Goal: Task Accomplishment & Management: Manage account settings

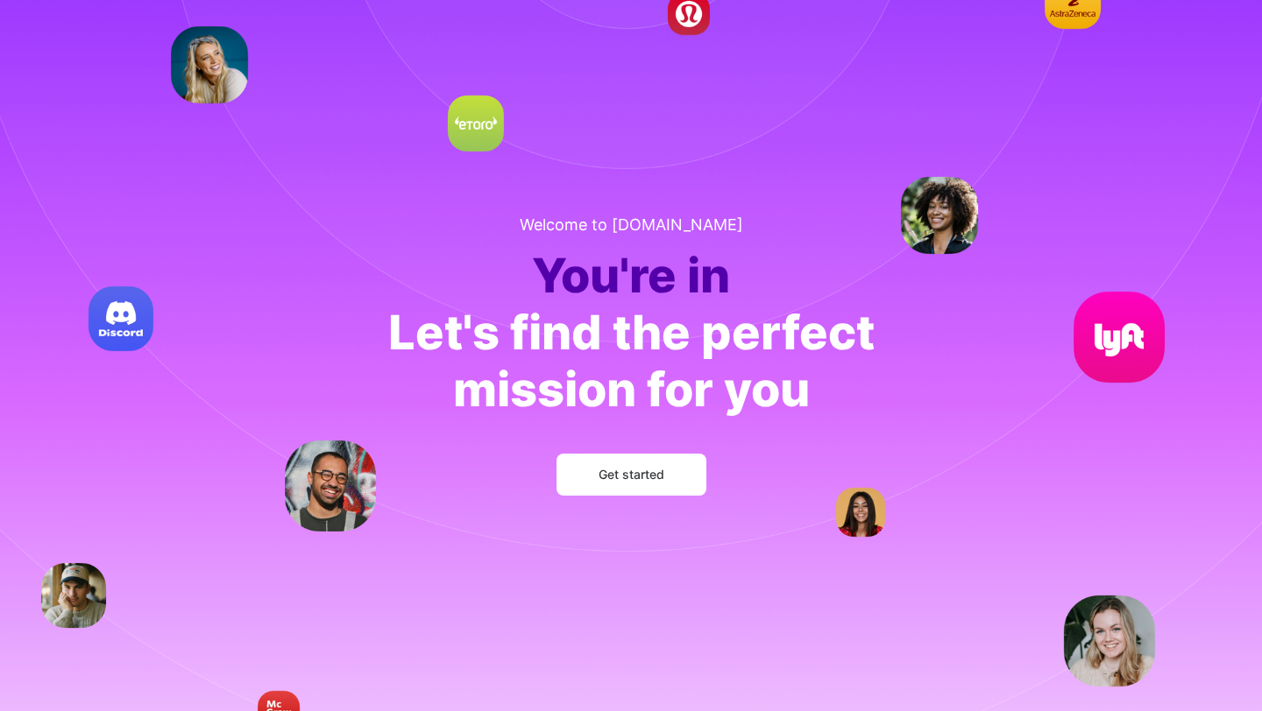
click at [636, 475] on span "Get started" at bounding box center [631, 475] width 66 height 18
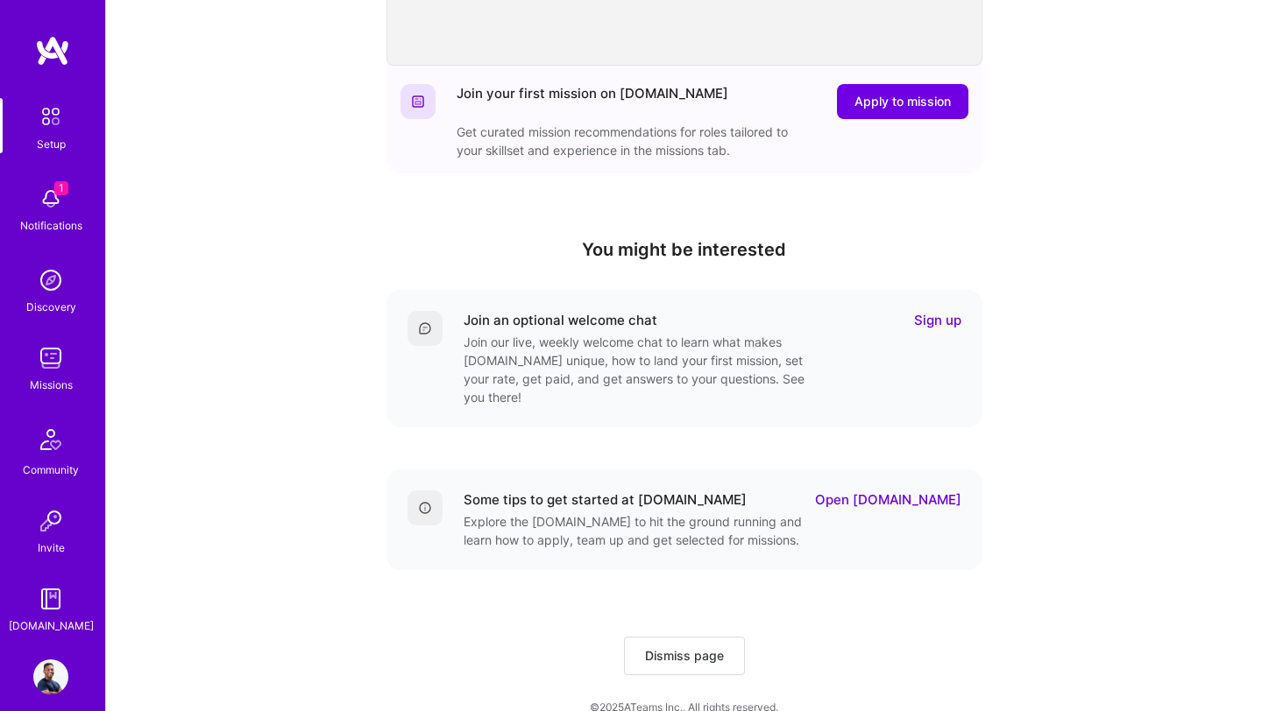
scroll to position [423, 0]
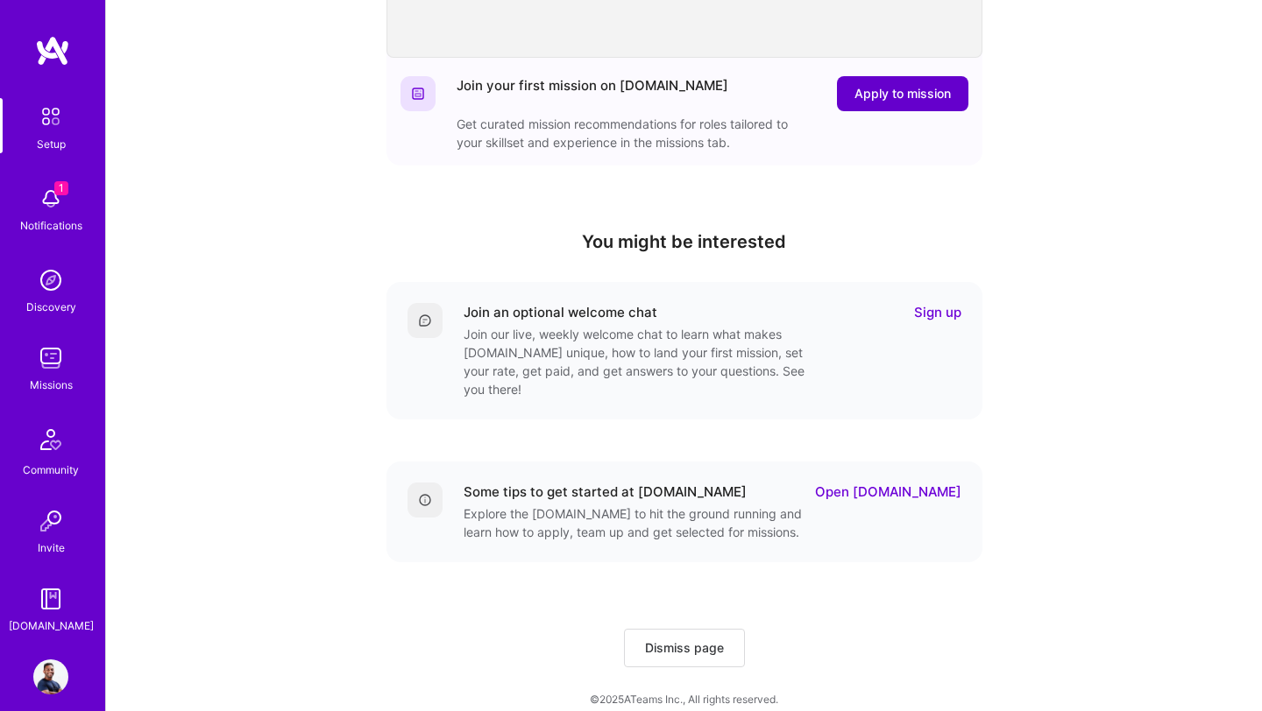
click at [881, 97] on span "Apply to mission" at bounding box center [902, 94] width 96 height 18
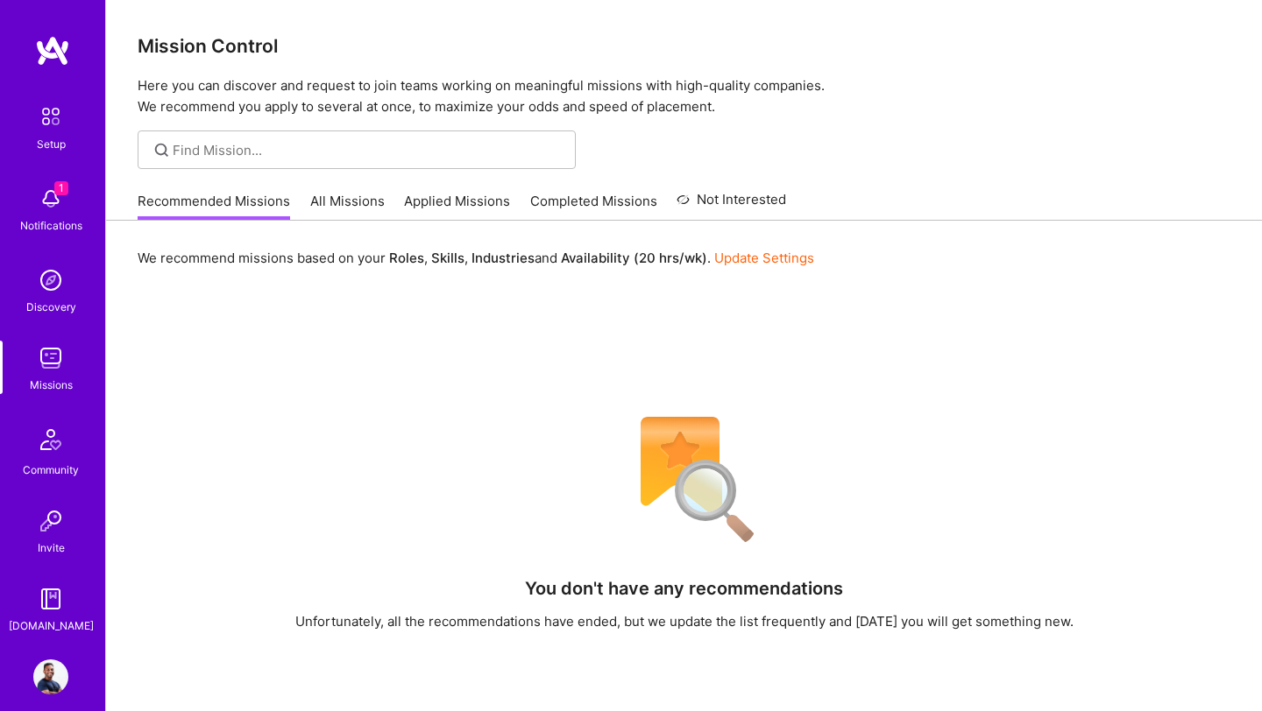
click at [353, 205] on link "All Missions" at bounding box center [347, 206] width 74 height 29
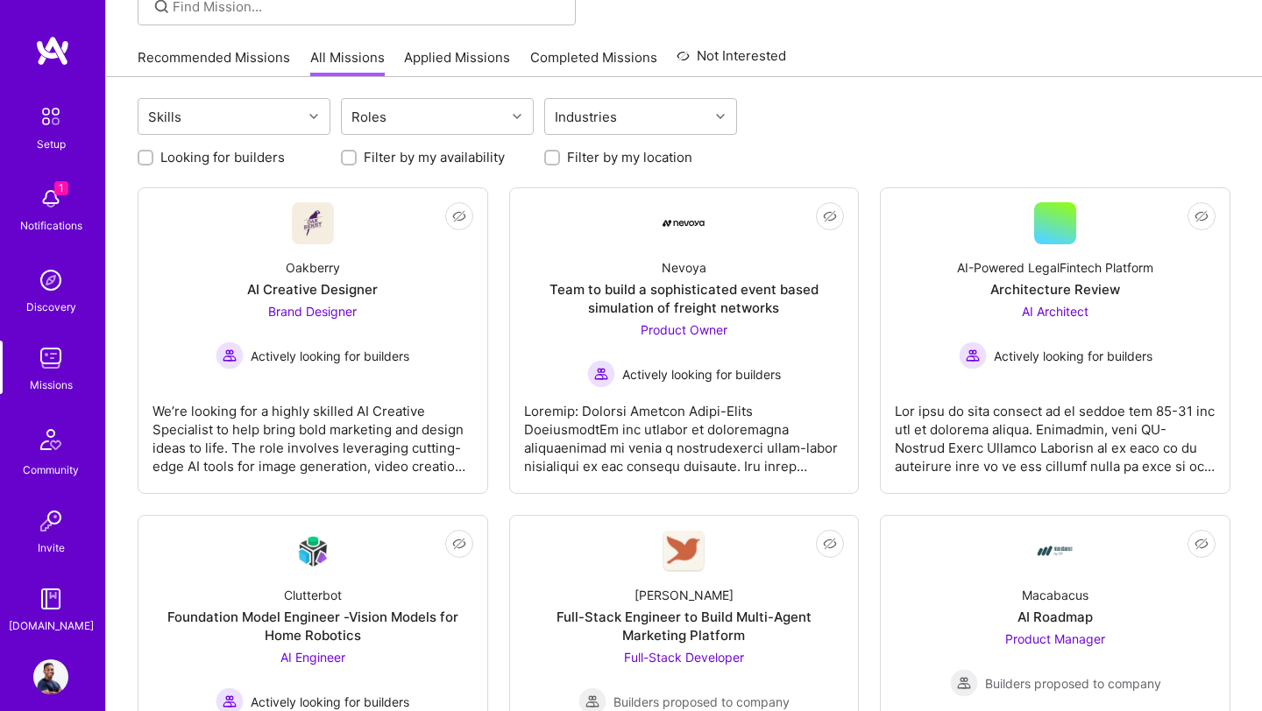
scroll to position [145, 0]
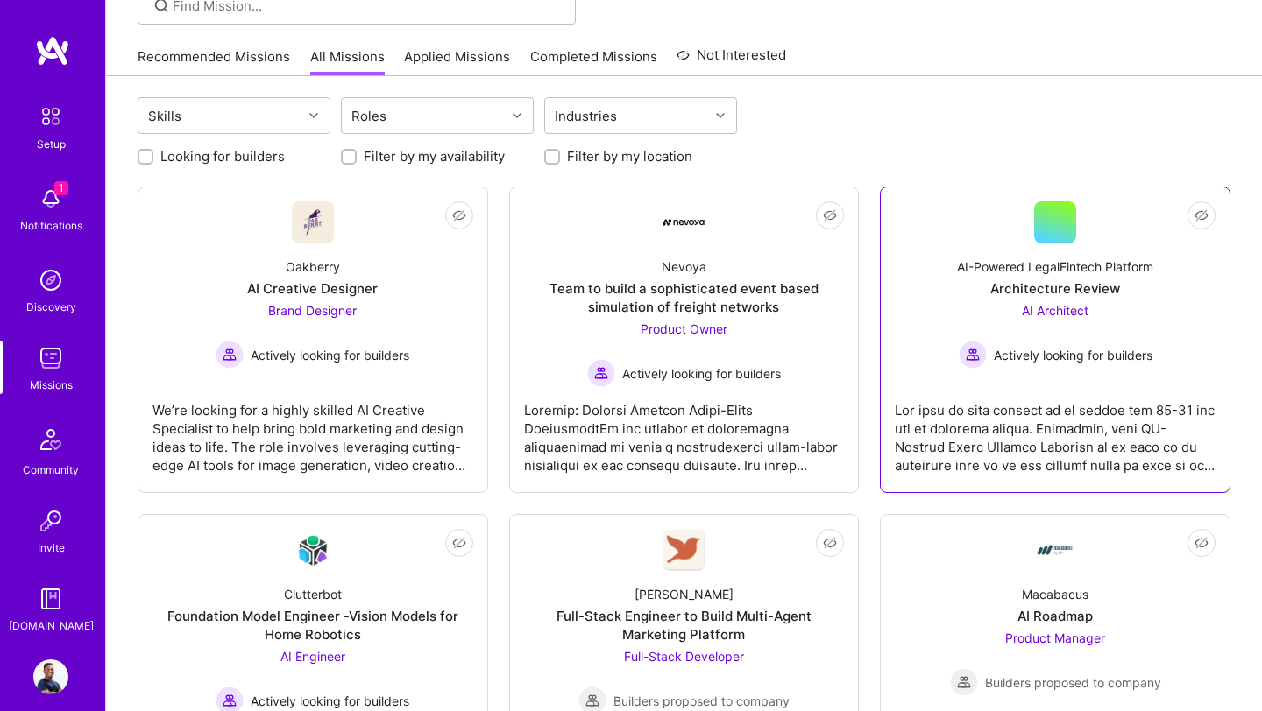
click at [1114, 387] on div at bounding box center [1055, 431] width 321 height 88
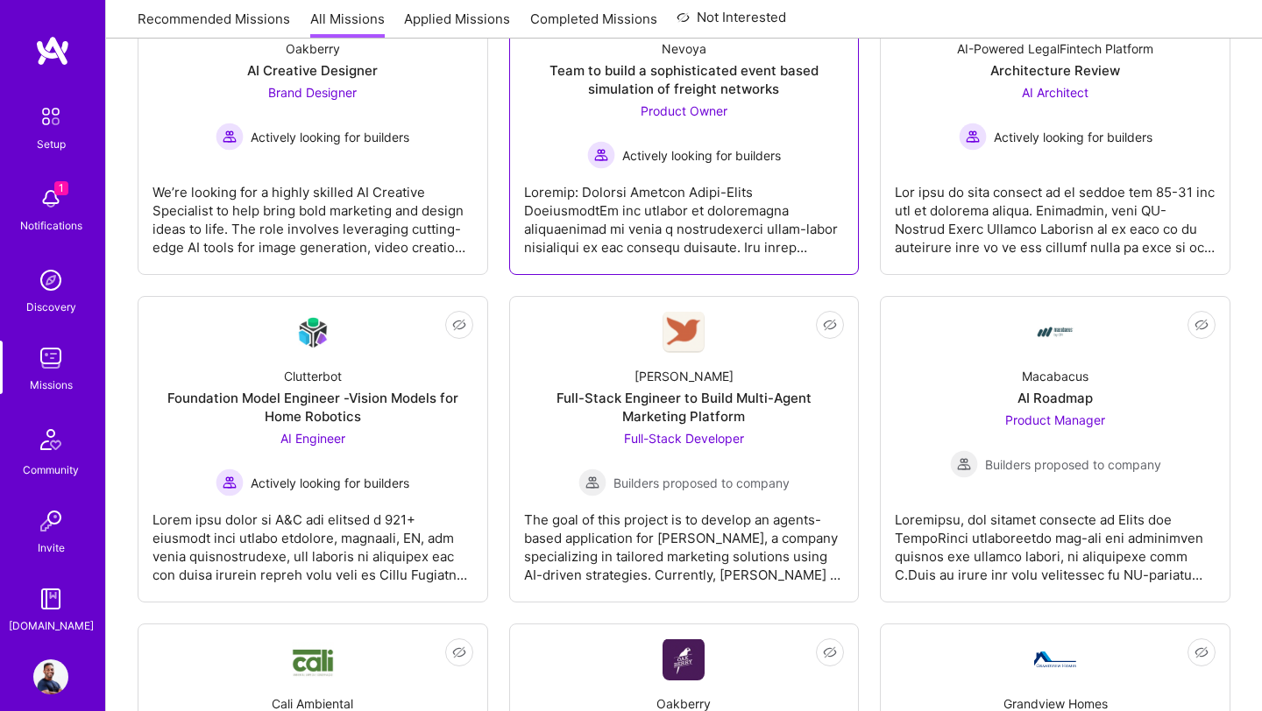
scroll to position [373, 0]
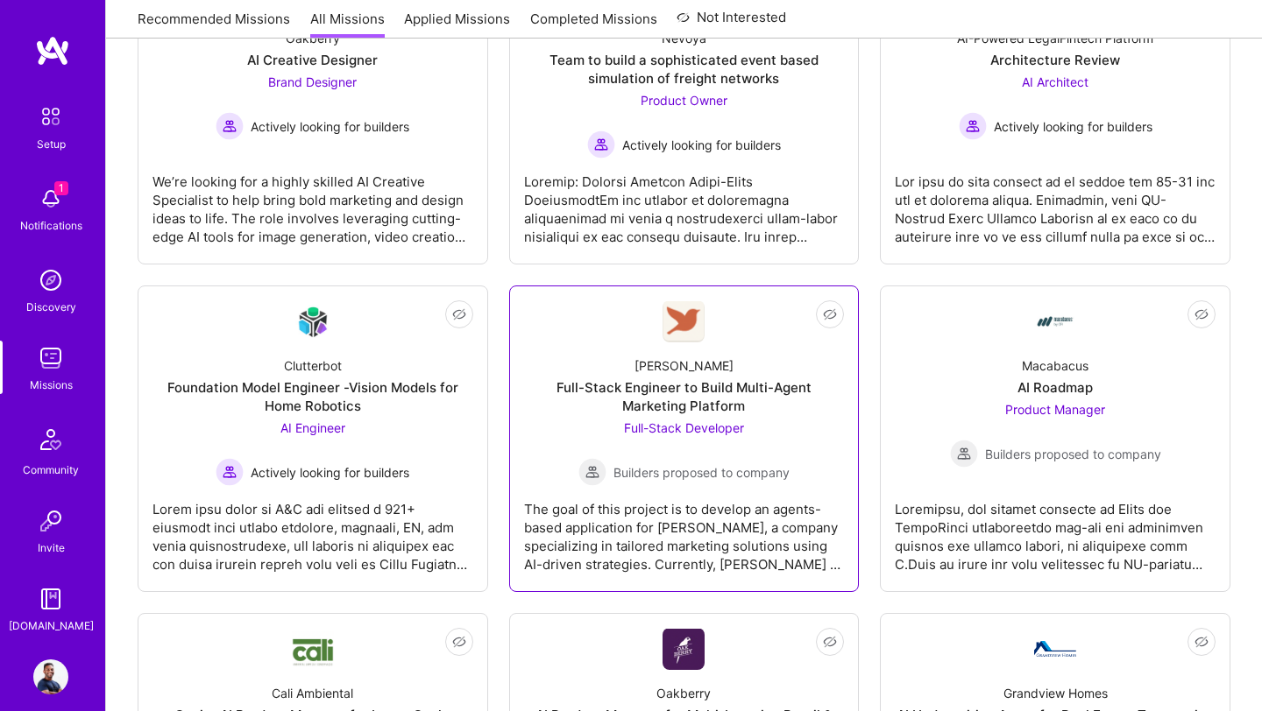
click at [740, 440] on div "Full-Stack Developer Builders proposed to company" at bounding box center [683, 452] width 211 height 67
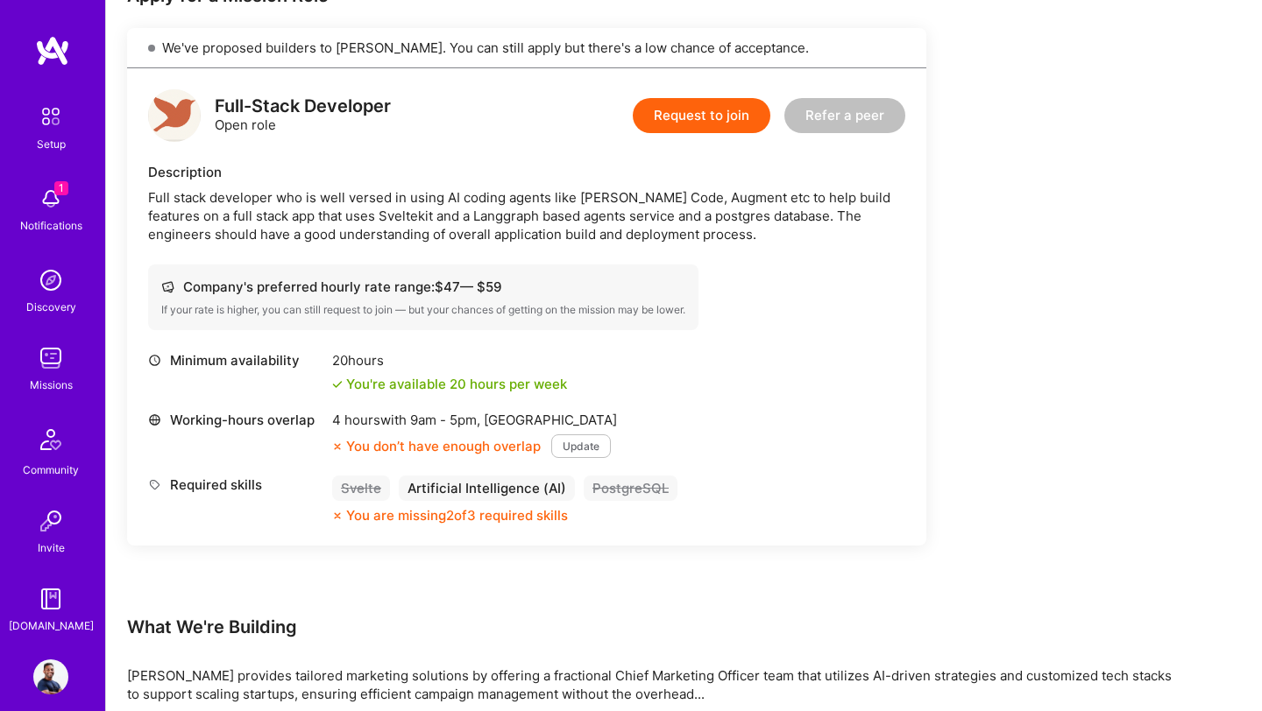
scroll to position [388, 0]
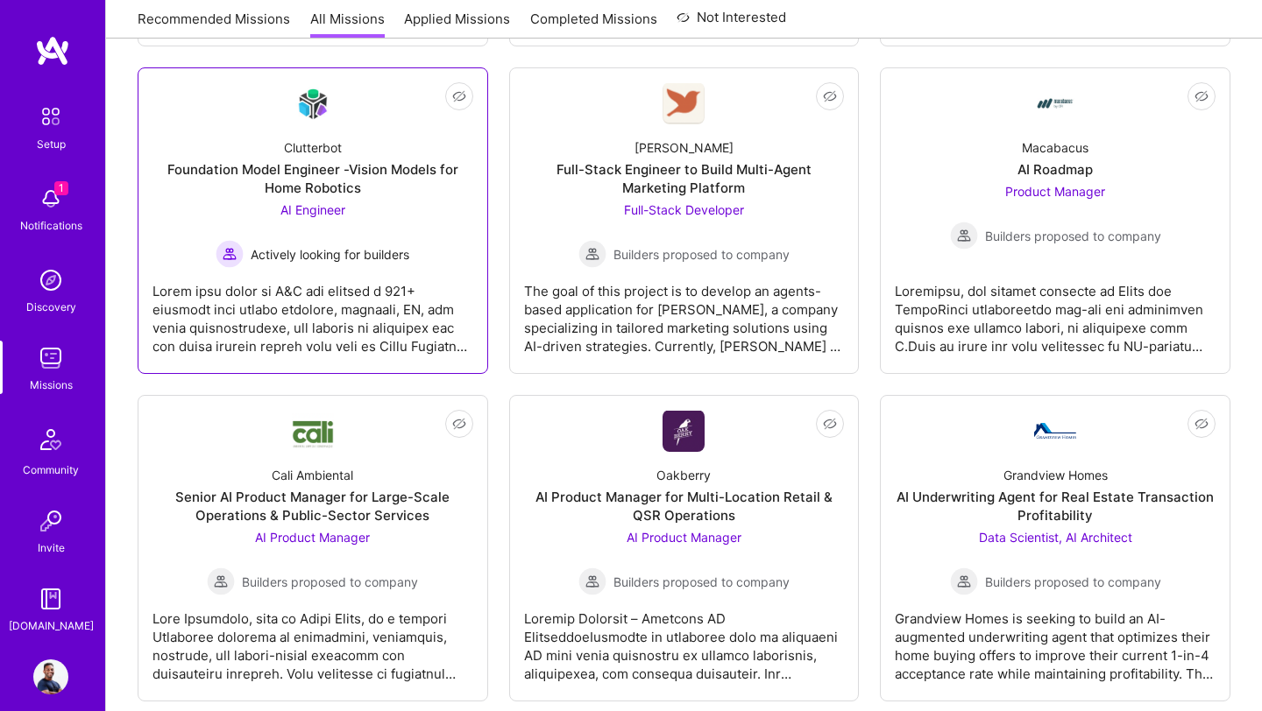
scroll to position [604, 0]
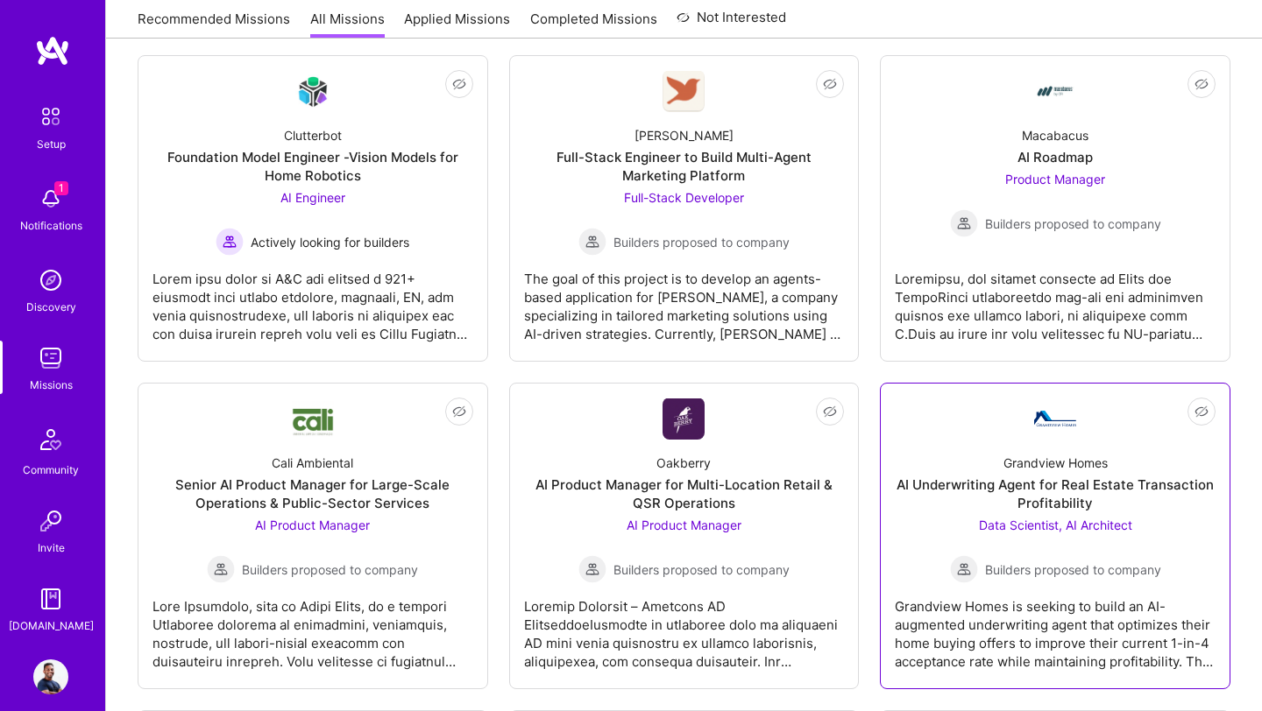
click at [1047, 499] on div "AI Underwriting Agent for Real Estate Transaction Profitability" at bounding box center [1055, 494] width 321 height 37
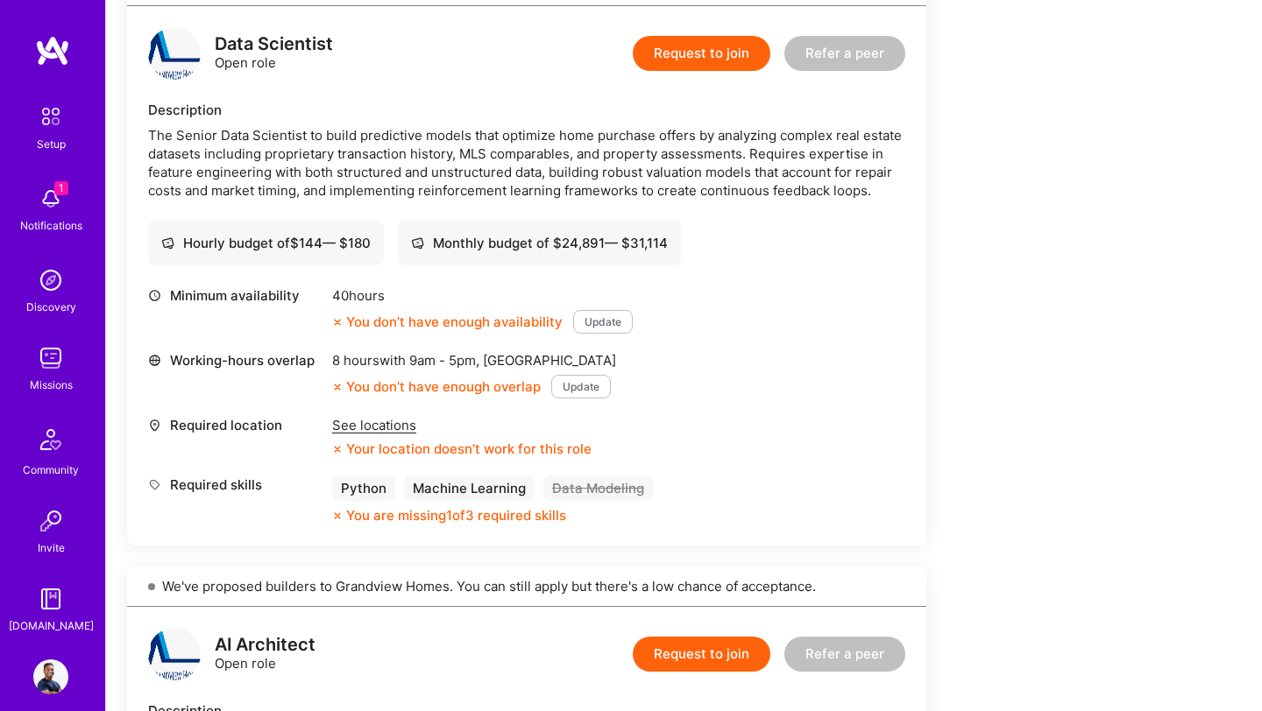
scroll to position [528, 0]
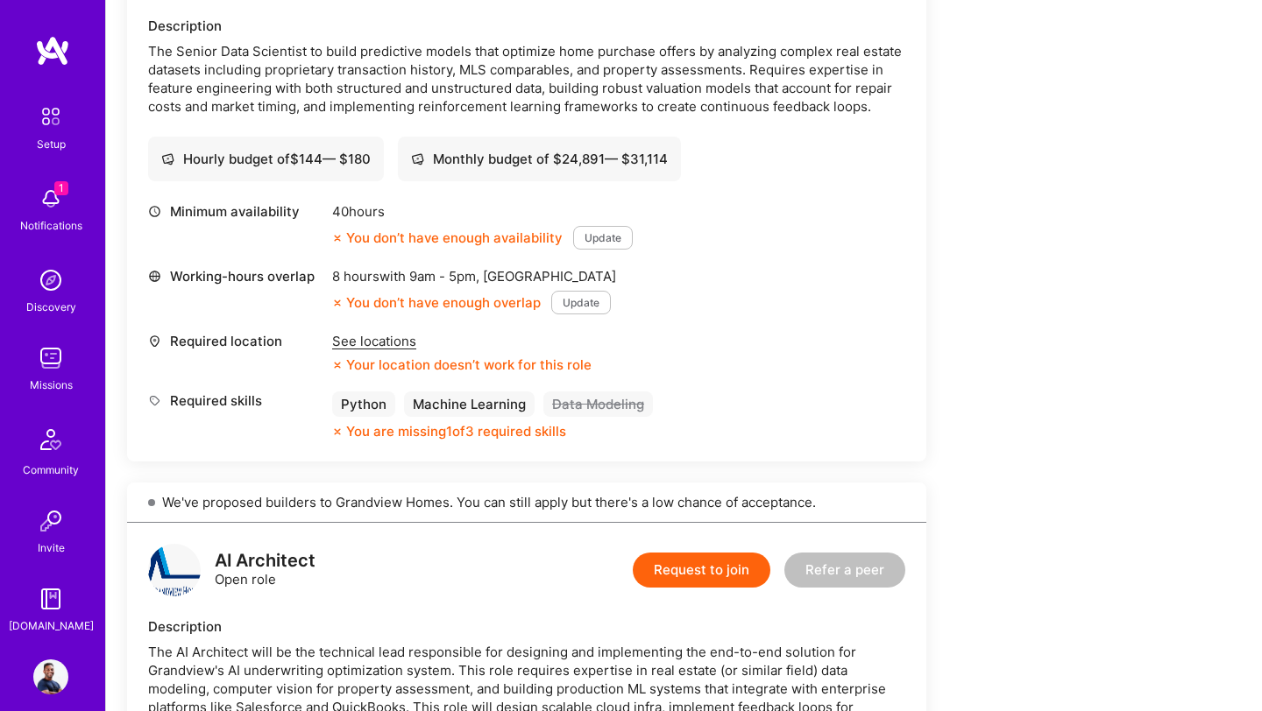
click at [365, 336] on div "See locations" at bounding box center [461, 341] width 259 height 18
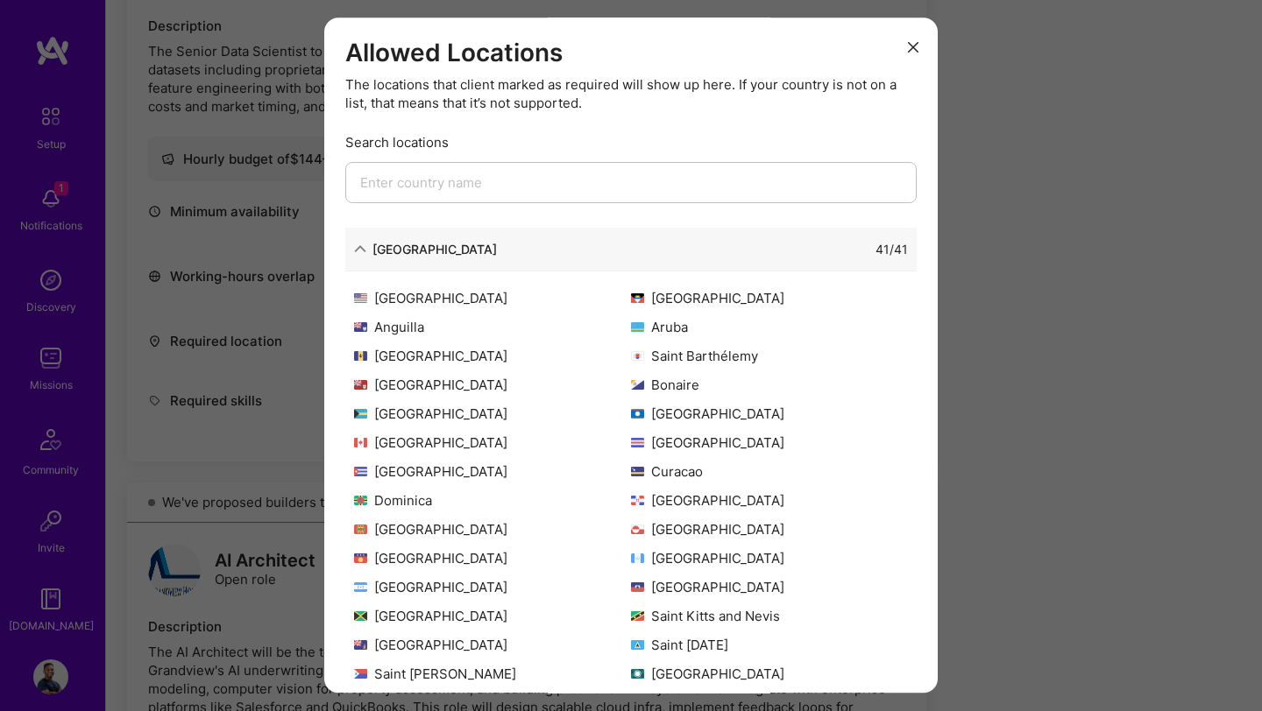
click at [495, 189] on input "modal" at bounding box center [630, 182] width 571 height 41
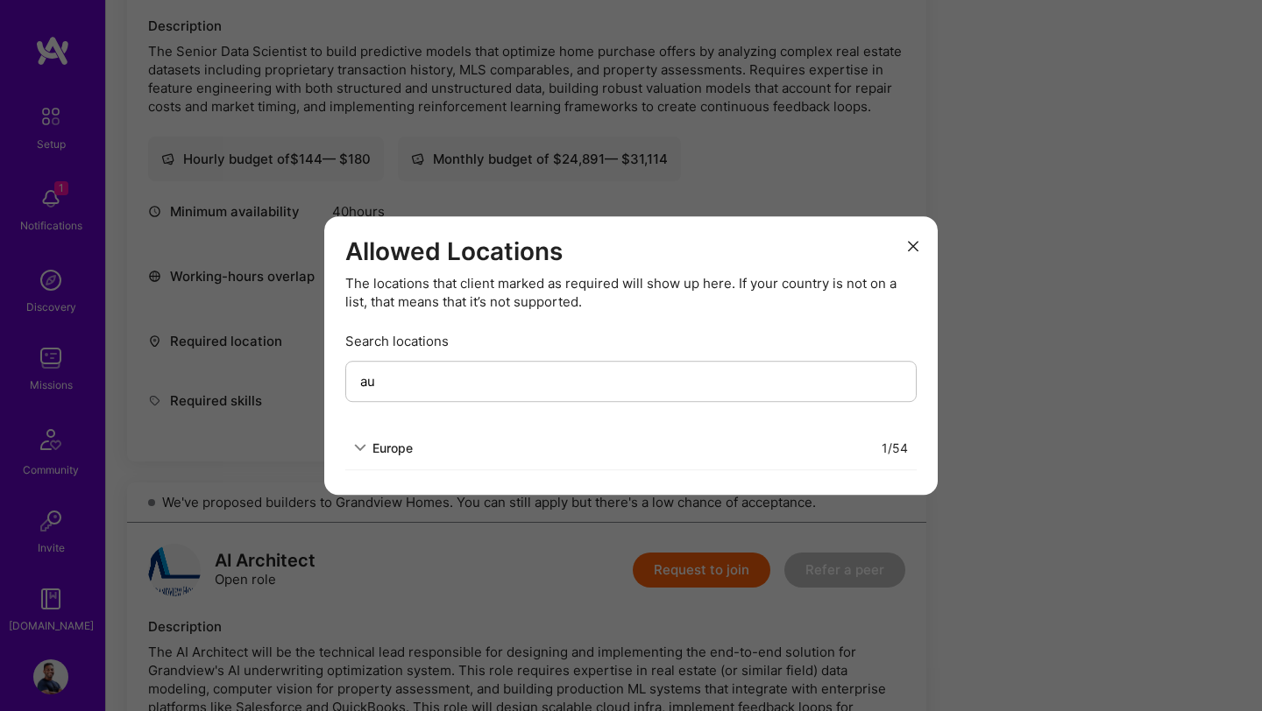
type input "a"
click at [364, 452] on icon "modal" at bounding box center [360, 448] width 12 height 12
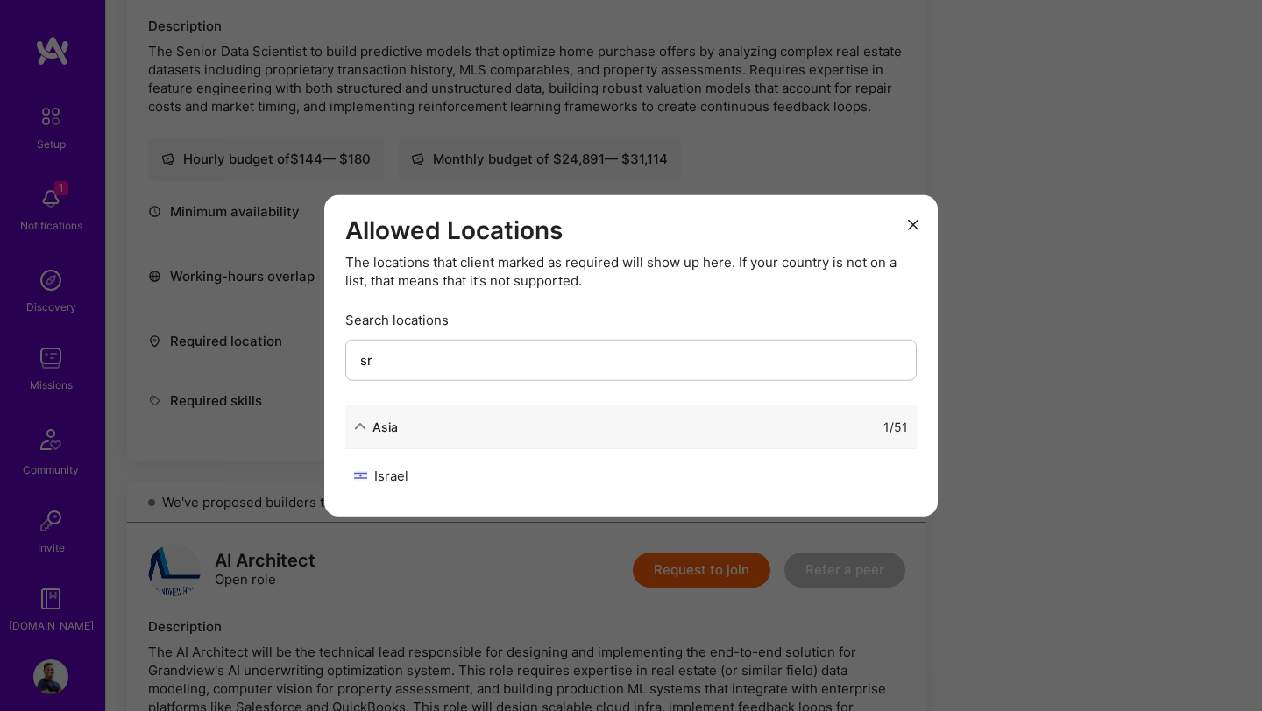
click at [436, 366] on input "sr" at bounding box center [630, 359] width 571 height 41
type input "s"
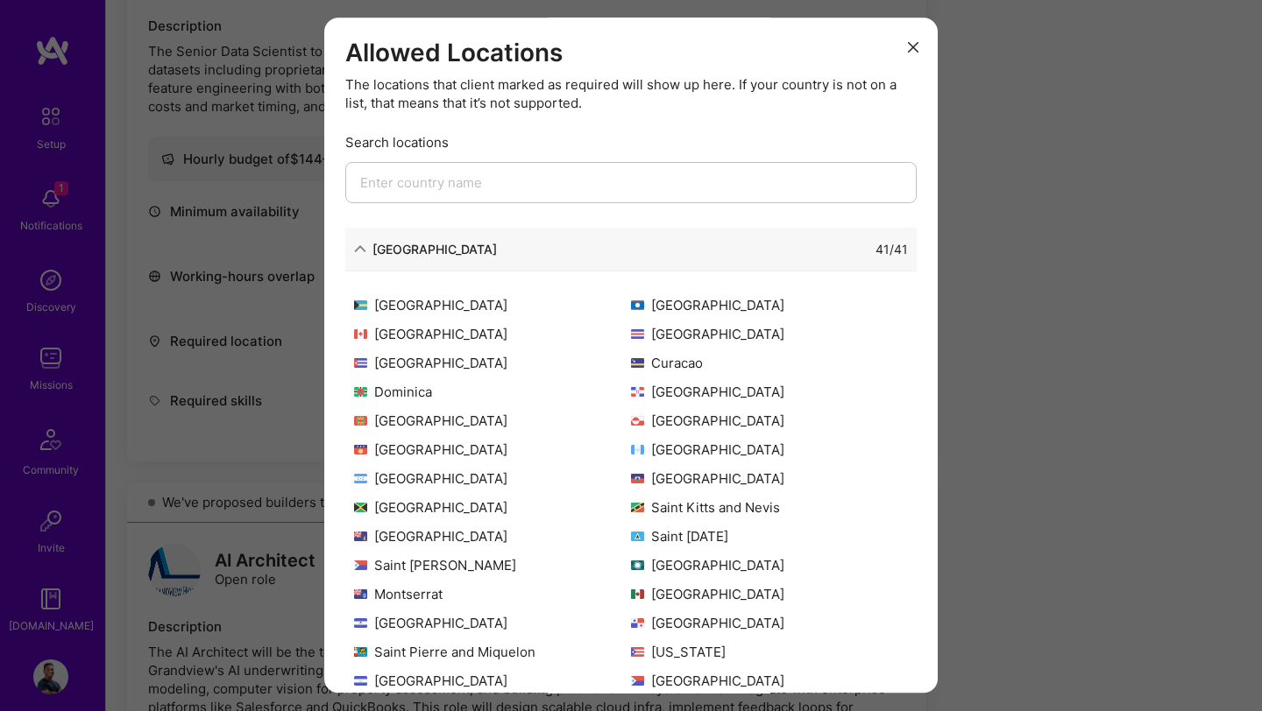
scroll to position [169, 0]
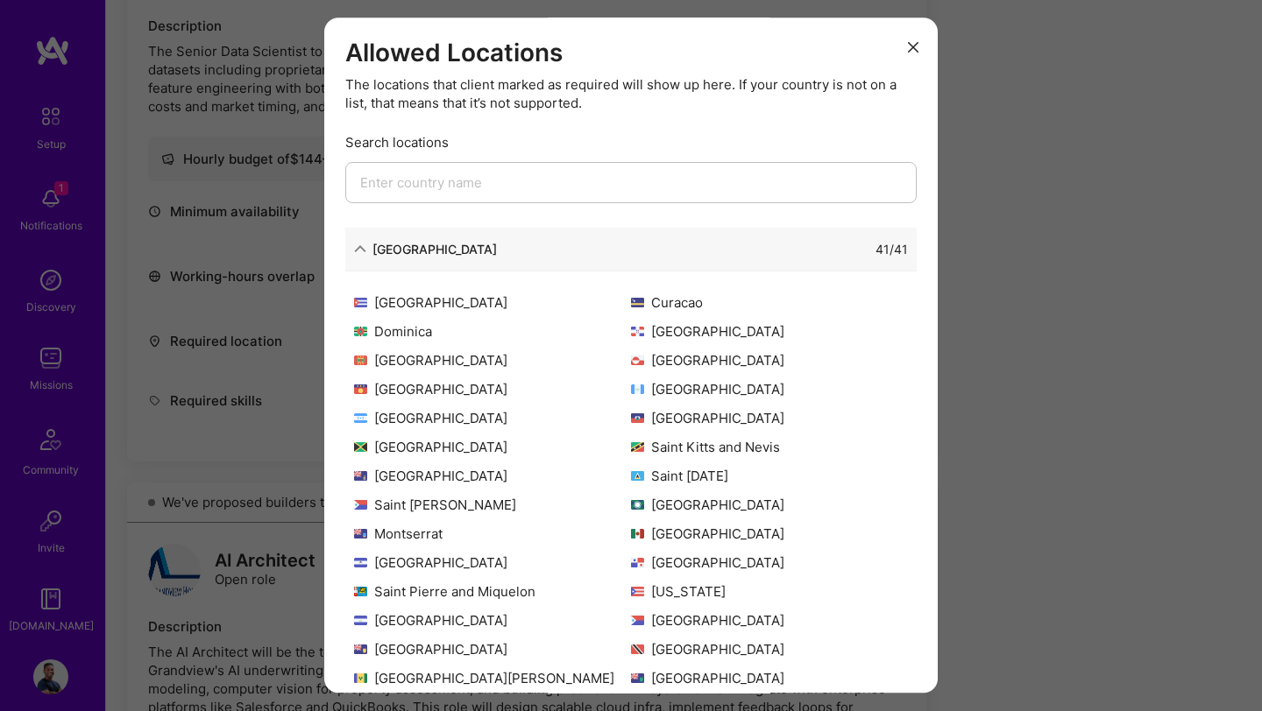
click at [917, 49] on icon "modal" at bounding box center [913, 47] width 11 height 11
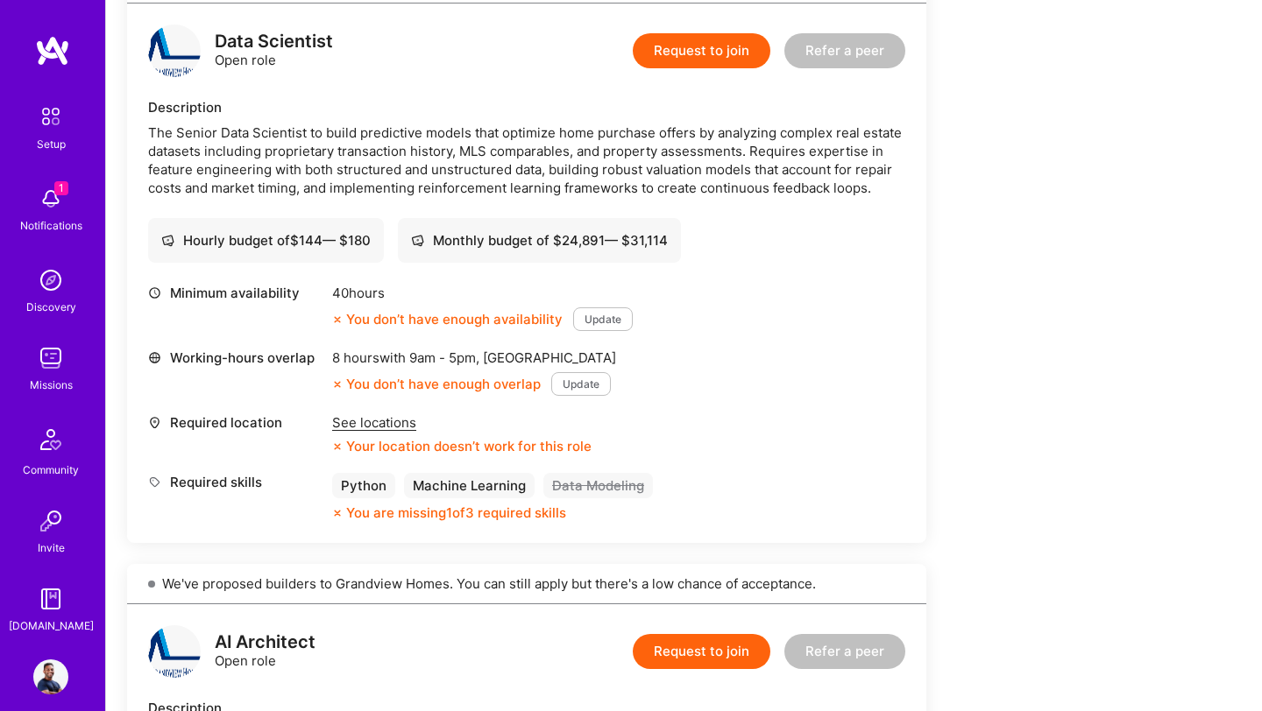
scroll to position [0, 0]
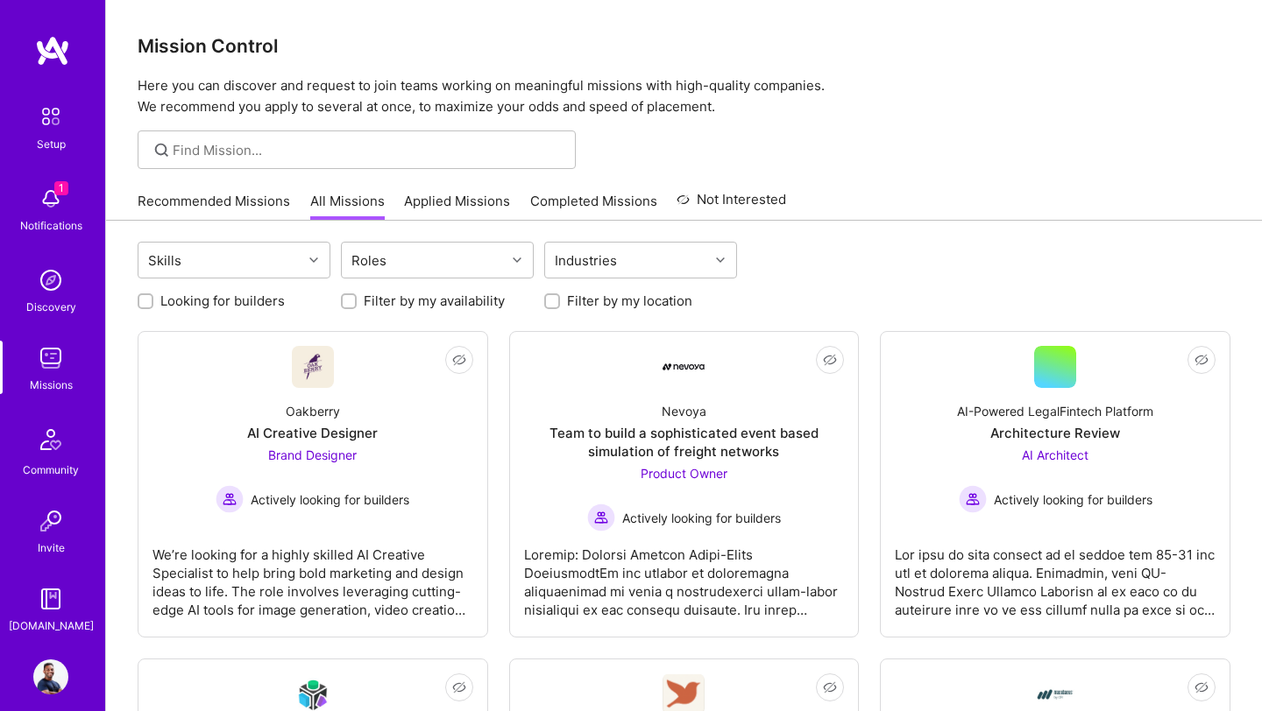
click at [346, 297] on input "Filter by my availability" at bounding box center [350, 302] width 12 height 12
checkbox input "true"
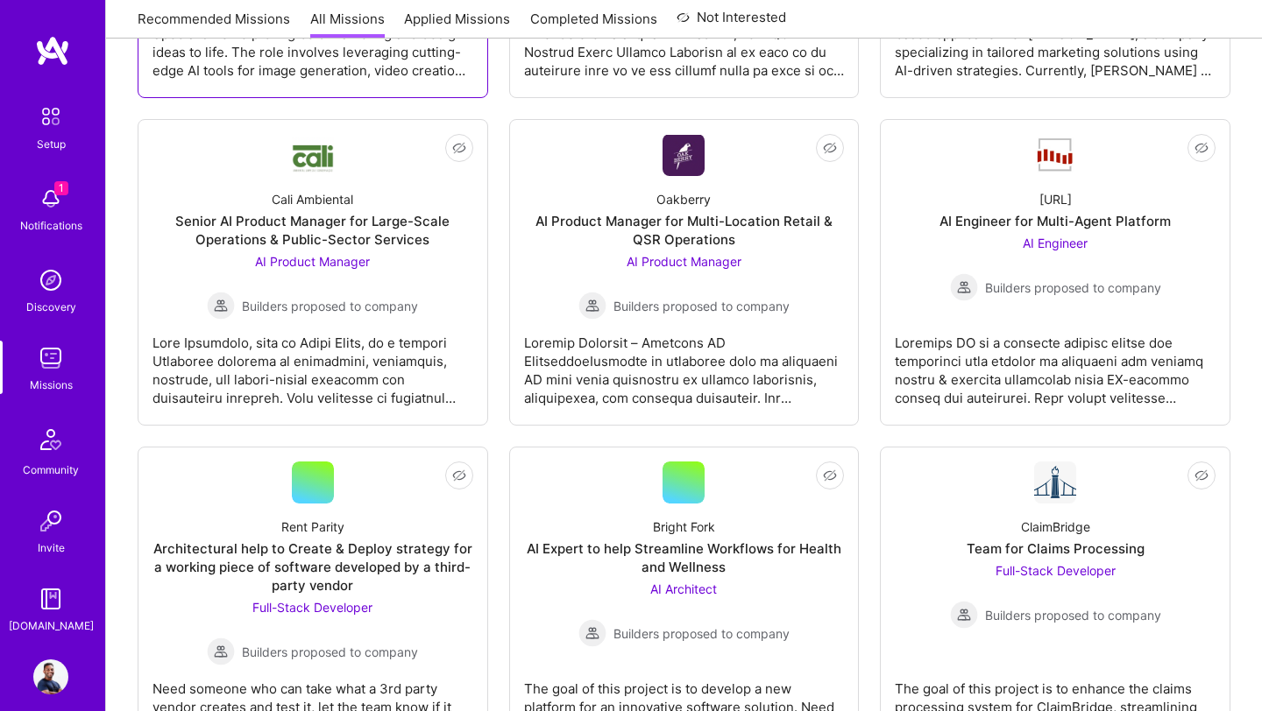
scroll to position [593, 0]
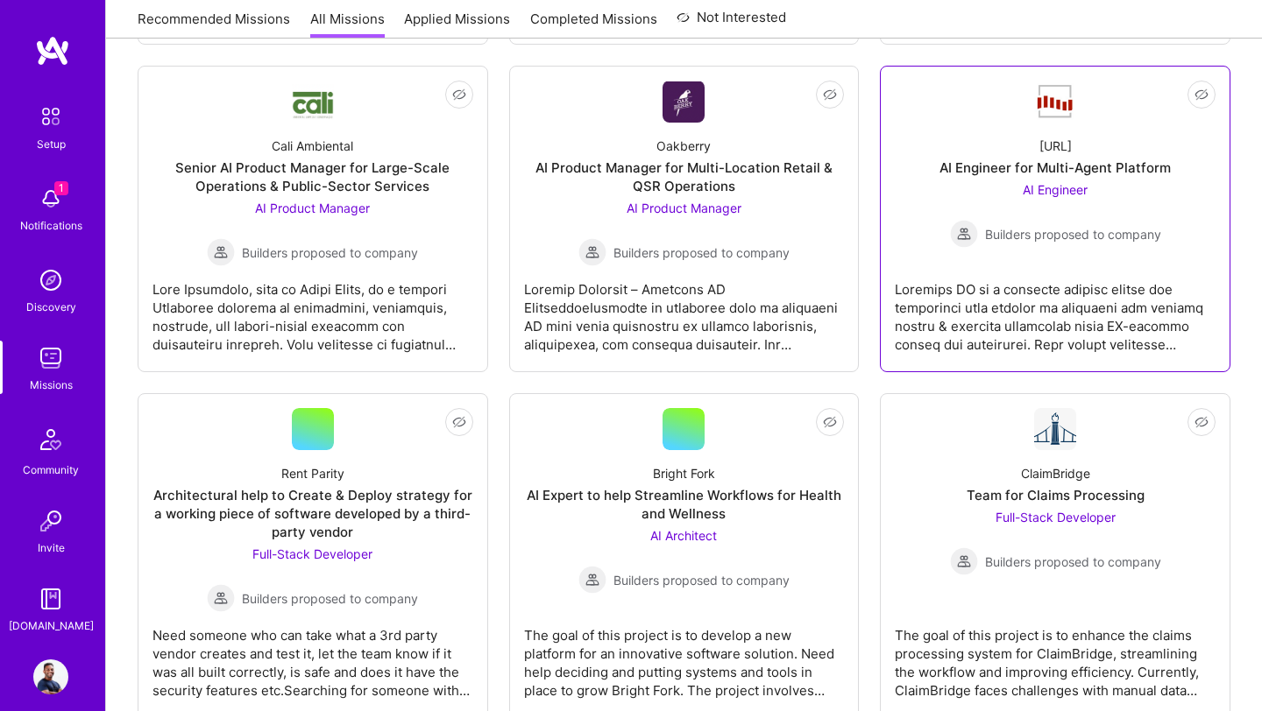
click at [1073, 202] on div "AI Engineer Builders proposed to company" at bounding box center [1055, 213] width 211 height 67
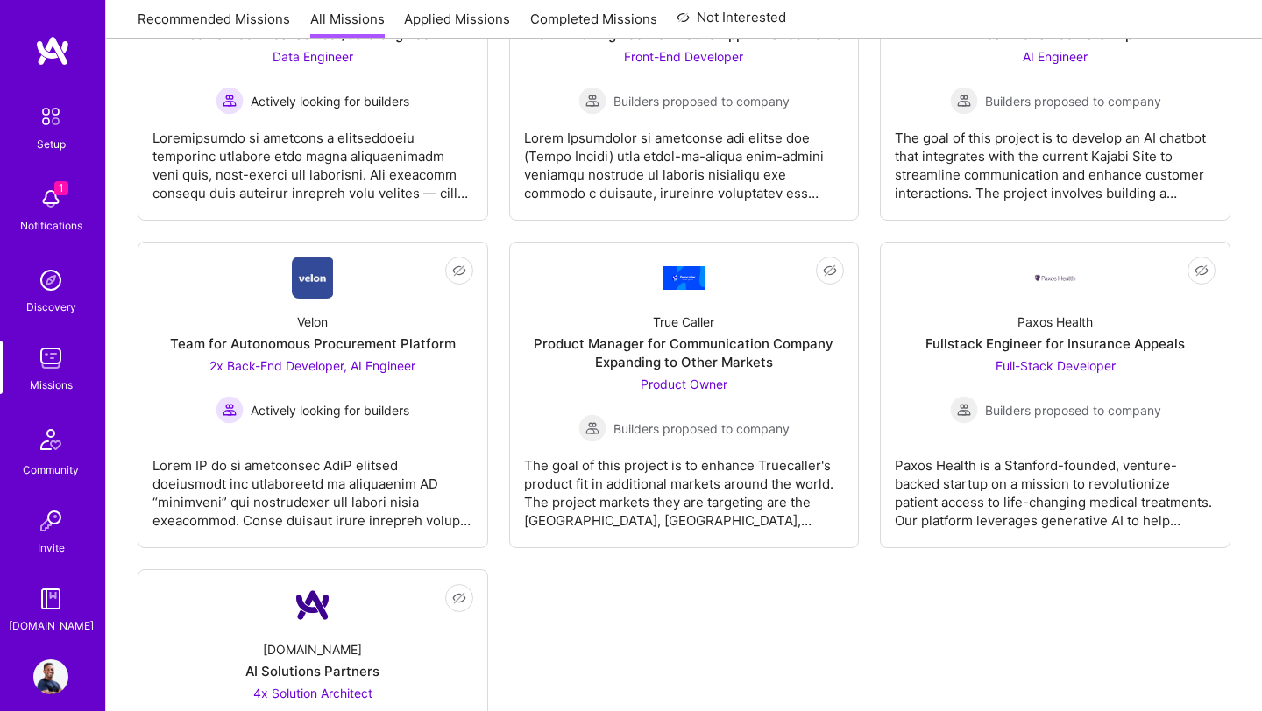
scroll to position [1588, 0]
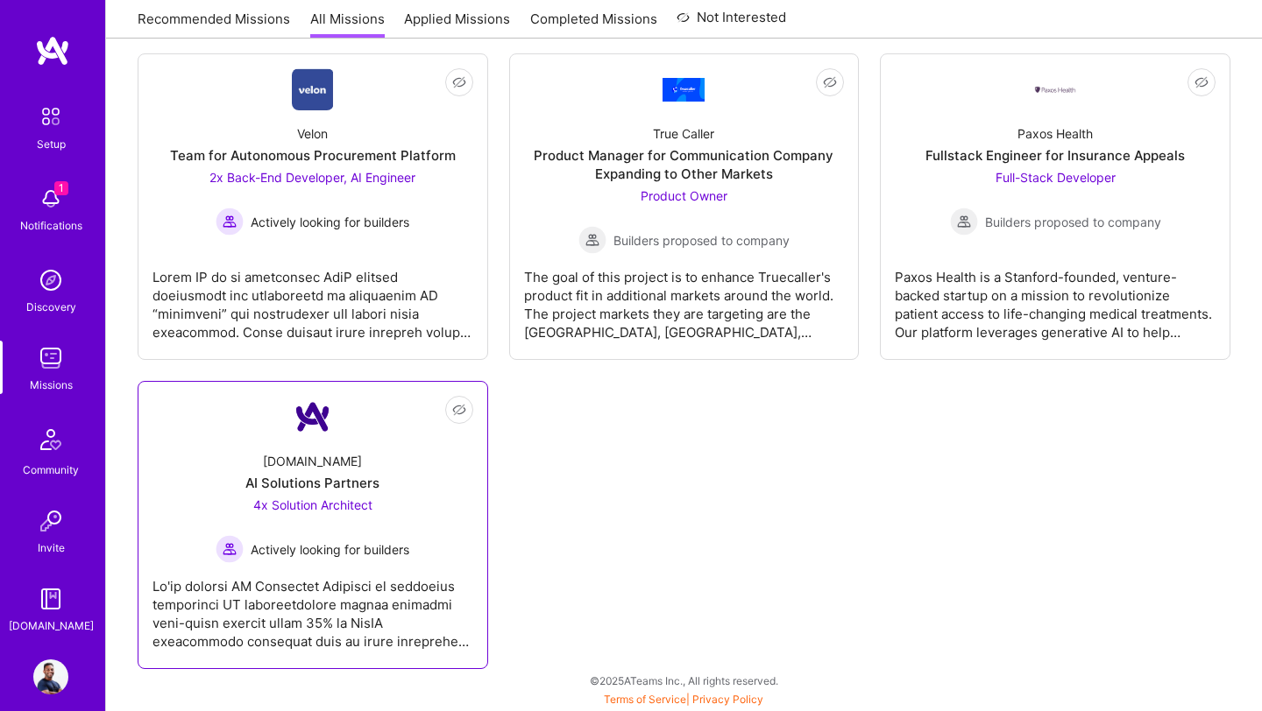
click at [411, 517] on div "A.Team AI Solutions Partners 4x Solution Architect Actively looking for builders" at bounding box center [312, 500] width 321 height 125
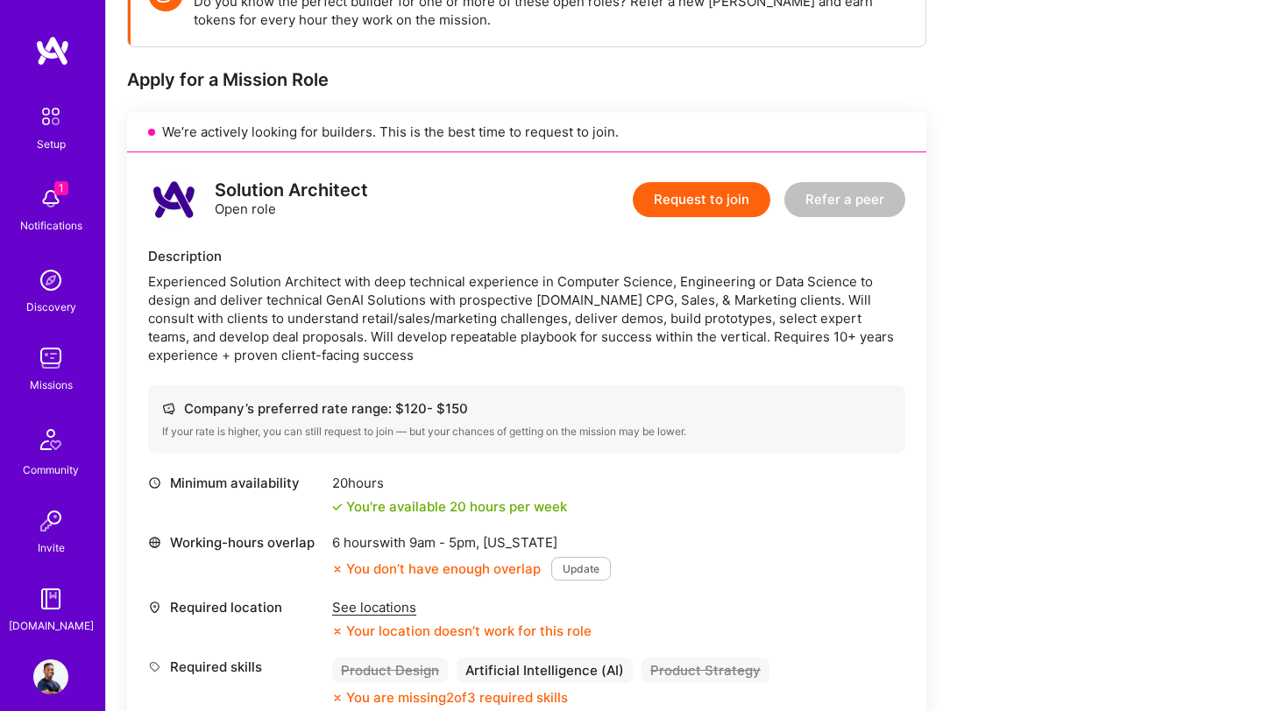
scroll to position [618, 0]
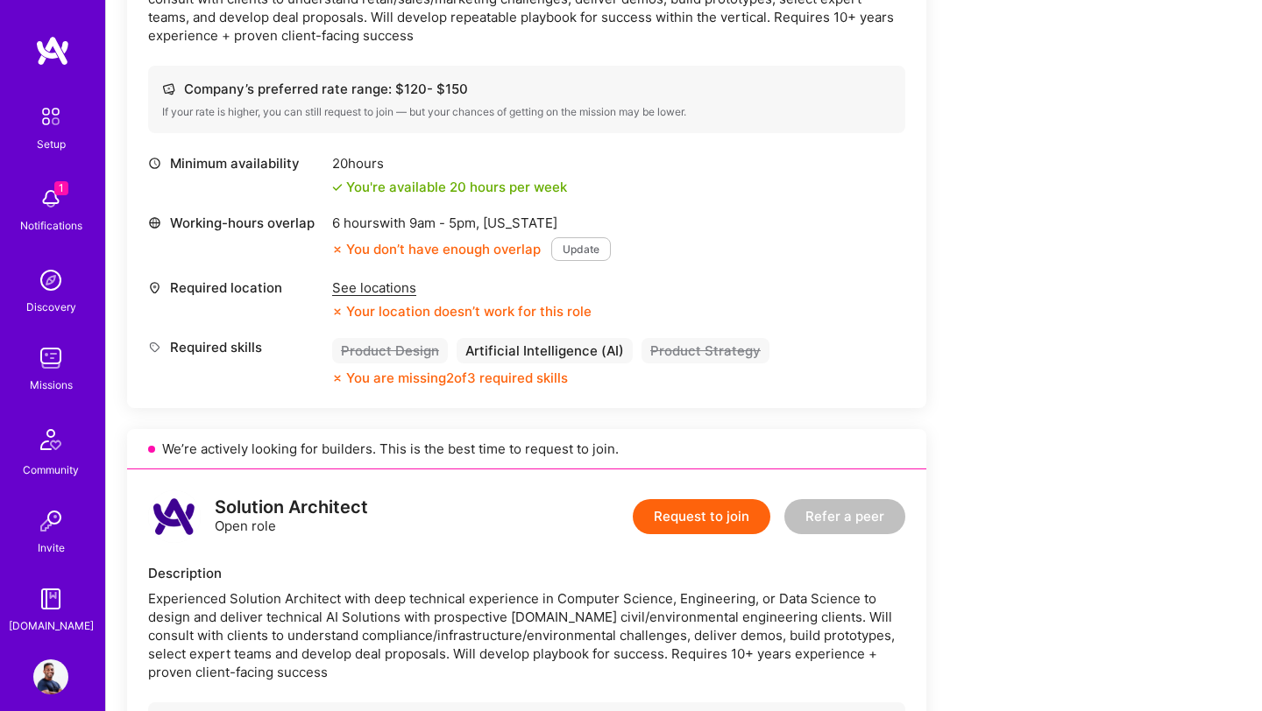
click at [383, 292] on div "See locations" at bounding box center [461, 288] width 259 height 18
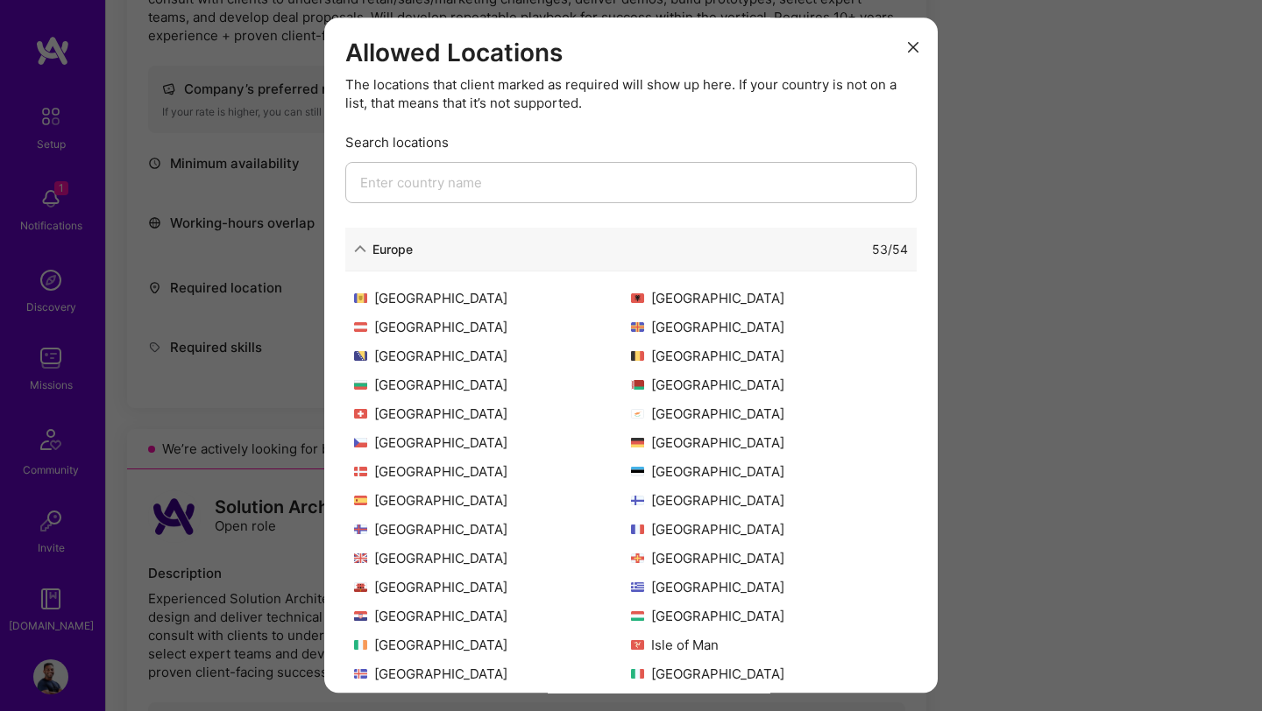
click at [477, 185] on input "modal" at bounding box center [630, 182] width 571 height 41
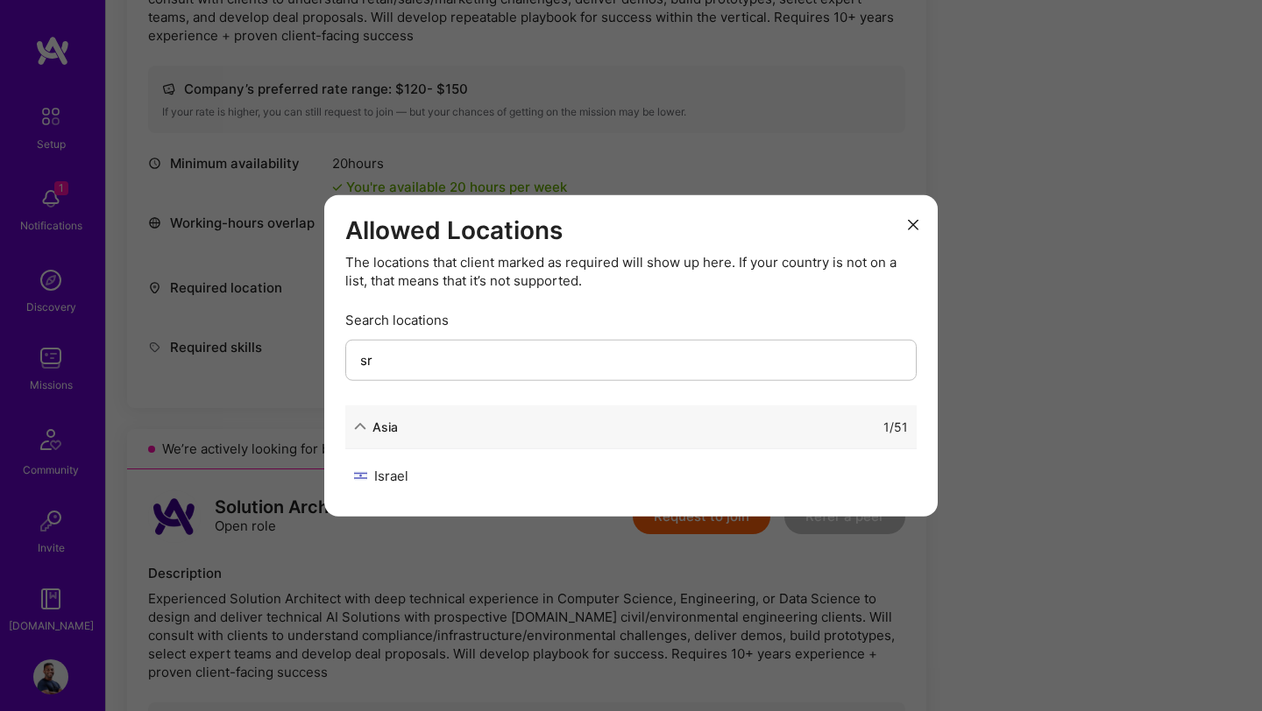
type input "s"
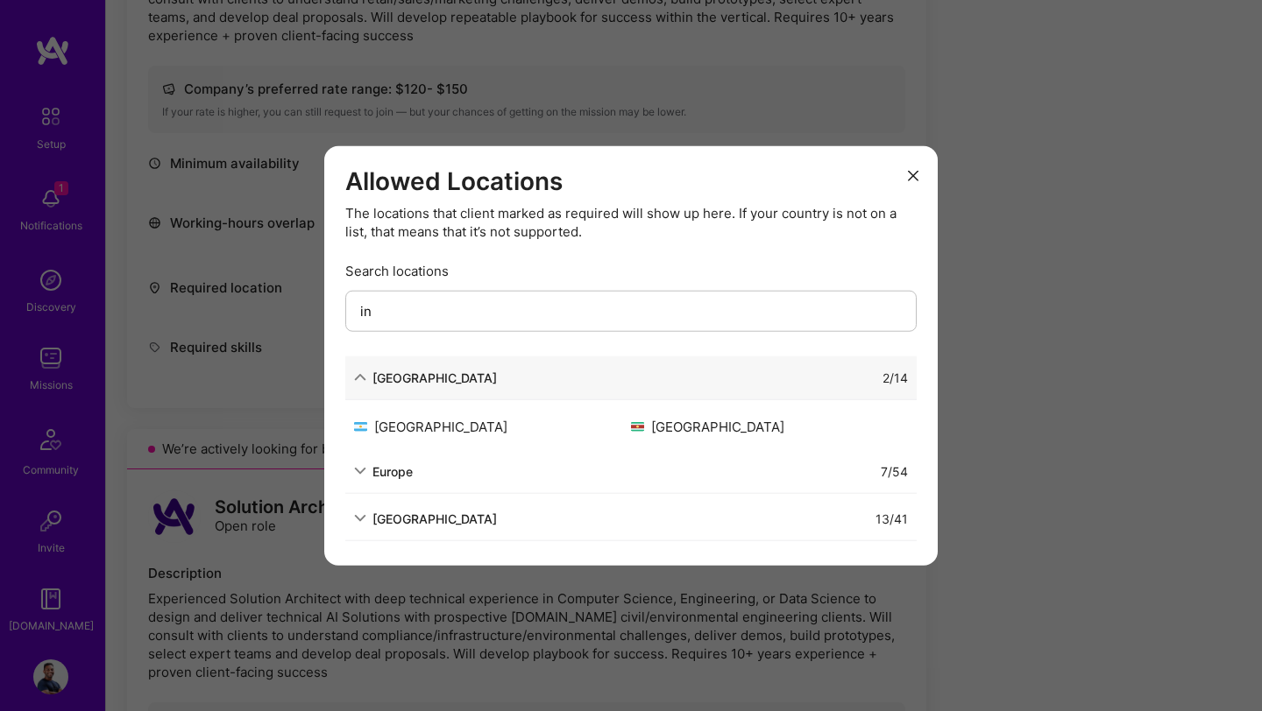
type input "i"
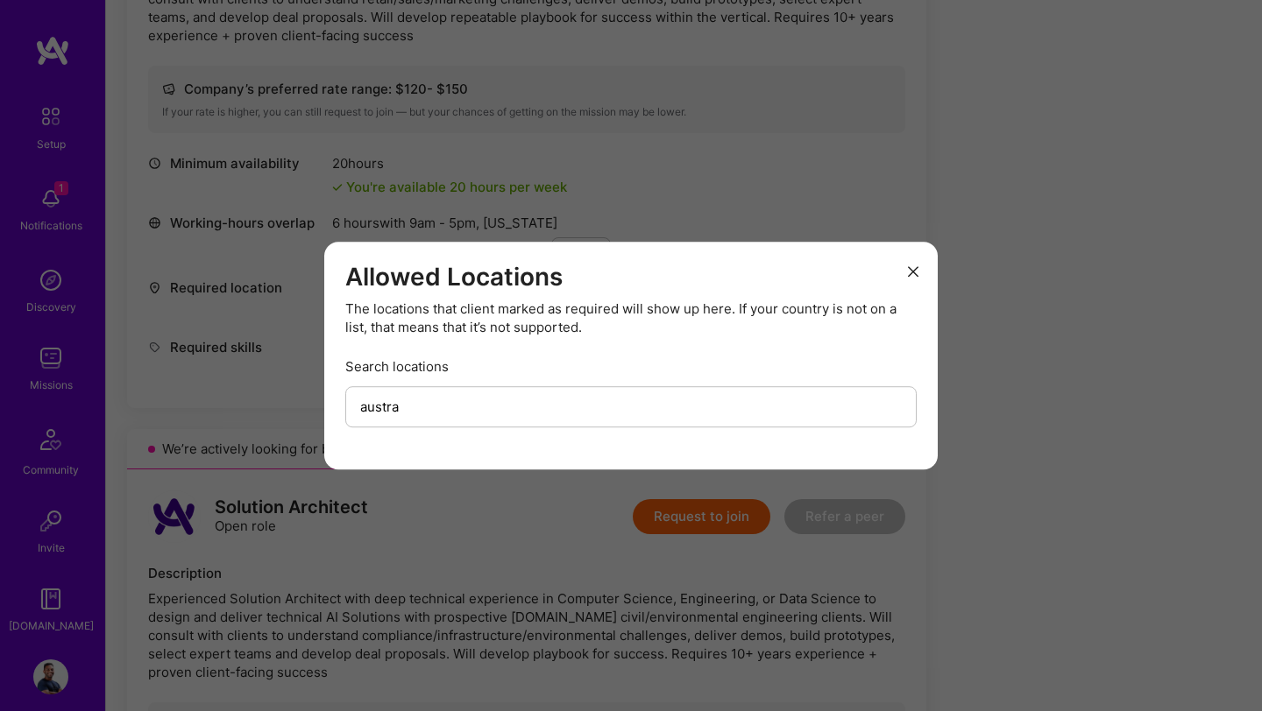
type input "austra"
click at [909, 267] on icon "modal" at bounding box center [913, 271] width 11 height 11
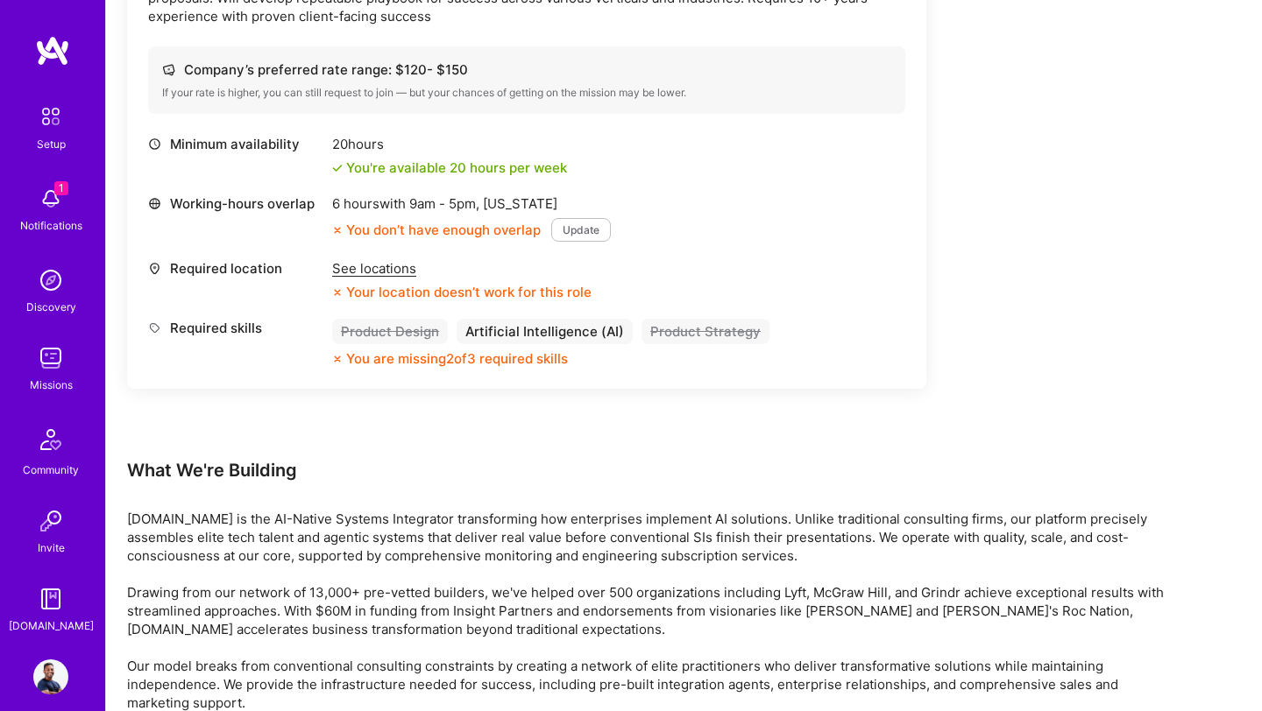
scroll to position [2613, 0]
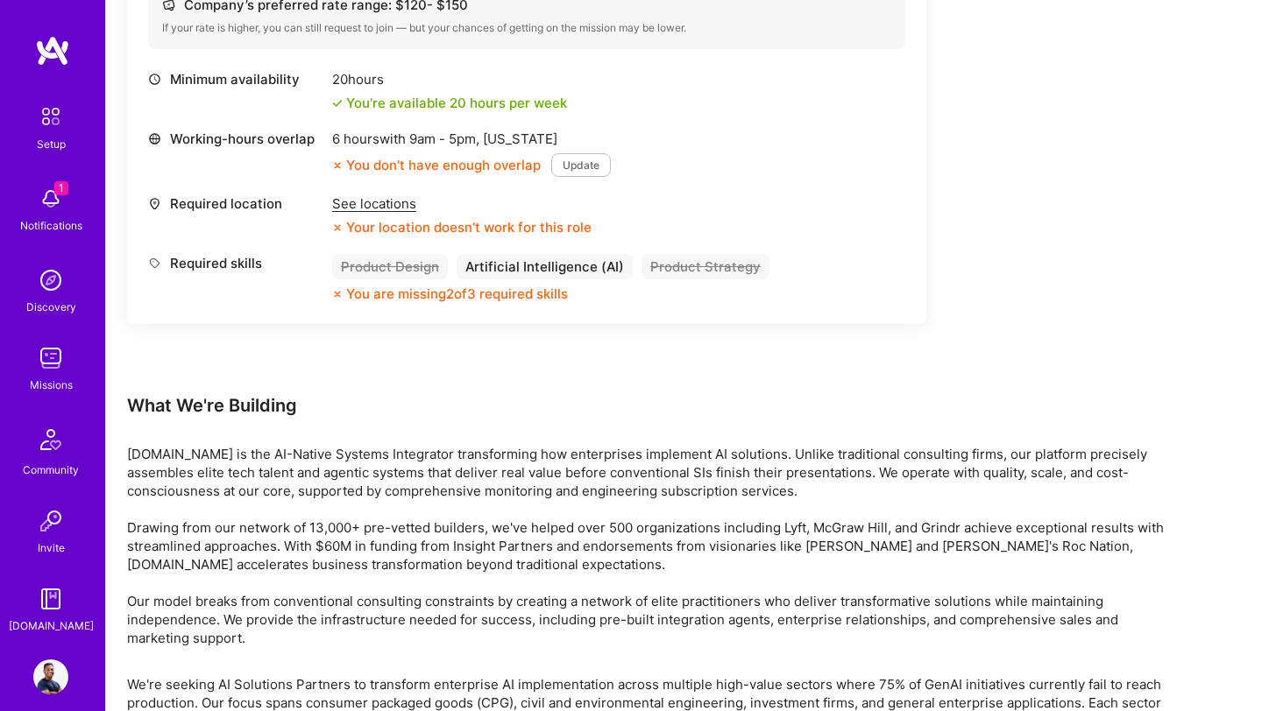
click at [51, 204] on img at bounding box center [50, 198] width 35 height 35
click at [66, 54] on img at bounding box center [52, 51] width 35 height 32
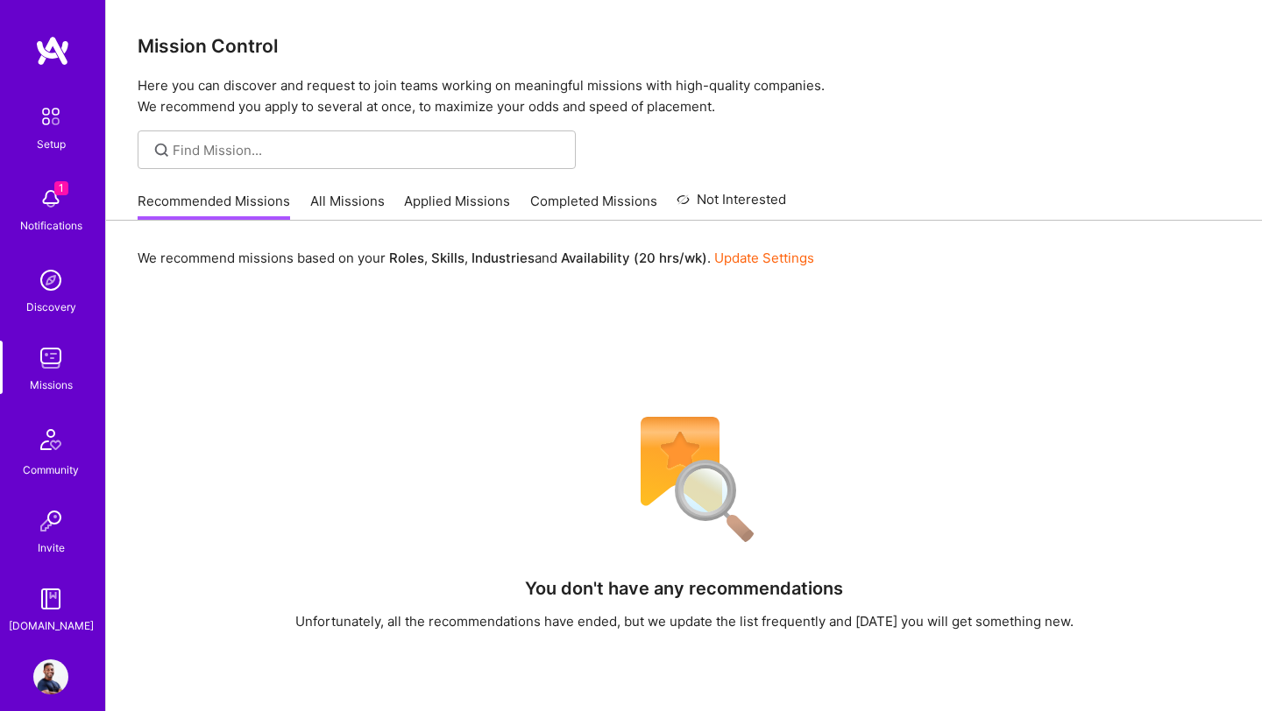
click at [370, 200] on link "All Missions" at bounding box center [347, 206] width 74 height 29
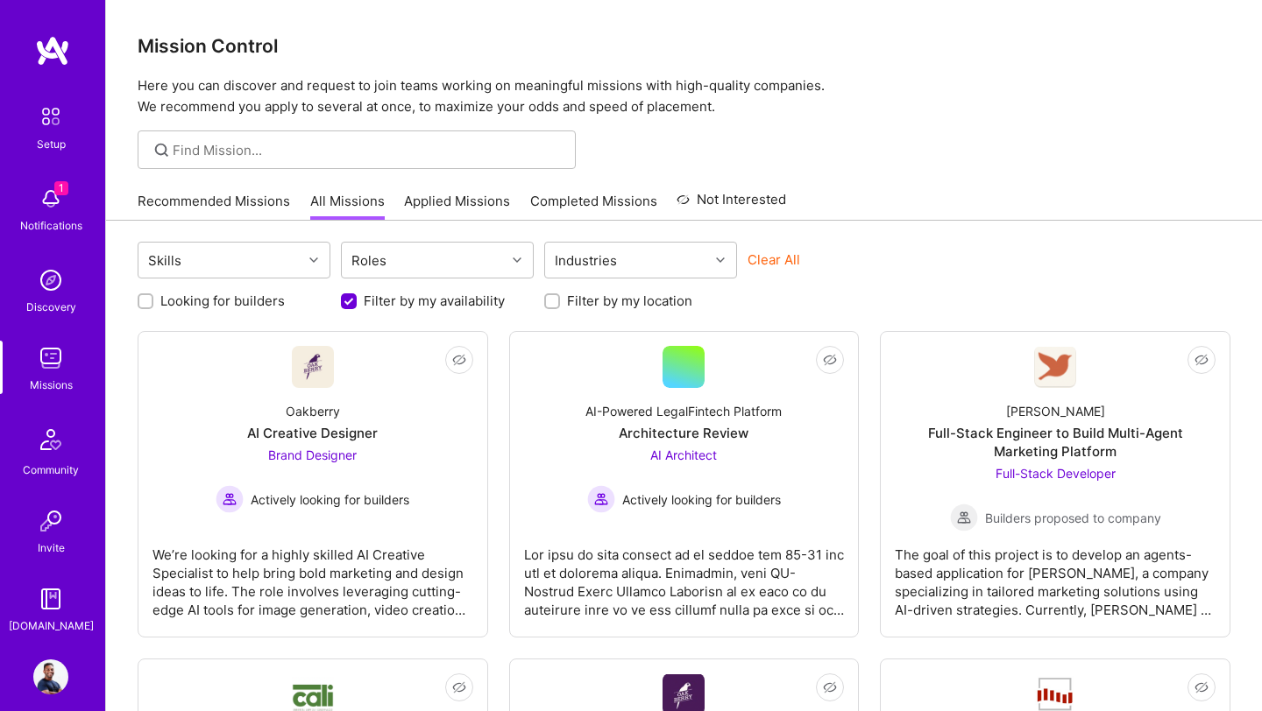
click at [793, 261] on button "Clear All" at bounding box center [773, 260] width 53 height 18
checkbox input "false"
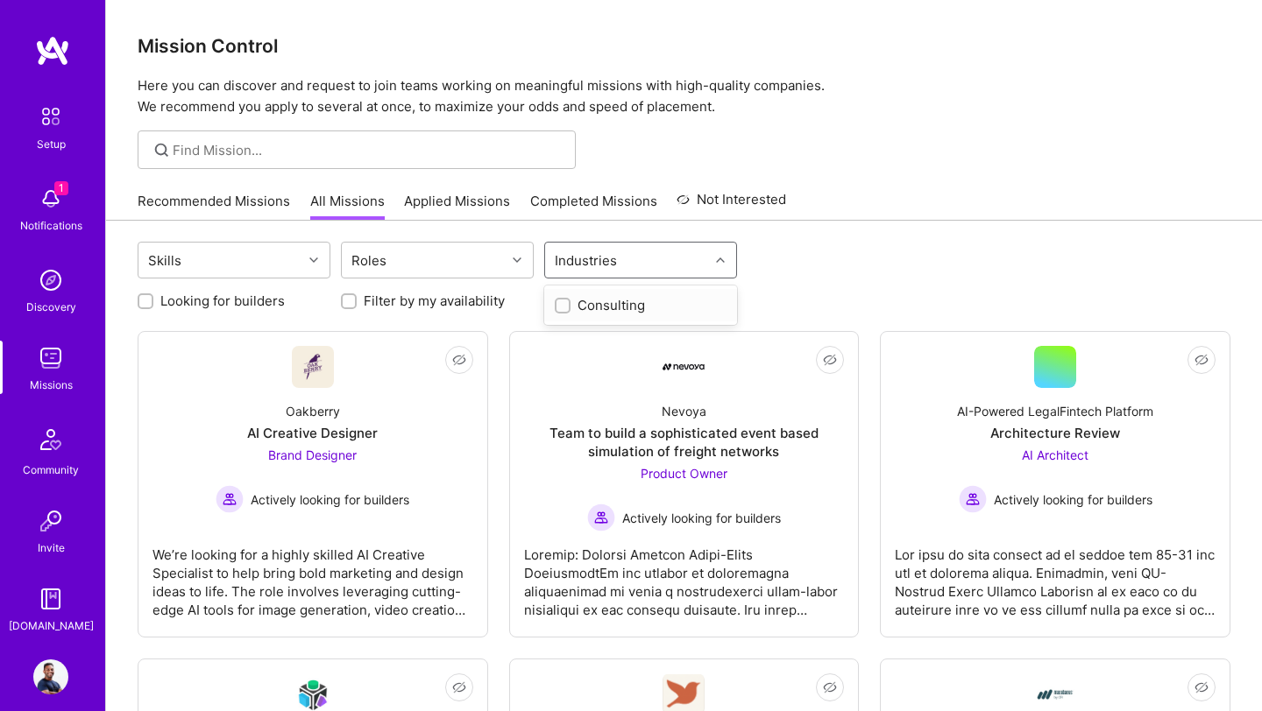
click at [587, 263] on div "Industries" at bounding box center [585, 260] width 71 height 25
click at [785, 270] on div "Skills Roles Industries" at bounding box center [684, 262] width 1093 height 41
click at [555, 305] on input "Filter by my location" at bounding box center [554, 302] width 12 height 12
click at [551, 304] on input "Filter by my location" at bounding box center [554, 302] width 16 height 16
click at [551, 303] on input "Filter by my location" at bounding box center [554, 302] width 12 height 12
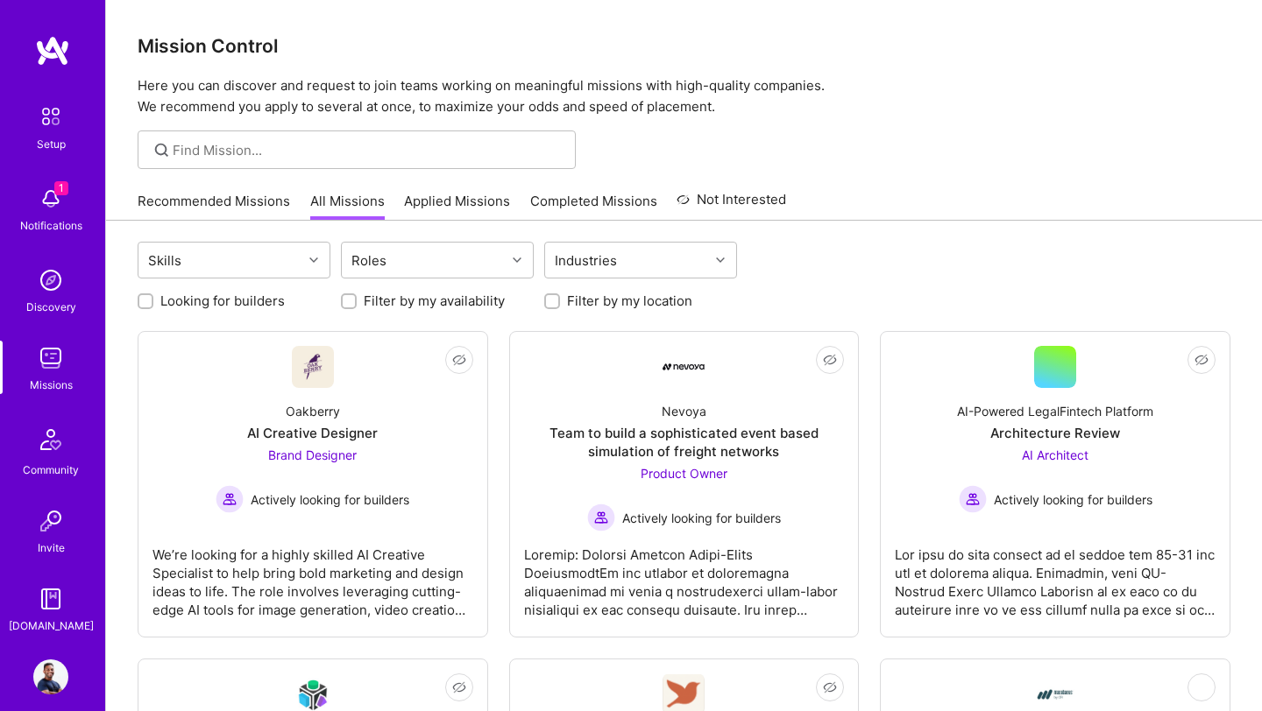
checkbox input "true"
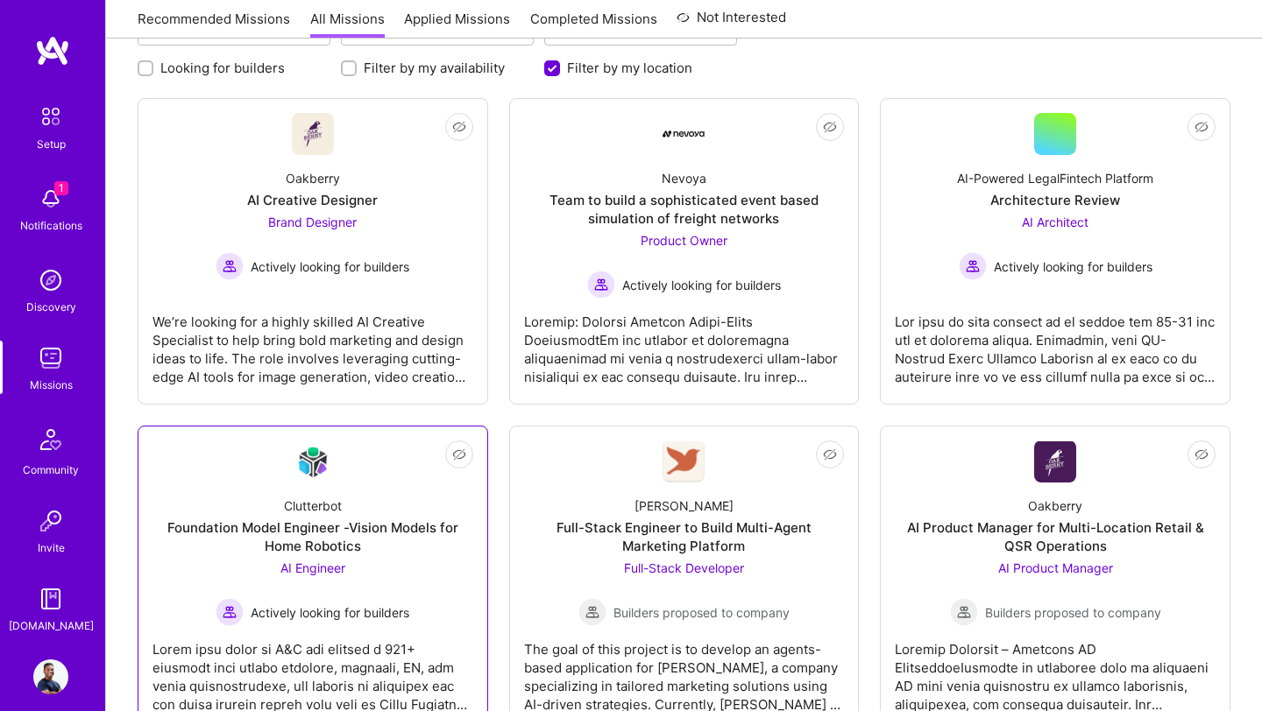
scroll to position [222, 0]
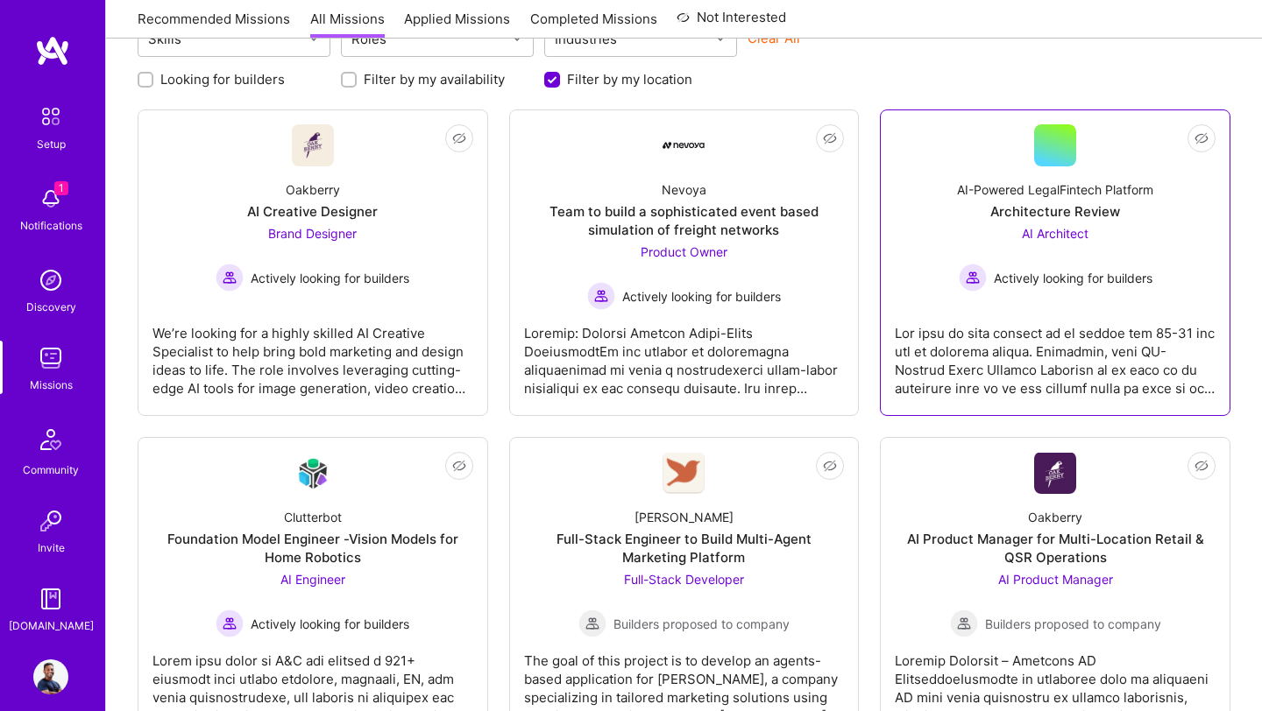
click at [1080, 332] on div at bounding box center [1055, 354] width 321 height 88
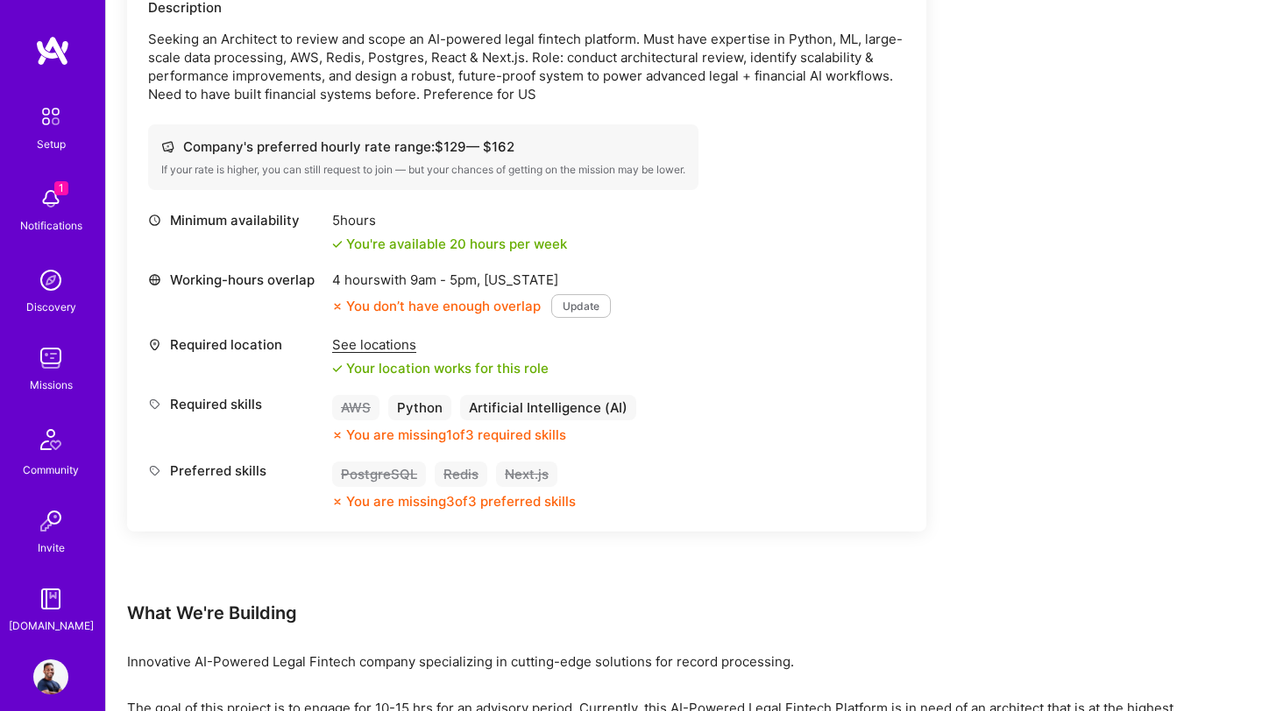
scroll to position [550, 0]
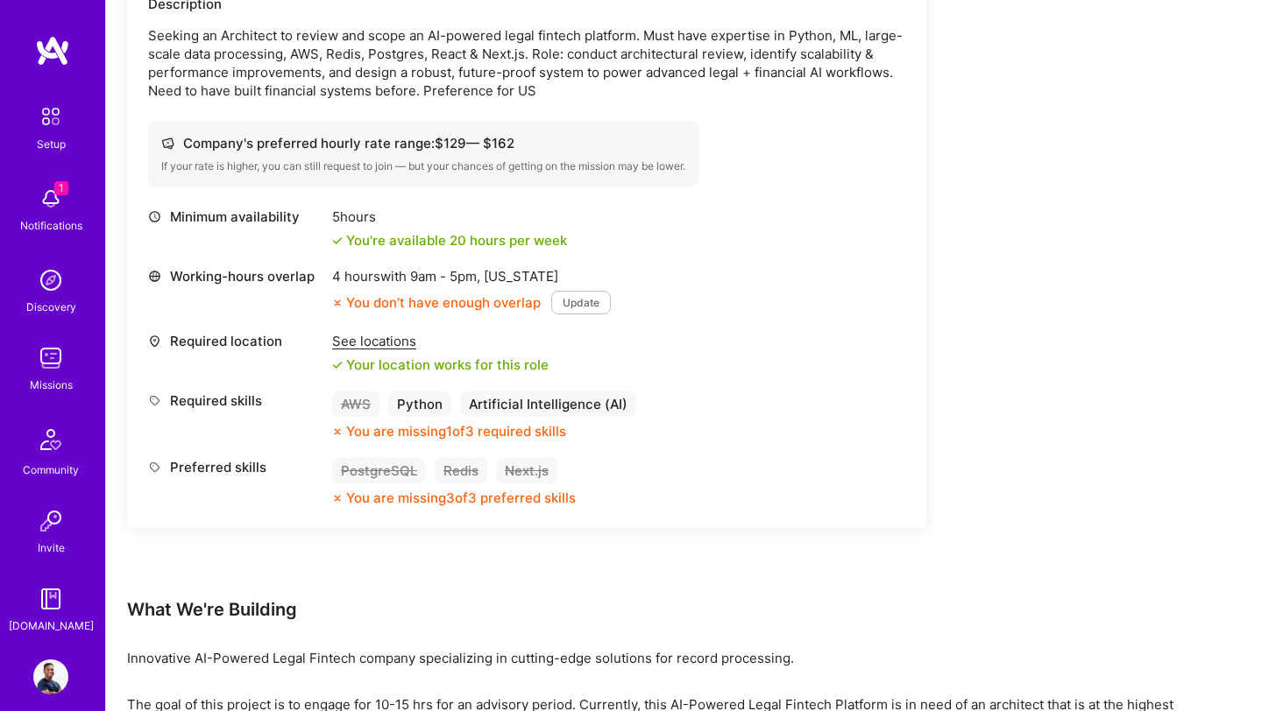
click at [584, 301] on button "Update" at bounding box center [581, 303] width 60 height 24
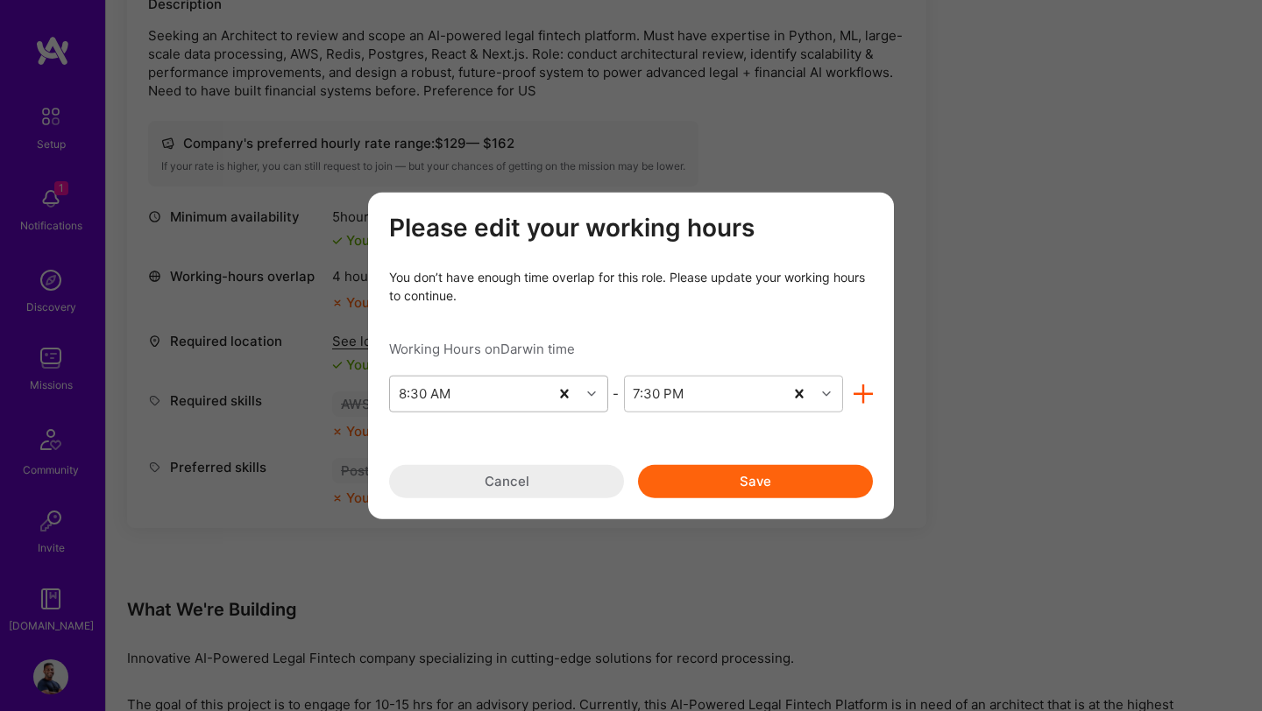
click at [545, 393] on div "8:30 AM" at bounding box center [469, 393] width 159 height 35
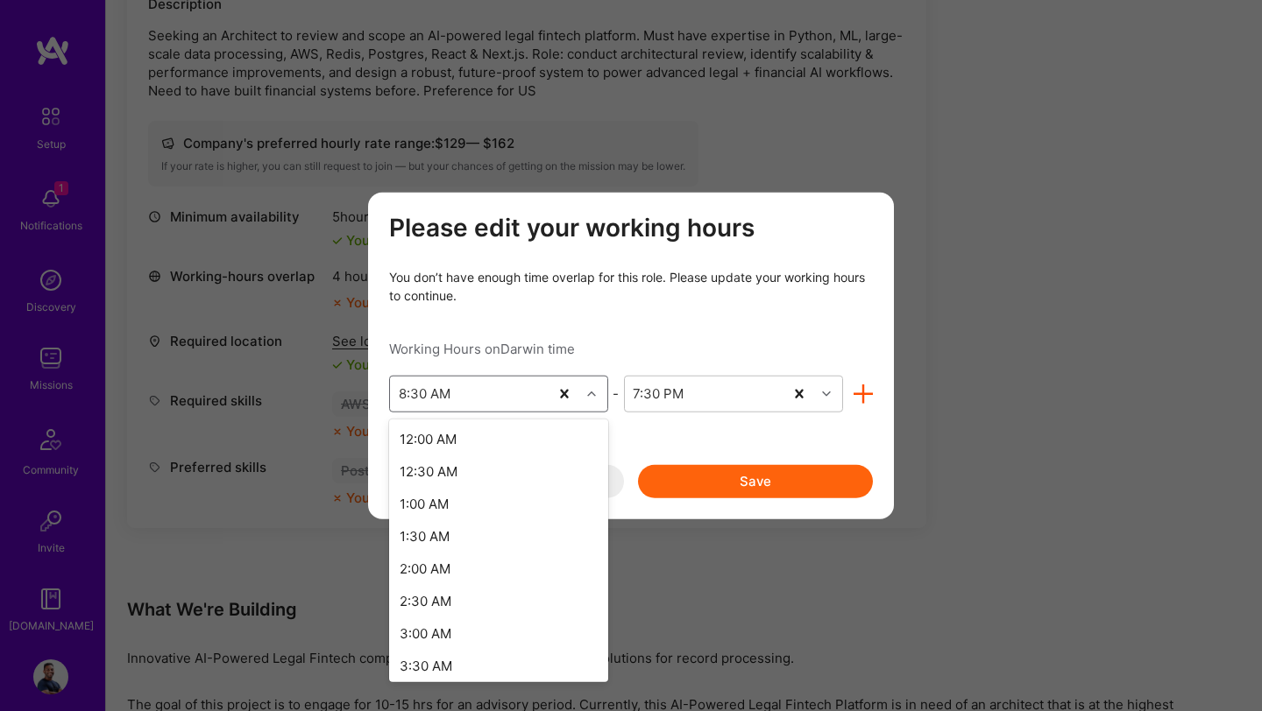
scroll to position [335, 0]
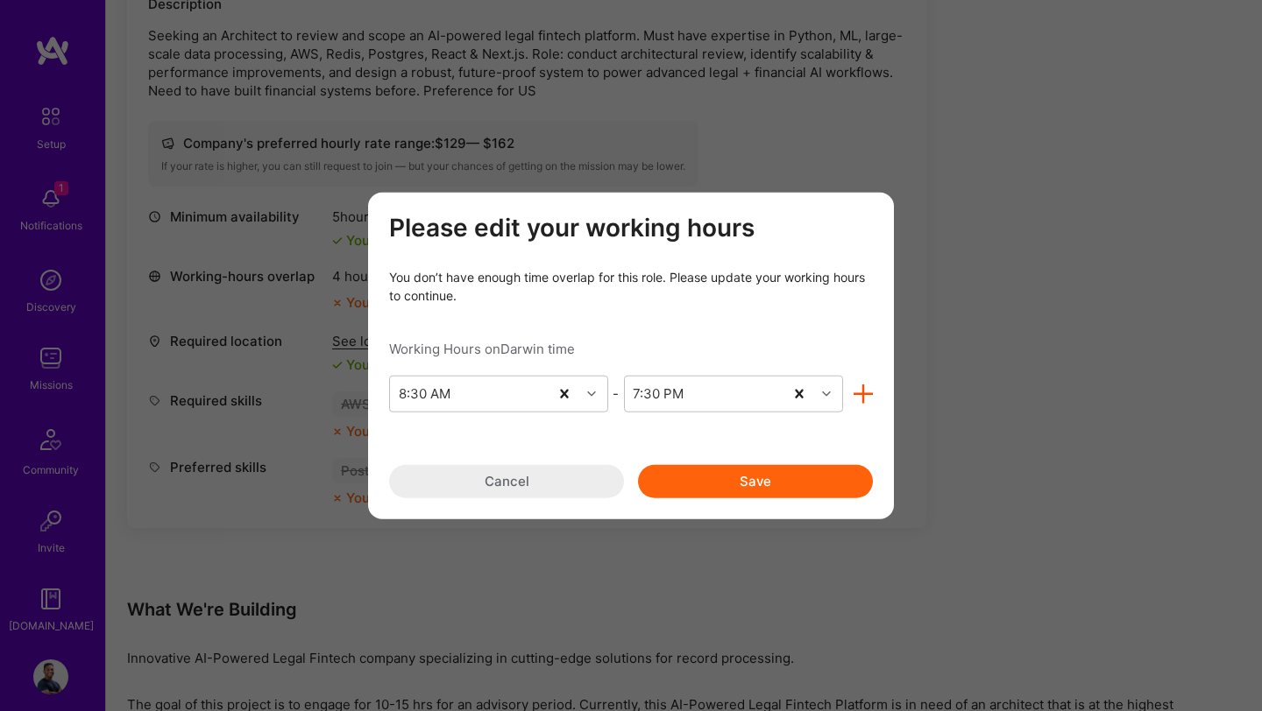
click at [595, 343] on div "Working Hours on Darwin time" at bounding box center [631, 348] width 484 height 18
click at [590, 486] on button "Cancel" at bounding box center [506, 480] width 235 height 33
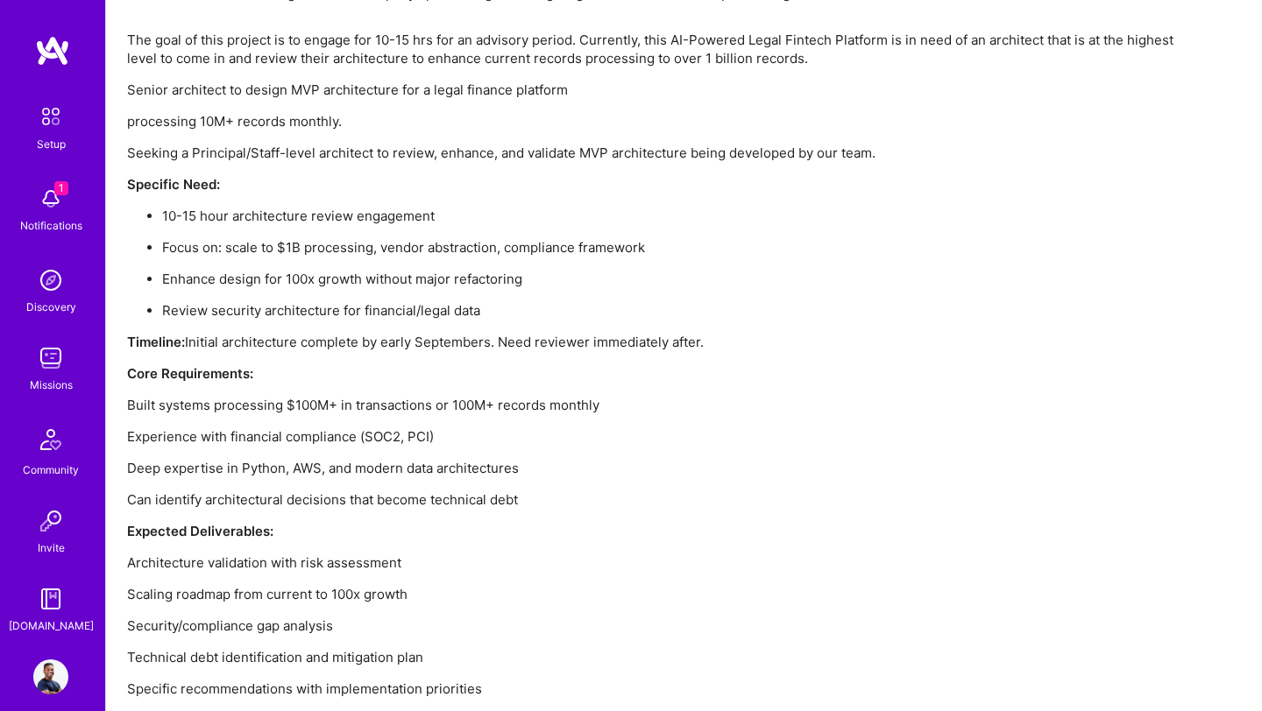
scroll to position [1257, 0]
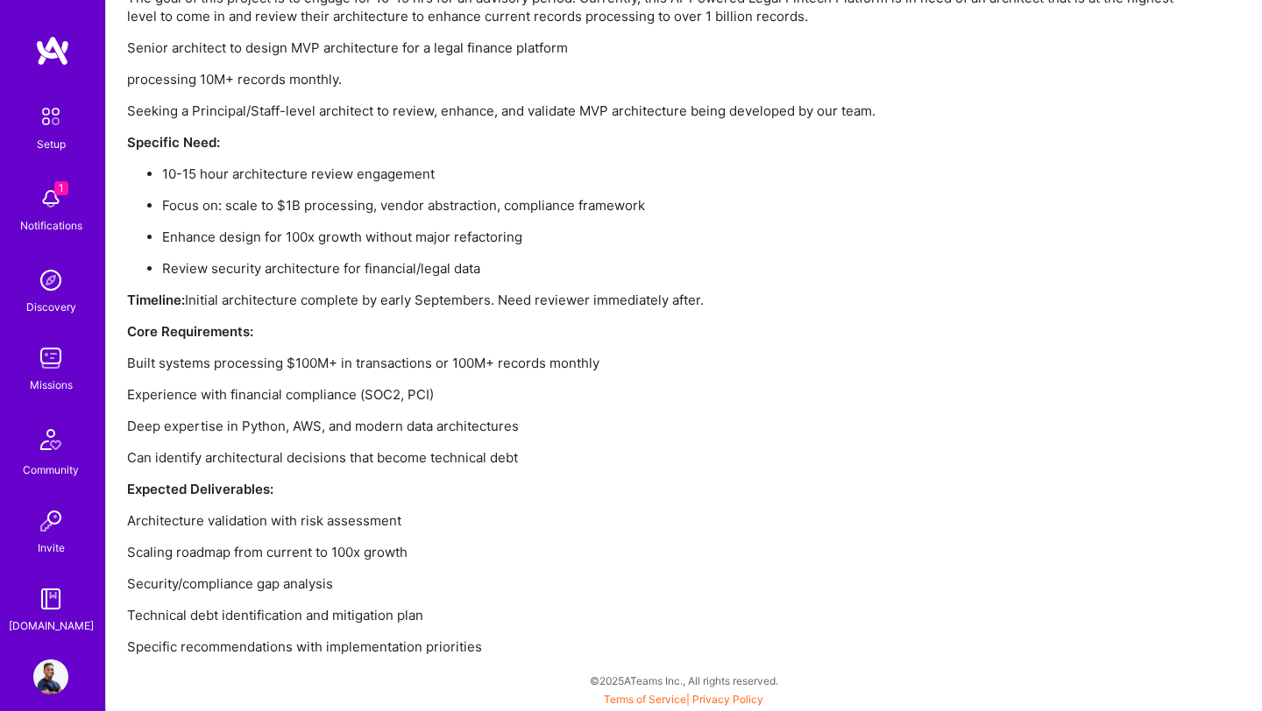
click at [47, 666] on img at bounding box center [50, 677] width 35 height 35
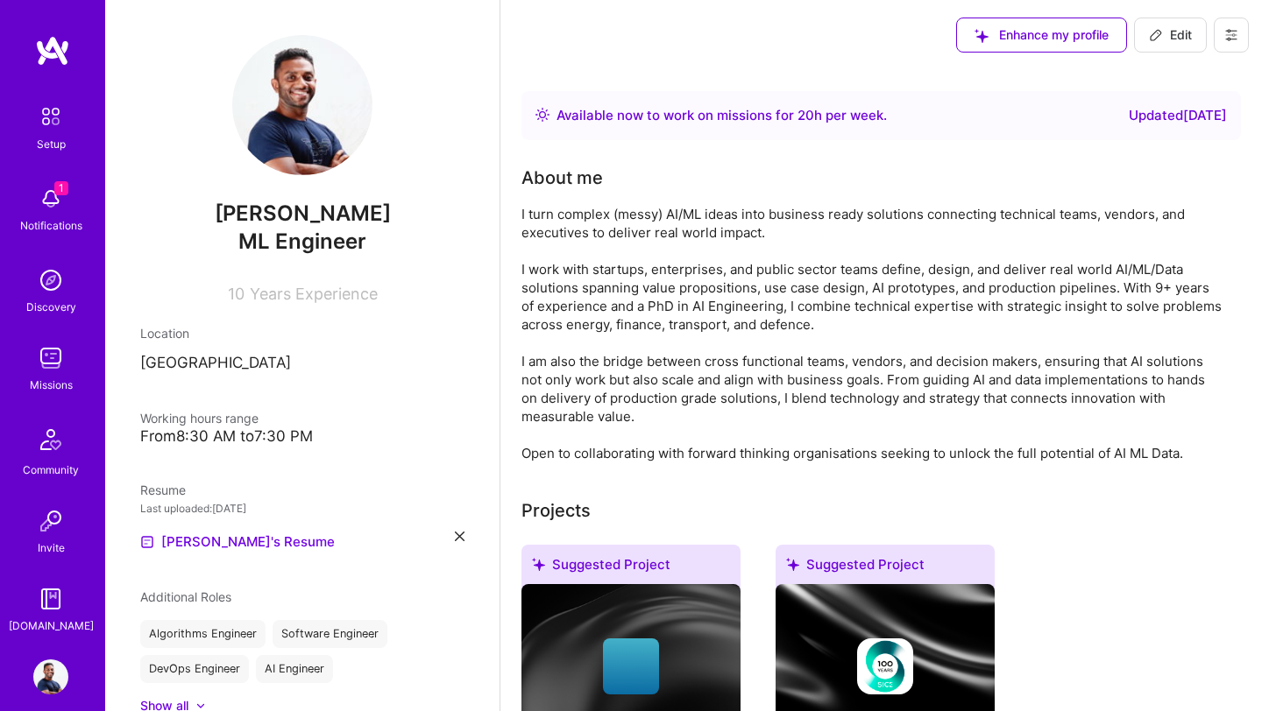
click at [241, 365] on p "[GEOGRAPHIC_DATA]" at bounding box center [302, 363] width 324 height 21
click at [198, 358] on p "[GEOGRAPHIC_DATA]" at bounding box center [302, 363] width 324 height 21
click at [249, 356] on p "[GEOGRAPHIC_DATA]" at bounding box center [302, 363] width 324 height 21
click at [1164, 42] on span "Edit" at bounding box center [1170, 35] width 43 height 18
select select "US"
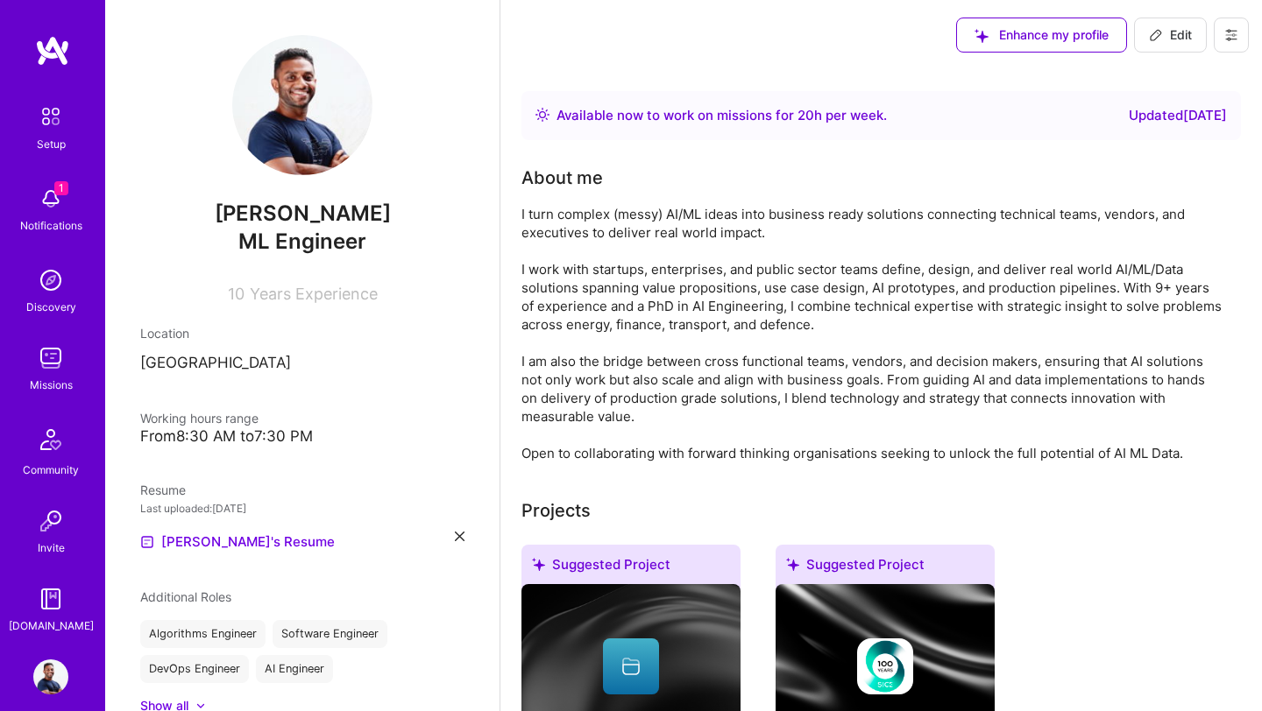
select select "Right Now"
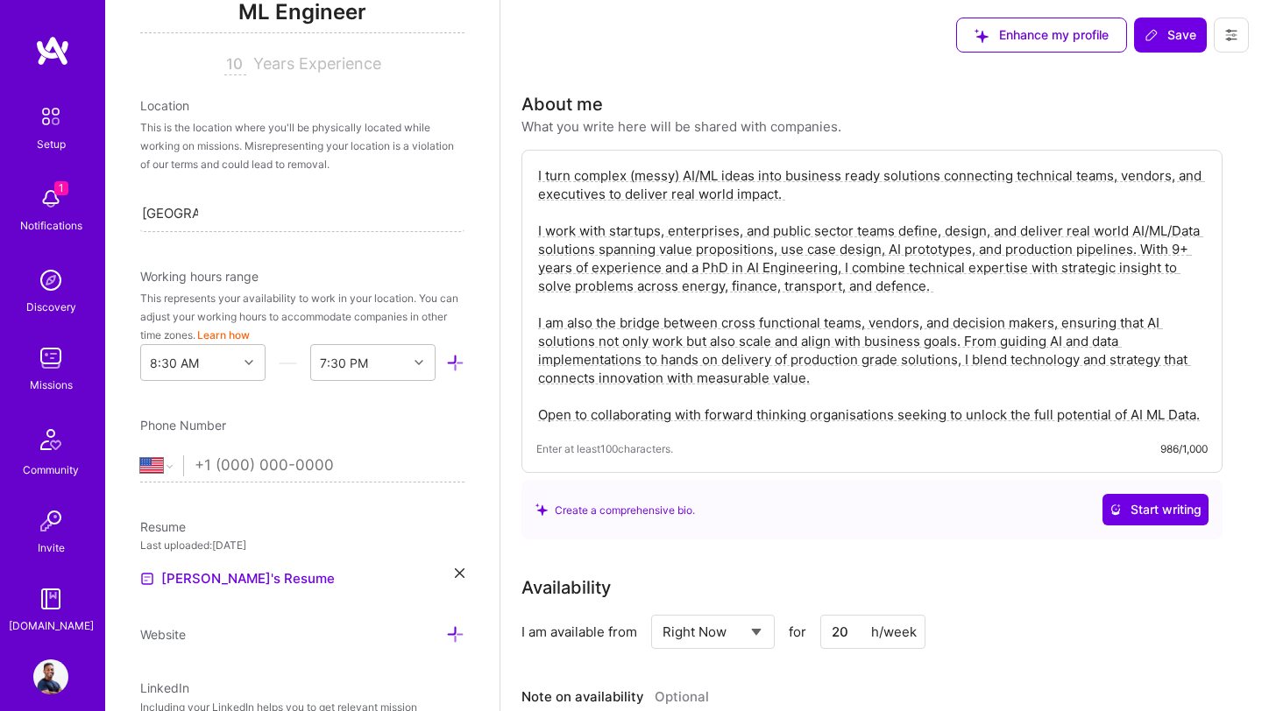
scroll to position [181, 0]
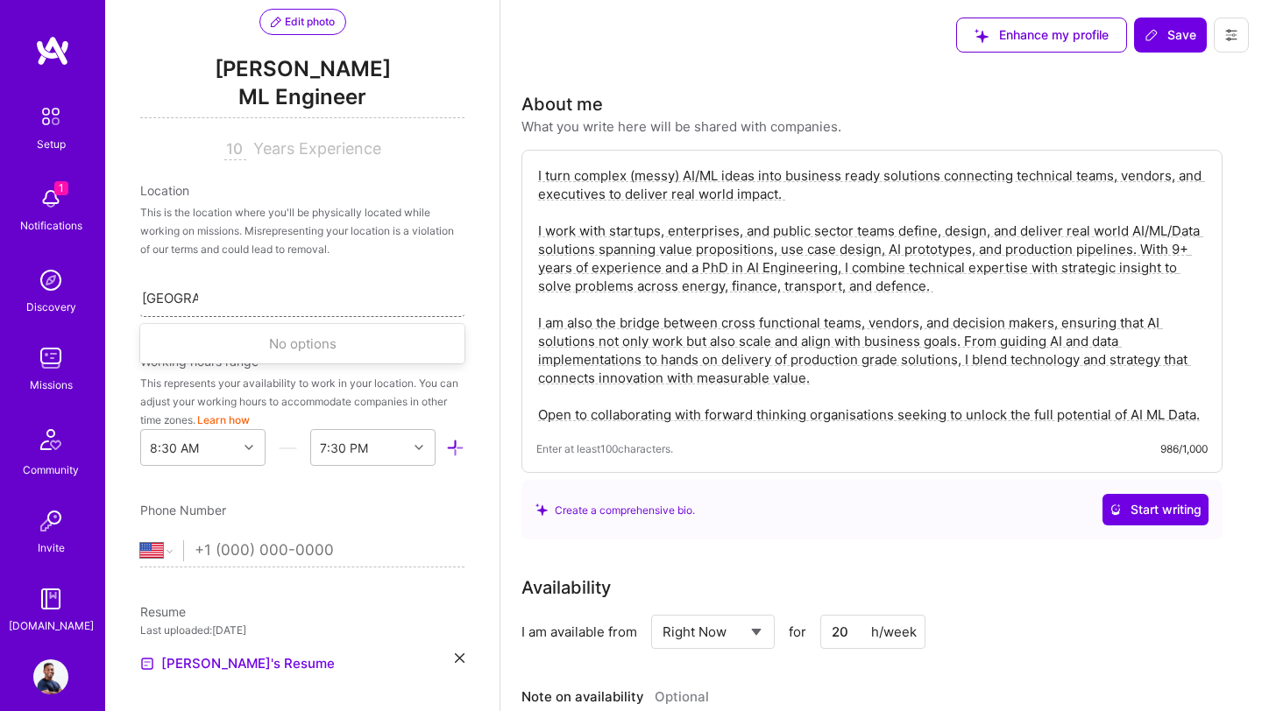
click at [300, 294] on div "Australia Australia" at bounding box center [302, 297] width 324 height 37
type input "A"
type input "Sri"
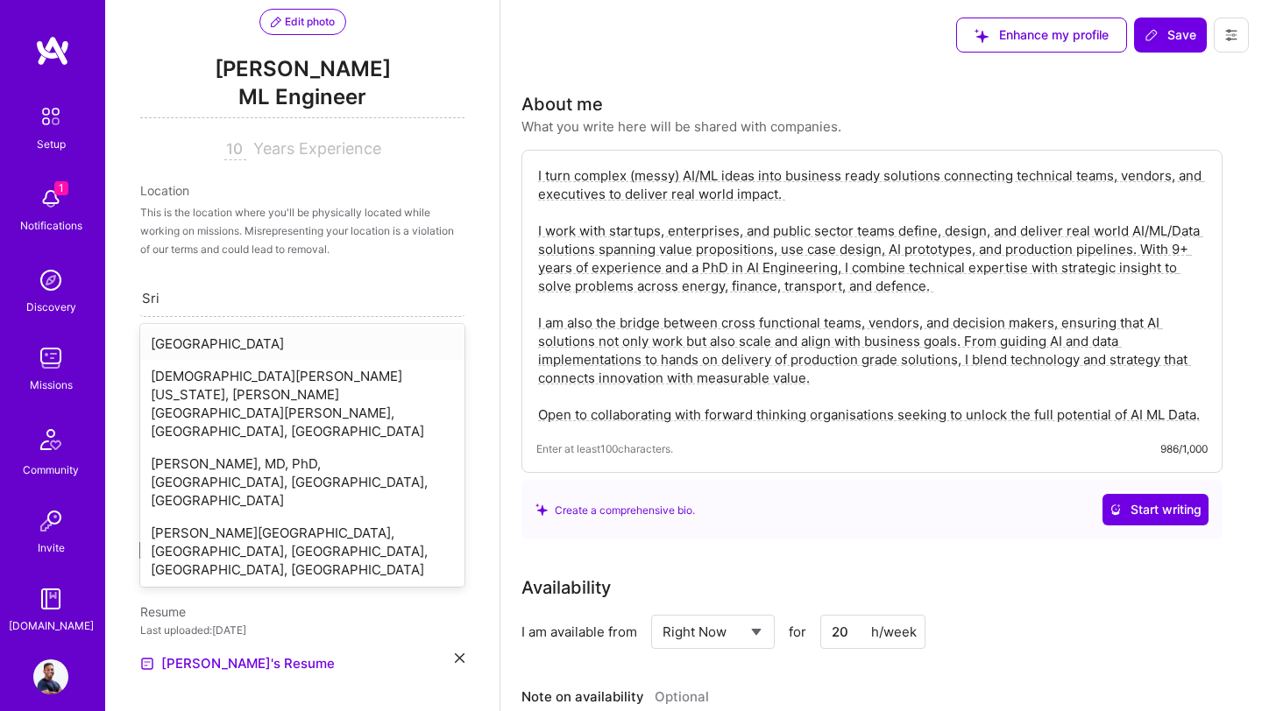
click at [293, 352] on div "[GEOGRAPHIC_DATA]" at bounding box center [302, 344] width 324 height 32
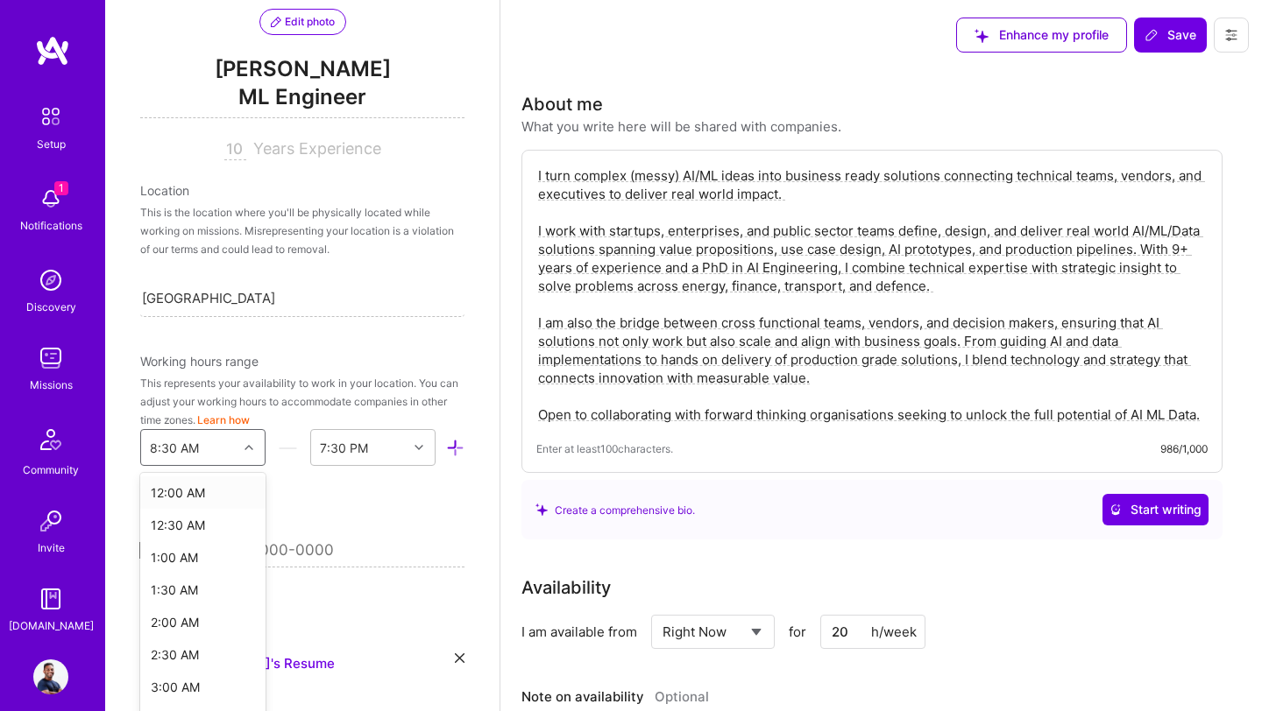
click at [246, 449] on div "option 12:00 AM focused, 1 of 48. 48 results available. Use Up and Down to choo…" at bounding box center [202, 447] width 125 height 37
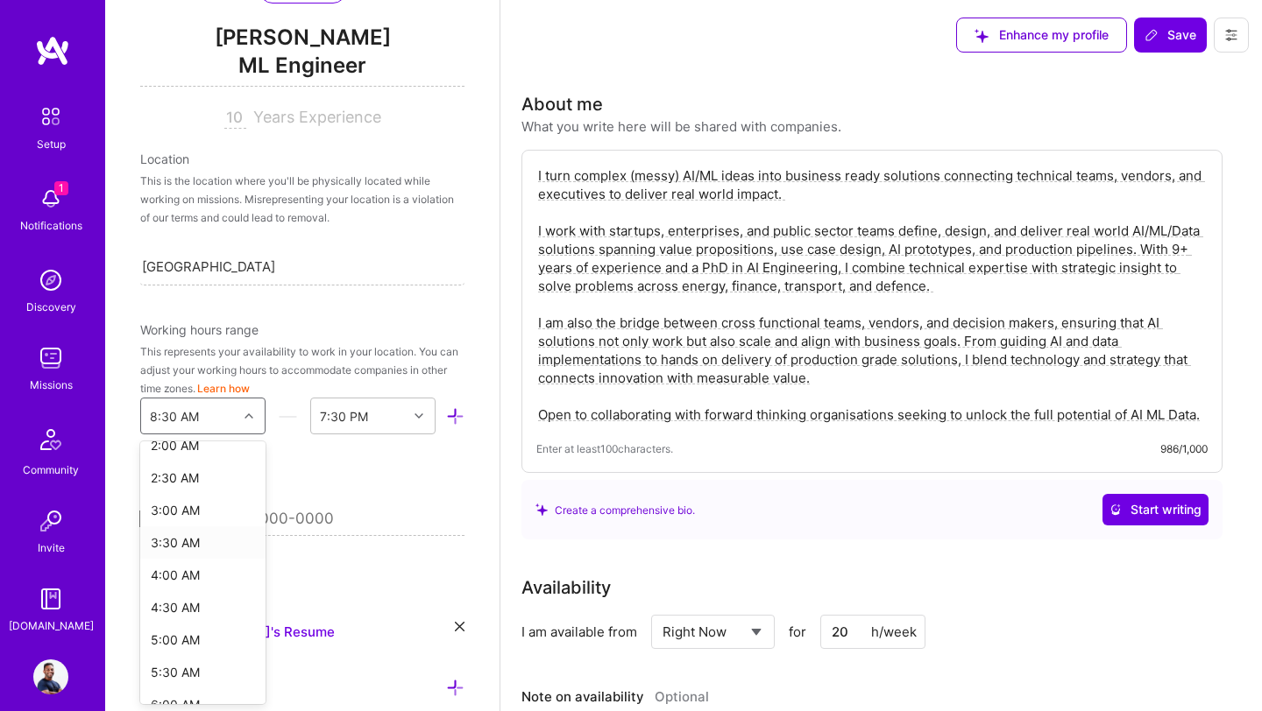
scroll to position [147, 0]
click at [192, 639] on div "5:00 AM" at bounding box center [202, 638] width 125 height 32
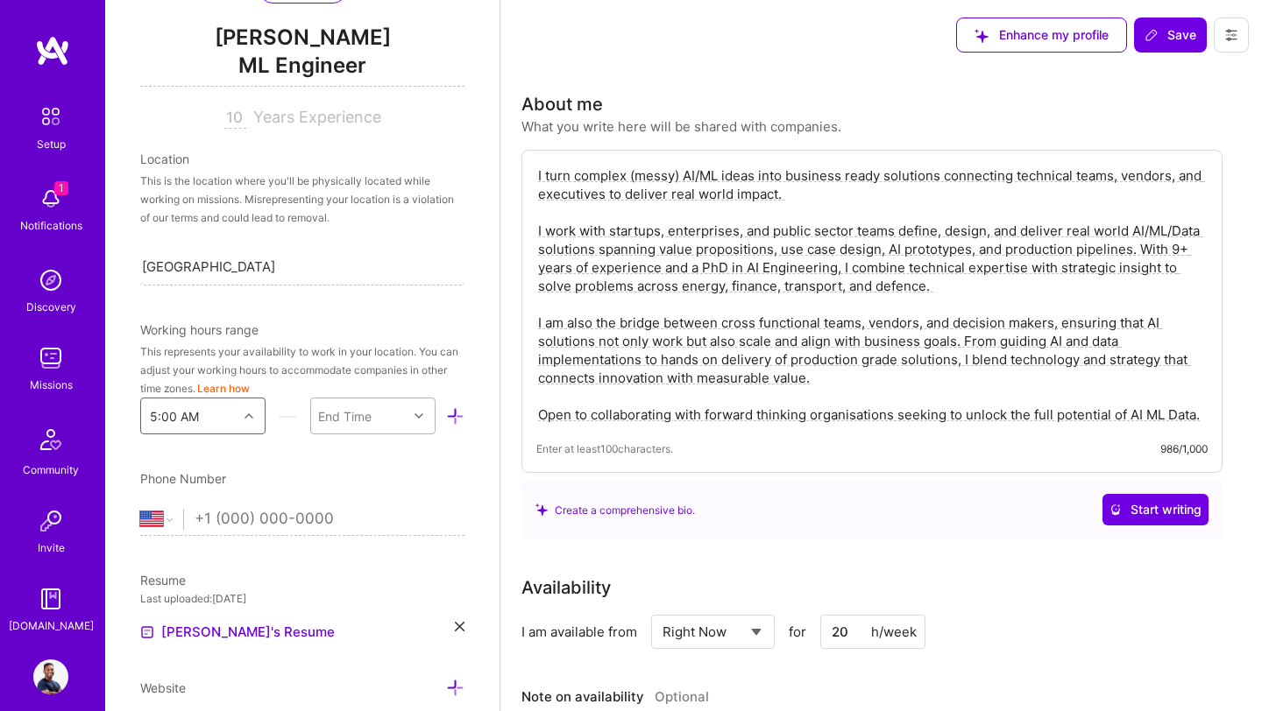
click at [420, 420] on icon at bounding box center [418, 416] width 9 height 9
click at [362, 633] on div "10:00 PM" at bounding box center [372, 630] width 125 height 32
click at [959, 117] on div "About me What you write here will be shared with companies." at bounding box center [871, 113] width 701 height 45
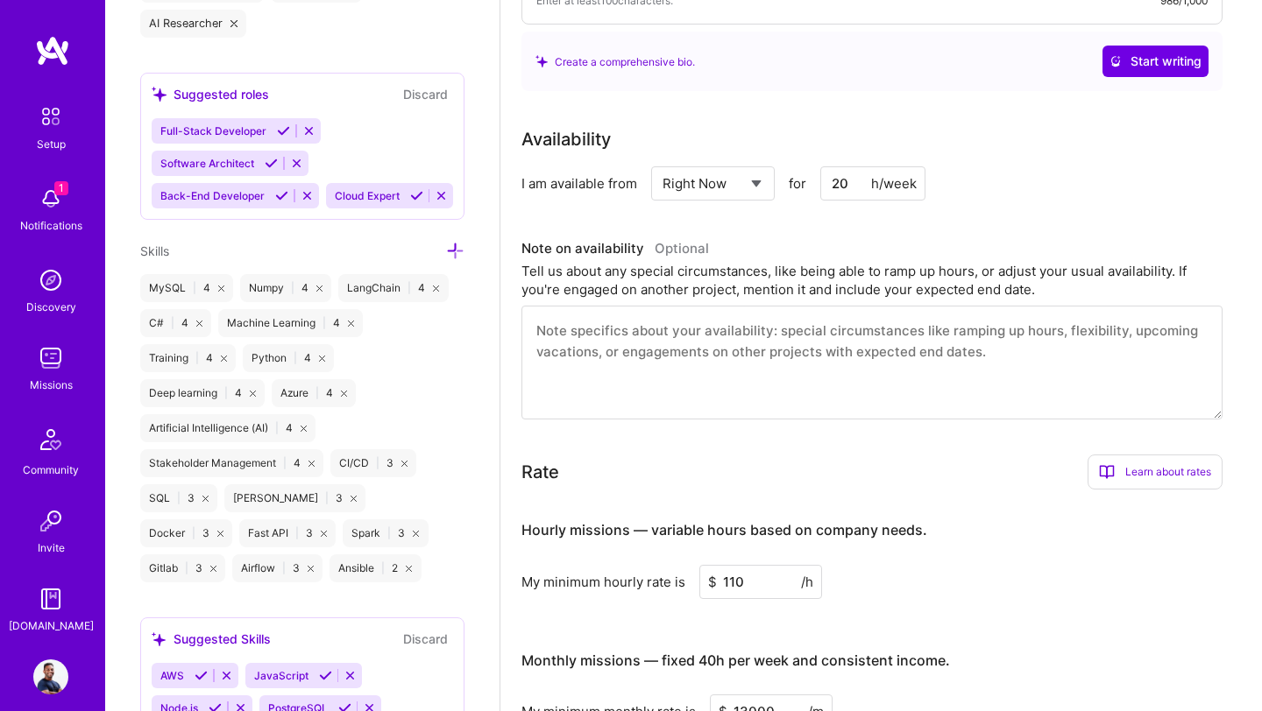
scroll to position [1360, 0]
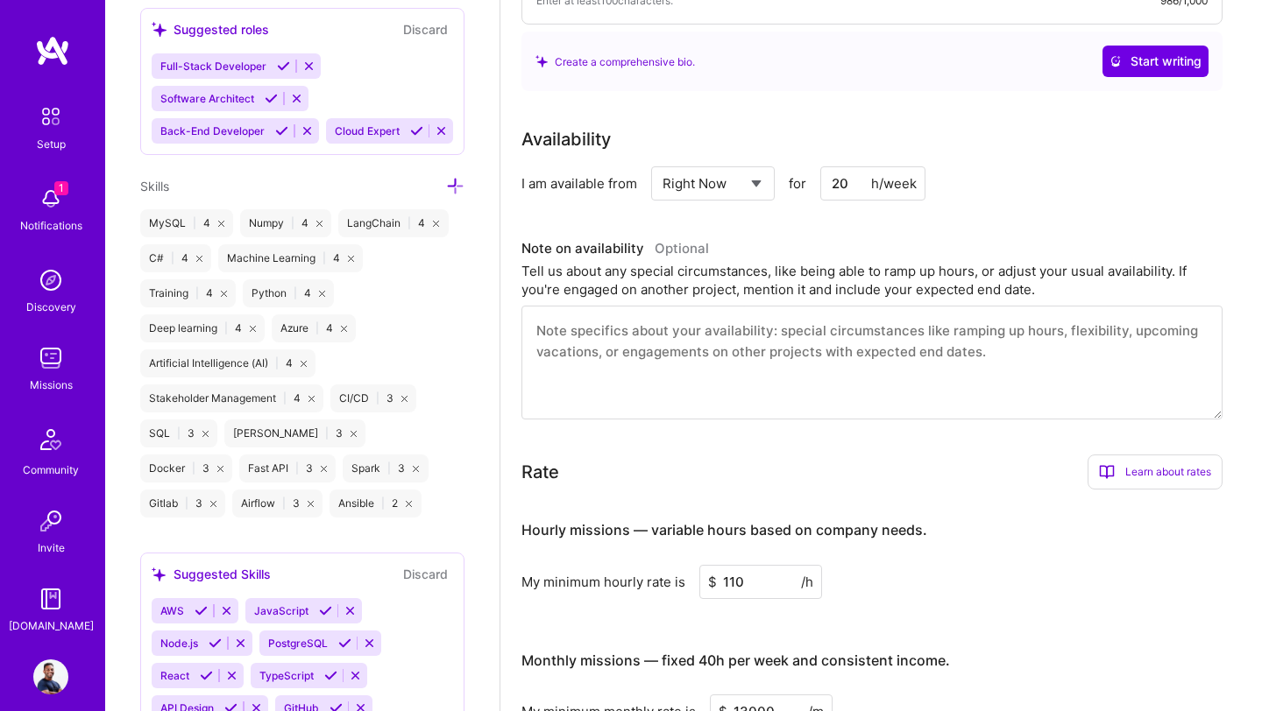
click at [456, 187] on icon at bounding box center [455, 186] width 18 height 18
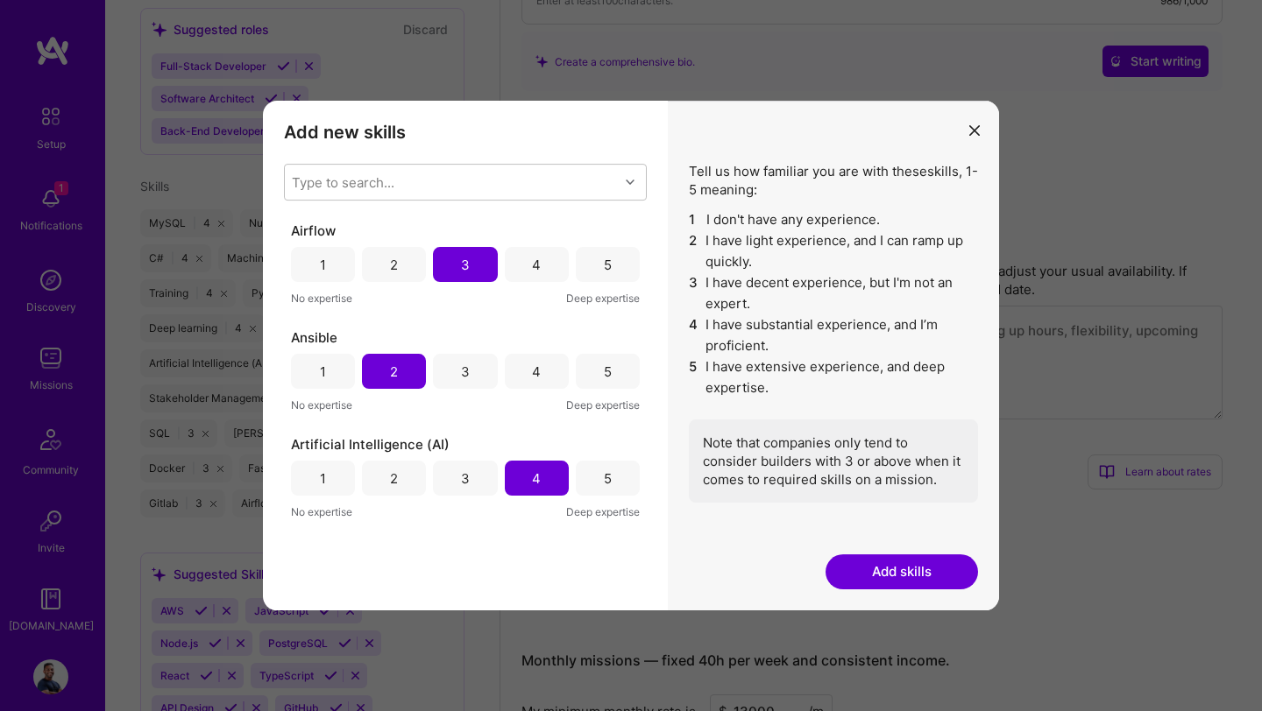
click at [456, 187] on div "Type to search..." at bounding box center [452, 182] width 334 height 35
type input "pos"
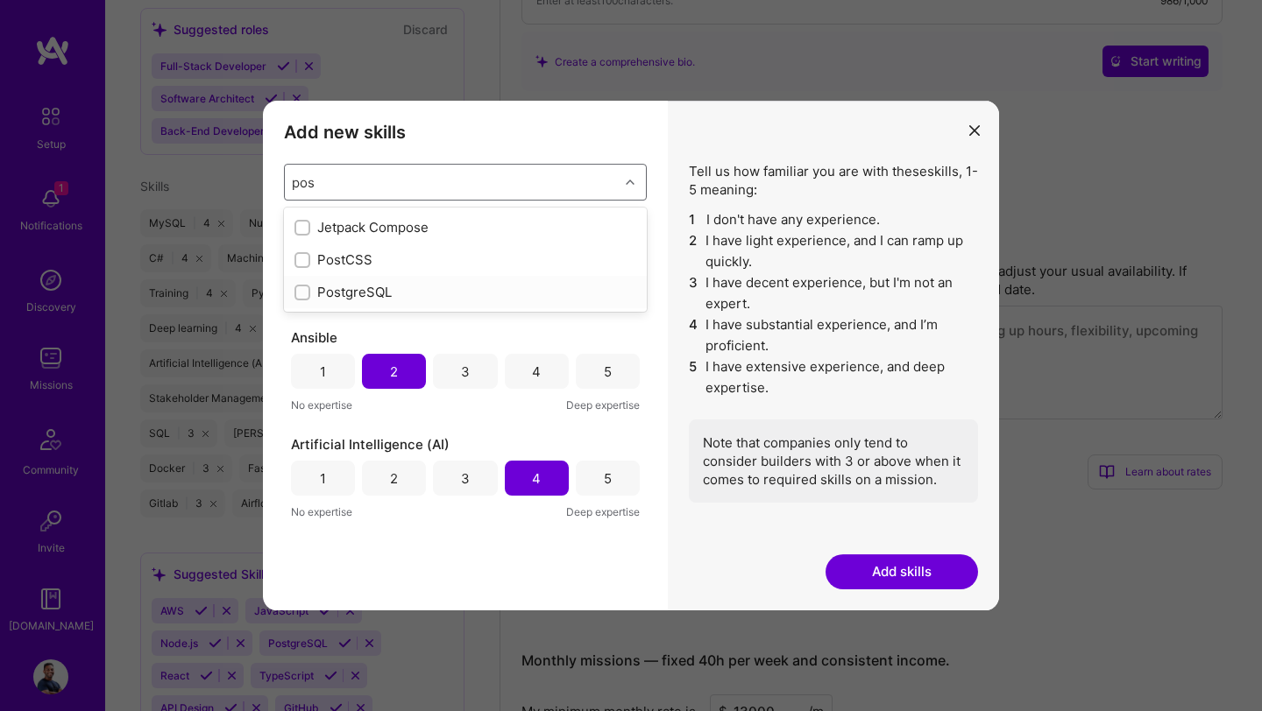
click at [300, 288] on input "modal" at bounding box center [304, 293] width 12 height 12
checkbox input "false"
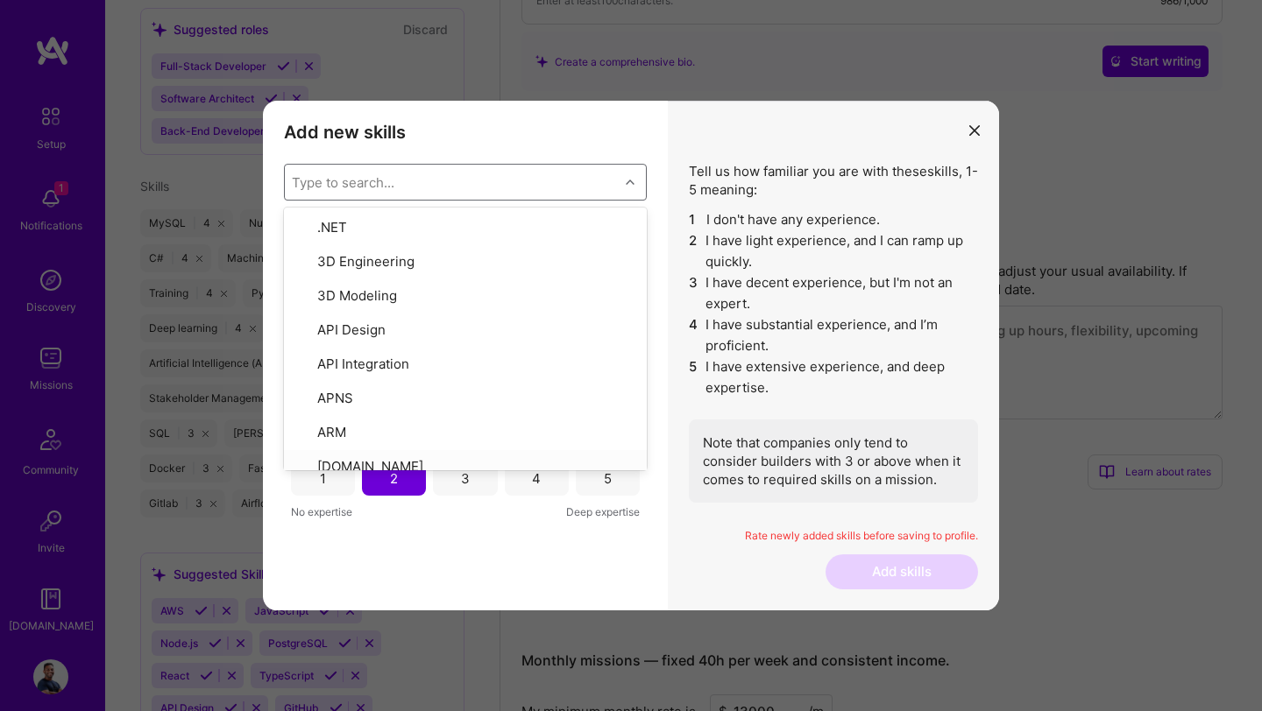
click at [427, 573] on div "Add new skills Tell us how familiar you are with given skills, using between 1 …" at bounding box center [465, 356] width 405 height 510
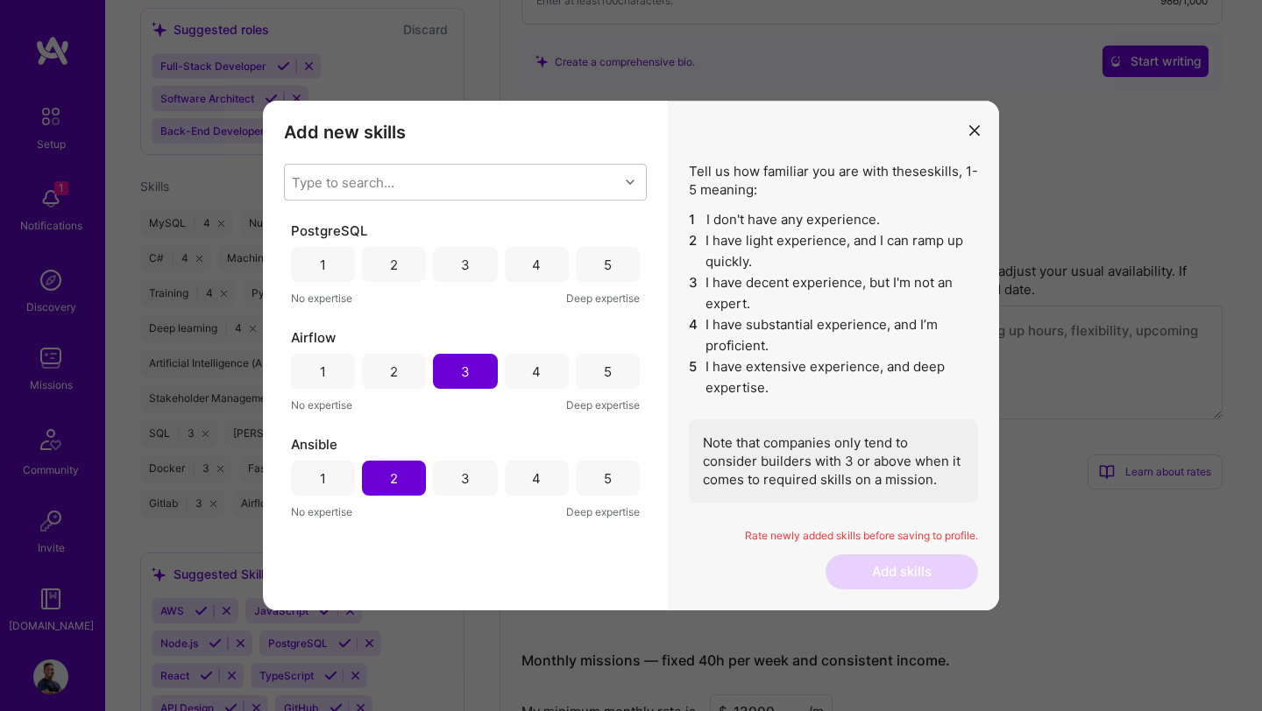
click at [474, 268] on div "3" at bounding box center [465, 264] width 64 height 35
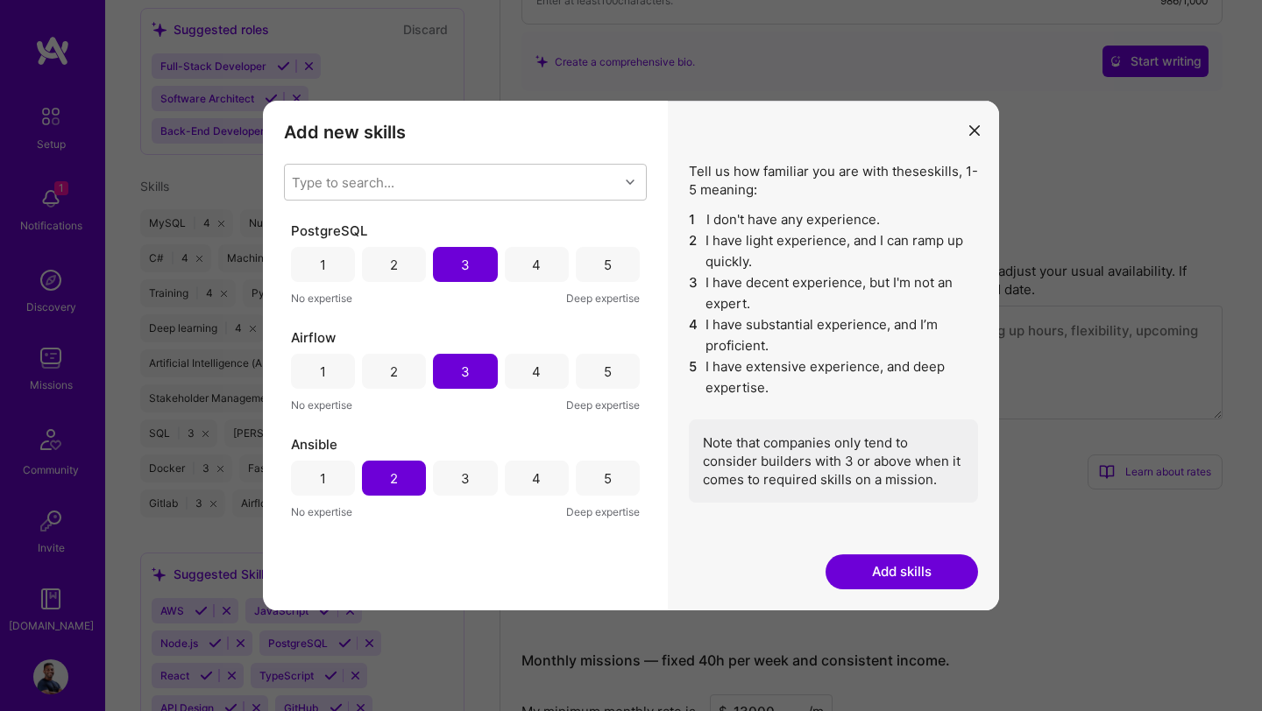
click at [890, 577] on button "Add skills" at bounding box center [901, 572] width 152 height 35
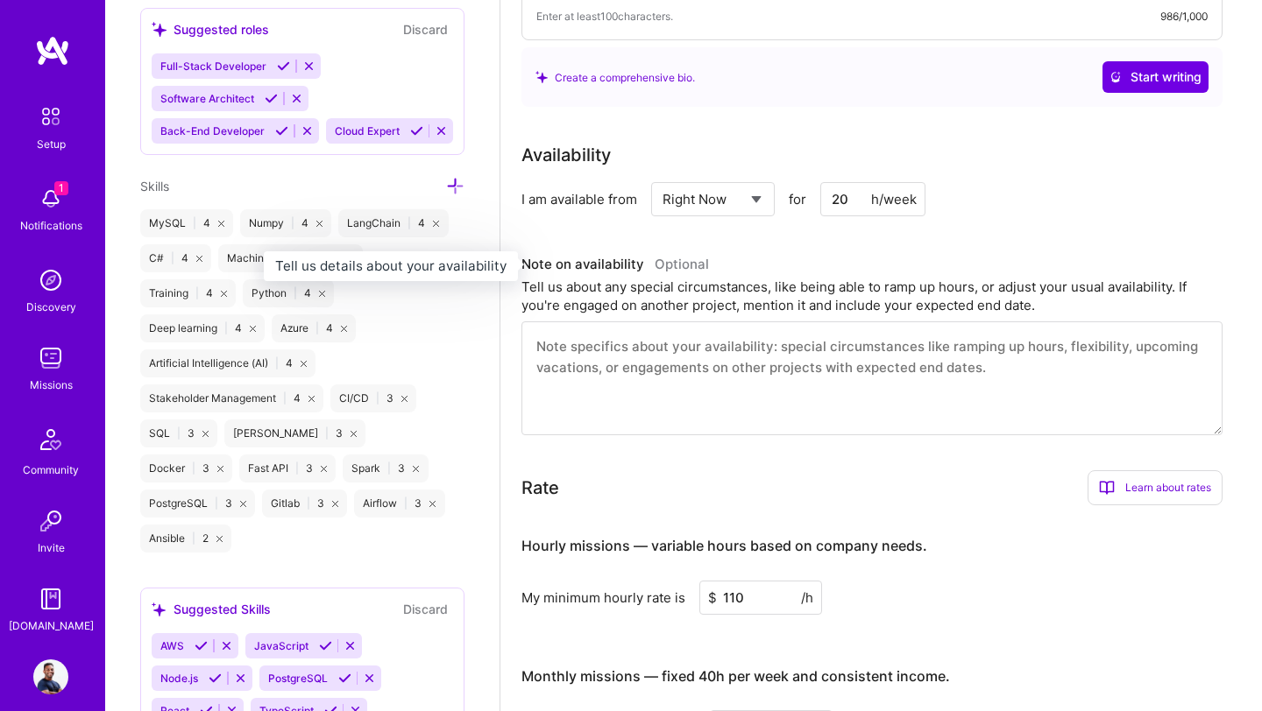
scroll to position [0, 0]
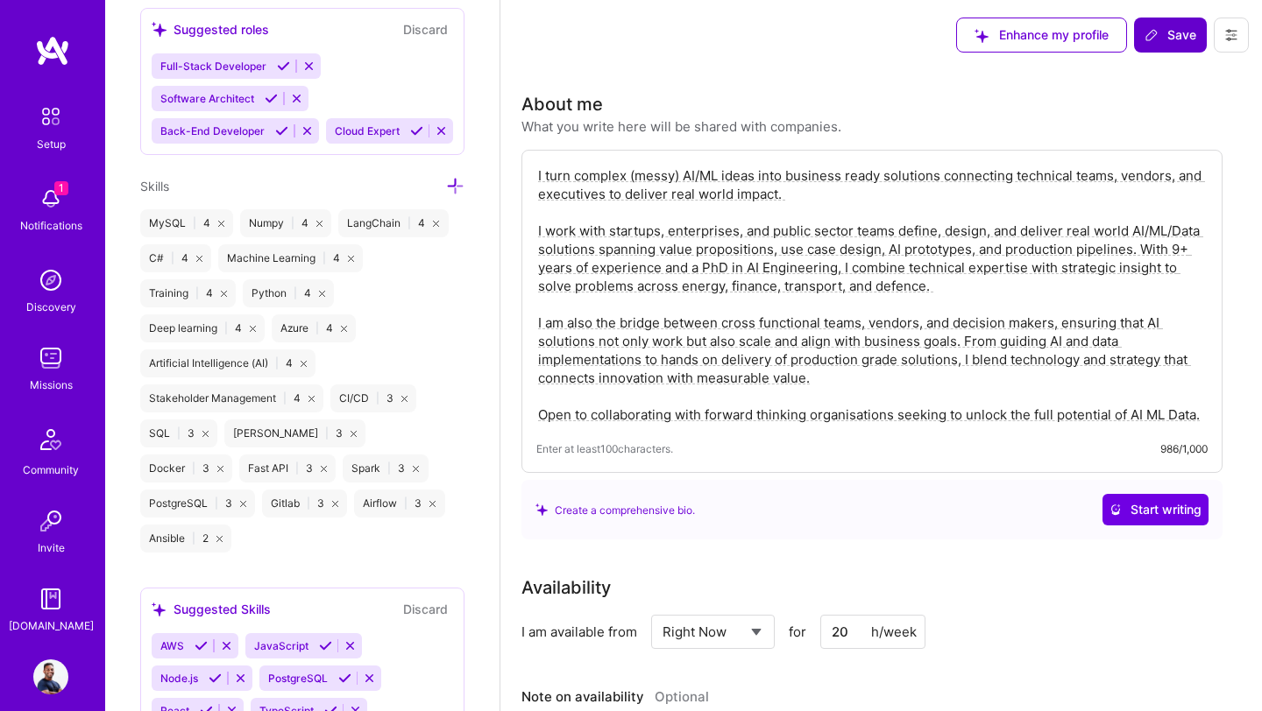
click at [1173, 46] on button "Save" at bounding box center [1170, 35] width 73 height 35
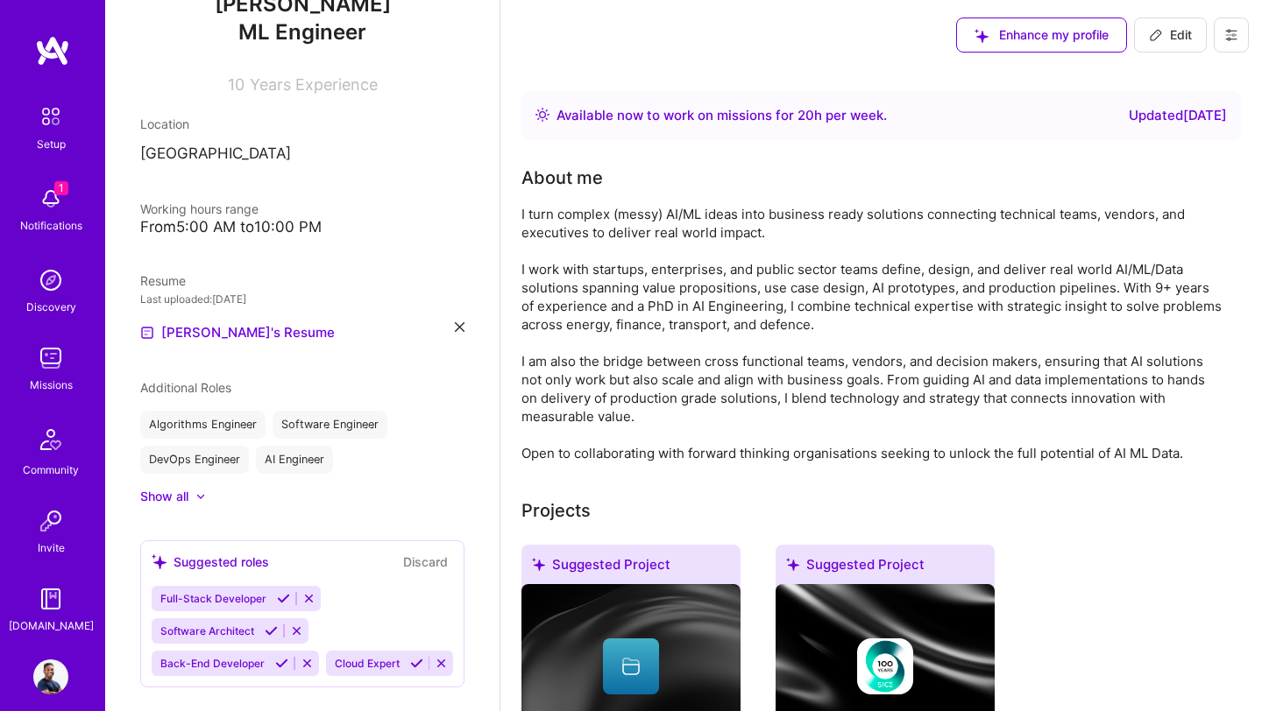
scroll to position [209, 0]
click at [50, 115] on img at bounding box center [50, 116] width 37 height 37
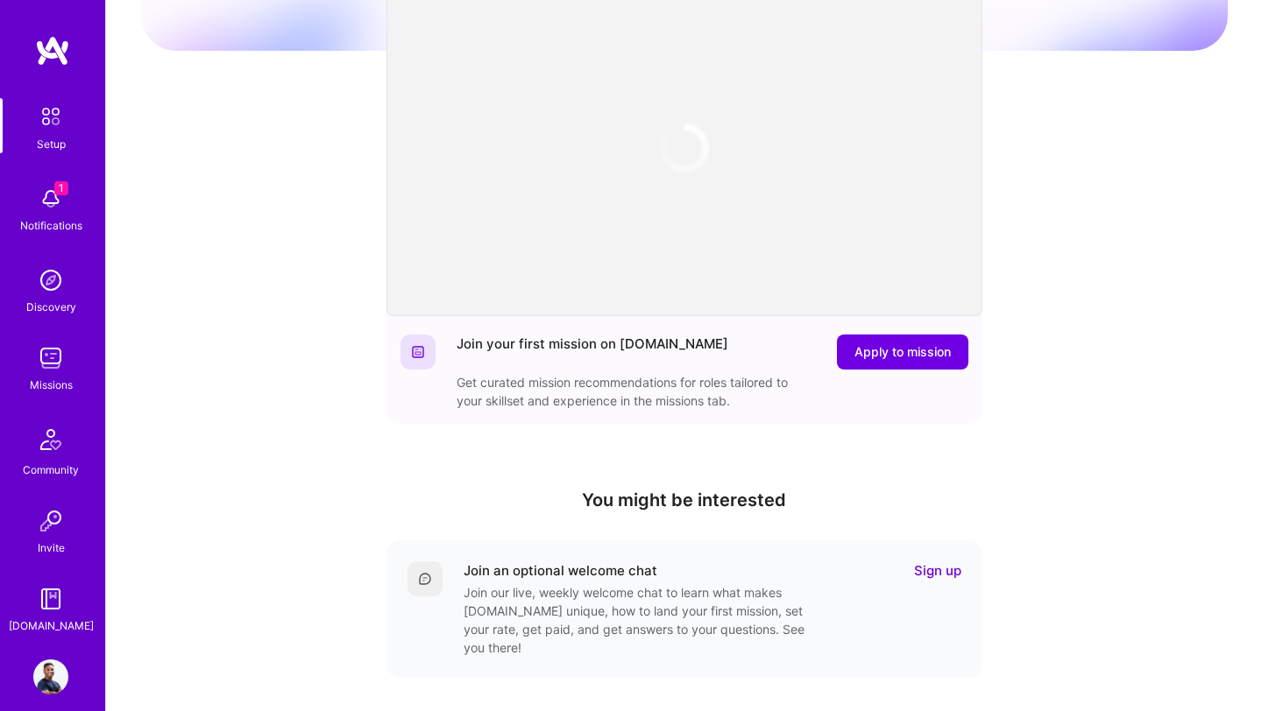
scroll to position [243, 0]
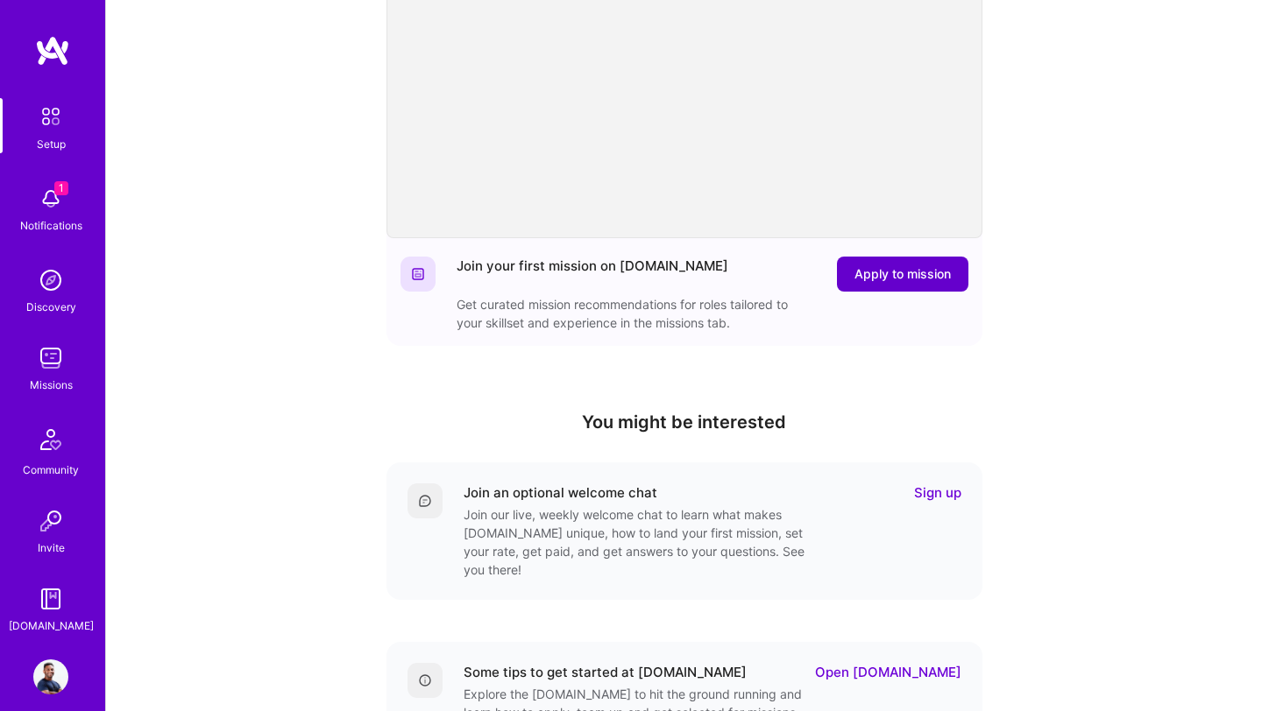
click at [920, 272] on span "Apply to mission" at bounding box center [902, 274] width 96 height 18
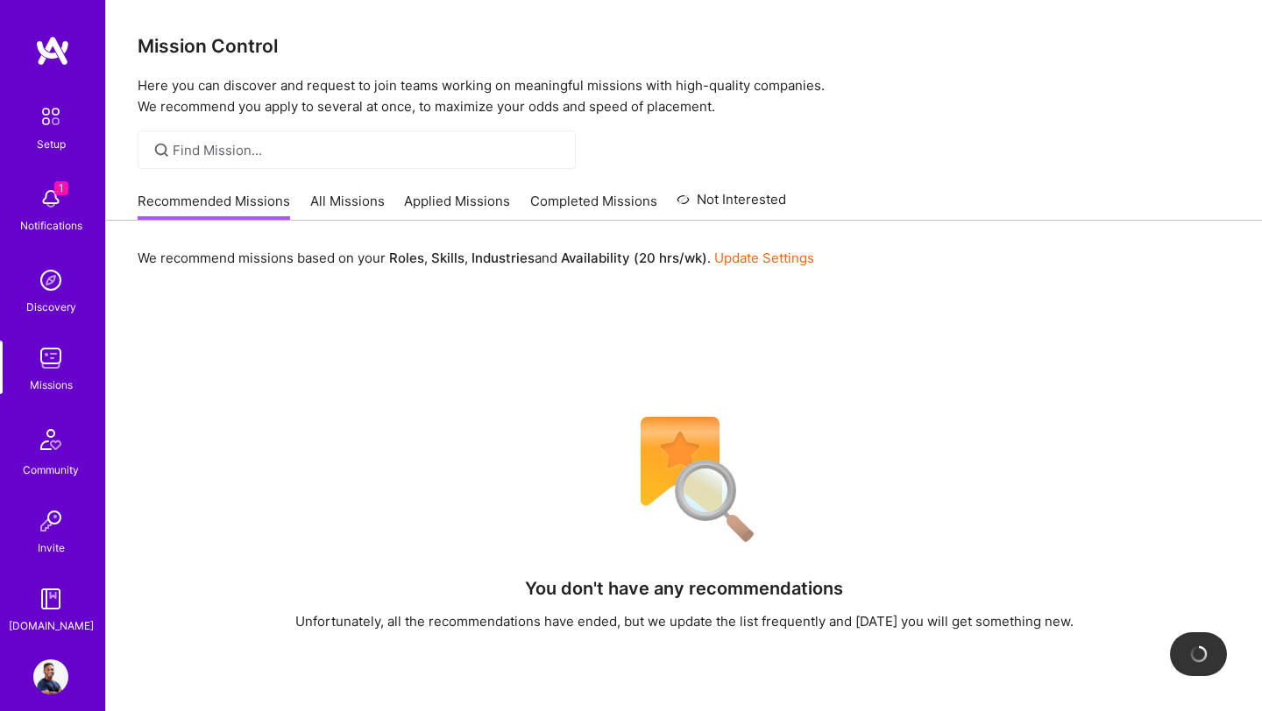
click at [783, 259] on link "Update Settings" at bounding box center [764, 258] width 100 height 17
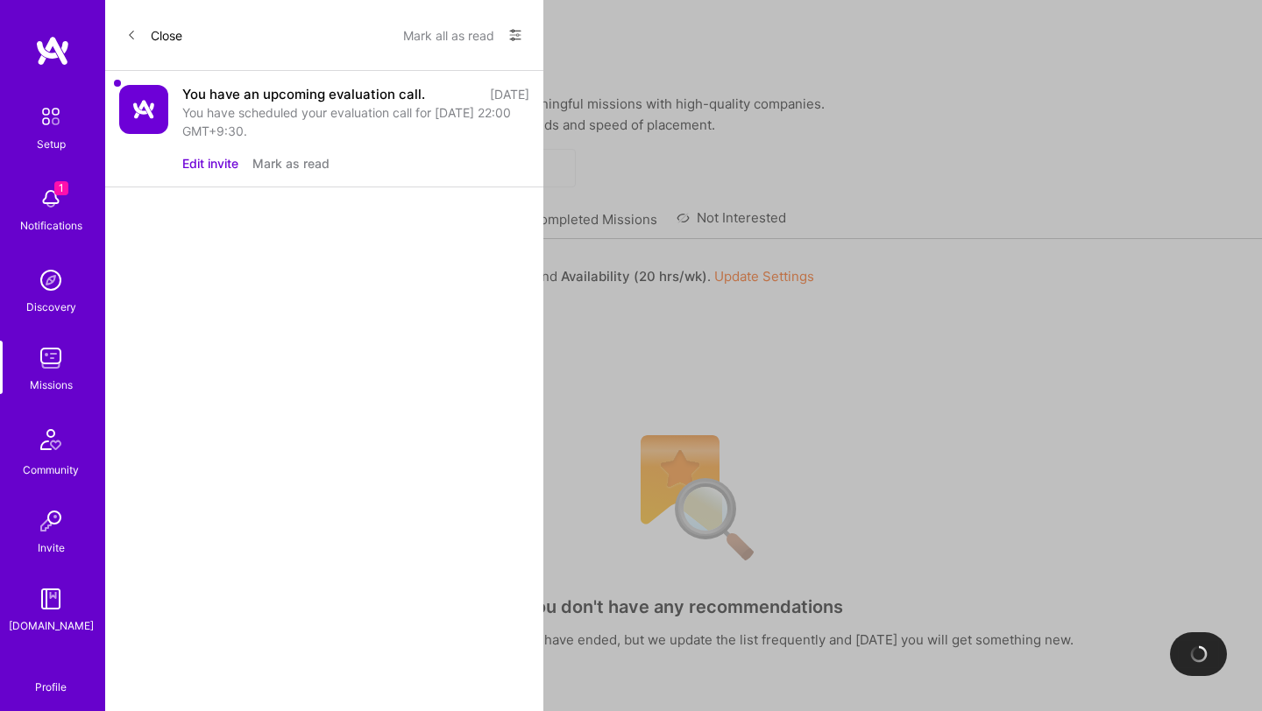
select select "US"
select select "Right Now"
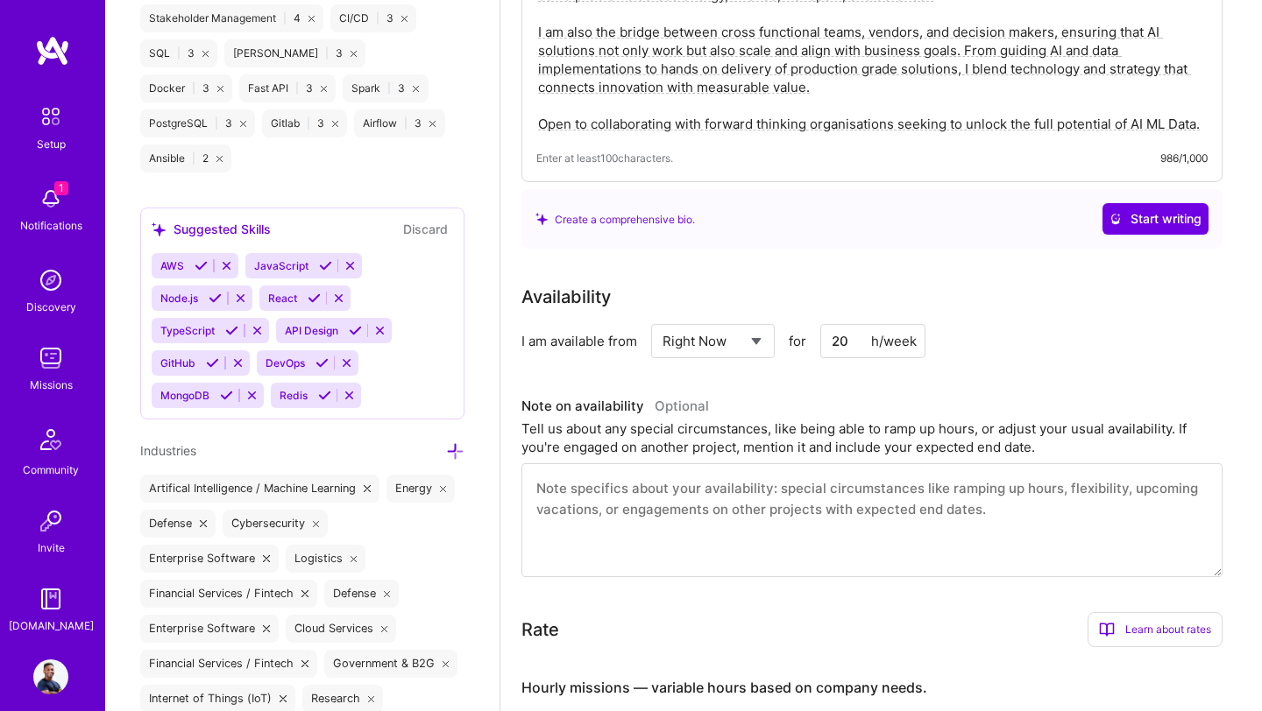
scroll to position [293, 0]
click at [836, 349] on input "20" at bounding box center [872, 339] width 105 height 34
type input "2"
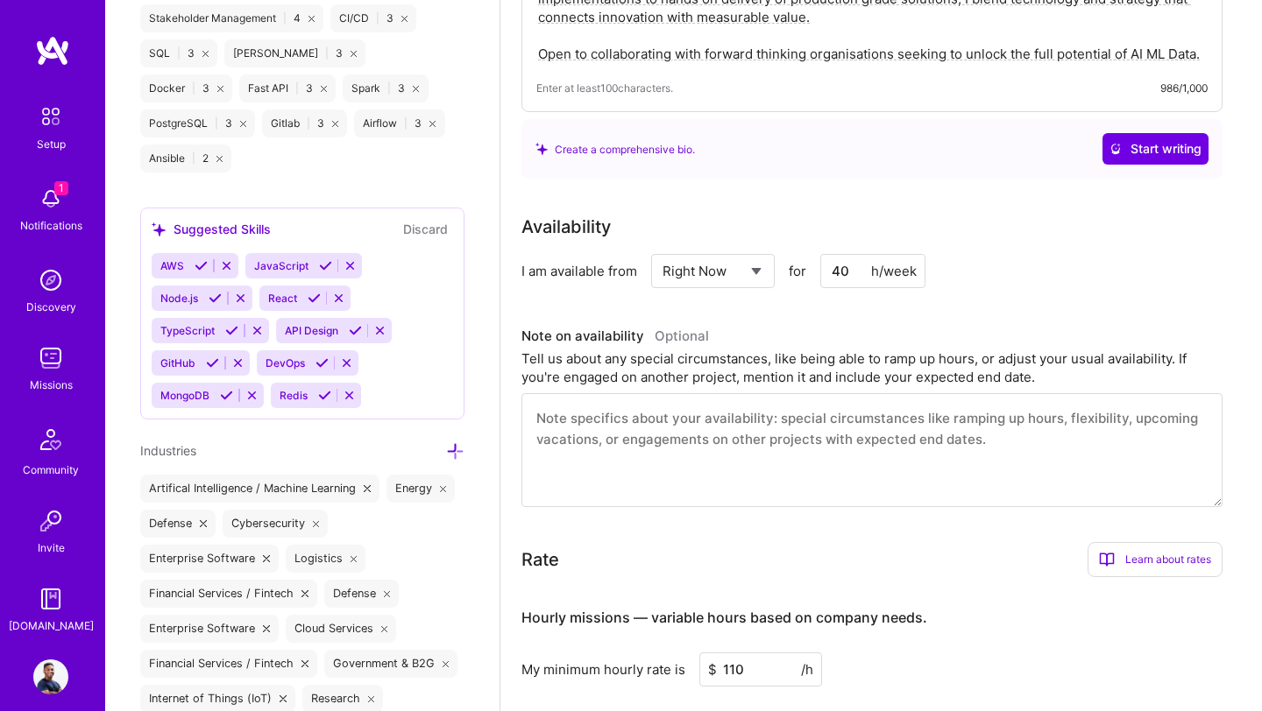
scroll to position [0, 0]
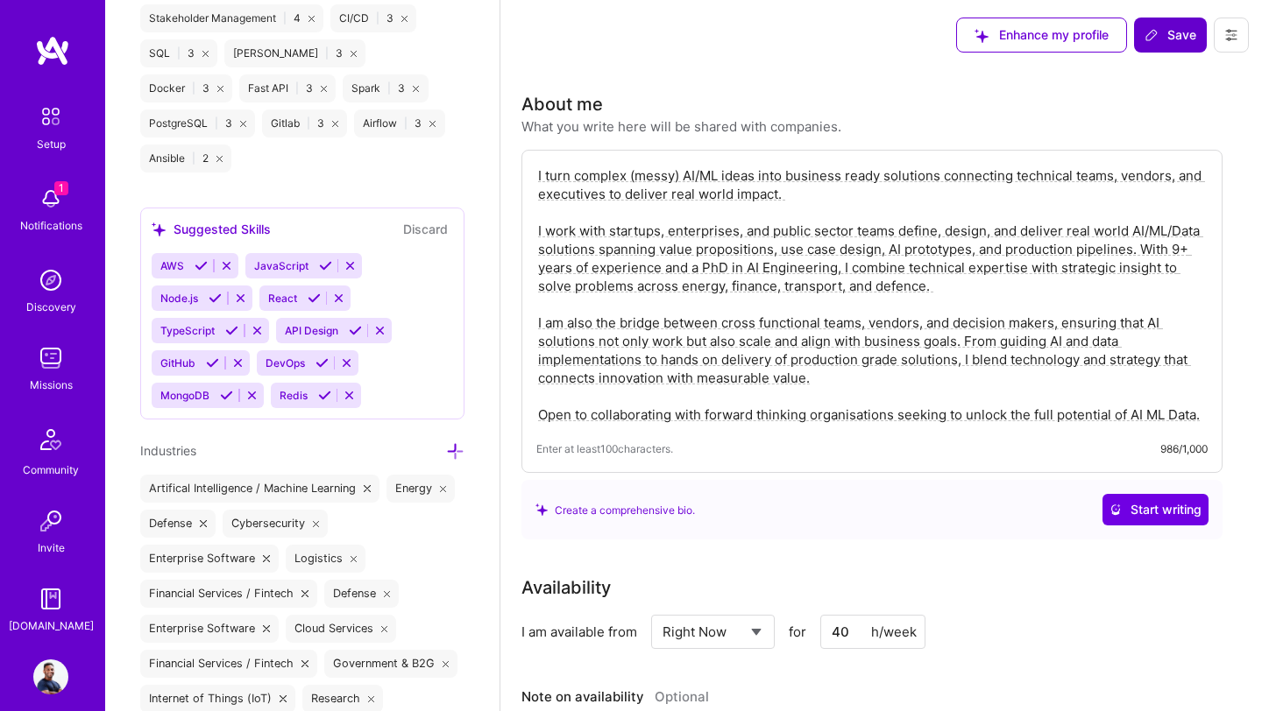
type input "40"
click at [1174, 39] on span "Save" at bounding box center [1170, 35] width 52 height 18
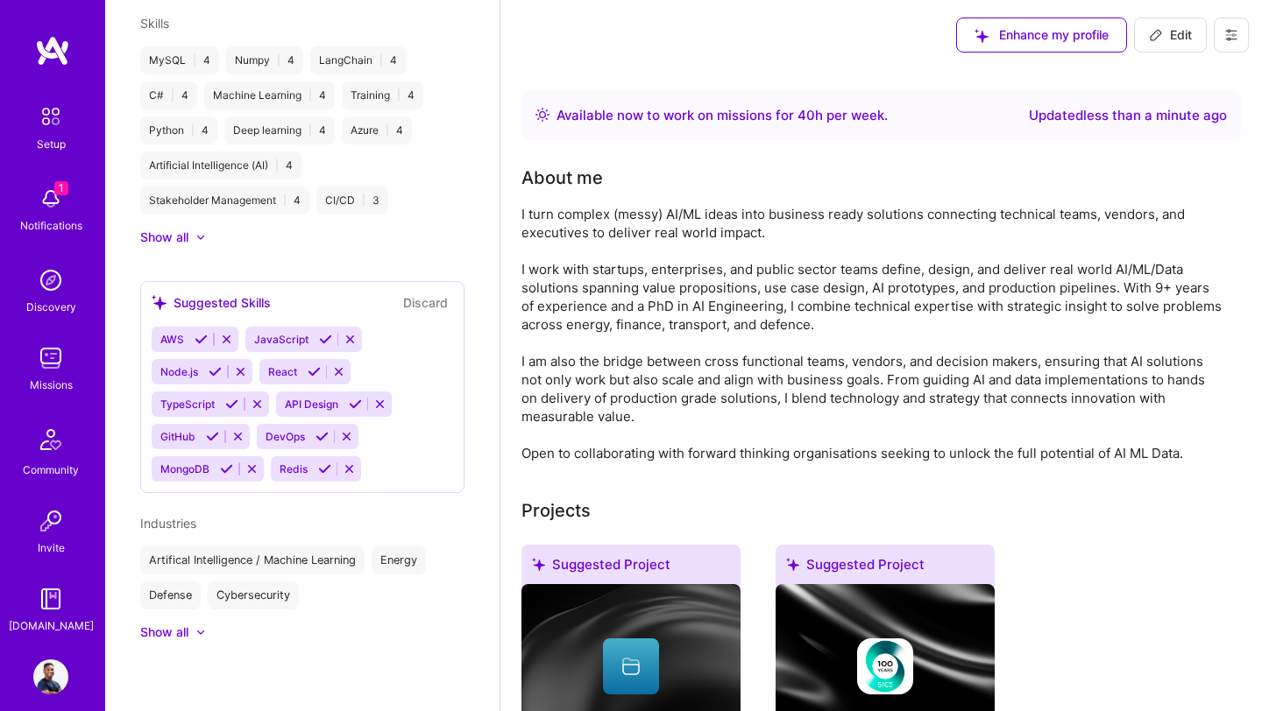
scroll to position [904, 0]
click at [61, 134] on link "Setup" at bounding box center [50, 125] width 109 height 55
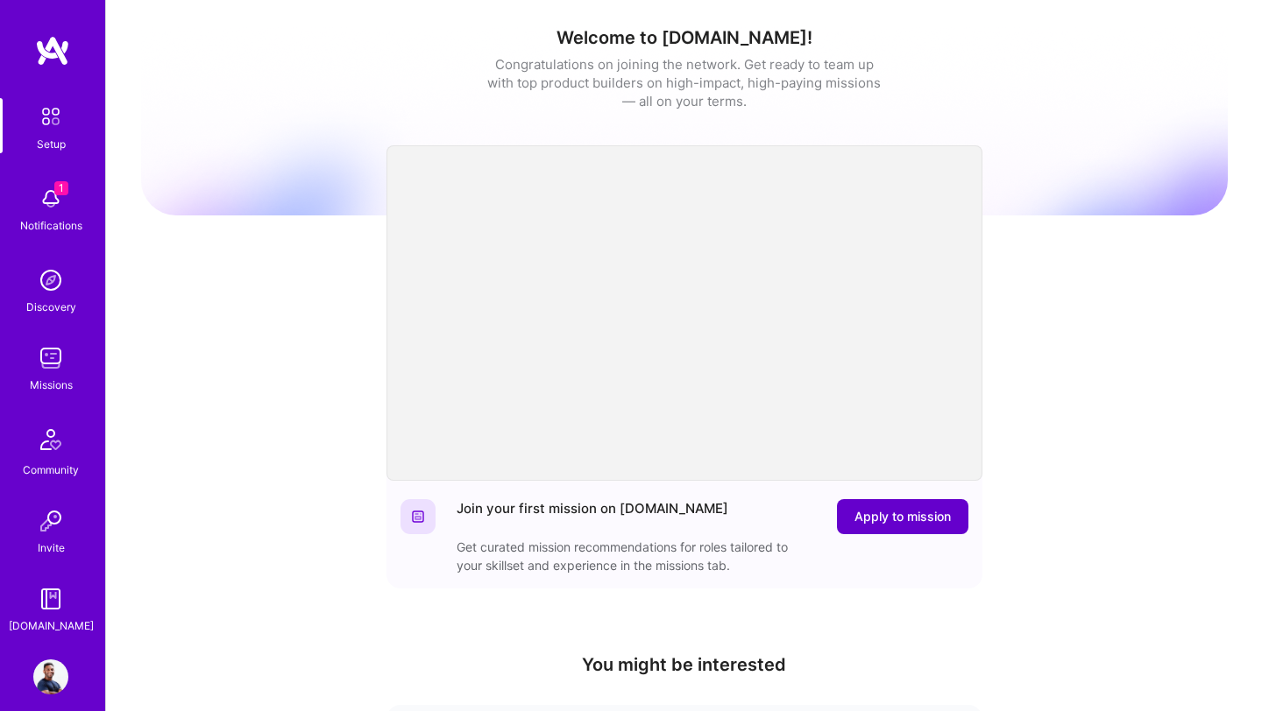
click at [913, 523] on span "Apply to mission" at bounding box center [902, 517] width 96 height 18
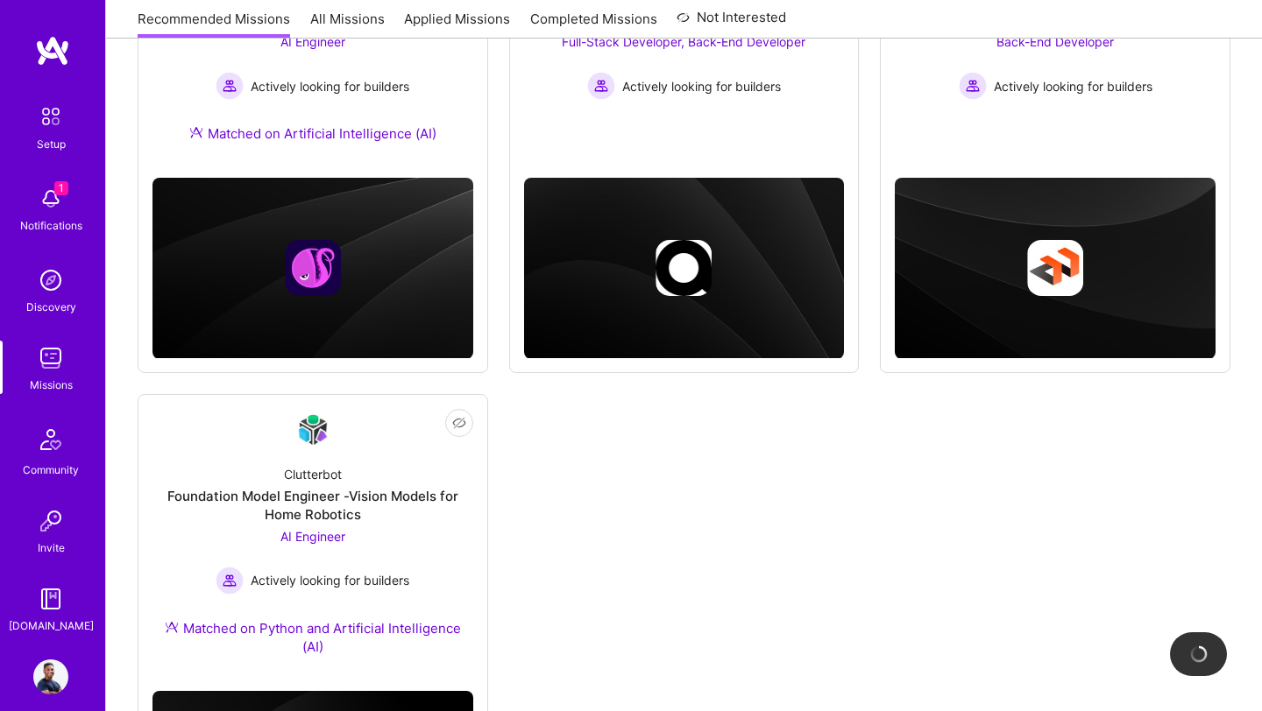
scroll to position [329, 0]
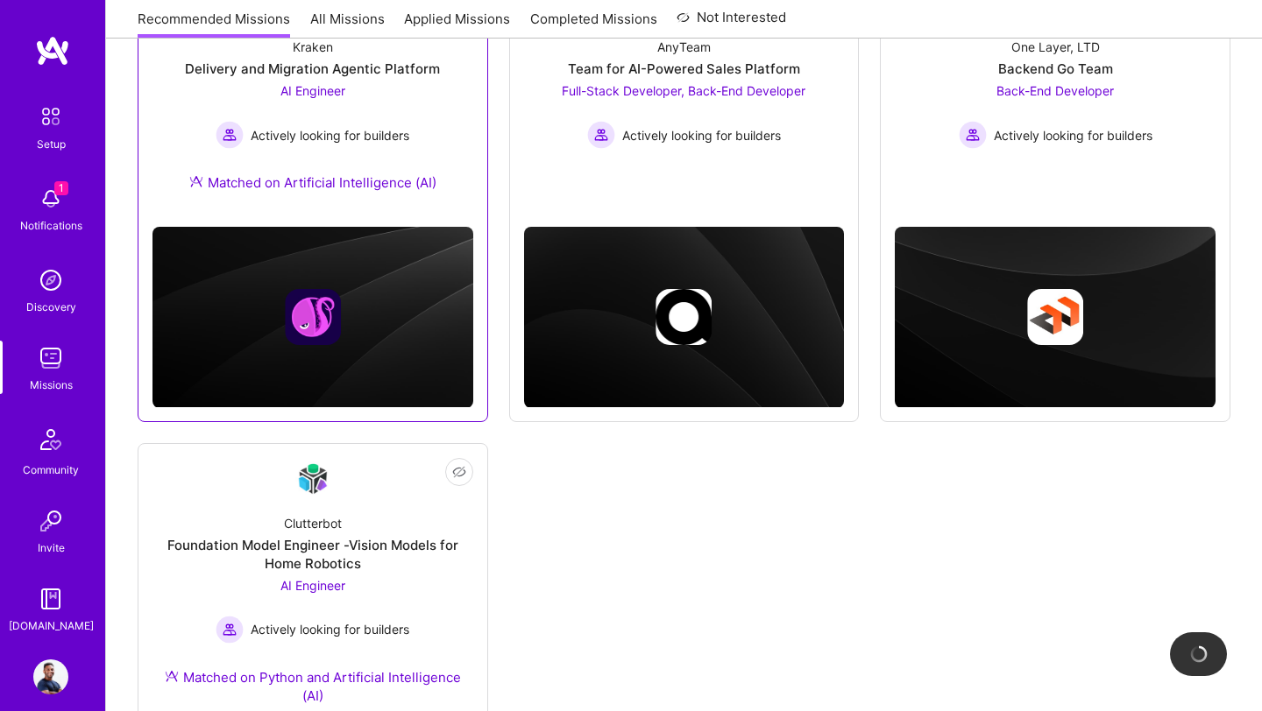
click at [355, 185] on div "Matched on Artificial Intelligence (AI)" at bounding box center [312, 182] width 247 height 18
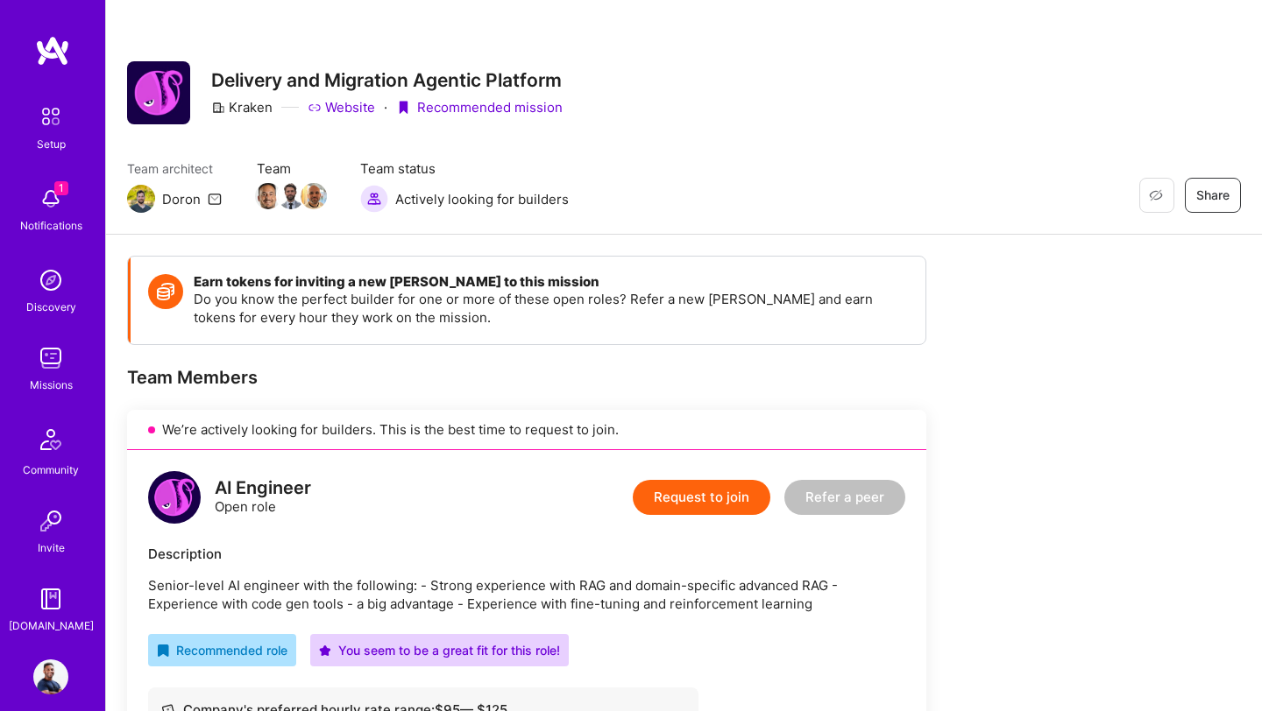
click at [394, 78] on h3 "Delivery and Migration Agentic Platform" at bounding box center [386, 80] width 351 height 22
click at [479, 109] on div "Recommended mission" at bounding box center [479, 107] width 166 height 18
click at [327, 110] on link "Website" at bounding box center [341, 107] width 67 height 18
click at [344, 286] on h4 "Earn tokens for inviting a new A.Teamer to this mission" at bounding box center [551, 282] width 714 height 16
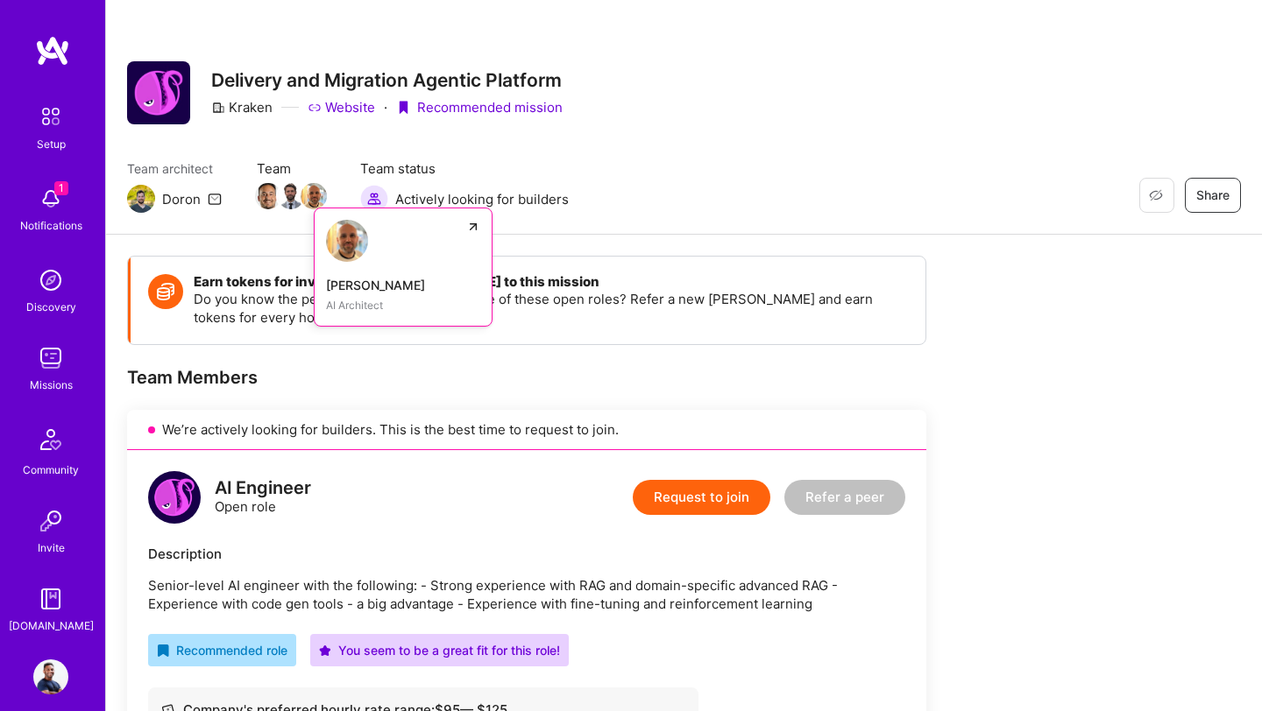
click at [313, 190] on img at bounding box center [314, 196] width 26 height 26
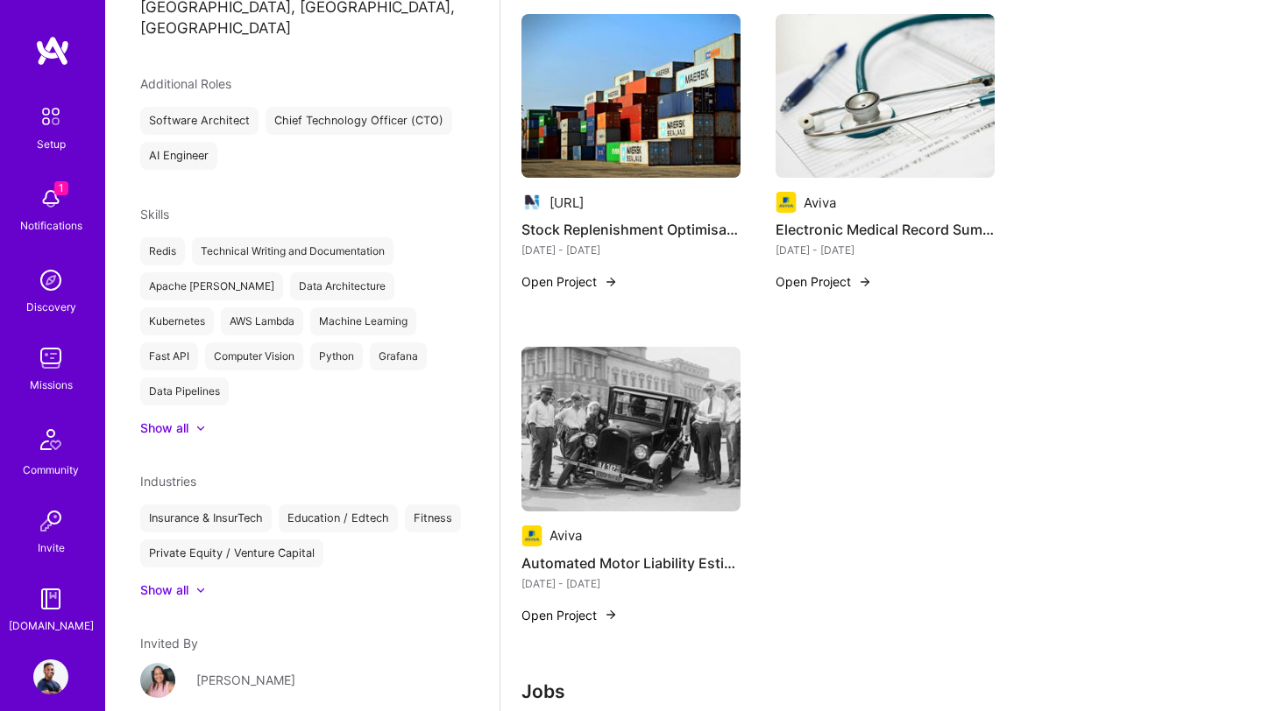
scroll to position [596, 0]
click at [253, 670] on div "Anya Sevillano" at bounding box center [245, 679] width 99 height 18
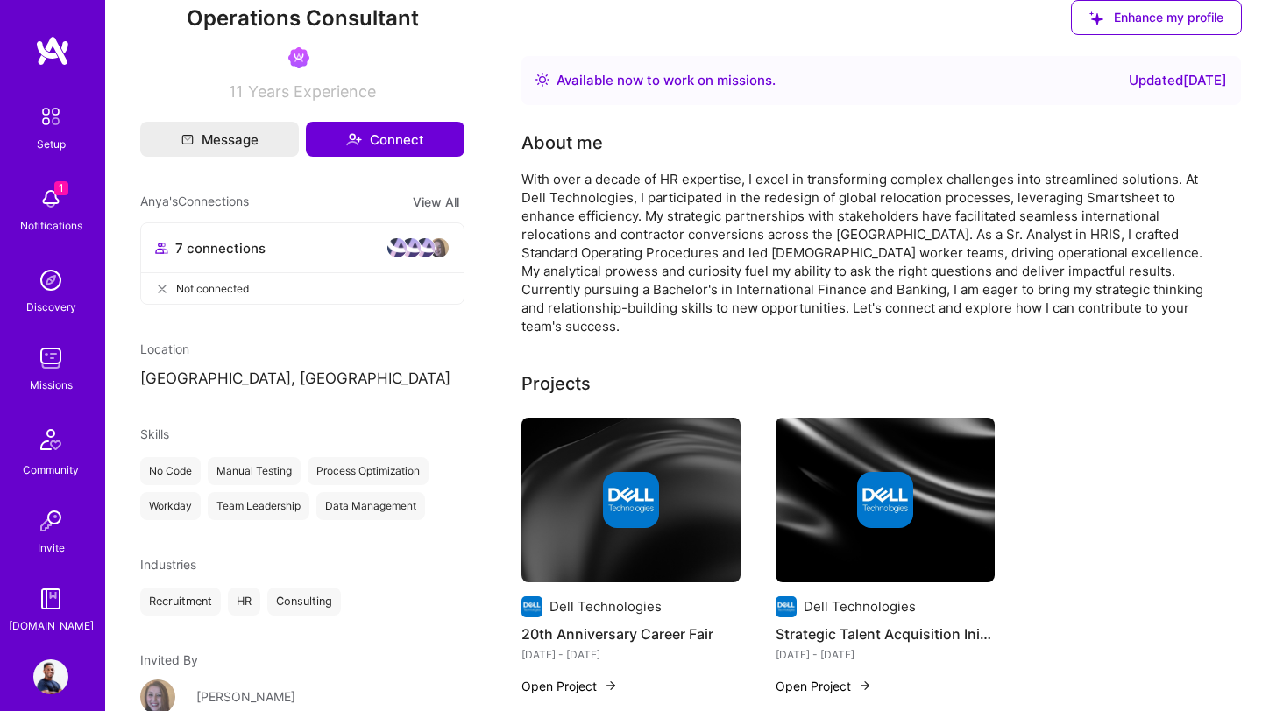
scroll to position [318, 0]
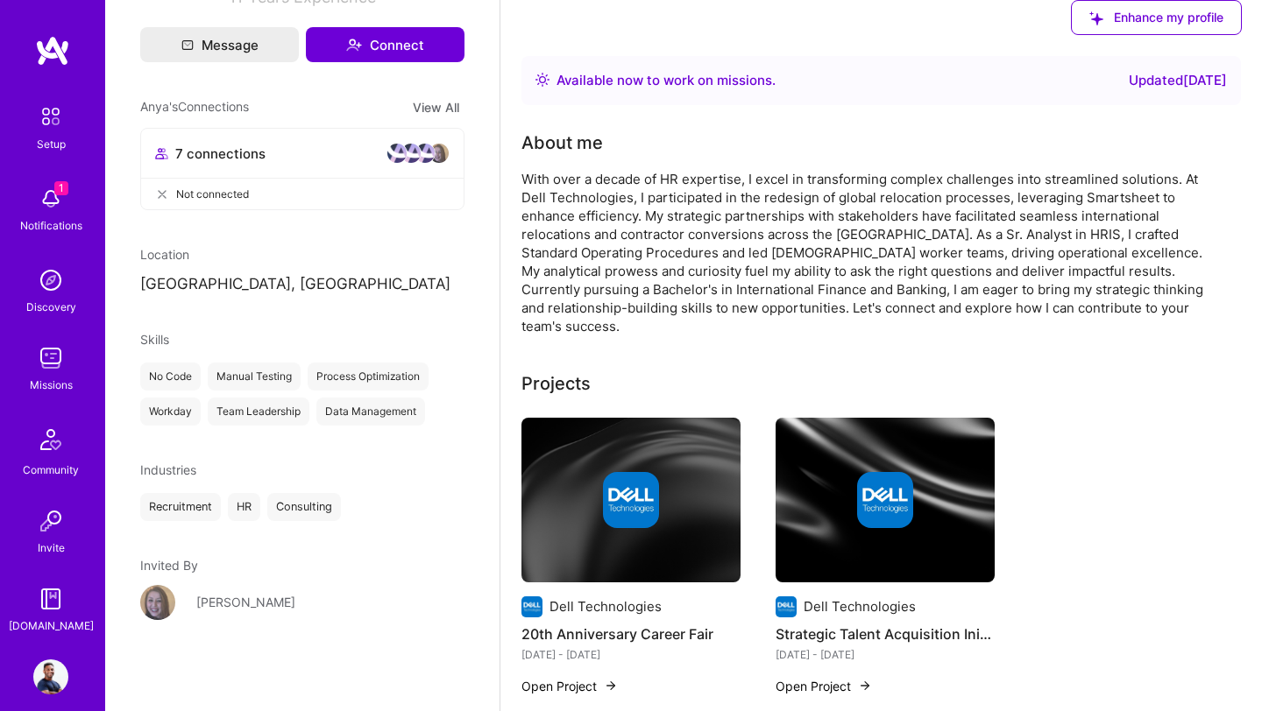
click at [243, 609] on div "Maggie Olsen" at bounding box center [245, 602] width 99 height 18
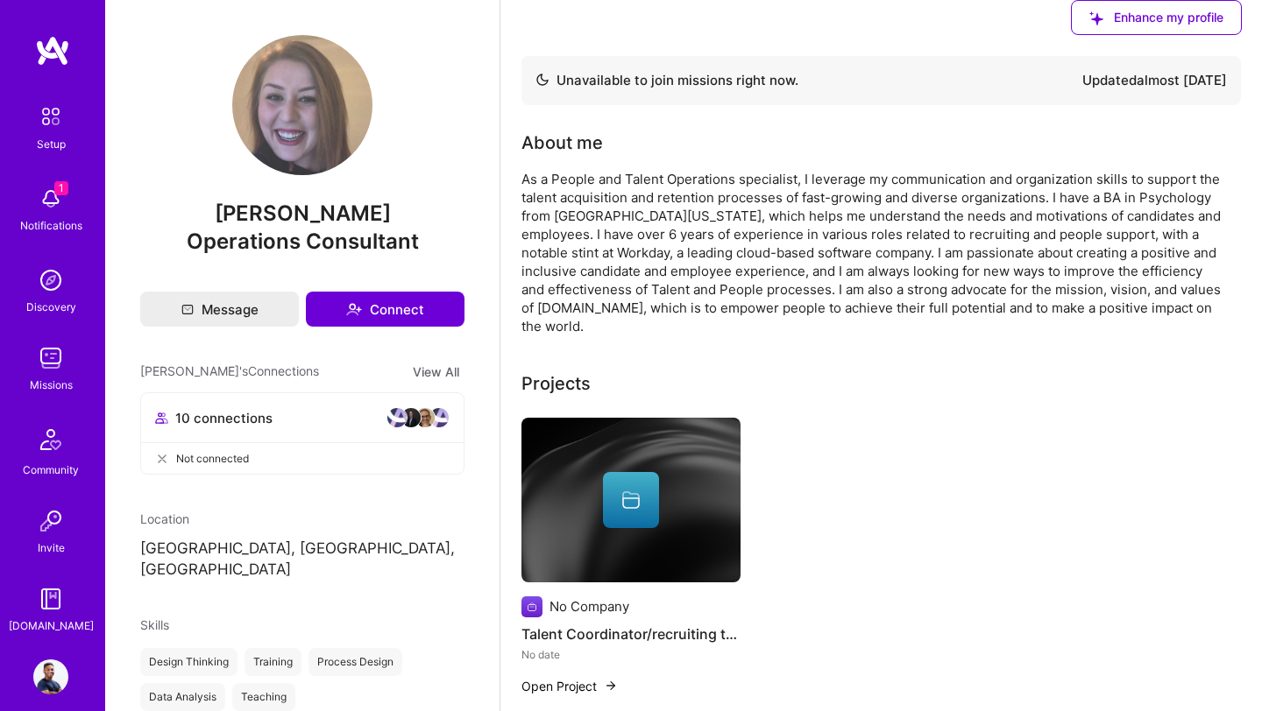
click at [47, 673] on img at bounding box center [50, 677] width 35 height 35
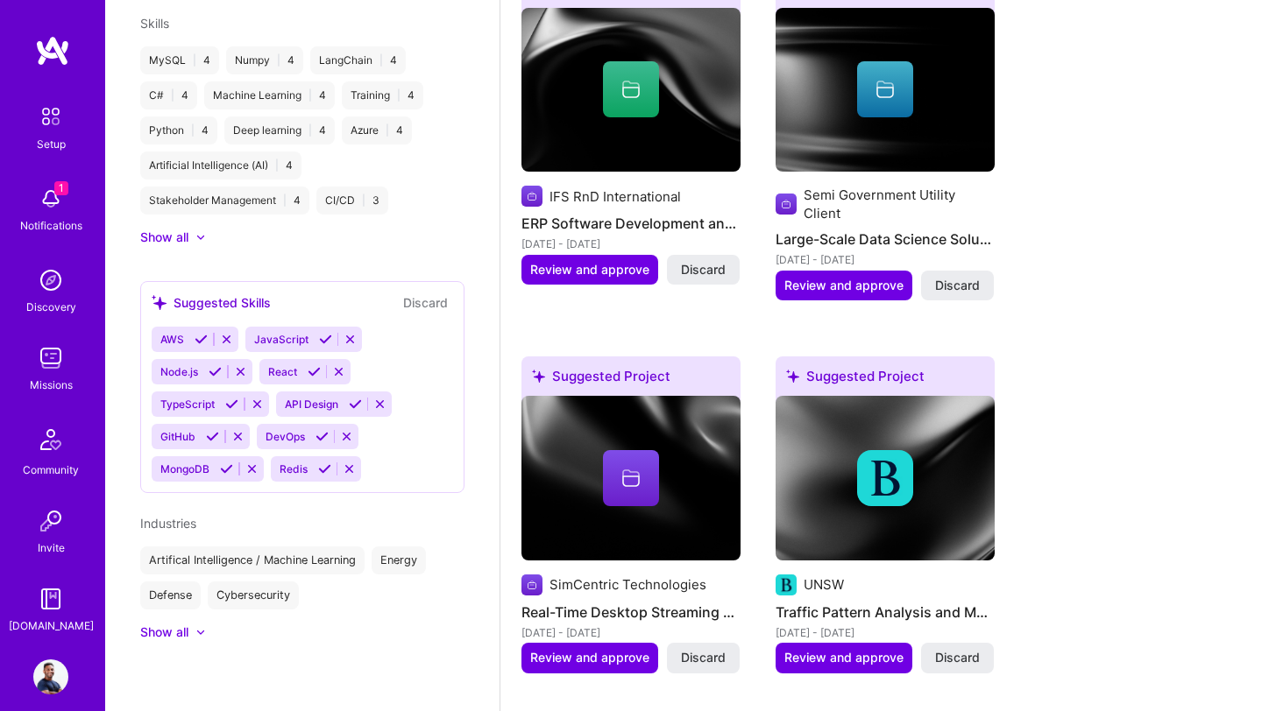
scroll to position [1078, 0]
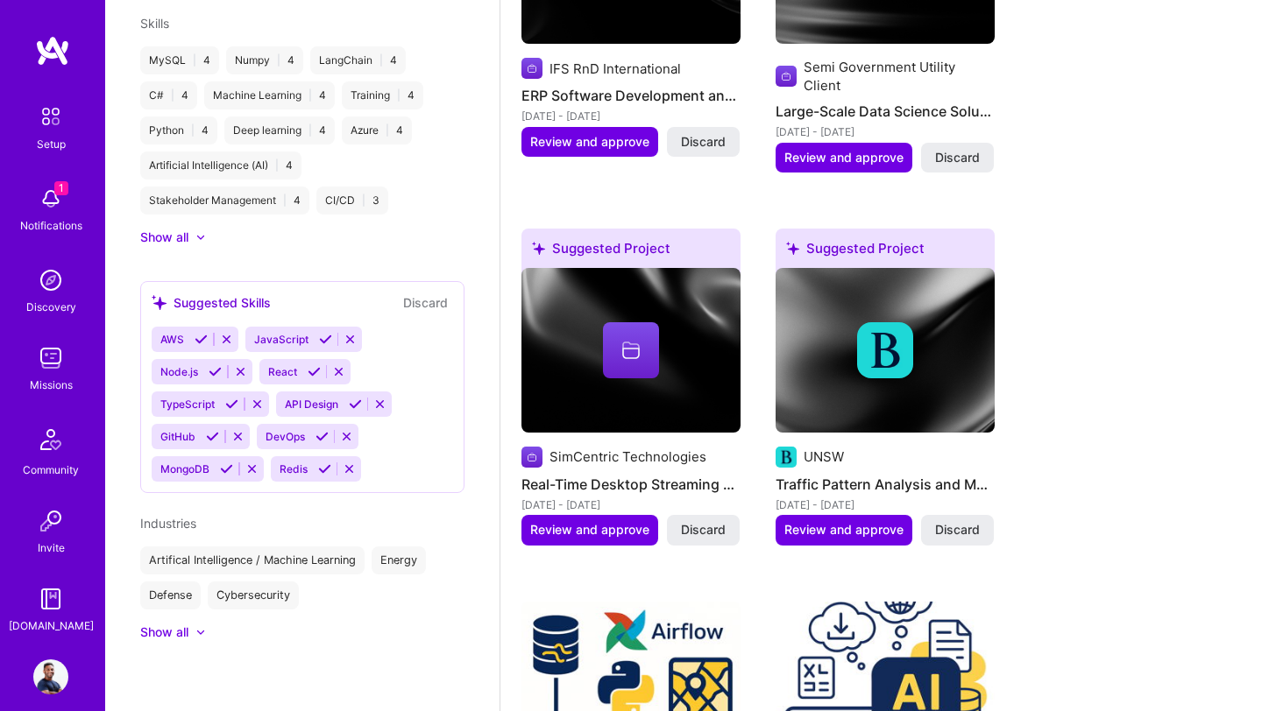
click at [193, 635] on div at bounding box center [191, 633] width 7 height 18
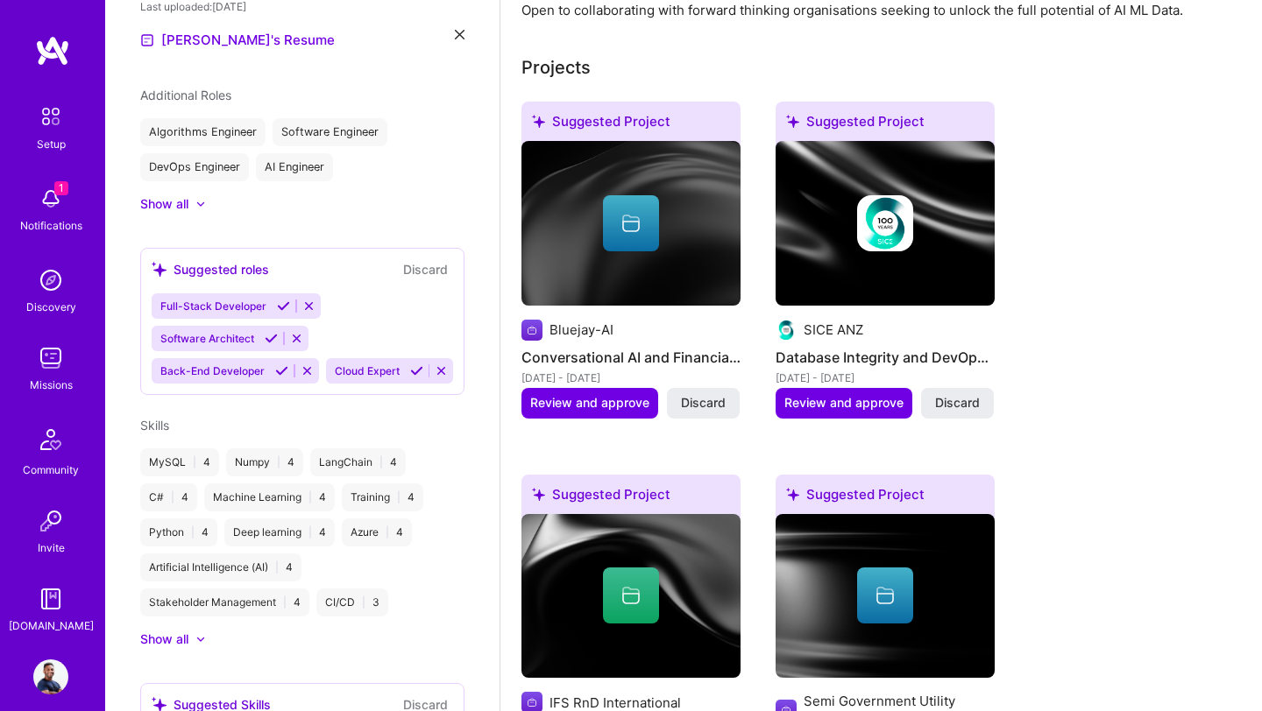
scroll to position [0, 0]
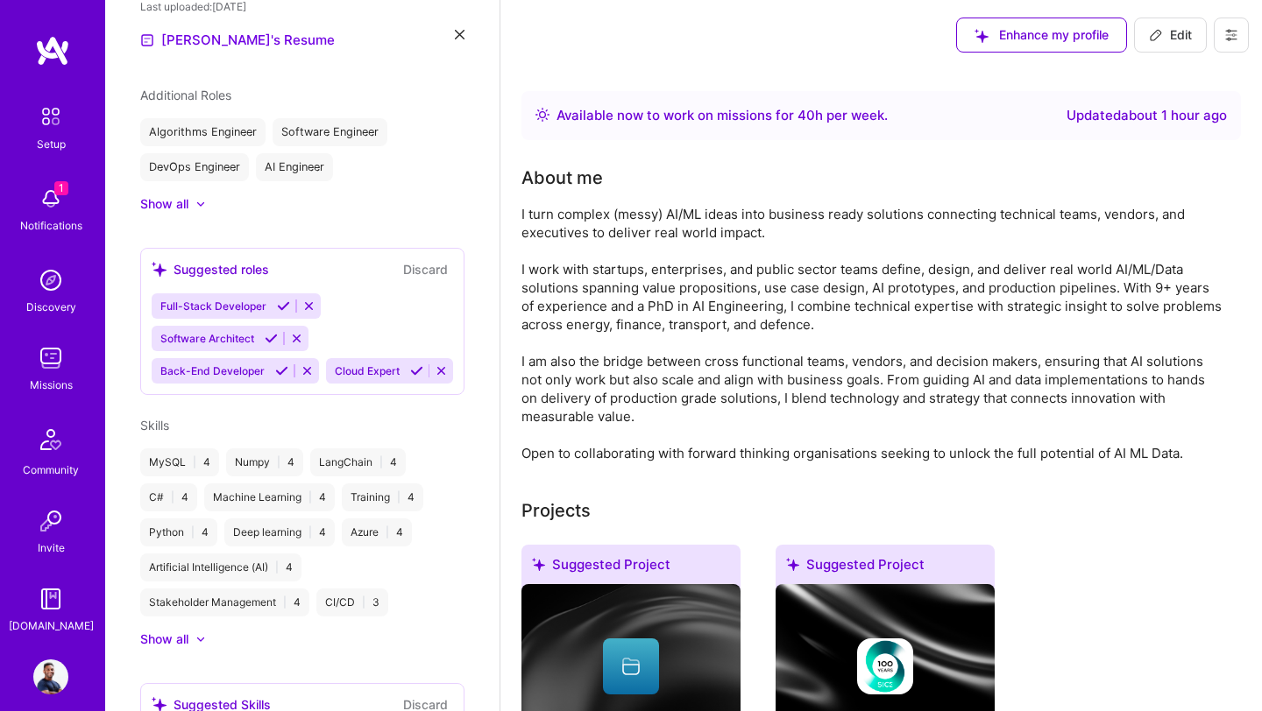
click at [852, 329] on div "I turn complex (messy) AI/ML ideas into business ready solutions connecting tec…" at bounding box center [871, 334] width 701 height 258
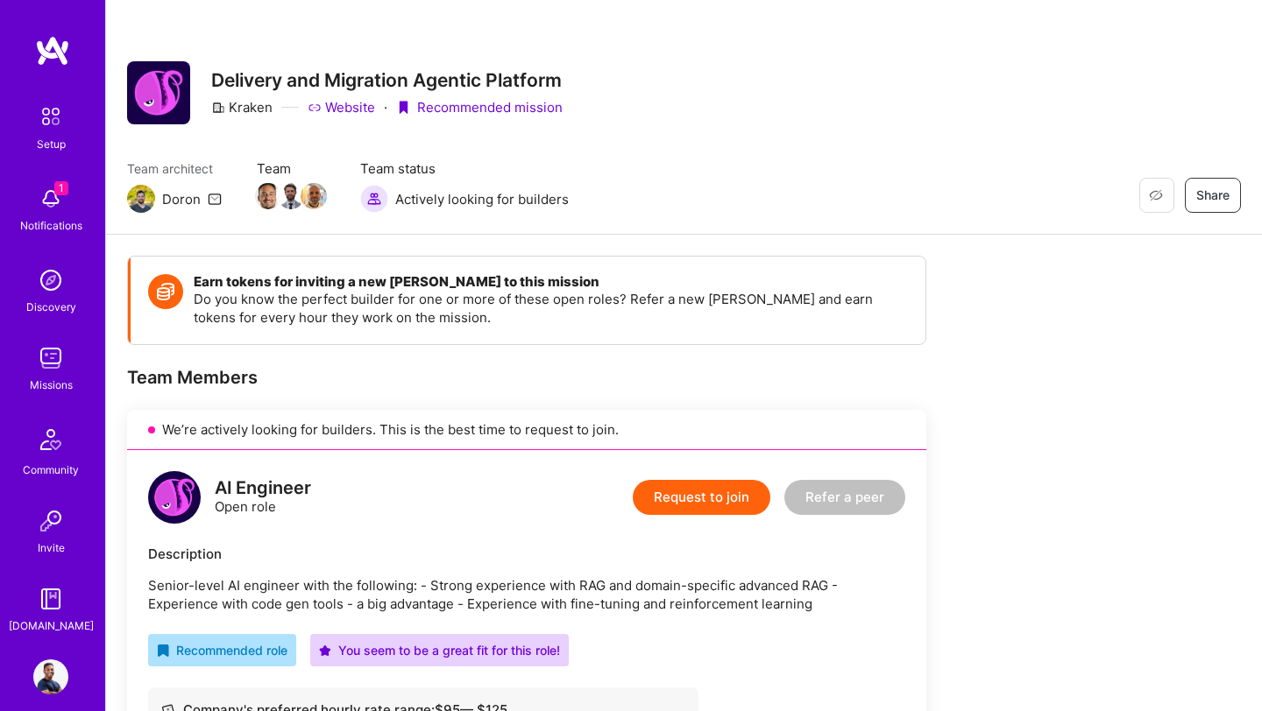
click at [136, 196] on img at bounding box center [141, 199] width 28 height 28
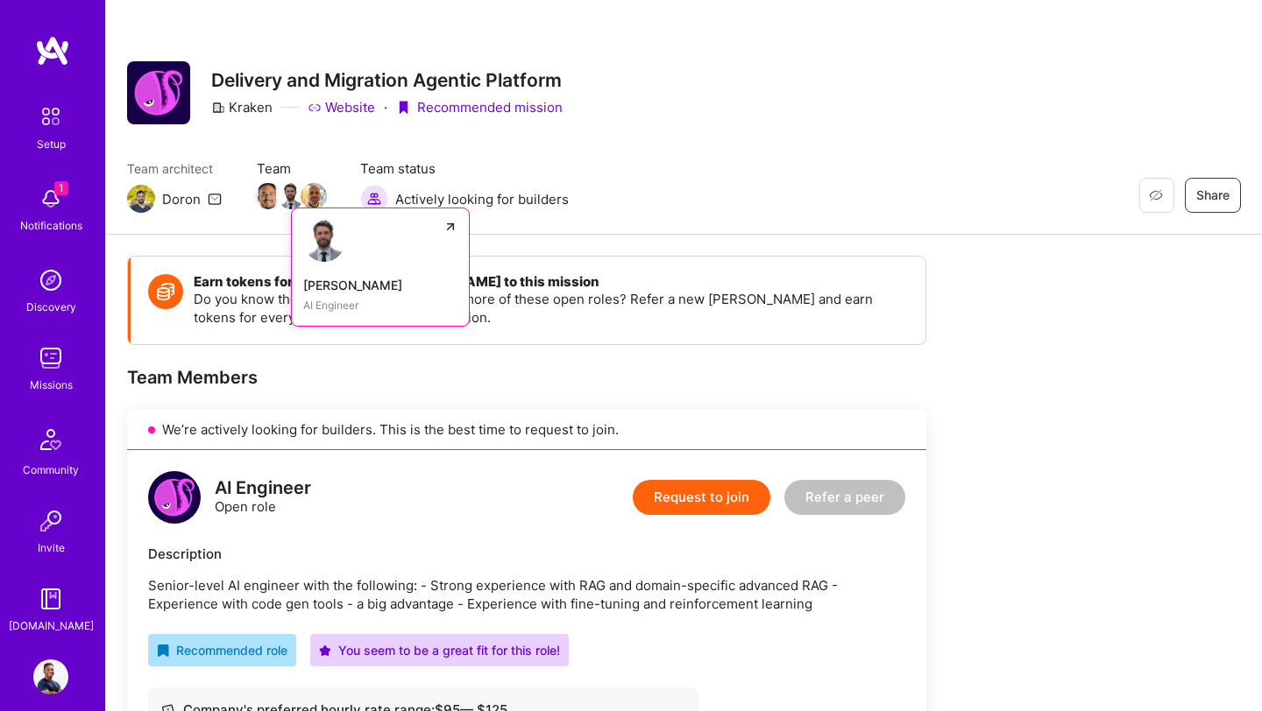
click at [283, 190] on img at bounding box center [291, 196] width 26 height 26
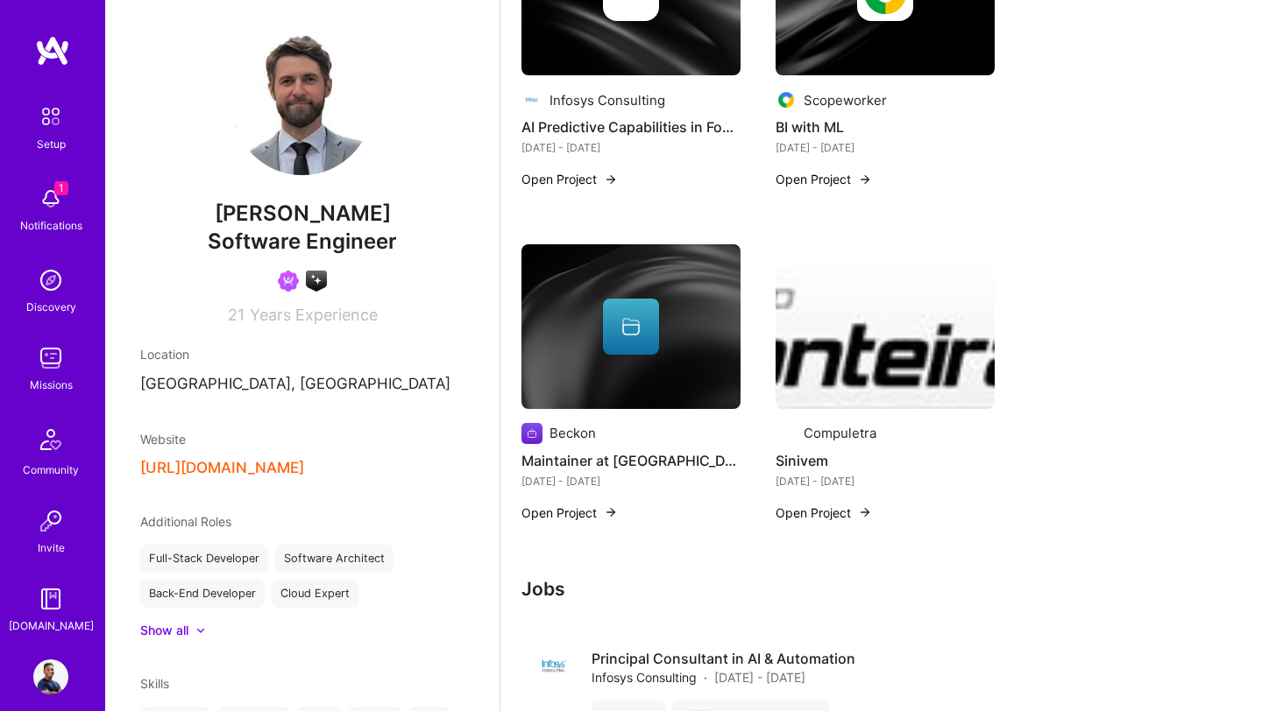
scroll to position [2142, 0]
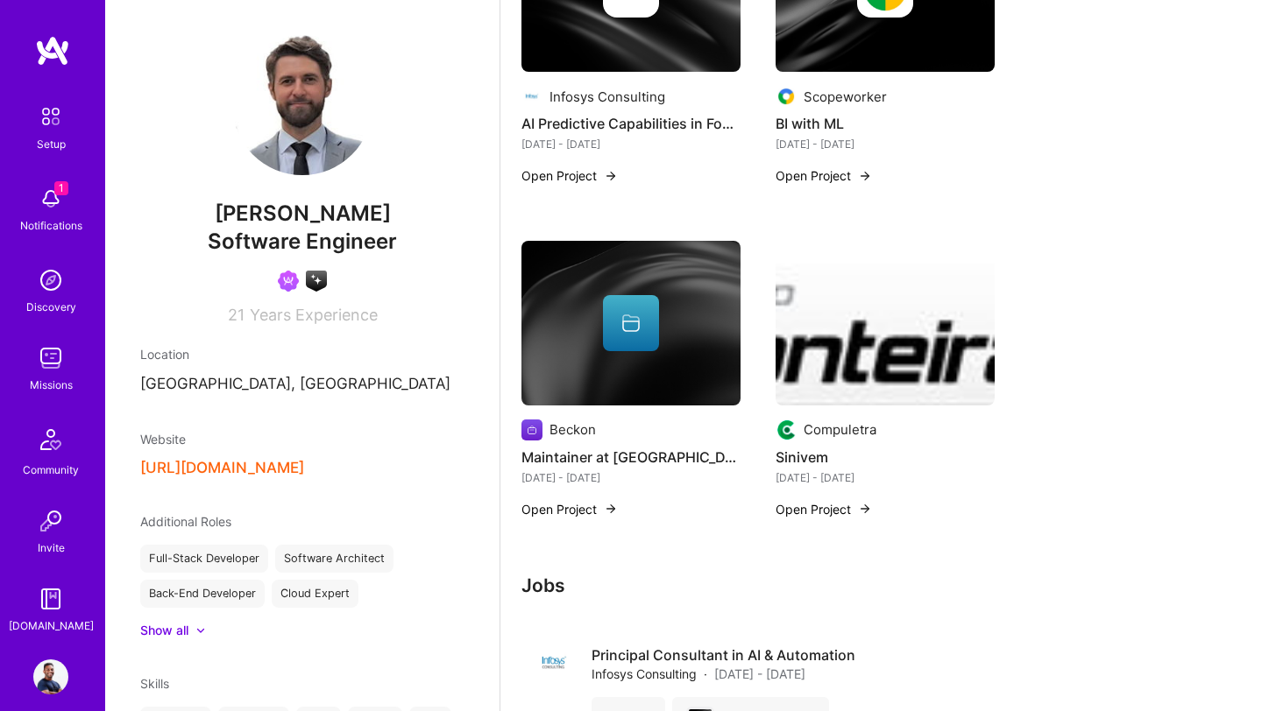
click at [304, 473] on button "https://github.com/dscain" at bounding box center [222, 468] width 164 height 18
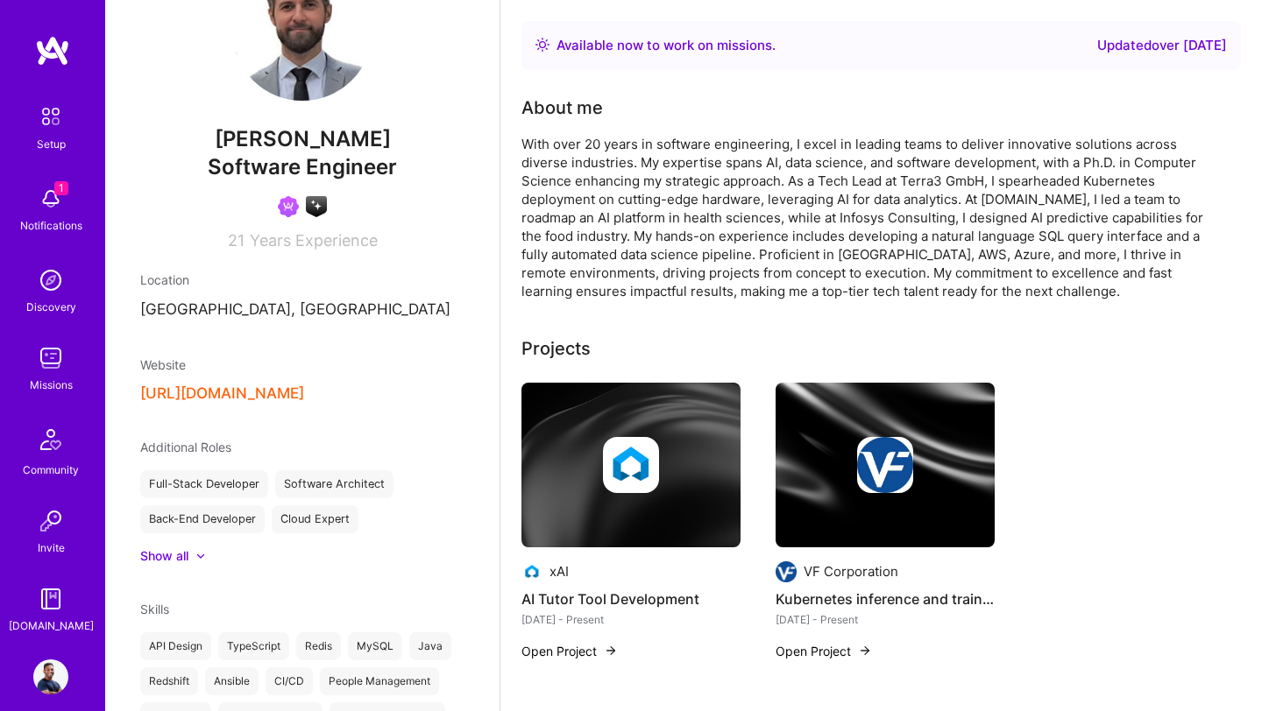
scroll to position [0, 0]
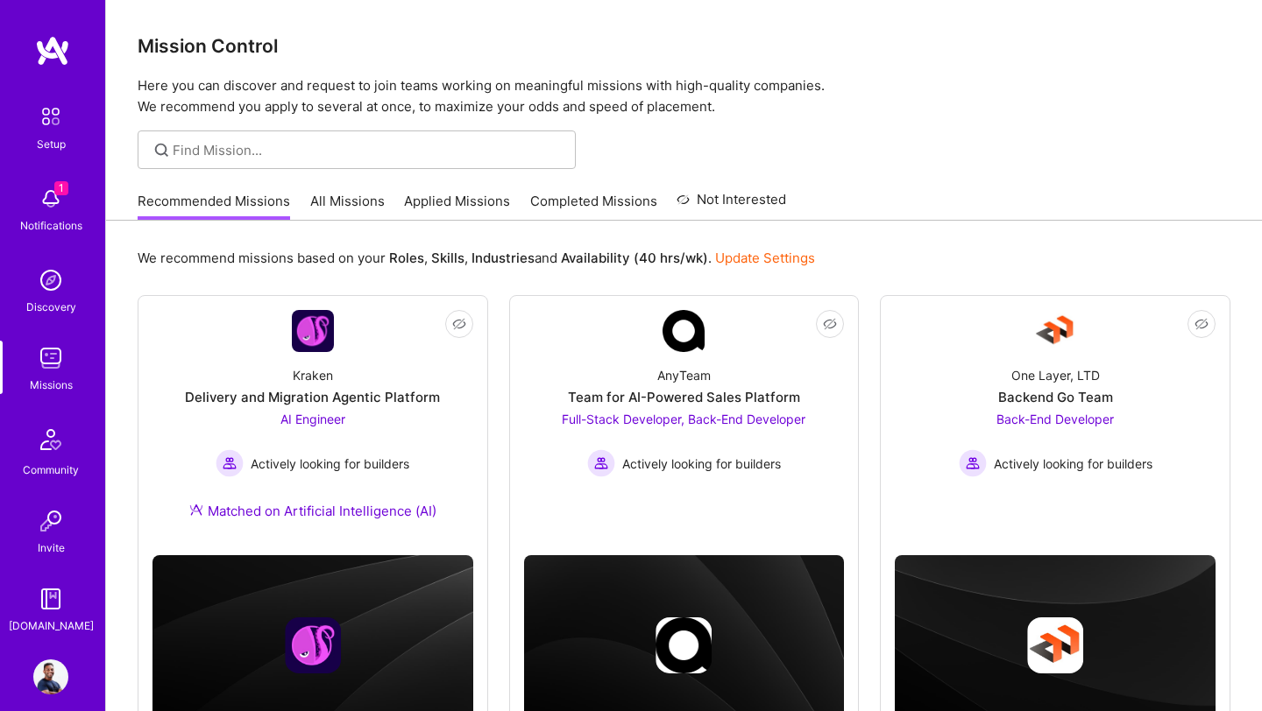
click at [50, 50] on img at bounding box center [52, 51] width 35 height 32
click at [42, 463] on div "Community" at bounding box center [51, 470] width 56 height 18
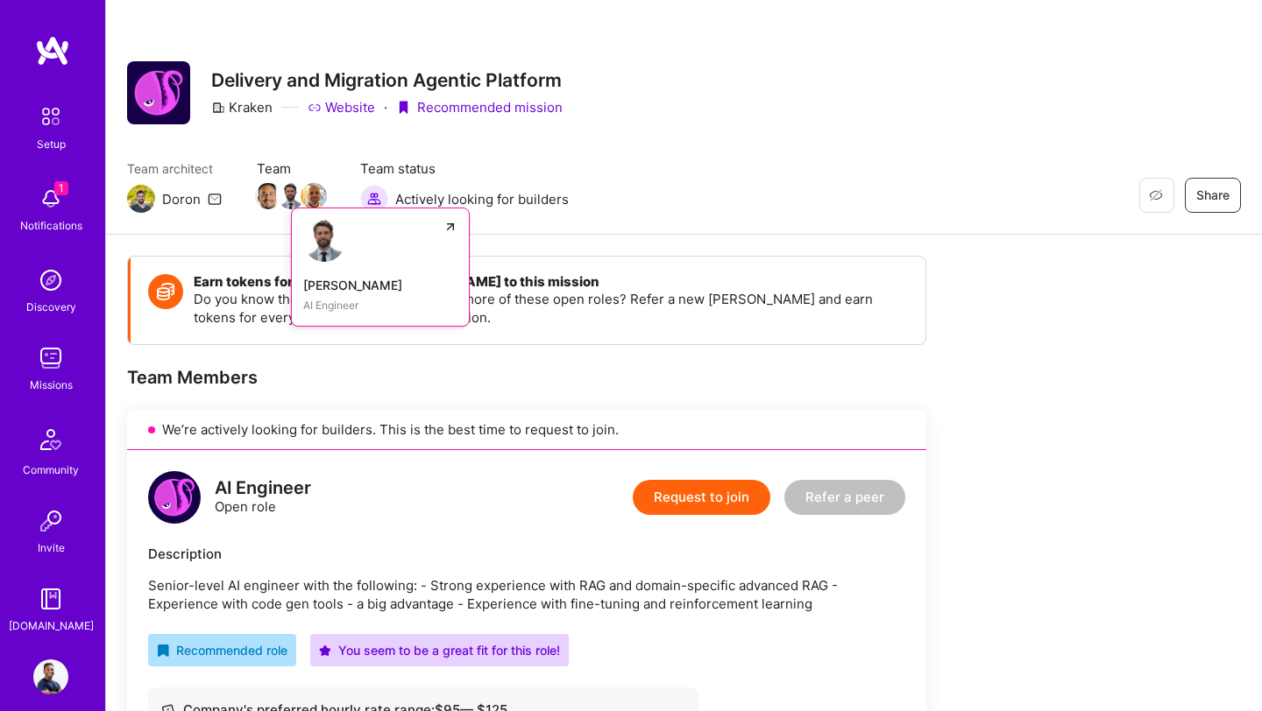
click at [293, 199] on img at bounding box center [291, 196] width 26 height 26
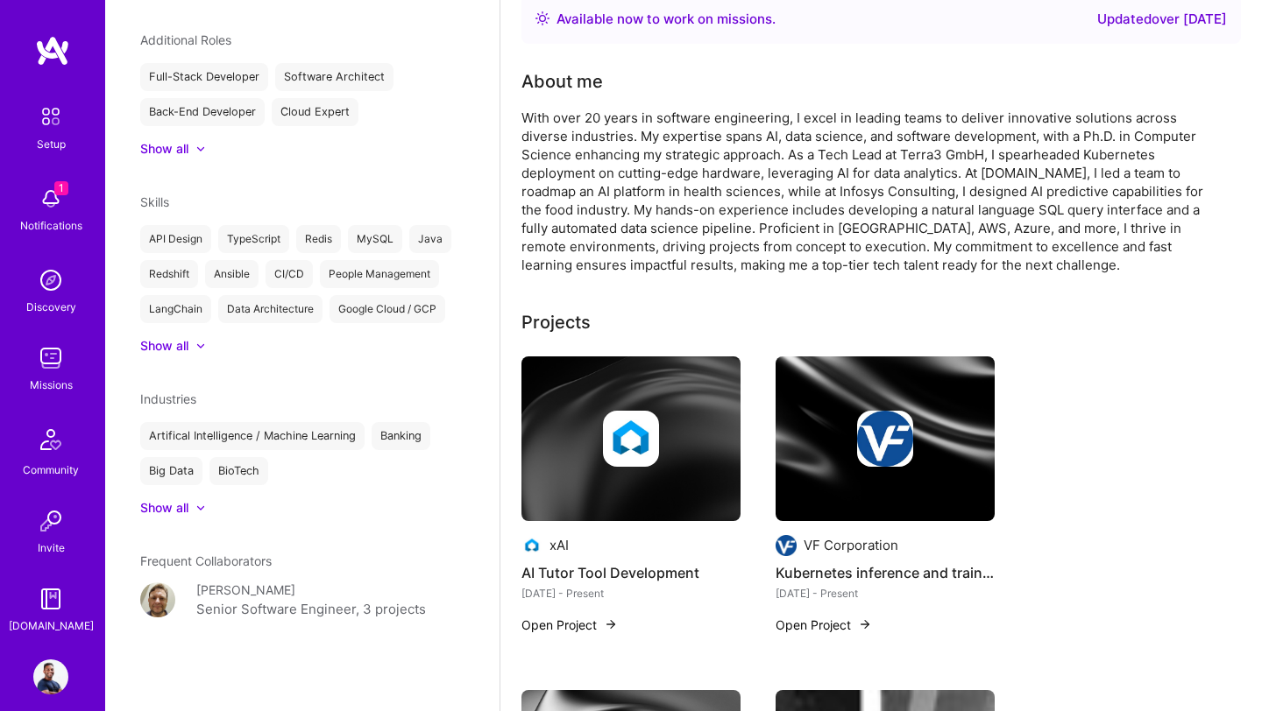
scroll to position [28, 0]
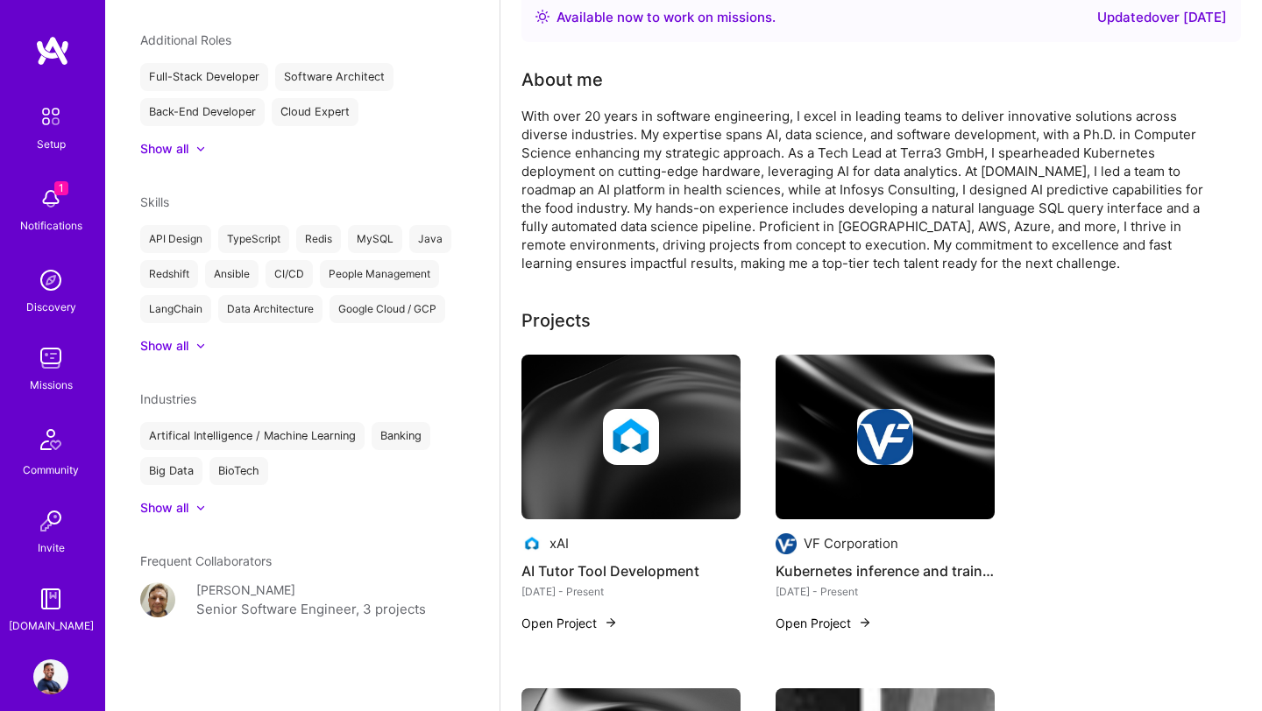
click at [203, 347] on icon at bounding box center [200, 345] width 9 height 5
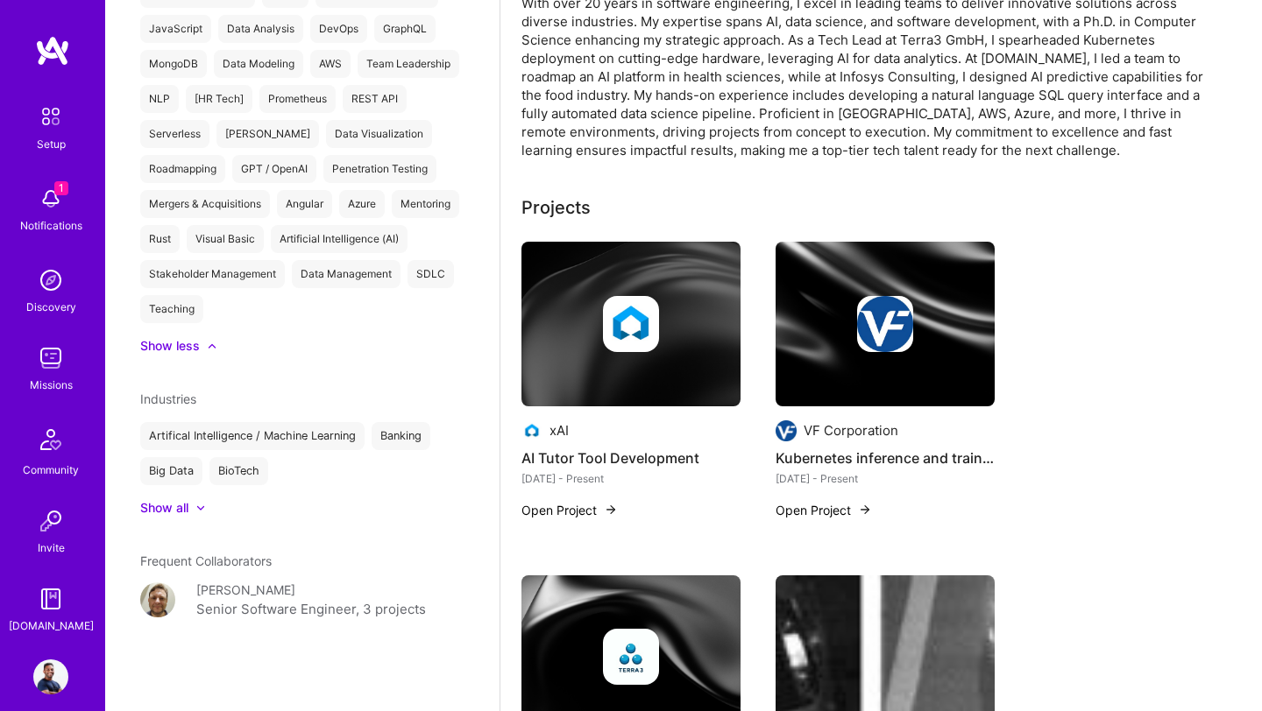
scroll to position [146, 0]
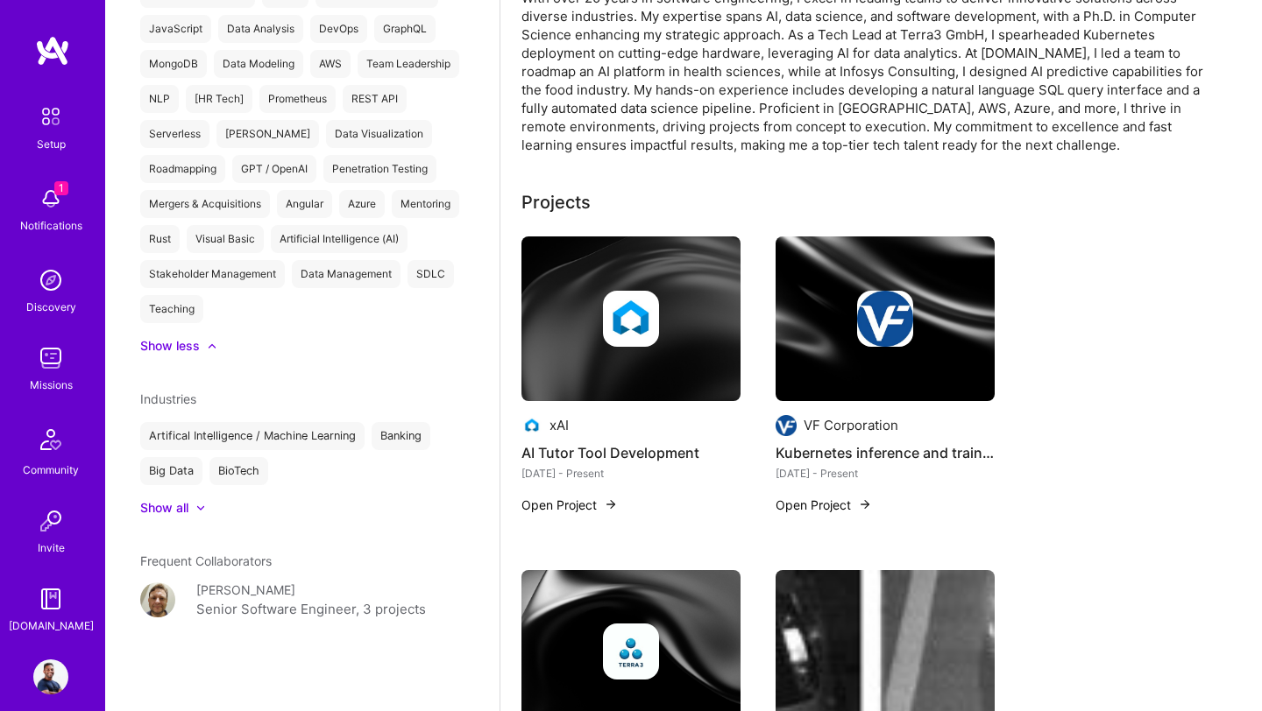
click at [205, 508] on icon at bounding box center [200, 508] width 9 height 5
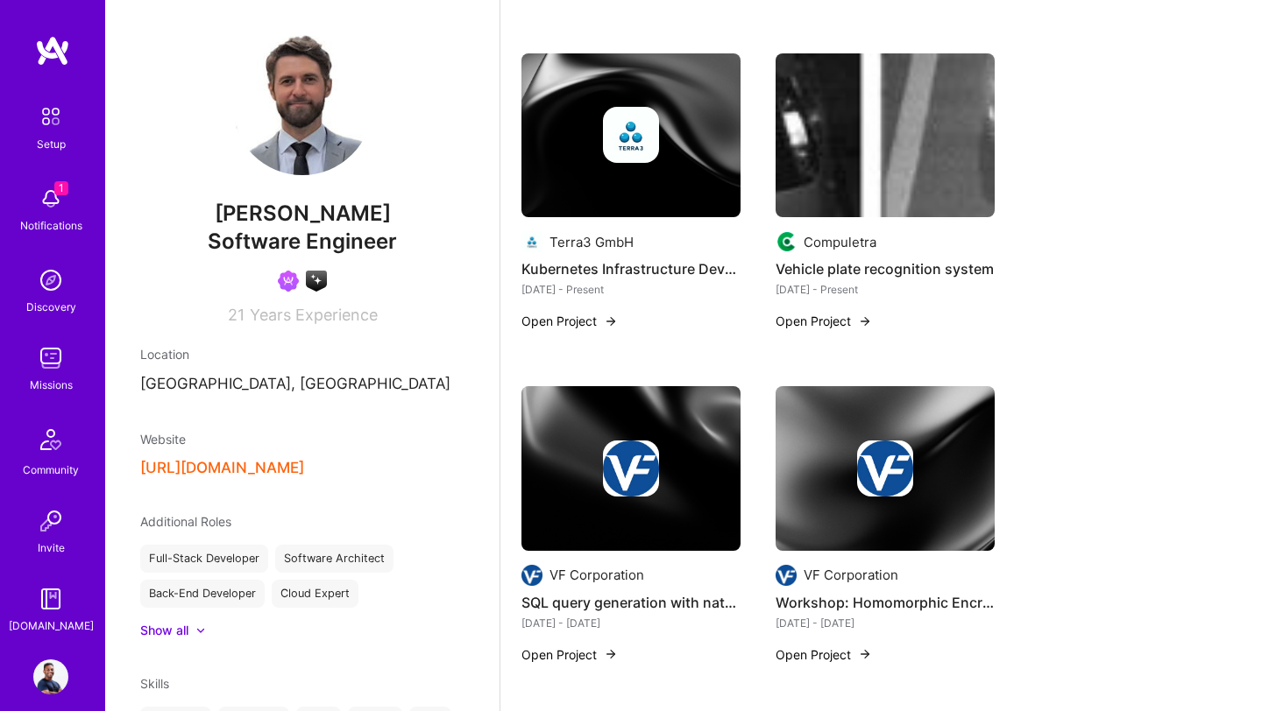
scroll to position [1006, 0]
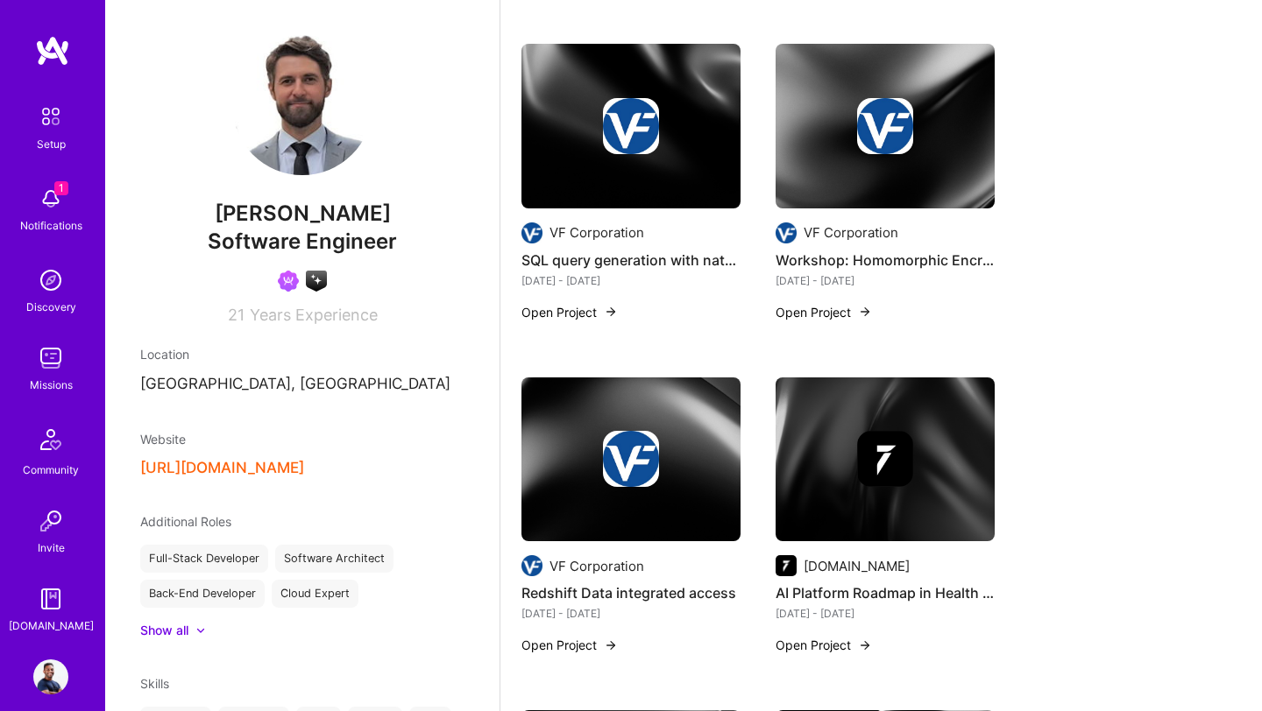
click at [1102, 107] on div "xAI AI Tutor Tool Development [DATE] - Present Open Project VF Corporation Kube…" at bounding box center [880, 526] width 719 height 2299
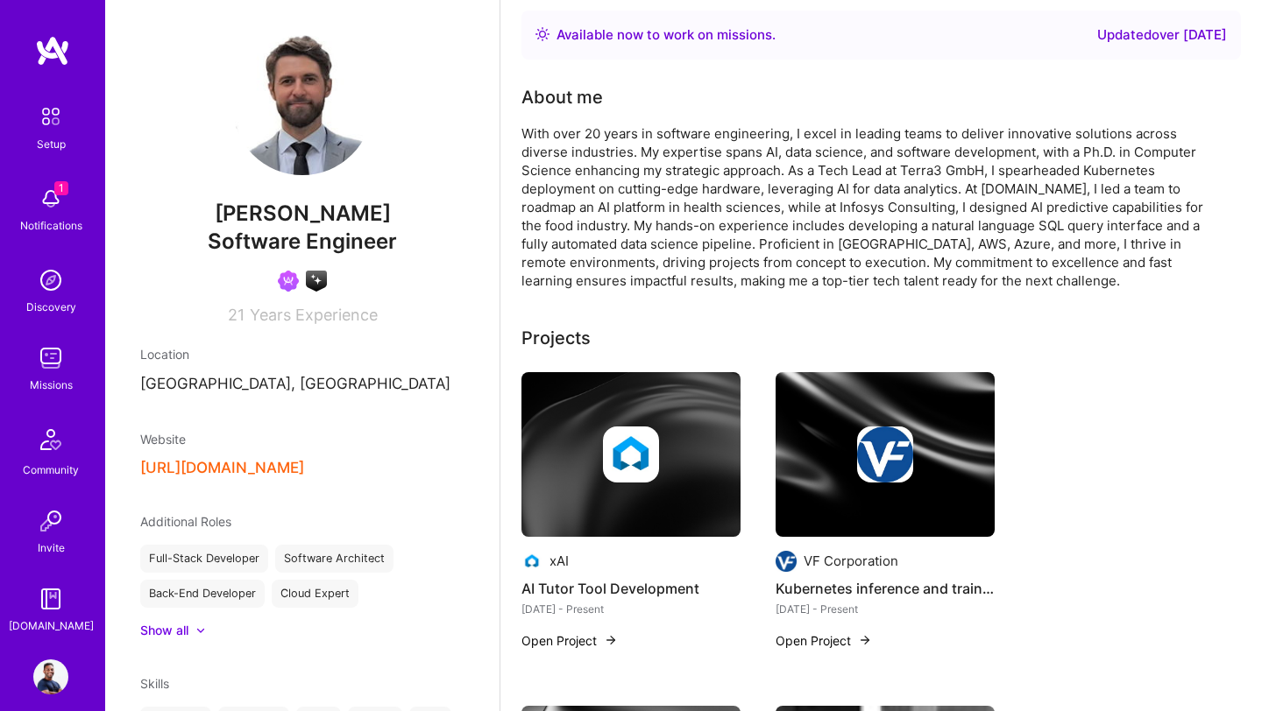
scroll to position [42, 0]
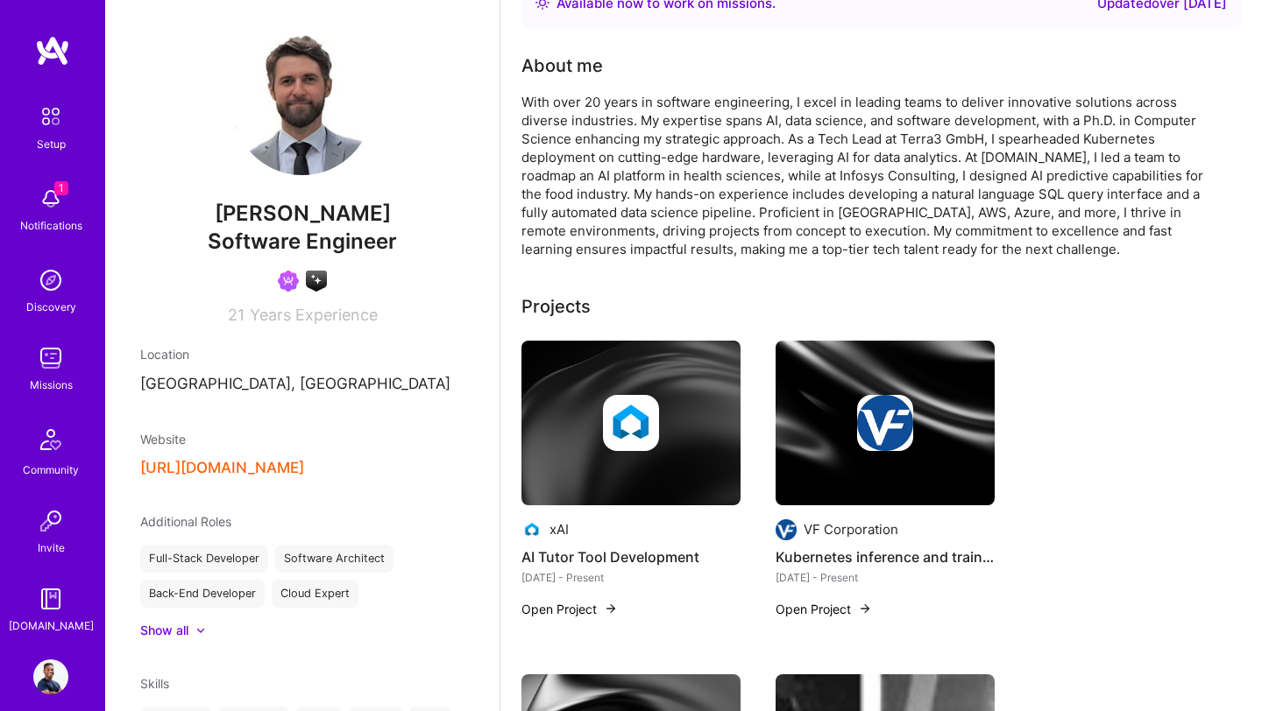
click at [595, 408] on div at bounding box center [630, 423] width 219 height 56
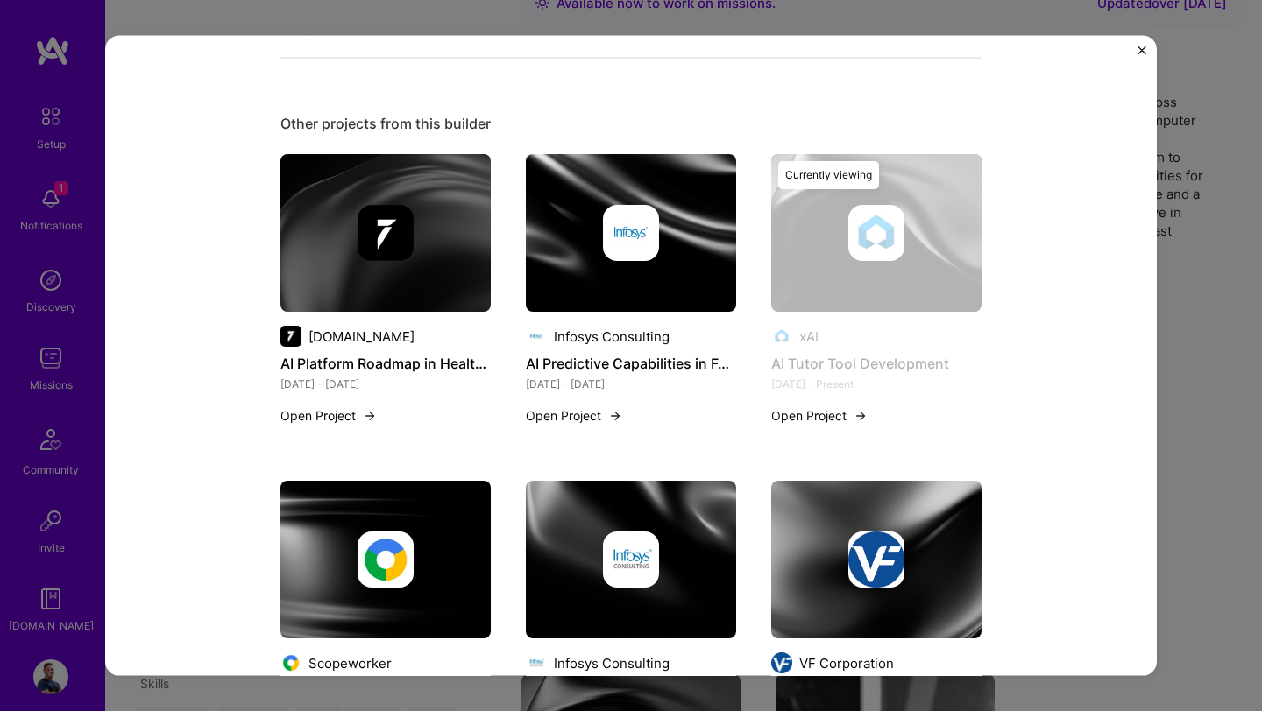
scroll to position [624, 0]
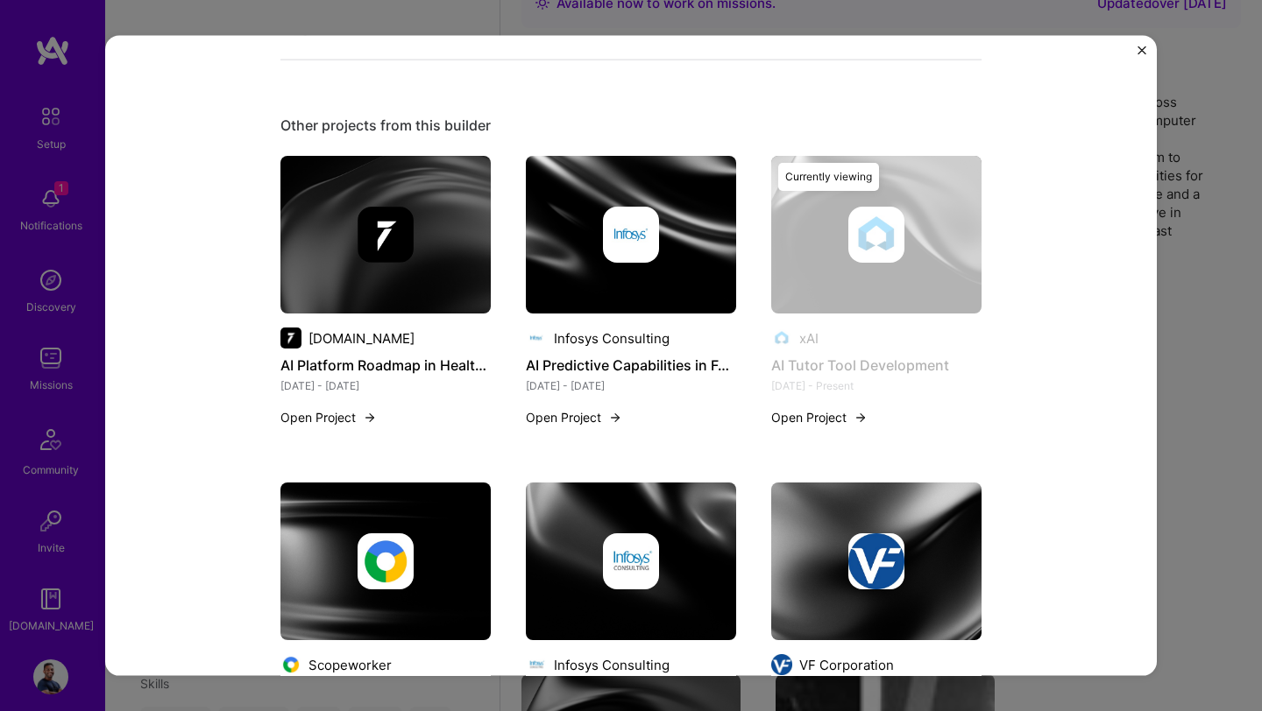
click at [822, 414] on button "Open Project" at bounding box center [819, 417] width 96 height 18
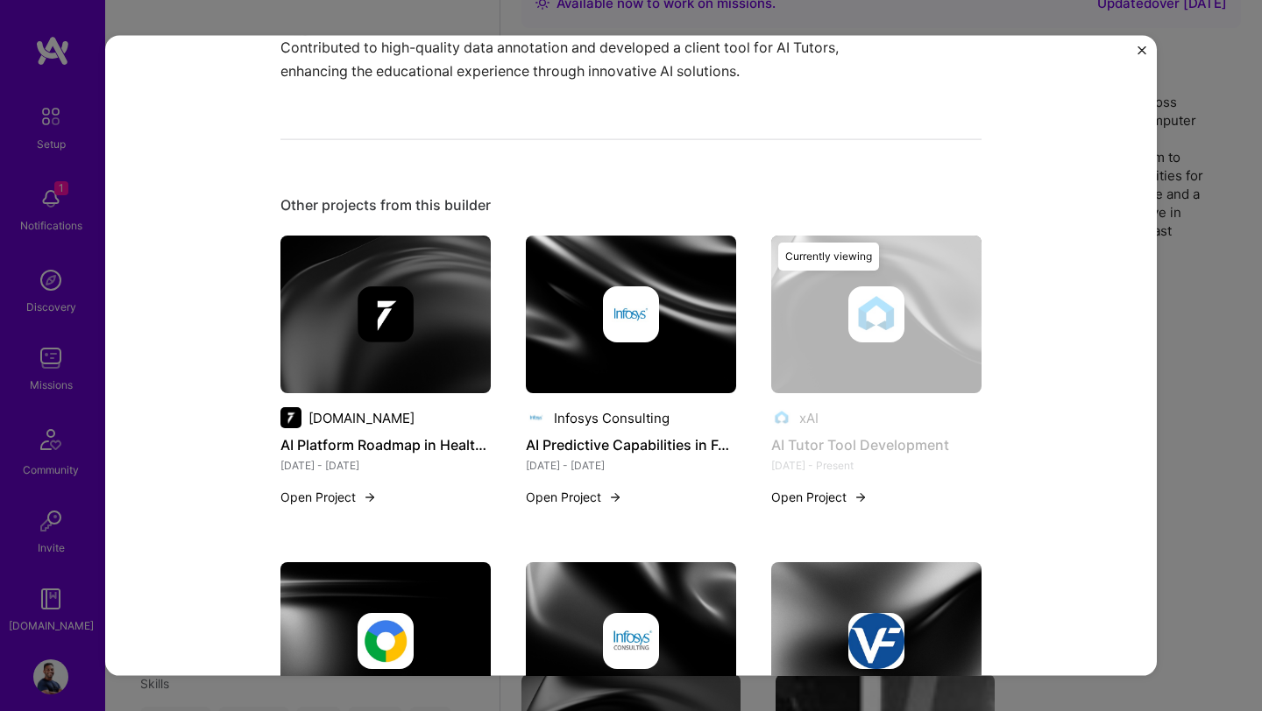
scroll to position [626, 0]
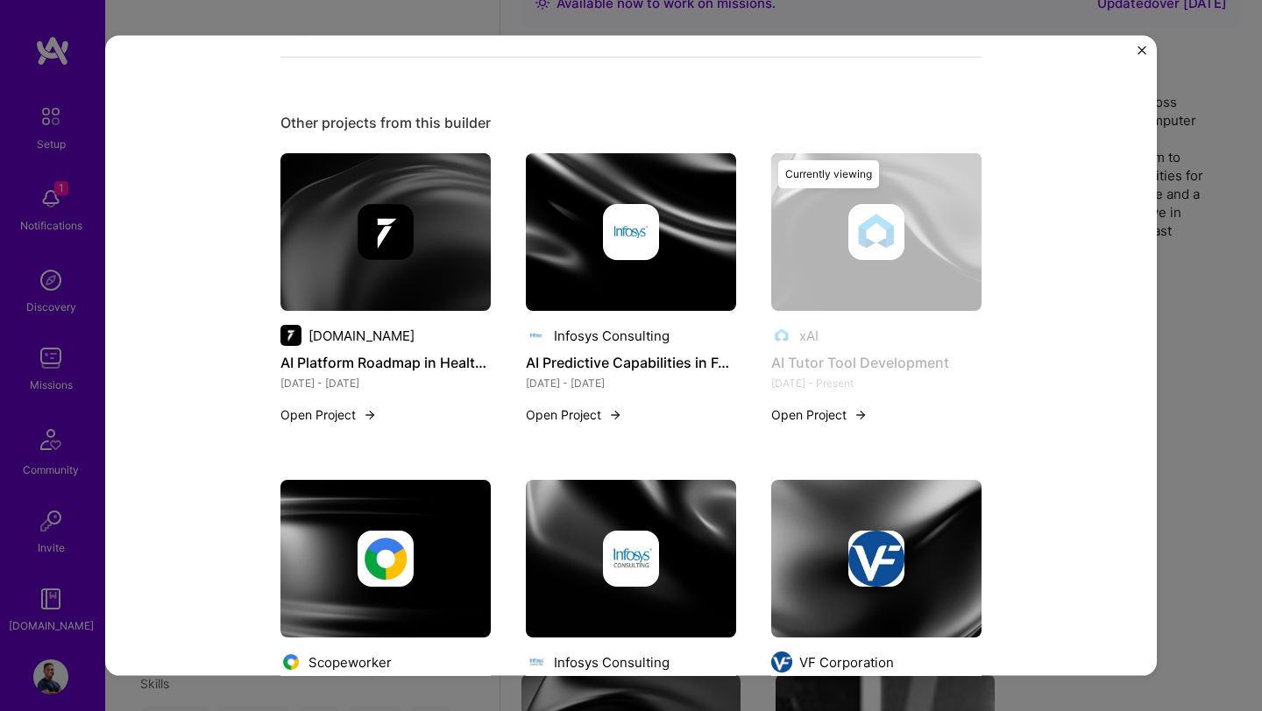
click at [400, 289] on img at bounding box center [385, 232] width 210 height 158
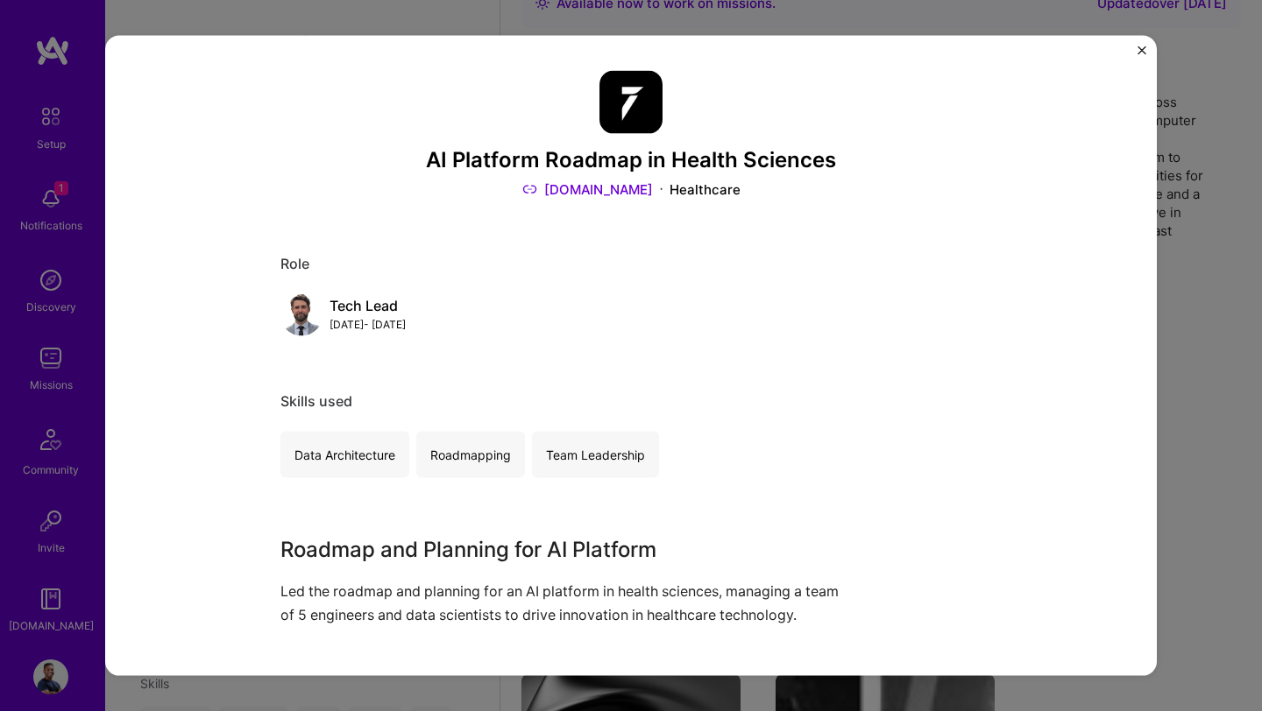
click at [594, 187] on link "Turing.com" at bounding box center [587, 189] width 131 height 18
click at [1139, 53] on img "Close" at bounding box center [1141, 50] width 9 height 9
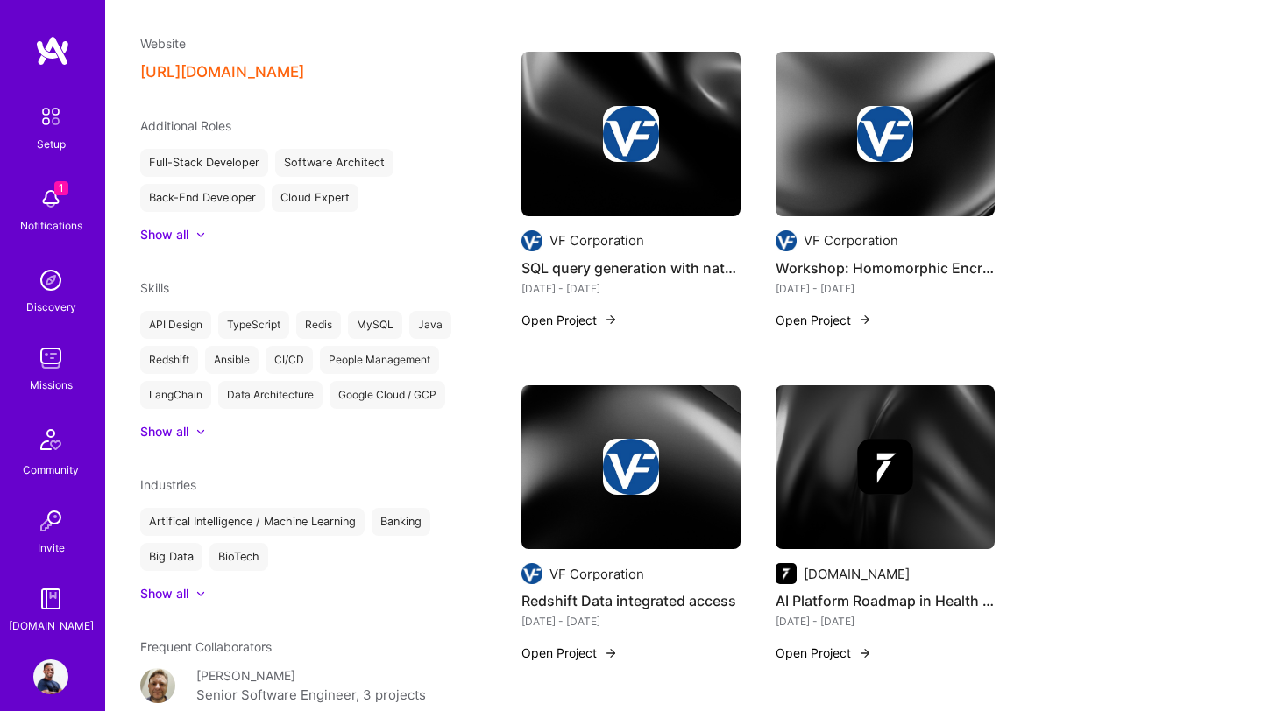
scroll to position [397, 0]
click at [209, 592] on div "Show all" at bounding box center [302, 593] width 324 height 18
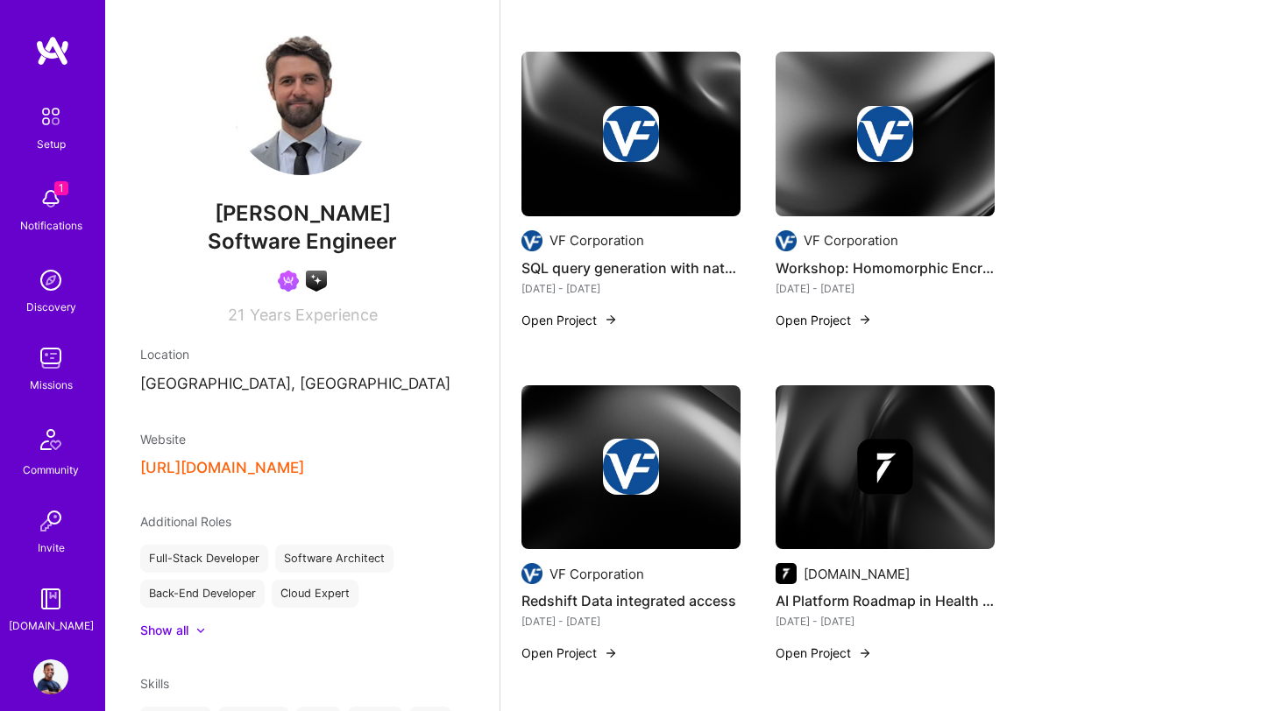
scroll to position [0, 0]
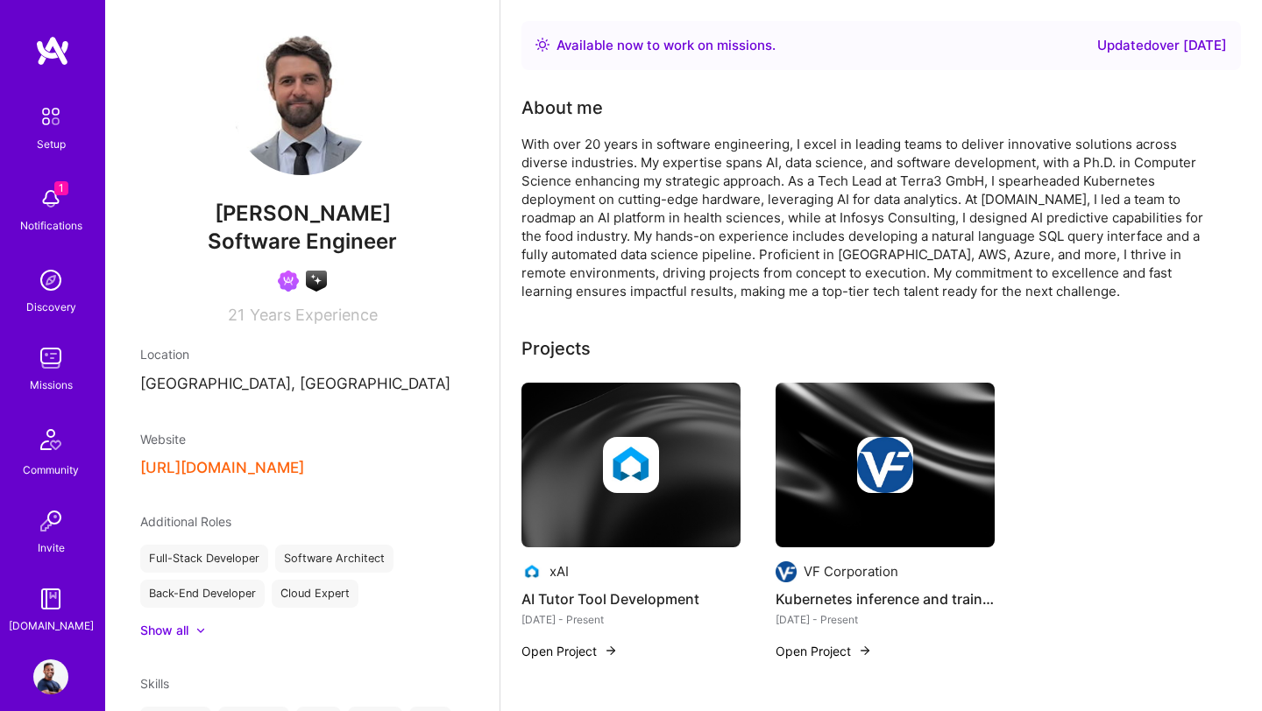
click at [55, 49] on img at bounding box center [52, 51] width 35 height 32
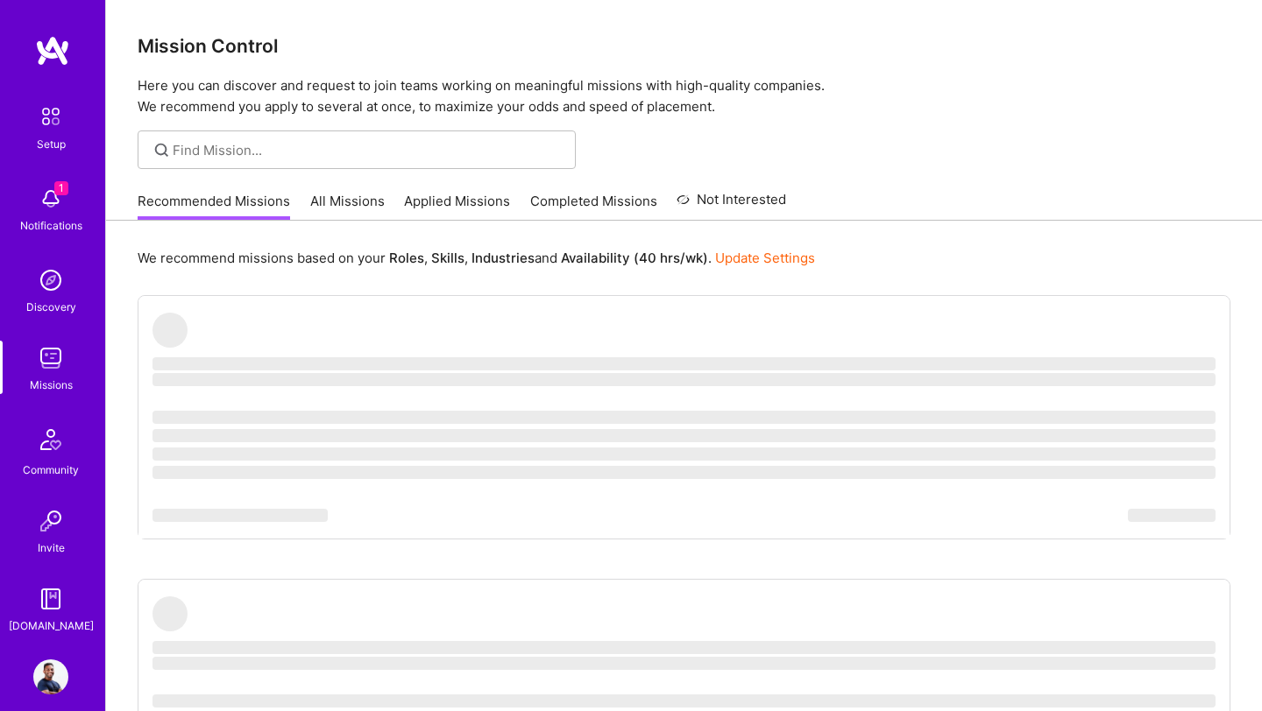
click at [49, 675] on img at bounding box center [50, 677] width 35 height 35
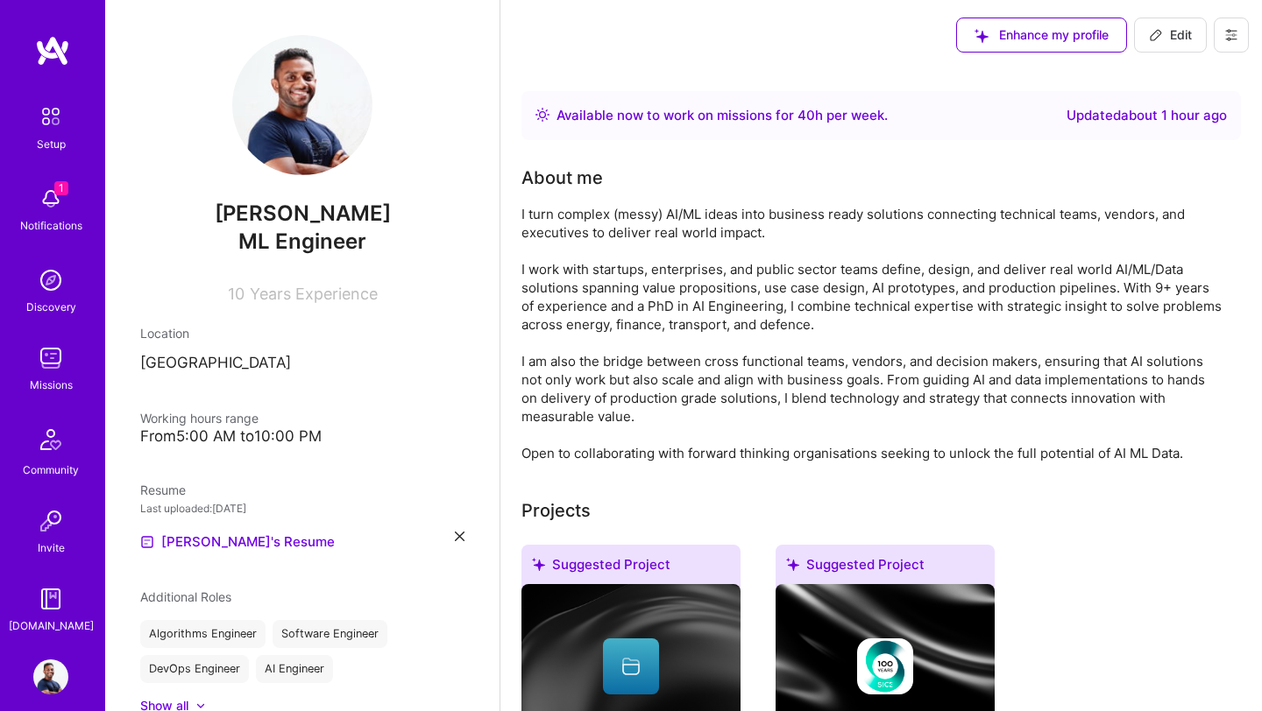
click at [1160, 42] on span "Edit" at bounding box center [1170, 35] width 43 height 18
select select "US"
select select "Right Now"
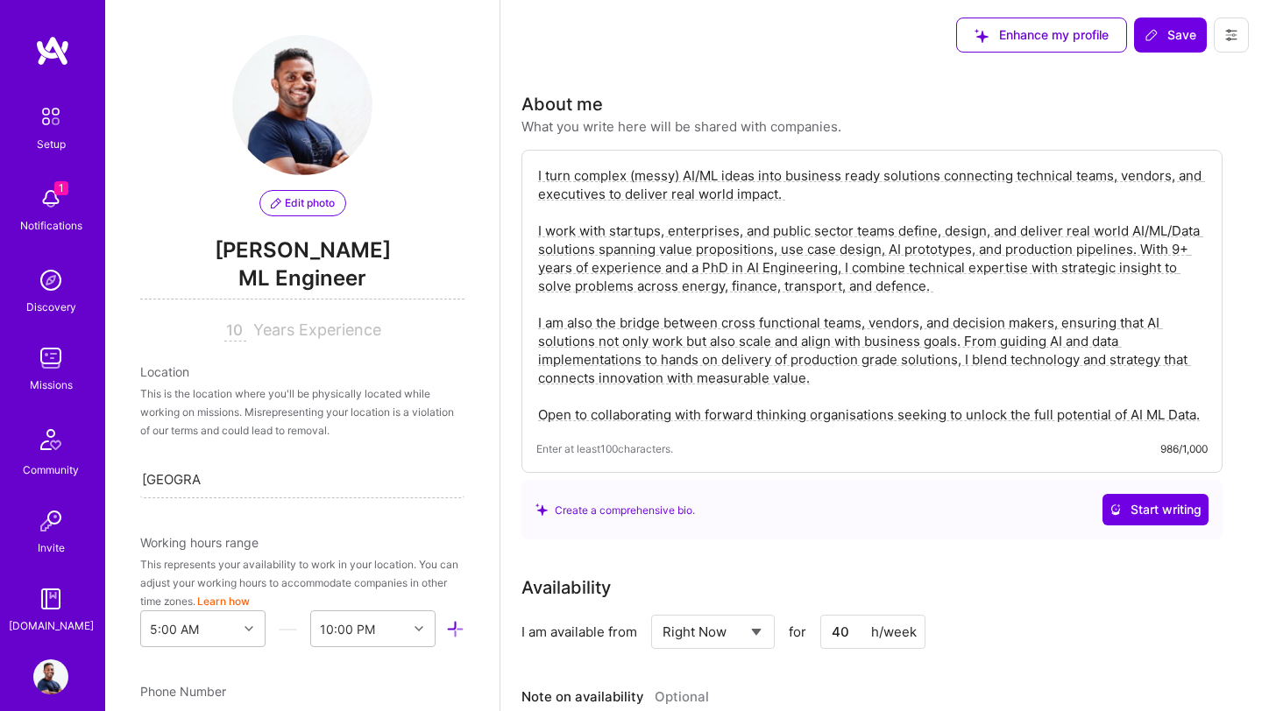
click at [309, 115] on img at bounding box center [302, 105] width 140 height 140
click at [303, 207] on span "Edit photo" at bounding box center [303, 203] width 64 height 16
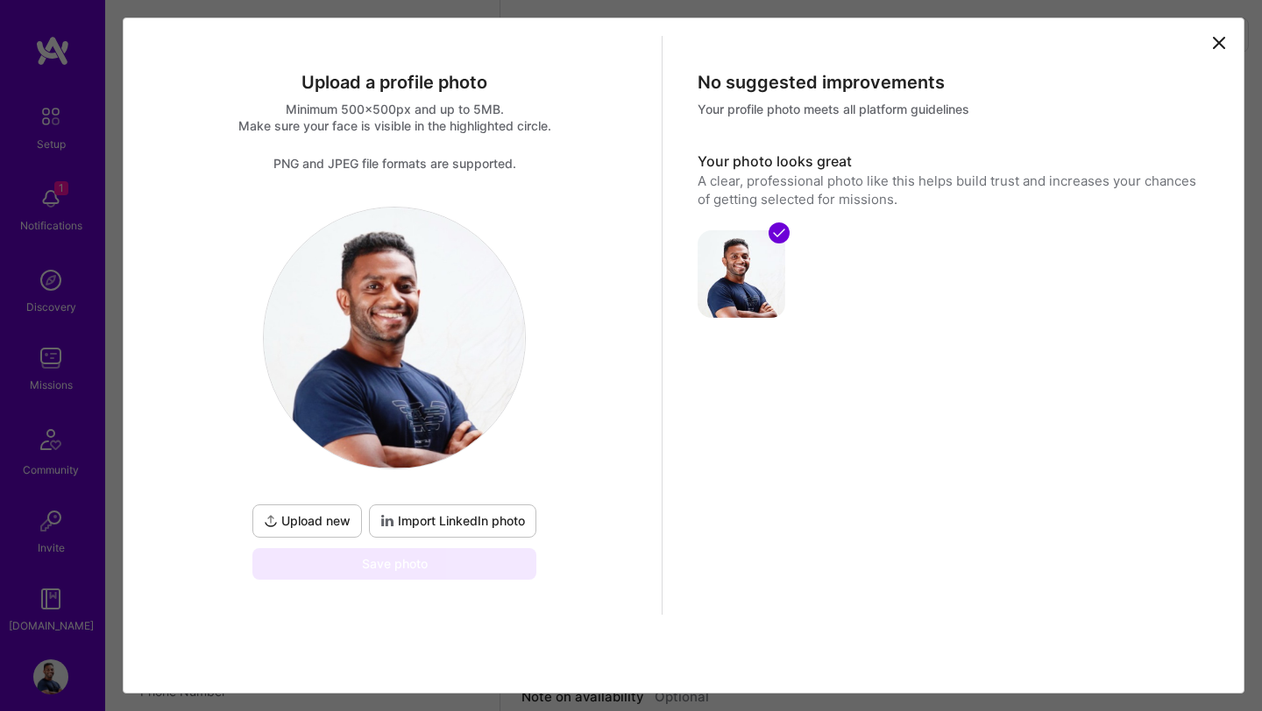
click at [1217, 46] on icon at bounding box center [1218, 42] width 21 height 21
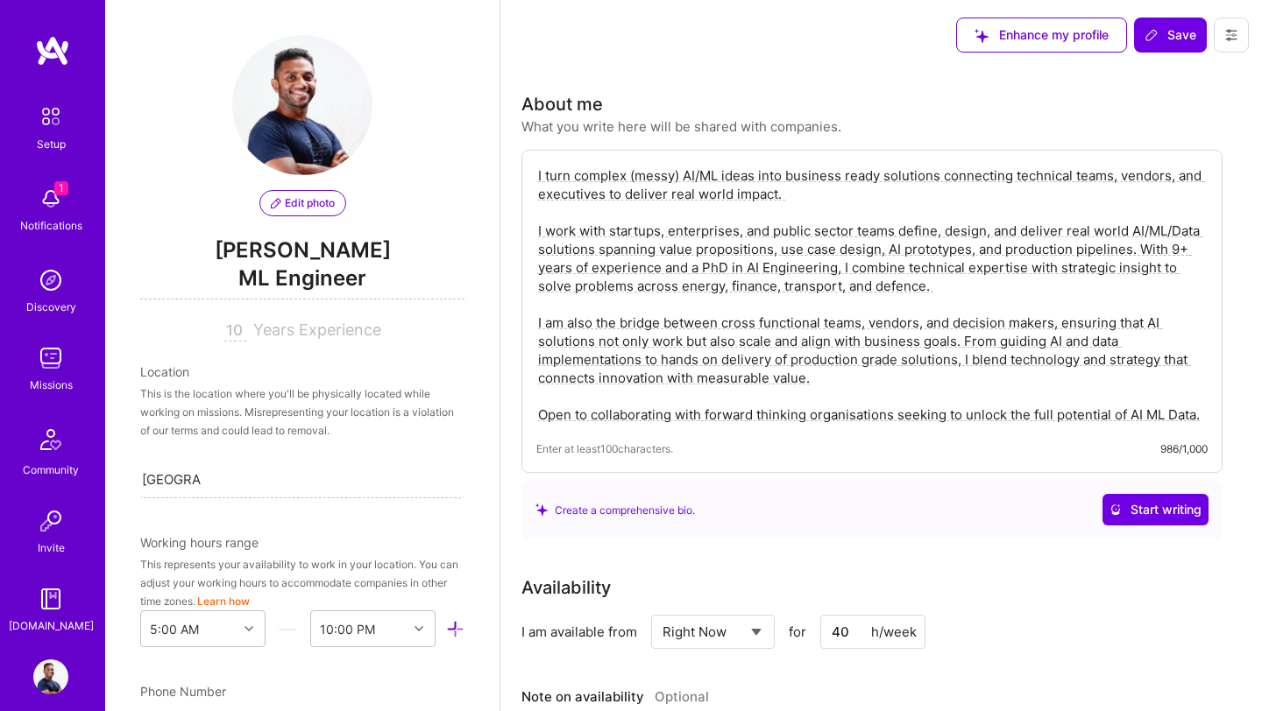
click at [1176, 180] on textarea "I turn complex (messy) AI/ML ideas into business ready solutions connecting tec…" at bounding box center [871, 295] width 671 height 261
click at [966, 178] on textarea "I turn complex (messy) AI/ML ideas into business ready solutions connecting tec…" at bounding box center [871, 295] width 671 height 261
type textarea "I turn complex (messy) AI/ML ideas into business ready solutions working with t…"
click at [272, 279] on span "ML Engineer" at bounding box center [302, 282] width 324 height 36
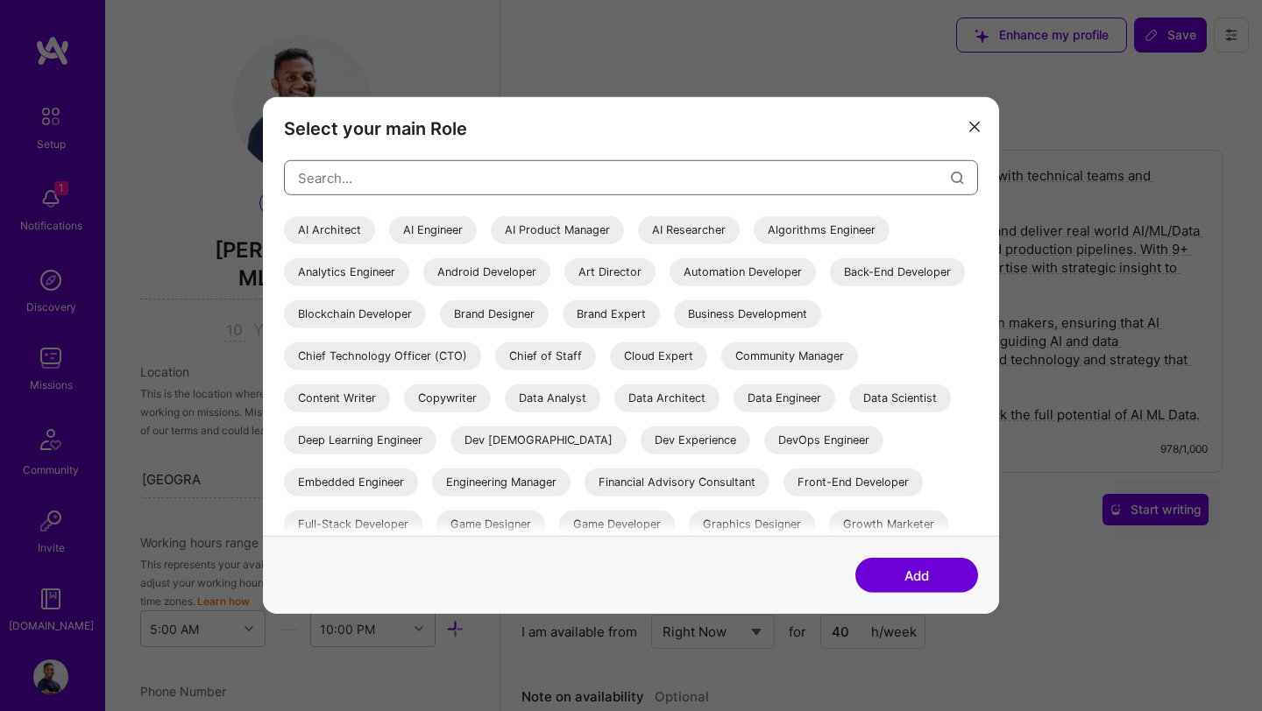
click at [408, 187] on input "modal" at bounding box center [624, 177] width 653 height 45
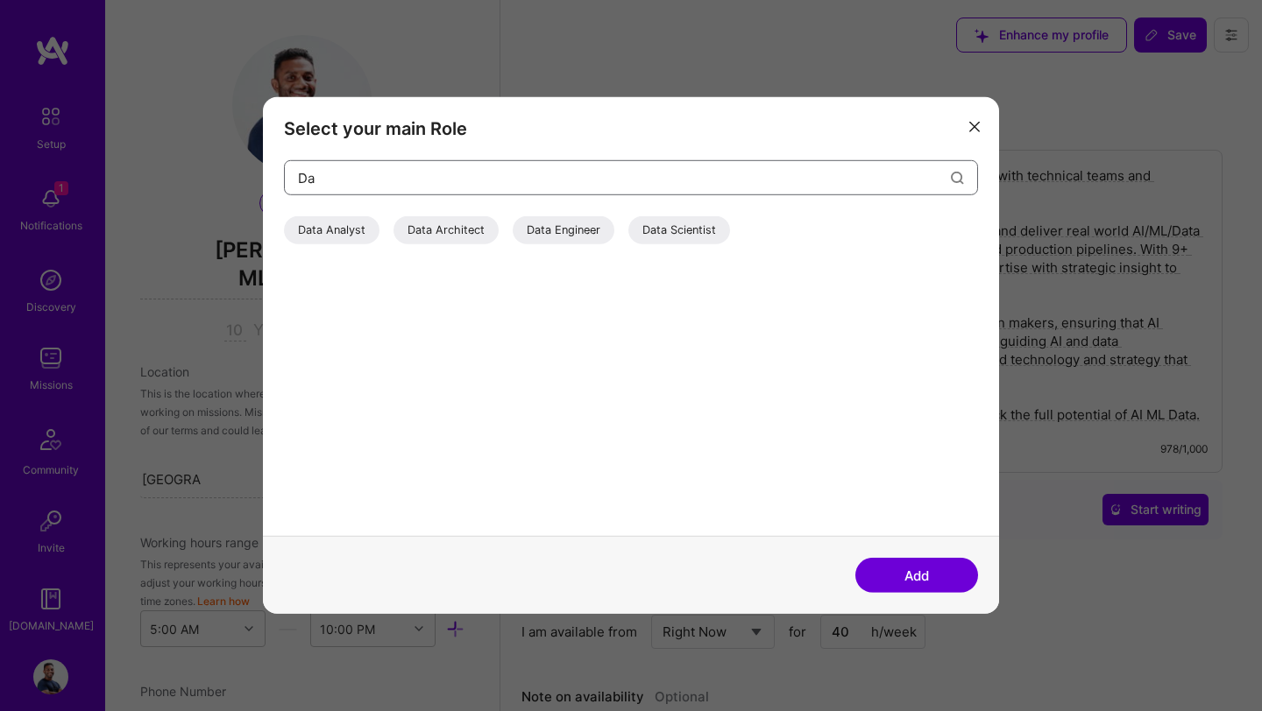
type input "D"
click at [714, 36] on div "Select your main Role Data Analyst Data Architect Data Engineer Data Scientist …" at bounding box center [631, 355] width 1262 height 711
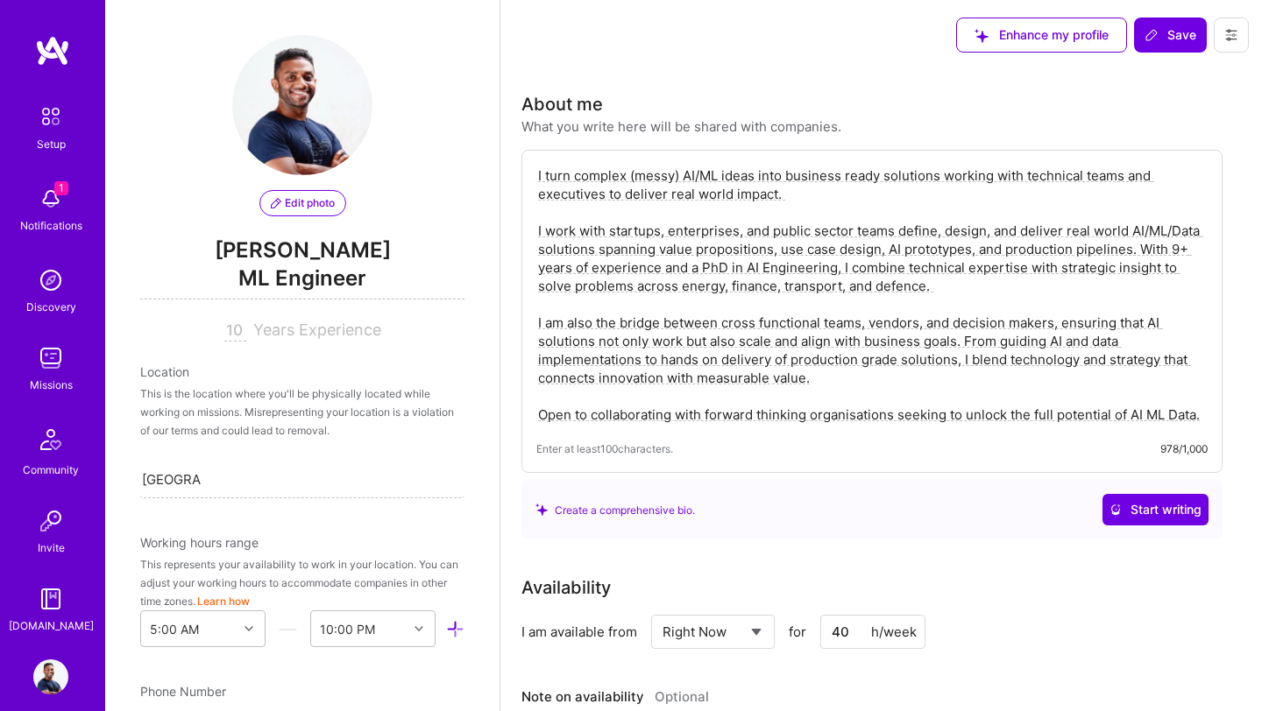
click at [340, 332] on span "Years Experience" at bounding box center [317, 330] width 128 height 18
click at [742, 266] on textarea "I turn complex (messy) AI/ML ideas into business ready solutions working with t…" at bounding box center [871, 295] width 671 height 261
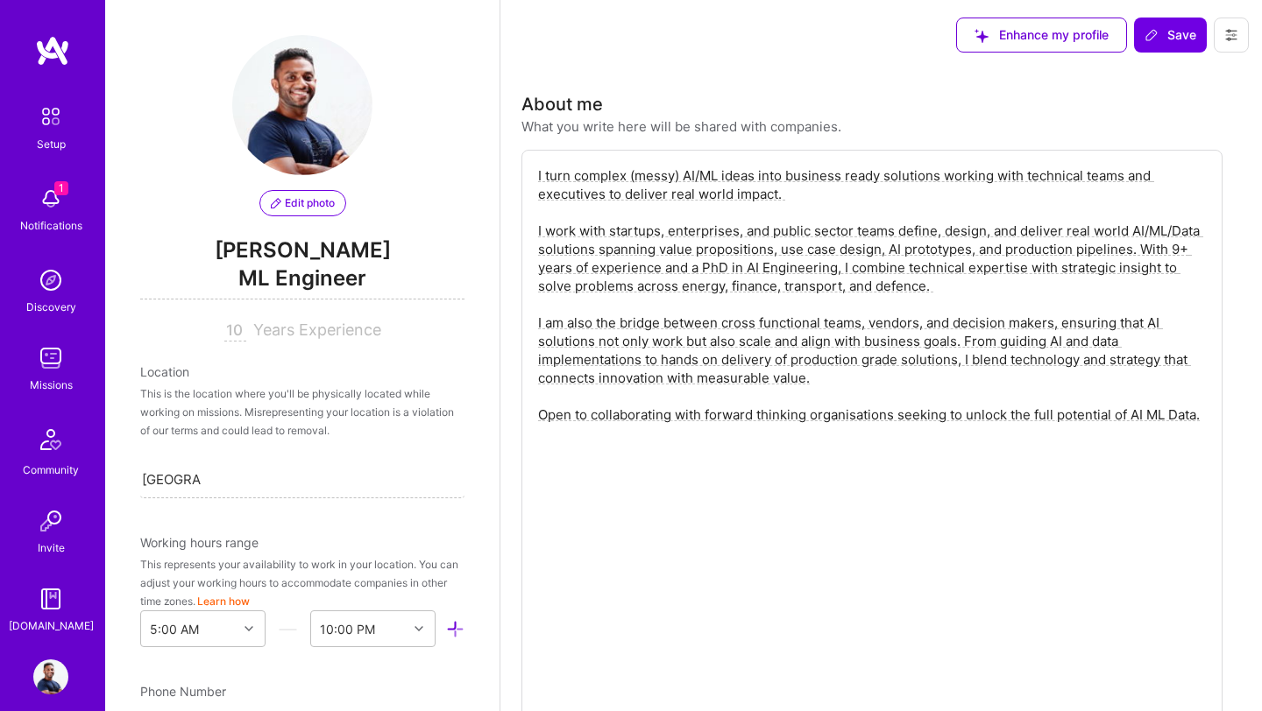
click at [303, 203] on span "Edit photo" at bounding box center [303, 203] width 64 height 16
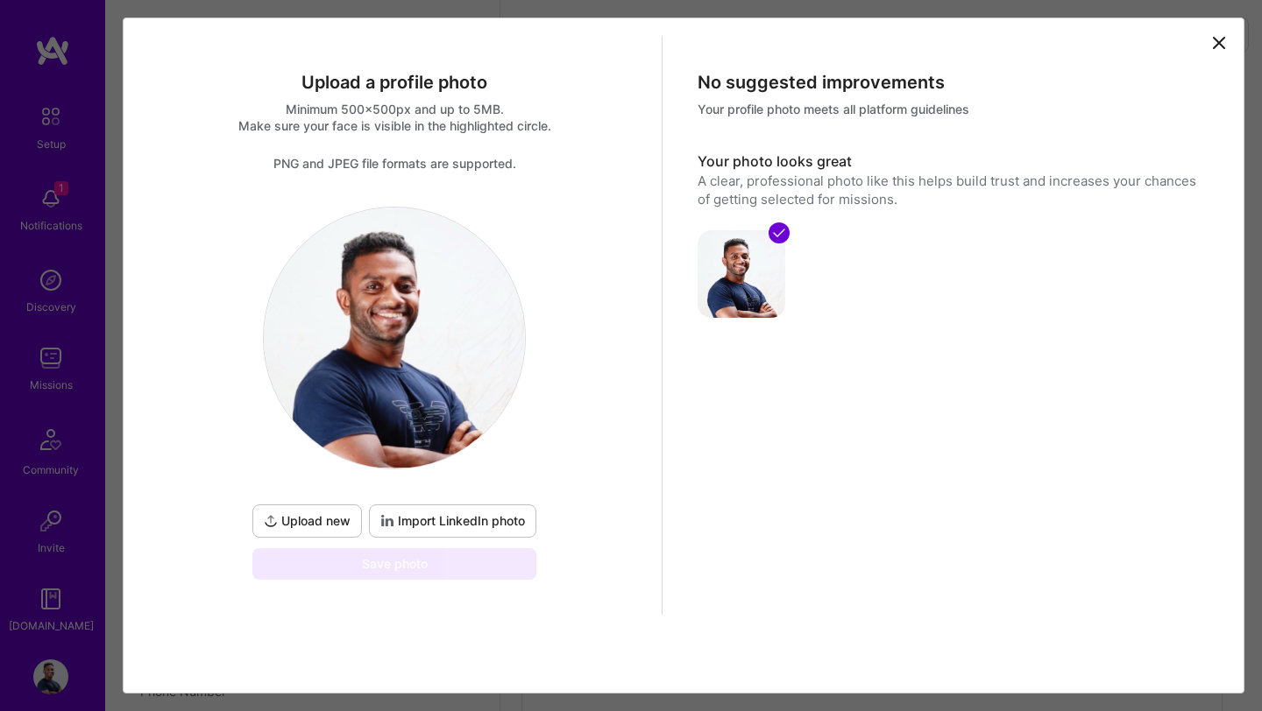
click at [308, 524] on span "Upload new" at bounding box center [307, 522] width 87 height 18
click at [408, 519] on span "Import LinkedIn photo" at bounding box center [452, 522] width 145 height 18
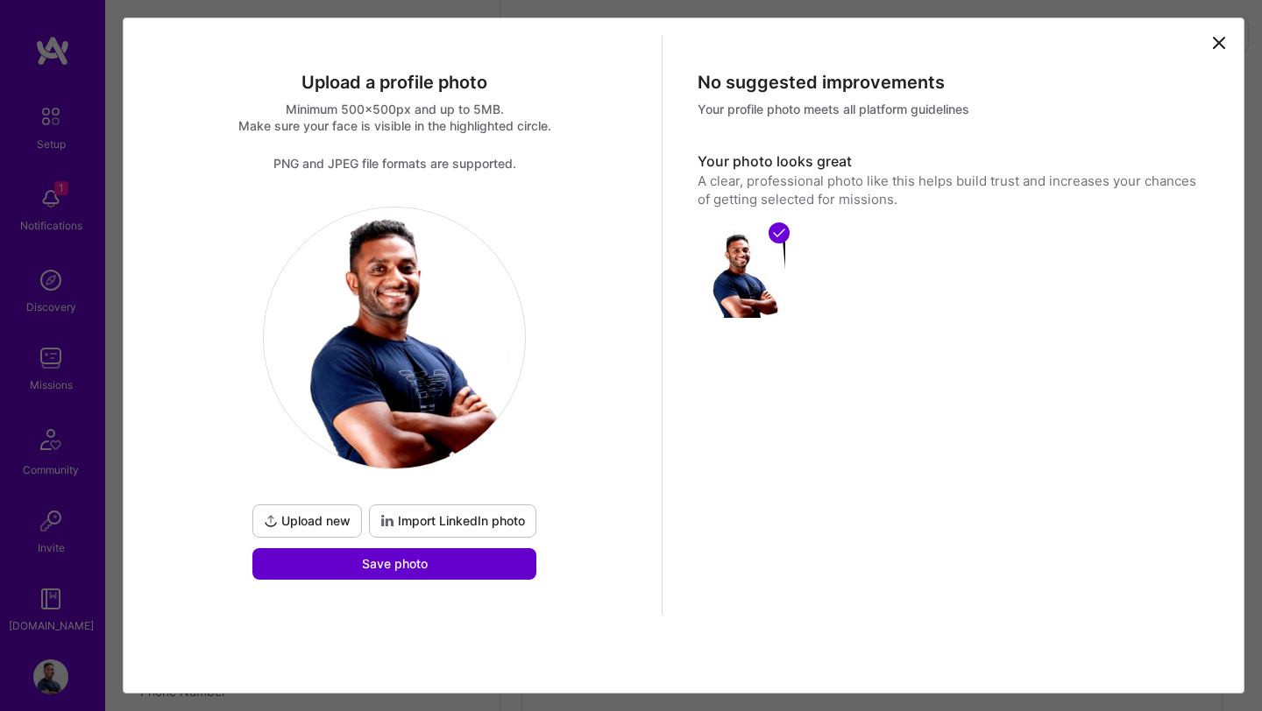
click at [406, 562] on span "Save photo" at bounding box center [395, 564] width 66 height 18
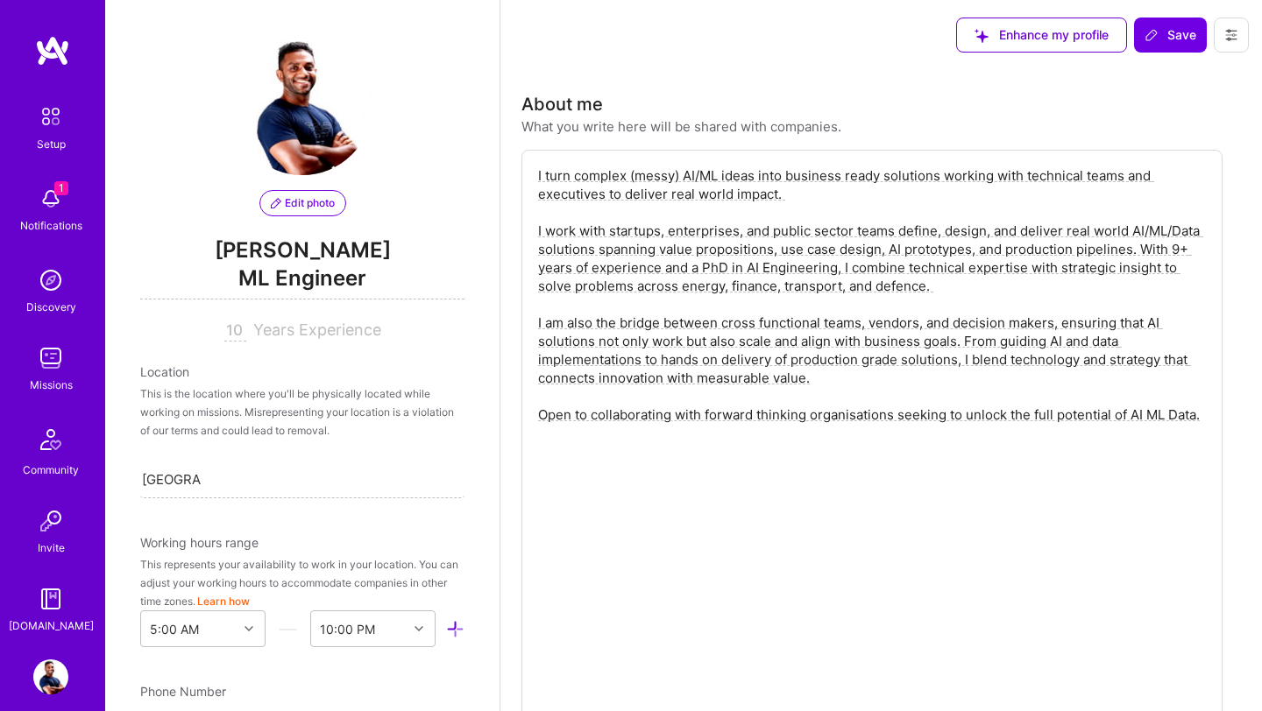
click at [294, 198] on span "Edit photo" at bounding box center [303, 203] width 64 height 16
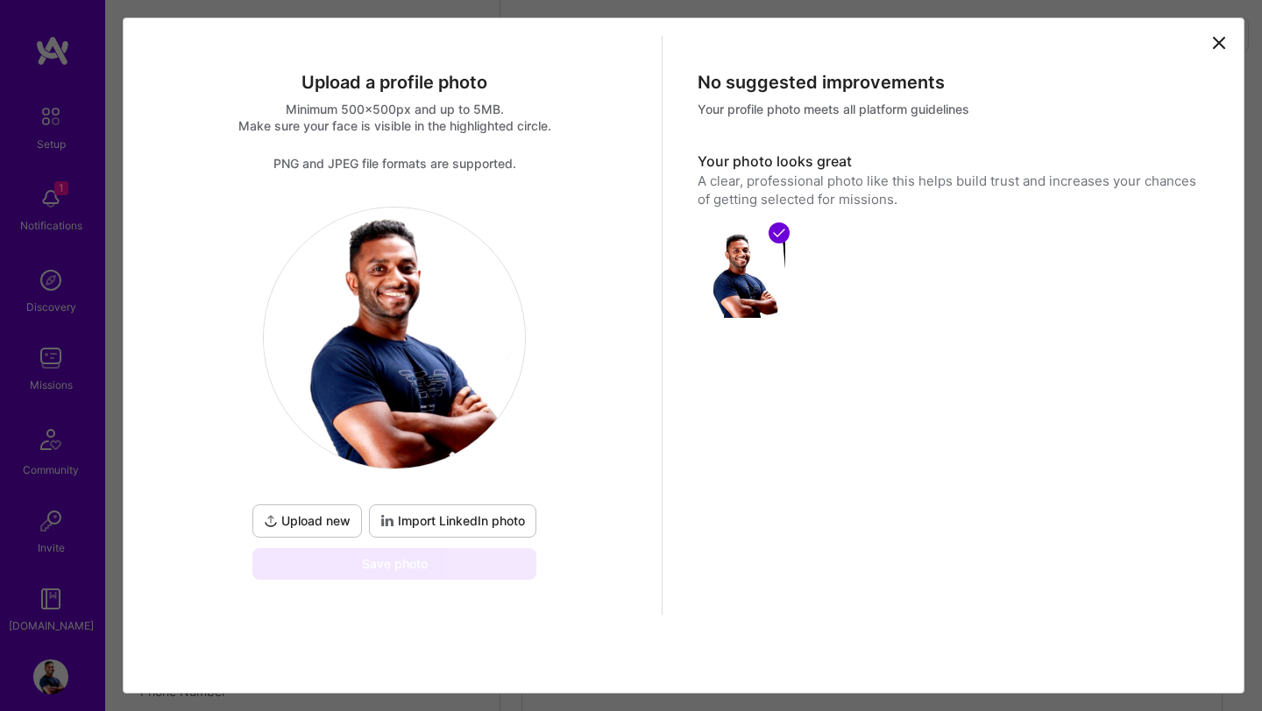
click at [1220, 41] on icon at bounding box center [1218, 43] width 11 height 11
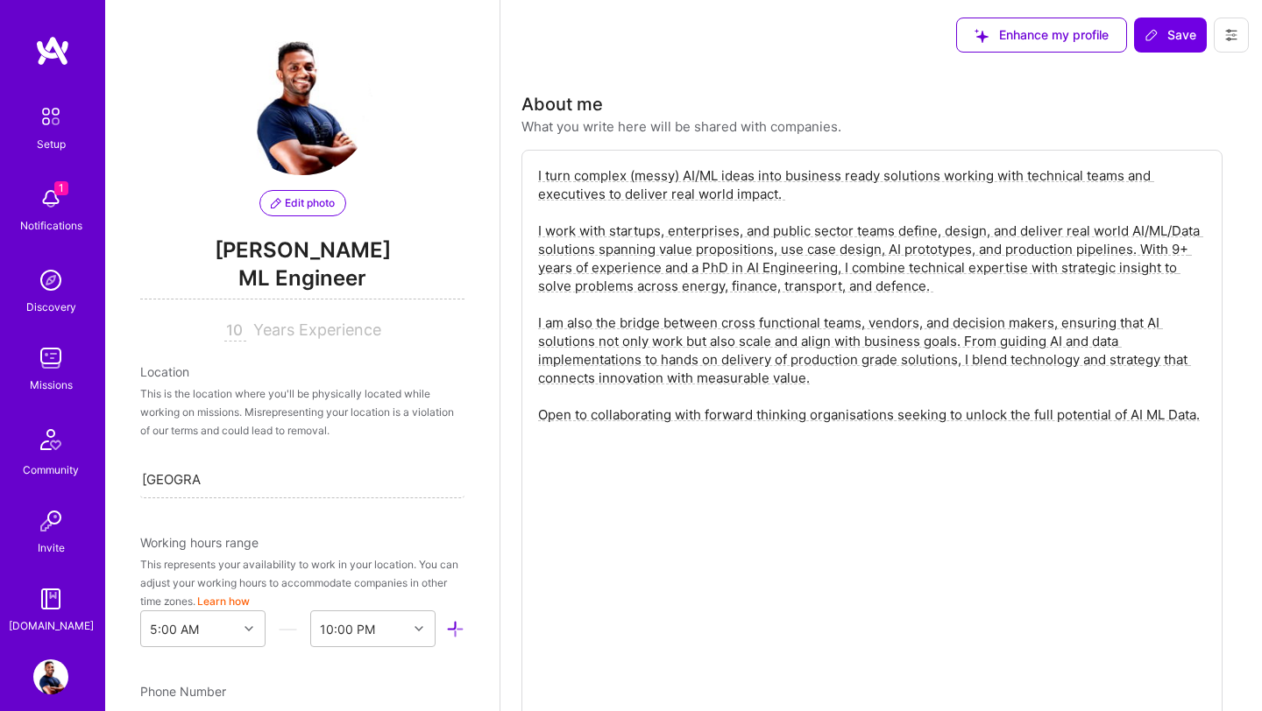
click at [693, 276] on textarea "I turn complex (messy) AI/ML ideas into business ready solutions working with t…" at bounding box center [871, 433] width 671 height 536
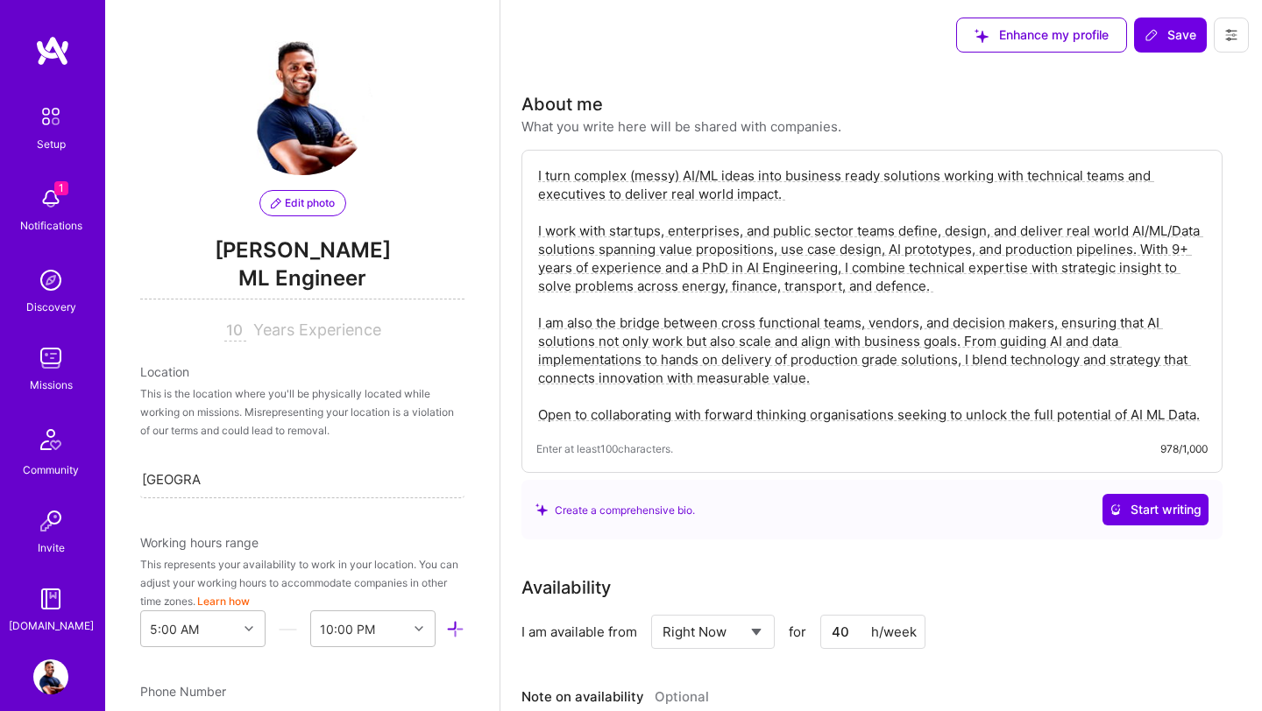
click at [791, 248] on textarea "I turn complex (messy) AI/ML ideas into business ready solutions working with t…" at bounding box center [871, 295] width 671 height 261
click at [610, 227] on textarea "I turn complex (messy) AI/ML ideas into business ready solutions working with t…" at bounding box center [871, 295] width 671 height 261
click at [284, 428] on div "This is the location where you'll be physically located while working on missio…" at bounding box center [302, 412] width 324 height 55
click at [1205, 413] on textarea "I turn complex (messy) AI/ML ideas into business ready solutions working with t…" at bounding box center [871, 295] width 671 height 261
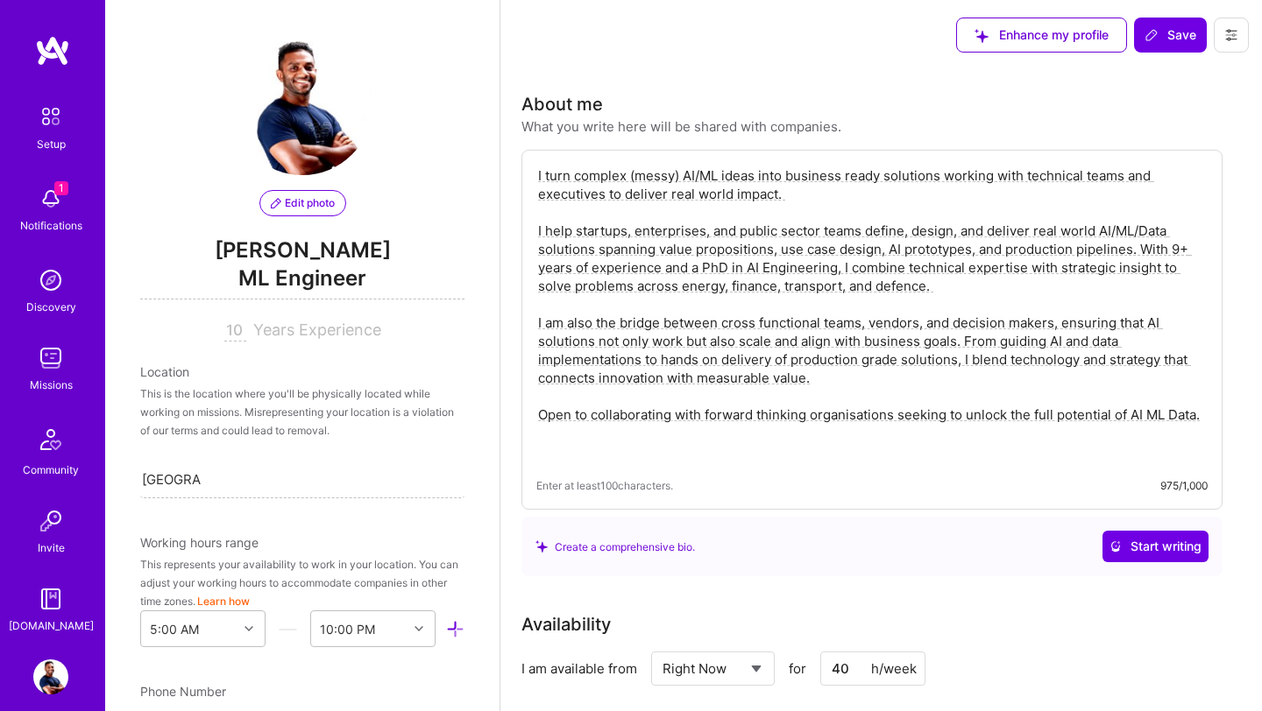
paste textarea "I turn complex, messy AI/"
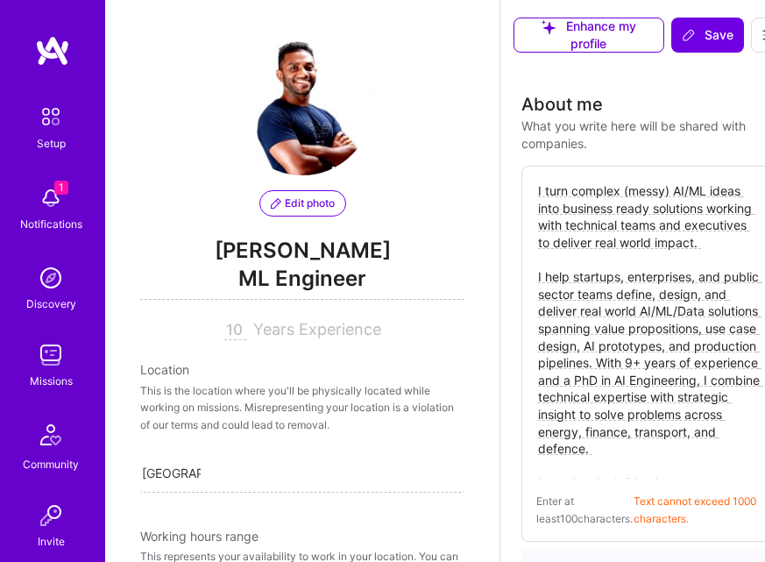
scroll to position [0, 33]
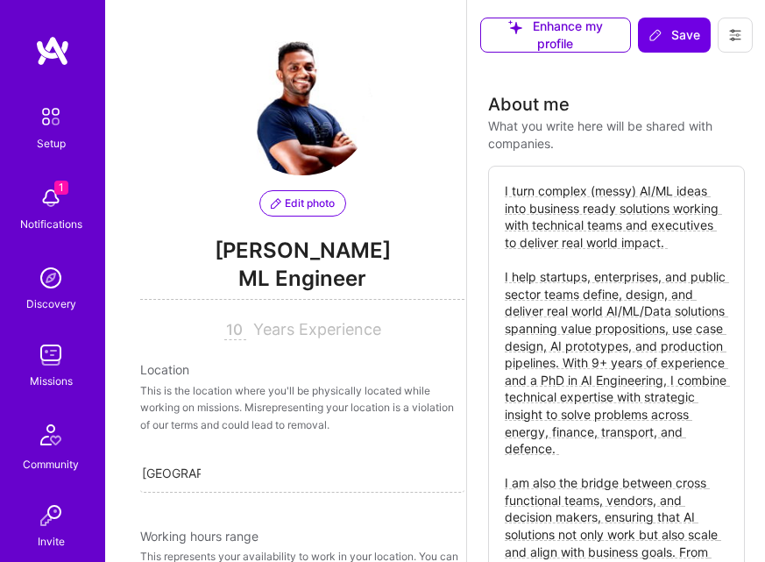
click at [651, 265] on textarea "I turn complex (messy) AI/ML ideas into business ready solutions working with t…" at bounding box center [616, 465] width 227 height 570
click at [626, 258] on textarea "I turn complex (messy) AI/ML ideas into business ready solutions working with t…" at bounding box center [616, 465] width 227 height 570
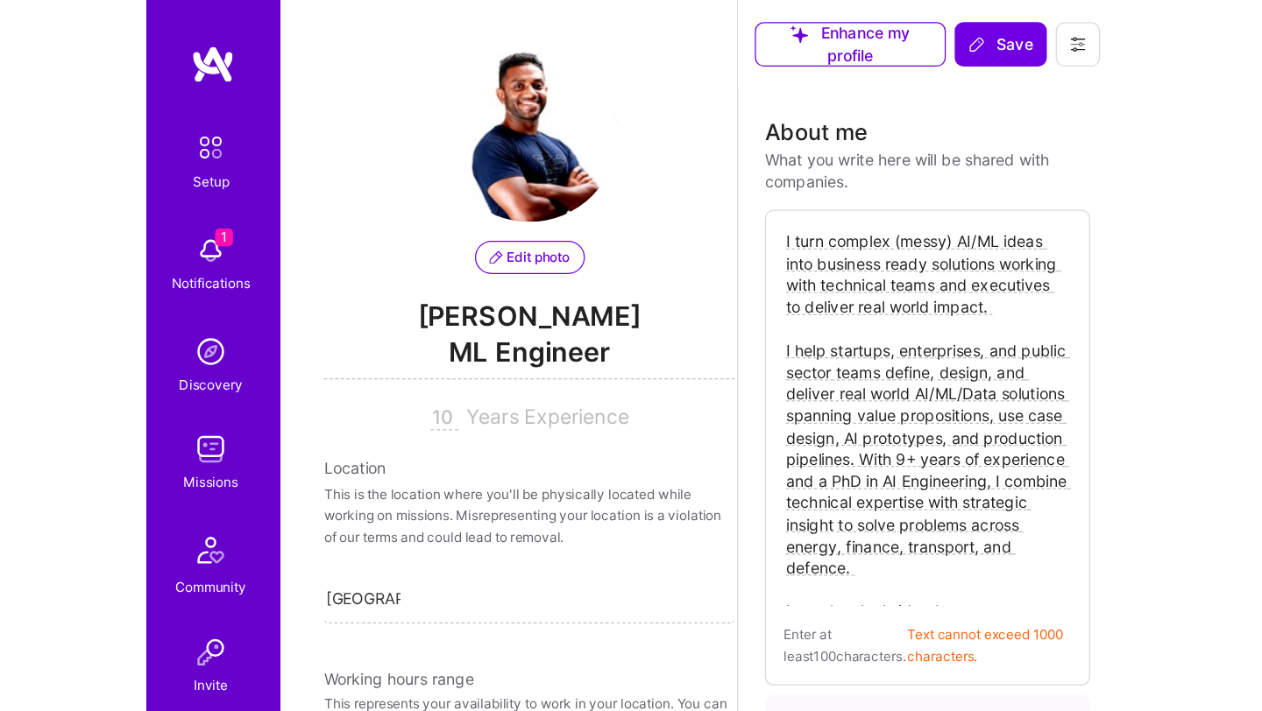
scroll to position [0, 0]
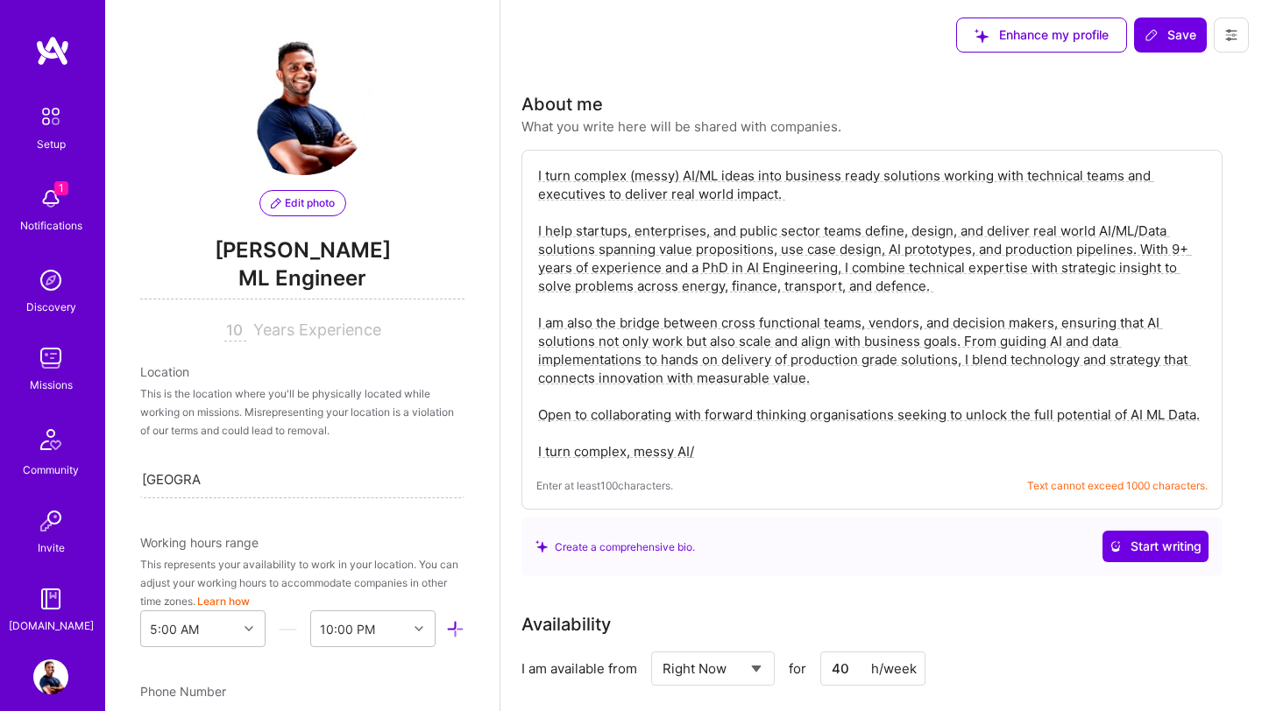
paste textarea ", messy AI/ML ideas into business-ready solutions that deliver real-world impac…"
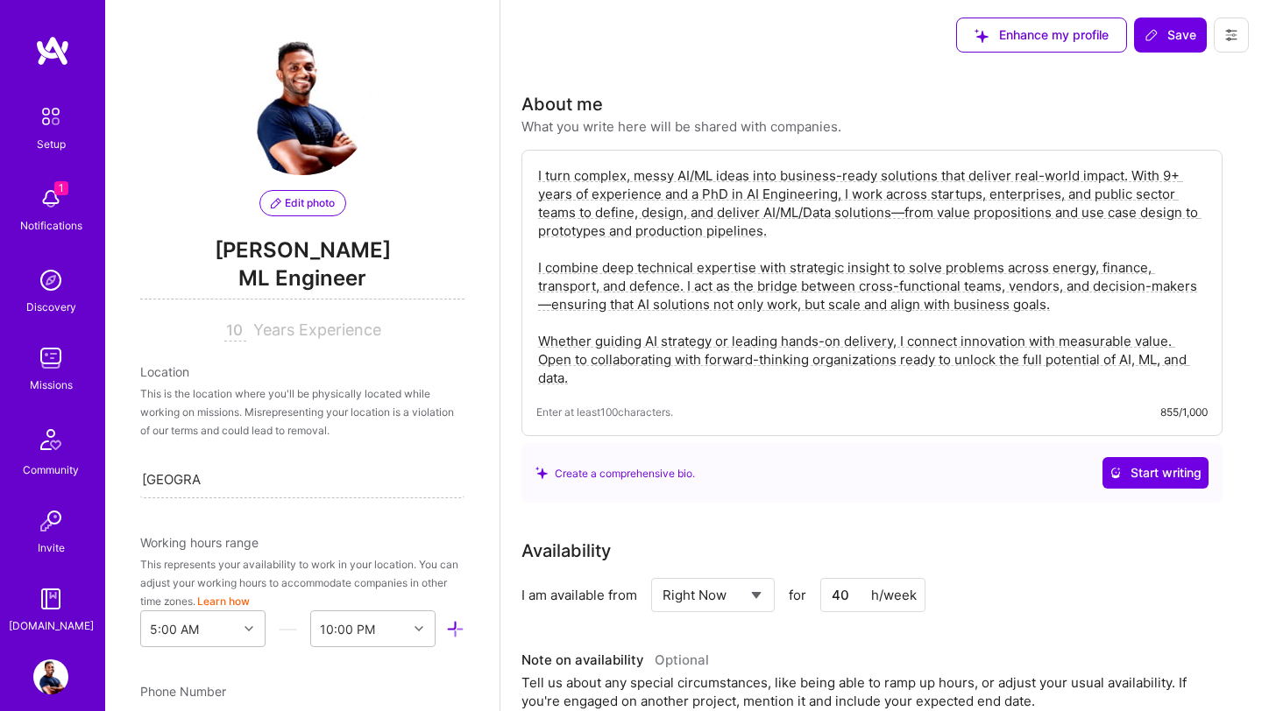
click at [1133, 180] on textarea "I turn complex, messy AI/ML ideas into business-ready solutions that deliver re…" at bounding box center [871, 277] width 671 height 224
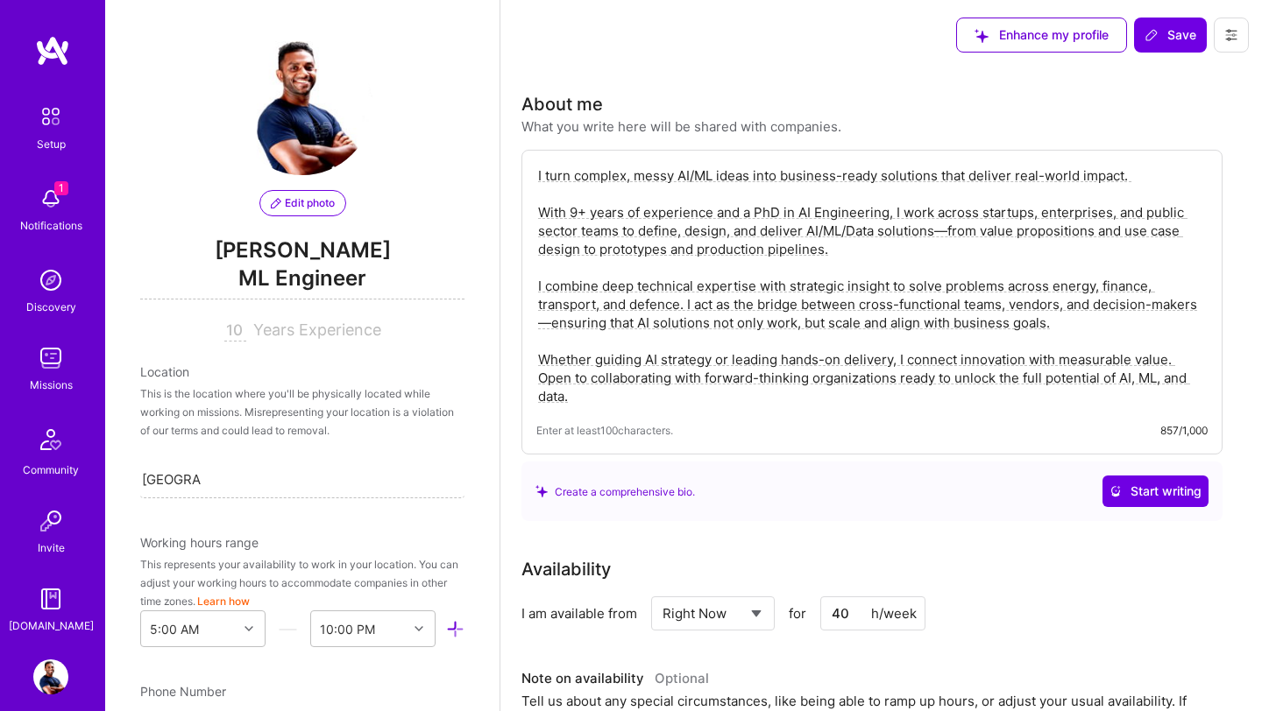
click at [949, 230] on textarea "I turn complex, messy AI/ML ideas into business-ready solutions that deliver re…" at bounding box center [871, 286] width 671 height 243
click at [1052, 286] on textarea "I turn complex, messy AI/ML ideas into business-ready solutions that deliver re…" at bounding box center [871, 286] width 671 height 243
click at [653, 324] on textarea "I turn complex, messy AI/ML ideas into business-ready solutions that deliver re…" at bounding box center [871, 286] width 671 height 243
click at [595, 325] on textarea "I turn complex, messy AI/ML ideas into business-ready solutions that deliver re…" at bounding box center [871, 286] width 671 height 243
click at [689, 349] on textarea "I turn complex, messy AI/ML ideas into business-ready solutions that deliver re…" at bounding box center [871, 286] width 671 height 243
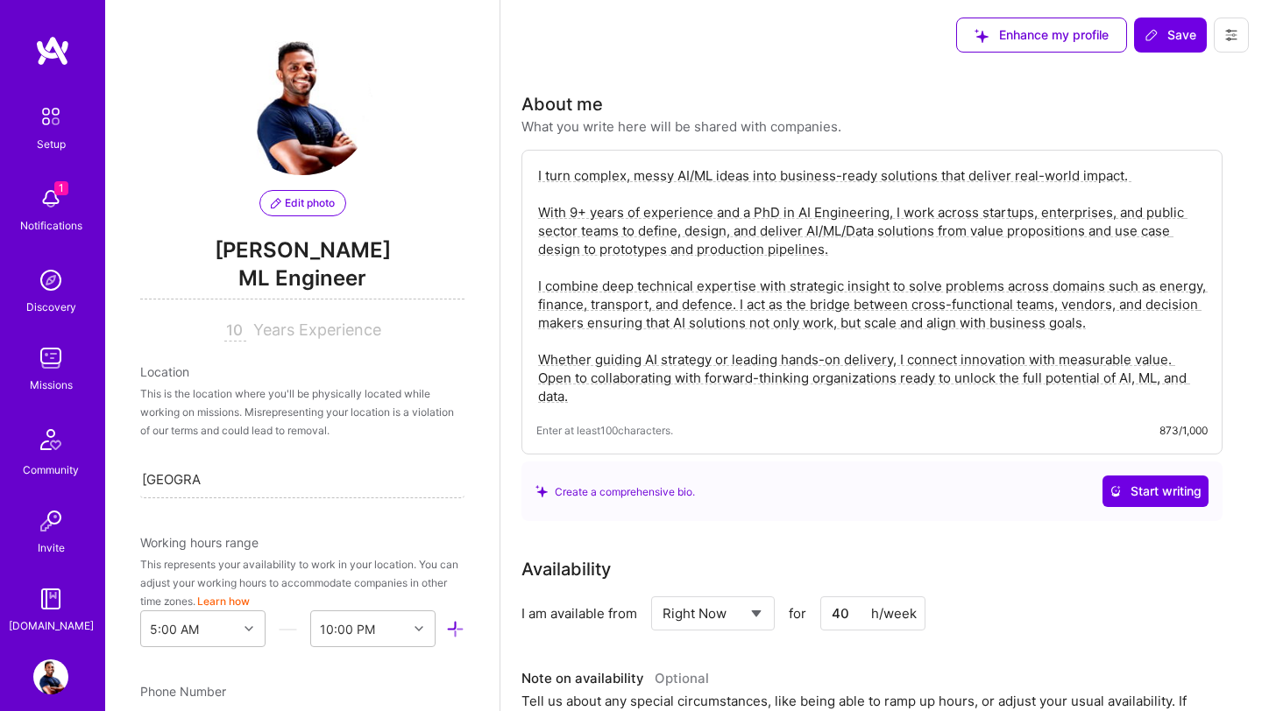
click at [1184, 363] on textarea "I turn complex, messy AI/ML ideas into business-ready solutions that deliver re…" at bounding box center [871, 286] width 671 height 243
click at [865, 383] on textarea "I turn complex, messy AI/ML ideas into business-ready solutions that deliver re…" at bounding box center [871, 286] width 671 height 243
click at [897, 314] on textarea "I turn complex, messy AI/ML ideas into business-ready solutions that deliver re…" at bounding box center [871, 286] width 671 height 243
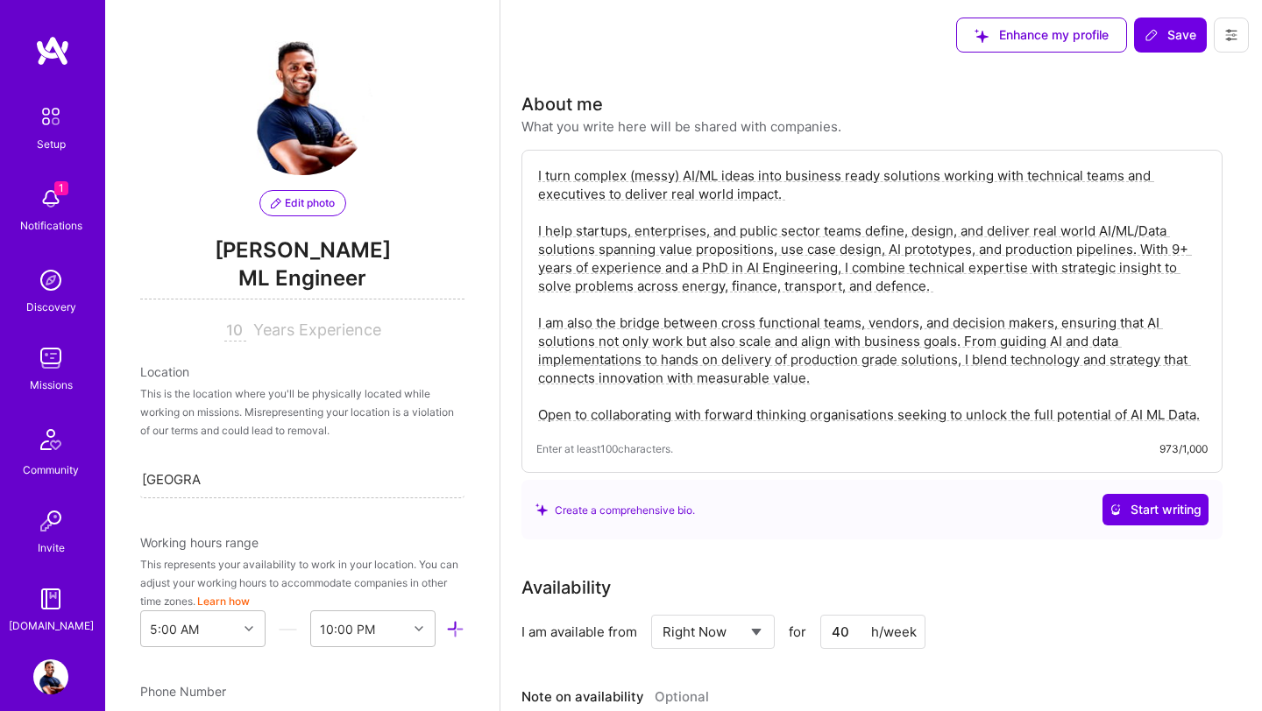
click at [810, 348] on textarea "I turn complex (messy) AI/ML ideas into business ready solutions working with t…" at bounding box center [871, 295] width 671 height 261
paste textarea ", messy AI/ML ideas into business-ready solutions that deliver real-world impac…"
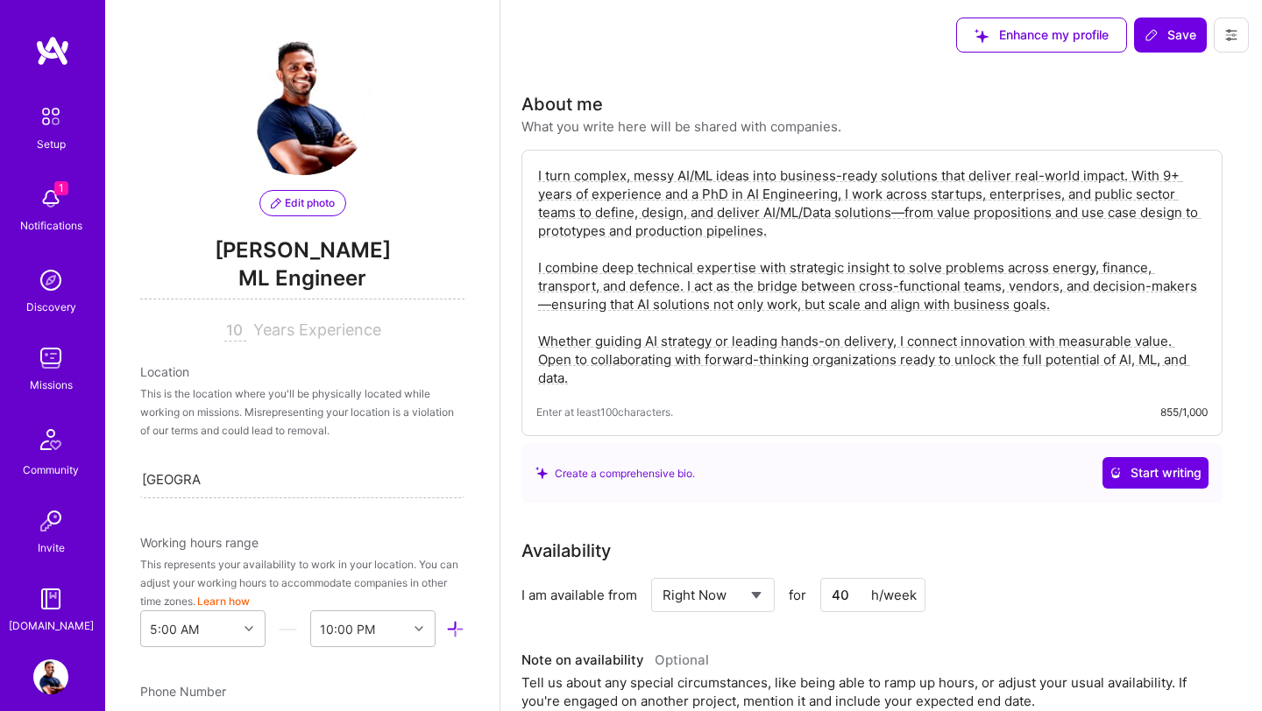
click at [840, 177] on textarea "I turn complex, messy AI/ML ideas into business-ready solutions that deliver re…" at bounding box center [871, 277] width 671 height 224
click at [1129, 177] on textarea "I turn complex, messy AI/ML ideas into business ready solutions that deliver re…" at bounding box center [871, 277] width 671 height 224
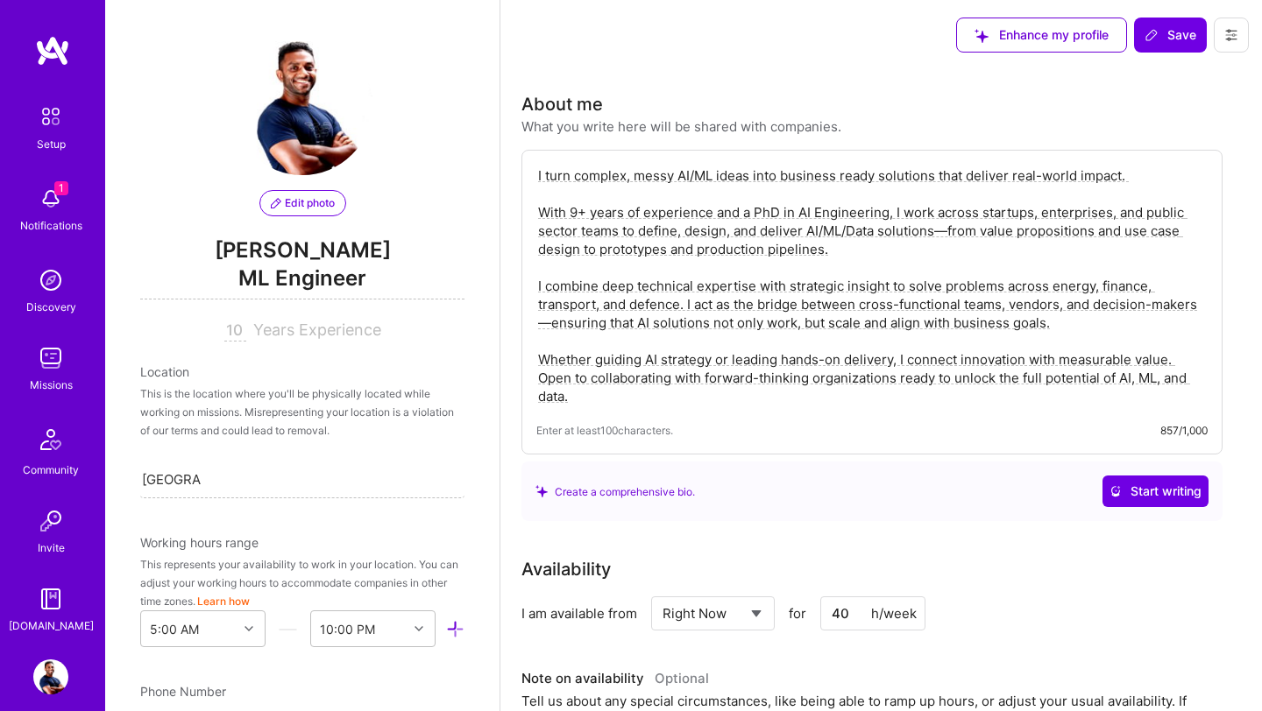
click at [948, 236] on textarea "I turn complex, messy AI/ML ideas into business ready solutions that deliver re…" at bounding box center [871, 286] width 671 height 243
click at [857, 382] on textarea "I turn complex, messy AI/ML ideas into business ready solutions that deliver re…" at bounding box center [871, 286] width 671 height 243
click at [554, 326] on textarea "I turn complex, messy AI/ML ideas into business ready solutions that deliver re…" at bounding box center [871, 286] width 671 height 243
click at [1049, 287] on textarea "I turn complex, messy AI/ML ideas into business ready solutions that deliver re…" at bounding box center [871, 286] width 671 height 243
click at [1055, 293] on textarea "I turn complex, messy AI/ML ideas into business ready solutions that deliver re…" at bounding box center [871, 286] width 671 height 243
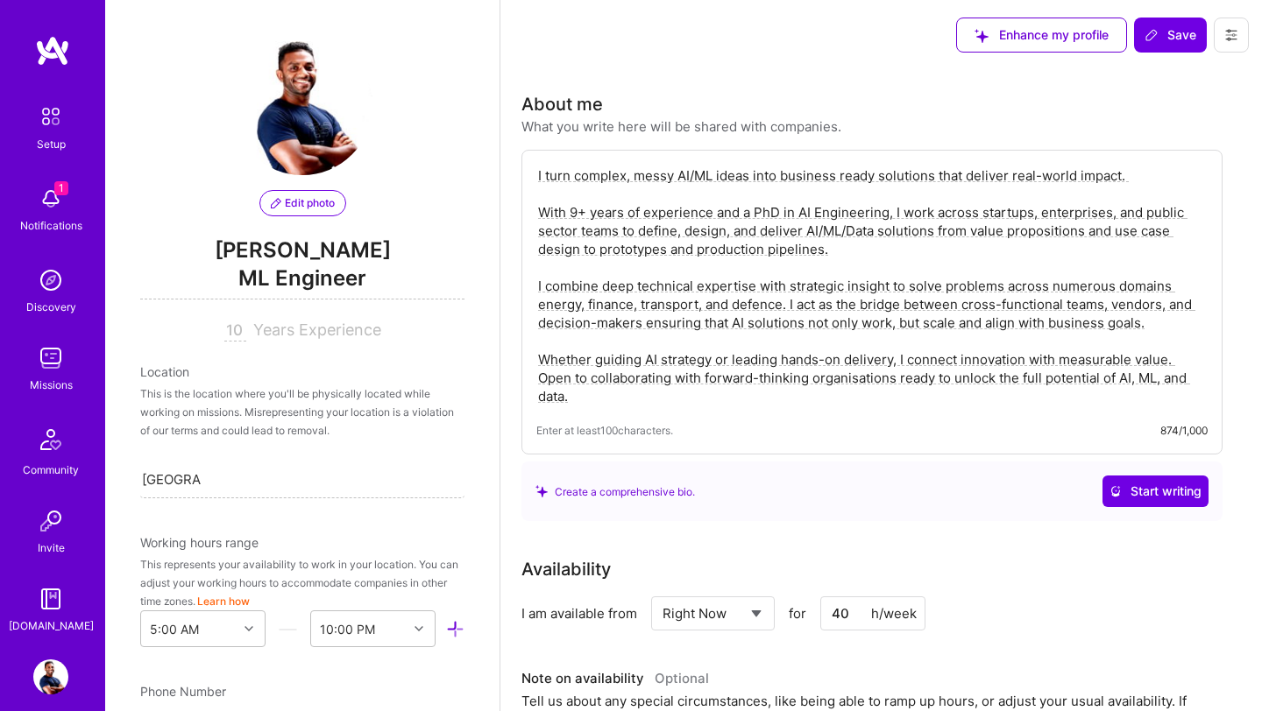
click at [1176, 289] on textarea "I turn complex, messy AI/ML ideas into business ready solutions that deliver re…" at bounding box center [871, 286] width 671 height 243
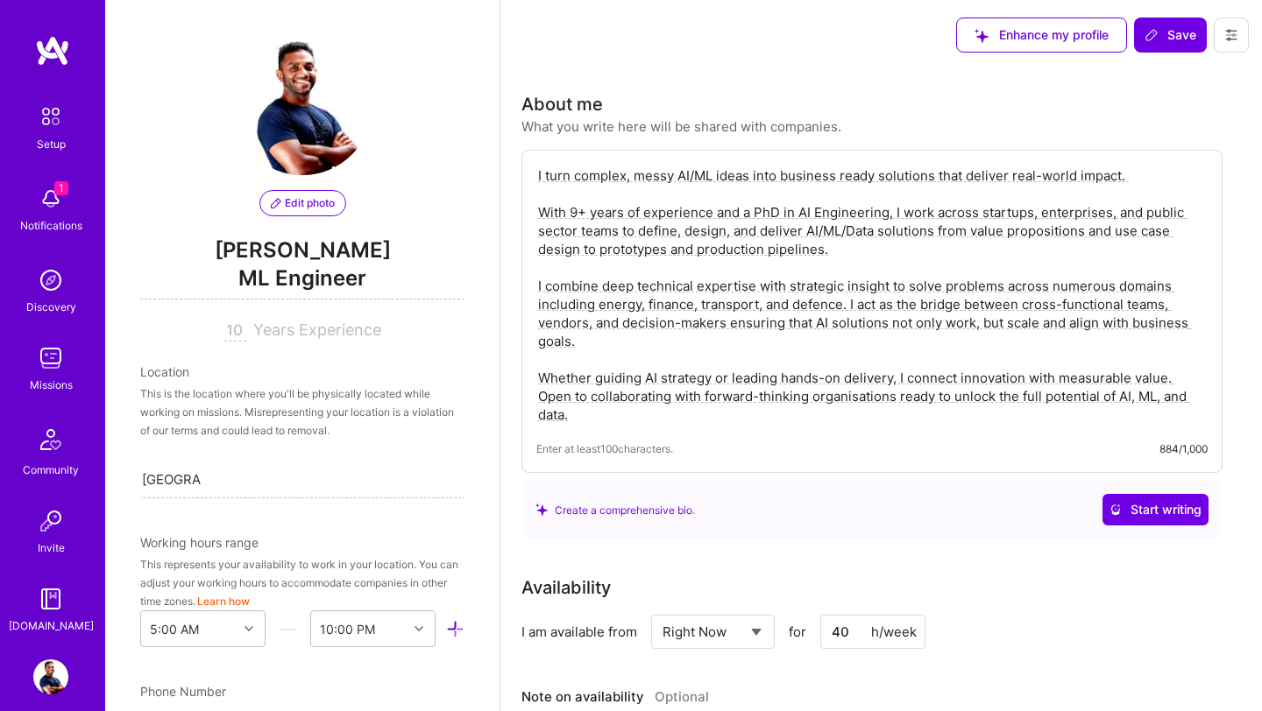
click at [622, 307] on textarea "I turn complex, messy AI/ML ideas into business ready solutions that deliver re…" at bounding box center [871, 295] width 671 height 261
click at [648, 358] on textarea "I turn complex, messy AI/ML ideas into business ready solutions that deliver re…" at bounding box center [871, 295] width 671 height 261
click at [852, 309] on textarea "I turn complex, messy AI/ML ideas into business ready solutions that deliver re…" at bounding box center [871, 295] width 671 height 261
click at [1062, 304] on textarea "I turn complex, messy AI/ML ideas into business ready solutions that deliver re…" at bounding box center [871, 295] width 671 height 261
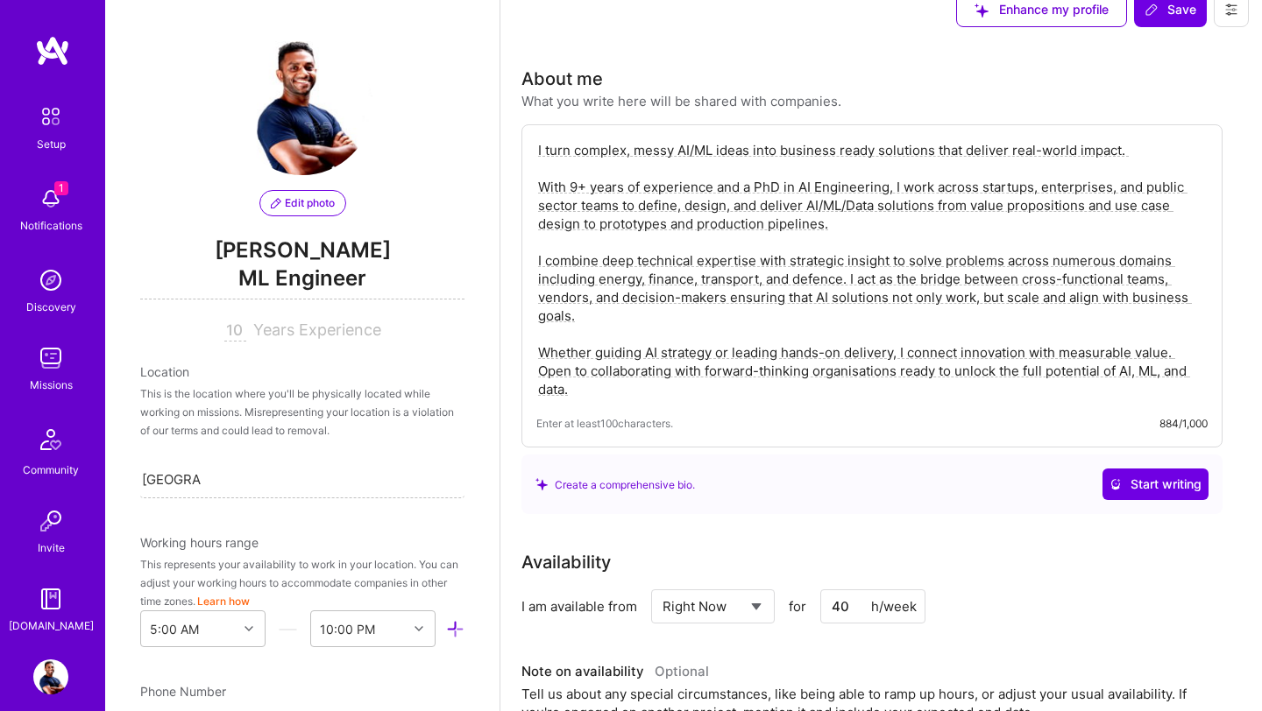
scroll to position [32, 0]
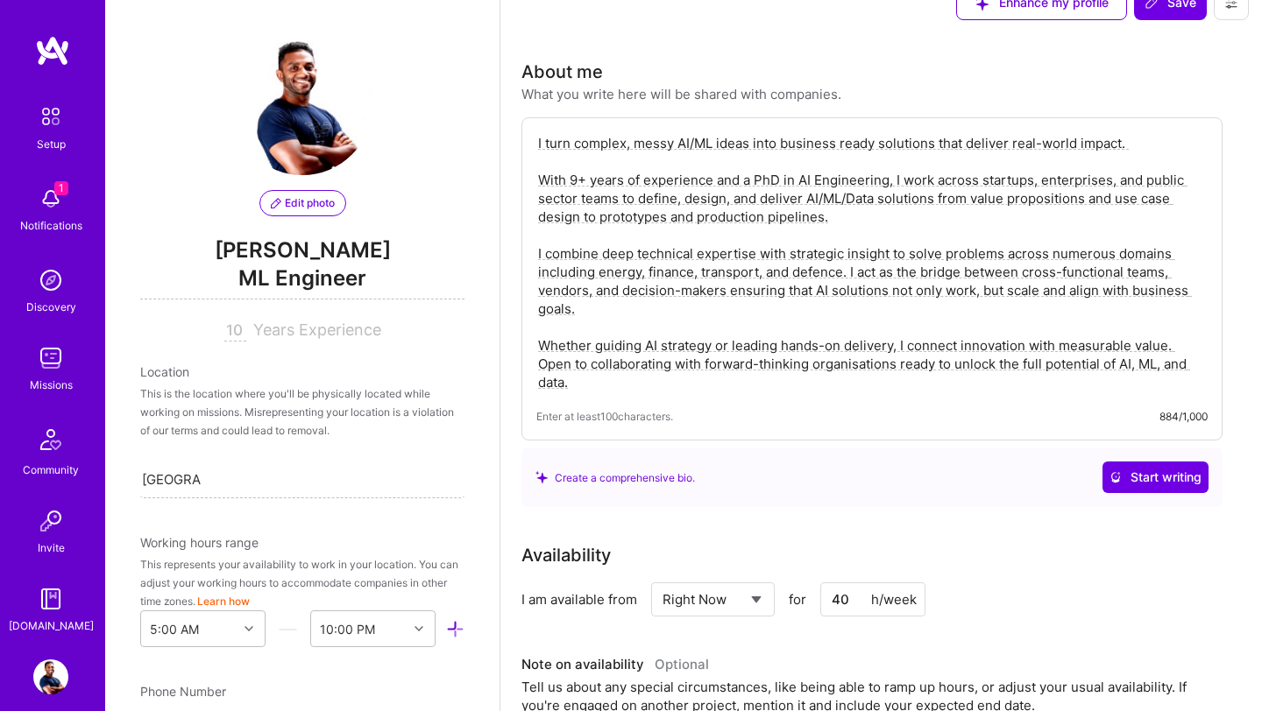
click at [679, 321] on textarea "I turn complex, messy AI/ML ideas into business ready solutions that deliver re…" at bounding box center [871, 262] width 671 height 261
click at [1184, 349] on textarea "I turn complex, messy AI/ML ideas into business ready solutions that deliver re…" at bounding box center [871, 262] width 671 height 261
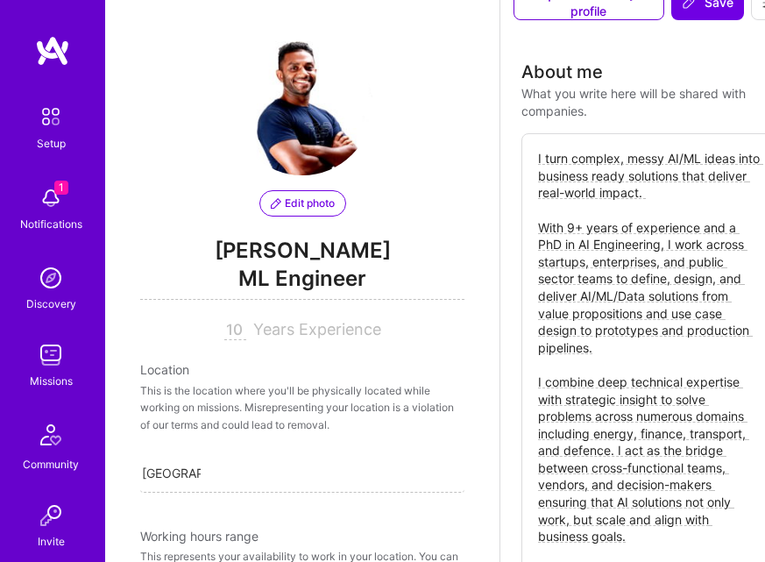
click at [538, 385] on textarea "I turn complex, messy AI/ML ideas into business ready solutions that deliver re…" at bounding box center [649, 416] width 227 height 536
paste textarea "🚀"
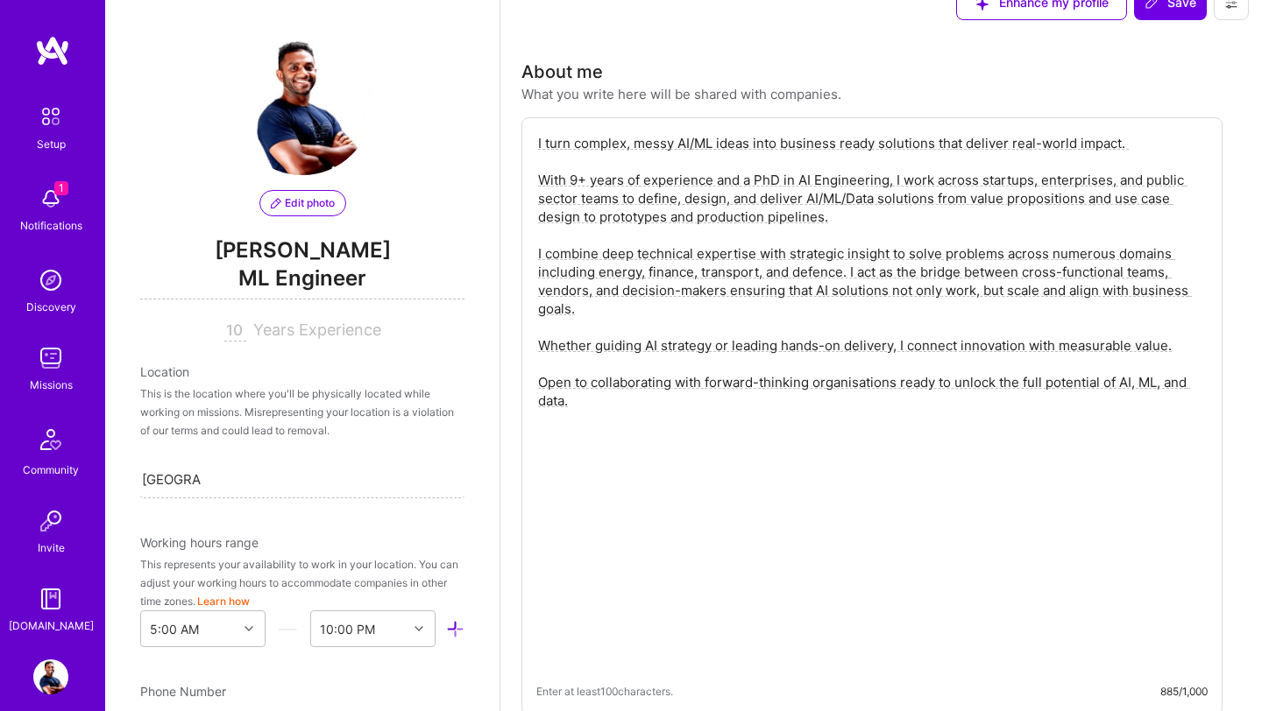
click at [539, 152] on textarea "I turn complex, messy AI/ML ideas into business ready solutions that deliver re…" at bounding box center [871, 400] width 671 height 536
paste textarea "🚀"
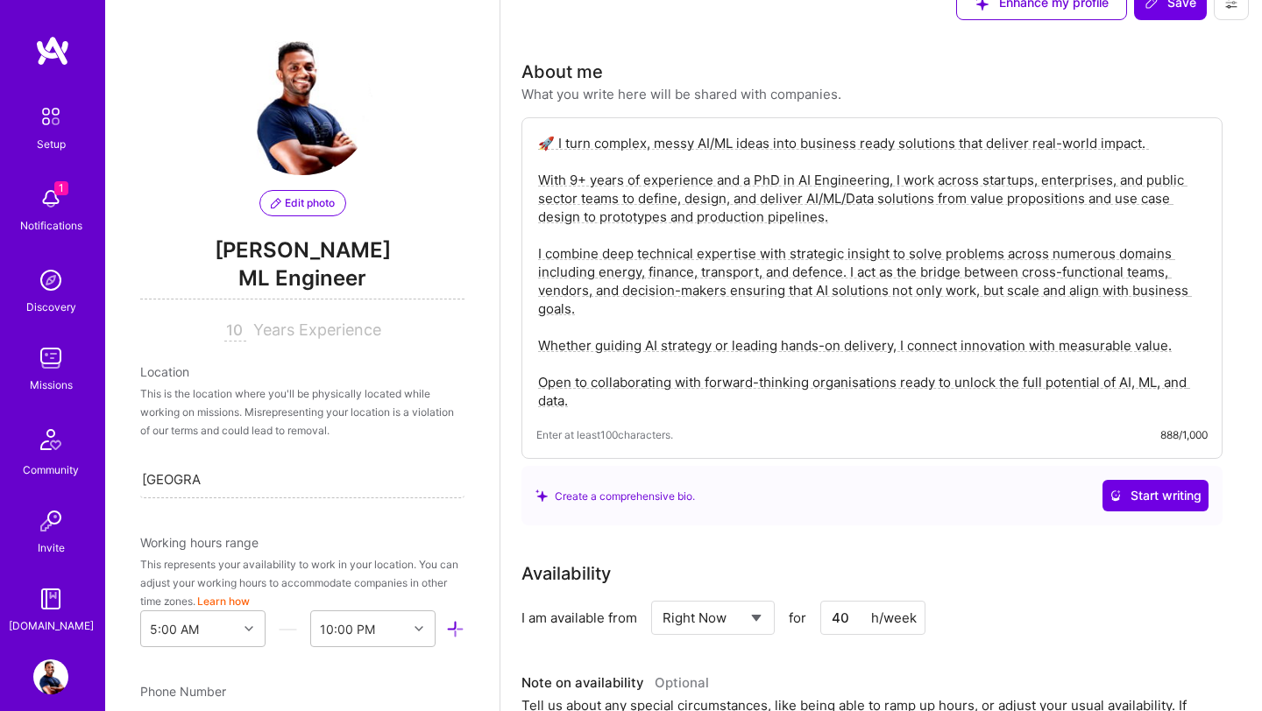
click at [674, 212] on textarea "🚀 I turn complex, messy AI/ML ideas into business ready solutions that deliver …" at bounding box center [871, 271] width 671 height 279
click at [553, 146] on textarea "🚀 I turn complex, messy AI/ML ideas into business ready solutions that deliver …" at bounding box center [871, 271] width 671 height 279
type textarea "I turn complex, messy AI/ML ideas into business ready solutions that deliver re…"
click at [1173, 4] on span "Save" at bounding box center [1170, 3] width 52 height 18
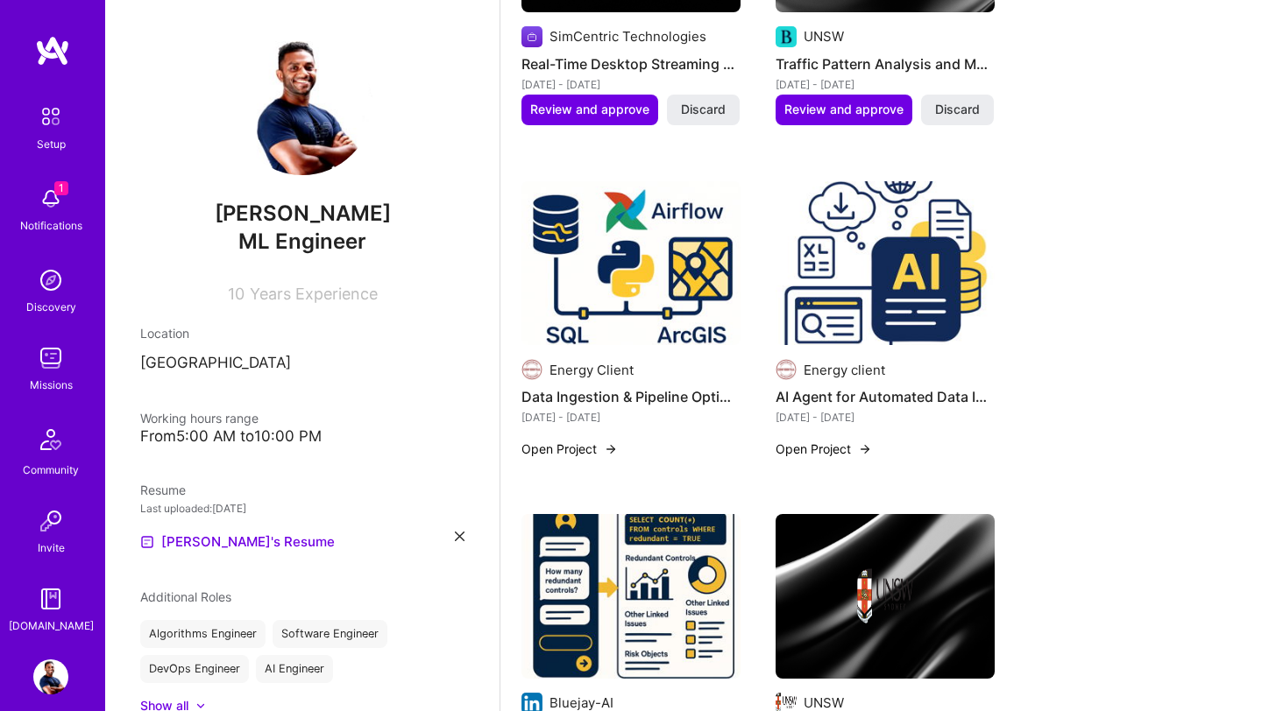
scroll to position [1481, 0]
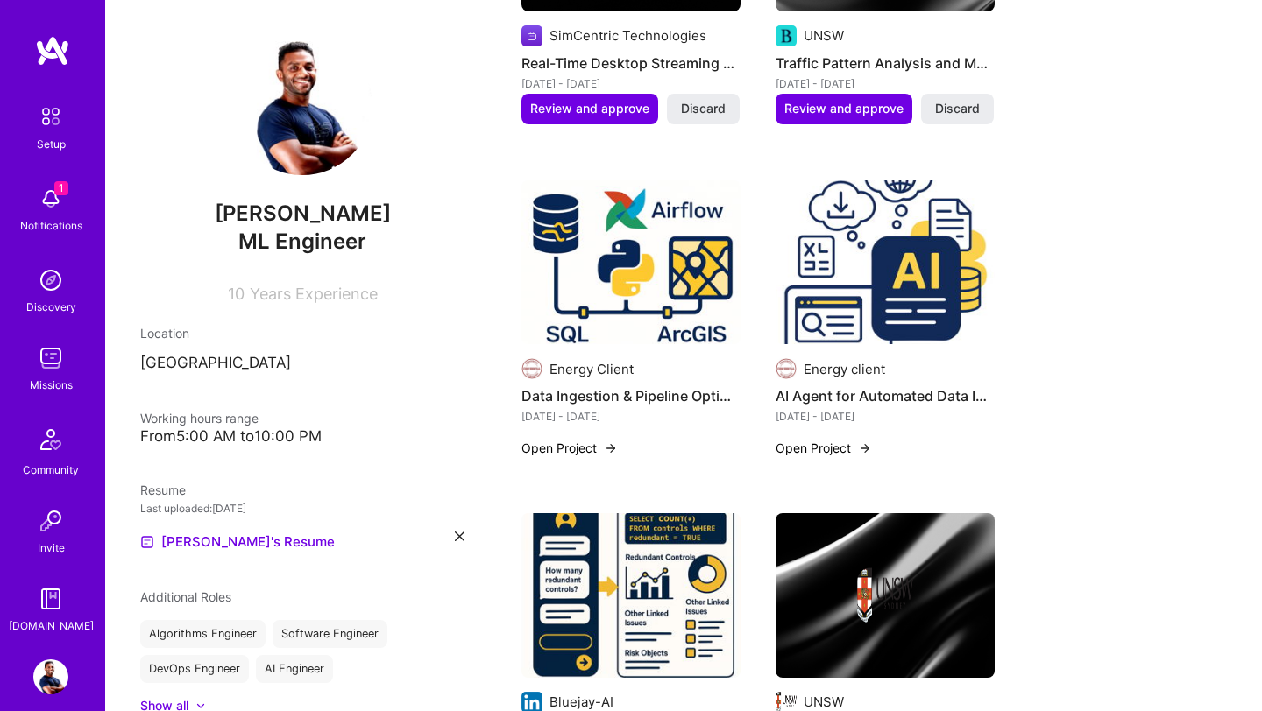
click at [619, 259] on img at bounding box center [630, 262] width 219 height 165
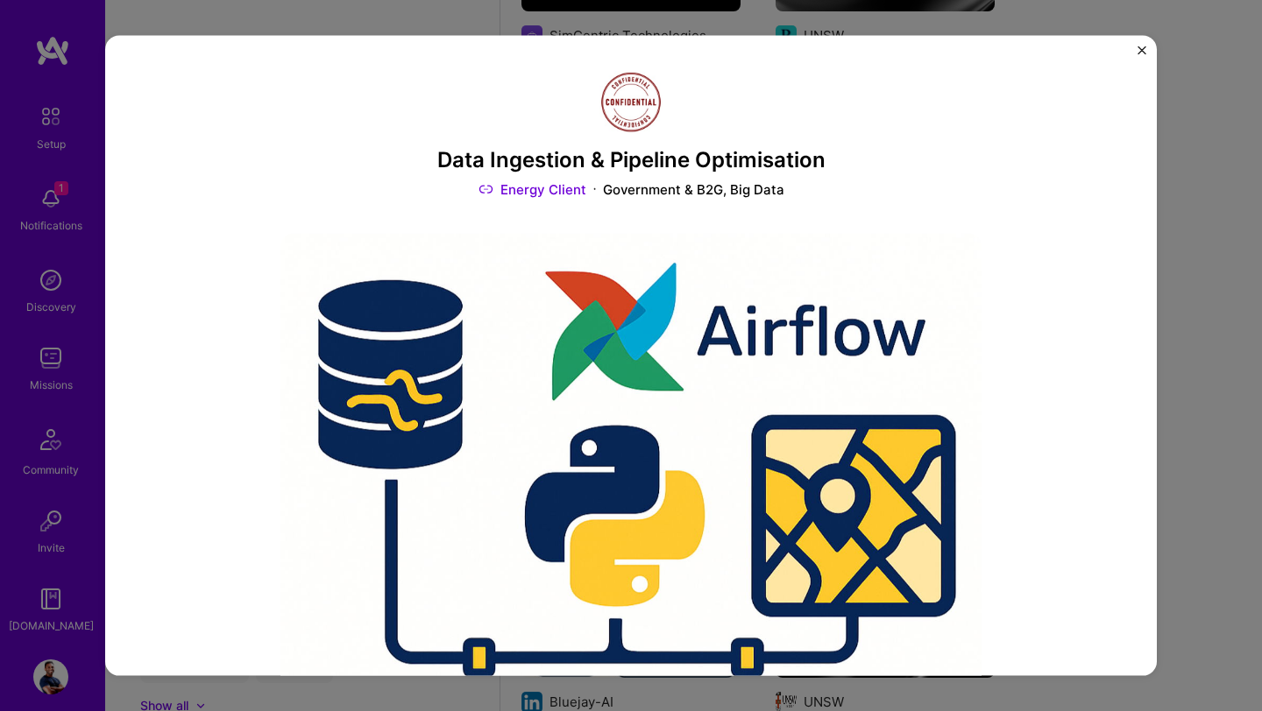
click at [1137, 52] on img "Close" at bounding box center [1141, 50] width 9 height 9
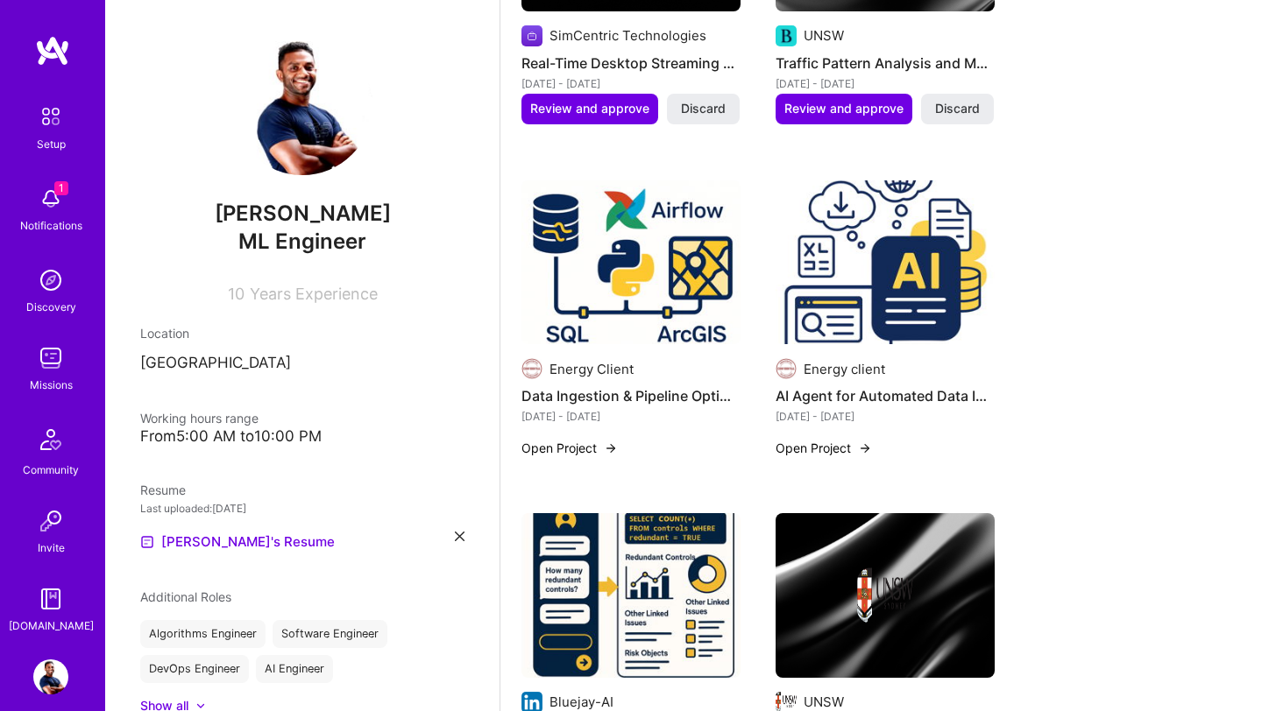
scroll to position [1376, 0]
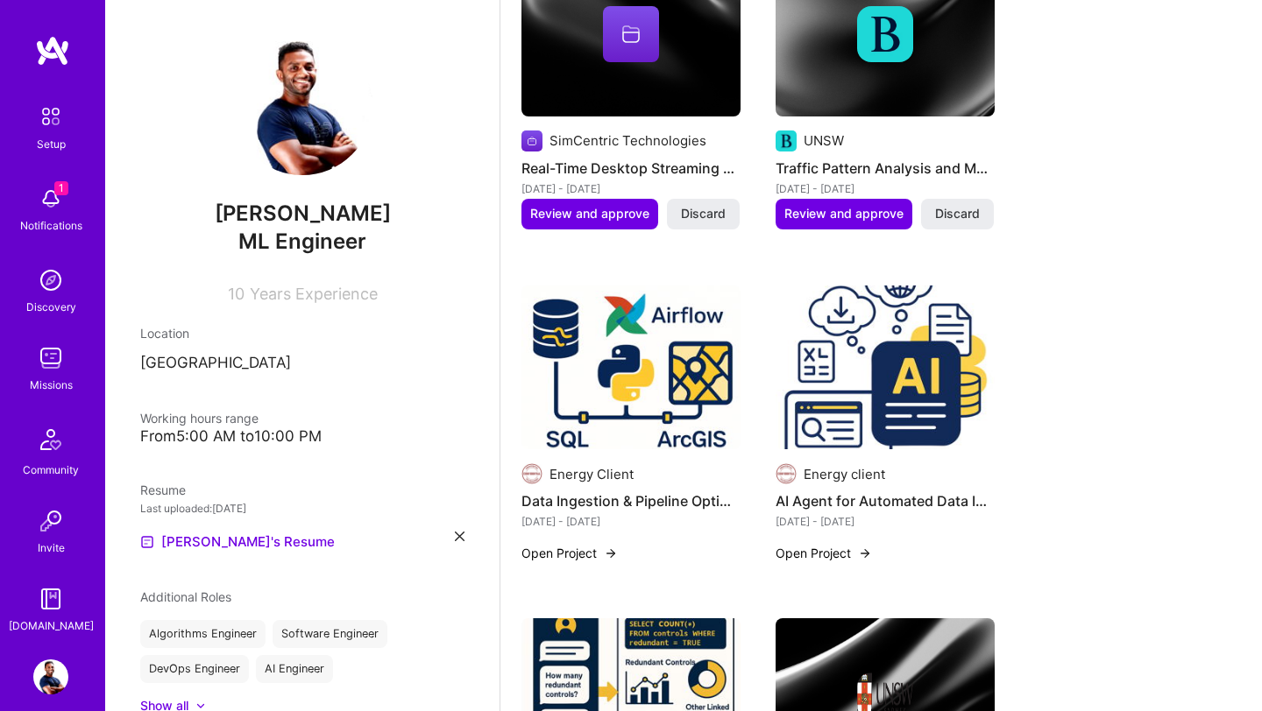
click at [853, 379] on img at bounding box center [884, 368] width 219 height 165
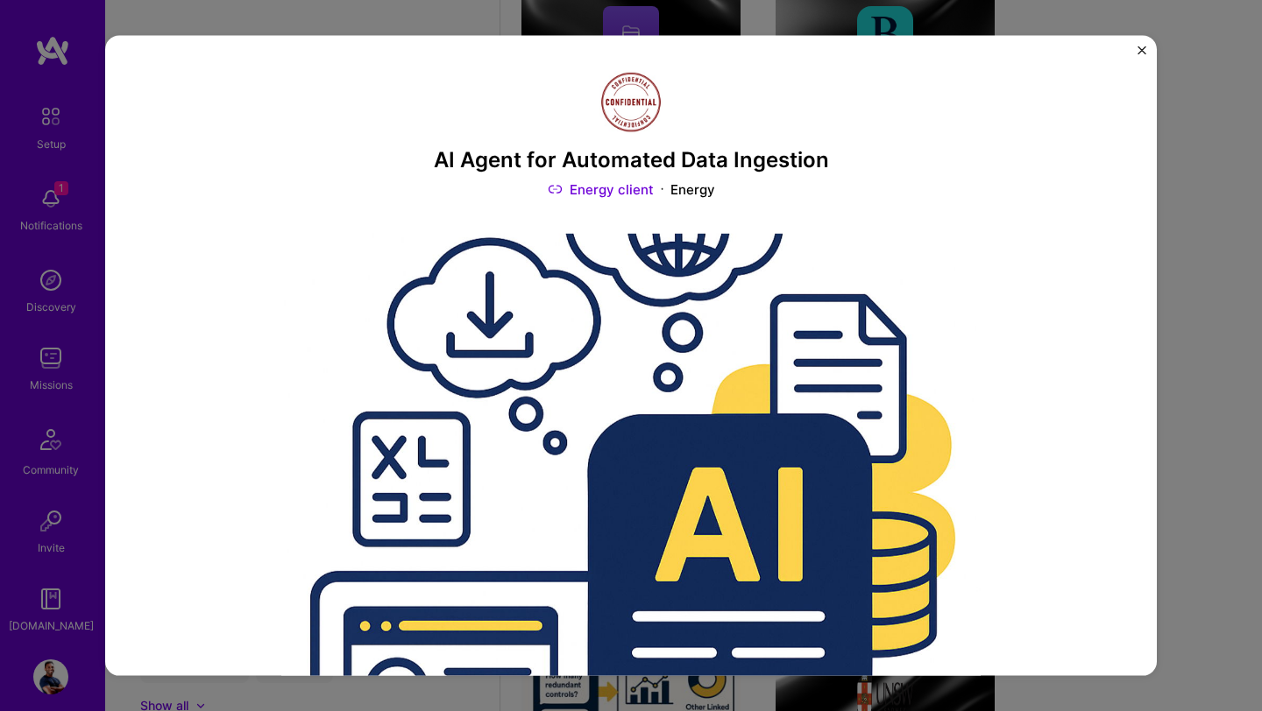
click at [1142, 48] on img "Close" at bounding box center [1141, 50] width 9 height 9
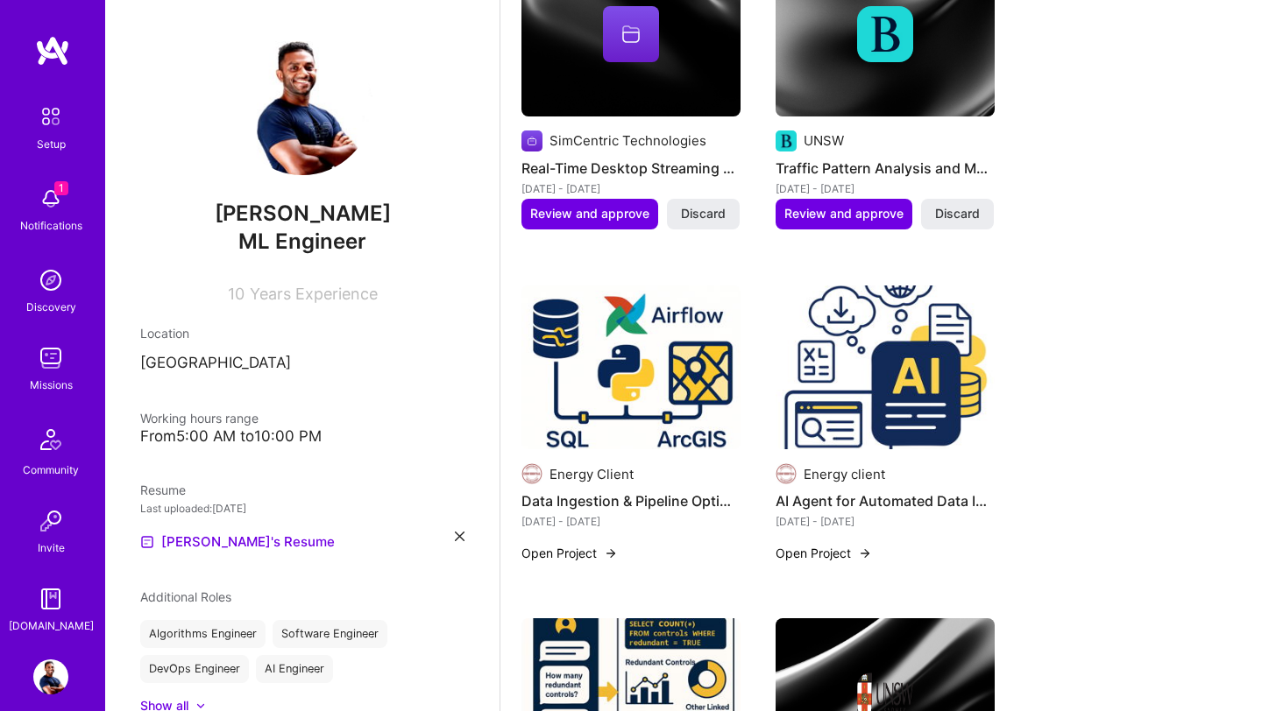
click at [898, 341] on img at bounding box center [884, 368] width 219 height 165
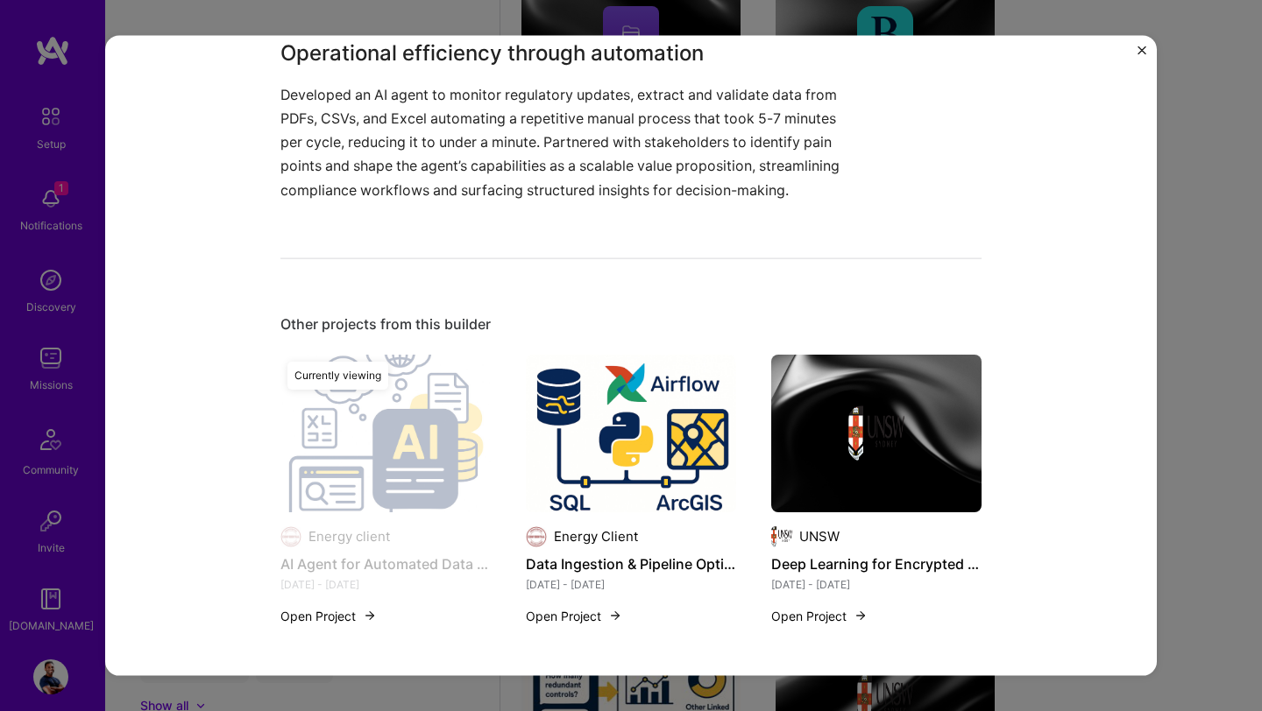
scroll to position [1090, 0]
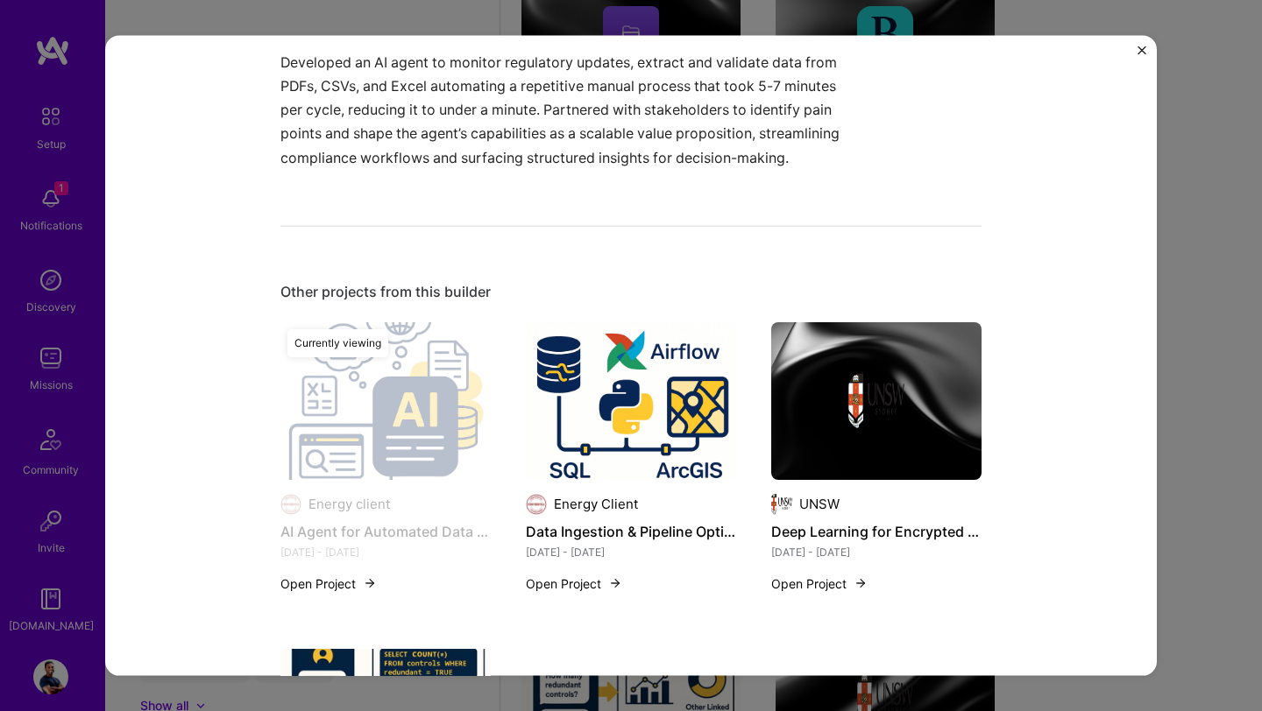
click at [634, 421] on img at bounding box center [631, 401] width 210 height 158
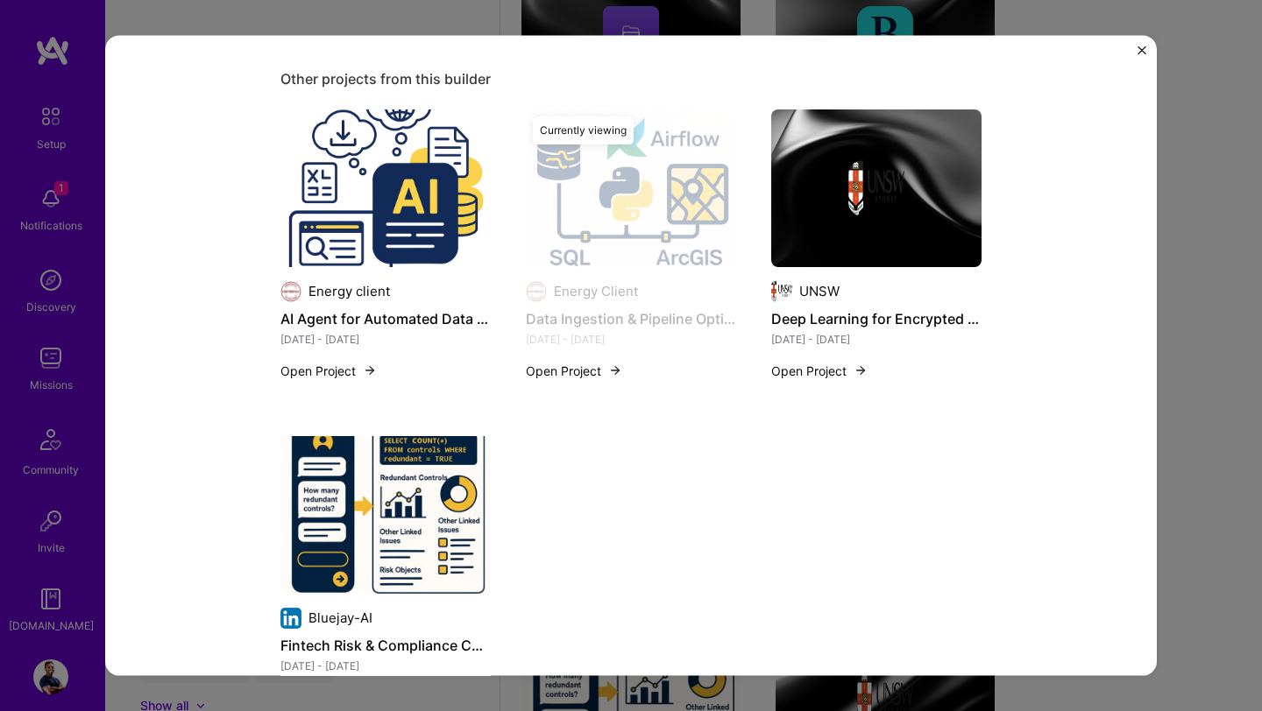
scroll to position [1507, 0]
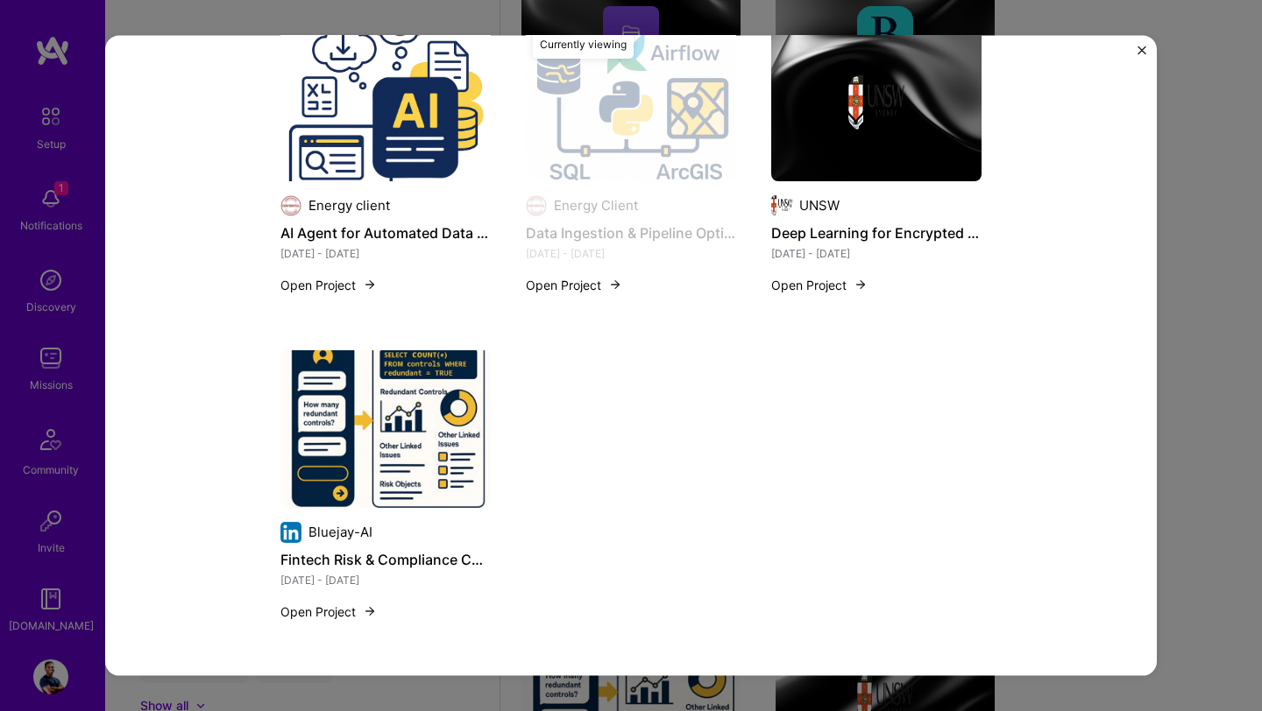
click at [414, 463] on img at bounding box center [385, 429] width 210 height 158
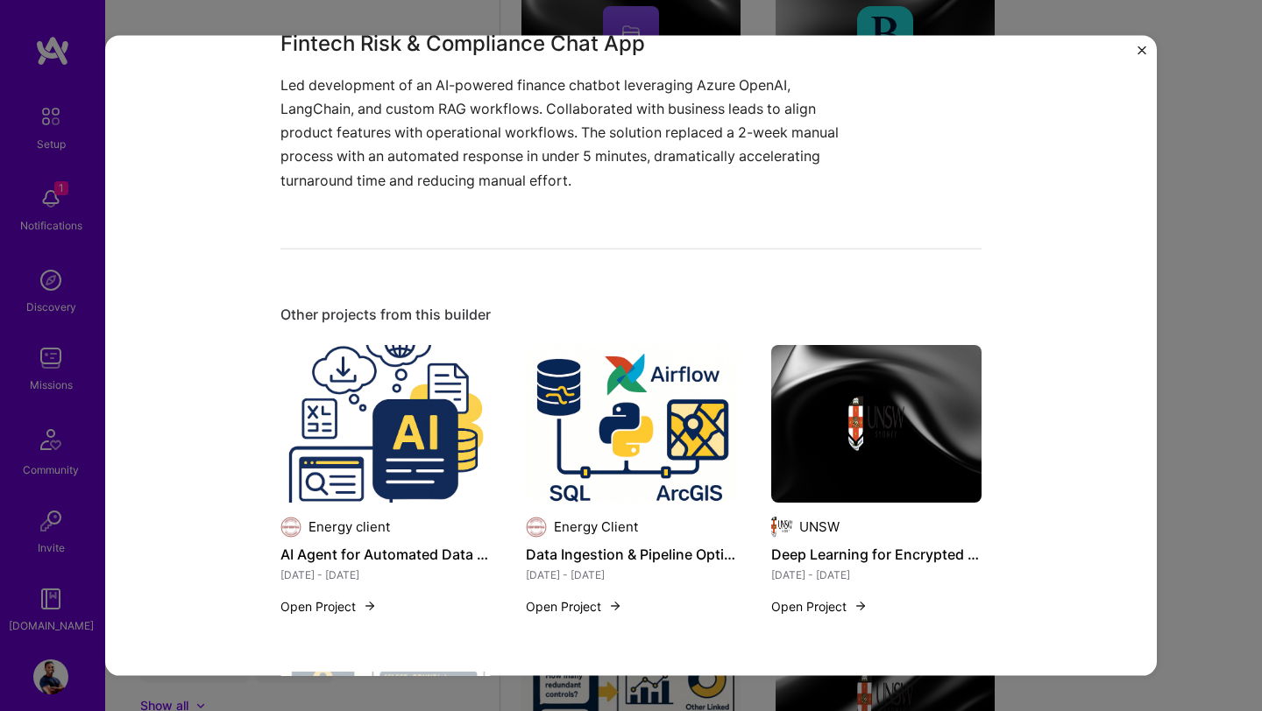
scroll to position [1057, 0]
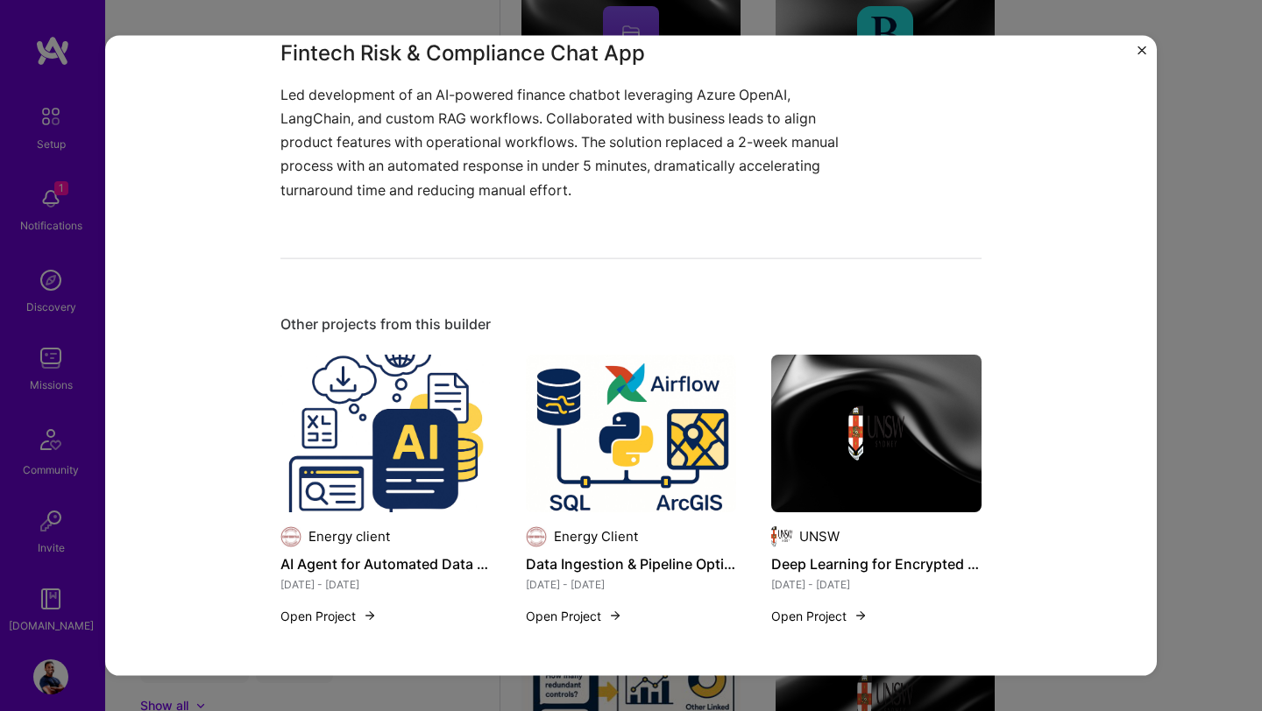
click at [851, 451] on img at bounding box center [876, 433] width 56 height 56
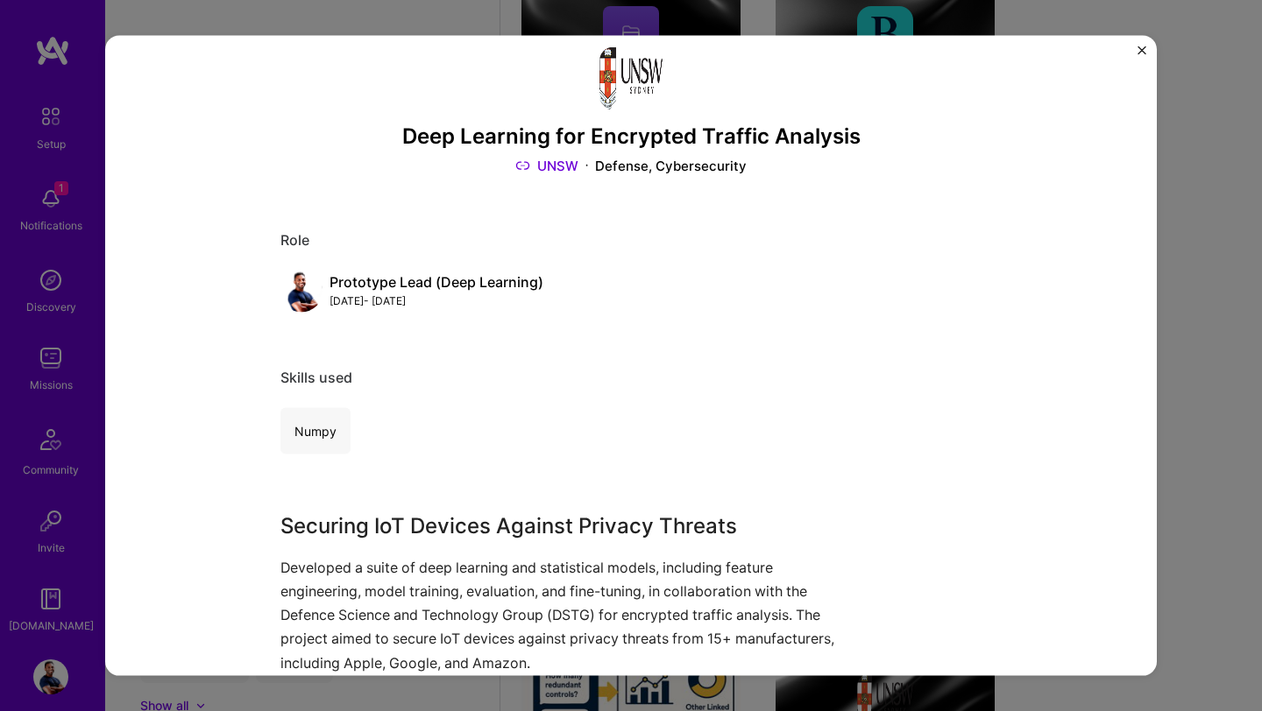
scroll to position [25, 0]
click at [1142, 50] on img "Close" at bounding box center [1141, 50] width 9 height 9
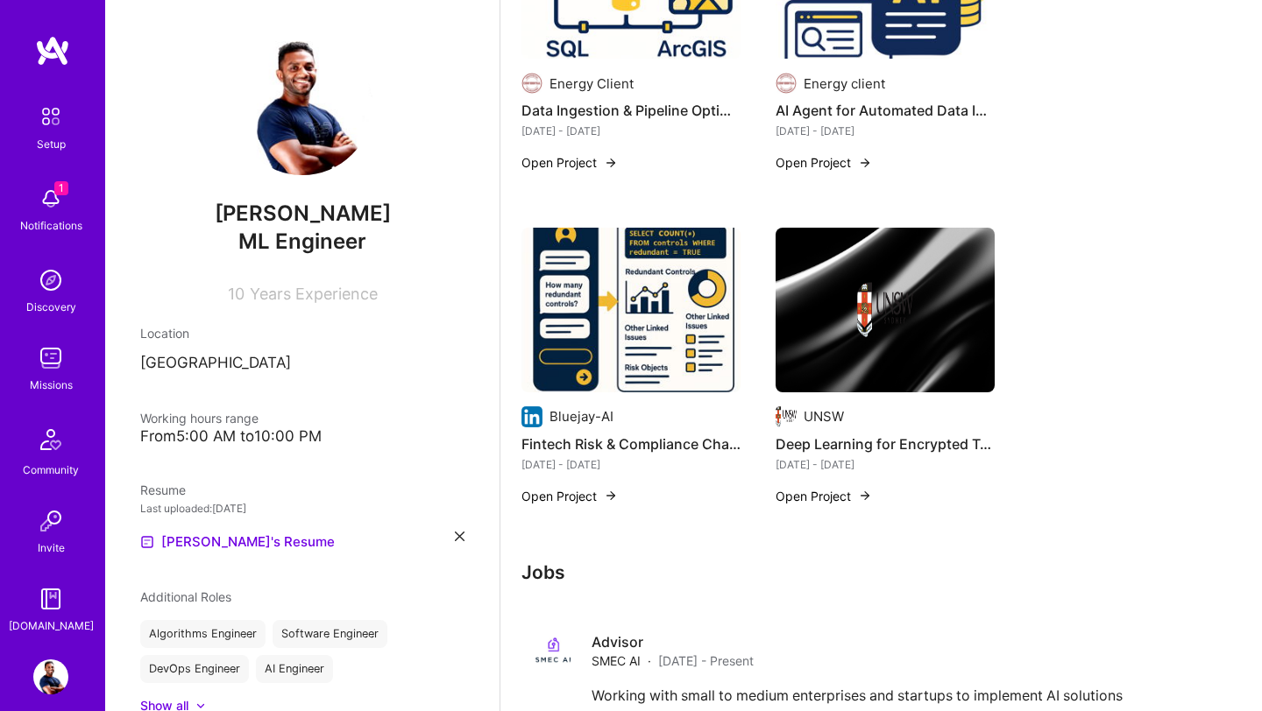
scroll to position [1778, 0]
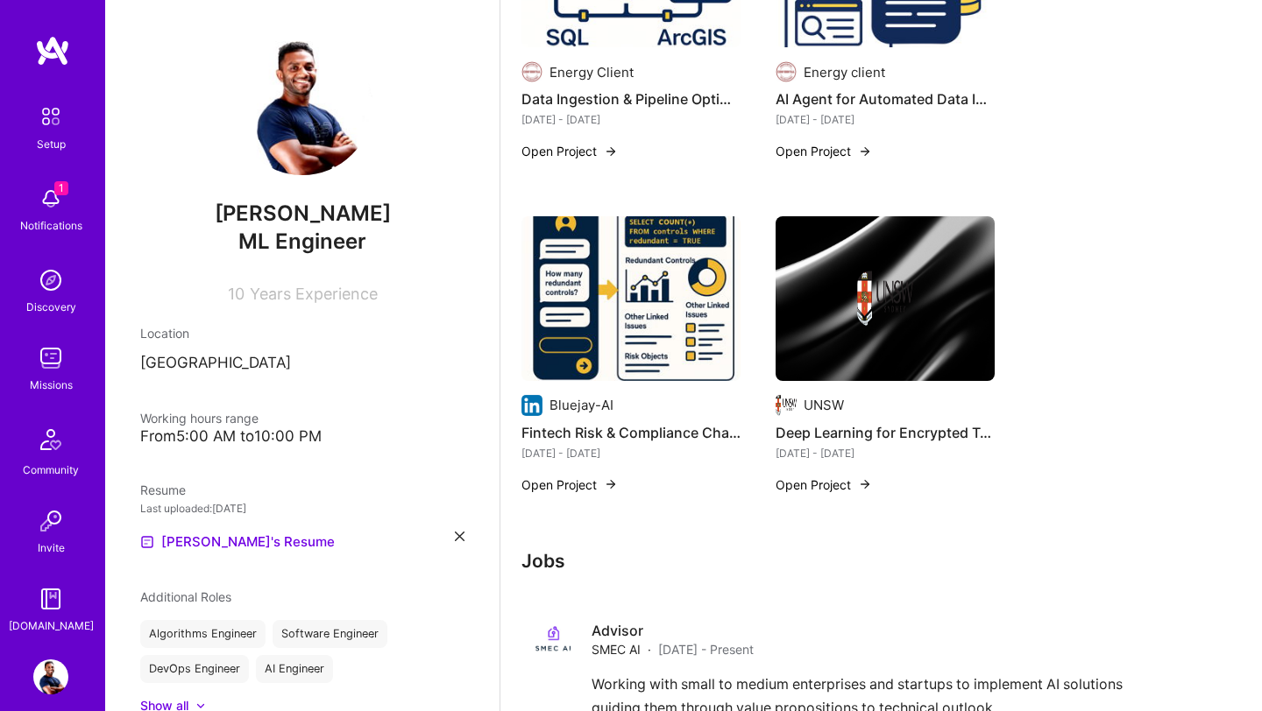
click at [905, 271] on img at bounding box center [885, 299] width 56 height 56
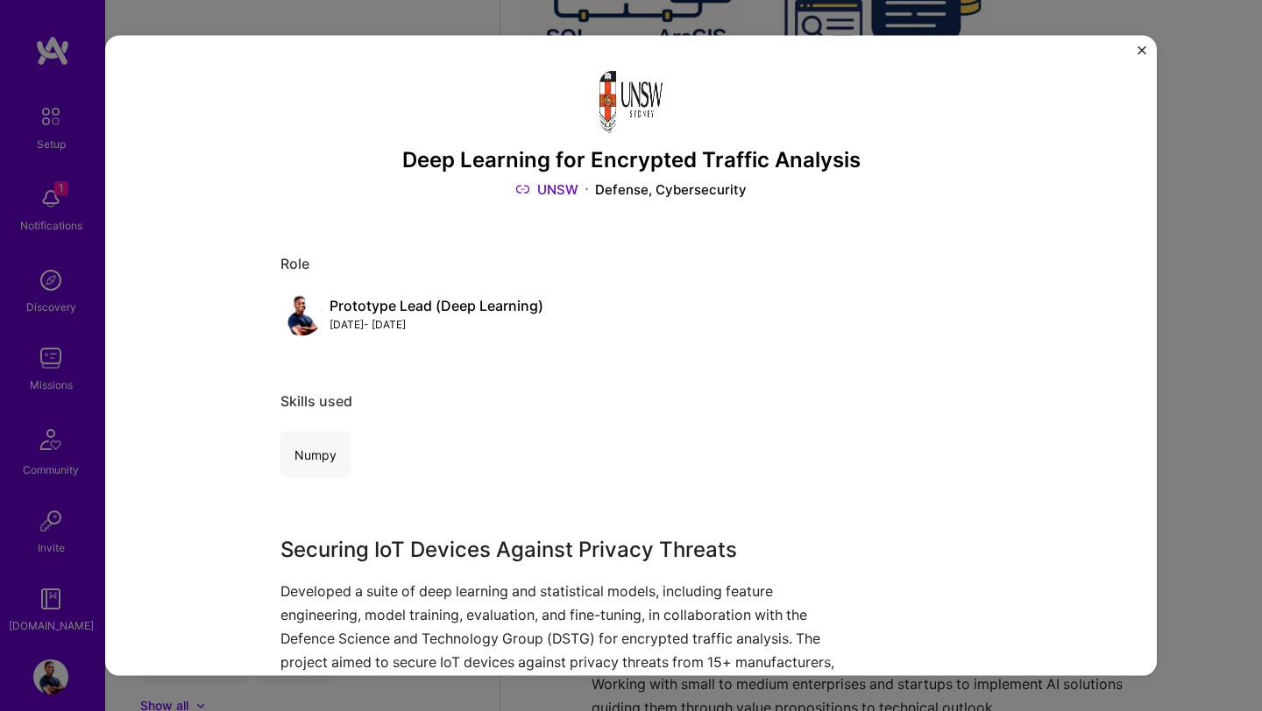
scroll to position [445, 0]
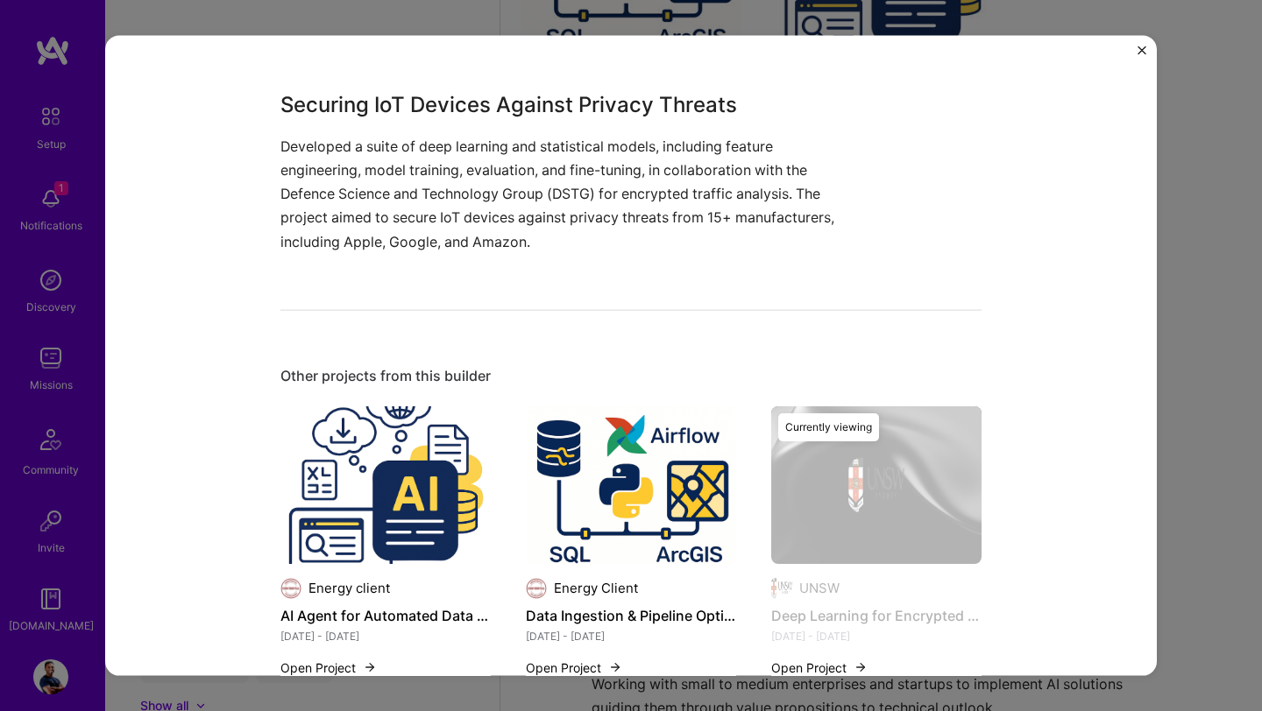
click at [1143, 53] on img "Close" at bounding box center [1141, 50] width 9 height 9
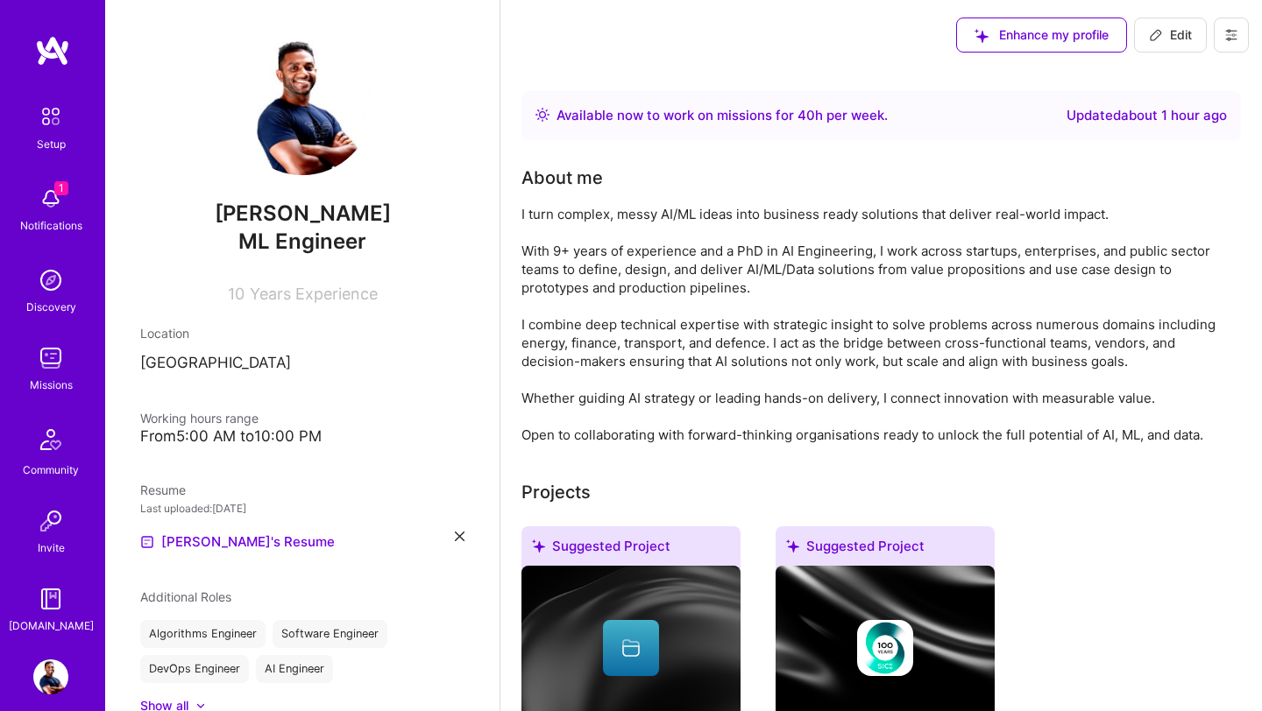
click at [1189, 38] on span "Edit" at bounding box center [1170, 35] width 43 height 18
select select "US"
select select "Right Now"
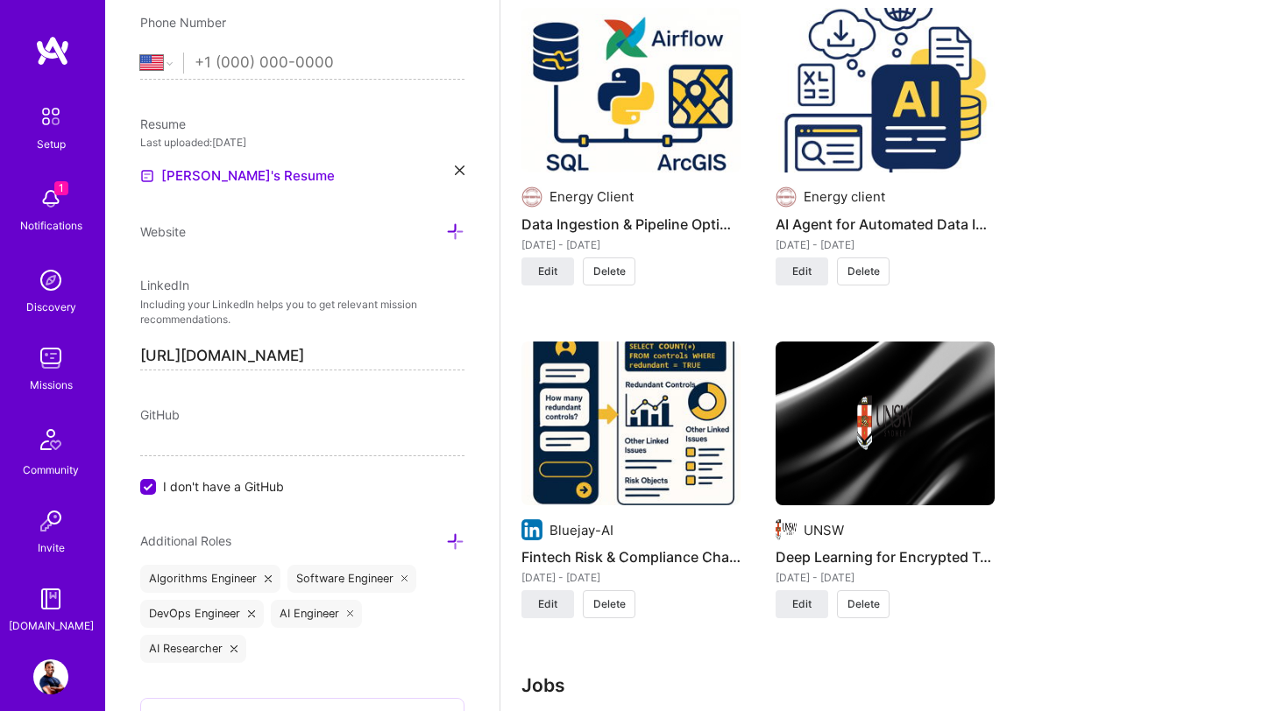
scroll to position [2472, 0]
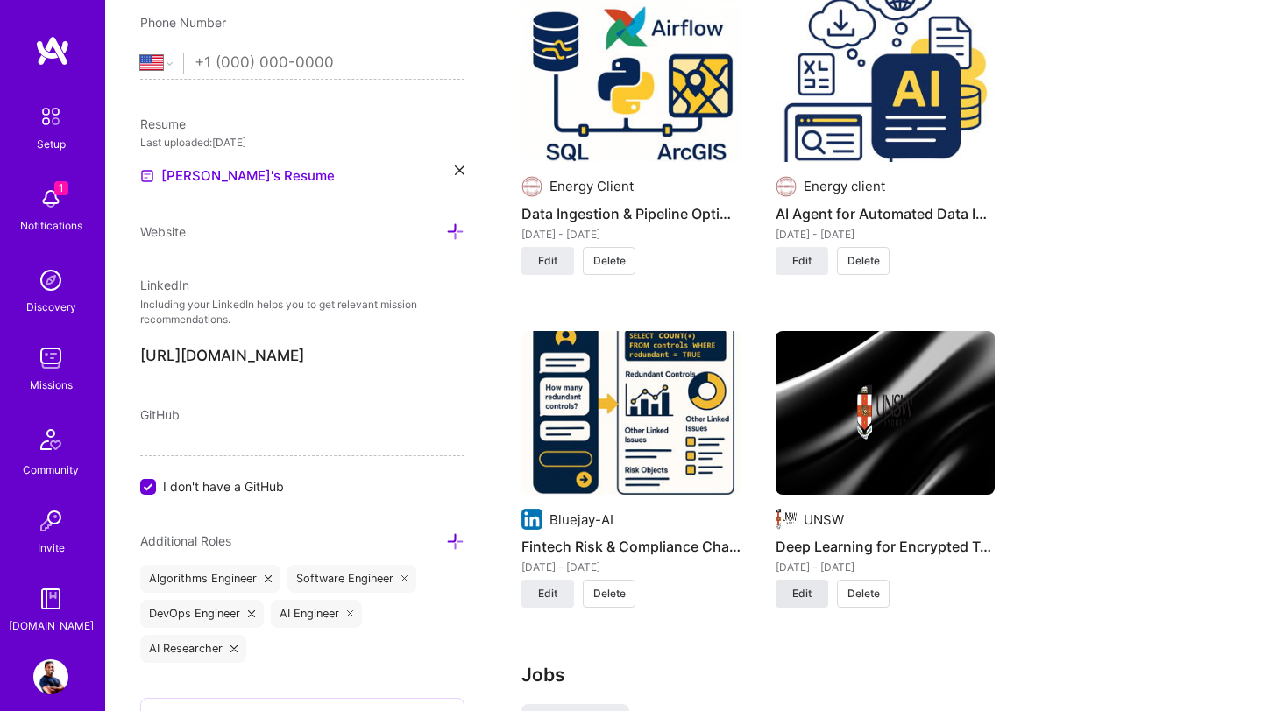
click at [811, 586] on span "Edit" at bounding box center [801, 594] width 19 height 16
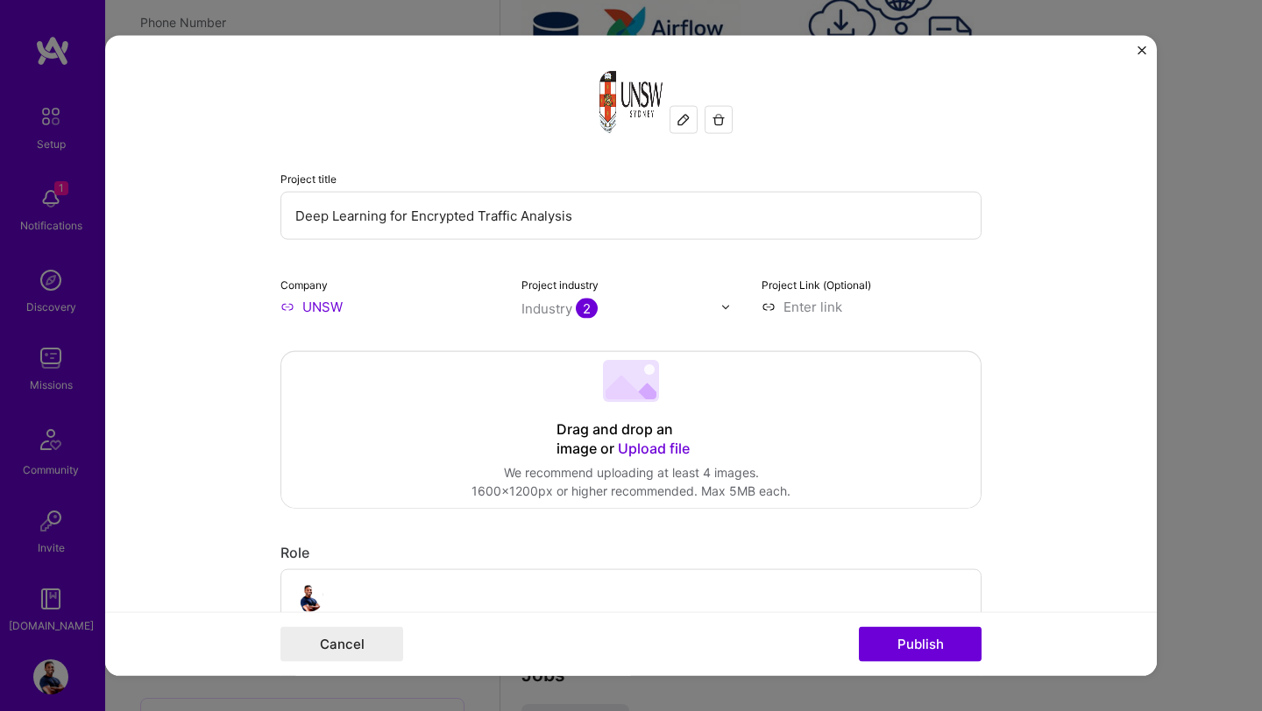
click at [601, 215] on input "Deep Learning for Encrypted Traffic Analysis" at bounding box center [630, 216] width 701 height 48
click at [691, 123] on div at bounding box center [683, 120] width 26 height 26
click at [308, 304] on input "UNSW" at bounding box center [390, 307] width 220 height 18
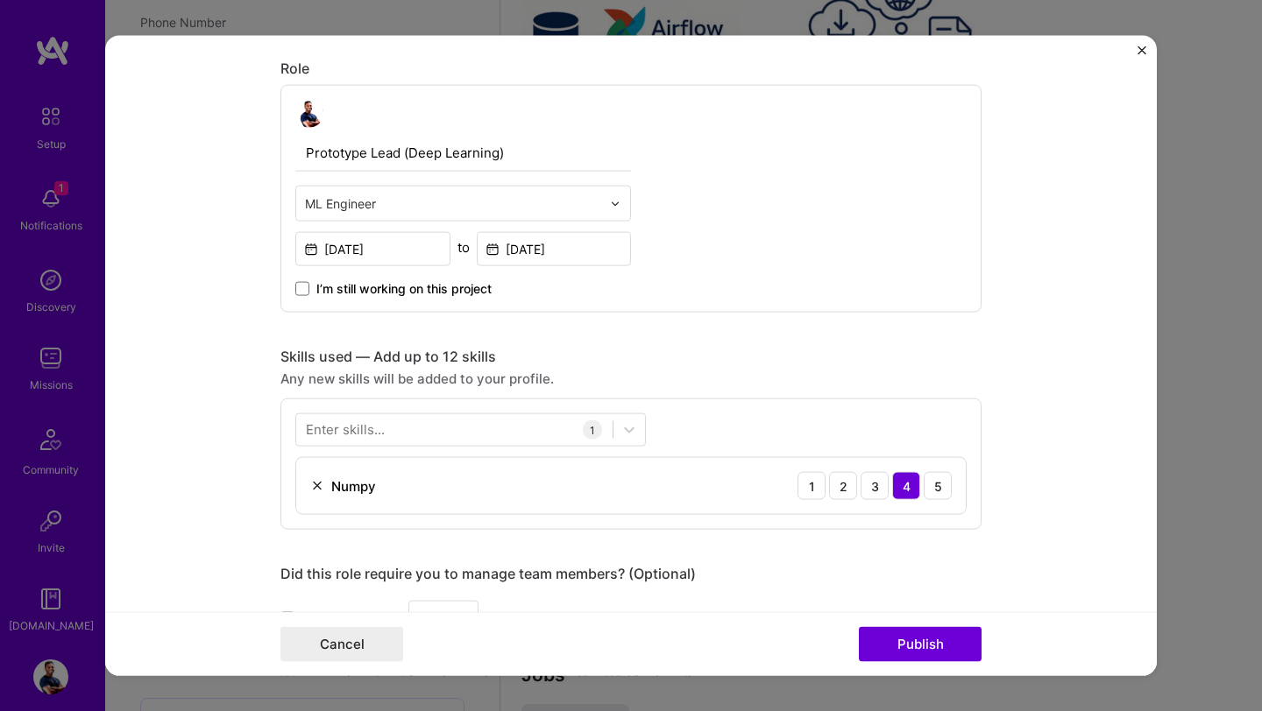
scroll to position [496, 0]
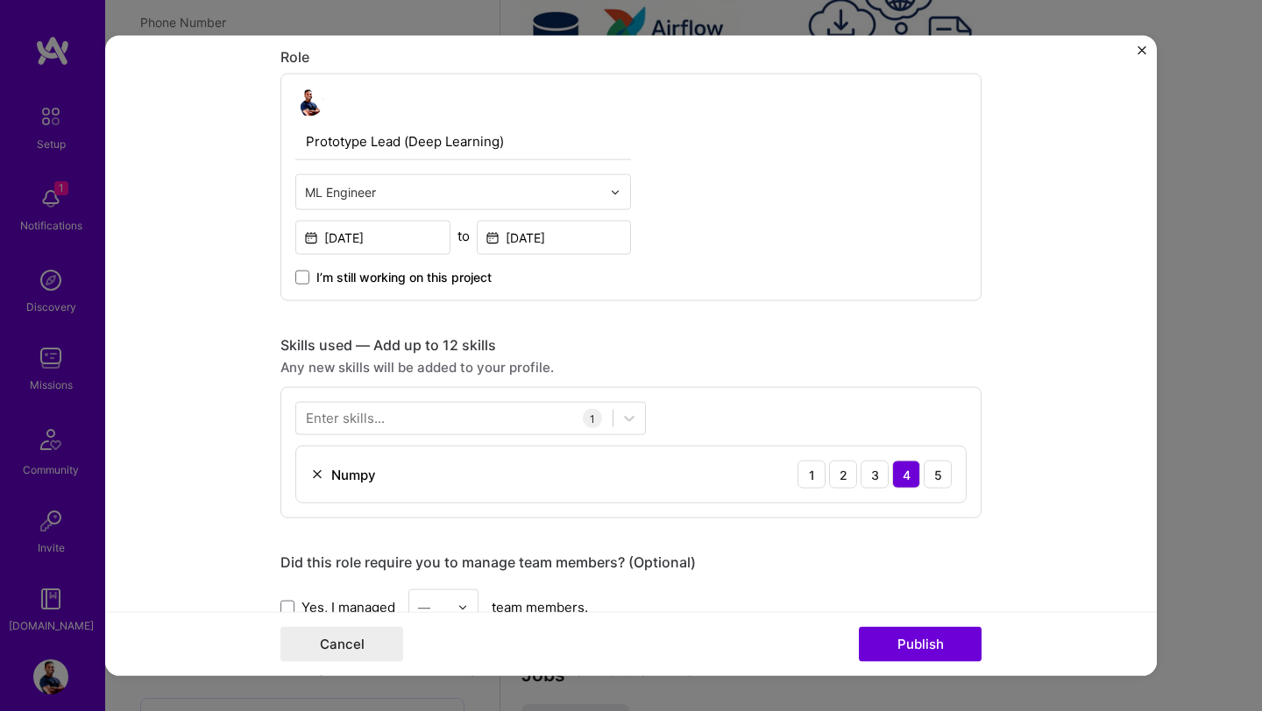
click at [352, 417] on div "Enter skills..." at bounding box center [345, 418] width 79 height 18
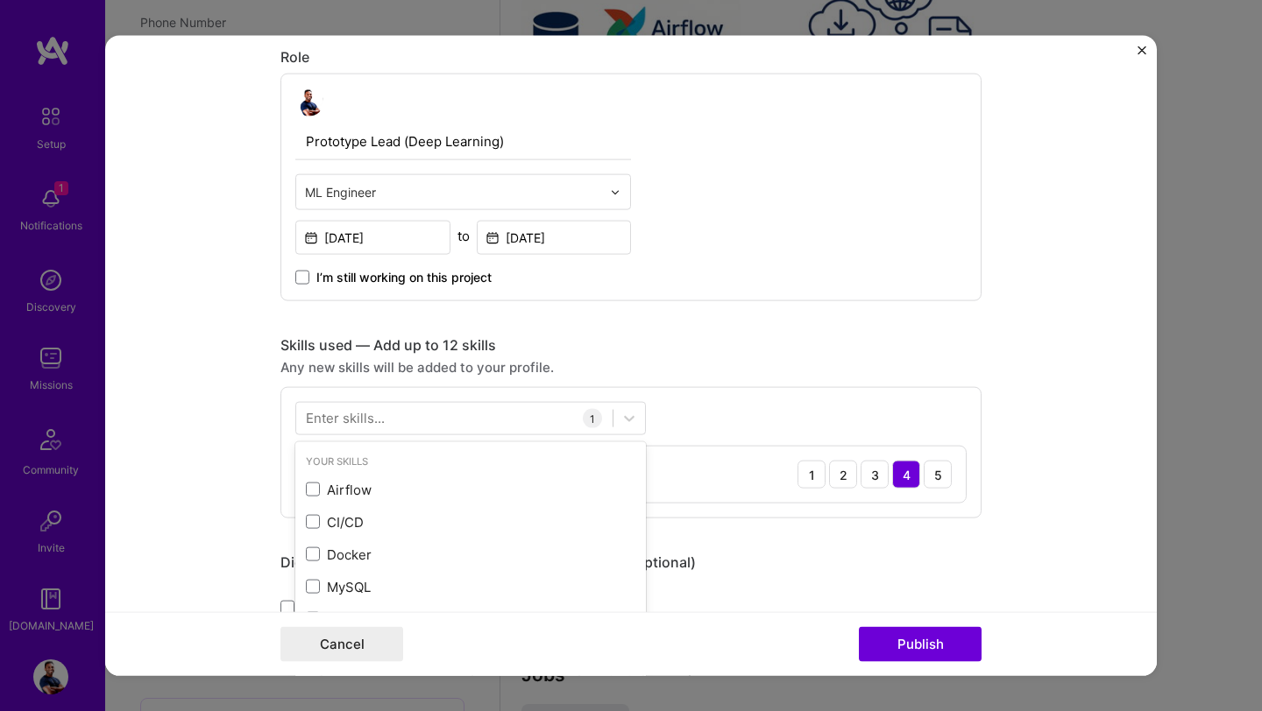
click at [352, 417] on div "Enter skills..." at bounding box center [345, 418] width 79 height 18
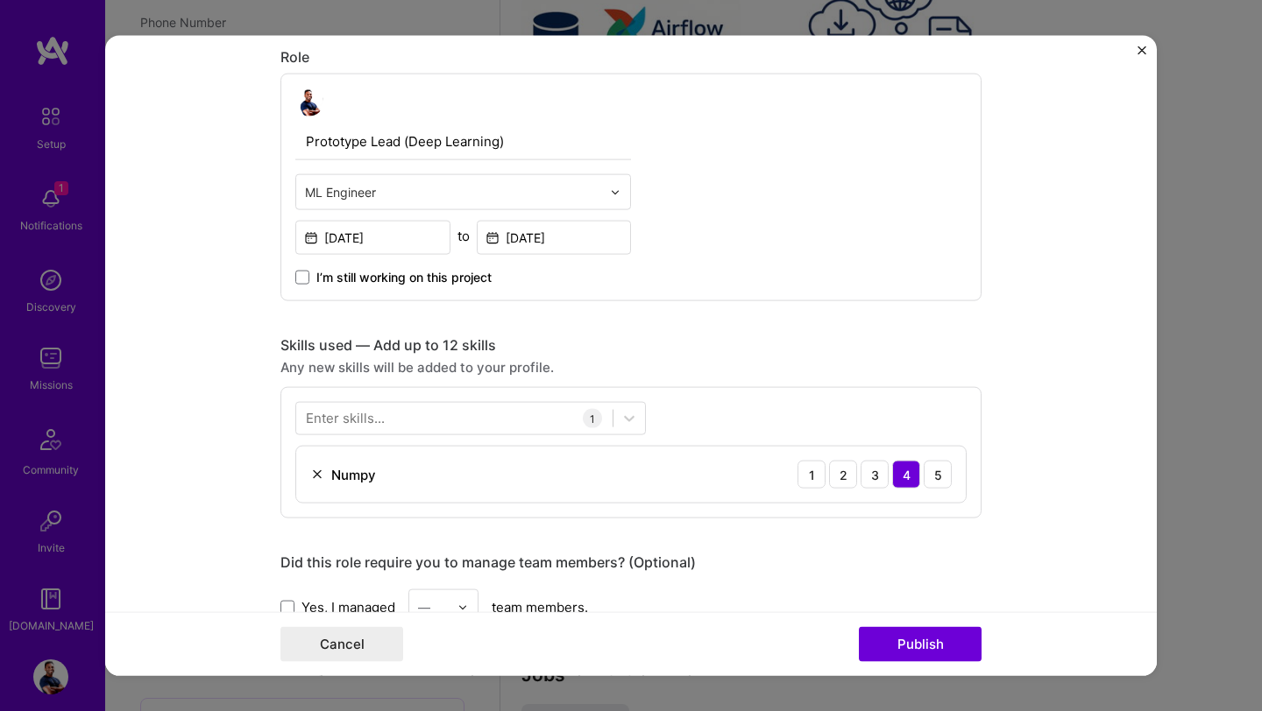
click at [364, 421] on div "Enter skills..." at bounding box center [345, 418] width 79 height 18
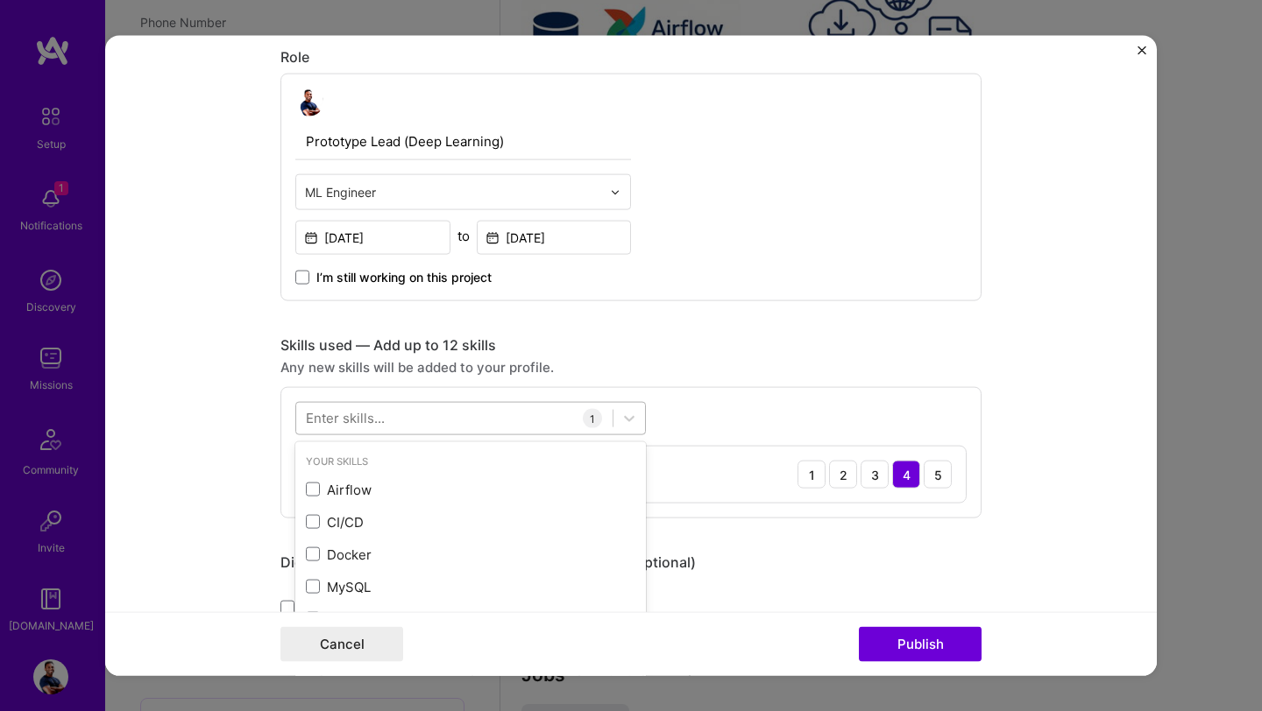
click at [461, 415] on div at bounding box center [454, 418] width 316 height 29
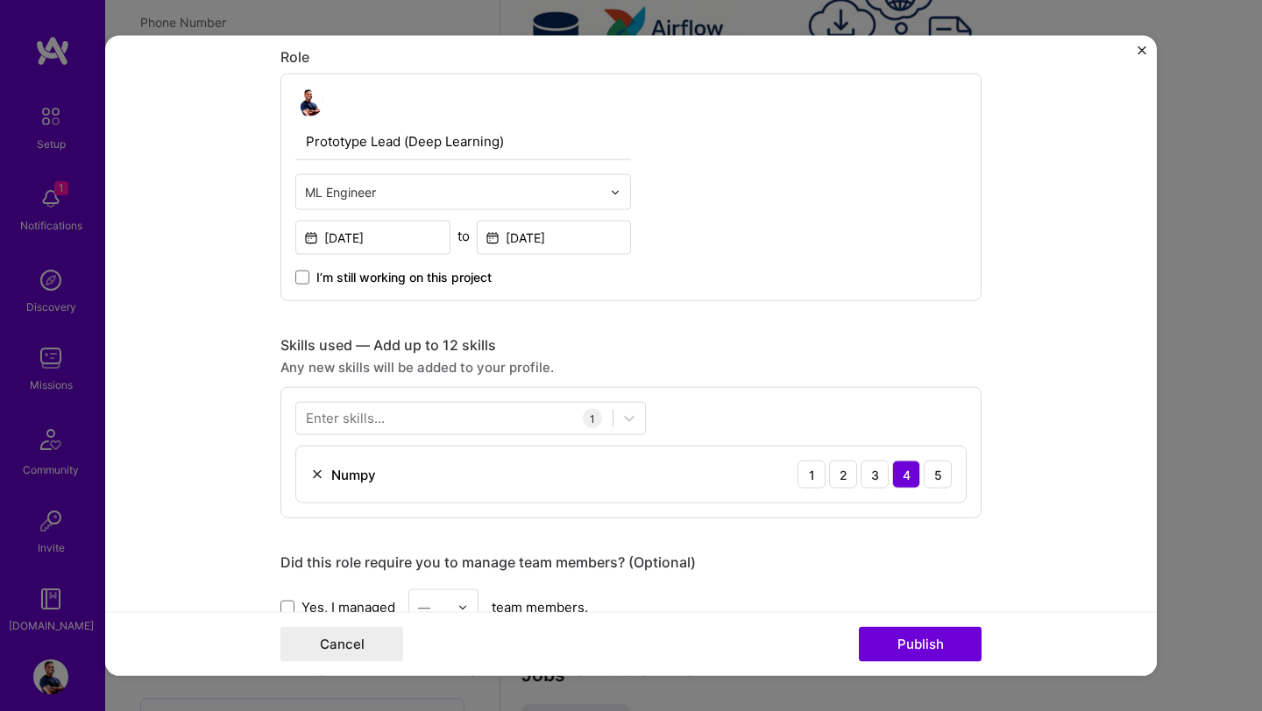
click at [254, 400] on form "Project title Deep Learning for Encrypted Traffic Analysis Company UNSW Project…" at bounding box center [630, 356] width 1051 height 640
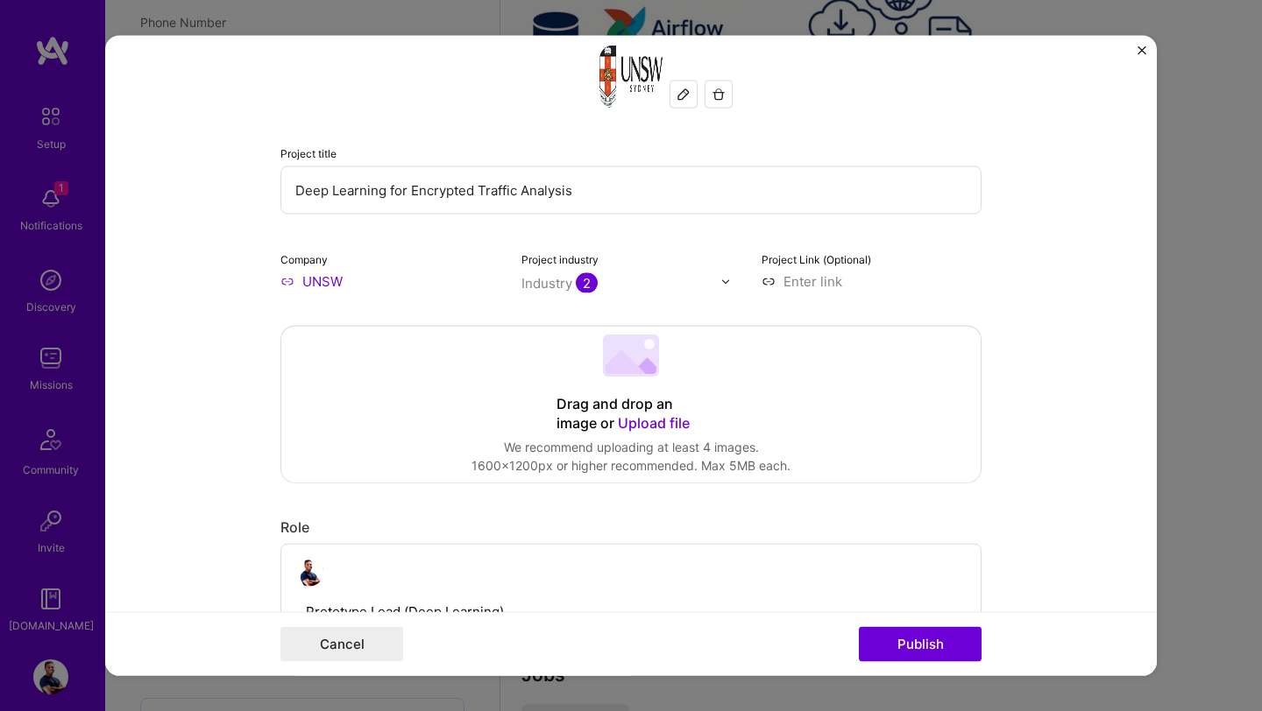
scroll to position [0, 0]
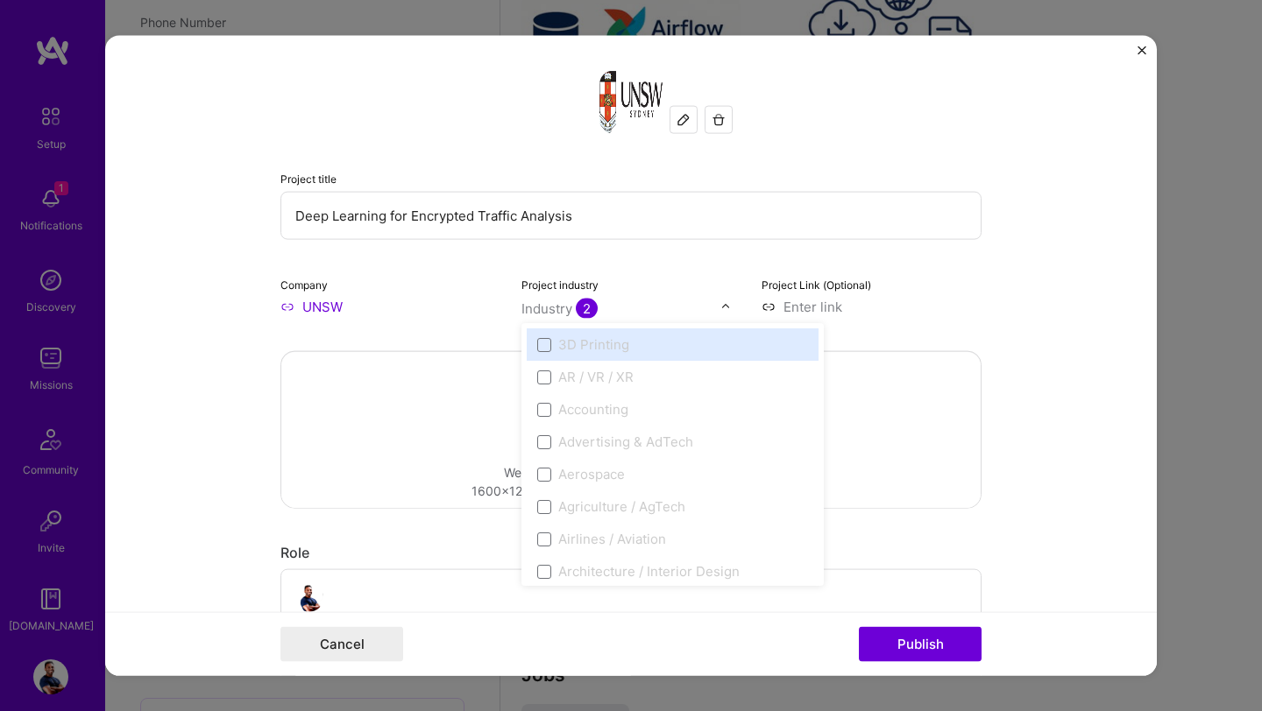
click at [562, 312] on div "Industry 2" at bounding box center [559, 309] width 76 height 18
click at [335, 307] on input "UNSW" at bounding box center [390, 307] width 220 height 18
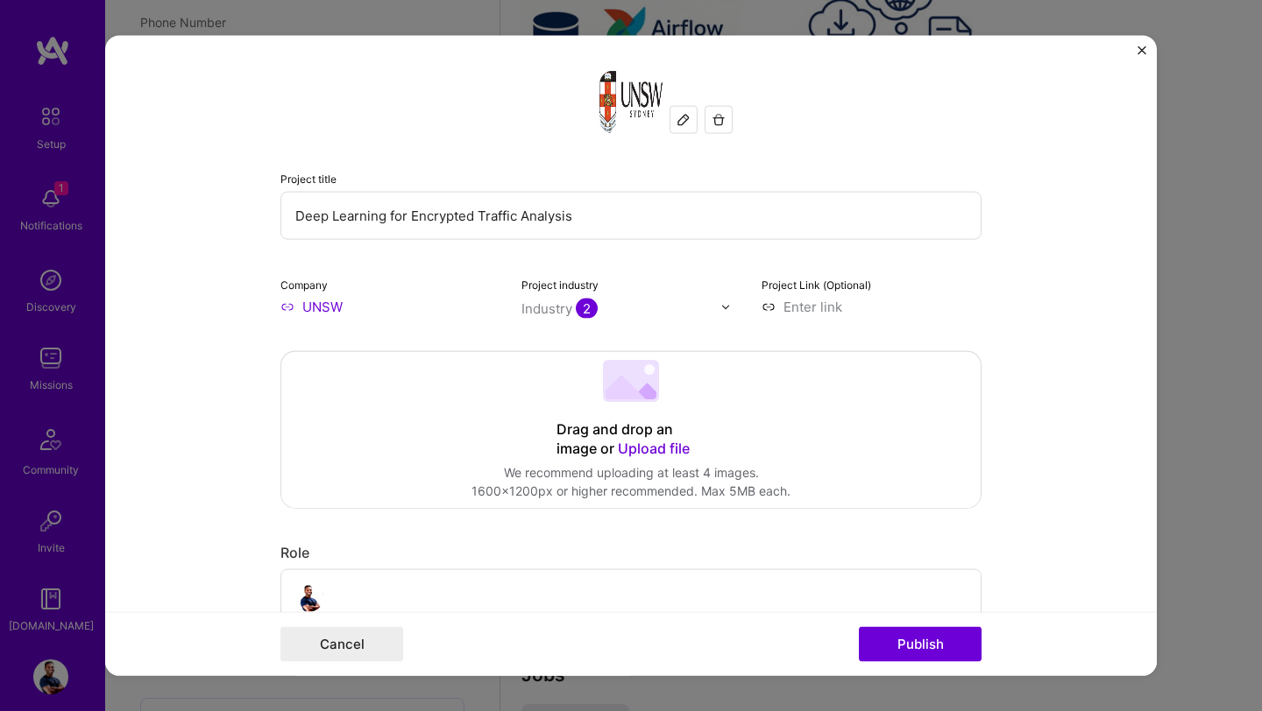
click at [280, 306] on input "UNSW" at bounding box center [390, 307] width 220 height 18
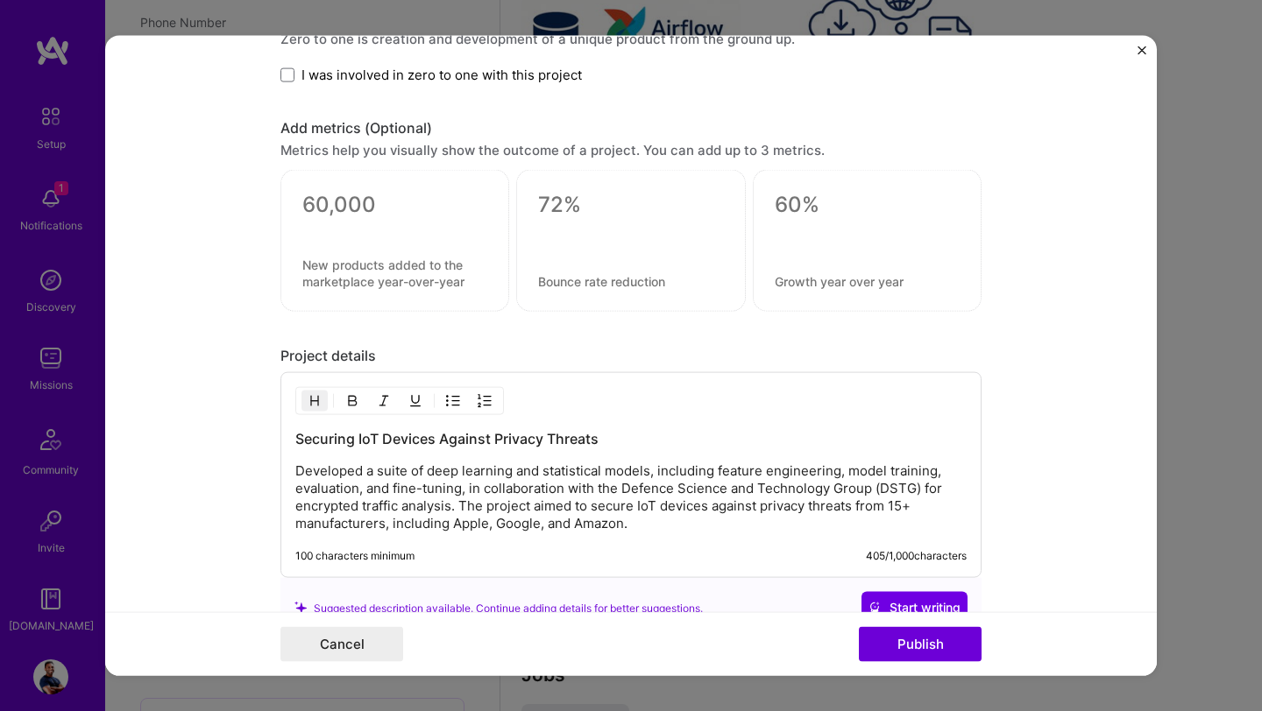
scroll to position [1503, 0]
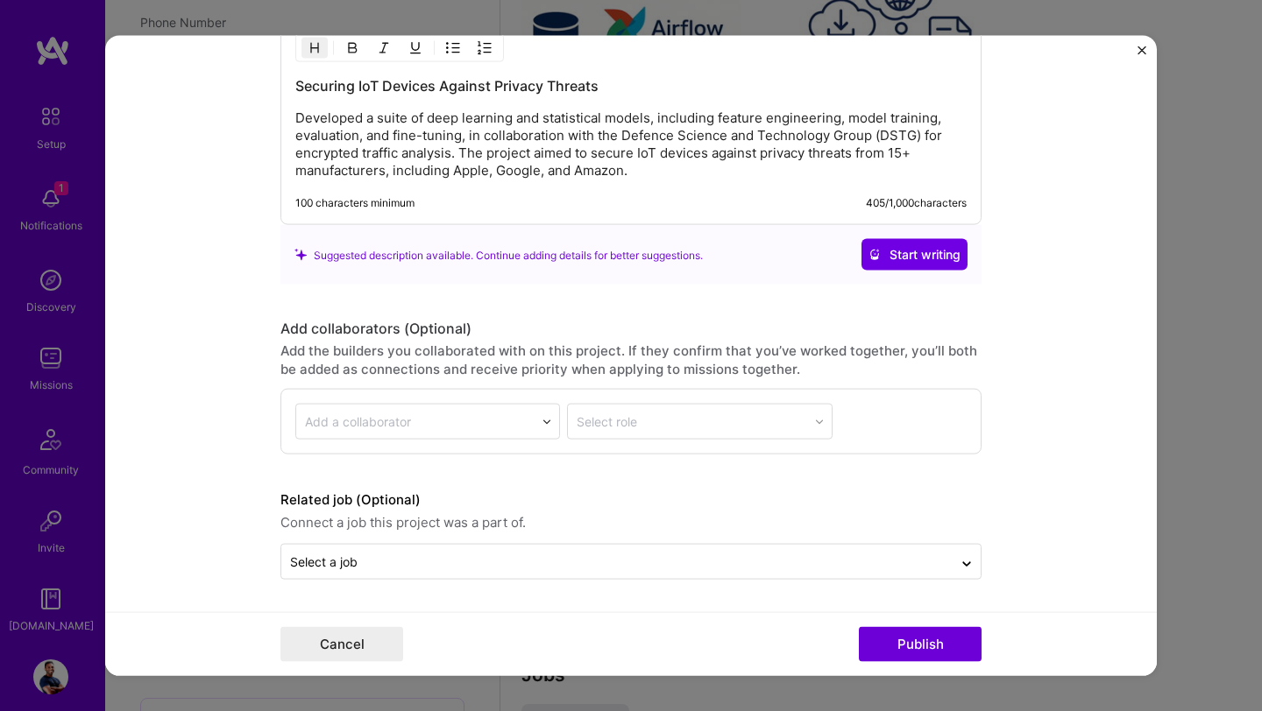
click at [530, 152] on p "Developed a suite of deep learning and statistical models, including feature en…" at bounding box center [630, 145] width 671 height 70
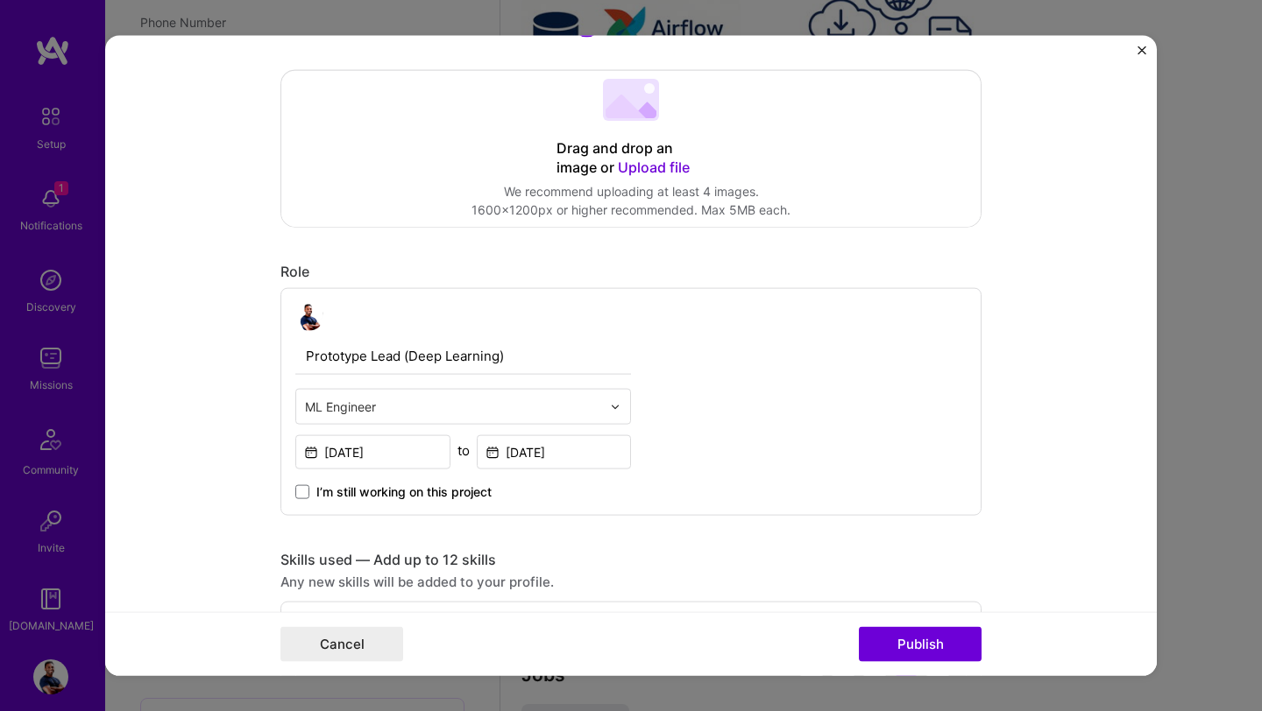
scroll to position [0, 0]
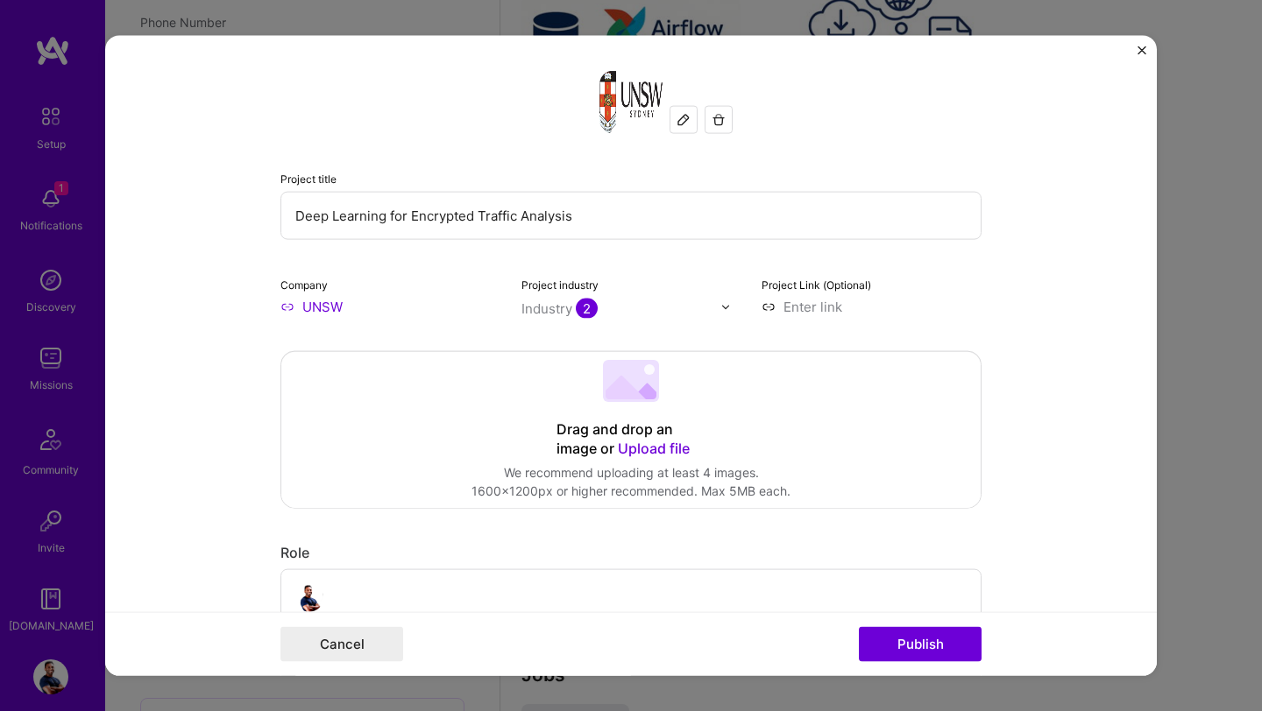
click at [367, 218] on input "Deep Learning for Encrypted Traffic Analysis" at bounding box center [630, 216] width 701 height 48
click at [310, 304] on input "UNSW" at bounding box center [390, 307] width 220 height 18
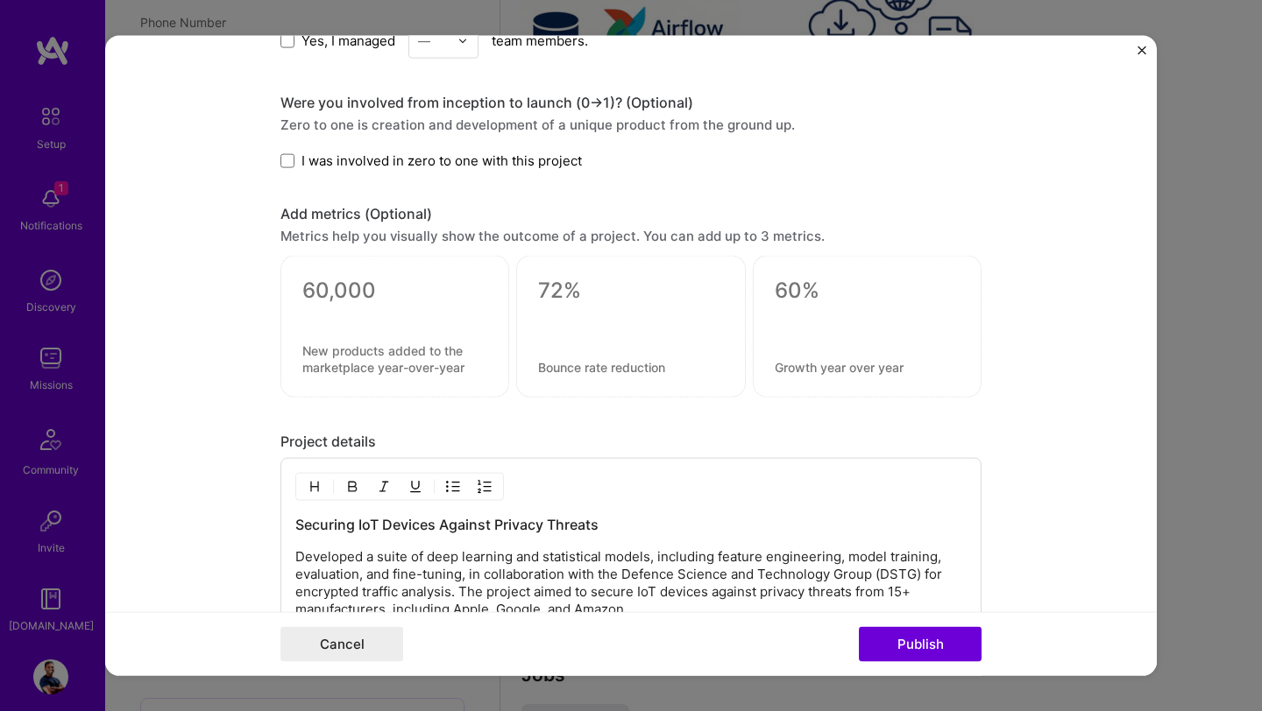
scroll to position [1503, 0]
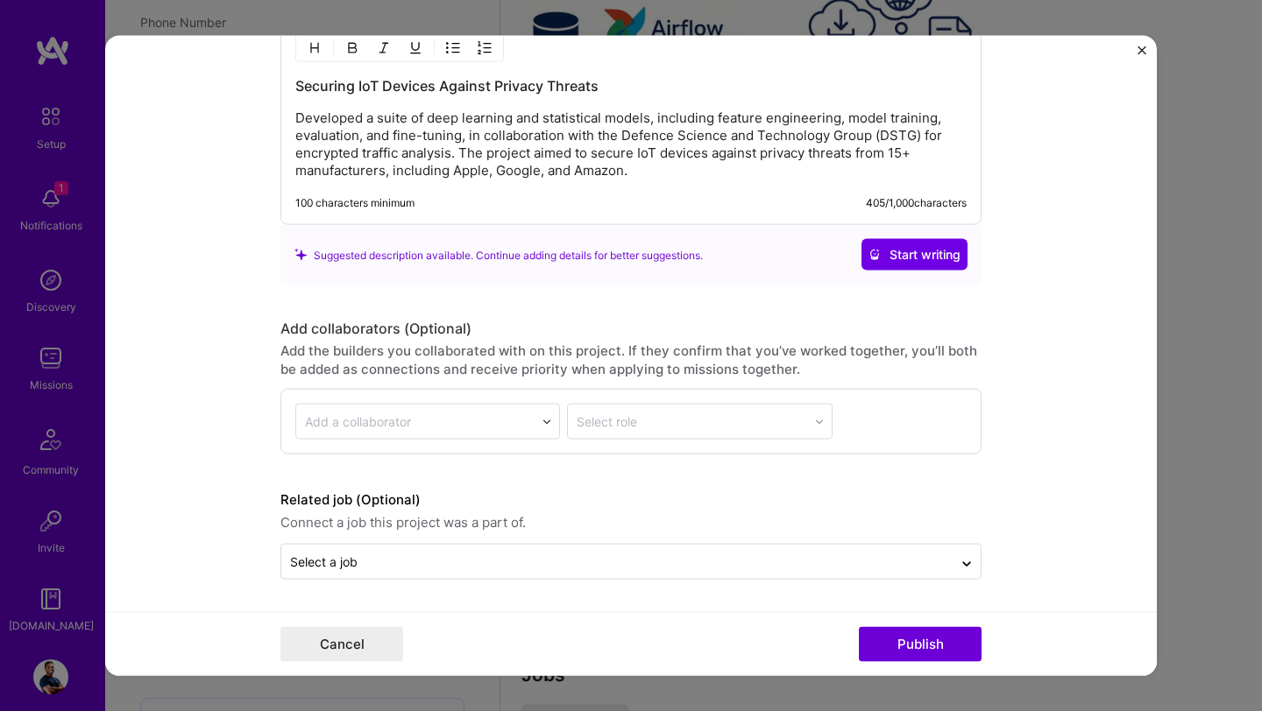
click at [652, 185] on div "Securing IoT Devices Against Privacy Threats Developed a suite of deep learning…" at bounding box center [630, 122] width 701 height 206
click at [651, 169] on p "Developed a suite of deep learning and statistical models, including feature en…" at bounding box center [630, 145] width 671 height 70
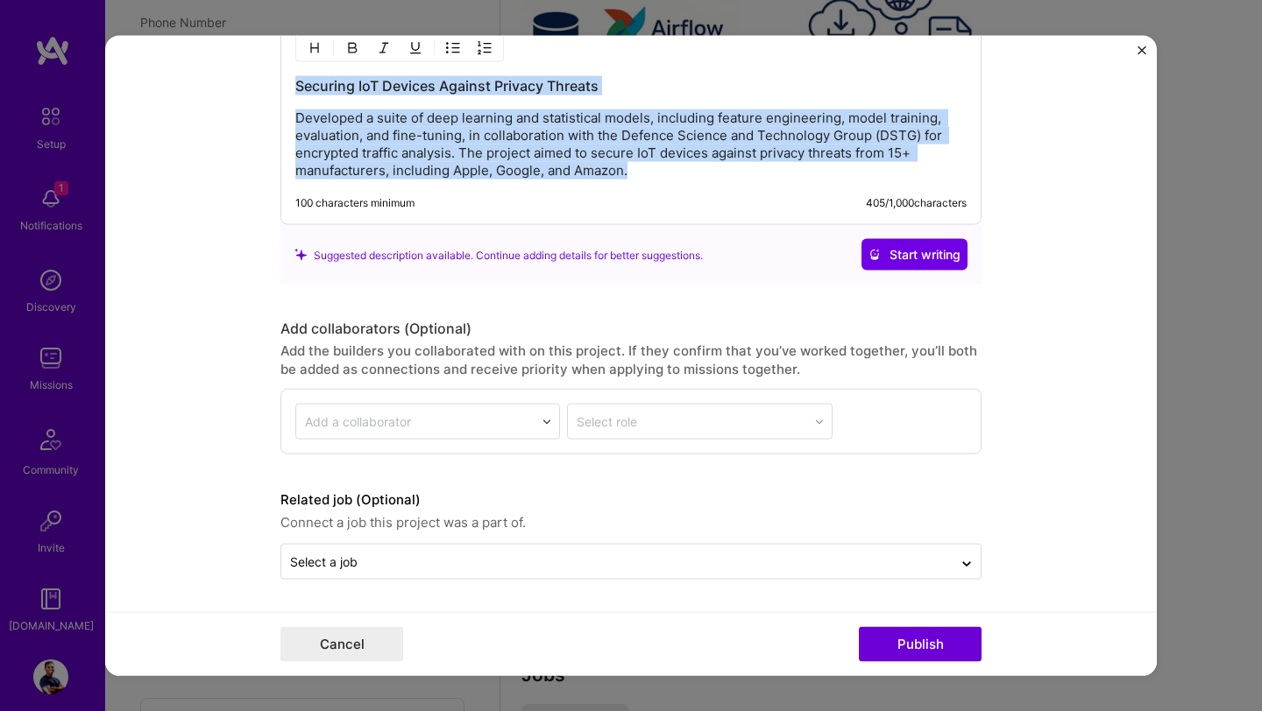
copy div "Securing IoT Devices Against Privacy Threats Developed a suite of deep learning…"
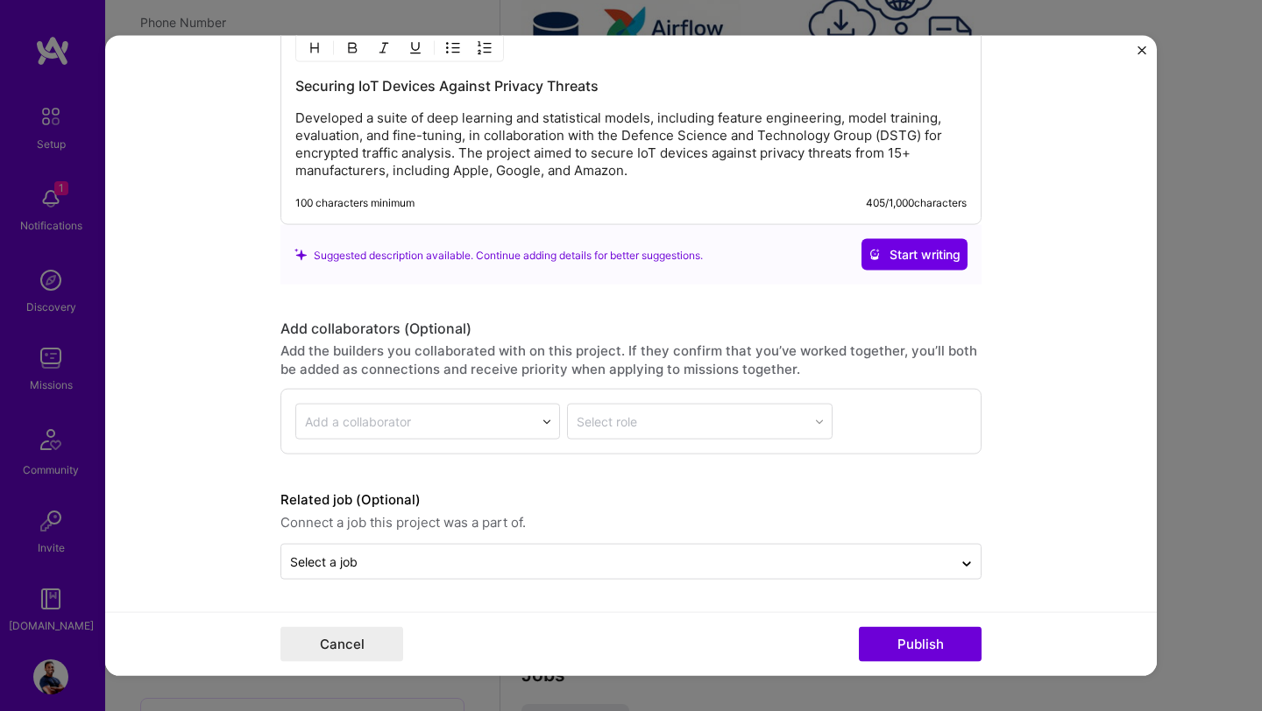
click at [1149, 46] on form "Project title Deep Learning for Encrypted Traffic Analysis Company UNSW Project…" at bounding box center [630, 356] width 1051 height 640
click at [1139, 53] on img "Close" at bounding box center [1141, 50] width 9 height 9
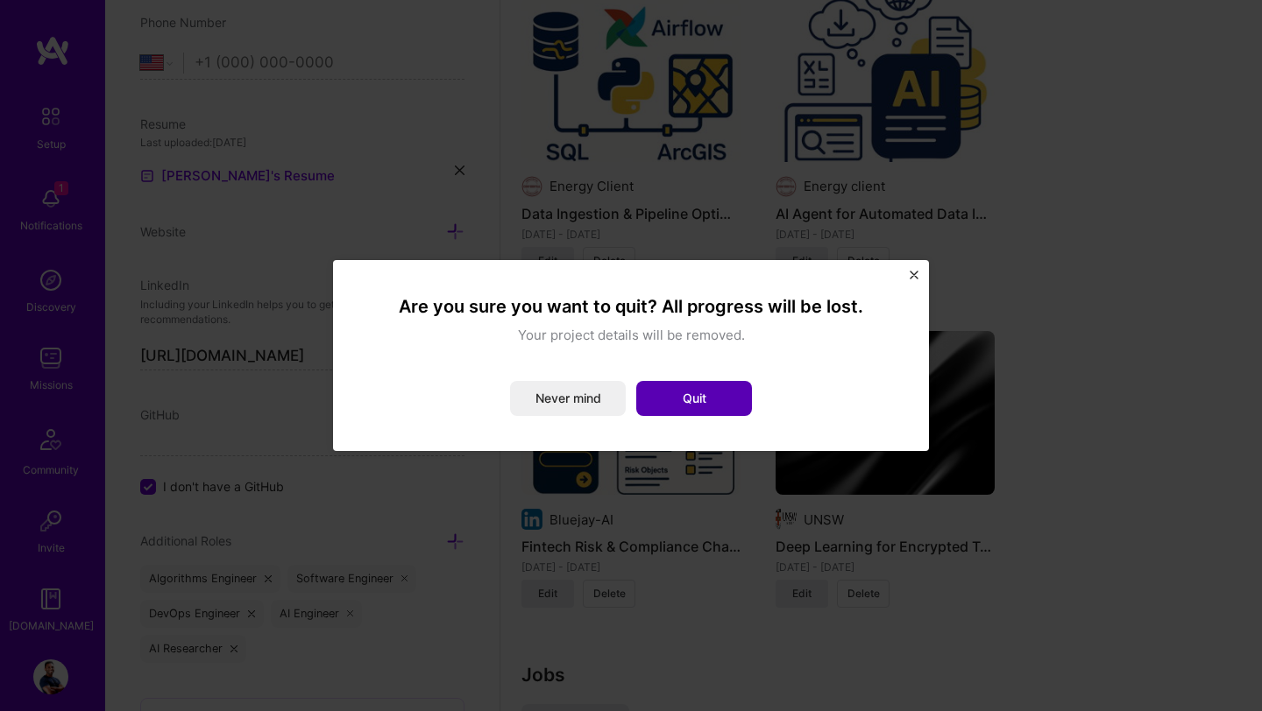
click at [686, 393] on button "Quit" at bounding box center [694, 398] width 116 height 35
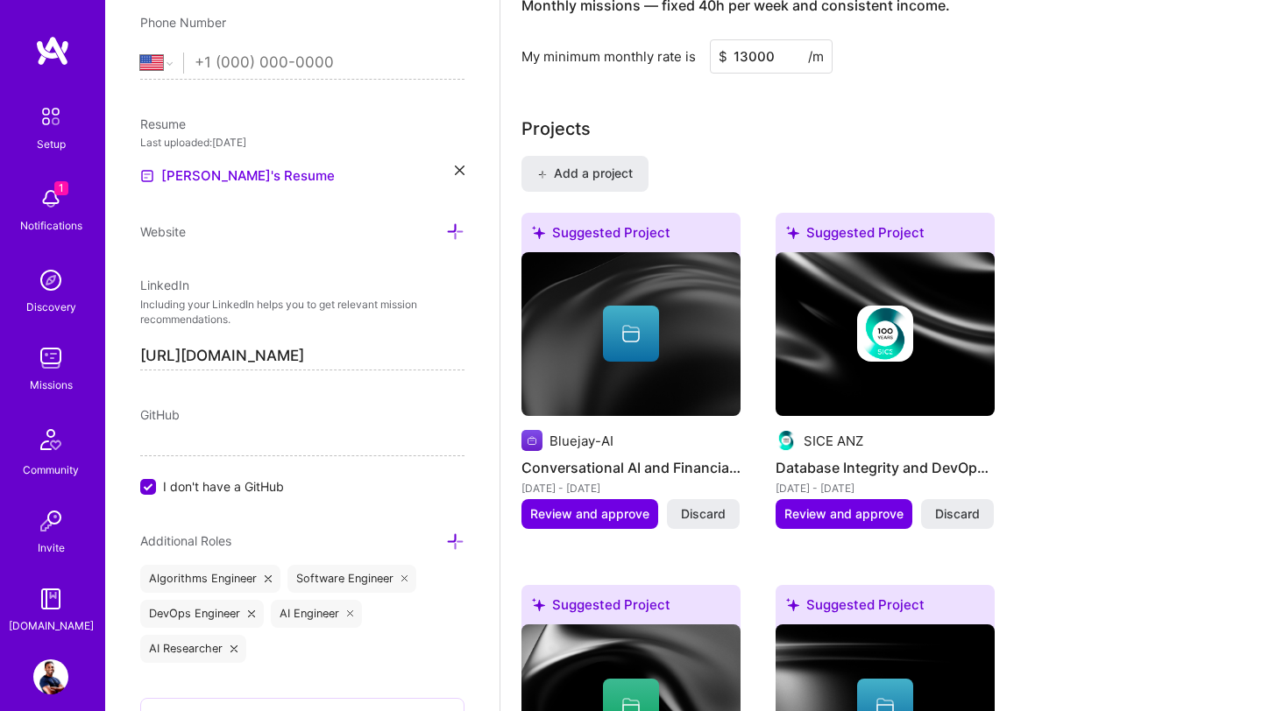
scroll to position [1110, 0]
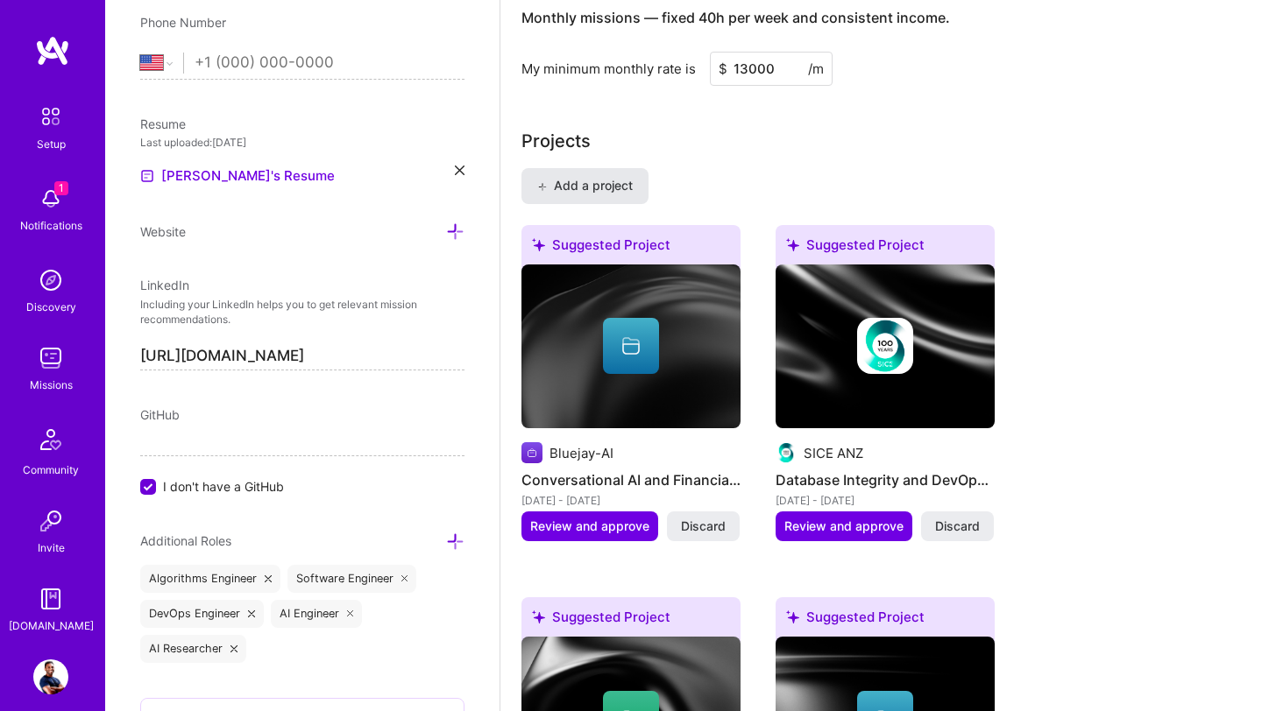
click at [617, 193] on span "Add a project" at bounding box center [584, 186] width 95 height 18
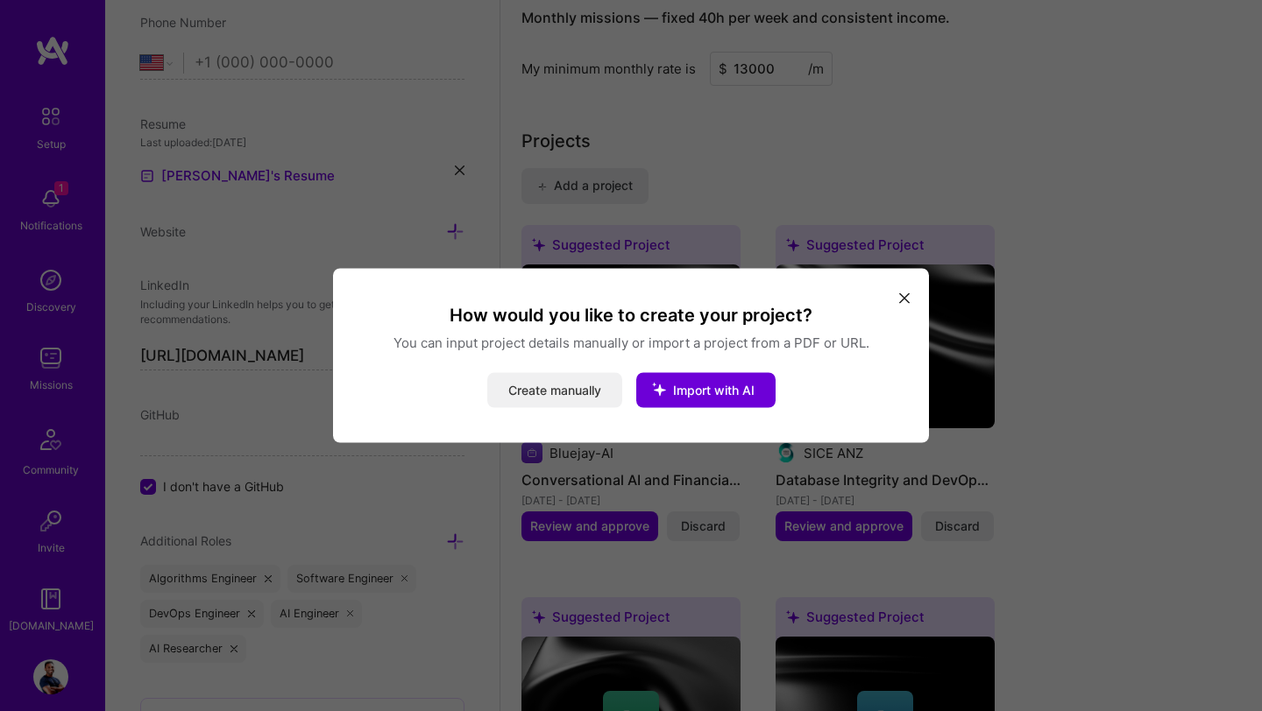
click at [578, 397] on button "Create manually" at bounding box center [554, 390] width 135 height 35
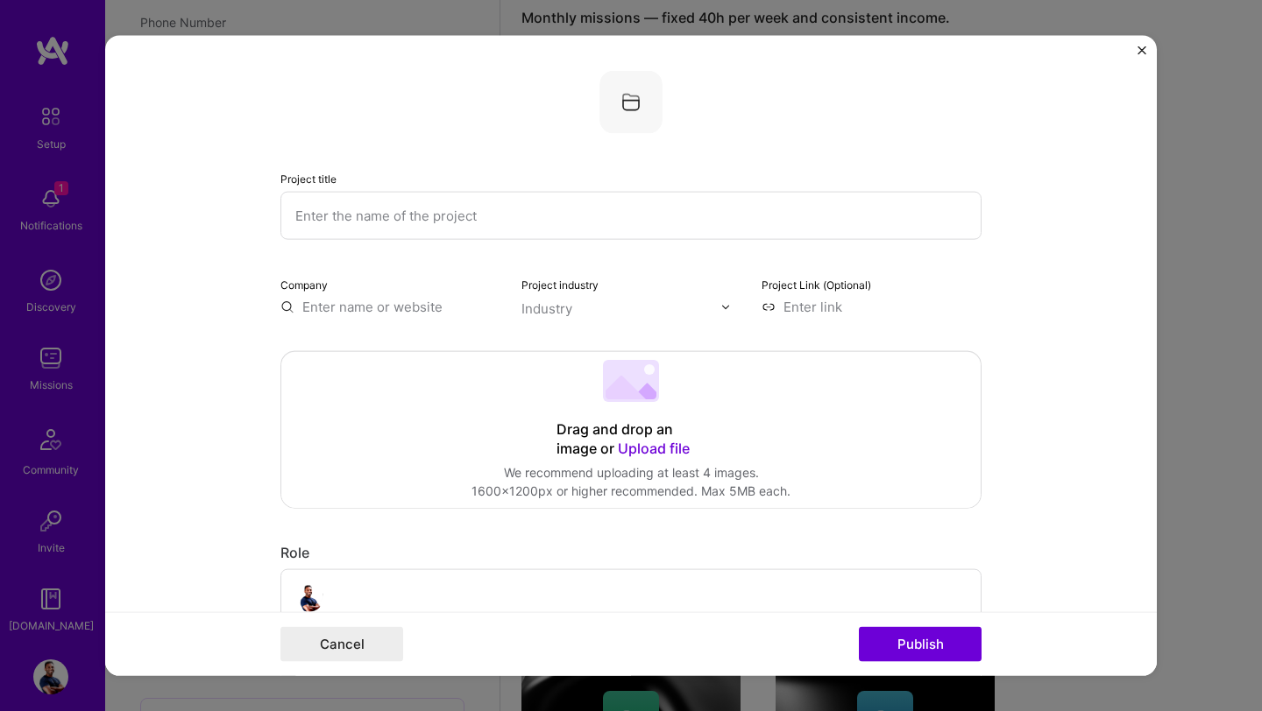
click at [552, 228] on input "text" at bounding box center [630, 216] width 701 height 48
click at [631, 103] on img at bounding box center [630, 102] width 63 height 63
click at [399, 306] on input "text" at bounding box center [390, 307] width 220 height 18
type input "DSTG"
click at [421, 352] on div "DSTG" at bounding box center [403, 347] width 51 height 31
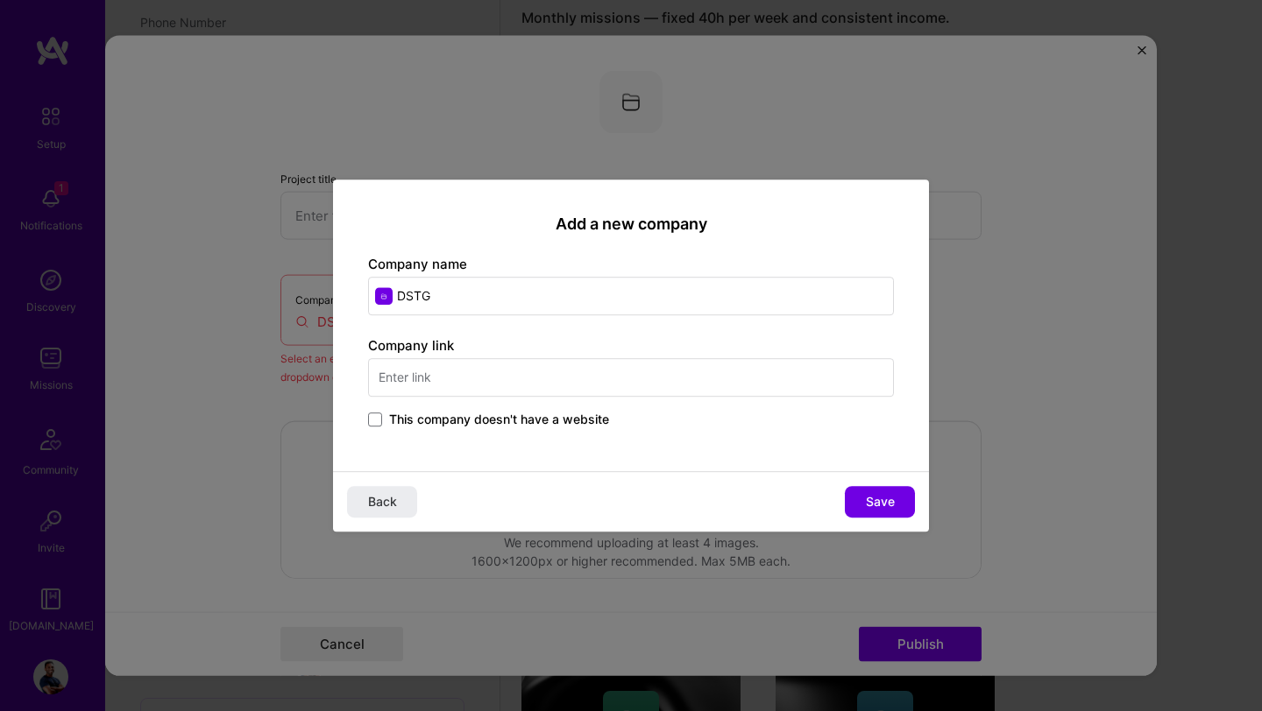
click at [413, 501] on button "Back" at bounding box center [382, 502] width 70 height 32
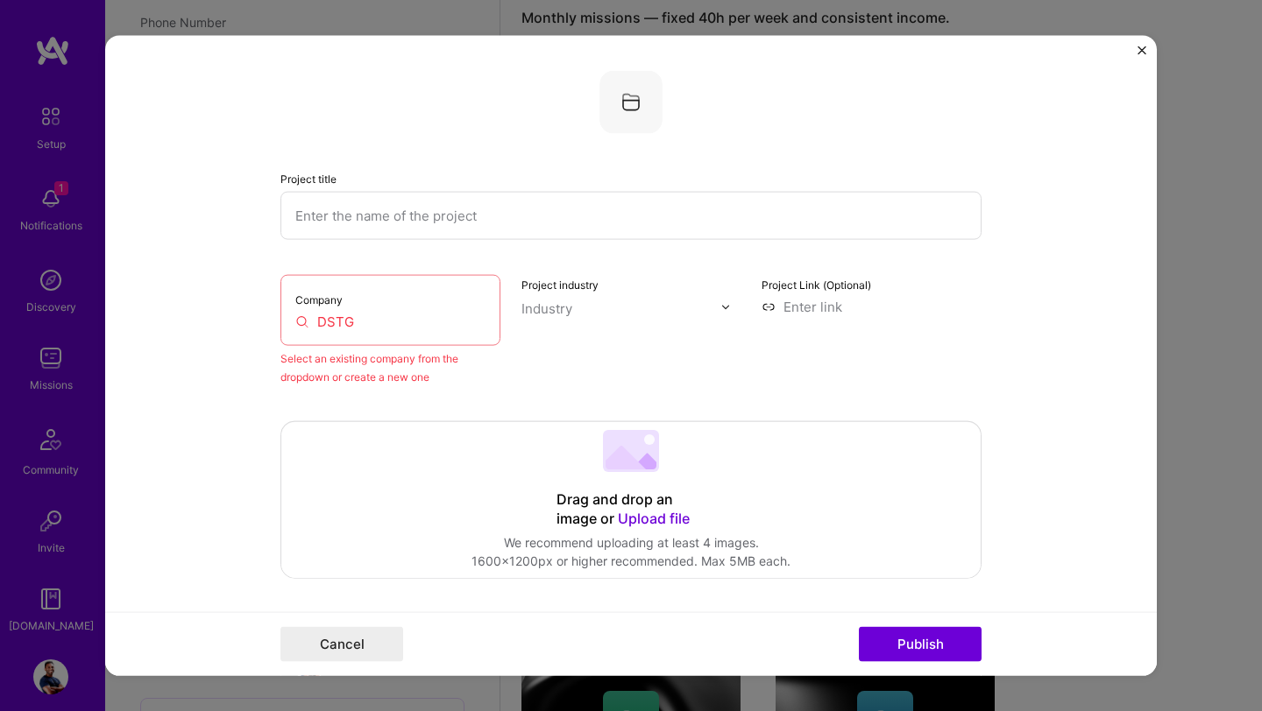
click at [459, 215] on input "text" at bounding box center [630, 216] width 701 height 48
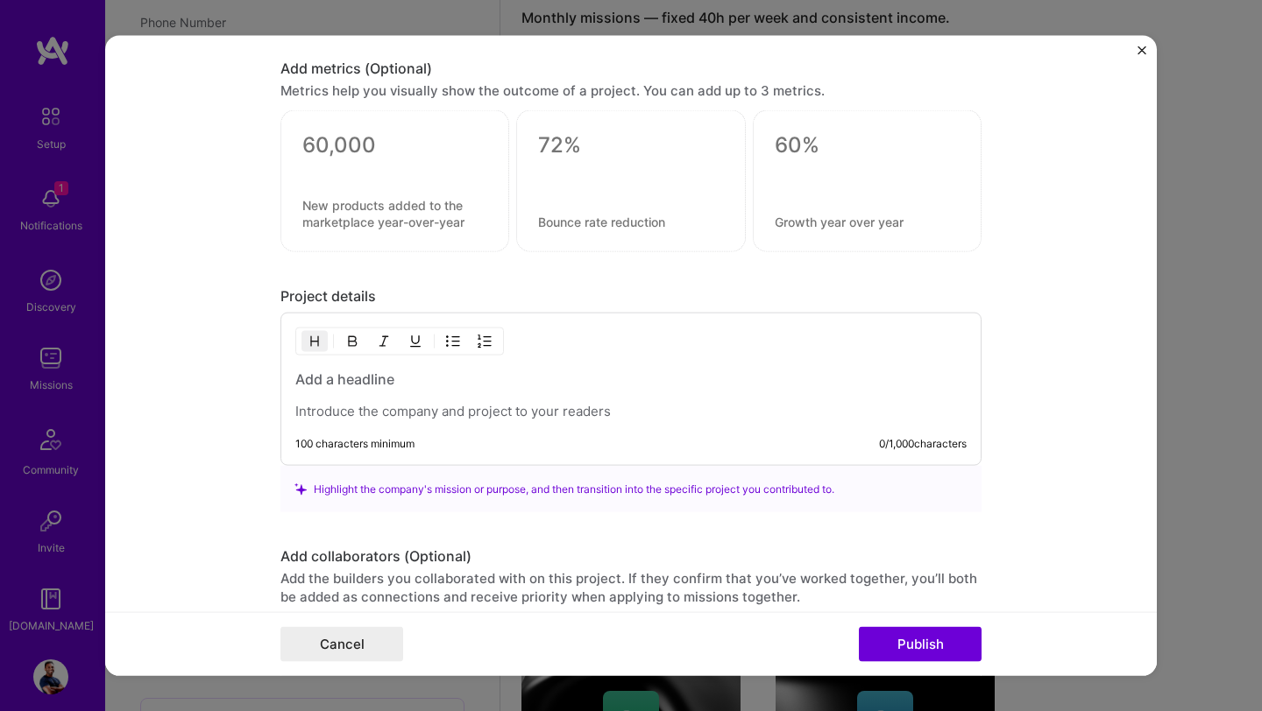
scroll to position [1216, 0]
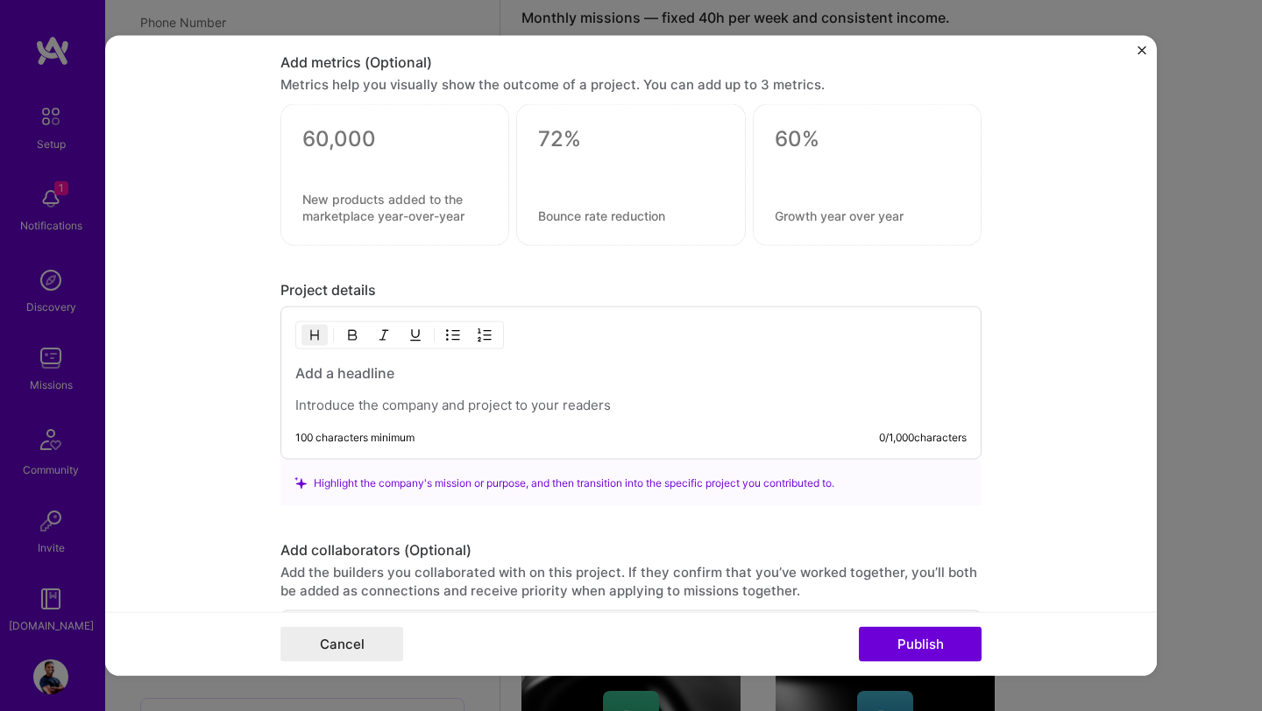
click at [554, 393] on div at bounding box center [630, 389] width 671 height 51
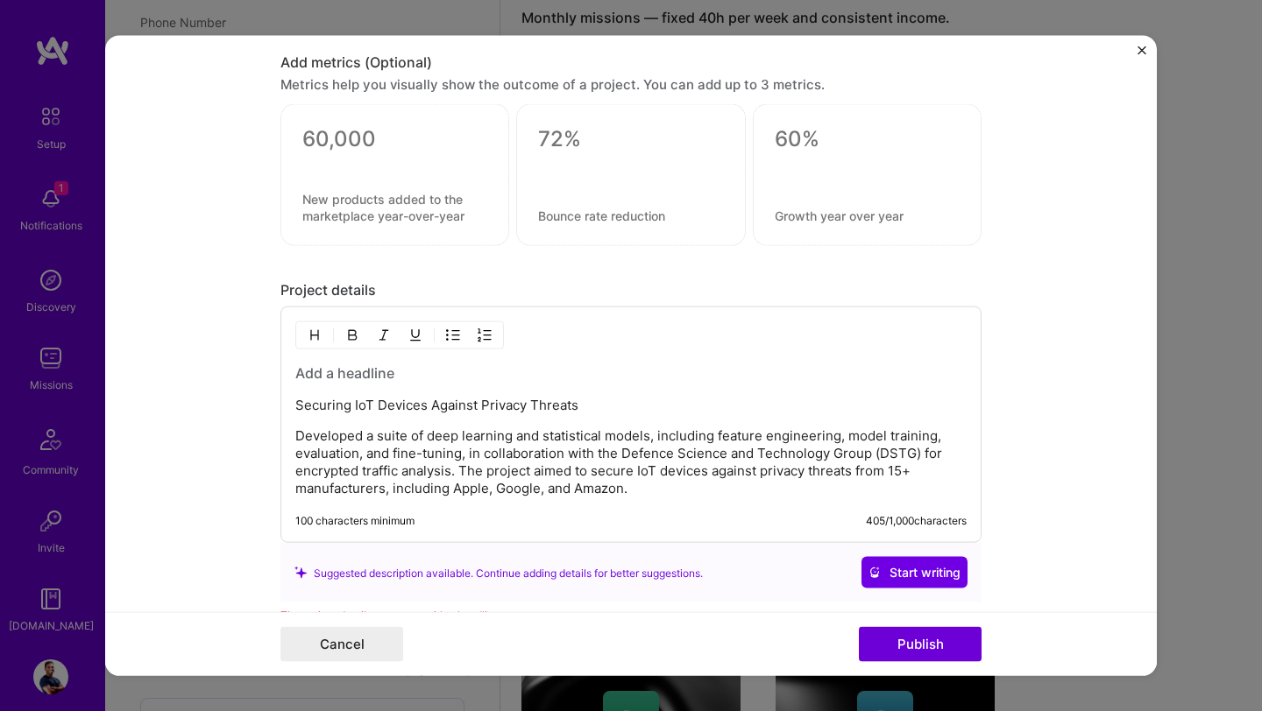
click at [299, 411] on p "Securing IoT Devices Against Privacy Threats" at bounding box center [630, 406] width 671 height 18
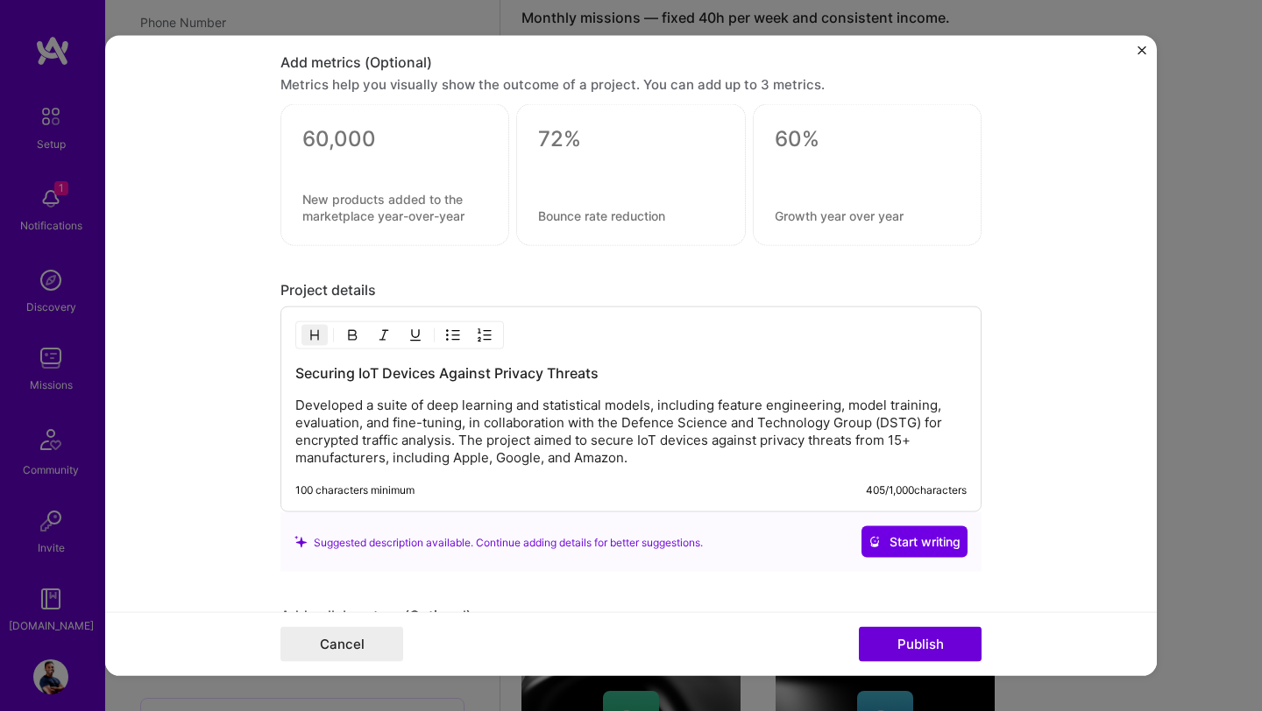
click at [649, 407] on p "Developed a suite of deep learning and statistical models, including feature en…" at bounding box center [630, 432] width 671 height 70
drag, startPoint x: 654, startPoint y: 408, endPoint x: 775, endPoint y: 409, distance: 121.8
click at [775, 409] on p "Developed a suite of deep learning and statistical models (1D-CNN, XGBoost), in…" at bounding box center [630, 432] width 671 height 70
click at [934, 408] on p "Developed a suite of deep learning and statistical models, including feature en…" at bounding box center [630, 432] width 671 height 70
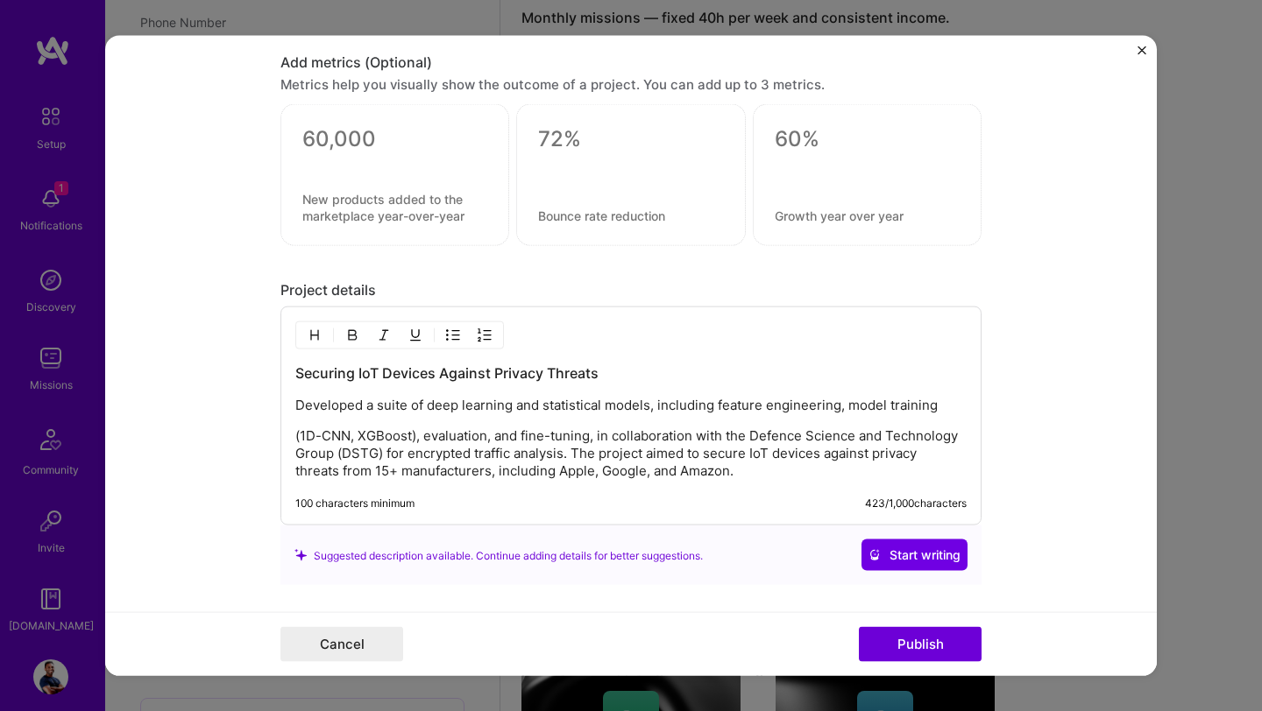
click at [295, 444] on p "(1D-CNN, XGBoost), evaluation, and fine-tuning, in collaboration with the Defen…" at bounding box center [630, 454] width 671 height 53
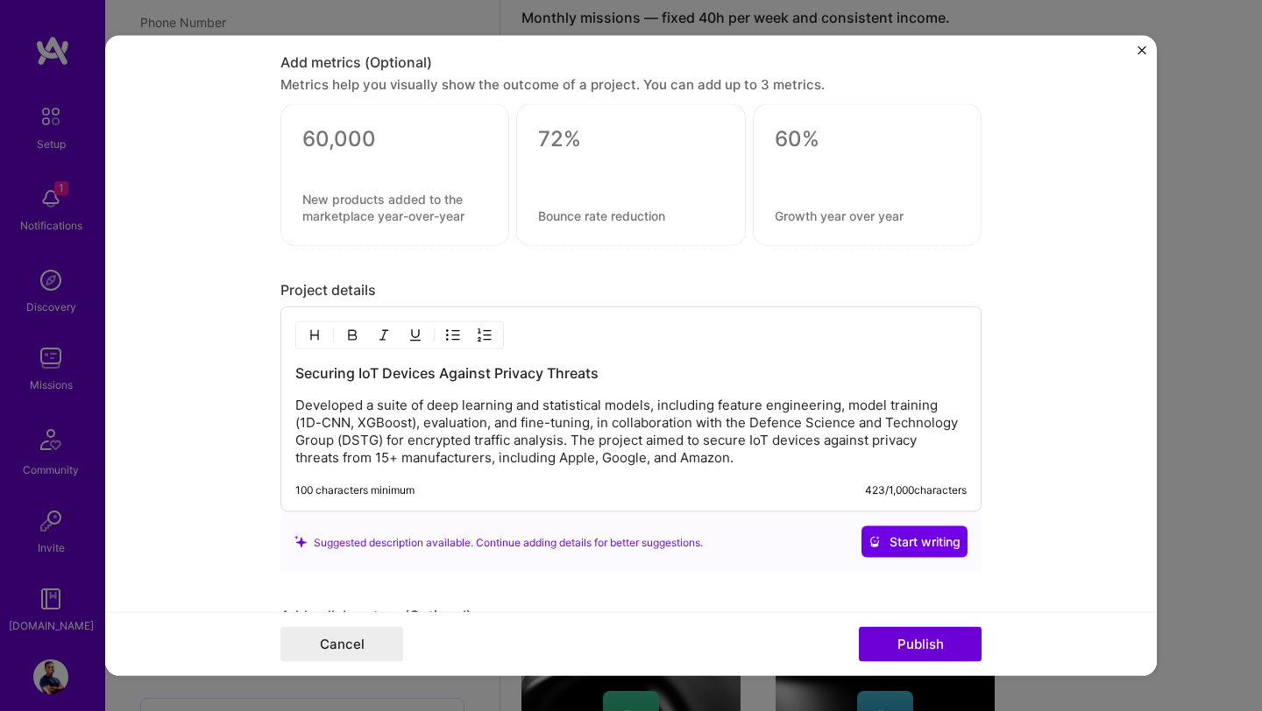
click at [385, 444] on p "Developed a suite of deep learning and statistical models, including feature en…" at bounding box center [630, 432] width 671 height 70
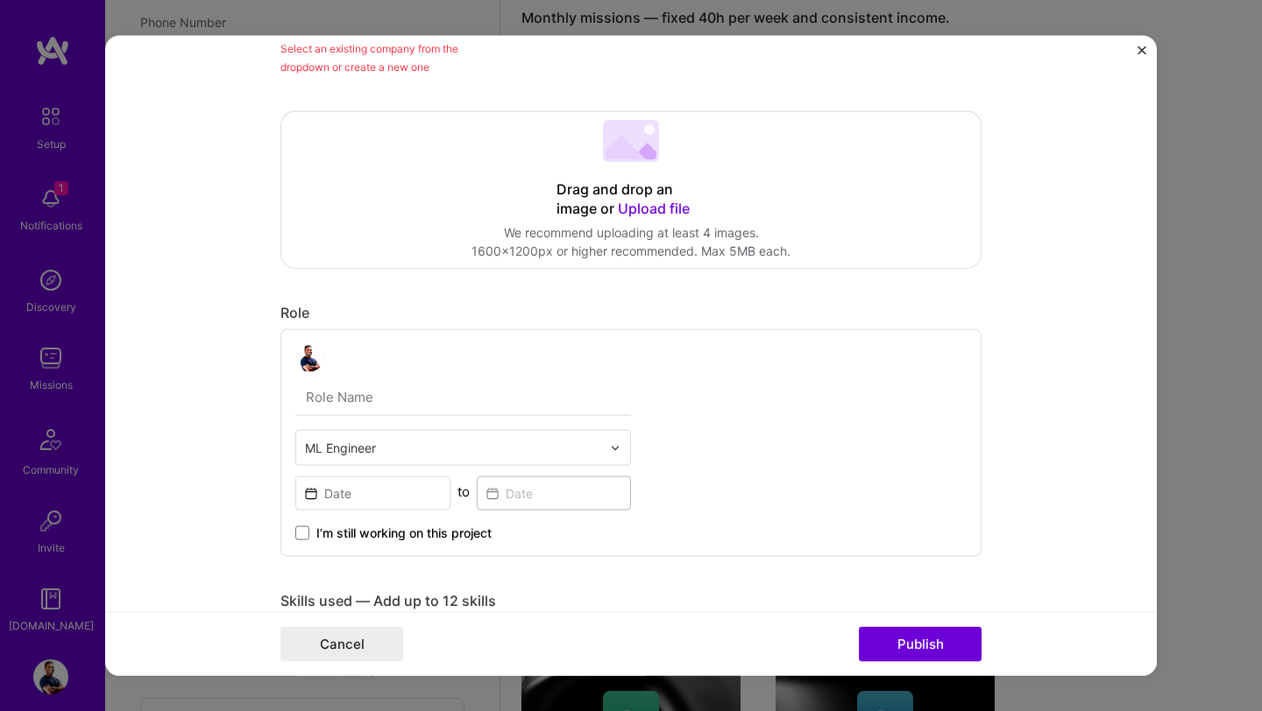
scroll to position [0, 0]
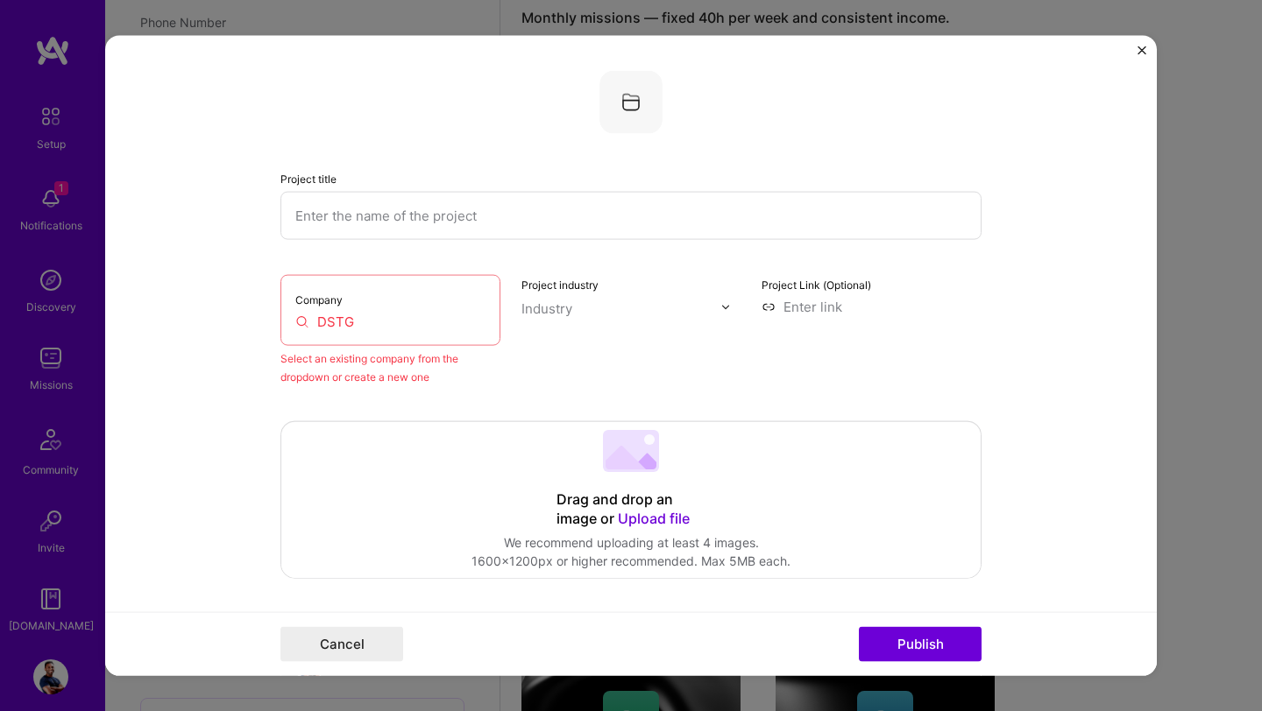
click at [589, 214] on input "text" at bounding box center [630, 216] width 701 height 48
paste input "Defence Science and Technology Group"
type input "Defence Science and Technology Group"
click at [407, 331] on input "DSTG" at bounding box center [390, 322] width 190 height 18
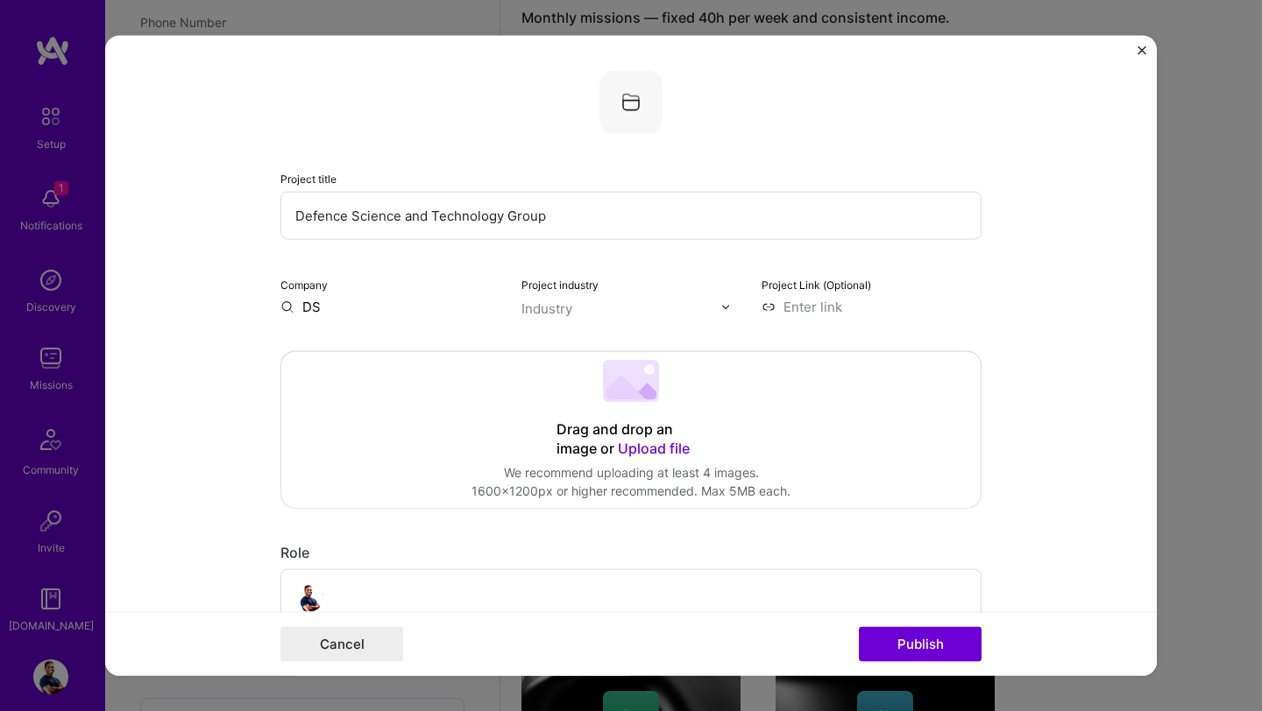
type input "D"
paste input "Defence Science and Technology Group"
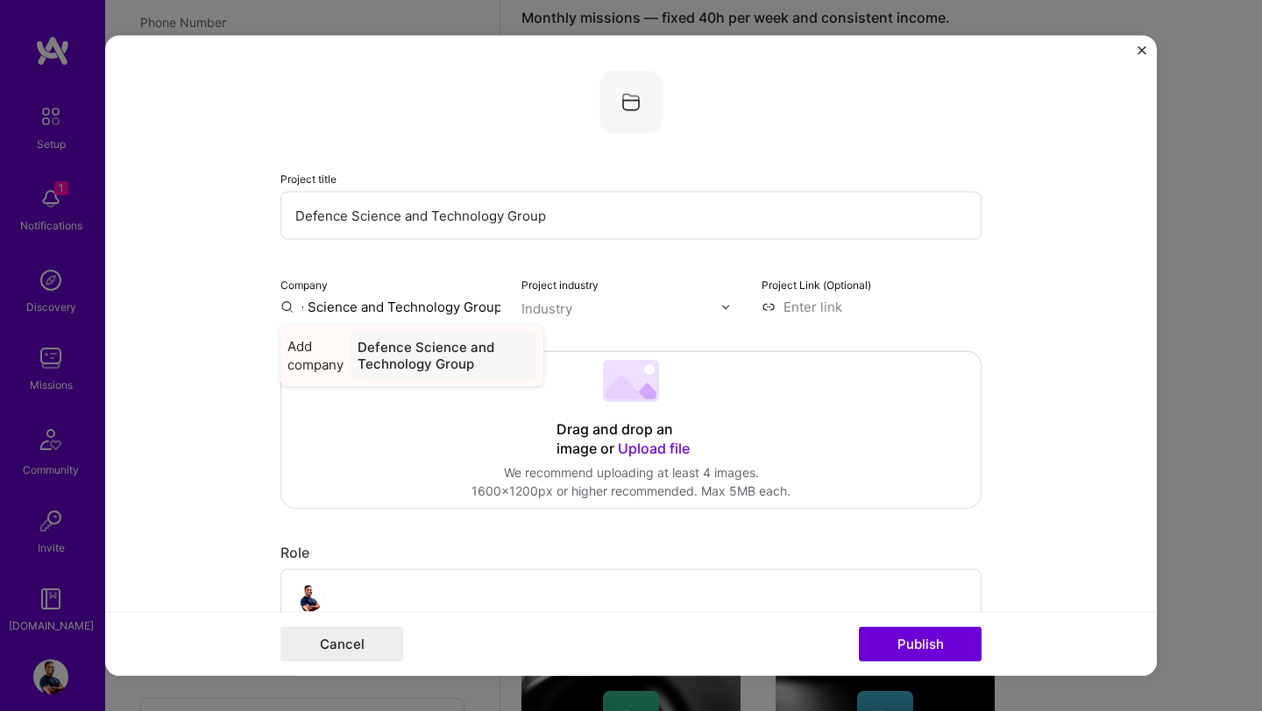
type input "Defence Science and Technology Group"
click at [404, 350] on div "Defence Science and Technology Group" at bounding box center [443, 355] width 186 height 47
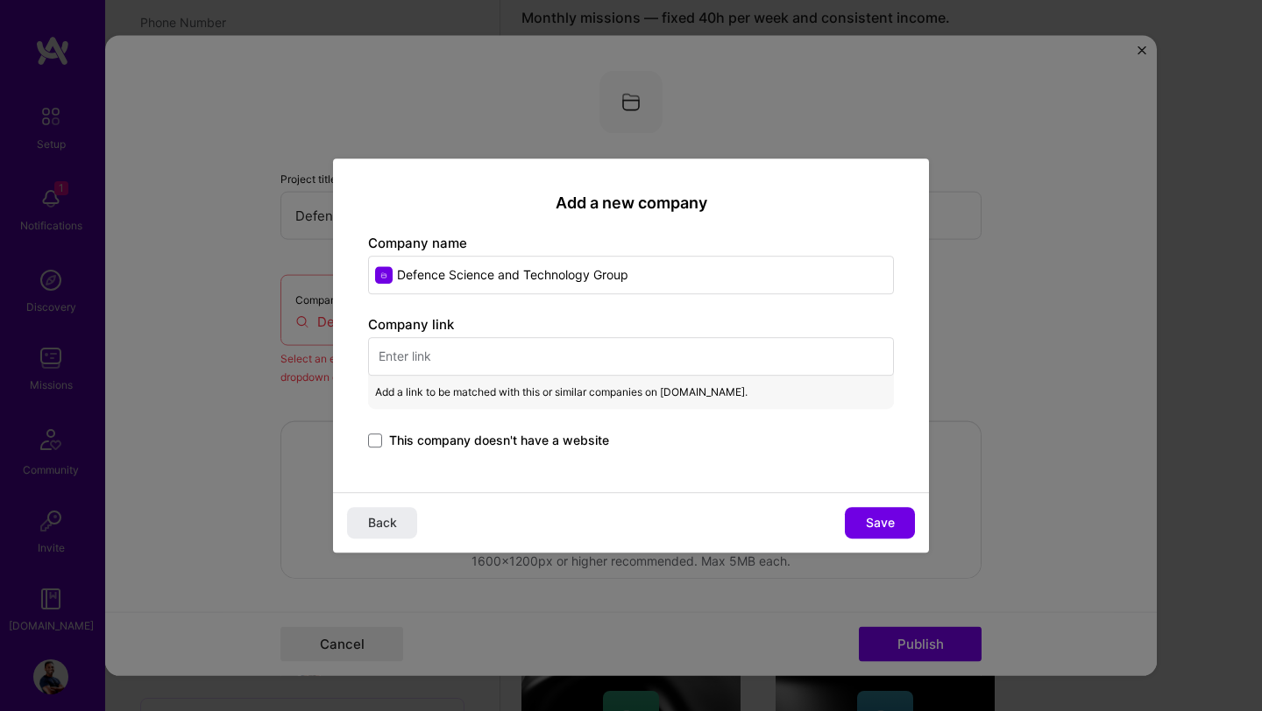
click at [572, 354] on input "text" at bounding box center [631, 356] width 526 height 39
paste input "https://www.dst.defence.gov.au/"
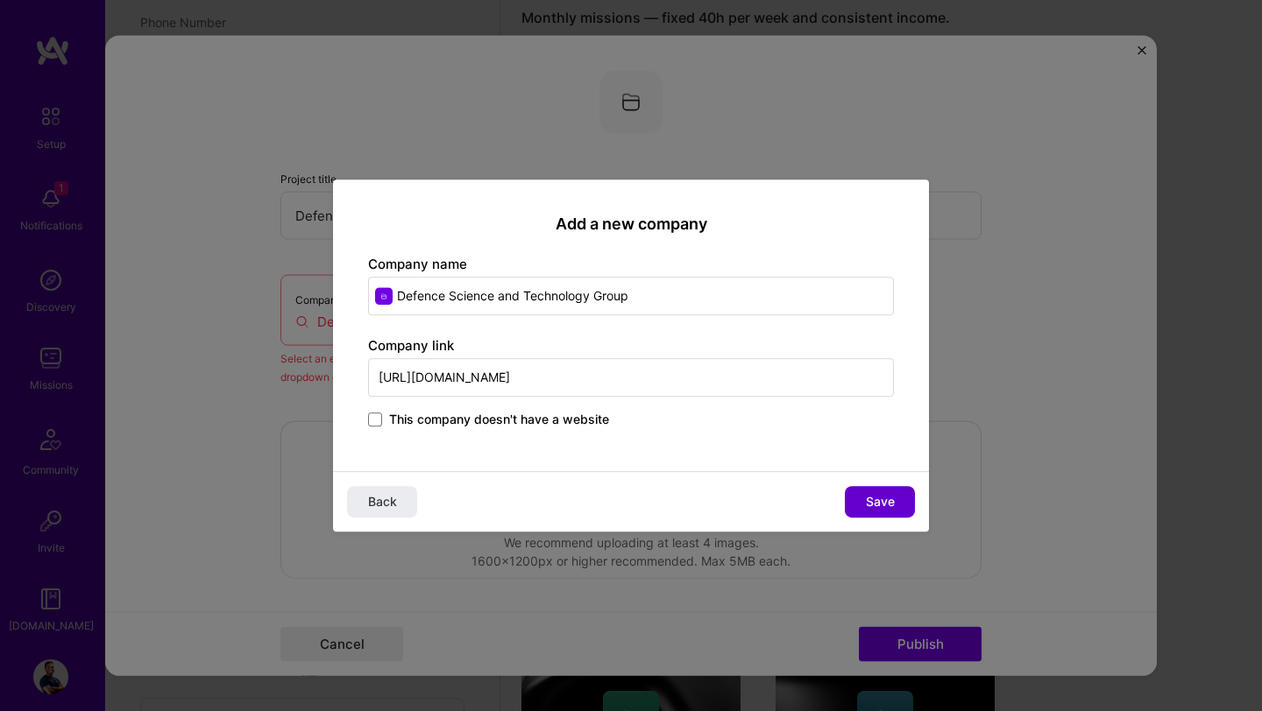
type input "https://www.dst.defence.gov.au/"
click at [876, 496] on span "Save" at bounding box center [880, 502] width 29 height 18
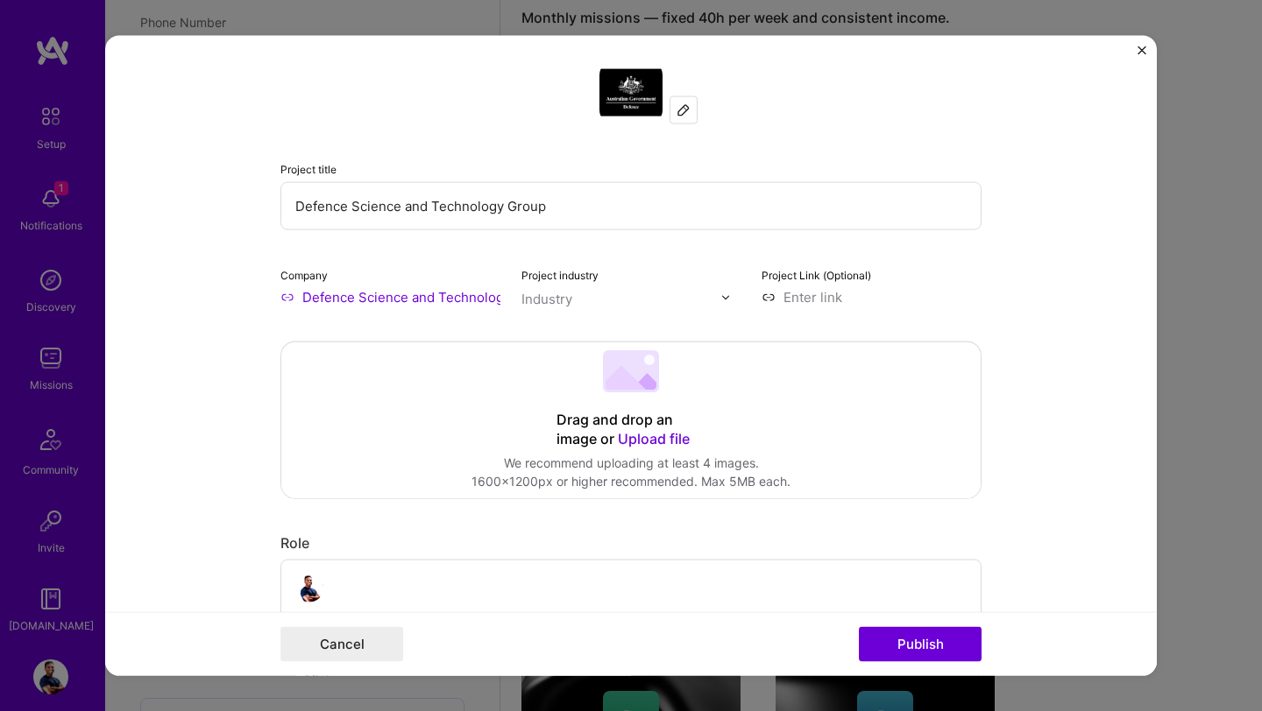
scroll to position [11, 0]
click at [606, 306] on input "text" at bounding box center [621, 298] width 200 height 18
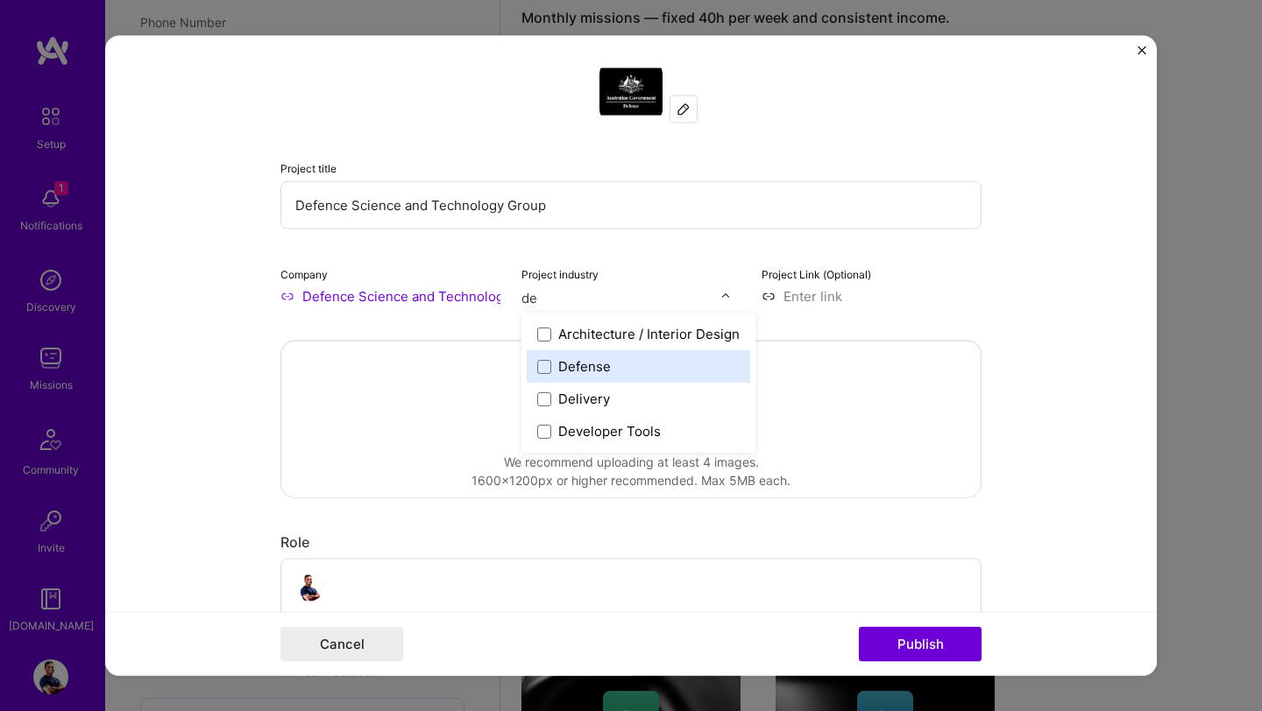
type input "d"
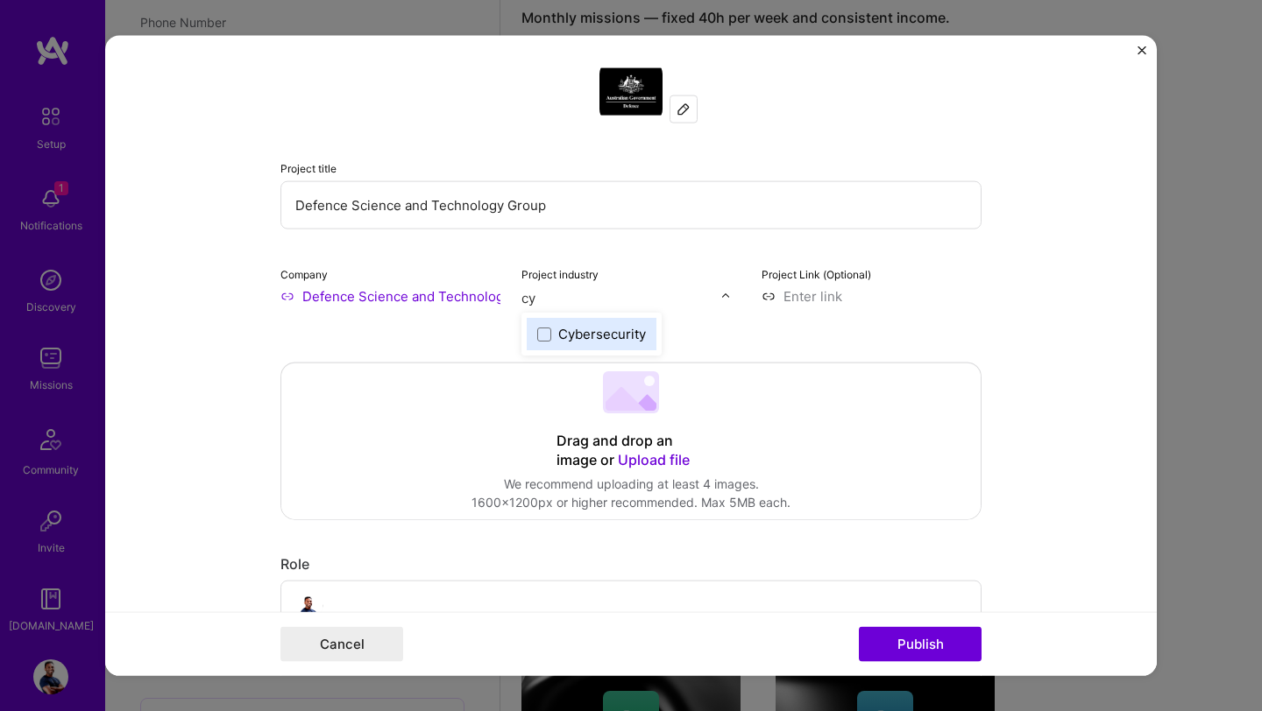
type input "cyb"
click at [542, 335] on span at bounding box center [544, 334] width 14 height 14
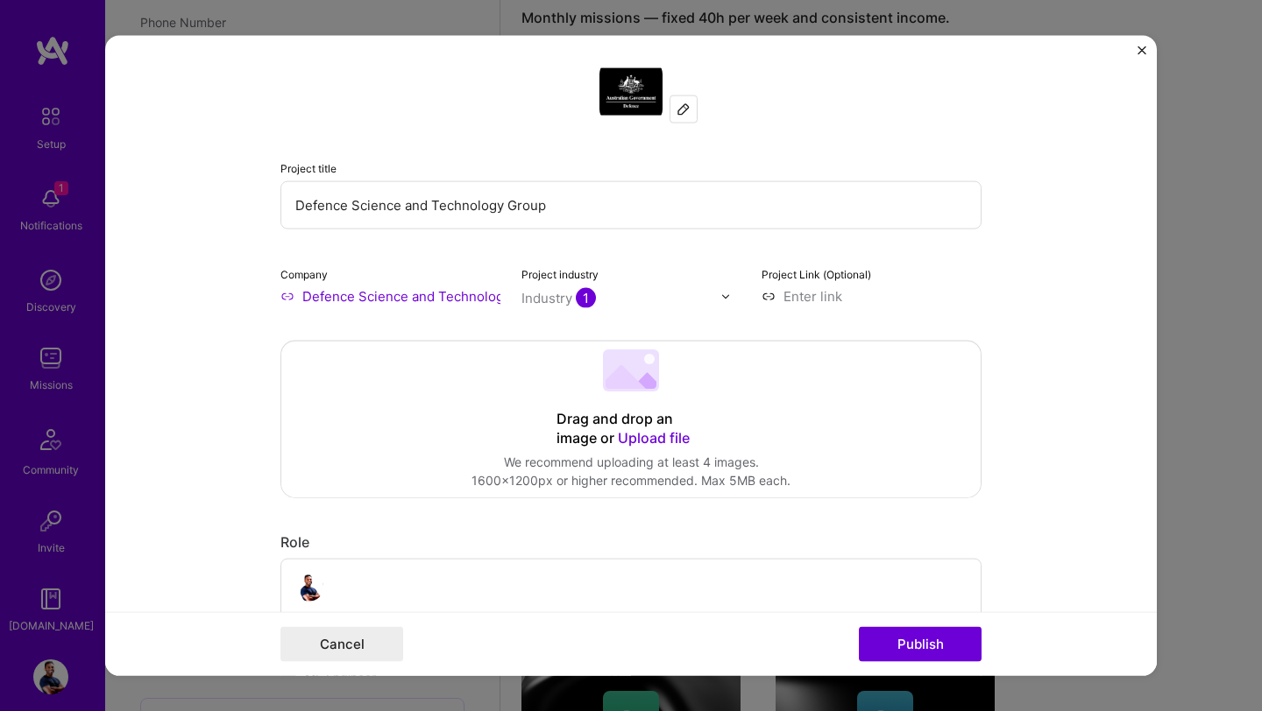
click at [247, 364] on form "Project title Defence Science and Technology Group Company Defence Science and …" at bounding box center [630, 356] width 1051 height 640
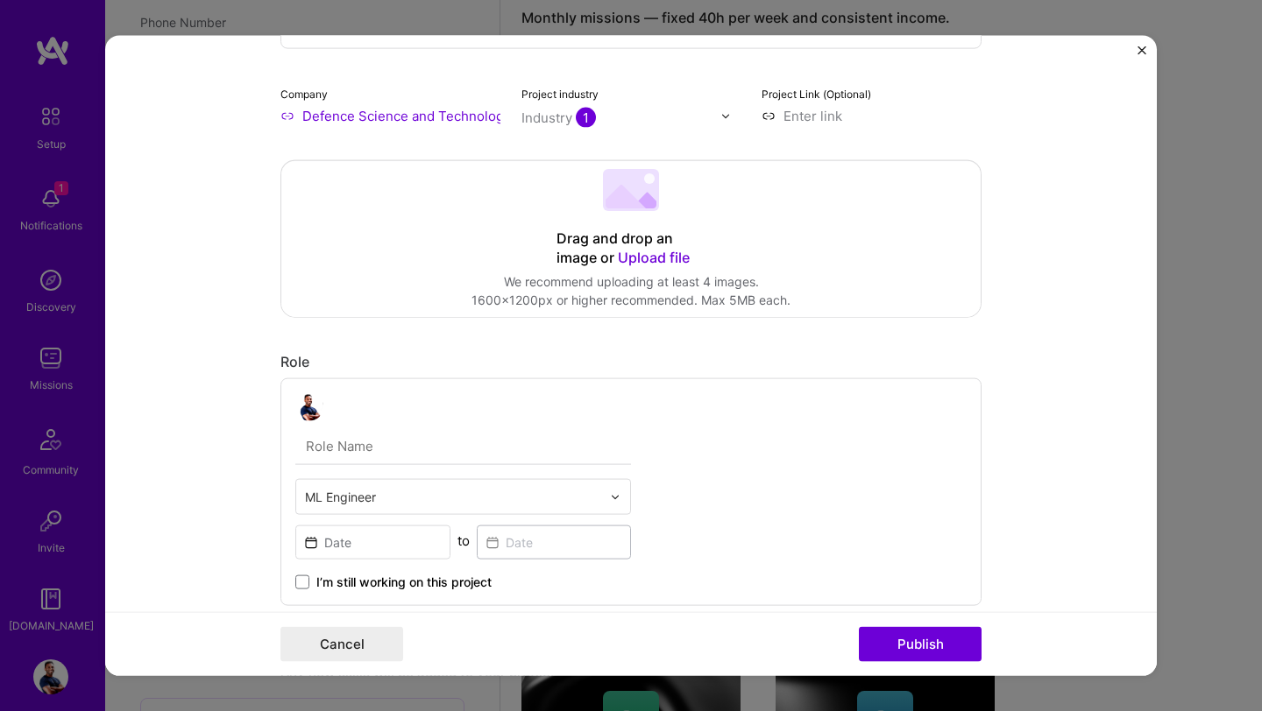
scroll to position [317, 0]
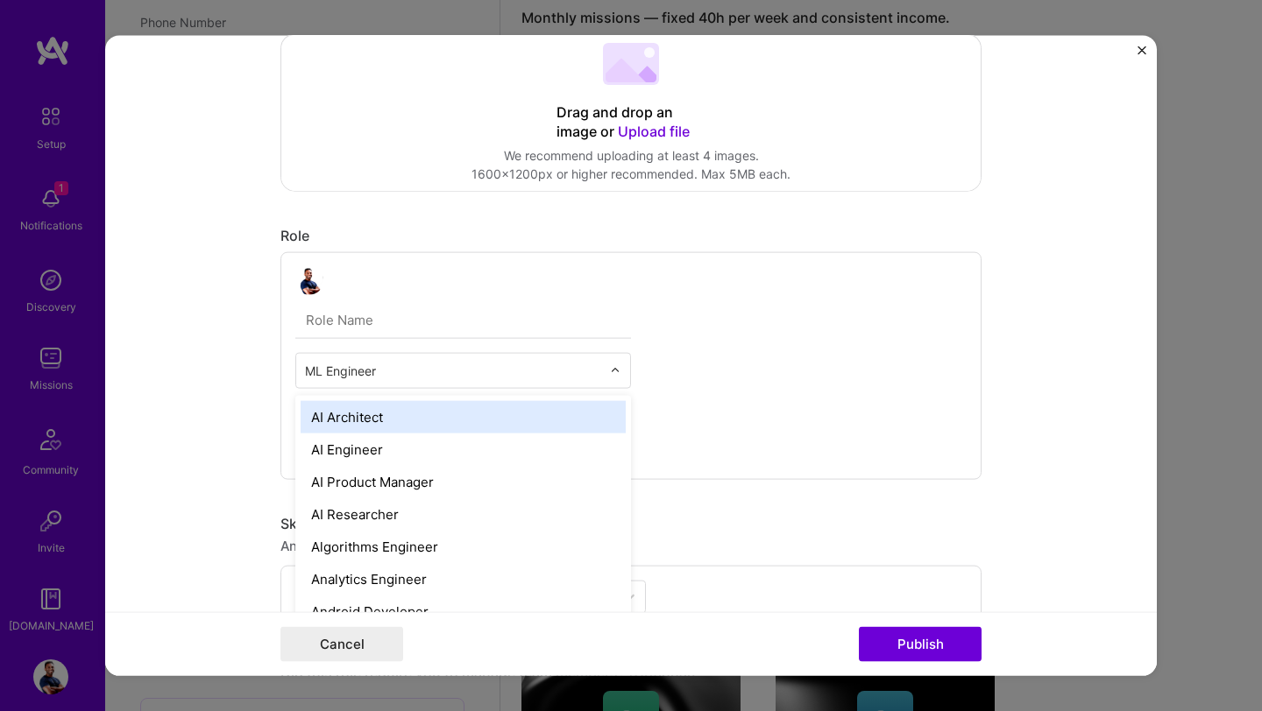
click at [383, 371] on input "text" at bounding box center [453, 371] width 296 height 18
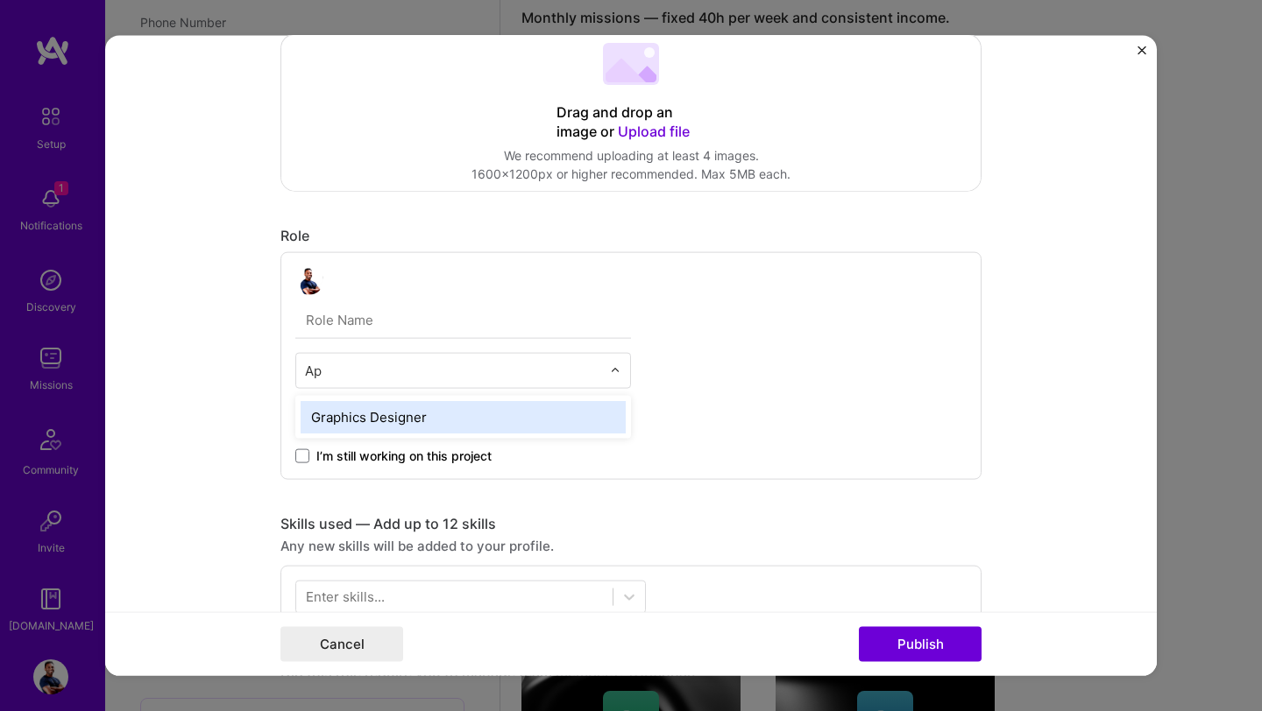
type input "A"
type input "P"
type input "A"
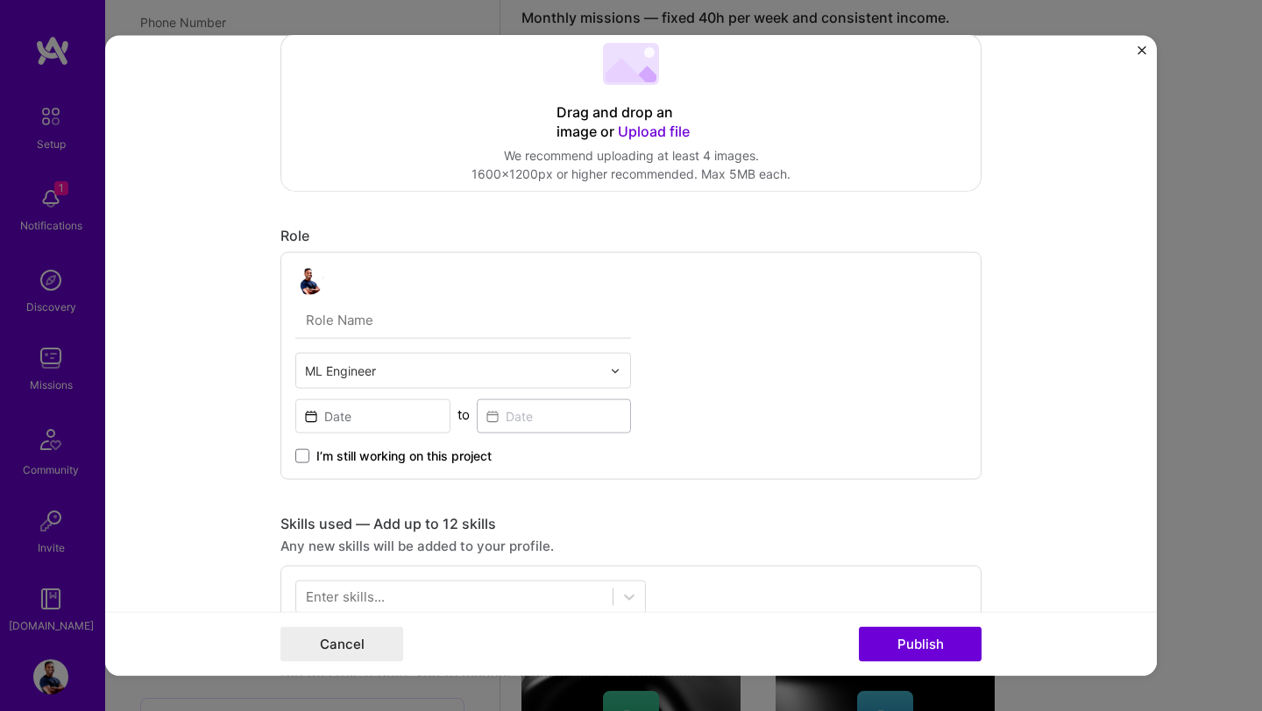
click at [233, 385] on form "Project title Defence Science and Technology Group Company Defence Science and …" at bounding box center [630, 356] width 1051 height 640
click at [386, 424] on input at bounding box center [372, 417] width 155 height 34
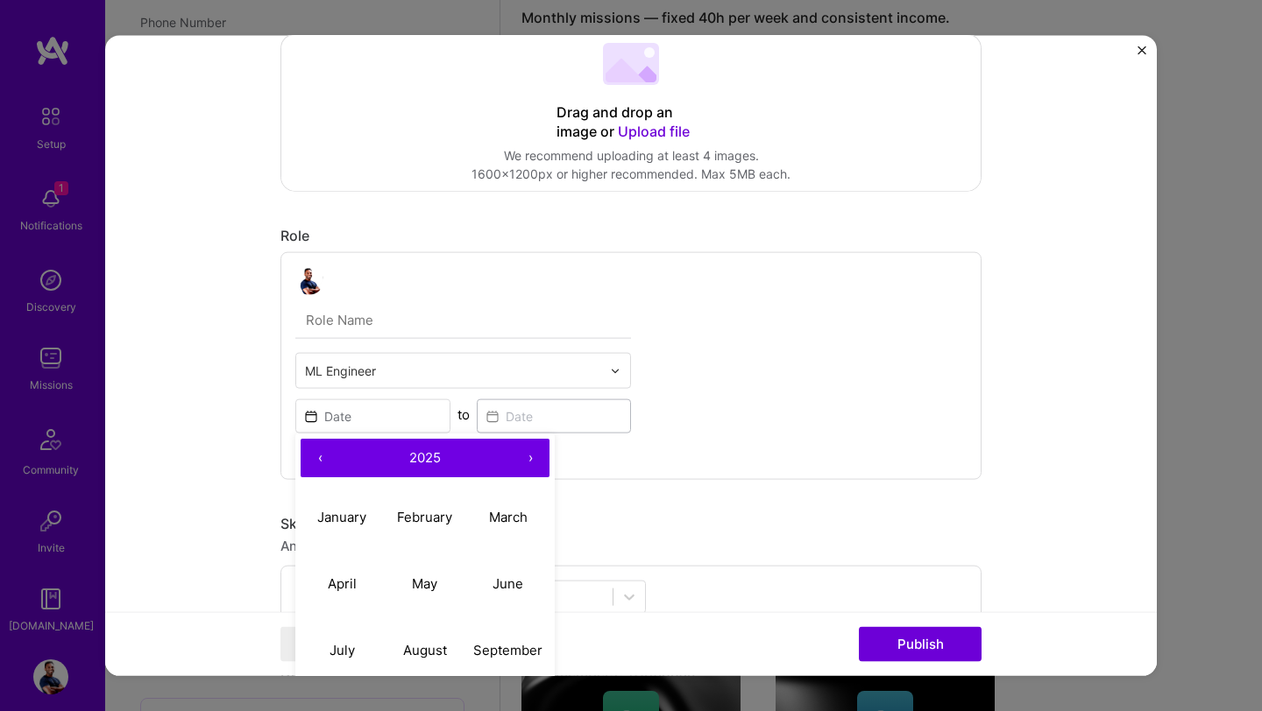
click at [324, 456] on button "‹" at bounding box center [320, 458] width 39 height 39
click at [345, 515] on abbr "January" at bounding box center [341, 516] width 49 height 17
type input "Jan, 2023"
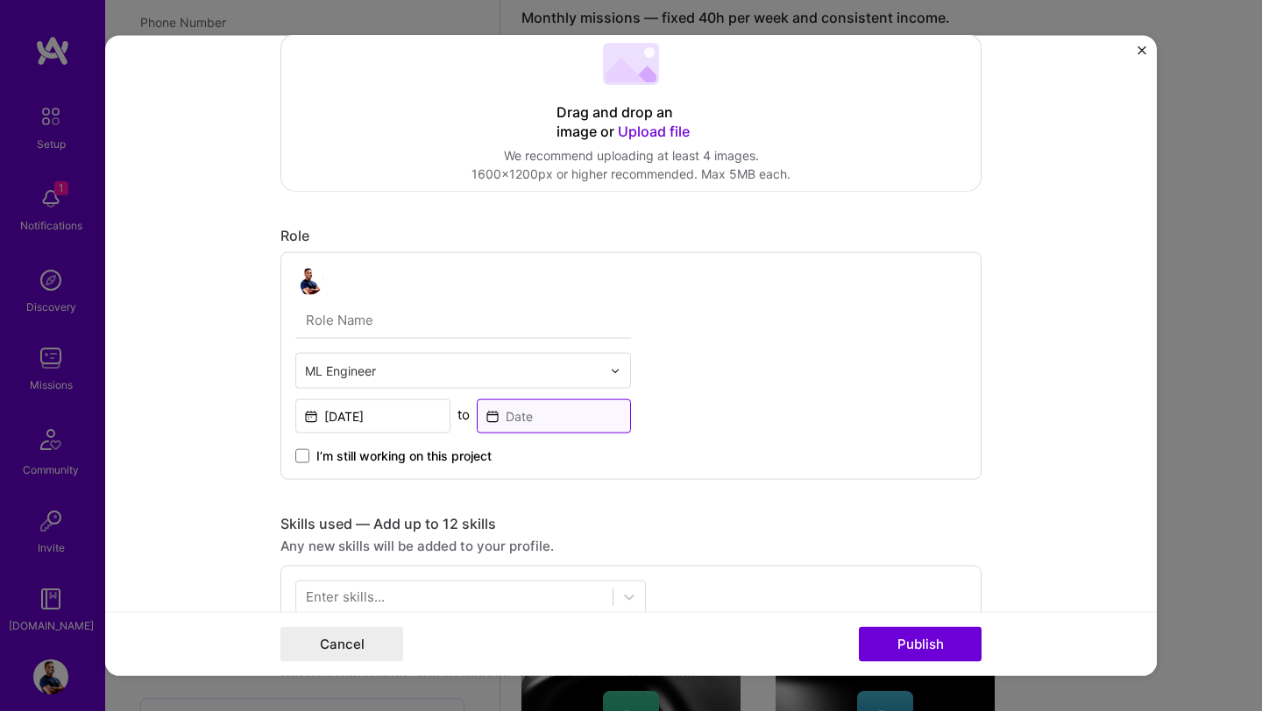
click at [527, 421] on input at bounding box center [554, 417] width 155 height 34
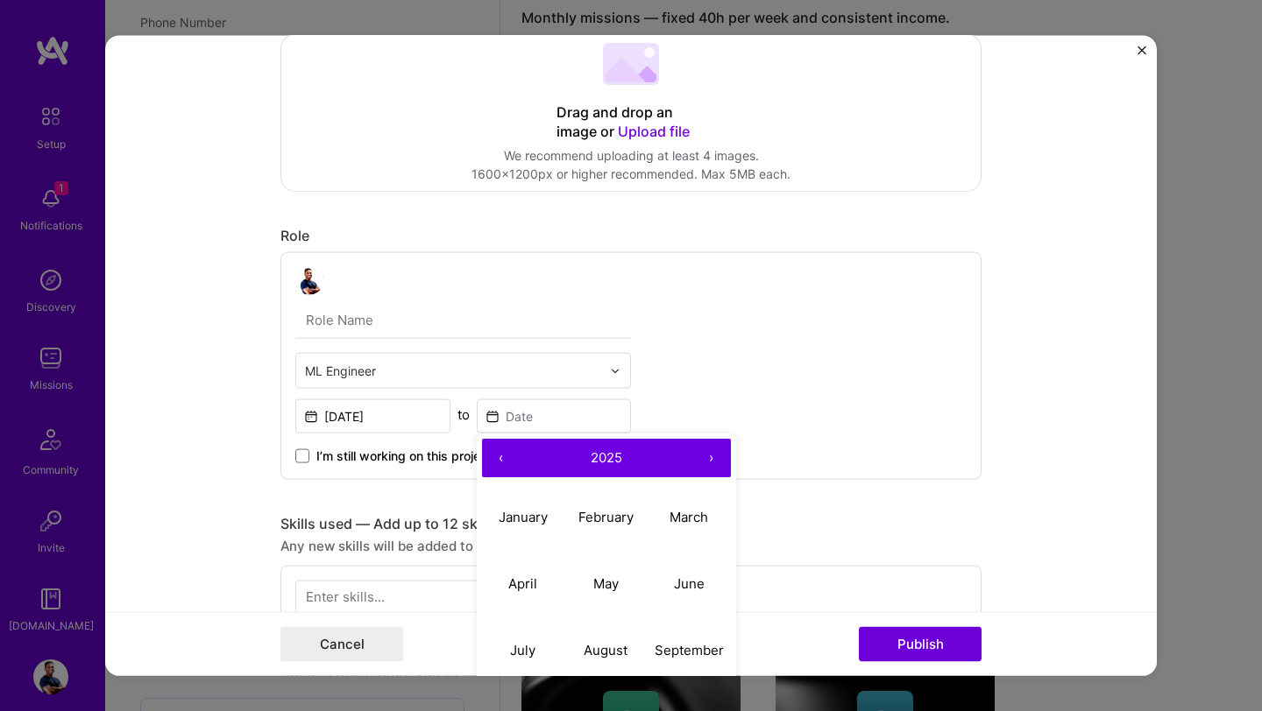
click at [497, 463] on button "‹" at bounding box center [501, 458] width 39 height 39
click at [695, 595] on button "June" at bounding box center [688, 583] width 83 height 67
type input "Jun, 2023"
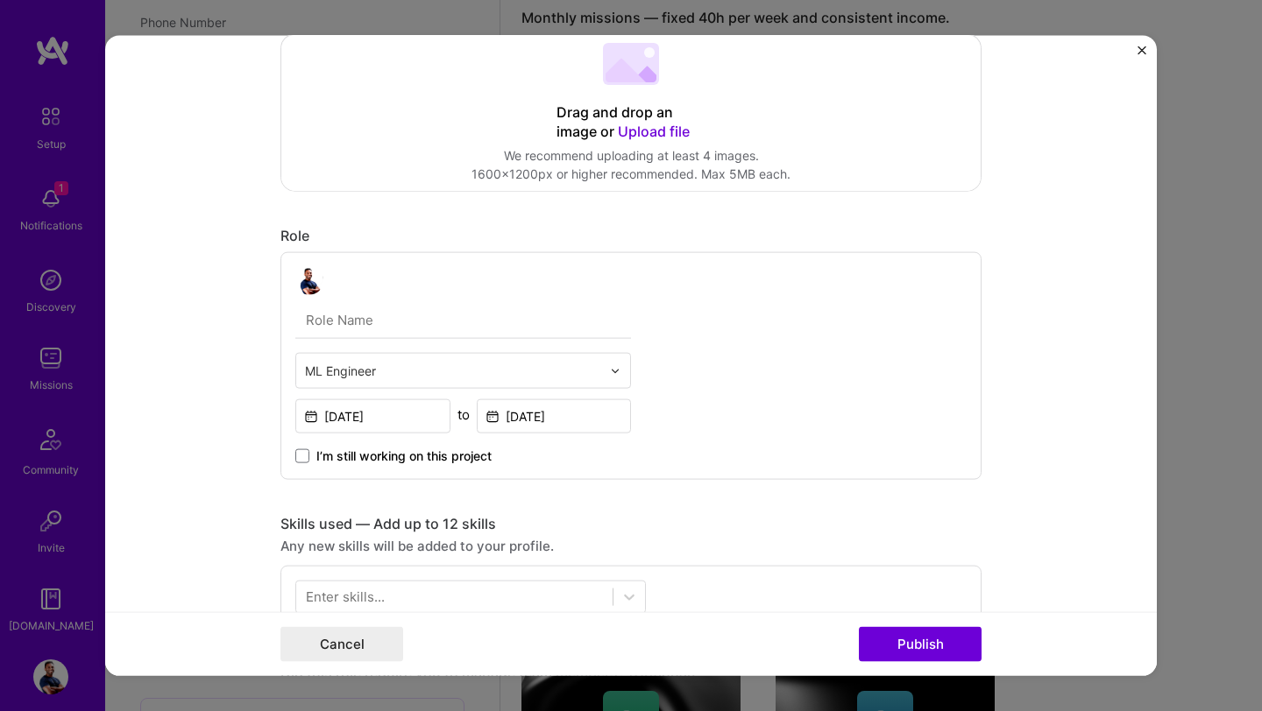
click at [256, 457] on form "Project title Defence Science and Technology Group Company Defence Science and …" at bounding box center [630, 356] width 1051 height 640
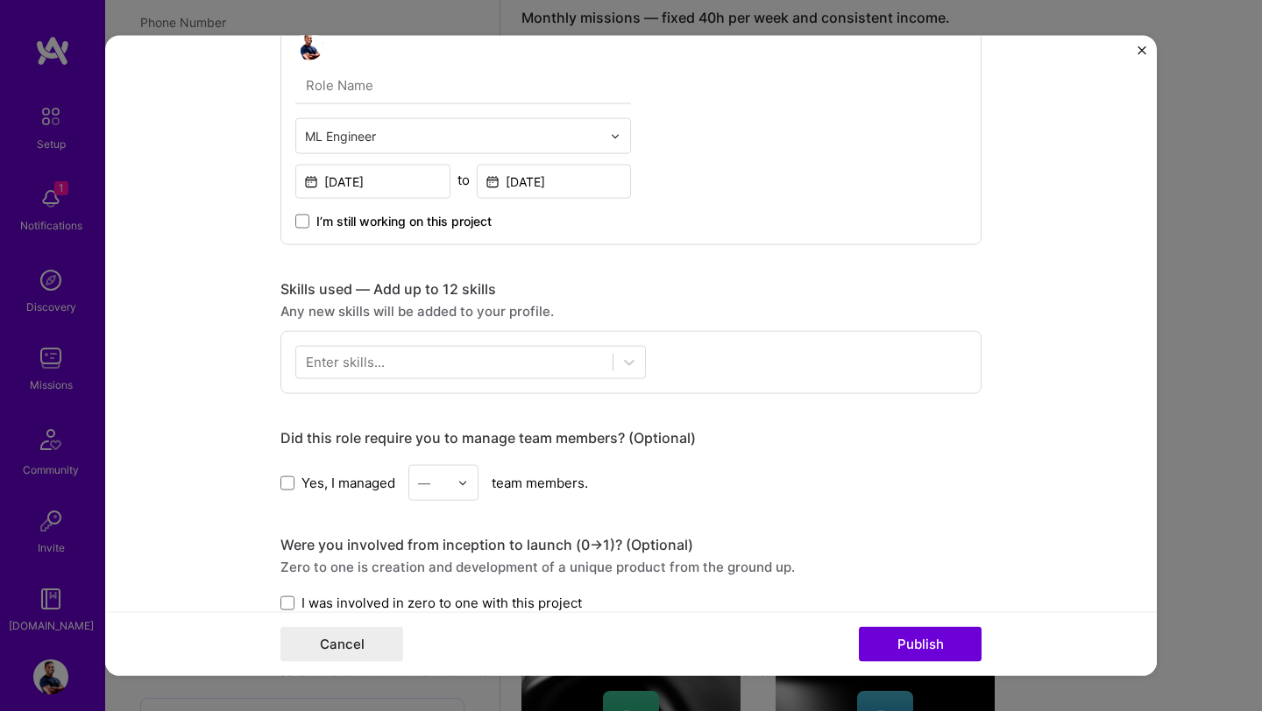
scroll to position [553, 0]
click at [383, 375] on div at bounding box center [454, 361] width 316 height 29
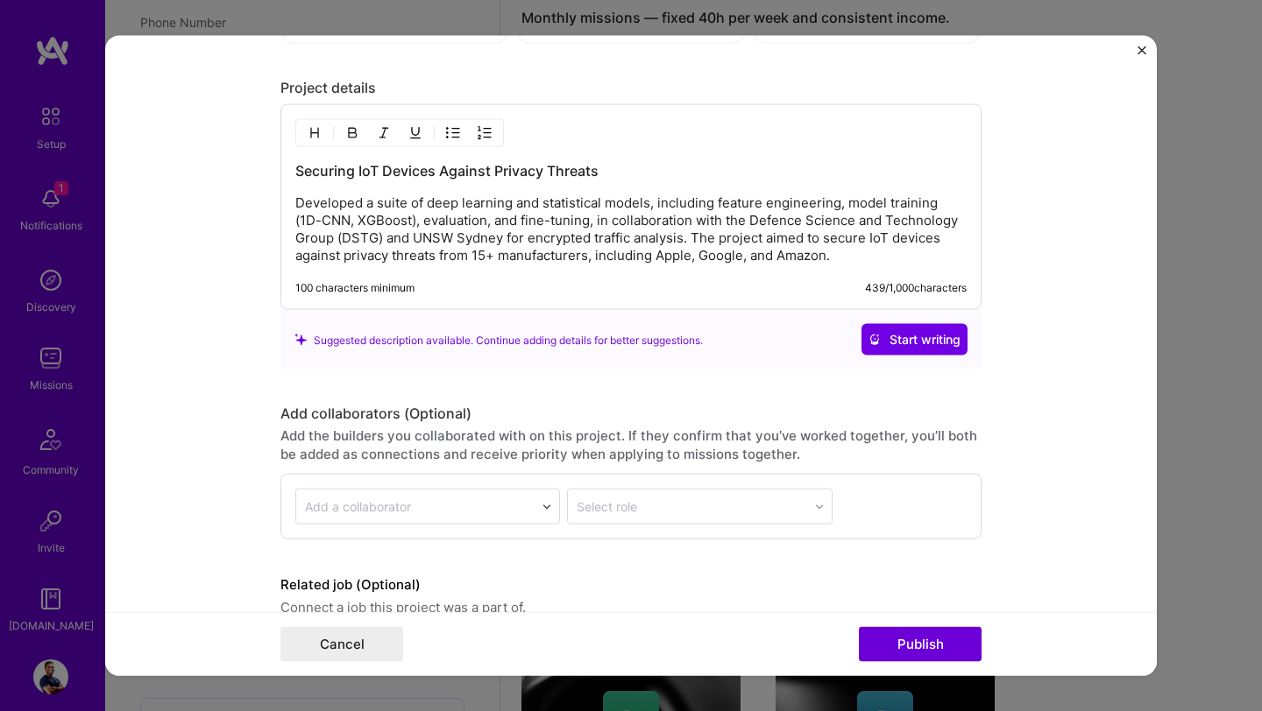
scroll to position [1434, 0]
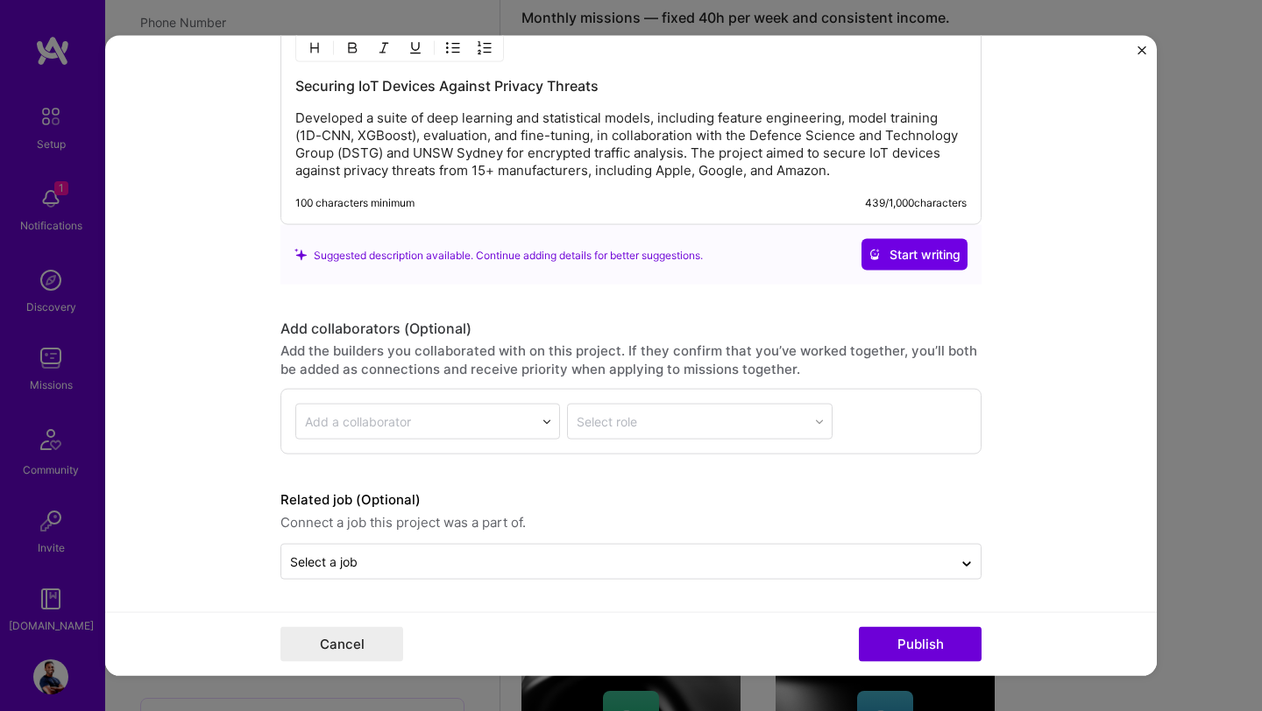
click at [233, 407] on form "Project title Defence Science and Technology Group Company Defence Science and …" at bounding box center [630, 356] width 1051 height 640
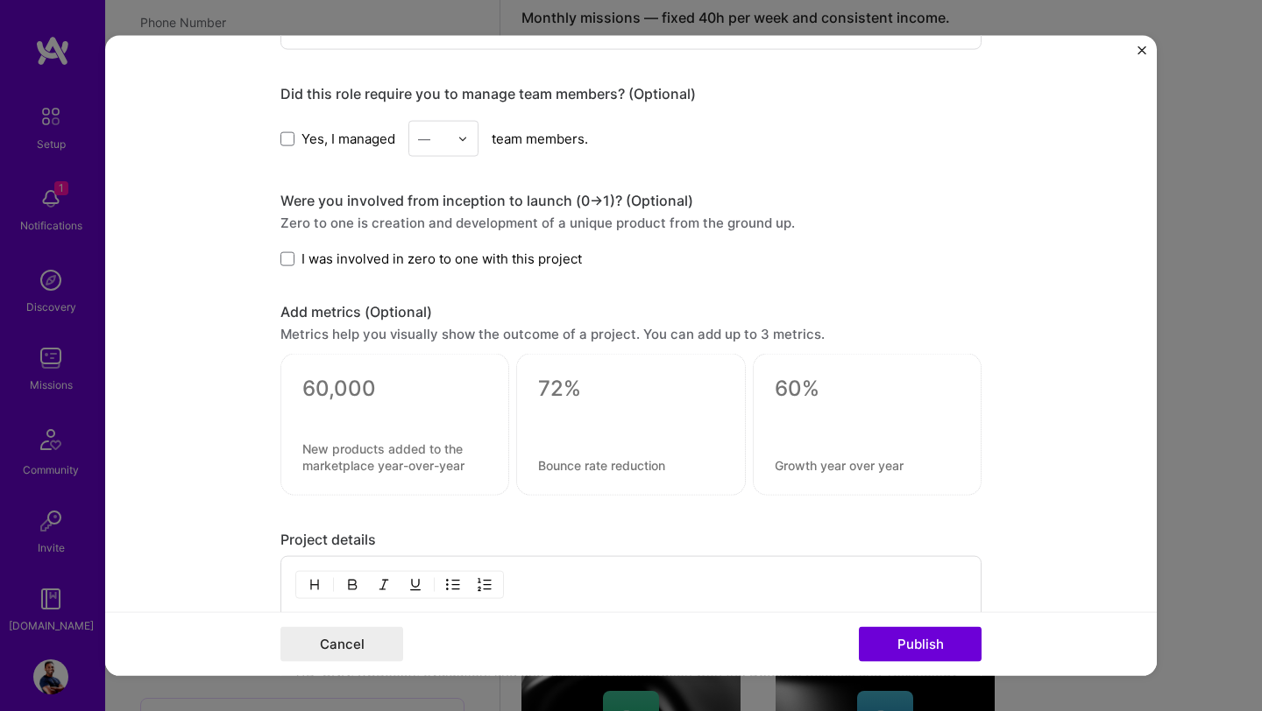
scroll to position [864, 0]
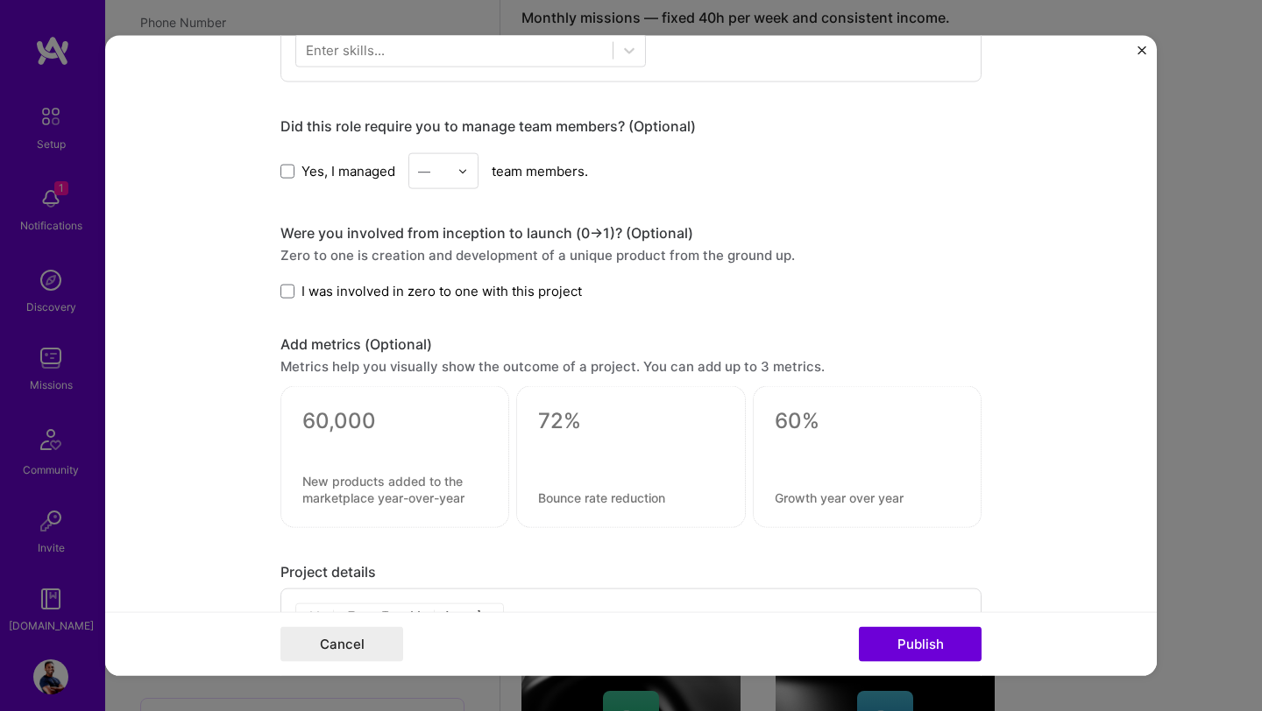
click at [386, 453] on div at bounding box center [394, 457] width 229 height 142
click at [380, 413] on textarea at bounding box center [394, 421] width 185 height 26
click at [199, 433] on form "Project title Defence Science and Technology Group Company Defence Science and …" at bounding box center [630, 356] width 1051 height 640
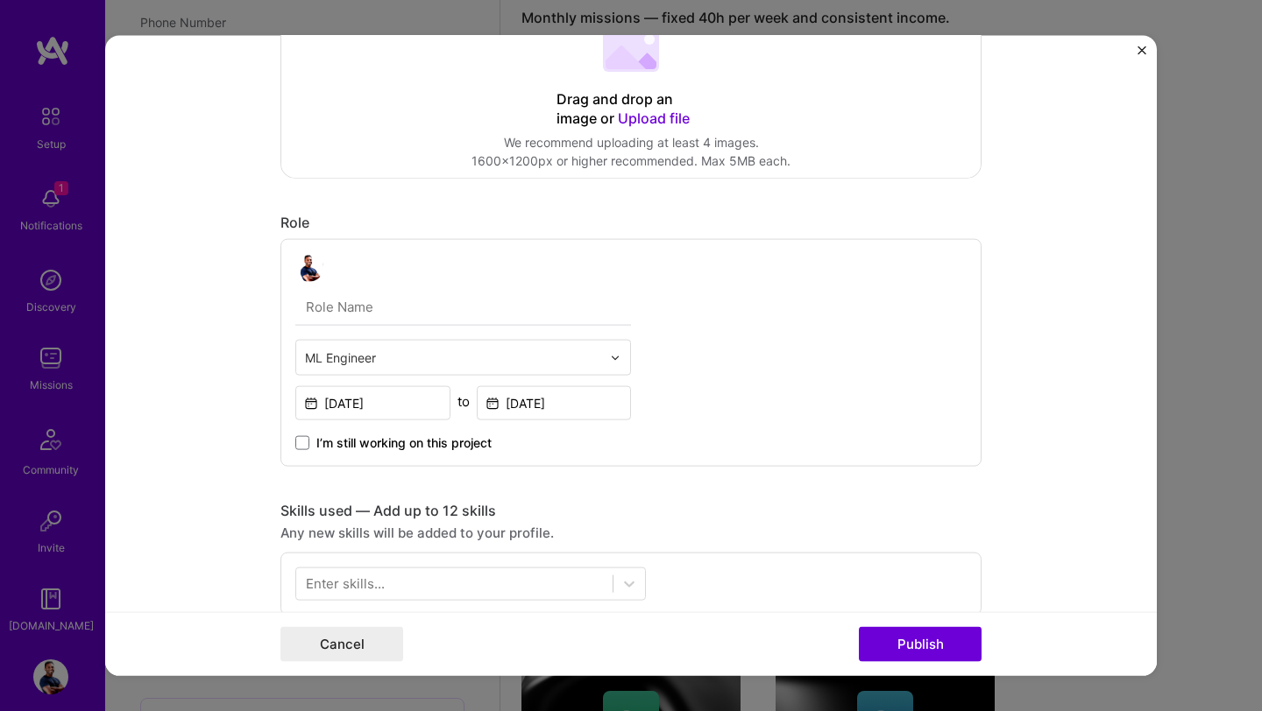
scroll to position [332, 0]
click at [335, 572] on div at bounding box center [454, 582] width 316 height 29
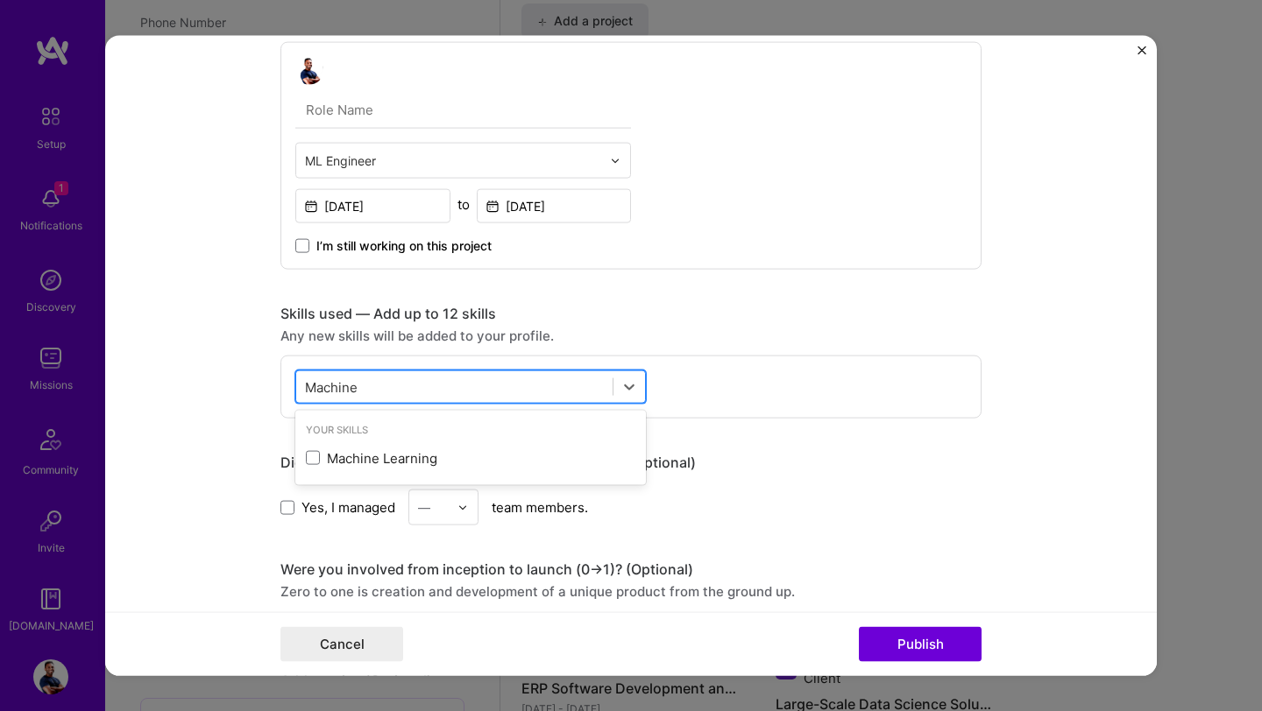
scroll to position [541, 0]
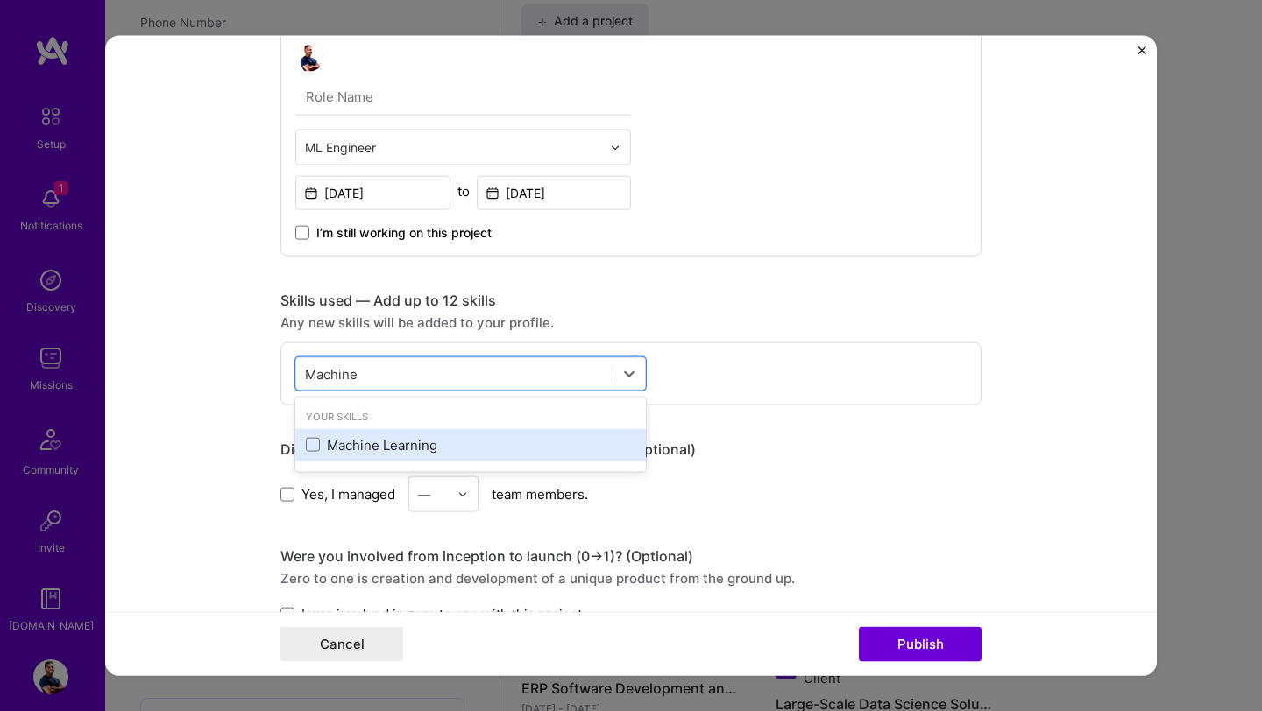
click at [325, 454] on div "Machine Learning" at bounding box center [470, 444] width 329 height 18
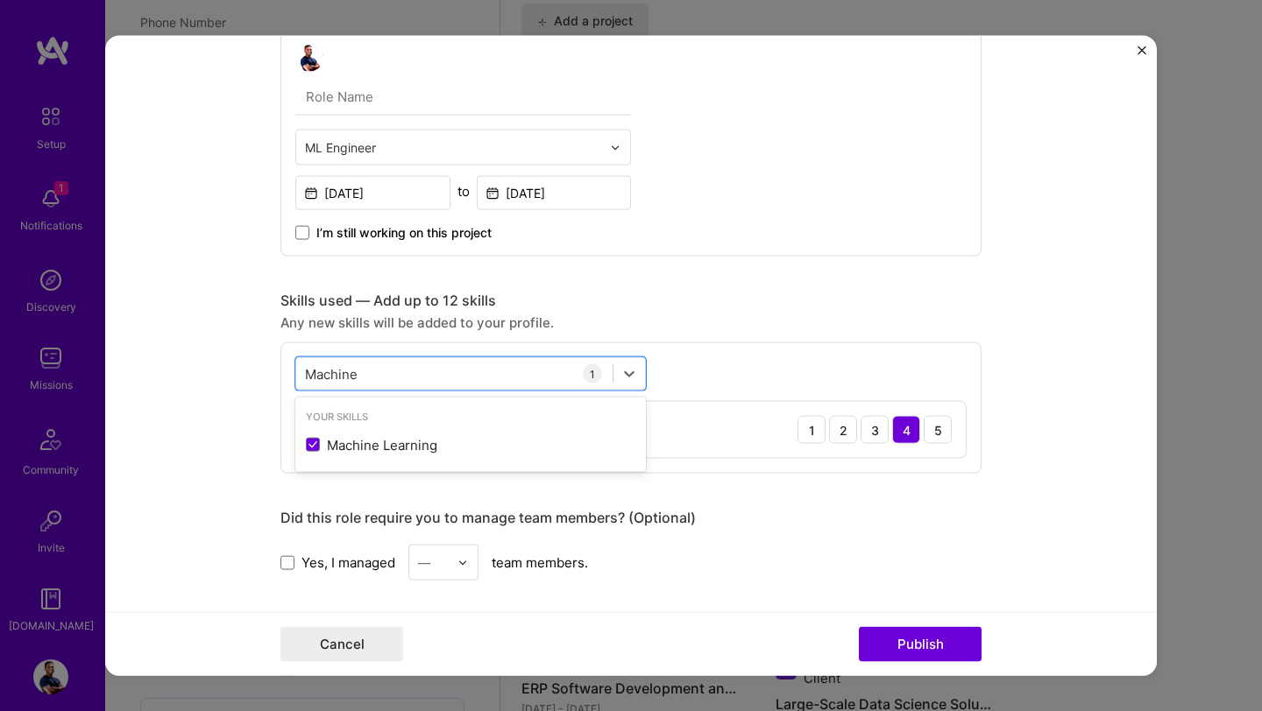
click at [198, 434] on form "Project title Defence Science and Technology Group Company Defence Science and …" at bounding box center [630, 356] width 1051 height 640
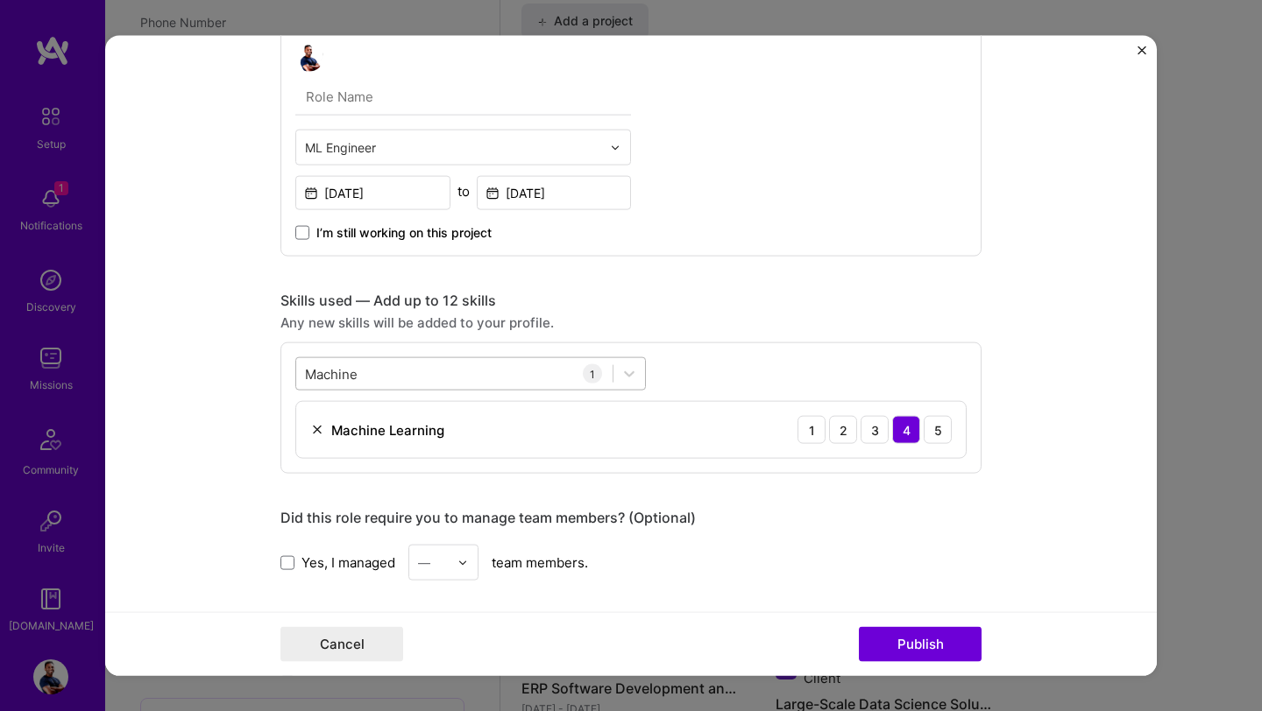
click at [427, 383] on div "Machine Machine" at bounding box center [454, 373] width 316 height 29
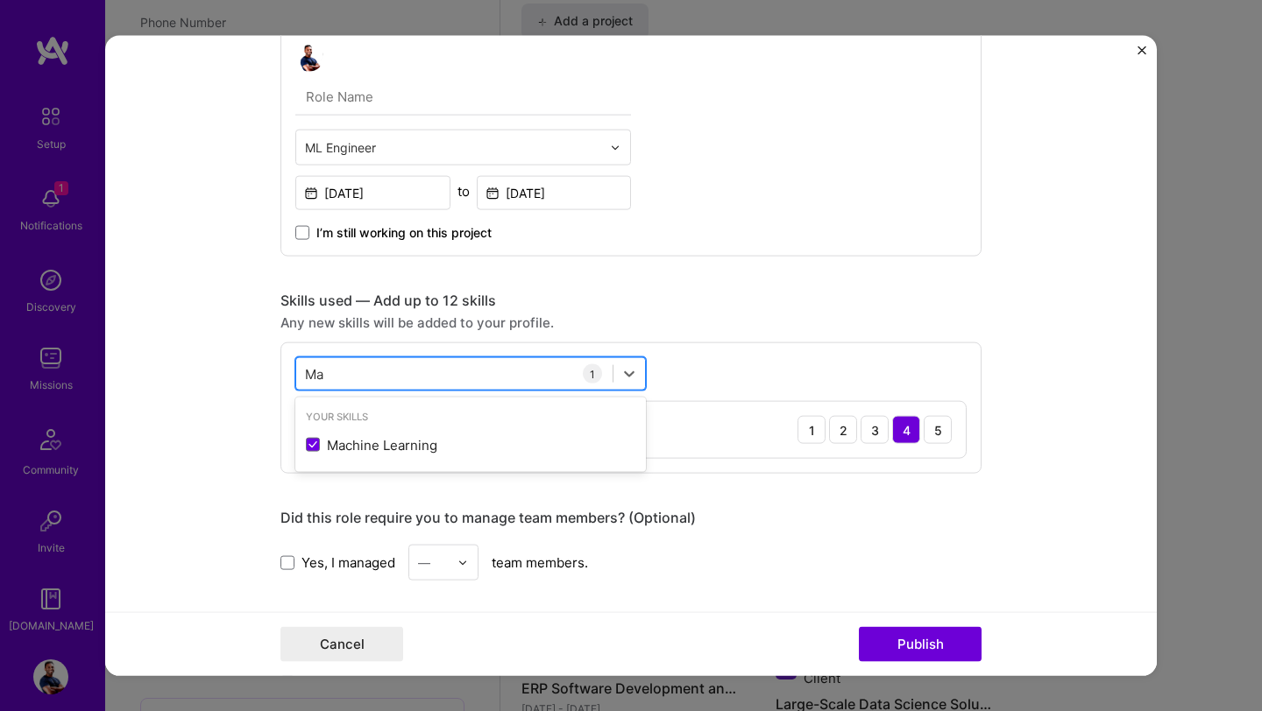
type input "M"
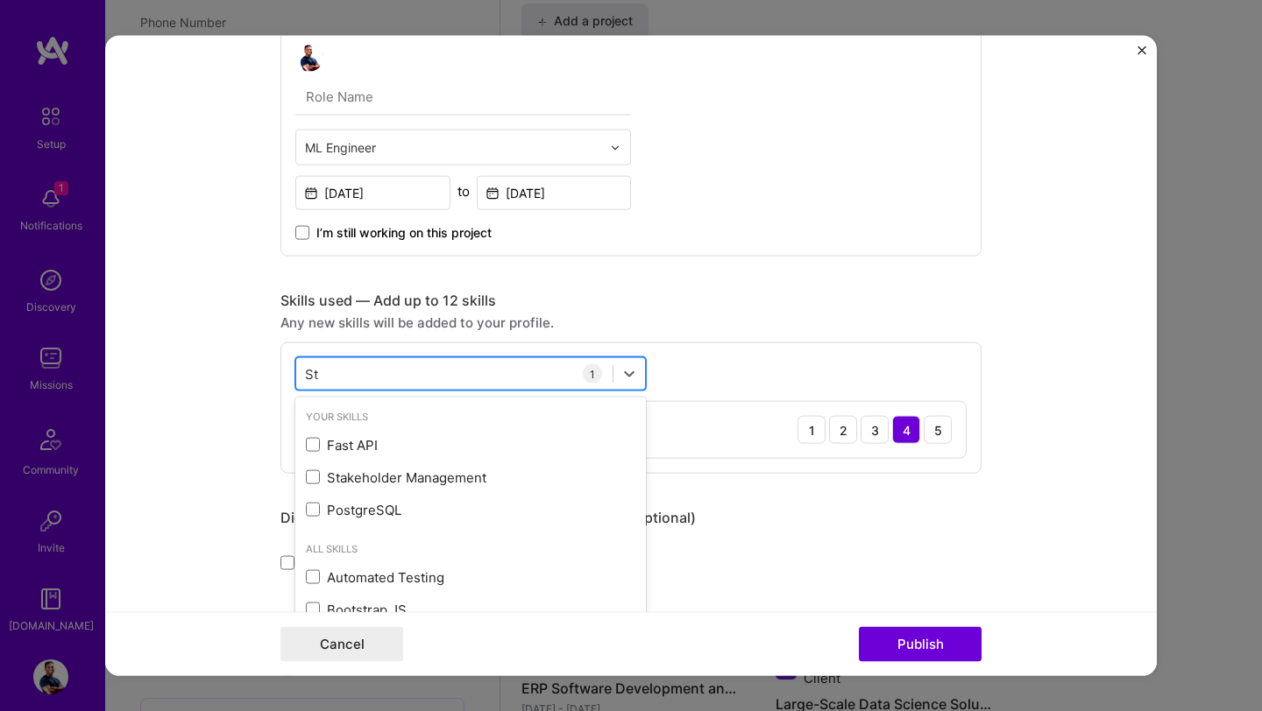
type input "S"
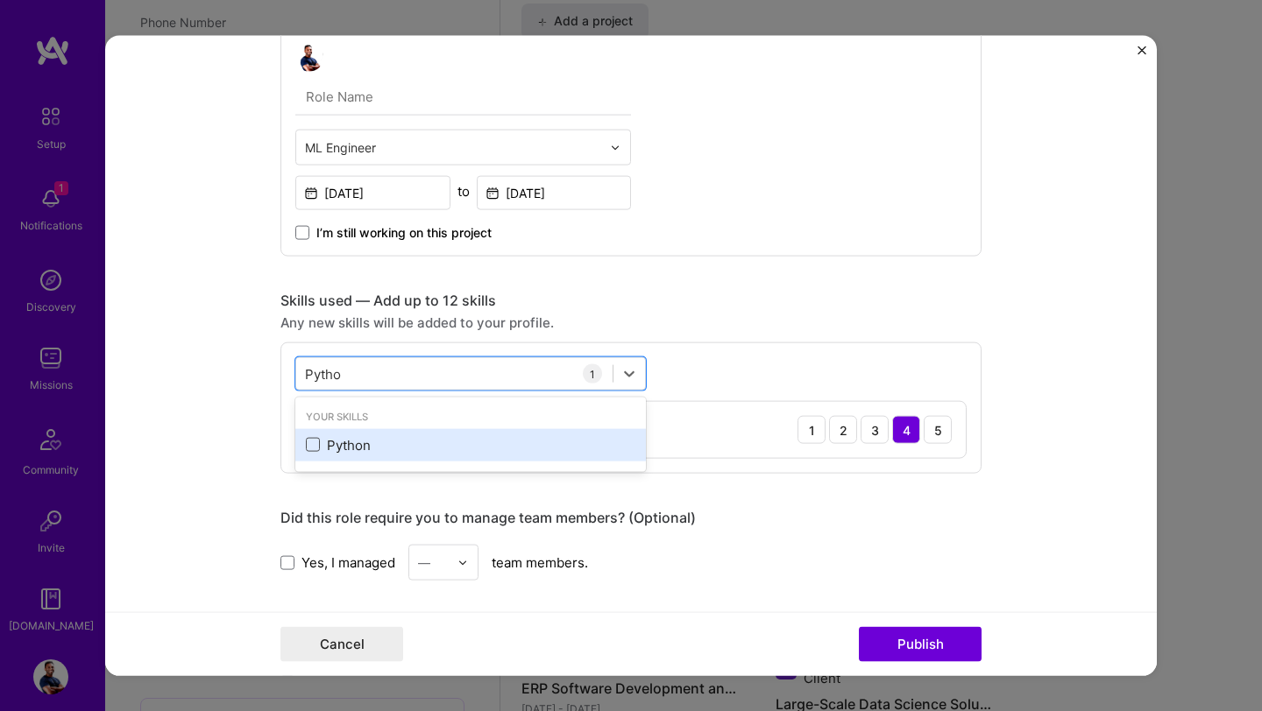
click at [318, 444] on span at bounding box center [313, 445] width 14 height 14
click at [0, 0] on input "checkbox" at bounding box center [0, 0] width 0 height 0
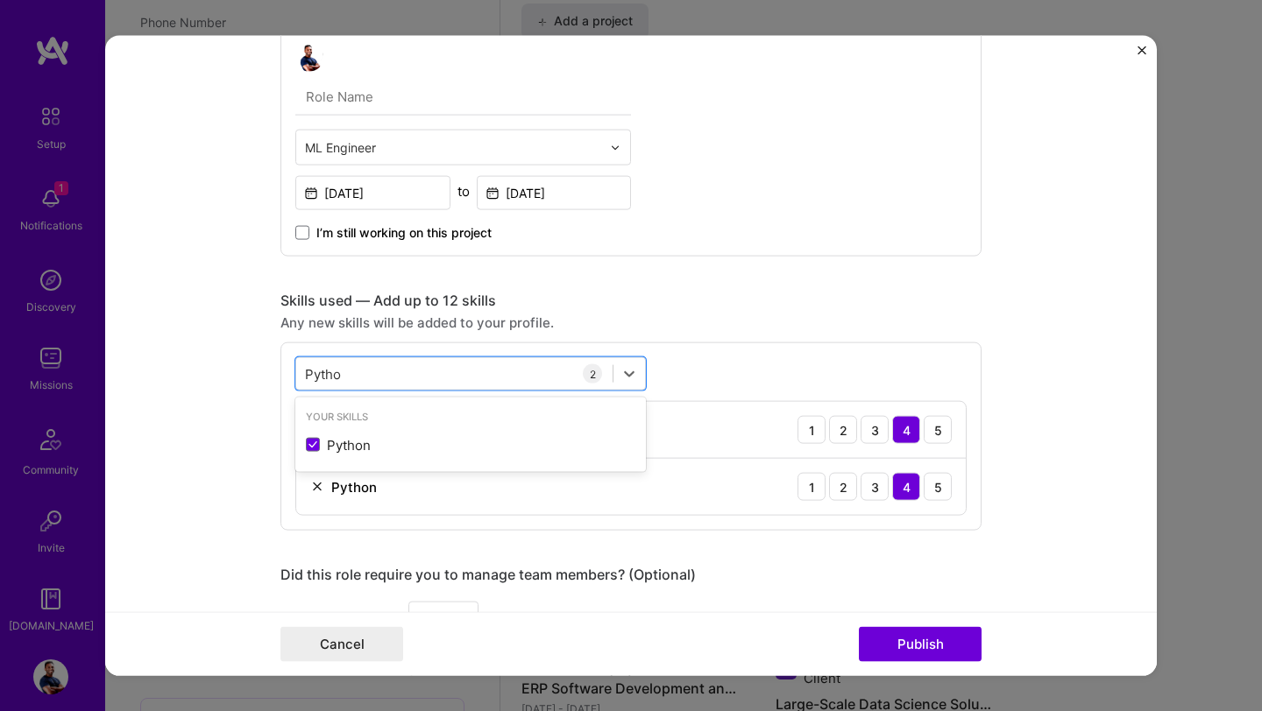
click at [243, 416] on form "Project title Defence Science and Technology Group Company Defence Science and …" at bounding box center [630, 356] width 1051 height 640
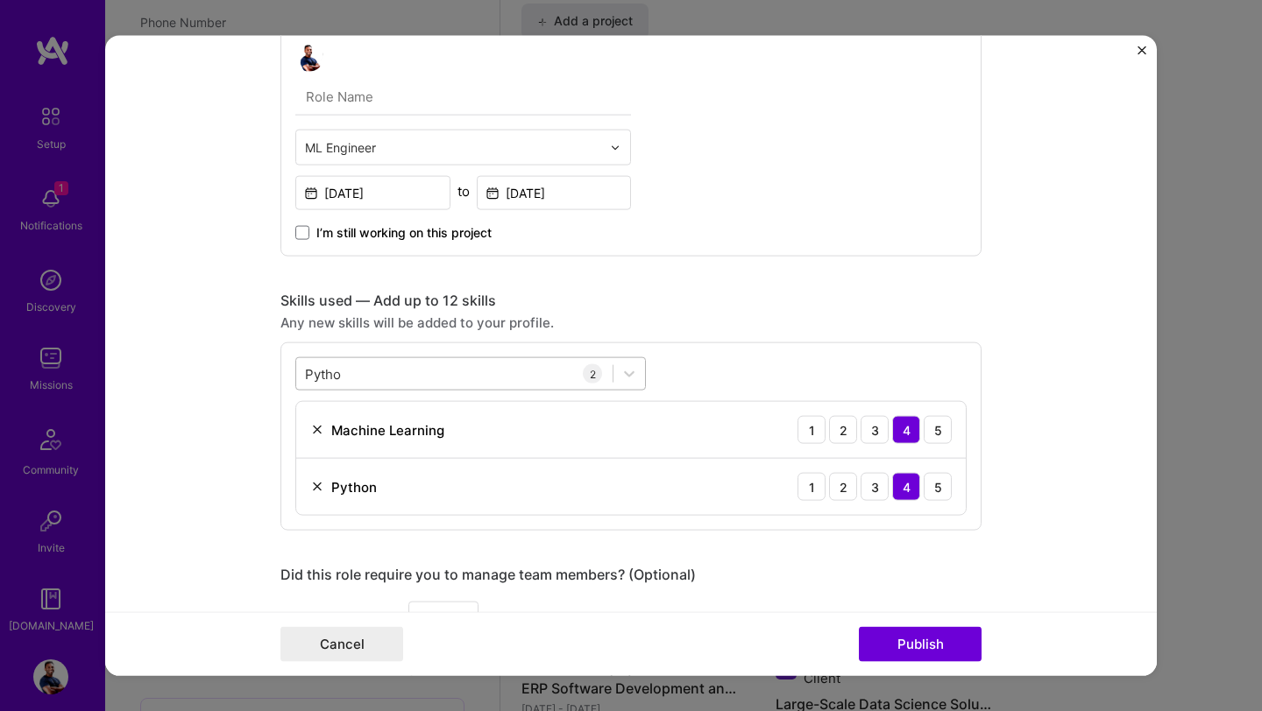
click at [373, 372] on div "Pytho Pytho" at bounding box center [454, 373] width 316 height 29
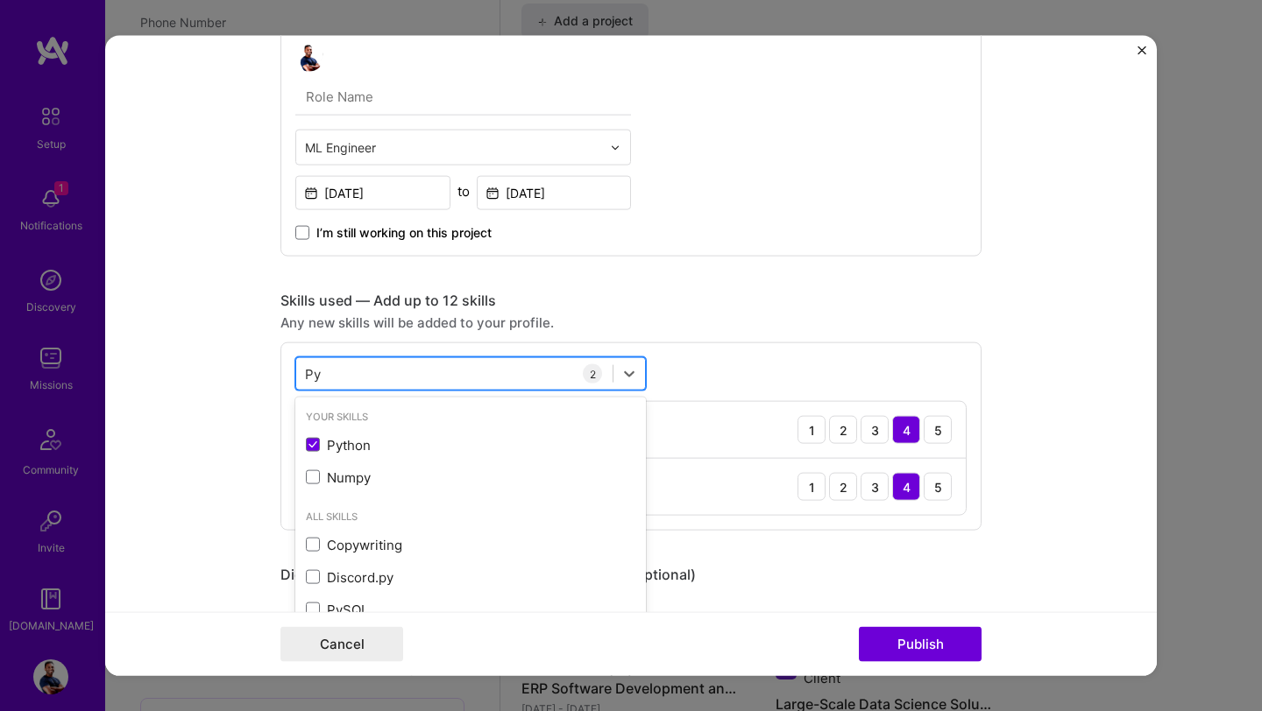
type input "P"
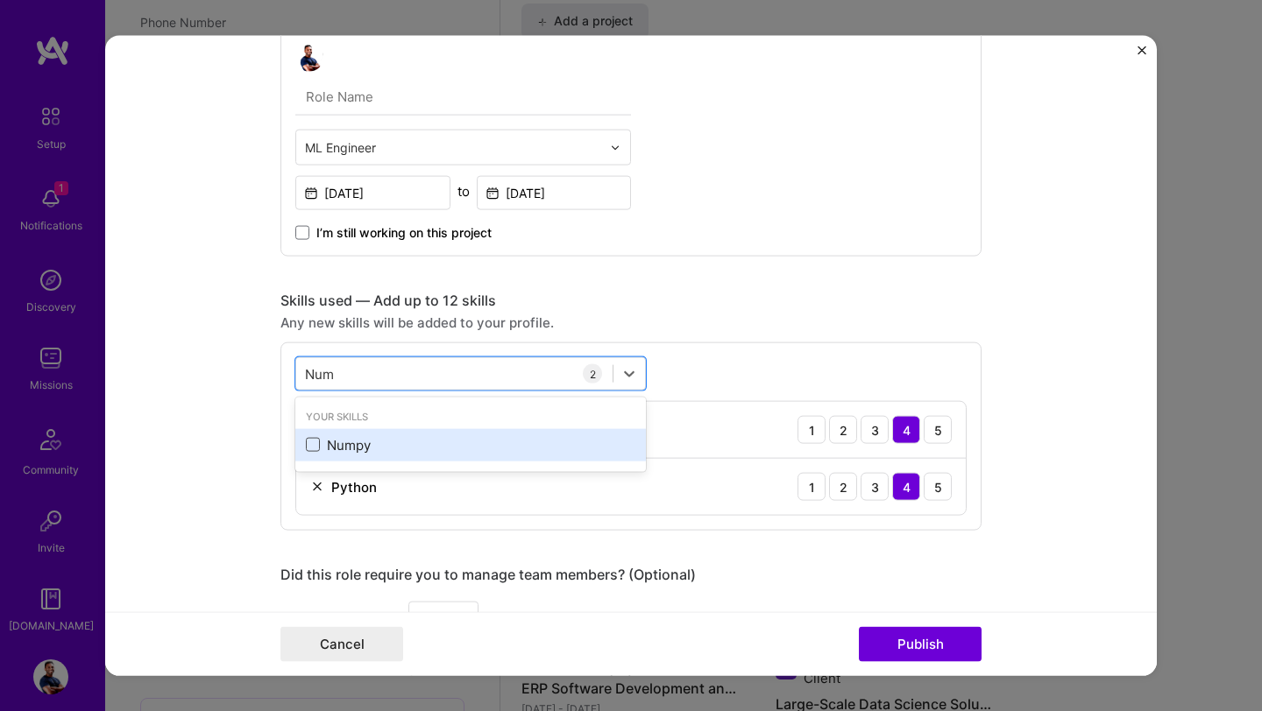
click at [317, 441] on span at bounding box center [313, 445] width 14 height 14
click at [0, 0] on input "checkbox" at bounding box center [0, 0] width 0 height 0
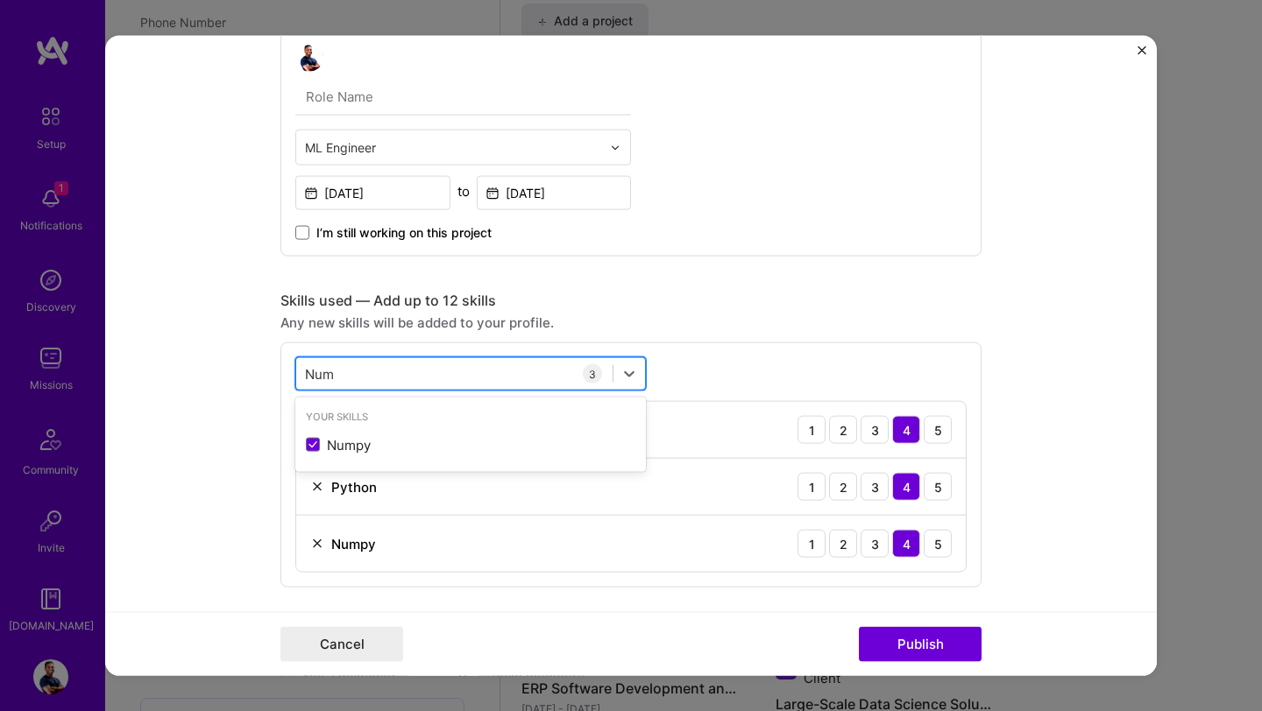
click at [414, 372] on div "Num Num" at bounding box center [454, 373] width 316 height 29
type input "N"
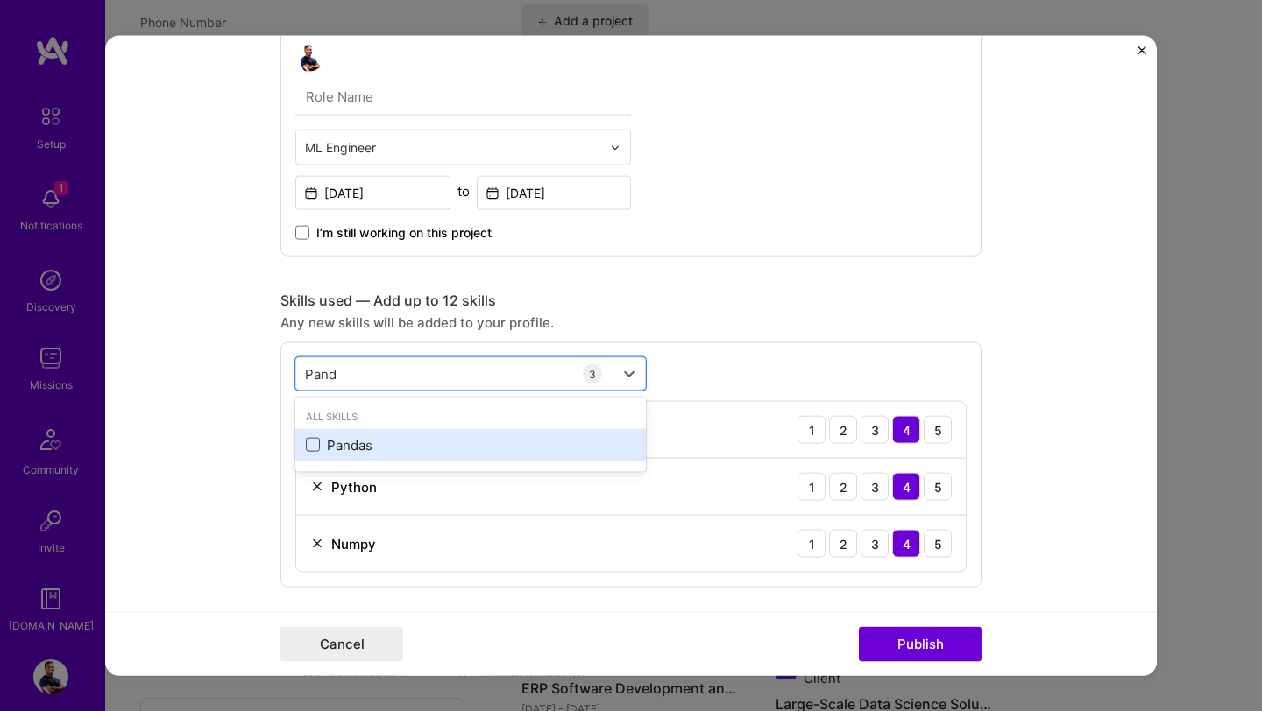
click at [314, 448] on span at bounding box center [313, 445] width 14 height 14
click at [0, 0] on input "checkbox" at bounding box center [0, 0] width 0 height 0
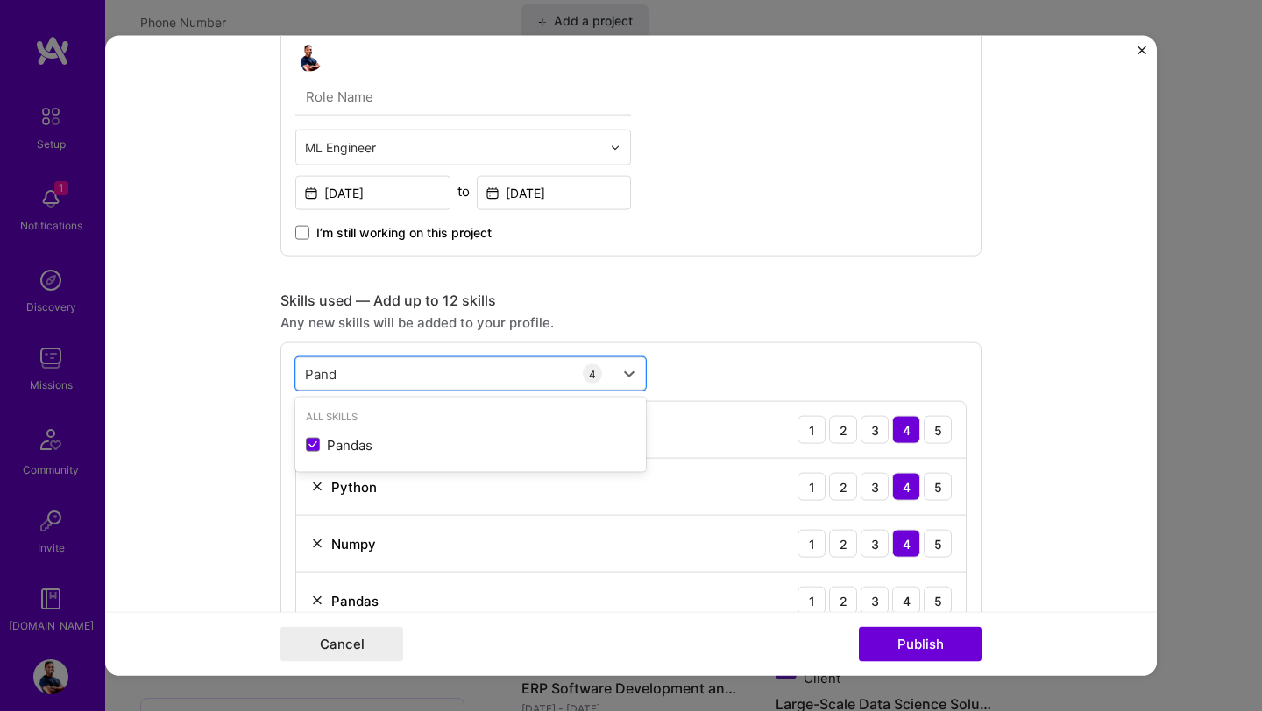
click at [238, 412] on form "Project title Defence Science and Technology Group Company Defence Science and …" at bounding box center [630, 356] width 1051 height 640
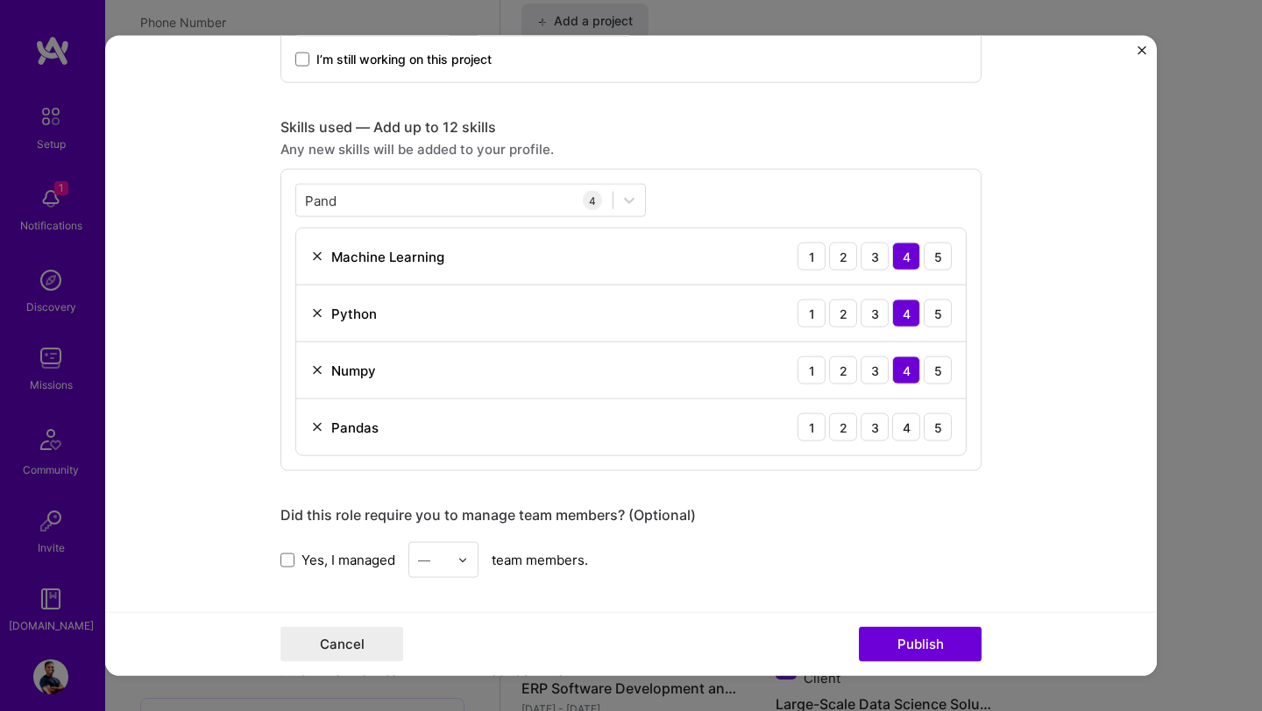
scroll to position [715, 0]
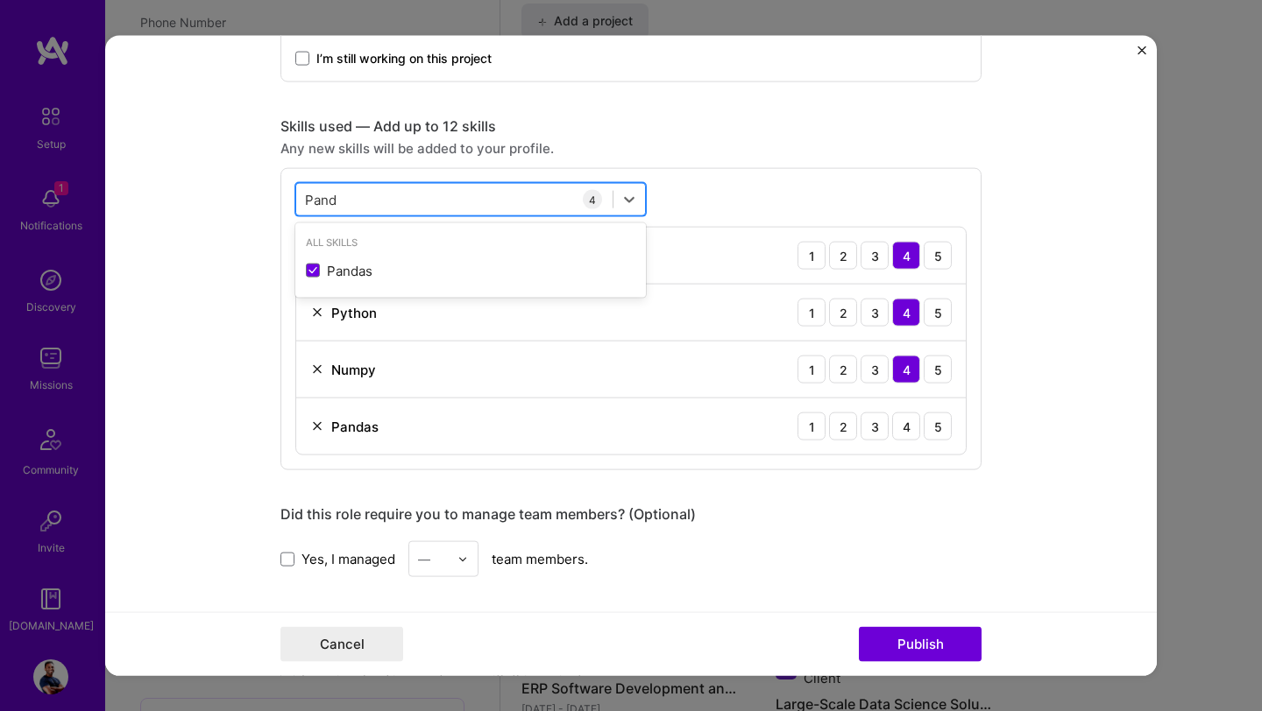
click at [371, 188] on div "Pand Pand" at bounding box center [454, 199] width 316 height 29
type input "P"
type input "w"
type input "W"
type input "n"
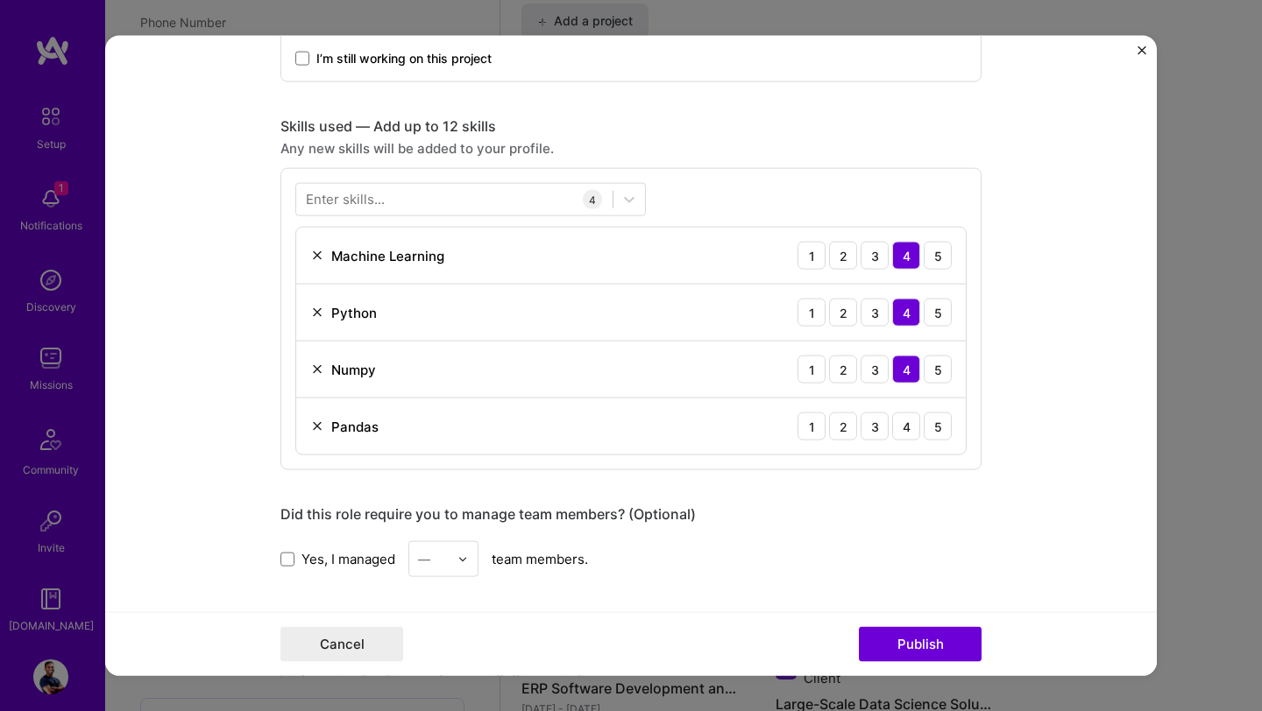
click at [223, 248] on form "Project title Defence Science and Technology Group Company Defence Science and …" at bounding box center [630, 356] width 1051 height 640
click at [378, 207] on div "Enter skills..." at bounding box center [345, 199] width 79 height 18
click at [383, 204] on div "Enter skills..." at bounding box center [345, 199] width 79 height 18
click at [408, 200] on div at bounding box center [454, 199] width 316 height 29
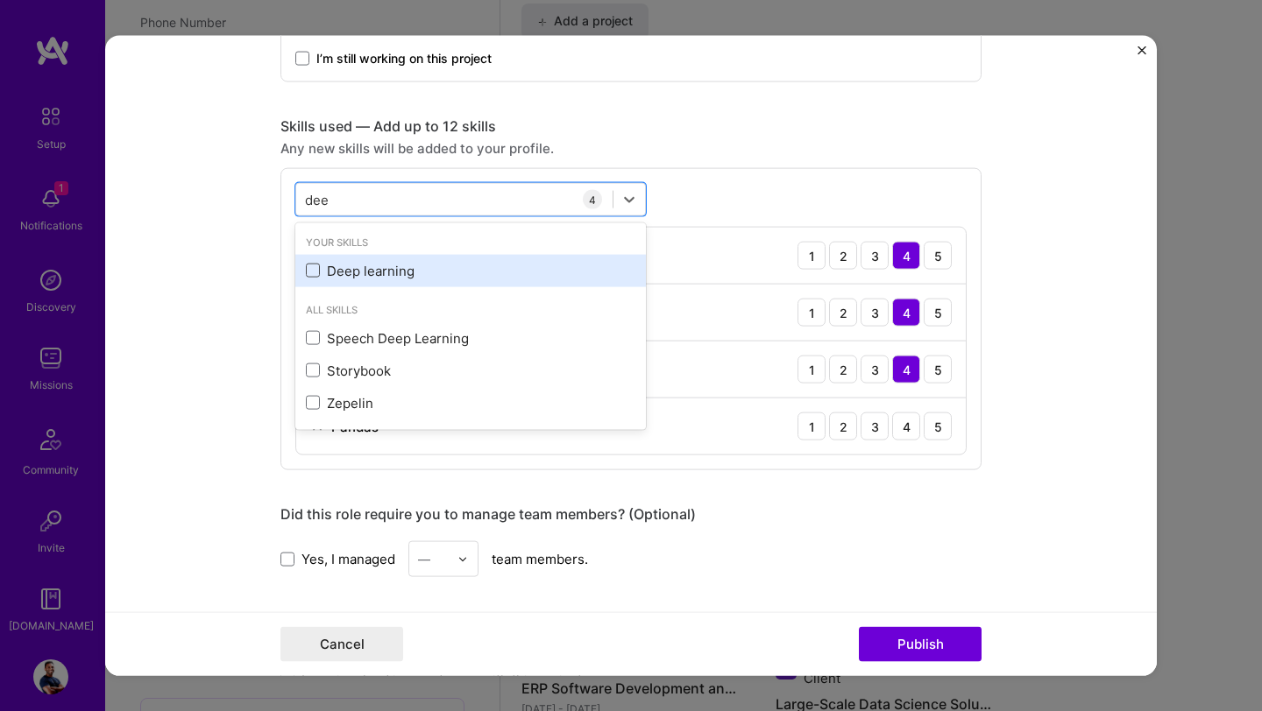
click at [316, 264] on span at bounding box center [313, 271] width 14 height 14
click at [0, 0] on input "checkbox" at bounding box center [0, 0] width 0 height 0
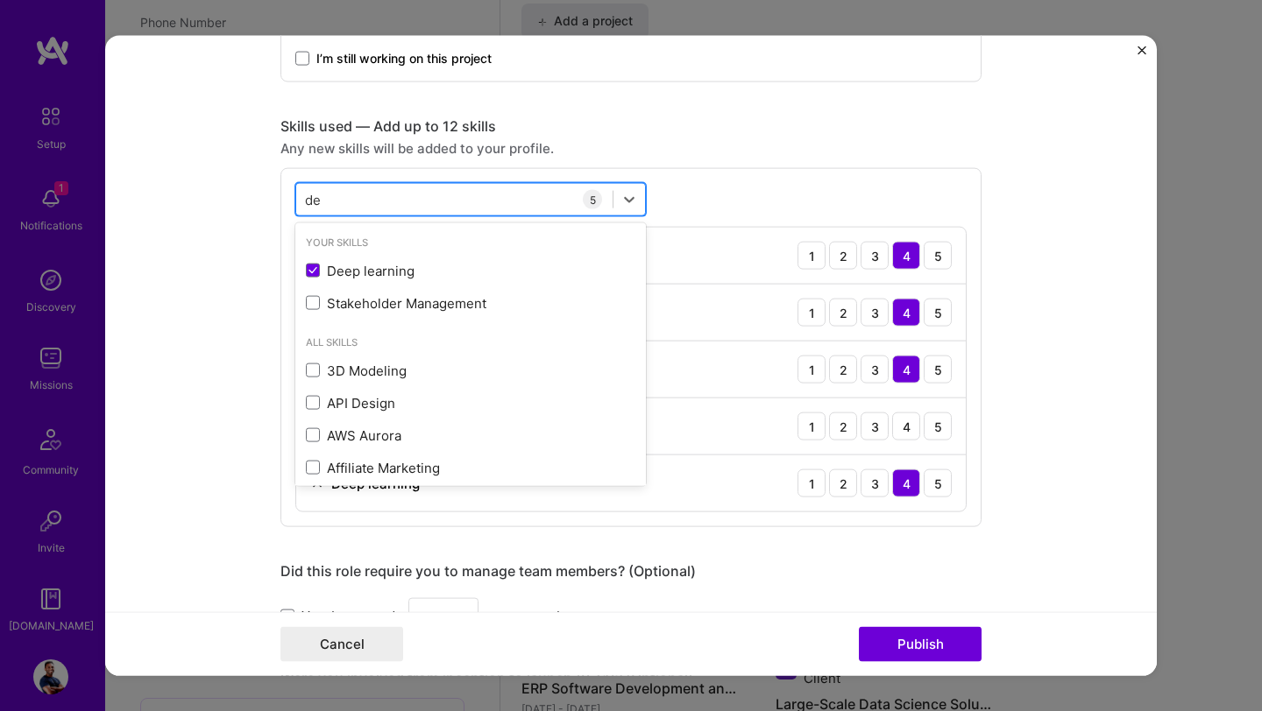
type input "d"
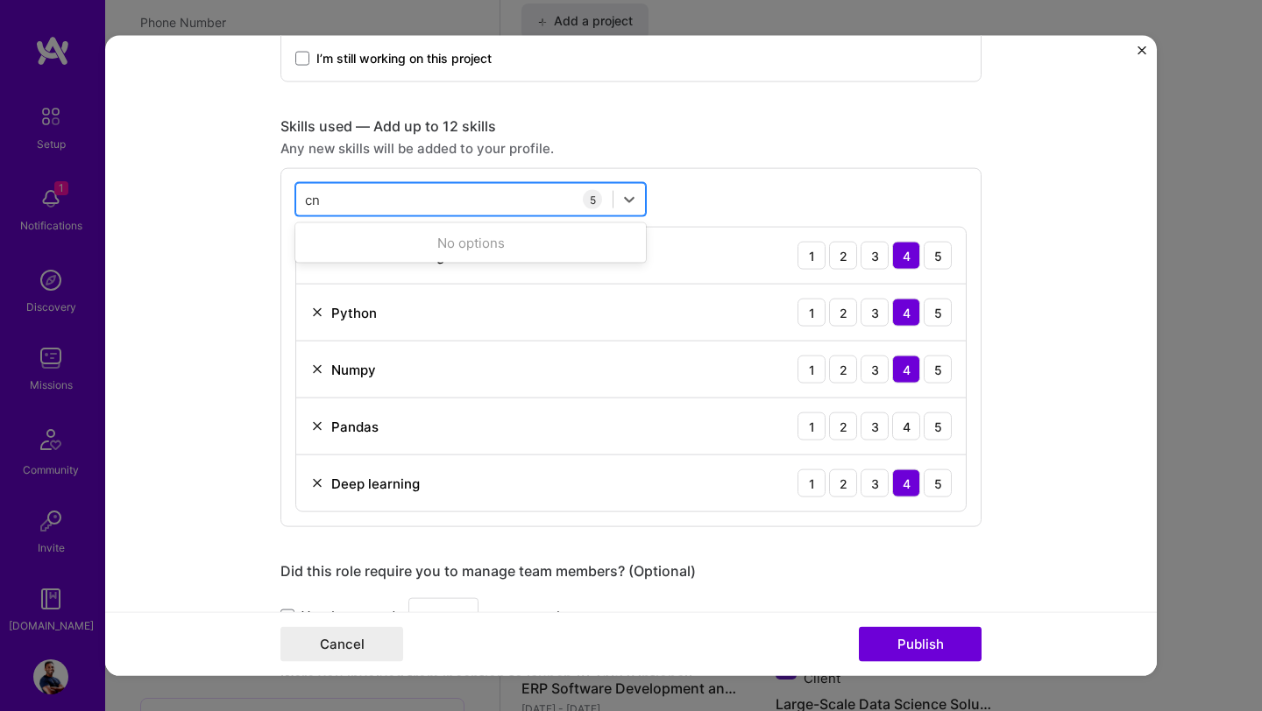
type input "c"
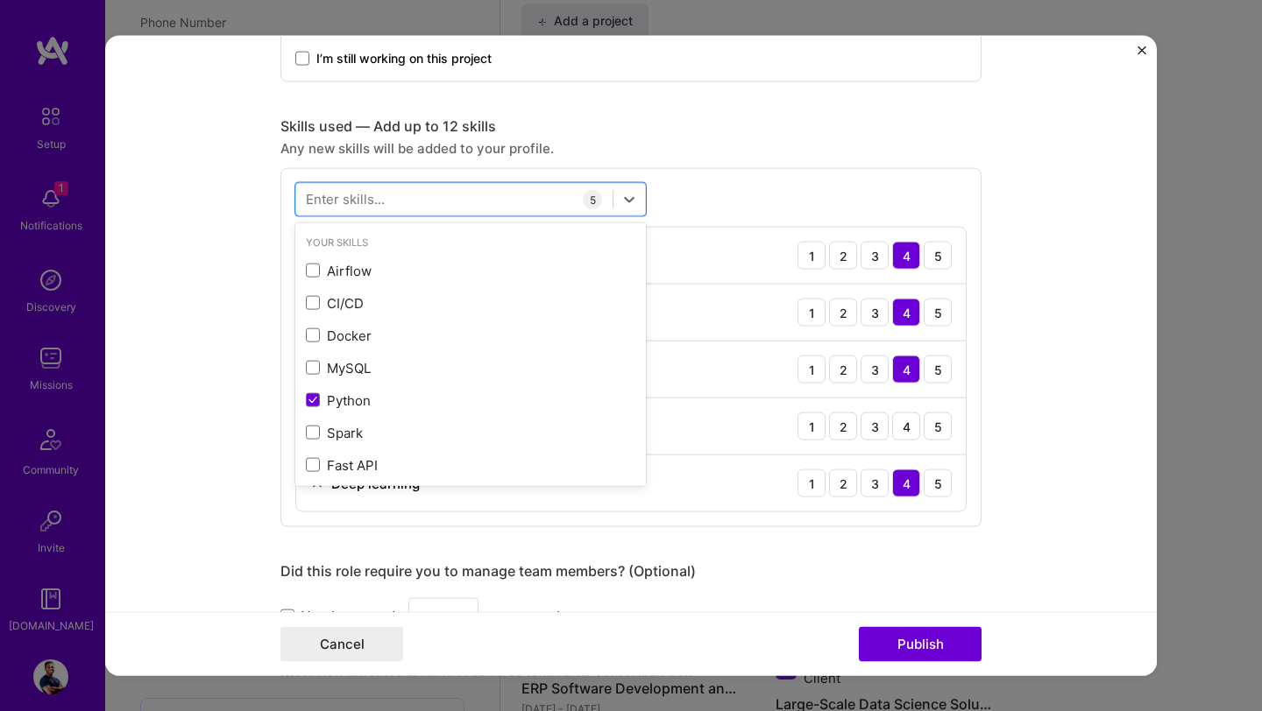
click at [225, 265] on form "Project title Defence Science and Technology Group Company Defence Science and …" at bounding box center [630, 356] width 1051 height 640
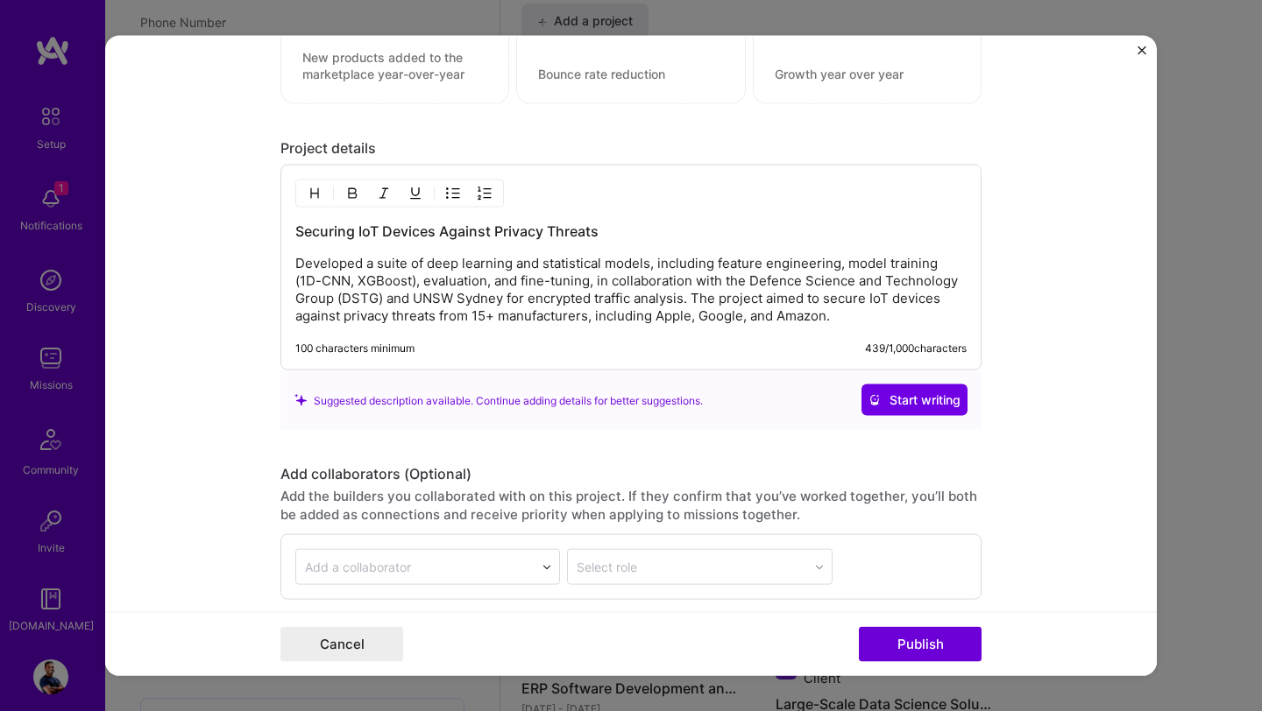
scroll to position [1730, 0]
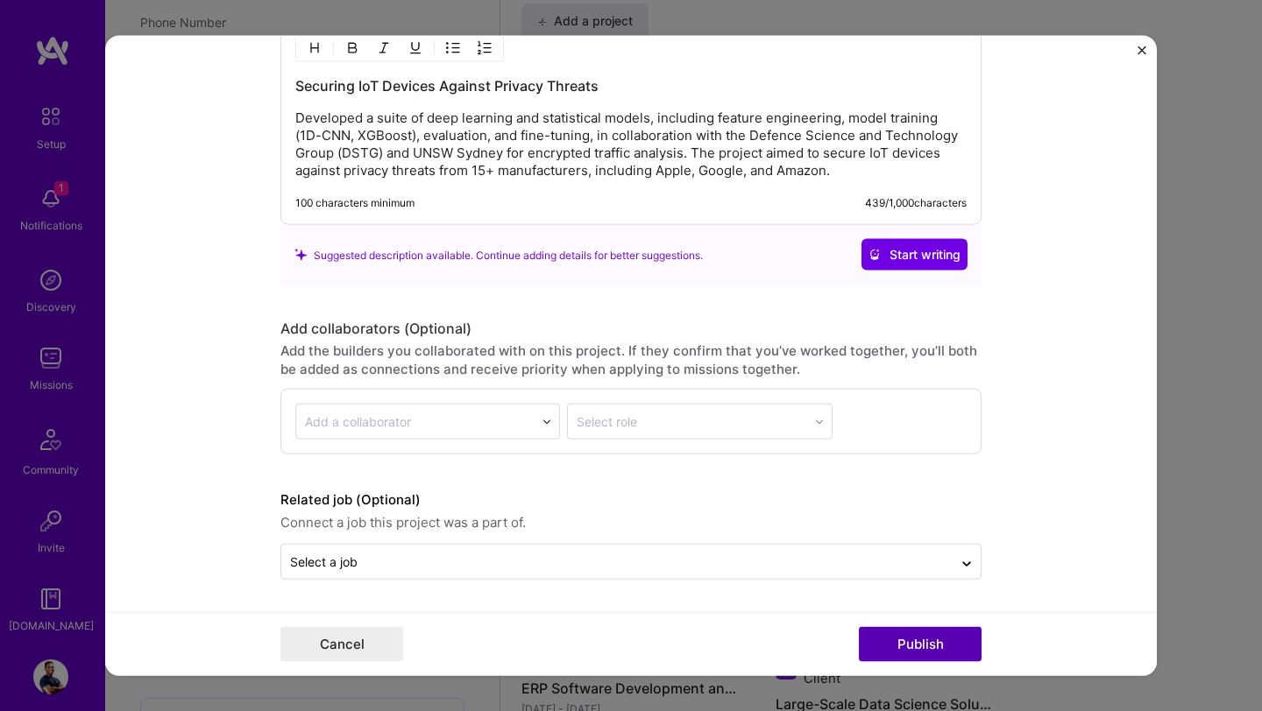
click at [937, 654] on button "Publish" at bounding box center [920, 643] width 123 height 35
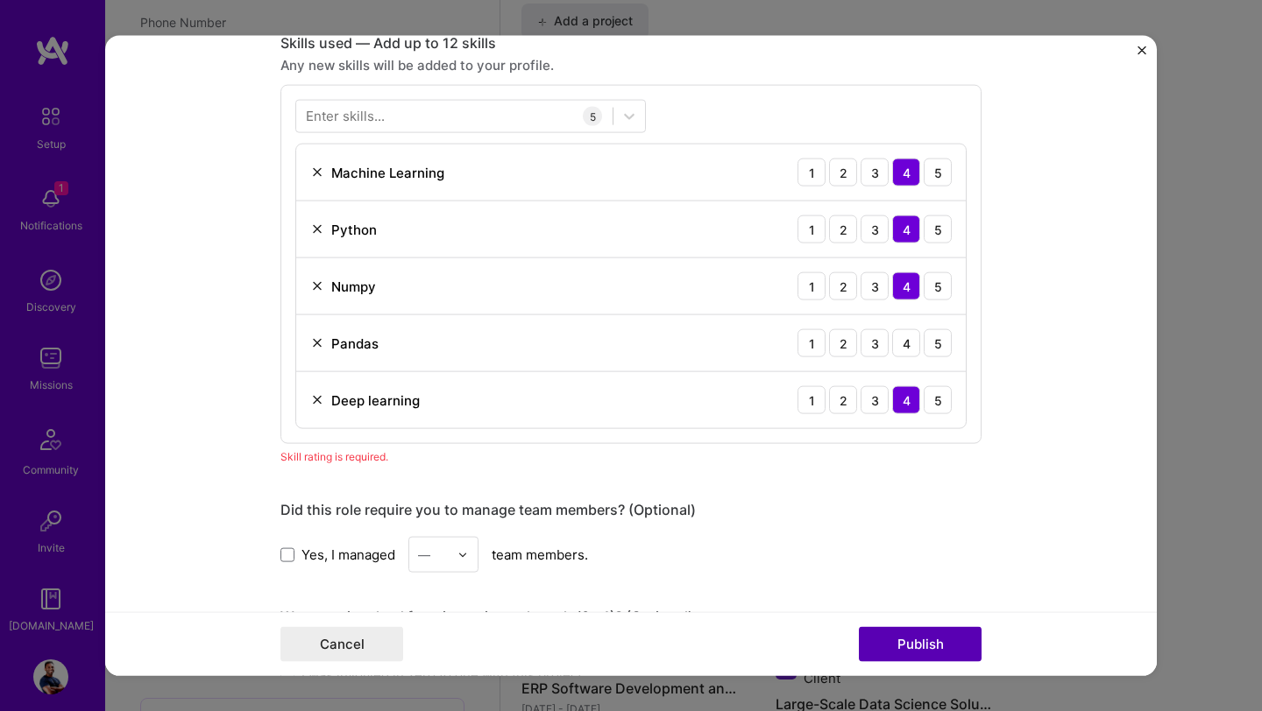
scroll to position [797, 0]
click at [905, 350] on div "4" at bounding box center [906, 344] width 28 height 28
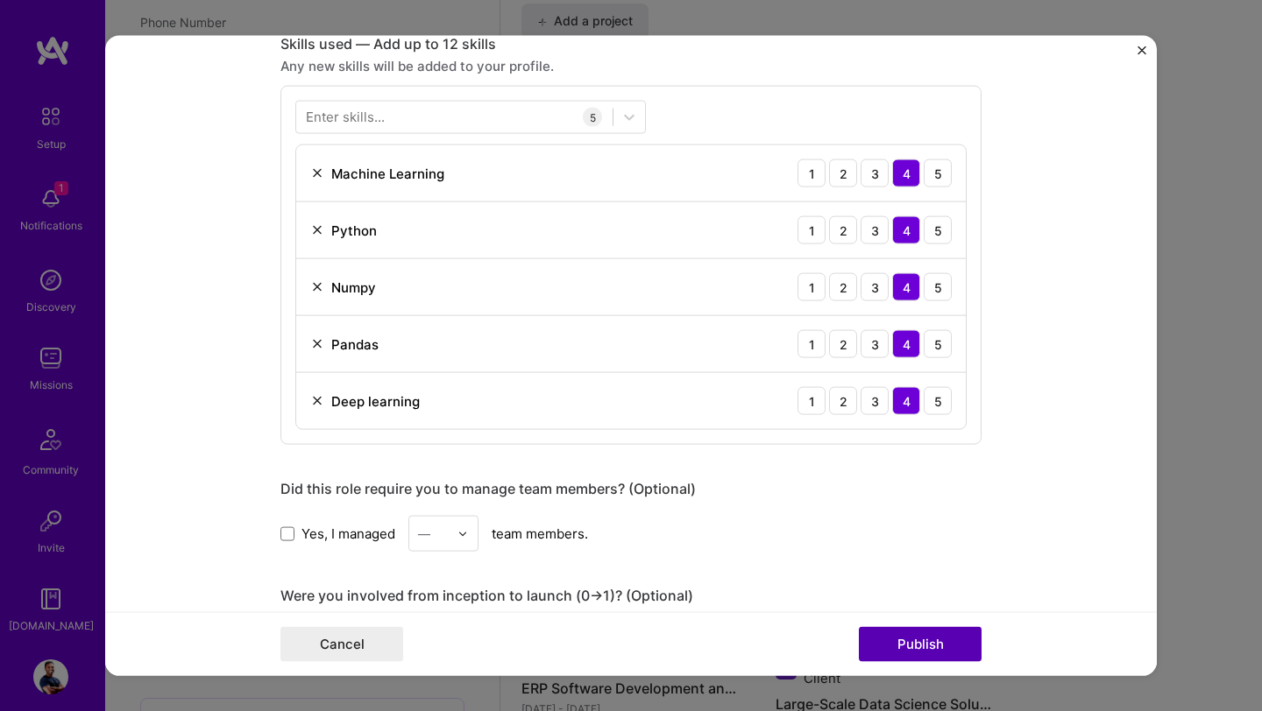
click at [899, 650] on button "Publish" at bounding box center [920, 643] width 123 height 35
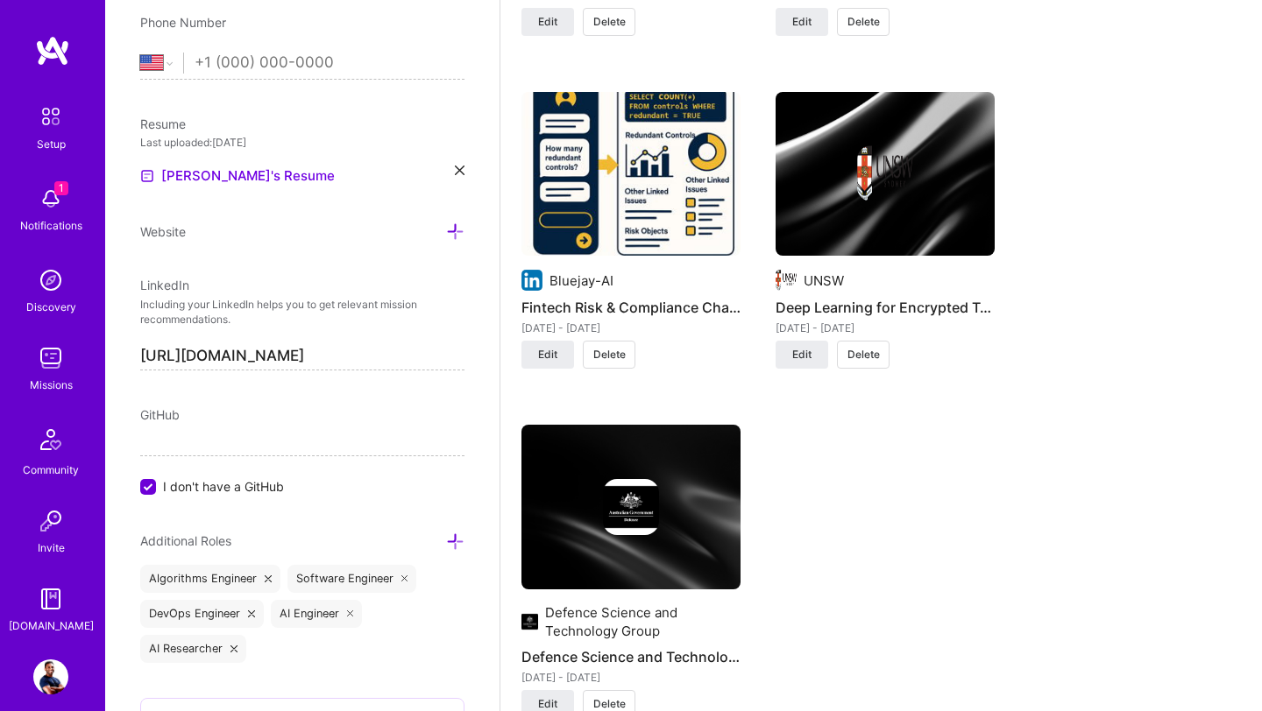
scroll to position [2749, 0]
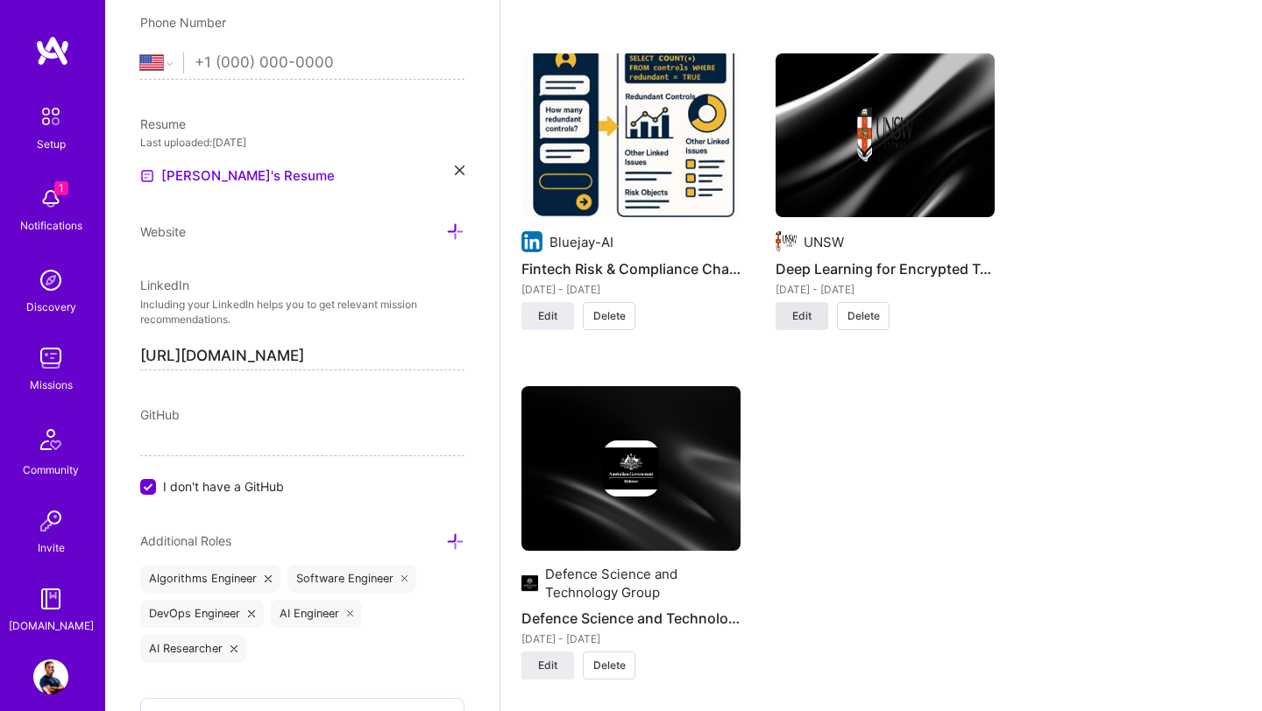
click at [815, 302] on button "Edit" at bounding box center [801, 316] width 53 height 28
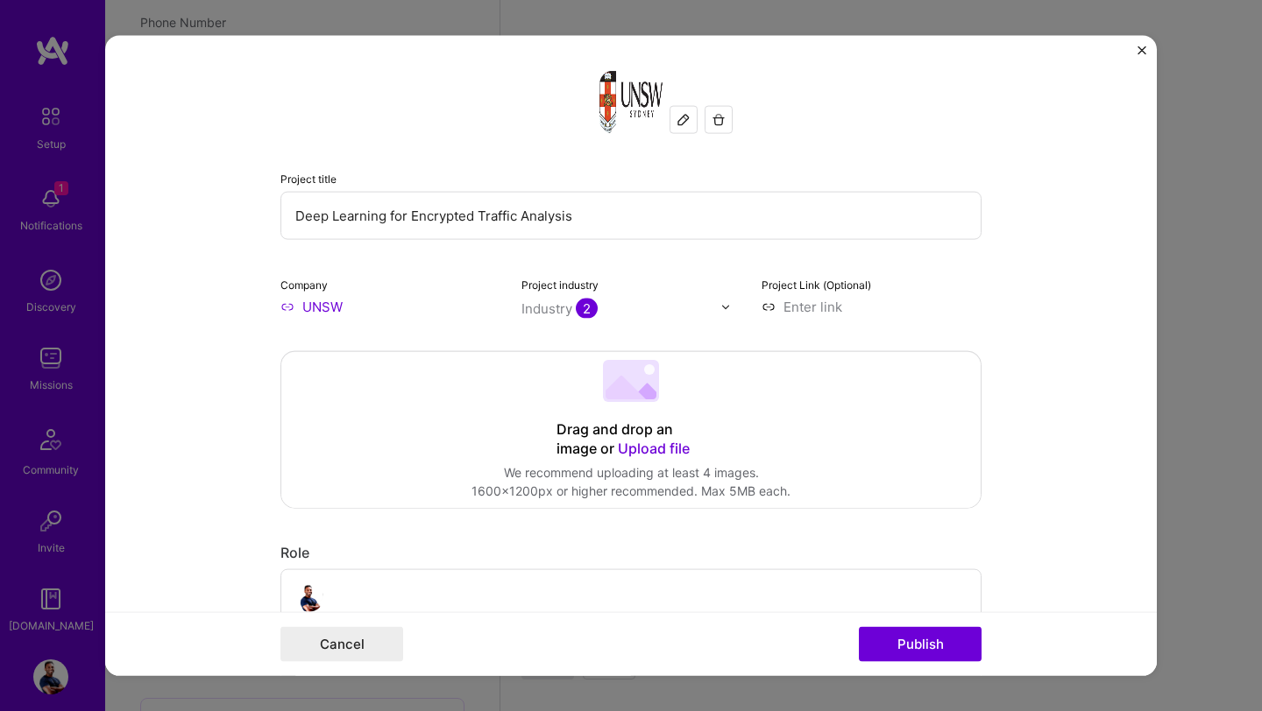
drag, startPoint x: 577, startPoint y: 221, endPoint x: 269, endPoint y: 212, distance: 308.5
click at [268, 212] on form "Project title Deep Learning for Encrypted Traffic Analysis Company UNSW Project…" at bounding box center [630, 356] width 1051 height 640
click at [324, 646] on button "Cancel" at bounding box center [341, 643] width 123 height 35
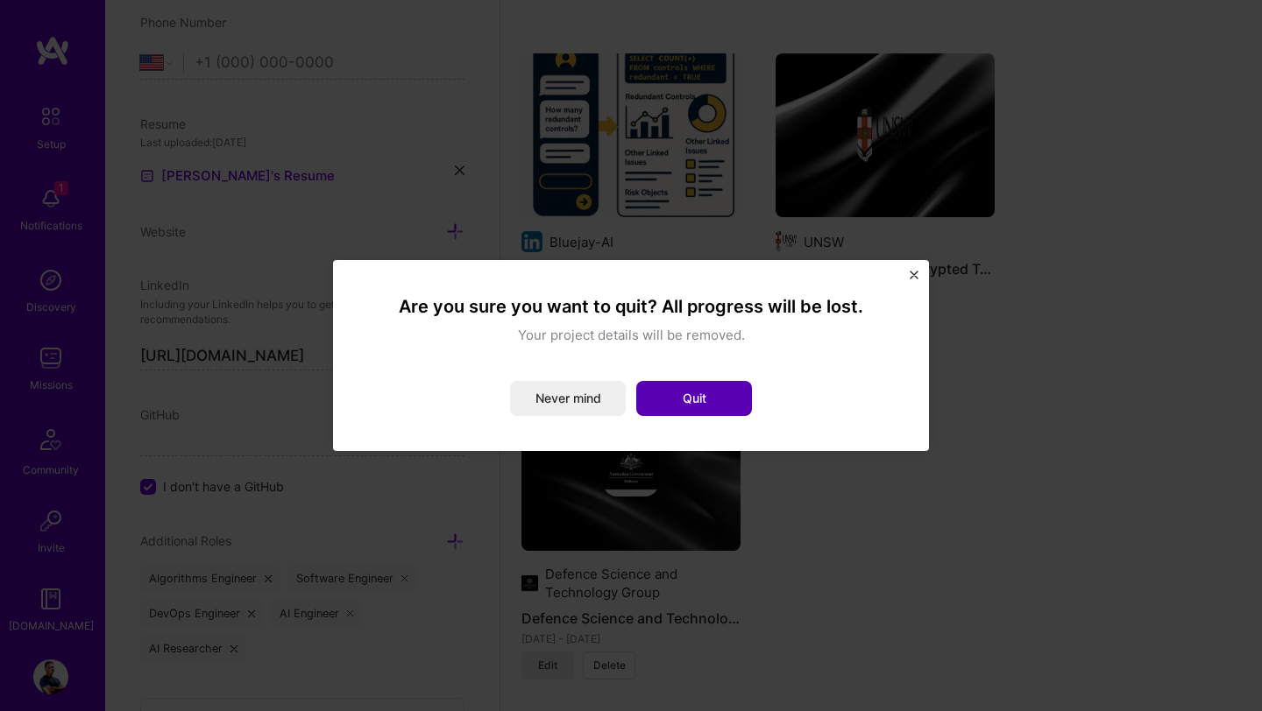
click at [701, 406] on button "Quit" at bounding box center [694, 398] width 116 height 35
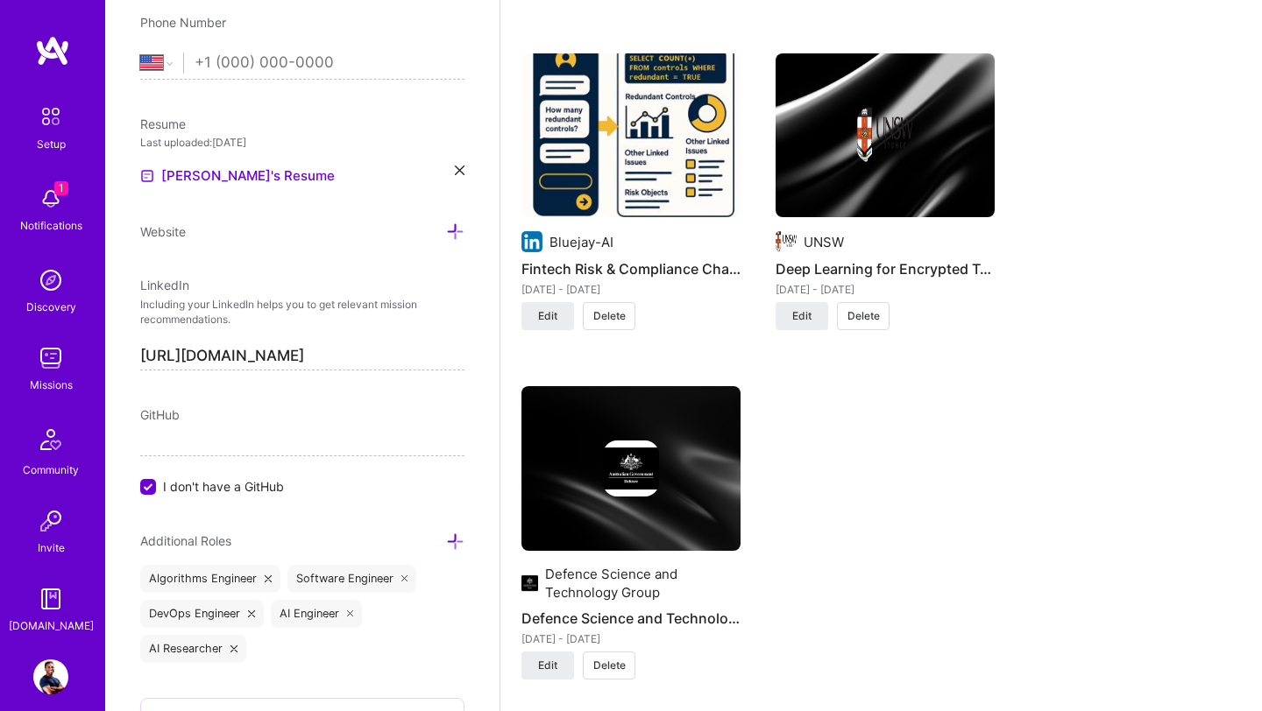
click at [607, 506] on img at bounding box center [630, 468] width 219 height 165
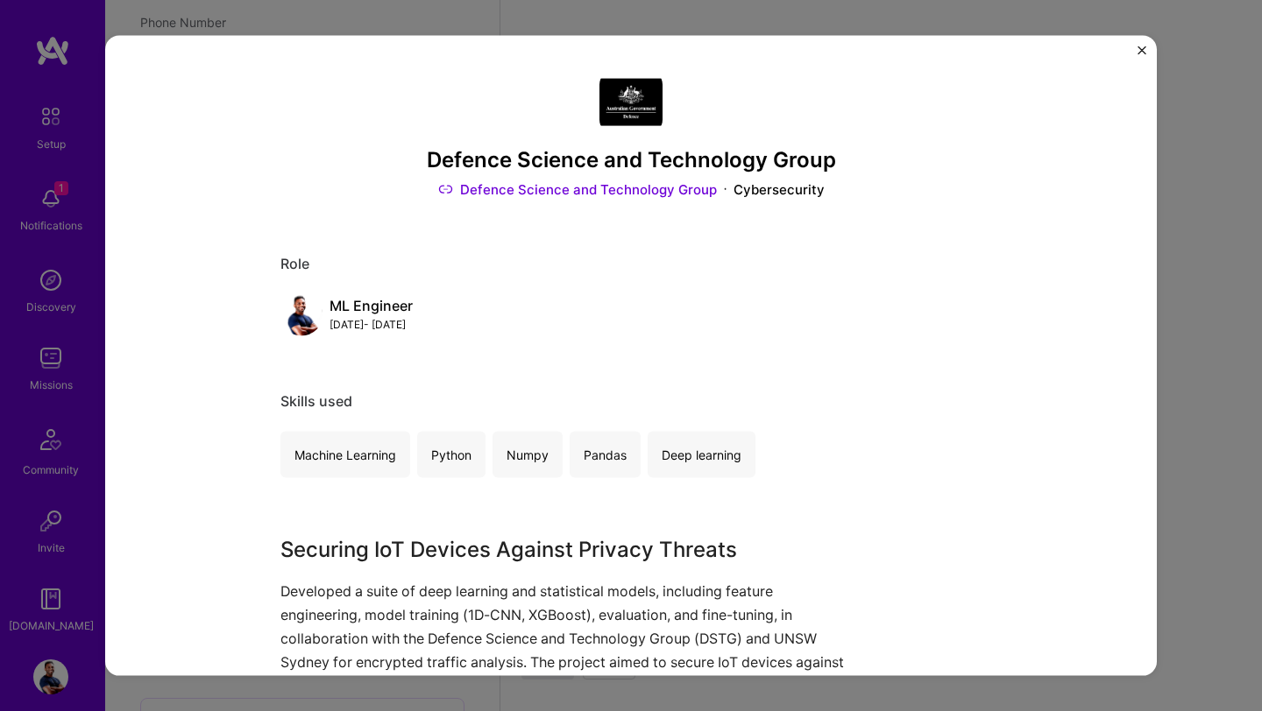
click at [1135, 53] on div "Defence Science and Technology Group Defence Science and Technology Group Cyber…" at bounding box center [630, 356] width 1051 height 640
click at [1140, 53] on img "Close" at bounding box center [1141, 50] width 9 height 9
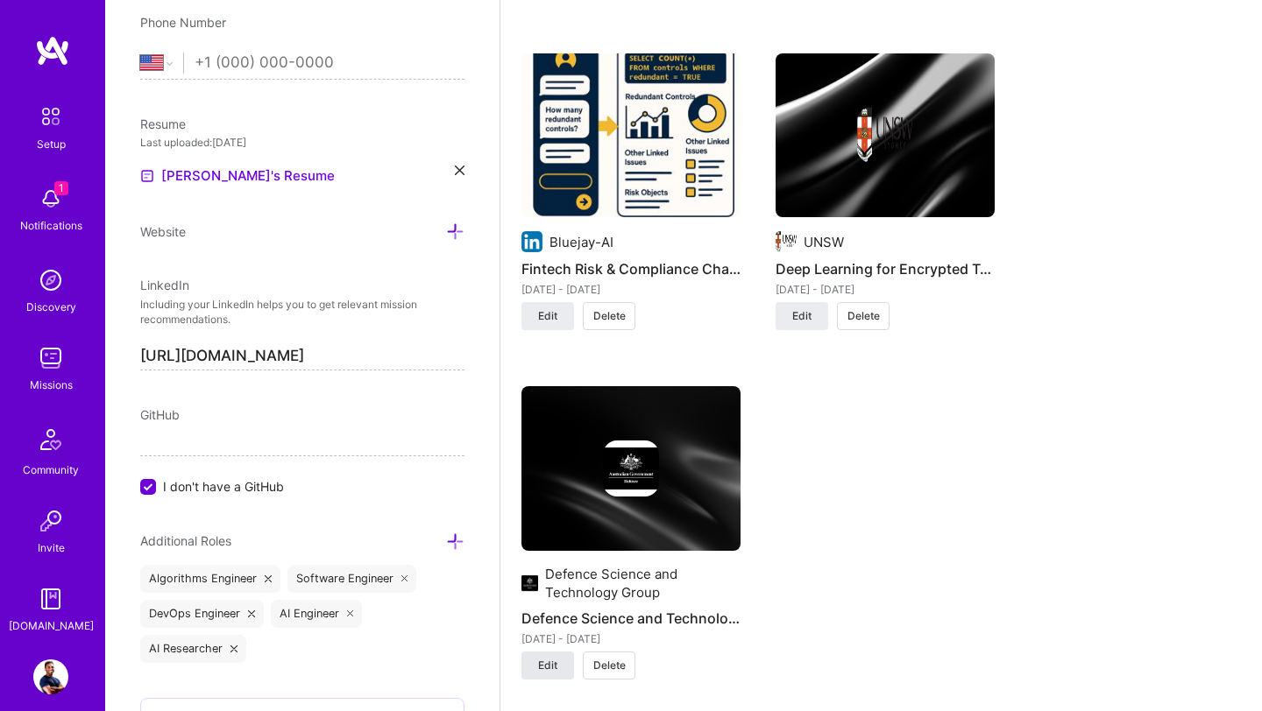
click at [555, 658] on span "Edit" at bounding box center [547, 666] width 19 height 16
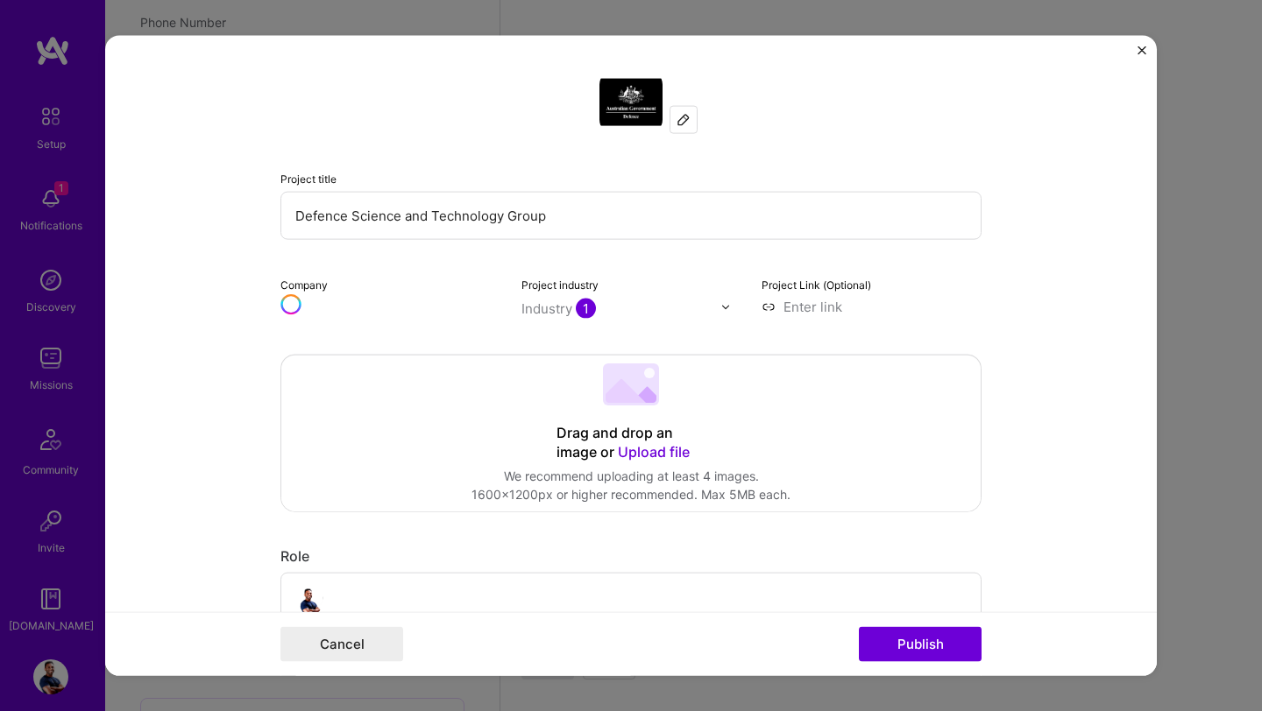
click at [569, 207] on input "Defence Science and Technology Group" at bounding box center [630, 216] width 701 height 48
drag, startPoint x: 569, startPoint y: 207, endPoint x: 272, endPoint y: 203, distance: 297.9
click at [272, 202] on form "Project title Defence Science and Technology Group Company Defence Science and …" at bounding box center [630, 356] width 1051 height 640
paste input "ep Learning for Encrypted Traffic Analysis"
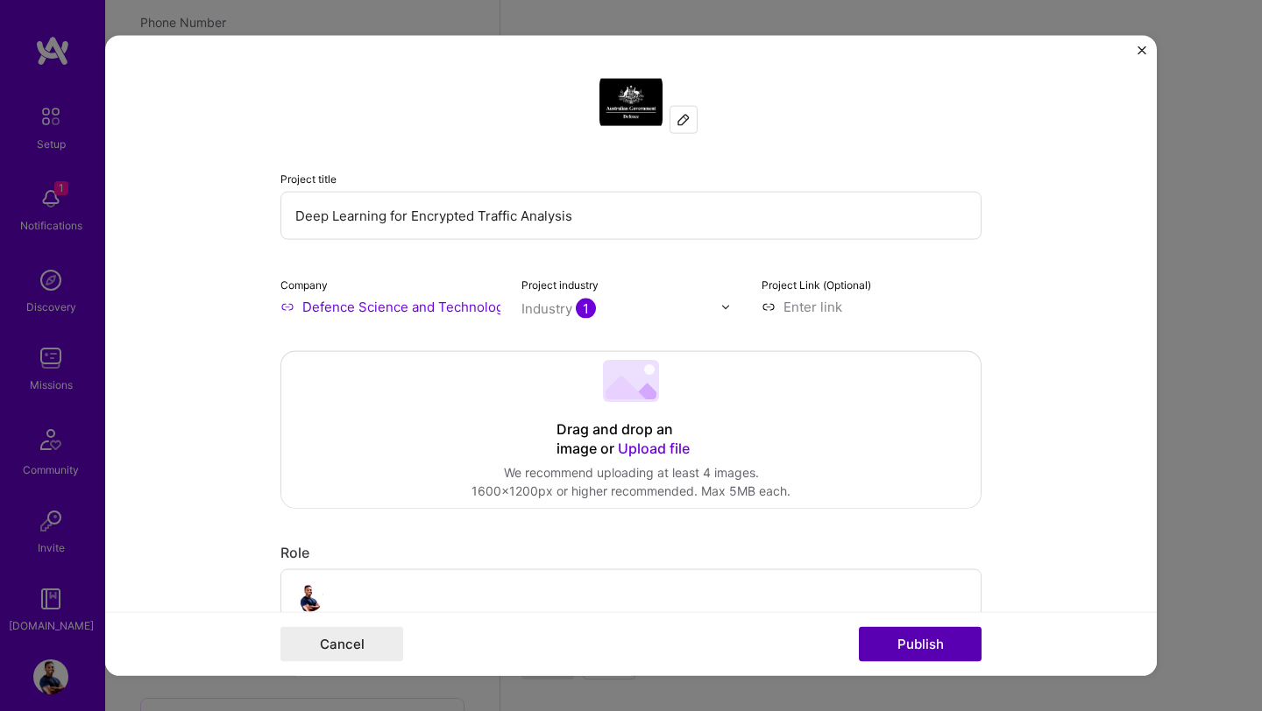
type input "Deep Learning for Encrypted Traffic Analysis"
click at [881, 638] on button "Publish" at bounding box center [920, 643] width 123 height 35
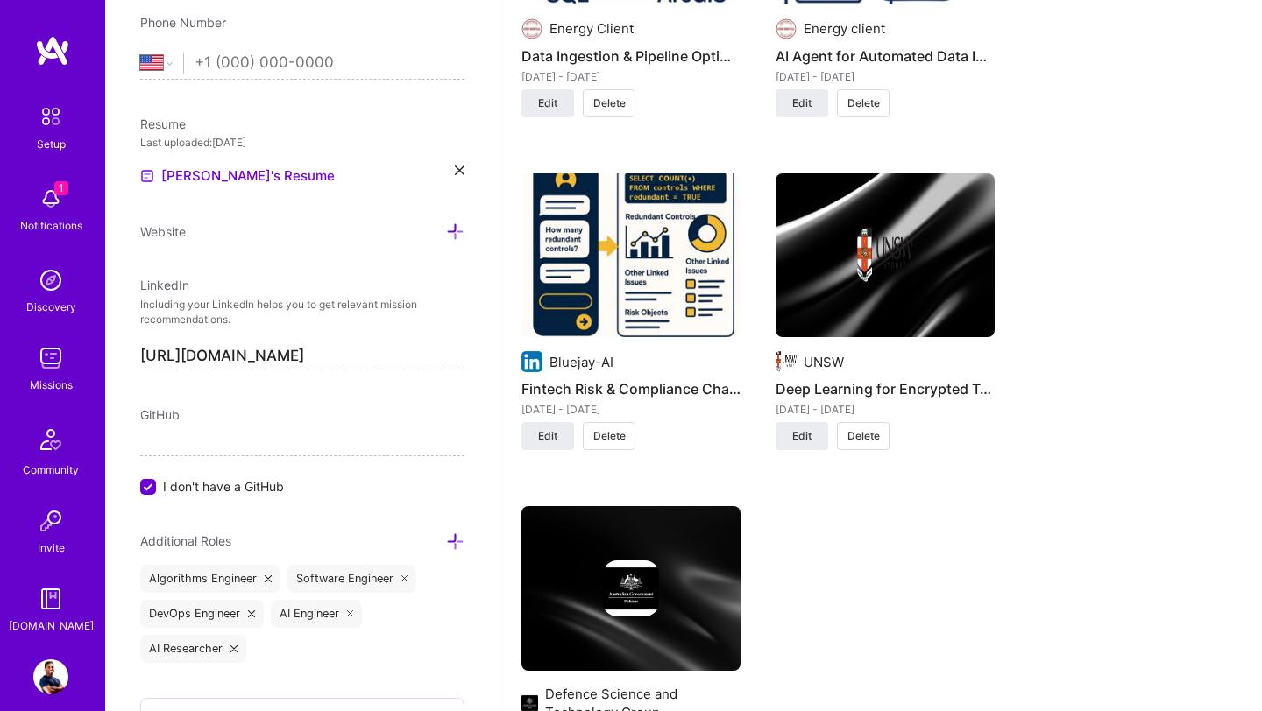
scroll to position [2599, 0]
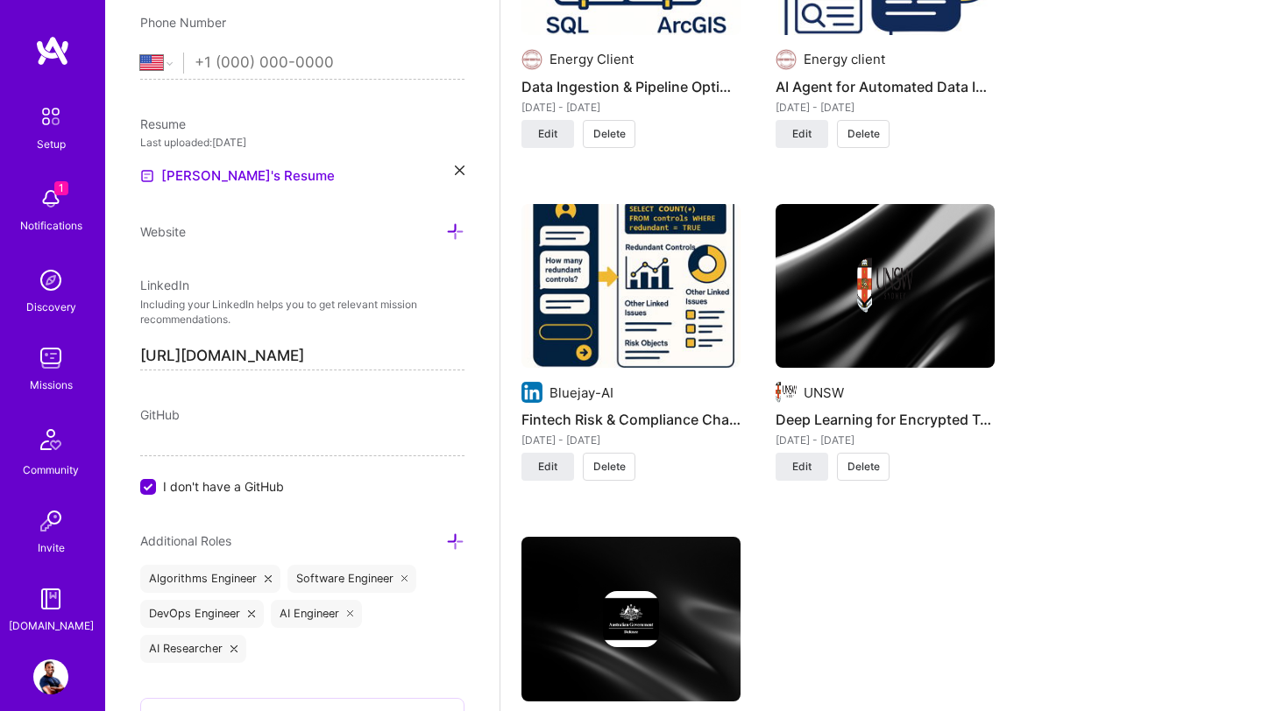
click at [861, 459] on span "Delete" at bounding box center [863, 467] width 32 height 16
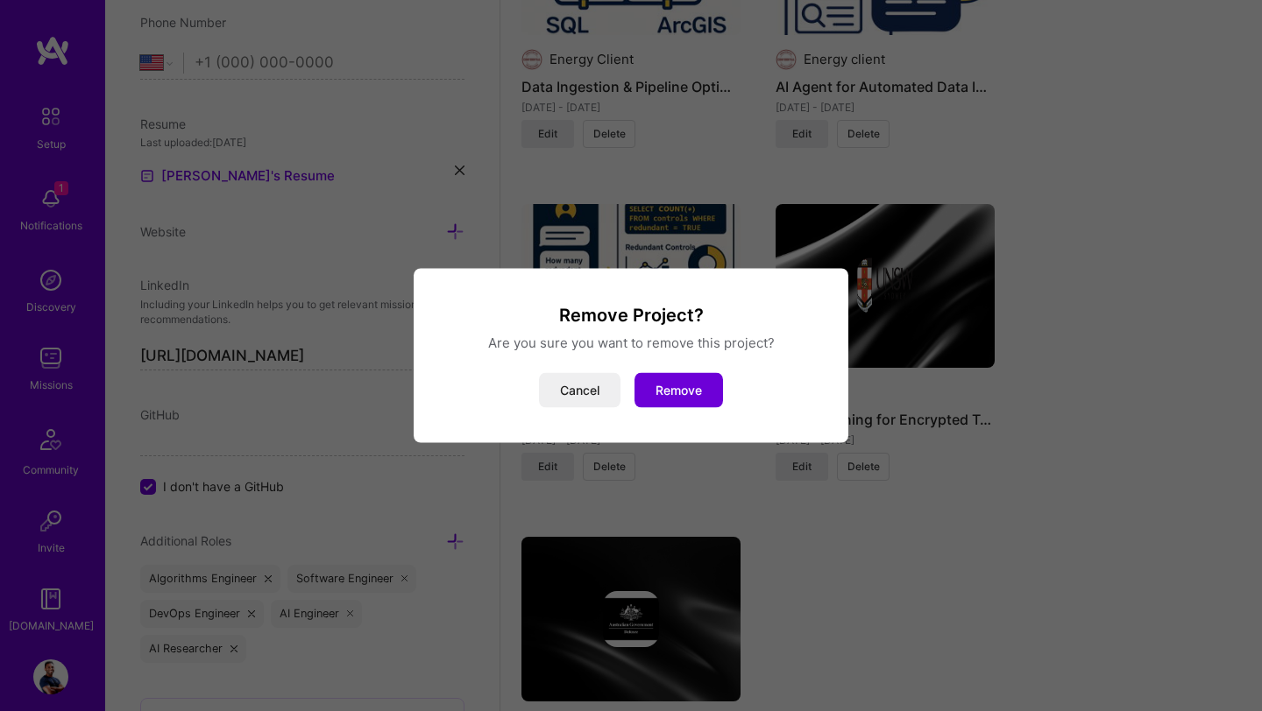
click at [716, 391] on button "Remove" at bounding box center [678, 390] width 88 height 35
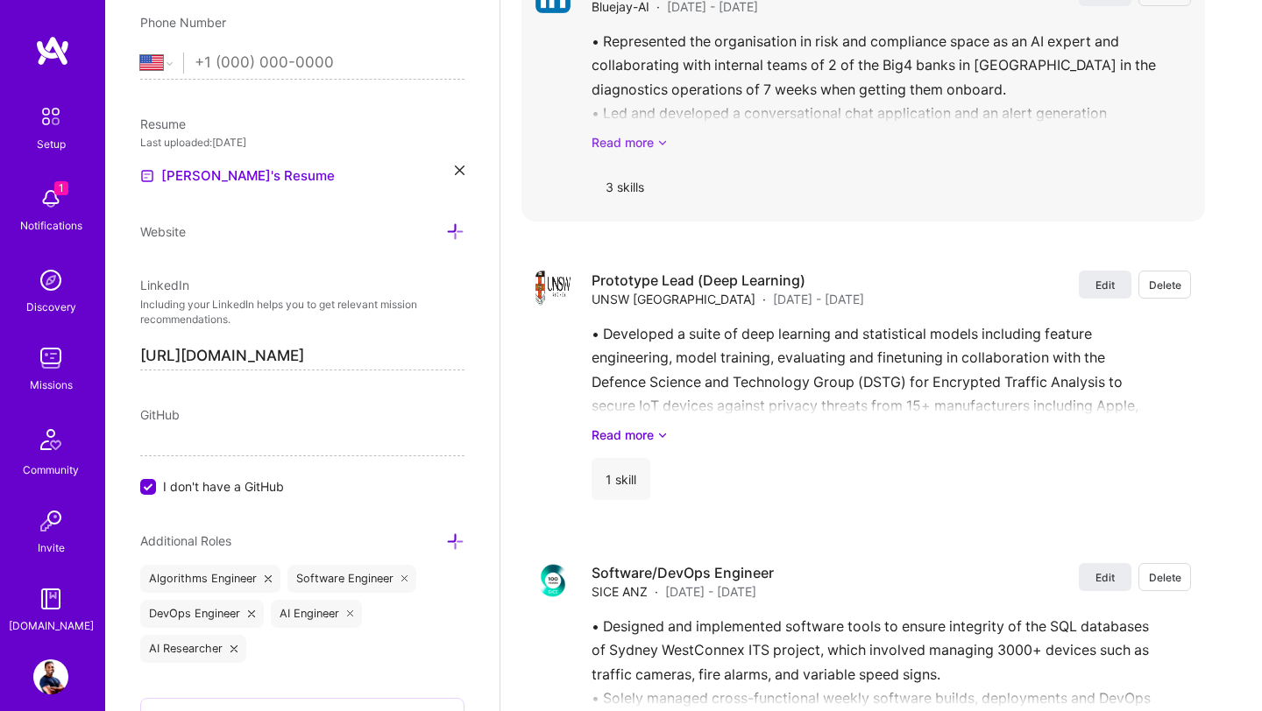
scroll to position [3833, 0]
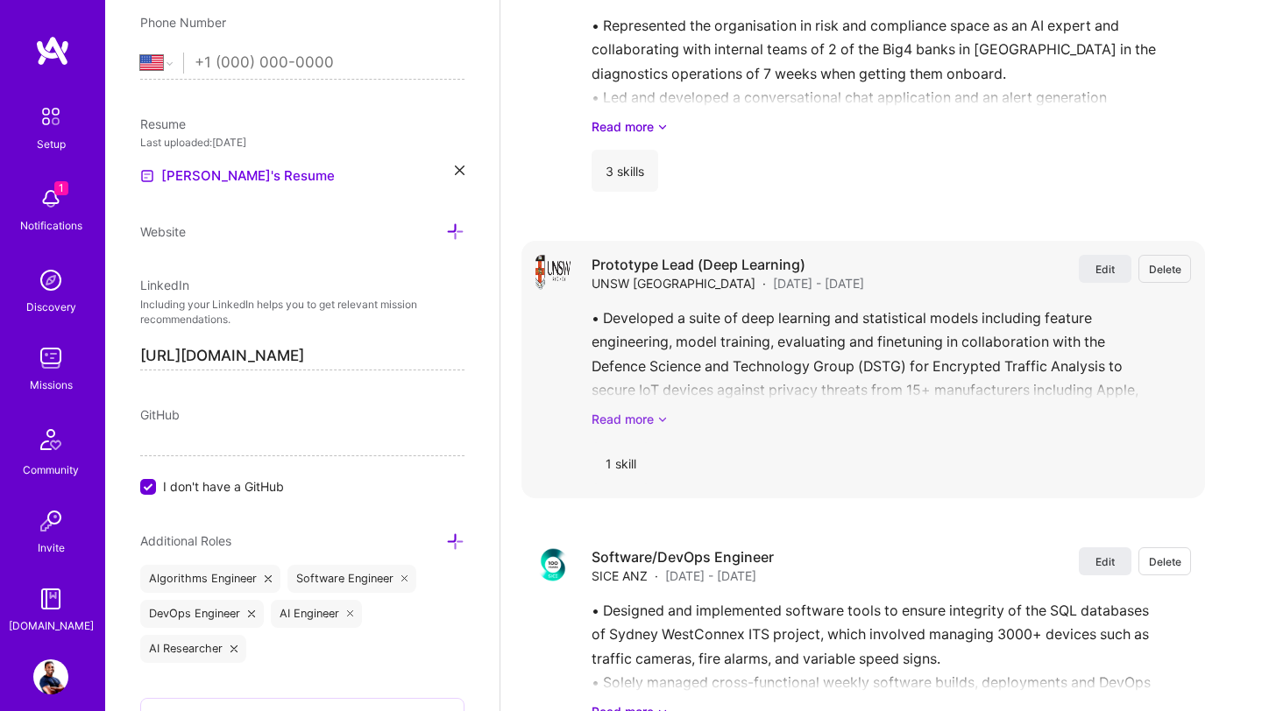
click at [659, 410] on icon at bounding box center [662, 419] width 11 height 18
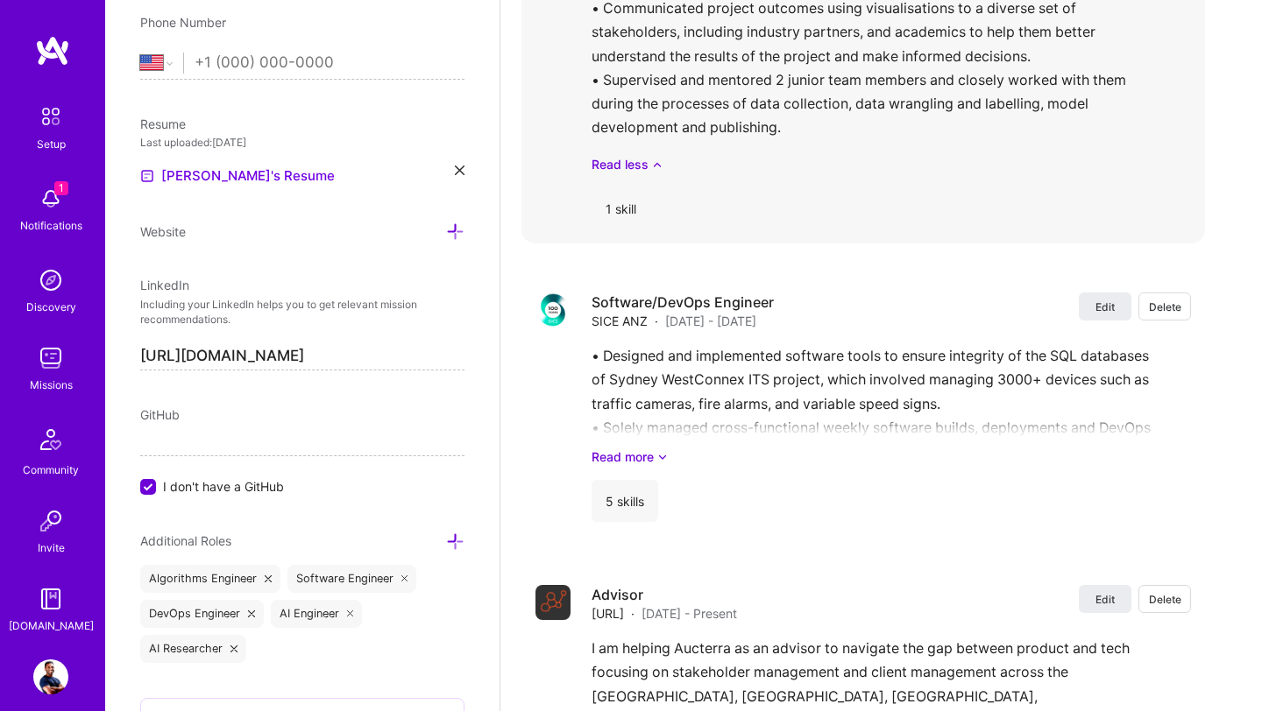
scroll to position [4311, 0]
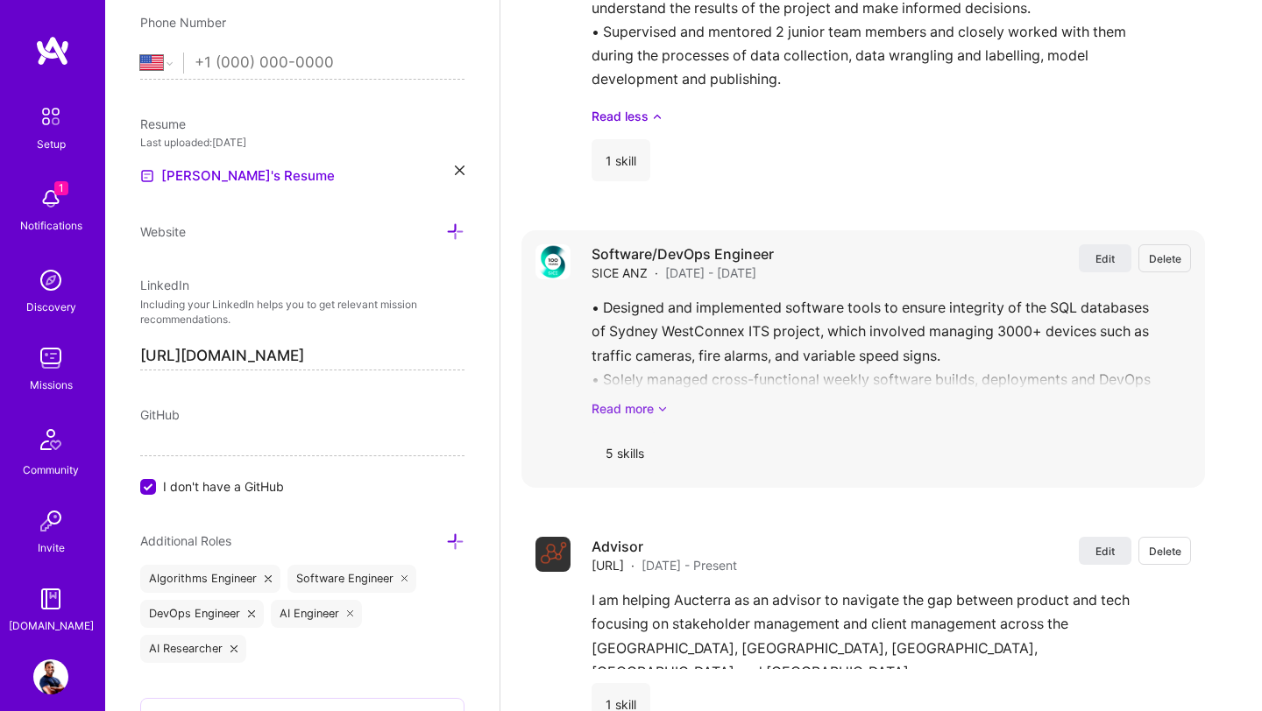
click at [661, 400] on icon at bounding box center [662, 409] width 11 height 18
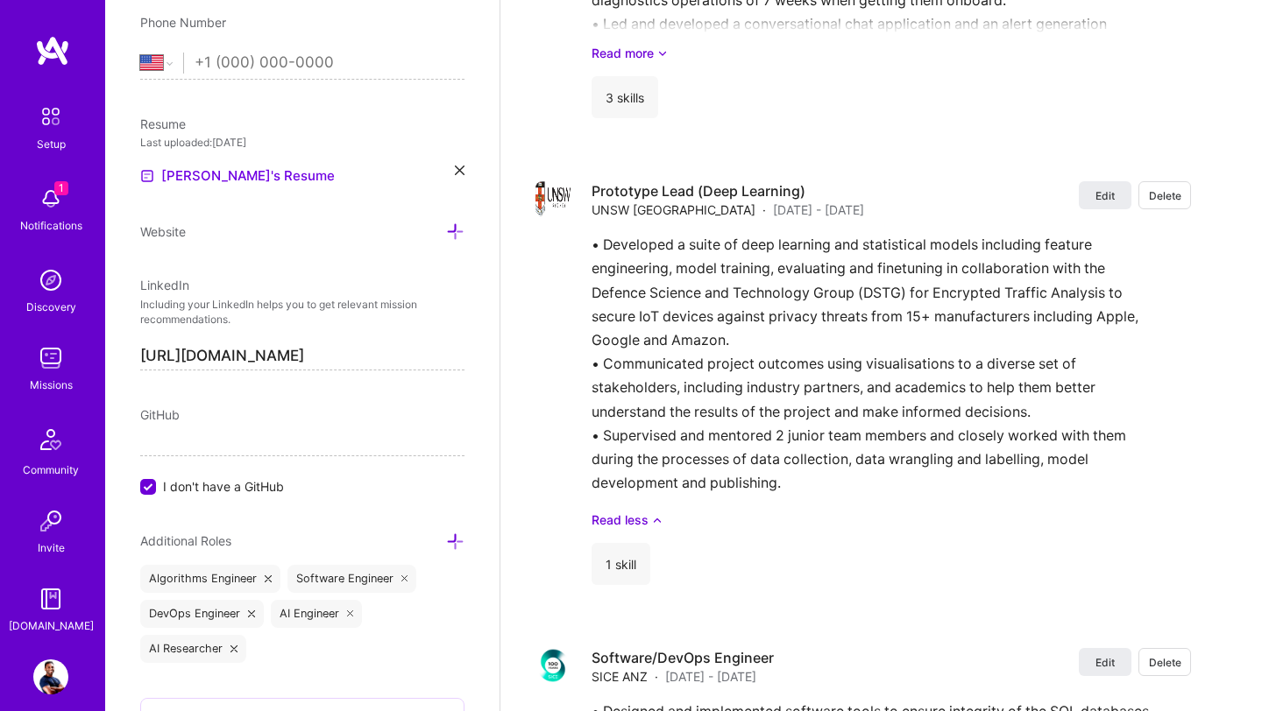
scroll to position [3738, 0]
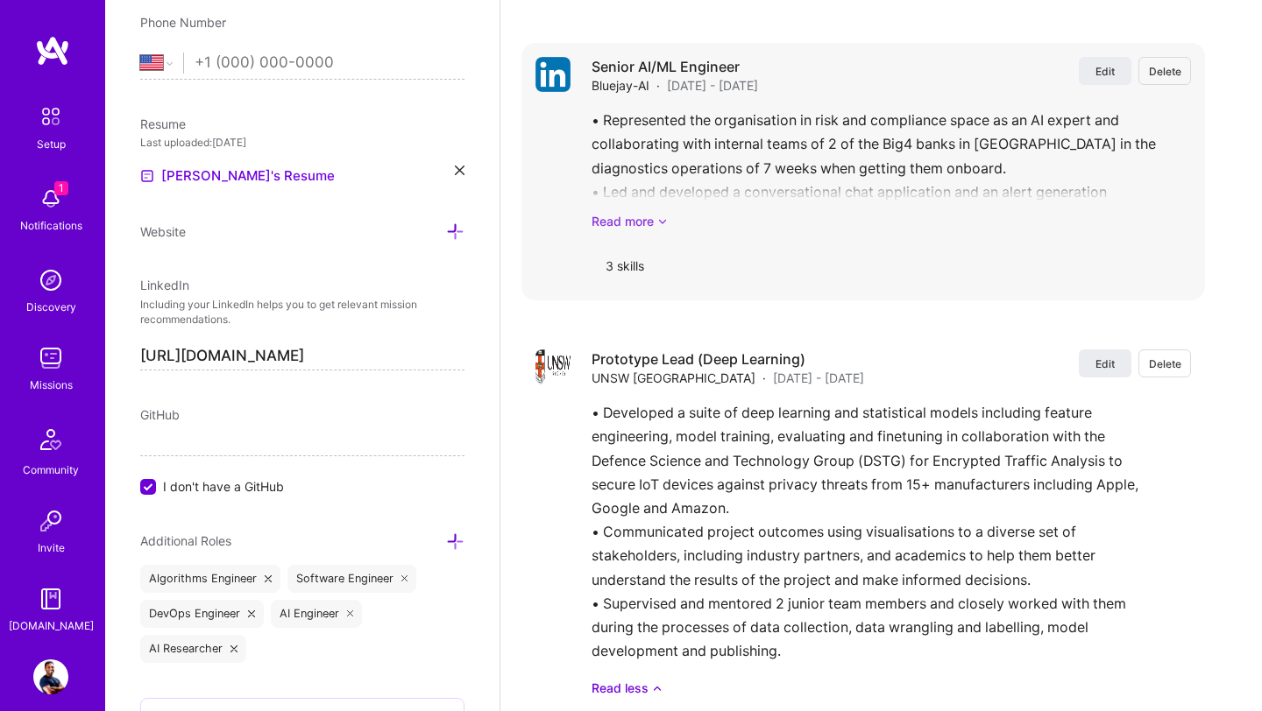
click at [661, 212] on icon at bounding box center [662, 221] width 11 height 18
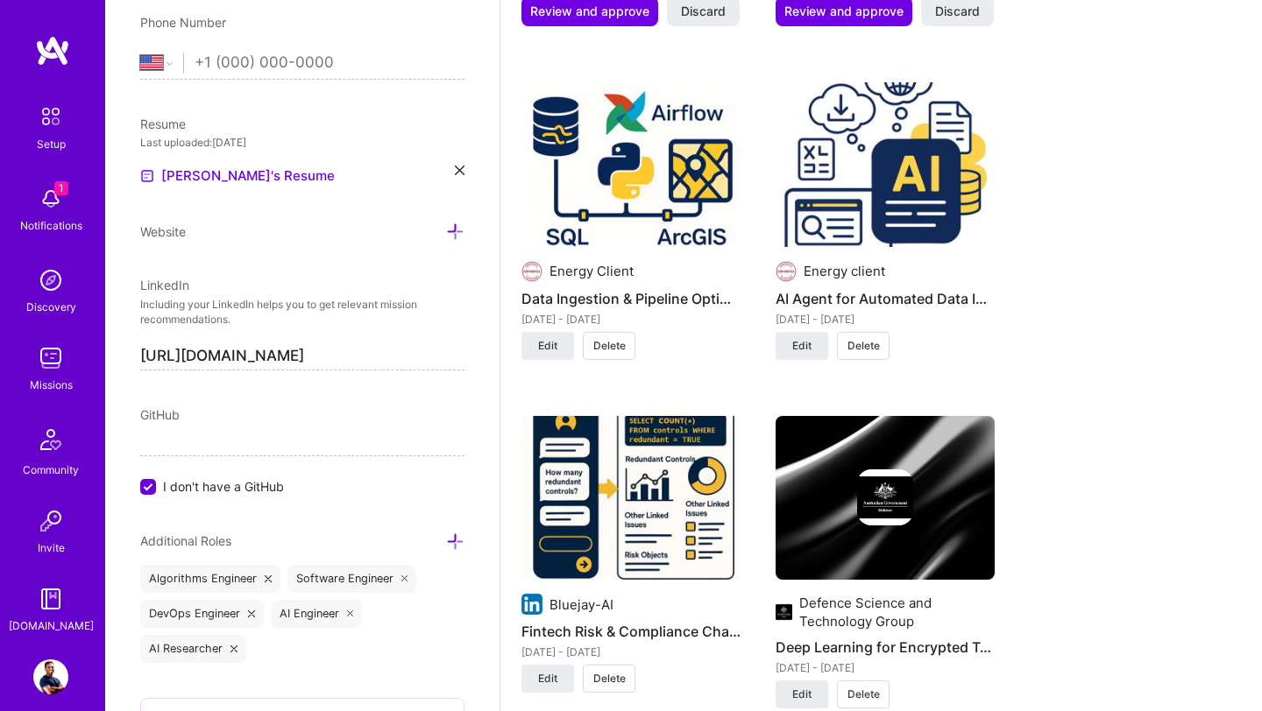
scroll to position [2402, 0]
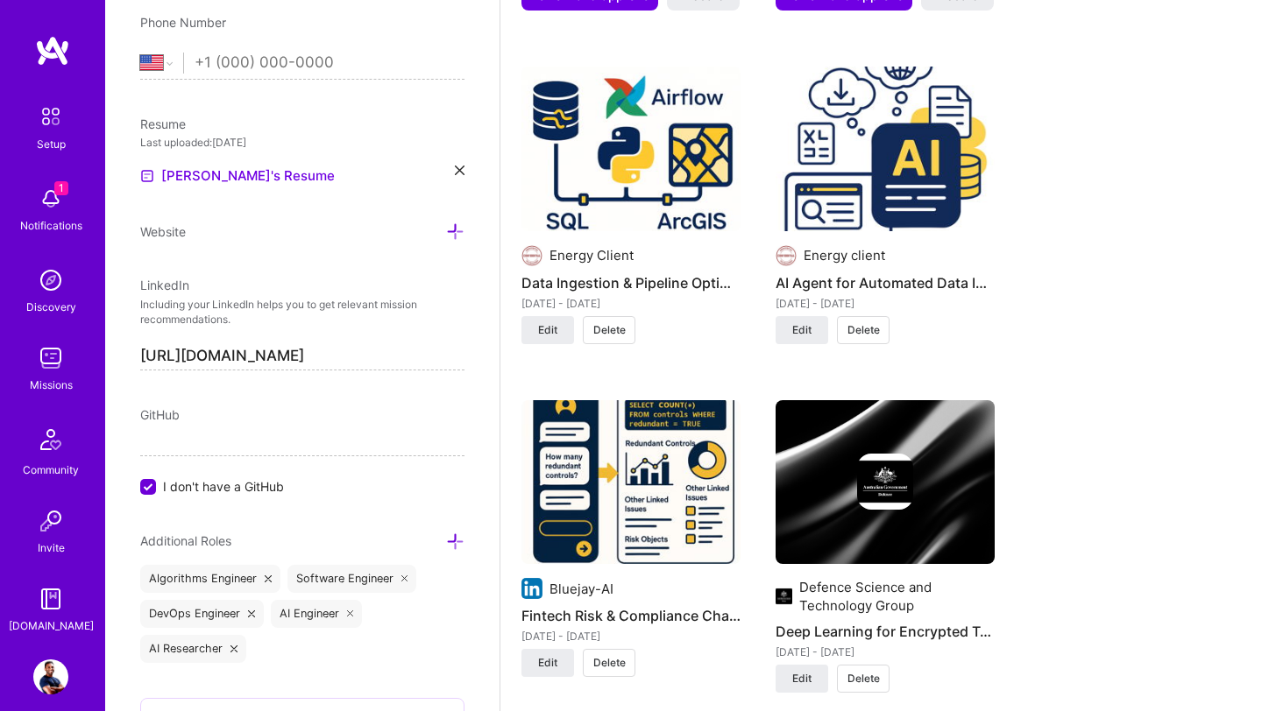
click at [630, 472] on img at bounding box center [630, 482] width 219 height 165
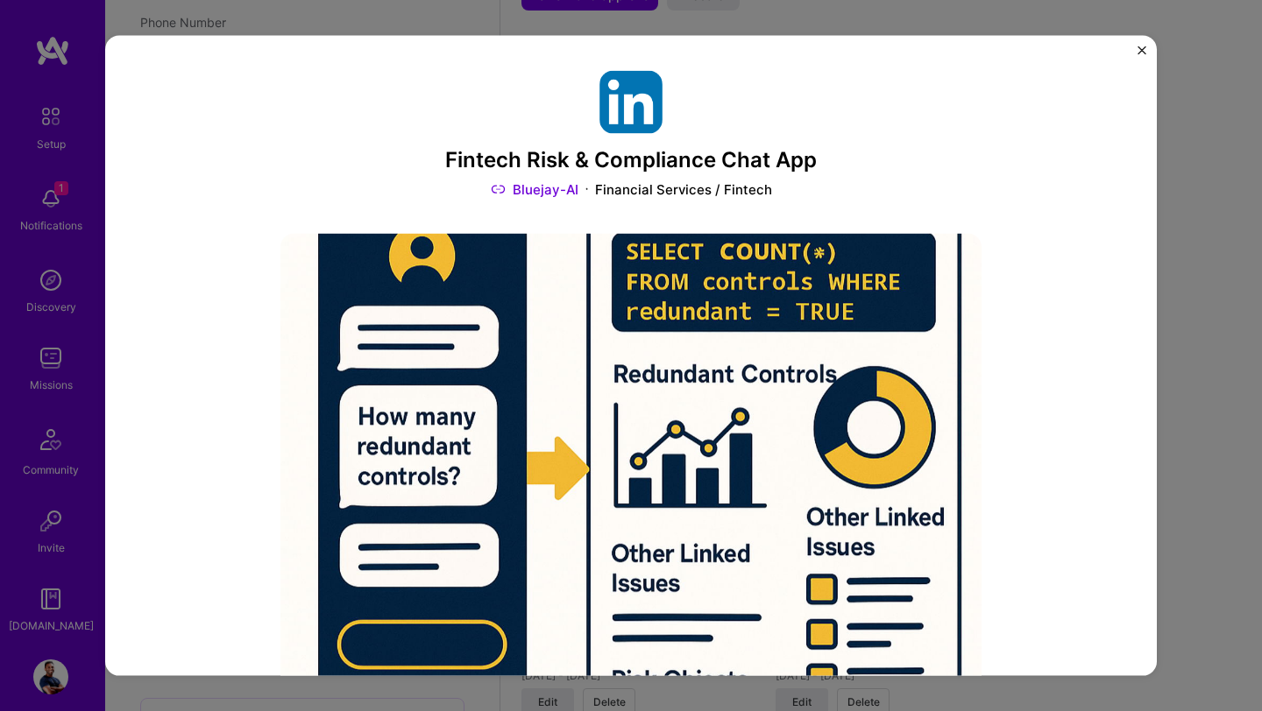
click at [1141, 56] on button "Close" at bounding box center [1141, 55] width 9 height 18
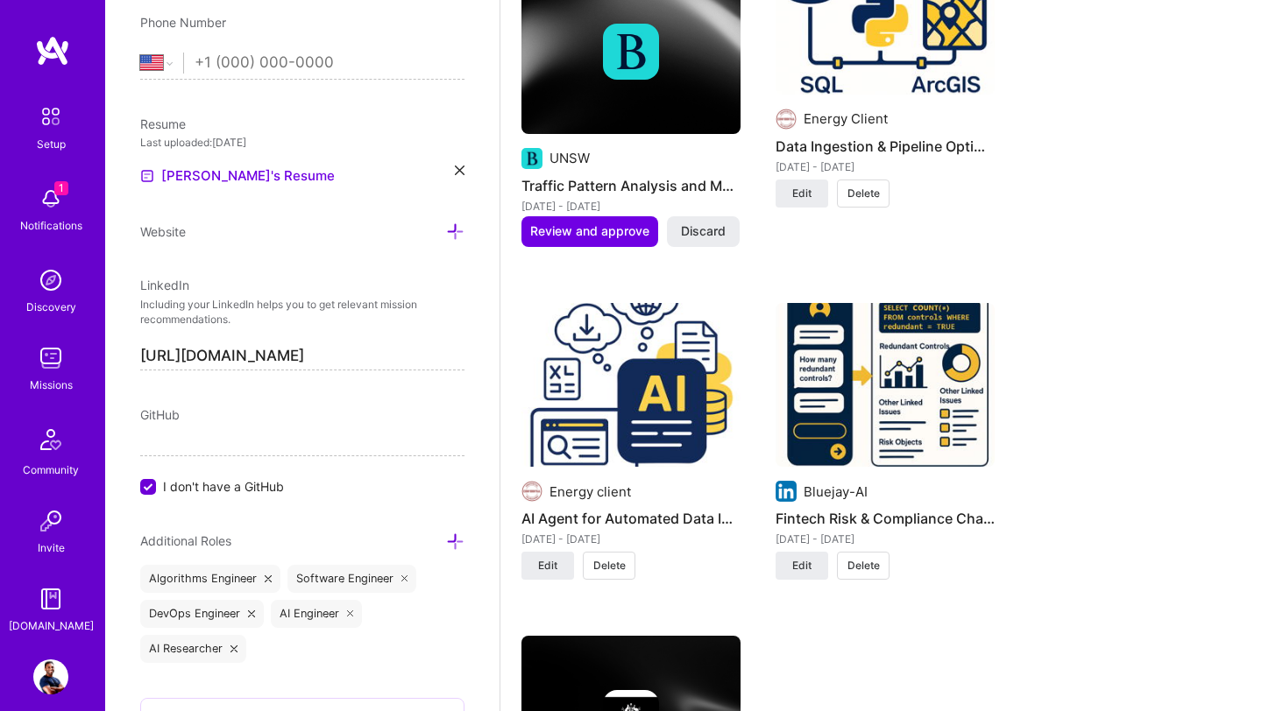
scroll to position [2543, 0]
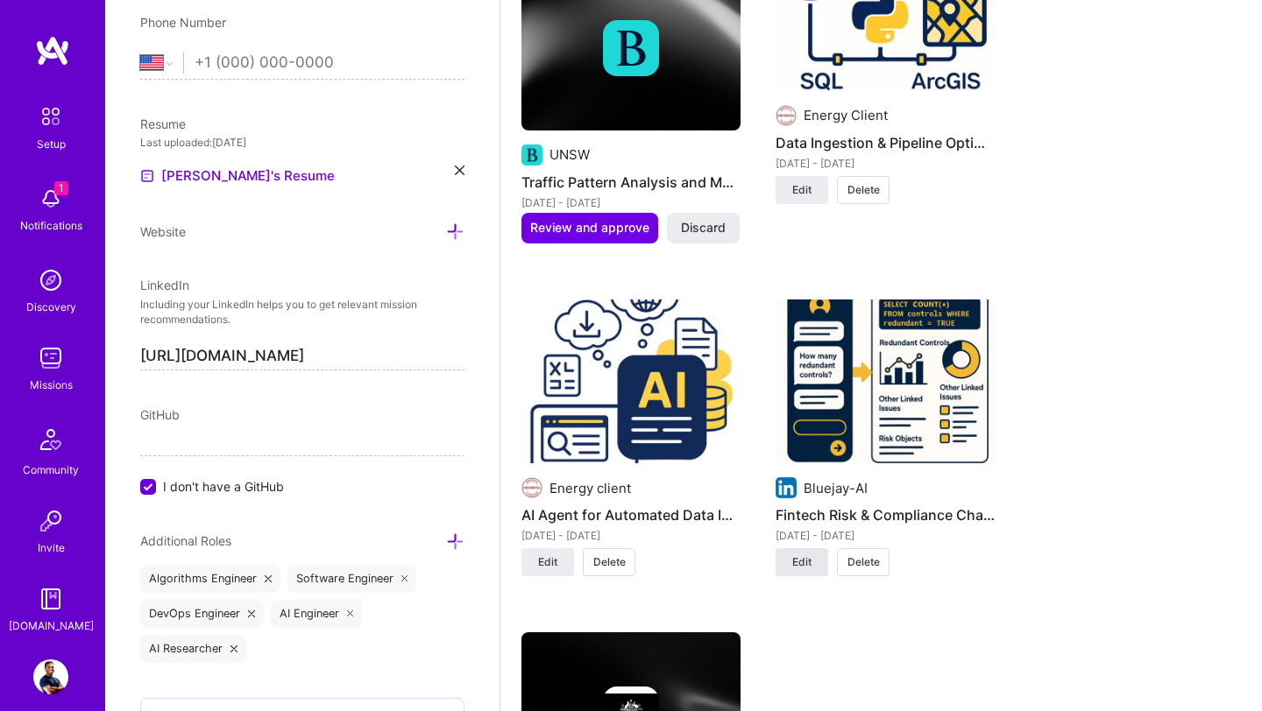
click at [805, 555] on button "Edit" at bounding box center [801, 562] width 53 height 28
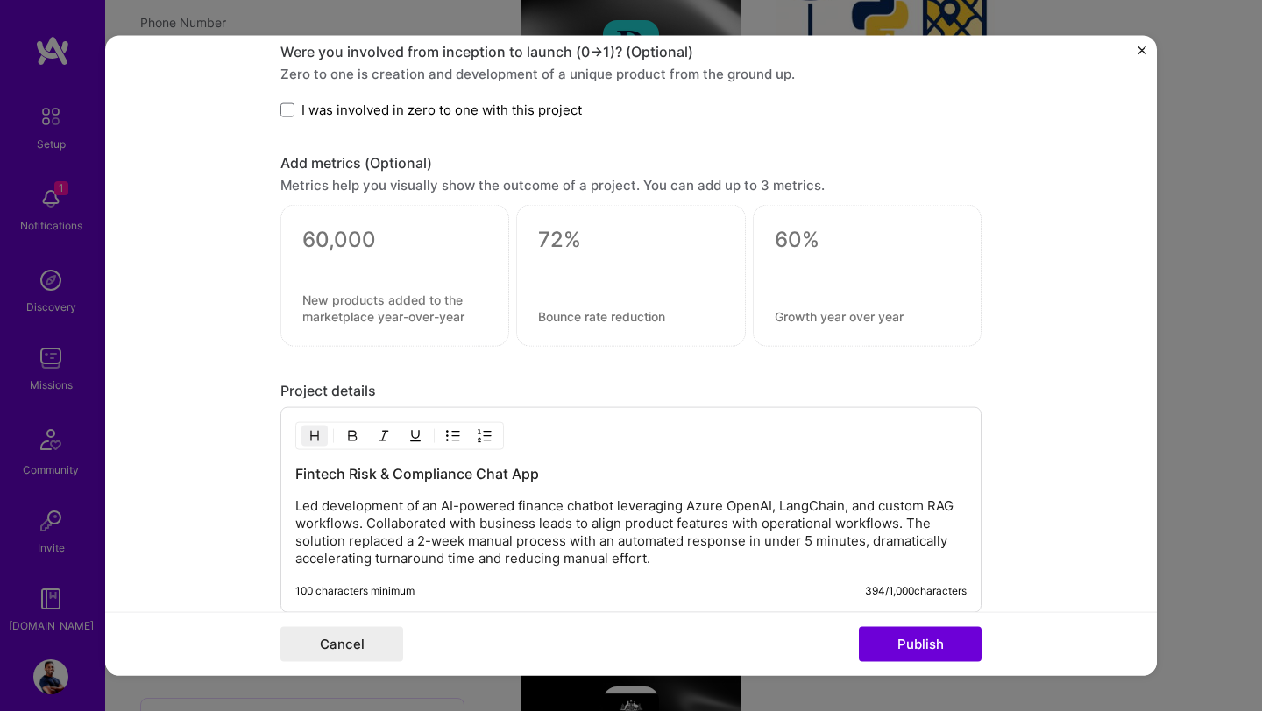
scroll to position [1661, 0]
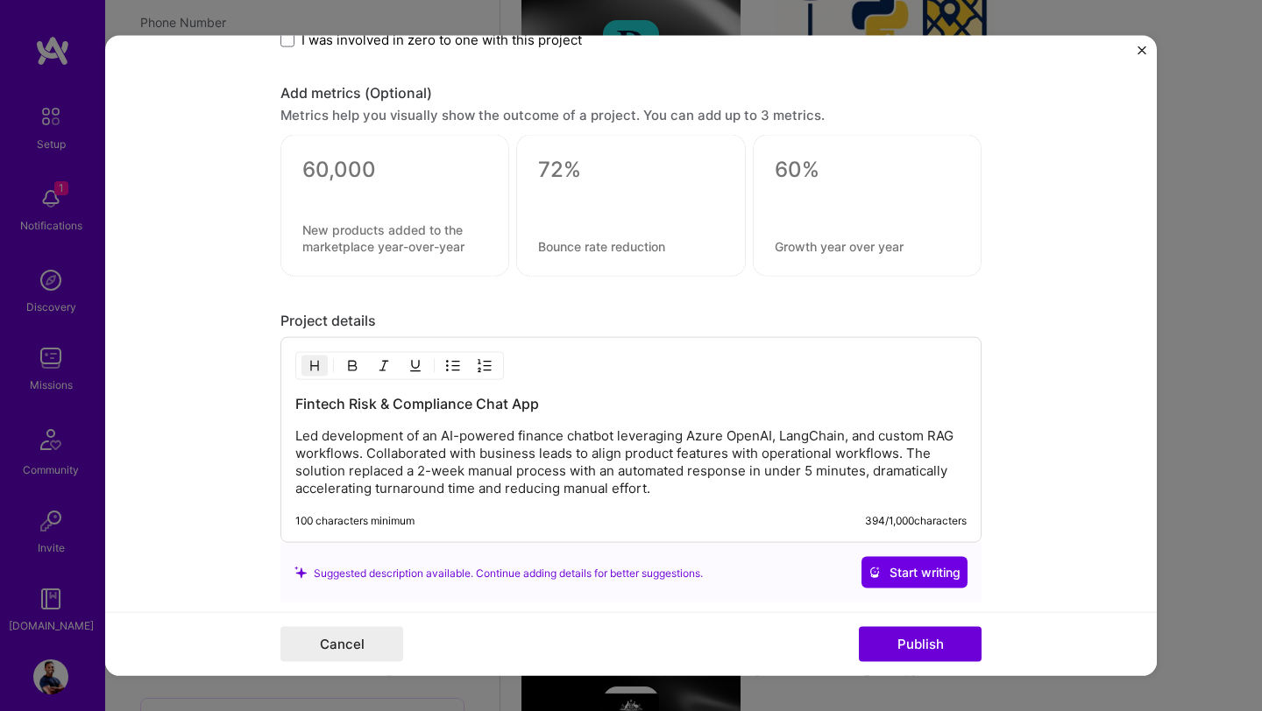
click at [849, 442] on p "Led development of an AI-powered finance chatbot leveraging Azure OpenAI, LangC…" at bounding box center [630, 463] width 671 height 70
click at [368, 640] on button "Cancel" at bounding box center [341, 643] width 123 height 35
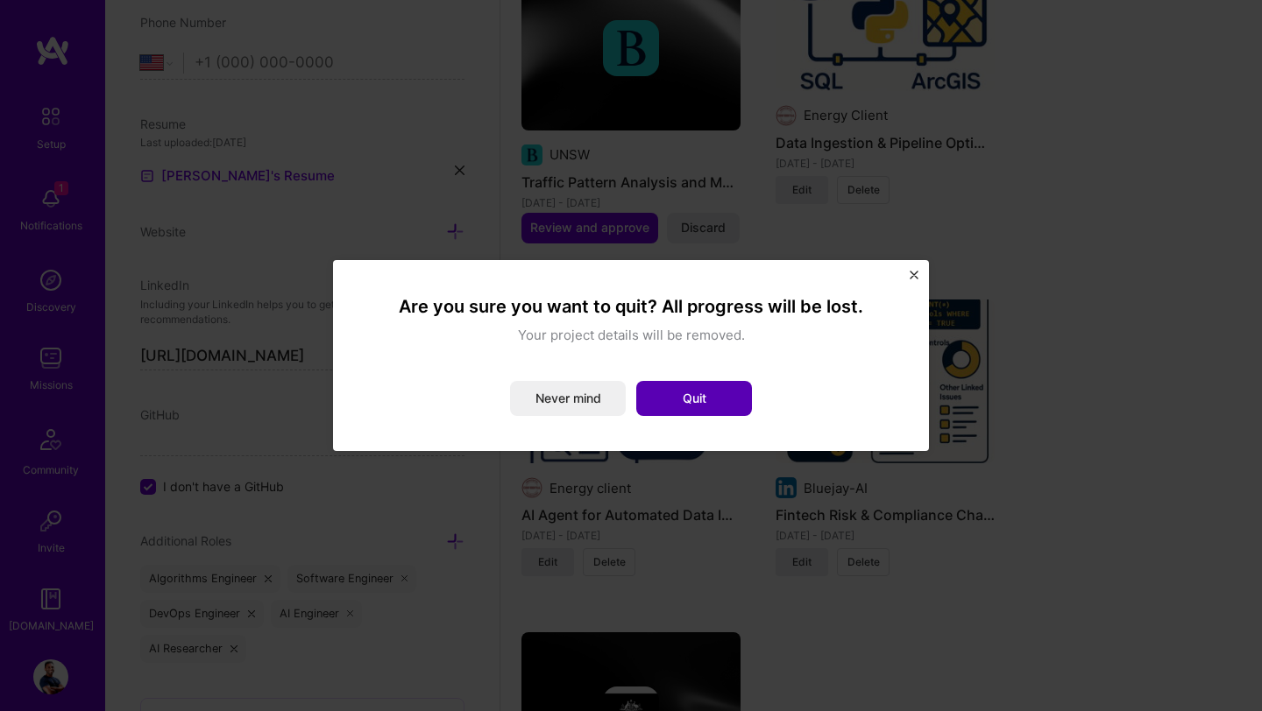
click at [675, 400] on button "Quit" at bounding box center [694, 398] width 116 height 35
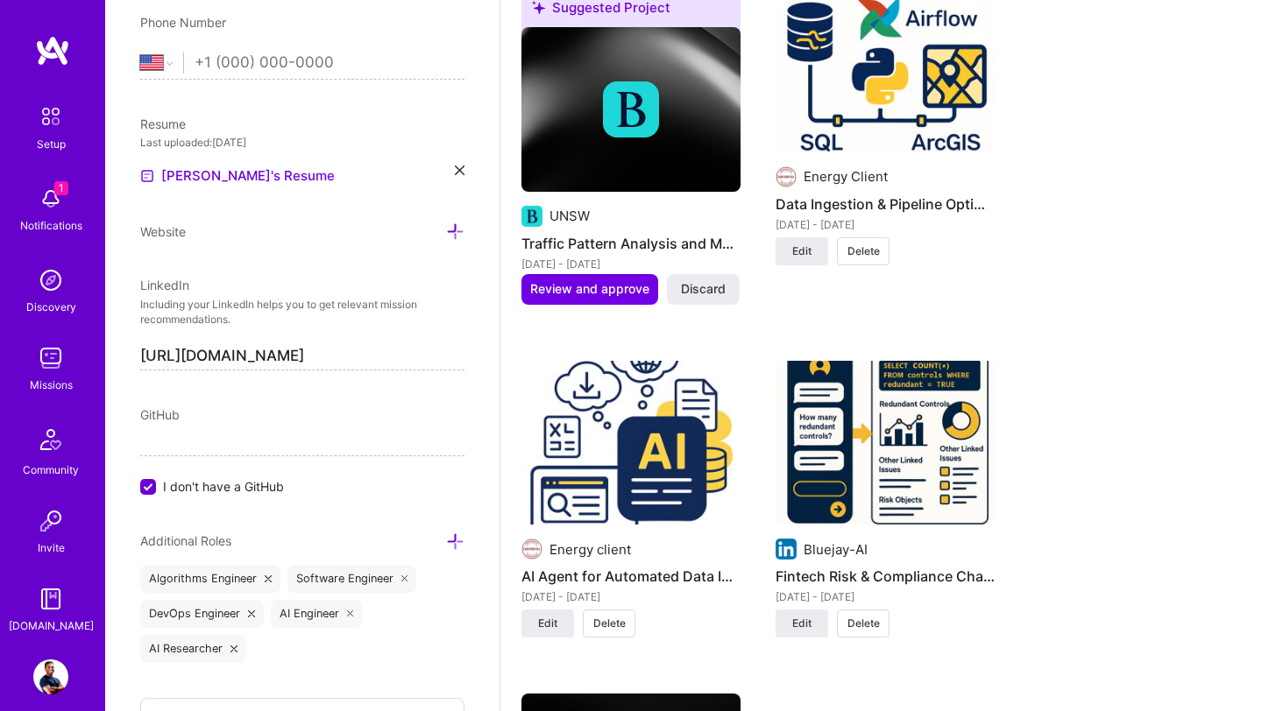
scroll to position [2496, 0]
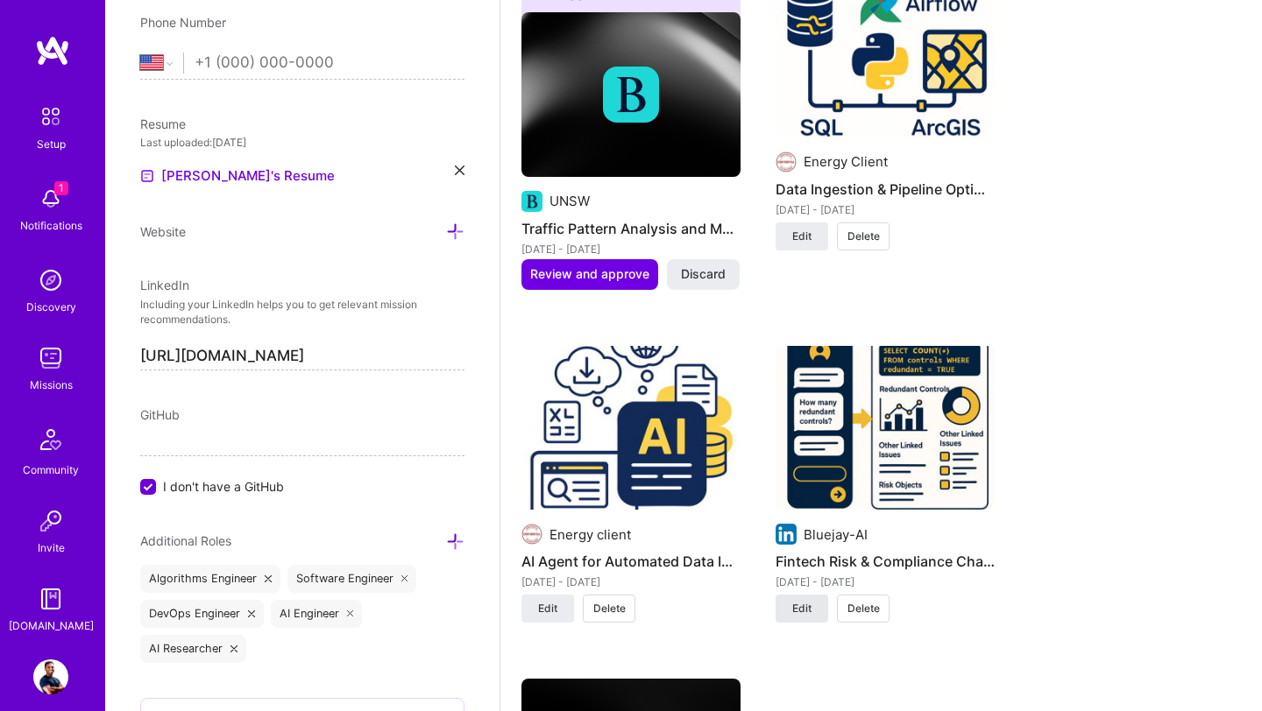
click at [803, 601] on span "Edit" at bounding box center [801, 609] width 19 height 16
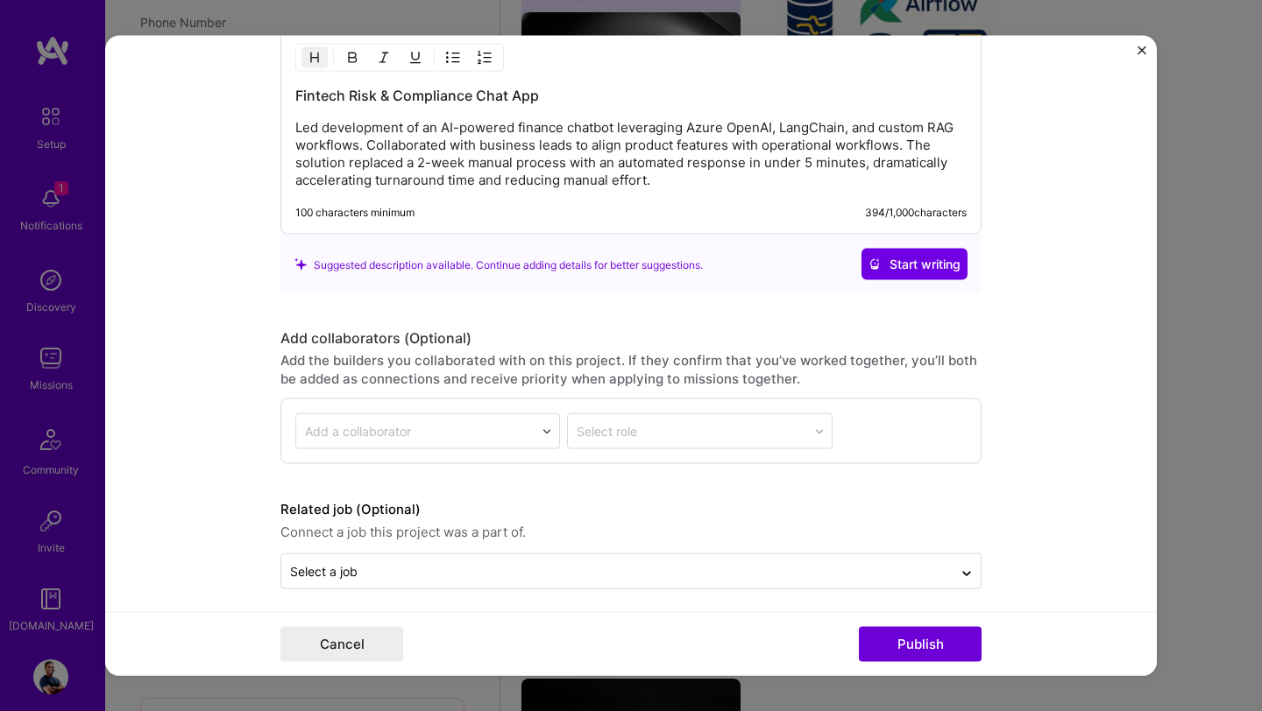
scroll to position [1967, 0]
click at [660, 188] on p "Led development of an AI-powered finance chatbot leveraging Azure OpenAI, LangC…" at bounding box center [630, 157] width 671 height 70
click at [366, 152] on p "Led development of an AI-powered finance chatbot leveraging Azure OpenAI, LangC…" at bounding box center [630, 157] width 671 height 70
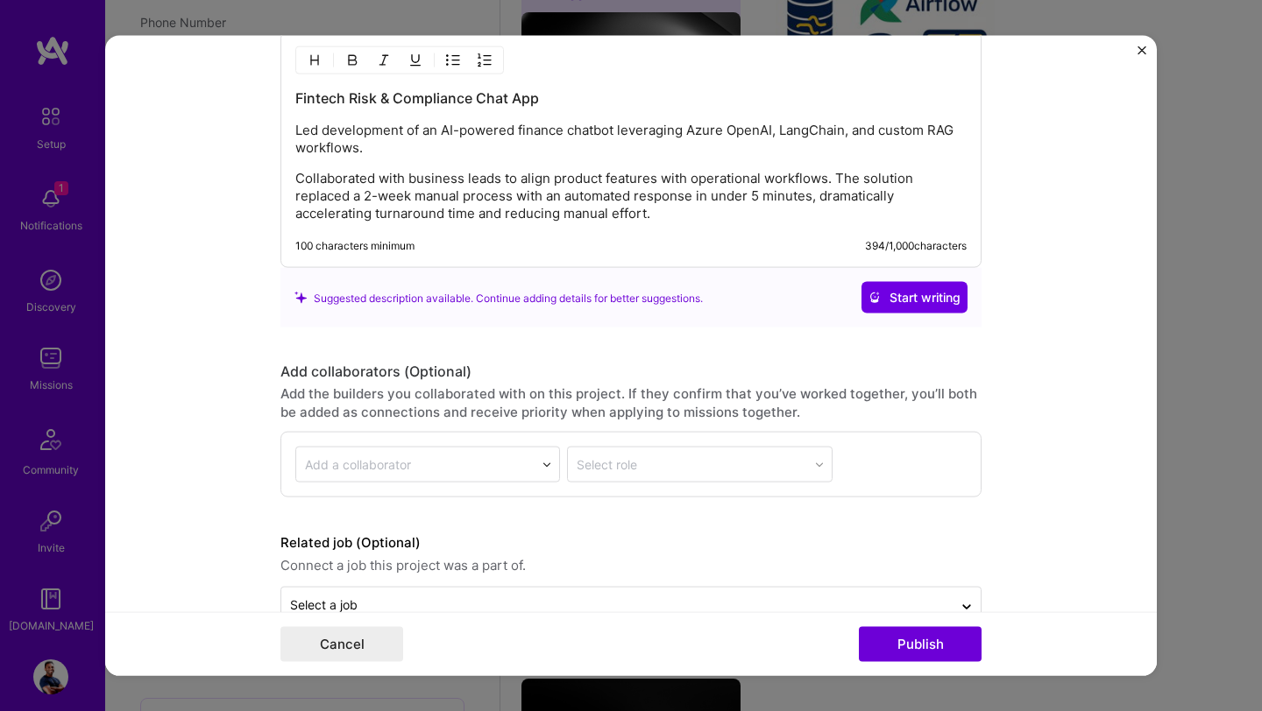
click at [836, 181] on p "Collaborated with business leads to align product features with operational wor…" at bounding box center [630, 196] width 671 height 53
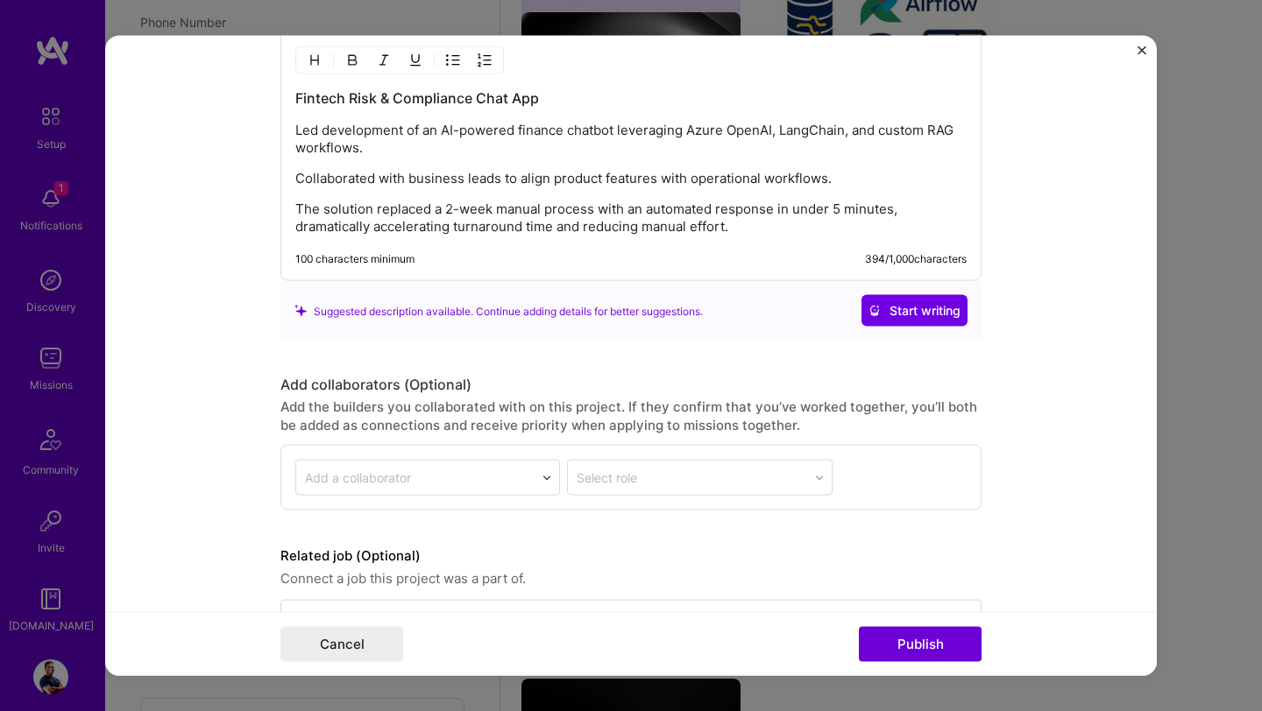
click at [757, 235] on p "The solution replaced a 2-week manual process with an automated response in und…" at bounding box center [630, 218] width 671 height 35
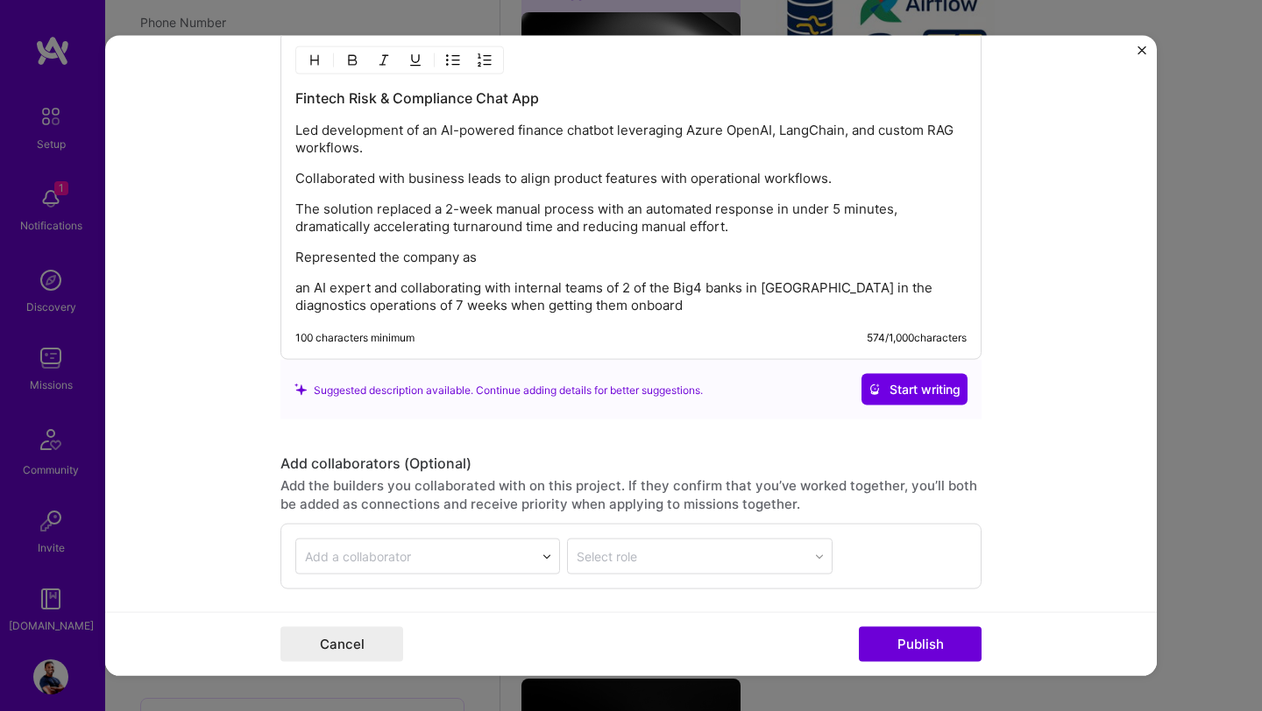
click at [295, 293] on p "an AI expert and collaborating with internal teams of 2 of the Big4 banks in Au…" at bounding box center [630, 296] width 671 height 35
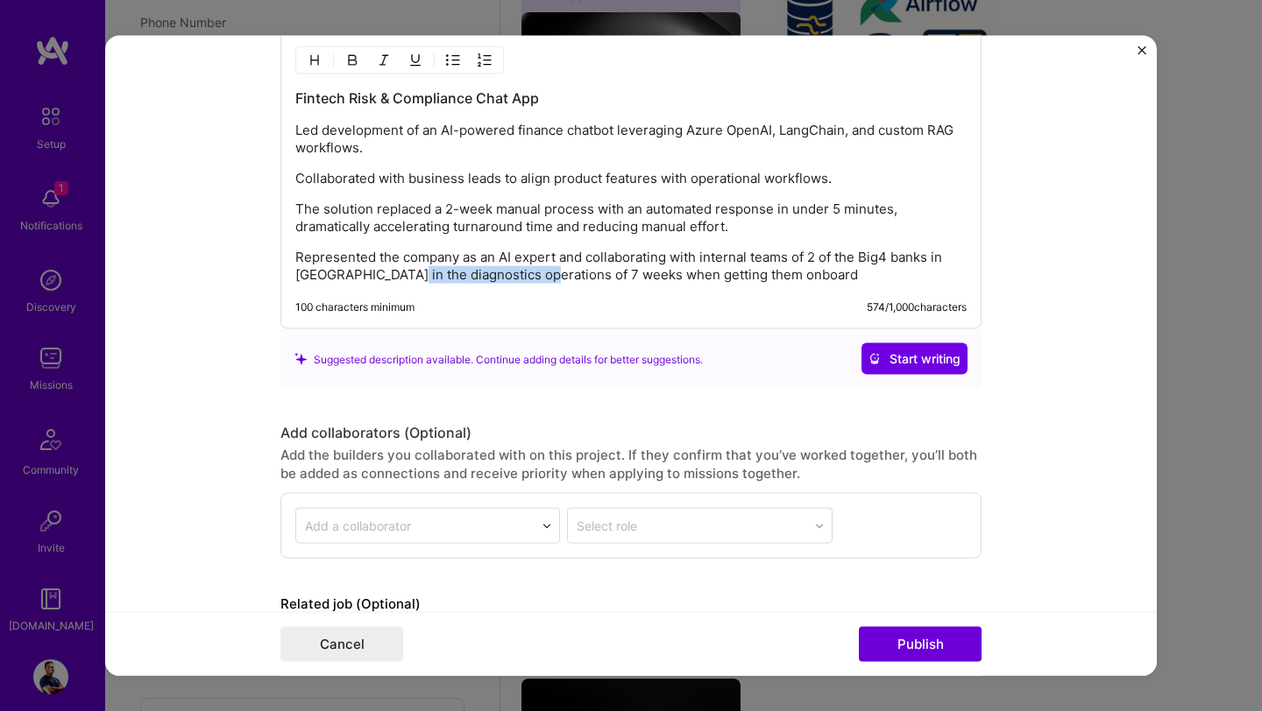
drag, startPoint x: 392, startPoint y: 280, endPoint x: 528, endPoint y: 277, distance: 136.7
click at [528, 277] on p "Represented the company as an AI expert and collaborating with internal teams o…" at bounding box center [630, 266] width 671 height 35
click at [685, 281] on p "Represented the company as an AI expert and collaborating with internal teams o…" at bounding box center [630, 266] width 671 height 35
click at [709, 279] on p "Represented the company as an AI expert and collaborating with internal teams o…" at bounding box center [630, 266] width 671 height 35
click at [535, 278] on p "Represented the company as an AI expert and collaborating with internal teams o…" at bounding box center [630, 266] width 671 height 35
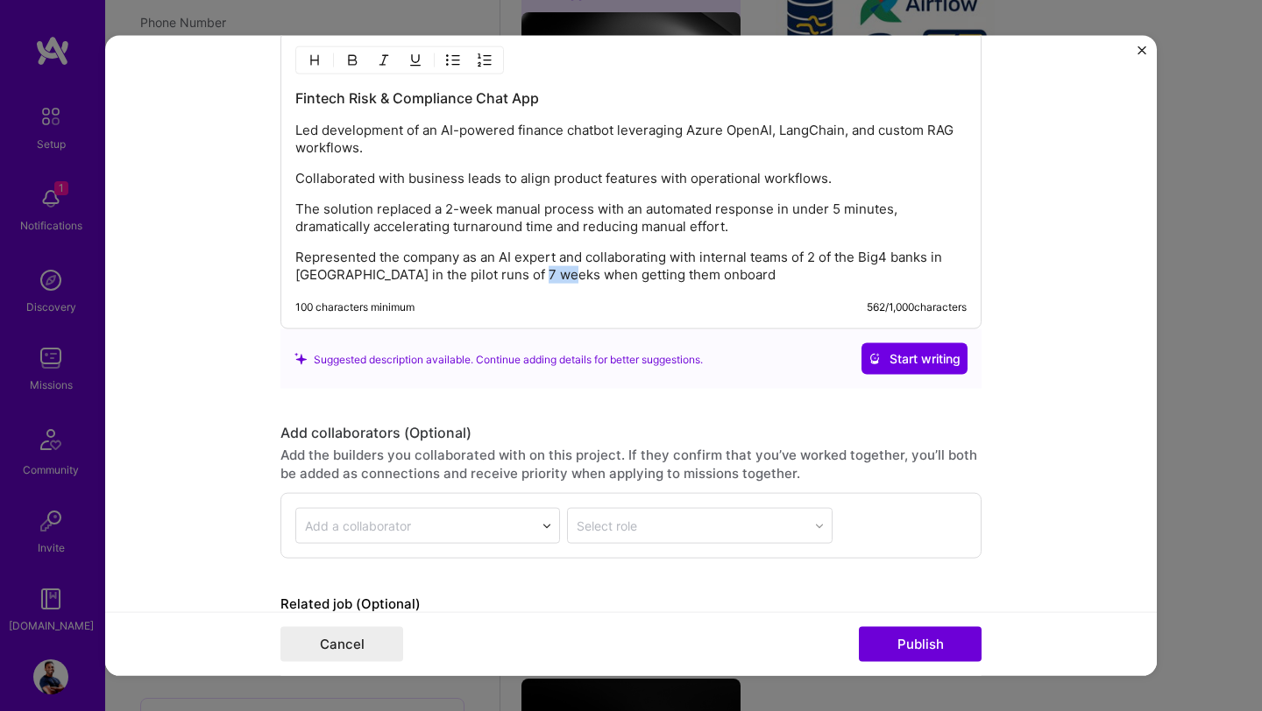
click at [535, 278] on p "Represented the company as an AI expert and collaborating with internal teams o…" at bounding box center [630, 266] width 671 height 35
click at [700, 282] on p "Represented the company as an AI expert and collaborating with internal teams o…" at bounding box center [630, 266] width 671 height 35
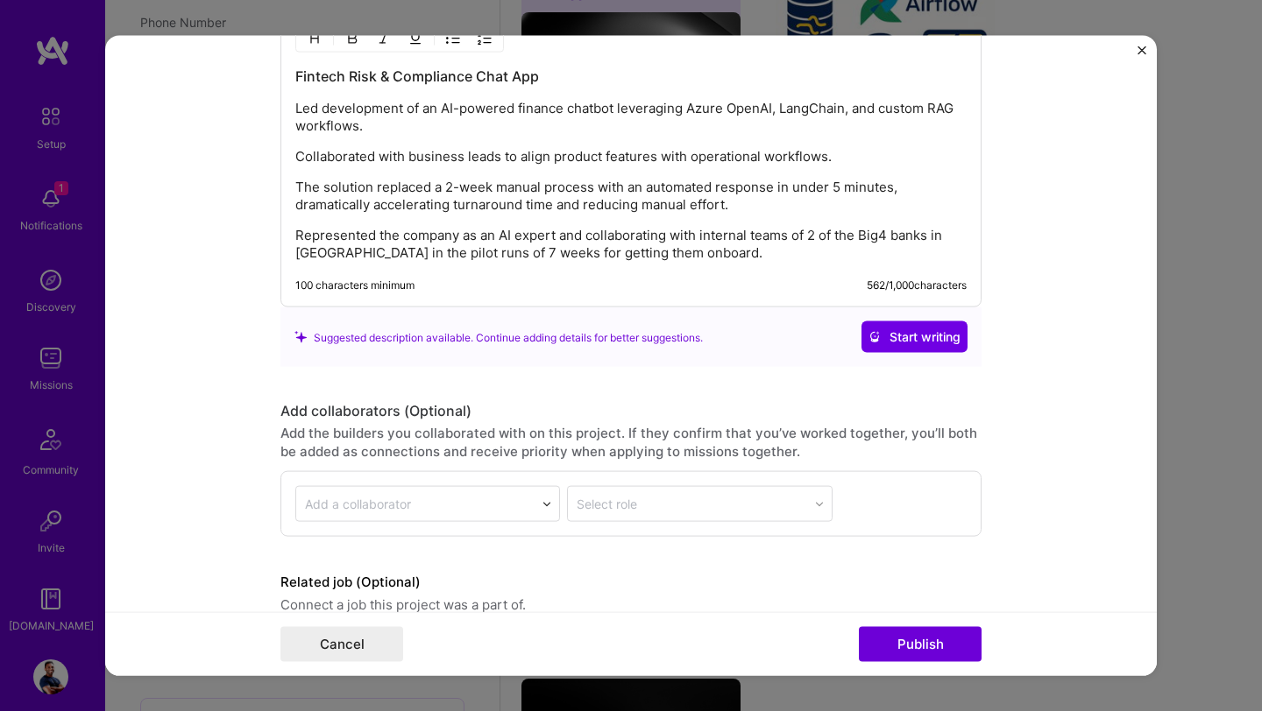
scroll to position [2072, 0]
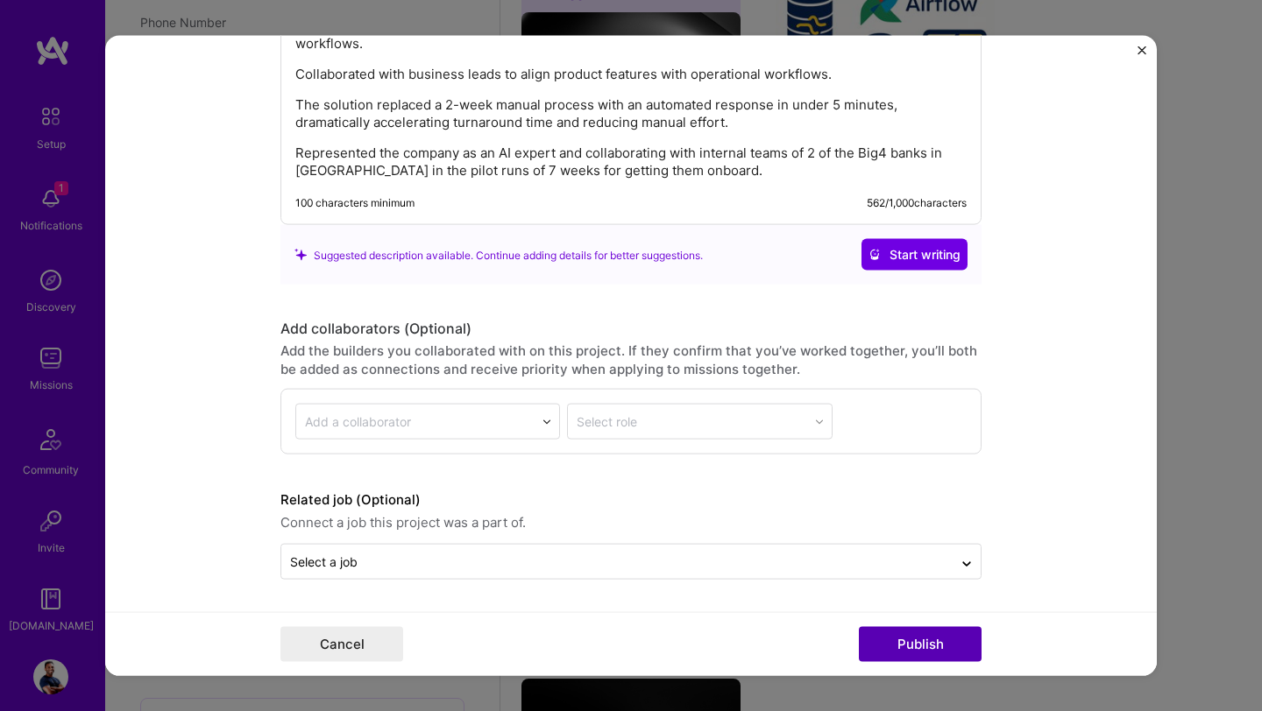
click at [902, 637] on button "Publish" at bounding box center [920, 643] width 123 height 35
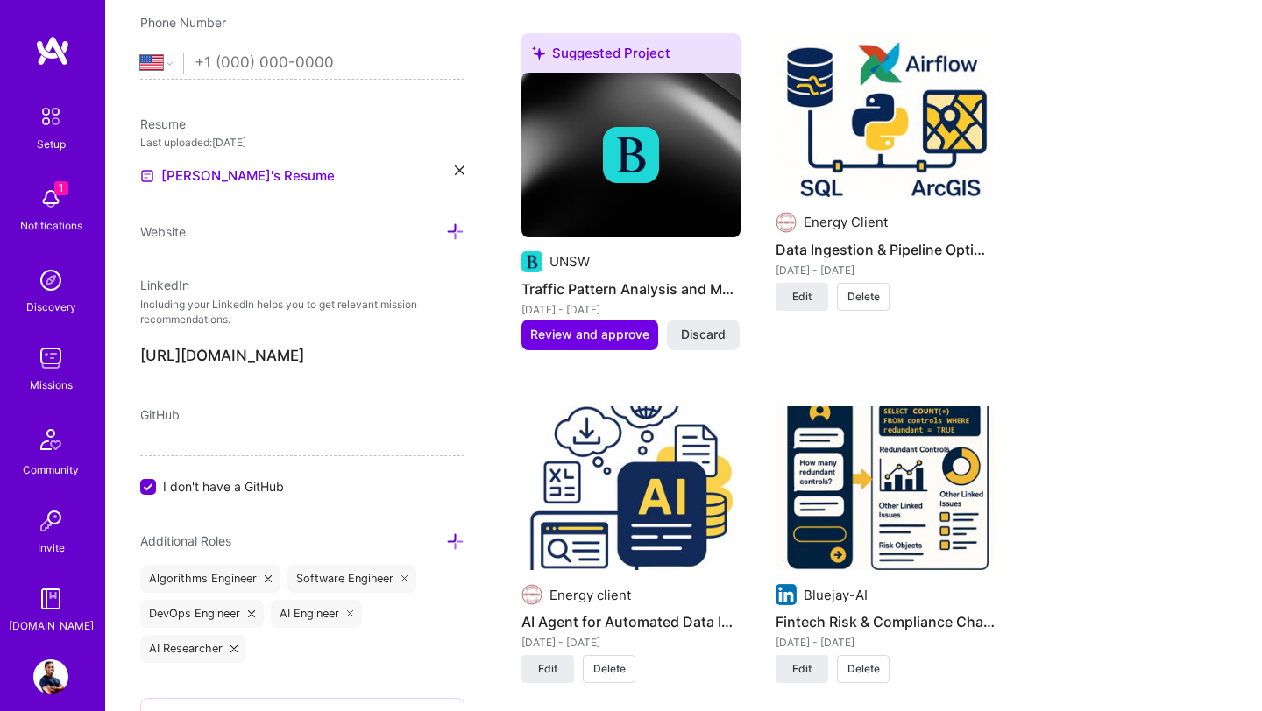
scroll to position [2436, 0]
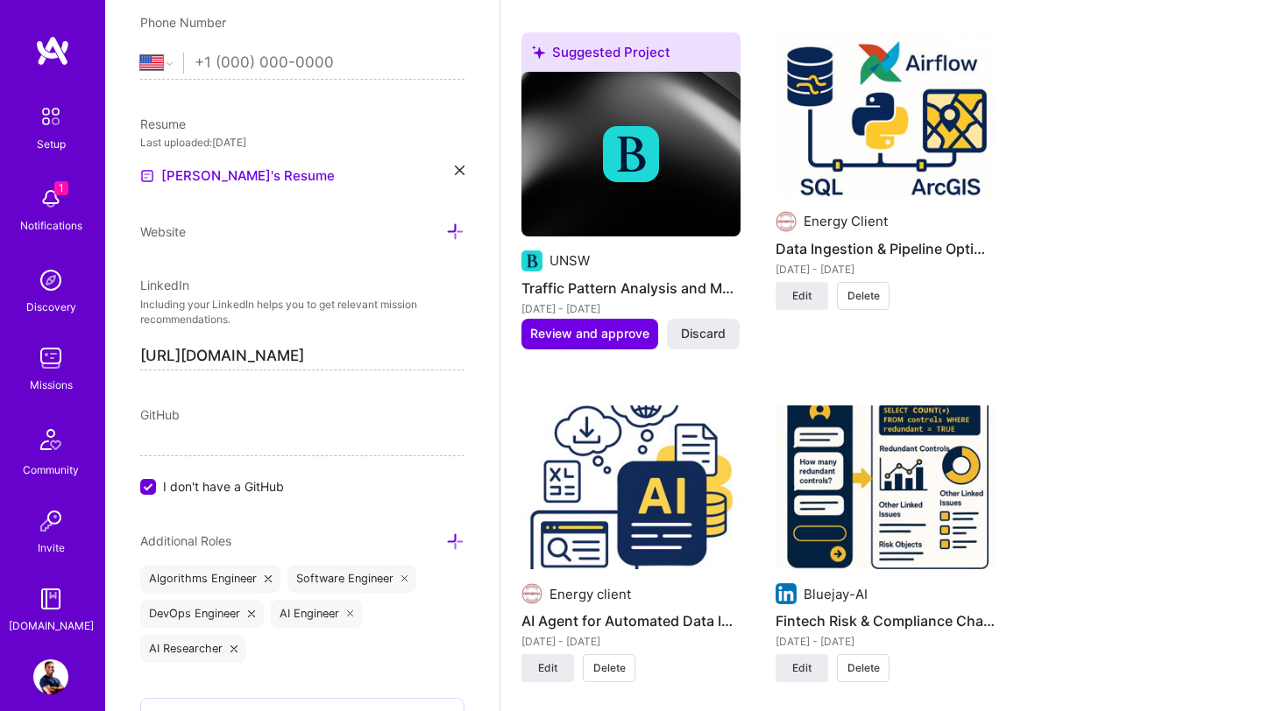
click at [641, 437] on img at bounding box center [630, 488] width 219 height 165
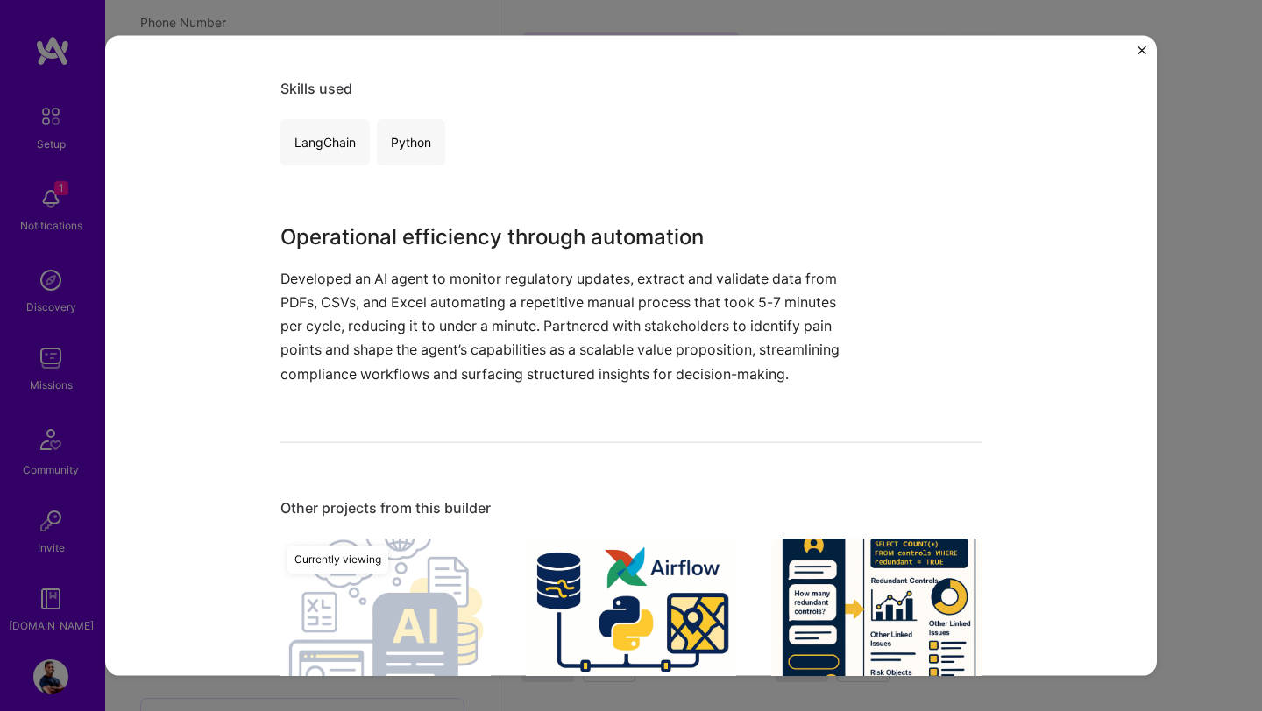
scroll to position [873, 0]
click at [1139, 47] on img "Close" at bounding box center [1141, 50] width 9 height 9
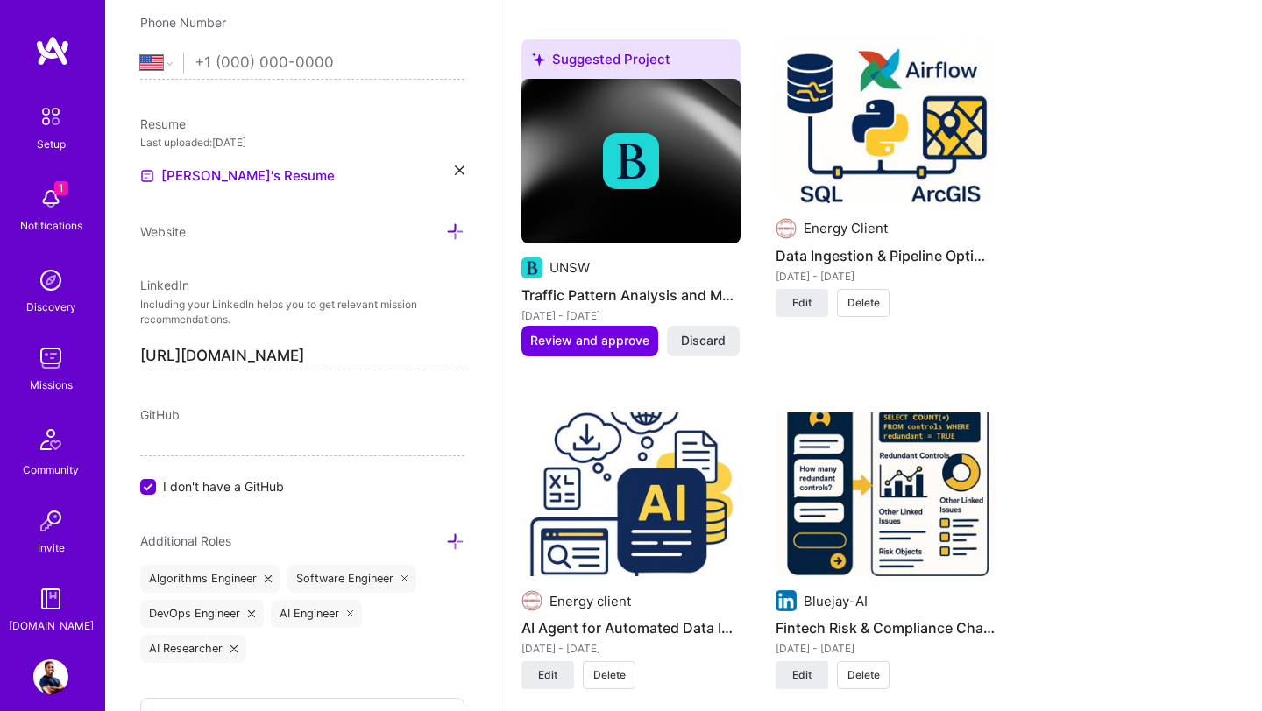
scroll to position [2431, 0]
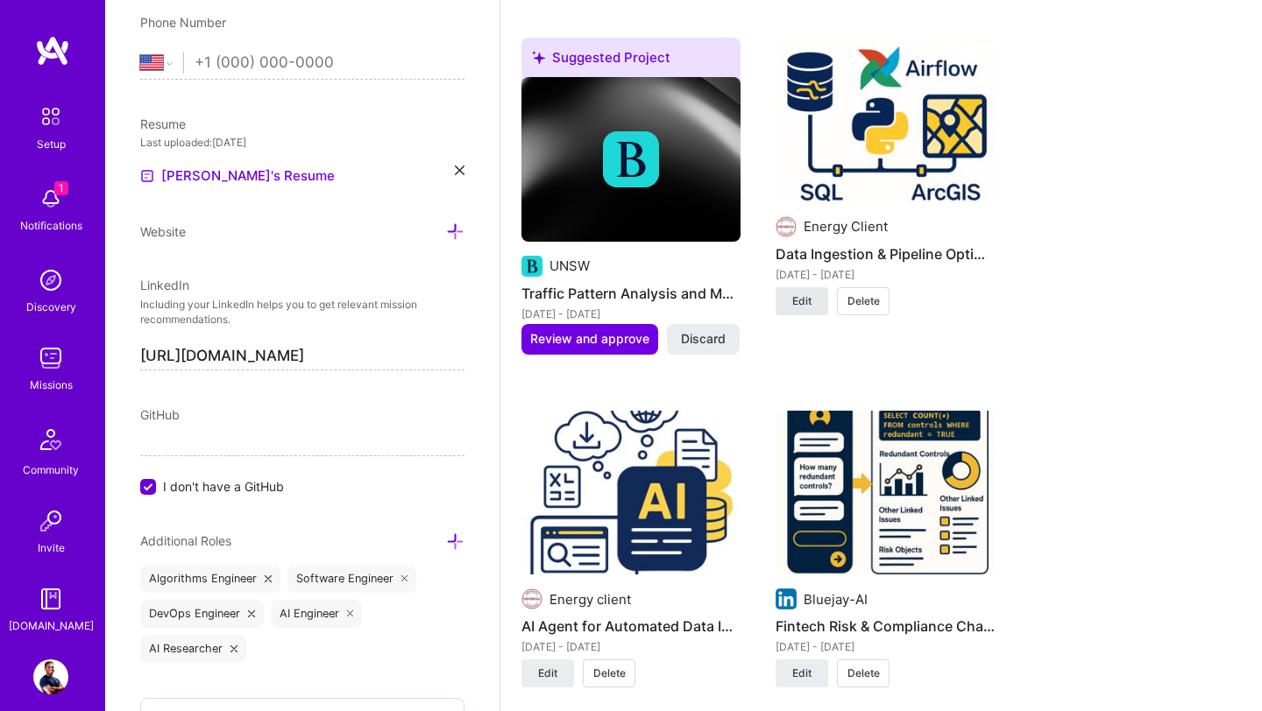
click at [809, 294] on span "Edit" at bounding box center [801, 302] width 19 height 16
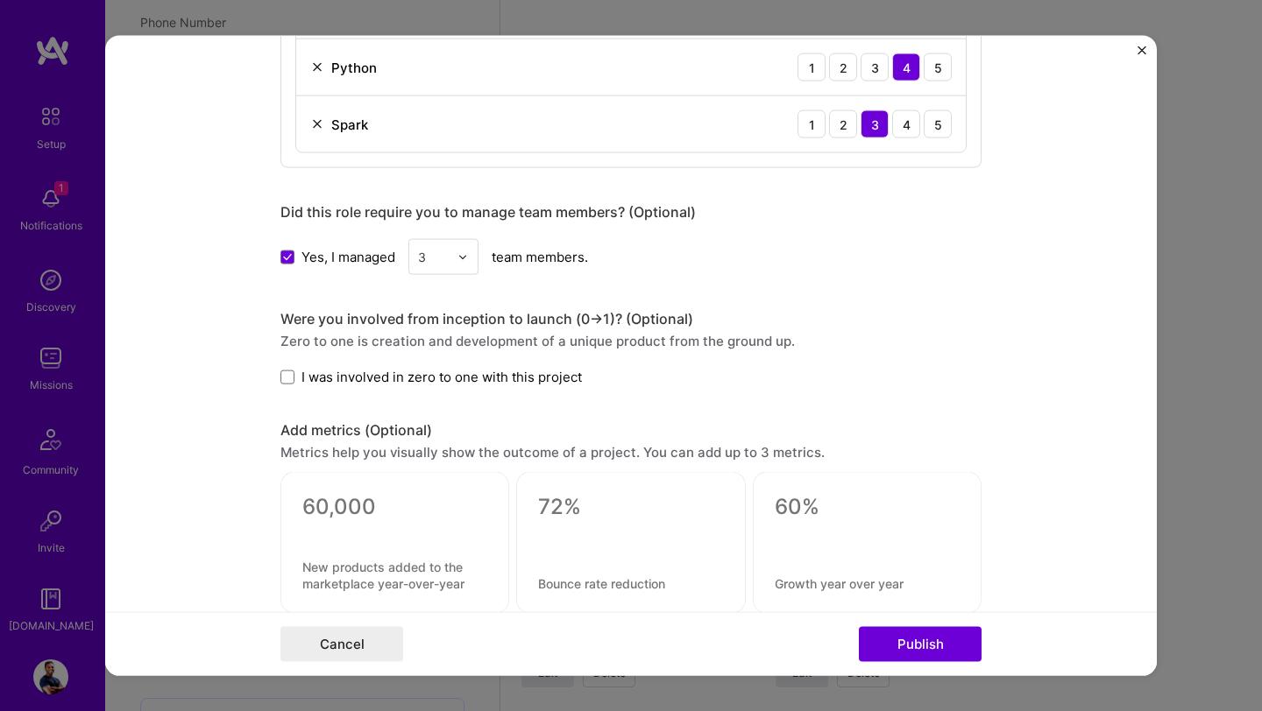
scroll to position [2128, 0]
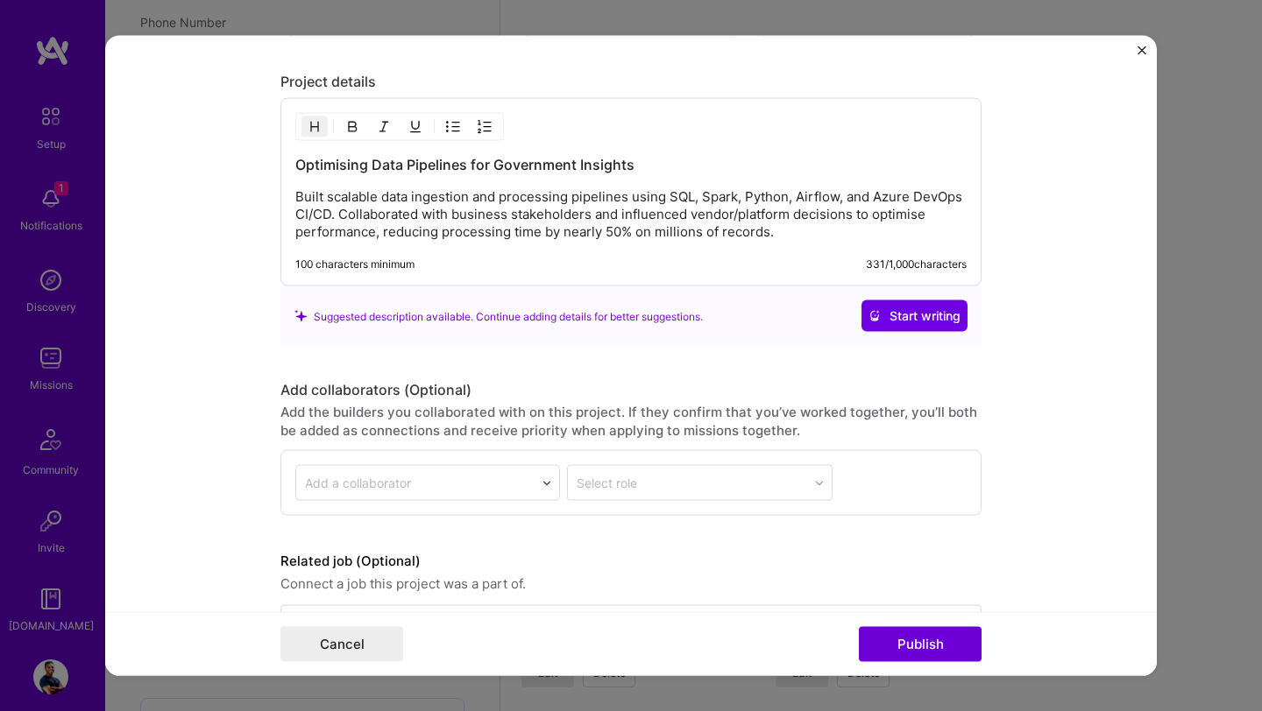
click at [340, 217] on p "Built scalable data ingestion and processing pipelines using SQL, Spark, Python…" at bounding box center [630, 214] width 671 height 53
click at [1142, 46] on img "Close" at bounding box center [1141, 50] width 9 height 9
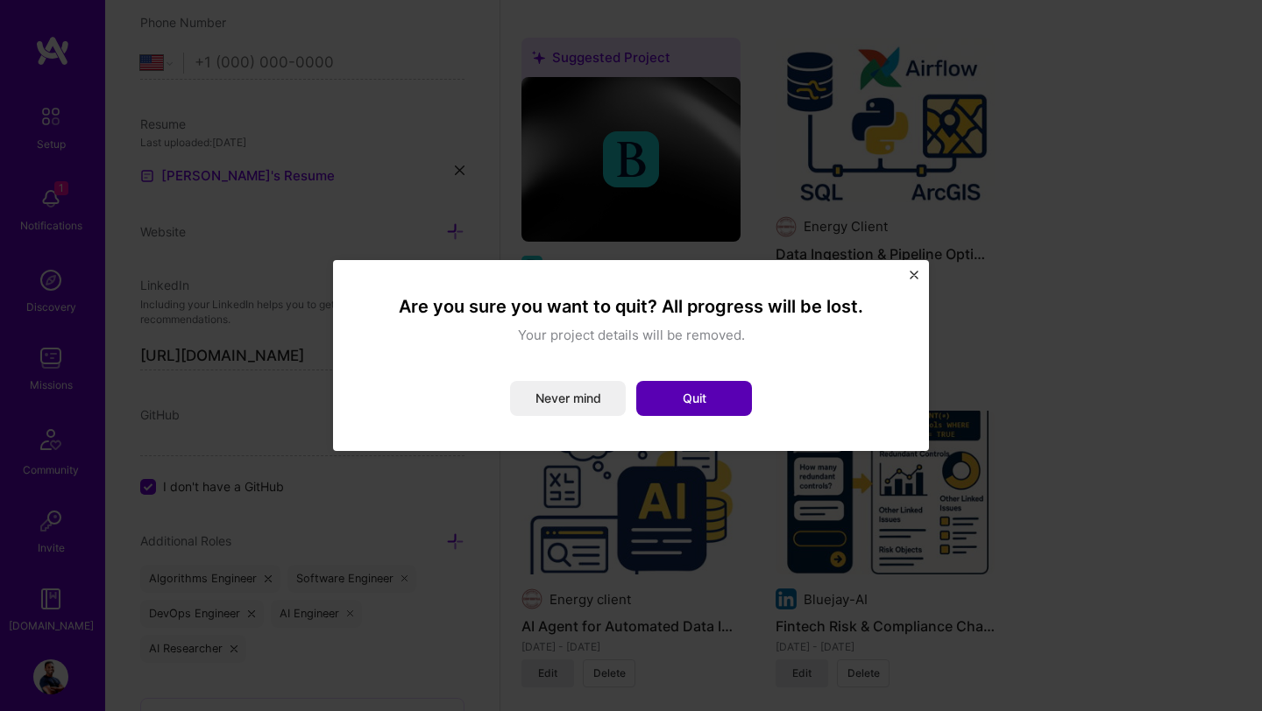
click at [701, 394] on button "Quit" at bounding box center [694, 398] width 116 height 35
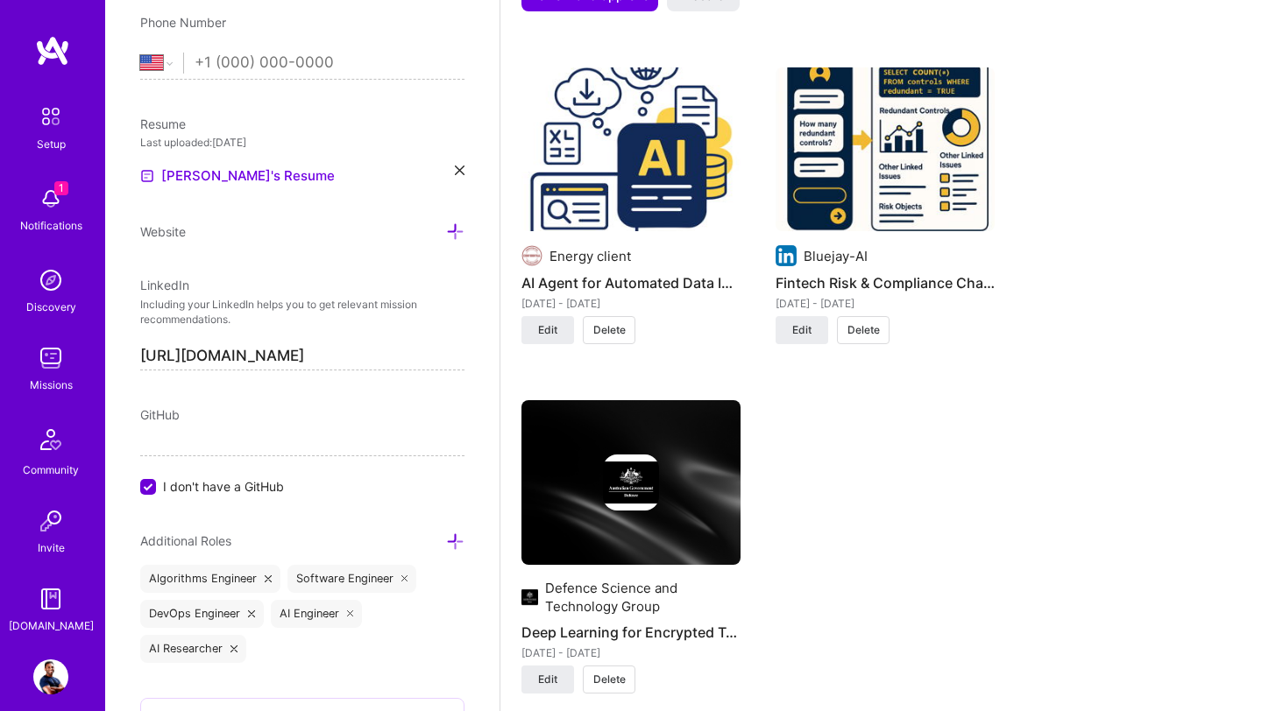
scroll to position [2773, 0]
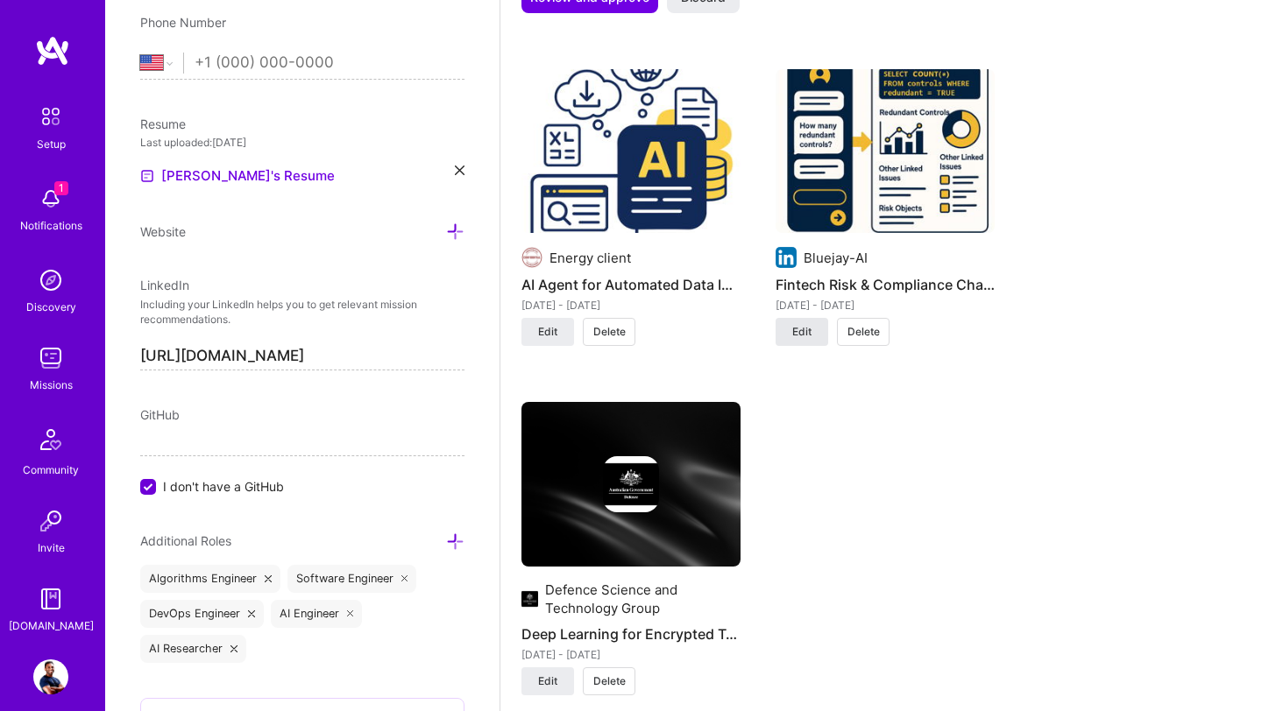
click at [812, 320] on button "Edit" at bounding box center [801, 332] width 53 height 28
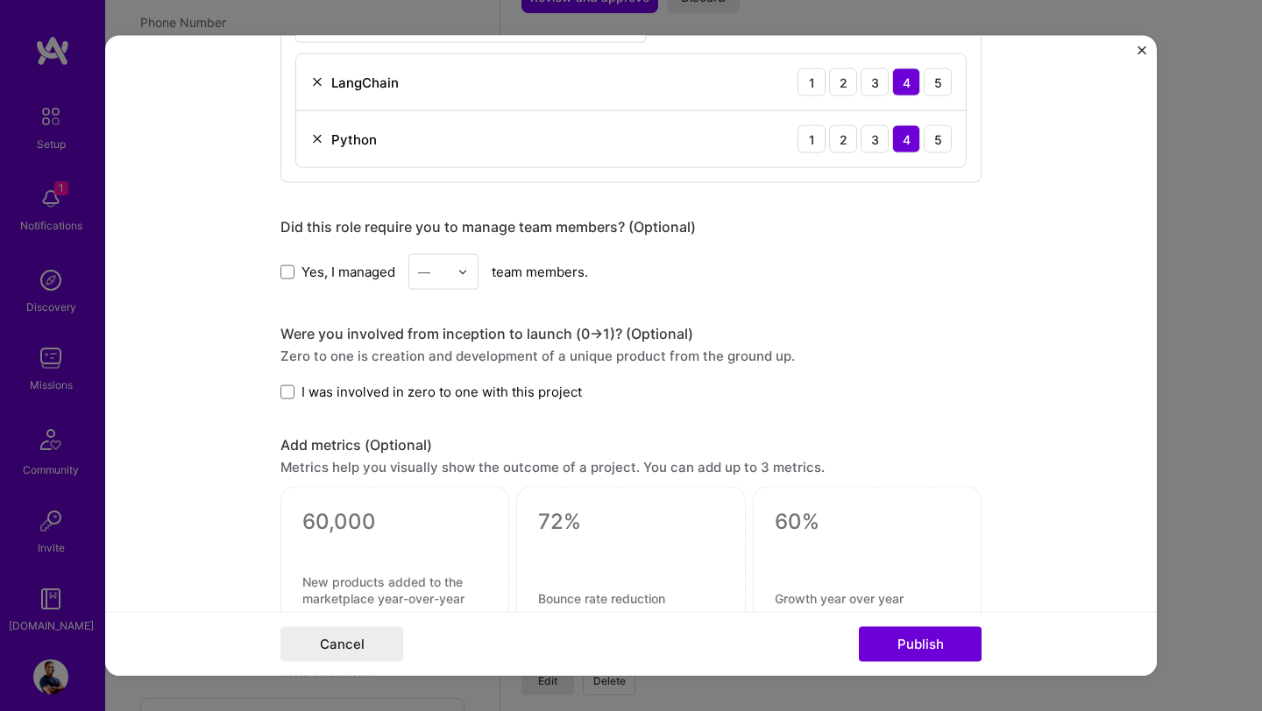
scroll to position [1751, 0]
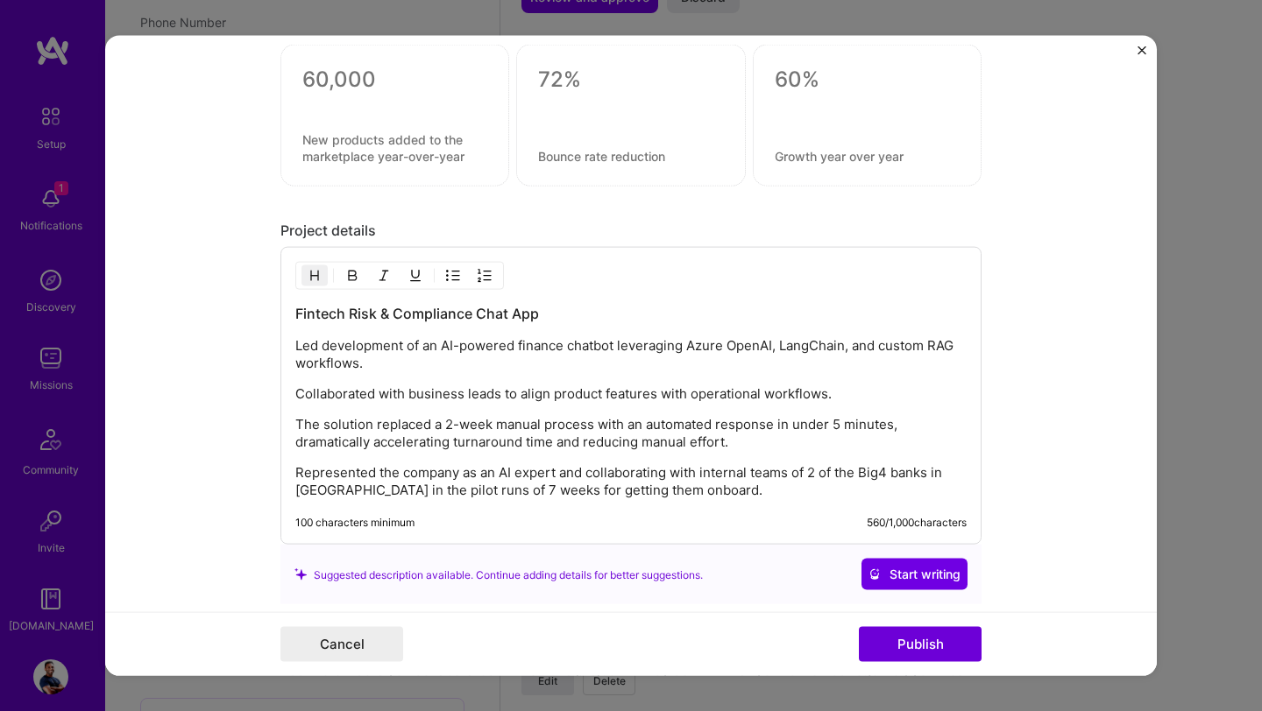
click at [299, 401] on p "Collaborated with business leads to align product features with operational wor…" at bounding box center [630, 394] width 671 height 18
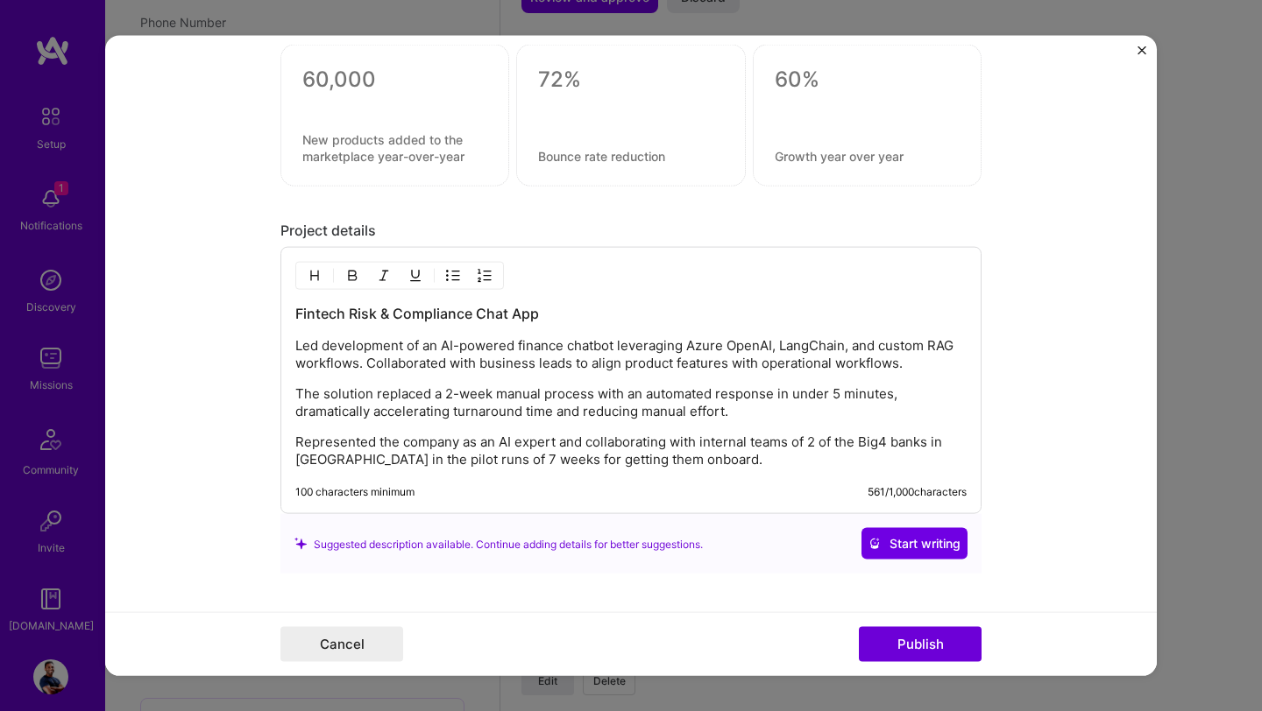
click at [297, 396] on p "The solution replaced a 2-week manual process with an automated response in und…" at bounding box center [630, 402] width 671 height 35
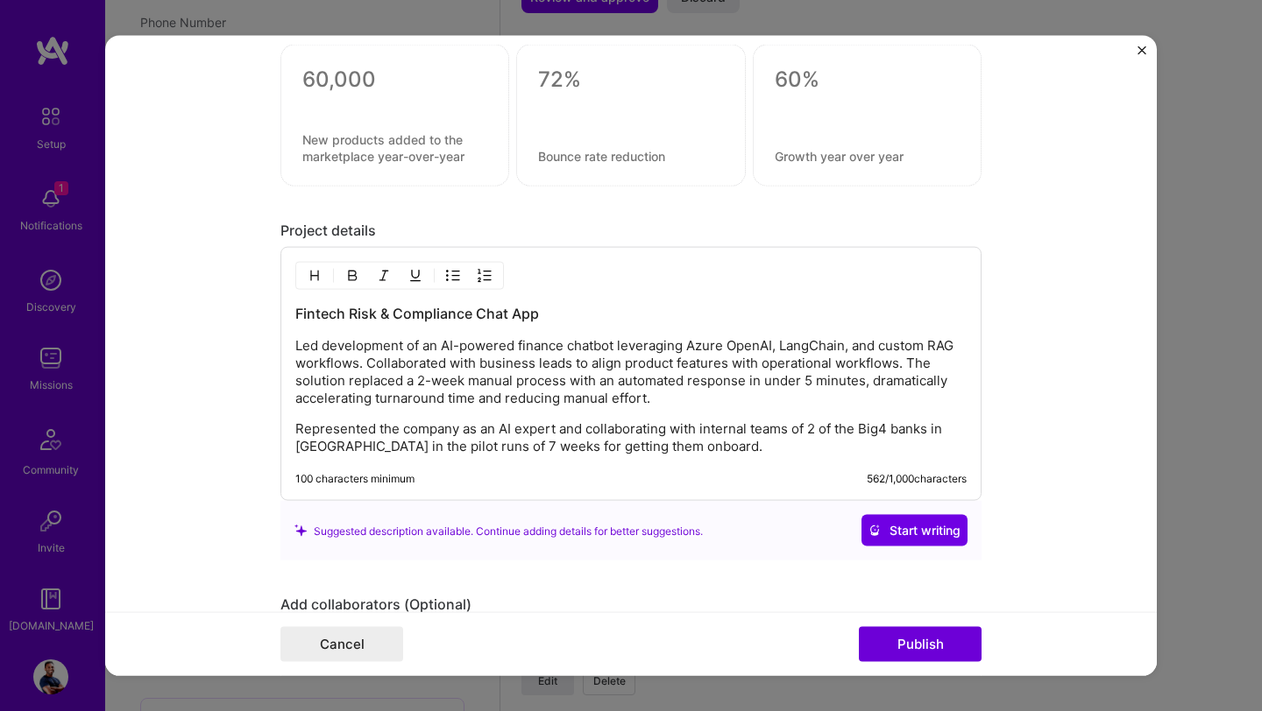
click at [296, 431] on p "Represented the company as an AI expert and collaborating with internal teams o…" at bounding box center [630, 438] width 671 height 35
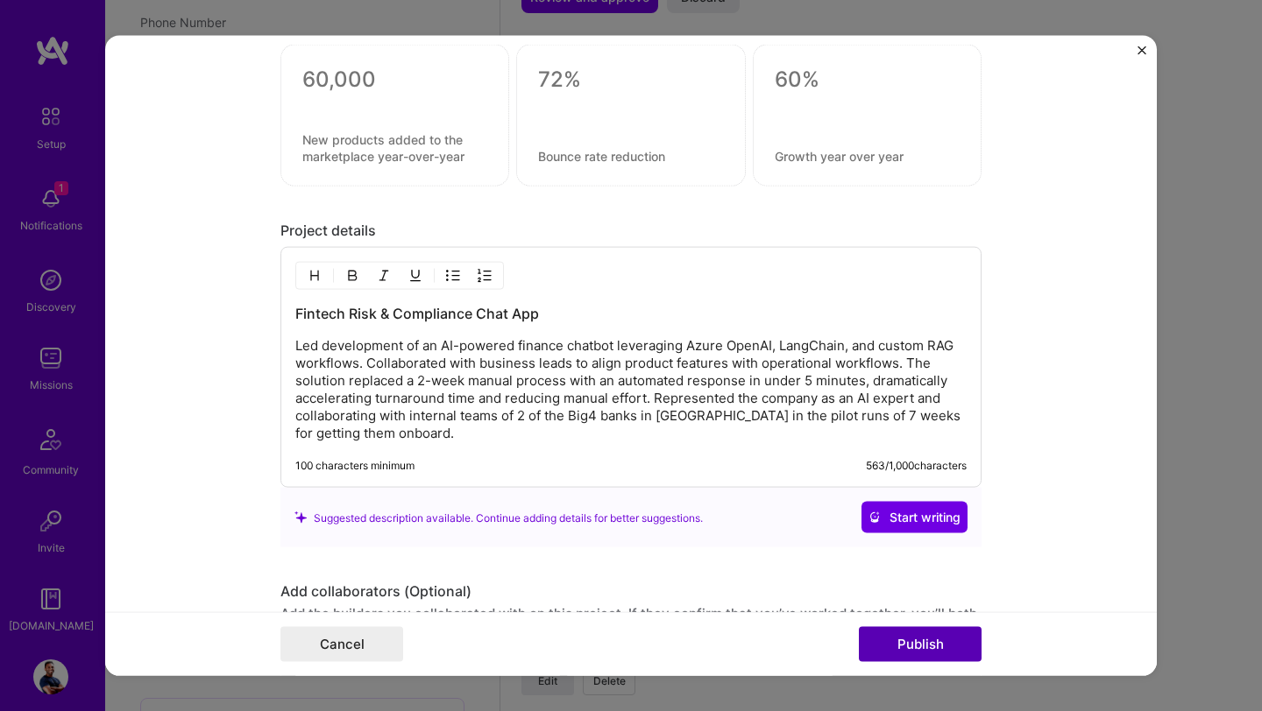
click at [907, 653] on button "Publish" at bounding box center [920, 643] width 123 height 35
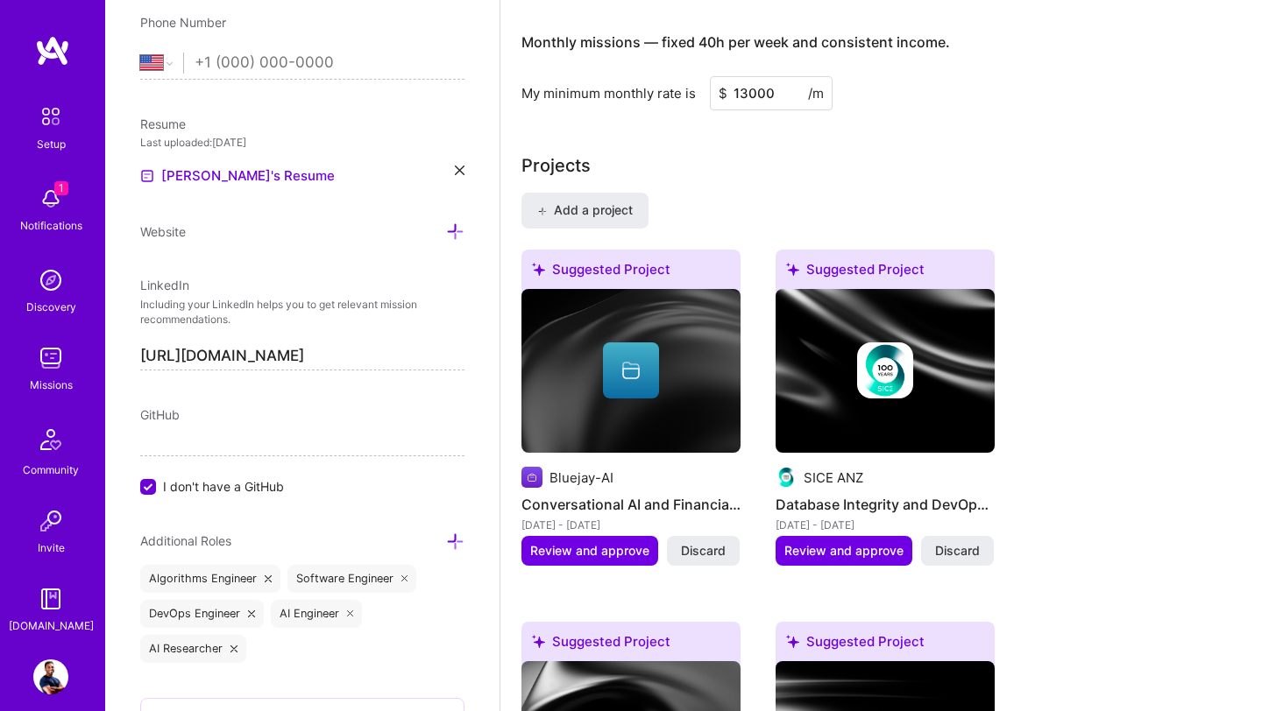
scroll to position [0, 0]
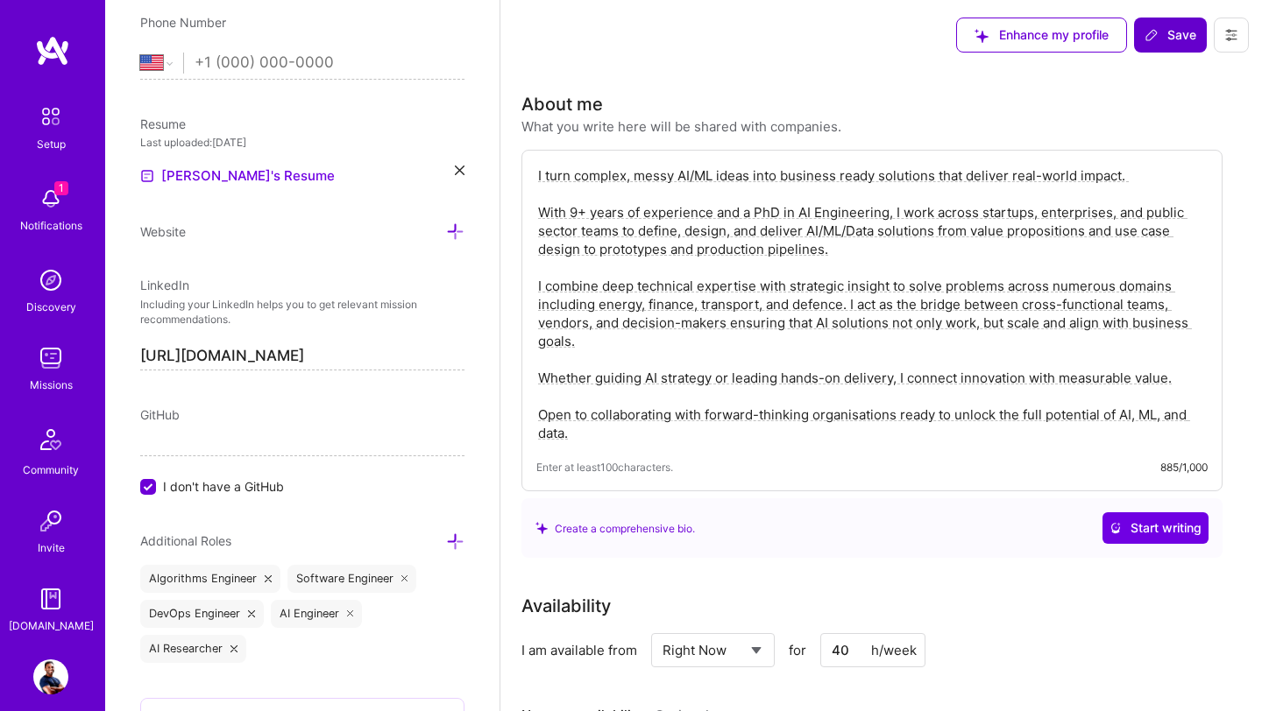
click at [1178, 41] on span "Save" at bounding box center [1170, 35] width 52 height 18
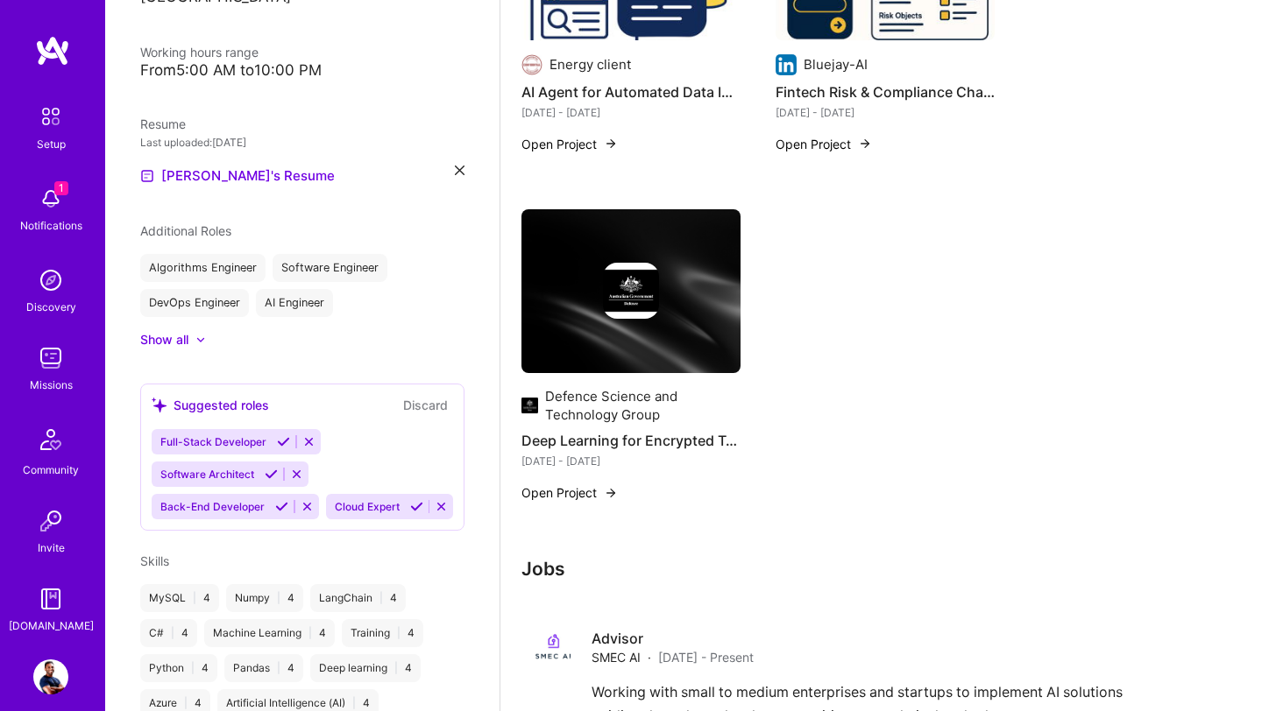
scroll to position [2161, 0]
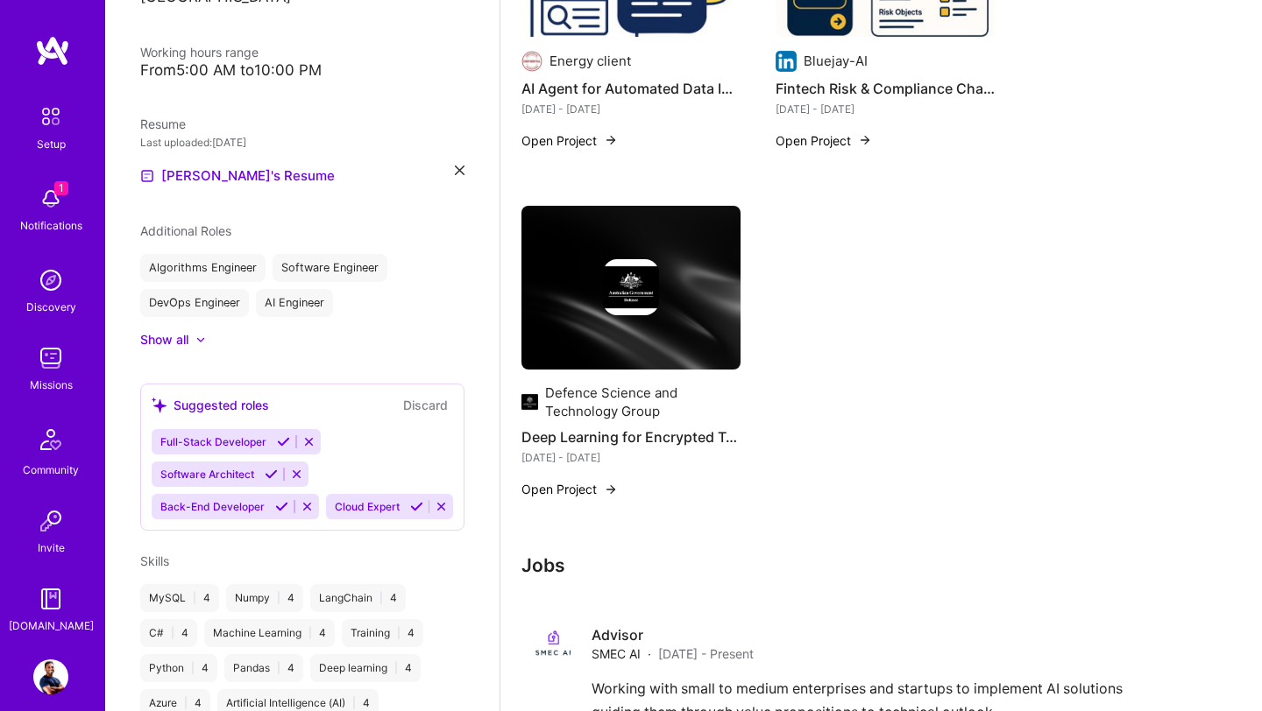
click at [644, 284] on img at bounding box center [631, 287] width 56 height 56
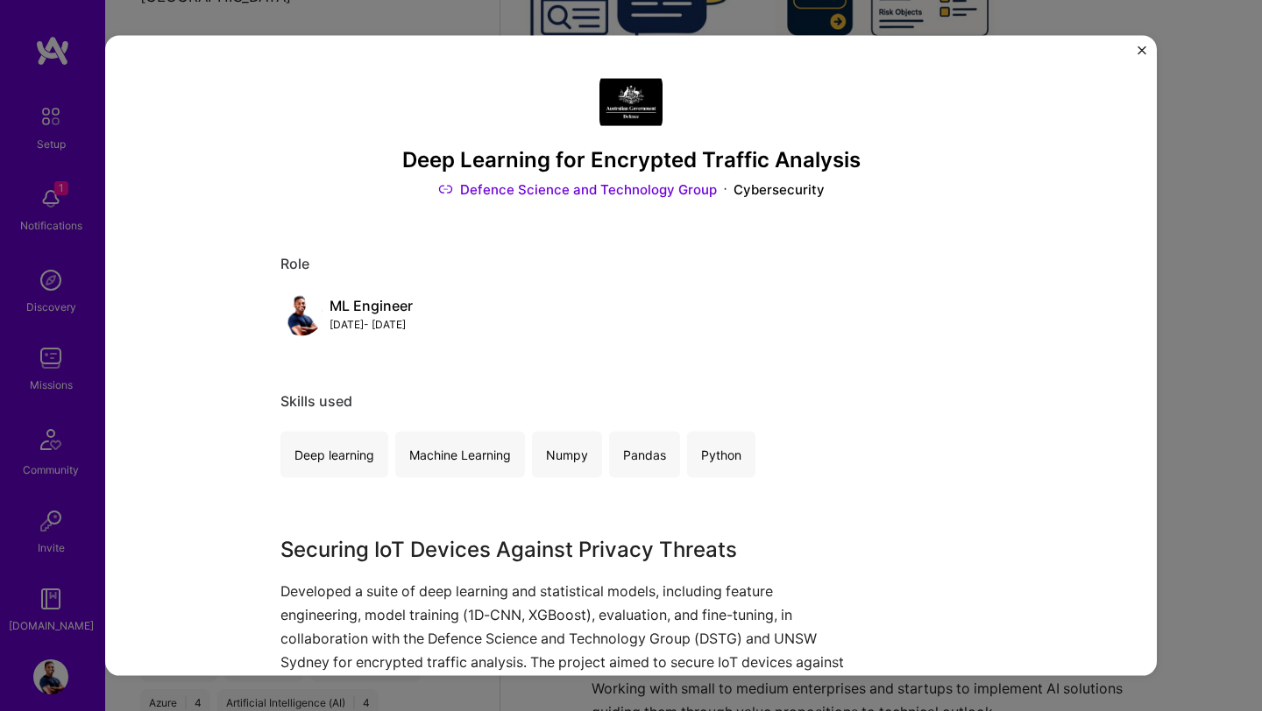
scroll to position [760, 0]
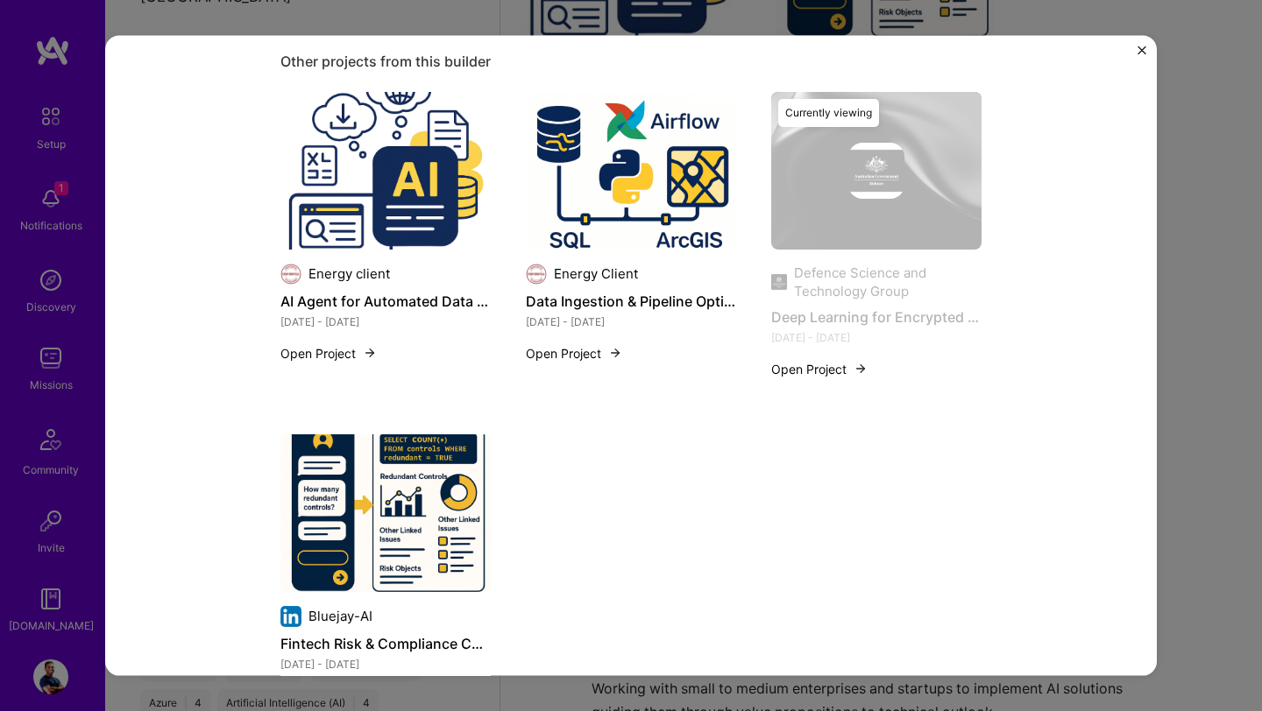
click at [1142, 53] on img "Close" at bounding box center [1141, 50] width 9 height 9
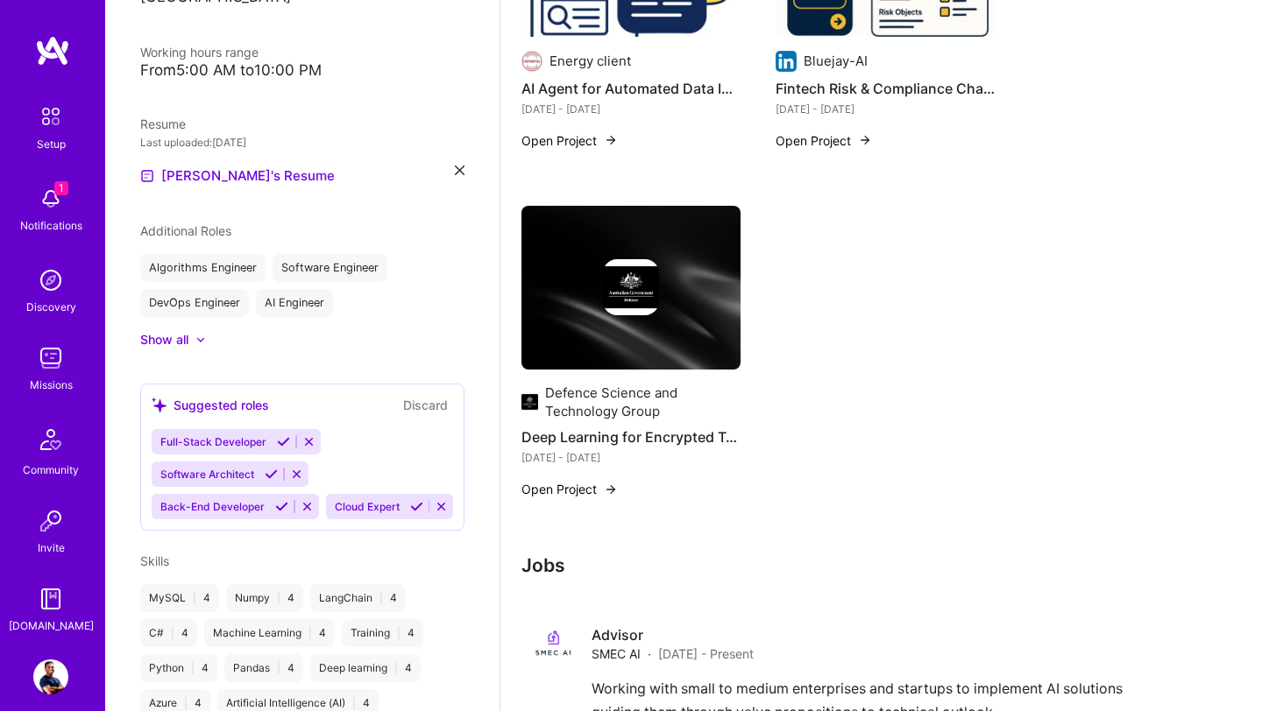
click at [640, 348] on img at bounding box center [630, 288] width 219 height 165
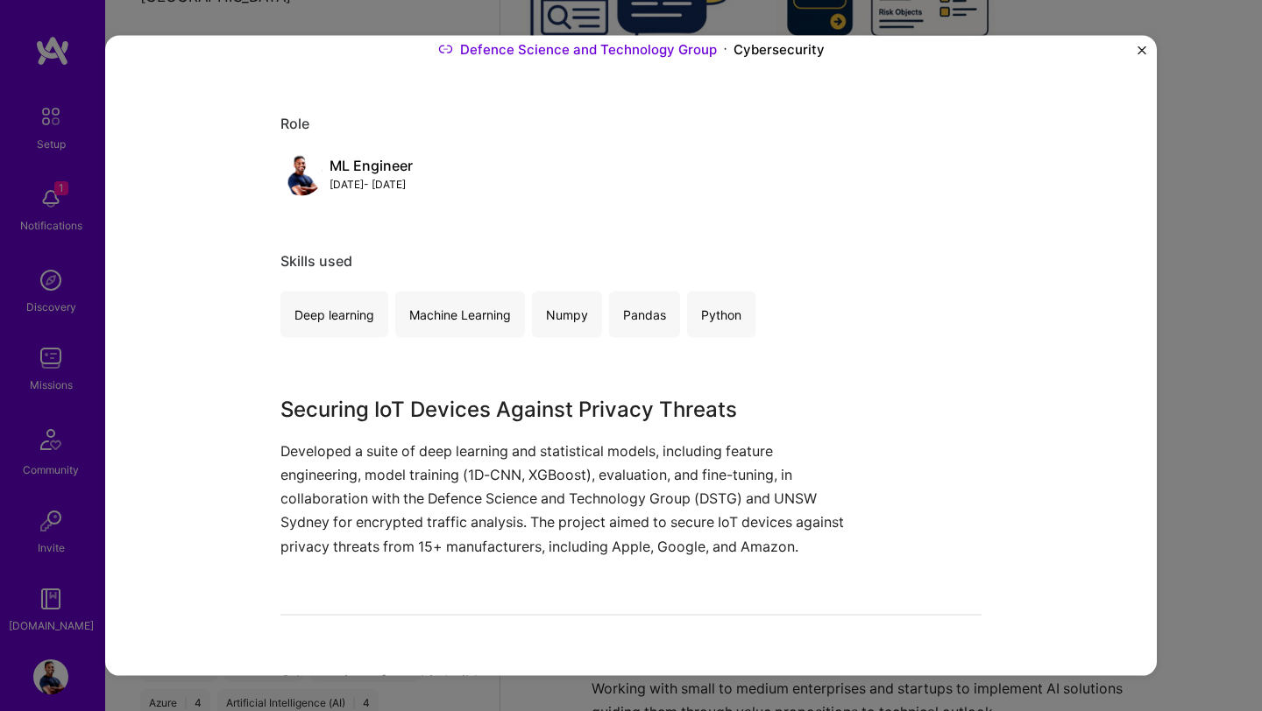
scroll to position [360, 0]
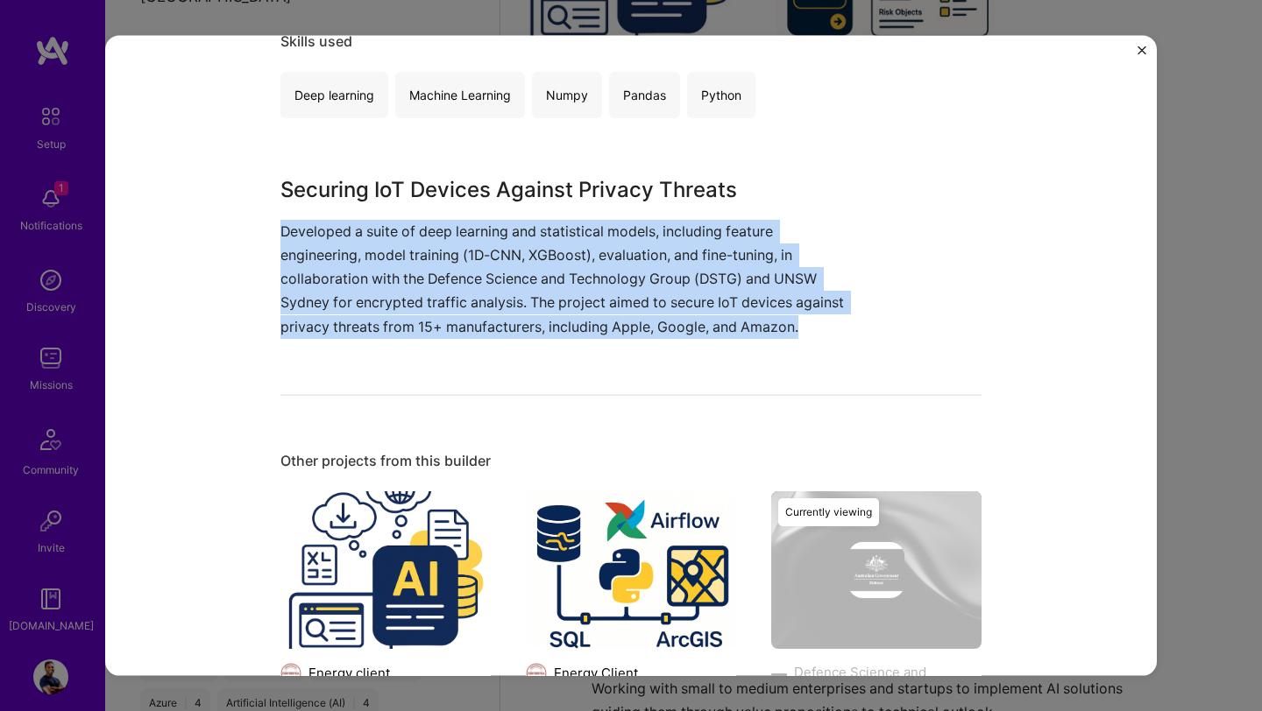
drag, startPoint x: 279, startPoint y: 232, endPoint x: 371, endPoint y: 379, distance: 173.1
click at [371, 381] on div "Deep Learning for Encrypted Traffic Analysis Defence Science and Technology Gro…" at bounding box center [630, 356] width 1051 height 640
copy p "Developed a suite of deep learning and statistical models, including feature en…"
click at [1142, 47] on img "Close" at bounding box center [1141, 50] width 9 height 9
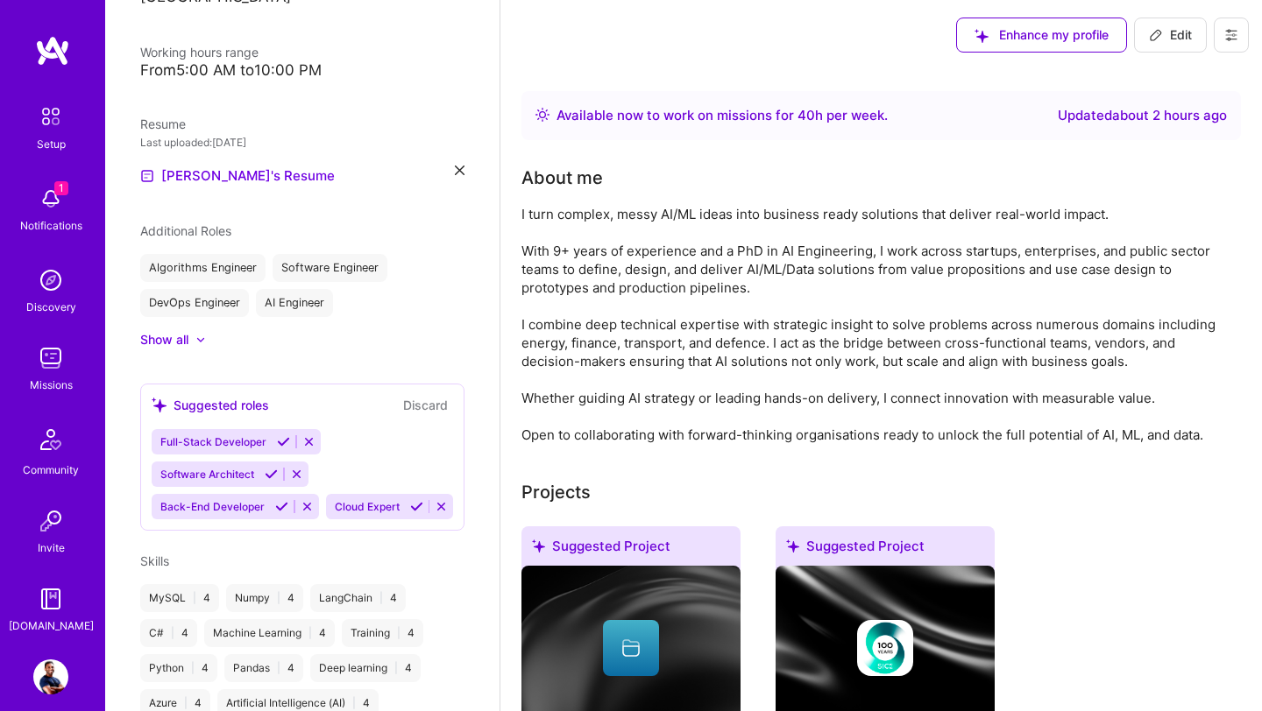
click at [1169, 45] on button "Edit" at bounding box center [1170, 35] width 73 height 35
select select "US"
select select "Right Now"
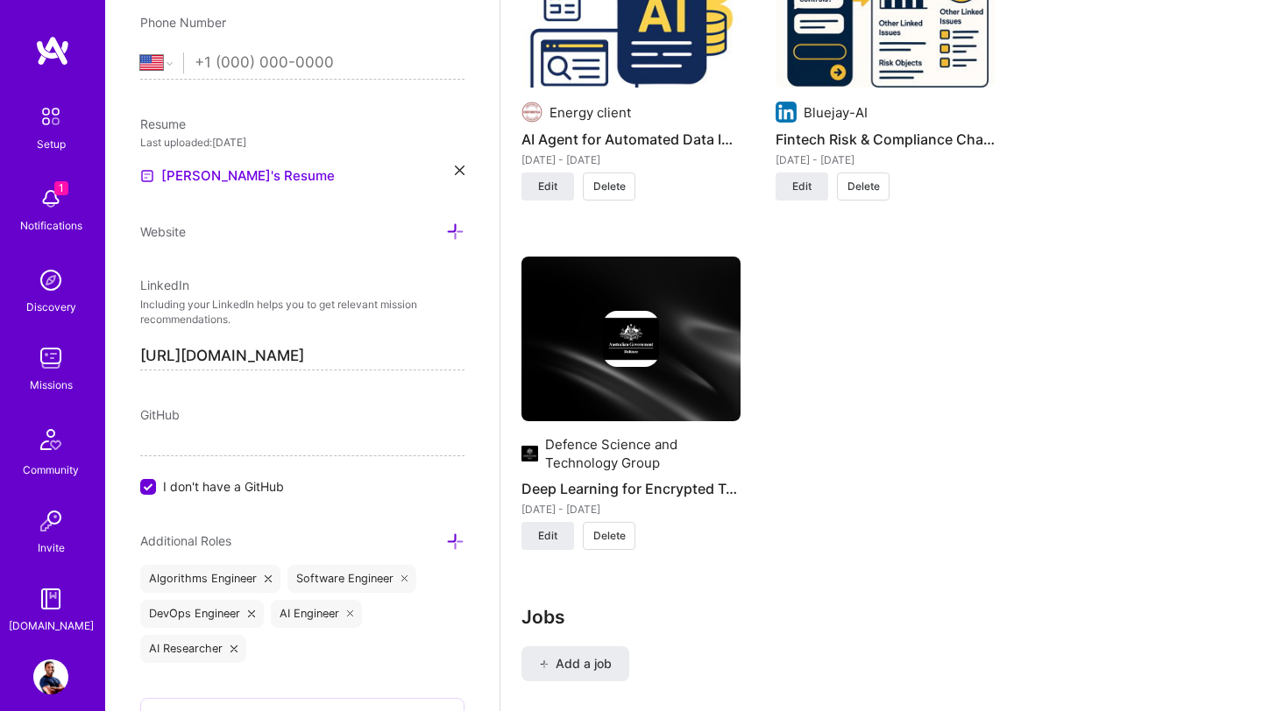
scroll to position [2917, 0]
click at [620, 529] on span "Delete" at bounding box center [609, 537] width 32 height 16
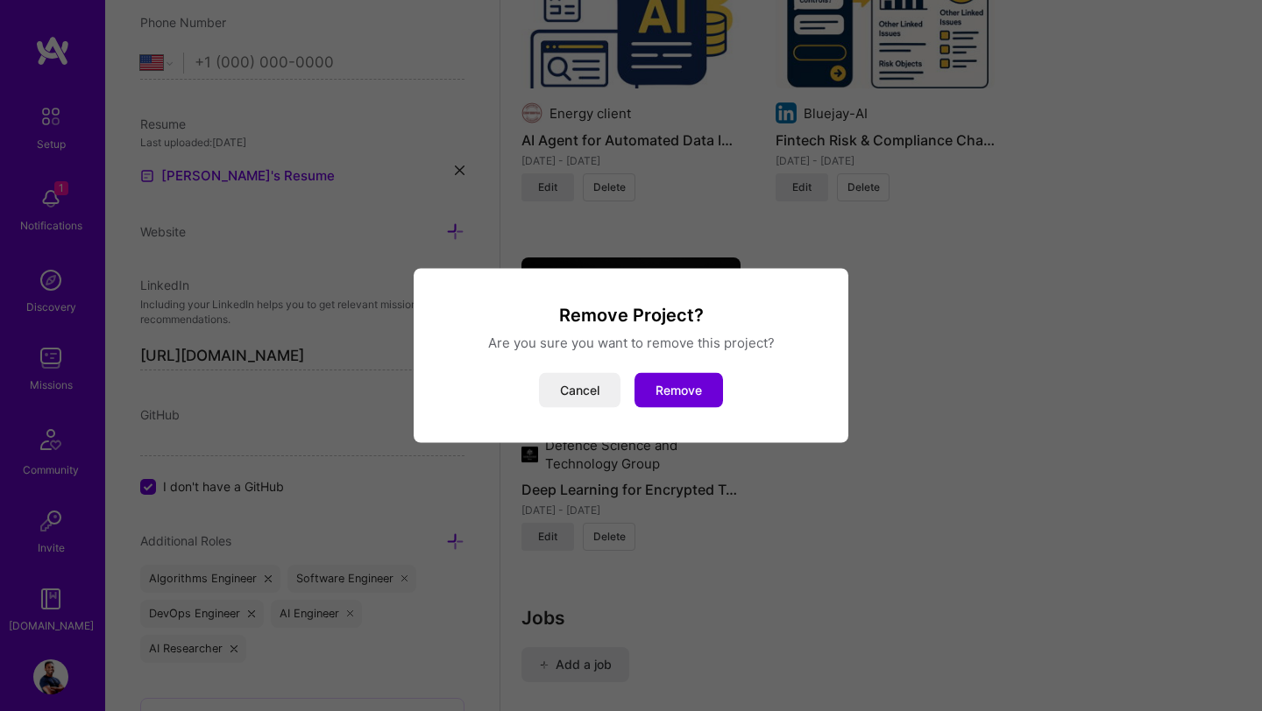
click at [695, 390] on button "Remove" at bounding box center [678, 390] width 88 height 35
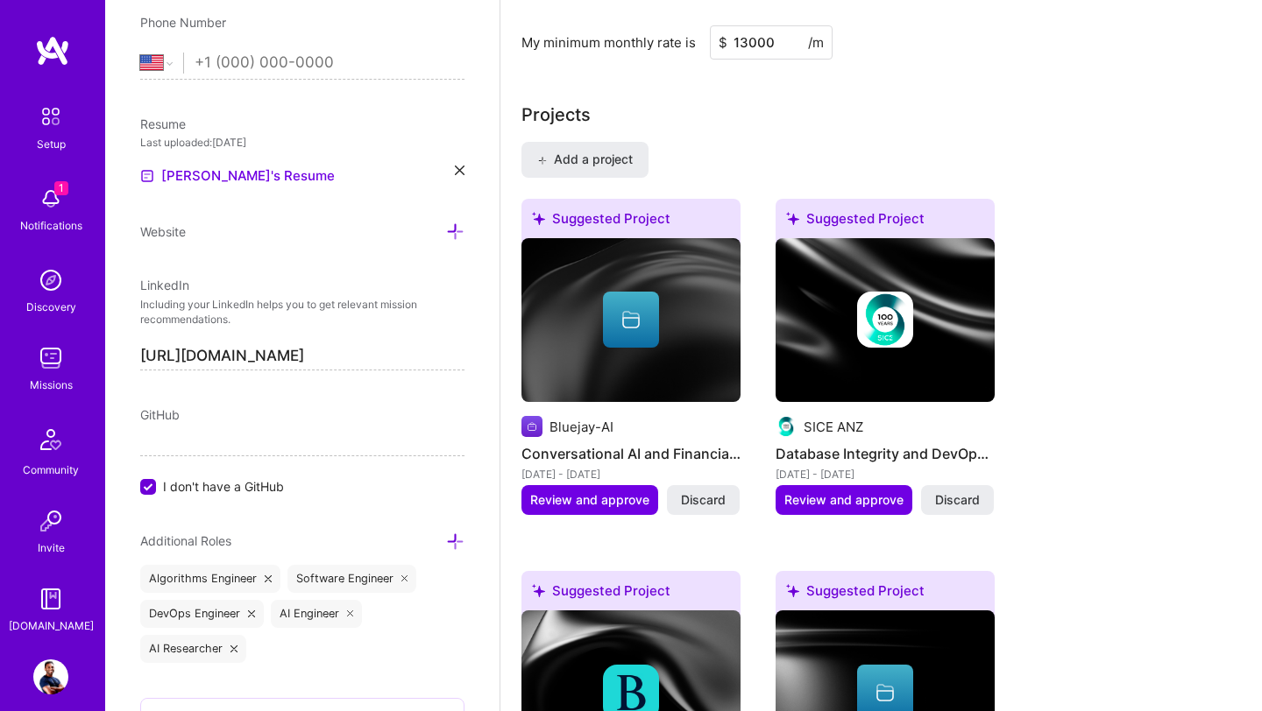
scroll to position [0, 0]
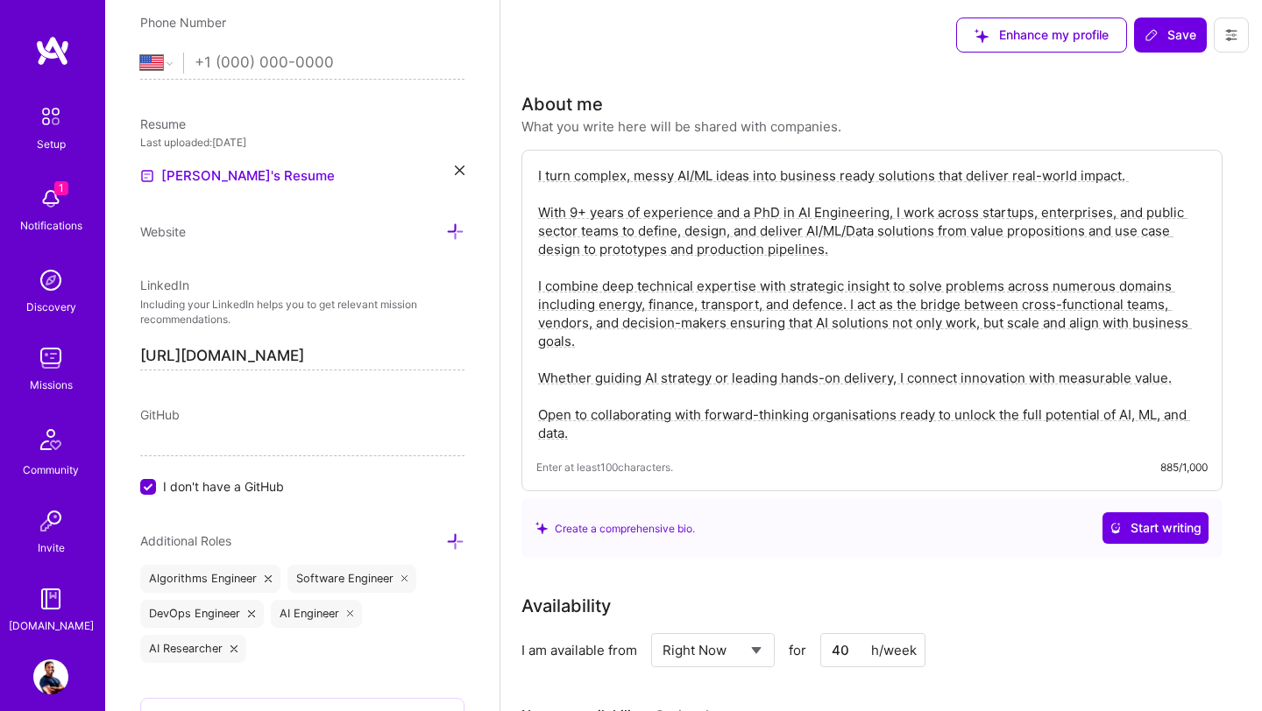
click at [1172, 36] on span "Save" at bounding box center [1170, 35] width 52 height 18
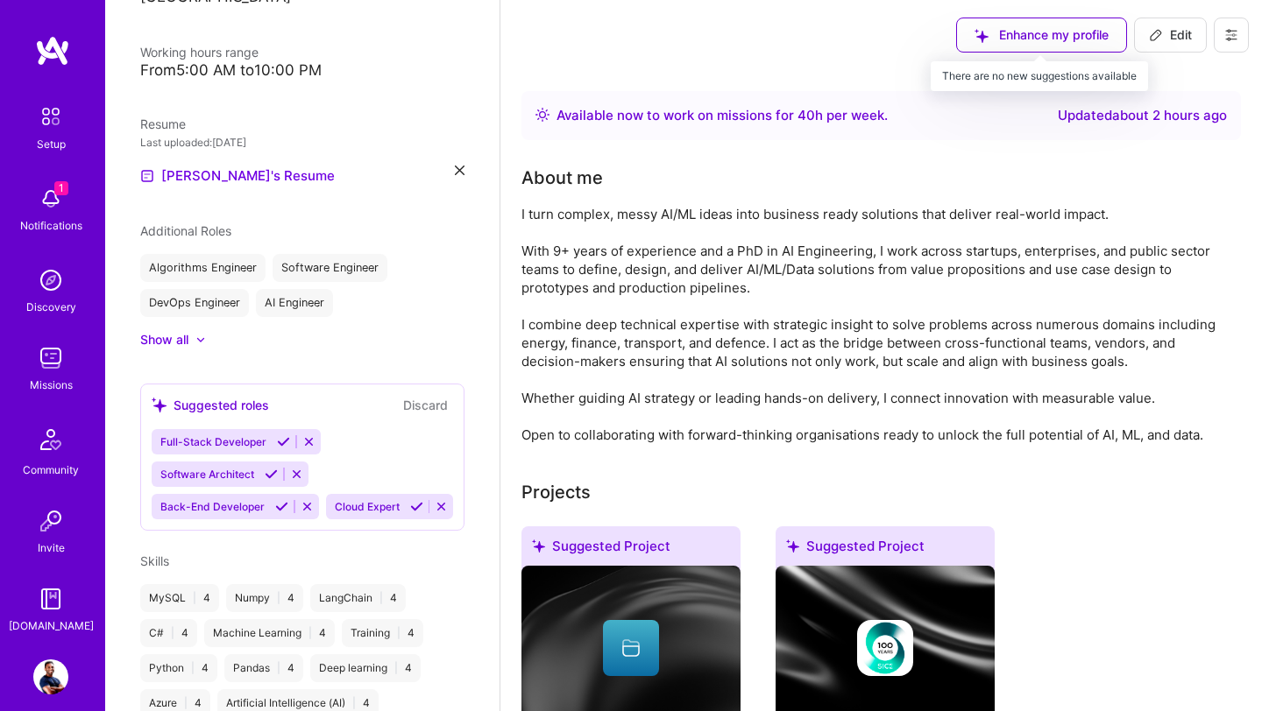
click at [1029, 37] on div "Enhance my profile" at bounding box center [1041, 35] width 171 height 35
click at [1013, 32] on div "Enhance my profile" at bounding box center [1041, 35] width 171 height 35
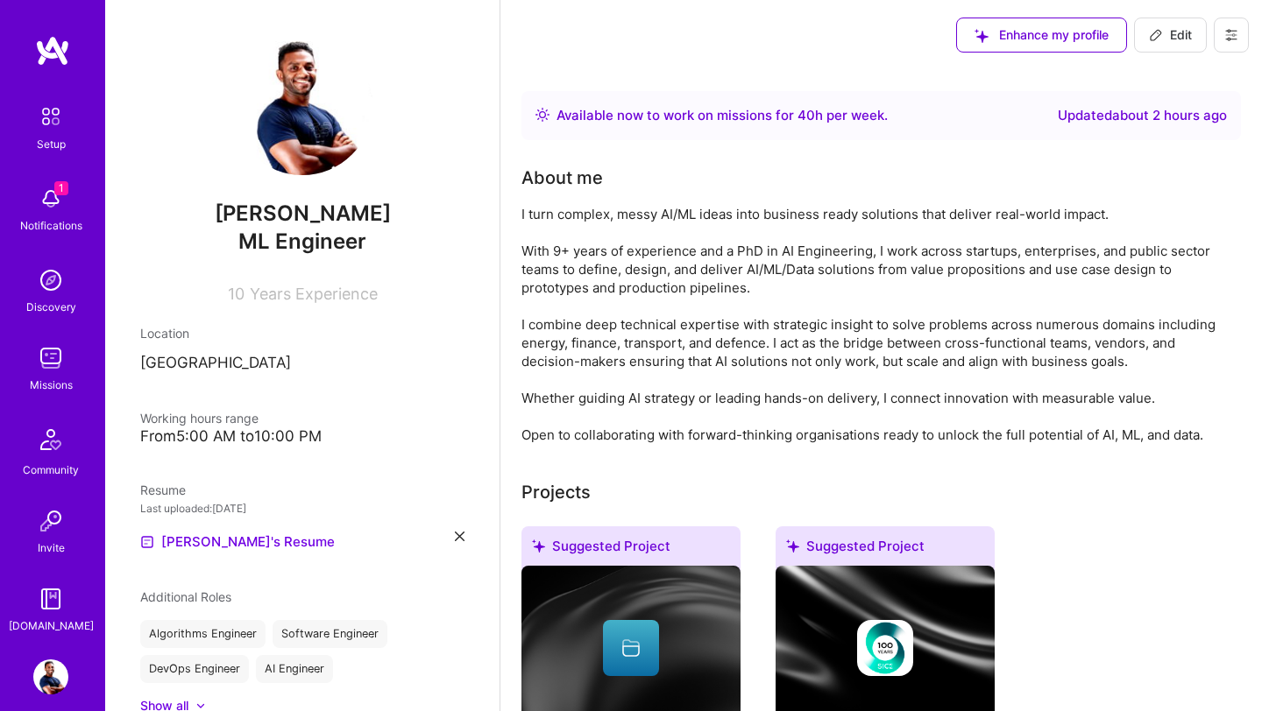
click at [46, 60] on img at bounding box center [52, 51] width 35 height 32
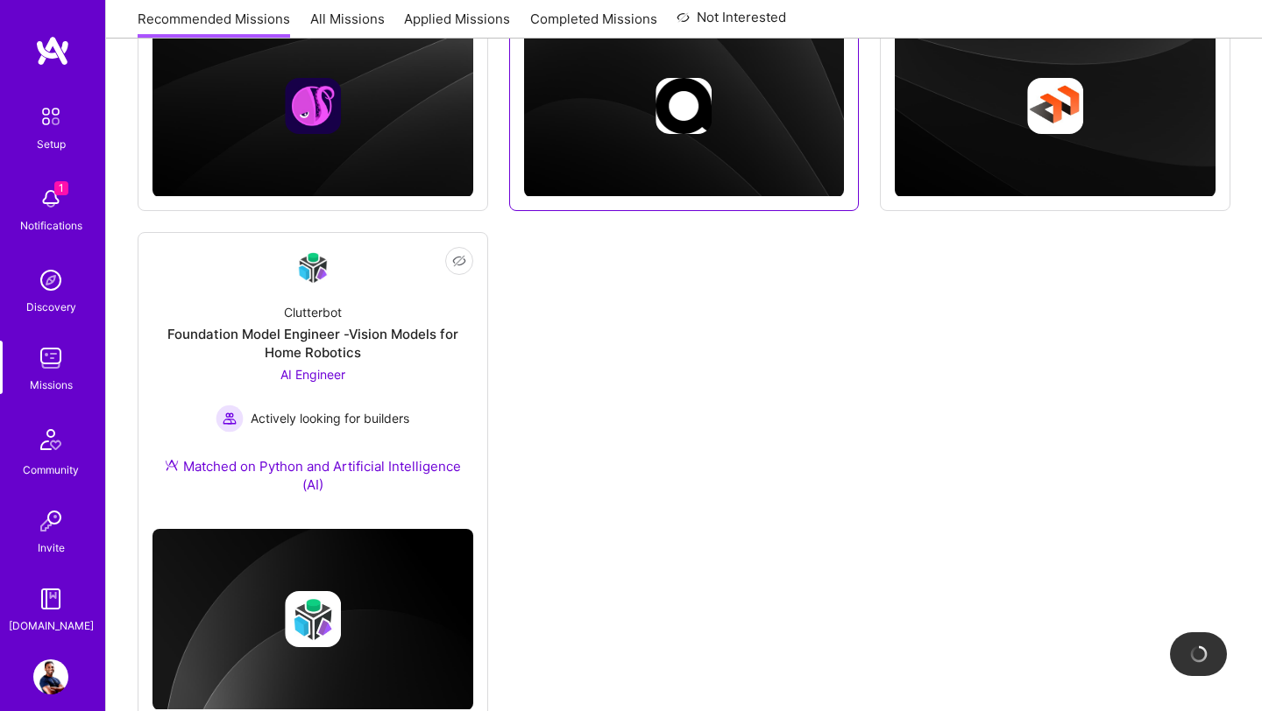
scroll to position [594, 0]
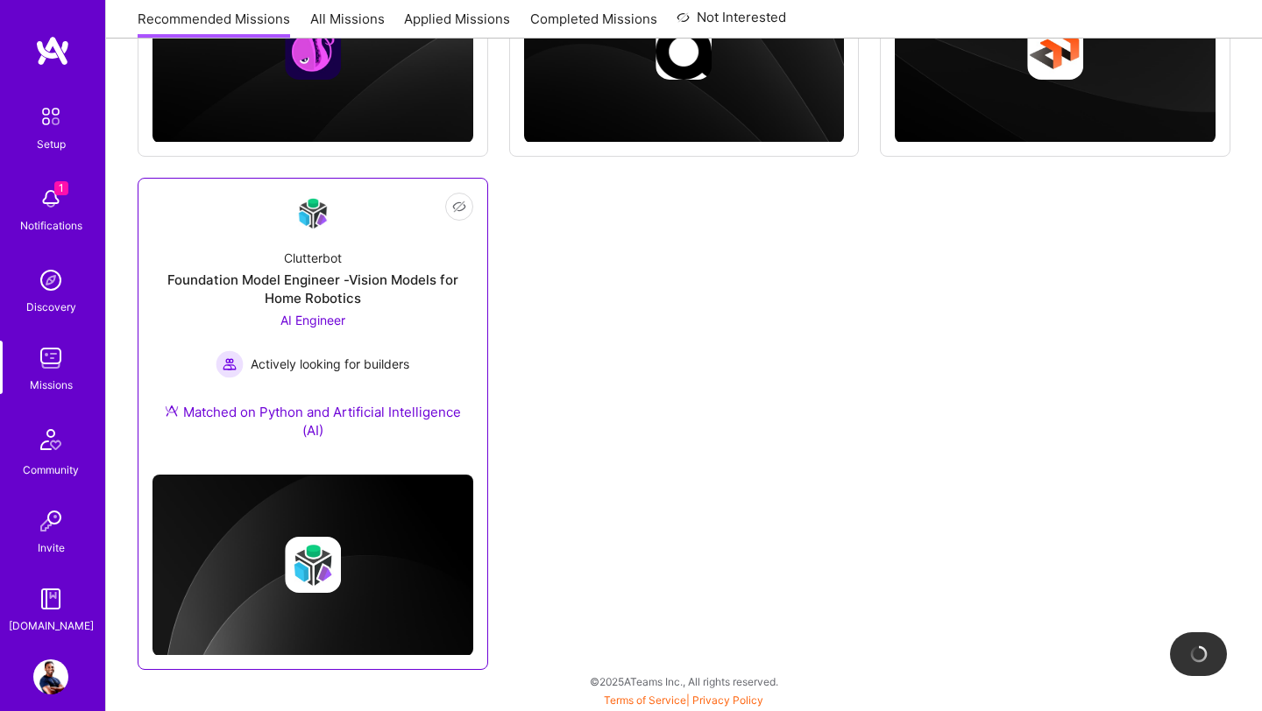
click at [361, 296] on div "Foundation Model Engineer -Vision Models for Home Robotics" at bounding box center [312, 289] width 321 height 37
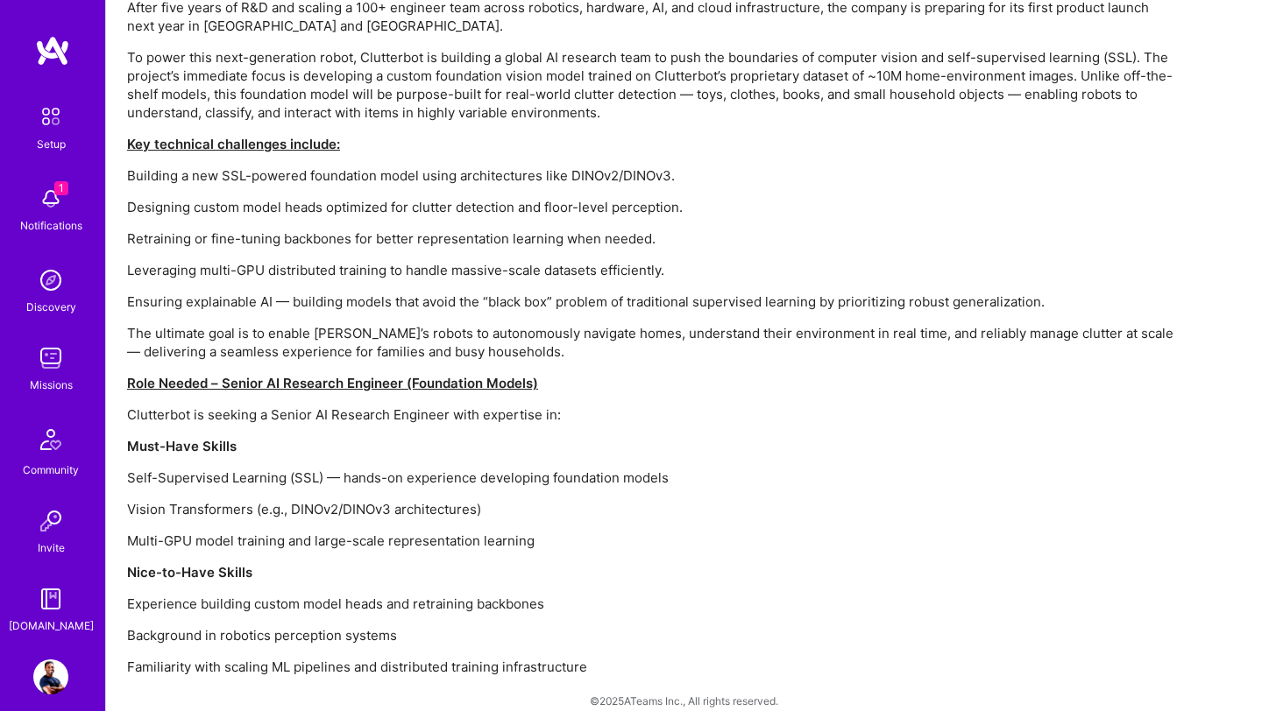
scroll to position [1248, 0]
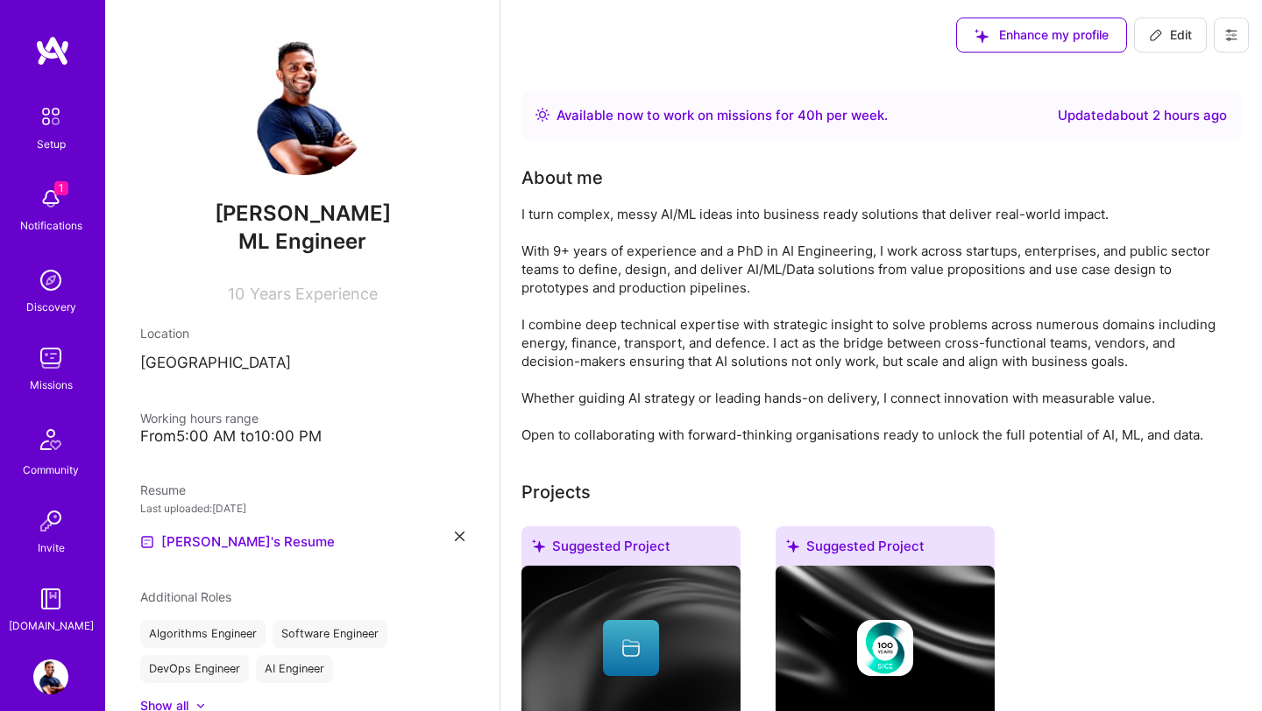
click at [1172, 39] on span "Edit" at bounding box center [1170, 35] width 43 height 18
select select "US"
select select "Right Now"
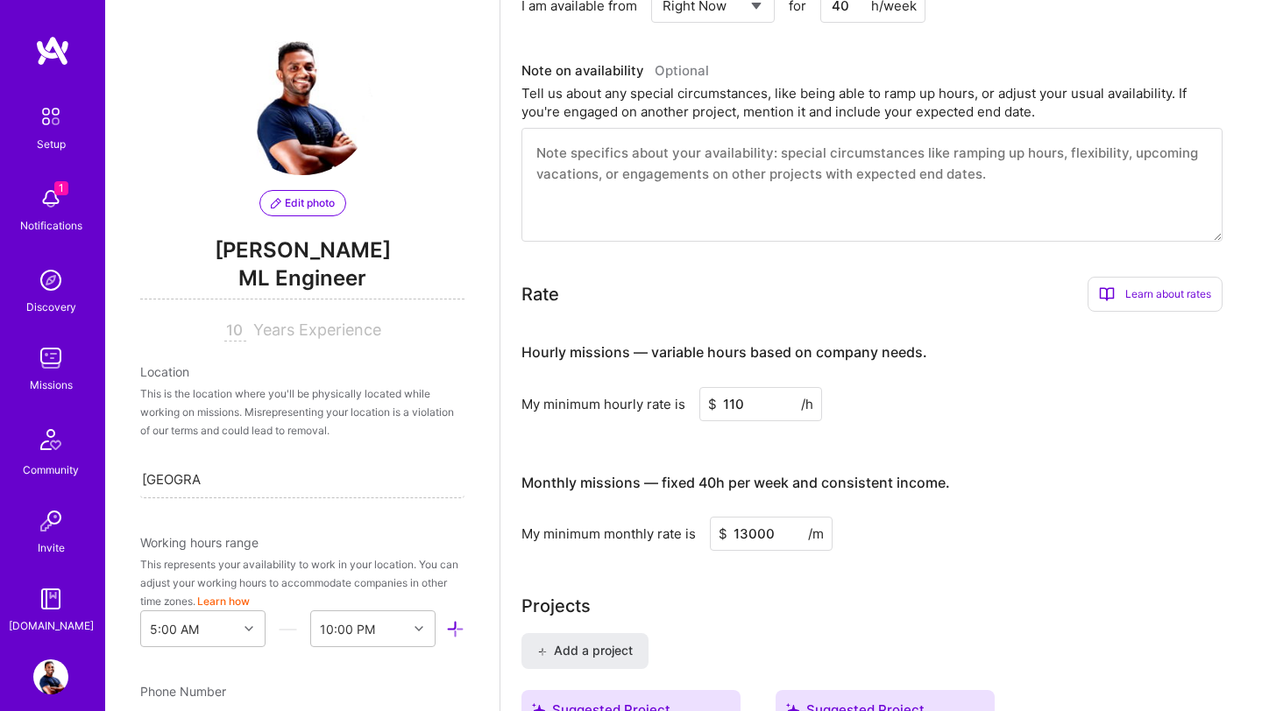
scroll to position [643, 0]
click at [753, 410] on input "110" at bounding box center [760, 406] width 123 height 34
type input "1"
type input "90"
click at [922, 438] on div "Hourly missions — variable hours based on company needs. My minimum hourly rate…" at bounding box center [871, 440] width 701 height 225
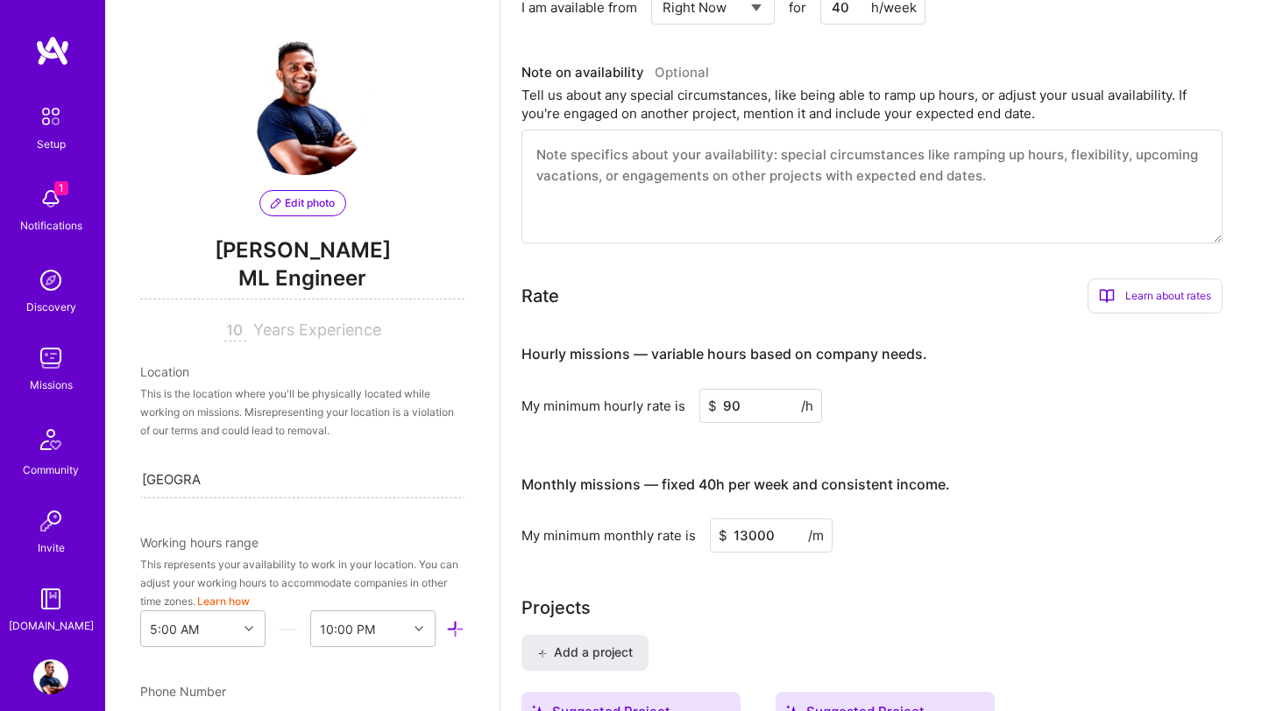
drag, startPoint x: 781, startPoint y: 541, endPoint x: 689, endPoint y: 542, distance: 92.0
click at [689, 542] on div "My minimum monthly rate is $ 13000 /m" at bounding box center [871, 536] width 701 height 34
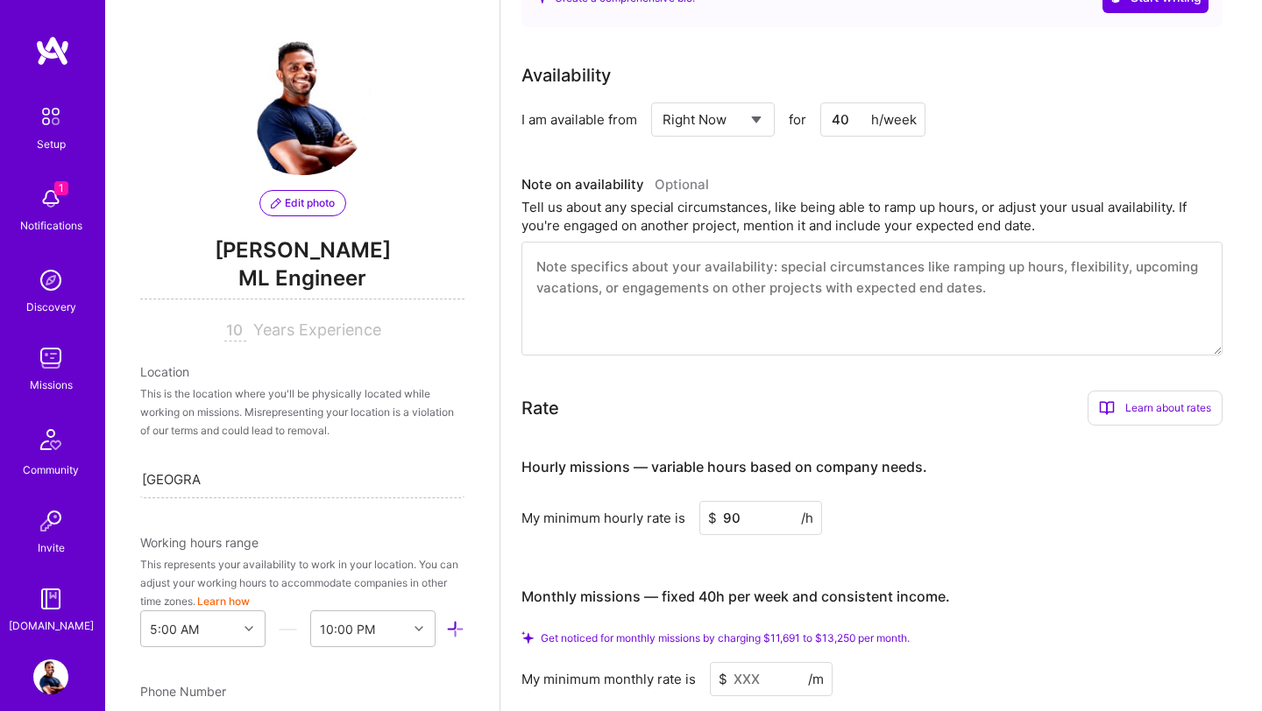
scroll to position [796, 0]
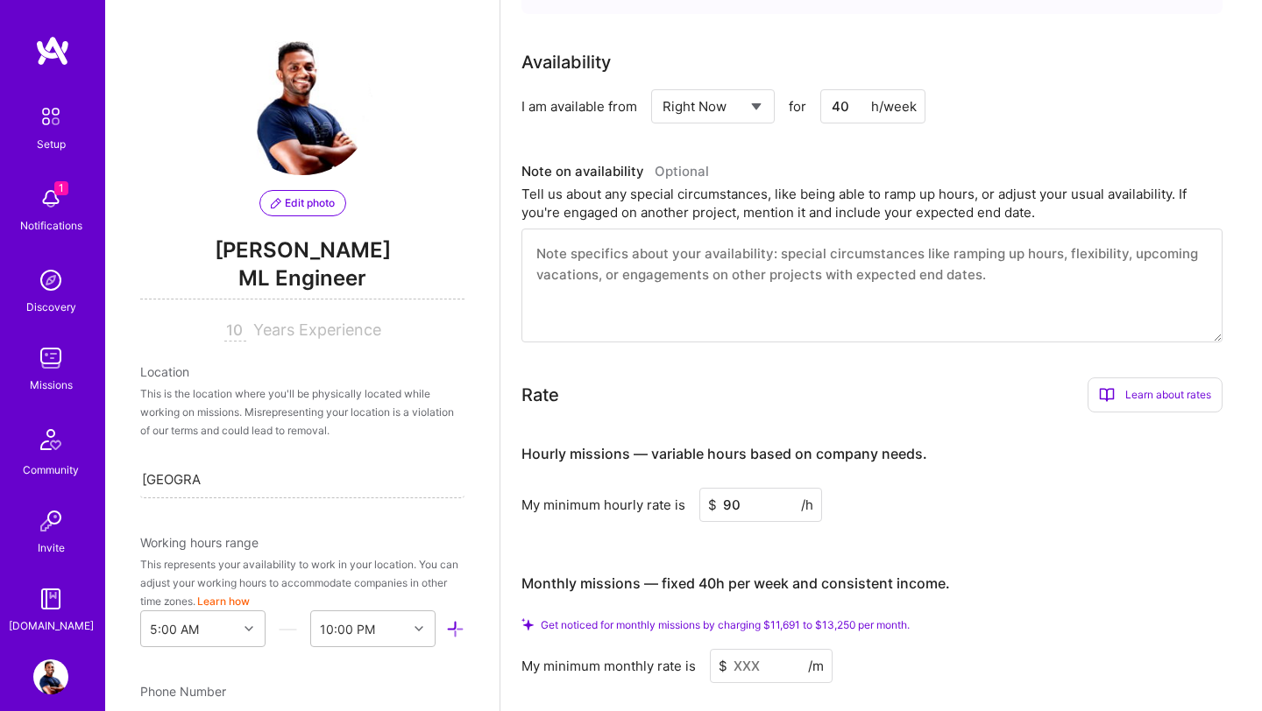
click at [922, 505] on div "Hourly missions — variable hours based on company needs. My minimum hourly rate…" at bounding box center [871, 555] width 701 height 256
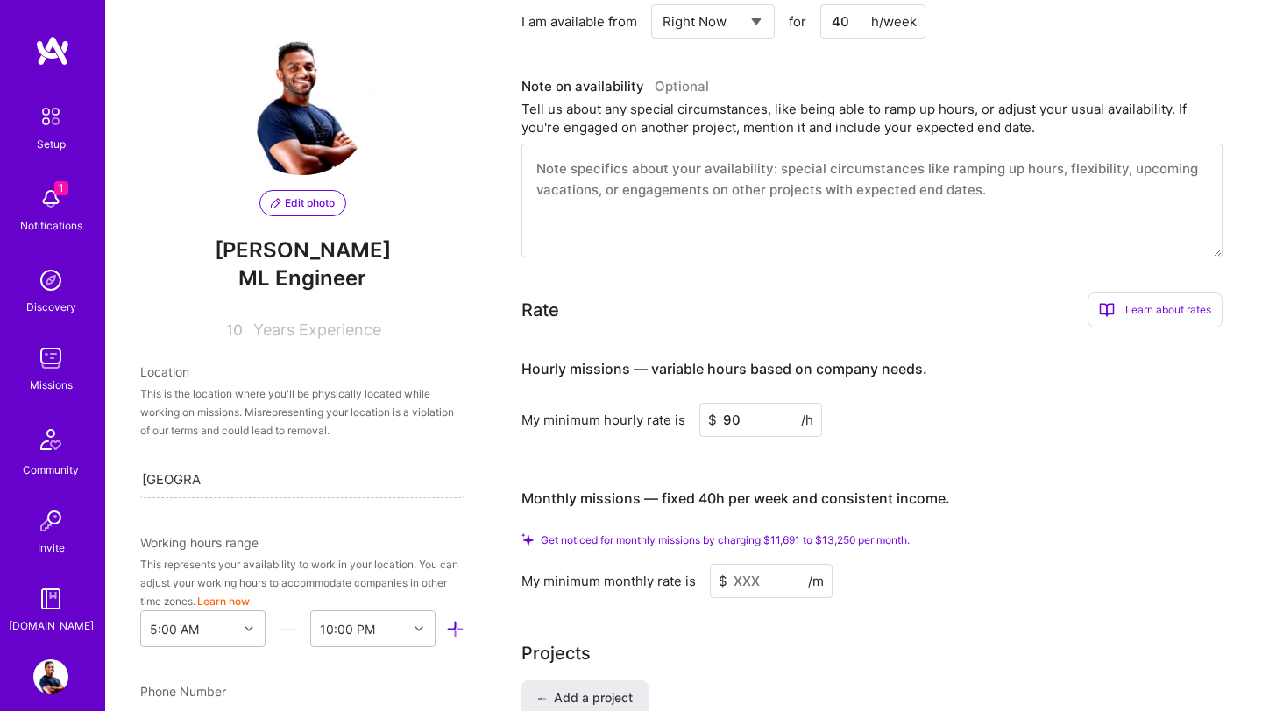
scroll to position [916, 0]
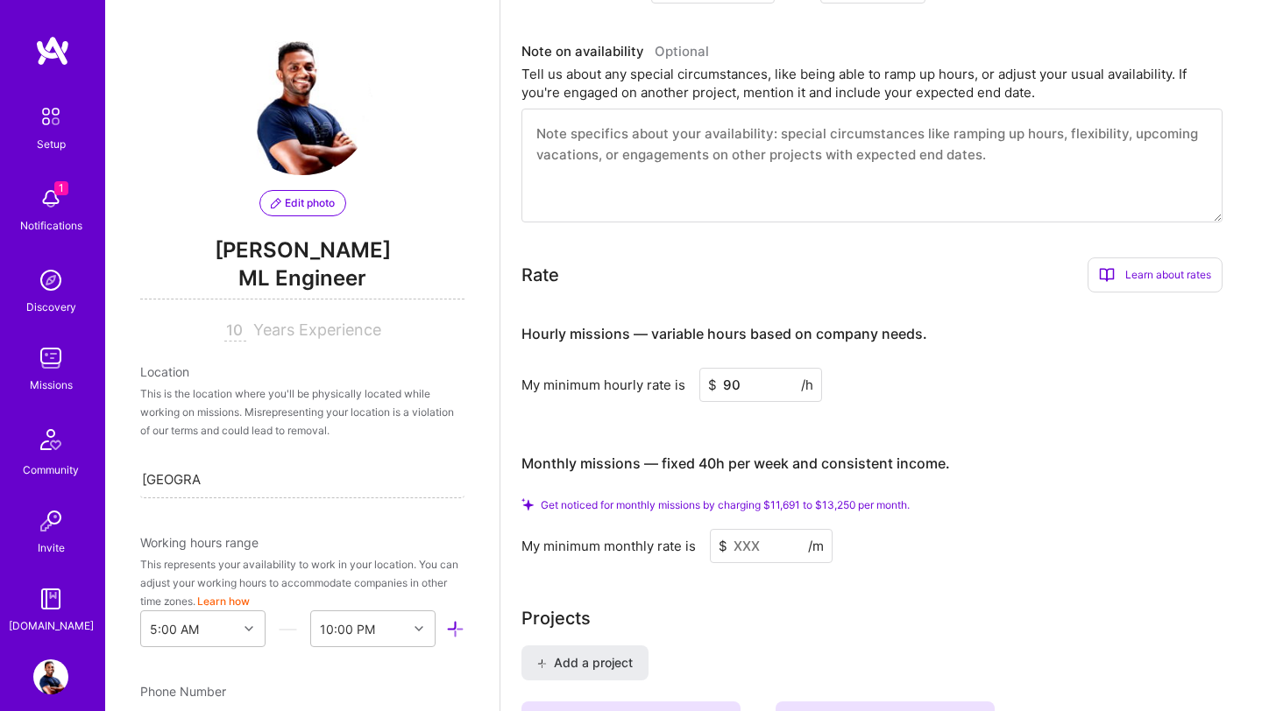
drag, startPoint x: 759, startPoint y: 356, endPoint x: 711, endPoint y: 363, distance: 48.7
click at [711, 368] on div "$ 90 /h" at bounding box center [760, 385] width 123 height 34
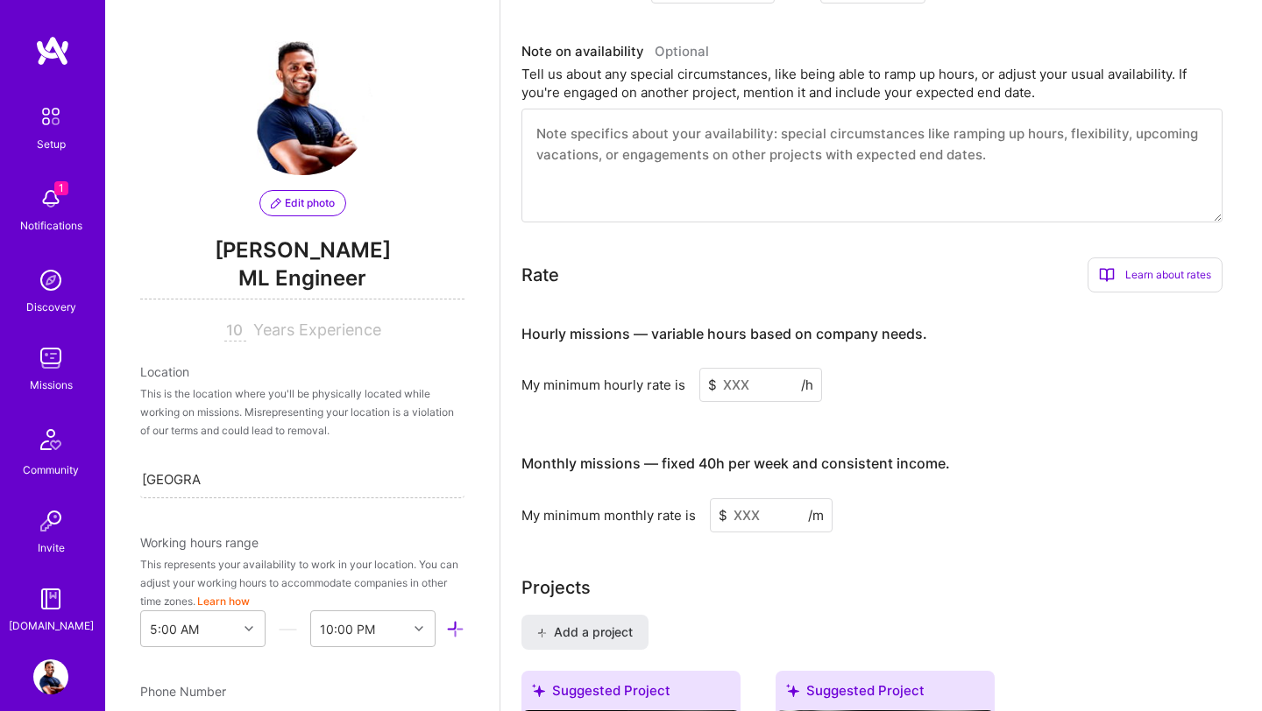
click at [755, 500] on input at bounding box center [771, 516] width 123 height 34
click at [727, 368] on input at bounding box center [760, 385] width 123 height 34
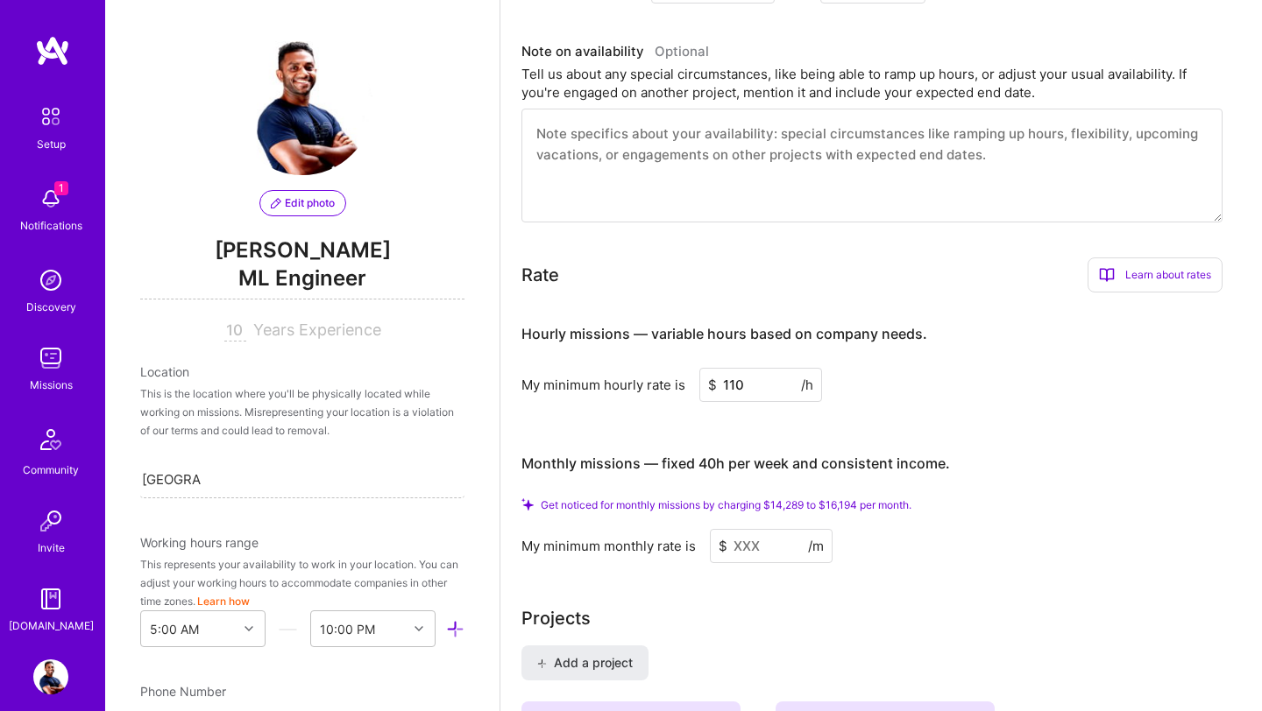
type input "110"
click at [757, 529] on input at bounding box center [771, 546] width 123 height 34
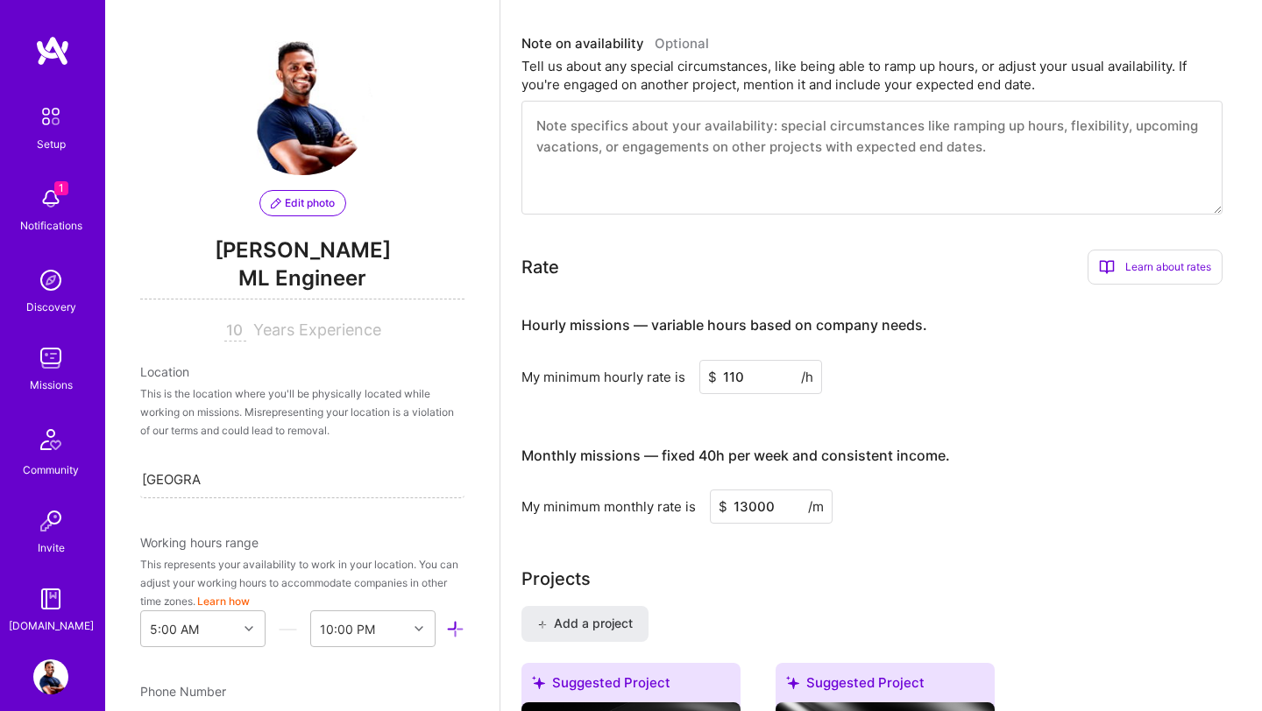
scroll to position [562, 0]
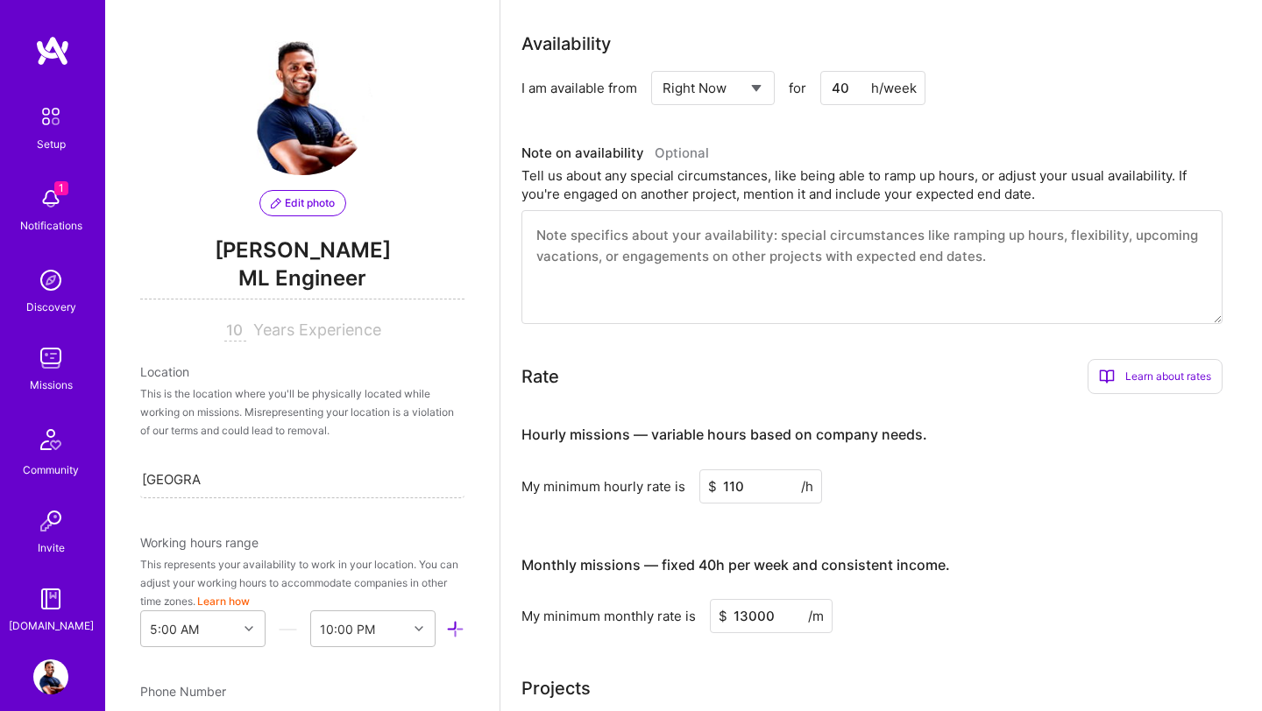
click at [752, 623] on input "13000" at bounding box center [771, 616] width 123 height 34
type input "17000"
click at [756, 500] on input "110" at bounding box center [760, 487] width 123 height 34
click at [634, 251] on textarea at bounding box center [871, 267] width 701 height 114
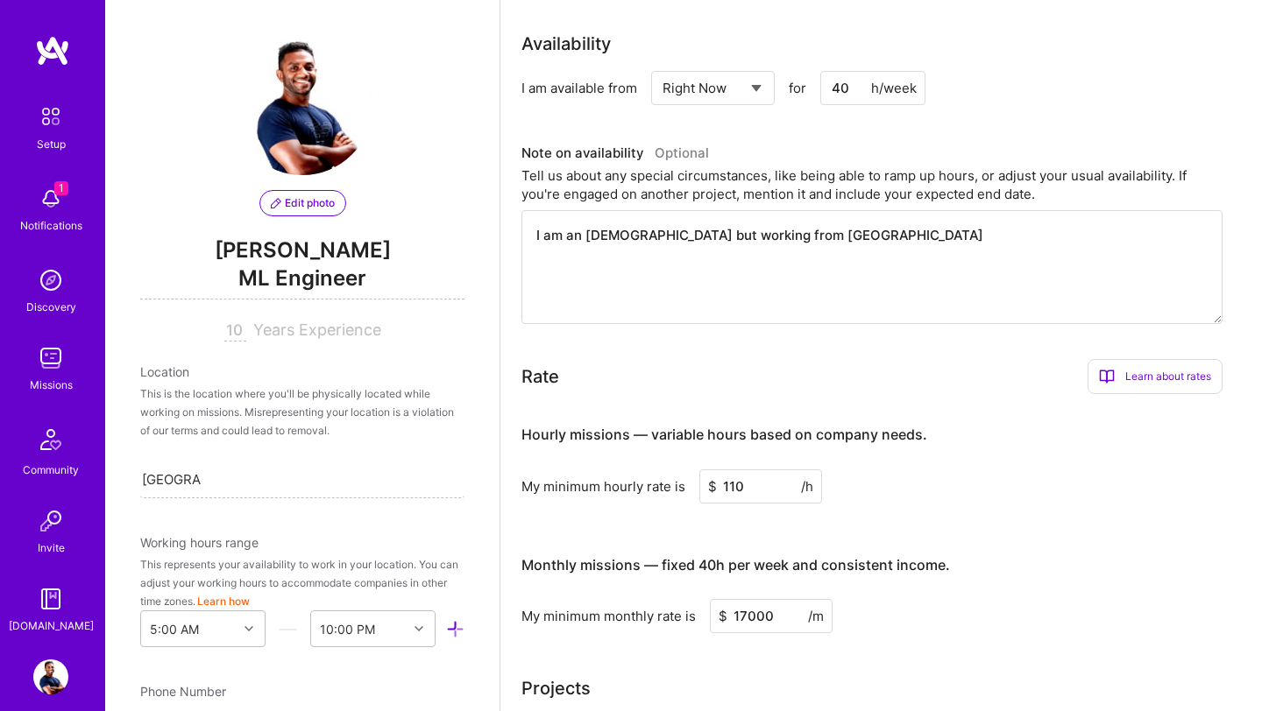
type textarea "I am an Australian but working from Sri"
type textarea "I"
type textarea "M"
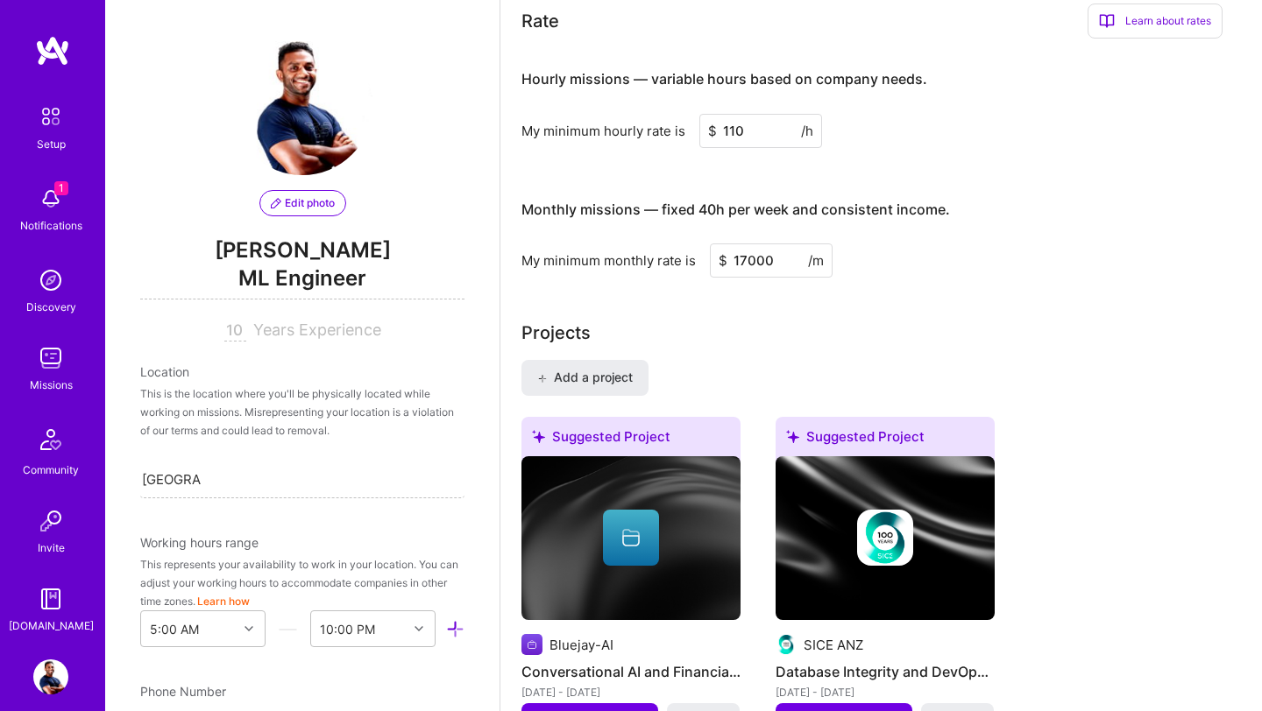
scroll to position [885, 0]
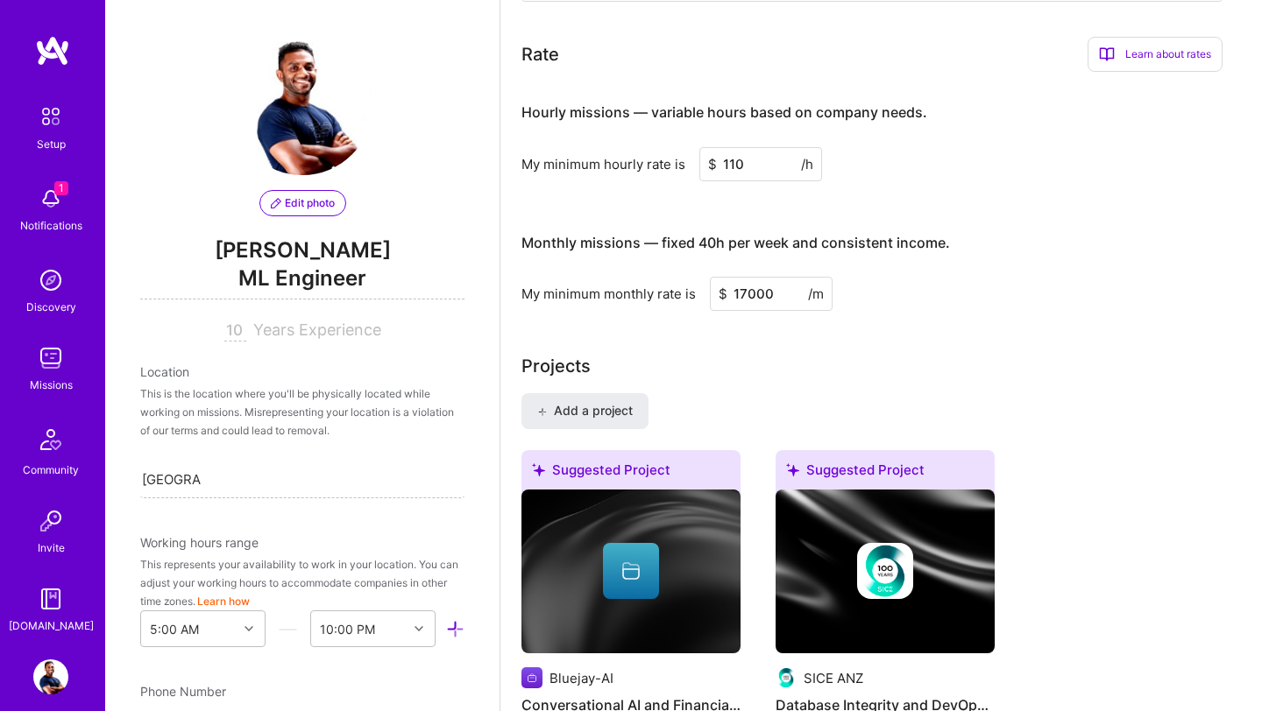
click at [745, 172] on input "110" at bounding box center [760, 164] width 123 height 34
type input "125"
click at [929, 174] on div "My minimum hourly rate is $ 125 /h" at bounding box center [871, 164] width 701 height 34
drag, startPoint x: 778, startPoint y: 292, endPoint x: 714, endPoint y: 291, distance: 64.0
click at [714, 292] on input "17000" at bounding box center [771, 294] width 123 height 34
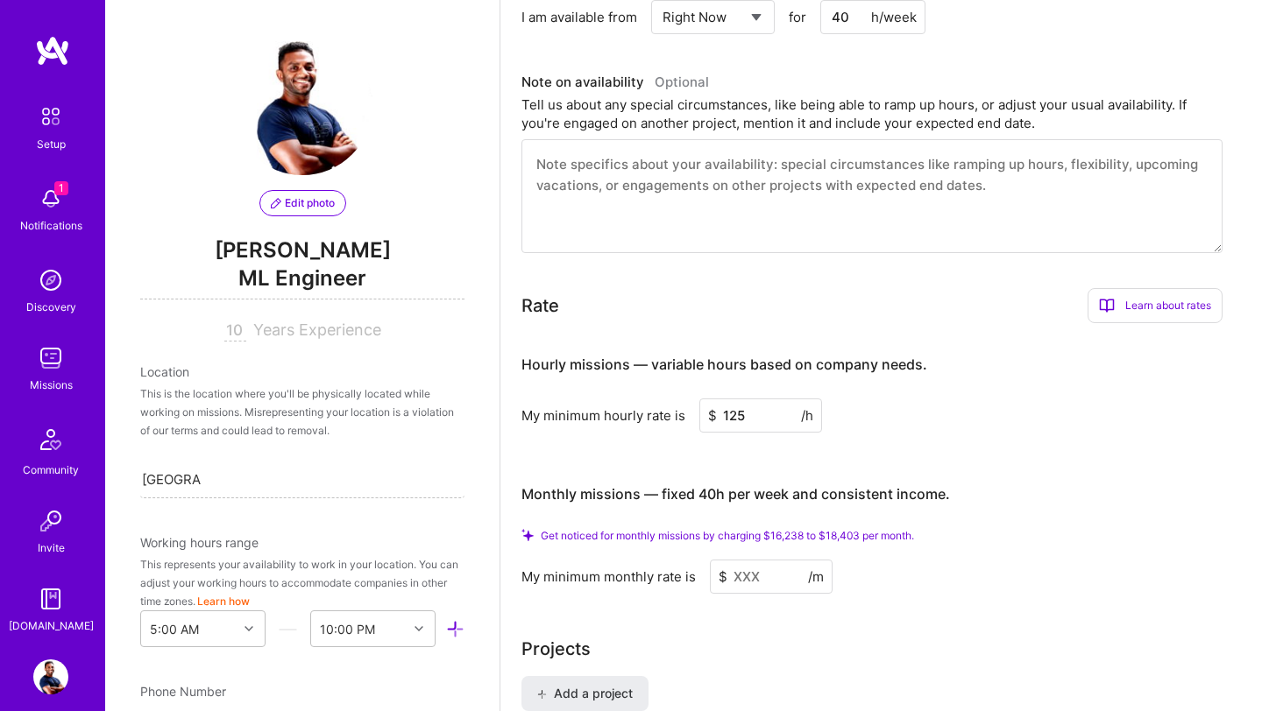
click at [766, 563] on input at bounding box center [771, 577] width 123 height 34
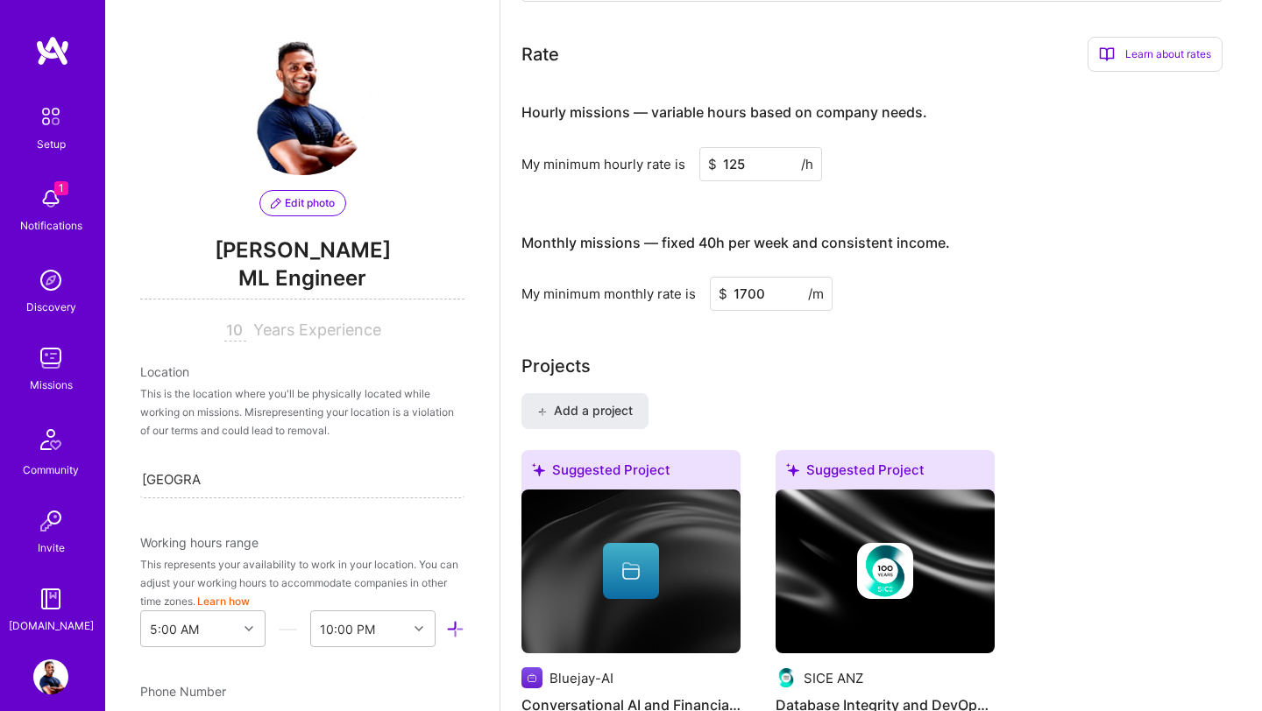
type input "17000"
click at [1008, 358] on div "Projects" at bounding box center [880, 366] width 719 height 26
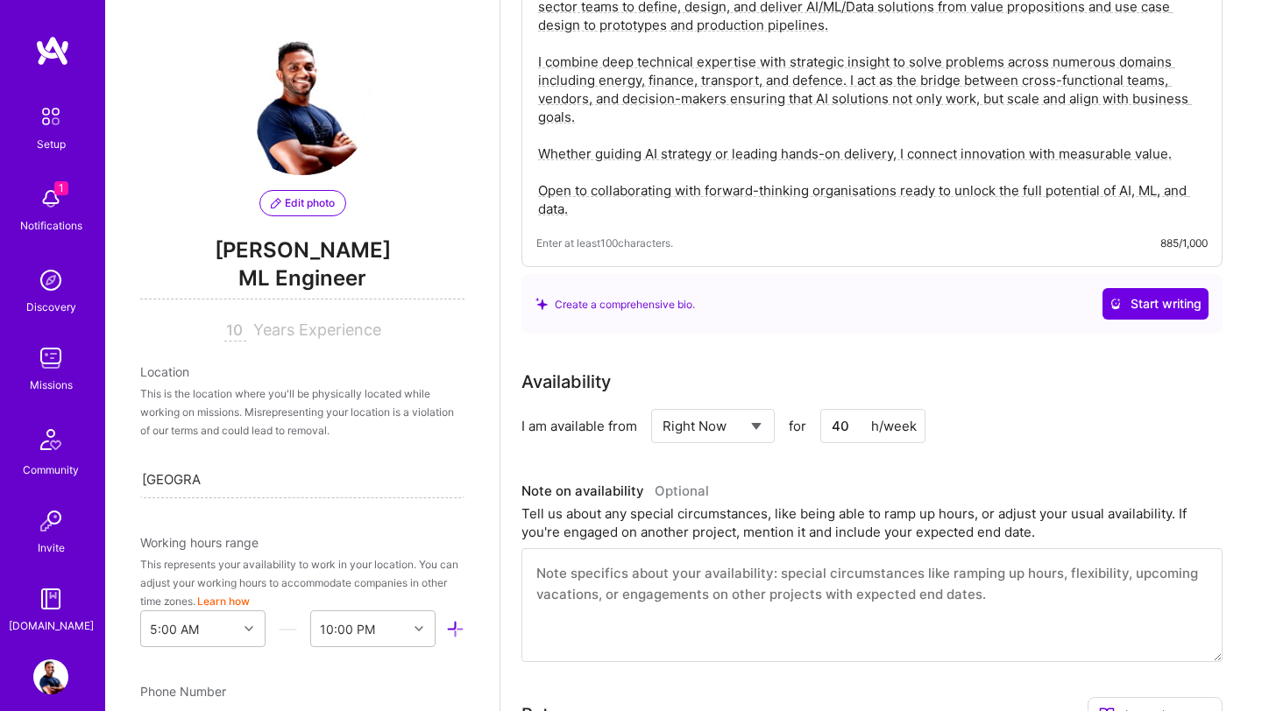
scroll to position [0, 0]
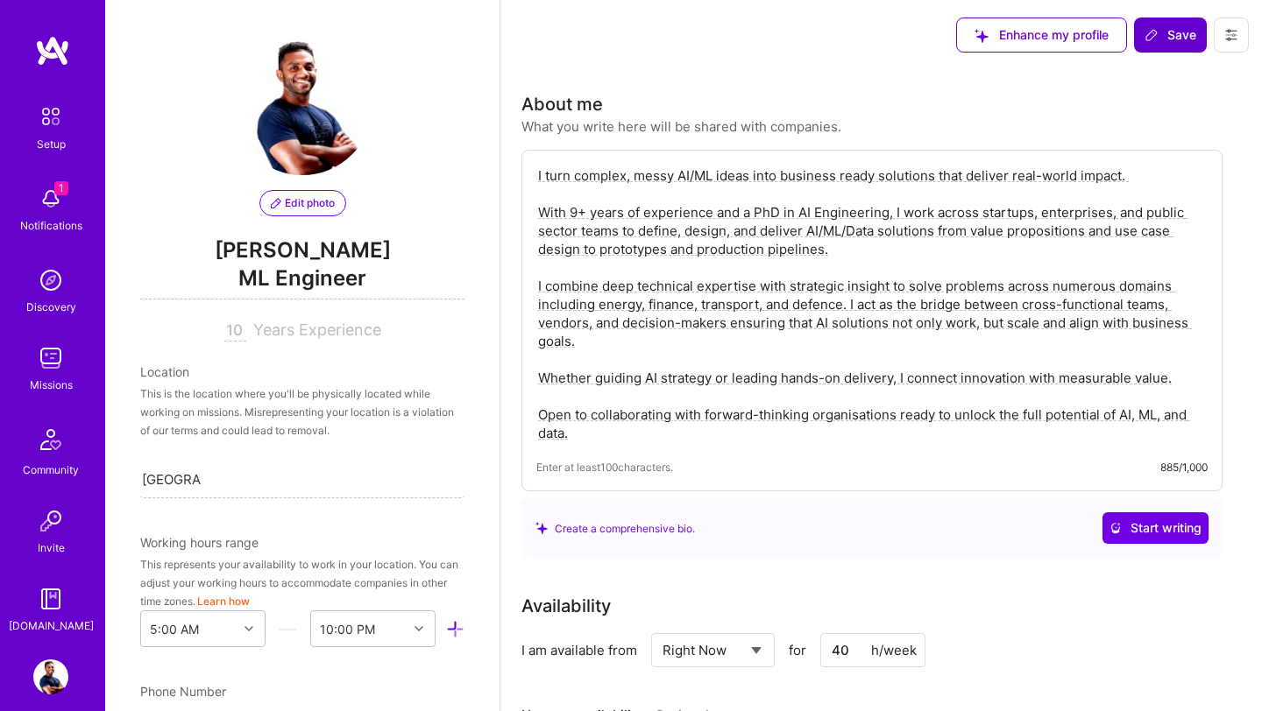
click at [1166, 32] on span "Save" at bounding box center [1170, 35] width 52 height 18
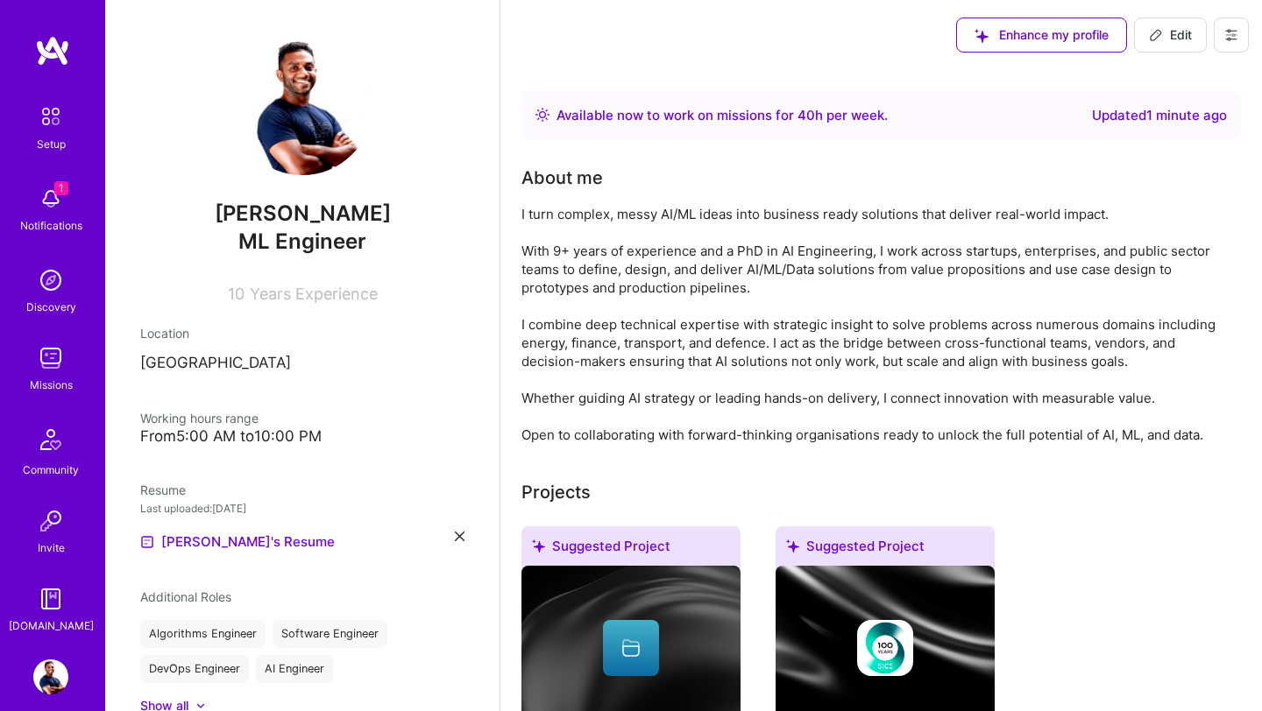
click at [295, 130] on img at bounding box center [302, 105] width 140 height 140
click at [1170, 34] on span "Edit" at bounding box center [1170, 35] width 43 height 18
select select "US"
select select "Right Now"
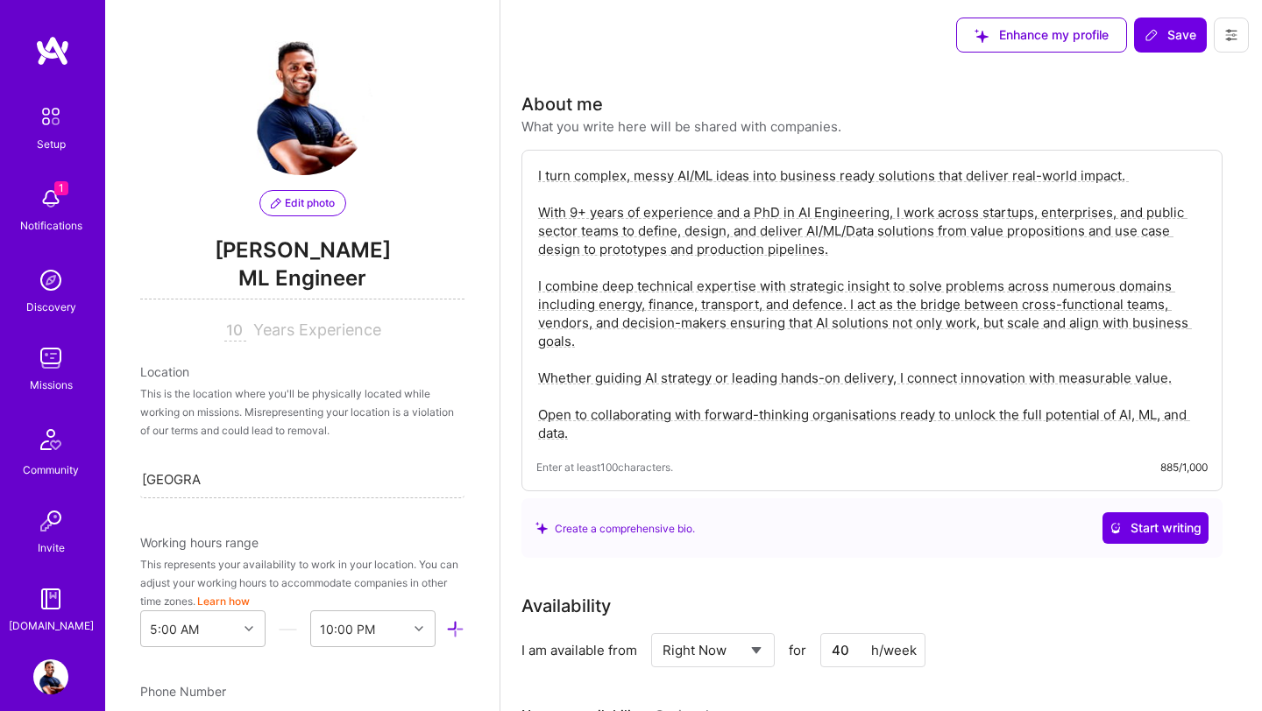
click at [310, 214] on button "Edit photo" at bounding box center [302, 203] width 87 height 26
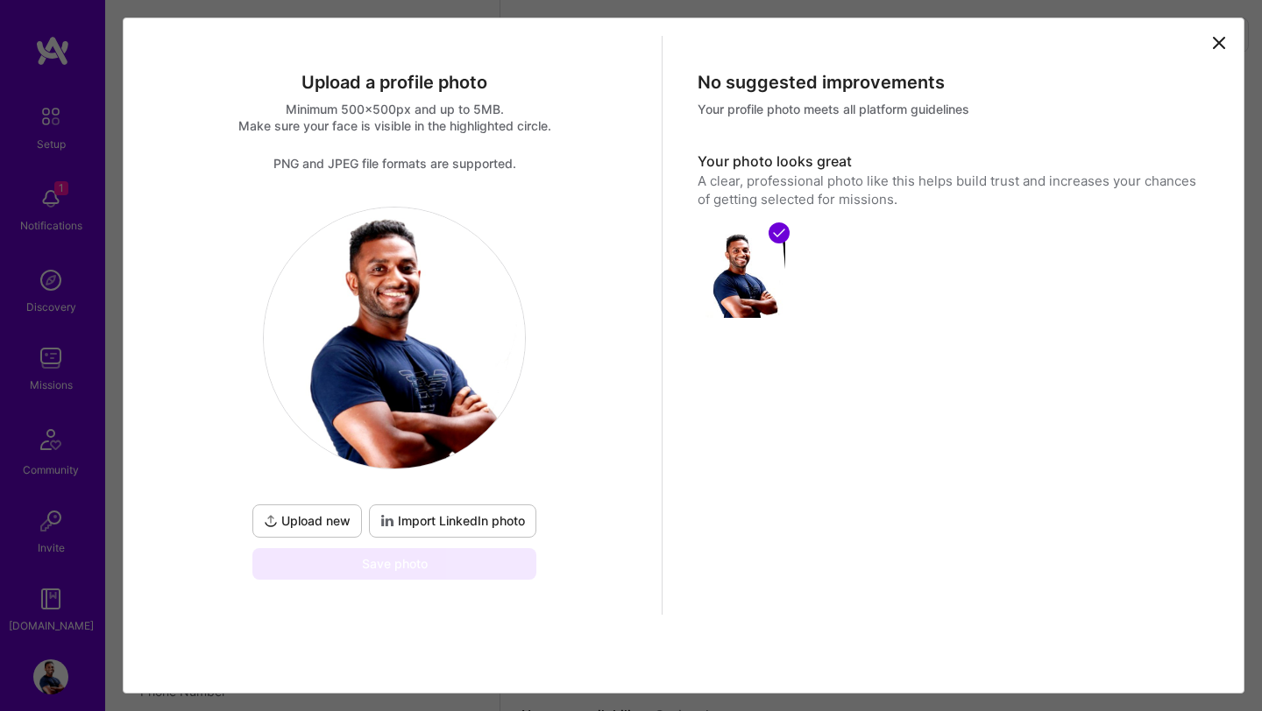
click at [440, 522] on span "Import LinkedIn photo" at bounding box center [452, 522] width 145 height 18
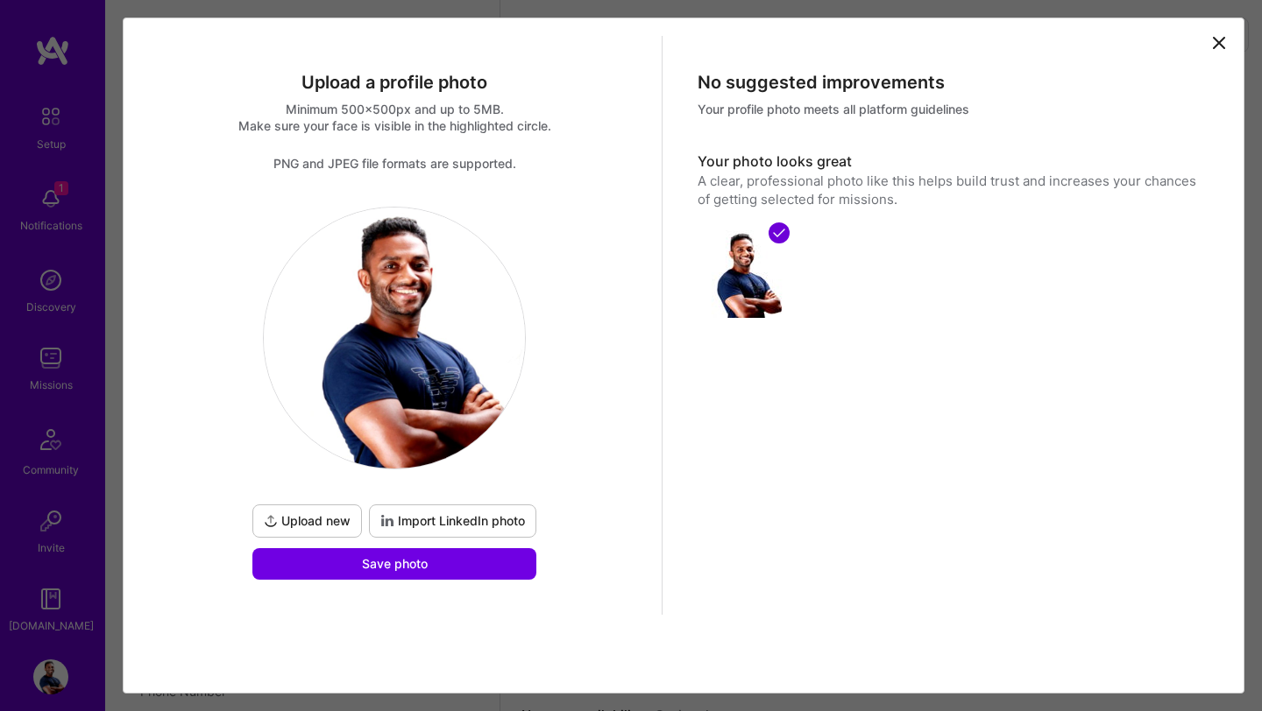
click at [1216, 46] on icon at bounding box center [1218, 43] width 11 height 11
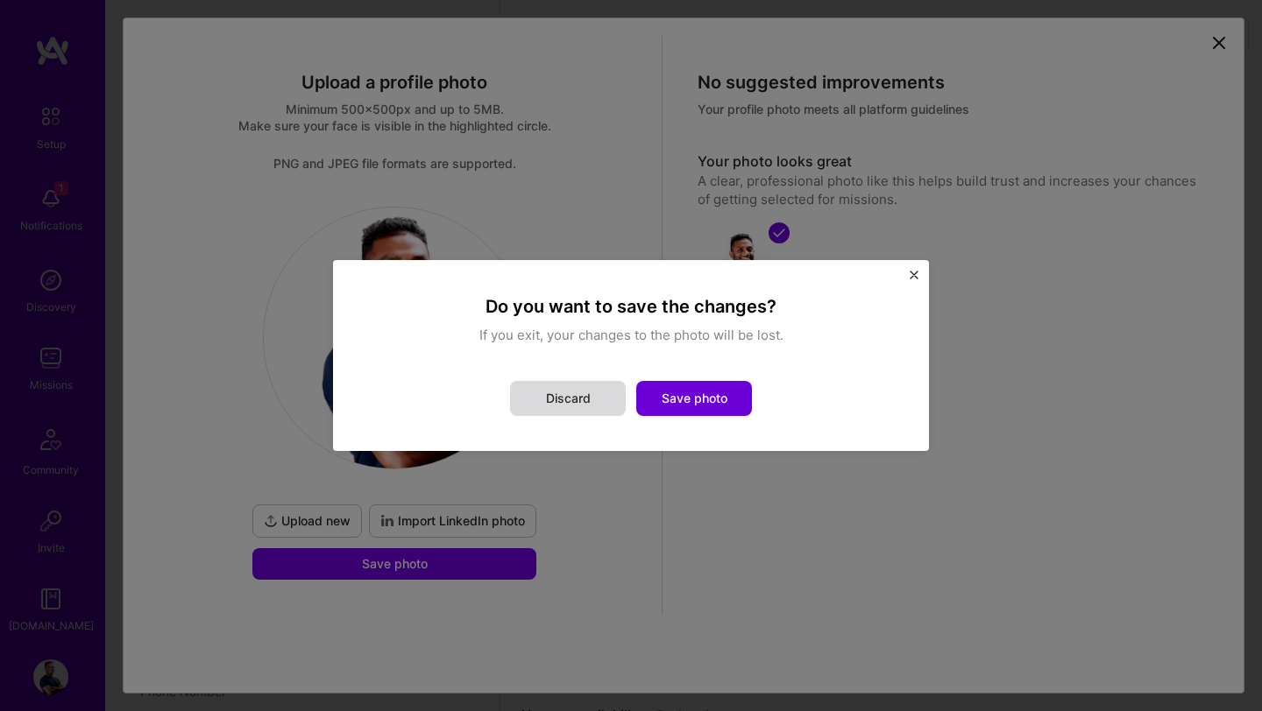
click at [605, 400] on button "Discard" at bounding box center [568, 398] width 116 height 35
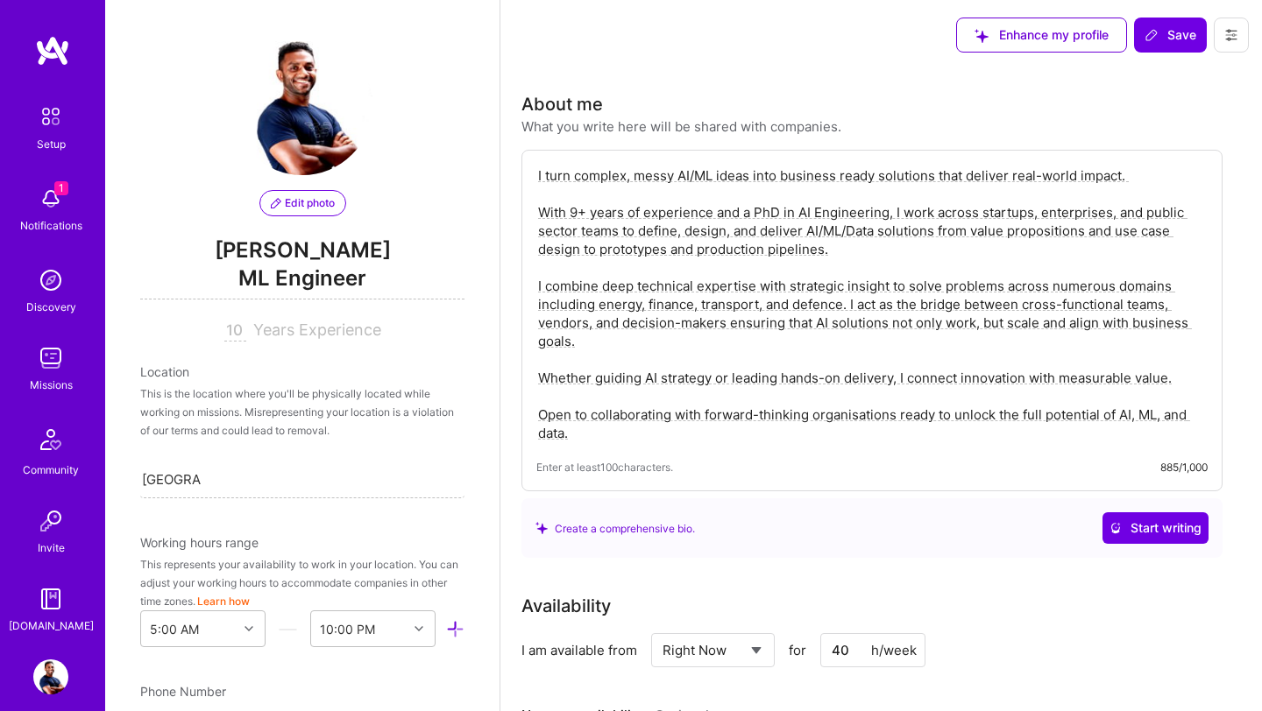
click at [281, 209] on span "Edit photo" at bounding box center [303, 203] width 64 height 16
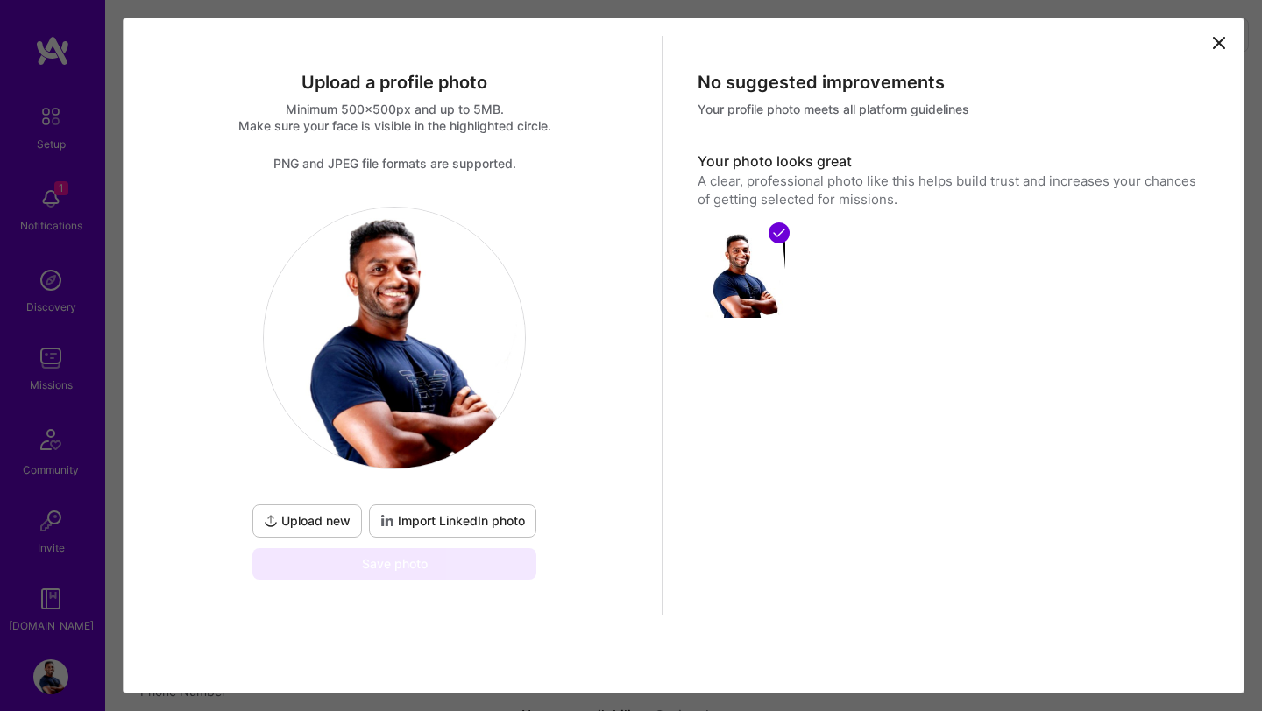
click at [421, 518] on span "Import LinkedIn photo" at bounding box center [452, 522] width 145 height 18
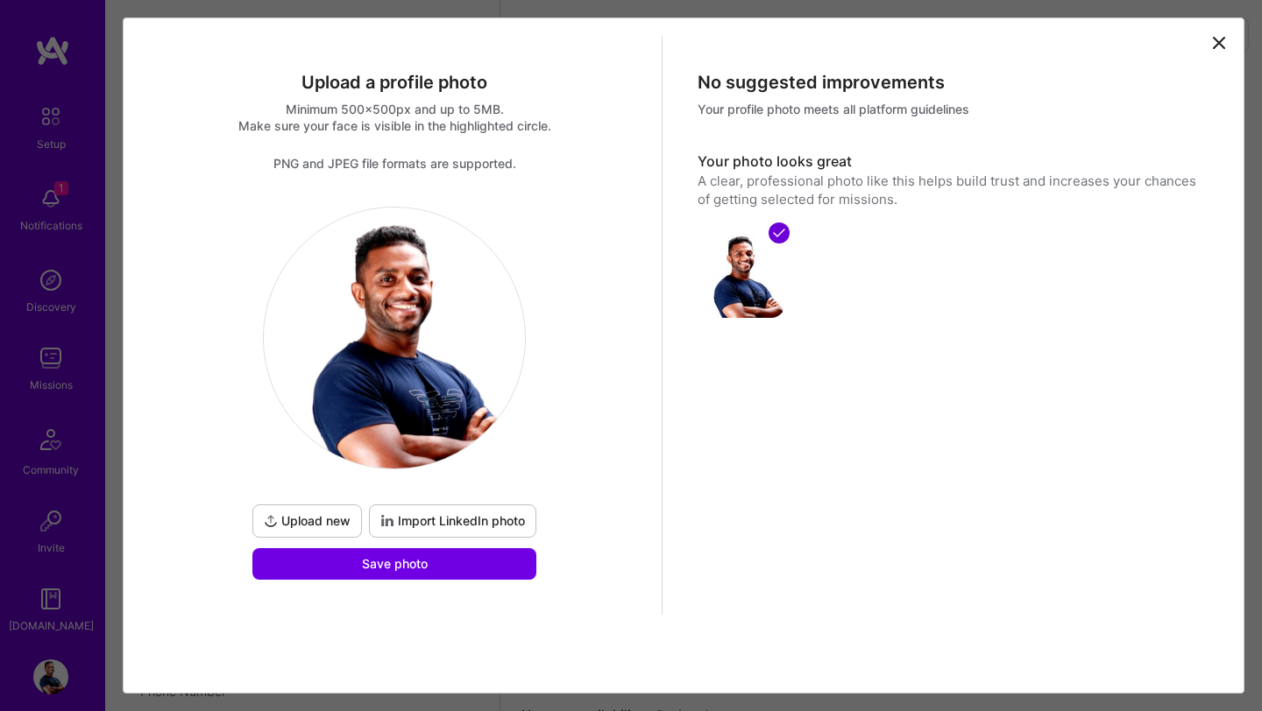
click at [443, 520] on span "Import LinkedIn photo" at bounding box center [452, 522] width 145 height 18
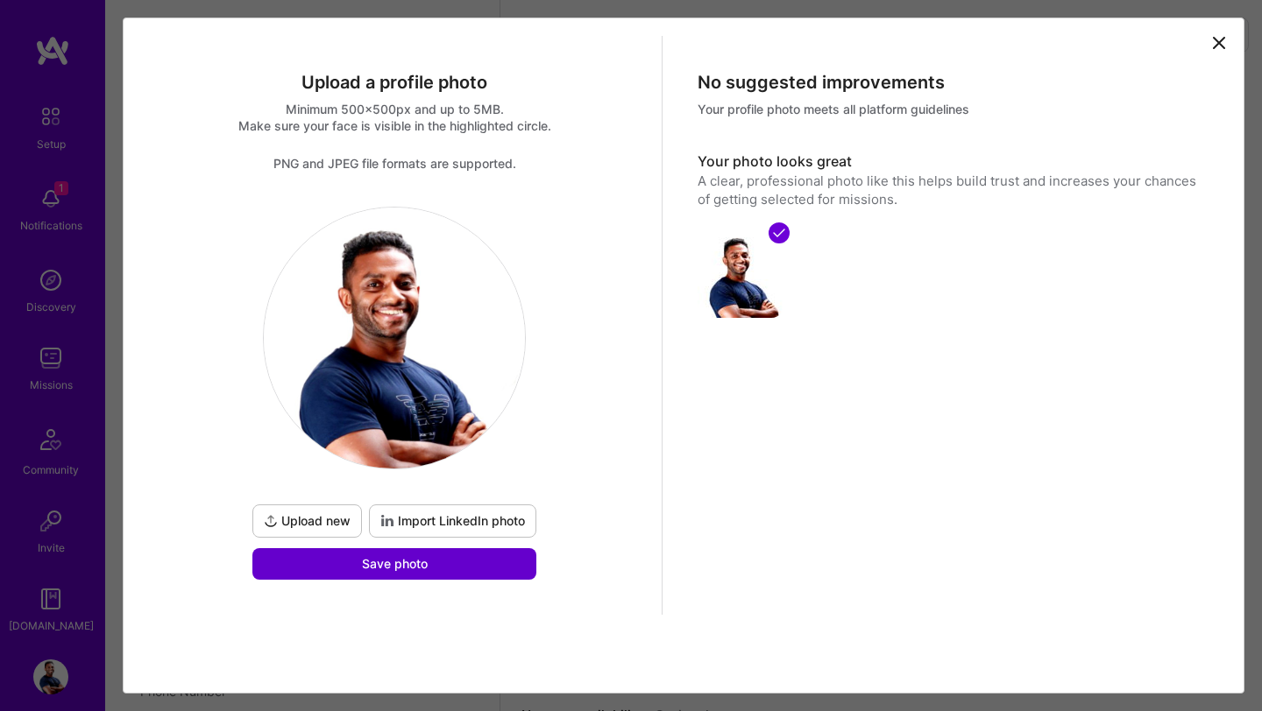
click at [422, 569] on span "Save photo" at bounding box center [395, 564] width 66 height 18
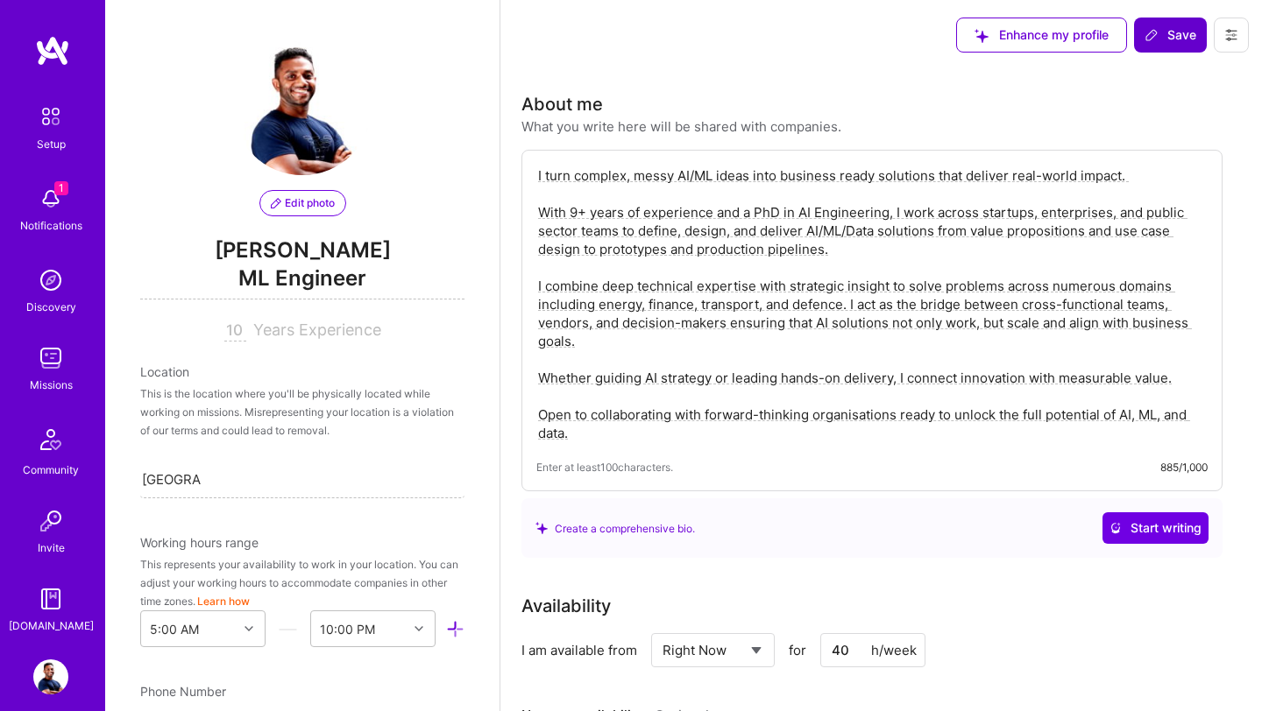
click at [1171, 34] on span "Save" at bounding box center [1170, 35] width 52 height 18
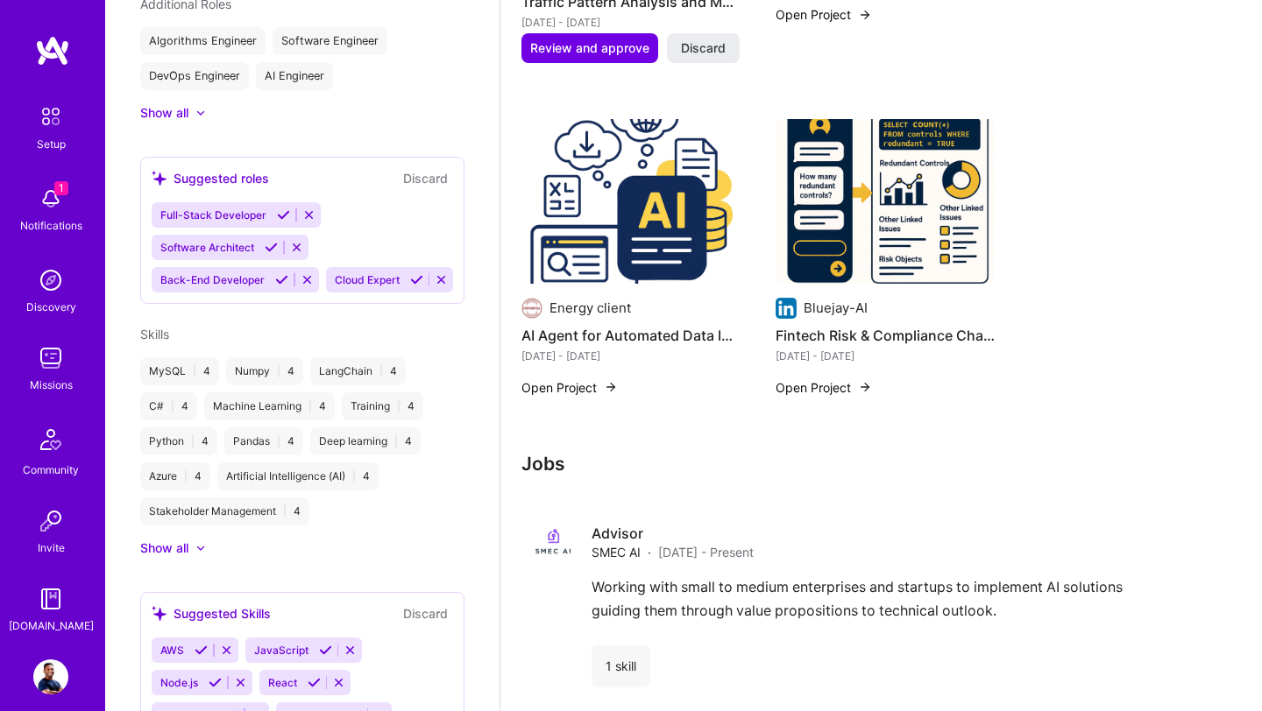
scroll to position [589, 0]
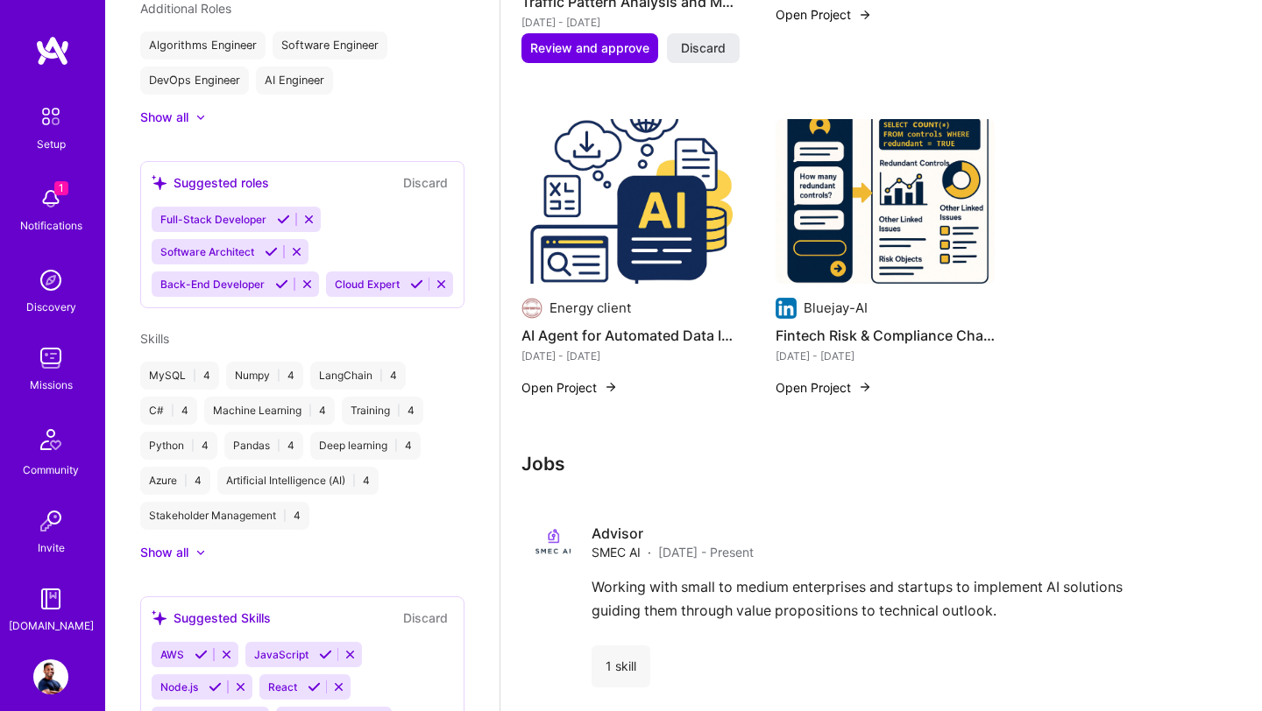
click at [197, 124] on div "Show all" at bounding box center [302, 118] width 324 height 18
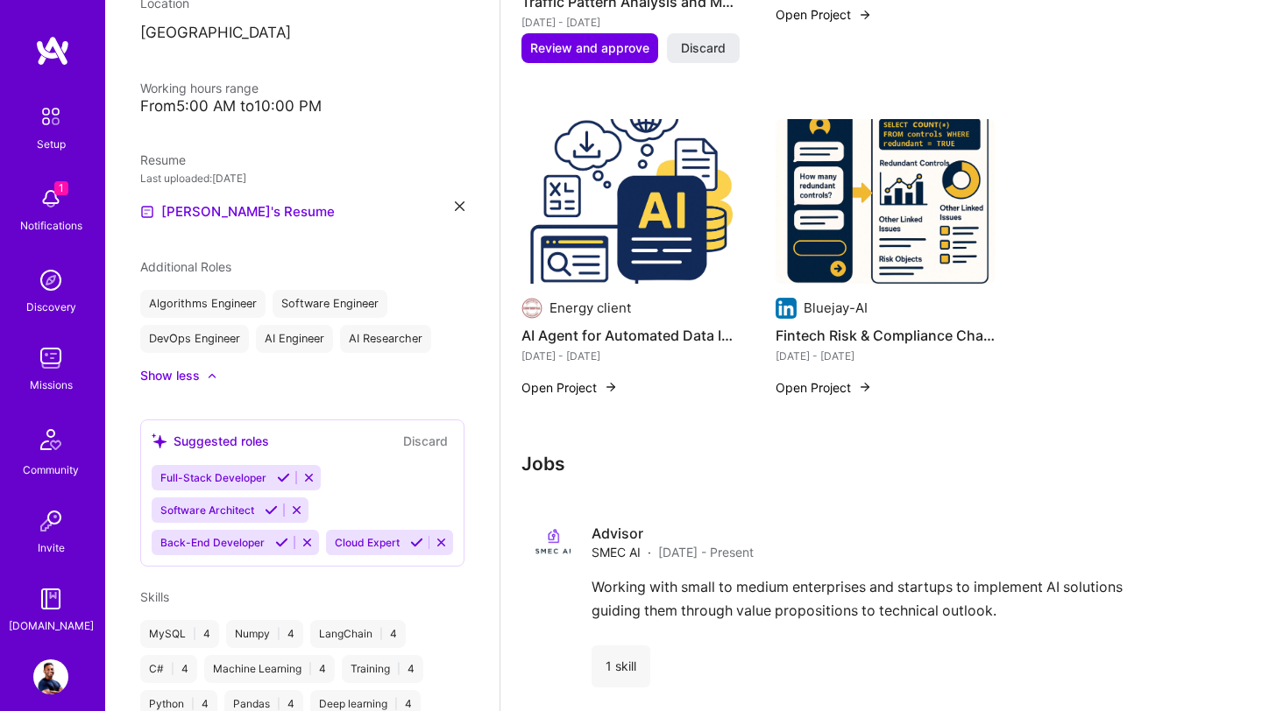
scroll to position [0, 0]
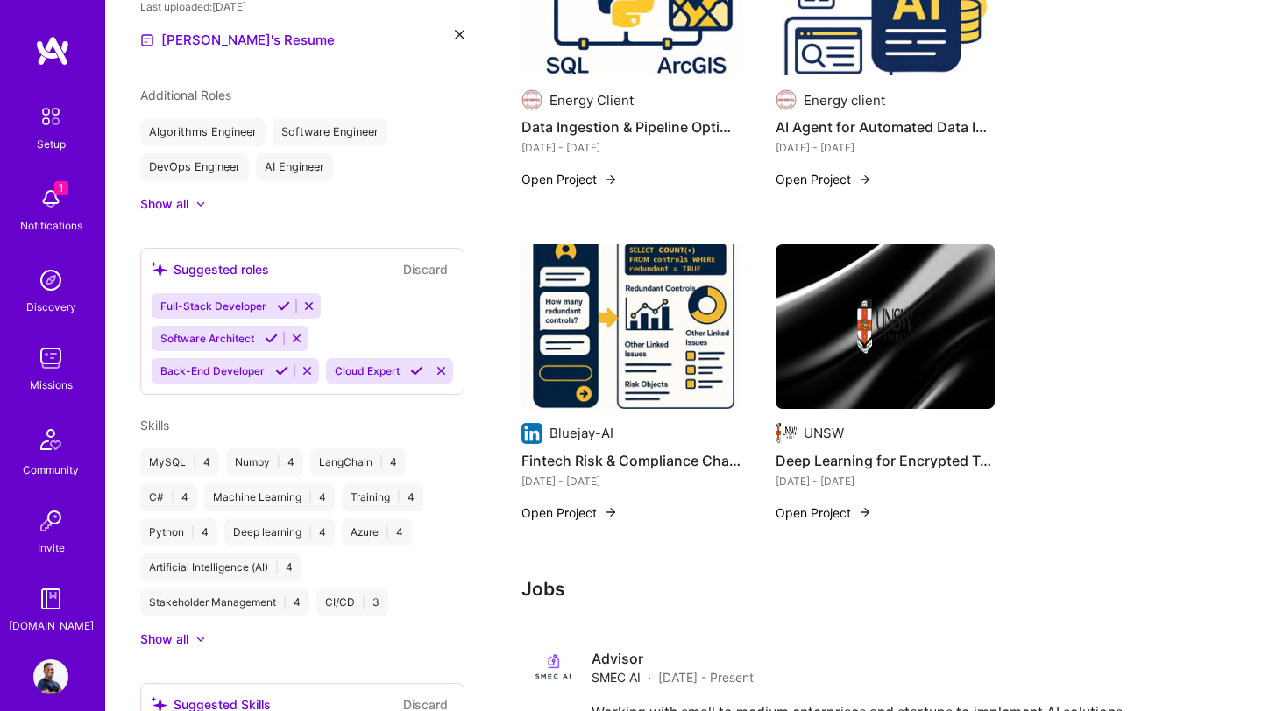
scroll to position [1775, 0]
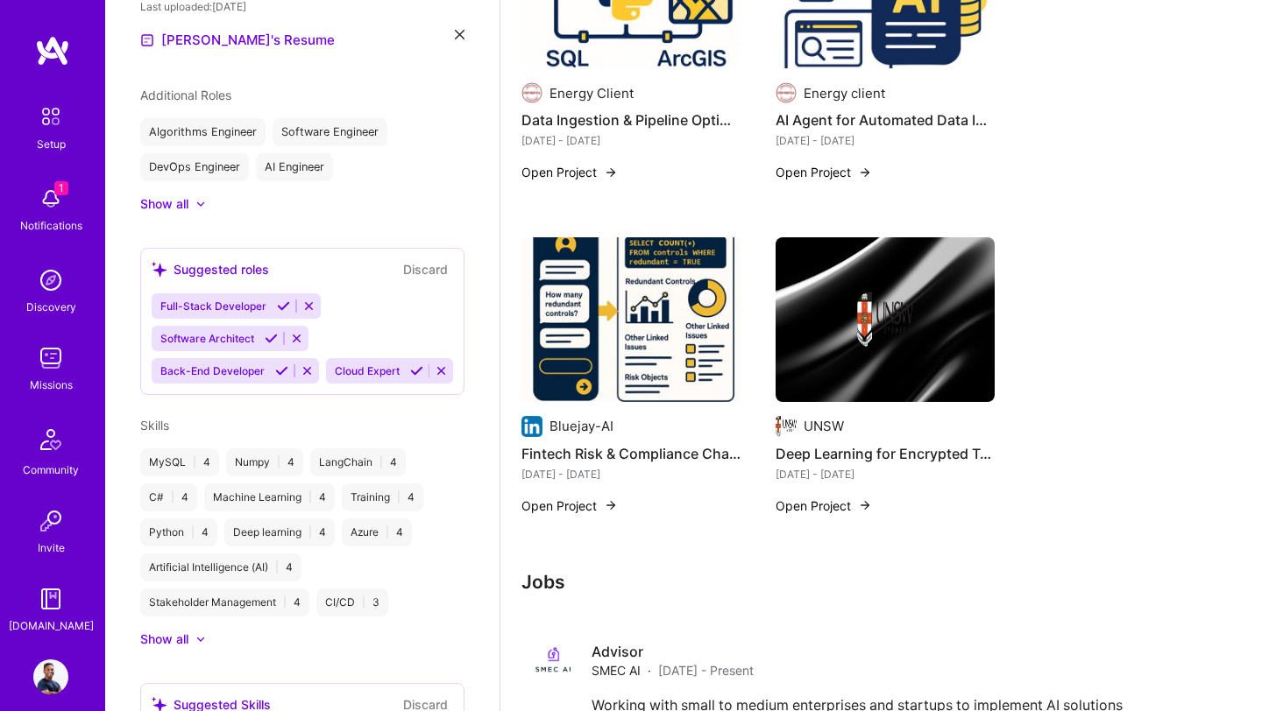
click at [626, 334] on img at bounding box center [630, 319] width 219 height 165
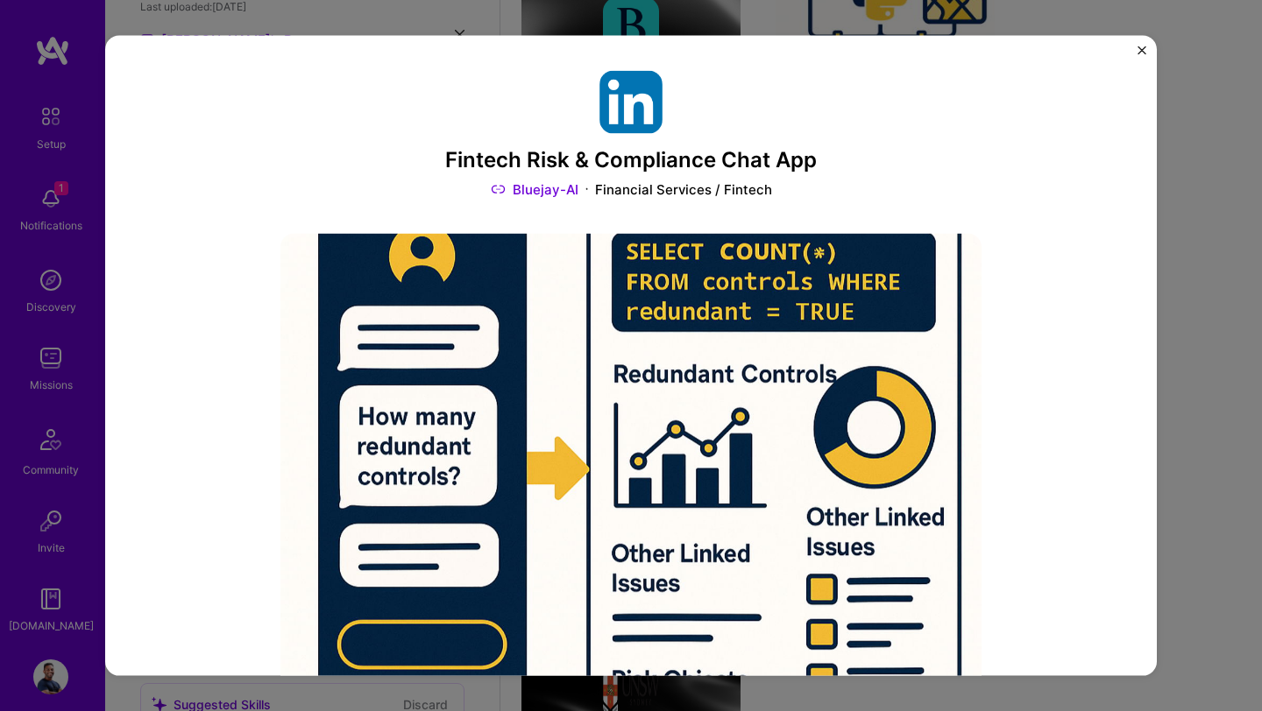
click at [1194, 286] on div "Fintech Risk & Compliance Chat App Bluejay-AI Financial Services / Fintech Role…" at bounding box center [631, 355] width 1262 height 711
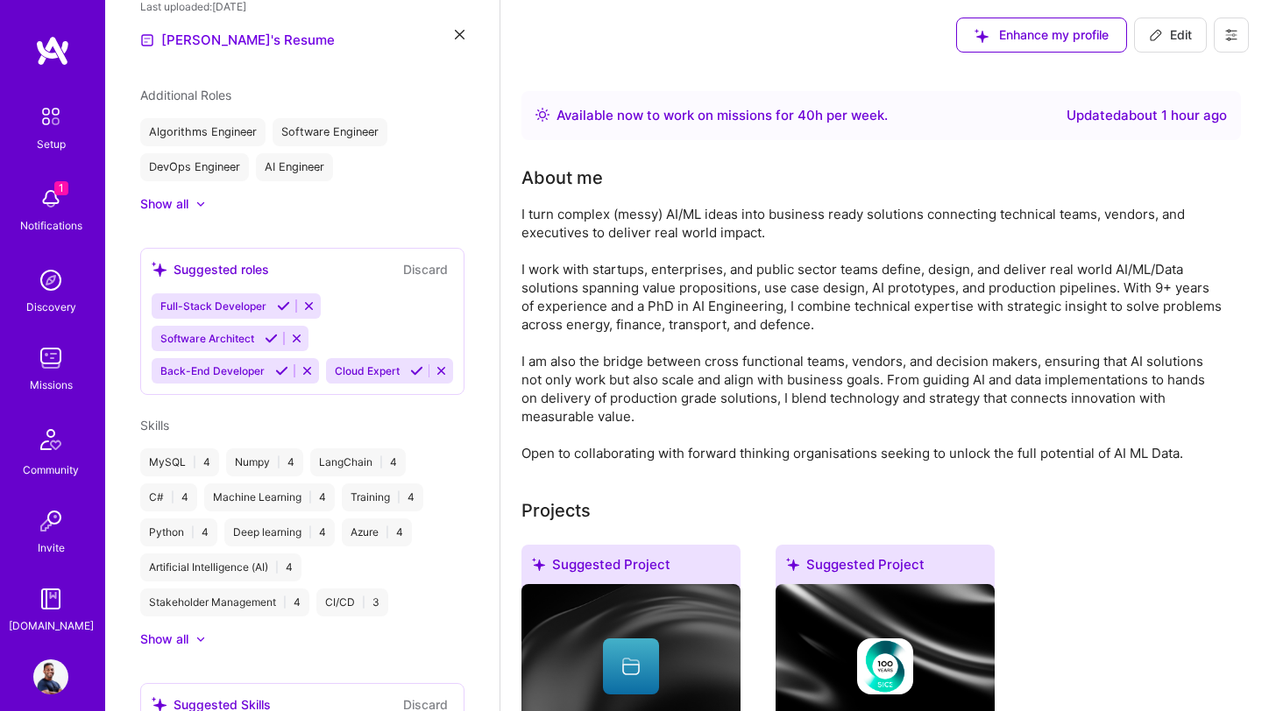
click at [1173, 44] on button "Edit" at bounding box center [1170, 35] width 73 height 35
select select "US"
select select "Right Now"
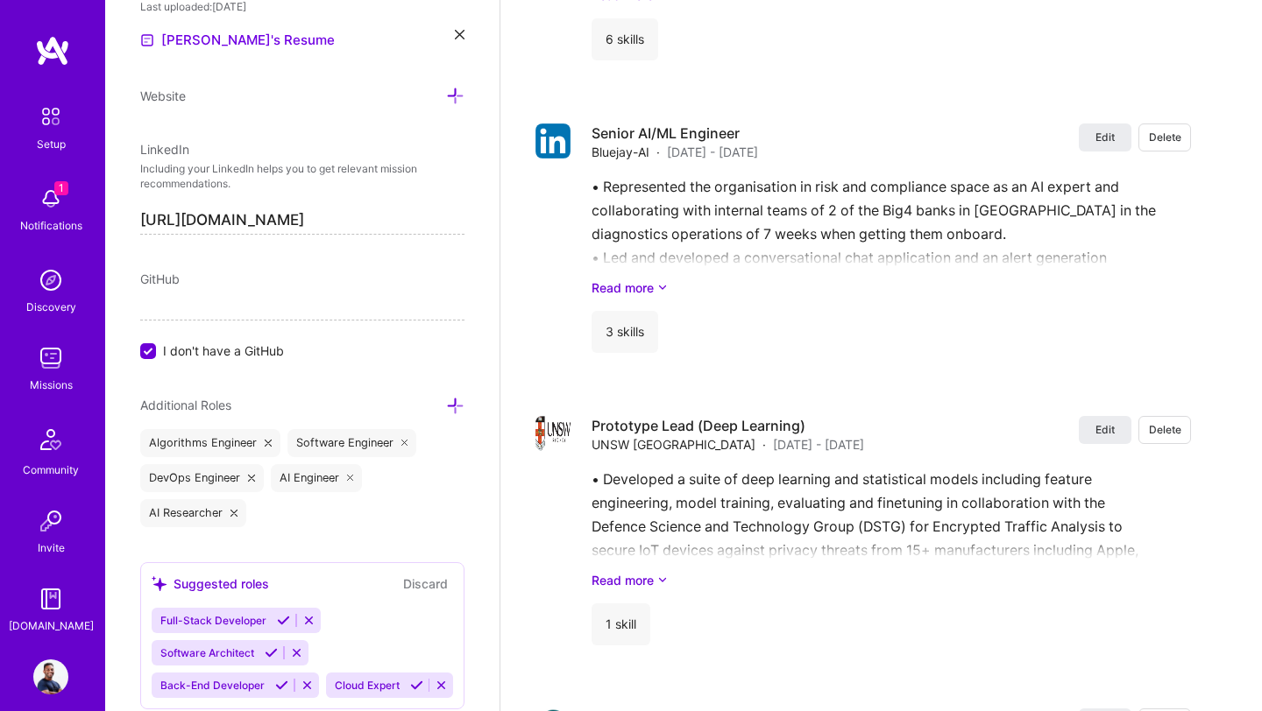
scroll to position [4008, 0]
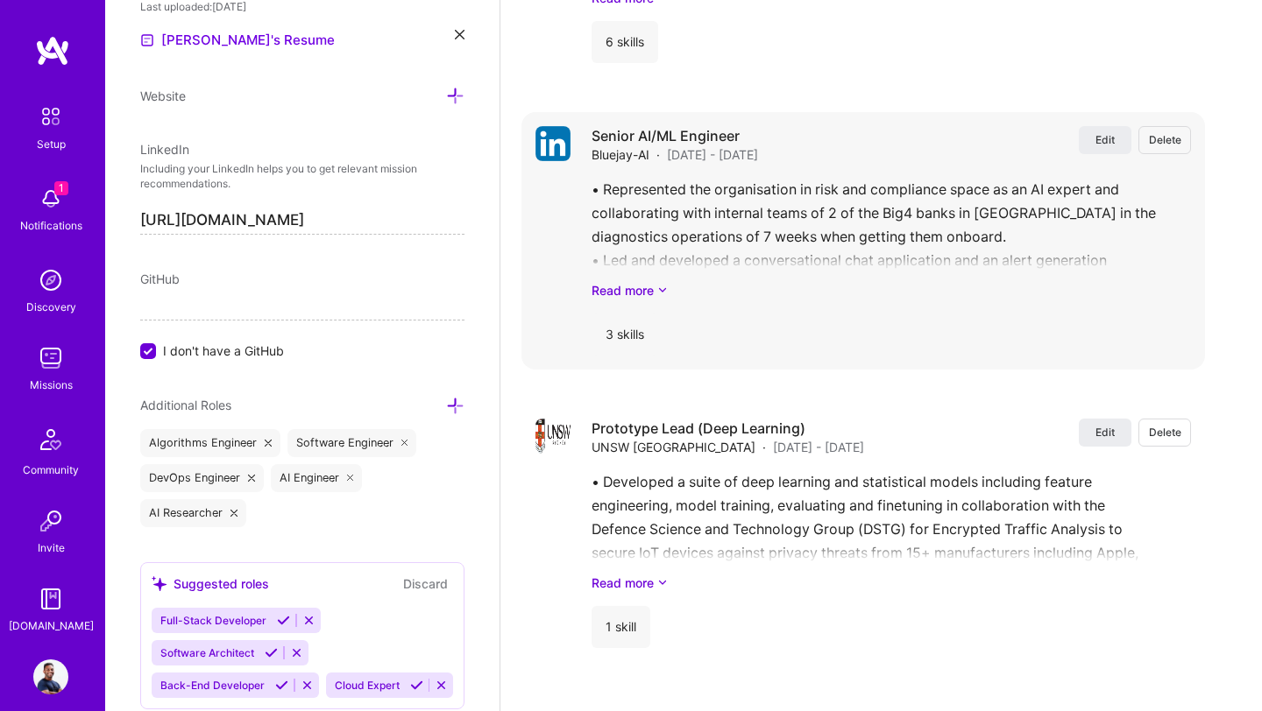
click at [644, 285] on div "Senior AI/ML Engineer Bluejay-AI · Jun 2023 - Jun 2024 Edit Delete • Represente…" at bounding box center [890, 241] width 599 height 230
click at [649, 281] on link "Read more" at bounding box center [890, 290] width 599 height 18
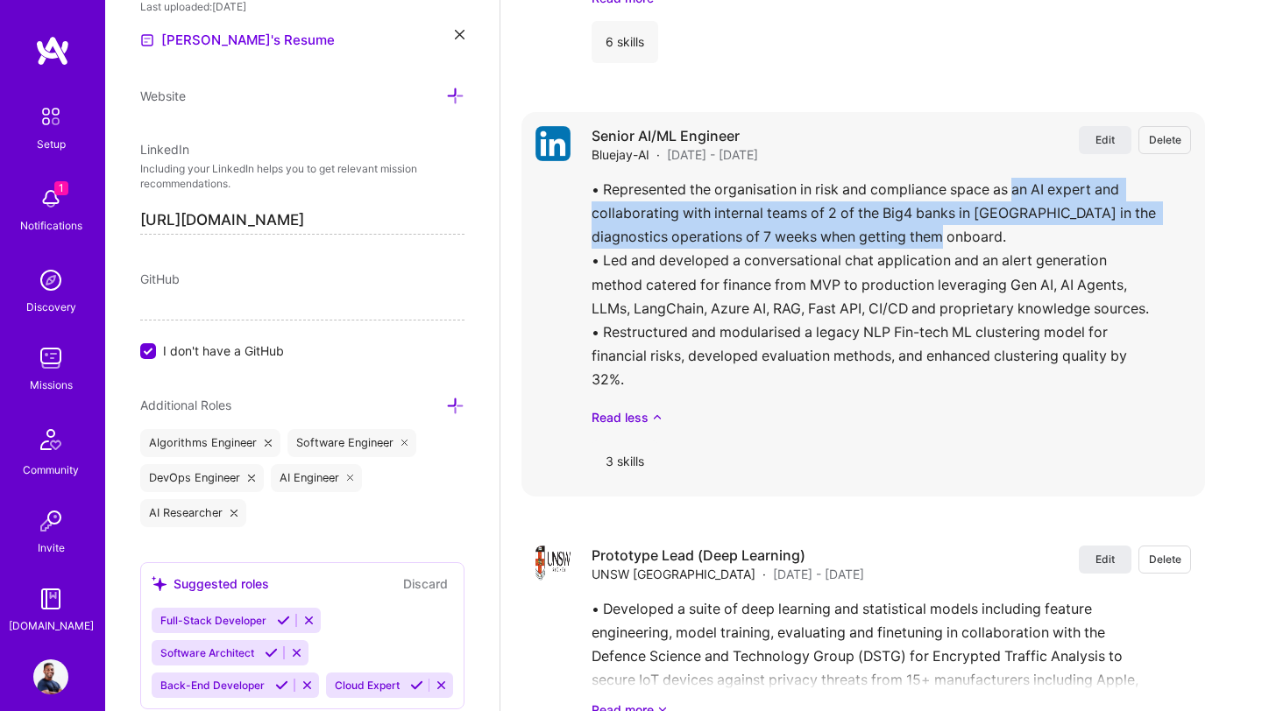
drag, startPoint x: 1018, startPoint y: 175, endPoint x: 924, endPoint y: 228, distance: 107.5
click at [923, 228] on div "• Represented the organisation in risk and compliance space as an AI expert and…" at bounding box center [890, 302] width 599 height 249
copy p "an AI expert and collaborating with internal teams of 2 of the Big4 banks in Au…"
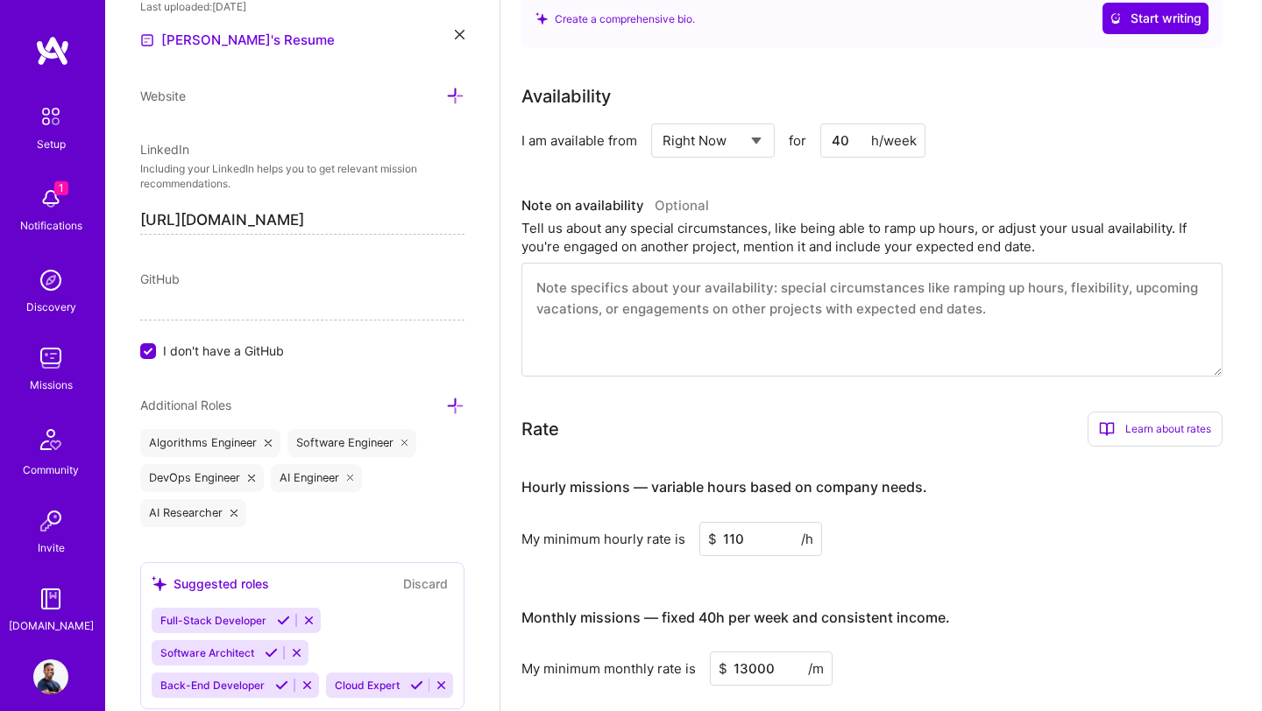
scroll to position [440, 0]
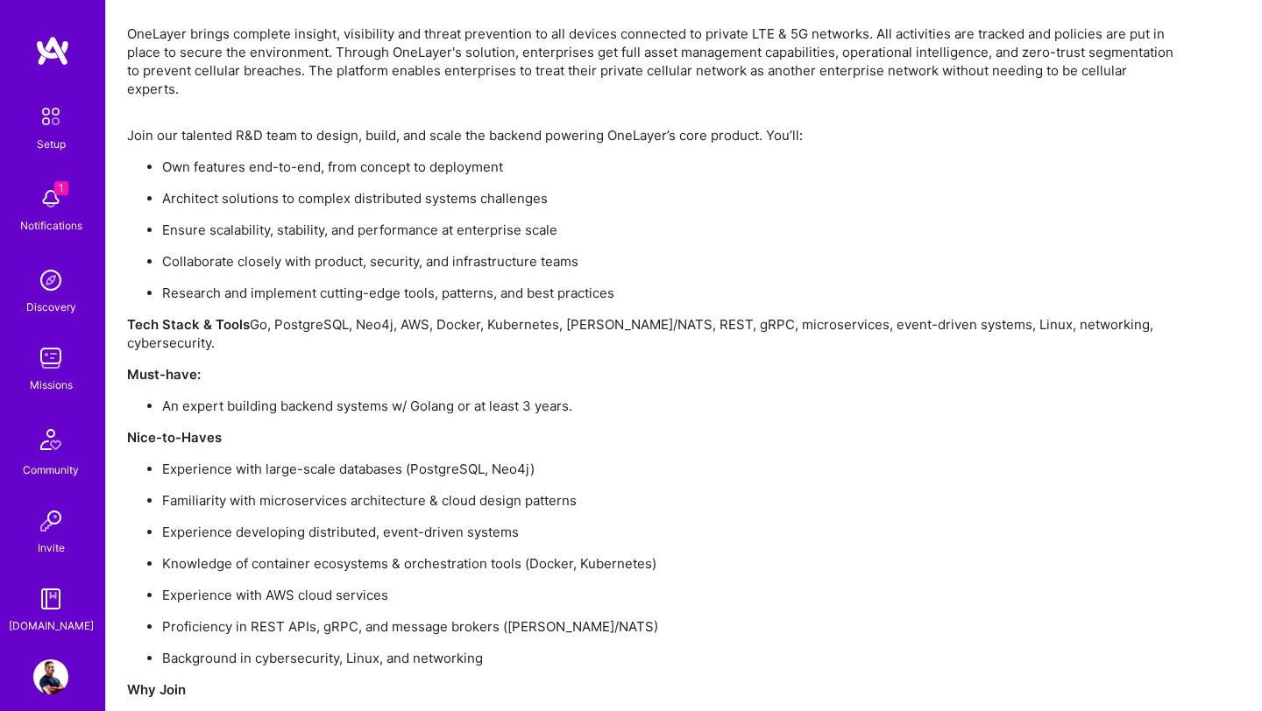
scroll to position [1068, 0]
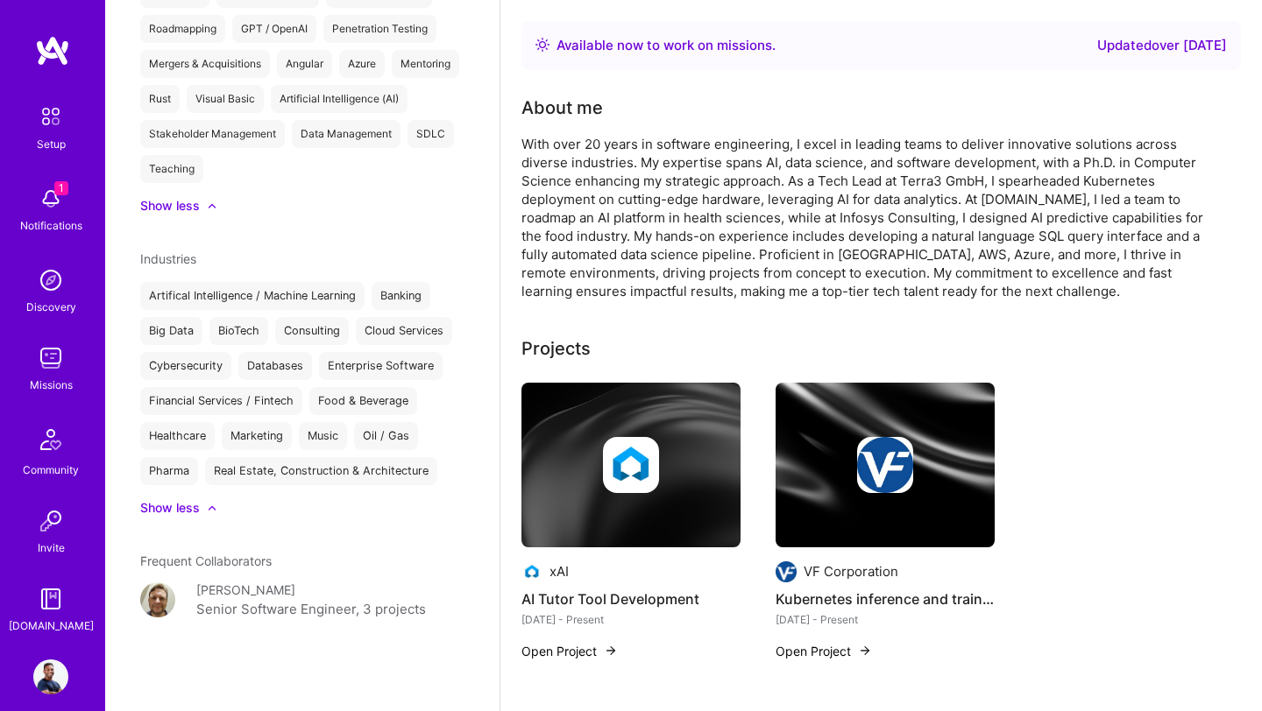
click at [53, 53] on img at bounding box center [52, 51] width 35 height 32
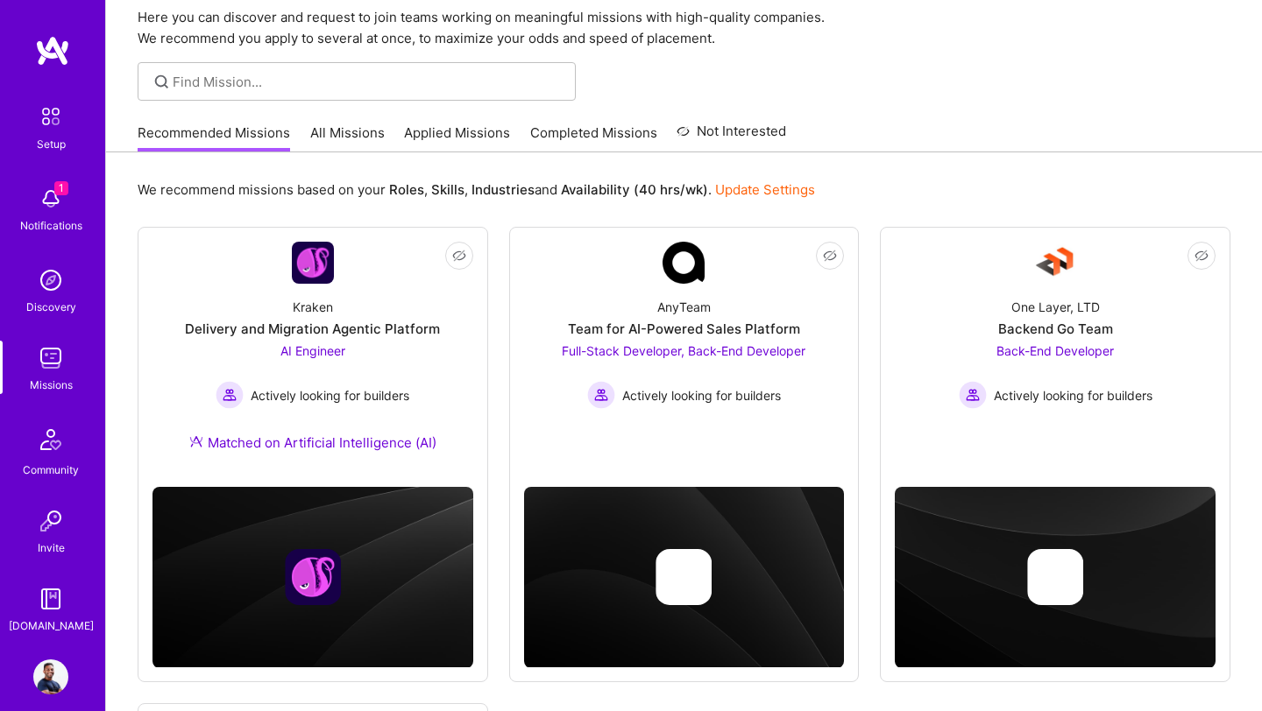
scroll to position [82, 0]
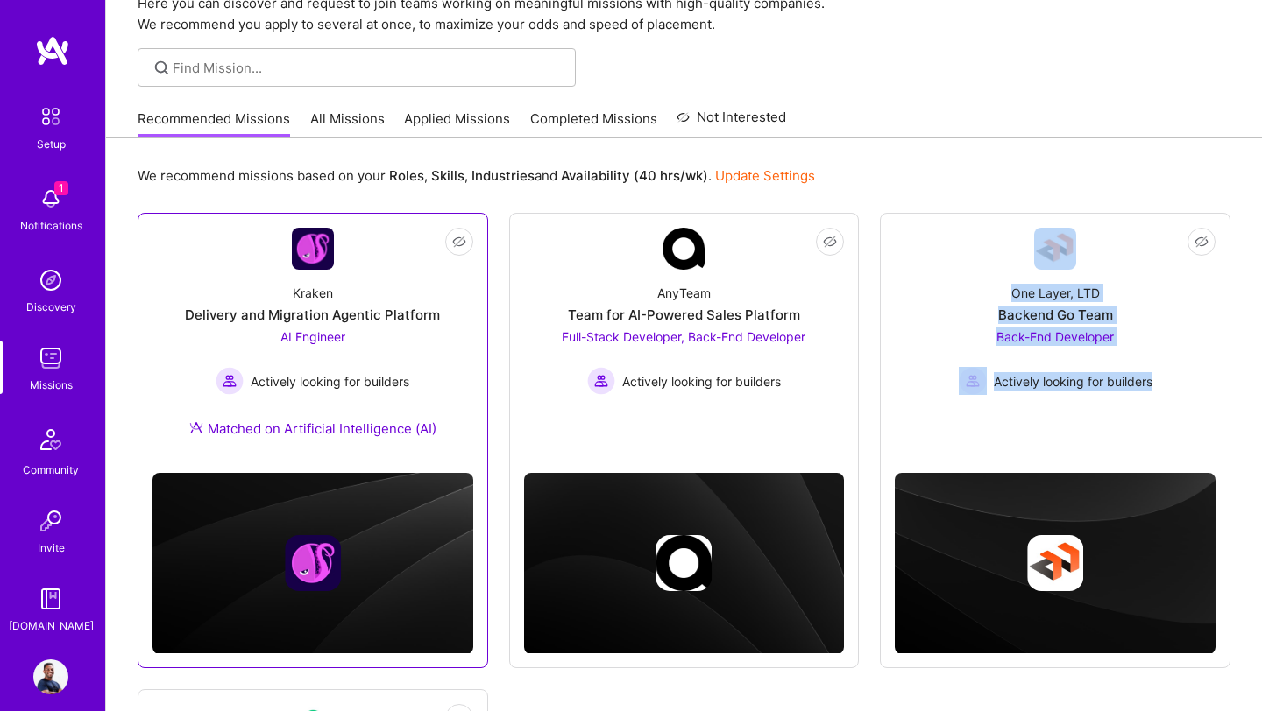
click at [378, 317] on div "Delivery and Migration Agentic Platform" at bounding box center [312, 315] width 255 height 18
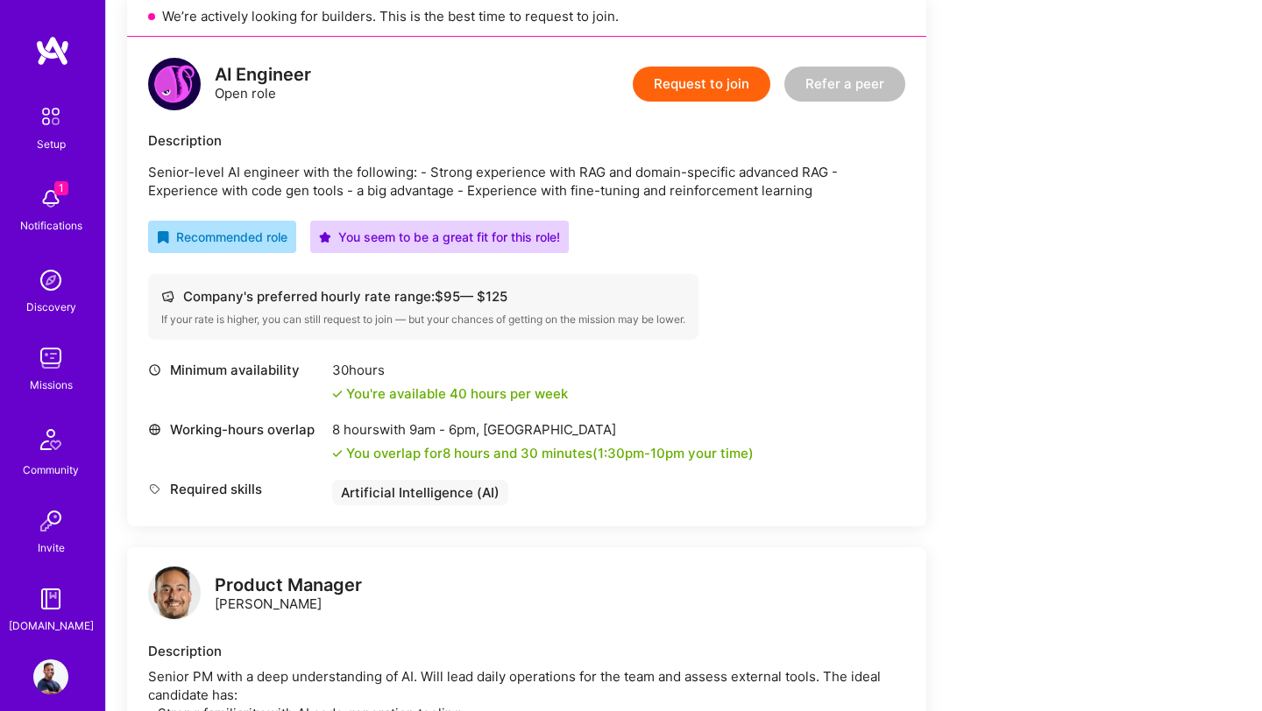
scroll to position [415, 0]
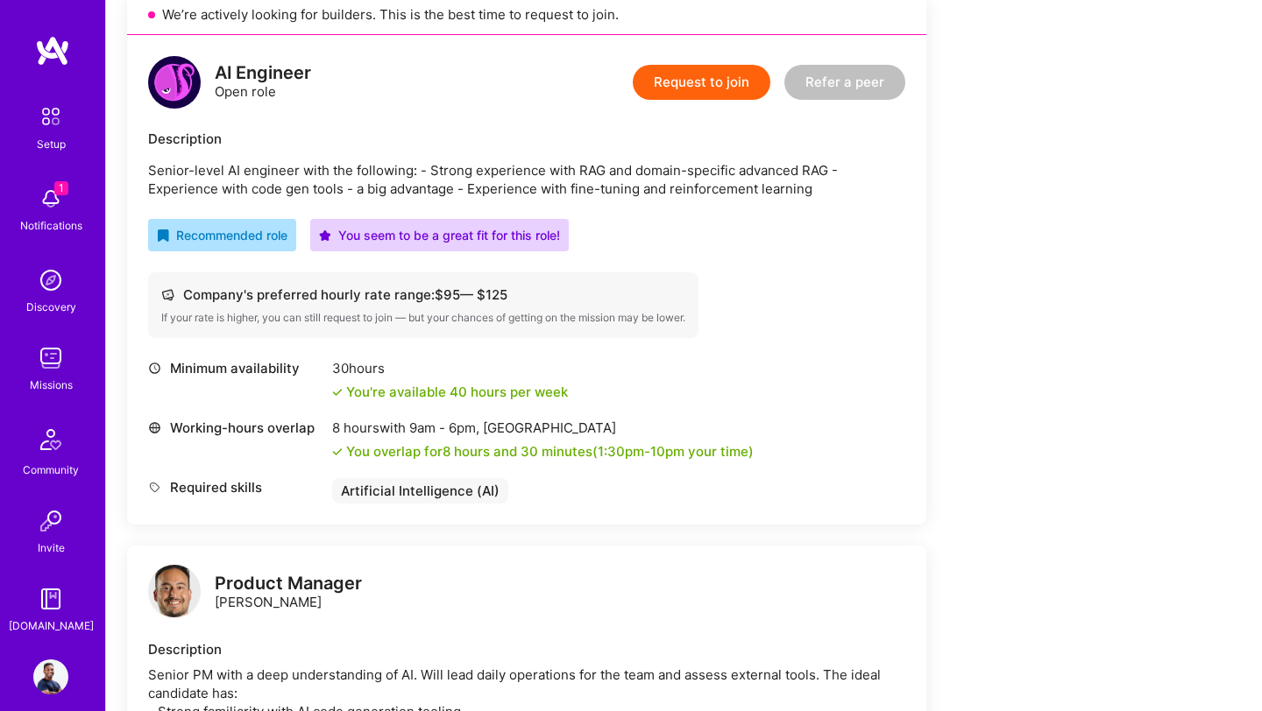
drag, startPoint x: 435, startPoint y: 295, endPoint x: 511, endPoint y: 294, distance: 76.2
click at [511, 294] on div "Company's preferred hourly rate range: $ 95 — $ 125" at bounding box center [423, 295] width 524 height 18
copy div "Company's preferred hourly rate range:"
click at [704, 87] on button "Request to join" at bounding box center [702, 82] width 138 height 35
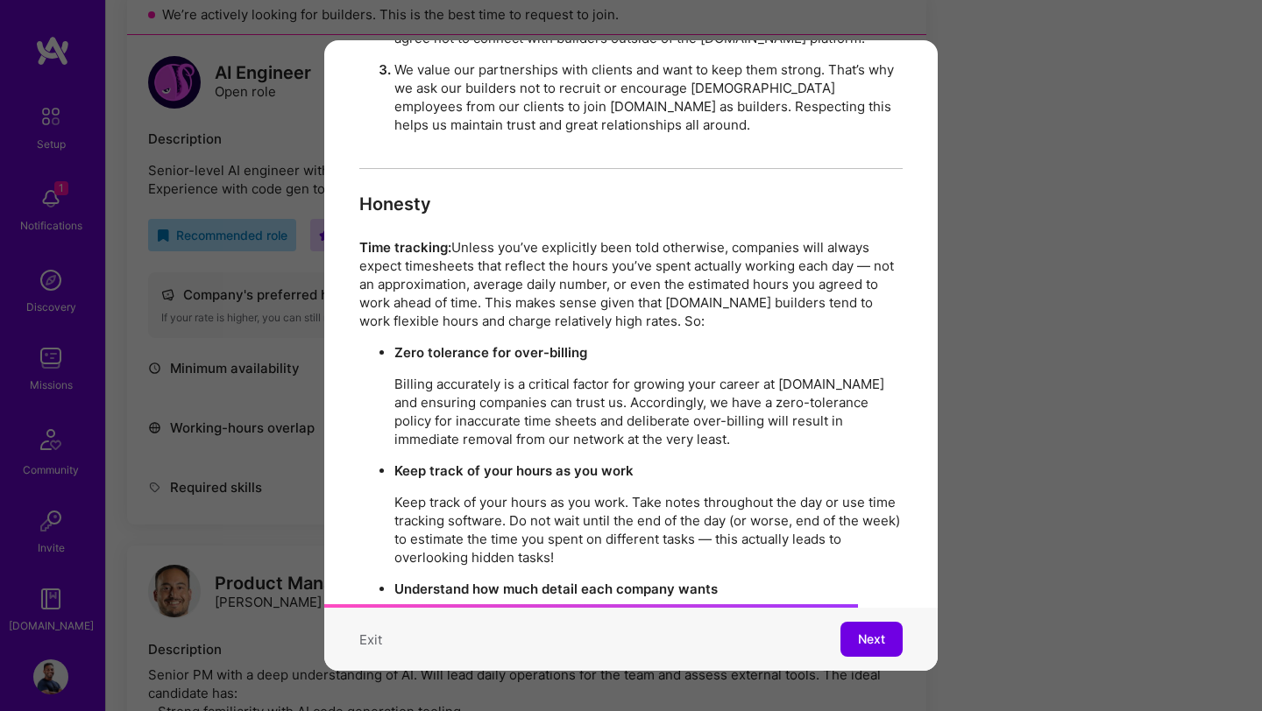
scroll to position [3005, 0]
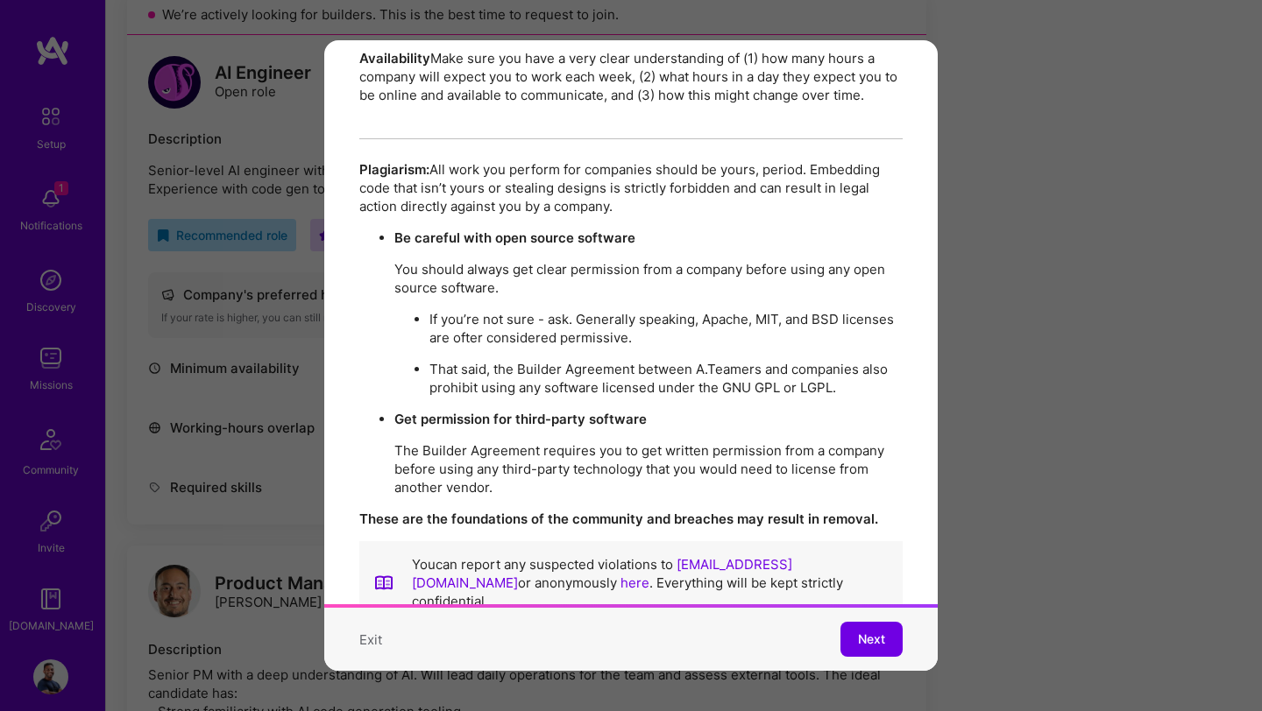
click at [852, 637] on button "Next" at bounding box center [871, 639] width 62 height 35
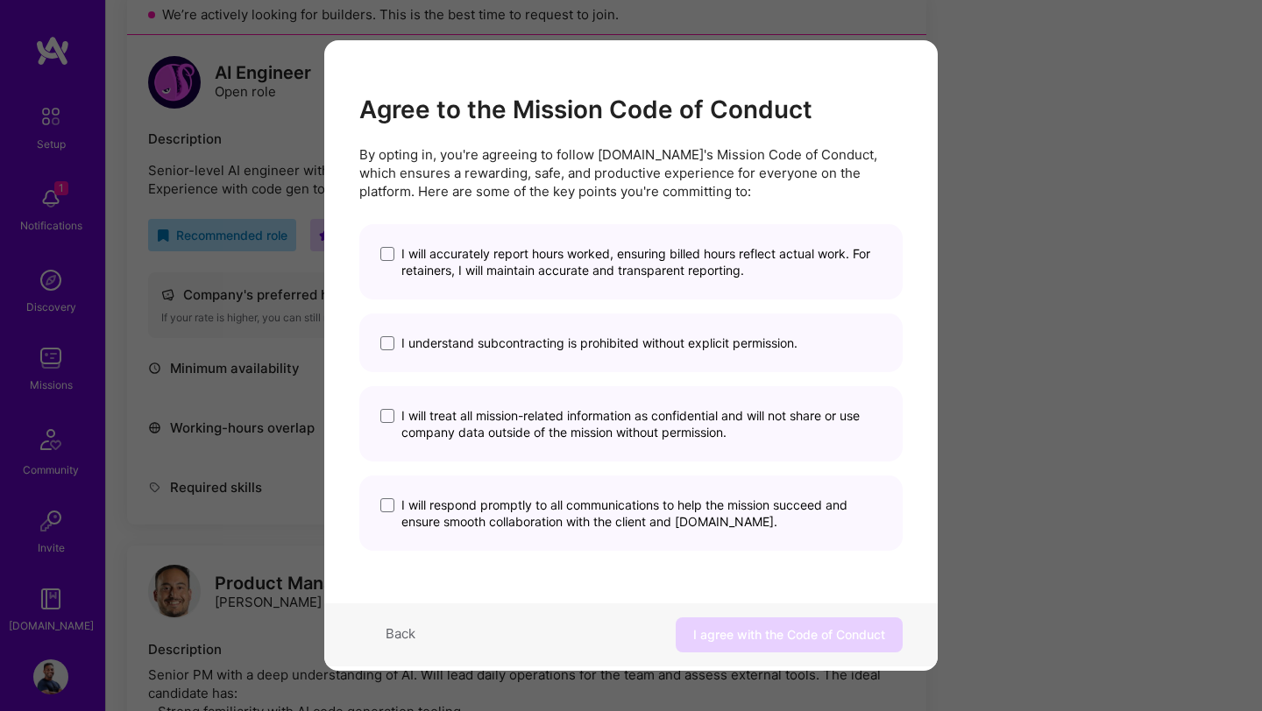
scroll to position [0, 0]
click at [389, 257] on span "modal" at bounding box center [387, 254] width 14 height 14
click at [0, 0] on input "I will accurately report hours worked, ensuring billed hours reflect actual wor…" at bounding box center [0, 0] width 0 height 0
click at [387, 343] on span "modal" at bounding box center [387, 343] width 14 height 14
click at [0, 0] on input "I understand subcontracting is prohibited without explicit permission." at bounding box center [0, 0] width 0 height 0
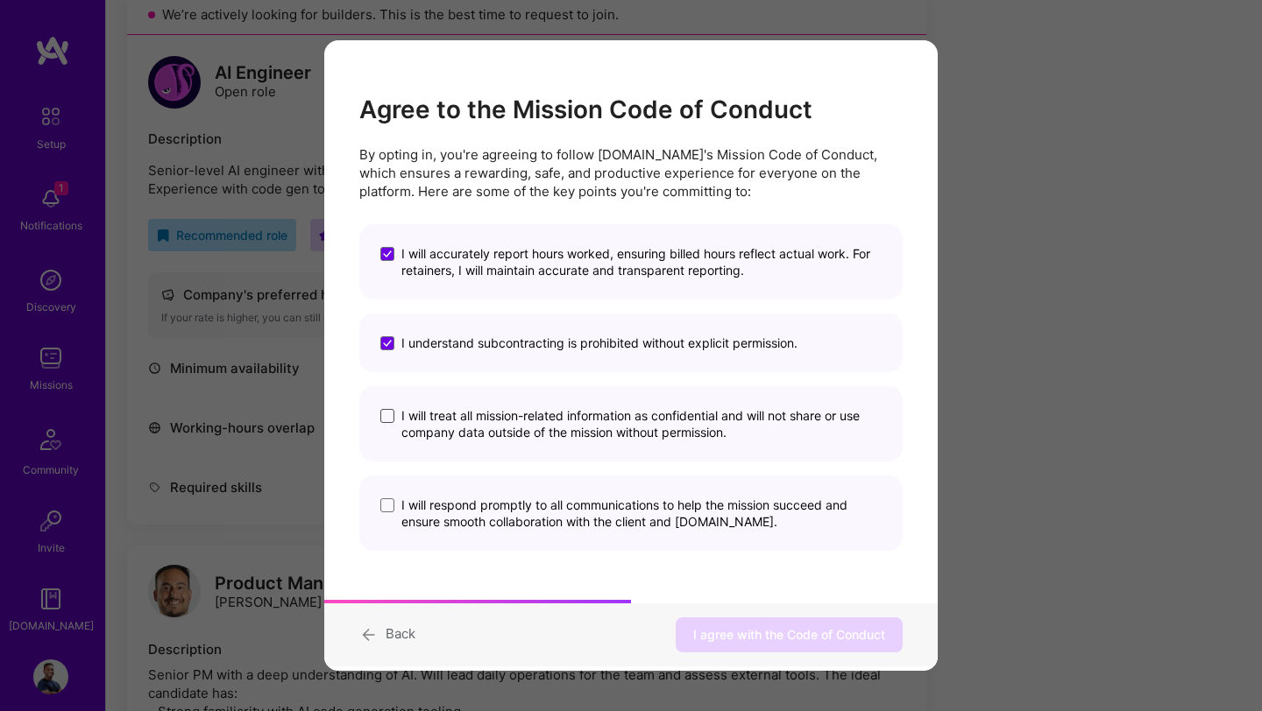
click at [389, 414] on span "modal" at bounding box center [387, 416] width 14 height 14
click at [0, 0] on input "I will treat all mission-related information as confidential and will not share…" at bounding box center [0, 0] width 0 height 0
click at [393, 503] on span "modal" at bounding box center [387, 506] width 14 height 14
click at [0, 0] on input "I will respond promptly to all communications to help the mission succeed and e…" at bounding box center [0, 0] width 0 height 0
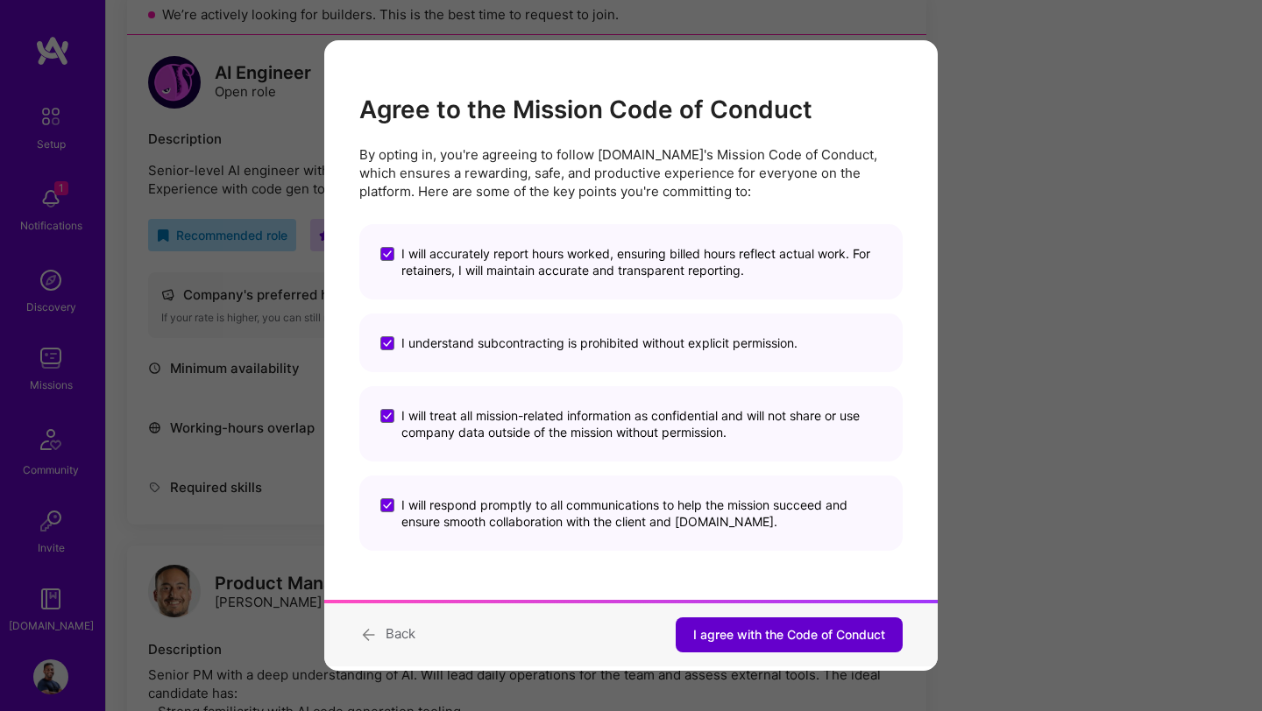
click at [712, 634] on span "I agree with the Code of Conduct" at bounding box center [789, 635] width 192 height 18
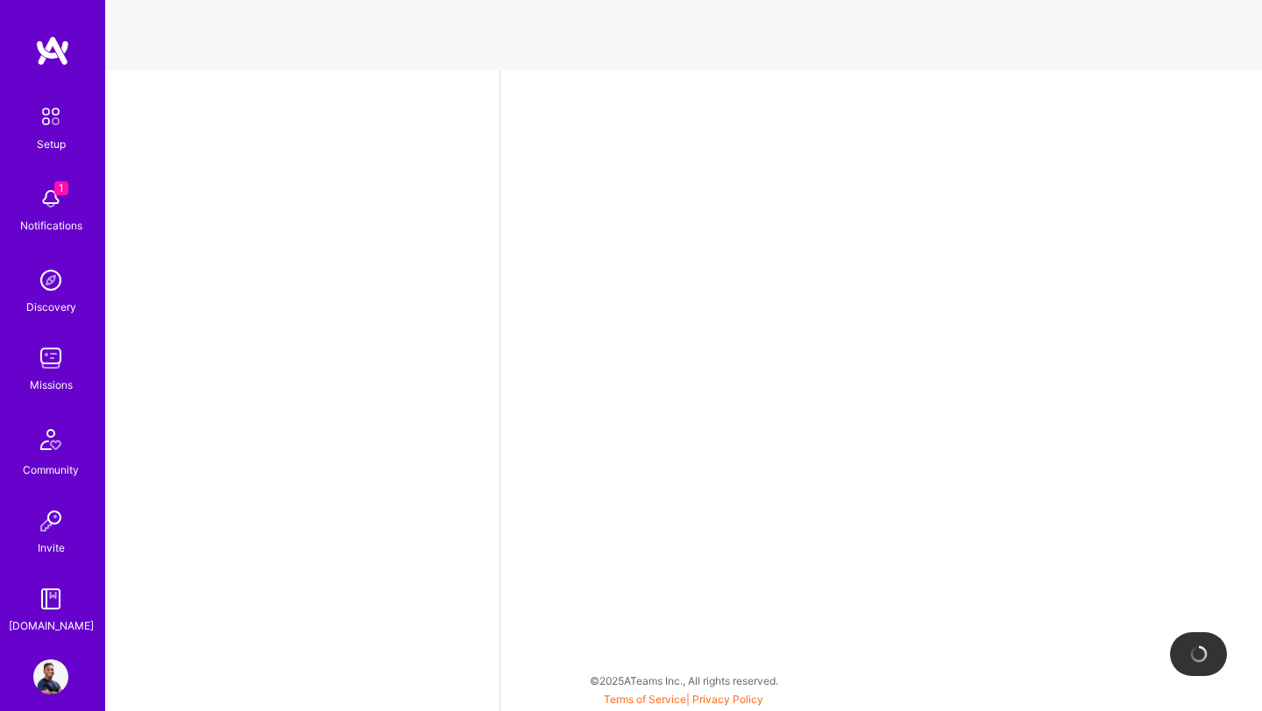
select select "US"
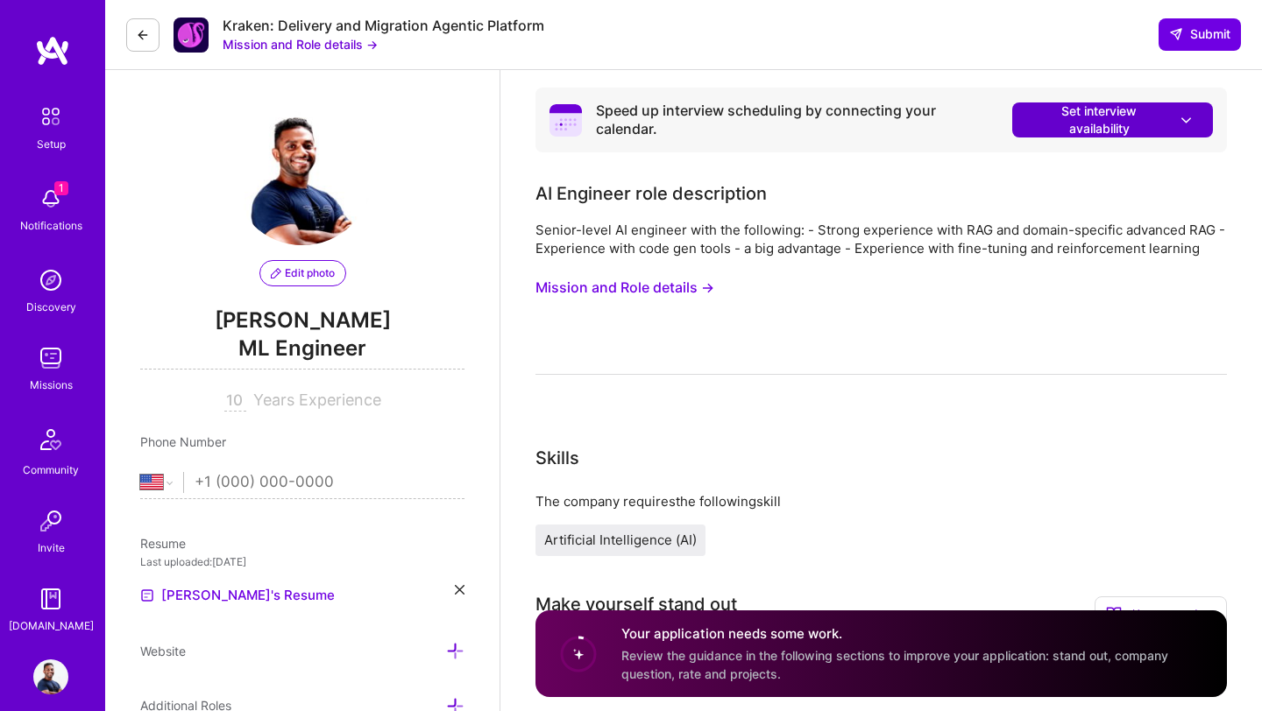
click at [1190, 124] on icon at bounding box center [1186, 120] width 18 height 18
click at [870, 323] on div "Senior-level AI engineer with the following: - Strong experience with RAG and d…" at bounding box center [880, 298] width 691 height 154
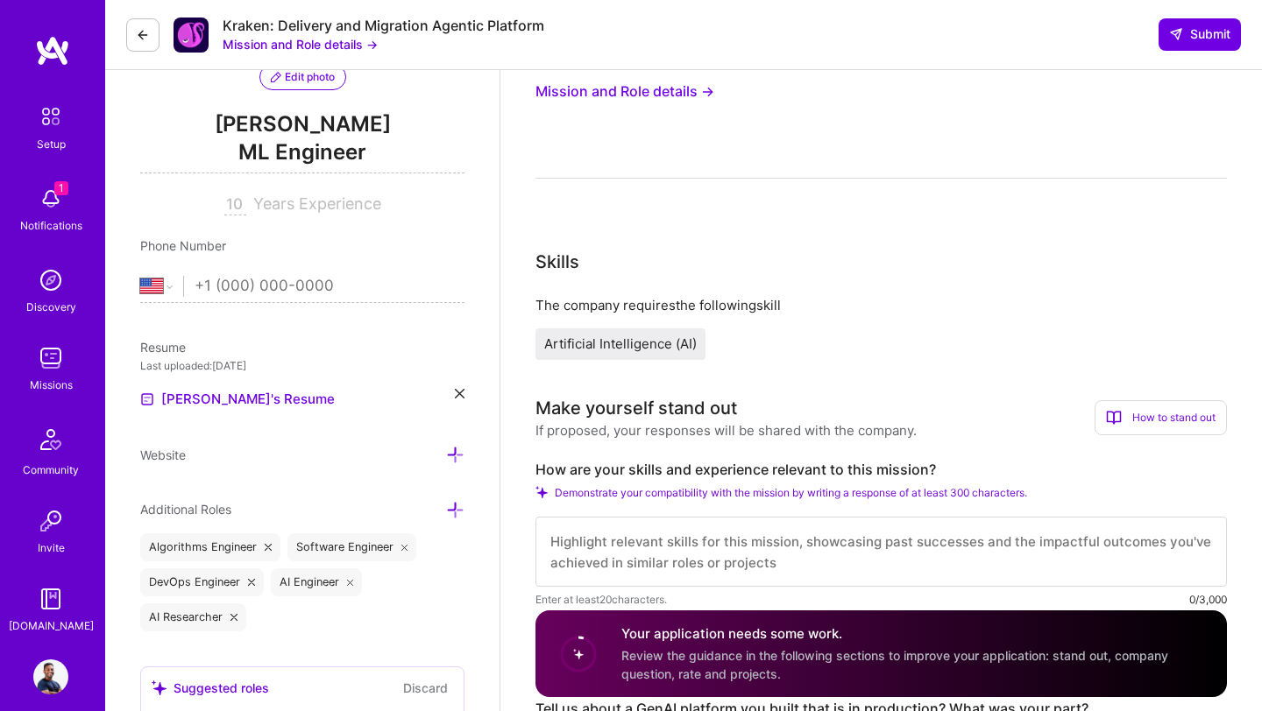
scroll to position [233, 0]
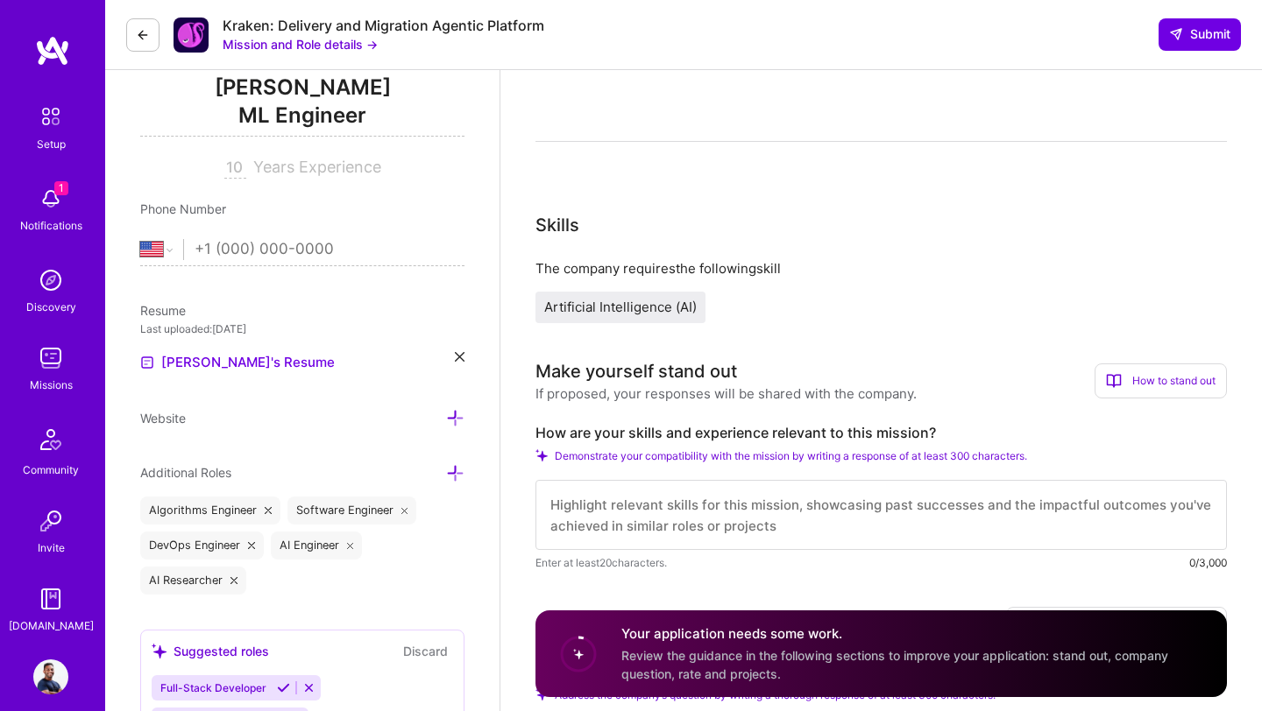
click at [736, 651] on span "Review the guidance in the following sections to improve your application: stan…" at bounding box center [894, 664] width 547 height 33
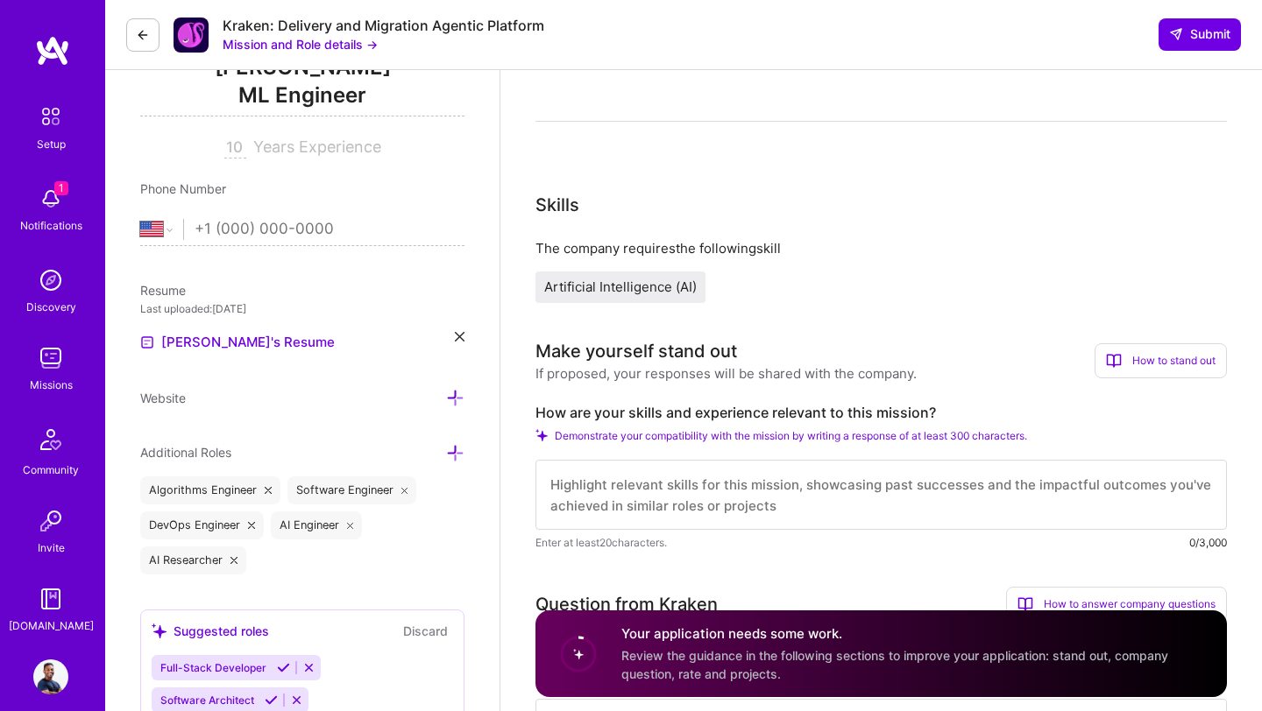
scroll to position [256, 0]
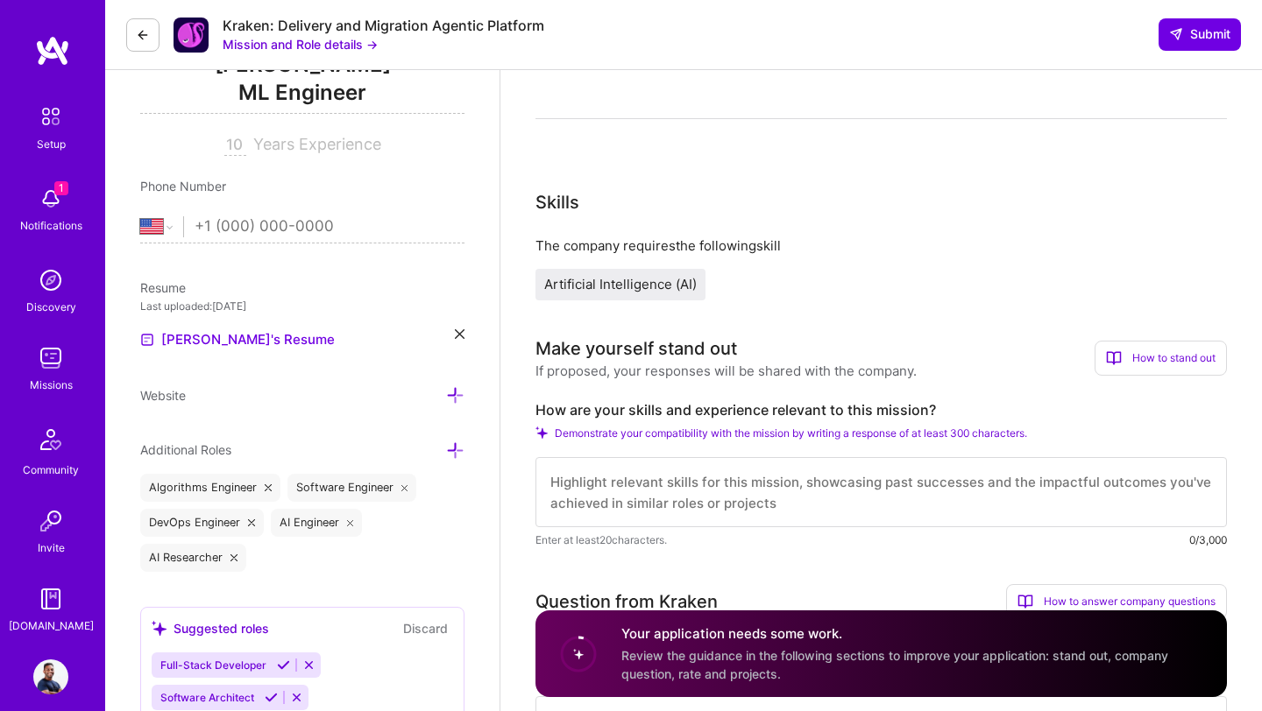
click at [581, 649] on circle at bounding box center [578, 653] width 33 height 33
click at [763, 671] on span "Review the guidance in the following sections to improve your application: stan…" at bounding box center [894, 664] width 547 height 33
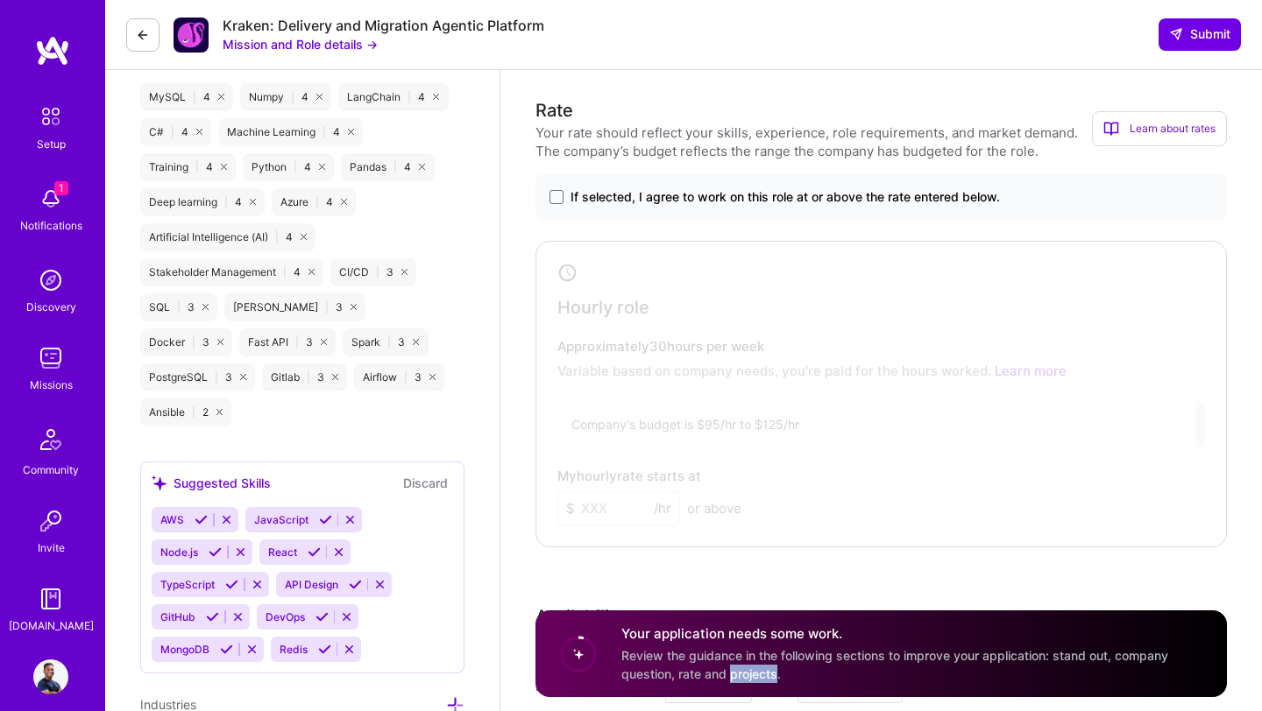
scroll to position [916, 0]
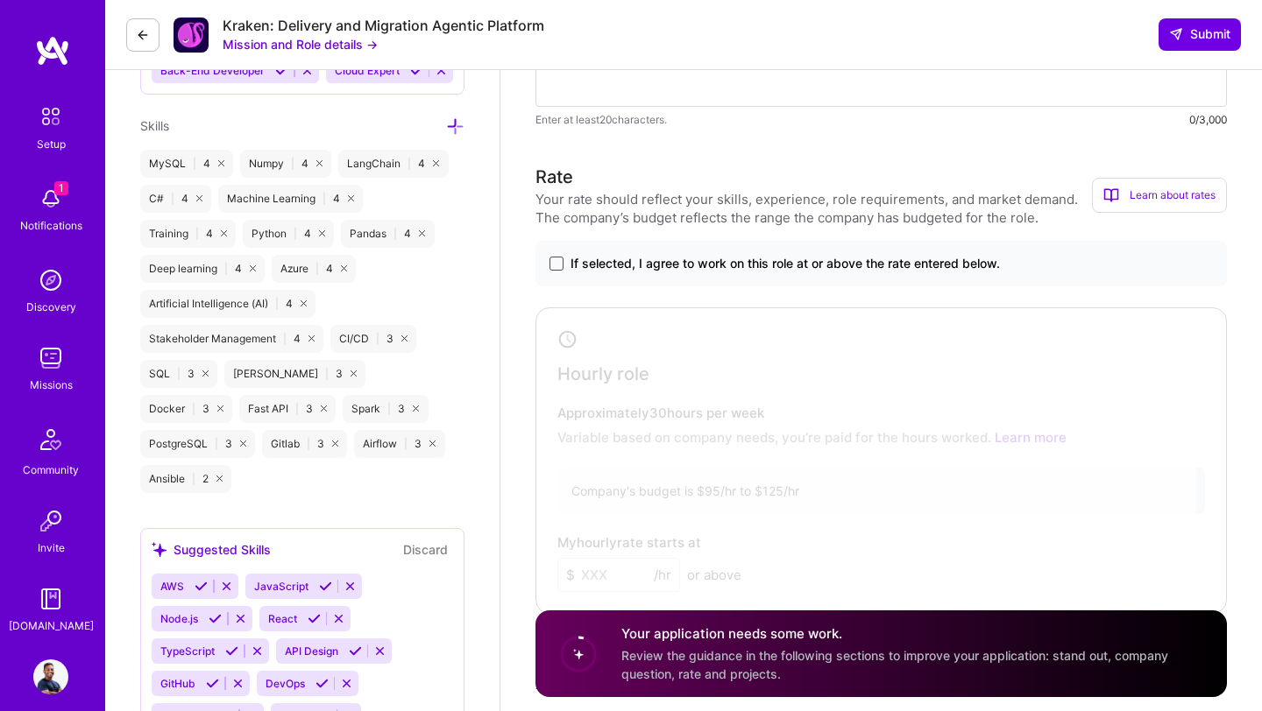
click at [557, 264] on span at bounding box center [556, 264] width 14 height 14
click at [0, 0] on input "If selected, I agree to work on this role at or above the rate entered below." at bounding box center [0, 0] width 0 height 0
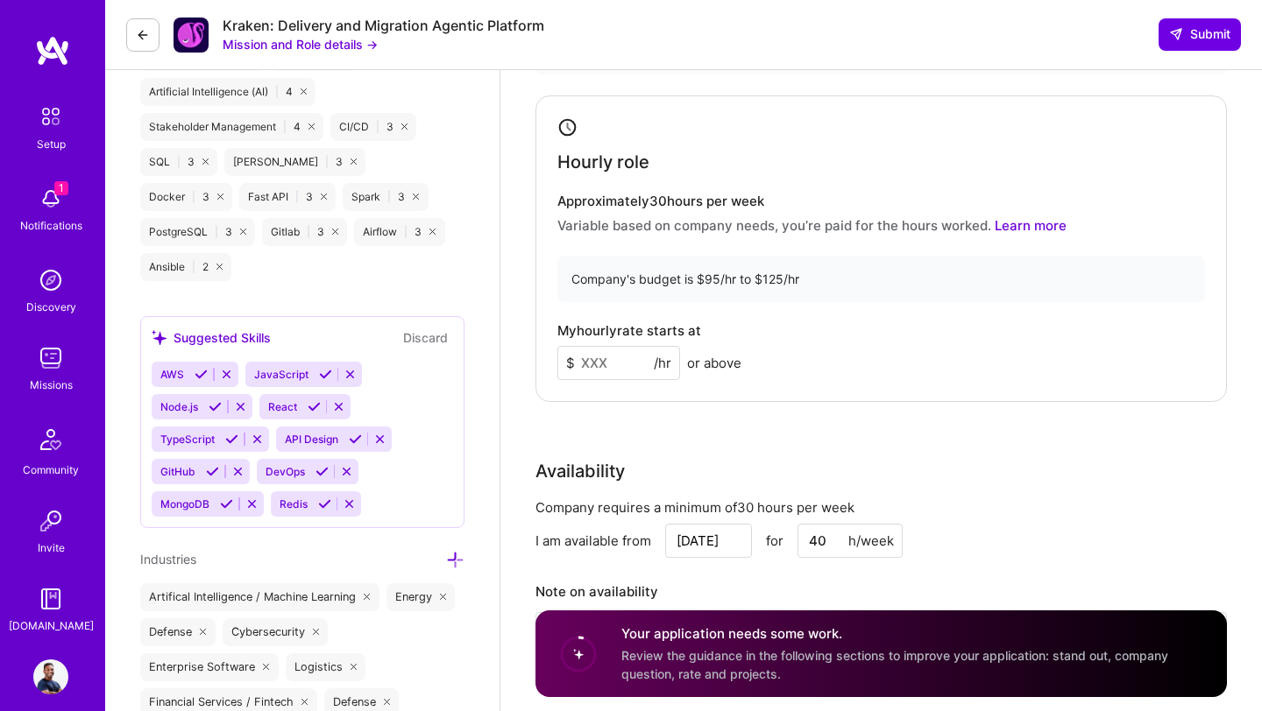
scroll to position [1147, 0]
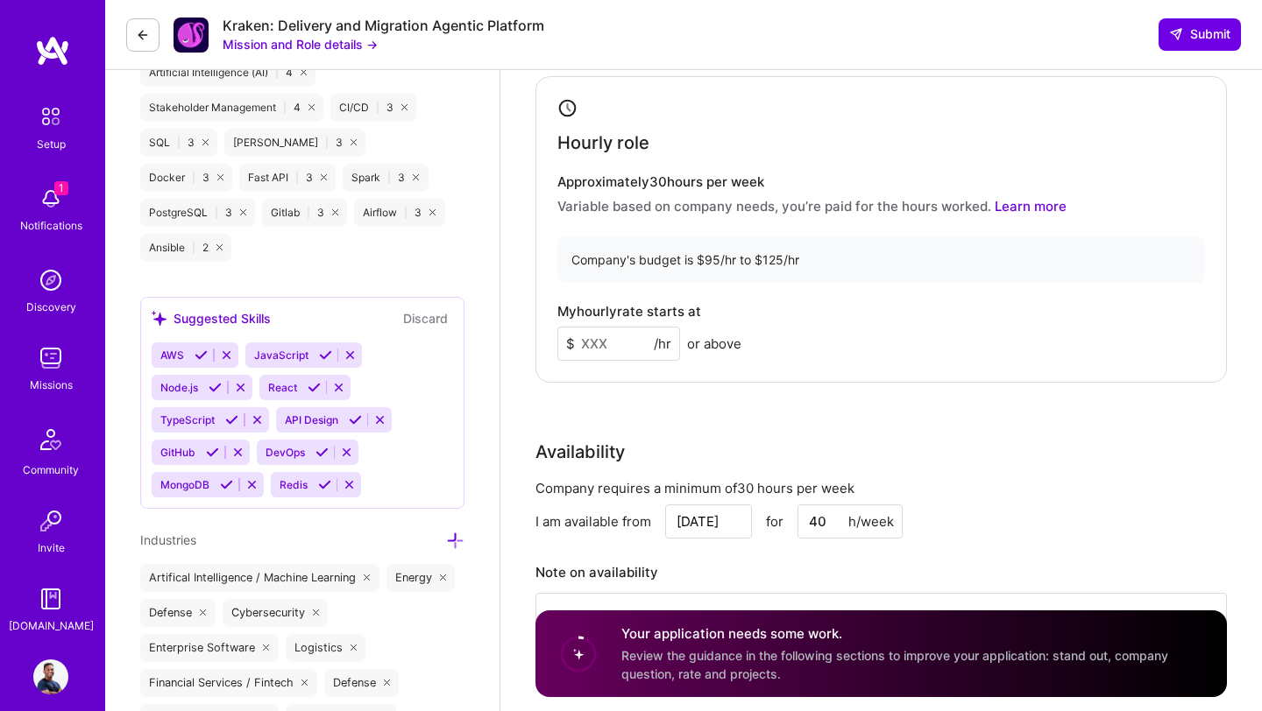
drag, startPoint x: 624, startPoint y: 347, endPoint x: 581, endPoint y: 344, distance: 43.0
click at [581, 344] on input at bounding box center [618, 344] width 123 height 34
type input "125"
click at [653, 390] on div "Rate Your rate should reflect your skills, experience, role requirements, and m…" at bounding box center [880, 310] width 691 height 754
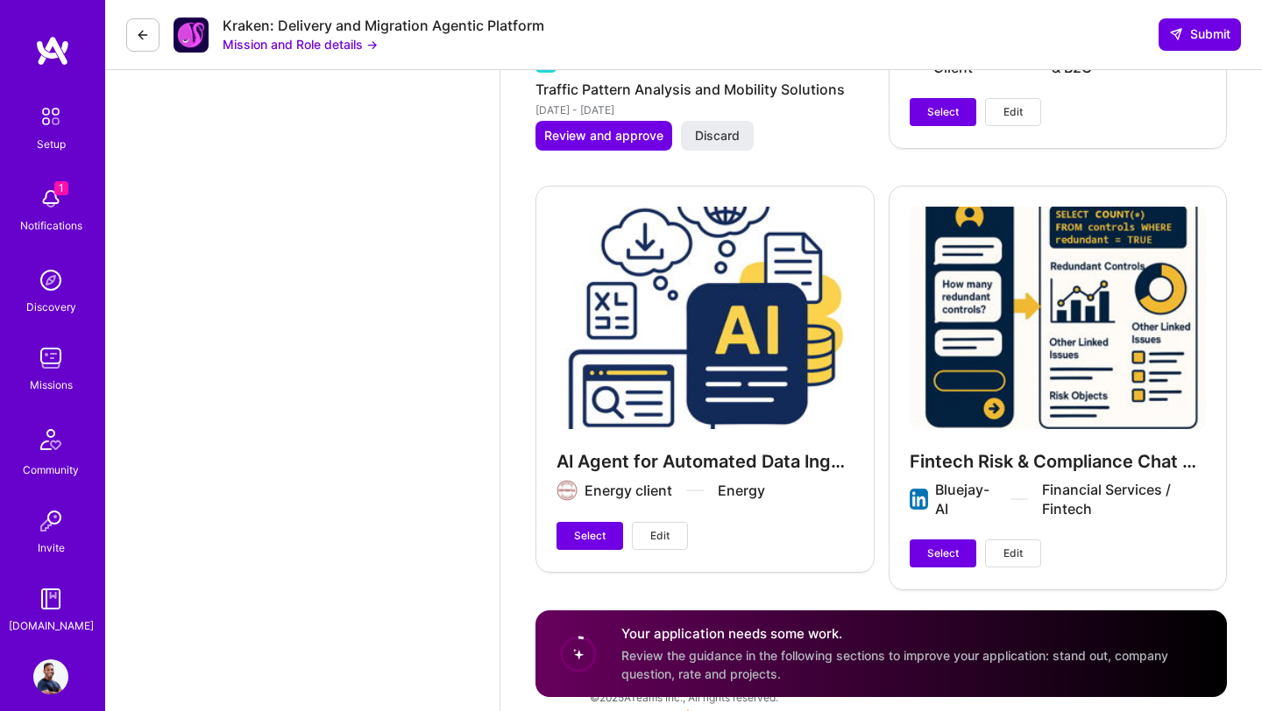
scroll to position [3778, 0]
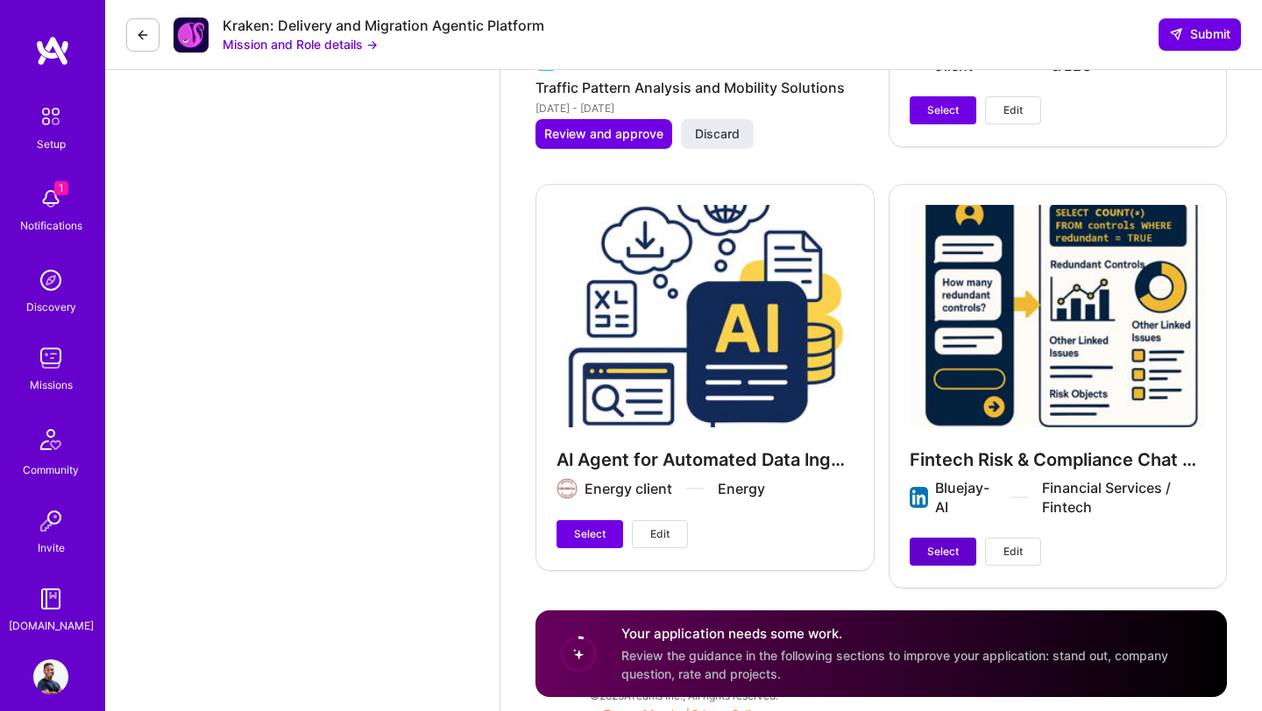
click at [936, 557] on span "Select" at bounding box center [943, 552] width 32 height 16
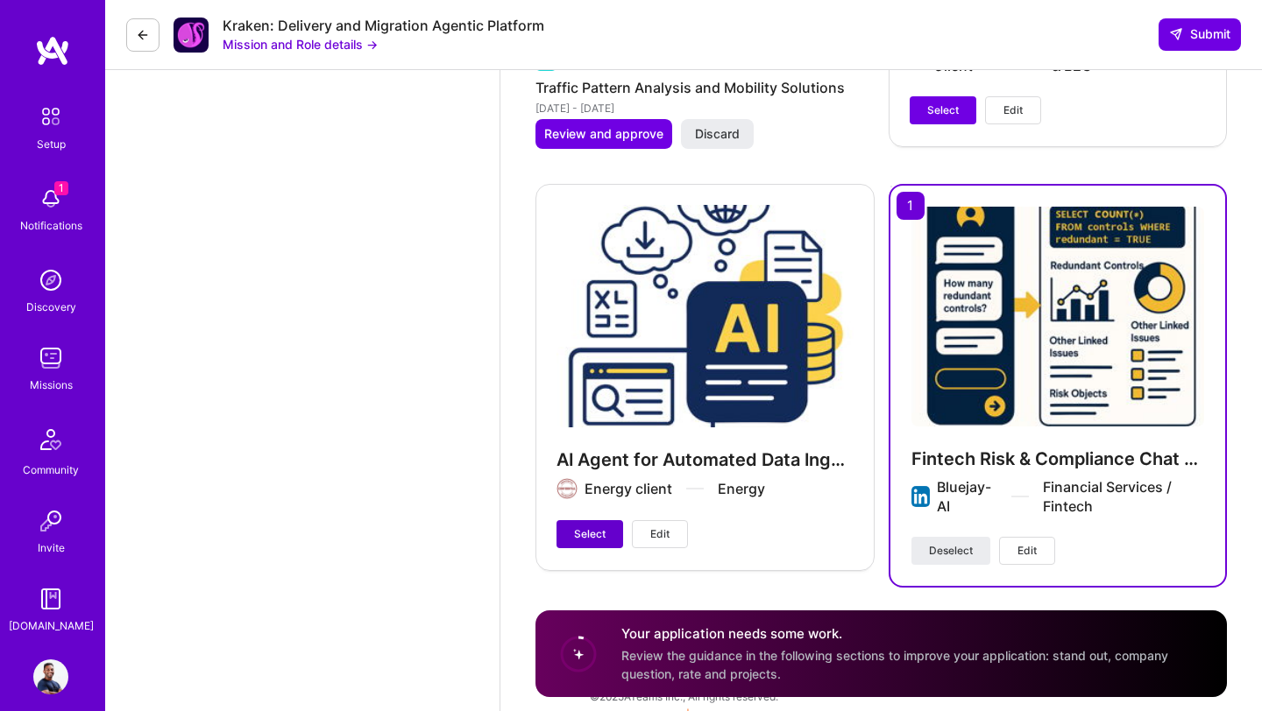
click at [596, 534] on span "Select" at bounding box center [590, 535] width 32 height 16
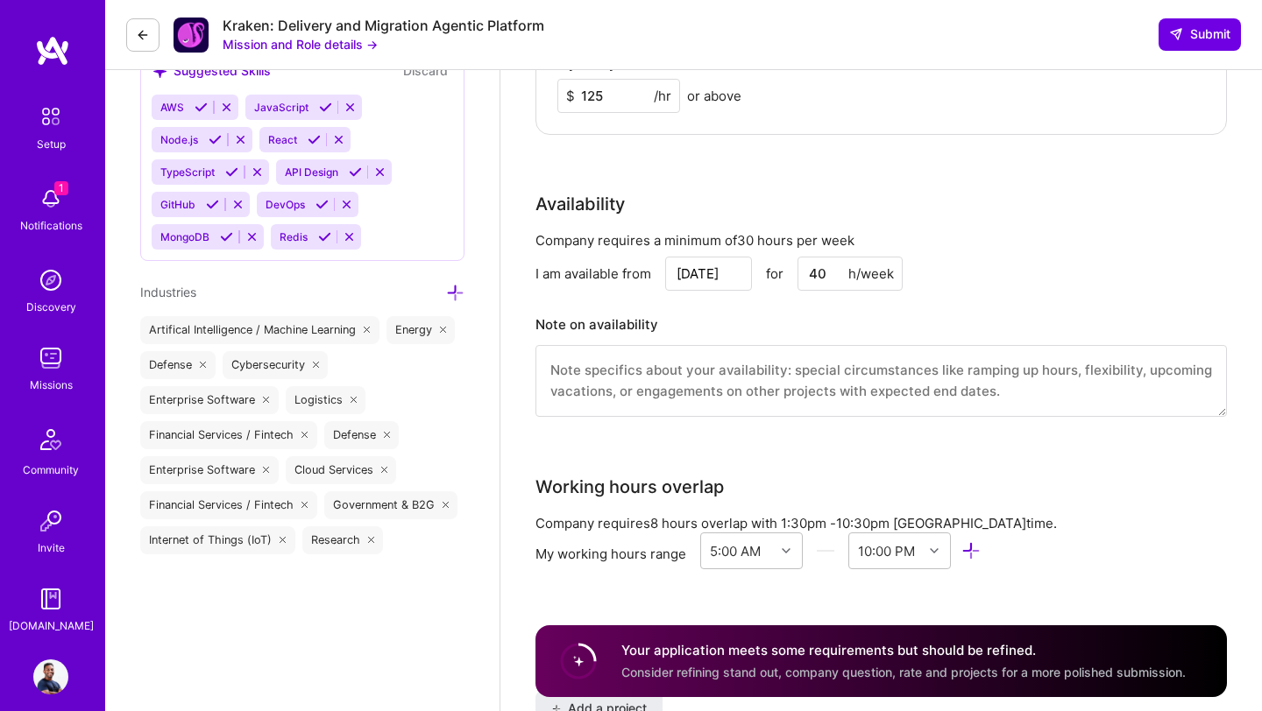
scroll to position [1388, 0]
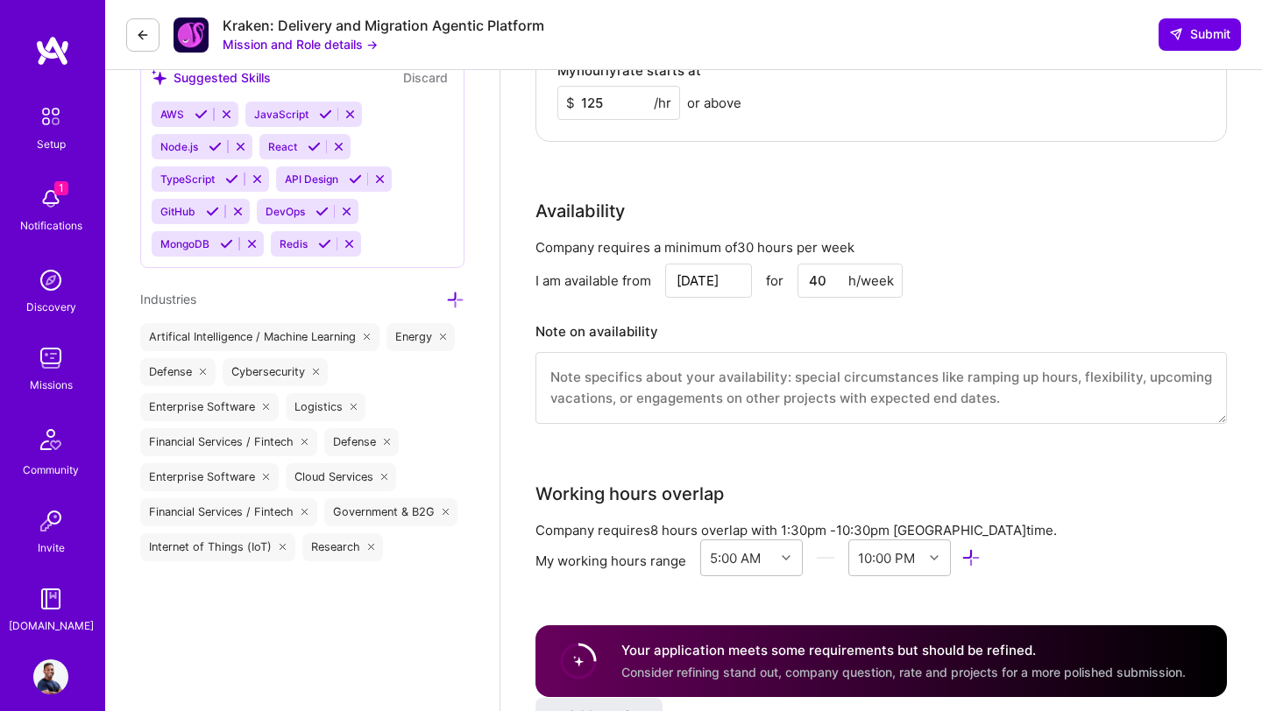
click at [960, 382] on textarea at bounding box center [880, 388] width 691 height 72
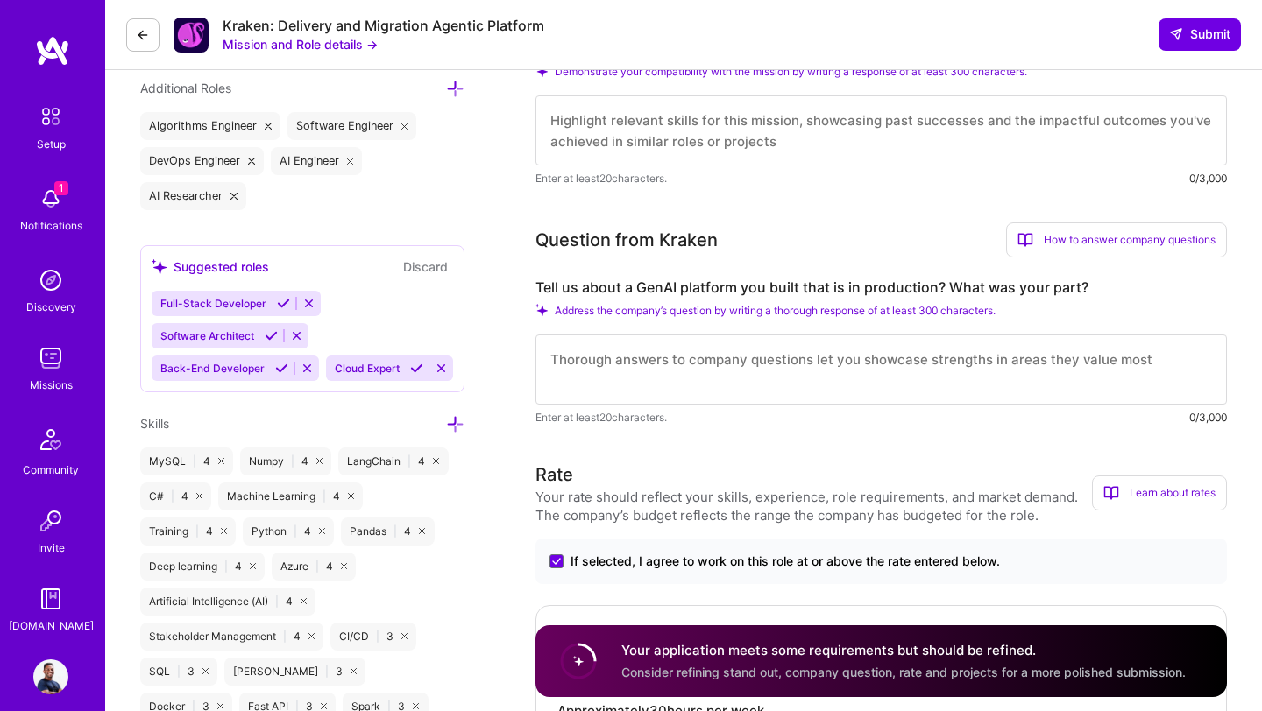
scroll to position [610, 0]
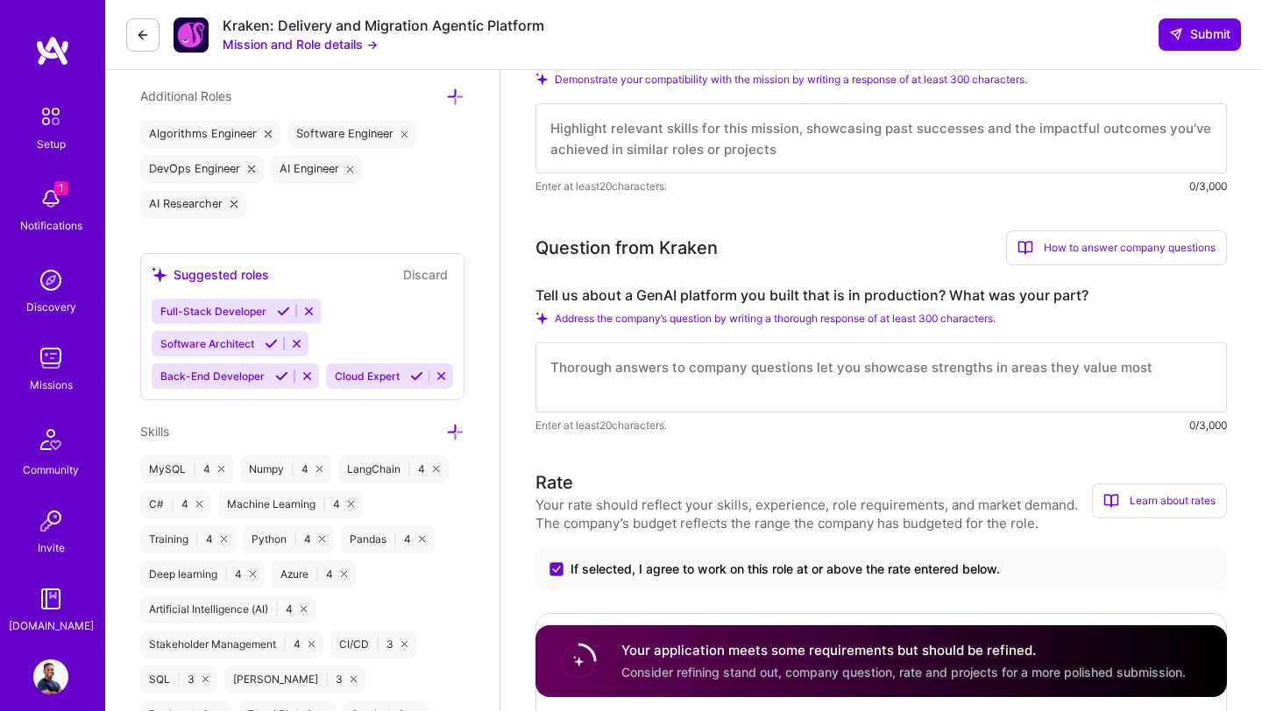
click at [735, 382] on textarea at bounding box center [880, 378] width 691 height 70
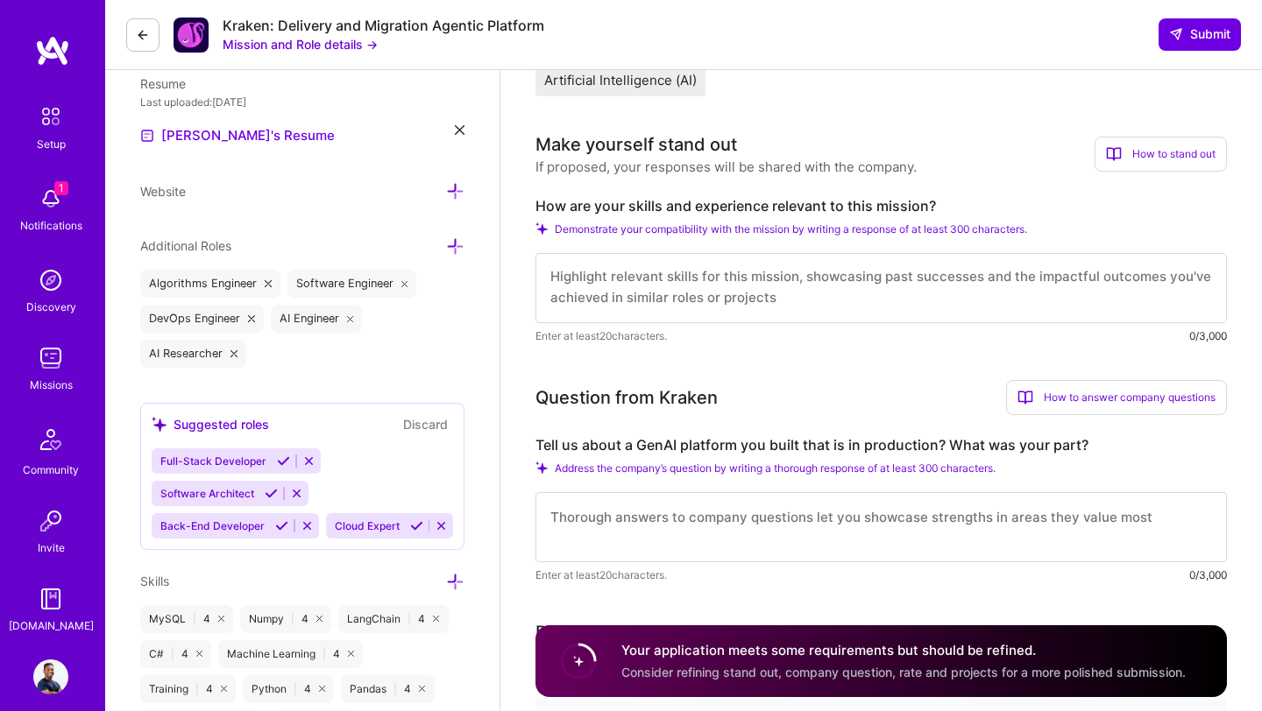
scroll to position [461, 0]
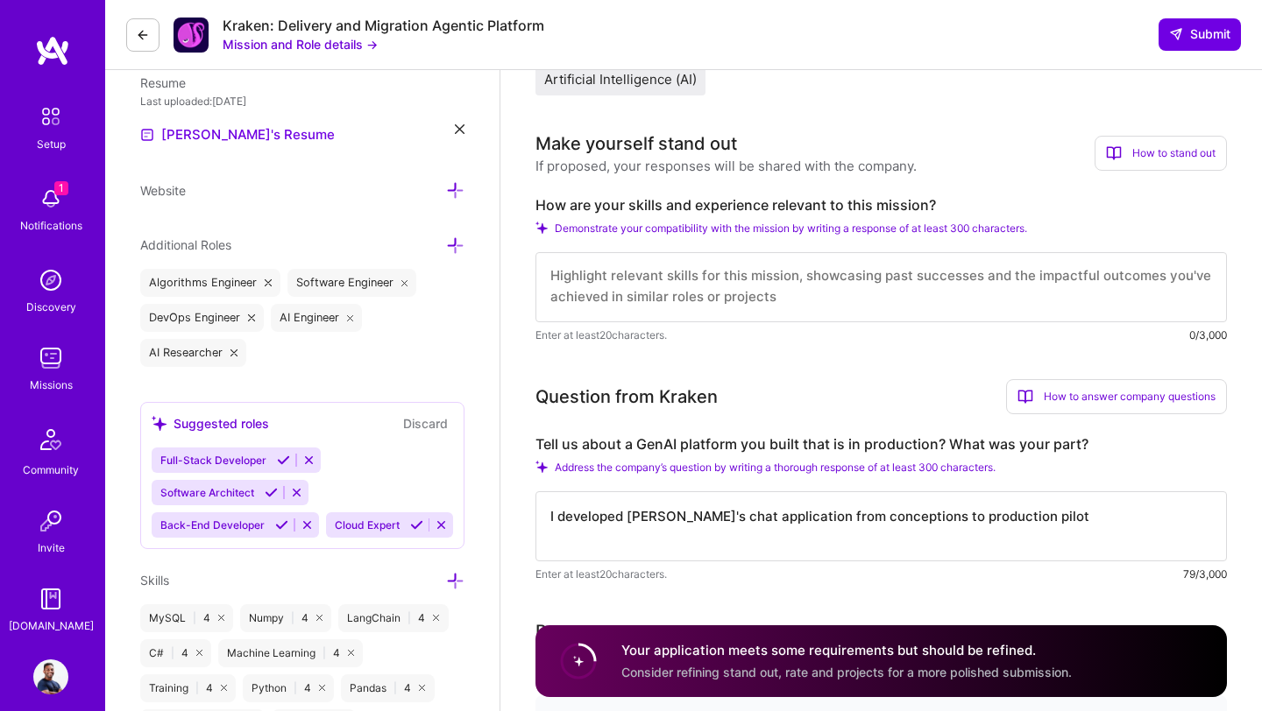
click at [692, 516] on textarea "I developed Bluejay AI's chat application from conceptions to production pilot" at bounding box center [880, 527] width 691 height 70
click at [689, 518] on textarea "I developed Bluejay AI's chat application from conceptions to production pilot" at bounding box center [880, 527] width 691 height 70
click at [1184, 522] on textarea "I developed Bluejay AI (a B2B regtech startup)'s chat application from concepti…" at bounding box center [880, 527] width 691 height 70
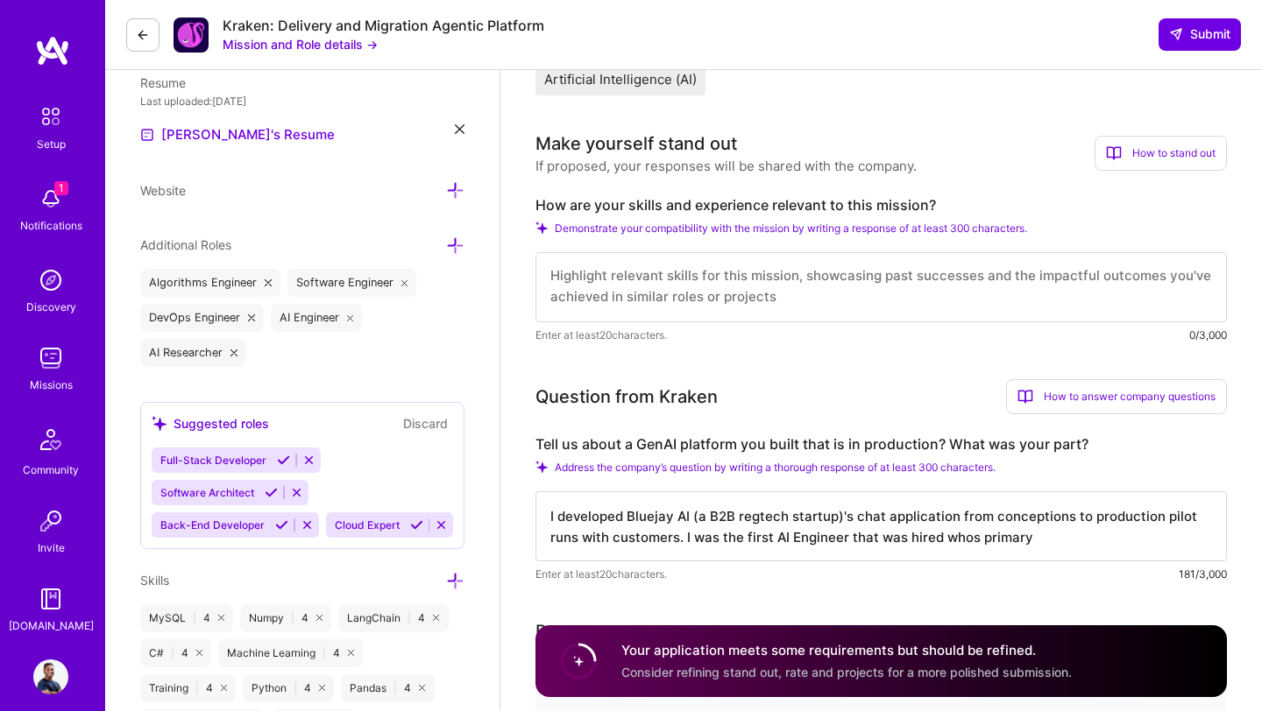
paste textarea "Company's preferred hourly rate range:"
drag, startPoint x: 944, startPoint y: 541, endPoint x: 972, endPoint y: 564, distance: 36.0
click at [972, 565] on textarea "I developed Bluejay AI (a B2B regtech startup)'s chat application from concepti…" at bounding box center [880, 537] width 691 height 91
click at [939, 542] on textarea "I developed Bluejay AI (a B2B regtech startup)'s chat application from concepti…" at bounding box center [880, 527] width 691 height 70
click at [742, 556] on textarea "I developed Bluejay AI (a B2B regtech startup)'s chat application from concepti…" at bounding box center [880, 537] width 691 height 91
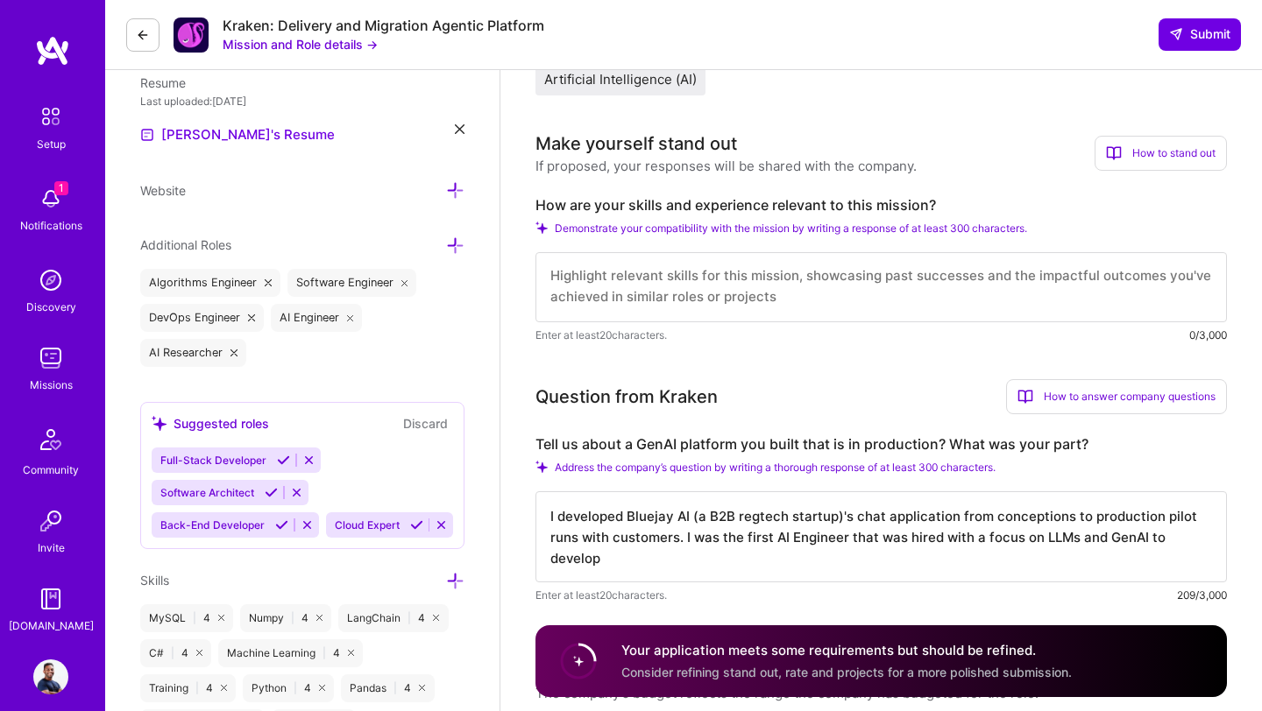
click at [551, 563] on textarea "I developed Bluejay AI (a B2B regtech startup)'s chat application from concepti…" at bounding box center [880, 537] width 691 height 91
click at [694, 564] on textarea "I developed Bluejay AI (a B2B regtech startup)'s chat application from concepti…" at bounding box center [880, 537] width 691 height 91
click at [1023, 567] on textarea "I developed Bluejay AI (a B2B regtech startup)'s chat application from concepti…" at bounding box center [880, 537] width 691 height 91
click at [1099, 569] on textarea "I developed Bluejay AI (a B2B regtech startup)'s chat application from concepti…" at bounding box center [880, 537] width 691 height 91
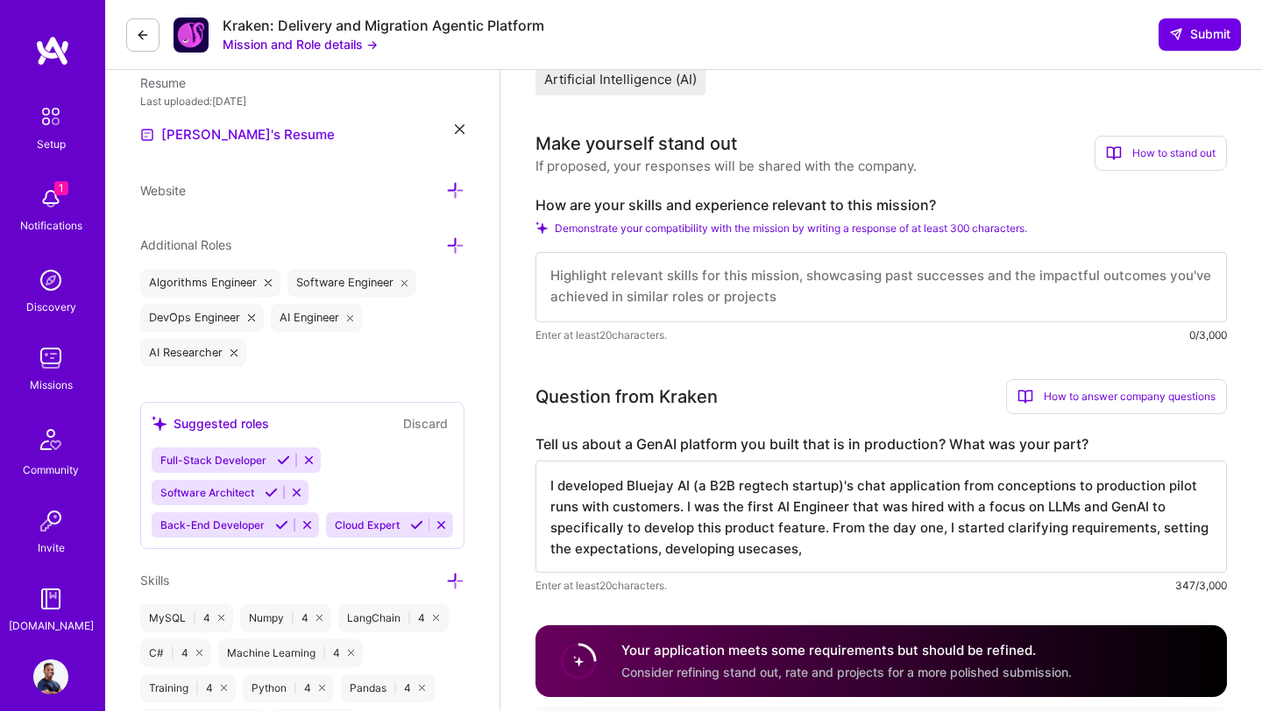
click at [756, 551] on textarea "I developed Bluejay AI (a B2B regtech startup)'s chat application from concepti…" at bounding box center [880, 517] width 691 height 112
click at [813, 554] on textarea "I developed Bluejay AI (a B2B regtech startup)'s chat application from concepti…" at bounding box center [880, 517] width 691 height 112
click at [1094, 555] on textarea "I developed Bluejay AI (a B2B regtech startup)'s chat application from concepti…" at bounding box center [880, 517] width 691 height 112
click at [805, 555] on textarea "I developed Bluejay AI (a B2B regtech startup)'s chat application from concepti…" at bounding box center [880, 517] width 691 height 112
click at [1199, 553] on textarea "I developed Bluejay AI (a B2B regtech startup)'s chat application from concepti…" at bounding box center [880, 517] width 691 height 112
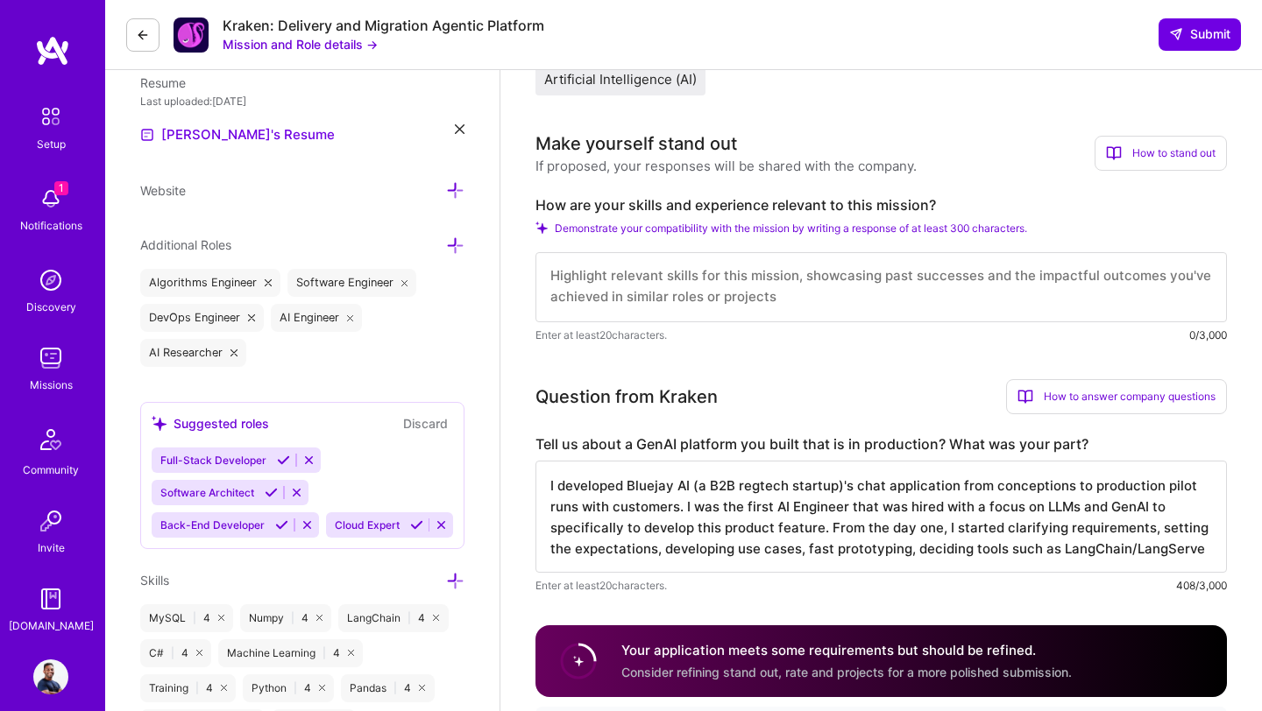
click at [1148, 534] on textarea "I developed Bluejay AI (a B2B regtech startup)'s chat application from concepti…" at bounding box center [880, 517] width 691 height 112
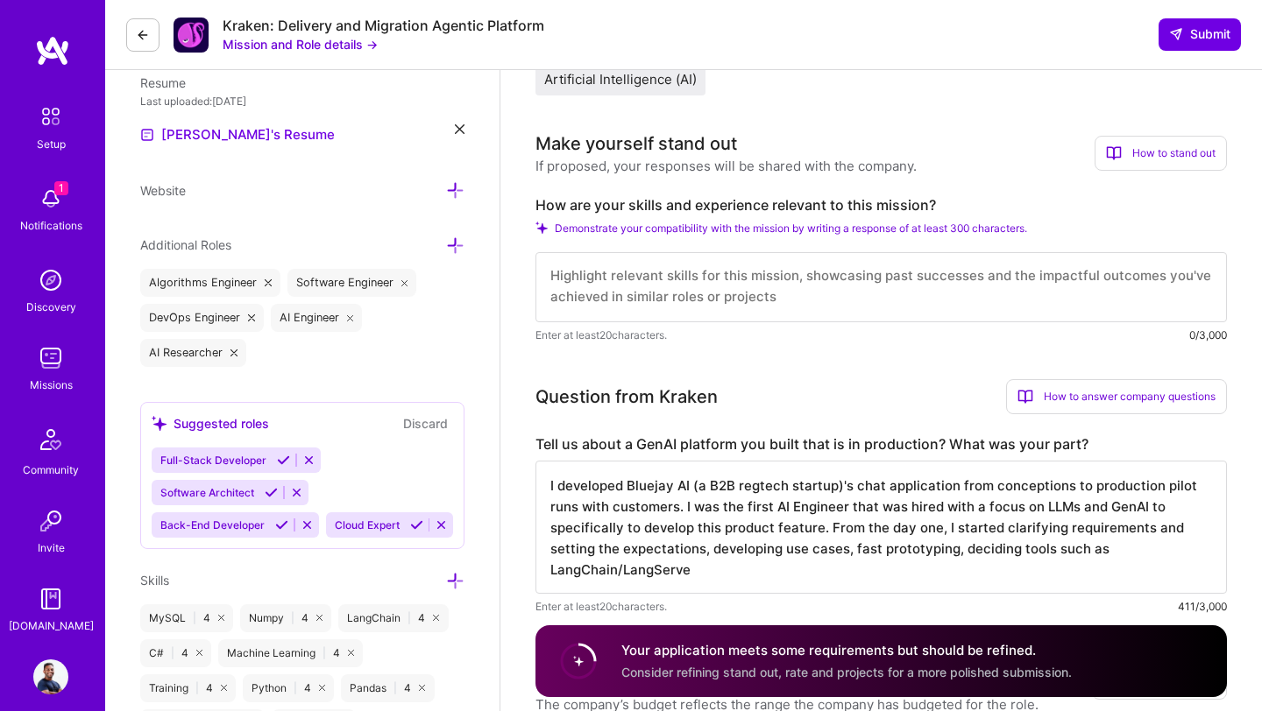
click at [610, 552] on textarea "I developed Bluejay AI (a B2B regtech startup)'s chat application from concepti…" at bounding box center [880, 527] width 691 height 133
drag, startPoint x: 827, startPoint y: 530, endPoint x: 994, endPoint y: 532, distance: 166.5
click at [994, 532] on textarea "I developed Bluejay AI (a B2B regtech startup)'s chat application from concepti…" at bounding box center [880, 527] width 691 height 133
click at [1053, 554] on textarea "I developed Bluejay AI (a B2B regtech startup)'s chat application from concepti…" at bounding box center [880, 527] width 691 height 133
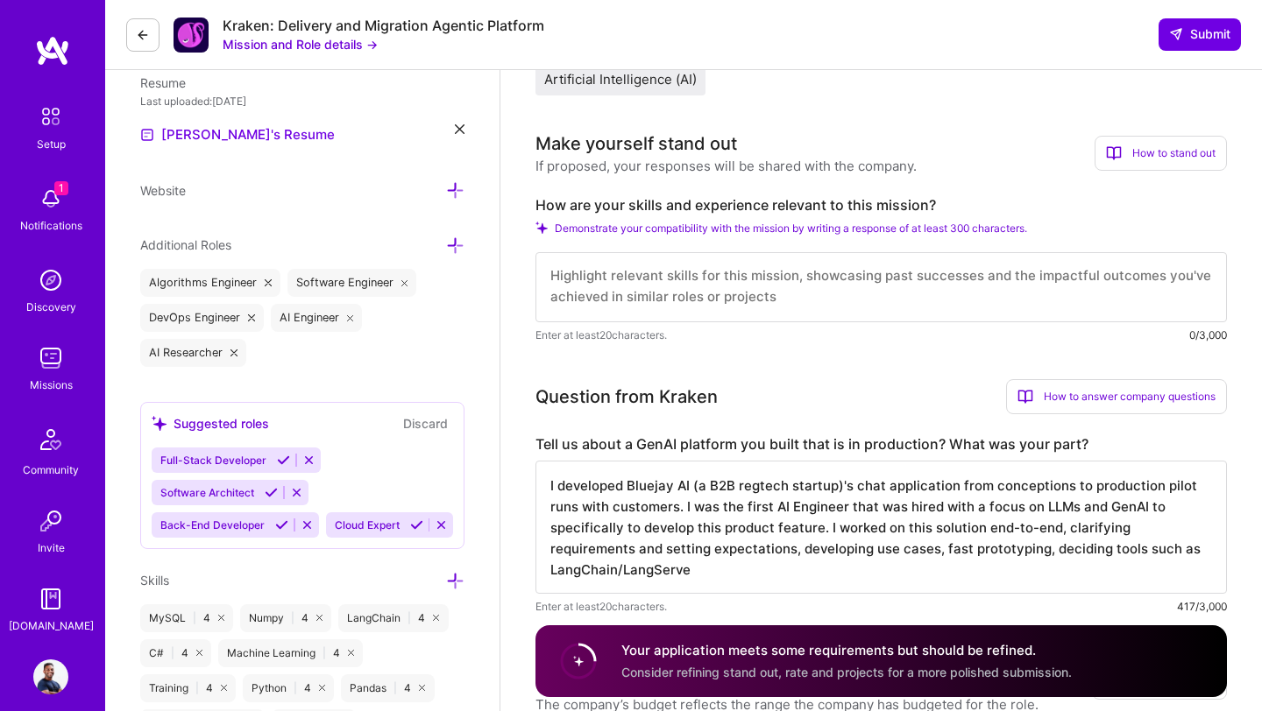
click at [831, 575] on textarea "I developed Bluejay AI (a B2B regtech startup)'s chat application from concepti…" at bounding box center [880, 527] width 691 height 133
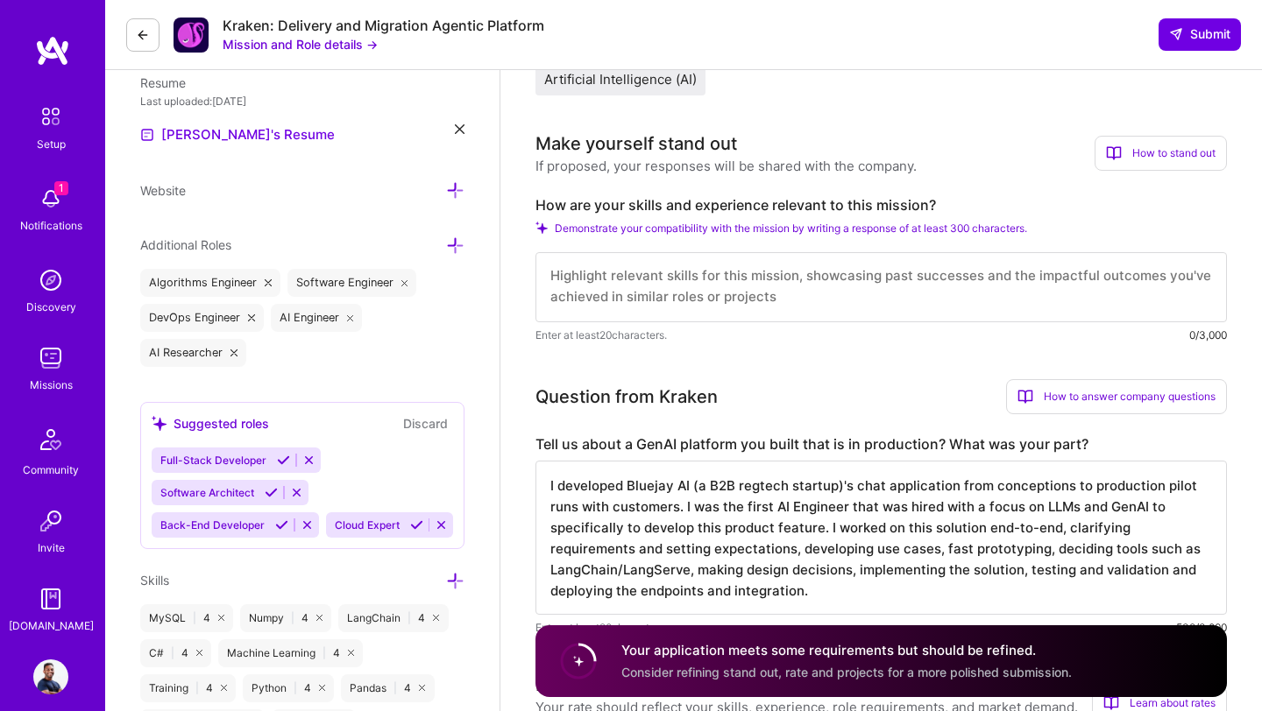
click at [871, 507] on textarea "I developed Bluejay AI (a B2B regtech startup)'s chat application from concepti…" at bounding box center [880, 538] width 691 height 154
click at [823, 534] on textarea "I developed Bluejay AI (a B2B regtech startup)'s chat application from concepti…" at bounding box center [880, 538] width 691 height 154
click at [681, 509] on textarea "I developed Bluejay AI (a B2B regtech startup)'s chat application from concepti…" at bounding box center [880, 538] width 691 height 154
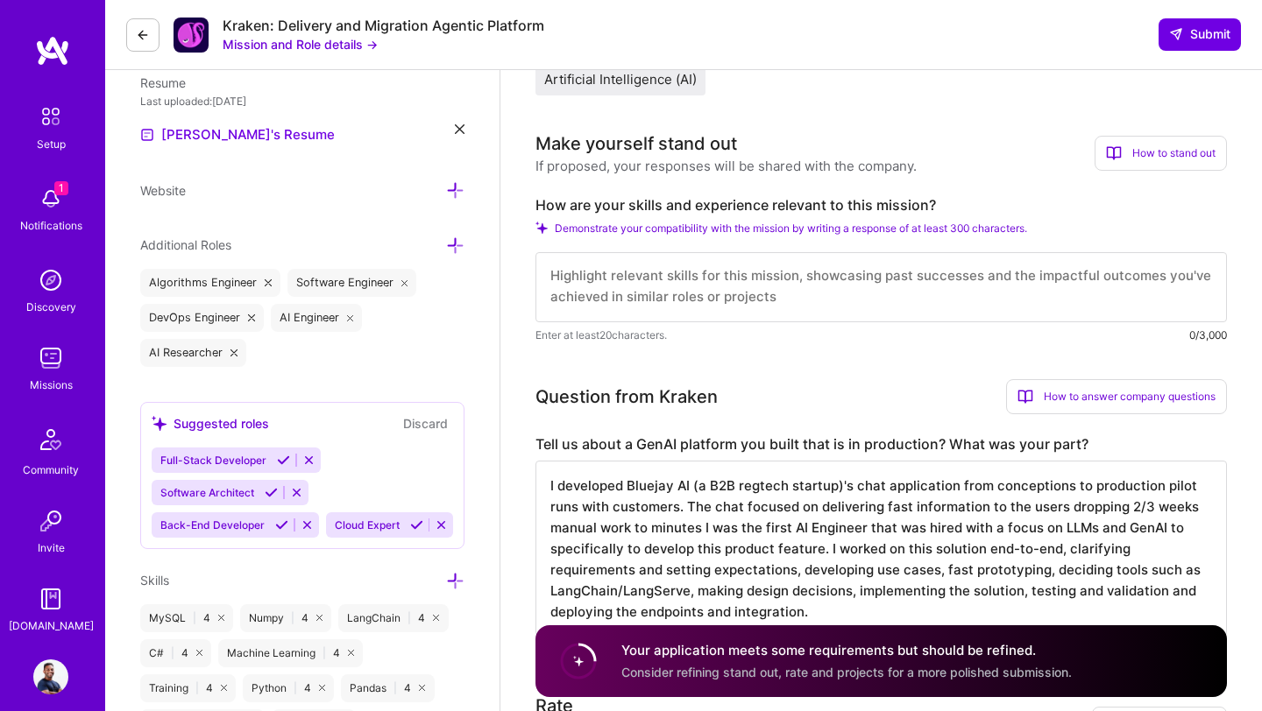
type textarea "I developed Bluejay AI (a B2B regtech startup)'s chat application from concepti…"
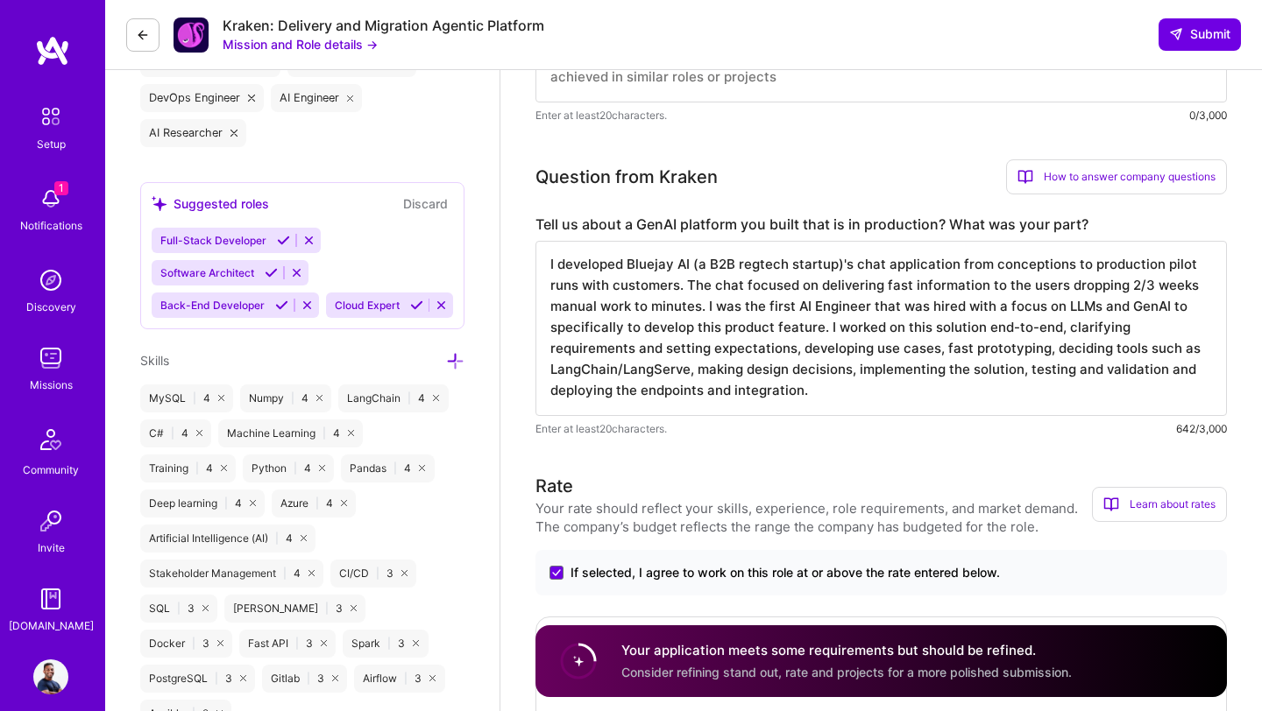
scroll to position [682, 0]
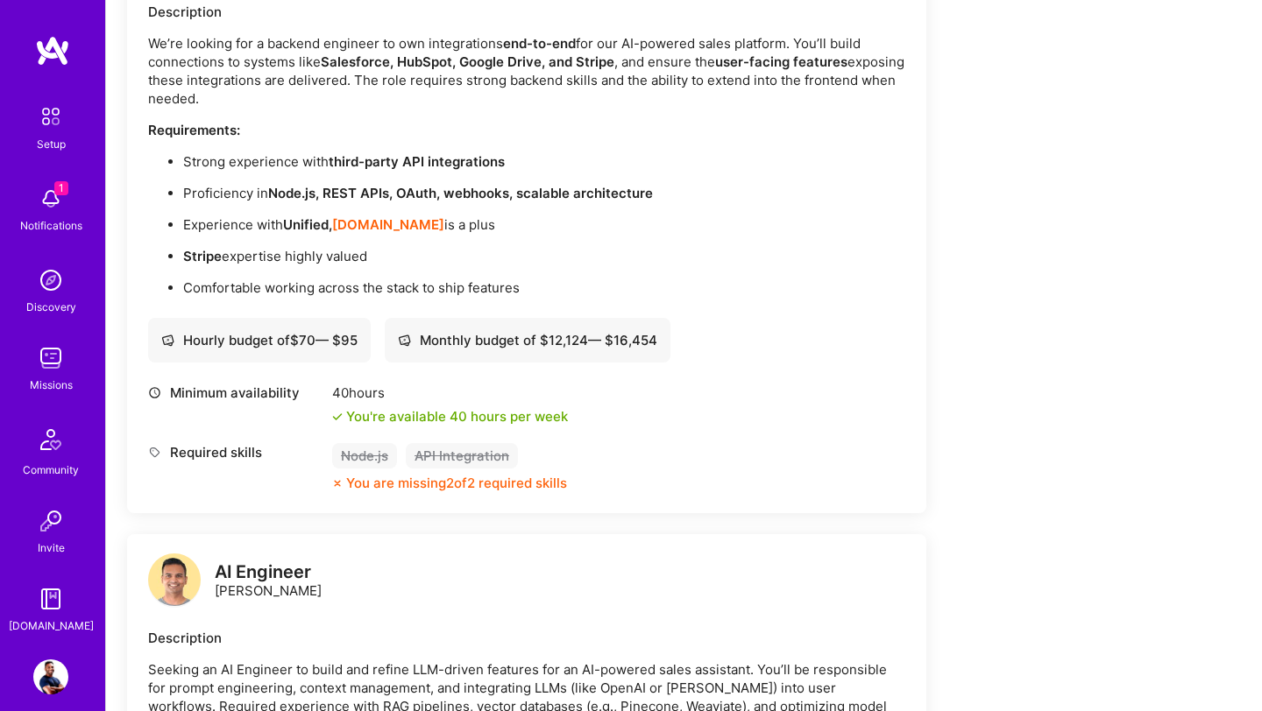
scroll to position [1351, 0]
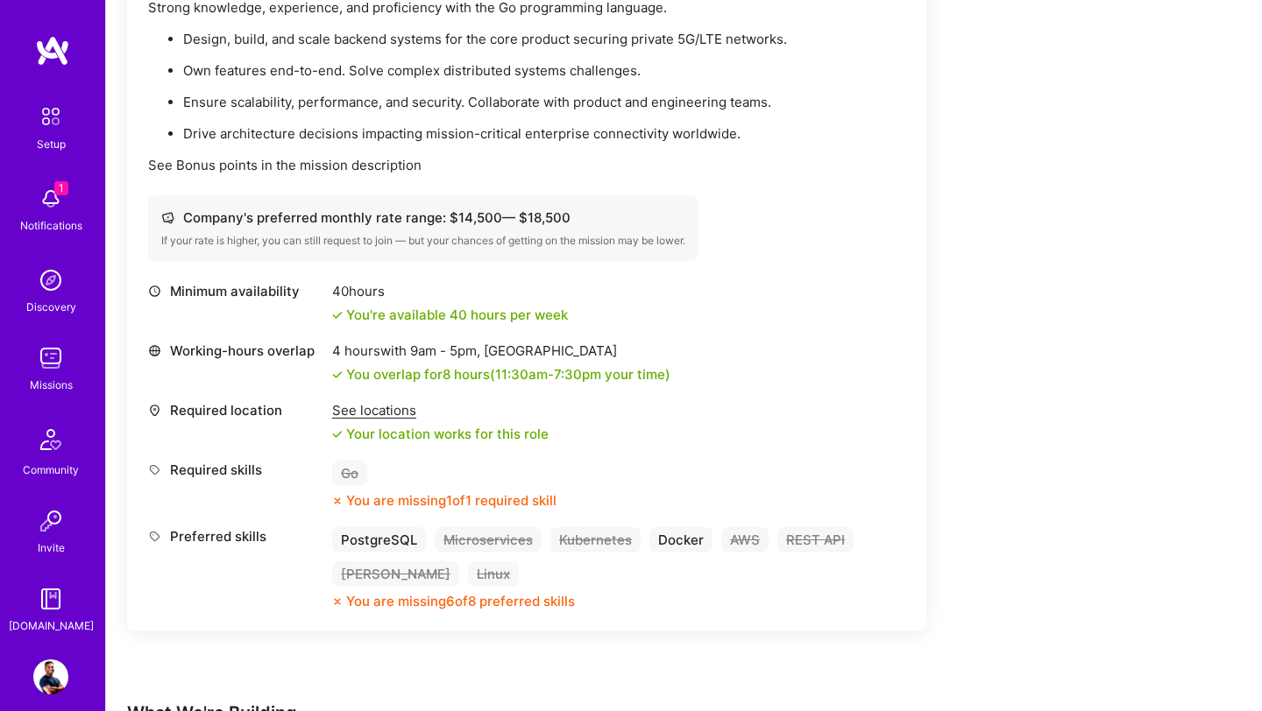
scroll to position [581, 0]
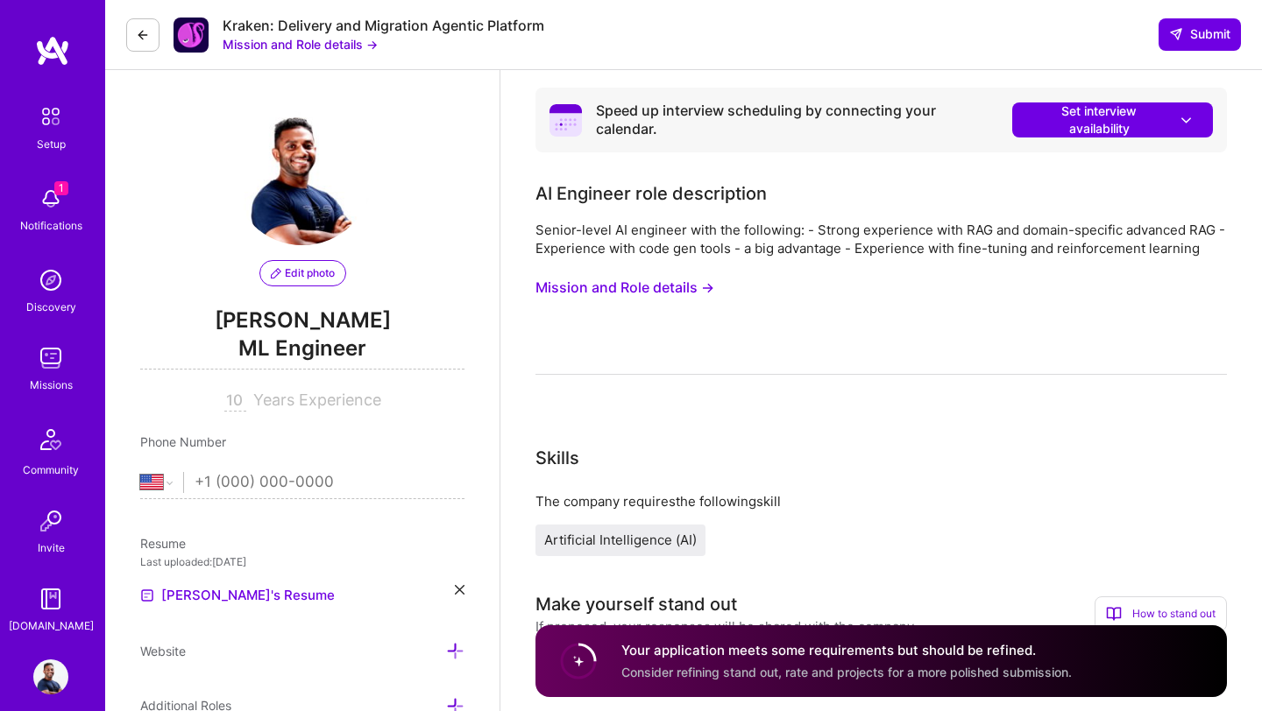
select select "US"
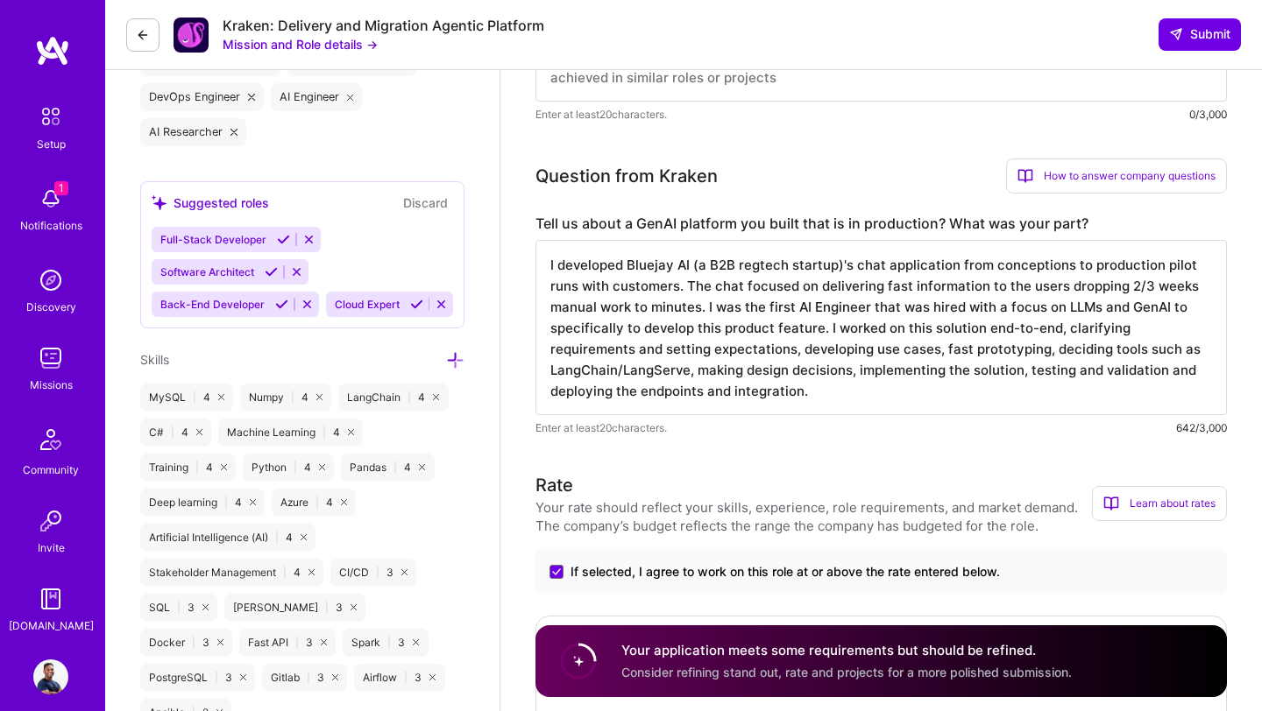
scroll to position [2, 0]
click at [836, 387] on textarea "I developed Bluejay AI (a B2B regtech startup)'s chat application from concepti…" at bounding box center [880, 327] width 691 height 175
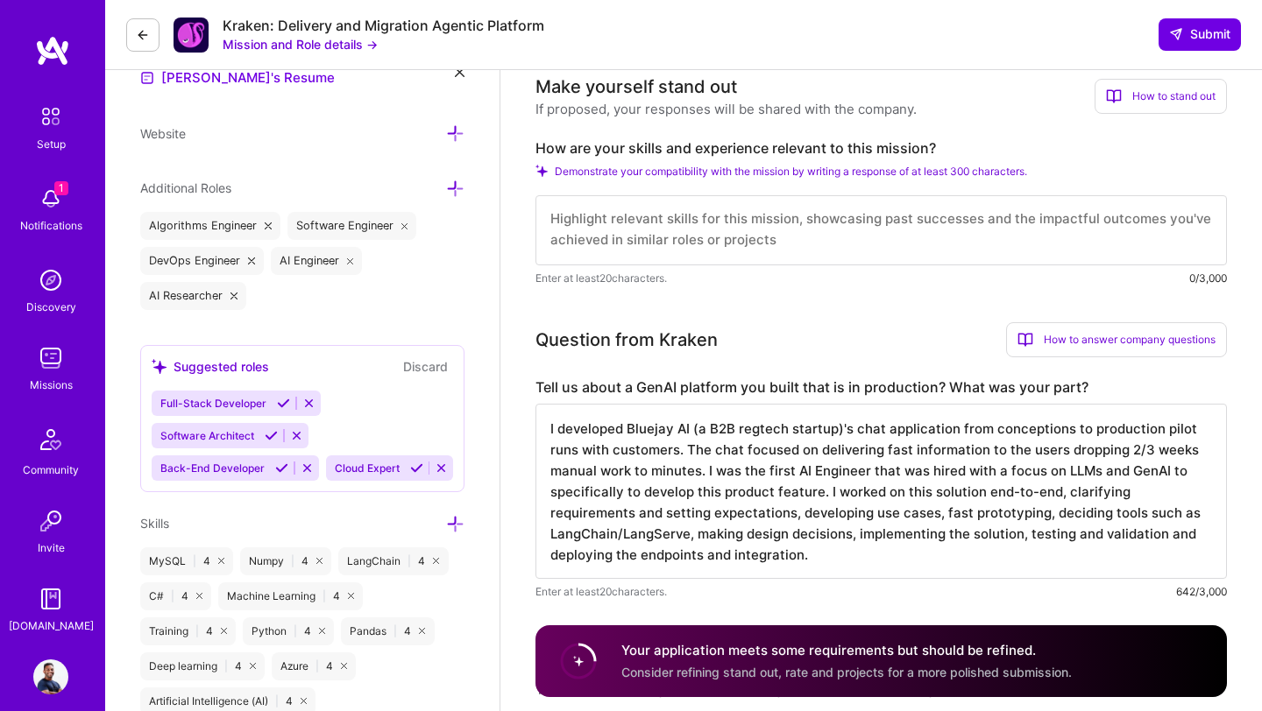
scroll to position [0, 0]
click at [746, 237] on textarea at bounding box center [880, 230] width 691 height 70
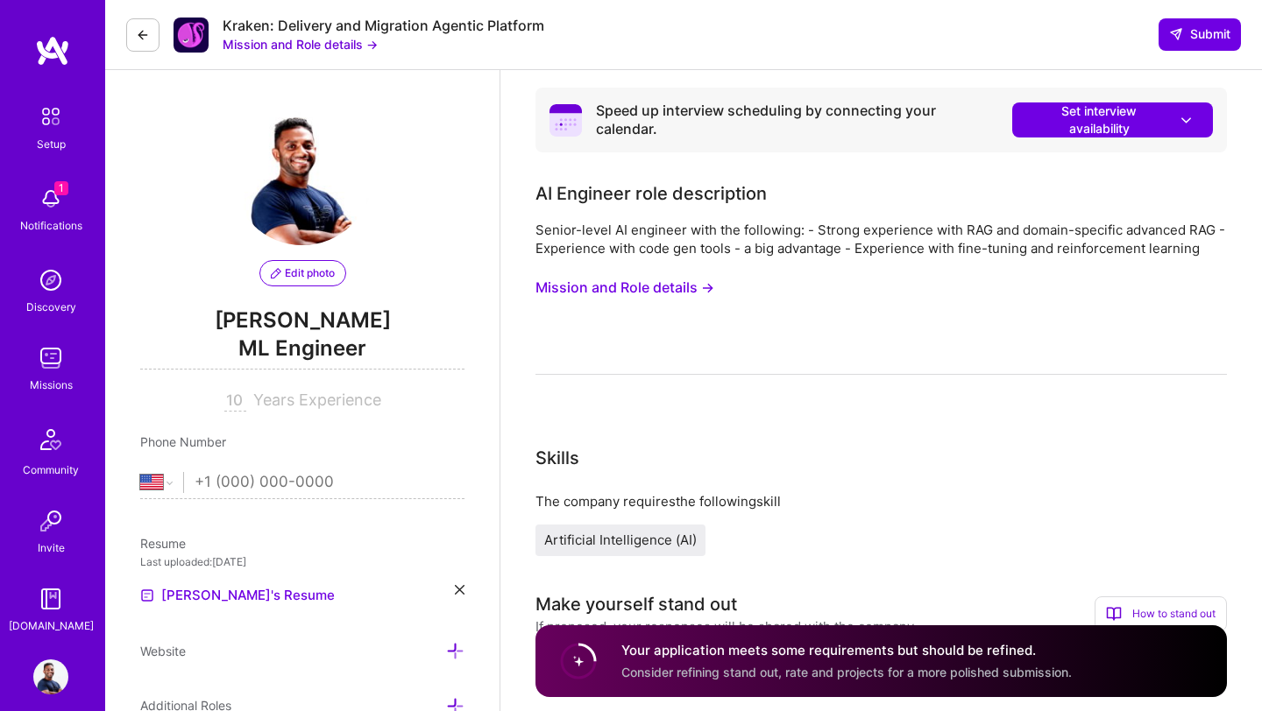
click at [684, 287] on button "Mission and Role details →" at bounding box center [624, 288] width 179 height 32
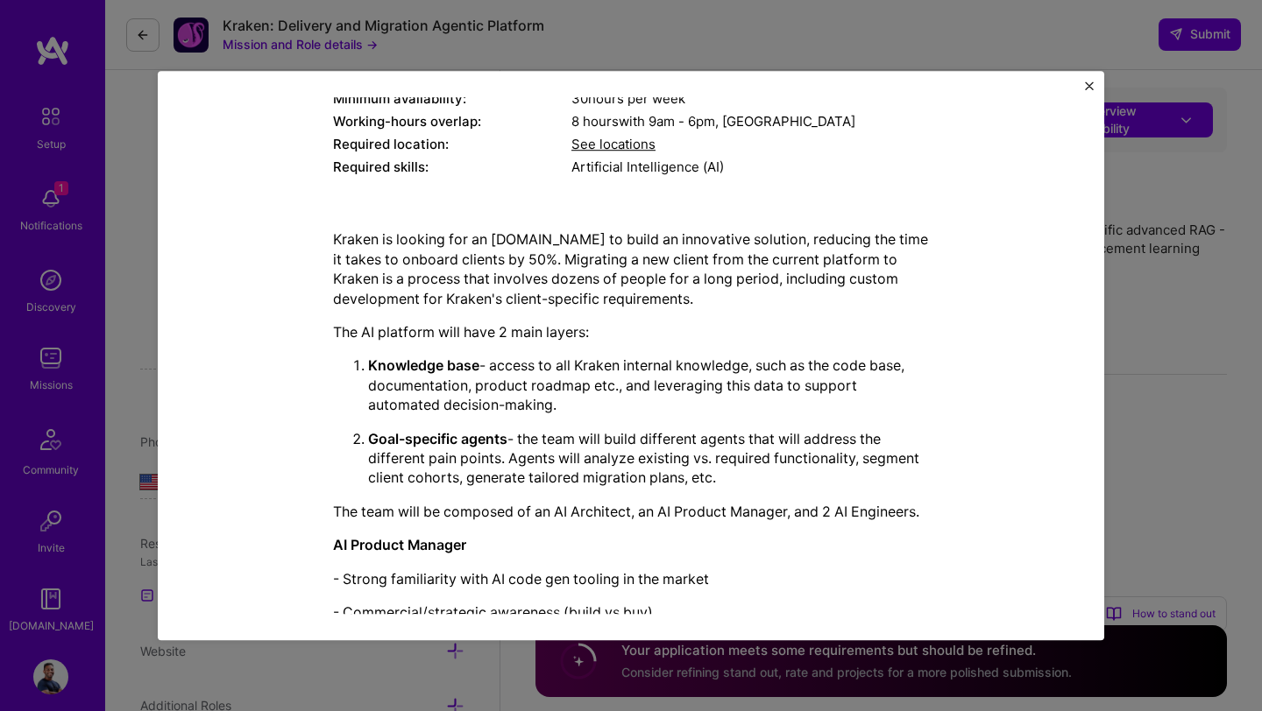
scroll to position [231, 0]
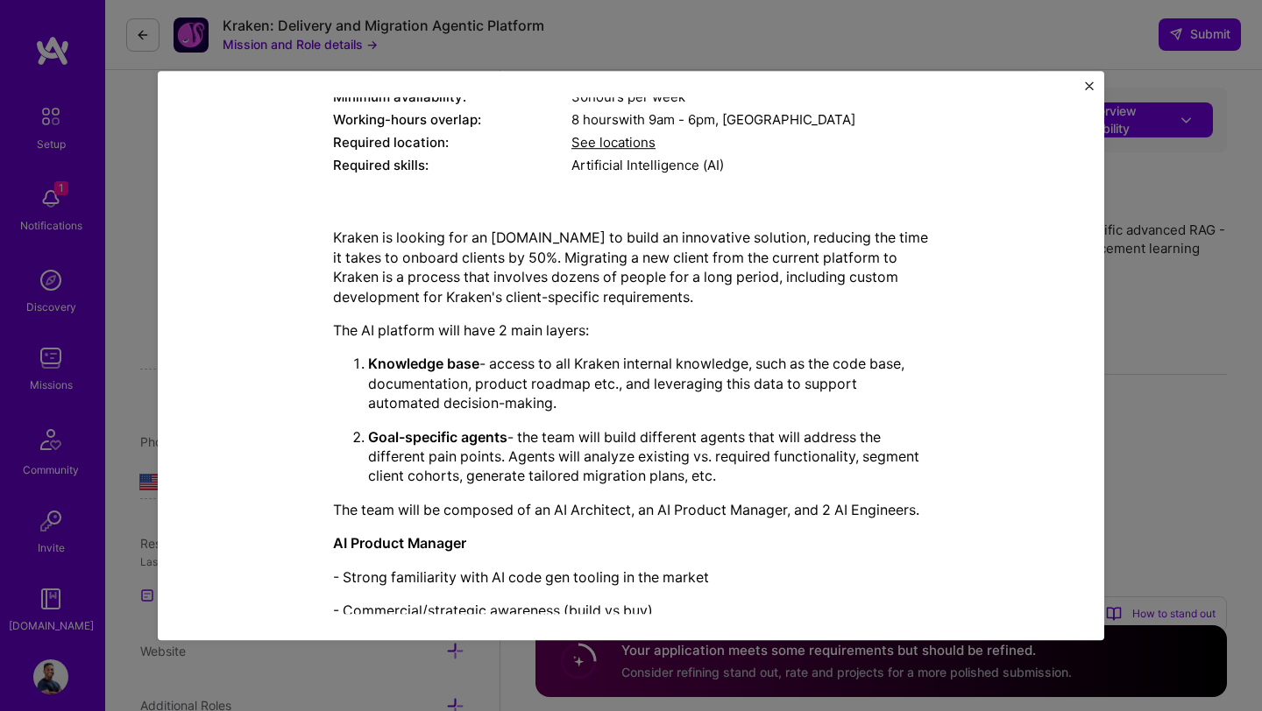
click at [1092, 89] on img "Close" at bounding box center [1089, 85] width 9 height 9
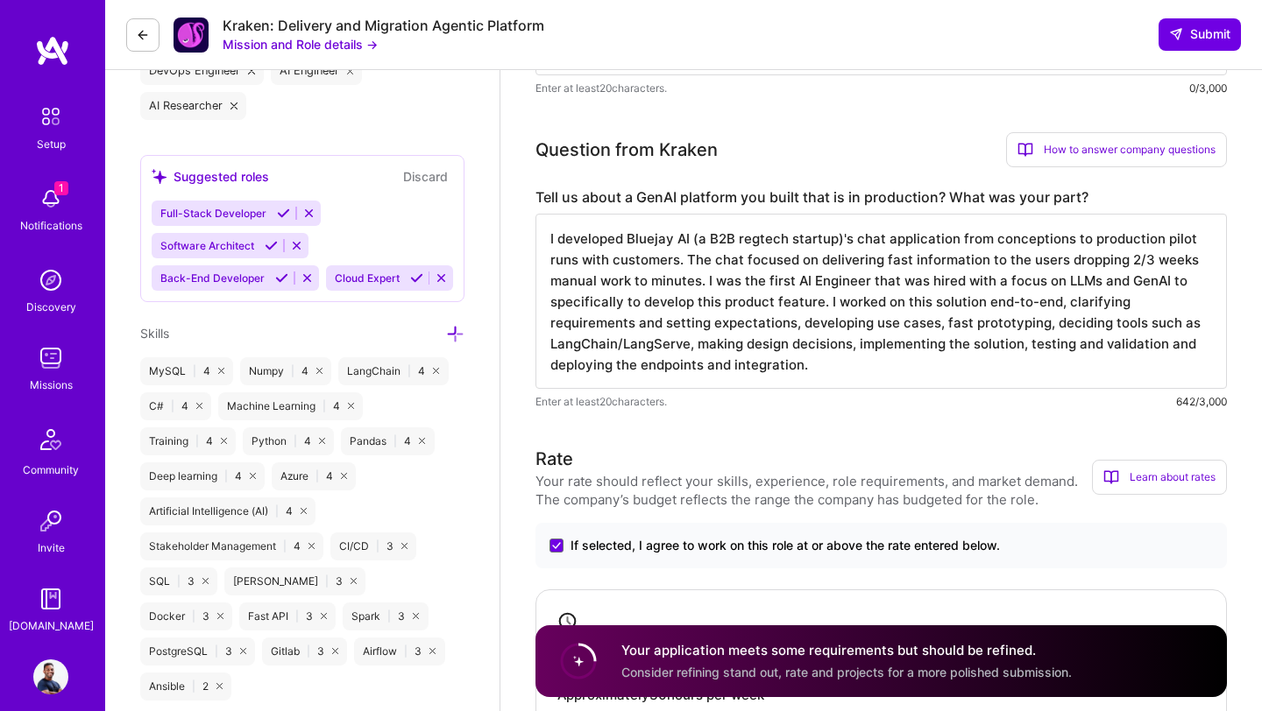
scroll to position [711, 0]
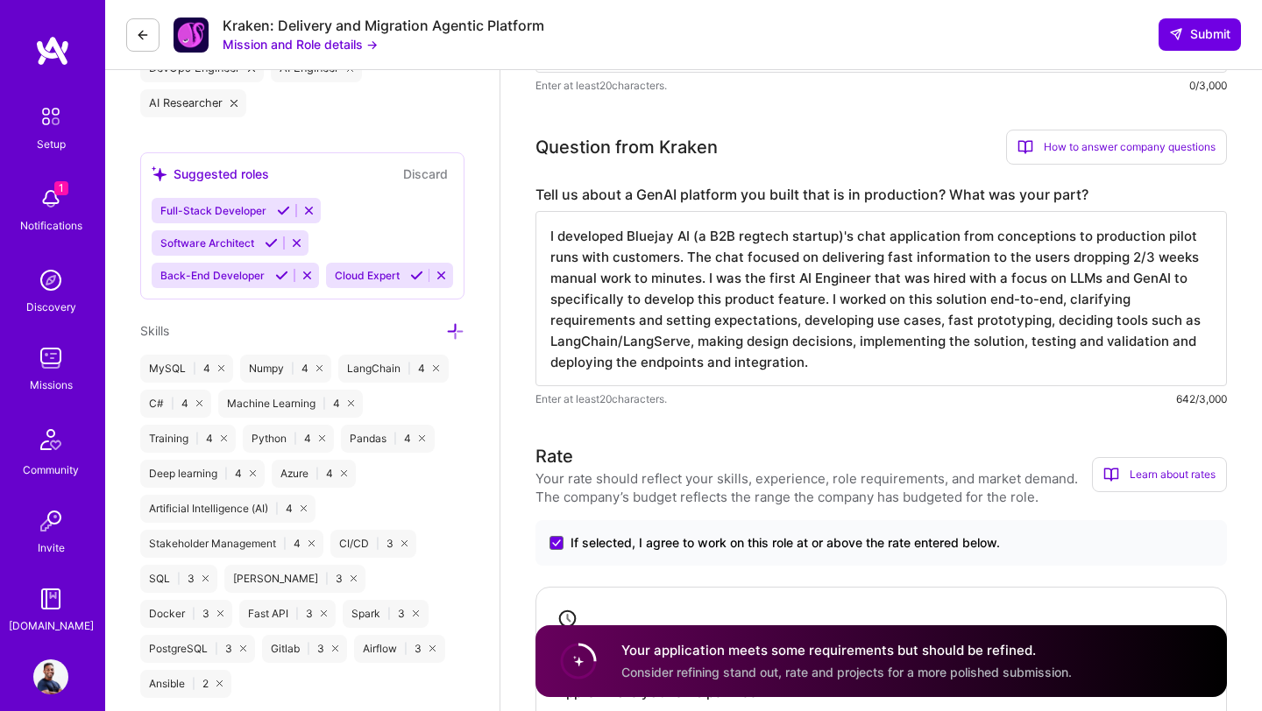
click at [986, 258] on textarea "I developed Bluejay AI (a B2B regtech startup)'s chat application from concepti…" at bounding box center [880, 298] width 691 height 175
click at [1038, 264] on textarea "I developed Bluejay AI (a B2B regtech startup)'s chat application from concepti…" at bounding box center [880, 298] width 691 height 175
click at [1036, 254] on textarea "I developed Bluejay AI (a B2B regtech startup)'s chat application from concepti…" at bounding box center [880, 298] width 691 height 175
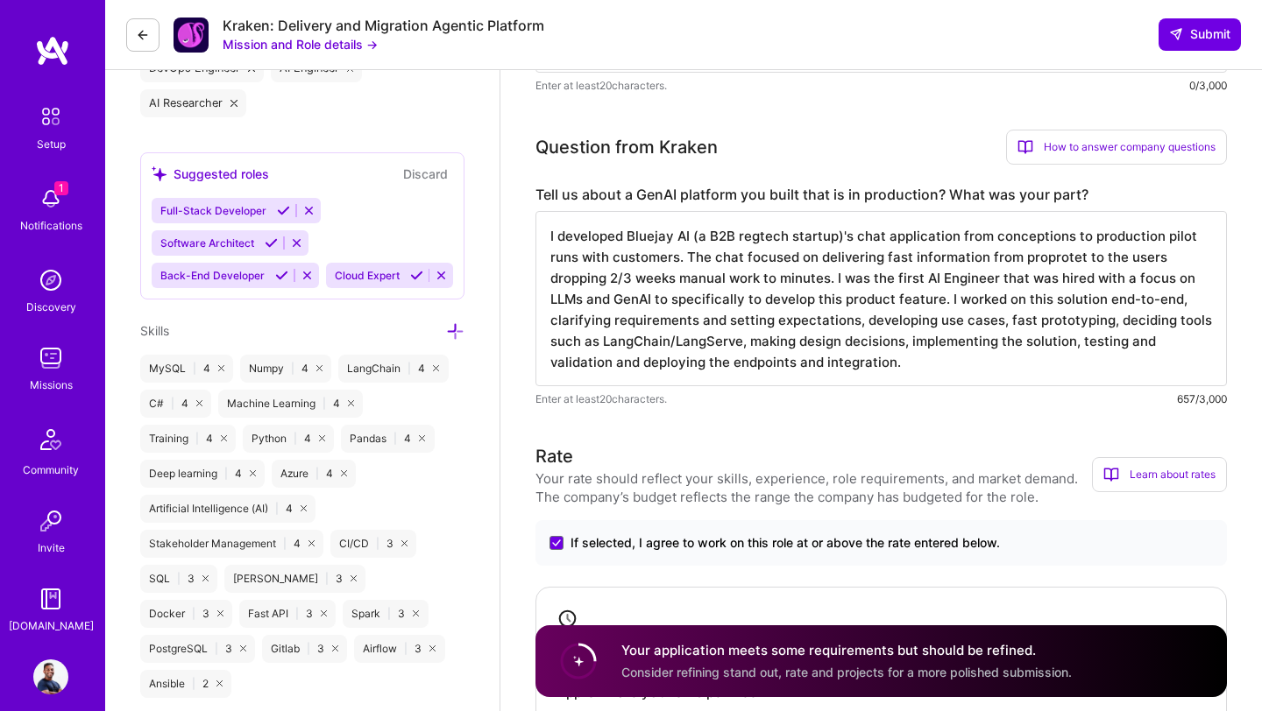
paste textarea "ietary"
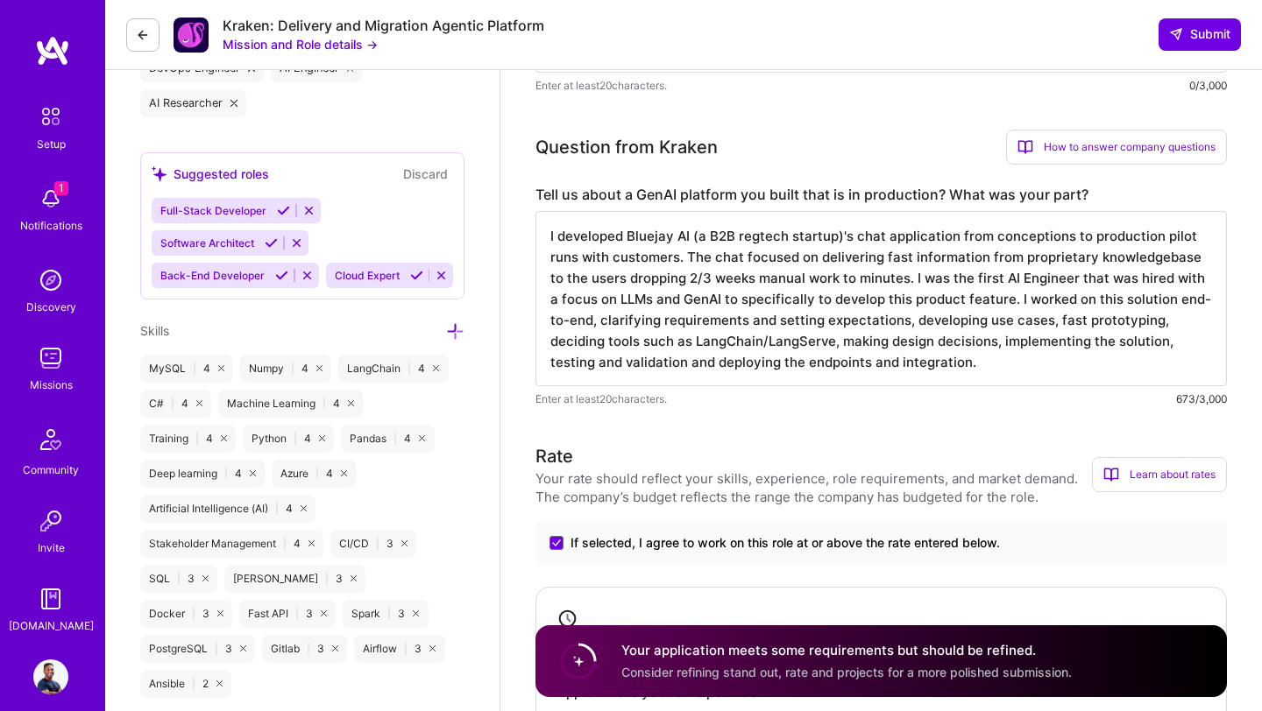
click at [1157, 258] on textarea "I developed Bluejay AI (a B2B regtech startup)'s chat application from concepti…" at bounding box center [880, 298] width 691 height 175
click at [1140, 265] on textarea "I developed Bluejay AI (a B2B regtech startup)'s chat application from concepti…" at bounding box center [880, 298] width 691 height 175
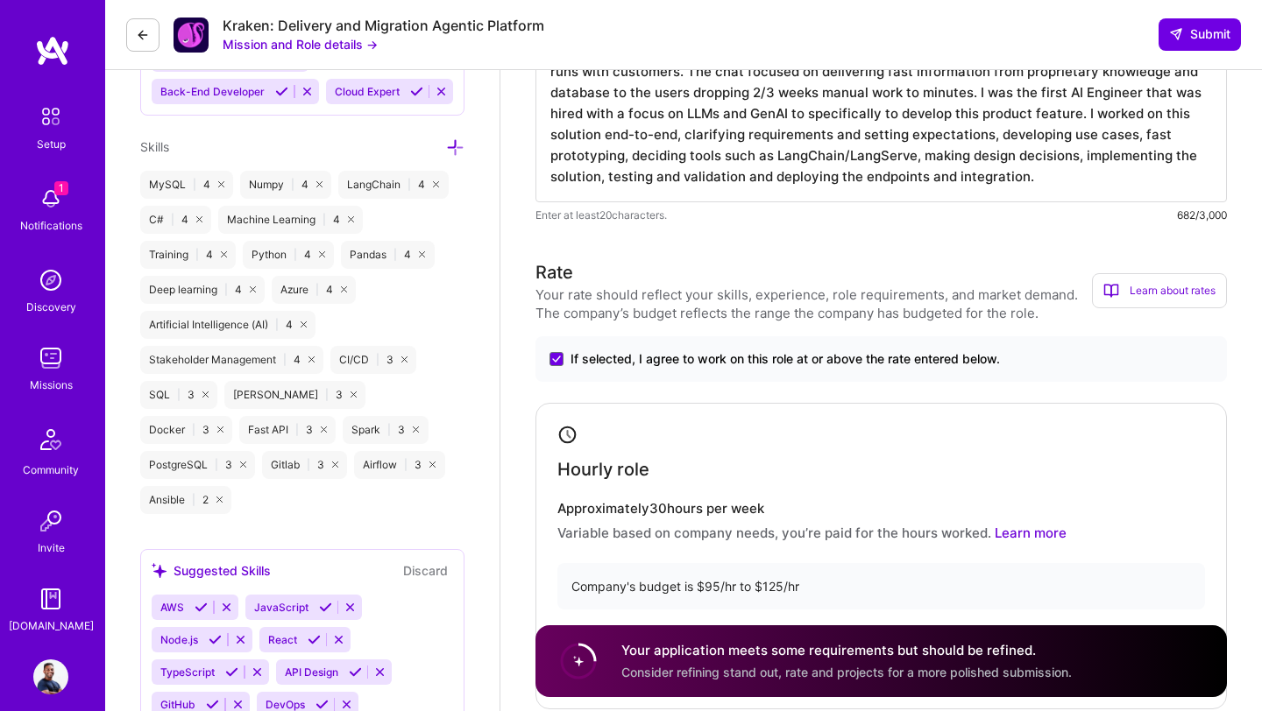
scroll to position [898, 0]
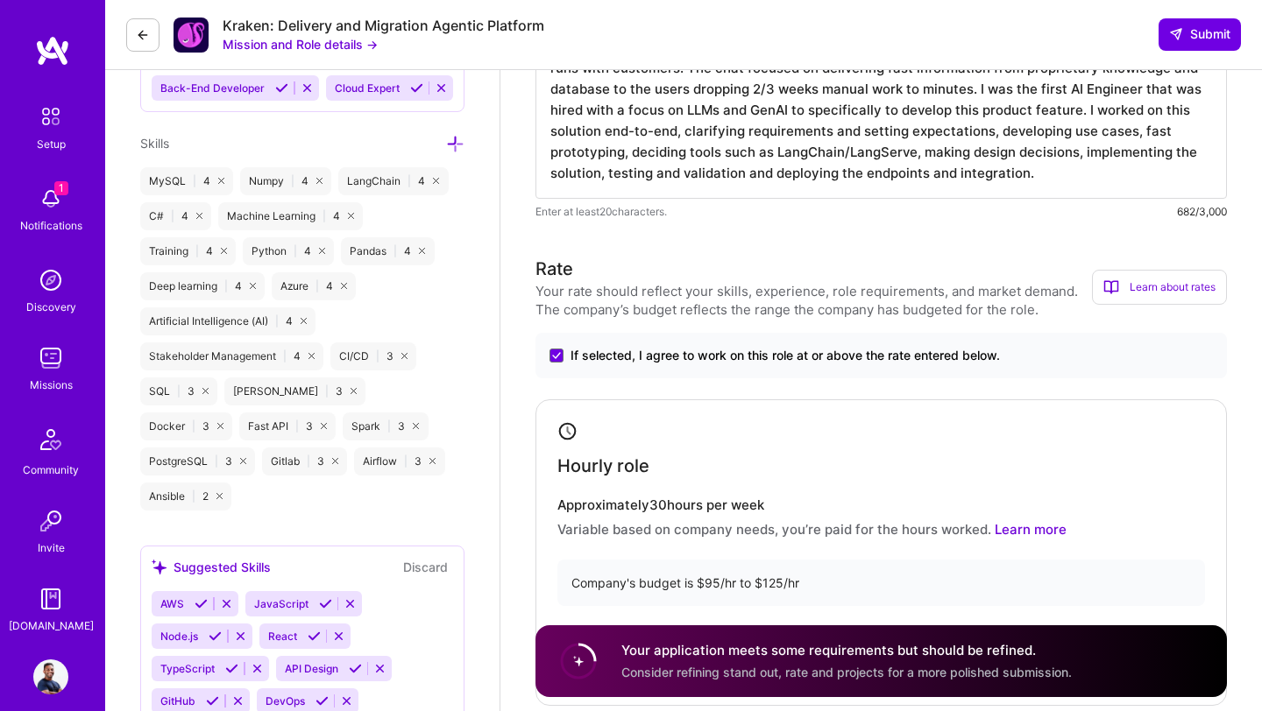
type textarea "I developed Bluejay AI (a B2B regtech startup)'s chat application from concepti…"
click at [878, 661] on div "Your application meets some requirements but should be refined. Consider refini…" at bounding box center [846, 661] width 450 height 40
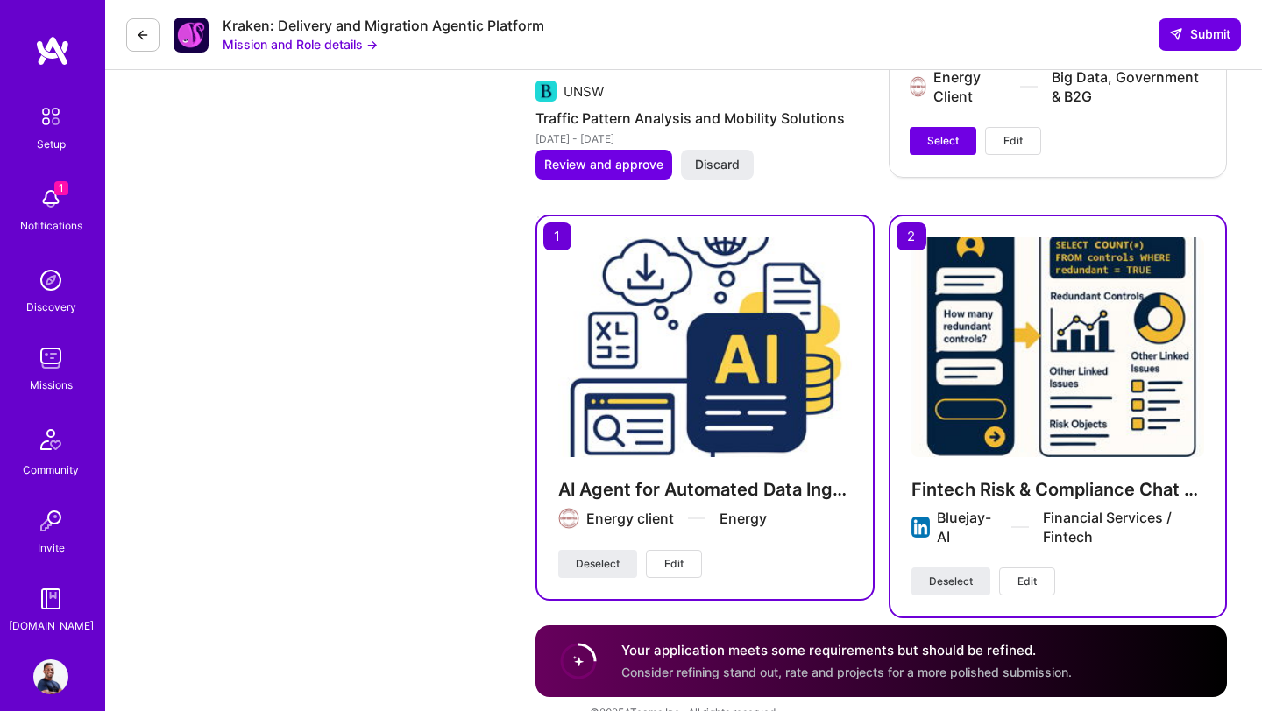
scroll to position [3853, 0]
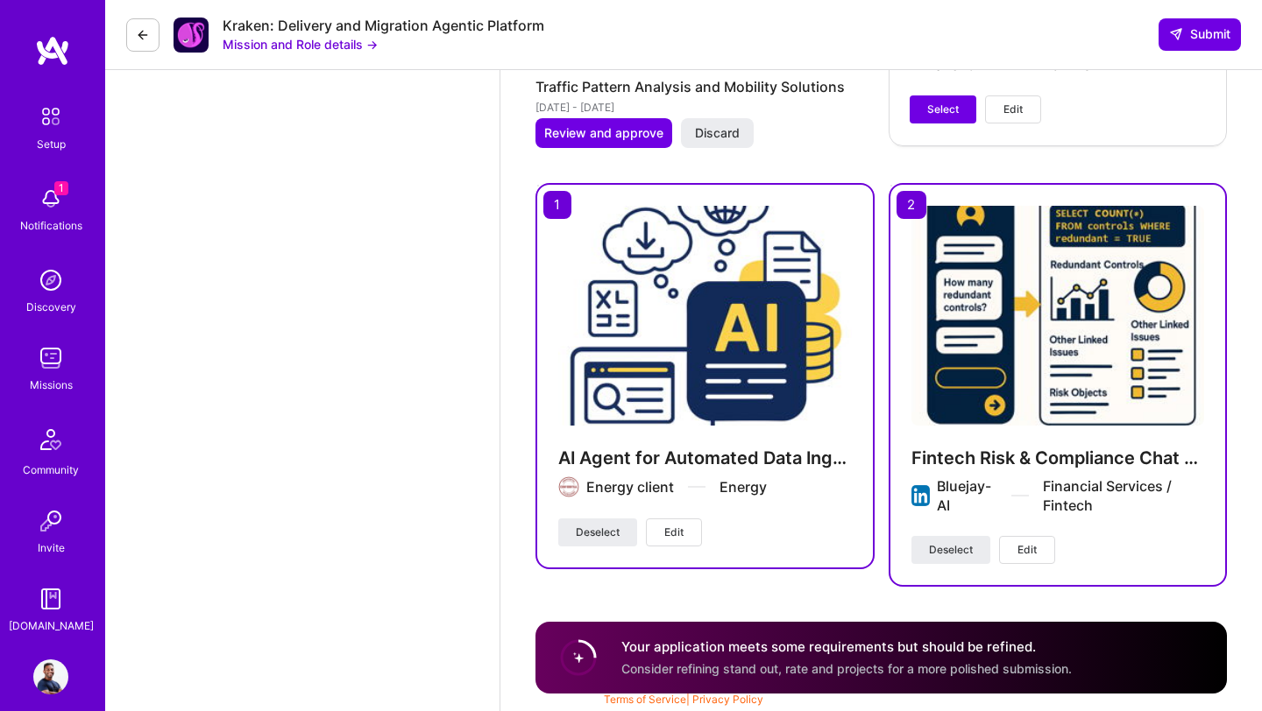
click at [866, 672] on span "Consider refining stand out, rate and projects for a more polished submission." at bounding box center [846, 668] width 450 height 15
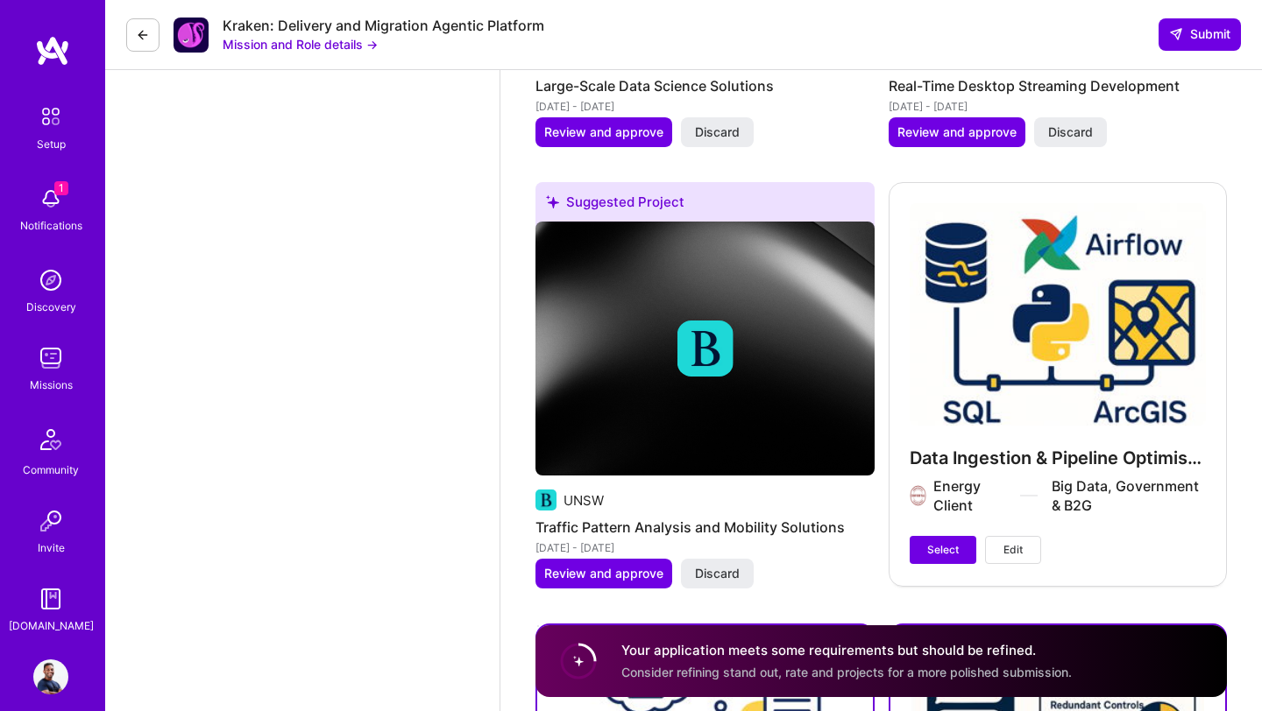
scroll to position [3414, 0]
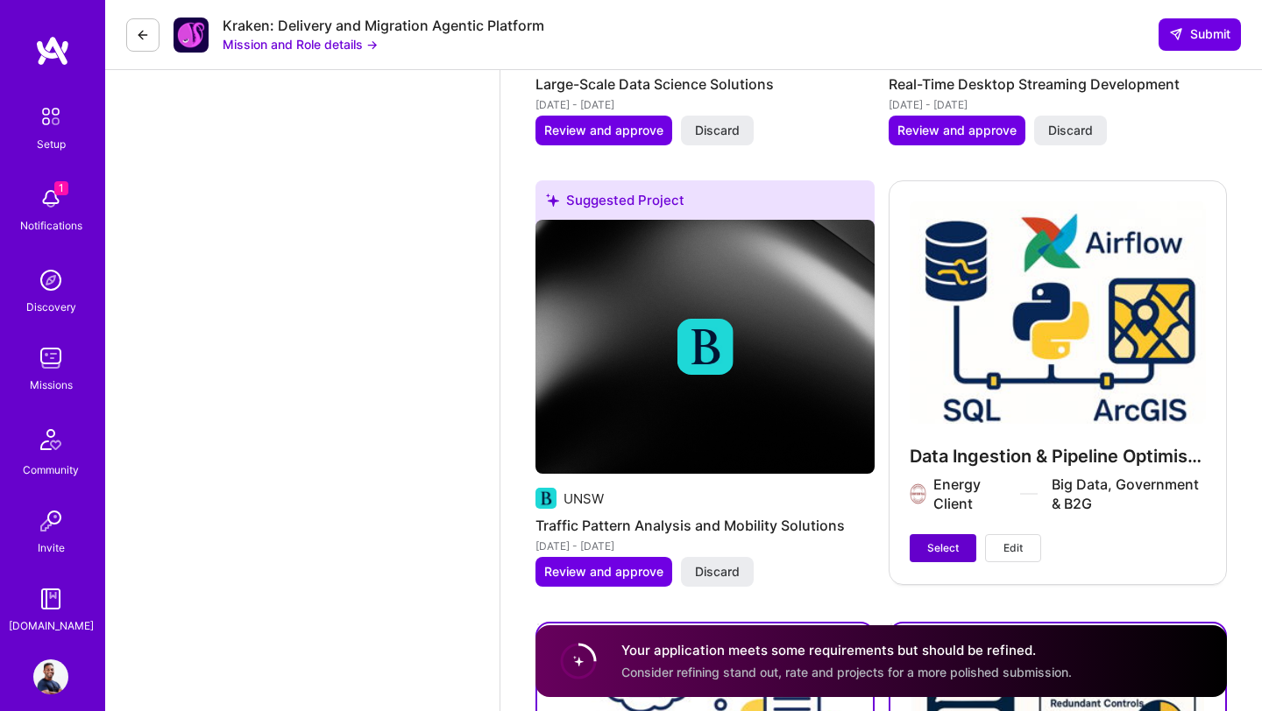
click at [950, 552] on span "Select" at bounding box center [943, 549] width 32 height 16
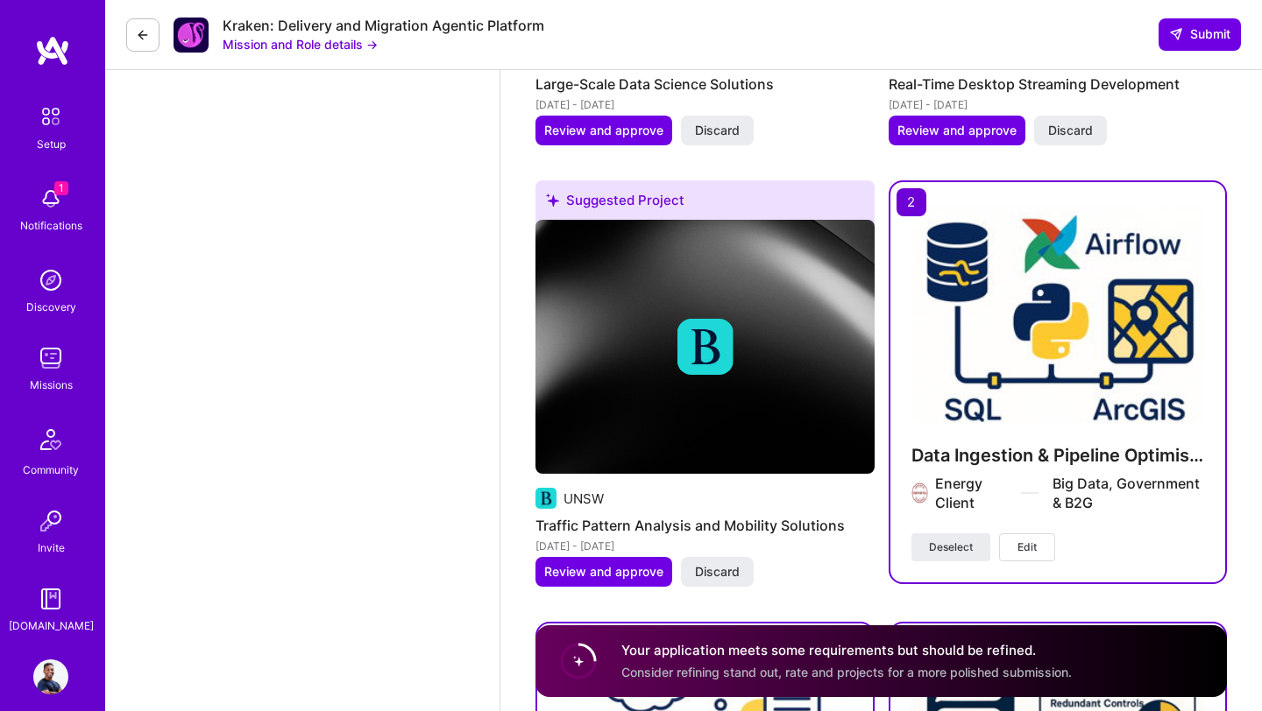
click at [851, 575] on div "Suggested Project UNSW Traffic Pattern Analysis and Mobility Solutions [DATE] -…" at bounding box center [704, 394] width 339 height 428
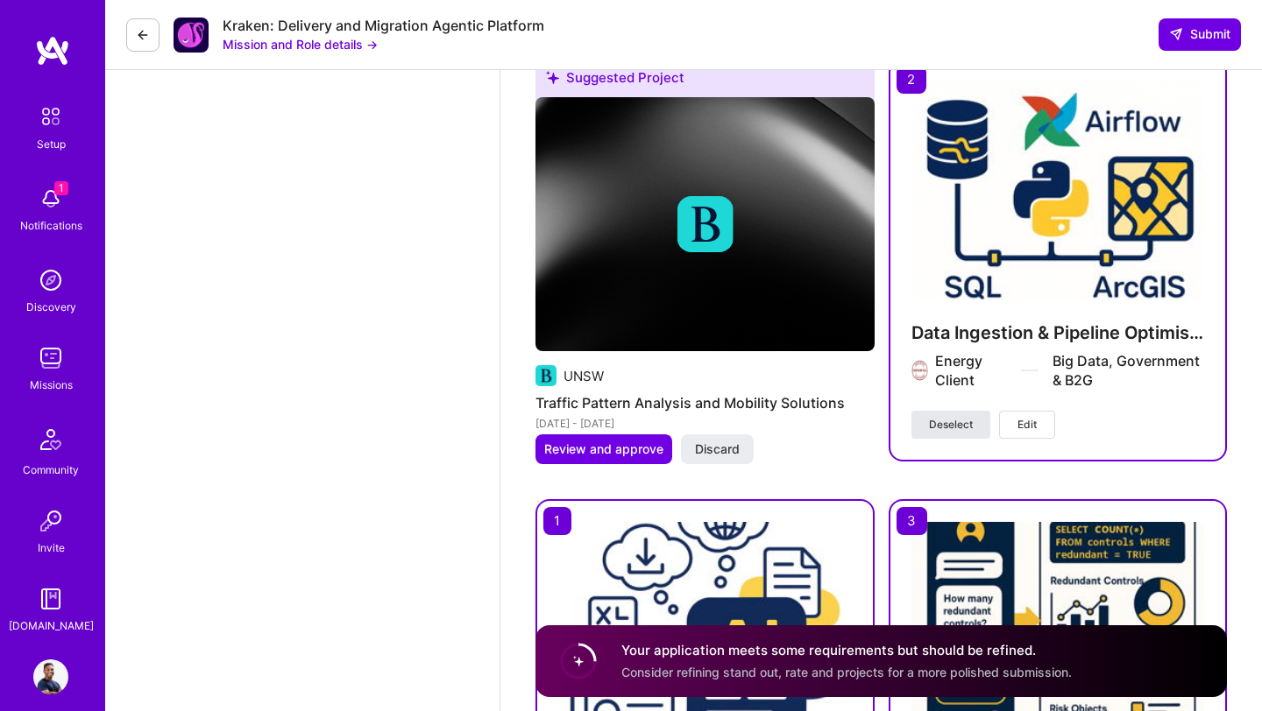
click at [938, 425] on span "Deselect" at bounding box center [951, 425] width 44 height 16
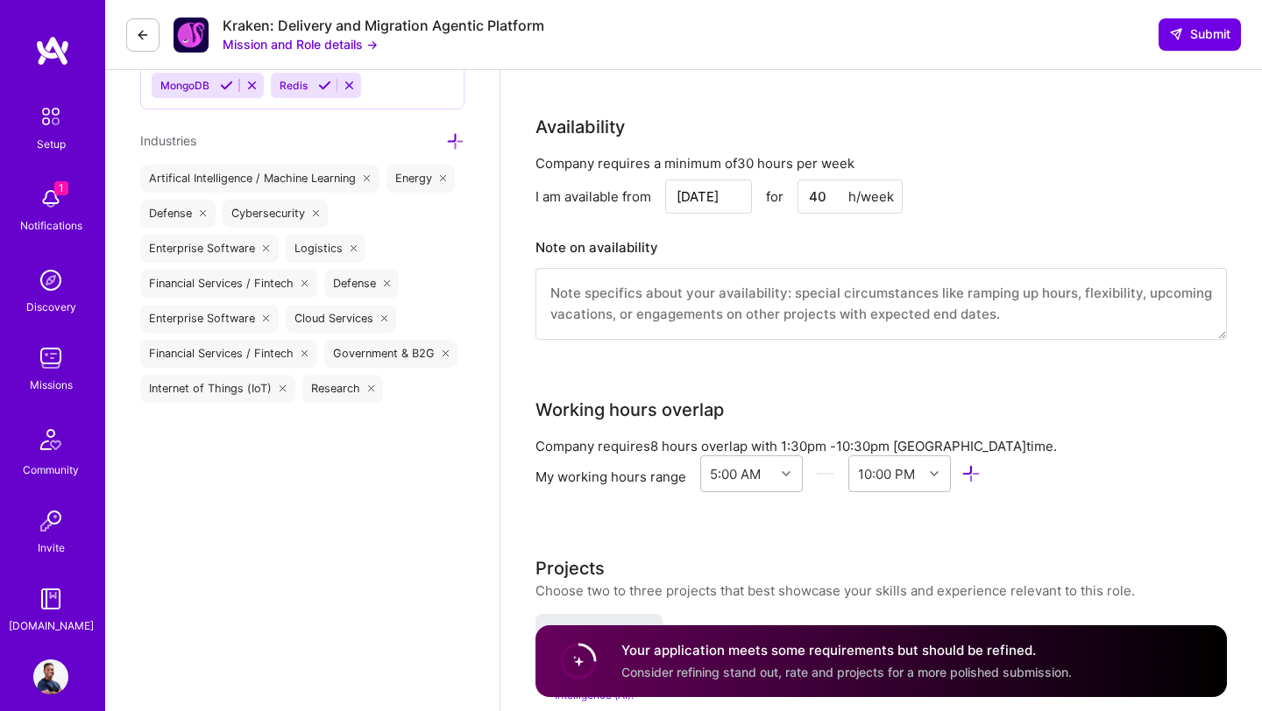
scroll to position [1334, 0]
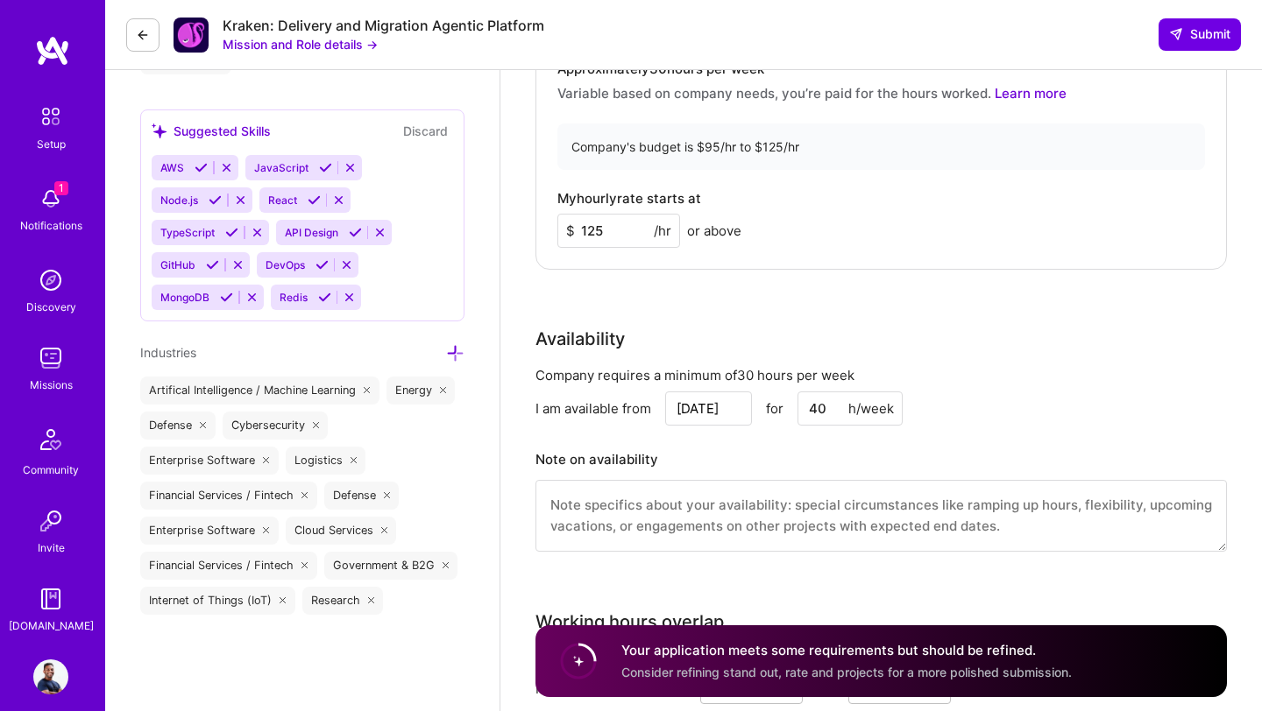
click at [675, 523] on textarea at bounding box center [880, 516] width 691 height 72
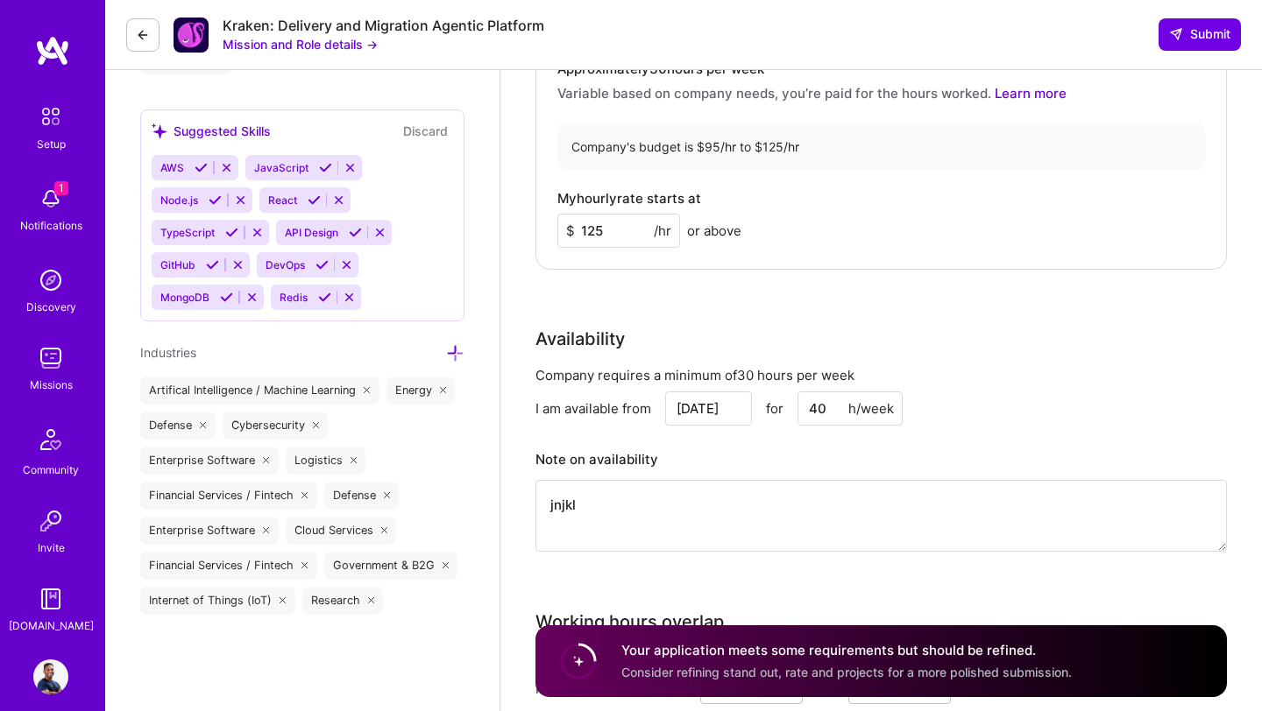
click at [652, 516] on textarea "jnjkl" at bounding box center [880, 516] width 691 height 72
type textarea "j"
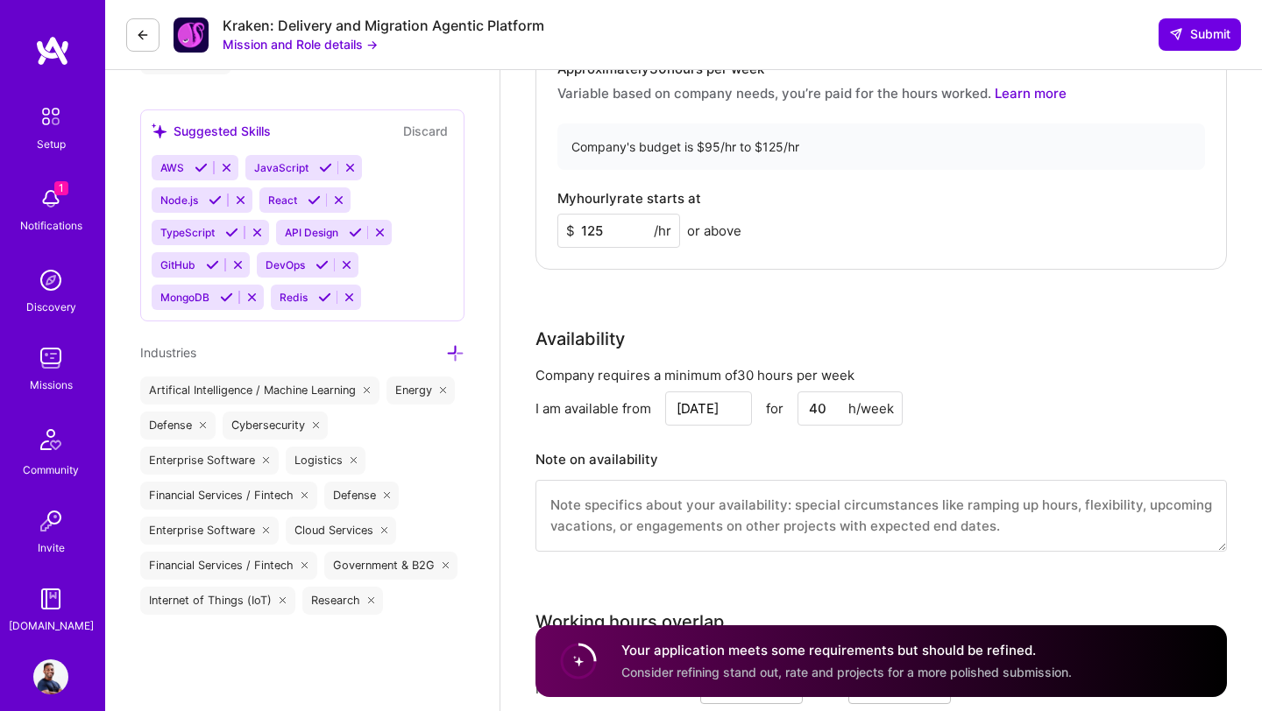
click at [595, 661] on circle at bounding box center [578, 661] width 33 height 33
click at [630, 529] on textarea at bounding box center [880, 516] width 691 height 72
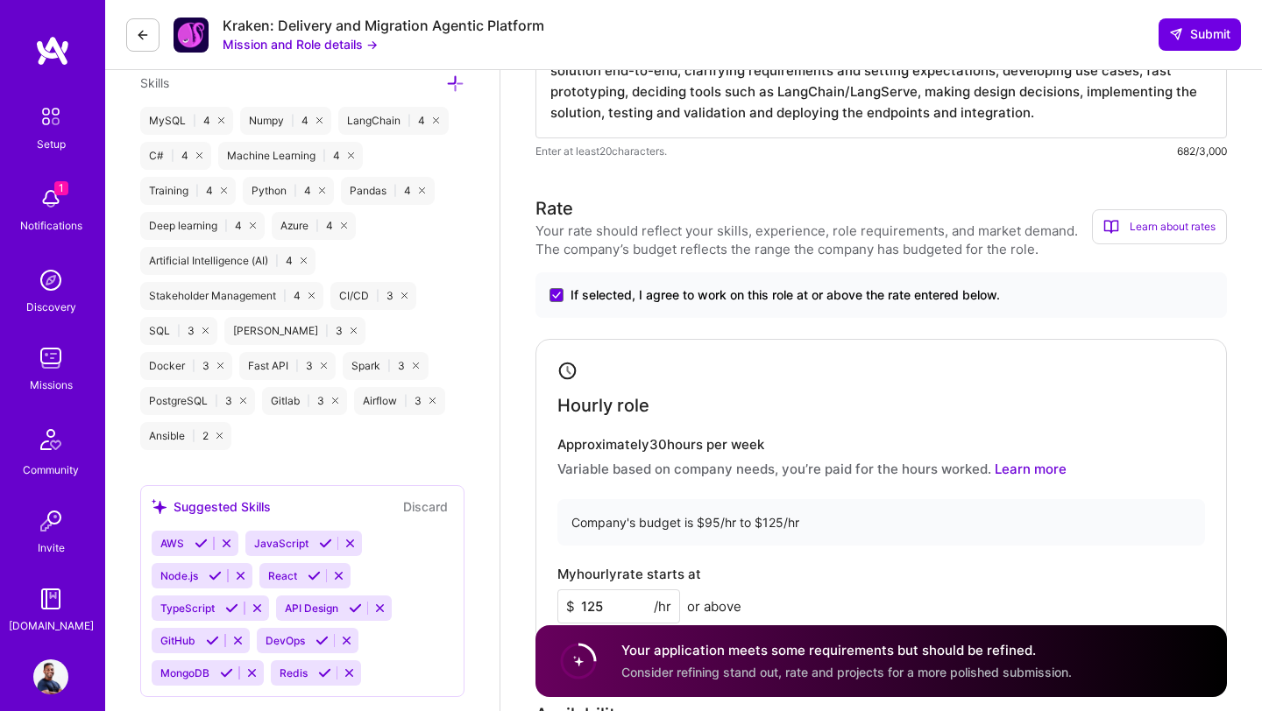
scroll to position [847, 0]
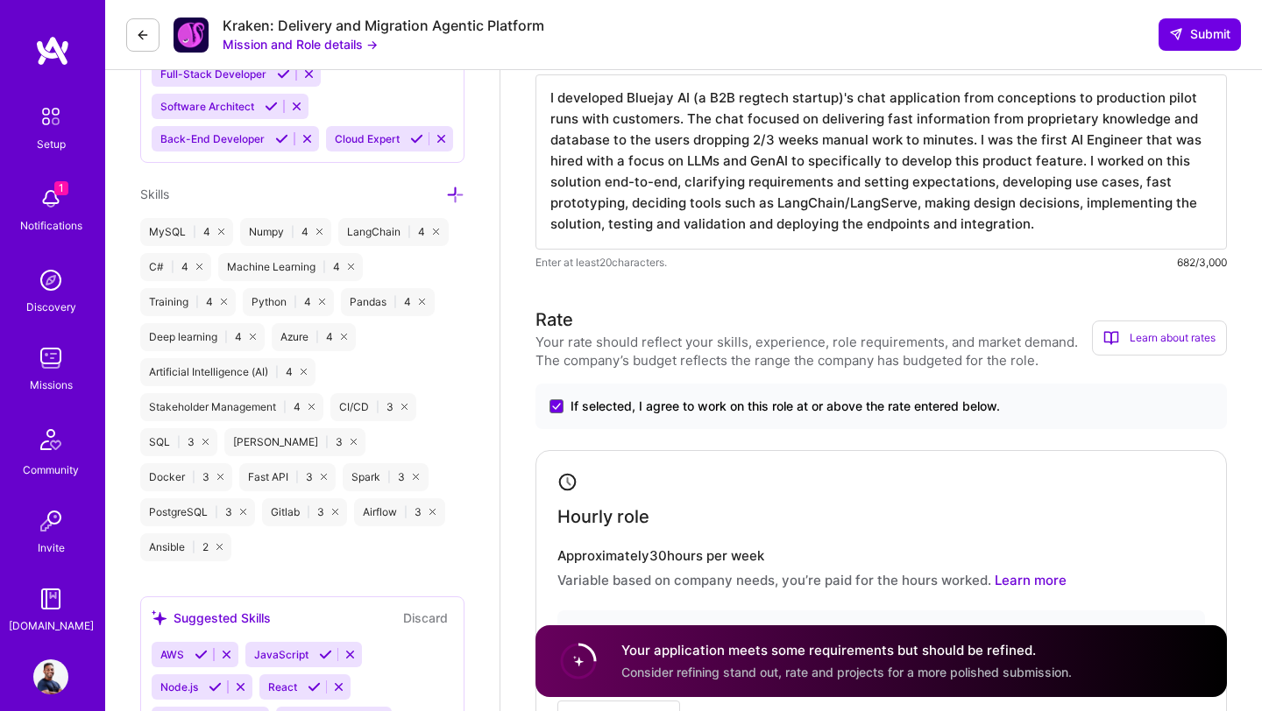
click at [824, 173] on textarea "I developed Bluejay AI (a B2B regtech startup)'s chat application from concepti…" at bounding box center [880, 161] width 691 height 175
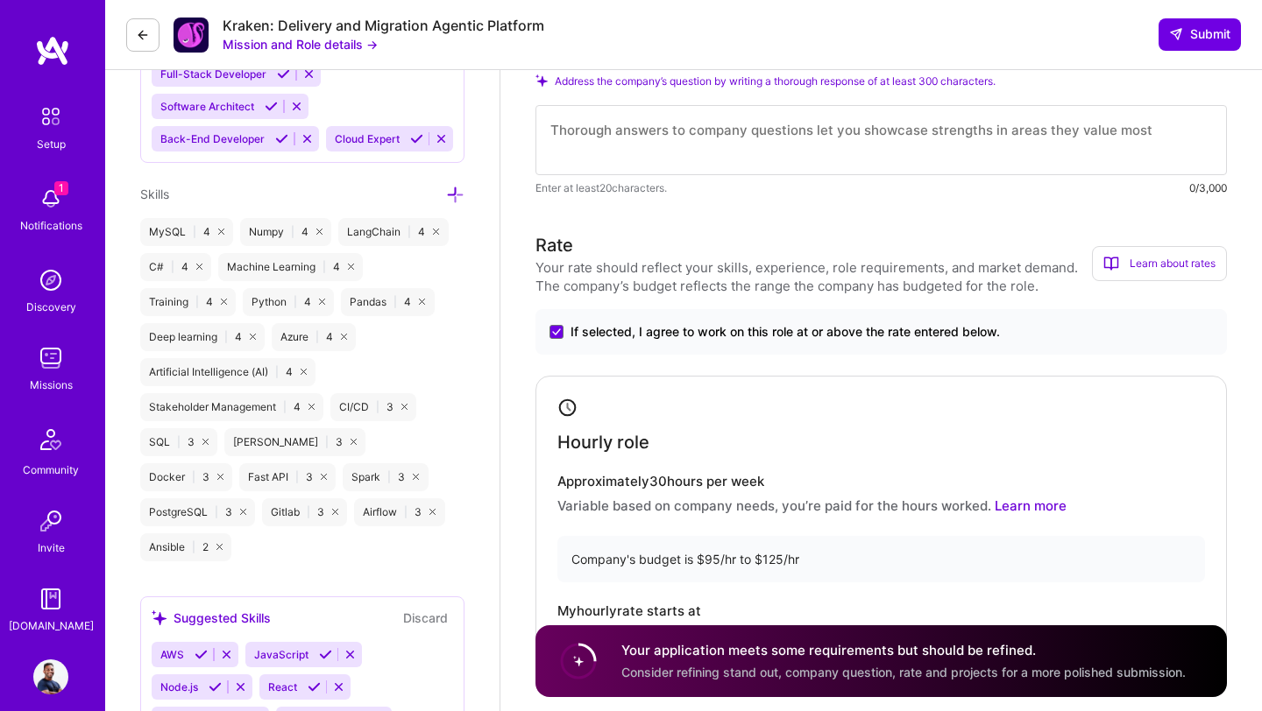
scroll to position [0, 0]
click at [799, 393] on div "Hourly role Approximately 30 hours per week Variable based on company needs, yo…" at bounding box center [880, 529] width 691 height 307
click at [767, 138] on textarea at bounding box center [880, 140] width 691 height 70
paste textarea "I developed Bluejay AI (a B2B regtech startup)'s chat application from concepti…"
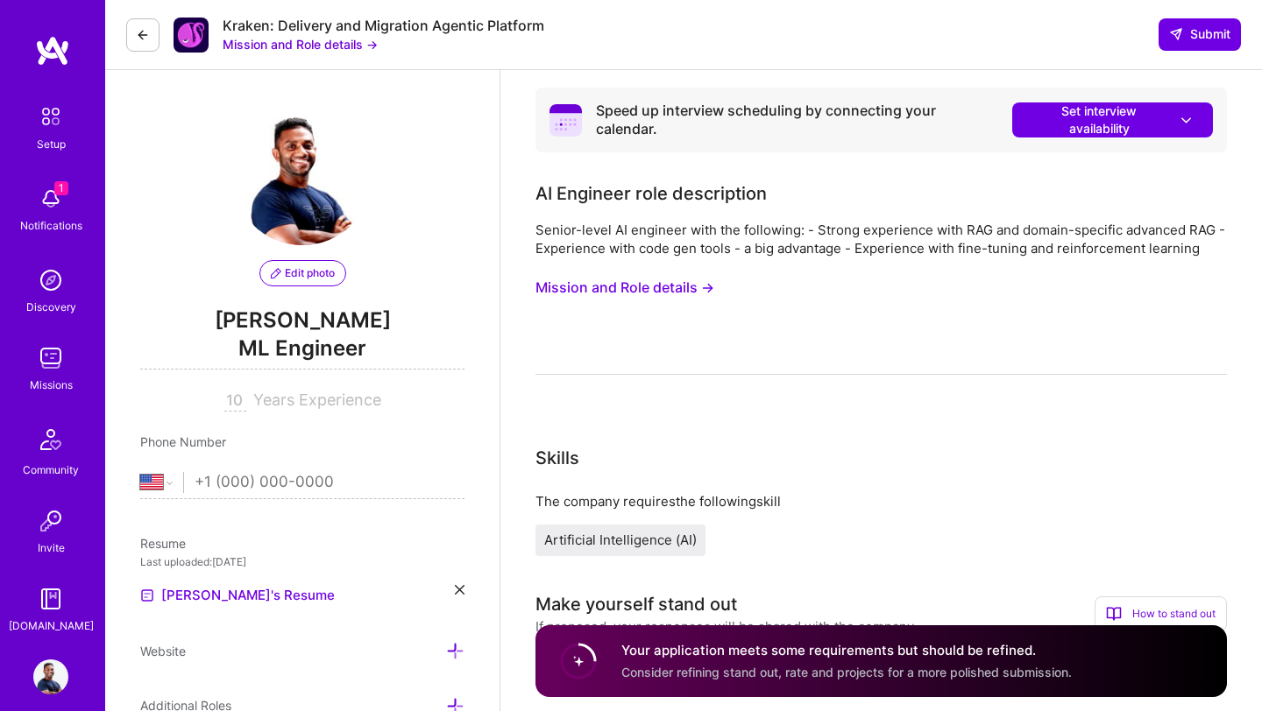
type textarea "I developed Bluejay AI (a B2B regtech startup)'s chat application from concepti…"
click at [589, 294] on button "Mission and Role details →" at bounding box center [624, 288] width 179 height 32
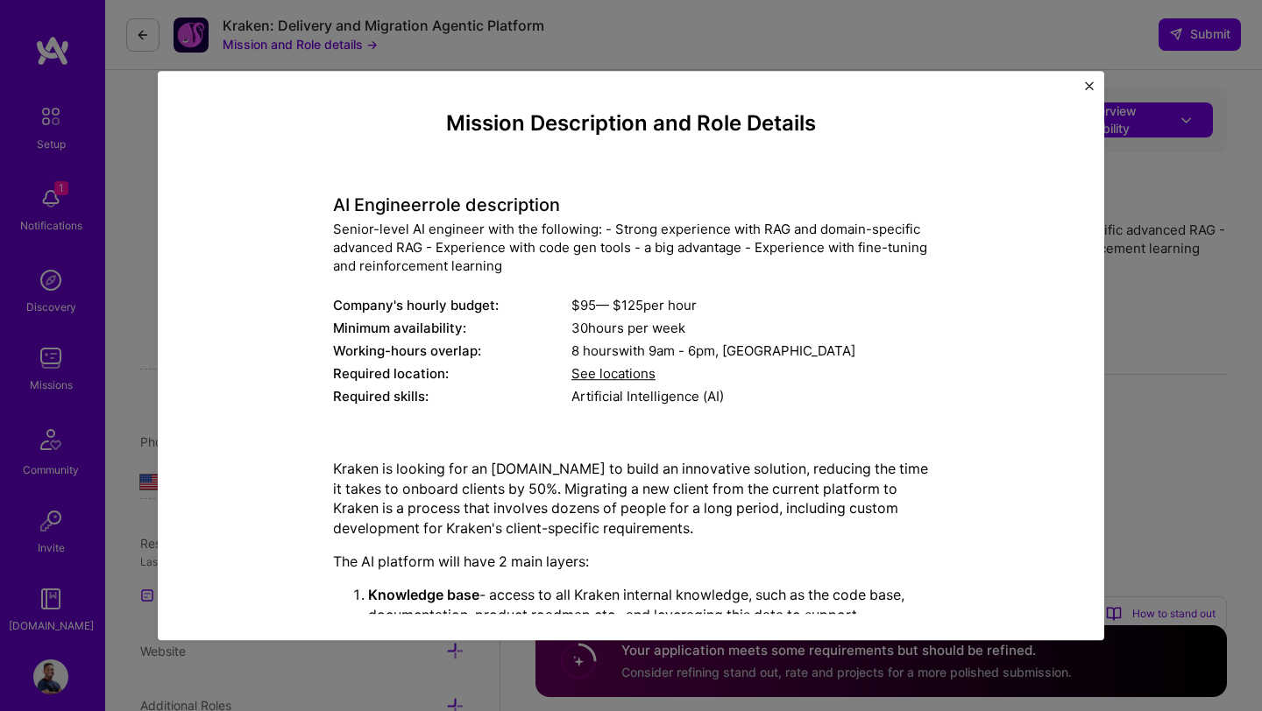
click at [333, 227] on div "Senior-level AI engineer with the following: - Strong experience with RAG and d…" at bounding box center [631, 248] width 596 height 55
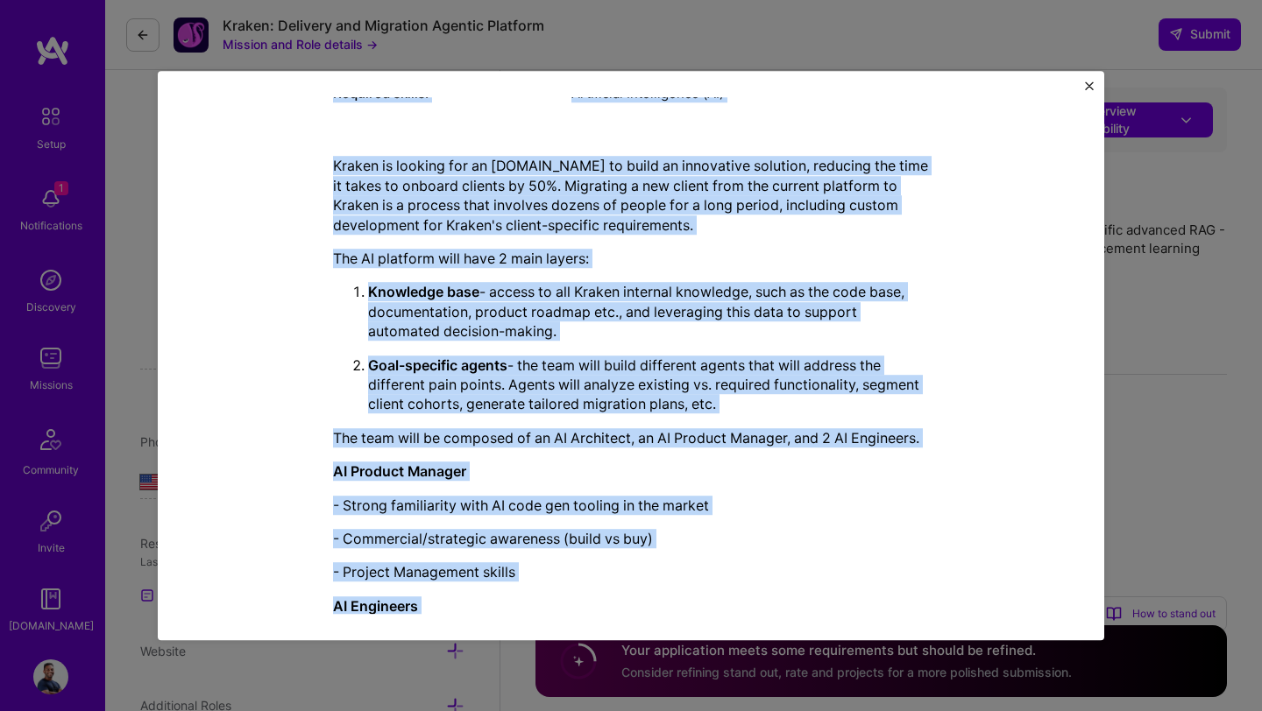
scroll to position [468, 0]
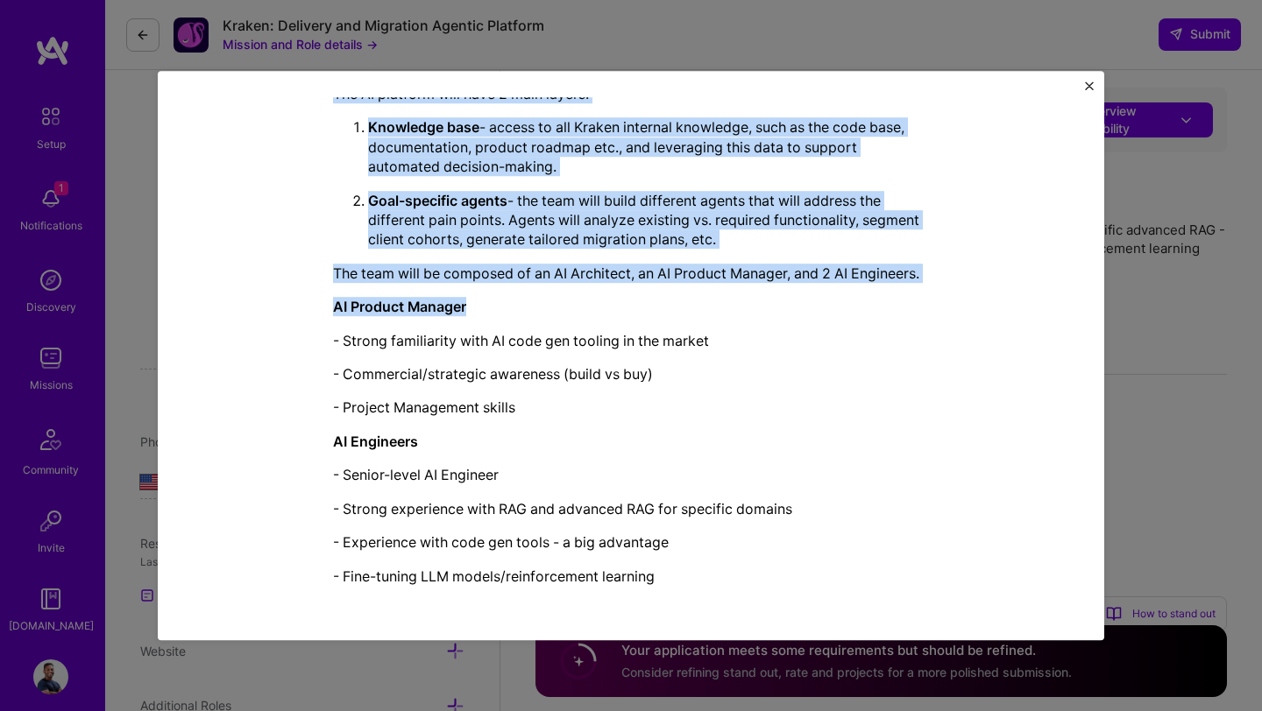
drag, startPoint x: 332, startPoint y: 206, endPoint x: 641, endPoint y: 304, distance: 324.5
click at [641, 304] on div "Mission Description and Role Details AI Engineer role description Senior-level …" at bounding box center [631, 121] width 596 height 957
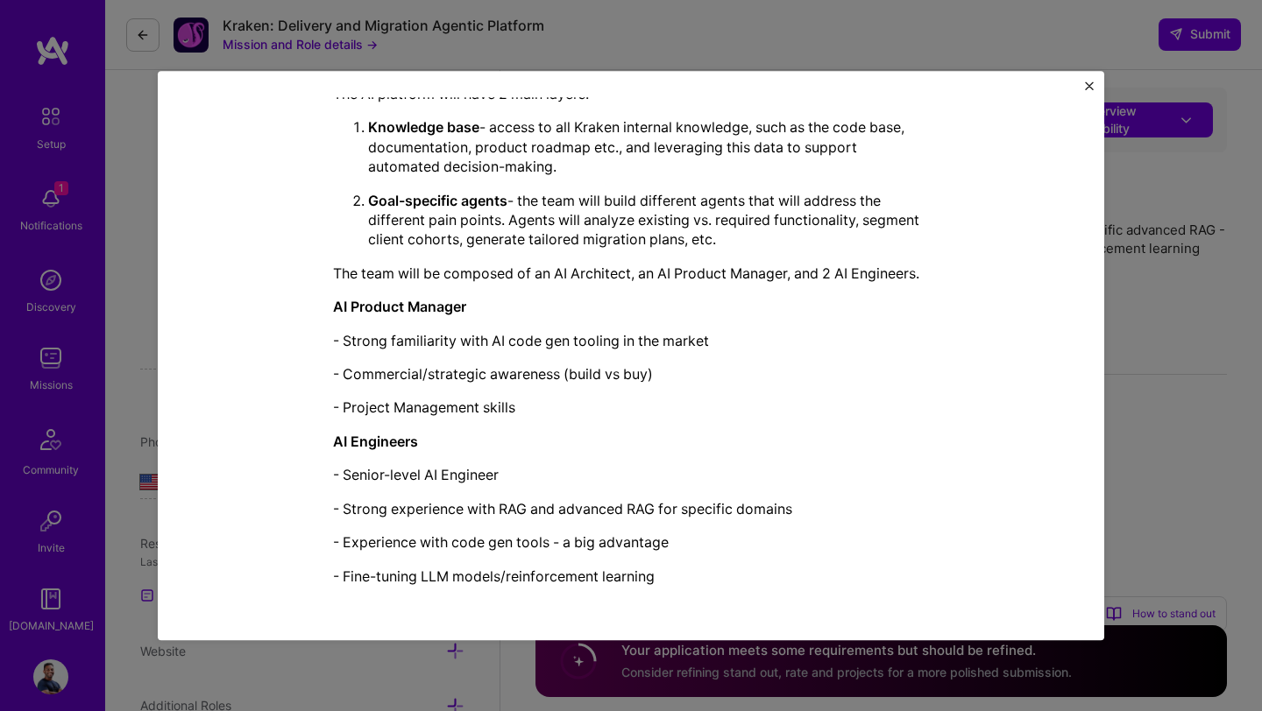
click at [593, 430] on div "Kraken is looking for an [DOMAIN_NAME] to build an innovative solution, reducin…" at bounding box center [631, 289] width 596 height 595
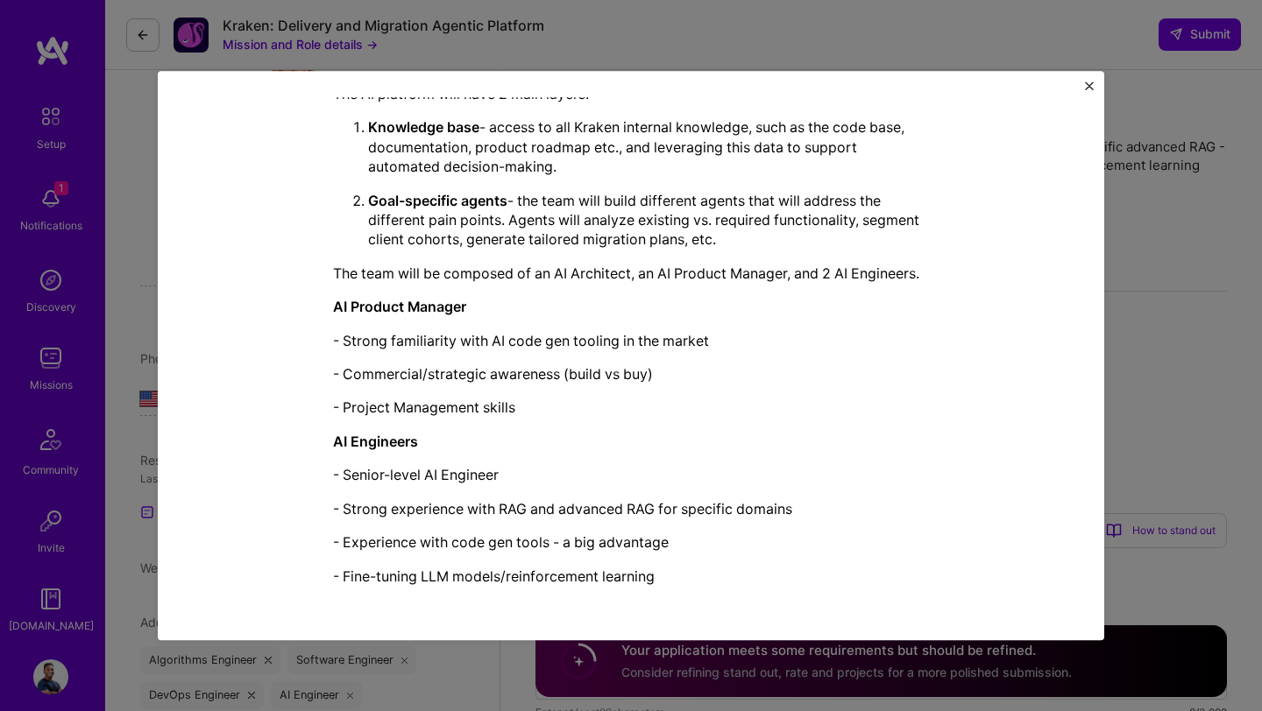
scroll to position [87, 0]
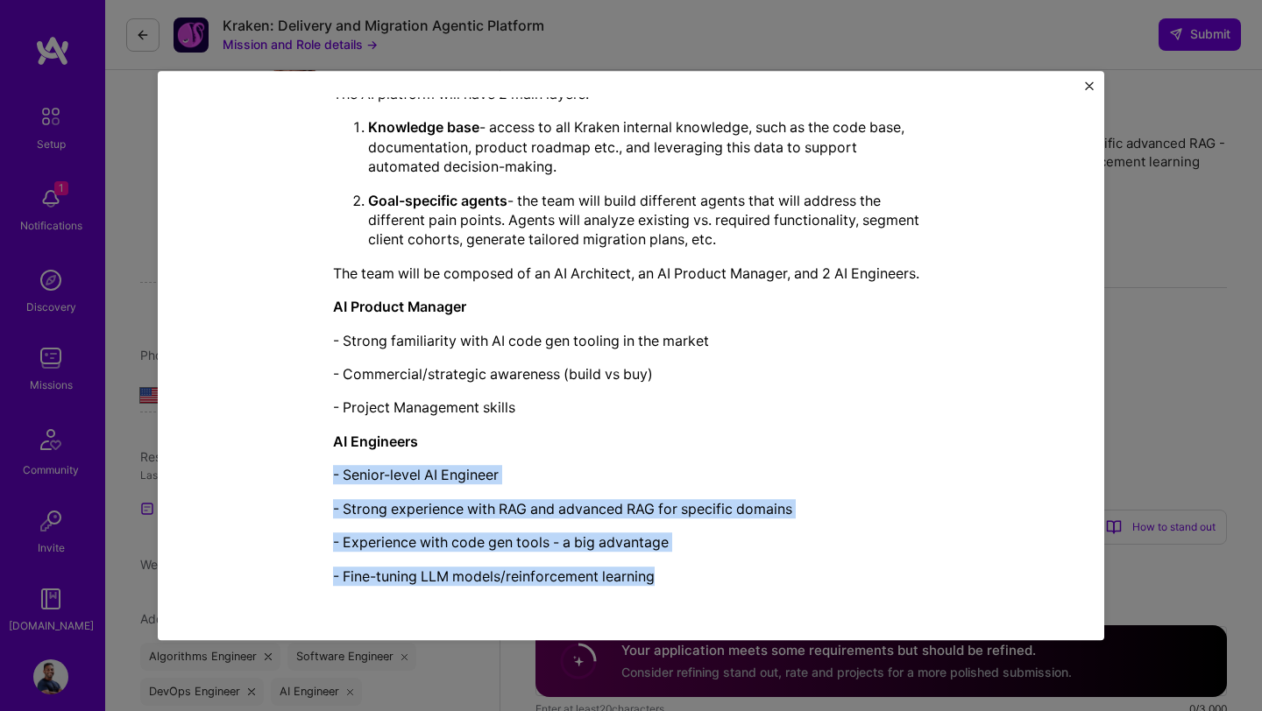
drag, startPoint x: 334, startPoint y: 474, endPoint x: 654, endPoint y: 572, distance: 334.5
click at [654, 572] on div "Kraken is looking for an [DOMAIN_NAME] to build an innovative solution, reducin…" at bounding box center [631, 289] width 596 height 595
copy div "- Senior-level AI Engineer - Strong experience with RAG and advanced RAG for sp…"
click at [1088, 87] on img "Close" at bounding box center [1089, 85] width 9 height 9
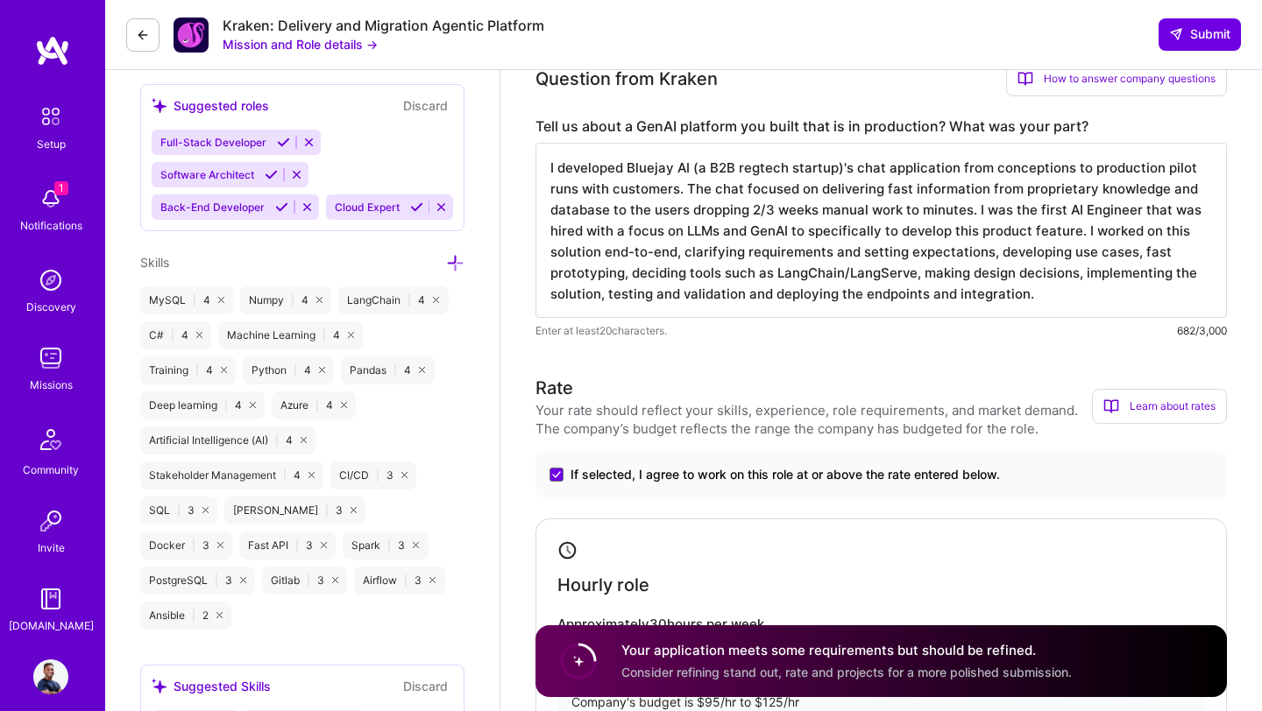
scroll to position [504, 0]
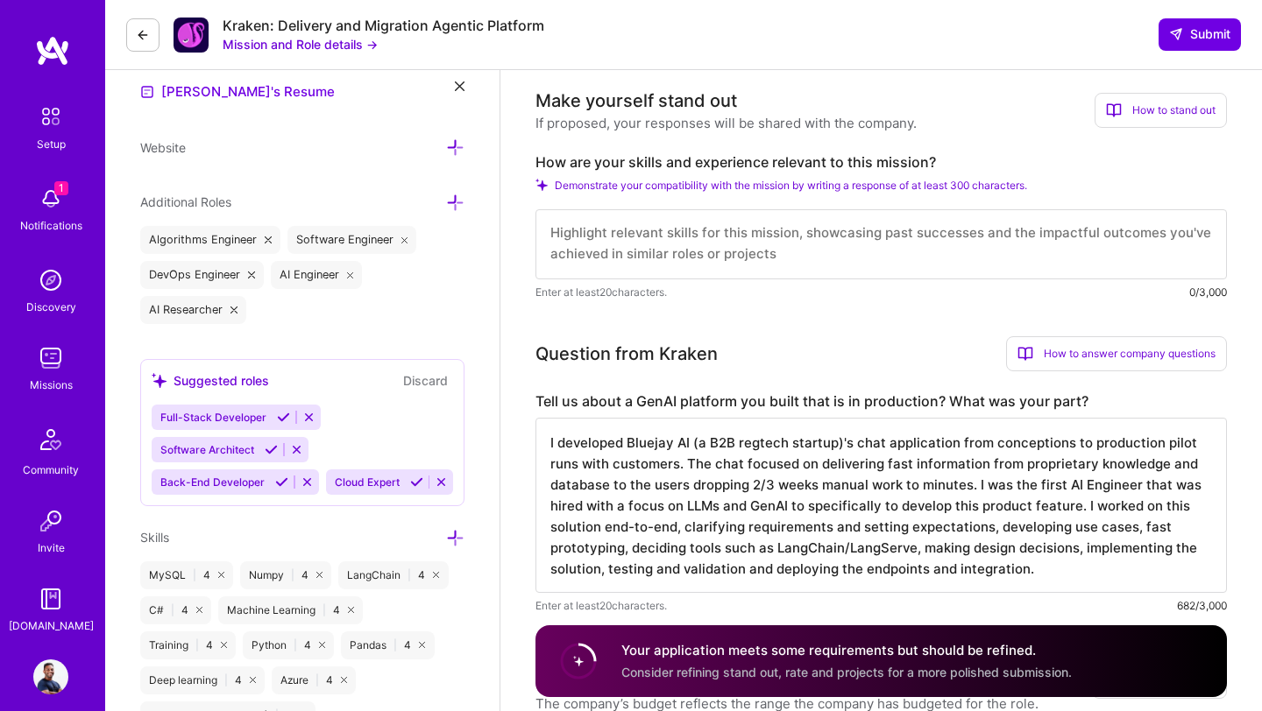
click at [776, 234] on textarea at bounding box center [880, 244] width 691 height 70
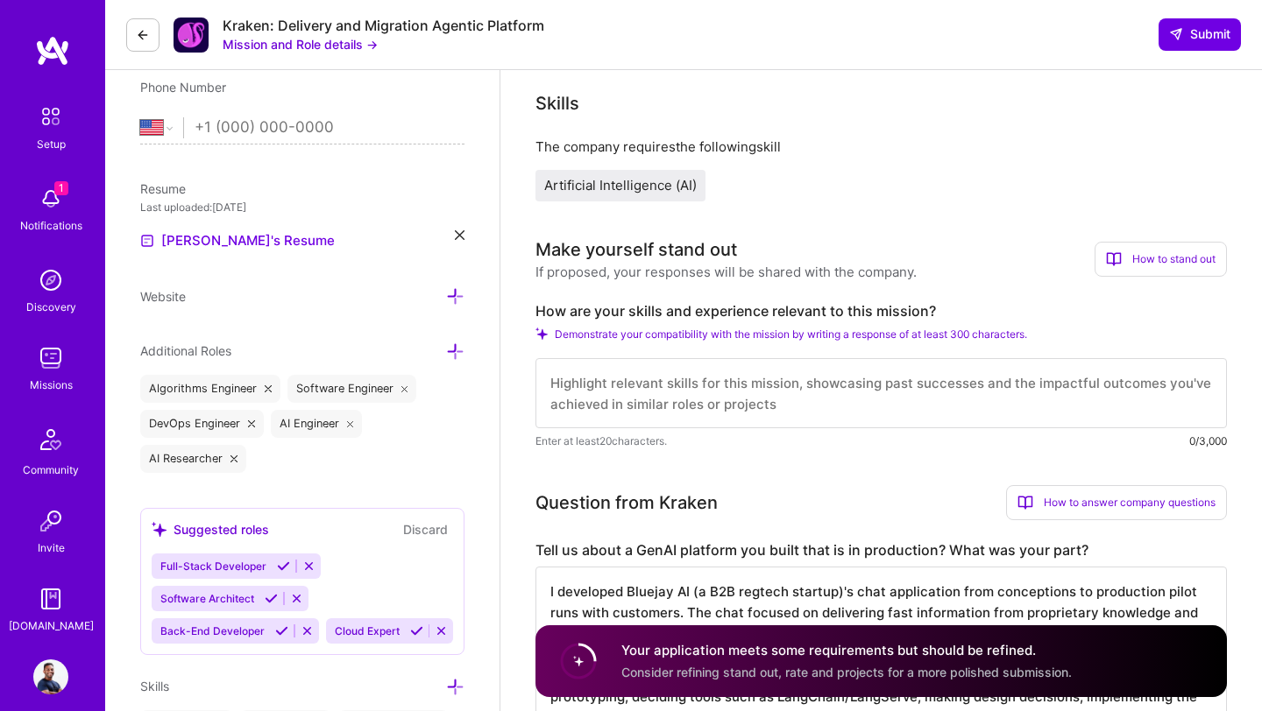
scroll to position [350, 0]
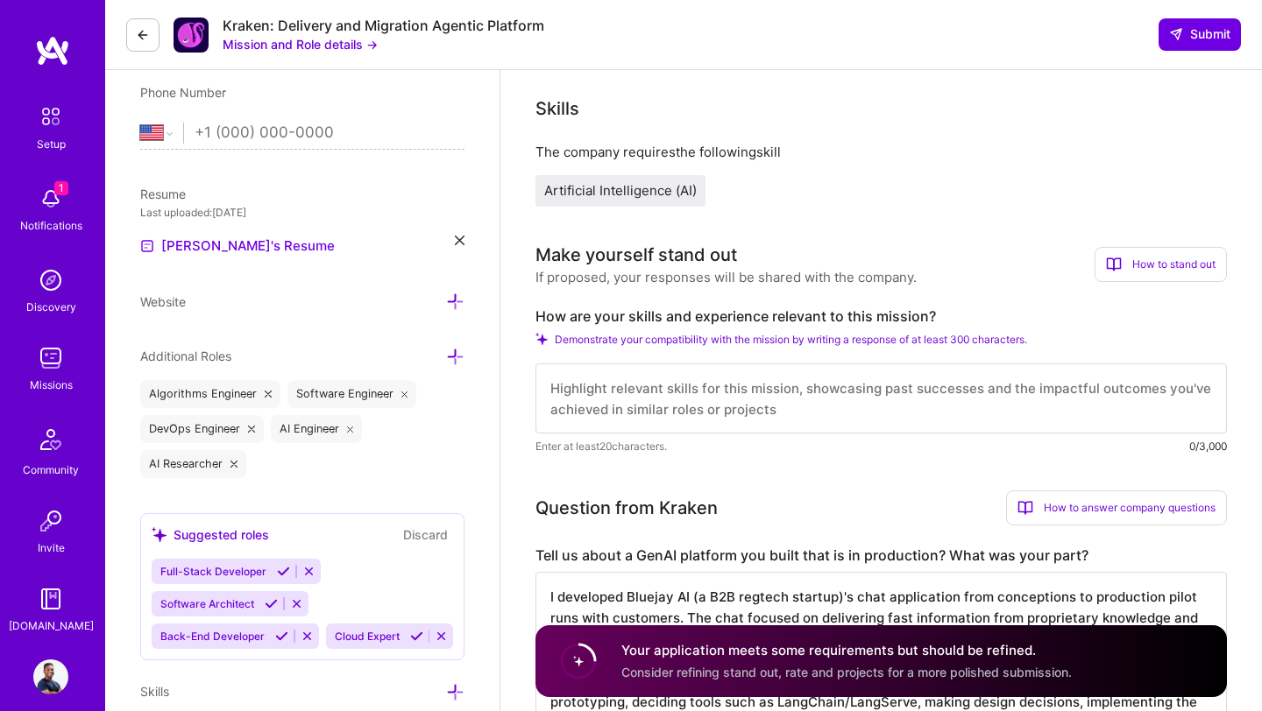
click at [1190, 273] on div "How to stand out" at bounding box center [1160, 264] width 132 height 35
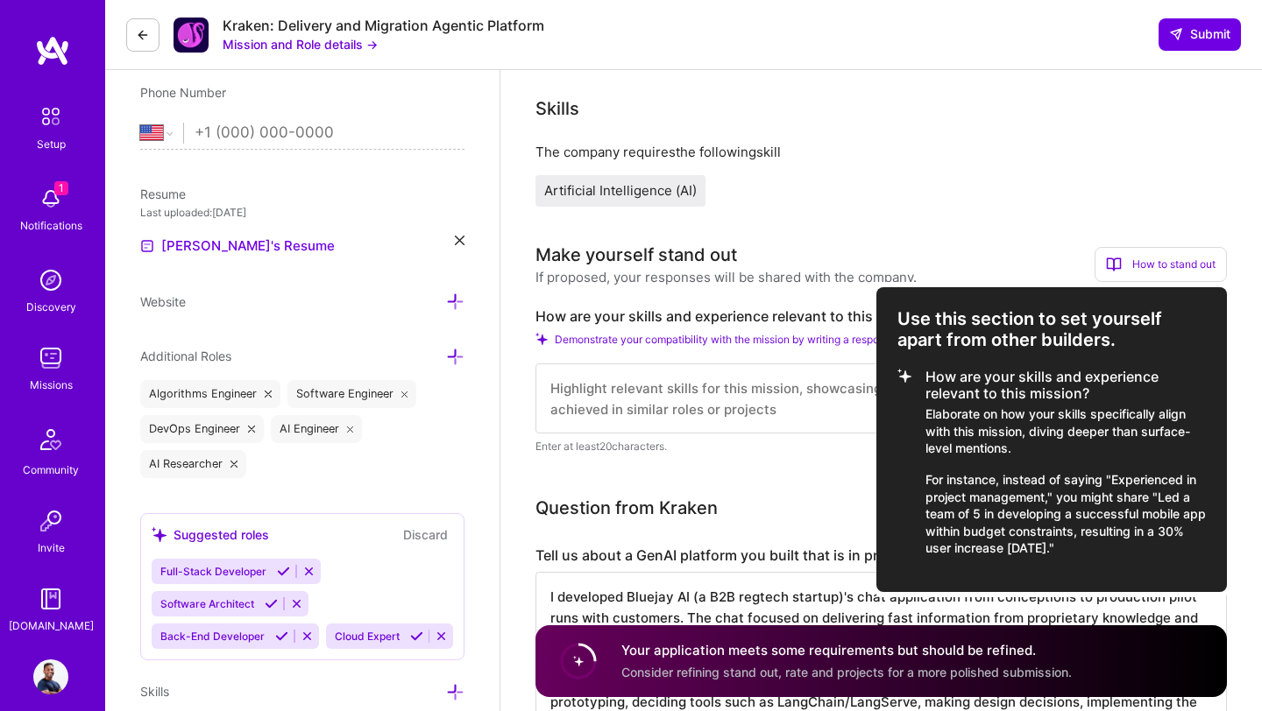
click at [1039, 212] on div at bounding box center [631, 355] width 1262 height 711
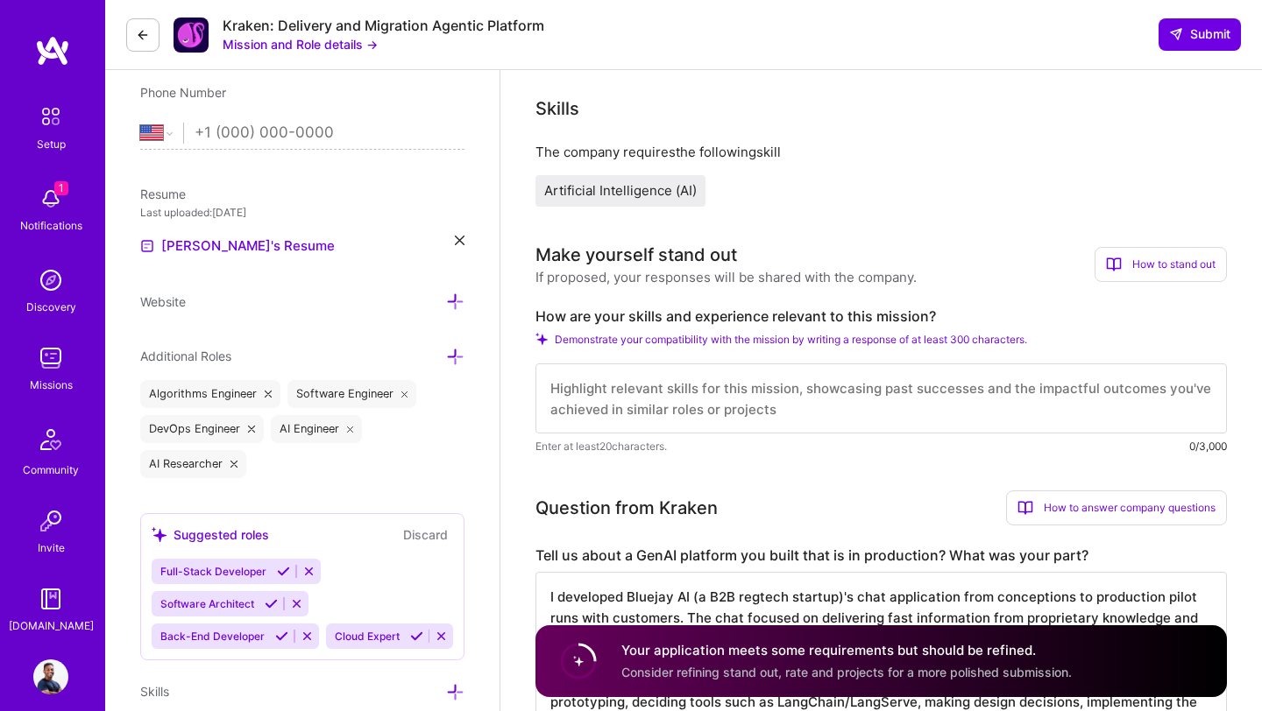
click at [776, 398] on textarea at bounding box center [880, 399] width 691 height 70
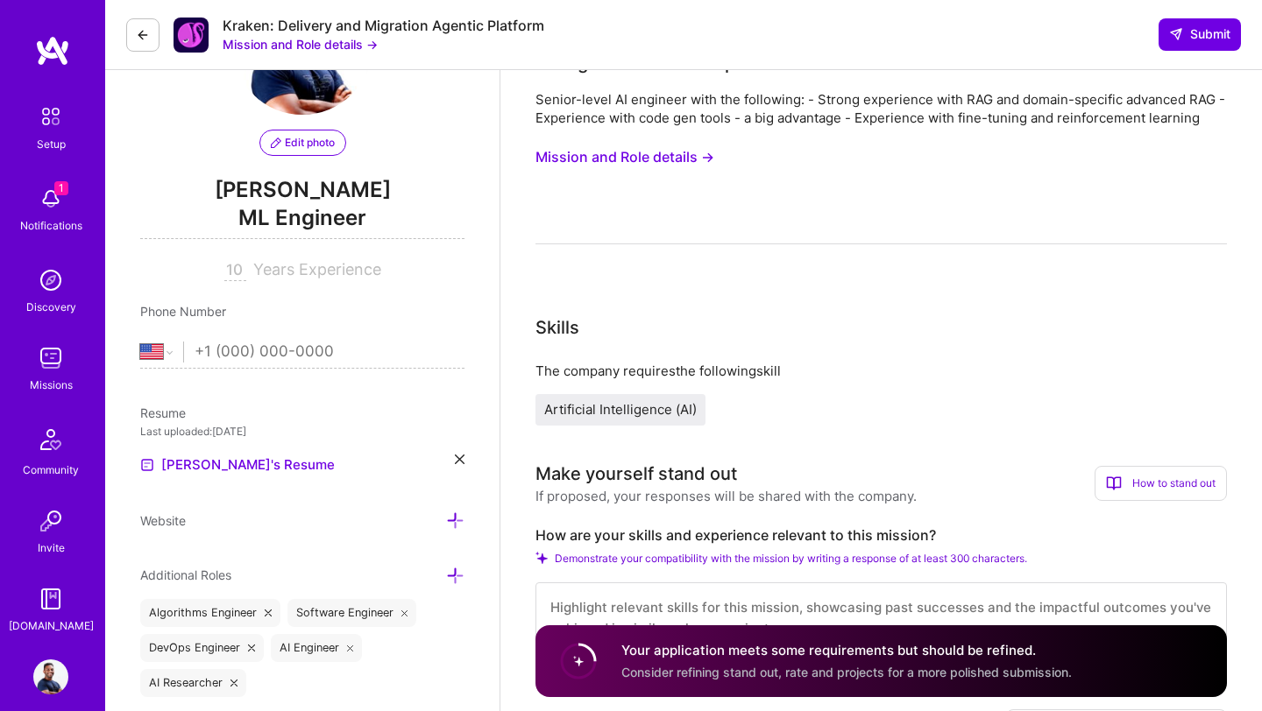
scroll to position [0, 0]
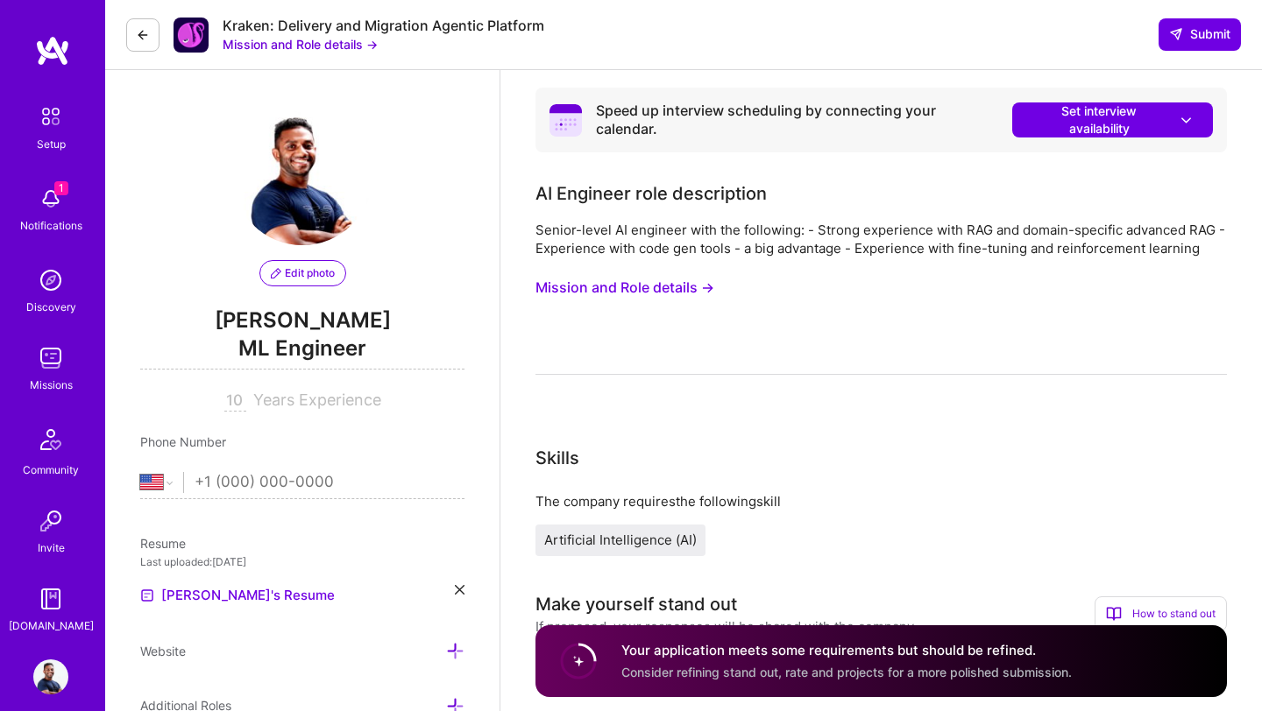
click at [691, 289] on button "Mission and Role details →" at bounding box center [624, 288] width 179 height 32
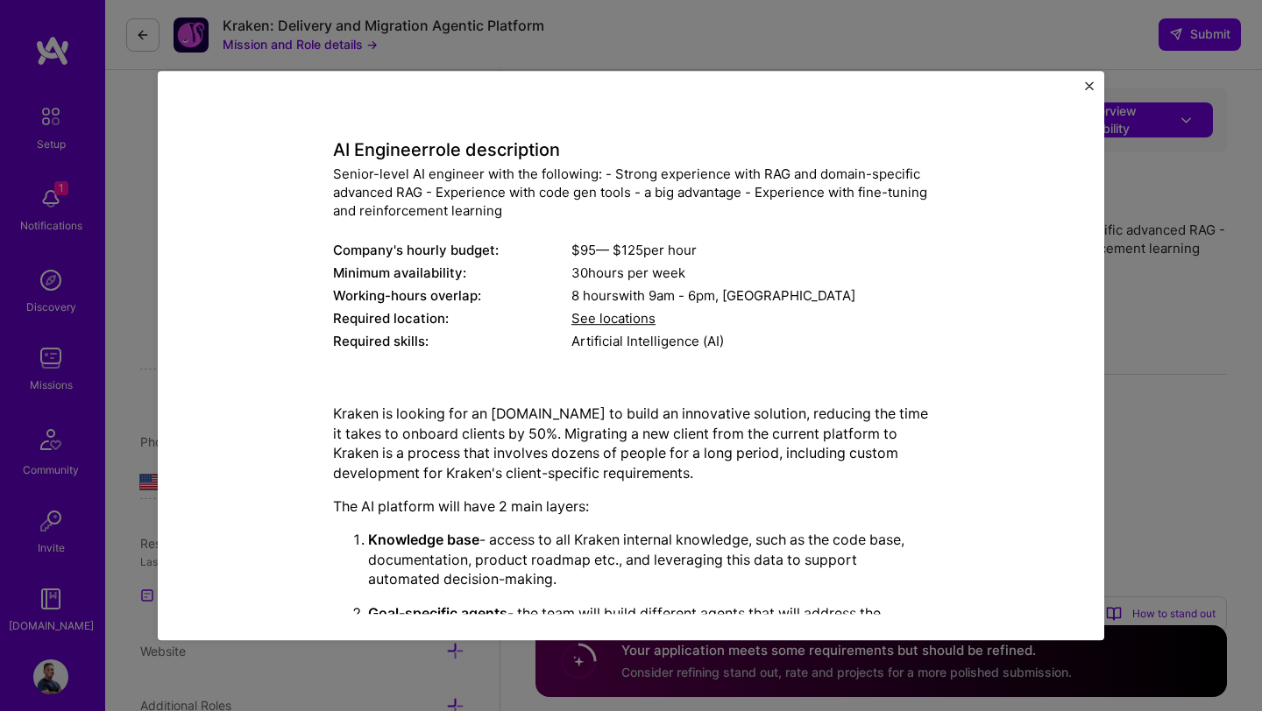
scroll to position [60, 0]
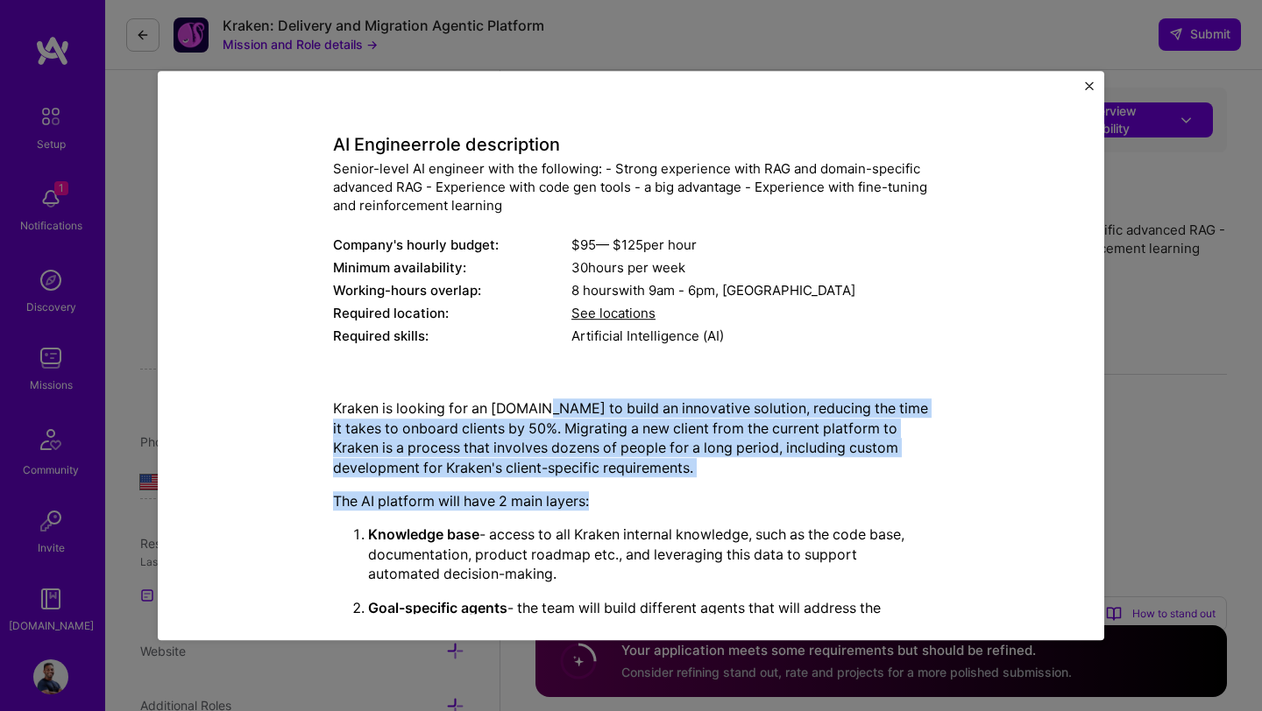
drag, startPoint x: 545, startPoint y: 408, endPoint x: 617, endPoint y: 498, distance: 114.7
click at [617, 498] on div "Kraken is looking for an A.Team to build an innovative solution, reducing the t…" at bounding box center [631, 697] width 596 height 595
click at [622, 502] on p "The AI platform will have 2 main layers:" at bounding box center [631, 501] width 596 height 19
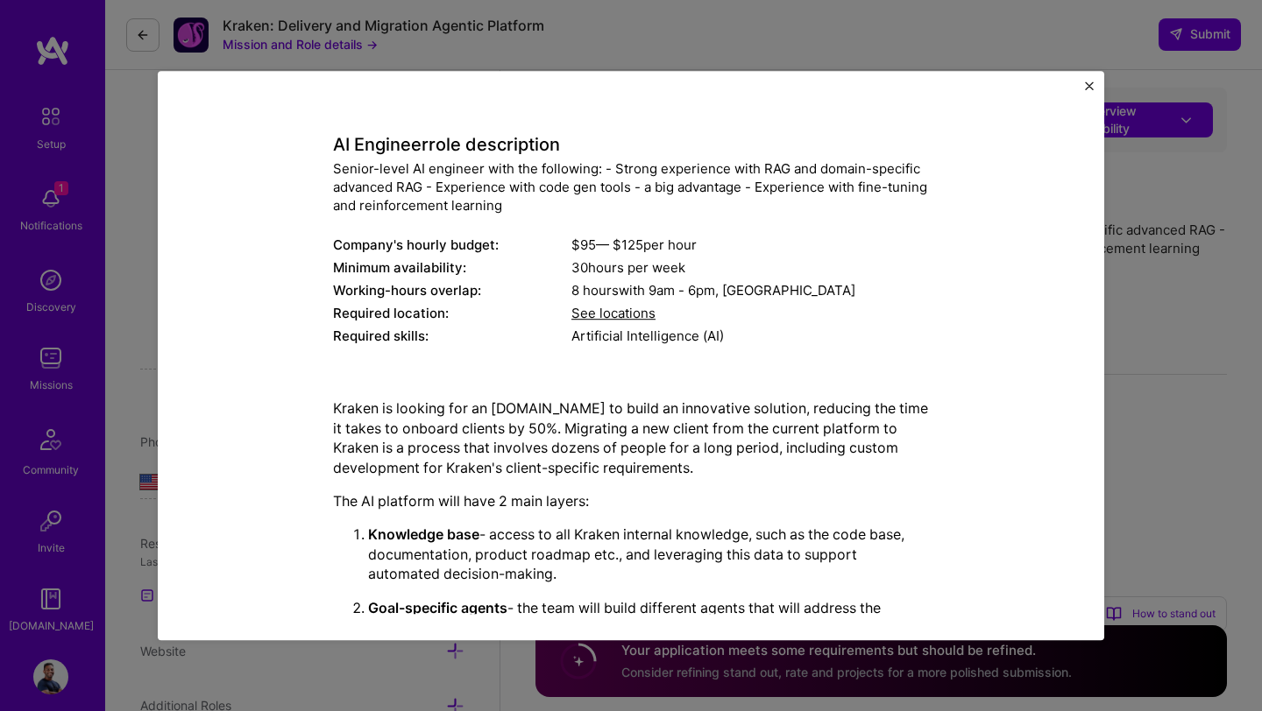
click at [622, 502] on p "The AI platform will have 2 main layers:" at bounding box center [631, 501] width 596 height 19
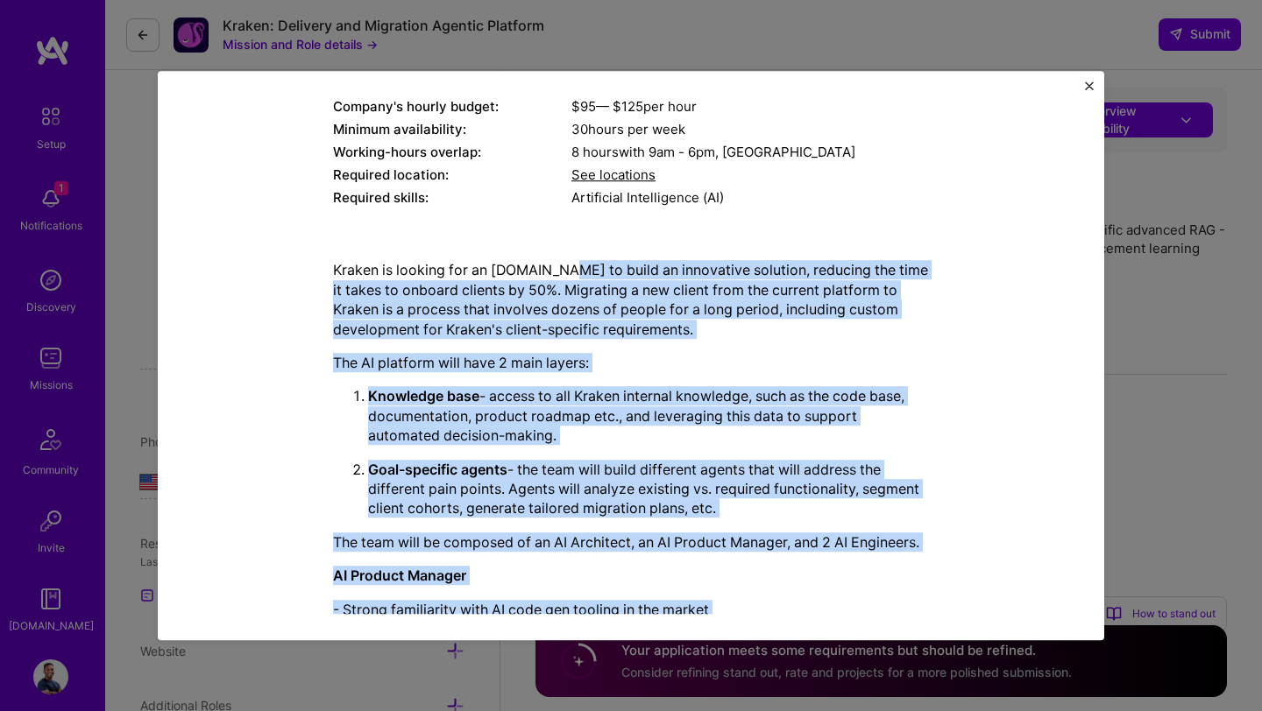
scroll to position [396, 0]
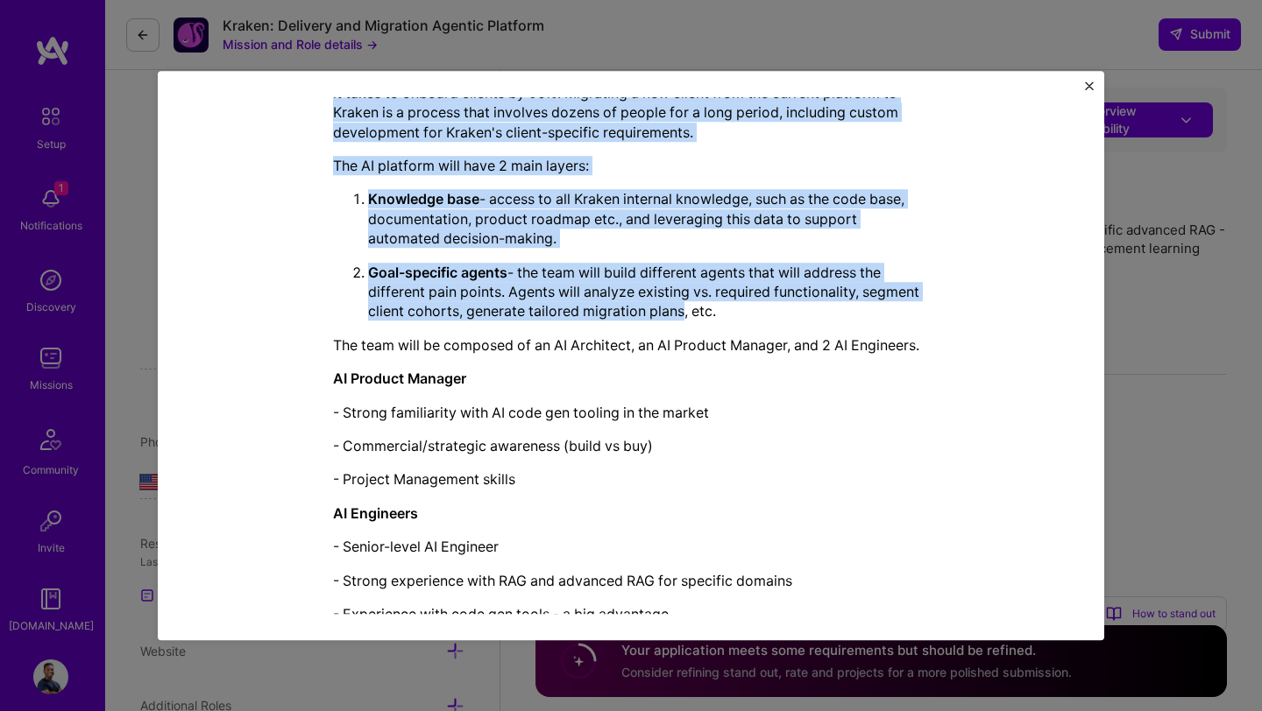
drag, startPoint x: 562, startPoint y: 414, endPoint x: 685, endPoint y: 310, distance: 161.1
click at [685, 310] on div "Kraken is looking for an A.Team to build an innovative solution, reducing the t…" at bounding box center [631, 361] width 596 height 595
copy div "build an innovative solution, reducing the time it takes to onboard clients by …"
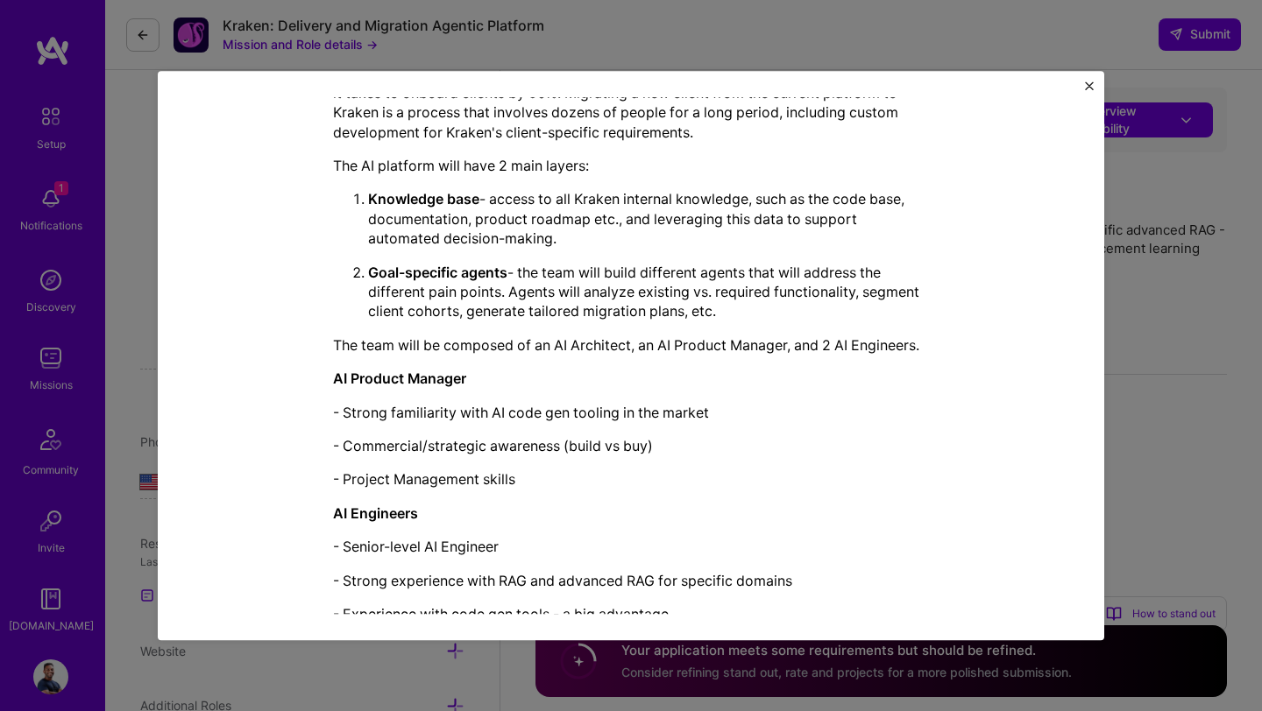
click at [1084, 79] on div "Mission Description and Role Details AI Engineer role description Senior-level …" at bounding box center [631, 355] width 946 height 569
click at [1088, 85] on img "Close" at bounding box center [1089, 85] width 9 height 9
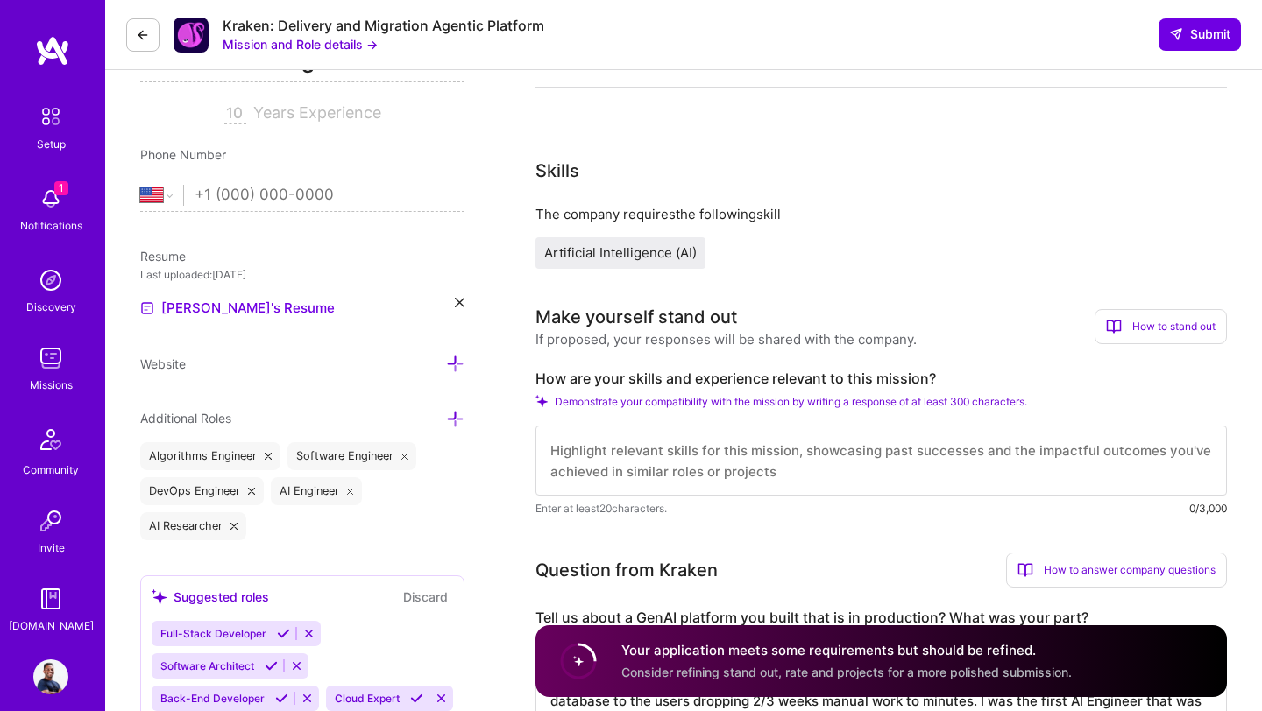
scroll to position [208, 0]
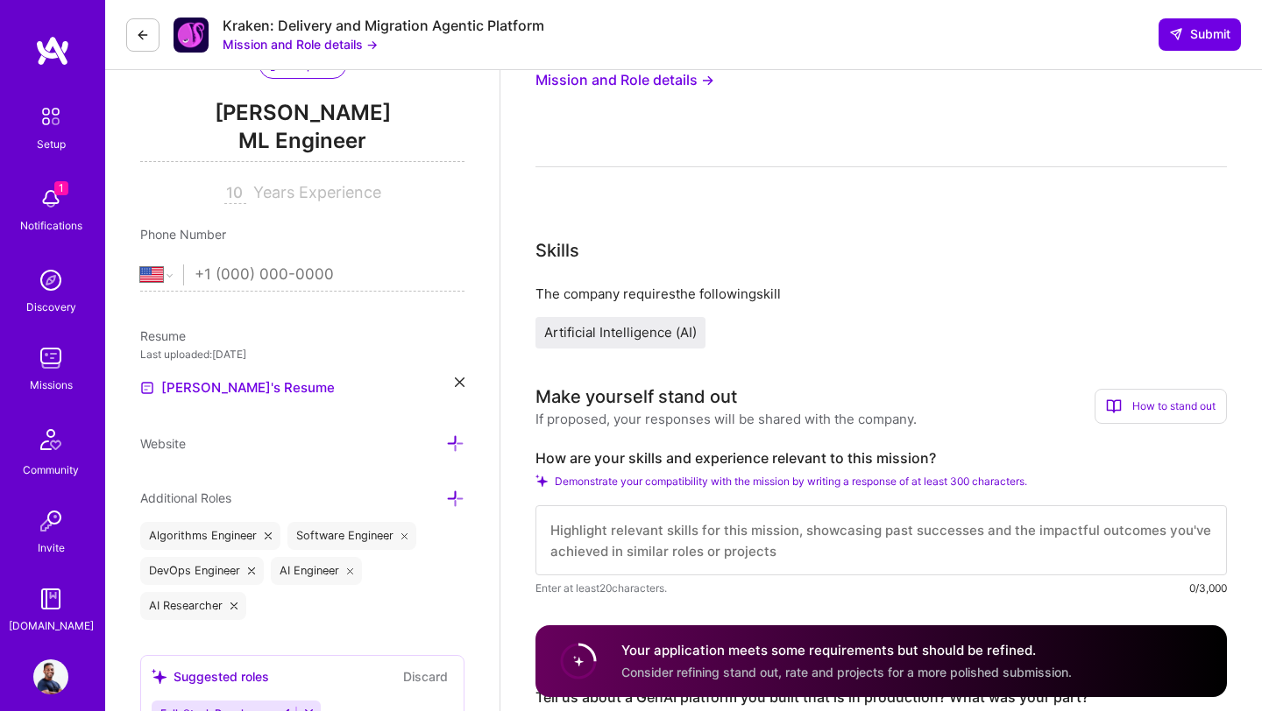
click at [606, 528] on textarea at bounding box center [880, 541] width 691 height 70
paste textarea "“I’ve built and deployed RAG-powered pipelines leveraging LangChain, Azure AI, …"
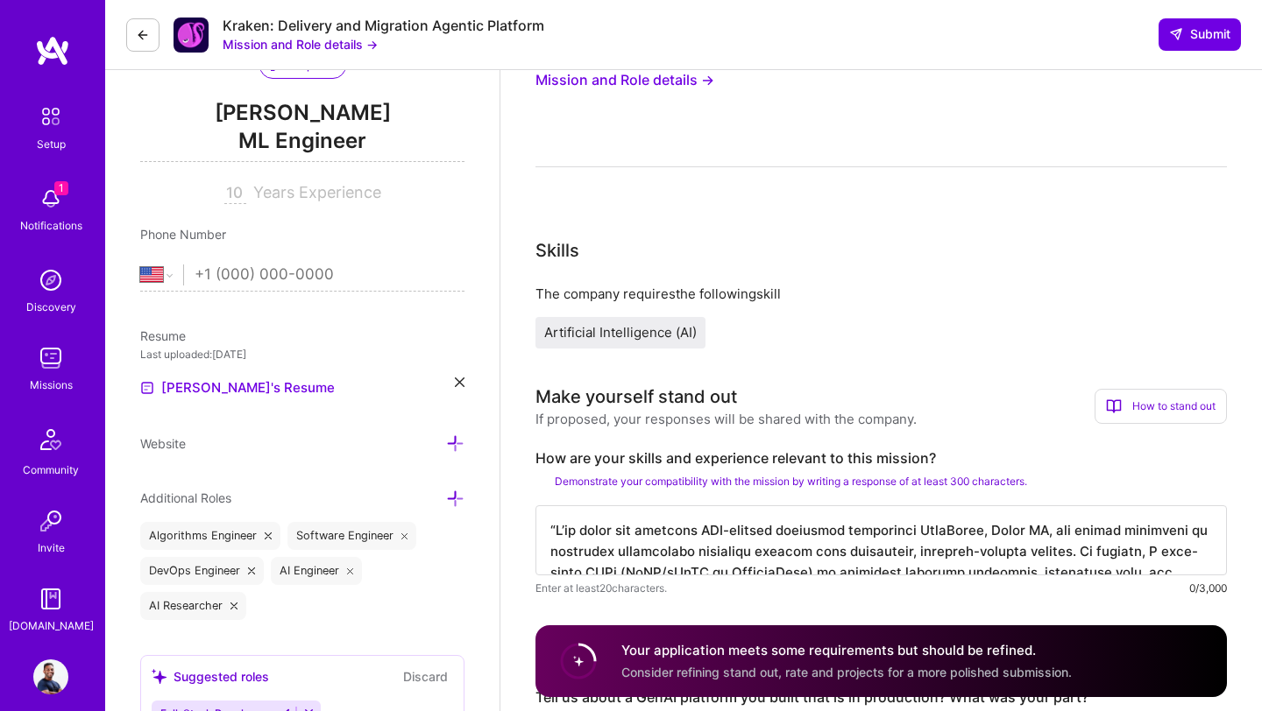
scroll to position [320, 0]
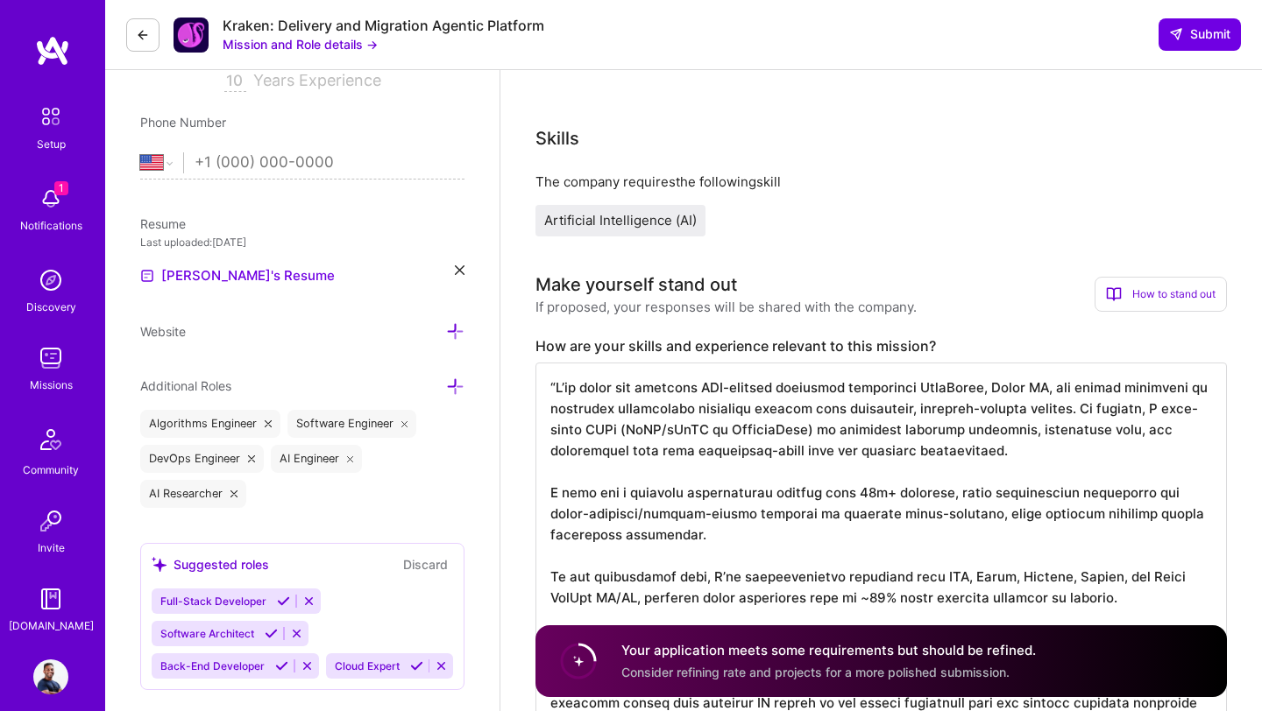
click at [986, 164] on div "Skills The company requires the following skill Artificial Intelligence (AI)" at bounding box center [880, 180] width 691 height 111
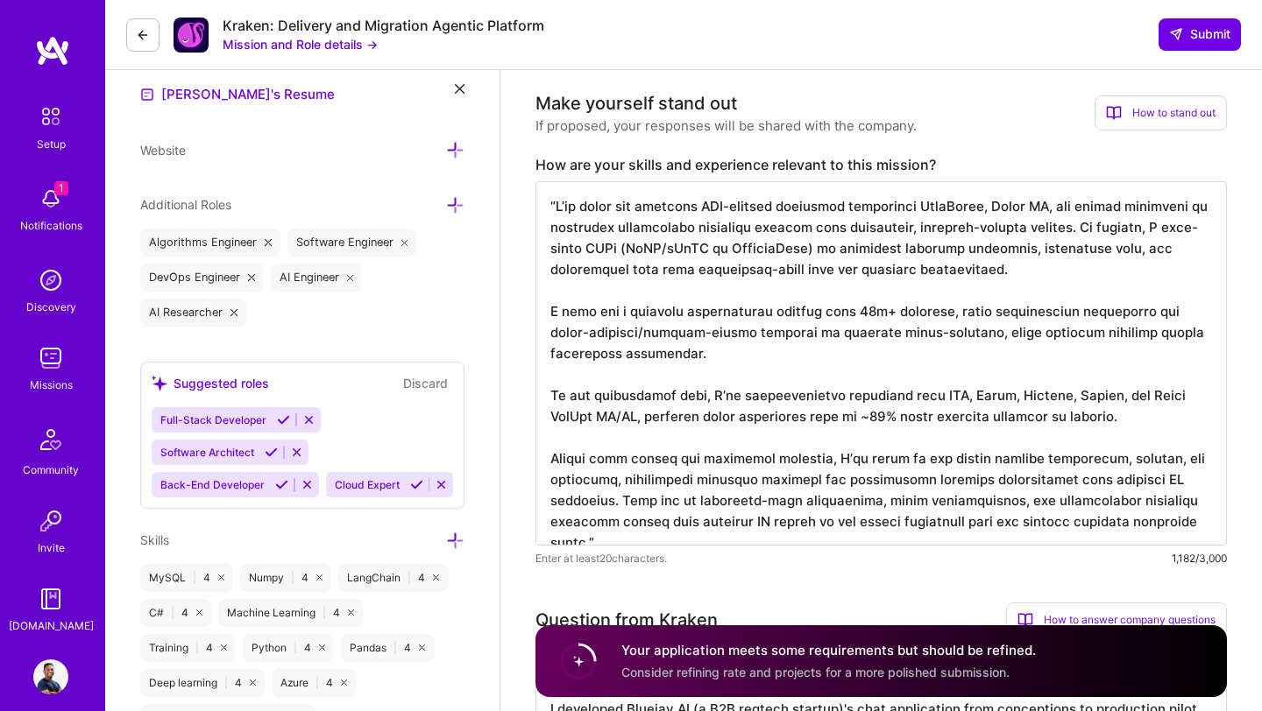
scroll to position [485, 0]
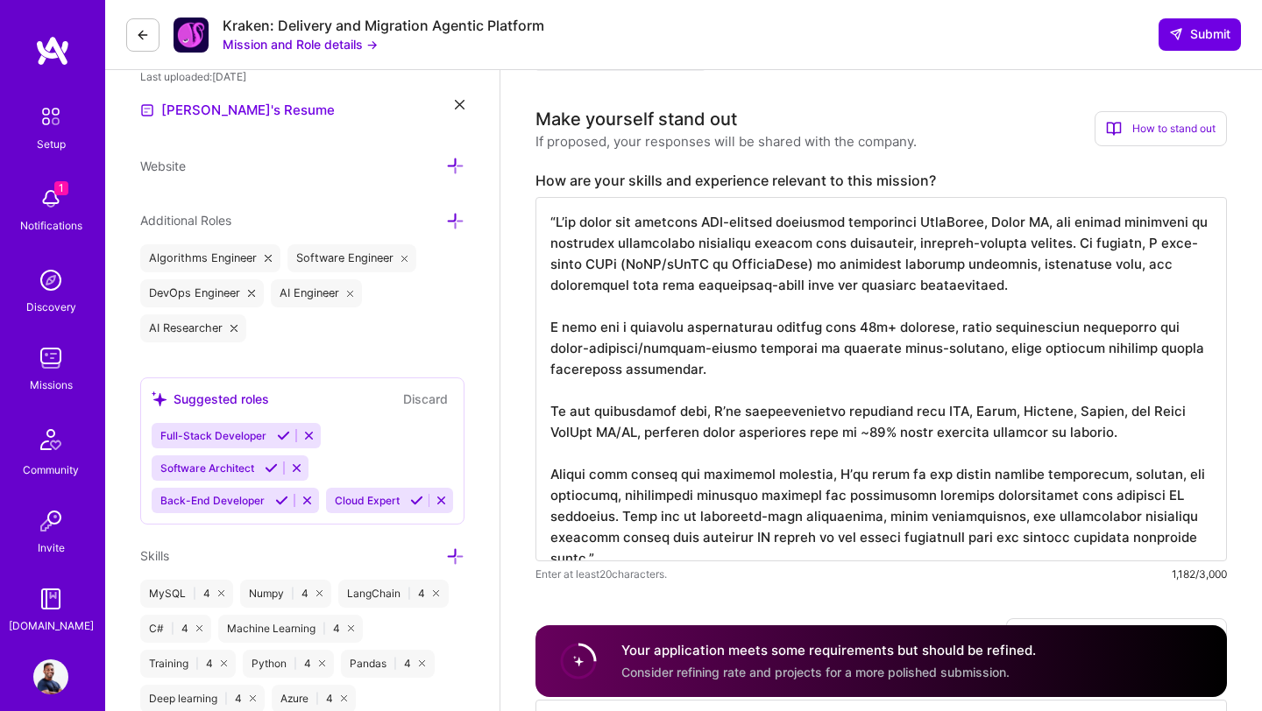
click at [555, 222] on textarea at bounding box center [880, 379] width 691 height 364
click at [555, 224] on textarea at bounding box center [880, 379] width 691 height 364
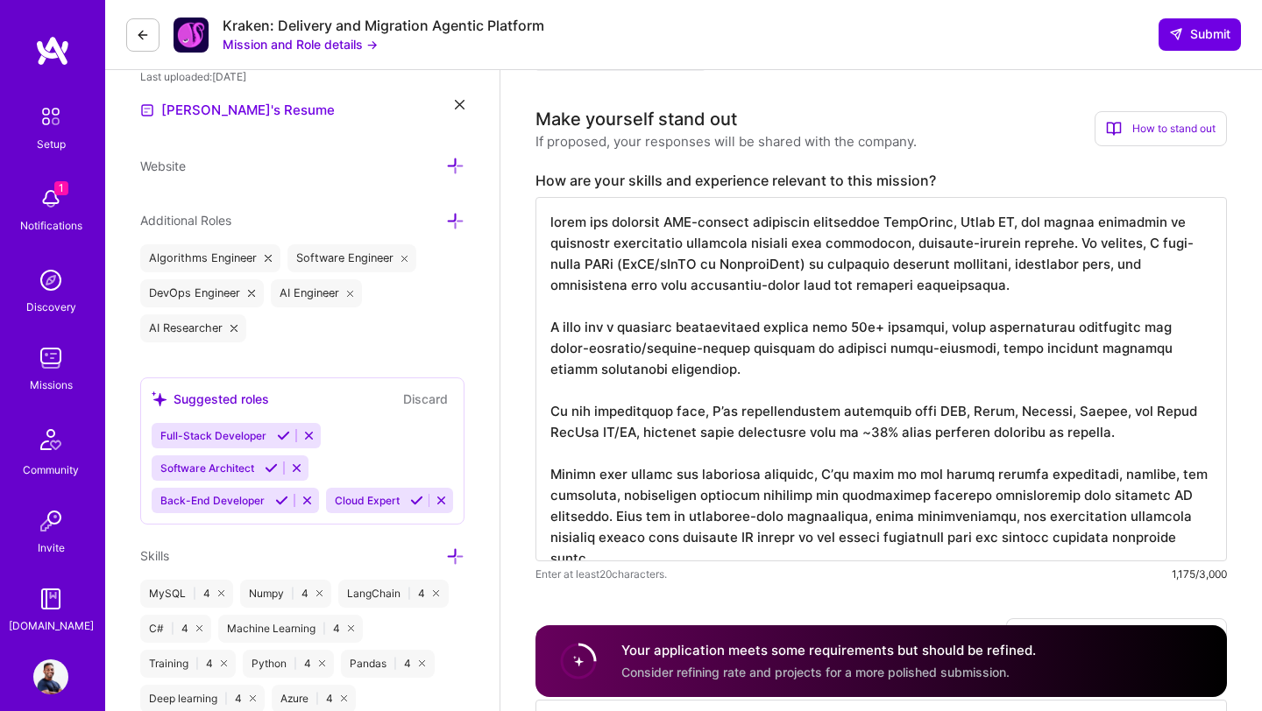
click at [562, 226] on textarea at bounding box center [880, 379] width 691 height 364
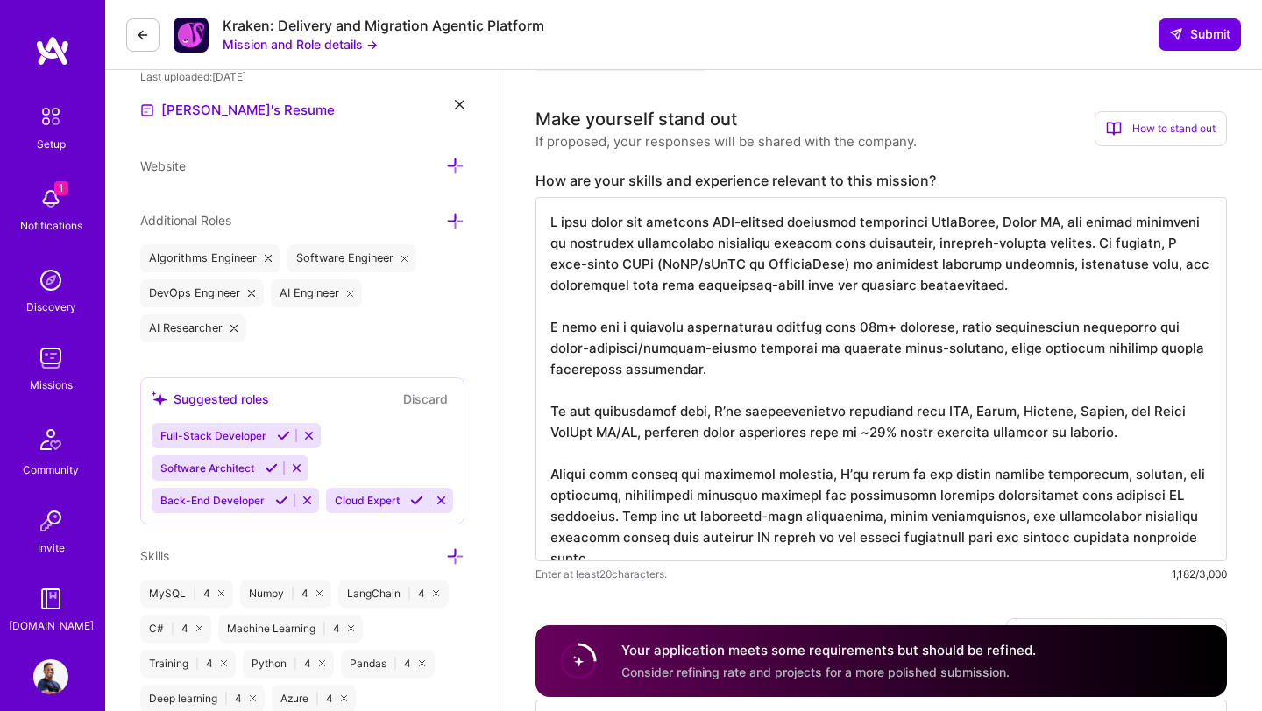
drag, startPoint x: 1094, startPoint y: 222, endPoint x: 1193, endPoint y: 216, distance: 99.2
click at [1197, 218] on textarea at bounding box center [880, 379] width 691 height 364
click at [825, 296] on textarea at bounding box center [880, 379] width 691 height 364
click at [1108, 244] on textarea at bounding box center [880, 379] width 691 height 364
click at [1142, 245] on textarea at bounding box center [880, 379] width 691 height 364
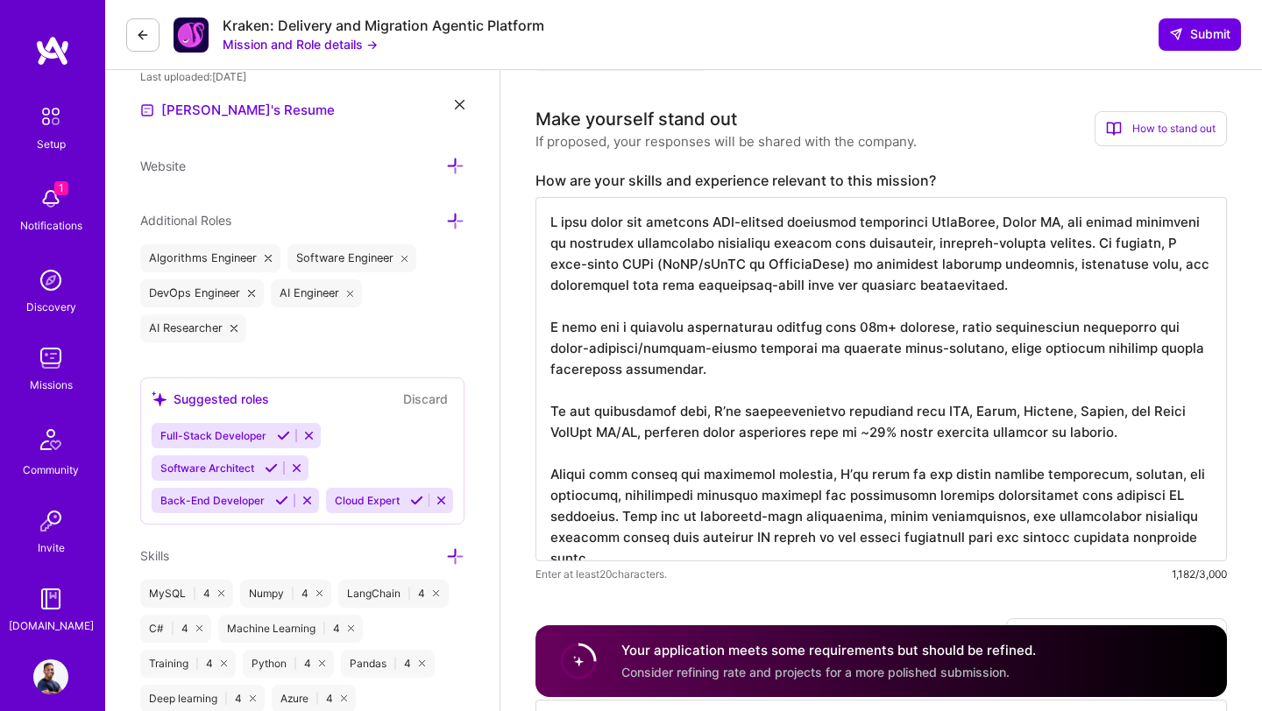
click at [1142, 245] on textarea at bounding box center [880, 379] width 691 height 364
drag, startPoint x: 642, startPoint y: 264, endPoint x: 943, endPoint y: 272, distance: 300.6
click at [943, 272] on textarea at bounding box center [880, 379] width 691 height 364
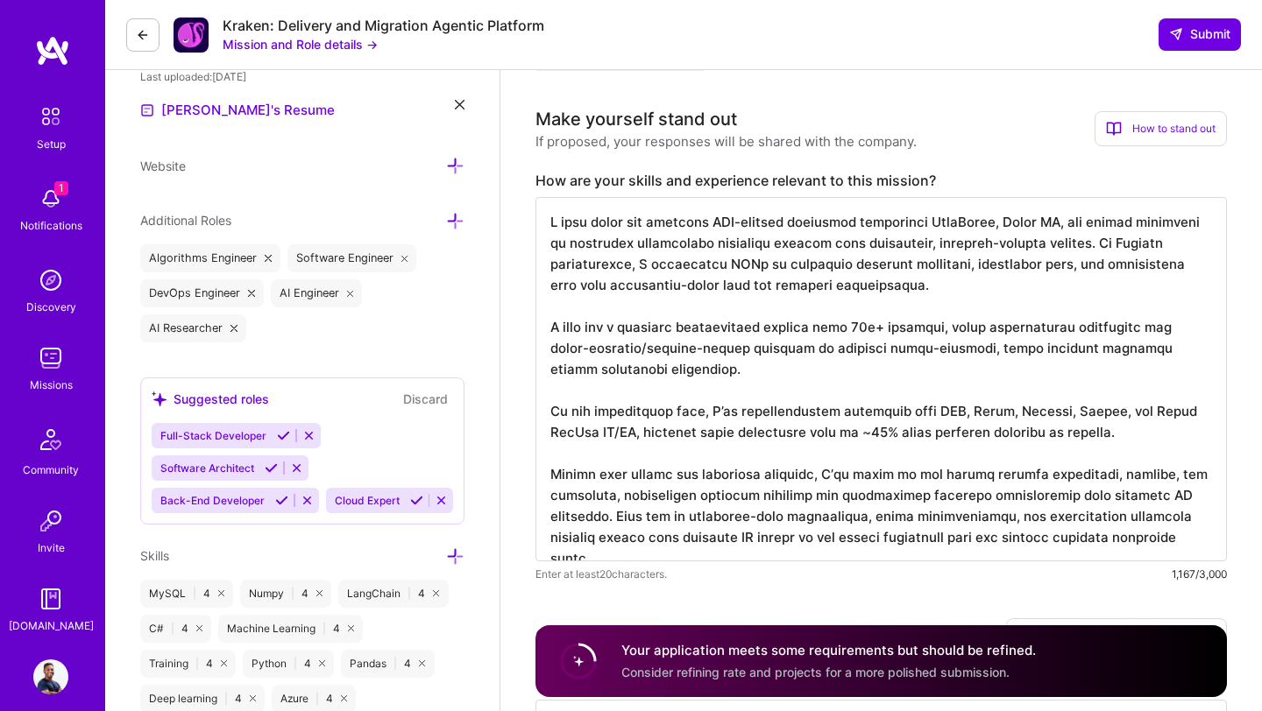
click at [923, 288] on textarea at bounding box center [880, 379] width 691 height 364
click at [910, 294] on textarea at bounding box center [880, 379] width 691 height 364
click at [970, 296] on textarea at bounding box center [880, 379] width 691 height 364
click at [975, 281] on textarea at bounding box center [880, 379] width 691 height 364
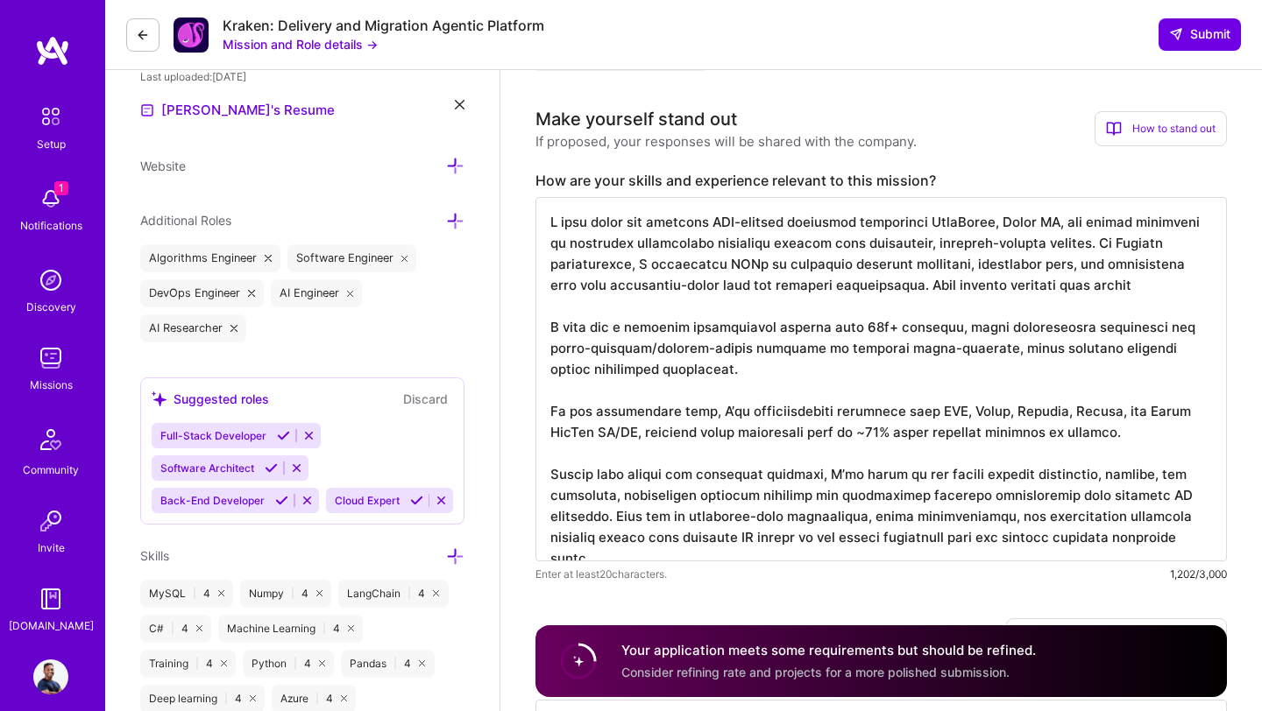
click at [1104, 297] on textarea at bounding box center [880, 379] width 691 height 364
click at [1110, 286] on textarea at bounding box center [880, 379] width 691 height 364
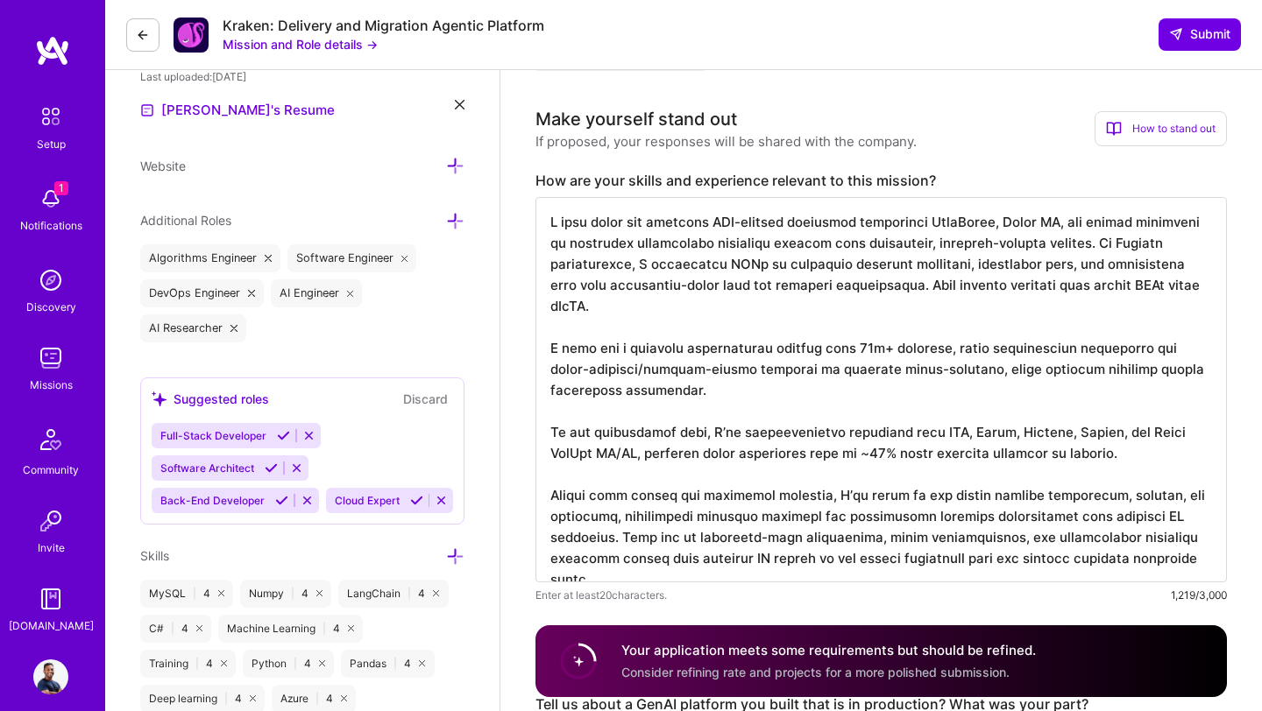
click at [554, 350] on textarea at bounding box center [880, 389] width 691 height 385
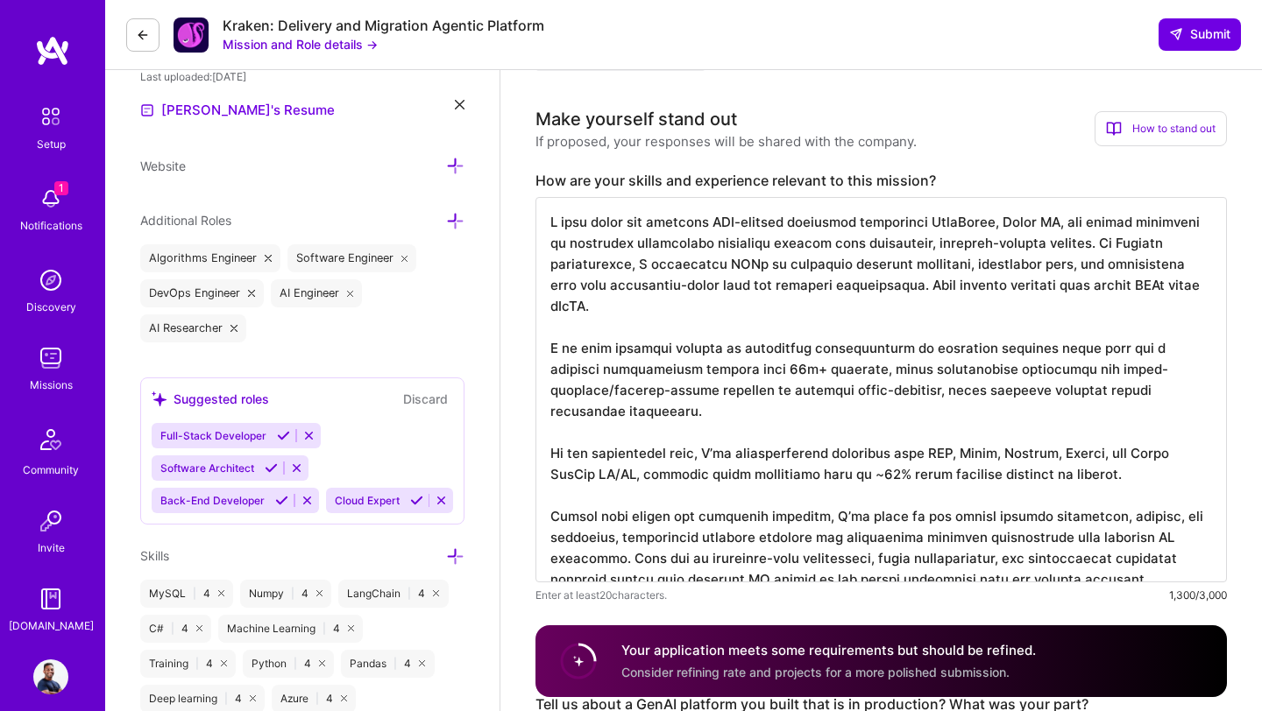
click at [1078, 352] on textarea at bounding box center [880, 389] width 691 height 385
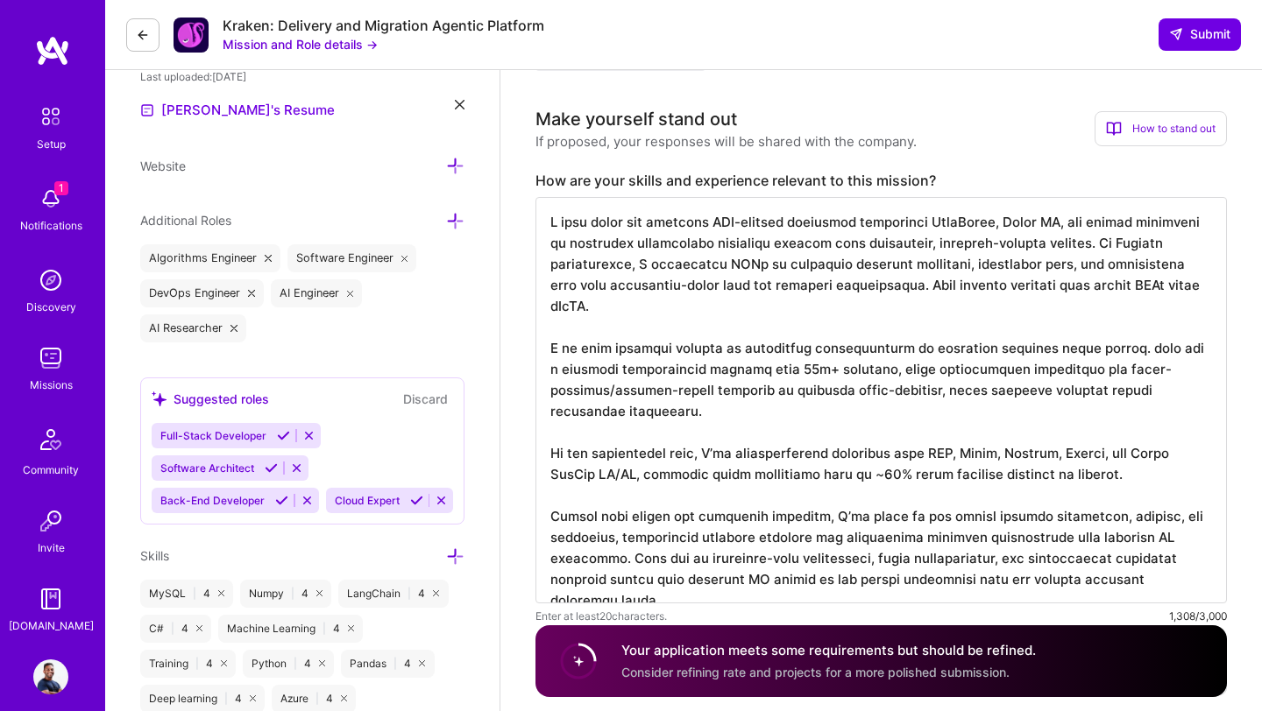
click at [1111, 350] on textarea at bounding box center [880, 400] width 691 height 407
drag, startPoint x: 1128, startPoint y: 349, endPoint x: 1191, endPoint y: 348, distance: 63.1
click at [1192, 349] on textarea at bounding box center [880, 400] width 691 height 407
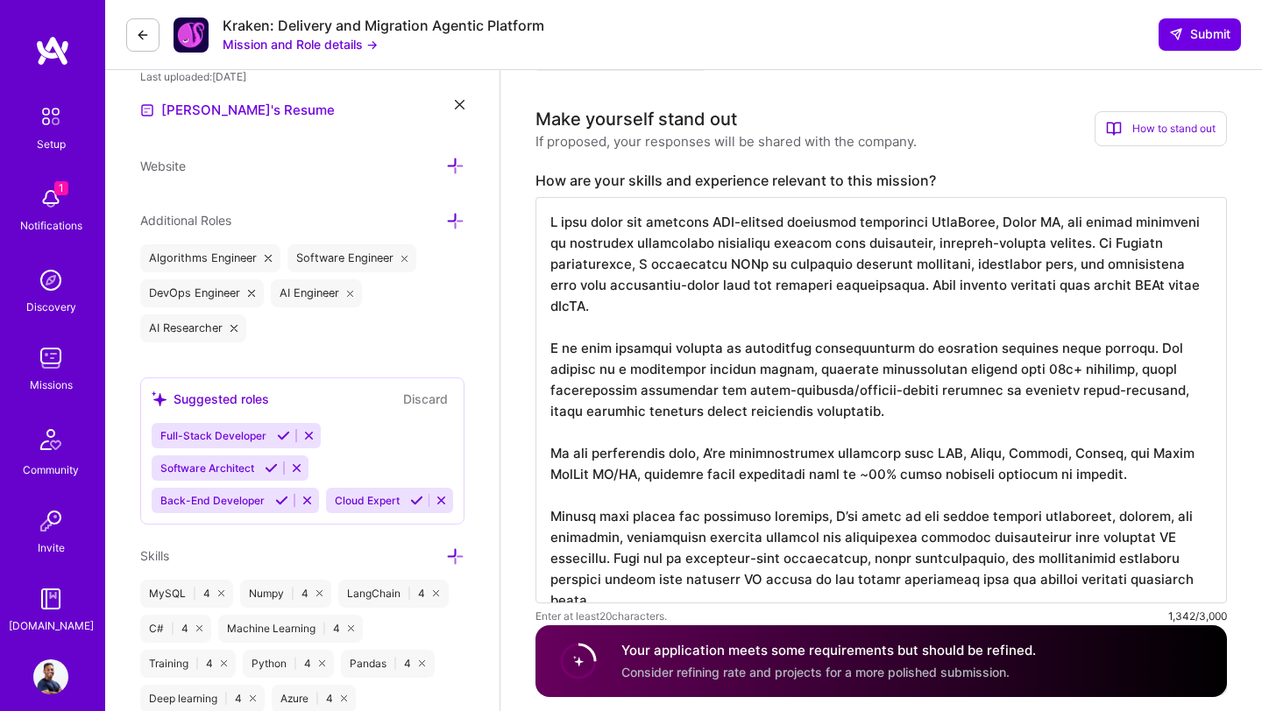
click at [753, 369] on textarea at bounding box center [880, 400] width 691 height 407
click at [1011, 371] on textarea at bounding box center [880, 400] width 691 height 407
click at [641, 392] on textarea at bounding box center [880, 400] width 691 height 407
click at [789, 371] on textarea at bounding box center [880, 400] width 691 height 407
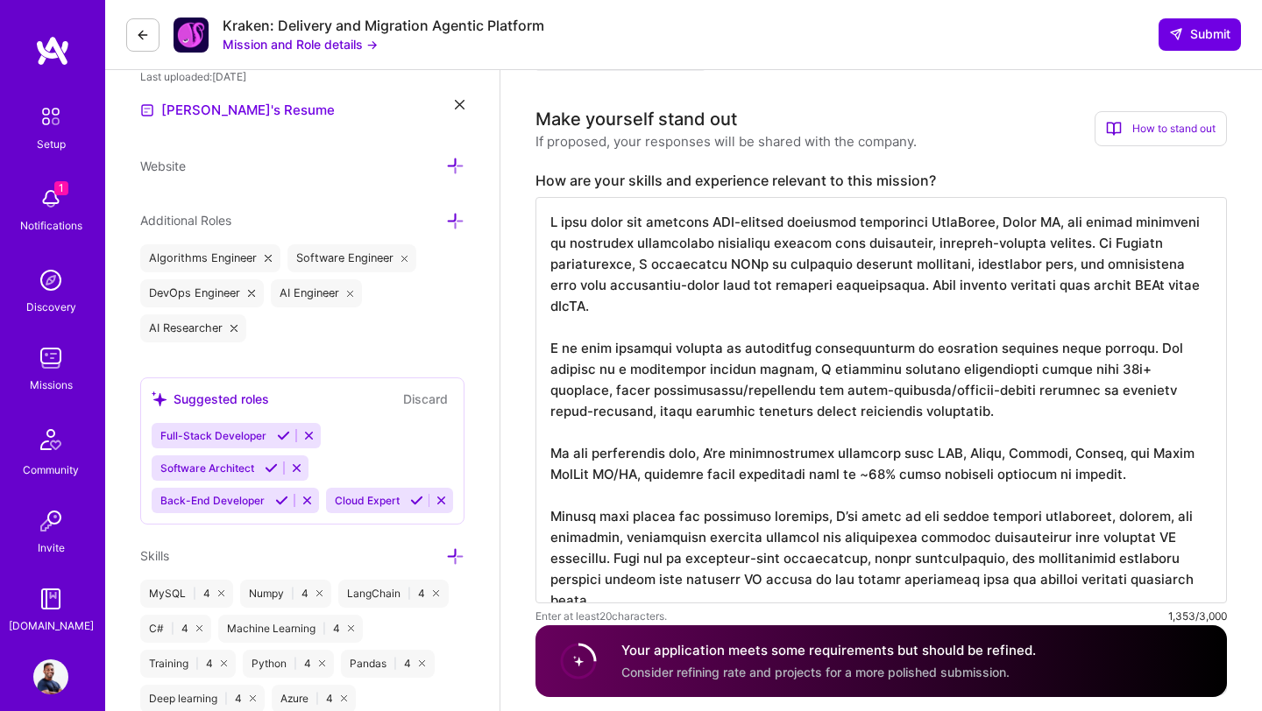
click at [789, 371] on textarea at bounding box center [880, 400] width 691 height 407
click at [881, 392] on textarea at bounding box center [880, 400] width 691 height 407
click at [1009, 369] on textarea at bounding box center [880, 400] width 691 height 407
click at [987, 409] on textarea at bounding box center [880, 400] width 691 height 407
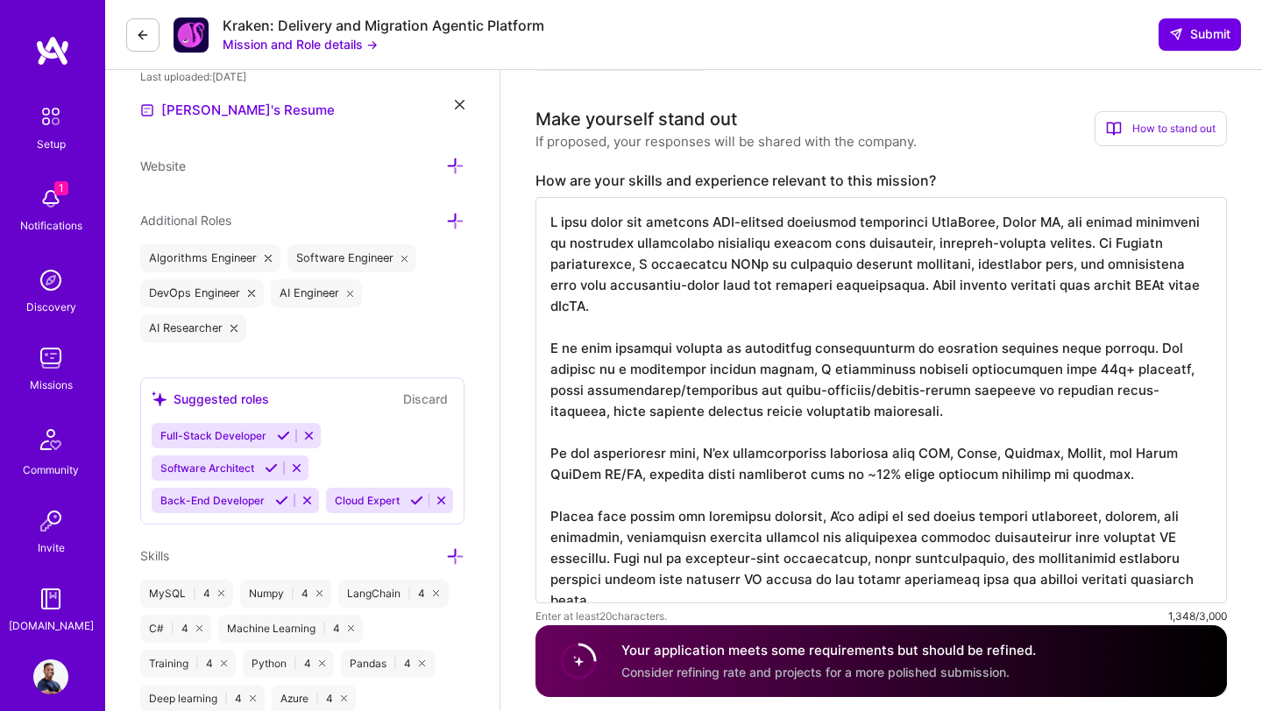
click at [930, 226] on textarea at bounding box center [880, 400] width 691 height 407
click at [1124, 471] on textarea at bounding box center [880, 400] width 691 height 407
click at [1124, 472] on textarea at bounding box center [880, 400] width 691 height 407
drag, startPoint x: 1124, startPoint y: 472, endPoint x: 532, endPoint y: 450, distance: 592.7
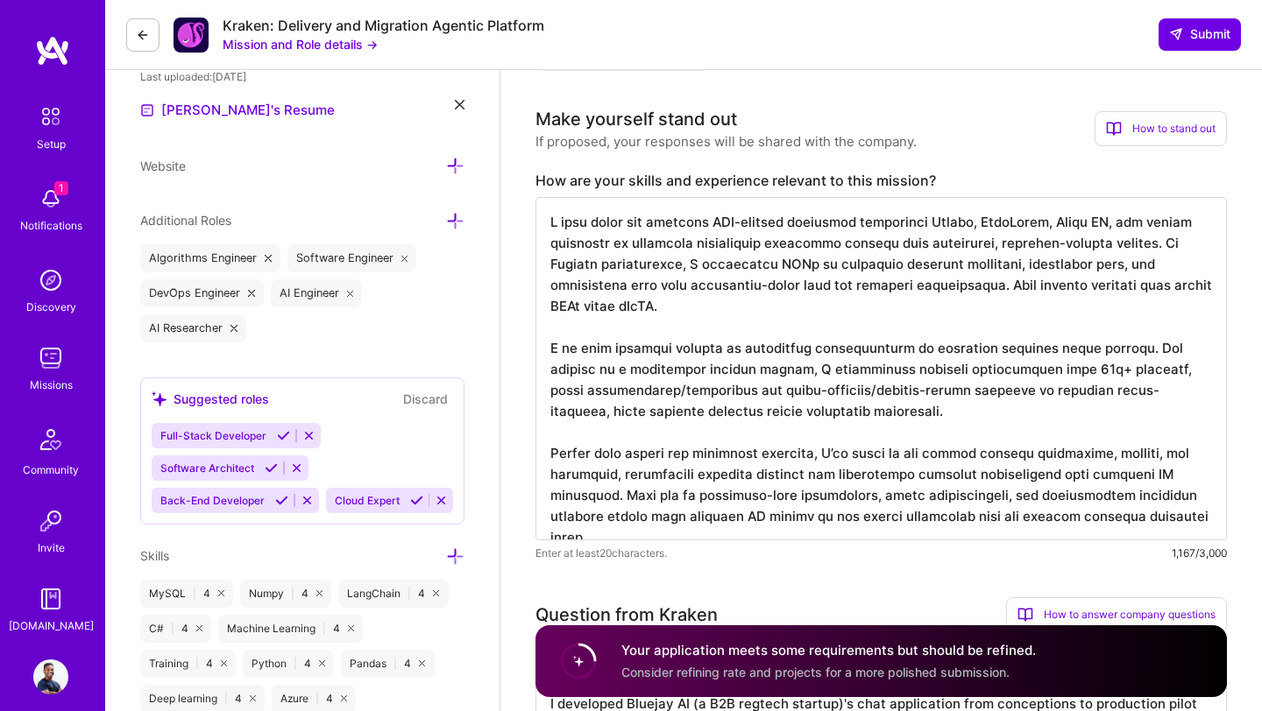
scroll to position [2, 0]
click at [1123, 453] on textarea at bounding box center [880, 368] width 691 height 343
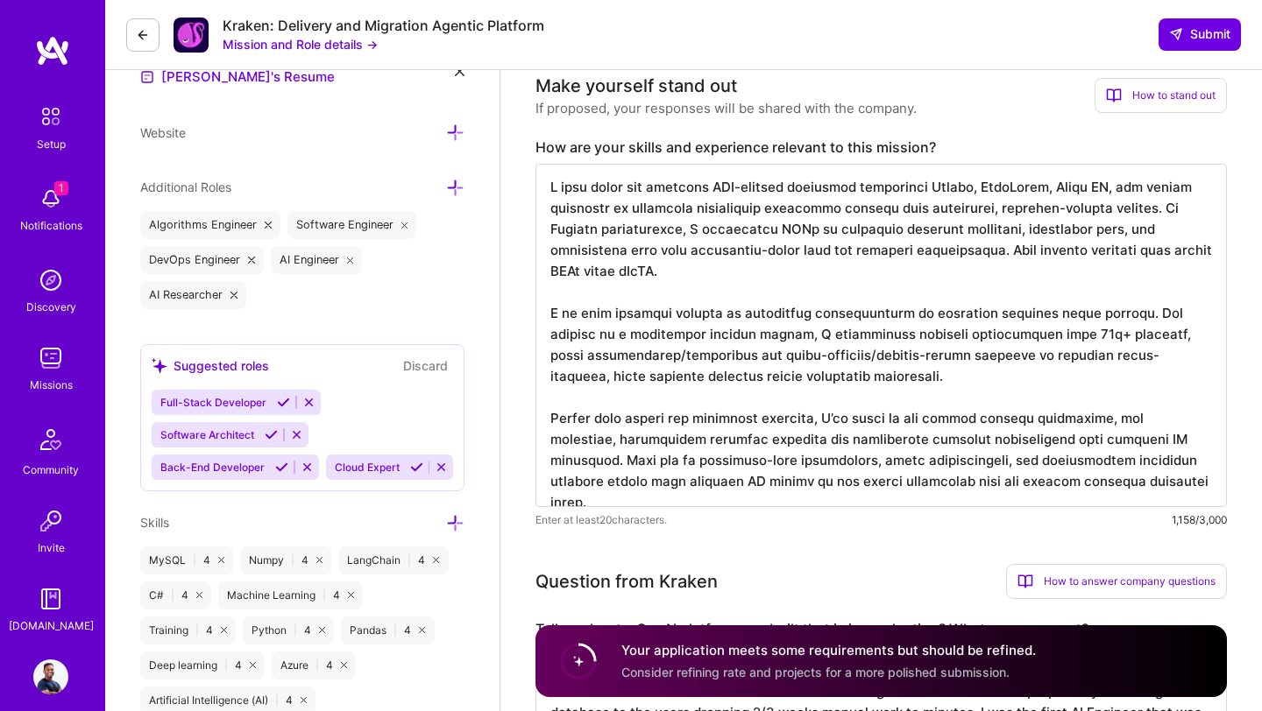
scroll to position [520, 0]
click at [1155, 440] on textarea at bounding box center [880, 333] width 691 height 343
click at [757, 276] on textarea at bounding box center [880, 333] width 691 height 343
click at [669, 274] on textarea at bounding box center [880, 333] width 691 height 343
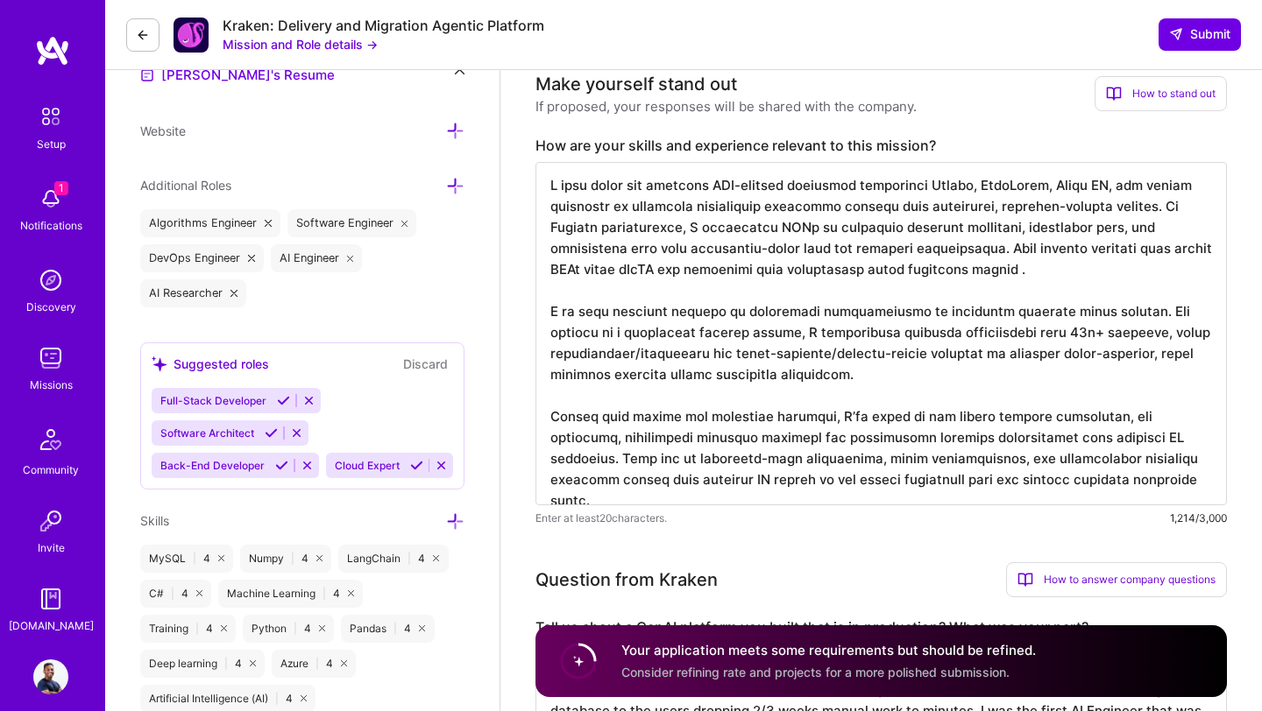
click at [1035, 245] on textarea at bounding box center [880, 333] width 691 height 343
click at [1082, 252] on textarea at bounding box center [880, 333] width 691 height 343
click at [741, 273] on textarea at bounding box center [880, 333] width 691 height 343
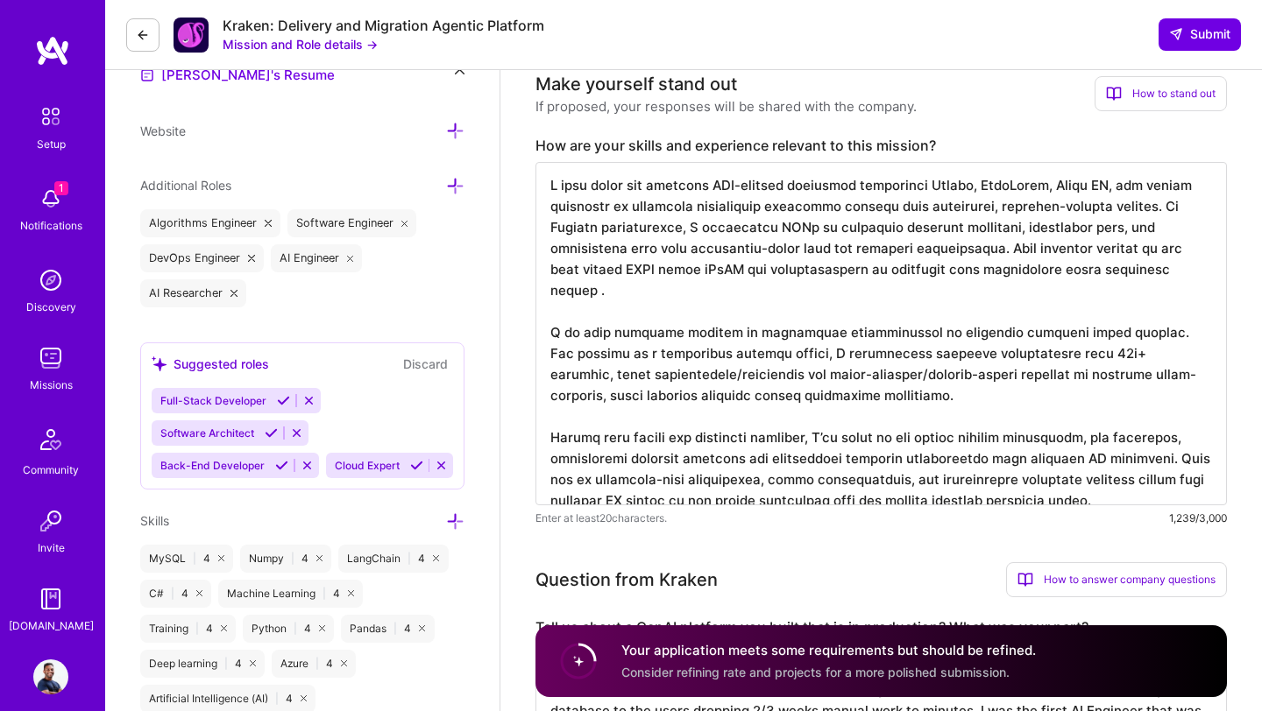
click at [962, 272] on textarea at bounding box center [880, 333] width 691 height 343
click at [996, 272] on textarea at bounding box center [880, 333] width 691 height 343
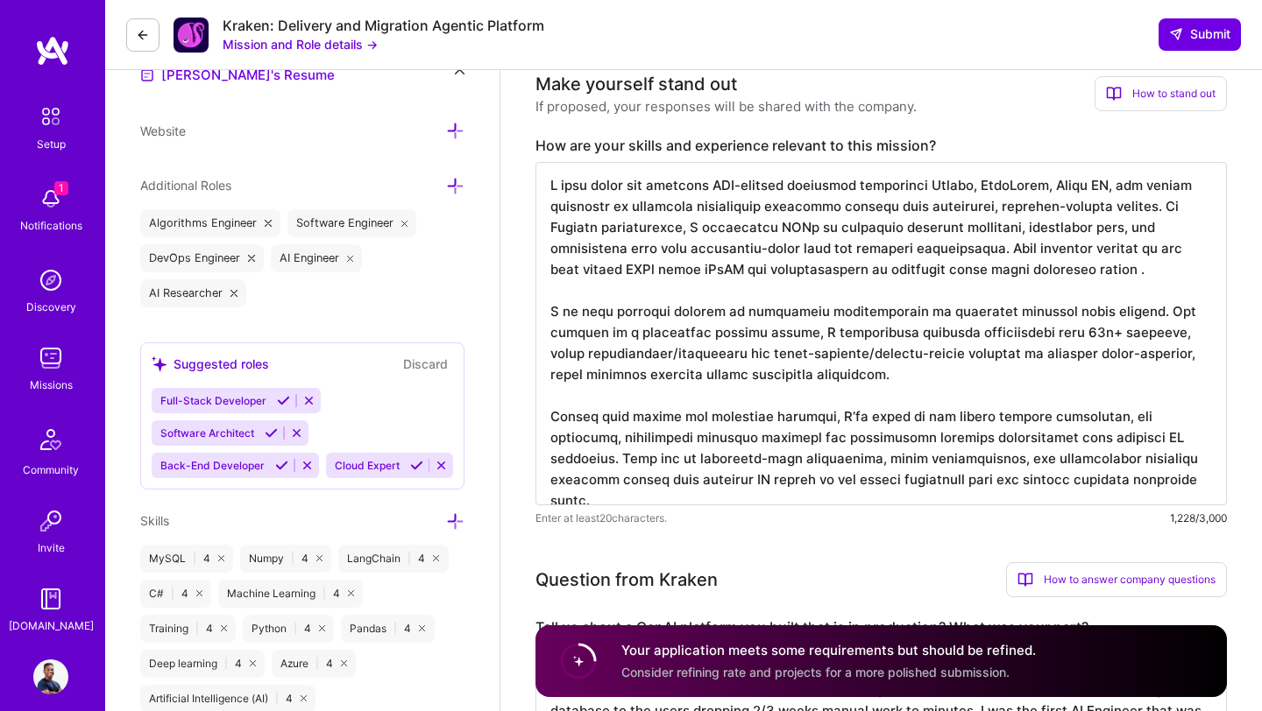
scroll to position [0, 0]
click at [708, 188] on textarea at bounding box center [880, 333] width 691 height 343
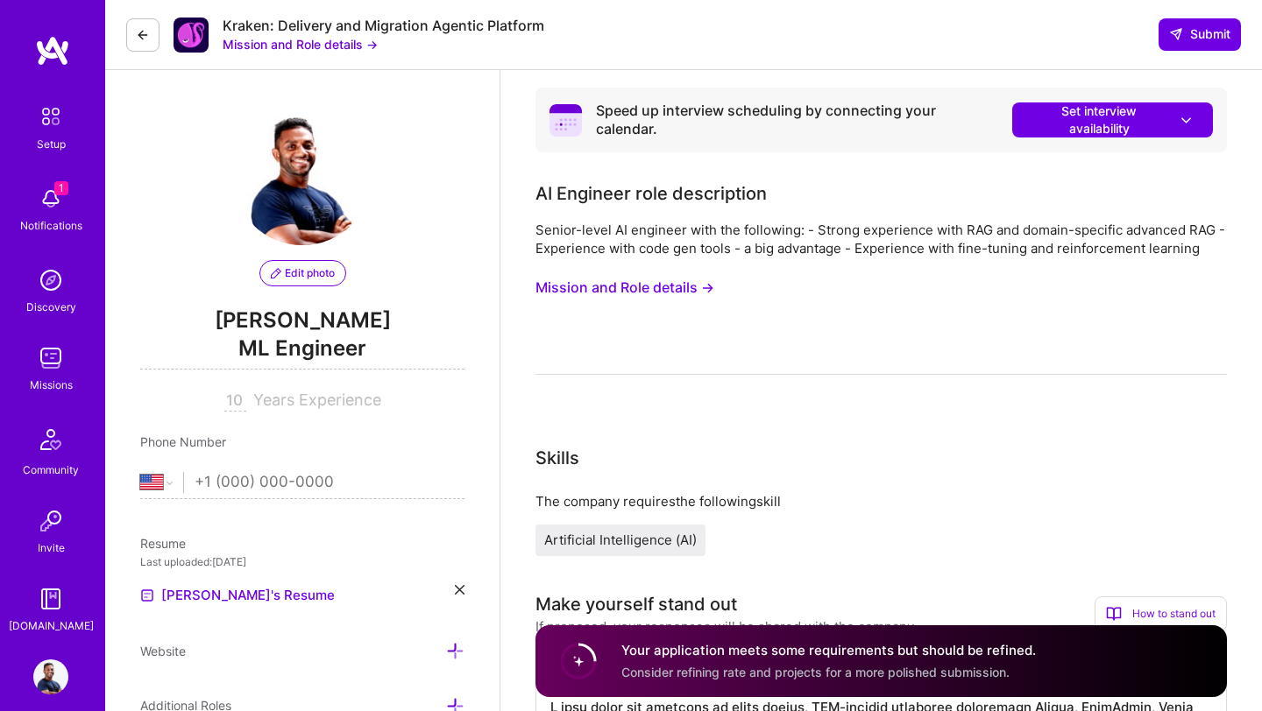
click at [659, 282] on button "Mission and Role details →" at bounding box center [624, 288] width 179 height 32
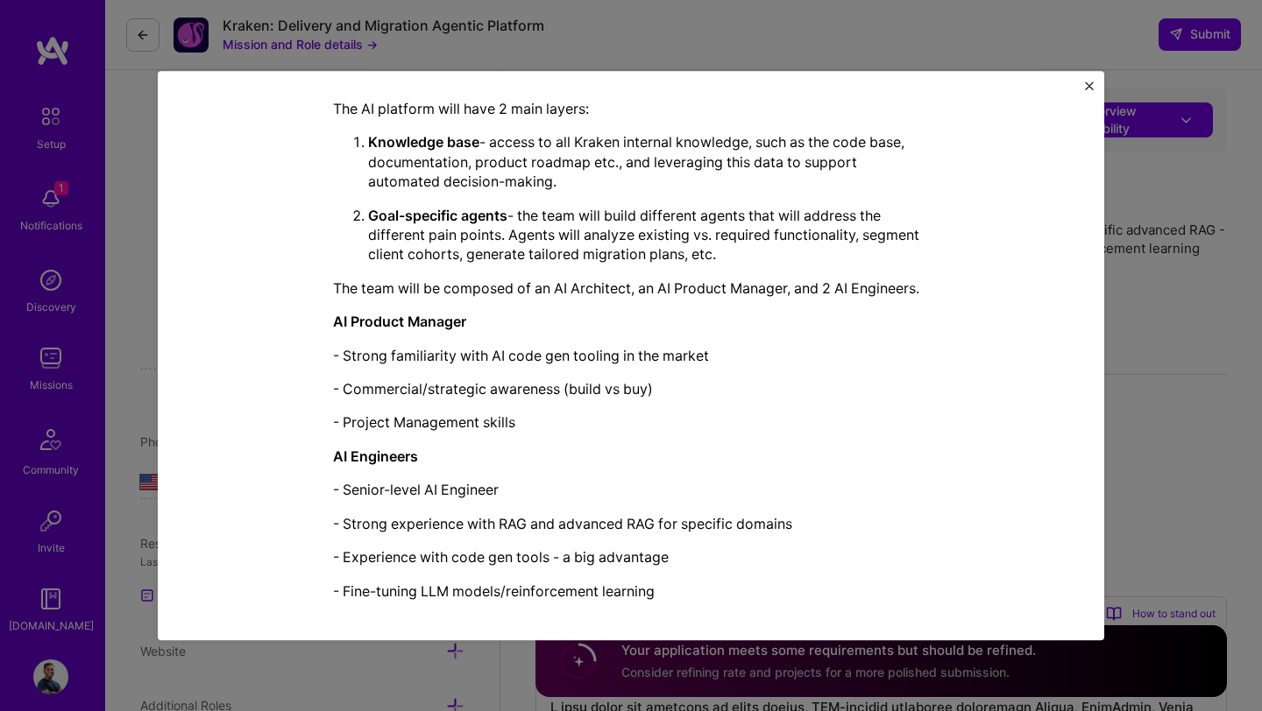
scroll to position [468, 0]
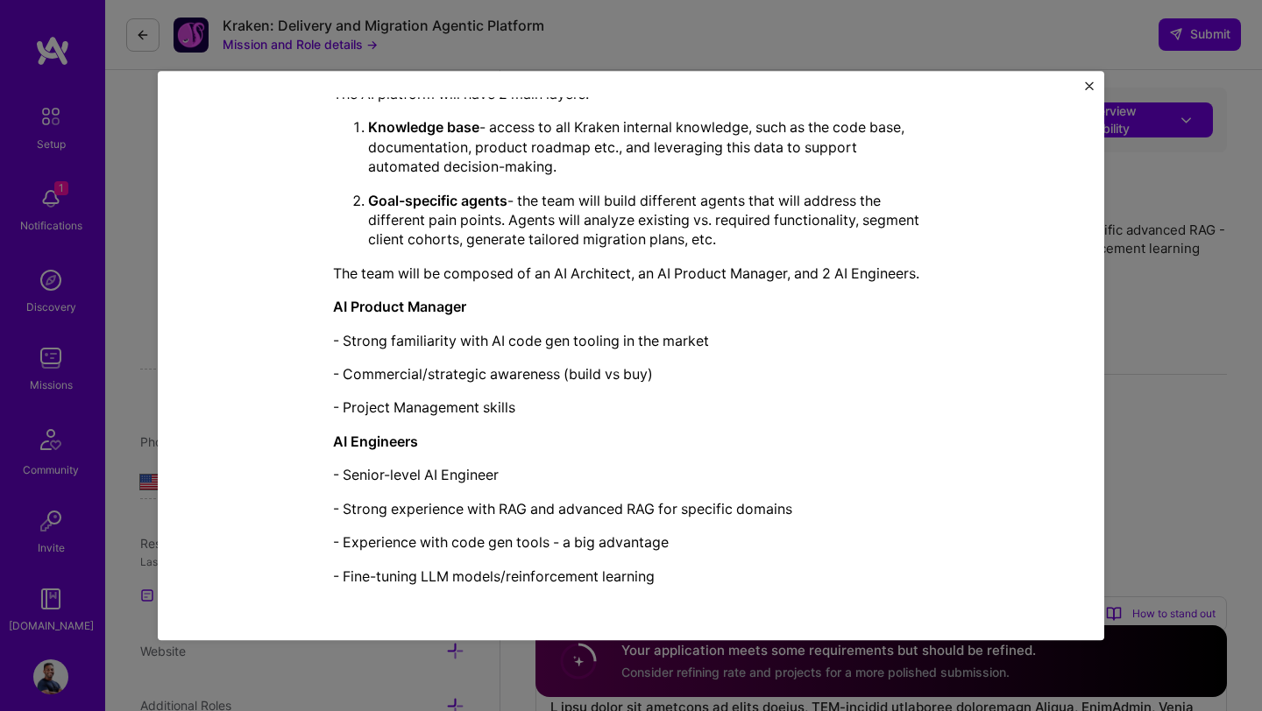
click at [1196, 350] on div "Mission Description and Role Details AI Engineer role description Senior-level …" at bounding box center [631, 355] width 1262 height 711
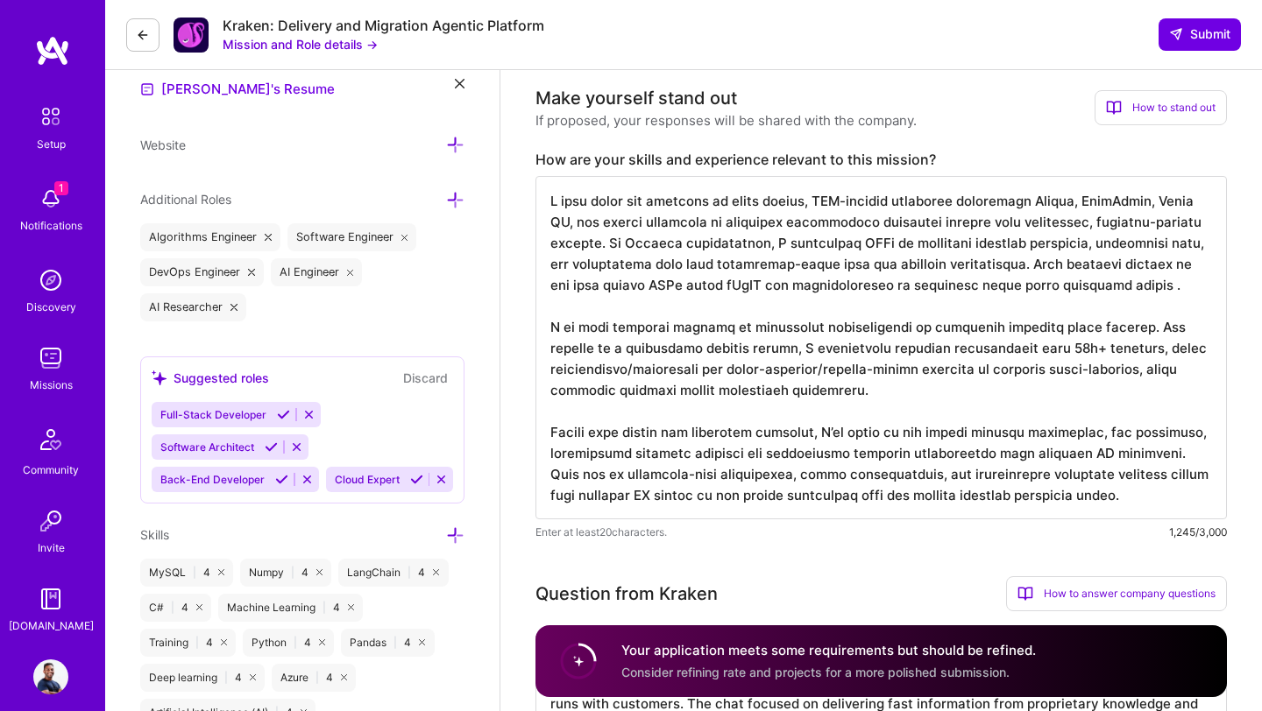
scroll to position [501, 0]
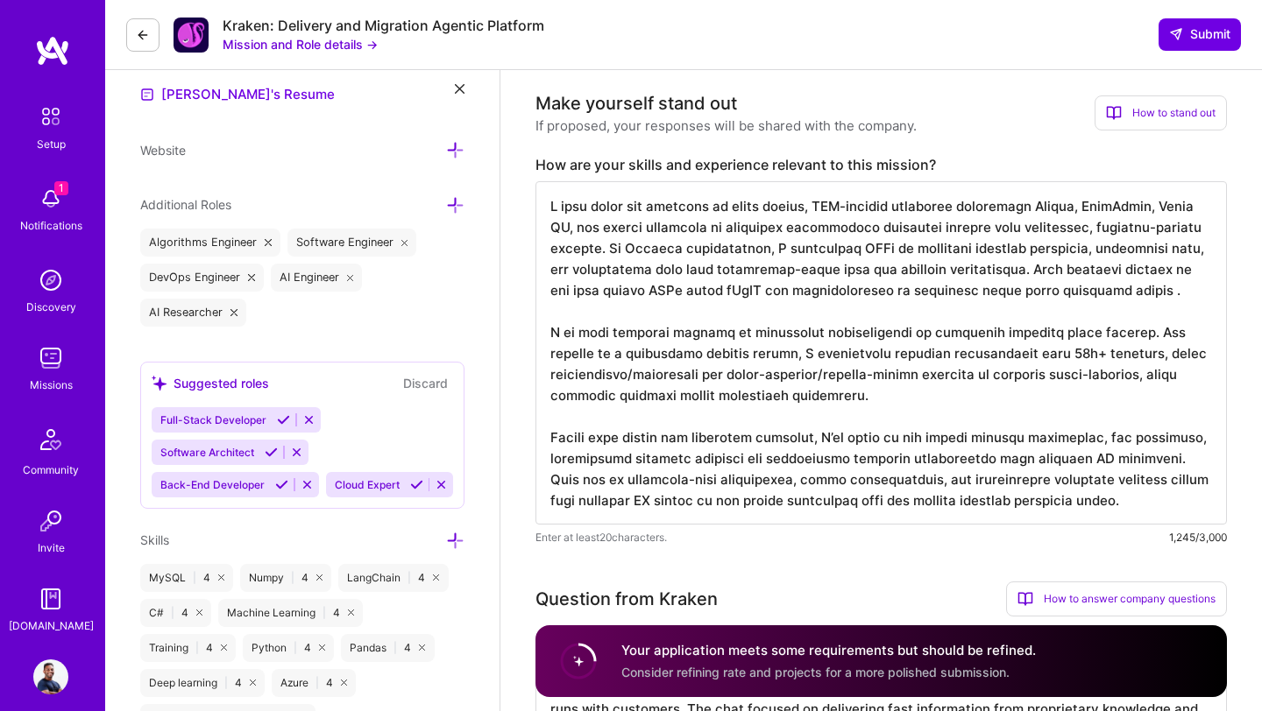
drag, startPoint x: 598, startPoint y: 440, endPoint x: 813, endPoint y: 439, distance: 215.5
click at [813, 439] on textarea at bounding box center [880, 352] width 691 height 343
click at [873, 409] on textarea at bounding box center [880, 352] width 691 height 343
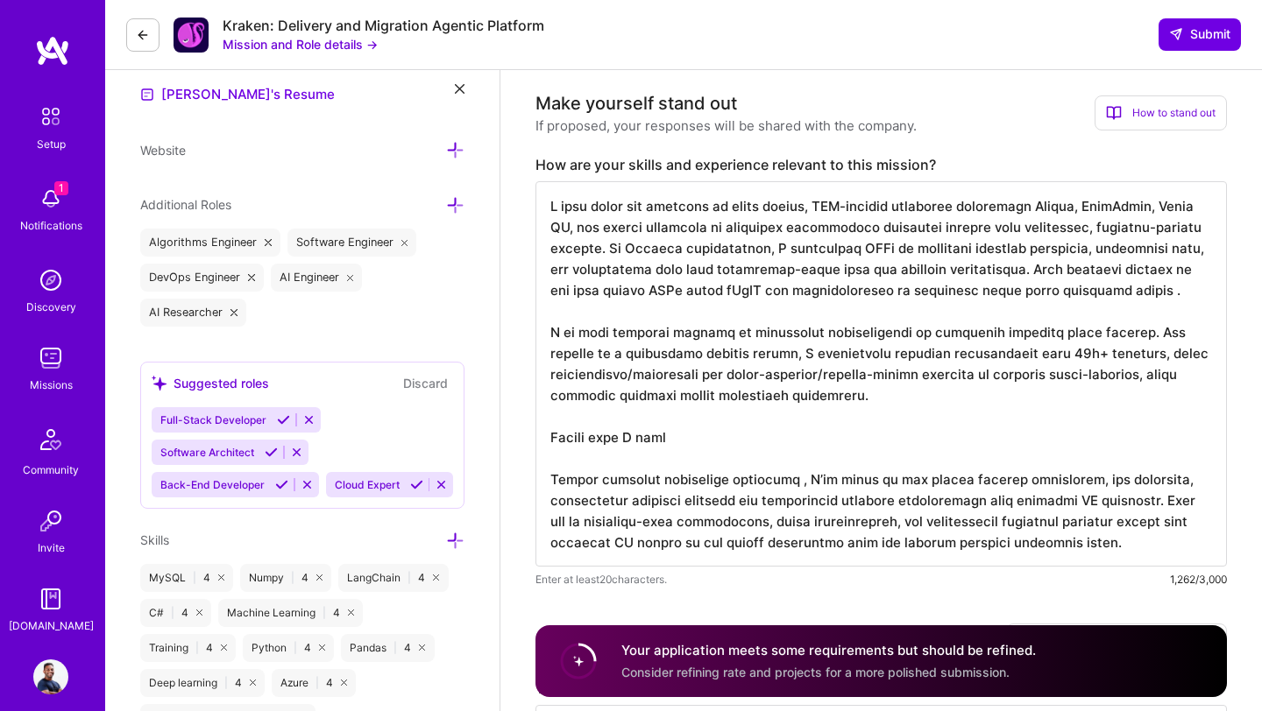
click at [1064, 523] on textarea at bounding box center [880, 373] width 691 height 385
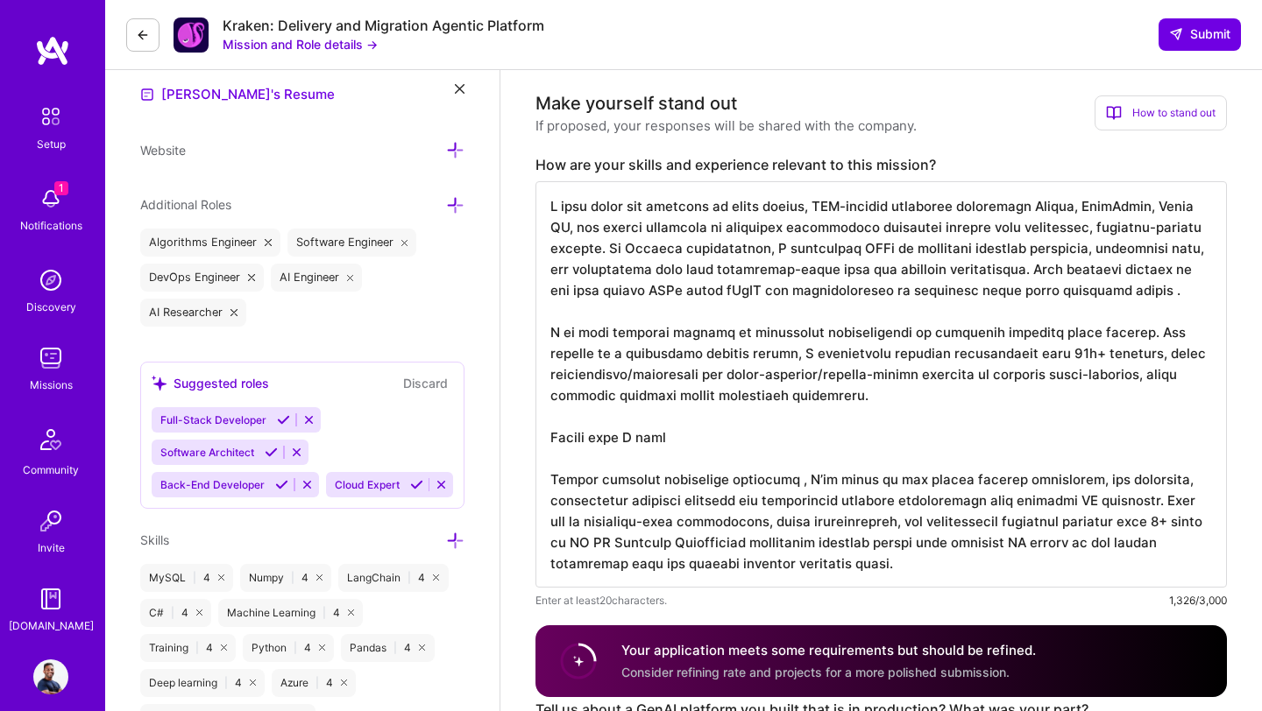
scroll to position [497, 0]
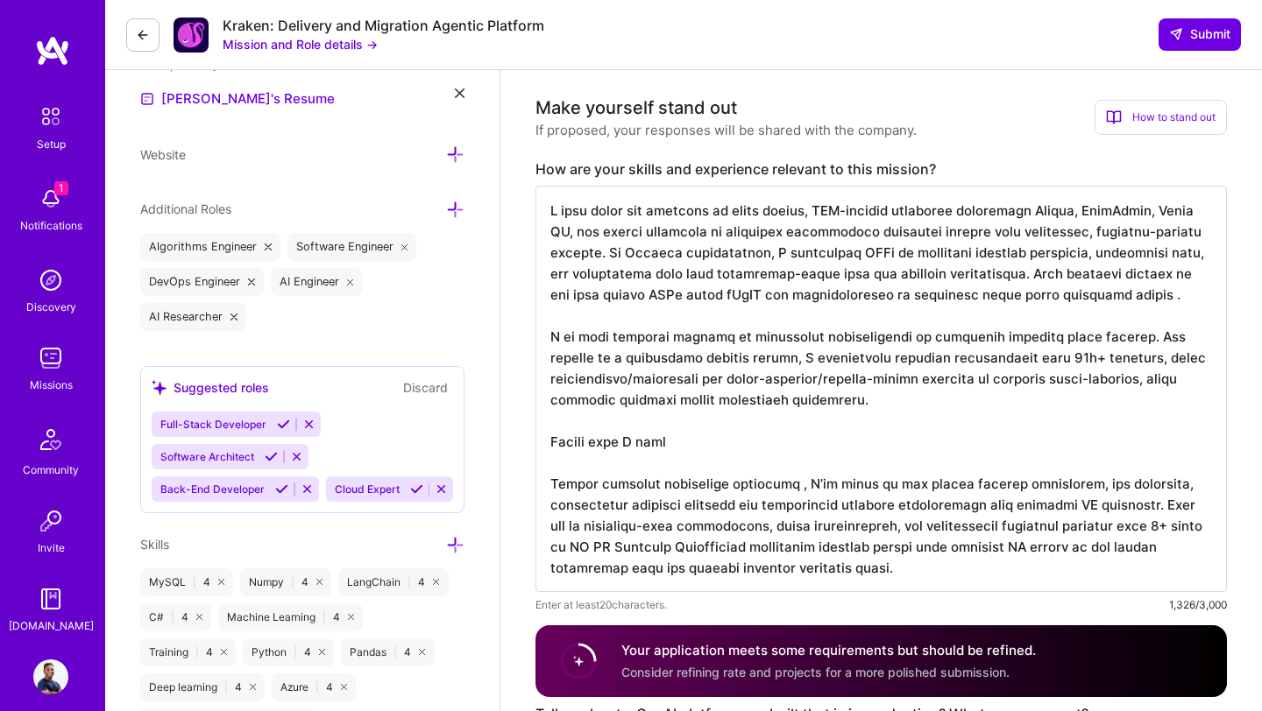
click at [753, 456] on textarea at bounding box center [880, 389] width 691 height 407
click at [736, 445] on textarea at bounding box center [880, 389] width 691 height 407
click at [888, 442] on textarea at bounding box center [880, 389] width 691 height 407
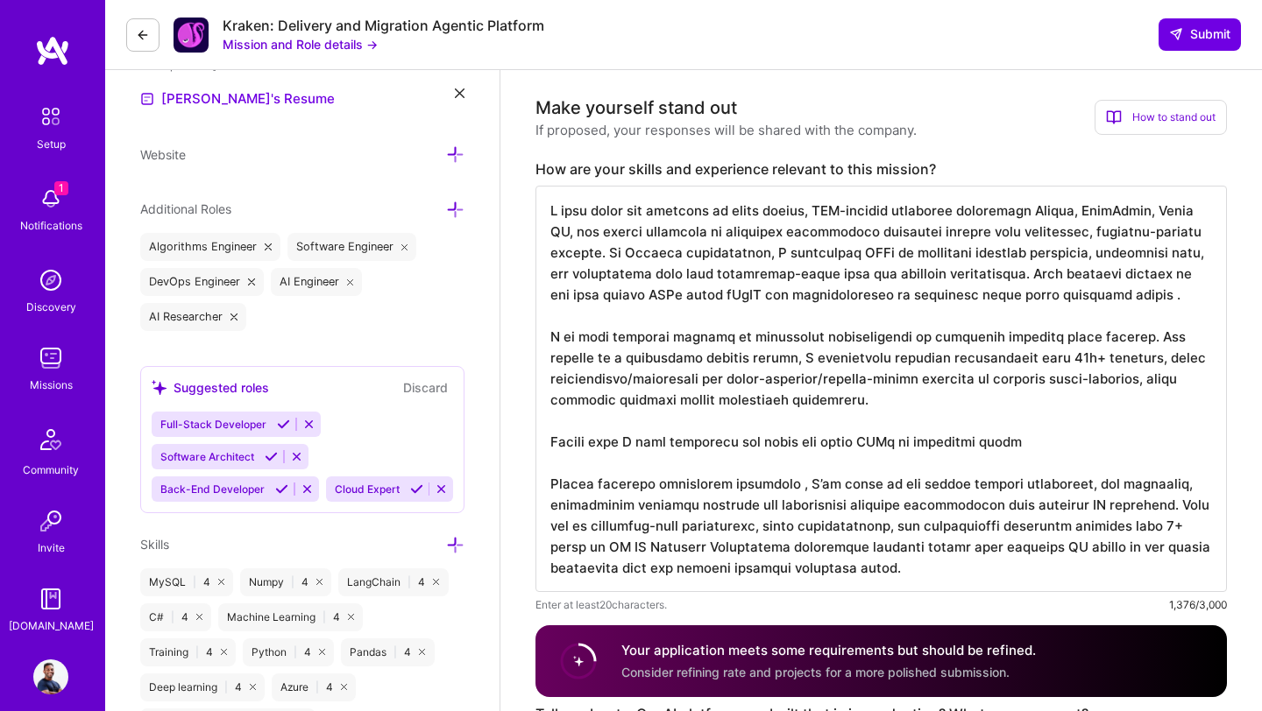
type textarea "I have built and deployed an agent driven, RAG-powered pipelines leveraging Pyt…"
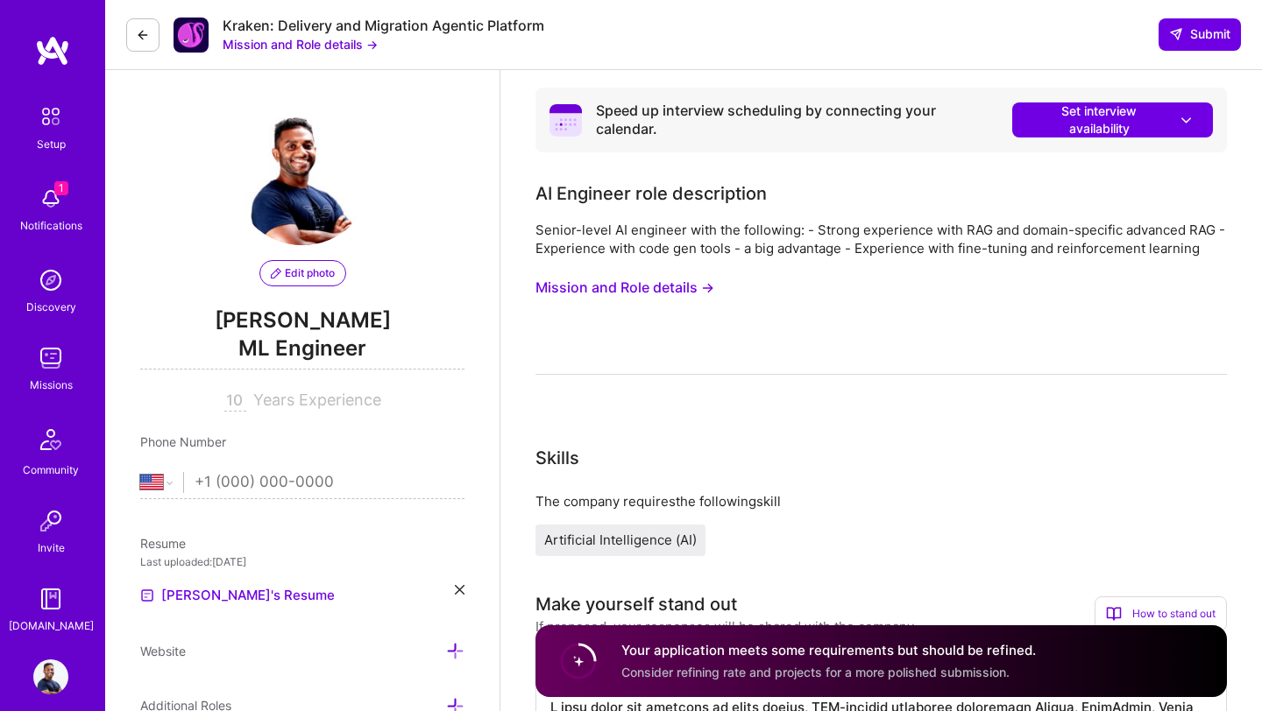
select select "US"
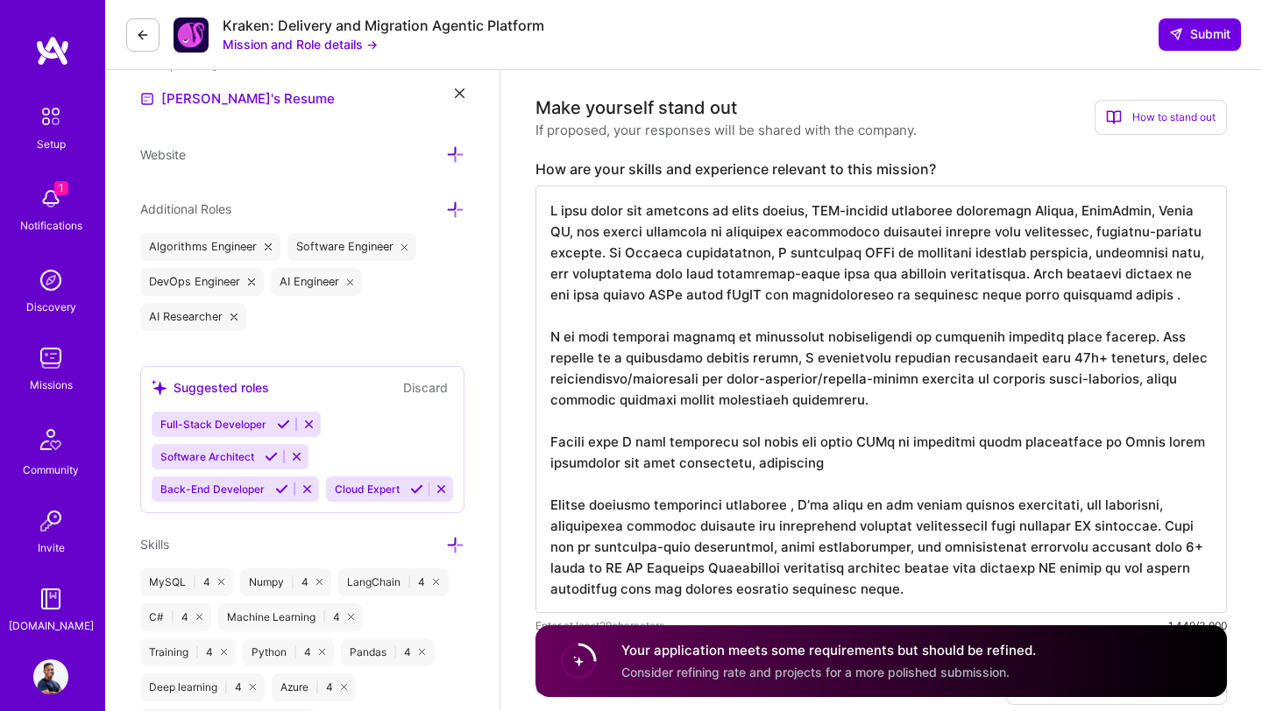
click at [742, 446] on textarea at bounding box center [880, 400] width 691 height 428
click at [1141, 446] on textarea at bounding box center [880, 400] width 691 height 428
click at [625, 256] on textarea at bounding box center [880, 400] width 691 height 428
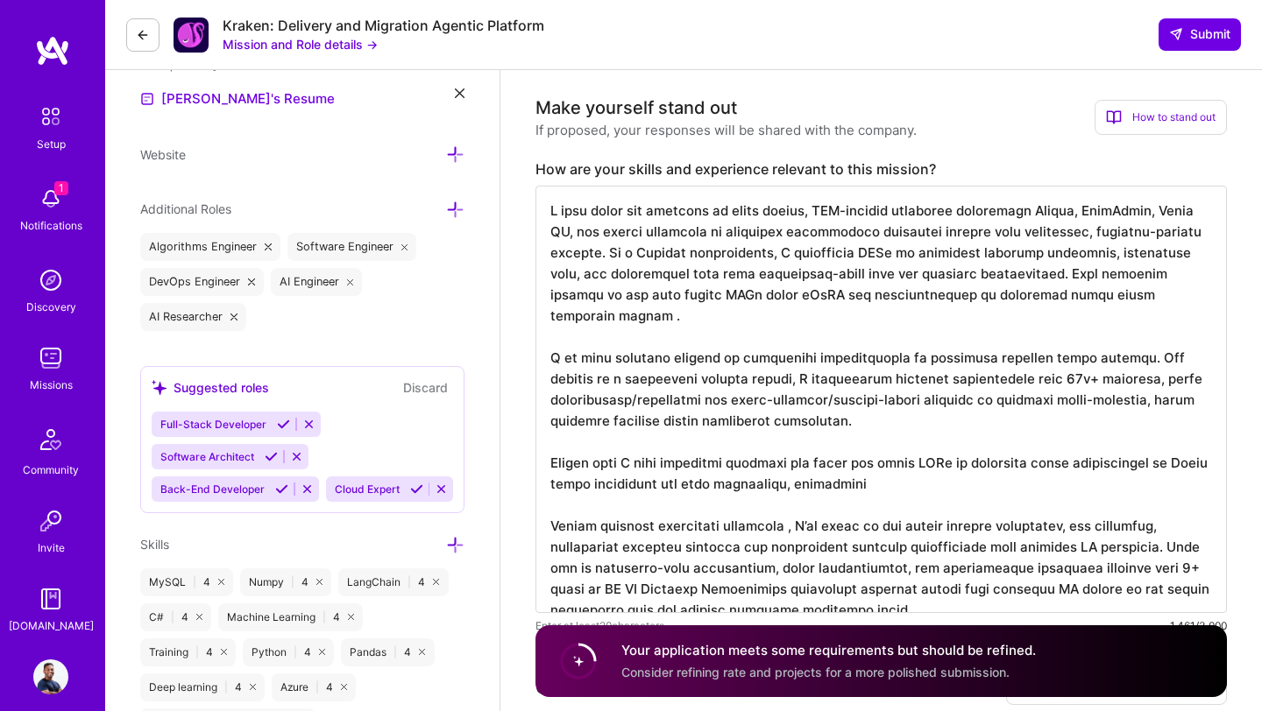
drag, startPoint x: 958, startPoint y: 443, endPoint x: 1148, endPoint y: 452, distance: 189.4
click at [1148, 452] on textarea at bounding box center [880, 400] width 691 height 428
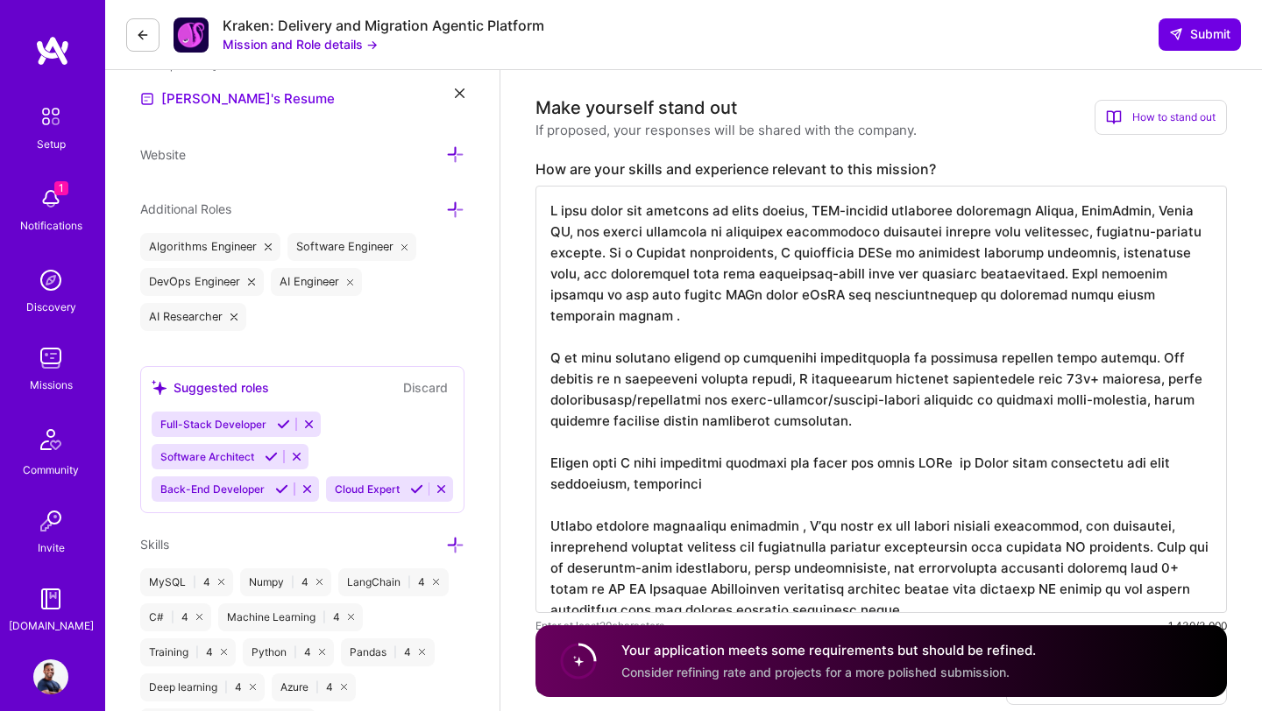
click at [672, 442] on textarea at bounding box center [880, 400] width 691 height 428
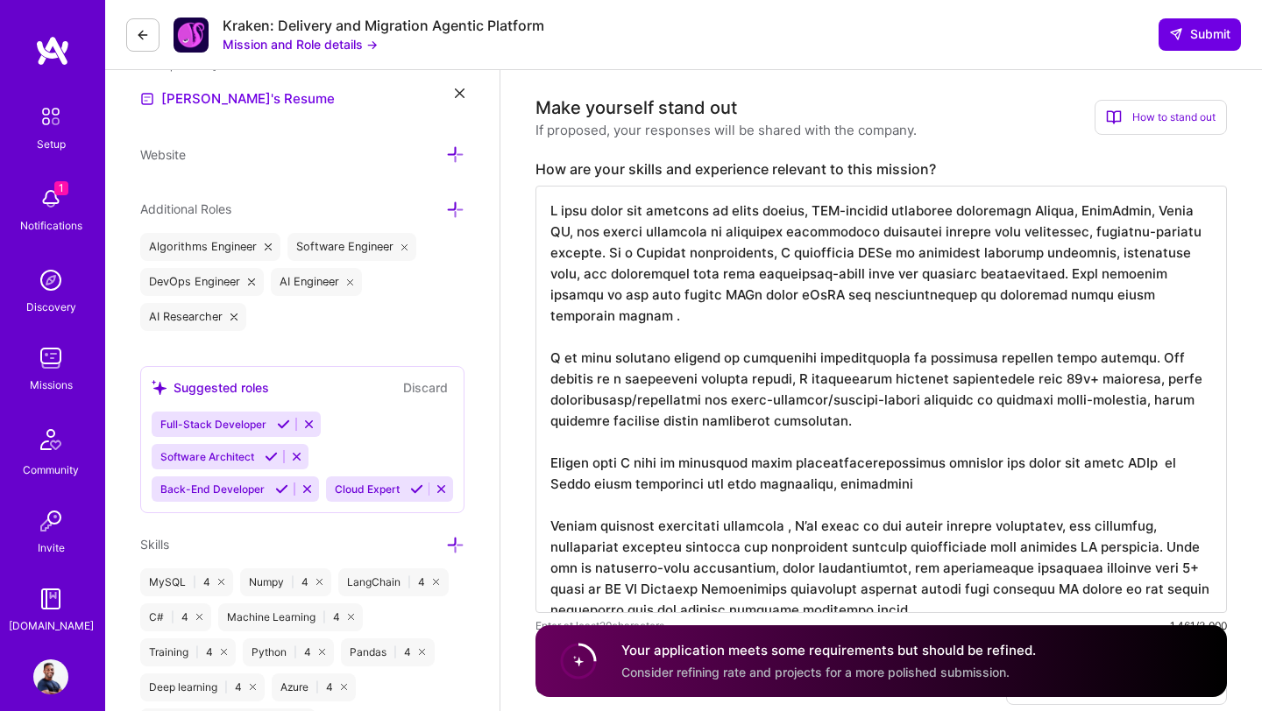
click at [677, 442] on textarea at bounding box center [880, 400] width 691 height 428
click at [1094, 443] on textarea at bounding box center [880, 400] width 691 height 428
click at [1128, 445] on textarea at bounding box center [880, 400] width 691 height 428
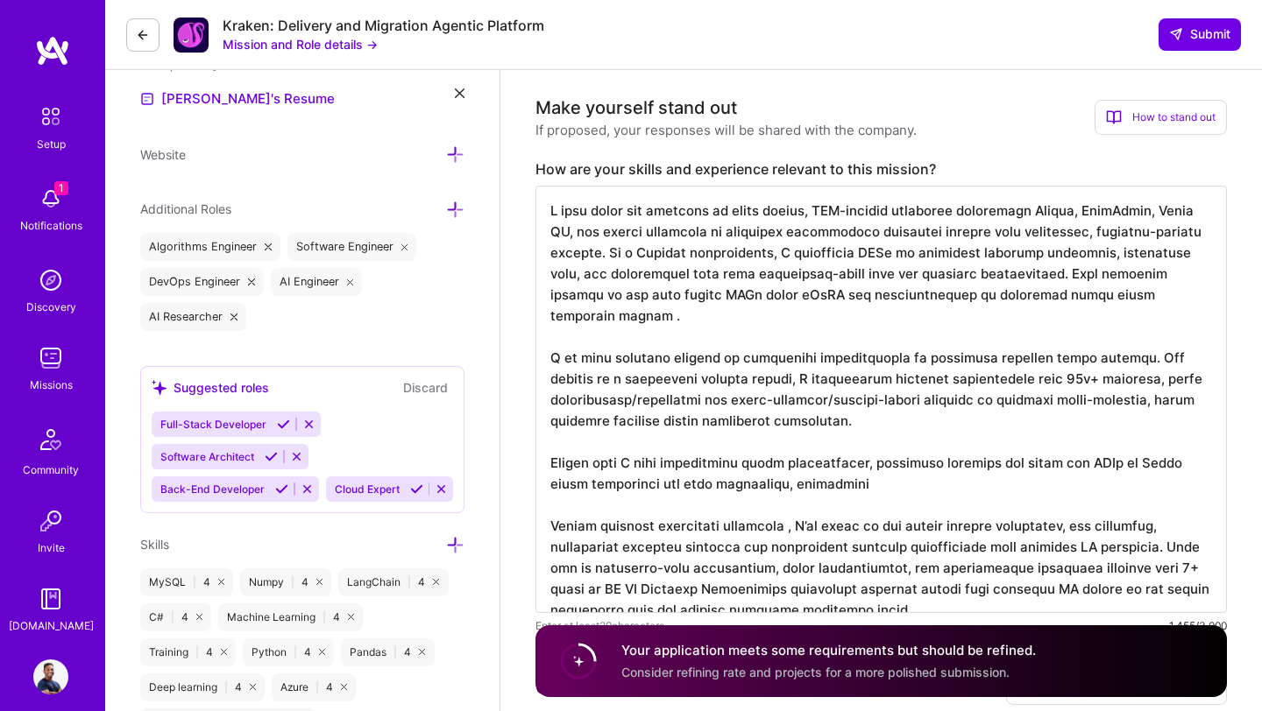
click at [810, 219] on textarea at bounding box center [880, 400] width 691 height 428
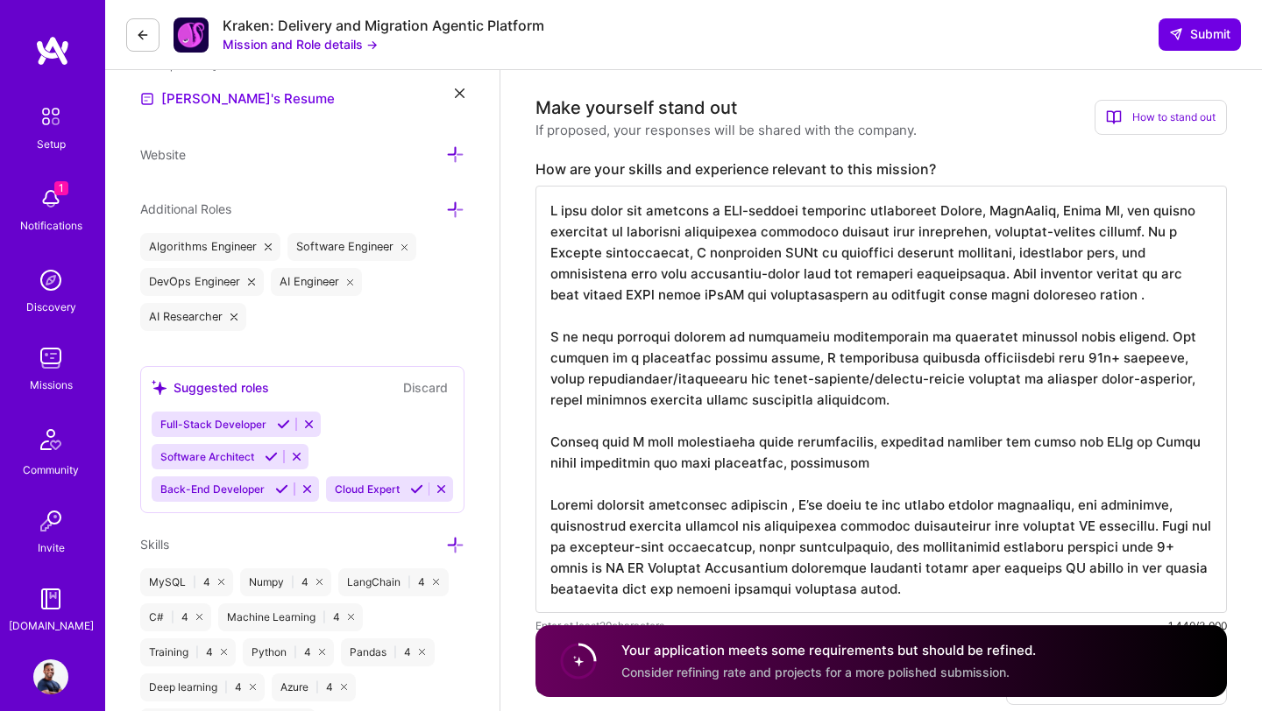
click at [693, 361] on textarea at bounding box center [880, 400] width 691 height 428
click at [727, 357] on textarea at bounding box center [880, 400] width 691 height 428
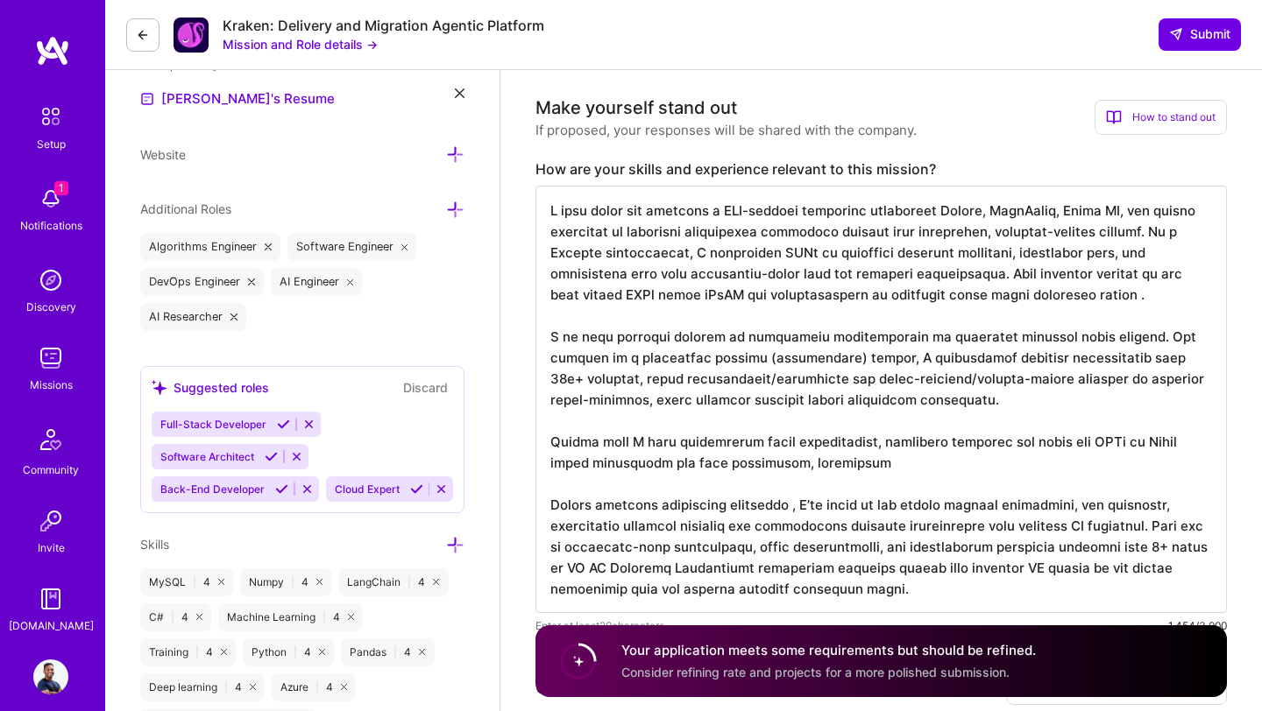
click at [814, 464] on textarea at bounding box center [880, 400] width 691 height 428
click at [688, 466] on textarea at bounding box center [880, 400] width 691 height 428
click at [925, 459] on textarea at bounding box center [880, 400] width 691 height 428
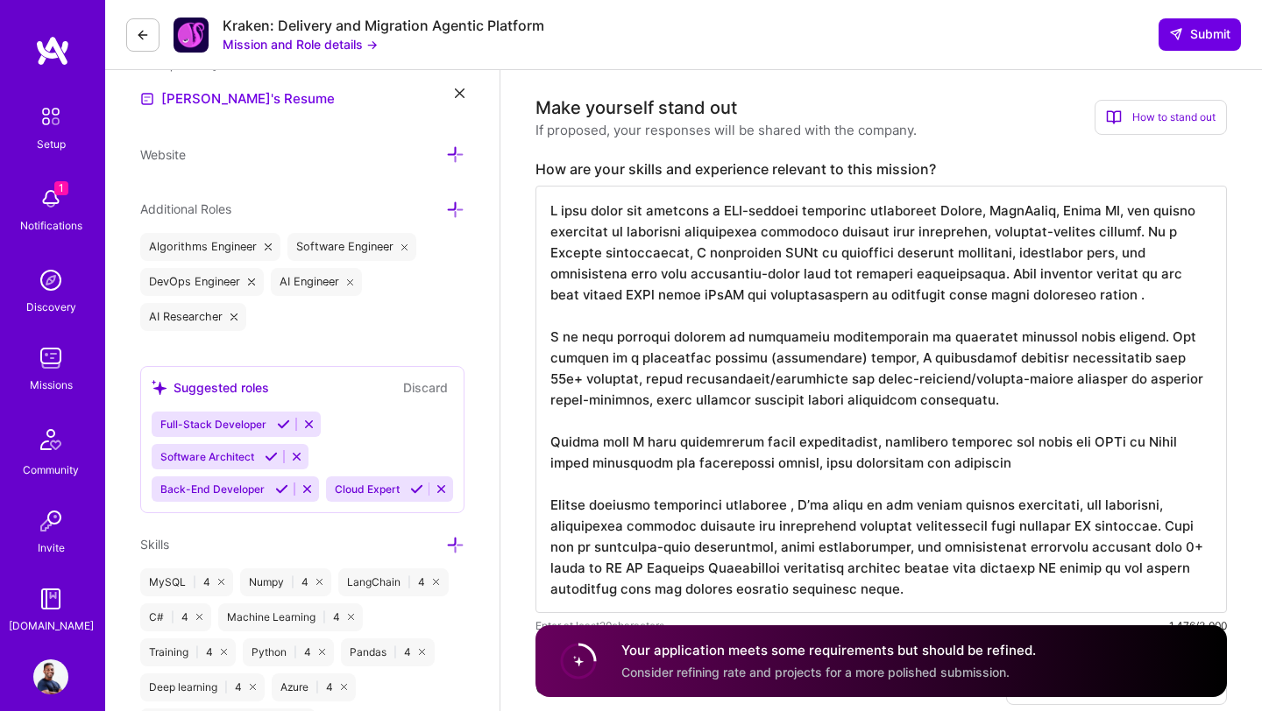
click at [810, 466] on textarea at bounding box center [880, 400] width 691 height 428
click at [946, 459] on textarea at bounding box center [880, 400] width 691 height 428
click at [1059, 464] on textarea at bounding box center [880, 400] width 691 height 428
click at [1063, 466] on textarea at bounding box center [880, 400] width 691 height 428
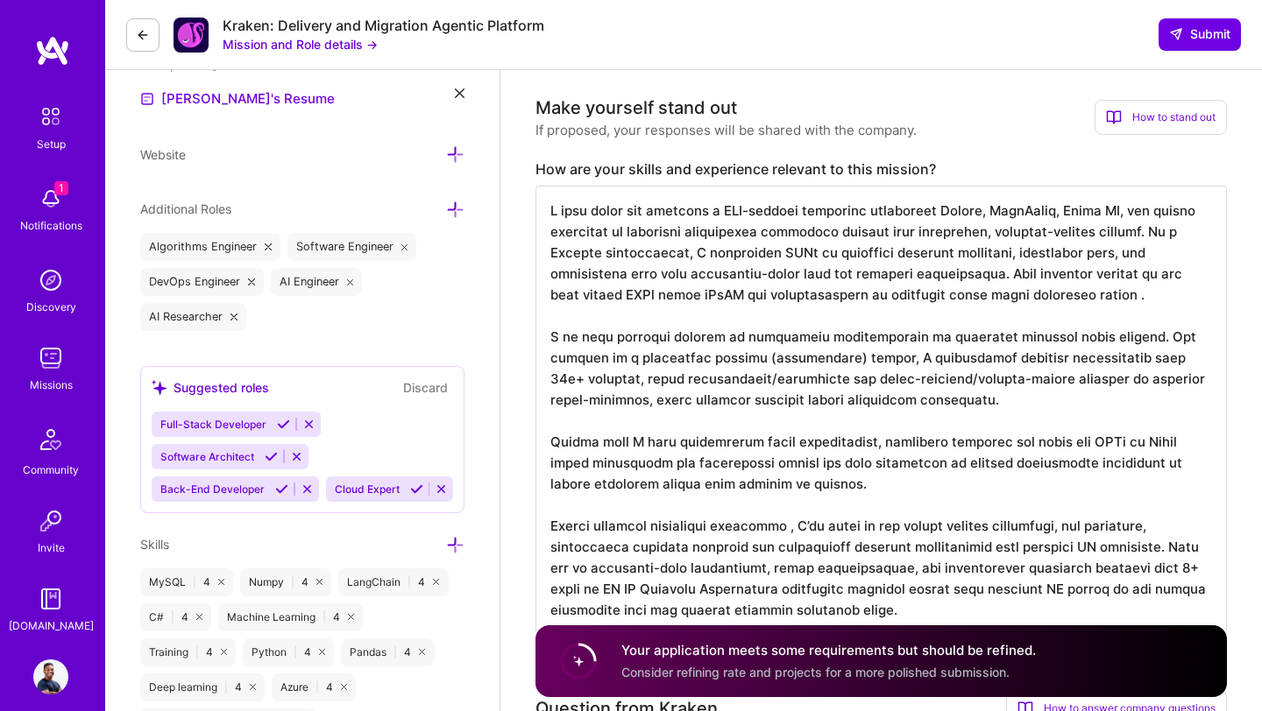
click at [777, 528] on textarea at bounding box center [880, 410] width 691 height 449
drag, startPoint x: 656, startPoint y: 358, endPoint x: 762, endPoint y: 356, distance: 106.0
click at [763, 357] on textarea at bounding box center [880, 410] width 691 height 449
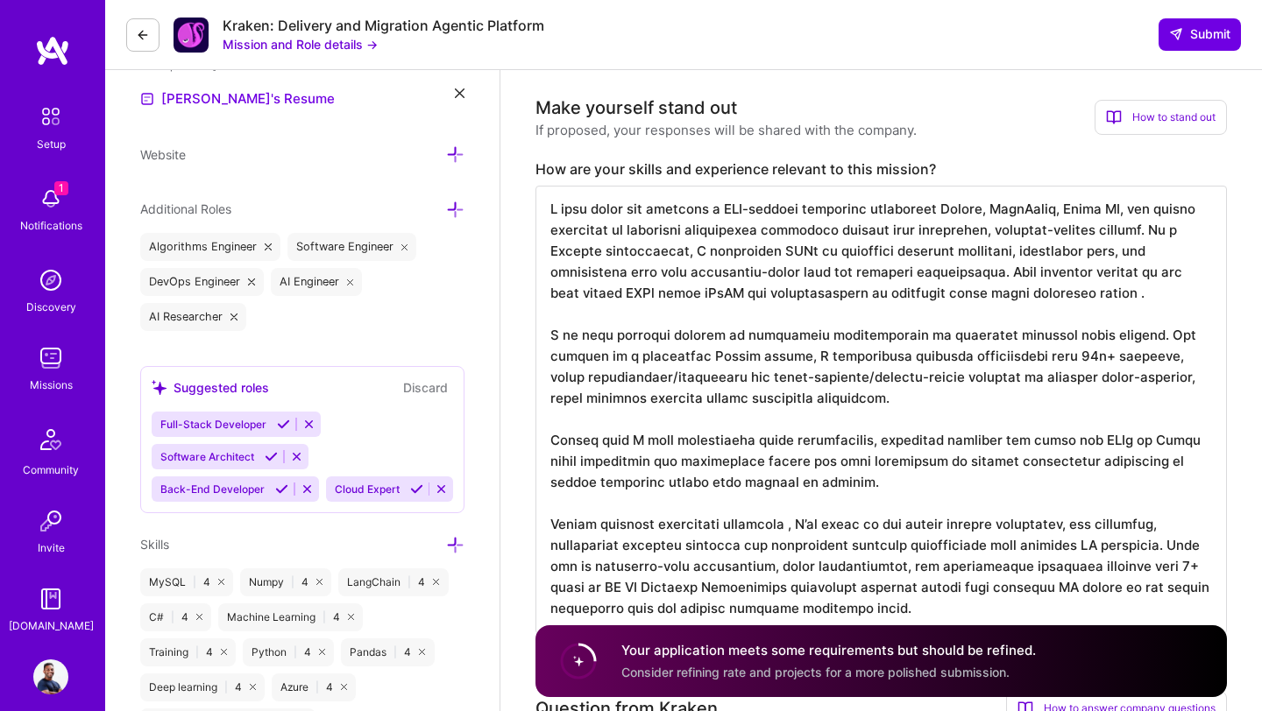
click at [780, 531] on textarea at bounding box center [880, 410] width 691 height 449
click at [866, 479] on textarea at bounding box center [880, 410] width 691 height 449
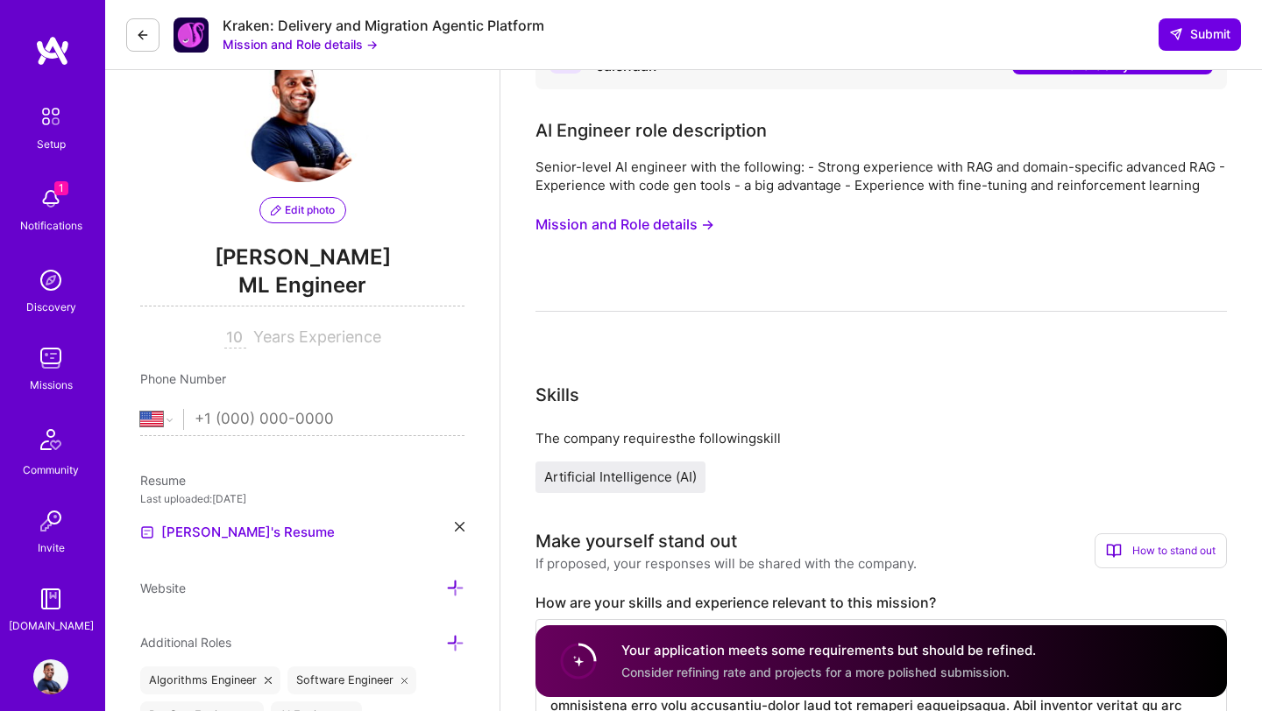
scroll to position [62, 0]
click at [395, 340] on div "10 Years Experience" at bounding box center [302, 339] width 324 height 21
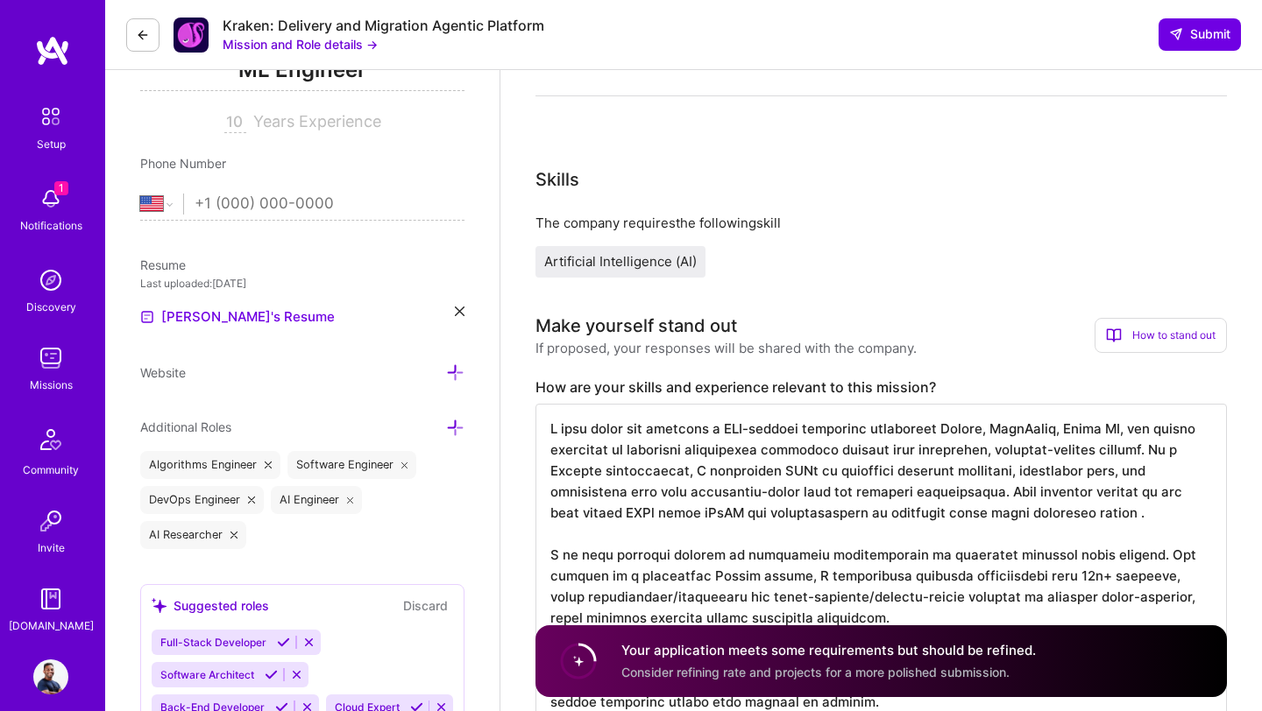
scroll to position [276, 0]
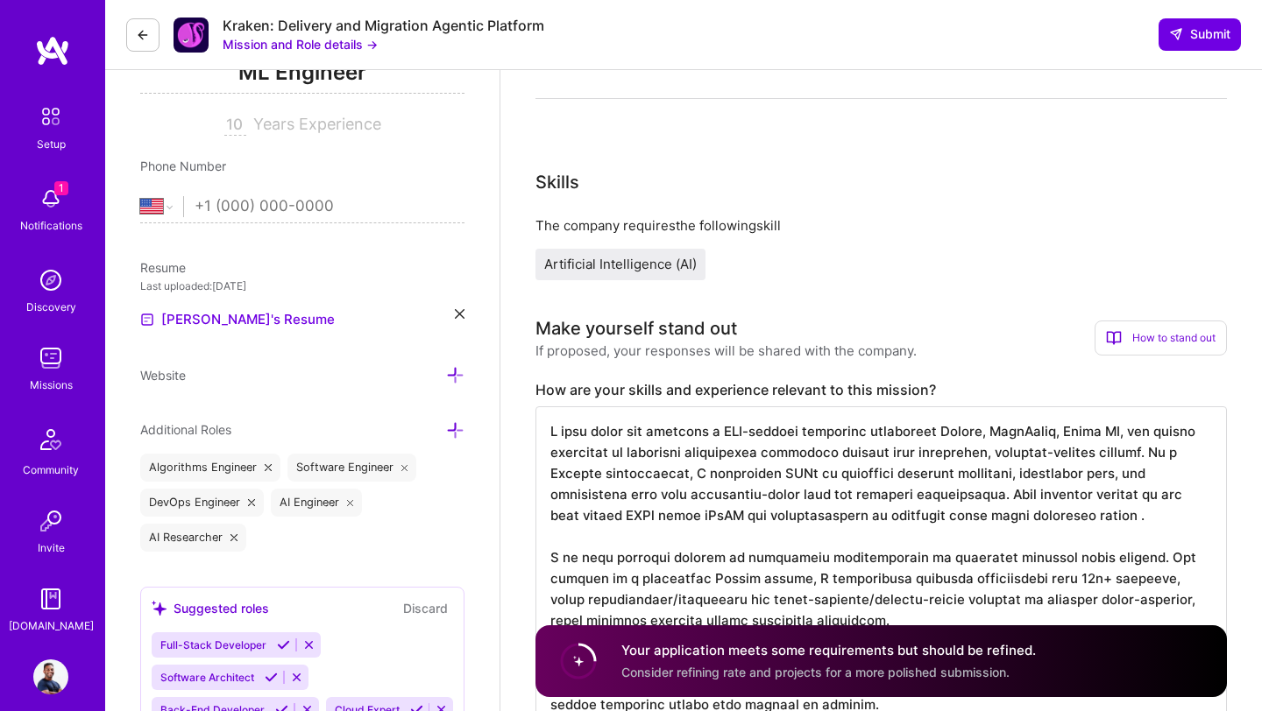
click at [1185, 342] on div "How to stand out" at bounding box center [1160, 338] width 132 height 35
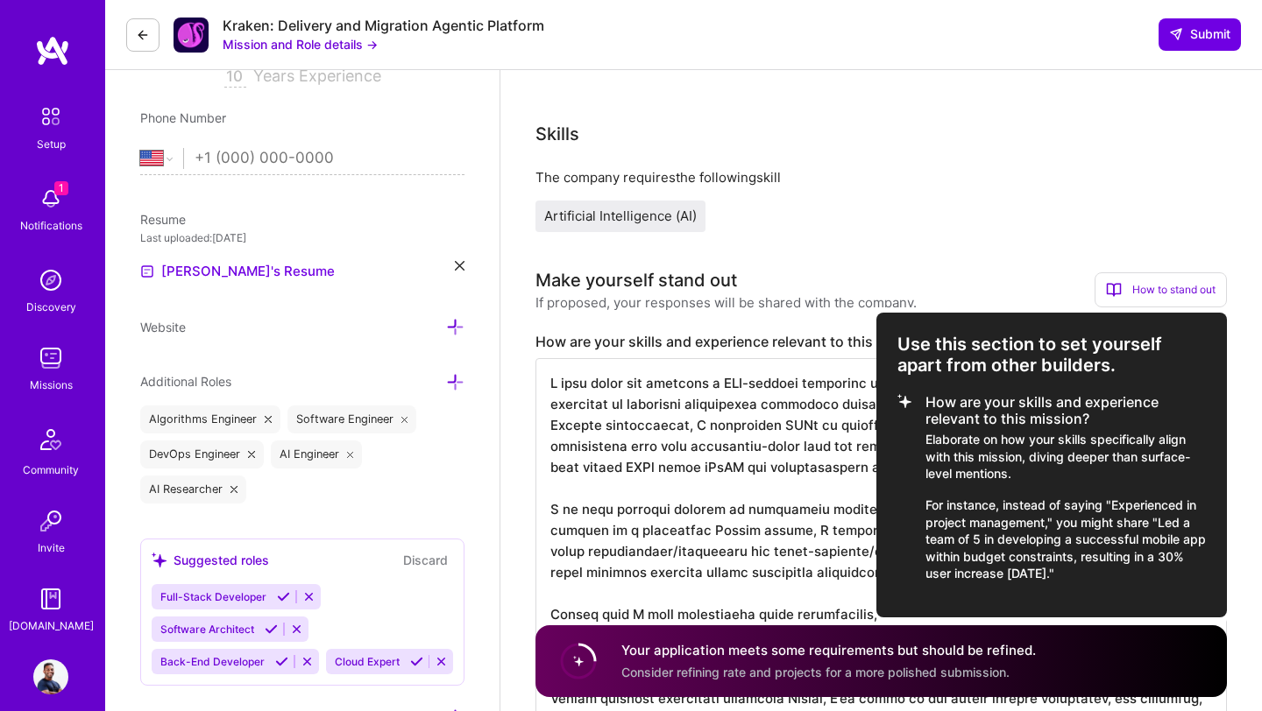
scroll to position [330, 0]
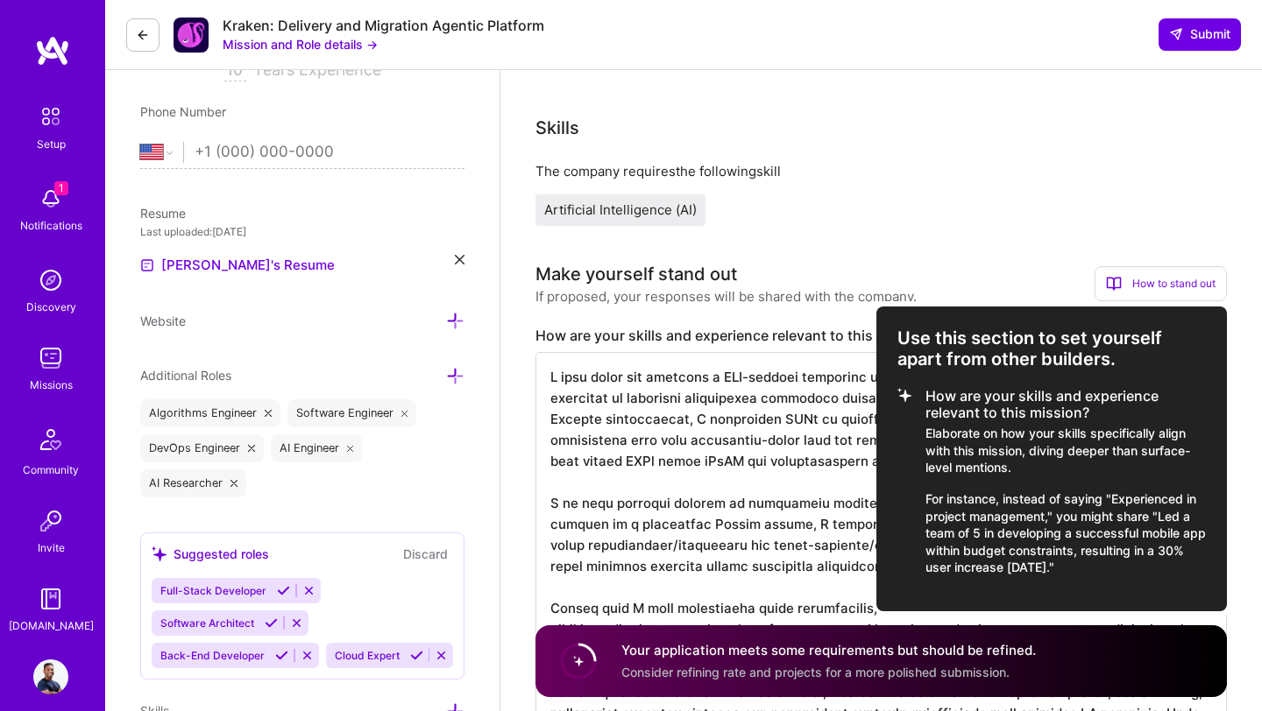
click at [794, 504] on div at bounding box center [631, 355] width 1262 height 711
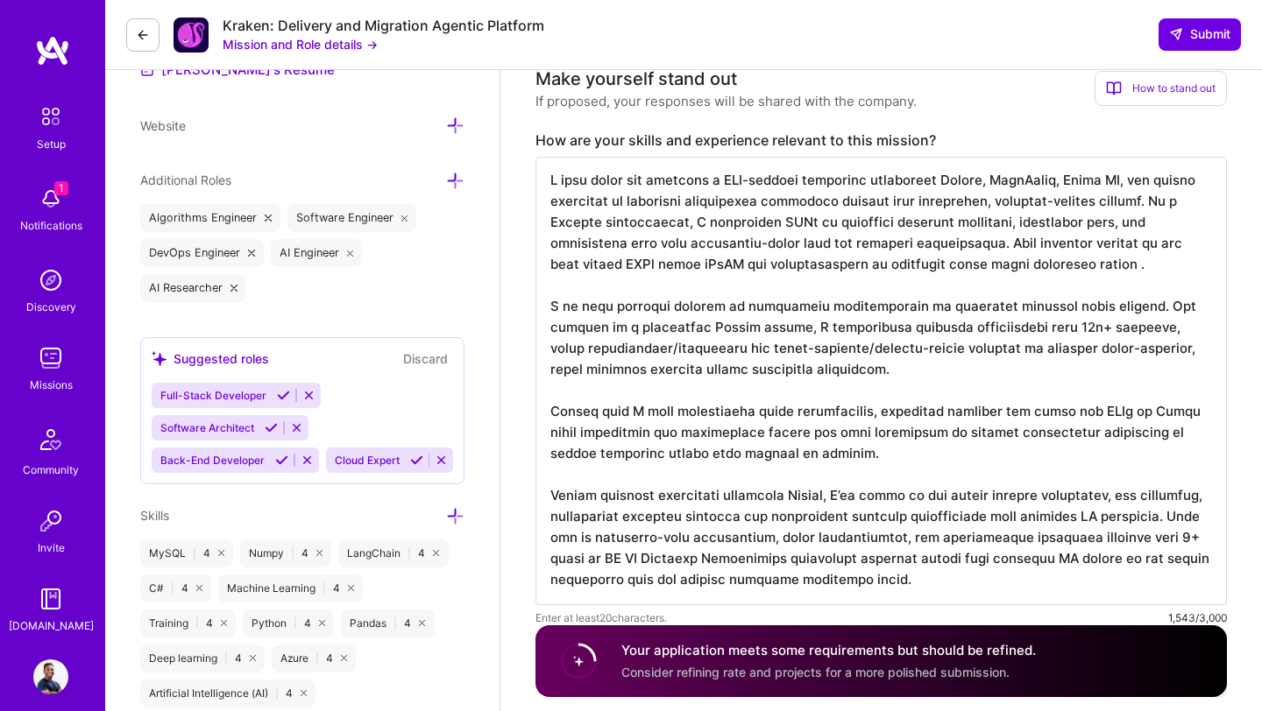
scroll to position [525, 0]
drag, startPoint x: 658, startPoint y: 456, endPoint x: 815, endPoint y: 457, distance: 156.8
click at [815, 457] on textarea at bounding box center [880, 382] width 691 height 449
click at [868, 490] on textarea at bounding box center [880, 382] width 691 height 449
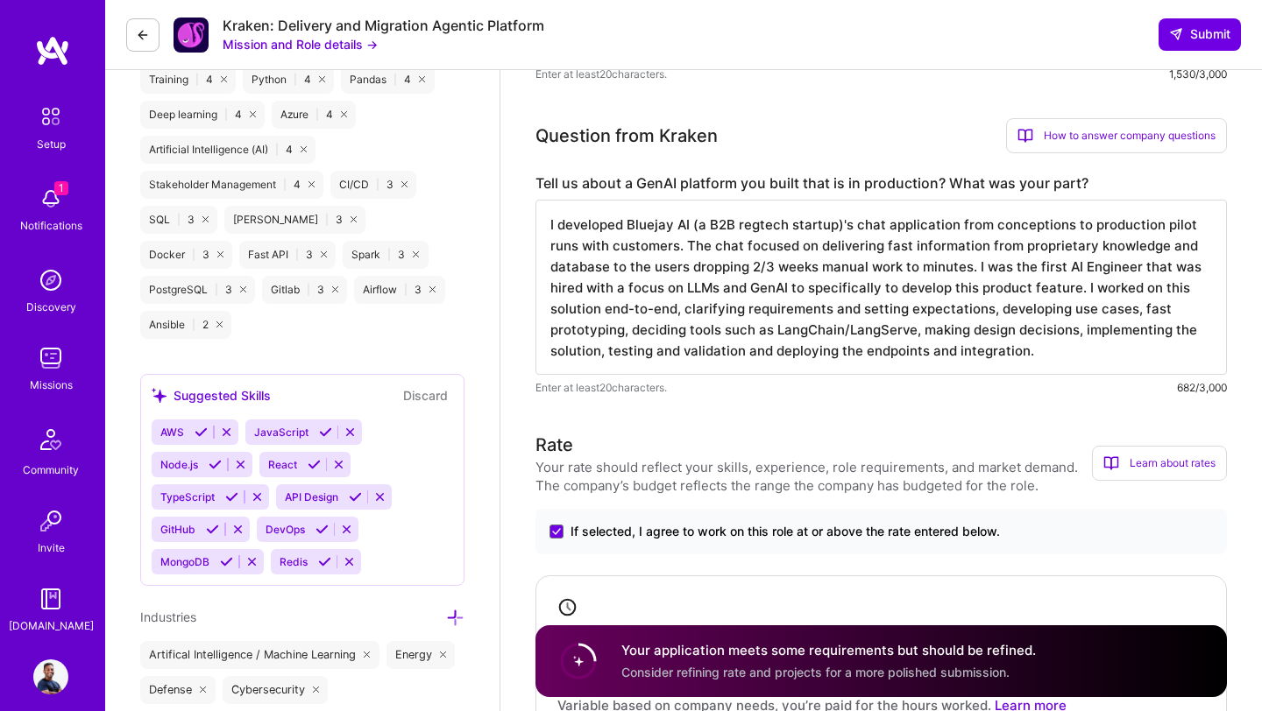
scroll to position [1069, 0]
type textarea "I have built and deployed a RAG-powered pipelines leveraging Python, LangChain,…"
click at [894, 247] on textarea "I developed Bluejay AI (a B2B regtech startup)'s chat application from concepti…" at bounding box center [880, 288] width 691 height 175
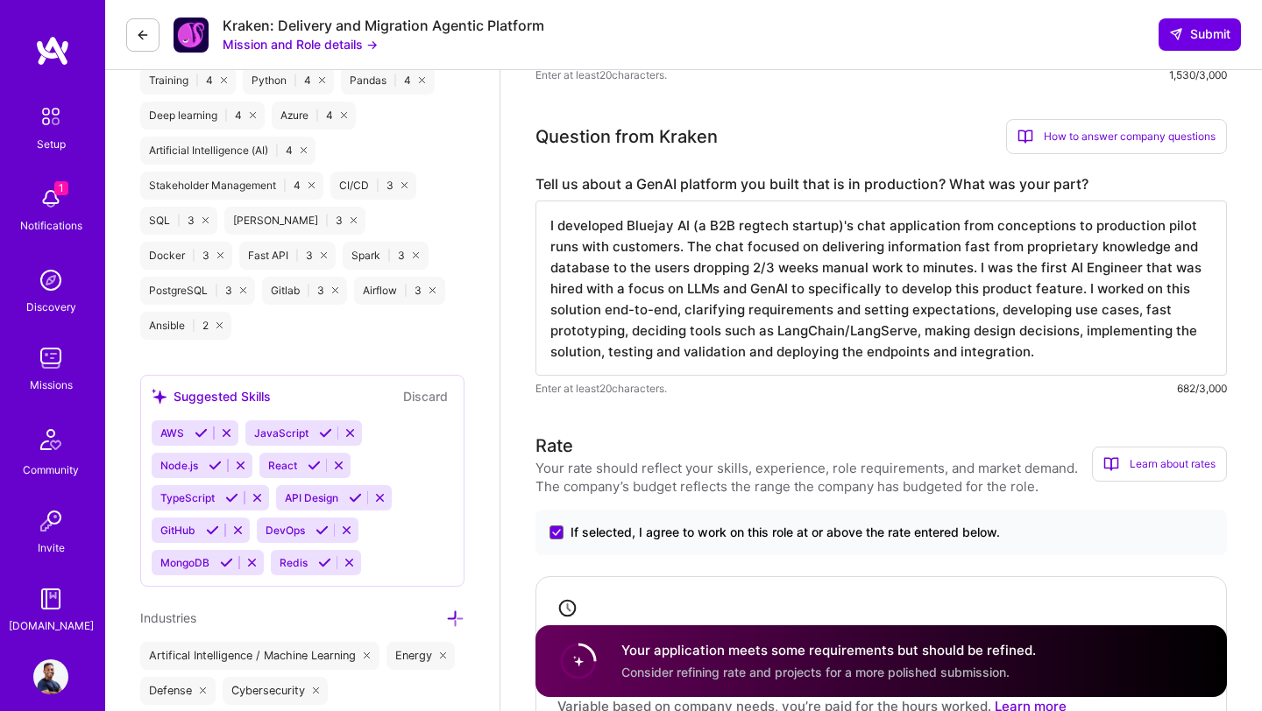
drag, startPoint x: 1029, startPoint y: 354, endPoint x: 521, endPoint y: 172, distance: 539.8
type textarea "I developed Bluejay AI (a B2B regtech startup)'s chat application from concepti…"
click at [634, 525] on span "If selected, I agree to work on this role at or above the rate entered below." at bounding box center [784, 534] width 429 height 18
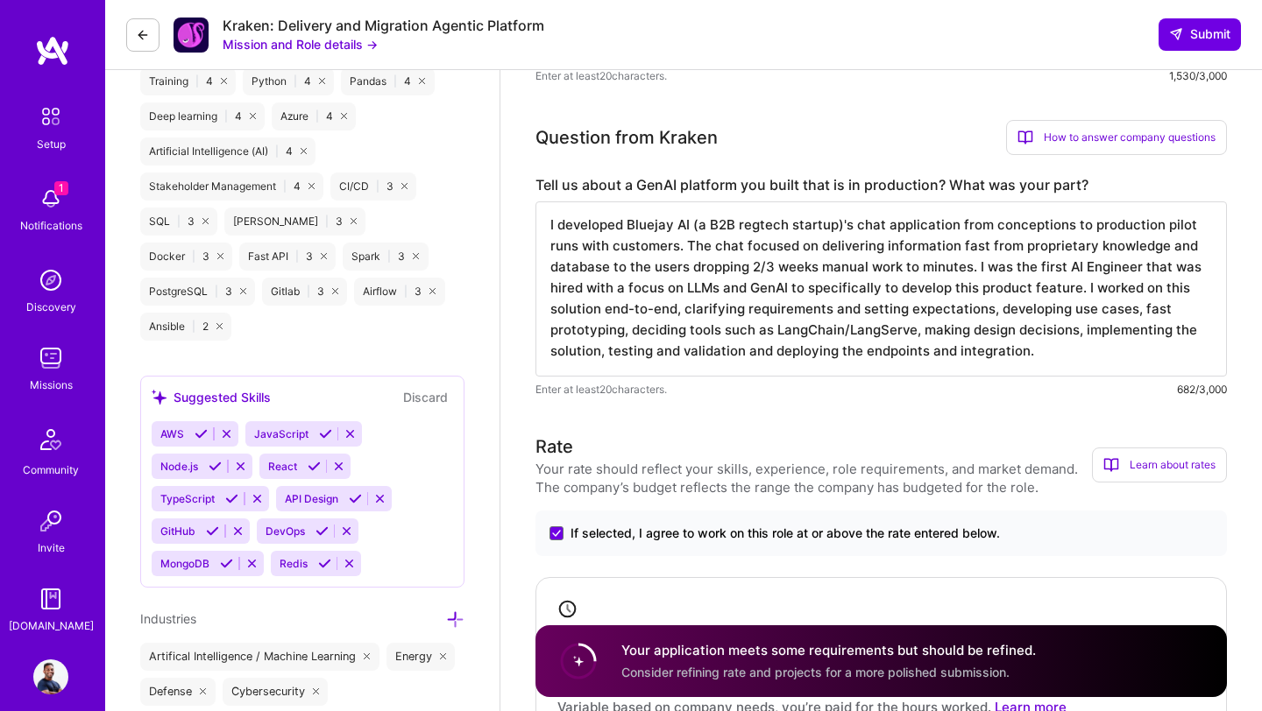
click at [0, 0] on input "If selected, I agree to work on this role at or above the rate entered below." at bounding box center [0, 0] width 0 height 0
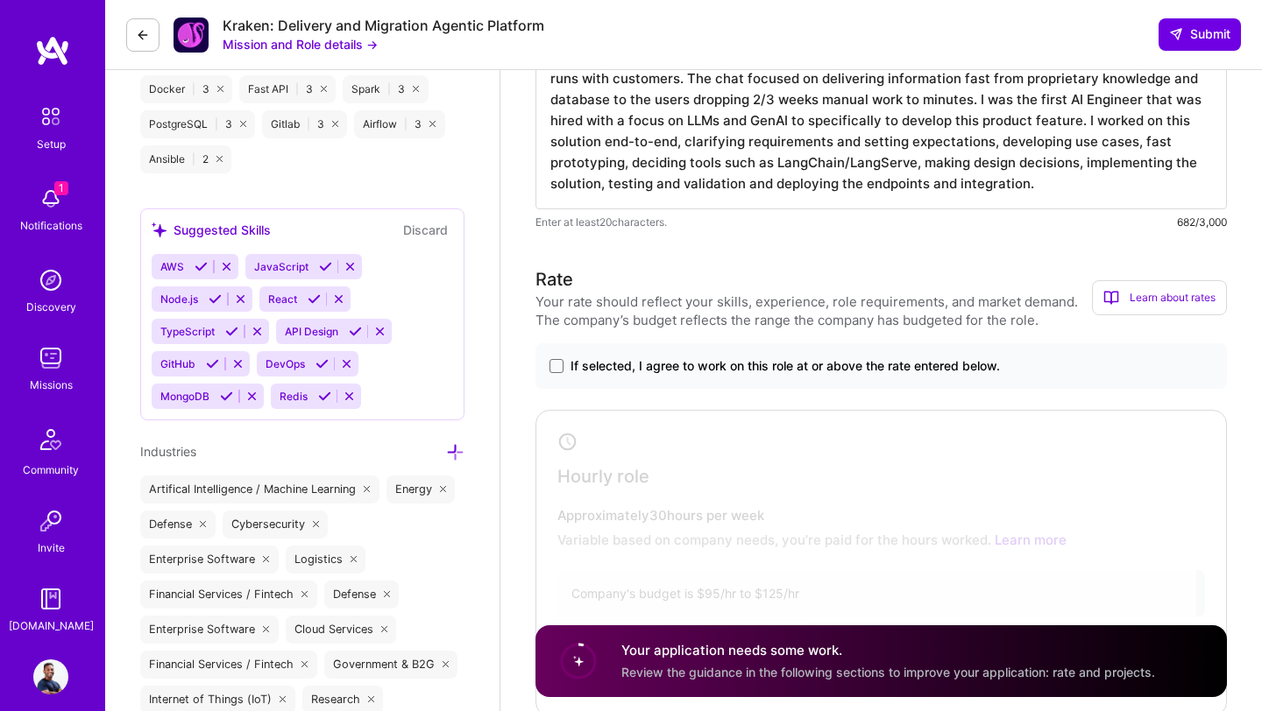
scroll to position [1236, 0]
click at [556, 359] on span at bounding box center [556, 365] width 14 height 14
click at [0, 0] on input "If selected, I agree to work on this role at or above the rate entered below." at bounding box center [0, 0] width 0 height 0
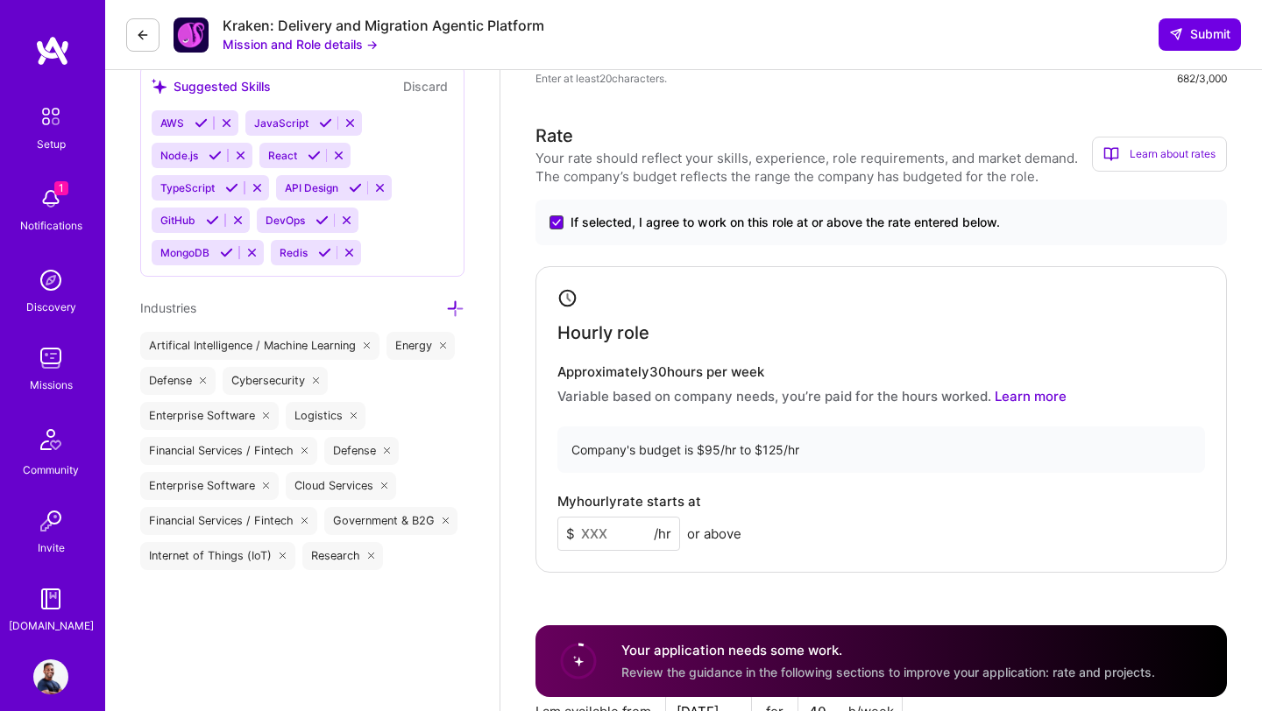
scroll to position [1418, 0]
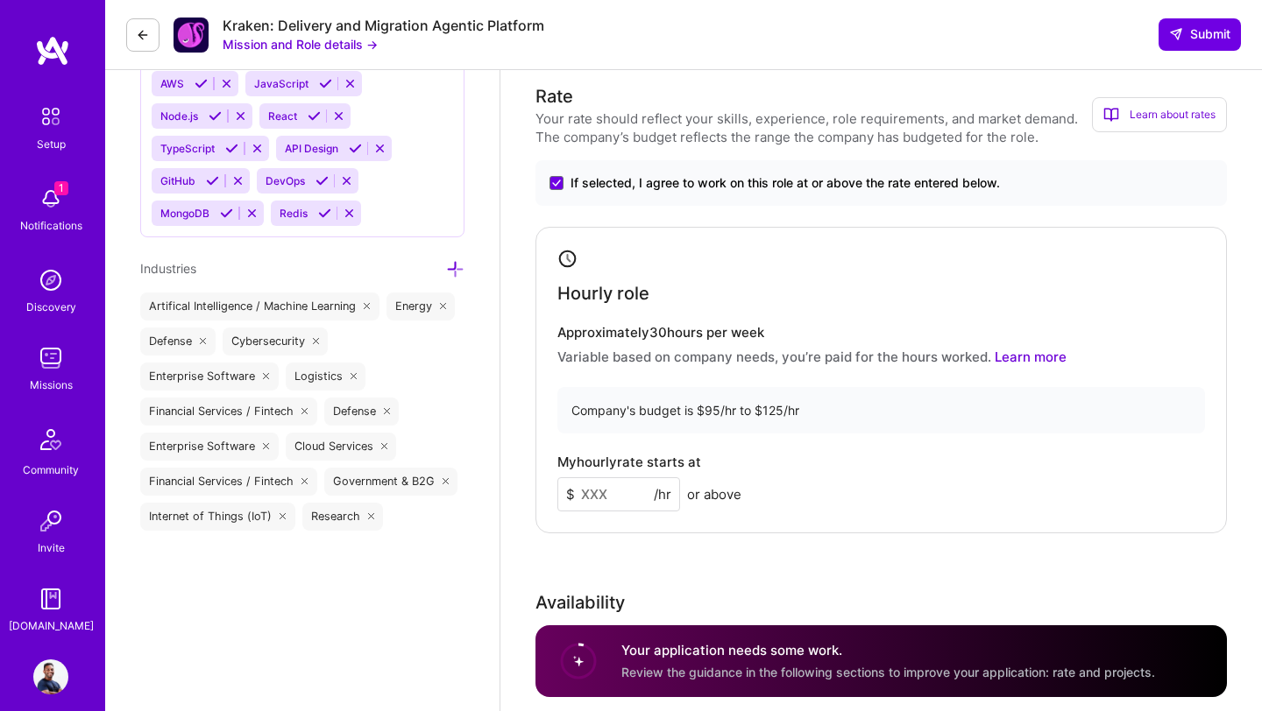
click at [619, 498] on input at bounding box center [618, 494] width 123 height 34
type input "125"
click at [705, 560] on div "Rate Your rate should reflect your skills, experience, role requirements, and m…" at bounding box center [880, 460] width 691 height 754
click at [663, 639] on div "Your application meets some requirements but should be refined. Consider refini…" at bounding box center [880, 662] width 691 height 72
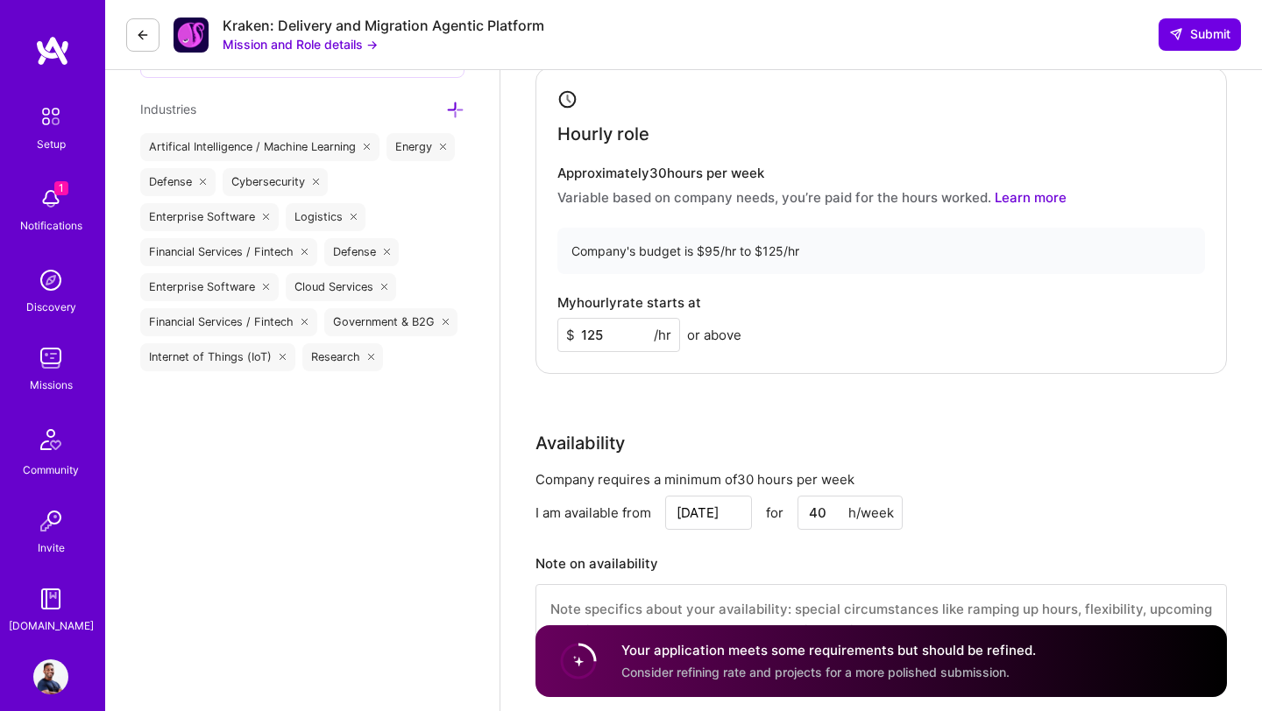
scroll to position [1971, 0]
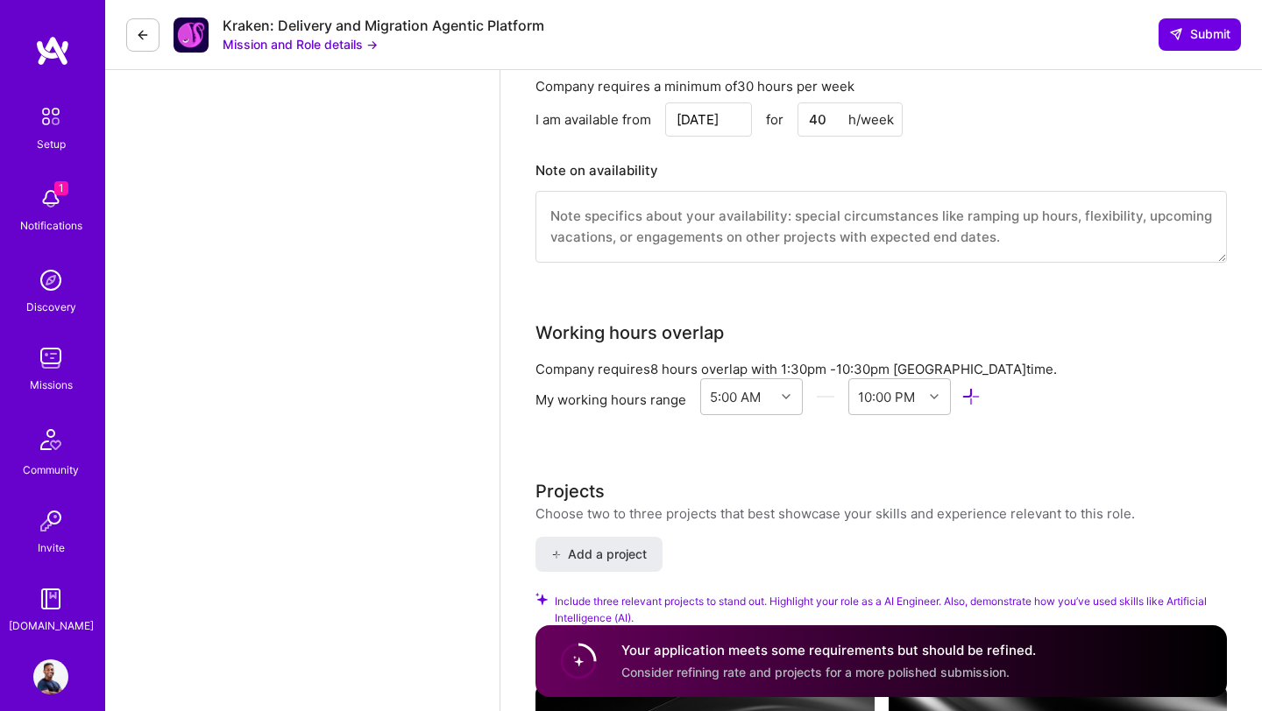
click at [776, 468] on div "Speed up interview scheduling by connecting your calendar. Set interview availa…" at bounding box center [880, 519] width 691 height 4807
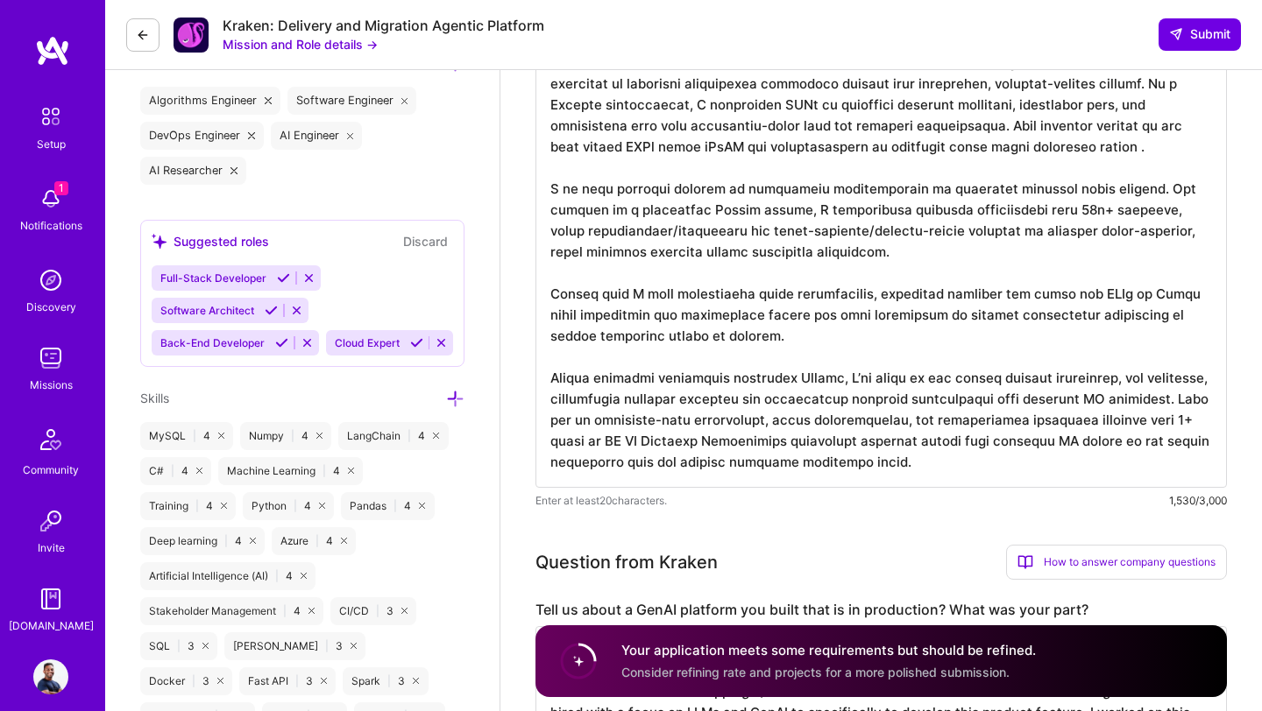
scroll to position [632, 0]
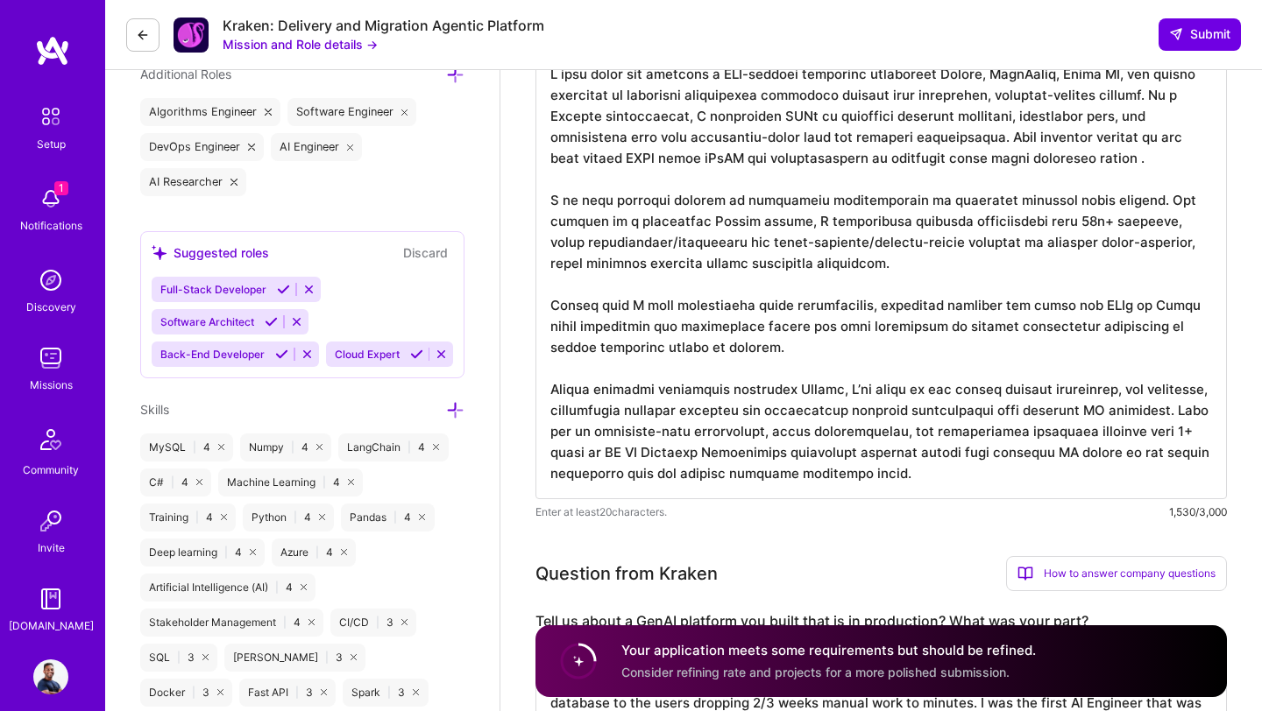
drag, startPoint x: 909, startPoint y: 477, endPoint x: 495, endPoint y: 77, distance: 575.0
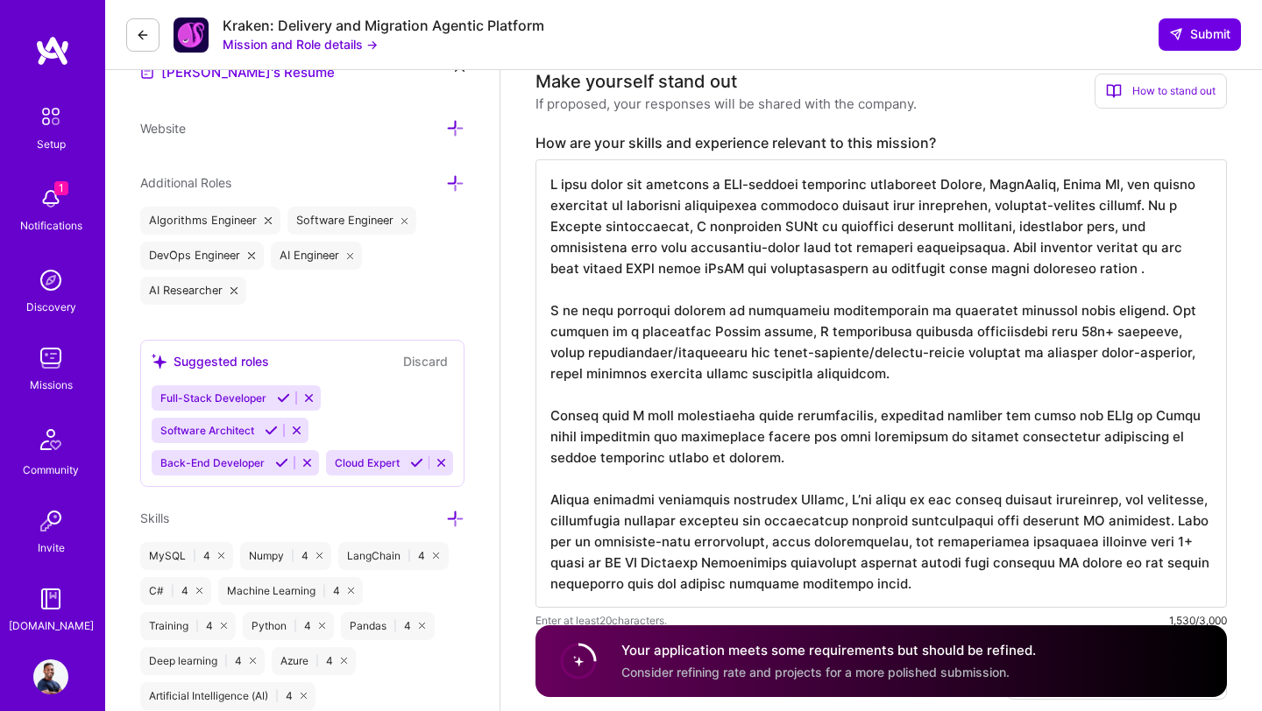
scroll to position [525, 0]
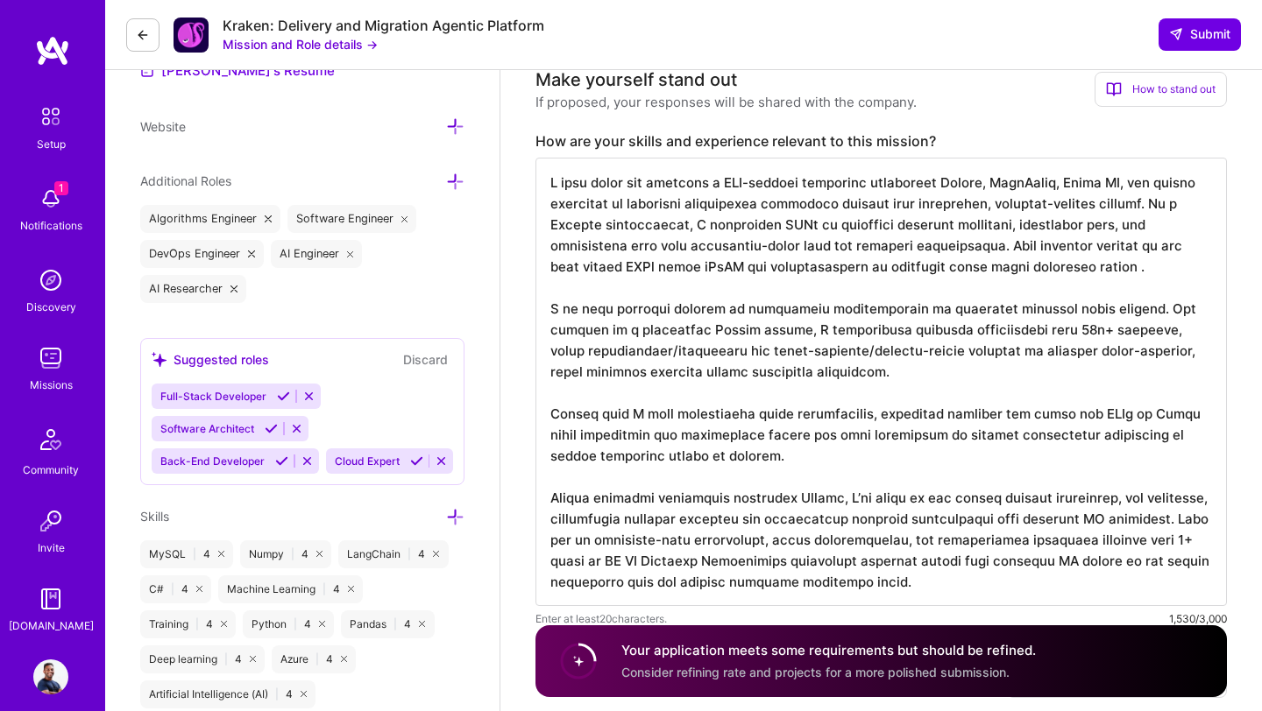
click at [823, 284] on textarea at bounding box center [880, 382] width 691 height 449
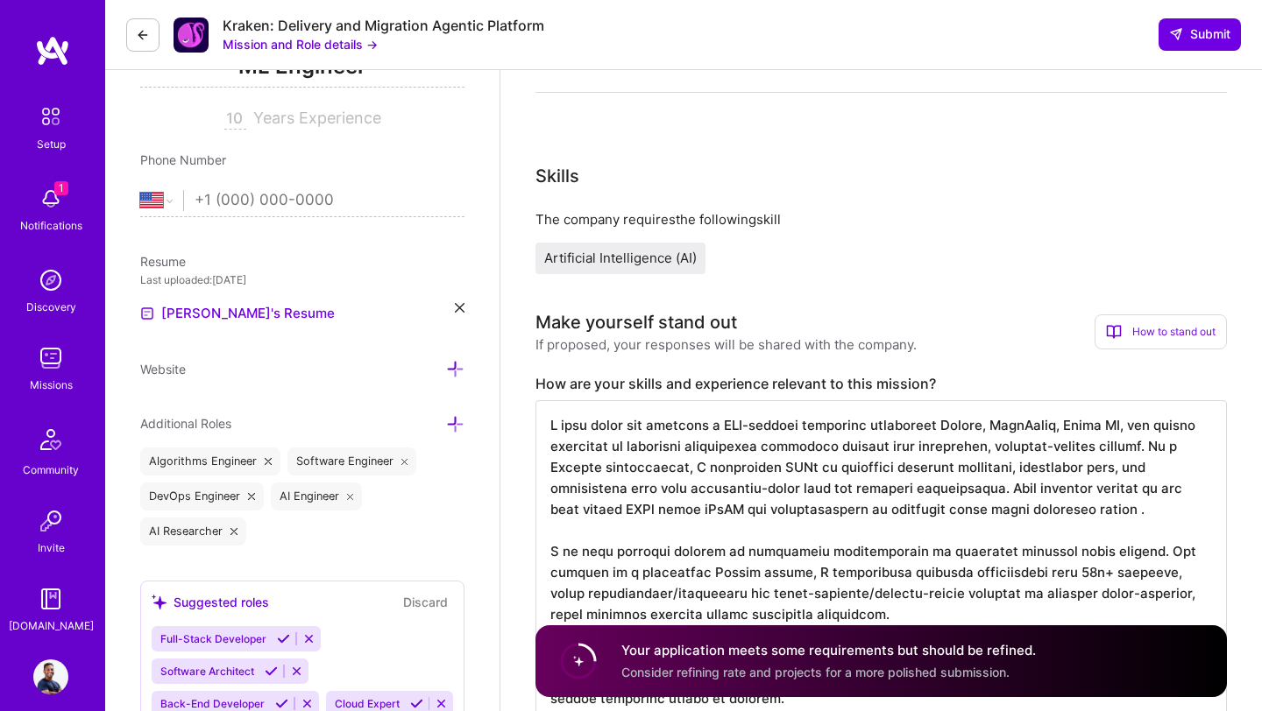
scroll to position [0, 0]
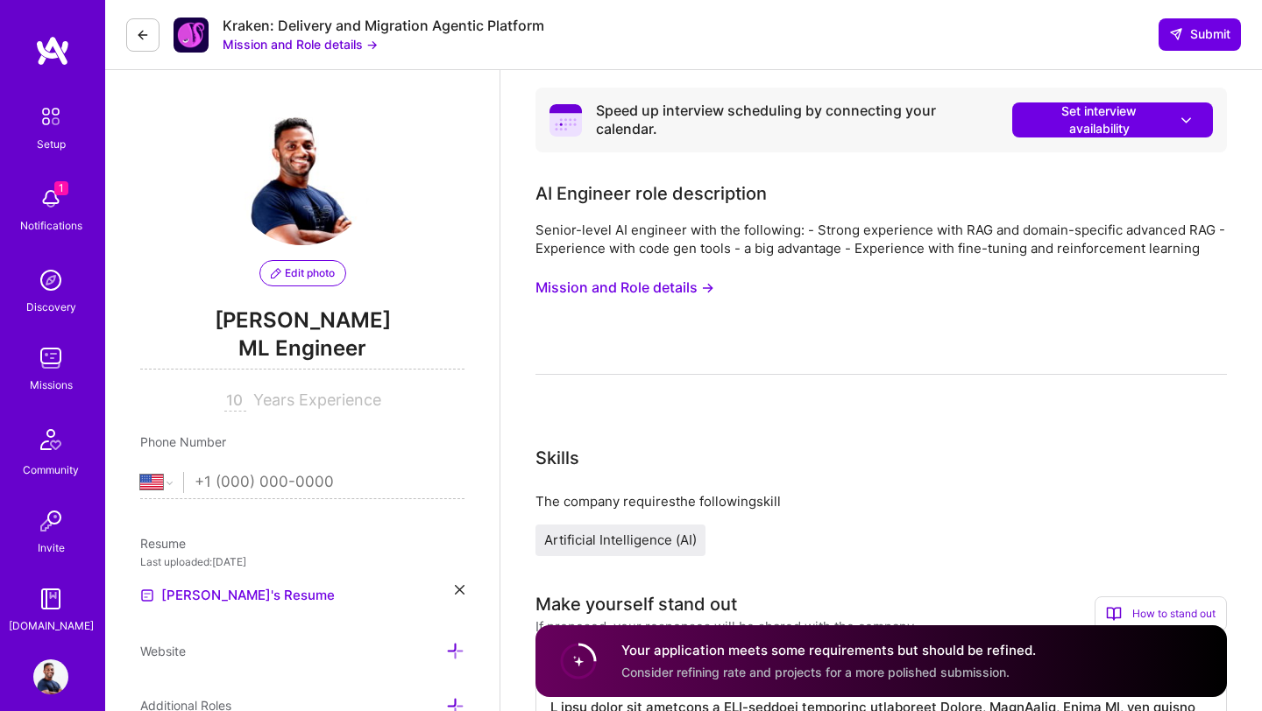
click at [768, 105] on div "Speed up interview scheduling by connecting your calendar." at bounding box center [797, 120] width 402 height 37
click at [1061, 126] on span "Set interview availability" at bounding box center [1112, 120] width 166 height 35
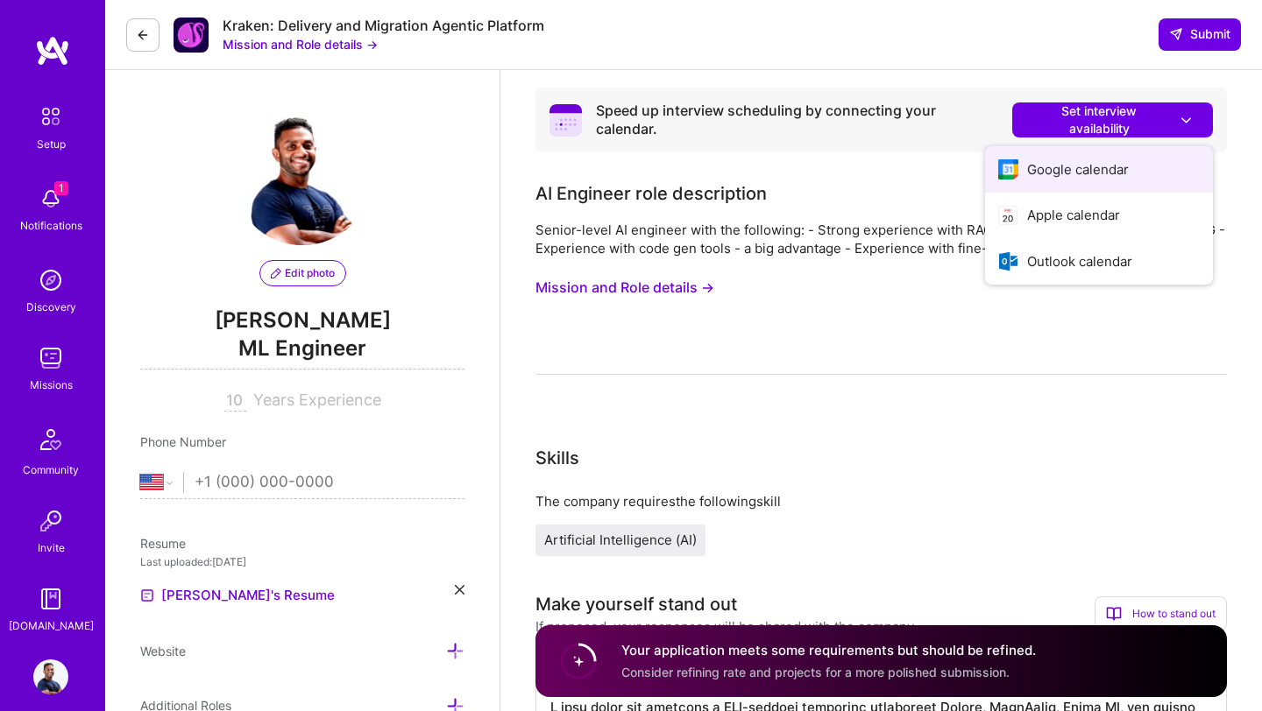
click at [1053, 157] on button "Google calendar" at bounding box center [1099, 169] width 228 height 46
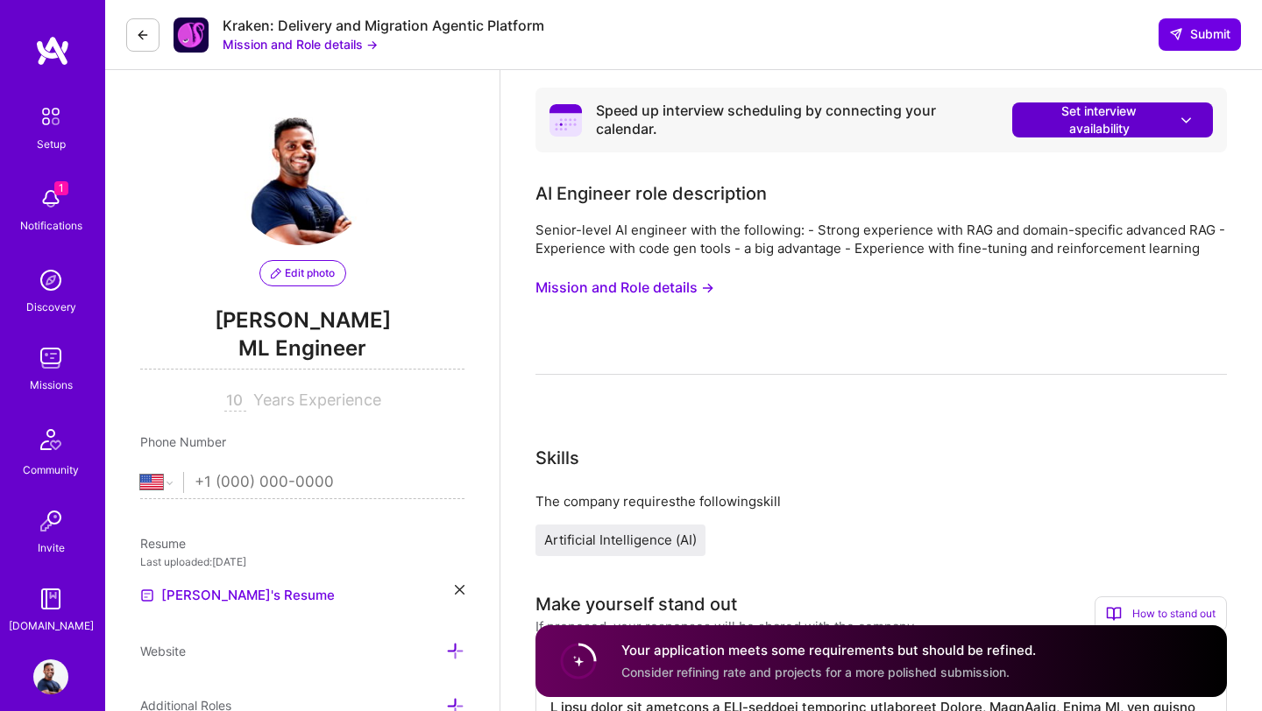
click at [1086, 128] on span "Set interview availability" at bounding box center [1112, 120] width 166 height 35
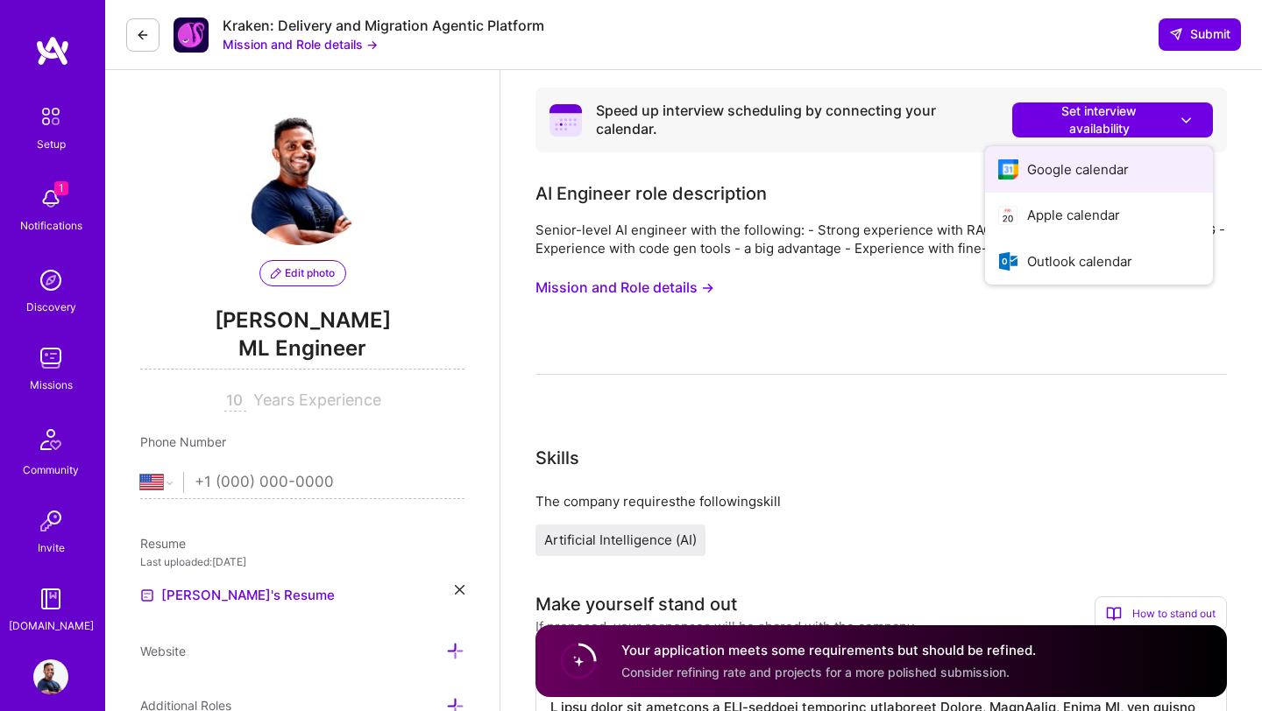
click at [1074, 159] on button "Google calendar" at bounding box center [1099, 169] width 228 height 46
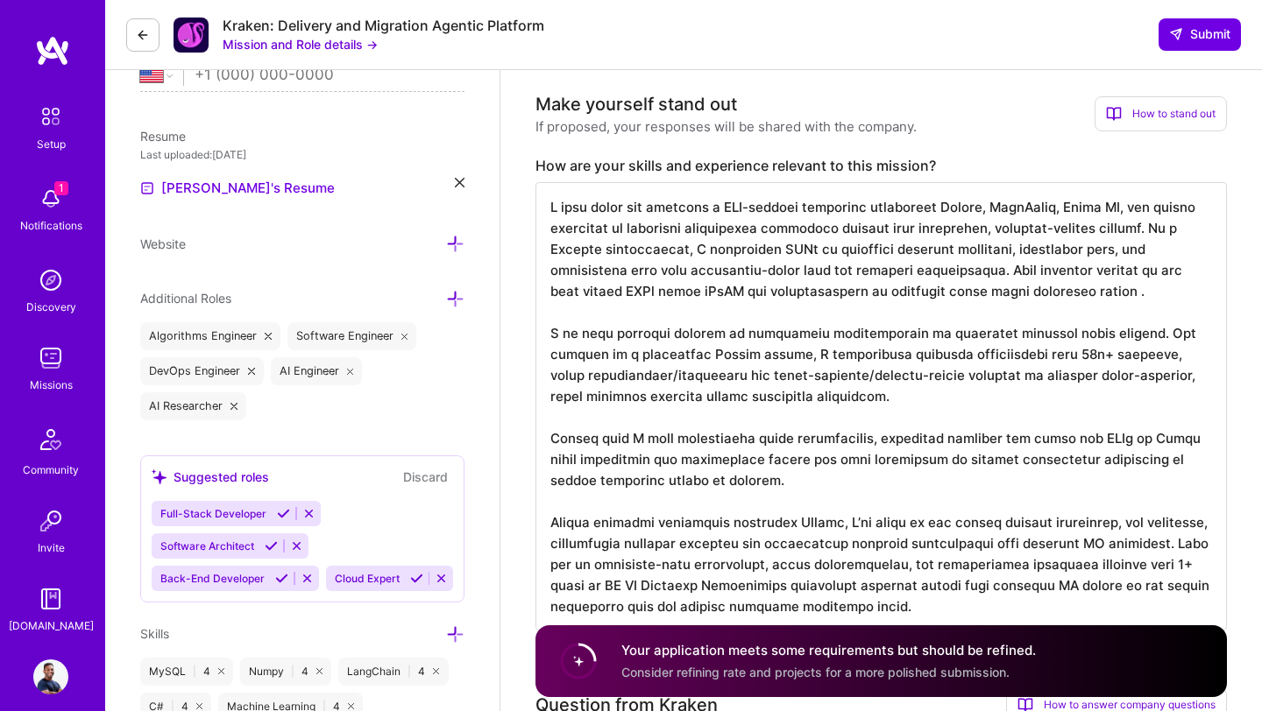
scroll to position [2, 0]
click at [621, 285] on textarea at bounding box center [880, 406] width 691 height 449
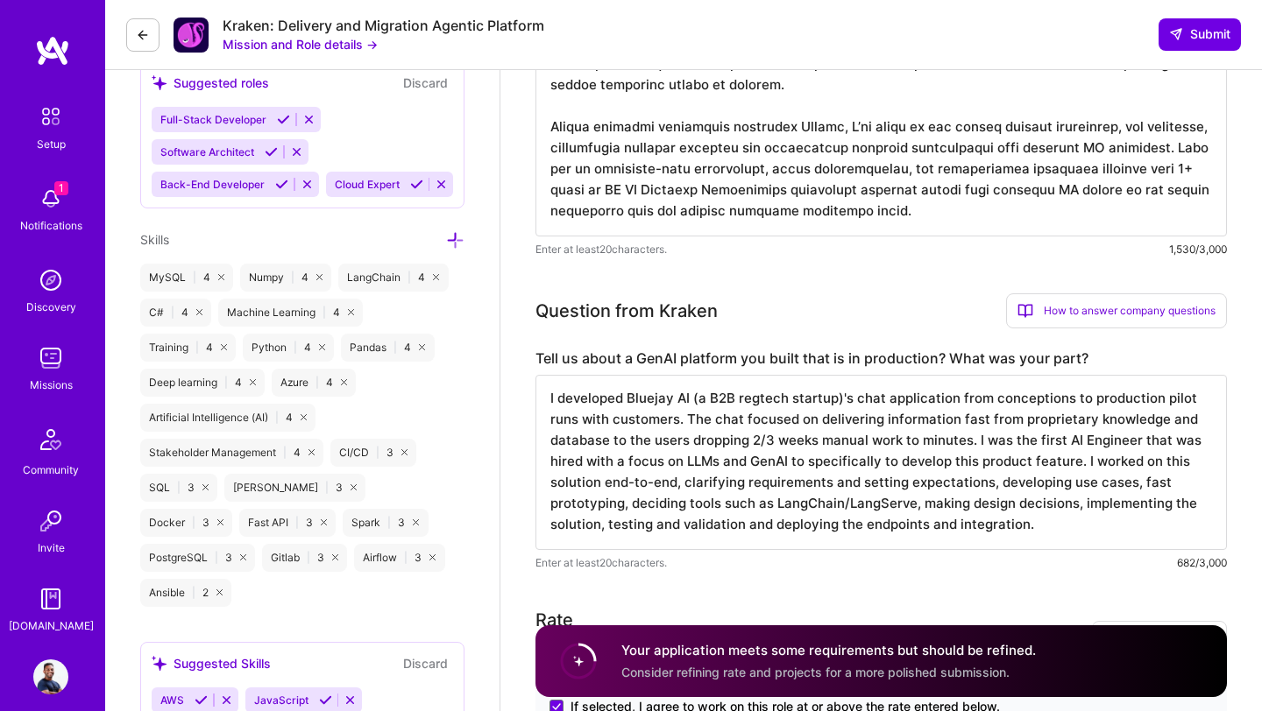
scroll to position [846, 0]
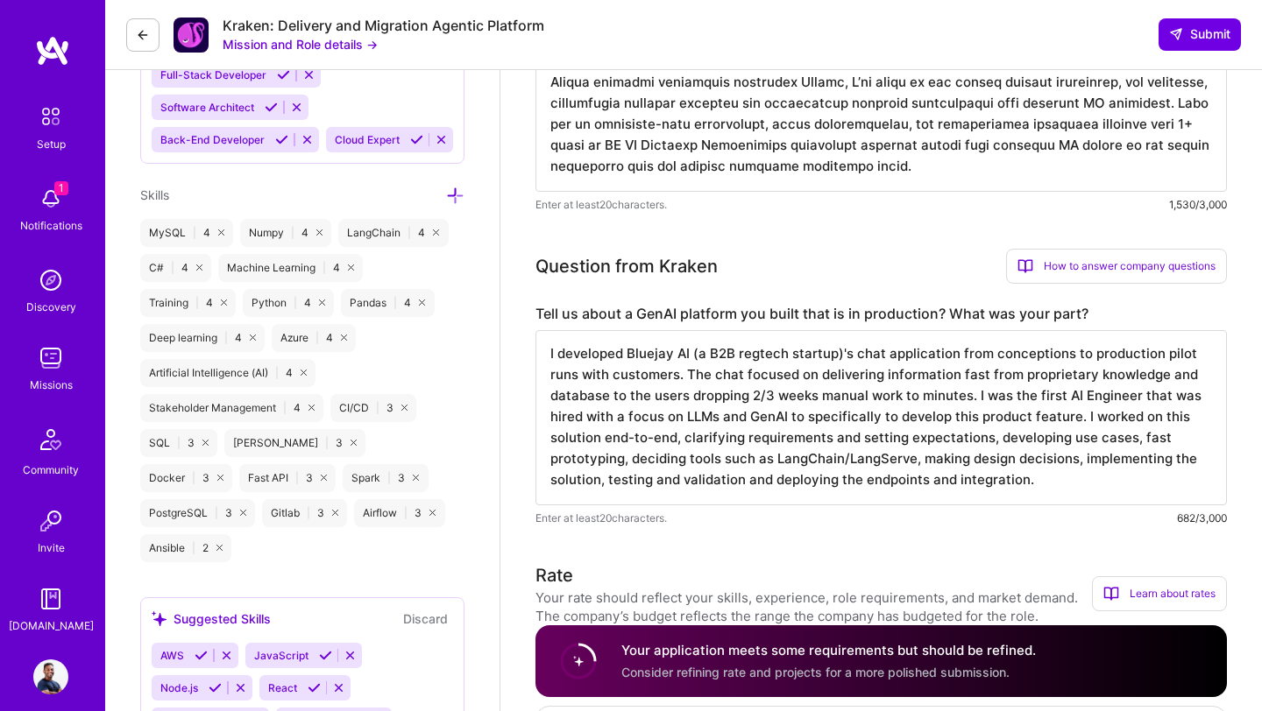
drag, startPoint x: 1054, startPoint y: 488, endPoint x: 528, endPoint y: 381, distance: 536.4
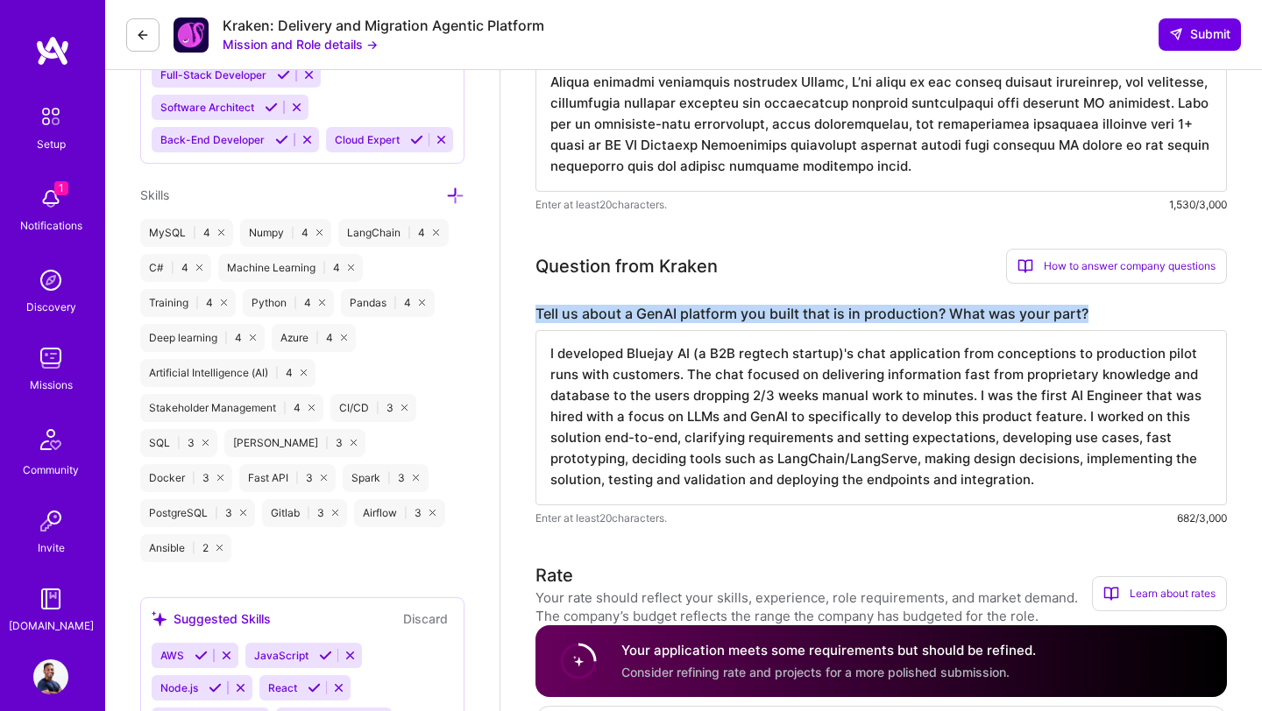
drag, startPoint x: 534, startPoint y: 313, endPoint x: 1088, endPoint y: 311, distance: 553.7
click at [1090, 312] on label "Tell us about a GenAI platform you built that is in production? What was your p…" at bounding box center [880, 314] width 691 height 18
copy label "Tell us about a GenAI platform you built that is in production? What was your p…"
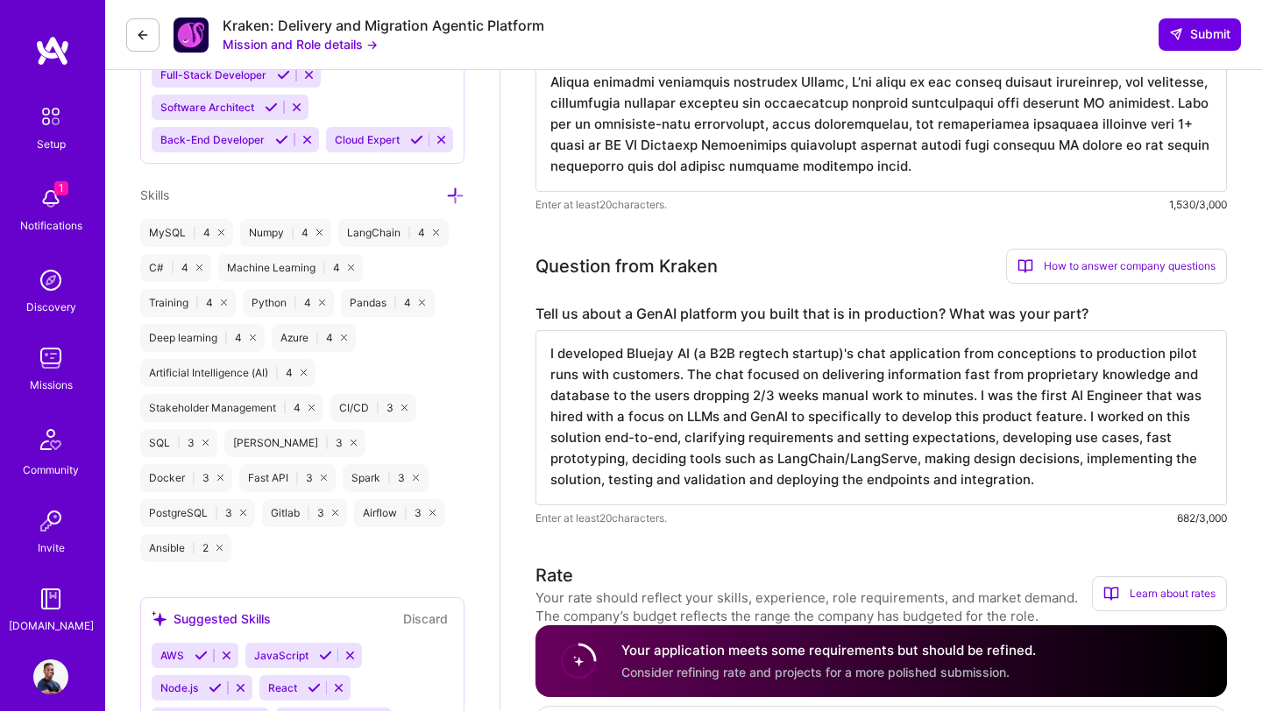
click at [727, 477] on textarea "I developed Bluejay AI (a B2B regtech startup)'s chat application from concepti…" at bounding box center [880, 417] width 691 height 175
click at [858, 373] on textarea "I developed Bluejay AI (a B2B regtech startup)'s chat application from concepti…" at bounding box center [880, 417] width 691 height 175
click at [600, 481] on textarea "I developed Bluejay AI (a B2B regtech startup)'s chat application from concepti…" at bounding box center [880, 417] width 691 height 175
click at [773, 463] on textarea "I developed Bluejay AI (a B2B regtech startup)'s chat application from concepti…" at bounding box center [880, 417] width 691 height 175
click at [888, 463] on textarea "I developed Bluejay AI (a B2B regtech startup)'s chat application from concepti…" at bounding box center [880, 417] width 691 height 175
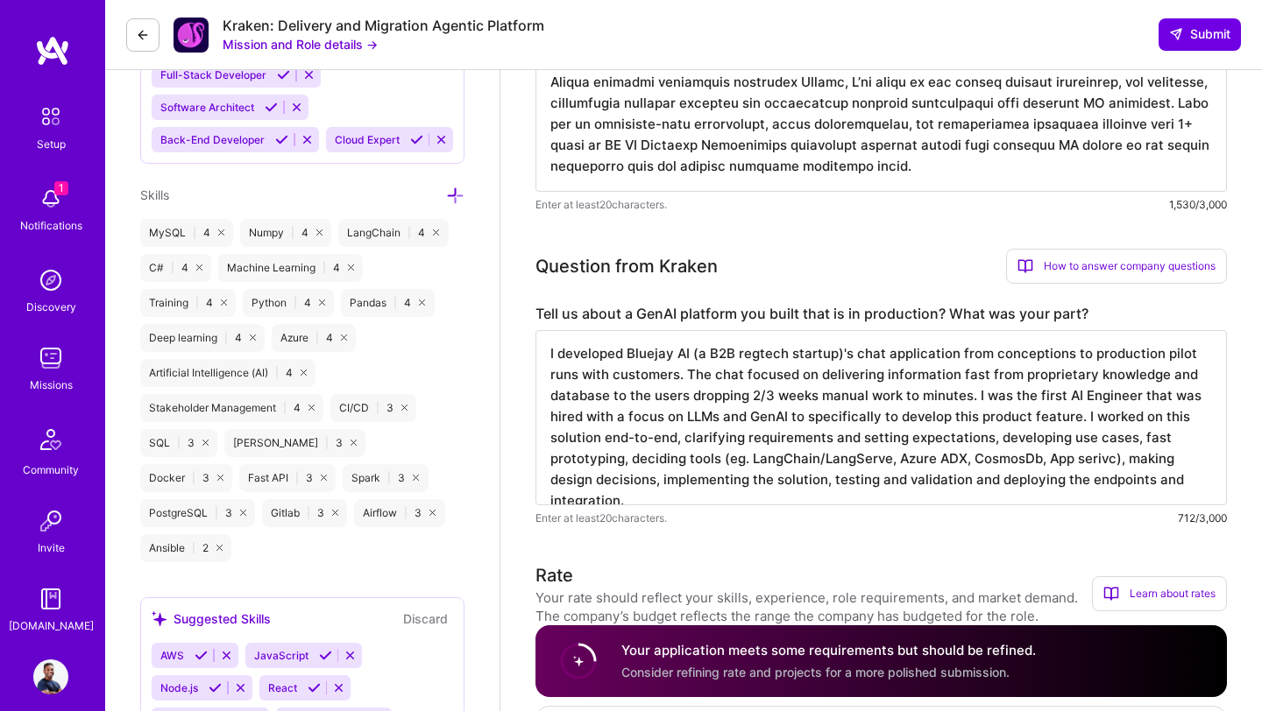
scroll to position [0, 0]
type textarea "I developed Bluejay AI (a B2B regtech startup)'s chat application from concepti…"
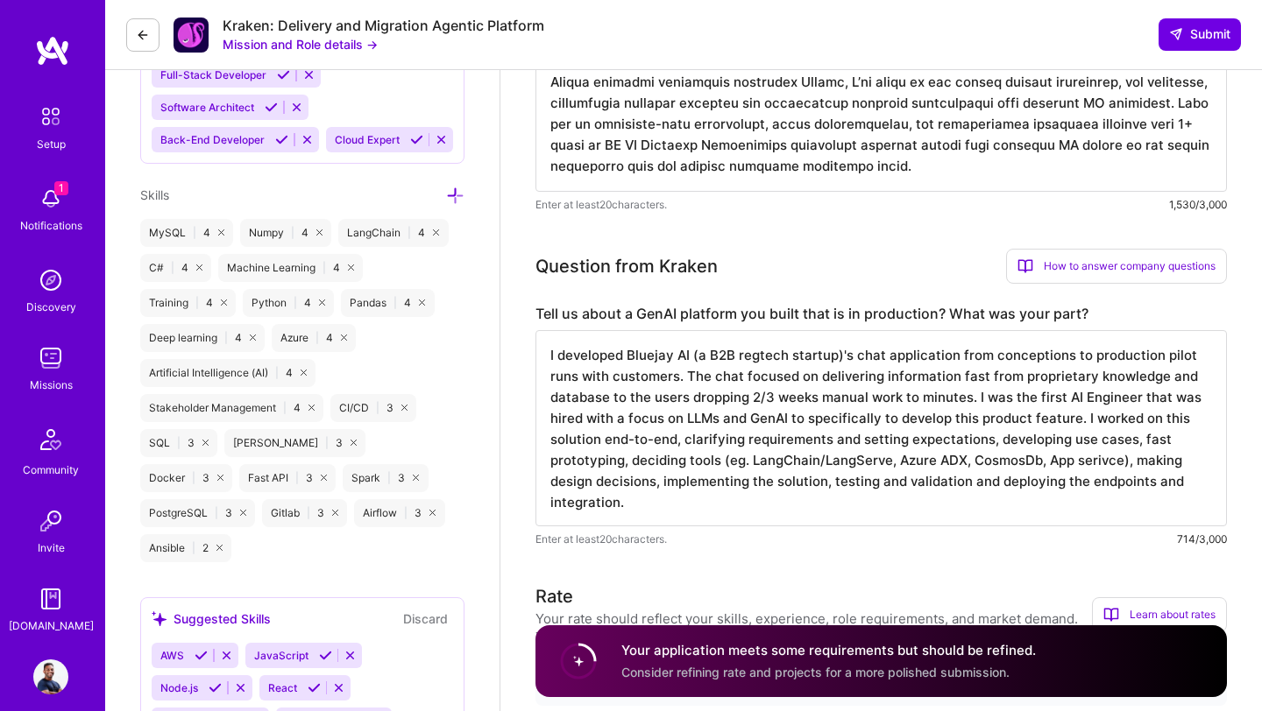
click at [806, 479] on textarea "I developed Bluejay AI (a B2B regtech startup)'s chat application from concepti…" at bounding box center [880, 428] width 691 height 196
click at [704, 505] on textarea "I developed Bluejay AI (a B2B regtech startup)'s chat application from concepti…" at bounding box center [880, 428] width 691 height 196
drag, startPoint x: 643, startPoint y: 513, endPoint x: 517, endPoint y: 241, distance: 300.3
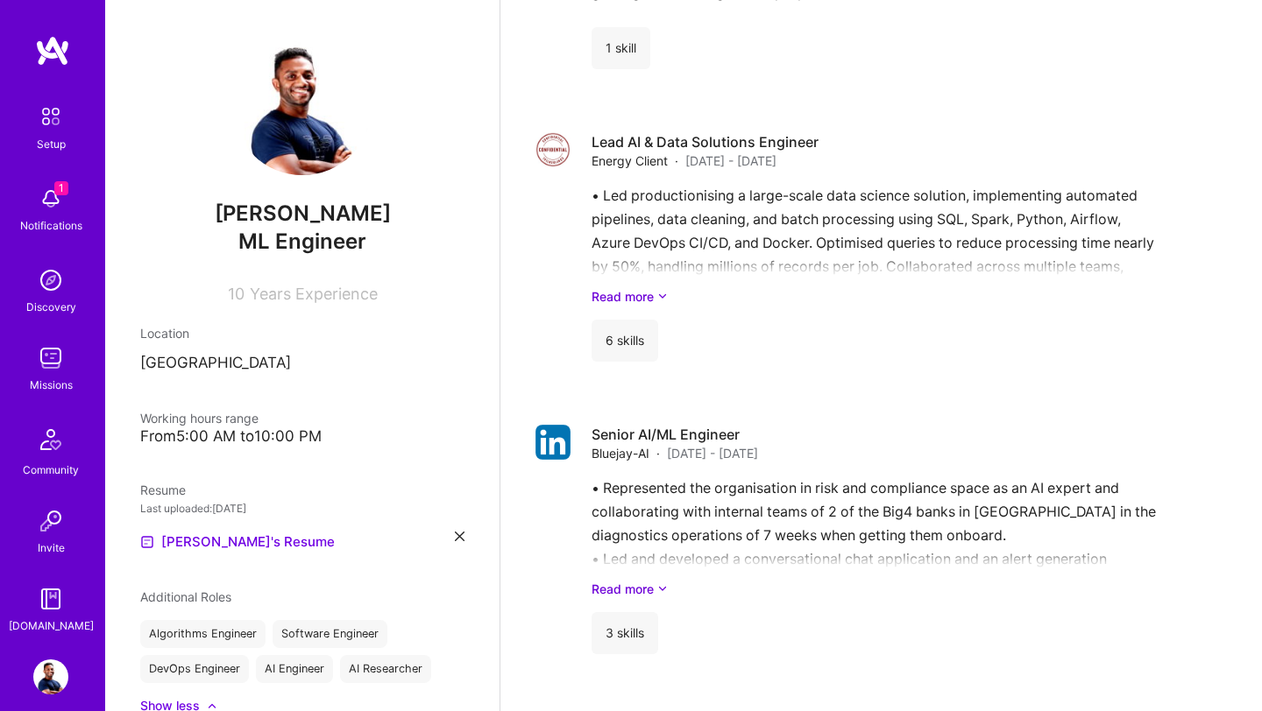
scroll to position [2615, 0]
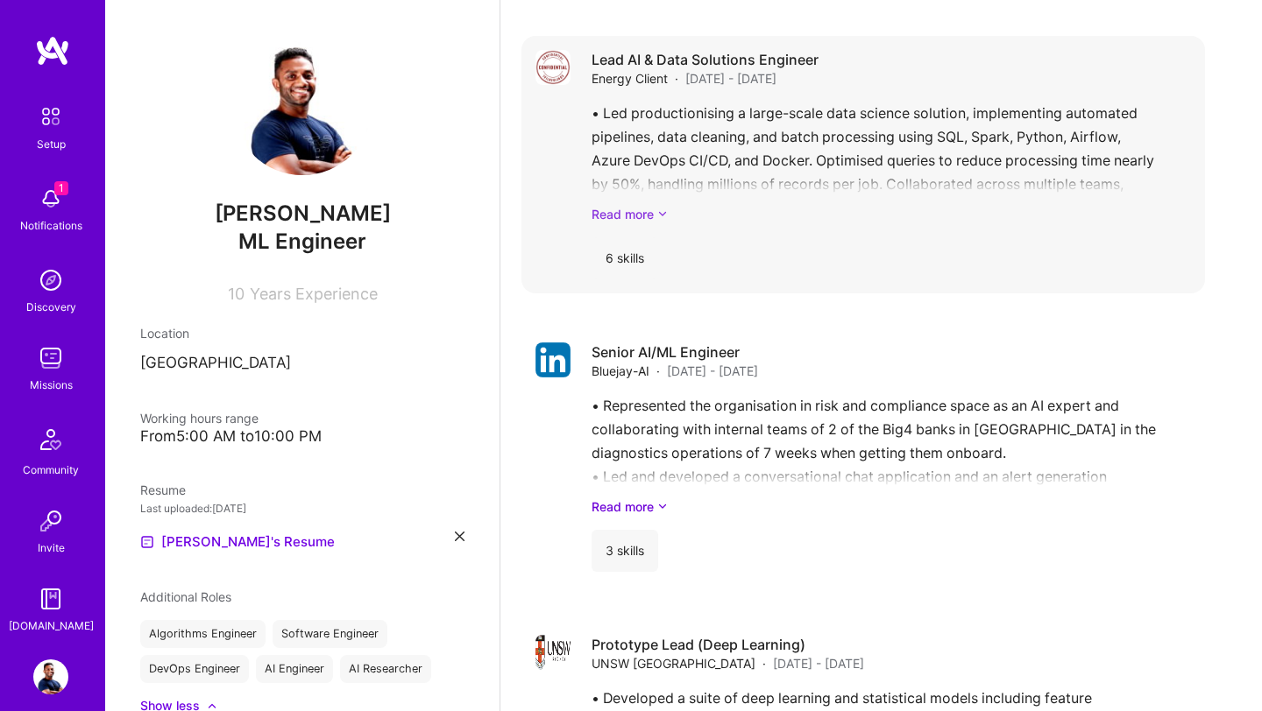
click at [654, 205] on link "Read more" at bounding box center [890, 214] width 599 height 18
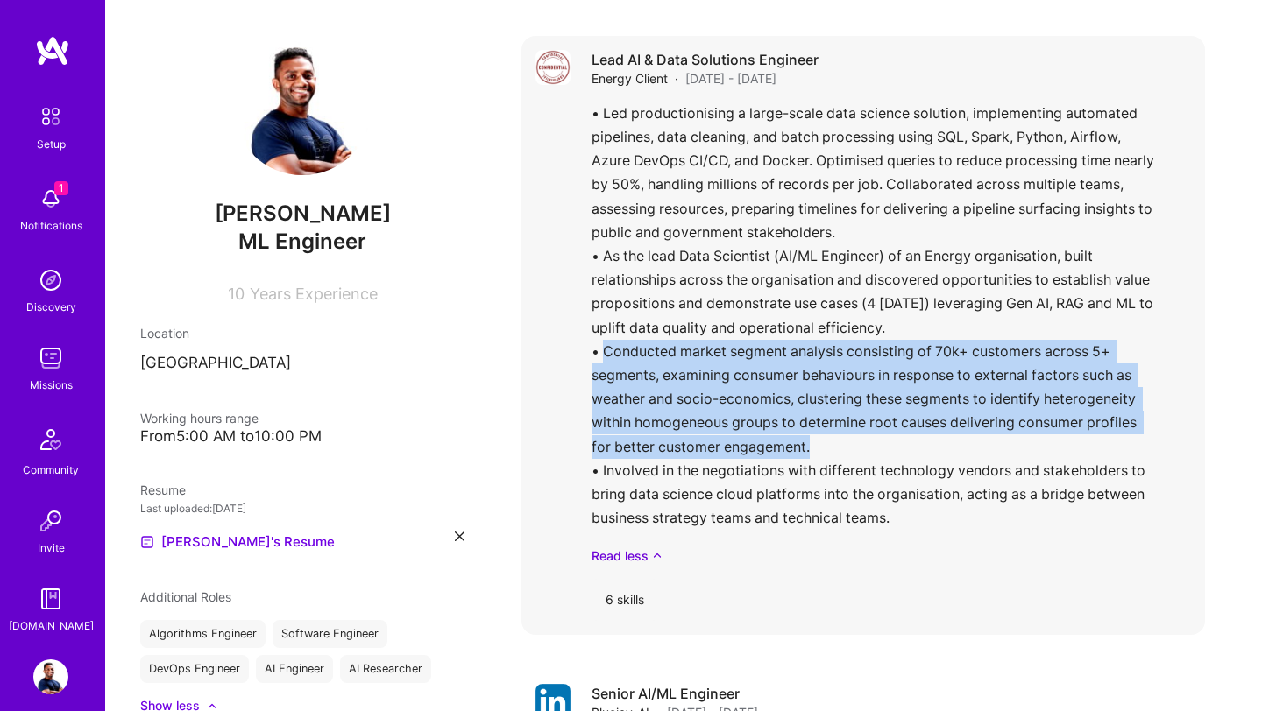
drag, startPoint x: 819, startPoint y: 431, endPoint x: 604, endPoint y: 336, distance: 235.7
click at [604, 336] on div "• Led productionising a large-scale data science solution, implementing automat…" at bounding box center [890, 333] width 599 height 463
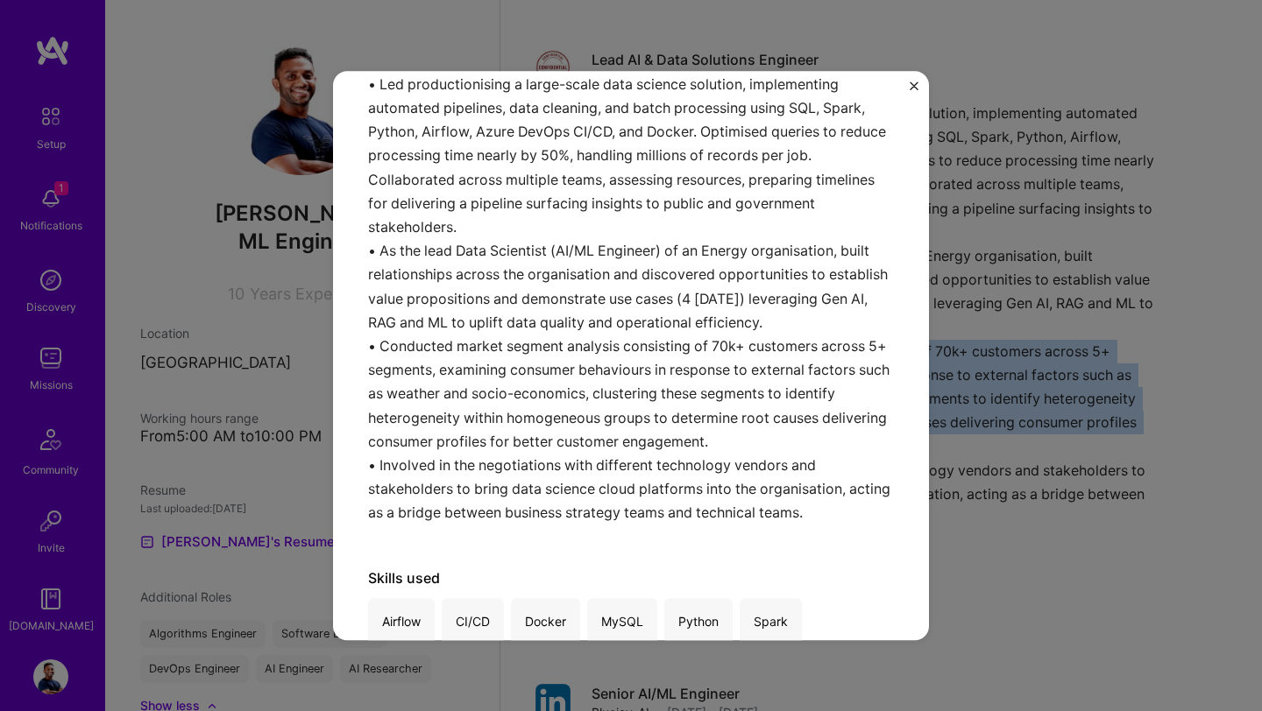
scroll to position [243, 0]
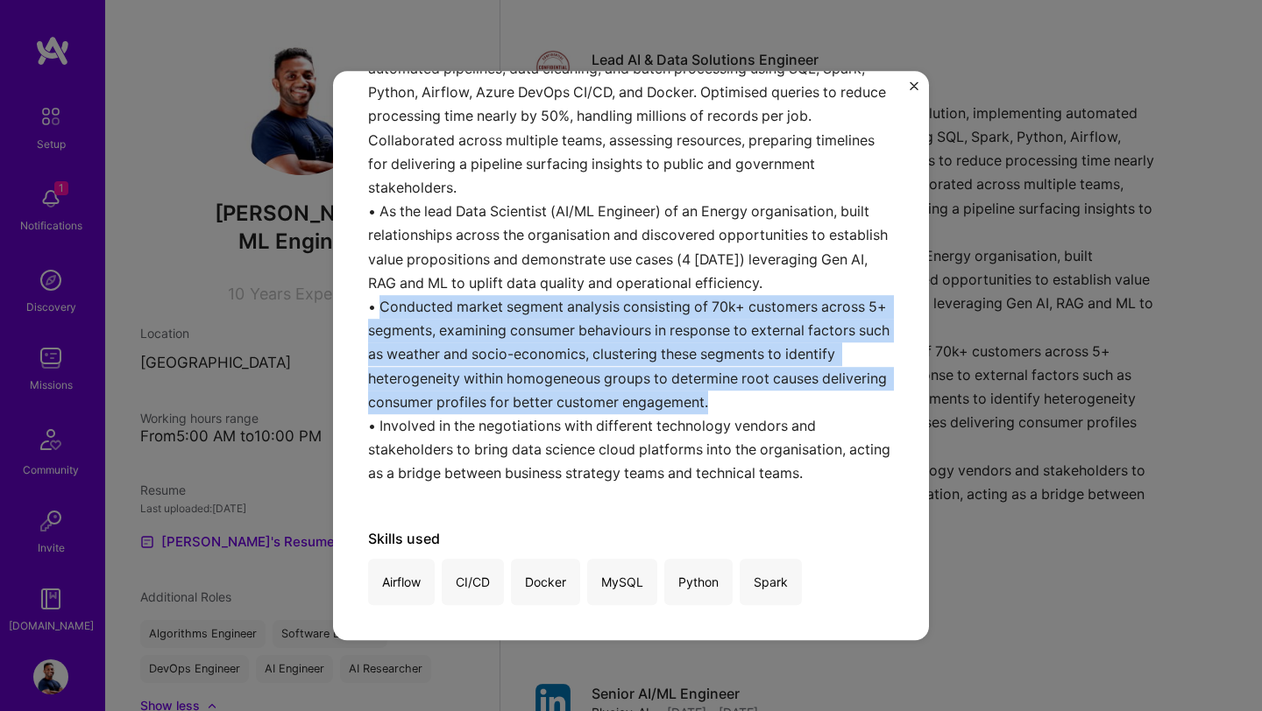
drag, startPoint x: 383, startPoint y: 304, endPoint x: 784, endPoint y: 407, distance: 414.4
click at [785, 408] on div "• Led productionising a large-scale data science solution, implementing automat…" at bounding box center [631, 264] width 526 height 462
copy p "Conducted market segment analysis consisting of 70k+ customers across 5+ segmen…"
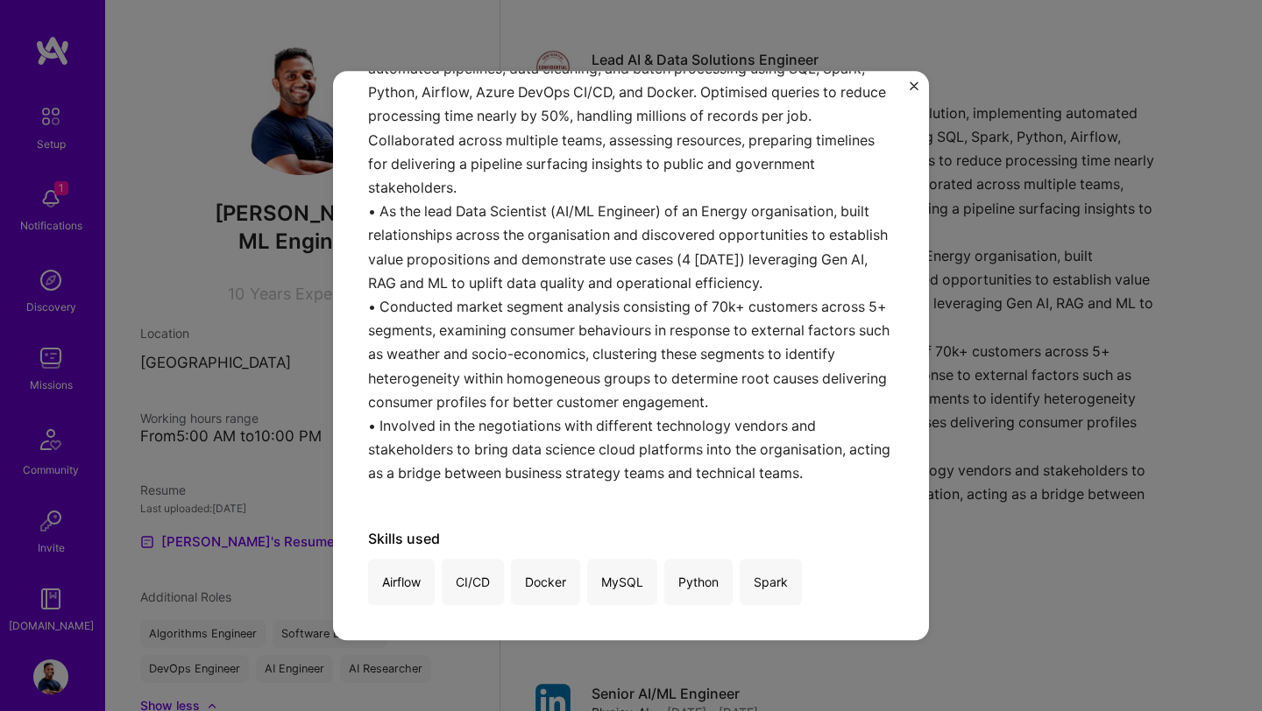
click at [1024, 416] on div "Lead AI & Data Solutions Engineer Energy Client · Government & B2G, Energy · Au…" at bounding box center [631, 355] width 1262 height 711
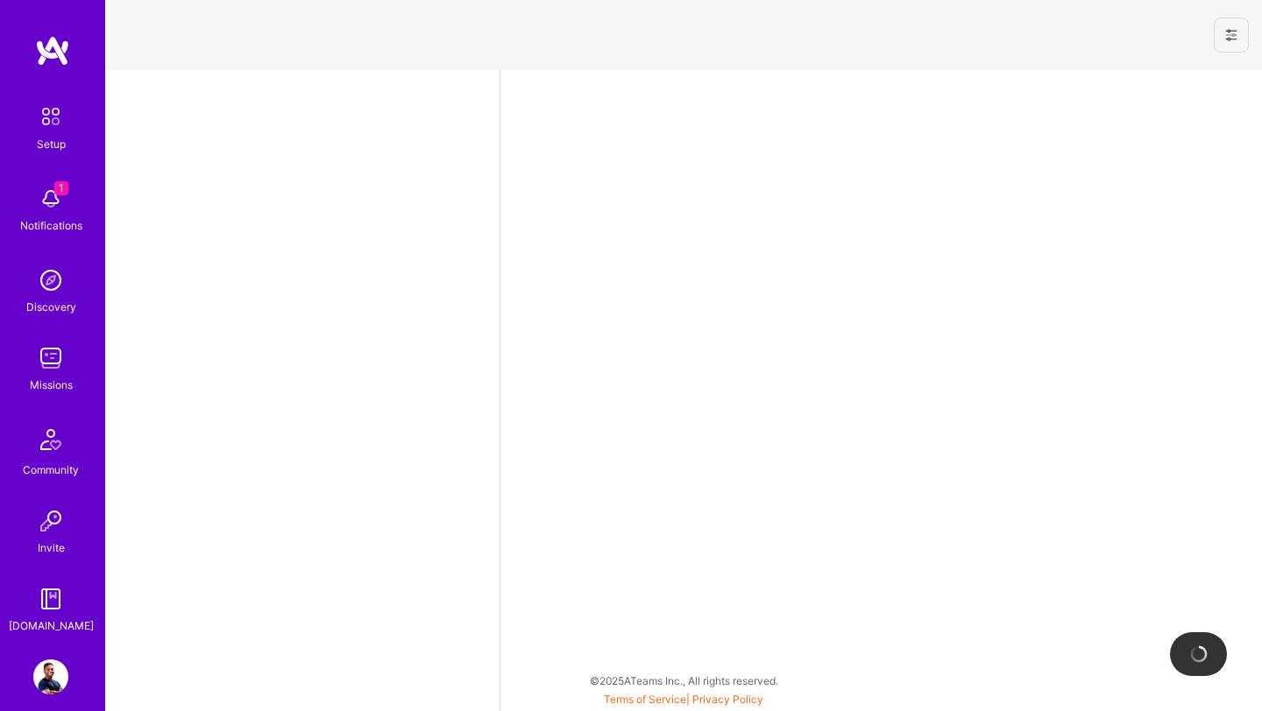
select select "US"
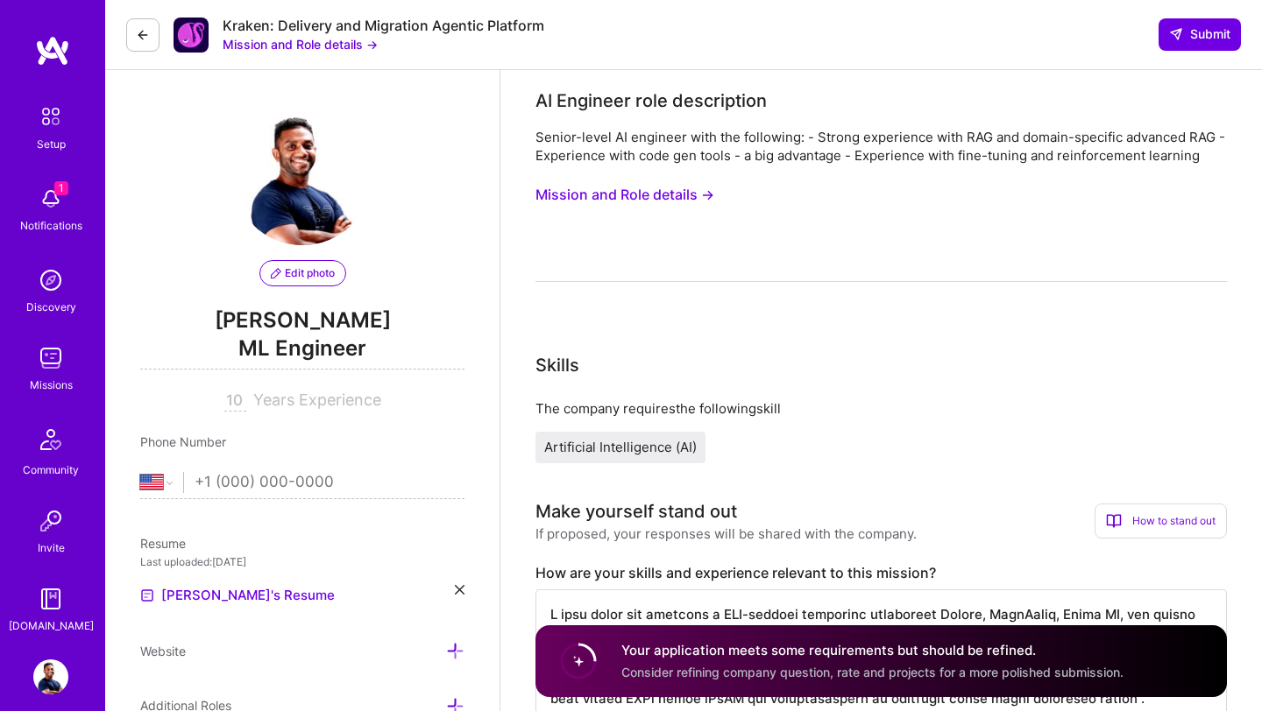
click at [687, 675] on span "Consider refining company question, rate and projects for a more polished submi…" at bounding box center [872, 672] width 502 height 15
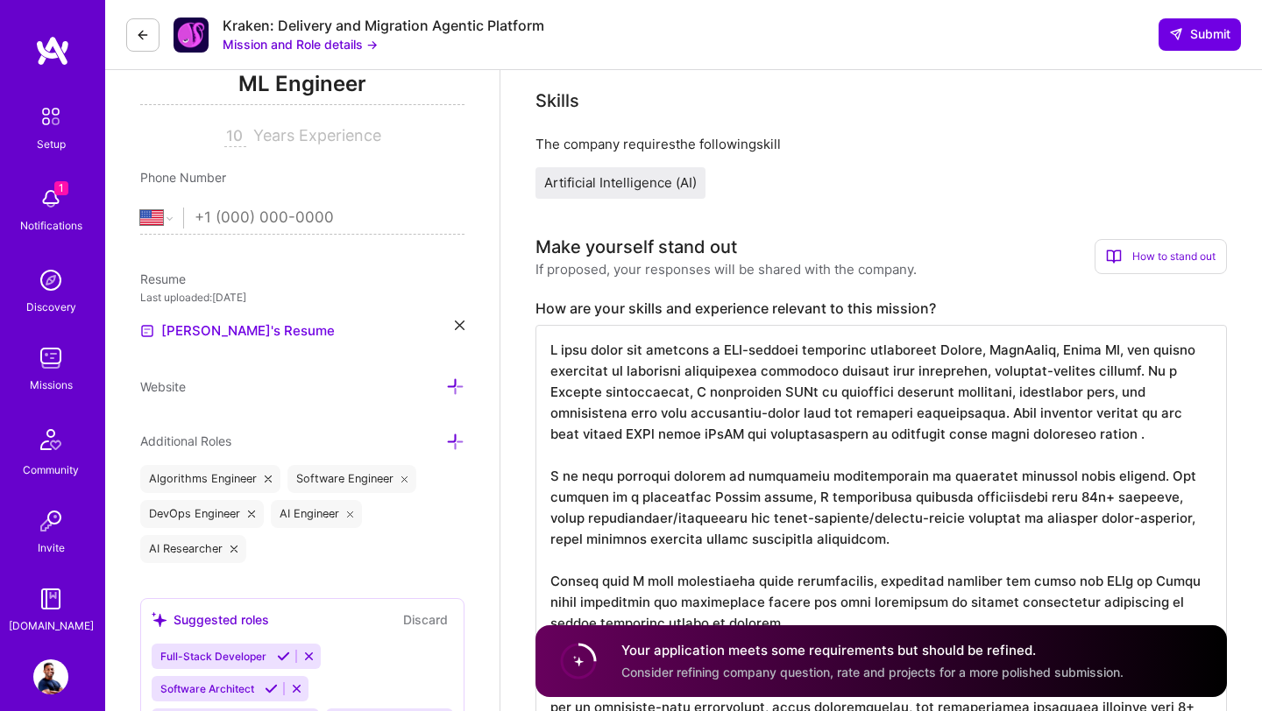
scroll to position [2, 0]
click at [767, 383] on textarea at bounding box center [880, 549] width 691 height 449
paste textarea "RAG-powered pipelines leveraging Python, LangChain, Azure AI, and vector databa…"
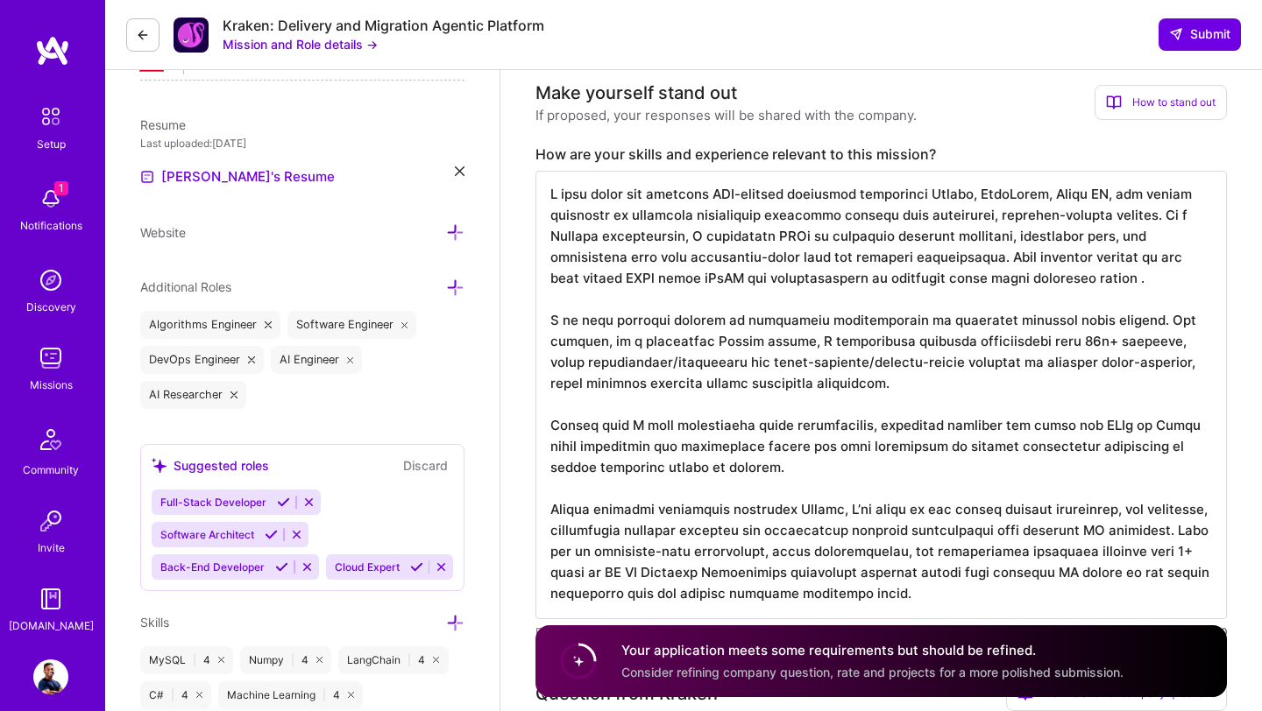
scroll to position [423, 0]
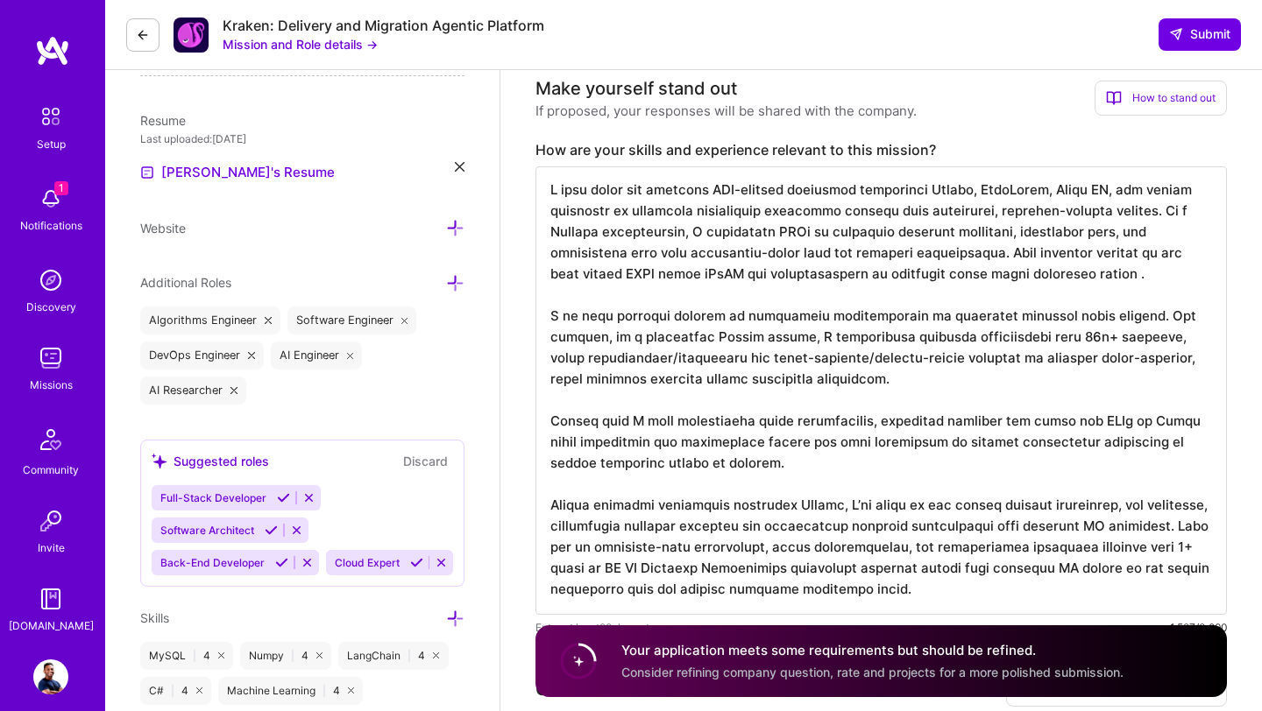
click at [679, 491] on textarea at bounding box center [880, 390] width 691 height 449
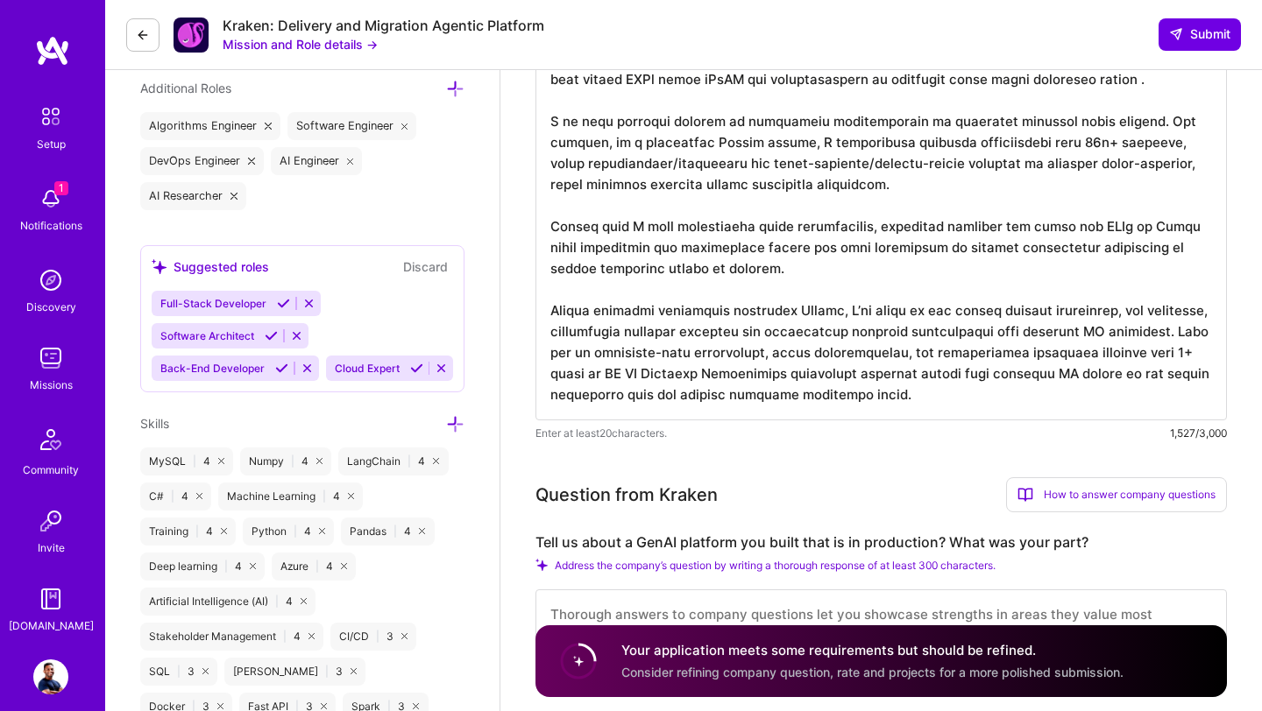
scroll to position [658, 0]
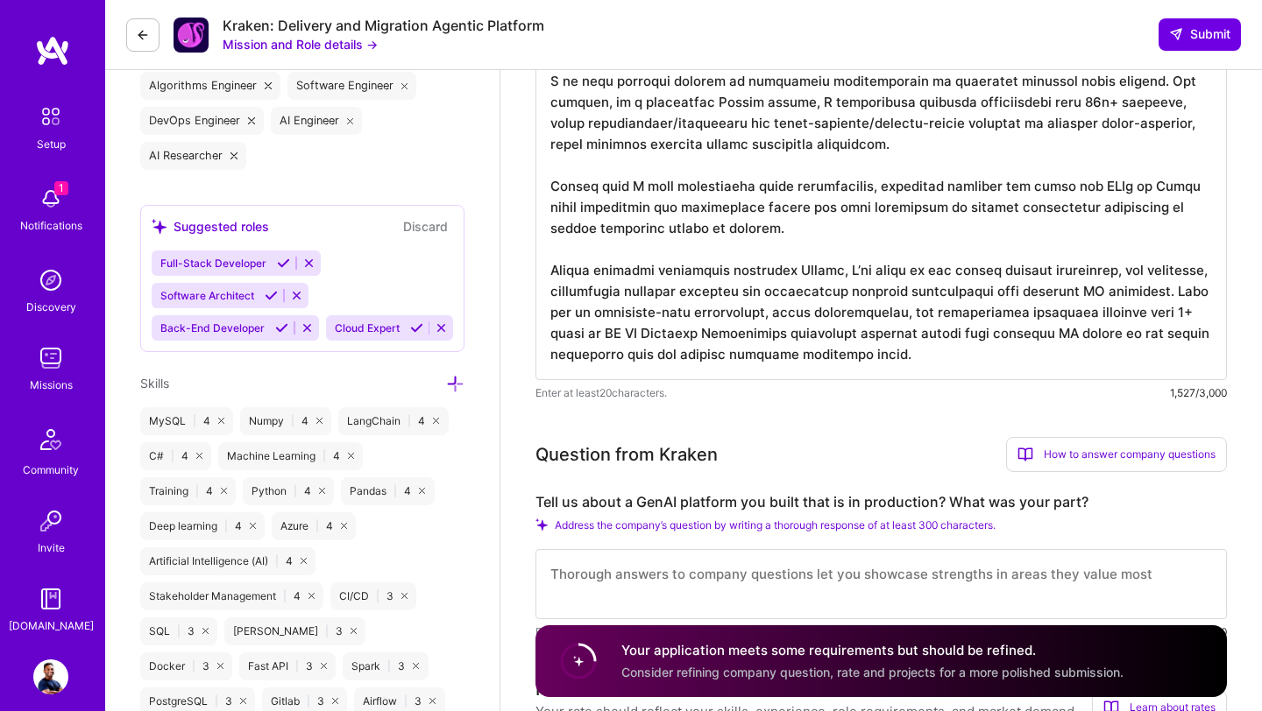
click at [894, 368] on textarea at bounding box center [880, 156] width 691 height 449
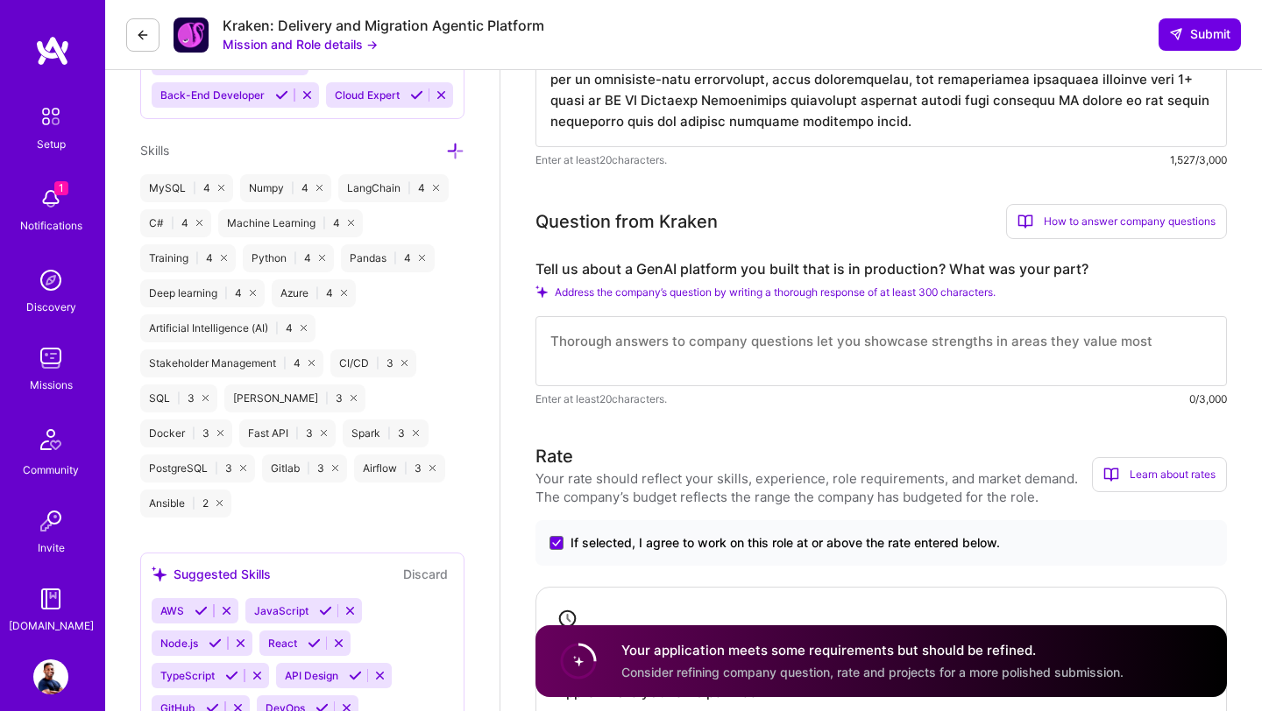
scroll to position [921, 0]
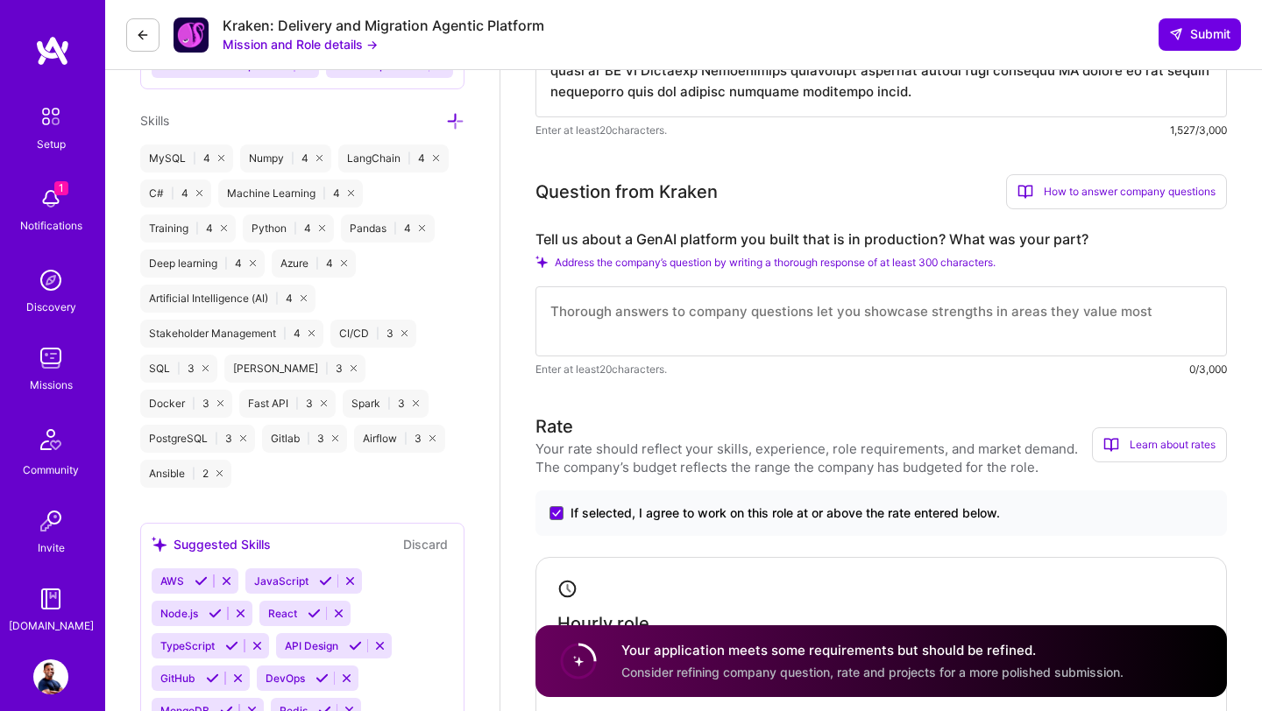
type textarea "I have built and deployed RAG-powered pipelines leveraging Python, LangChain, A…"
click at [767, 308] on textarea at bounding box center [880, 321] width 691 height 70
paste textarea "I developed Bluejay AI (a B2B regtech startup)'s chat application from concepti…"
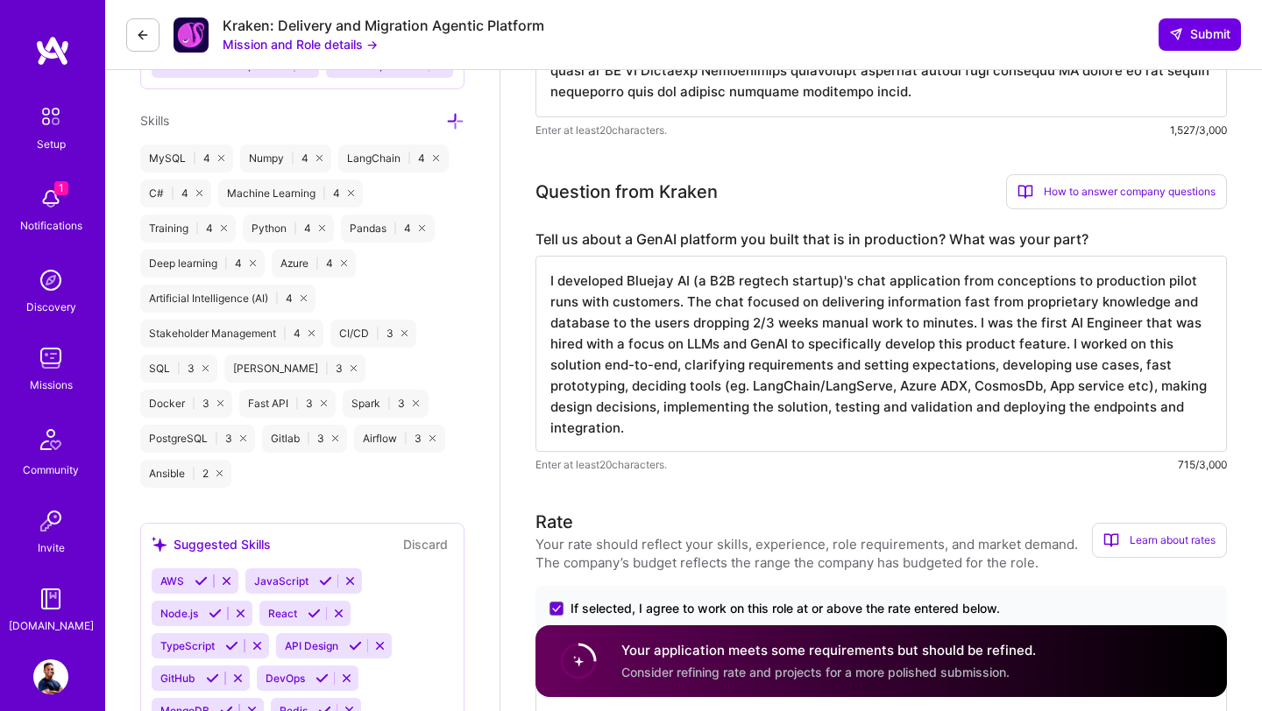
scroll to position [2, 0]
type textarea "I developed Bluejay AI (a B2B regtech startup)'s chat application from concepti…"
click at [738, 522] on h3 "Rate" at bounding box center [813, 522] width 556 height 26
click at [606, 654] on div "Your application meets some requirements but should be refined. Consider refini…" at bounding box center [880, 662] width 691 height 72
click at [606, 653] on div "Your application meets some requirements but should be refined. Consider refini…" at bounding box center [880, 662] width 691 height 72
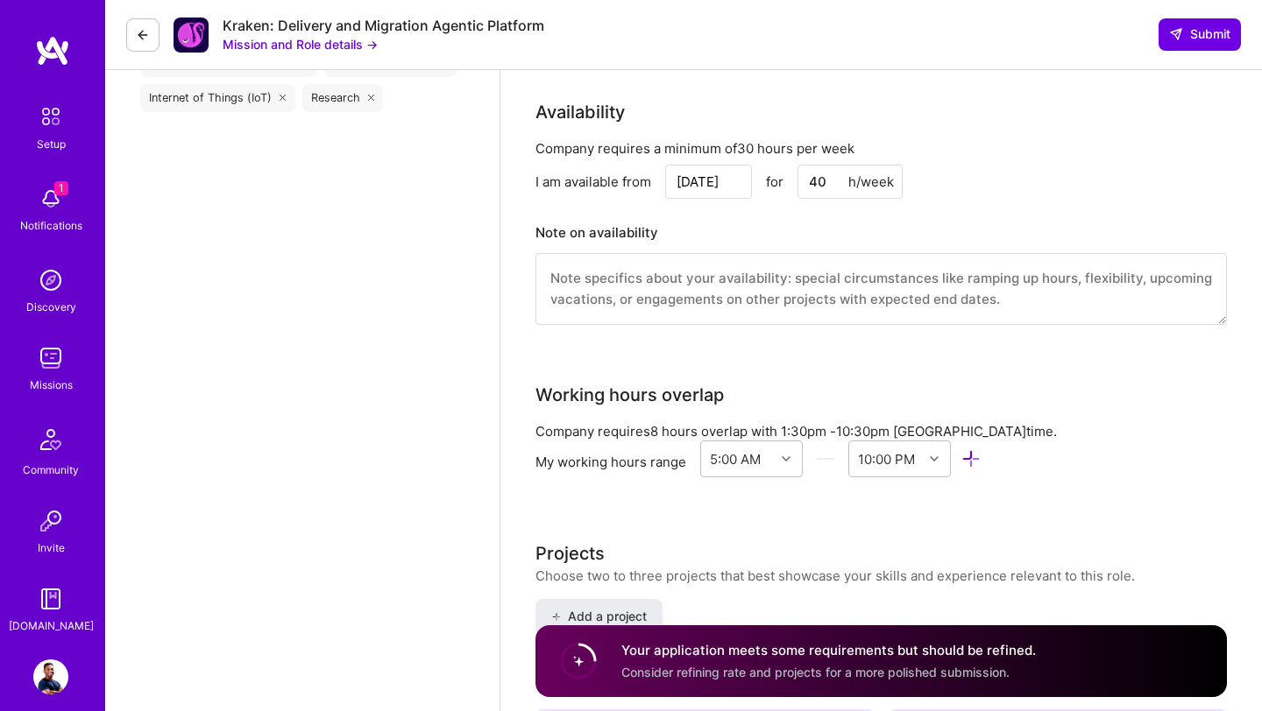
scroll to position [1597, 0]
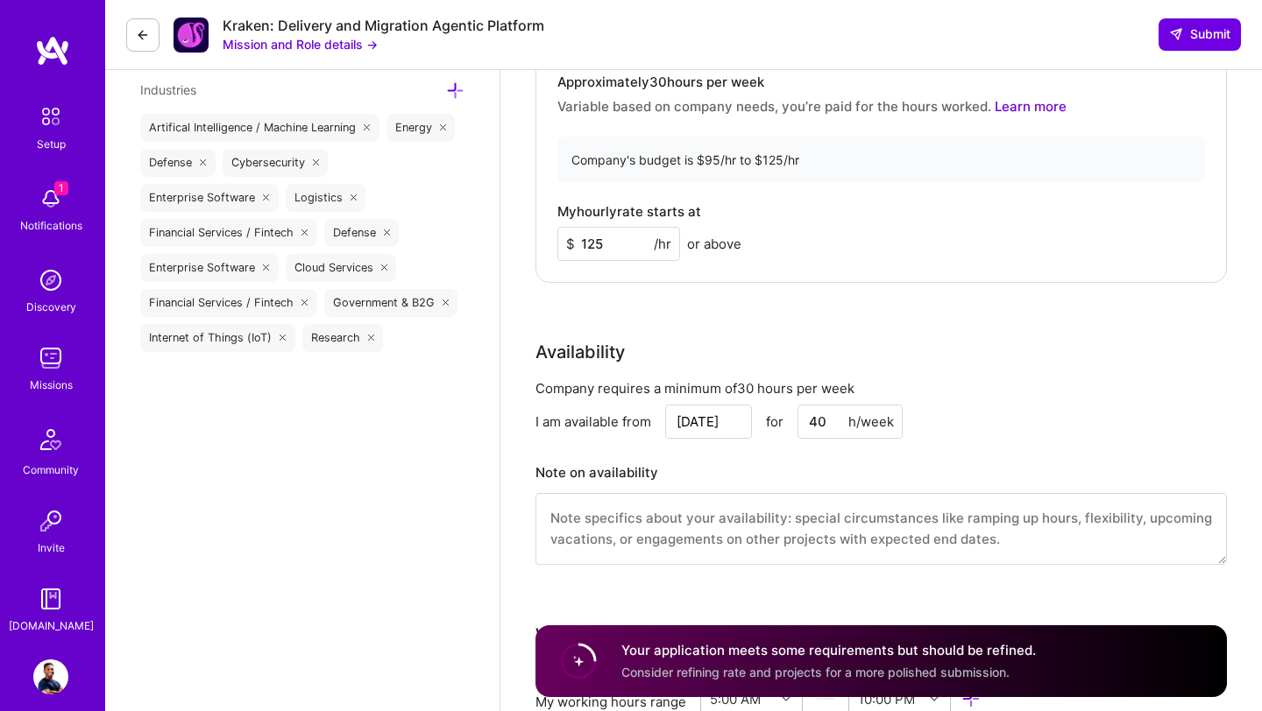
click at [619, 243] on input "125" at bounding box center [618, 244] width 123 height 34
type input "1"
click at [1008, 329] on div "Rate Your rate should reflect your skills, experience, role requirements, and m…" at bounding box center [880, 210] width 691 height 754
click at [609, 246] on input at bounding box center [618, 244] width 123 height 34
click at [997, 344] on div "Availability" at bounding box center [880, 352] width 691 height 26
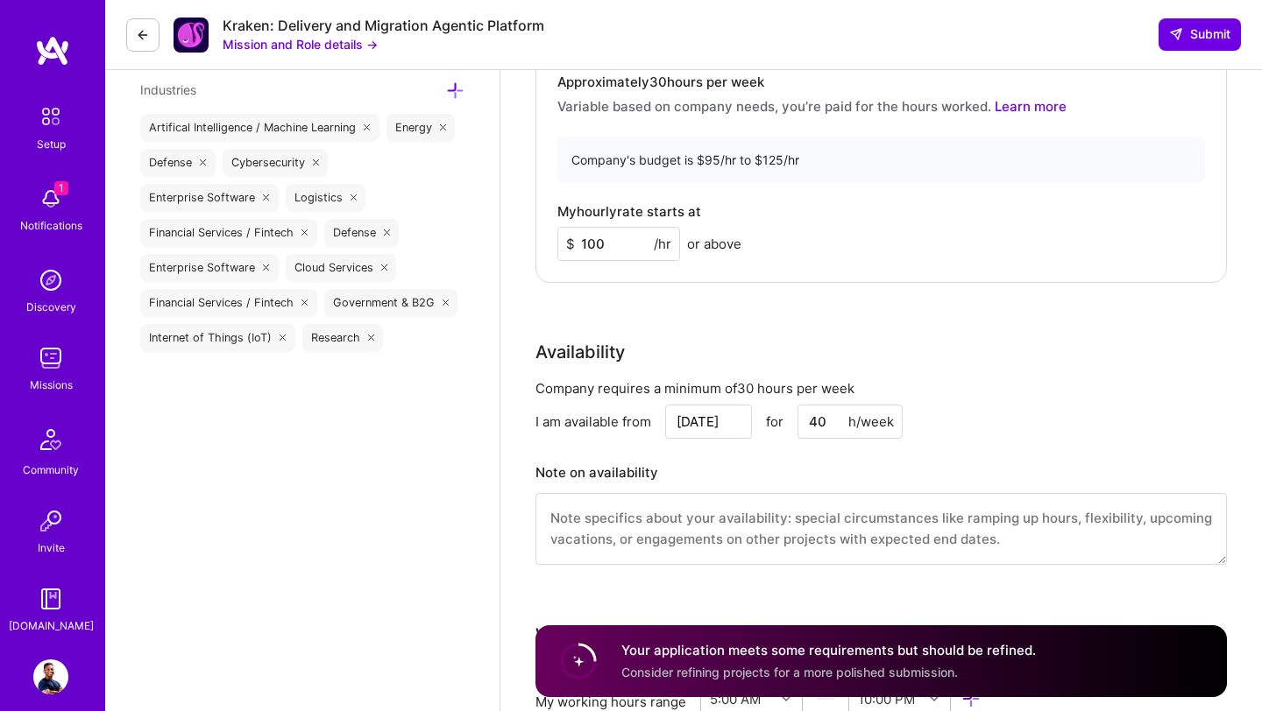
drag, startPoint x: 620, startPoint y: 244, endPoint x: 547, endPoint y: 235, distance: 74.1
click at [548, 236] on div "Hourly role Approximately 30 hours per week Variable based on company needs, yo…" at bounding box center [880, 129] width 691 height 307
type input "125"
click at [882, 310] on div "Rate Your rate should reflect your skills, experience, role requirements, and m…" at bounding box center [880, 210] width 691 height 754
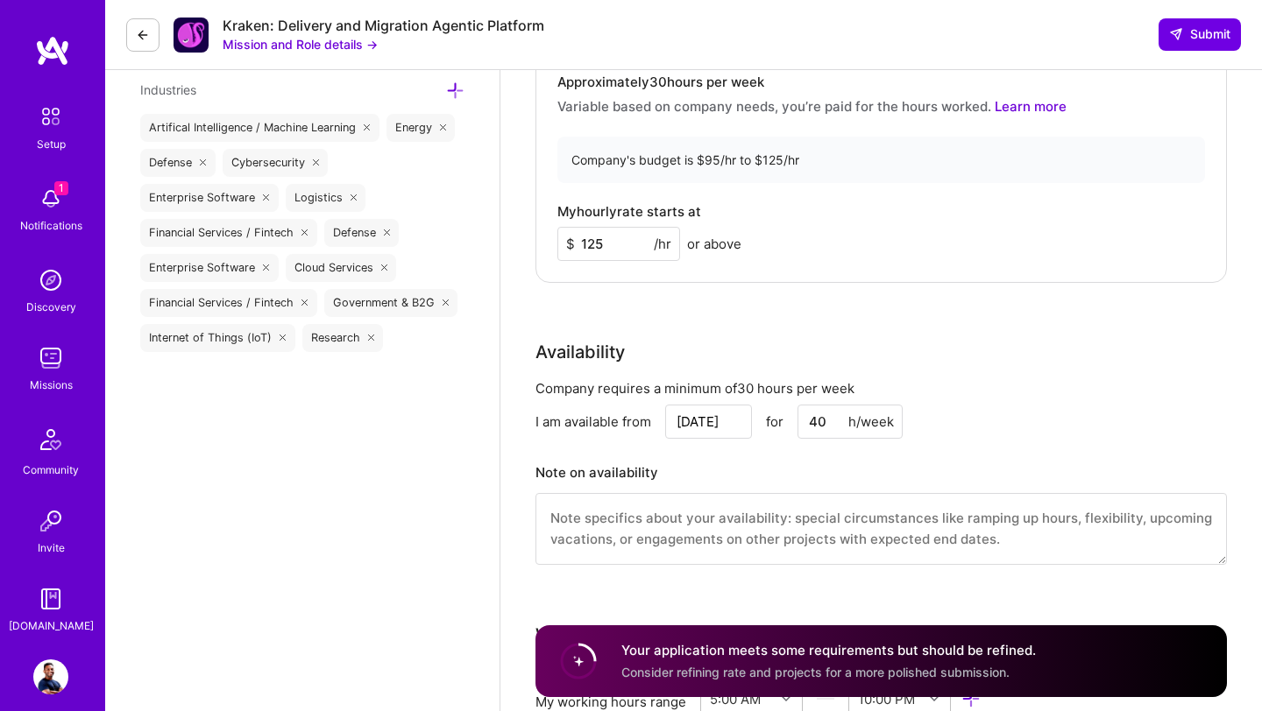
scroll to position [1601, 0]
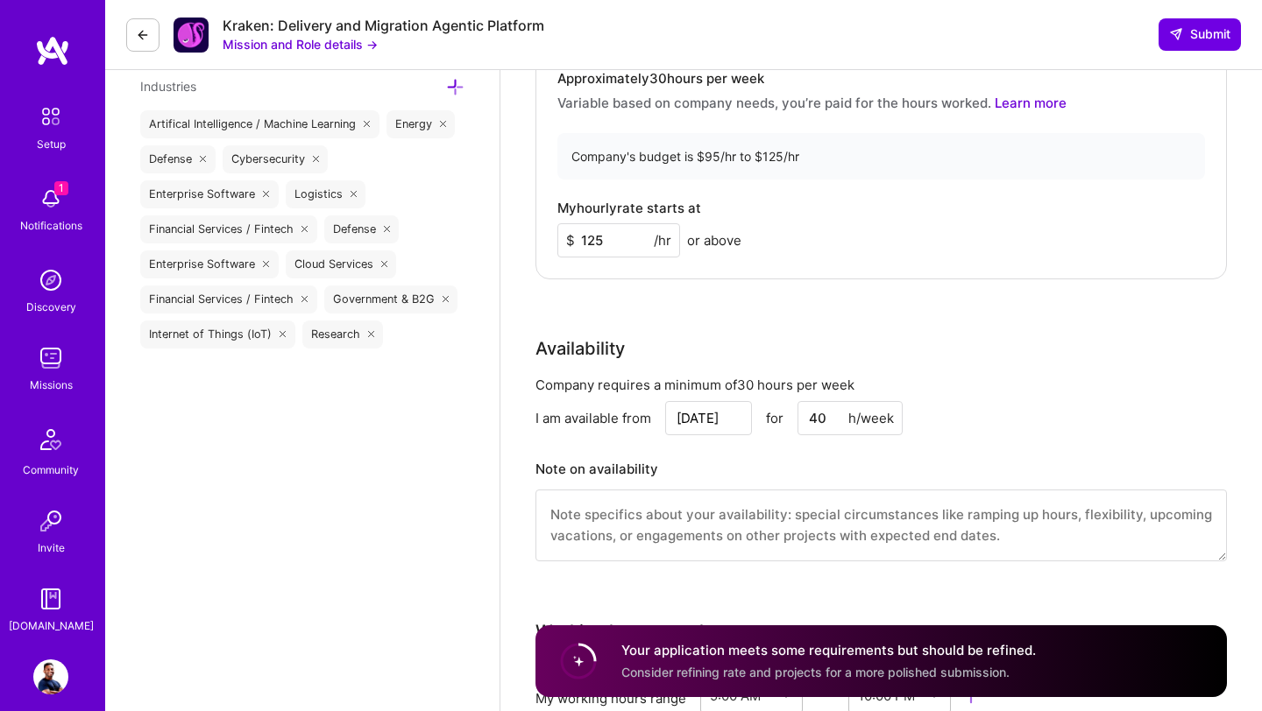
drag, startPoint x: 836, startPoint y: 423, endPoint x: 800, endPoint y: 423, distance: 35.9
click at [801, 423] on input "40" at bounding box center [849, 418] width 105 height 34
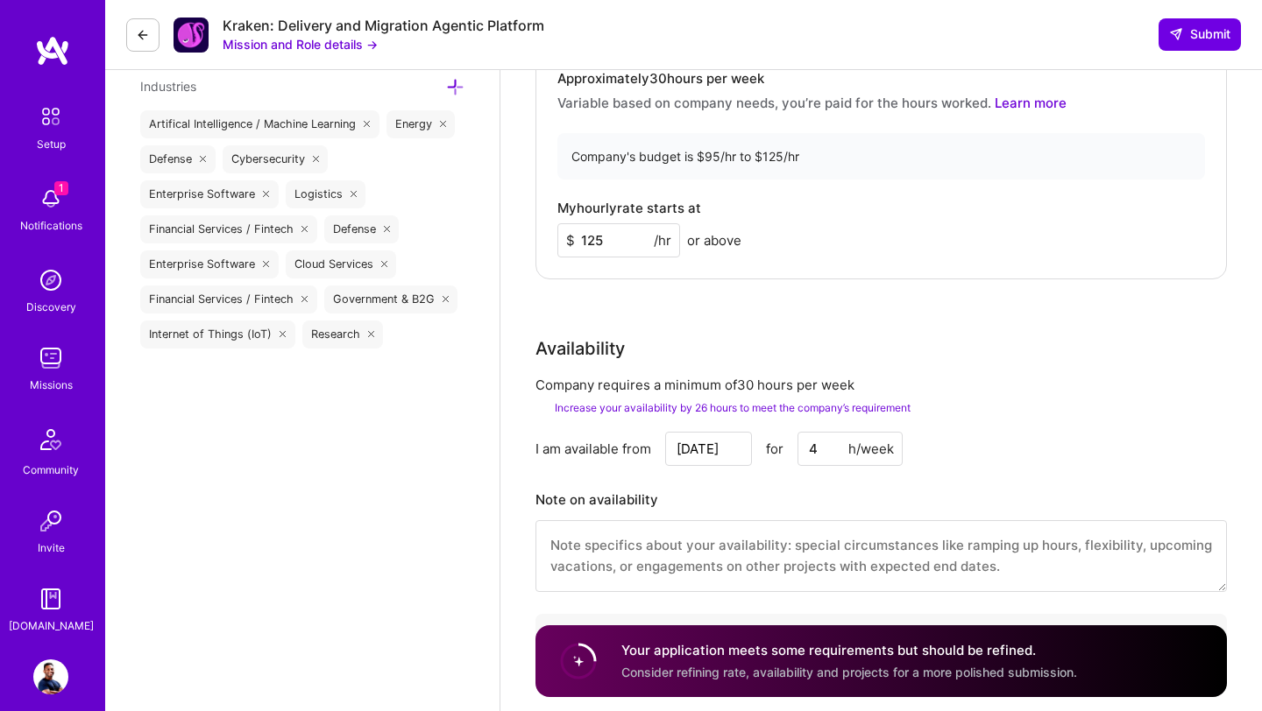
type input "40"
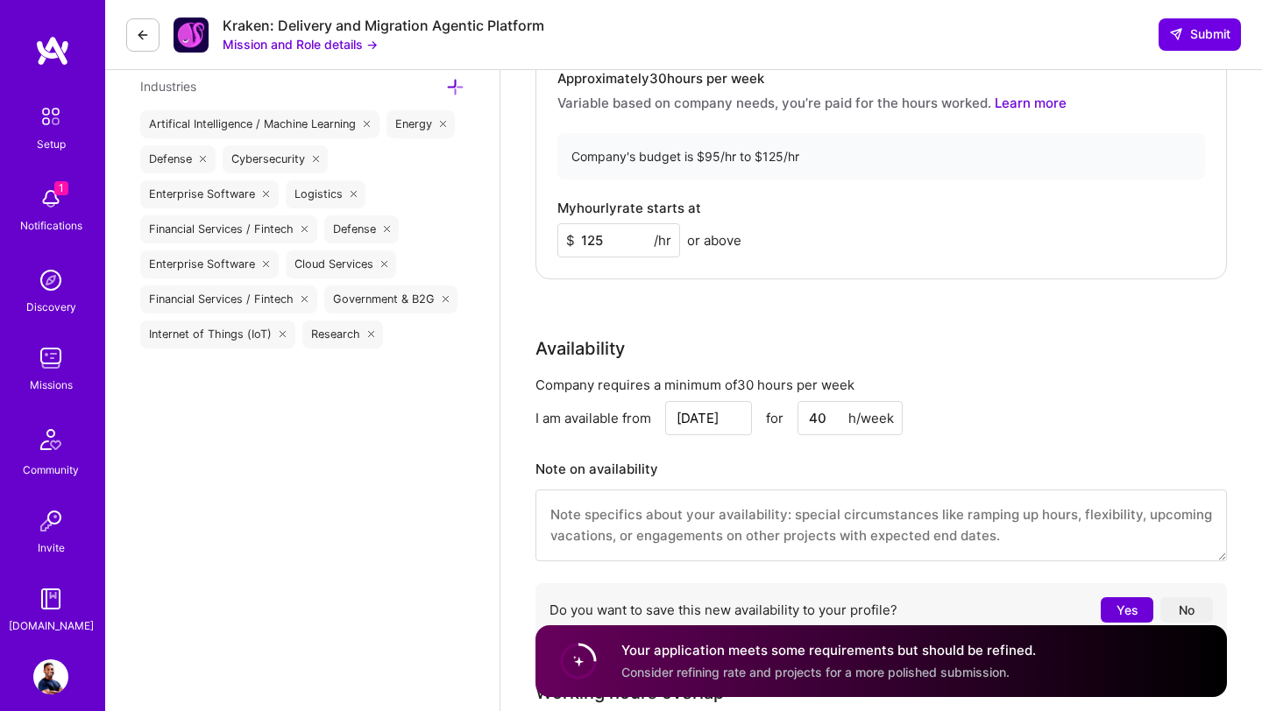
click at [1046, 399] on div "Company requires a minimum of 30 hours per week I am available from [DATE] for …" at bounding box center [880, 510] width 691 height 269
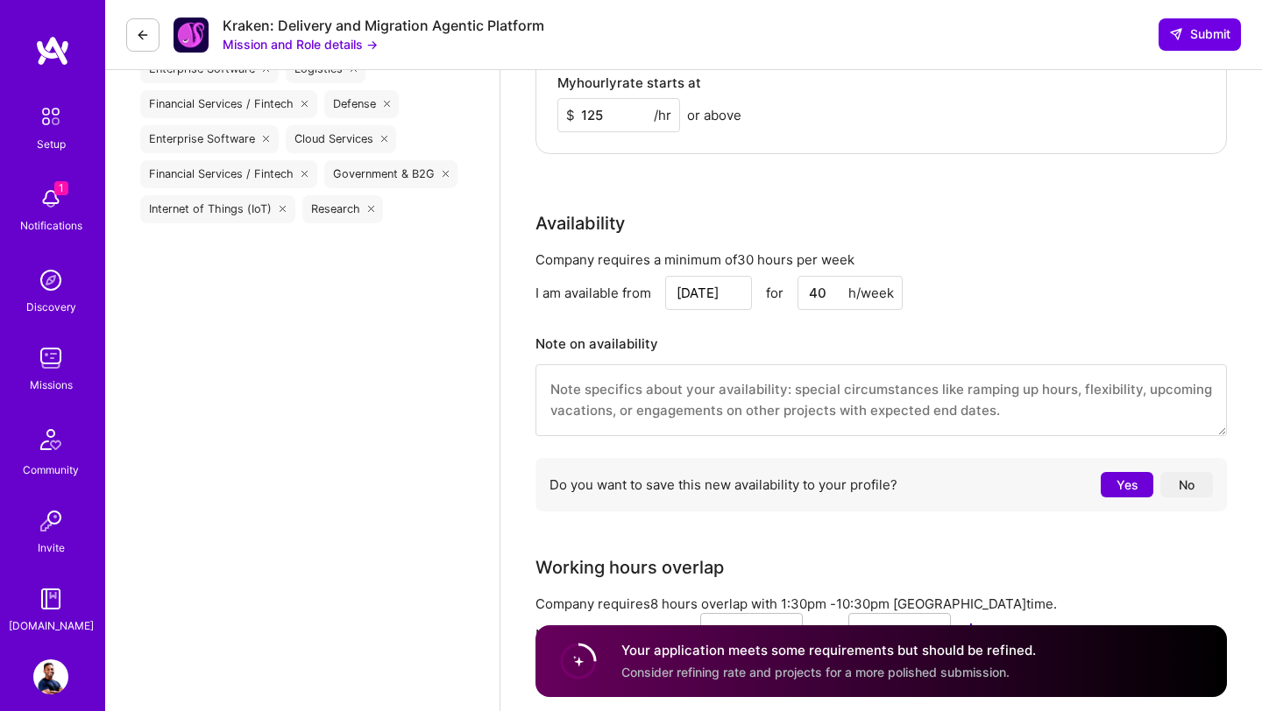
scroll to position [1750, 0]
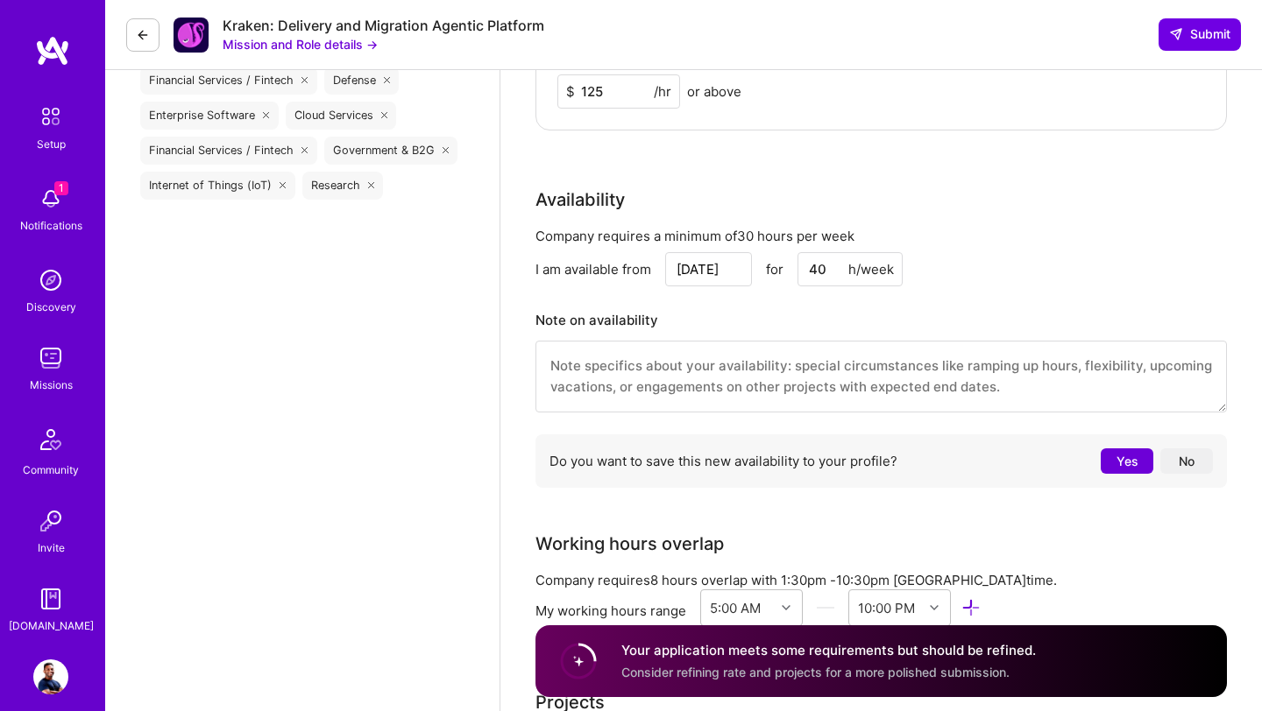
click at [972, 371] on textarea at bounding box center [880, 377] width 691 height 72
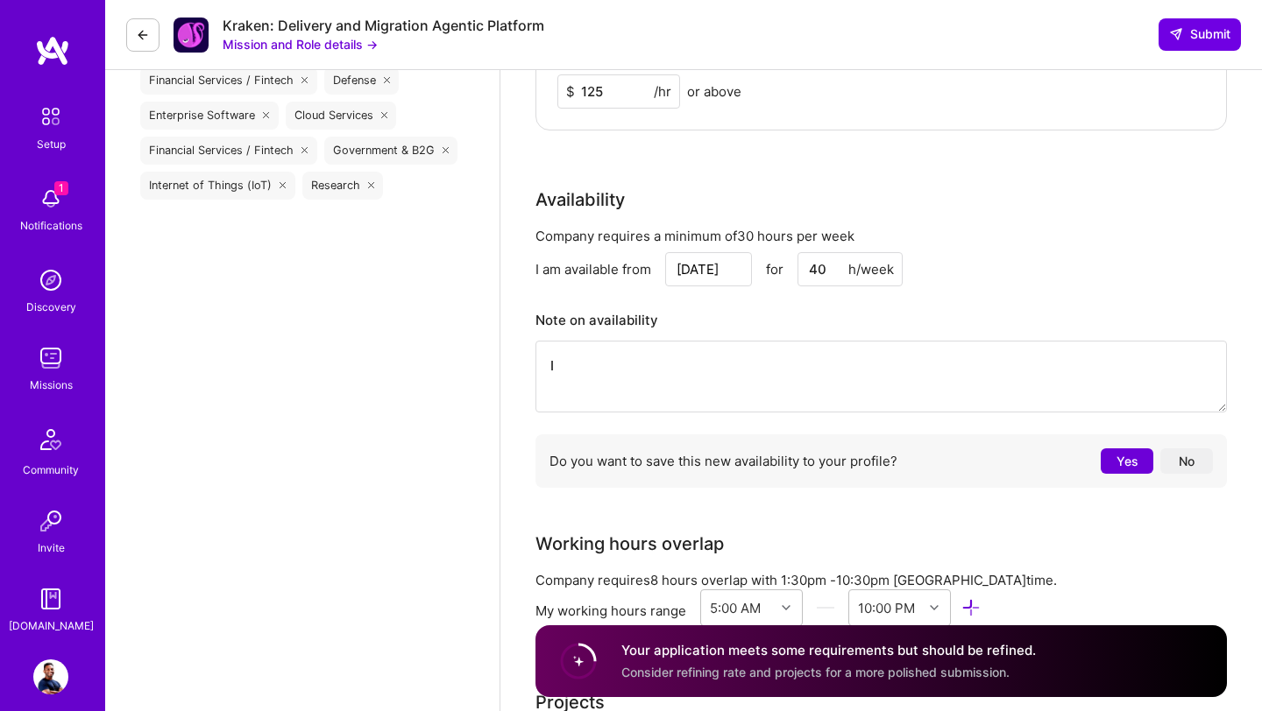
type textarea "I"
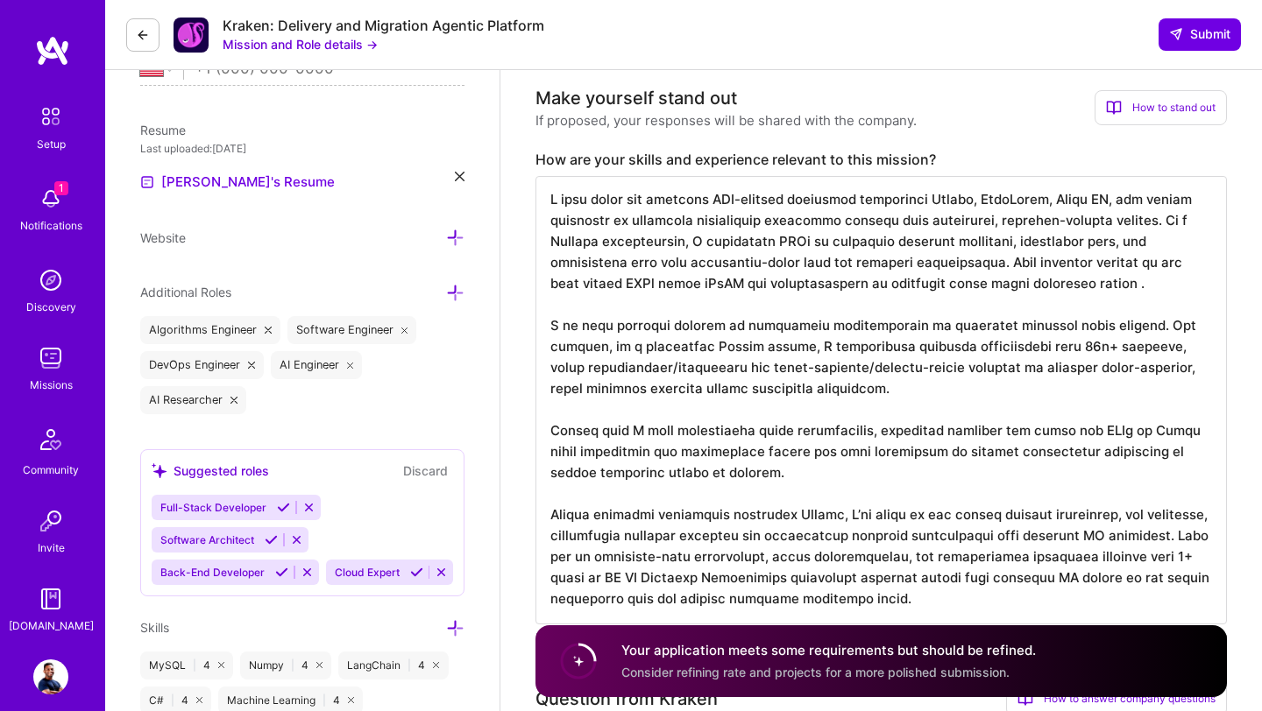
scroll to position [0, 0]
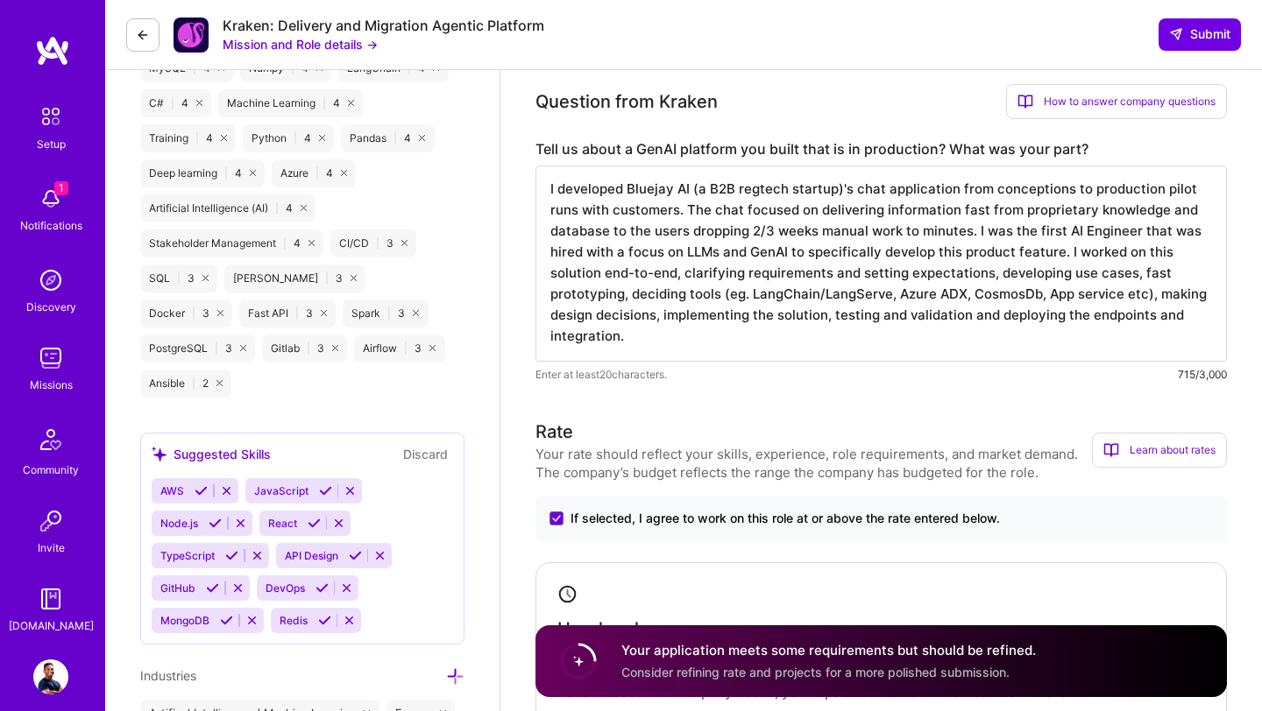
click at [1059, 324] on textarea "I developed Bluejay AI (a B2B regtech startup)'s chat application from concepti…" at bounding box center [880, 264] width 691 height 196
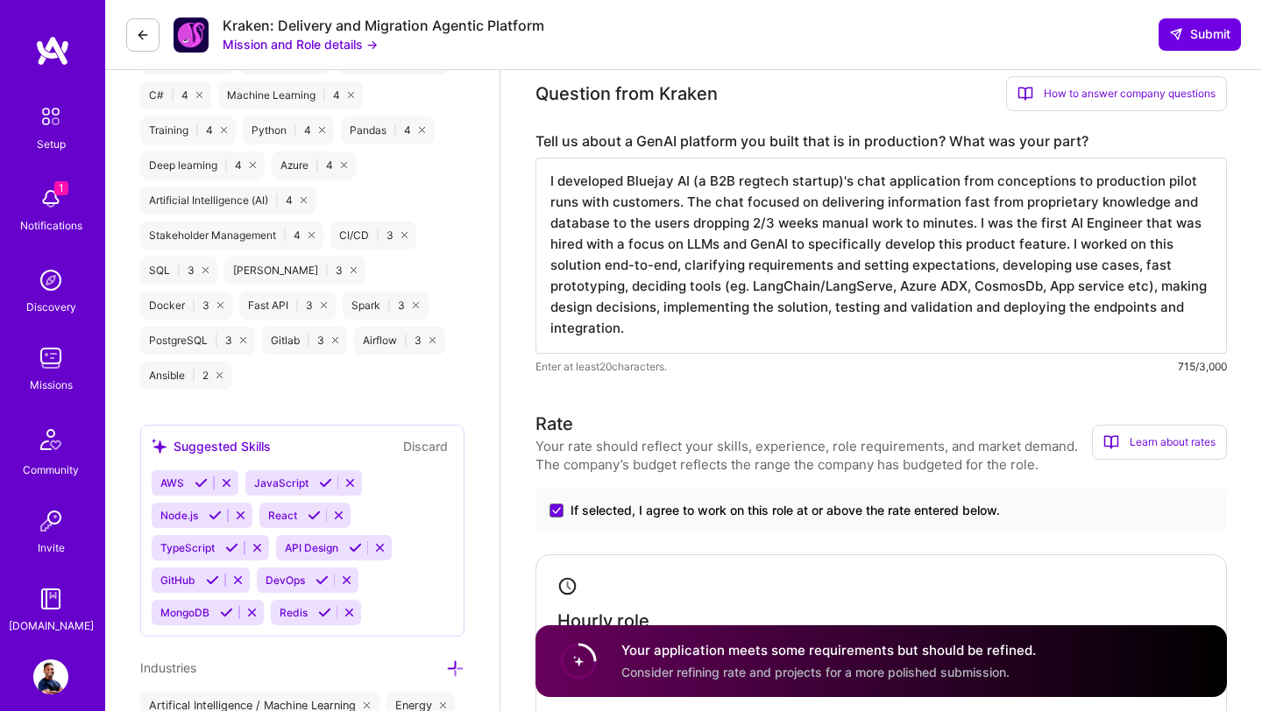
click at [1131, 443] on div "Learn about rates" at bounding box center [1159, 442] width 135 height 35
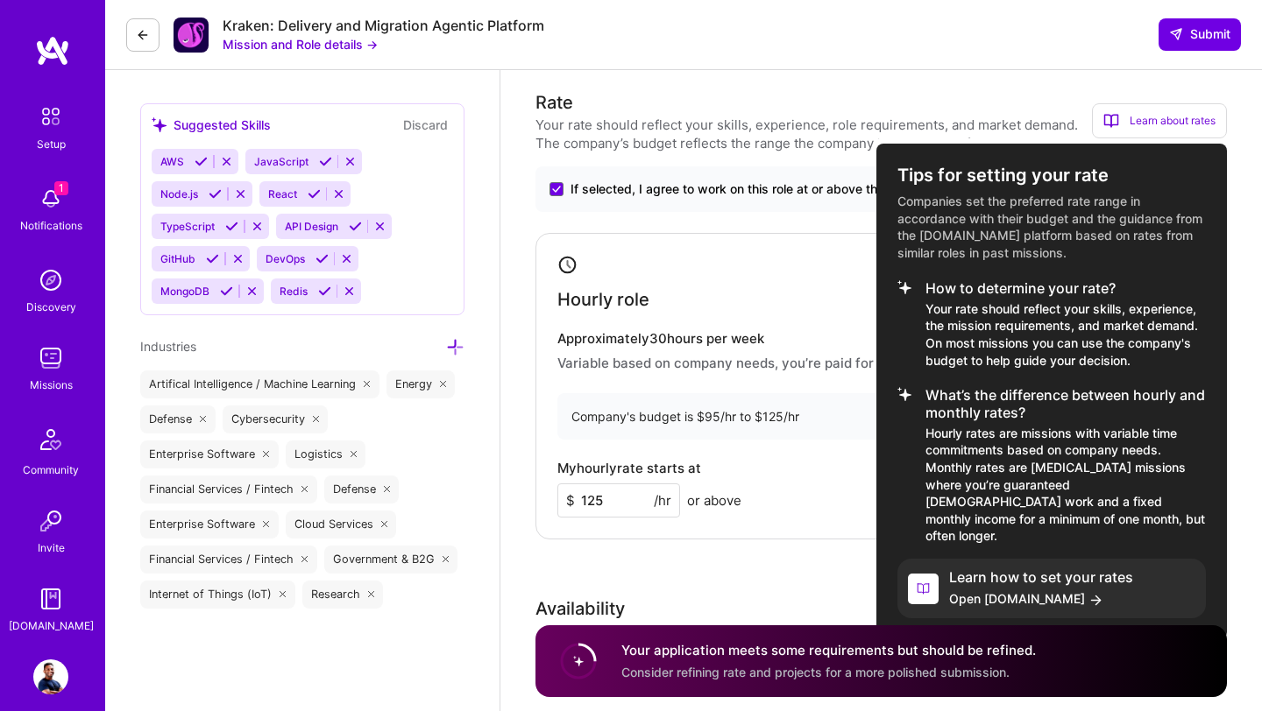
scroll to position [1345, 0]
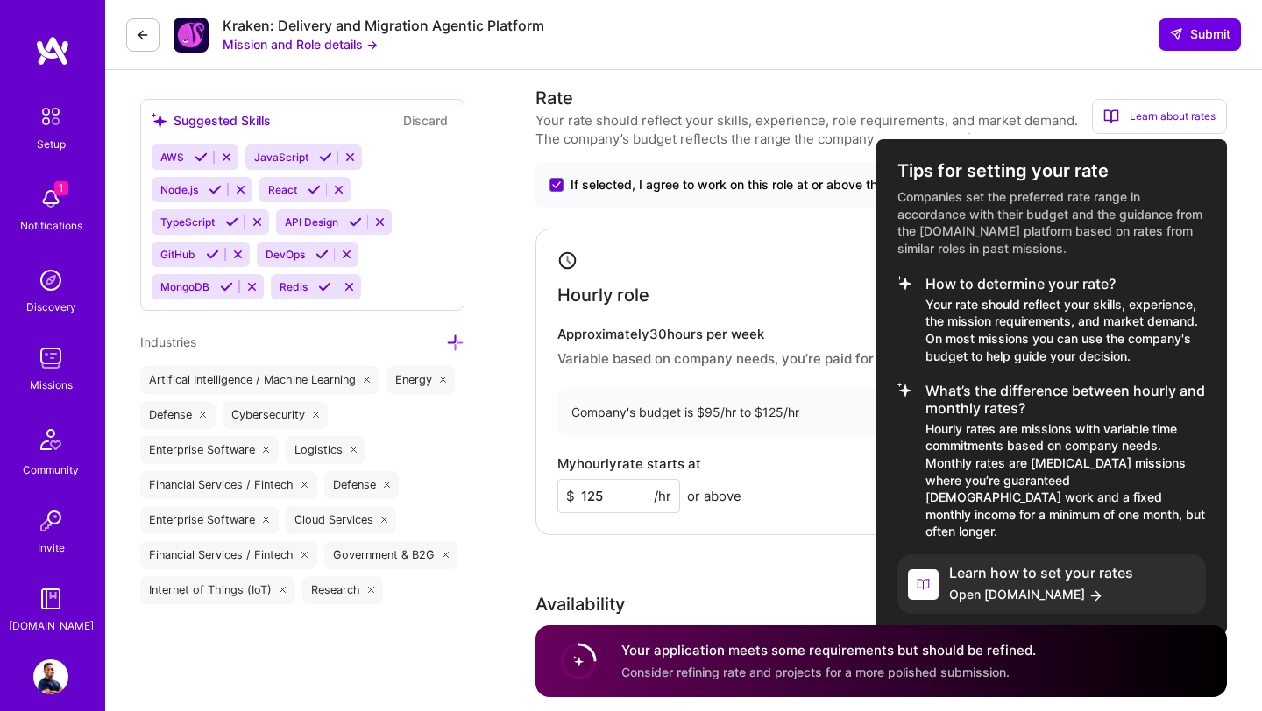
click at [835, 257] on div at bounding box center [631, 355] width 1262 height 711
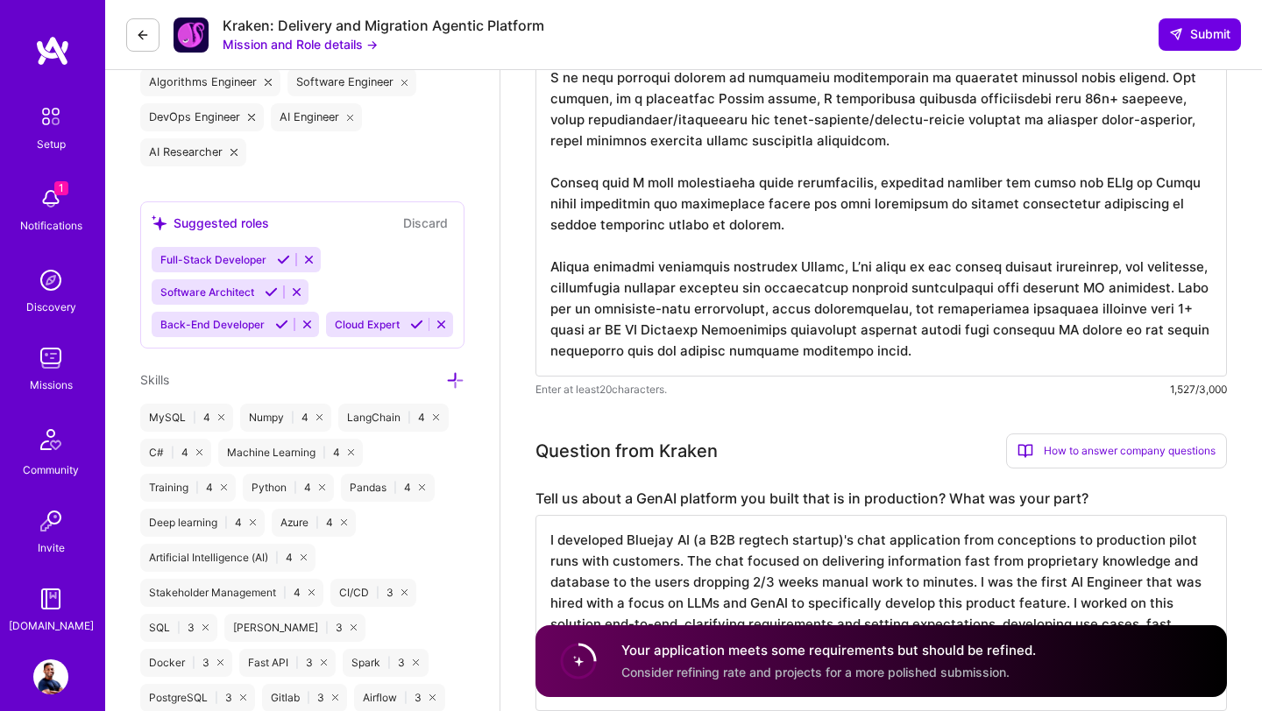
scroll to position [625, 0]
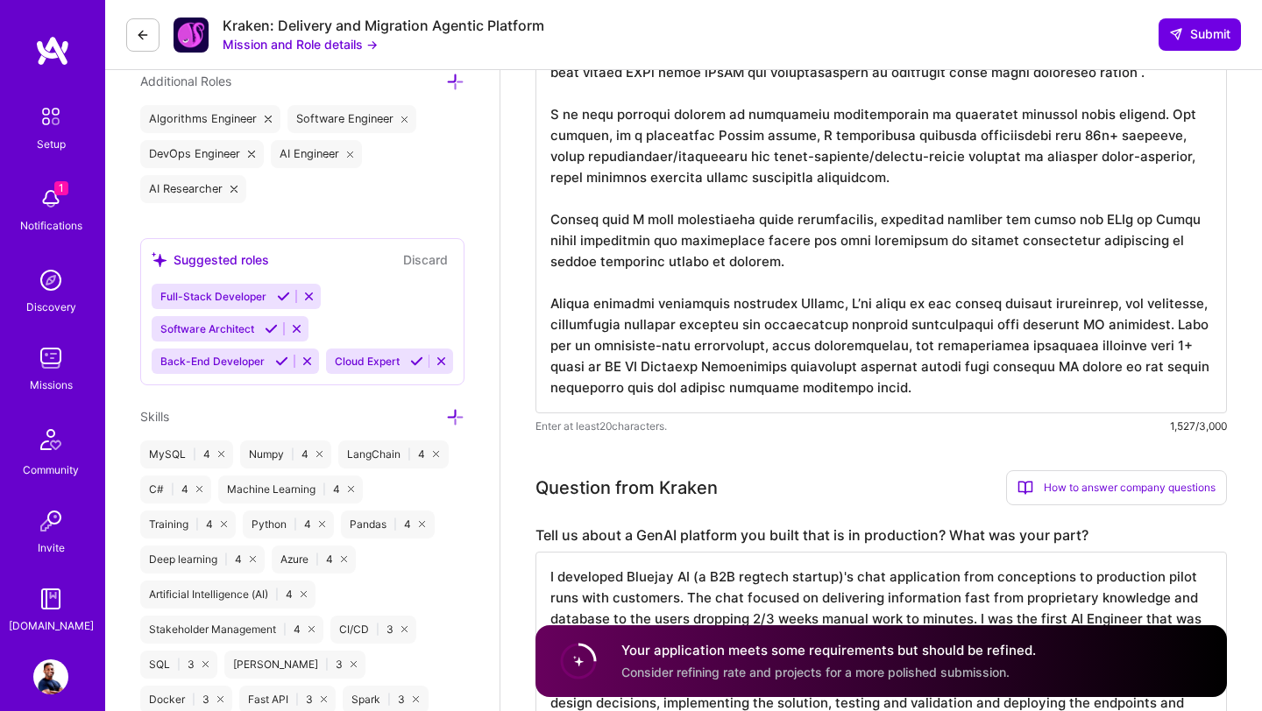
click at [1048, 492] on div "How to answer company questions" at bounding box center [1116, 487] width 221 height 35
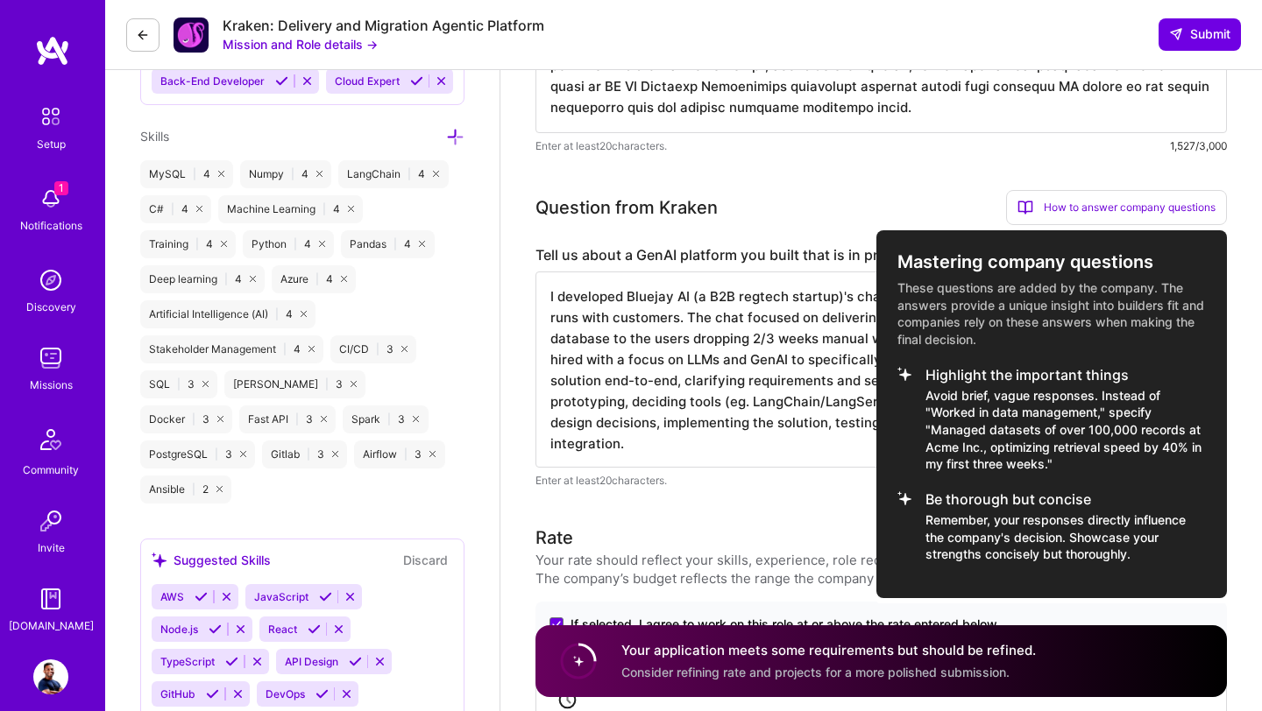
scroll to position [916, 0]
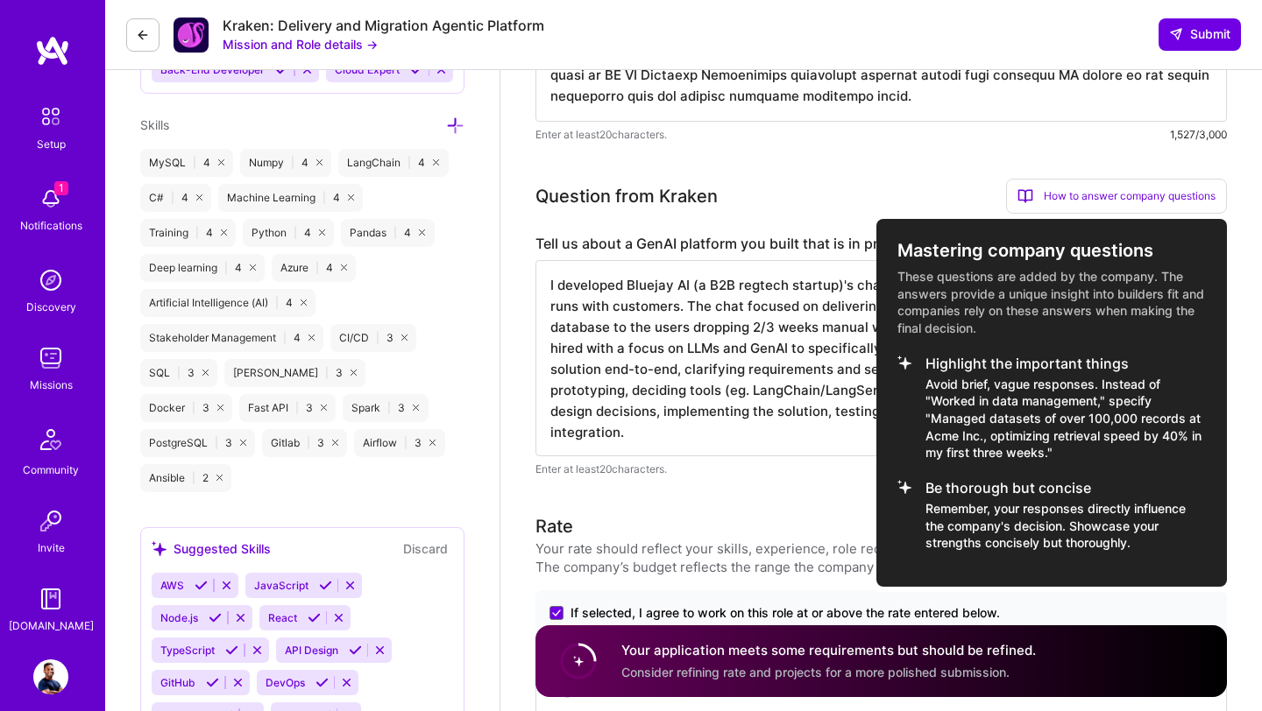
click at [859, 207] on div at bounding box center [631, 355] width 1262 height 711
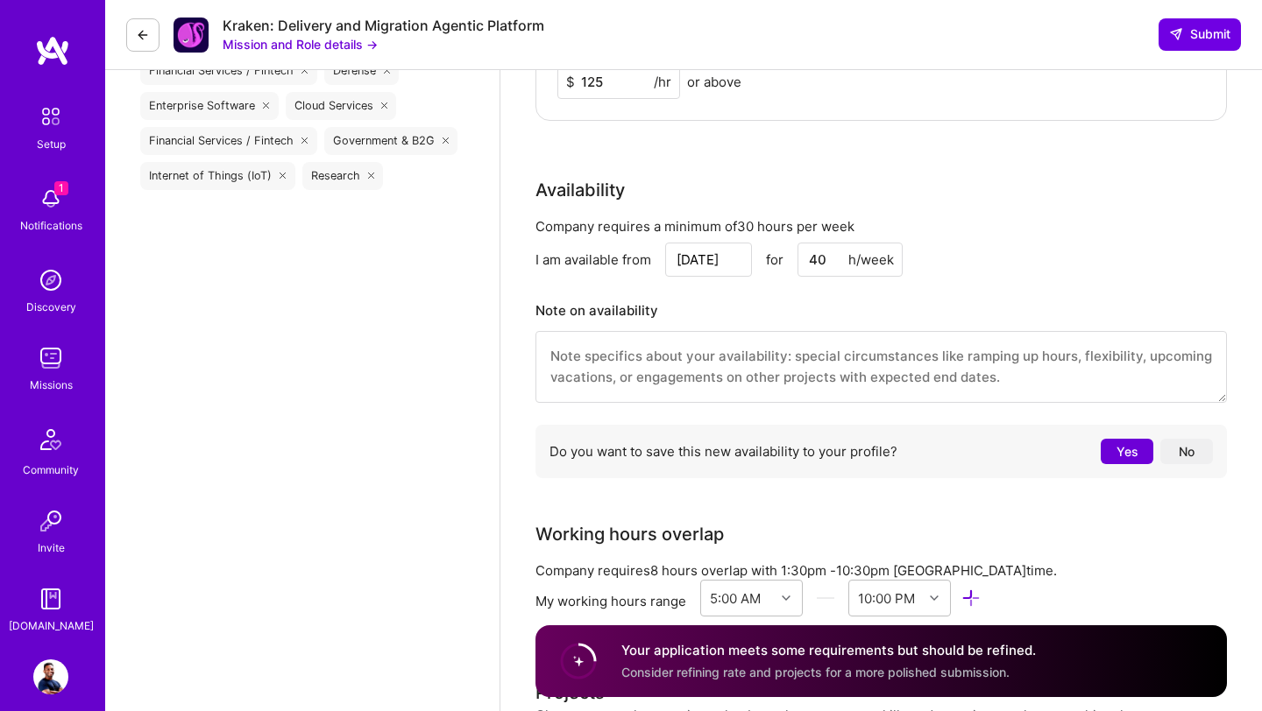
scroll to position [1766, 0]
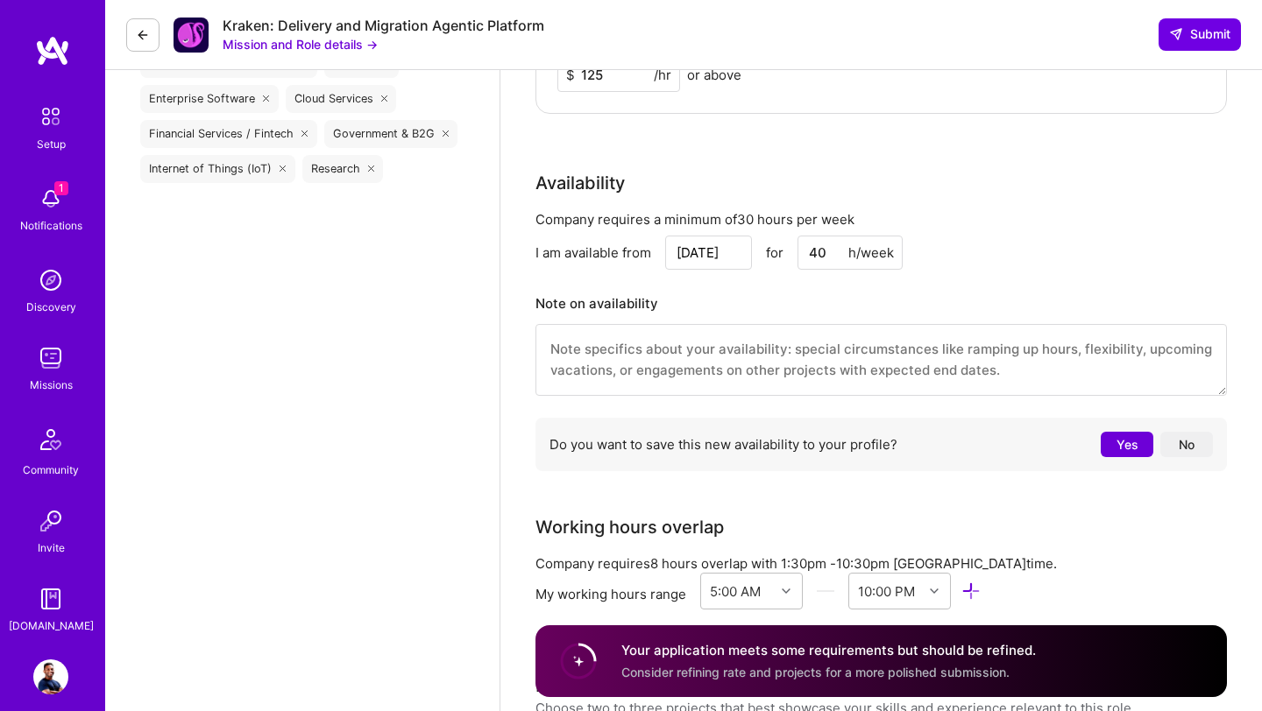
click at [782, 380] on textarea at bounding box center [880, 360] width 691 height 72
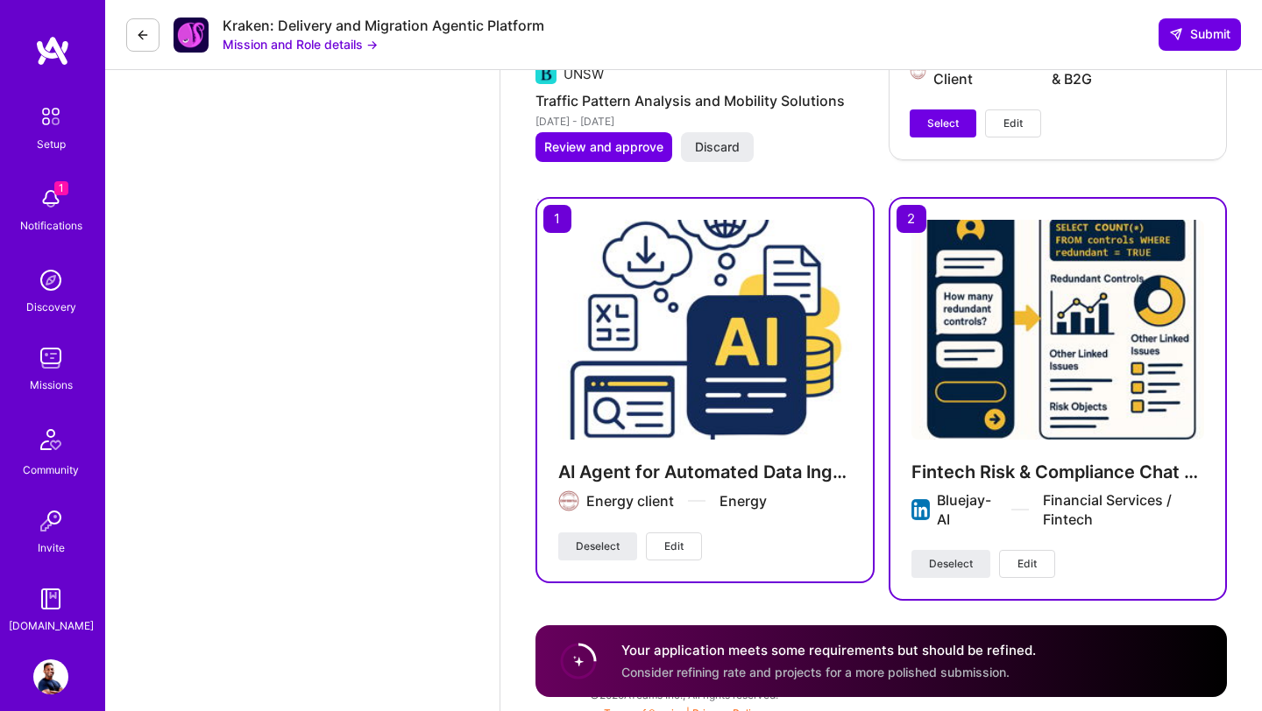
scroll to position [4190, 0]
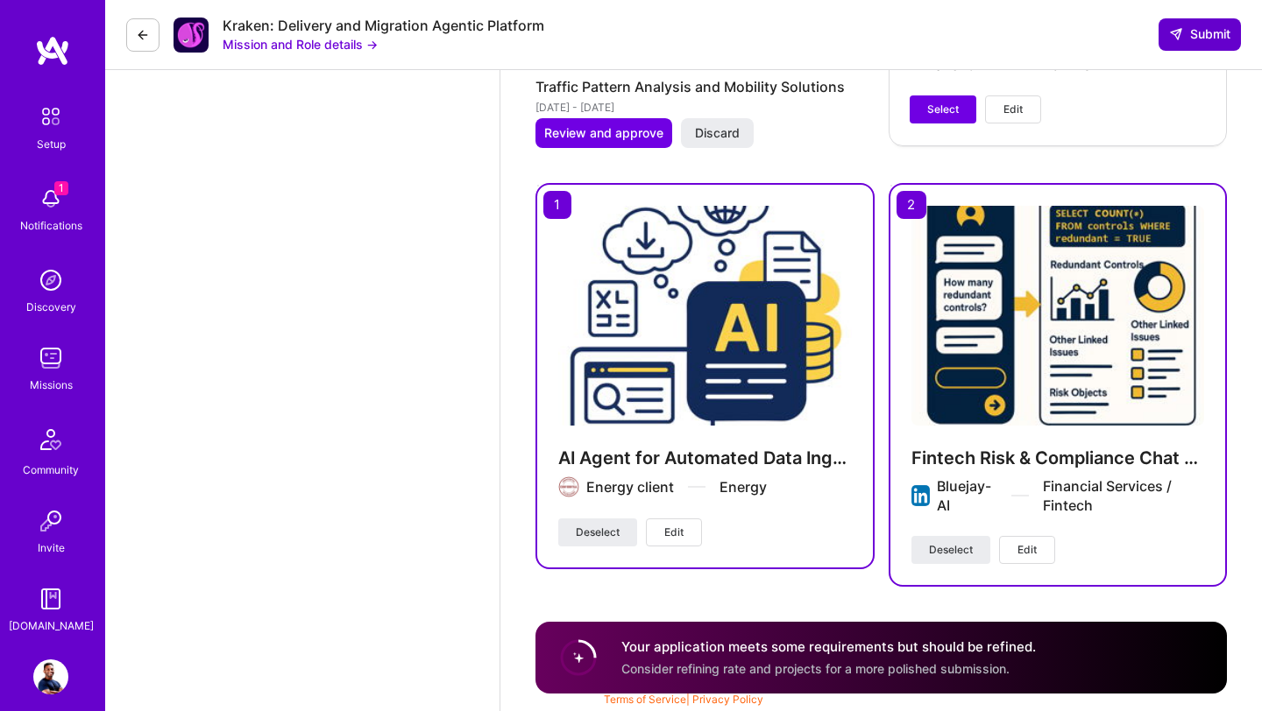
click at [1192, 33] on span "Submit" at bounding box center [1199, 34] width 61 height 18
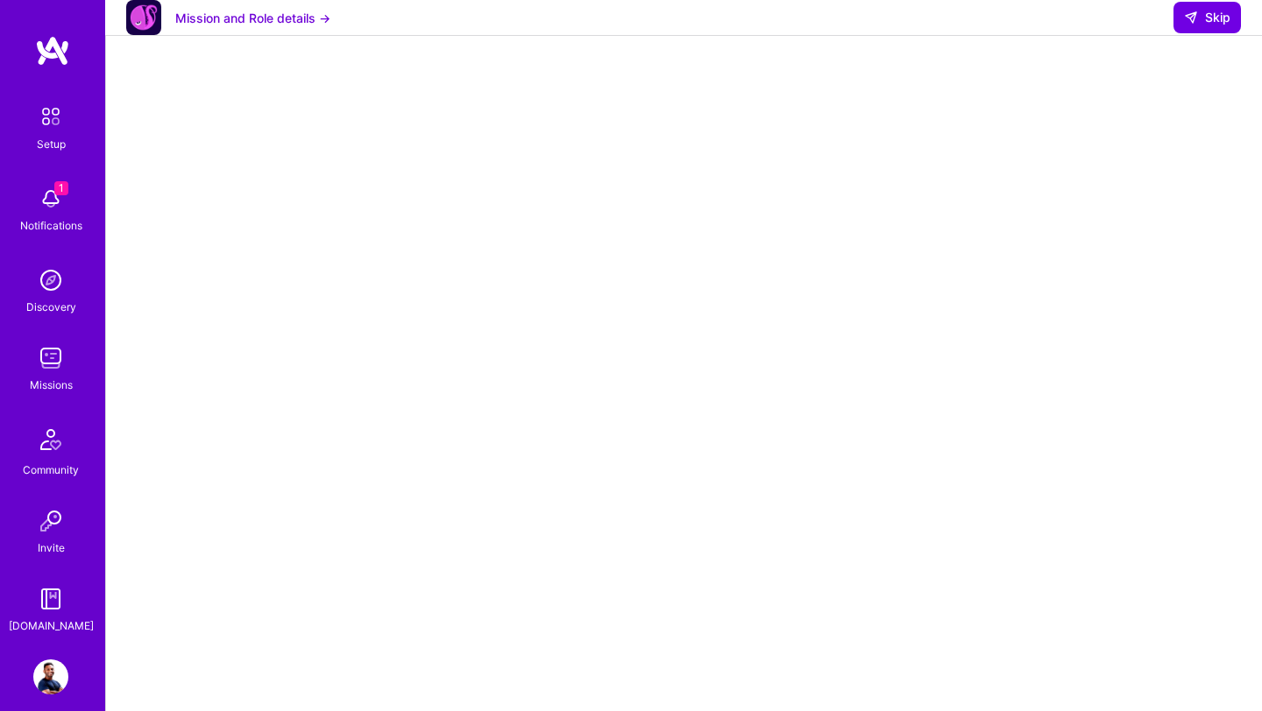
scroll to position [58, 0]
select select "US"
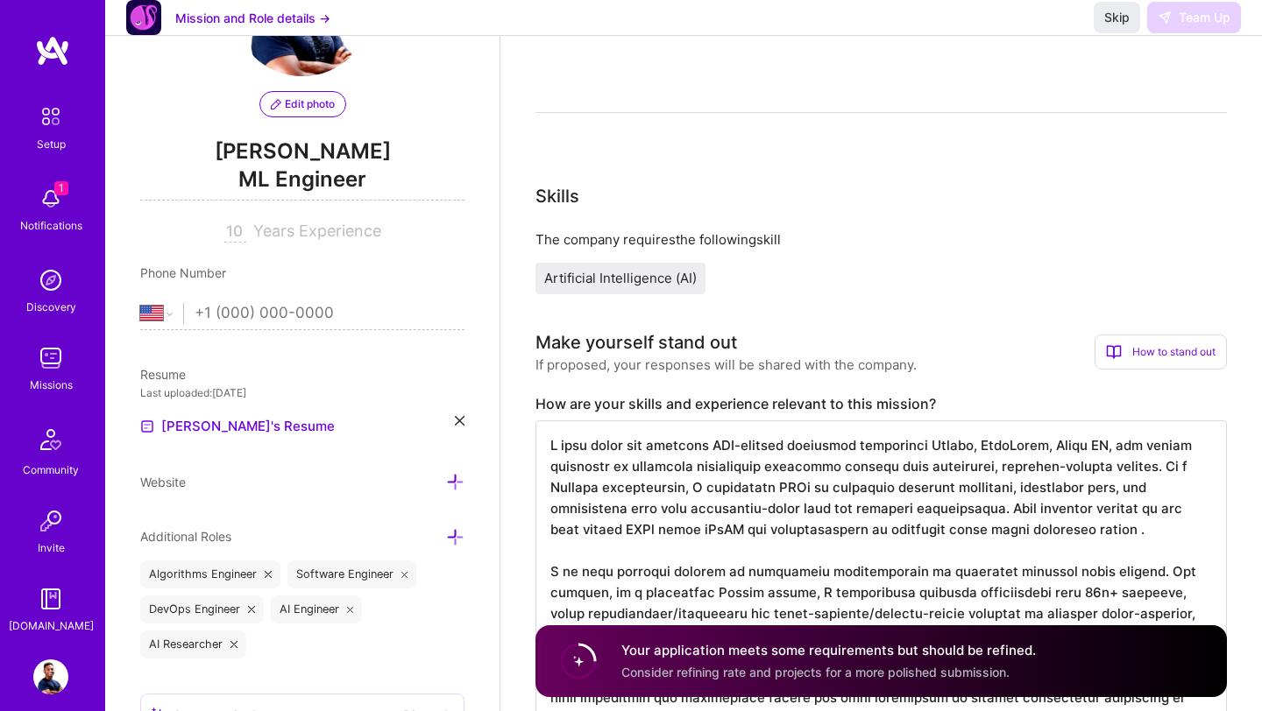
scroll to position [214, 0]
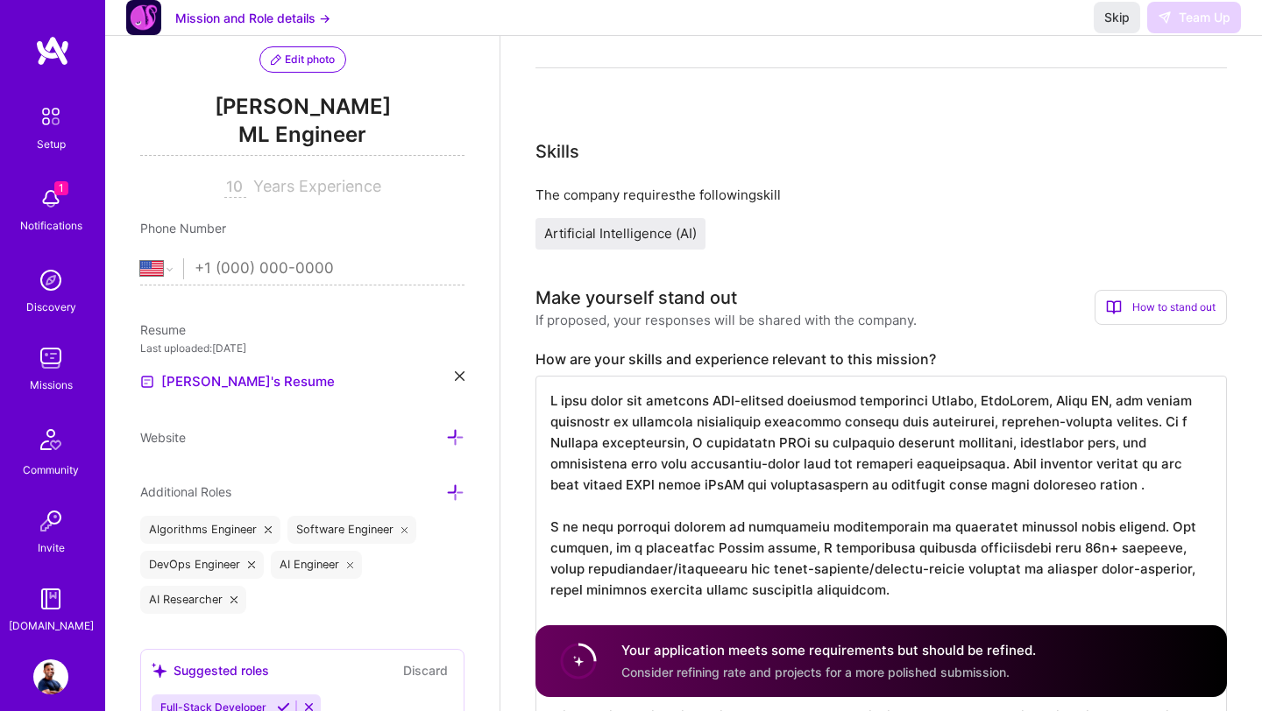
click at [696, 667] on span "Consider refining rate and projects for a more polished submission." at bounding box center [815, 672] width 388 height 15
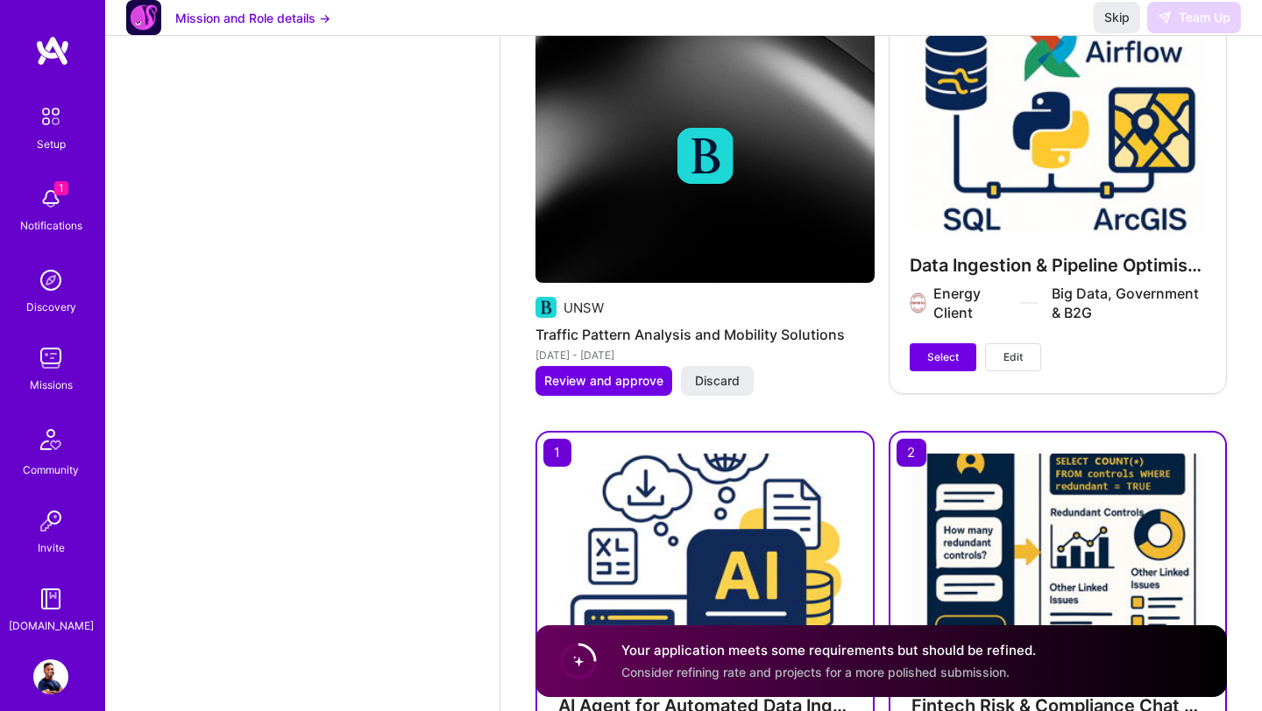
scroll to position [3853, 0]
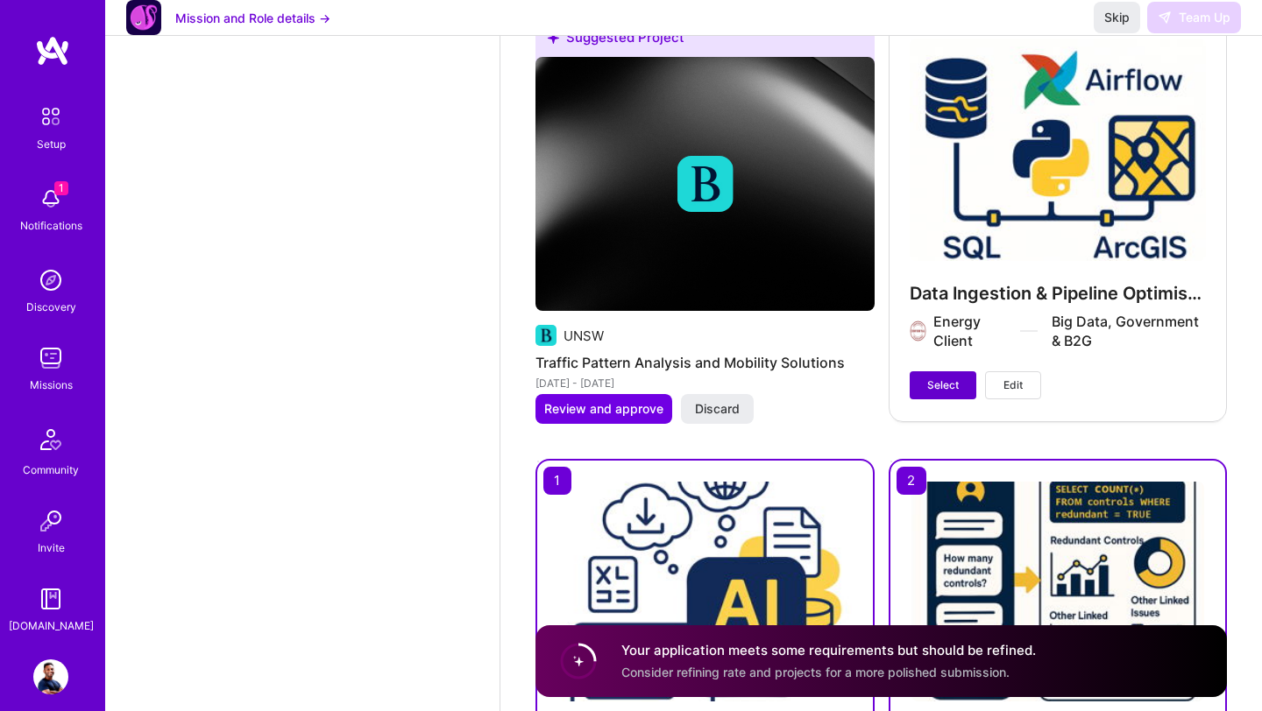
click at [946, 376] on button "Select" at bounding box center [942, 385] width 67 height 28
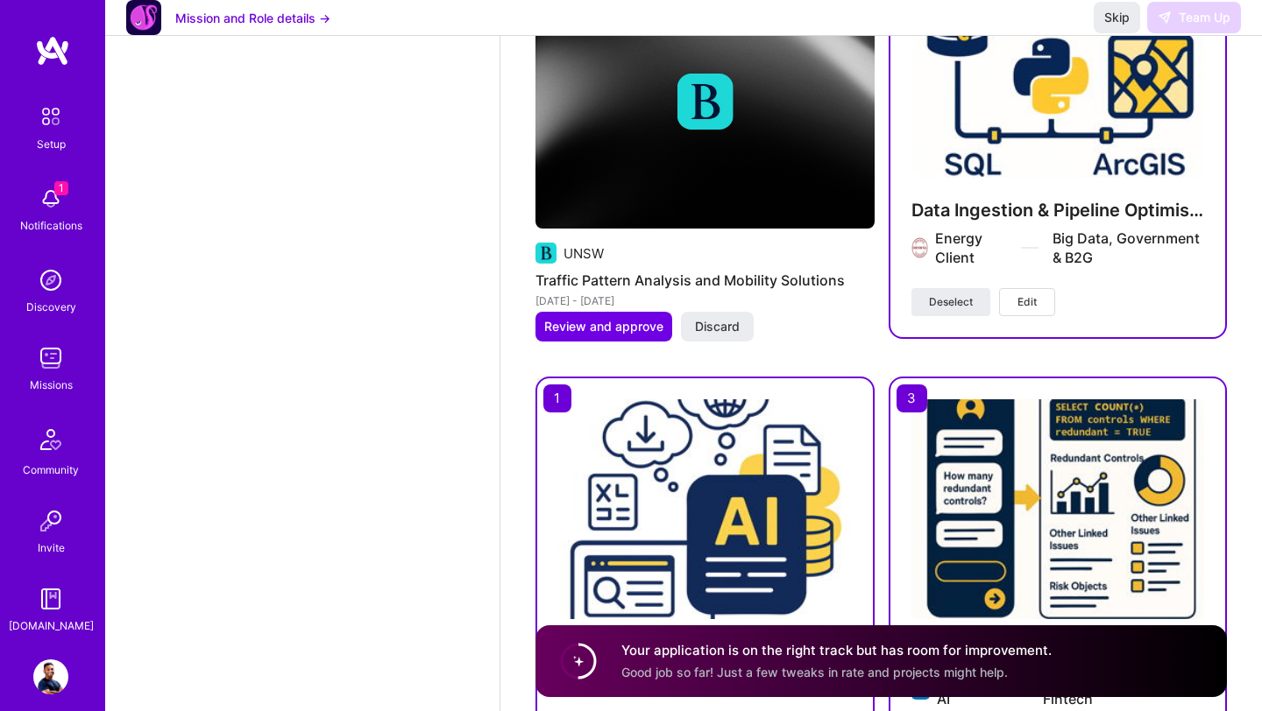
scroll to position [3957, 0]
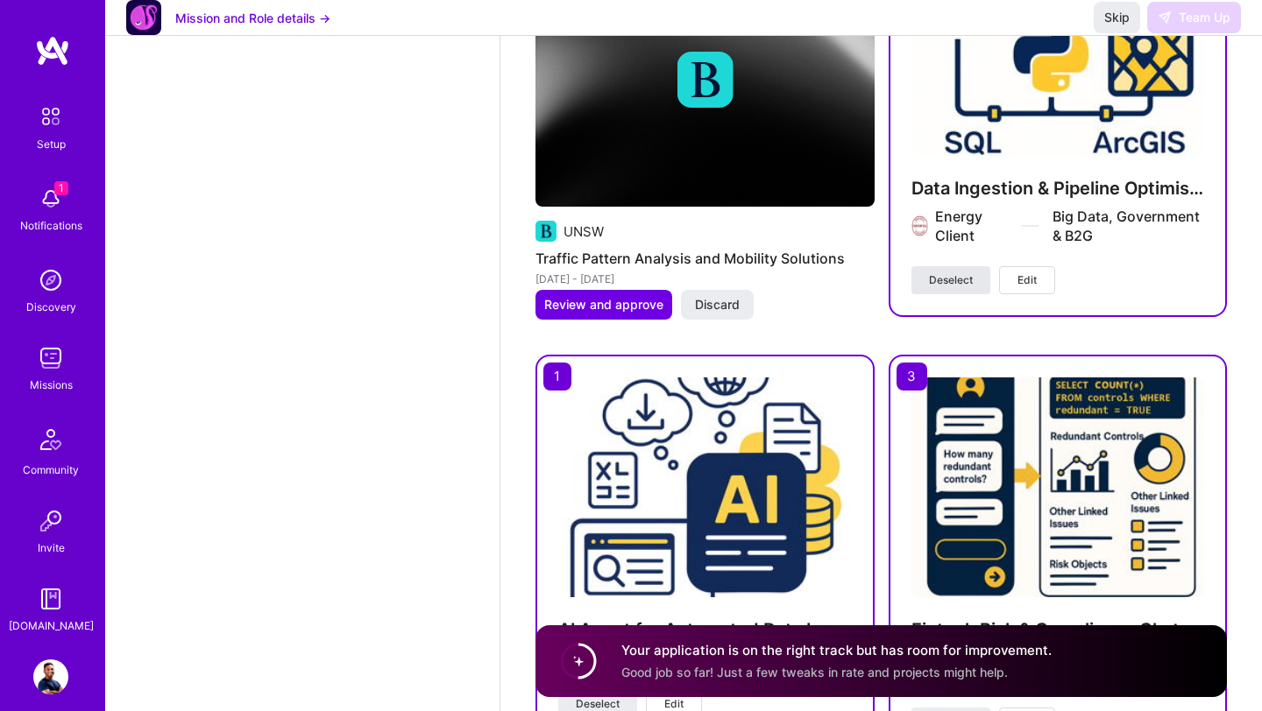
click at [950, 275] on span "Deselect" at bounding box center [951, 280] width 44 height 16
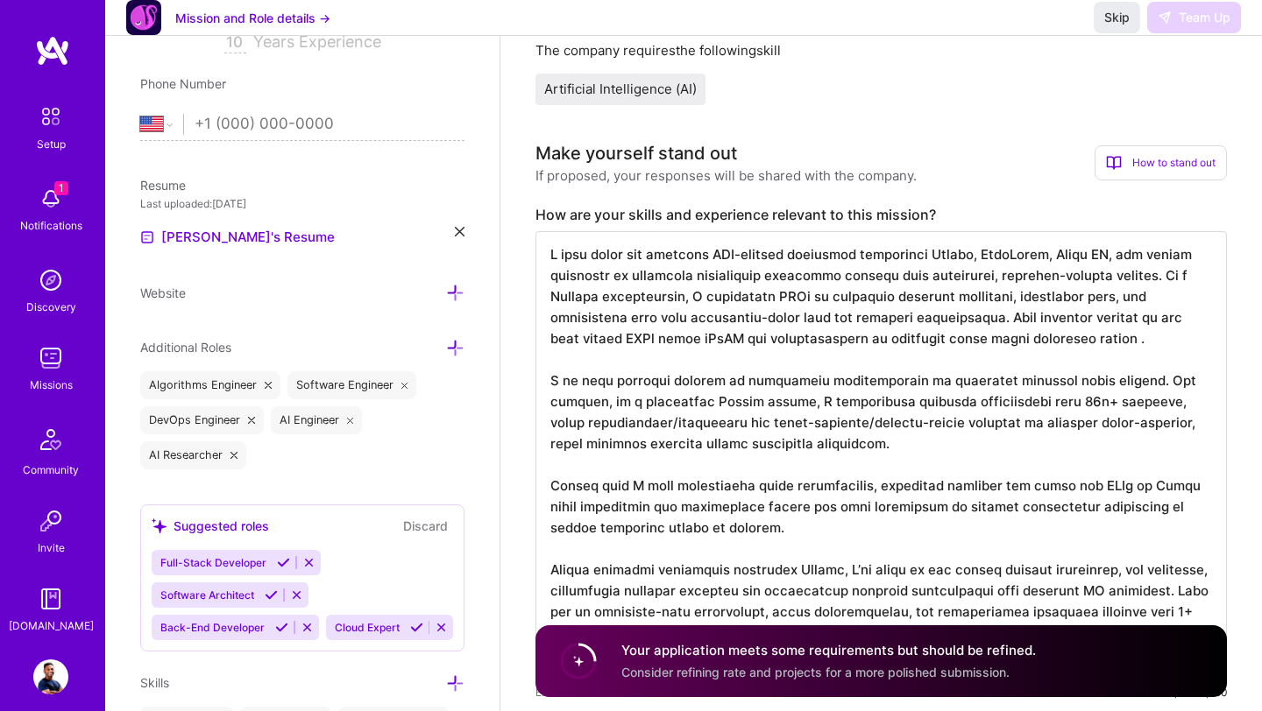
scroll to position [0, 0]
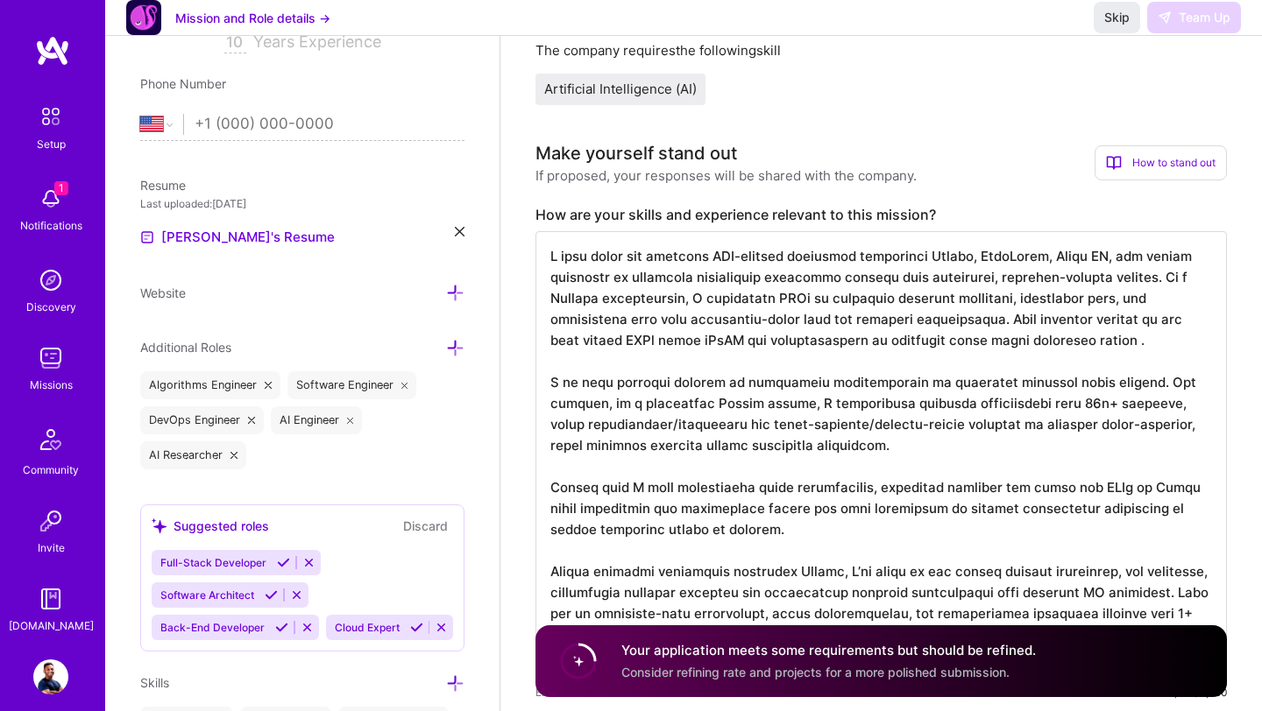
click at [262, 27] on button "Mission and Role details →" at bounding box center [252, 18] width 155 height 18
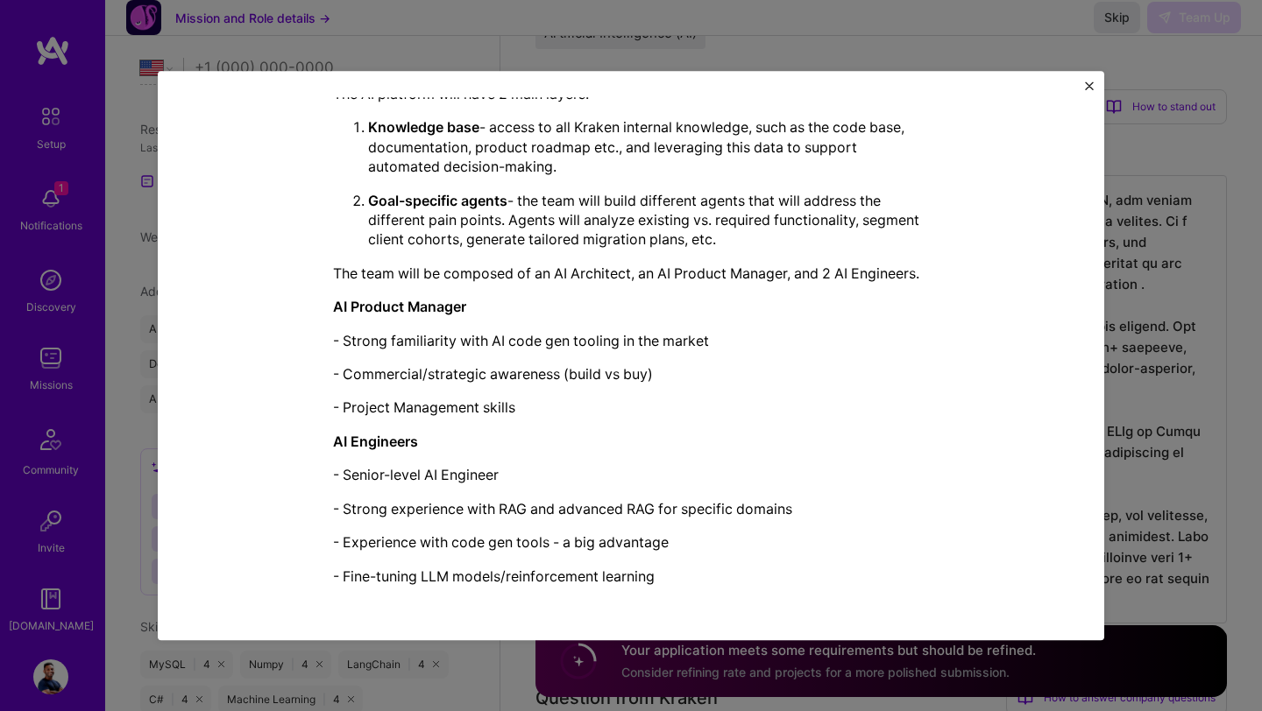
scroll to position [422, 0]
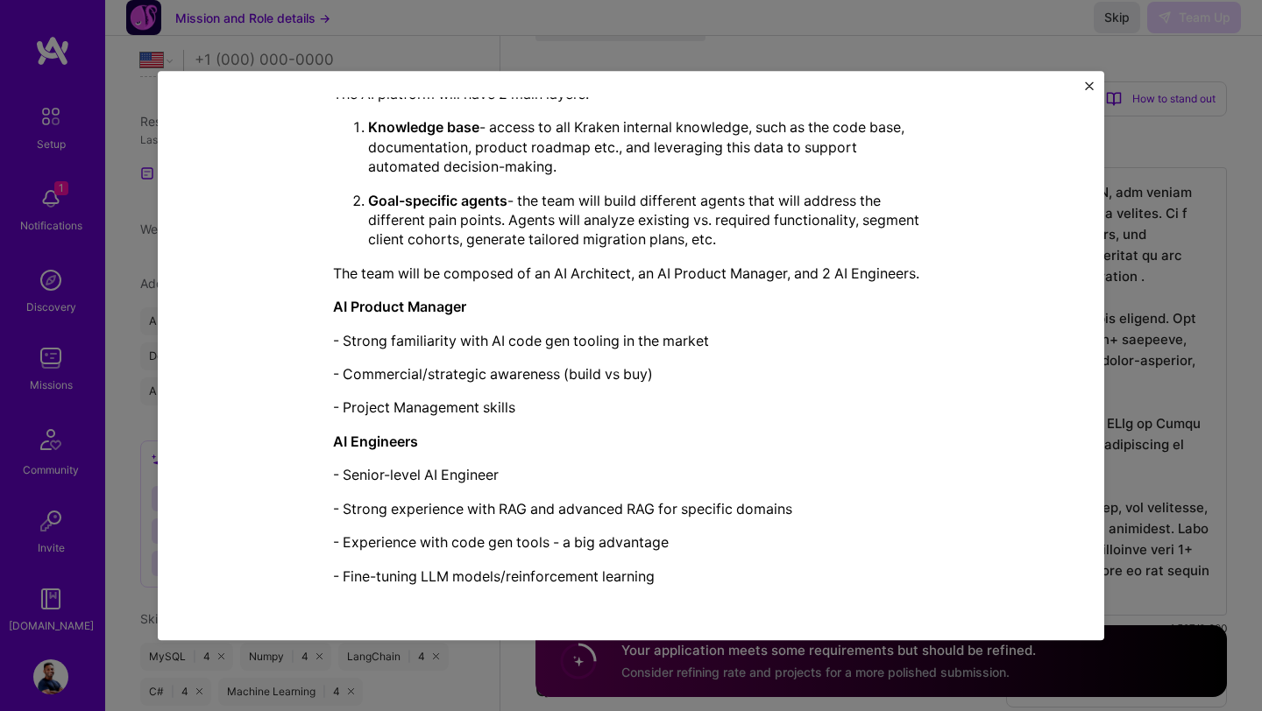
click at [1187, 368] on div "Mission Description and Role Details AI Engineer role description Senior-level …" at bounding box center [631, 355] width 1262 height 711
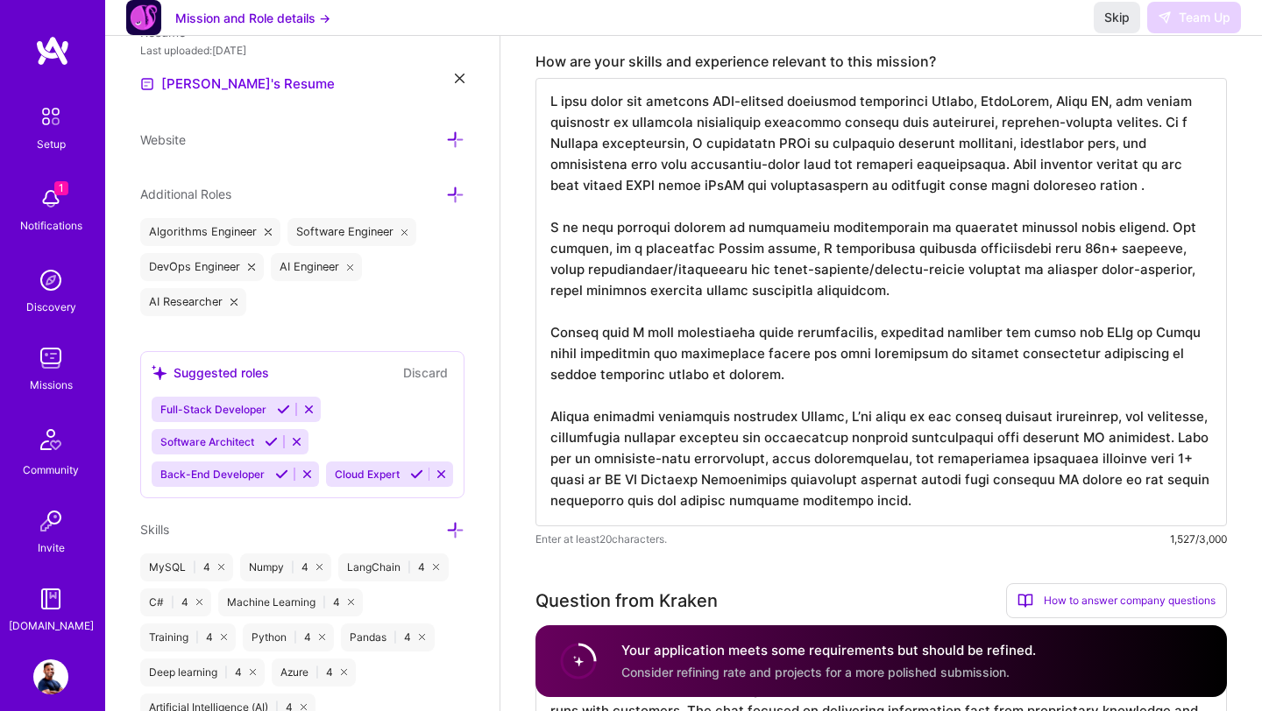
scroll to position [513, 0]
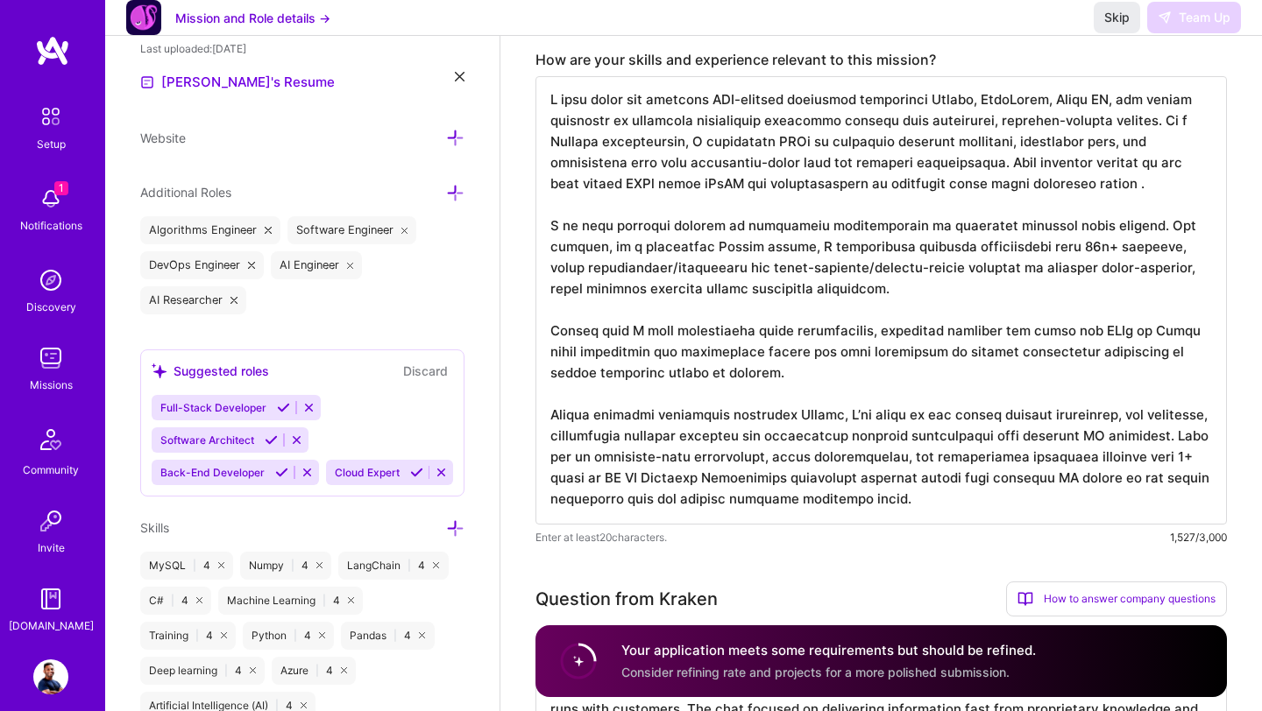
click at [705, 651] on h4 "Your application meets some requirements but should be refined." at bounding box center [828, 650] width 414 height 18
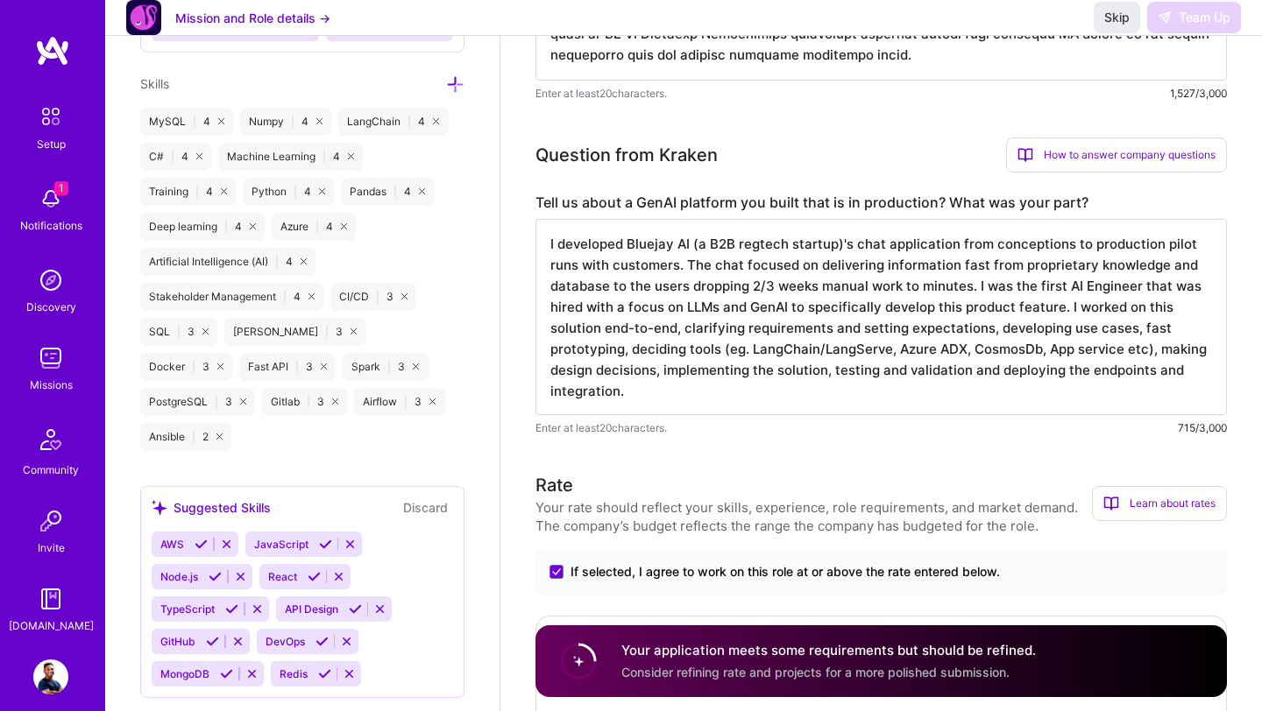
scroll to position [2, 0]
click at [742, 398] on textarea "I developed Bluejay AI (a B2B regtech startup)'s chat application from concepti…" at bounding box center [880, 317] width 691 height 196
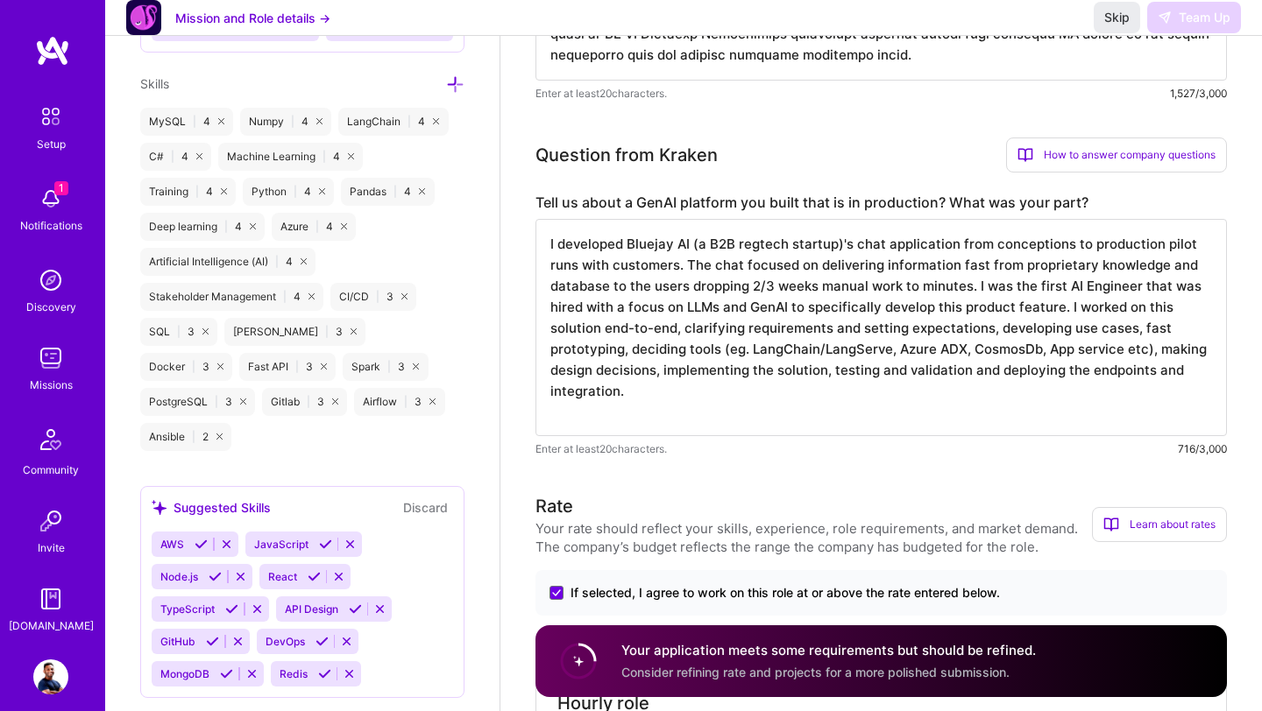
type textarea "I developed Bluejay AI (a B2B regtech startup)'s chat application from concepti…"
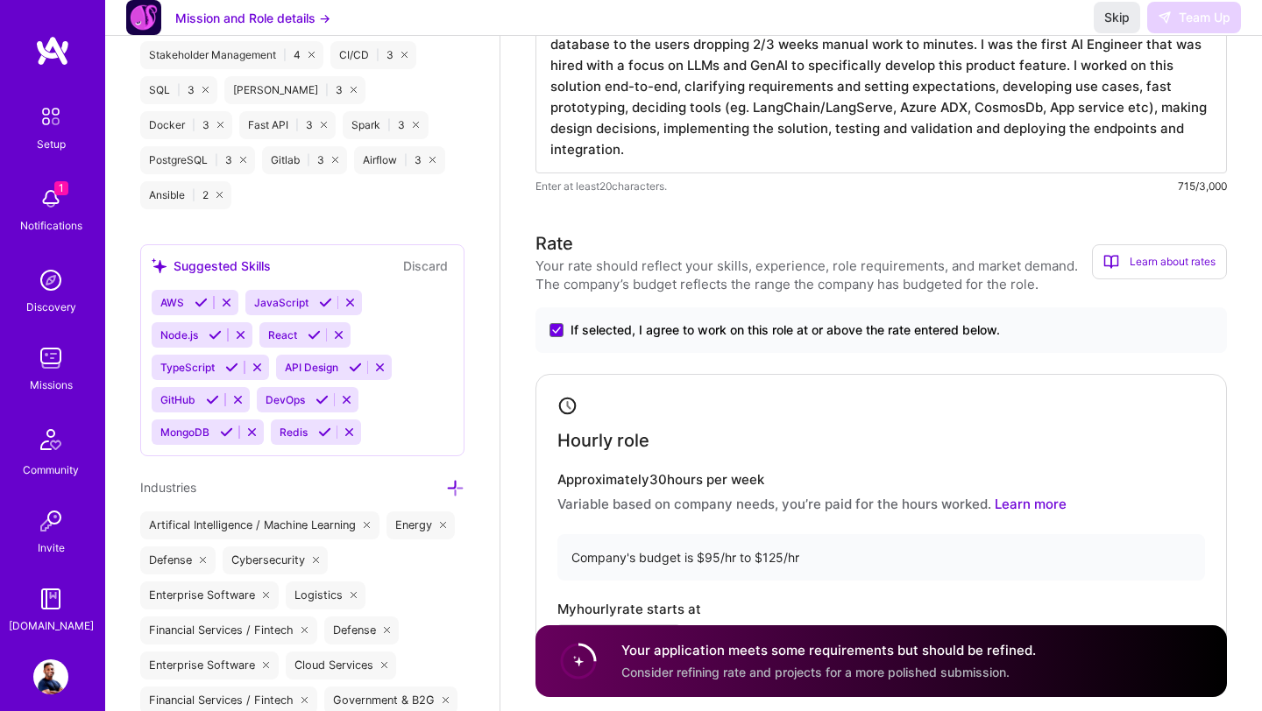
scroll to position [1316, 0]
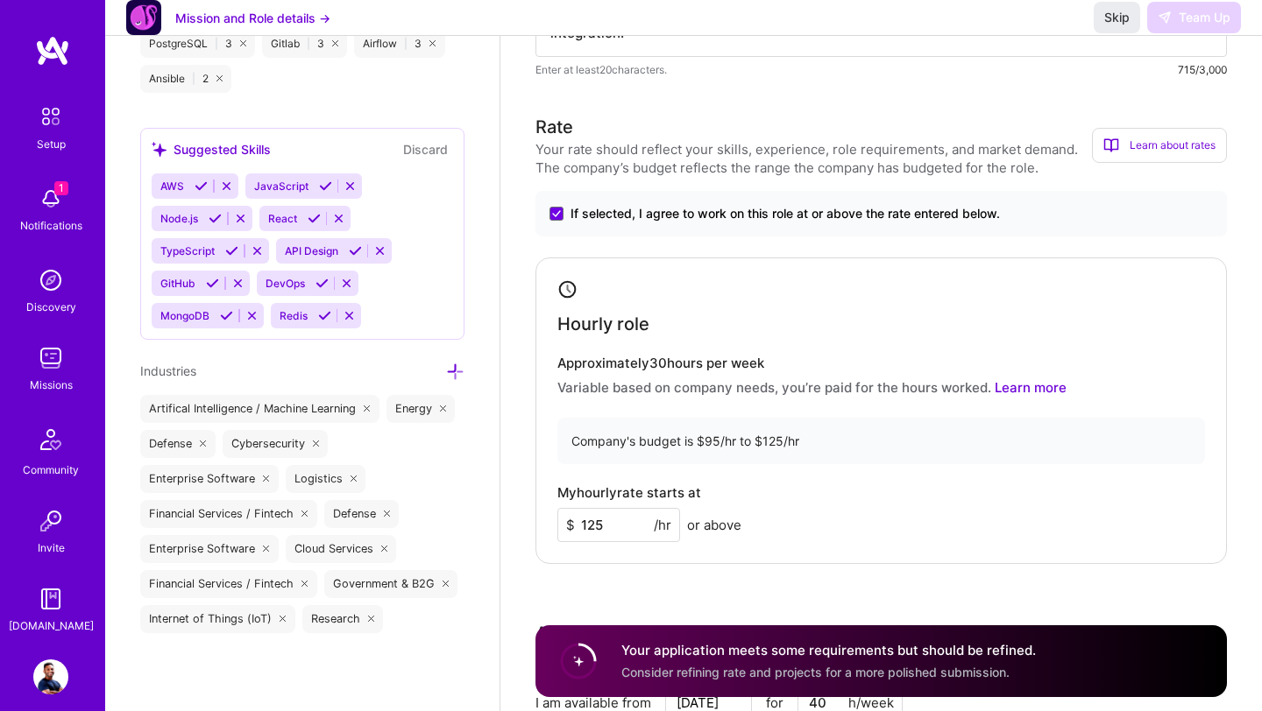
click at [621, 505] on div "My hourly rate starts at $ 125 /hr or above" at bounding box center [880, 513] width 647 height 57
click at [612, 533] on input "125" at bounding box center [618, 525] width 123 height 34
type input "1"
click at [623, 584] on div "Rate Your rate should reflect your skills, experience, role requirements, and m…" at bounding box center [880, 491] width 691 height 754
click at [619, 526] on input "100" at bounding box center [618, 525] width 123 height 34
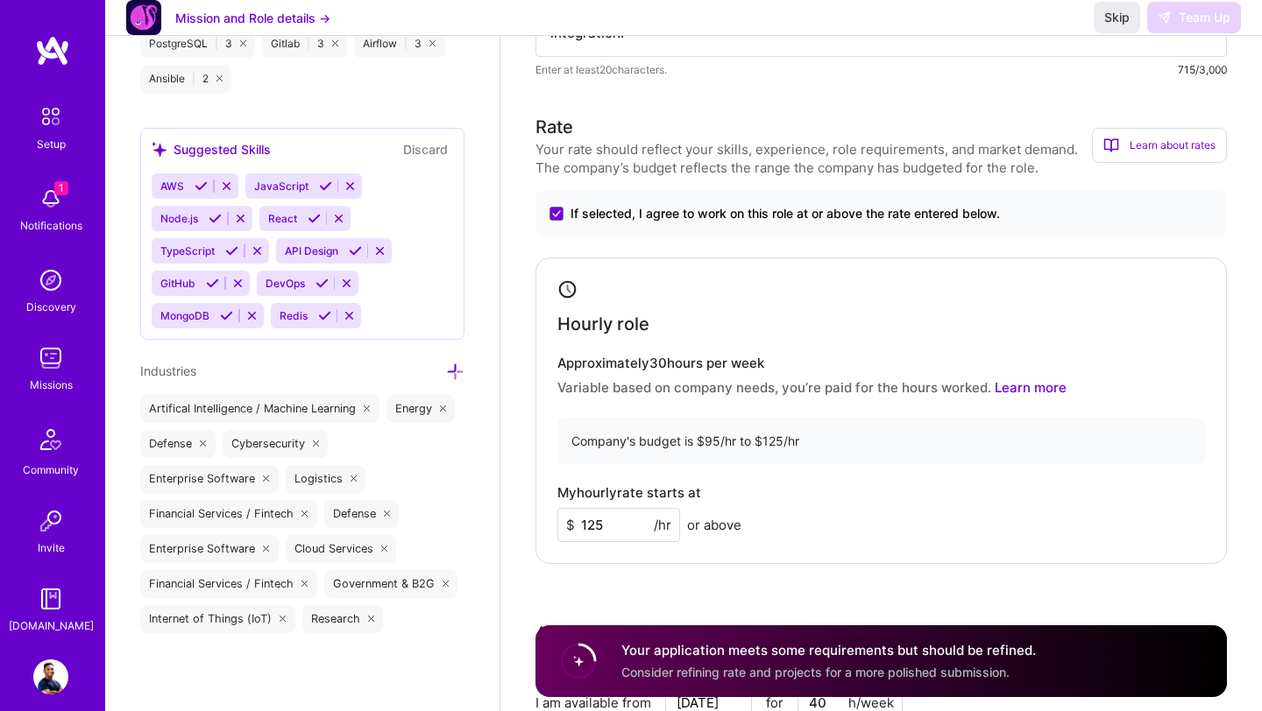
type input "125"
click at [626, 591] on div "Rate Your rate should reflect your skills, experience, role requirements, and m…" at bounding box center [880, 491] width 691 height 754
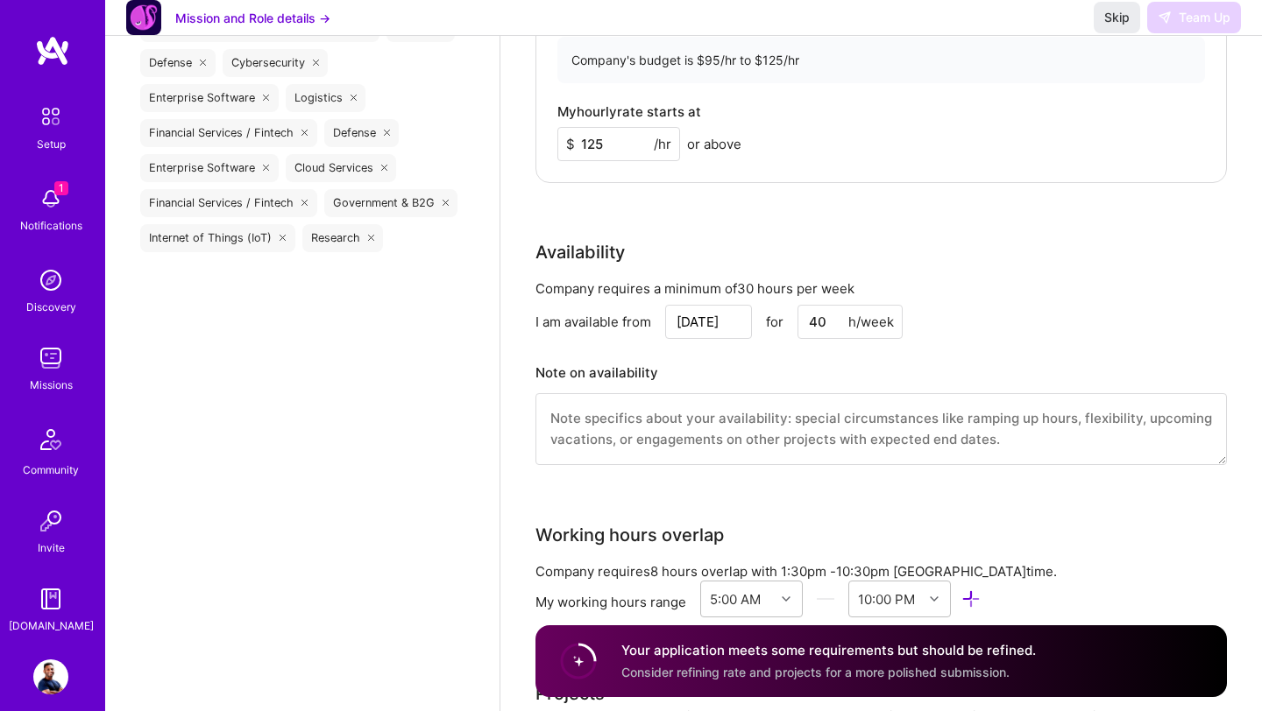
scroll to position [1699, 0]
click at [665, 430] on textarea at bounding box center [880, 428] width 691 height 72
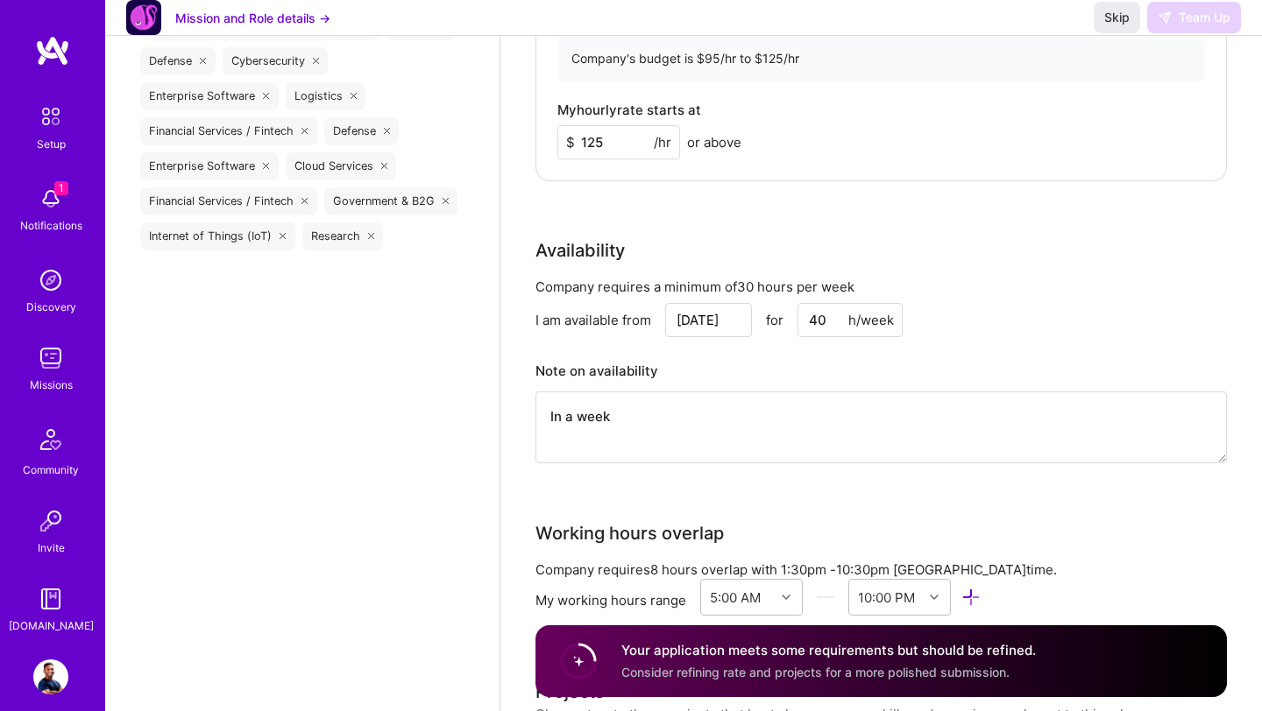
click at [682, 403] on textarea "In a week" at bounding box center [880, 428] width 691 height 72
type textarea "In a week"
drag, startPoint x: 698, startPoint y: 421, endPoint x: 489, endPoint y: 421, distance: 209.4
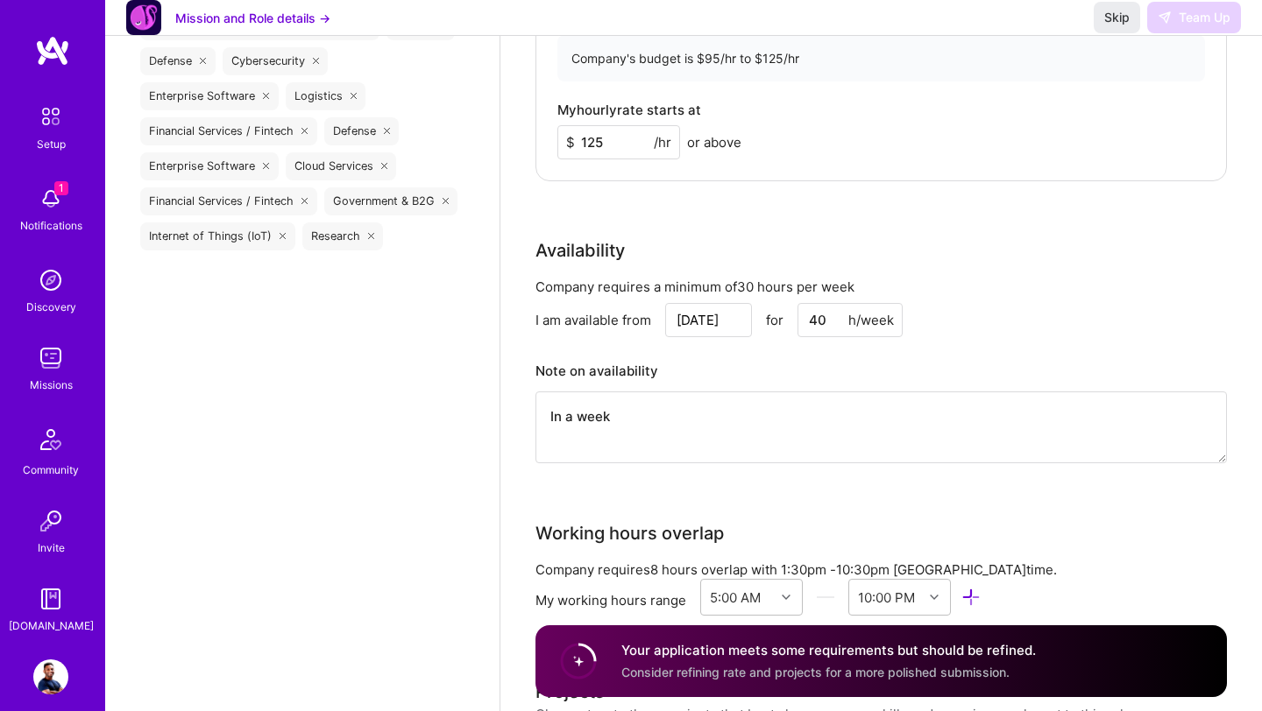
click at [497, 421] on div "Edit photo [PERSON_NAME] Engineer 10 Years Experience Phone Number [GEOGRAPHIC_…" at bounding box center [683, 721] width 1156 height 4841
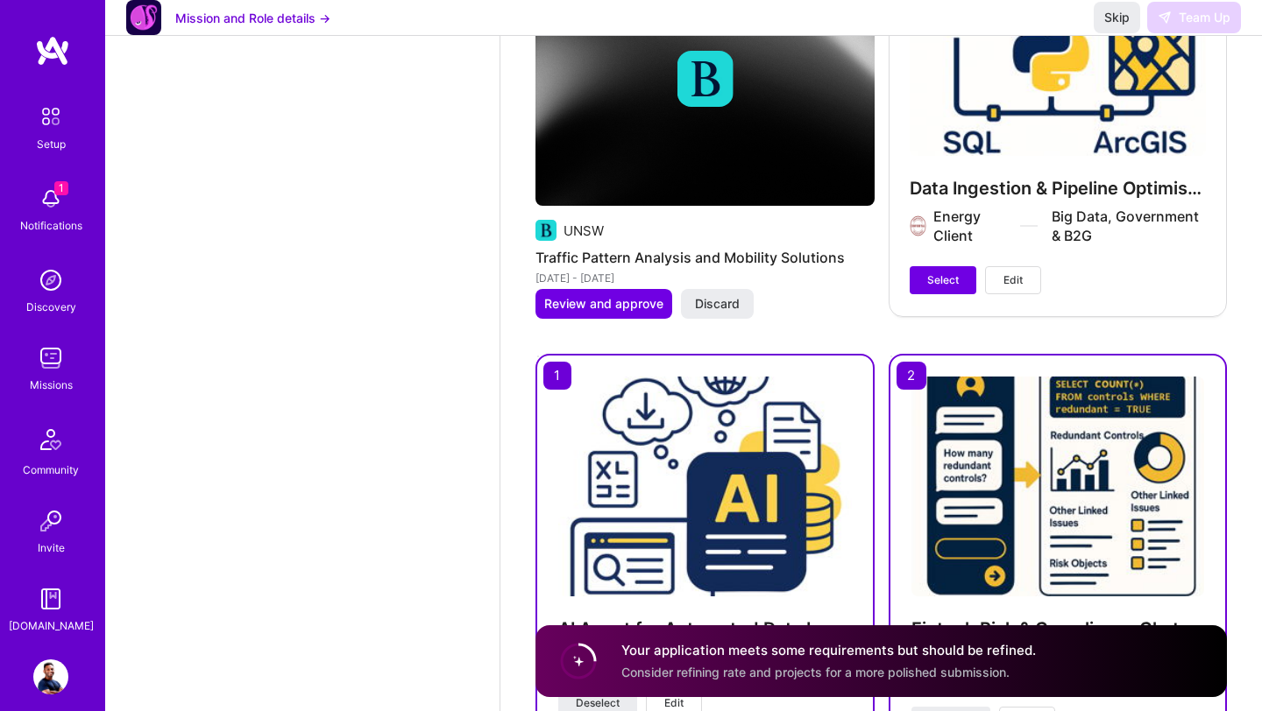
scroll to position [3957, 0]
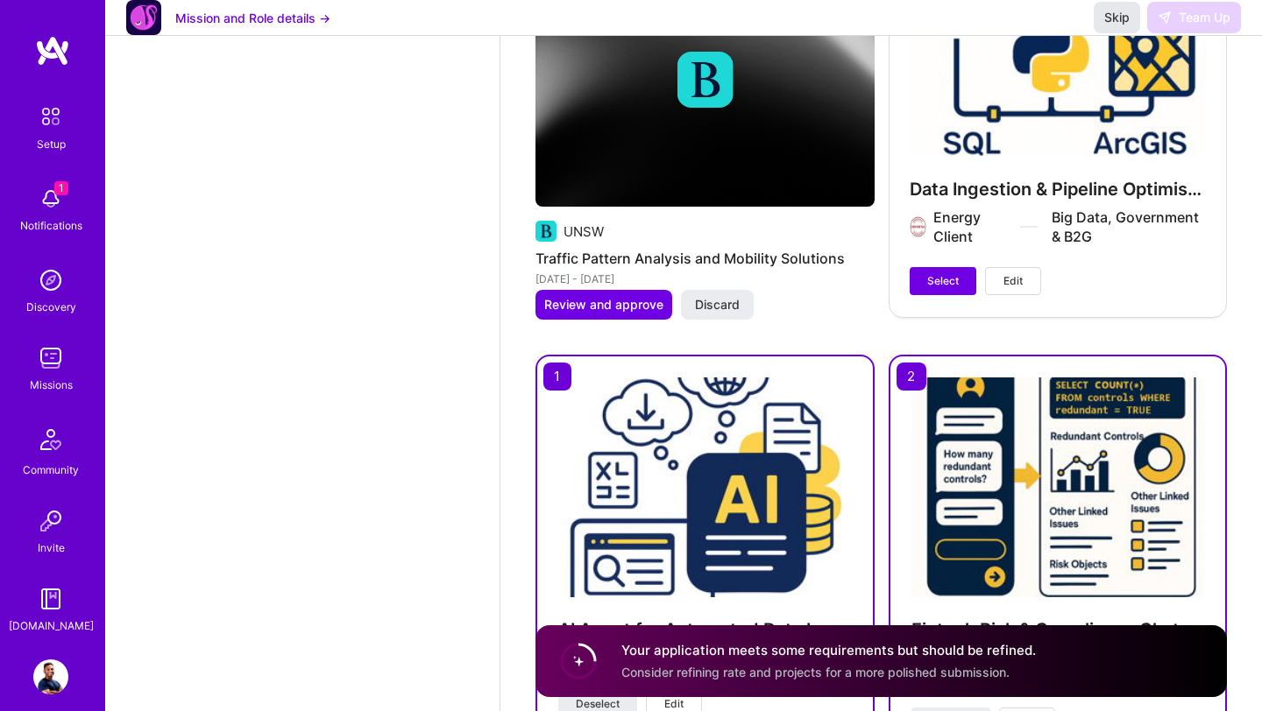
click at [1118, 26] on span "Skip" at bounding box center [1116, 18] width 25 height 18
click at [1116, 26] on span "Skip" at bounding box center [1116, 18] width 25 height 18
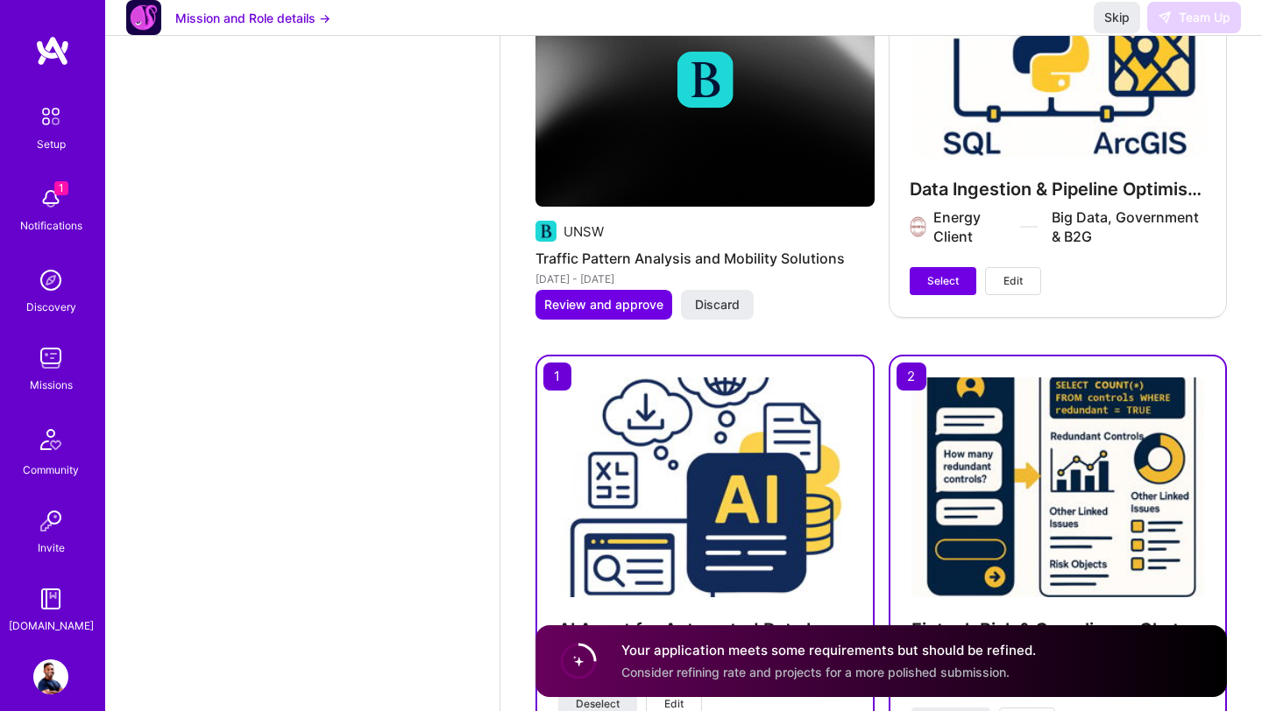
scroll to position [4129, 0]
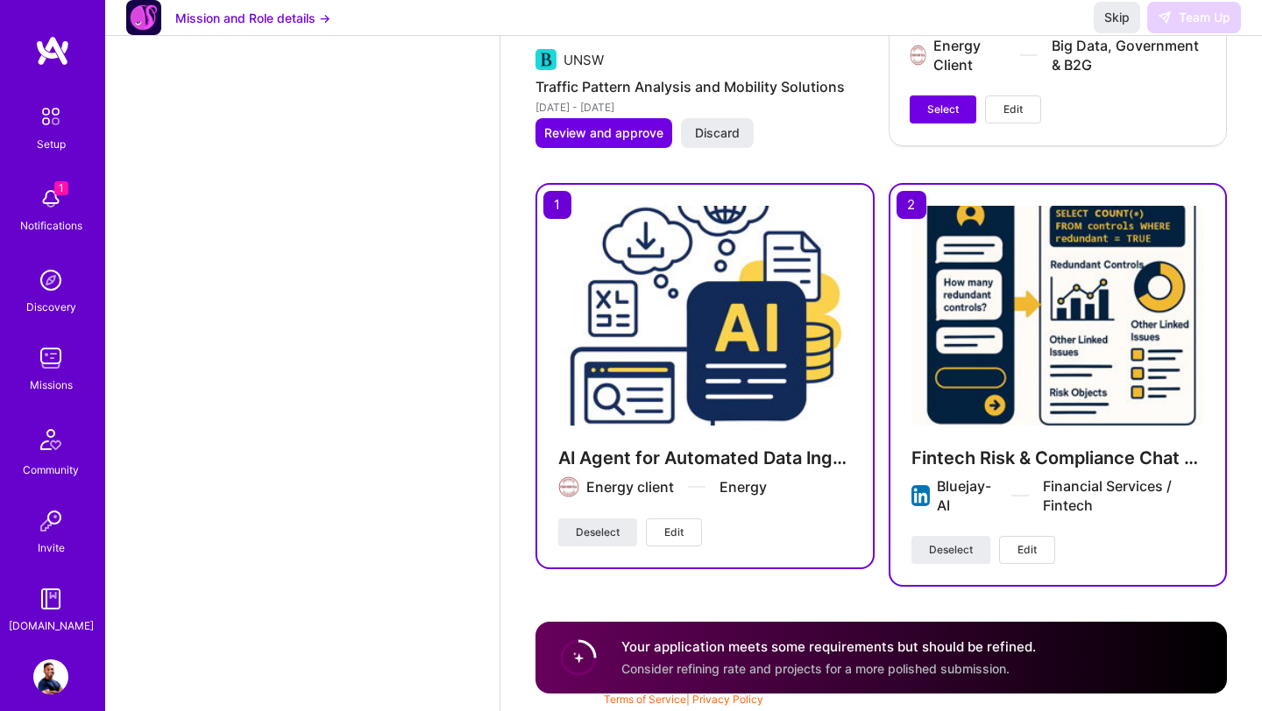
click at [732, 662] on span "Consider refining rate and projects for a more polished submission." at bounding box center [815, 668] width 388 height 15
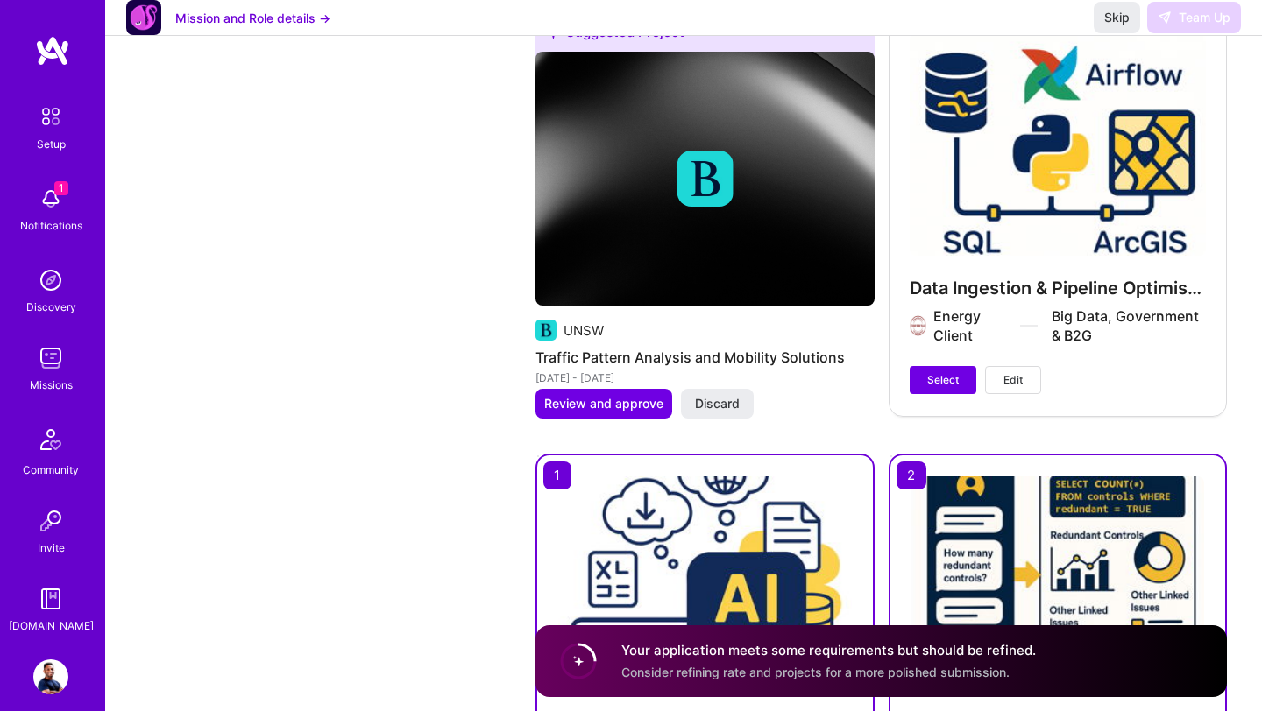
scroll to position [3768, 0]
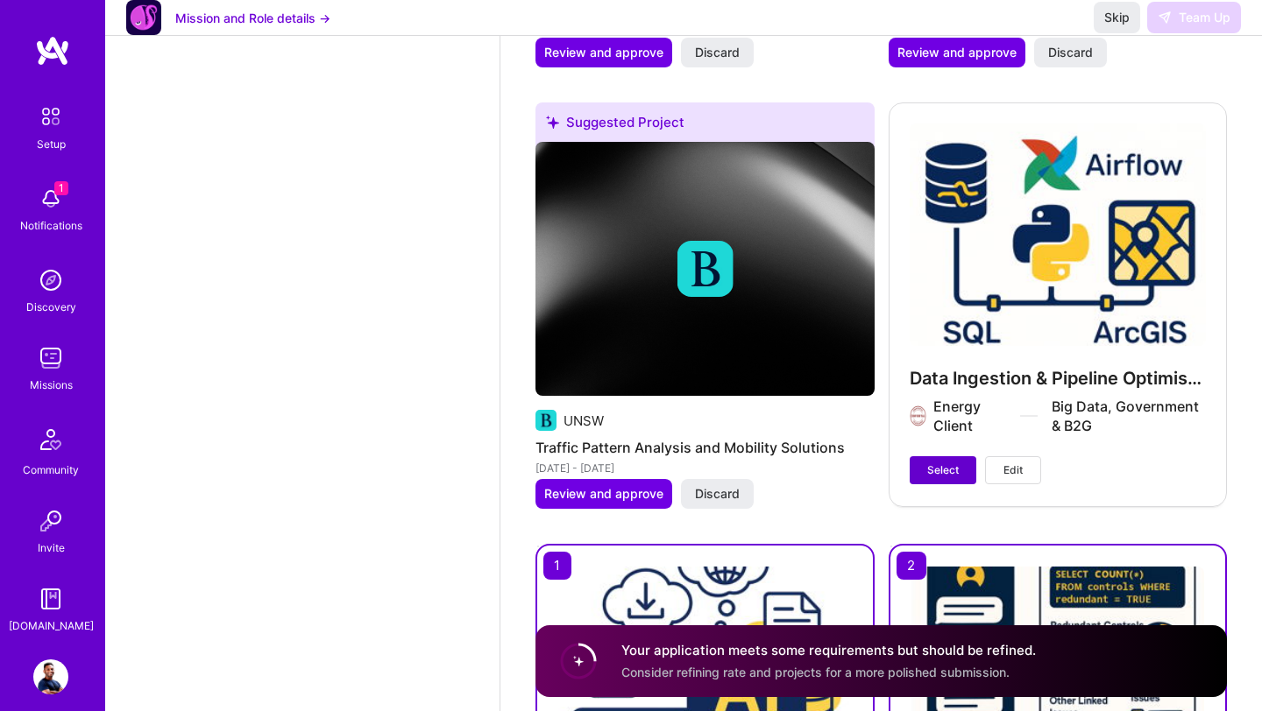
click at [947, 474] on span "Select" at bounding box center [943, 471] width 32 height 16
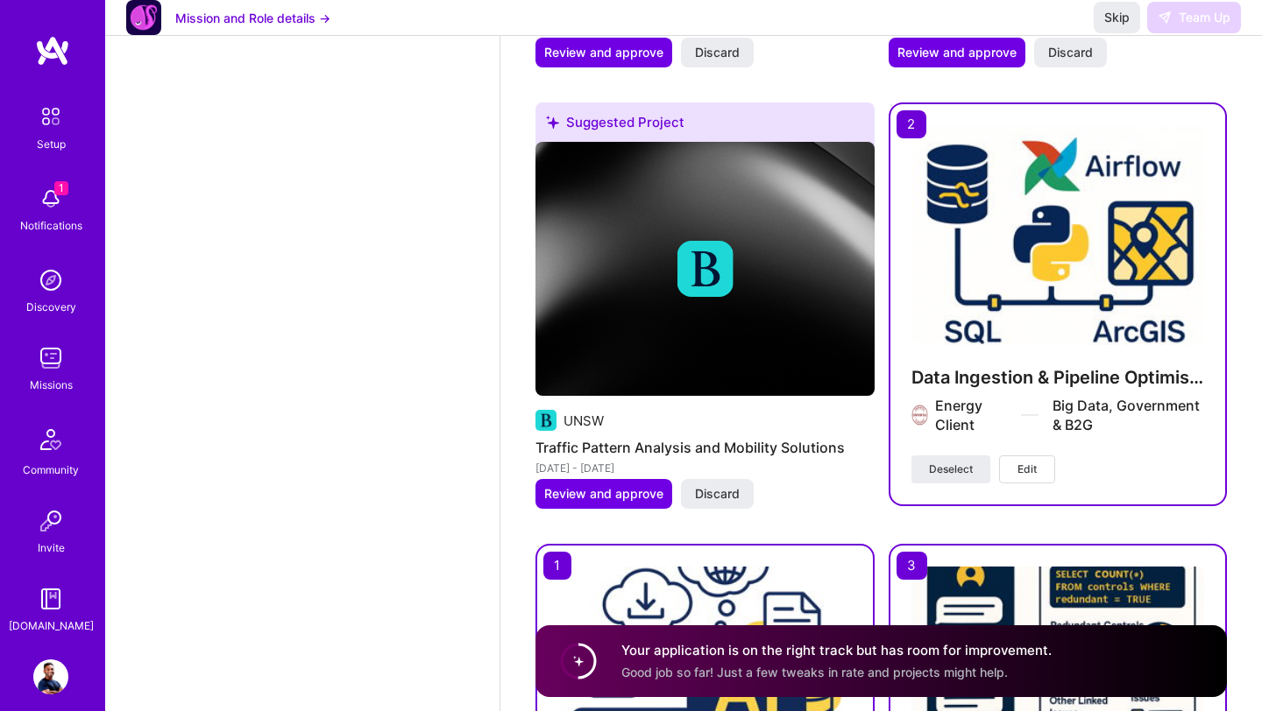
drag, startPoint x: 1115, startPoint y: 32, endPoint x: 1091, endPoint y: 53, distance: 32.3
click at [1091, 36] on div "Mission and Role details → Skip Team Up" at bounding box center [683, 18] width 1156 height 36
click at [1111, 26] on span "Skip" at bounding box center [1116, 18] width 25 height 18
click at [950, 472] on span "Deselect" at bounding box center [951, 470] width 44 height 16
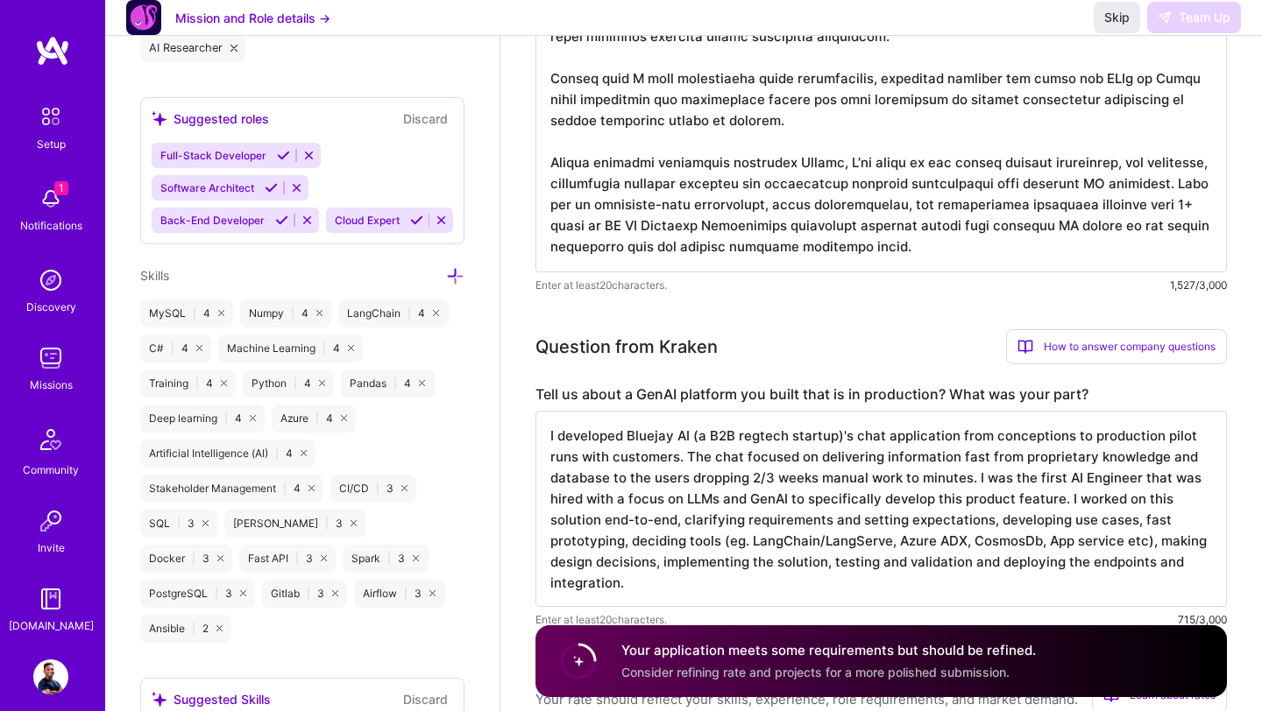
scroll to position [0, 0]
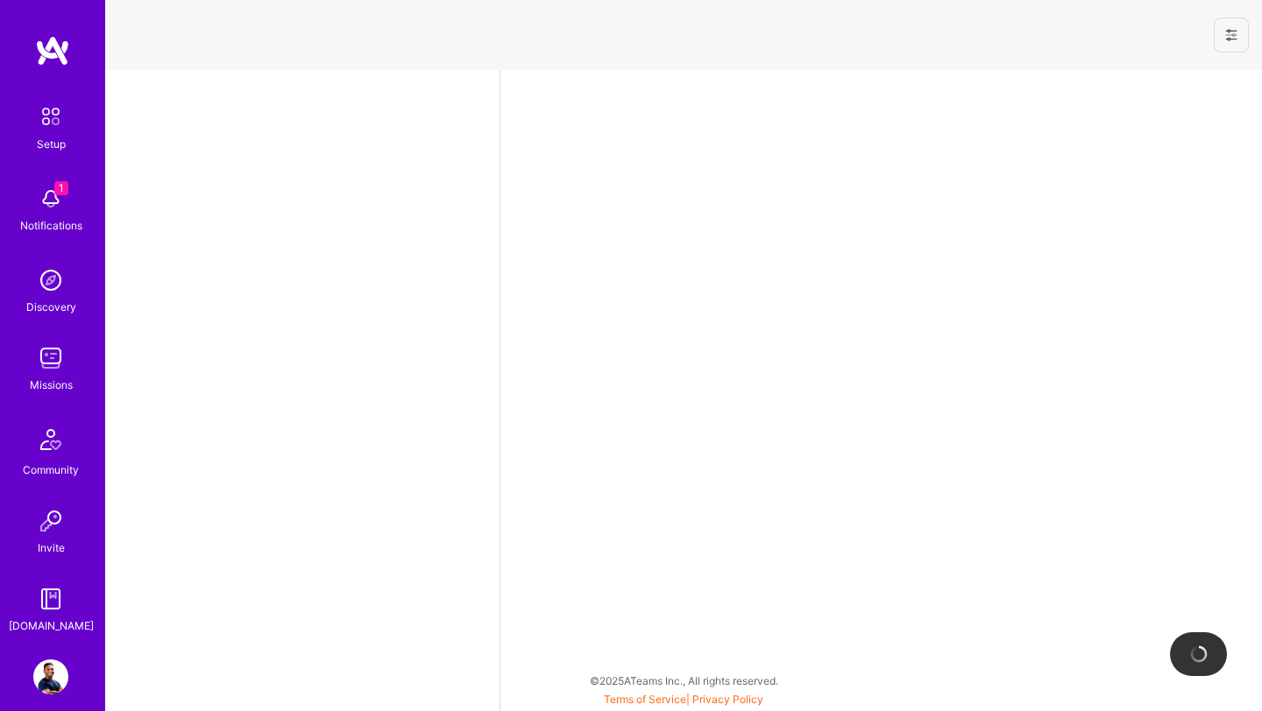
select select "US"
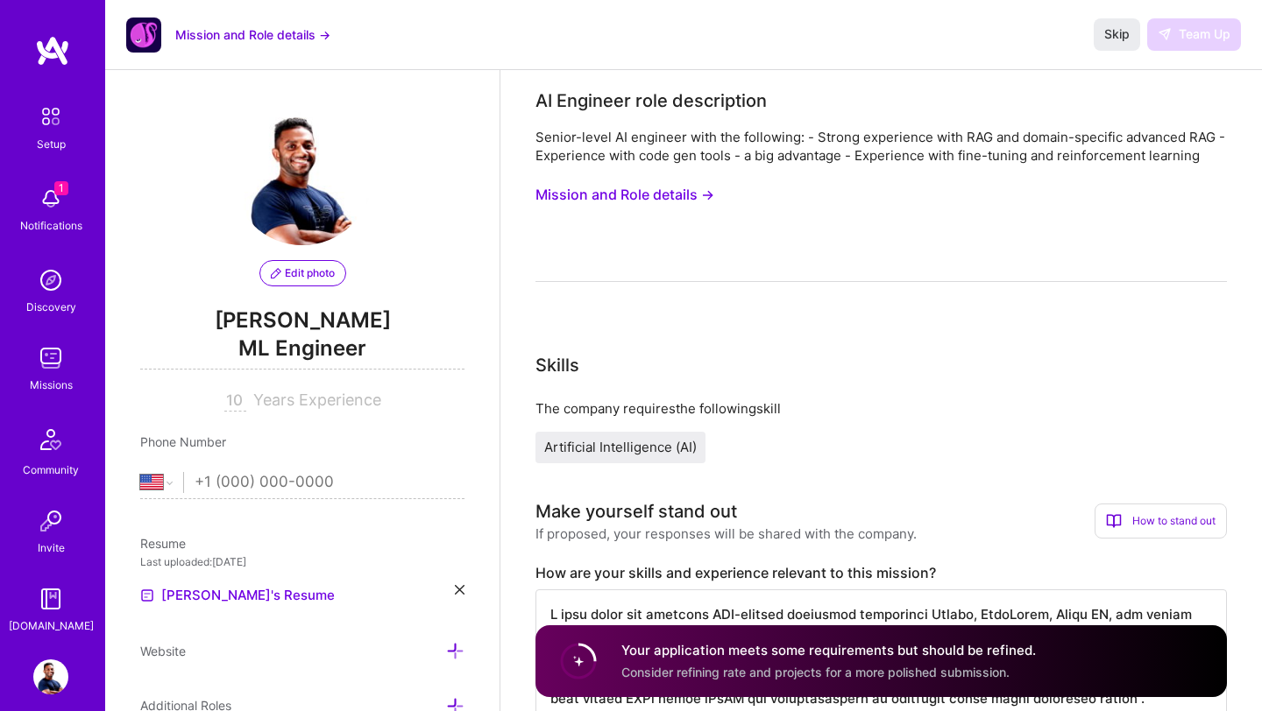
click at [746, 649] on h4 "Your application meets some requirements but should be refined." at bounding box center [828, 650] width 414 height 18
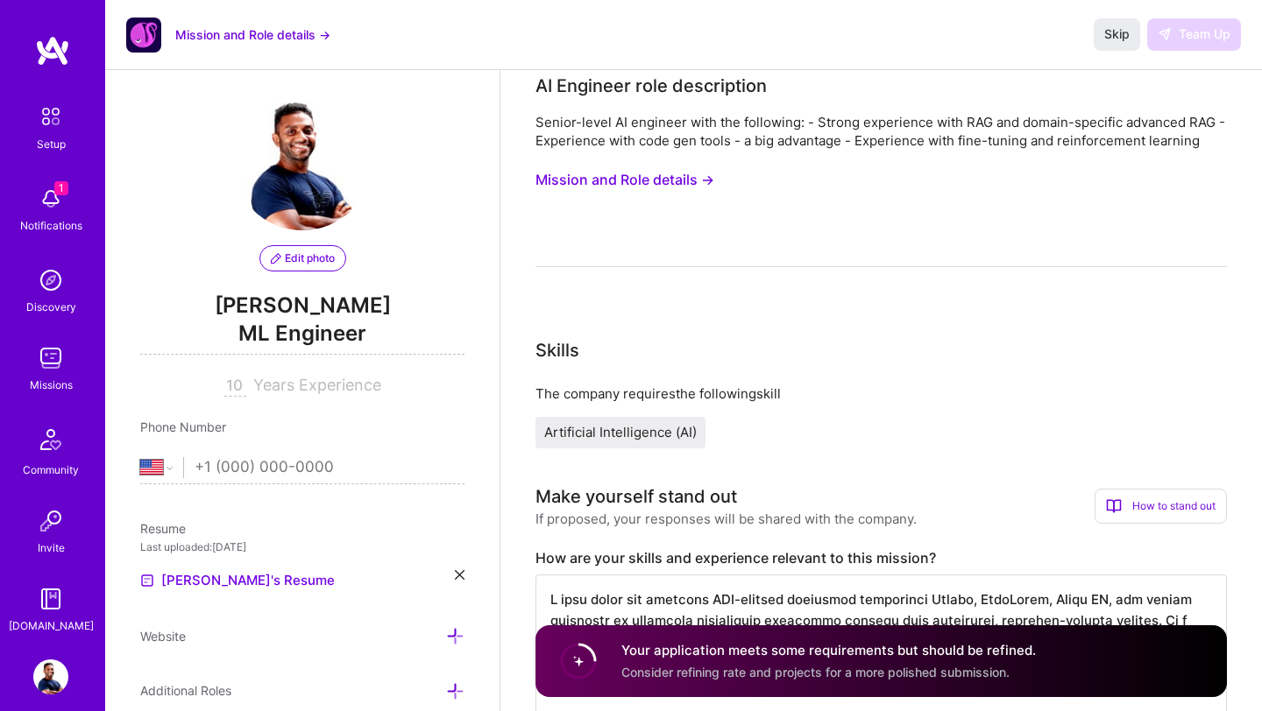
click at [626, 435] on span "Artificial Intelligence (AI)" at bounding box center [620, 432] width 152 height 17
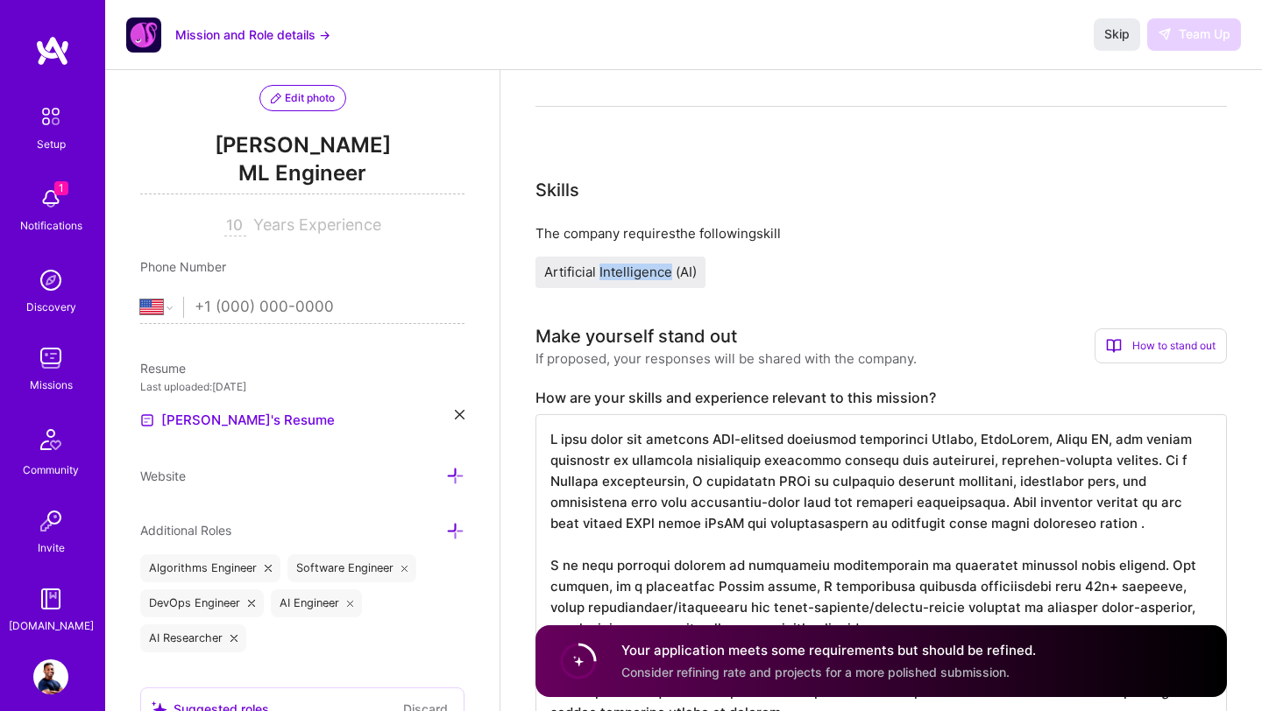
scroll to position [187, 0]
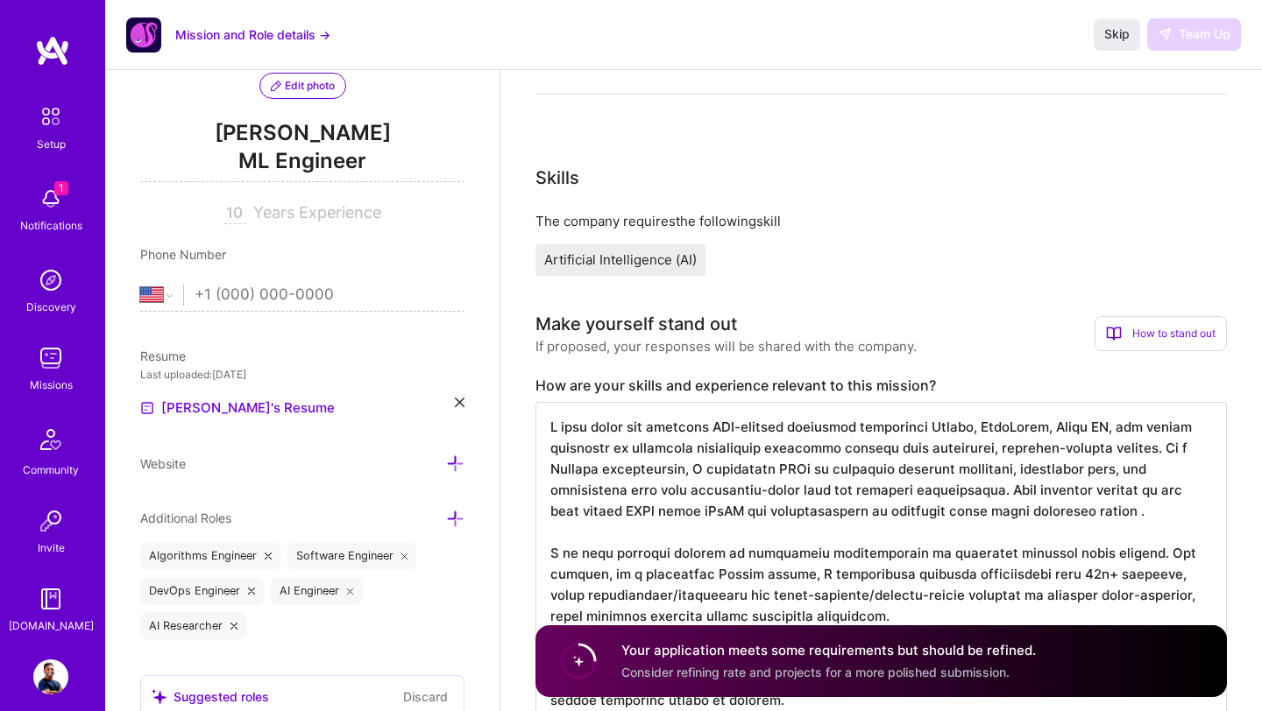
click at [454, 522] on icon at bounding box center [455, 519] width 18 height 18
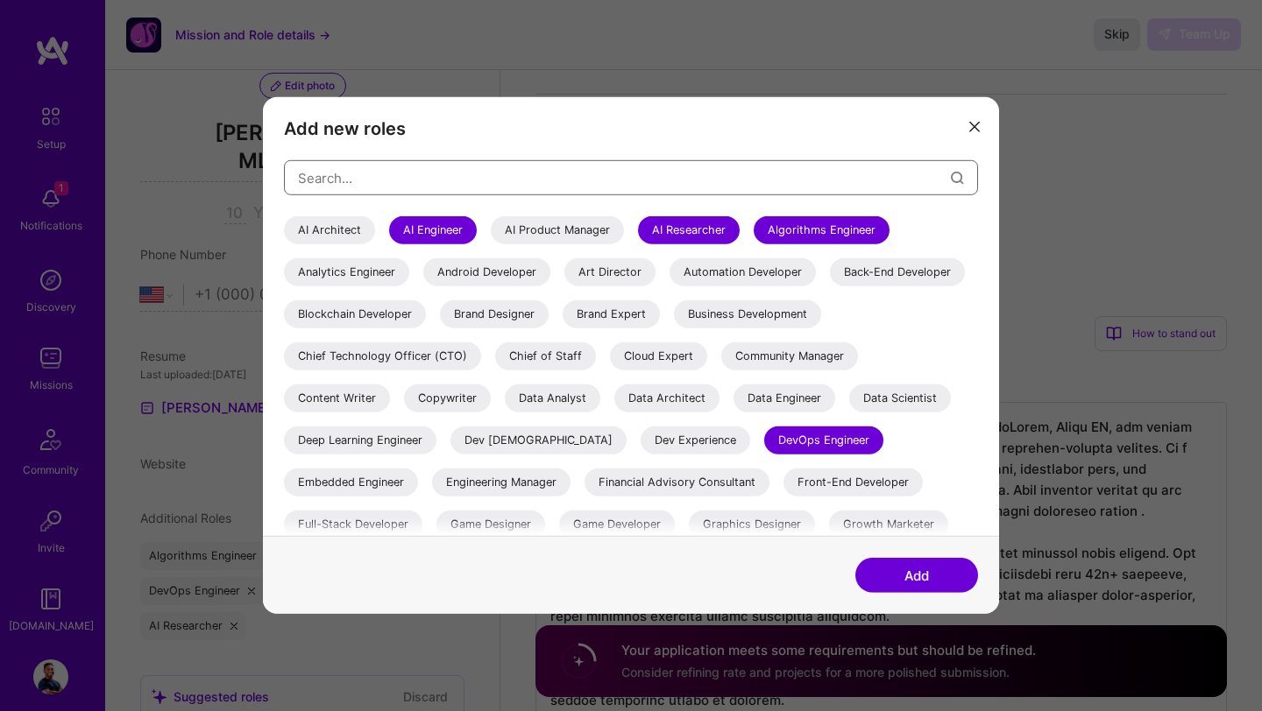
click at [574, 180] on input "modal" at bounding box center [624, 177] width 653 height 45
click at [977, 128] on icon "modal" at bounding box center [974, 127] width 11 height 11
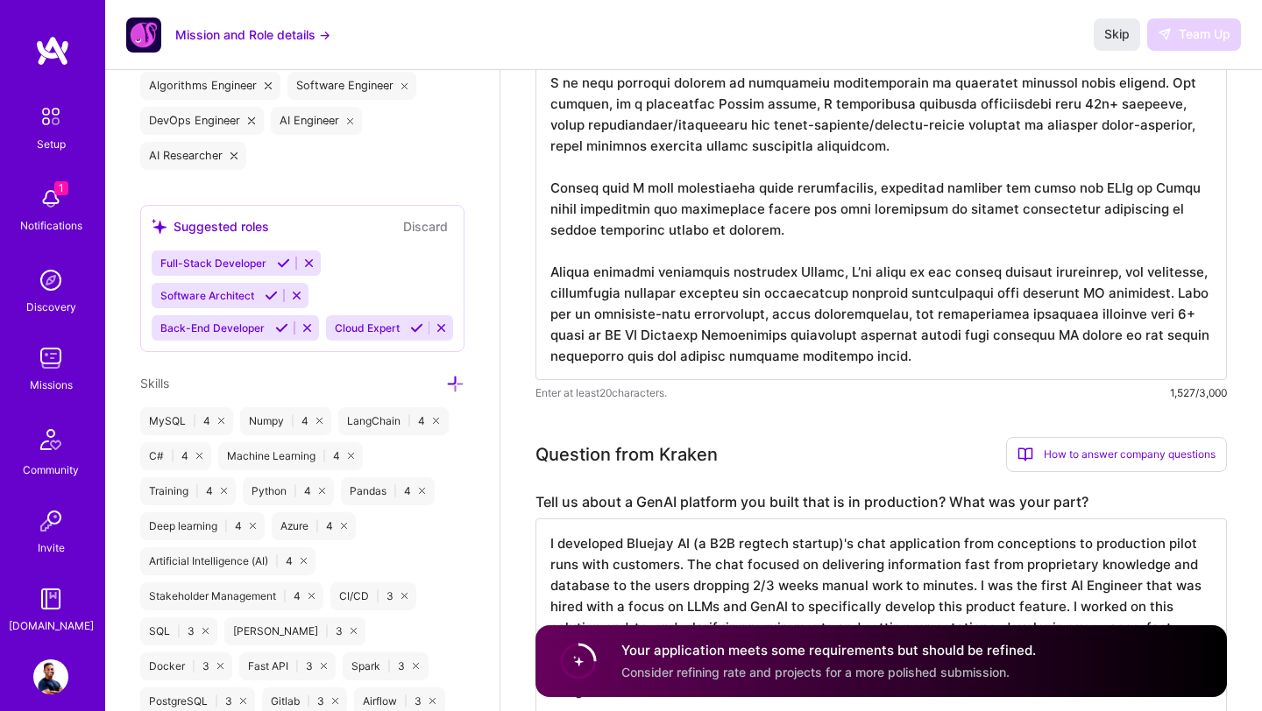
scroll to position [659, 0]
click at [453, 382] on icon at bounding box center [455, 383] width 18 height 18
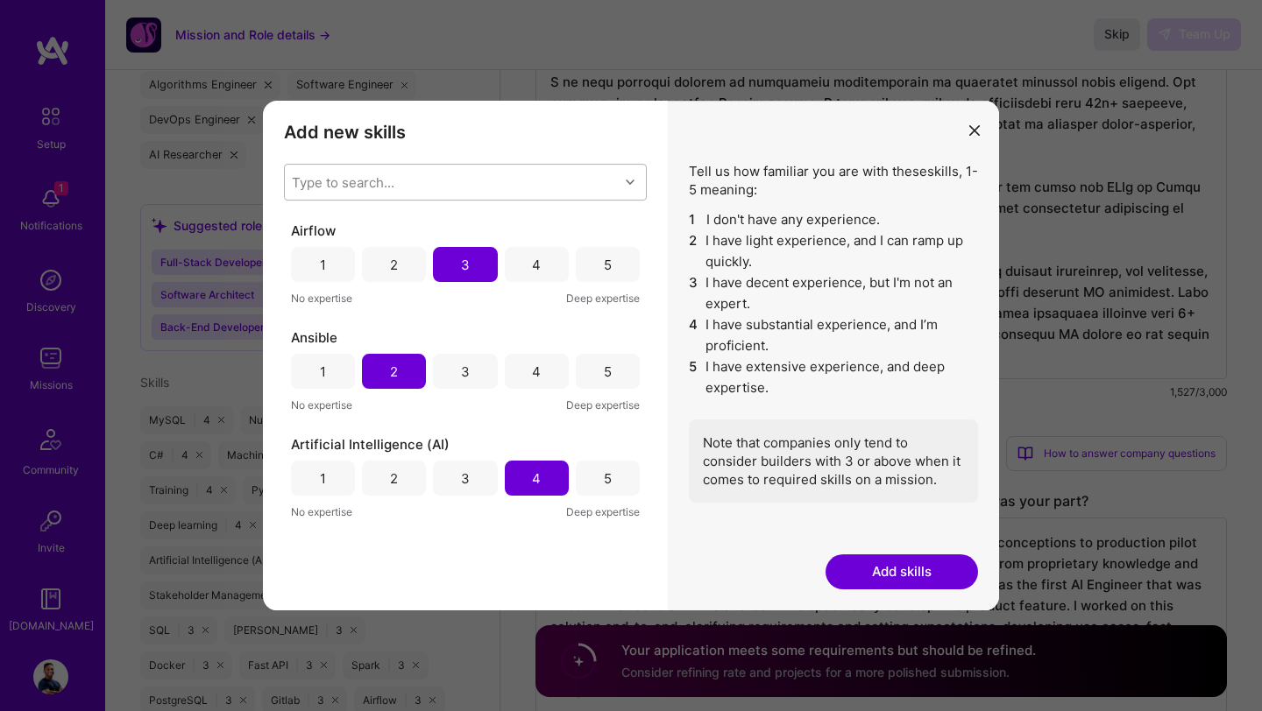
click at [454, 180] on div "Type to search..." at bounding box center [452, 182] width 334 height 35
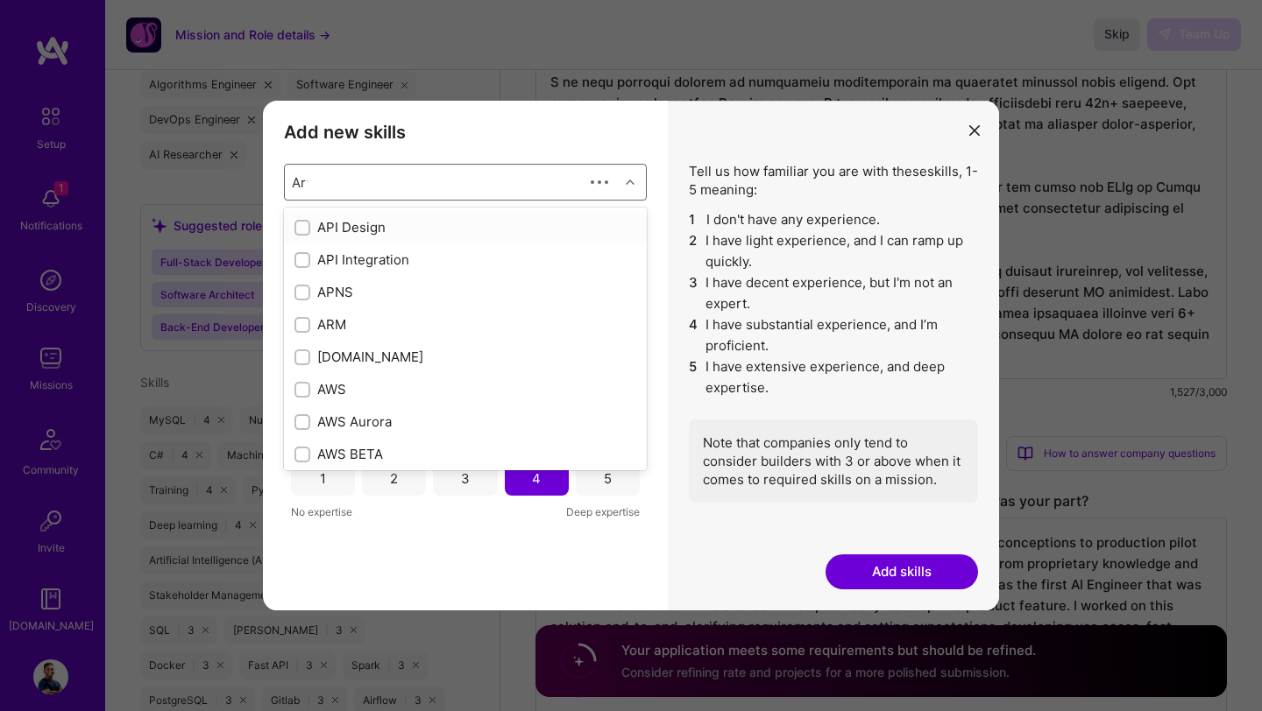
type input "Arti"
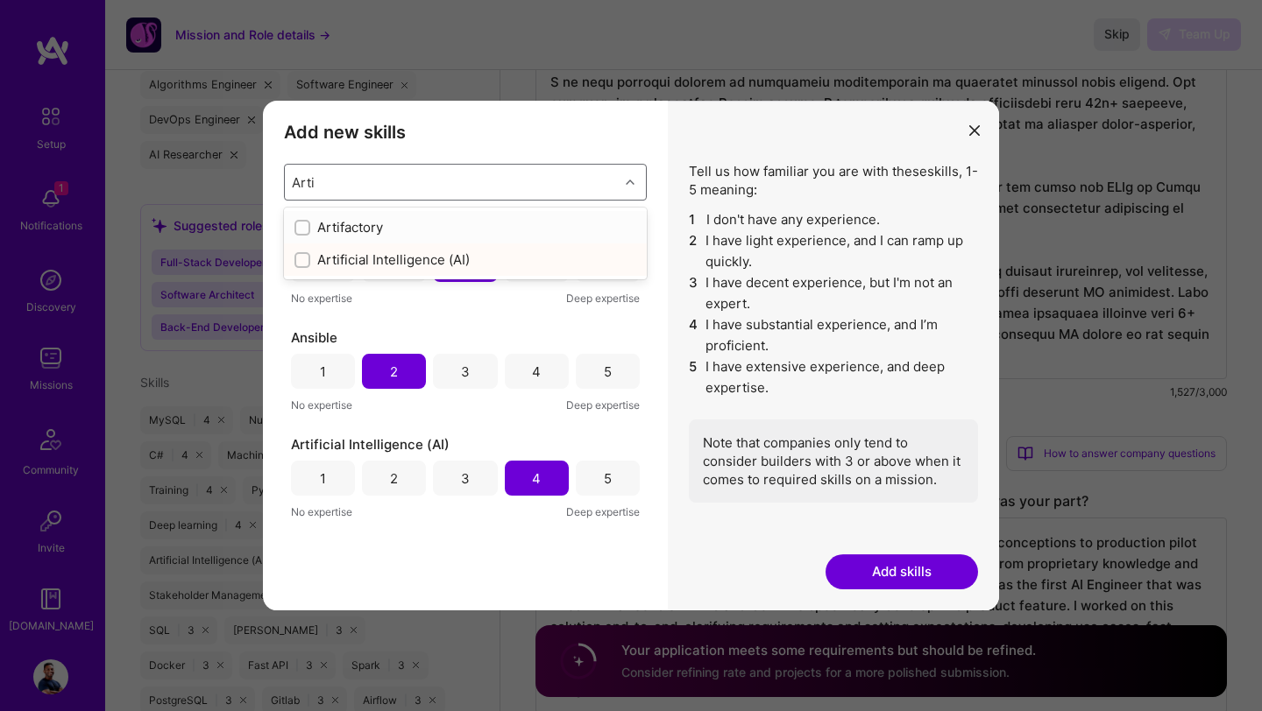
checkbox input "true"
type input "Arti"
click at [619, 137] on h3 "Add new skills" at bounding box center [465, 132] width 363 height 21
click at [980, 135] on button "modal" at bounding box center [974, 129] width 21 height 29
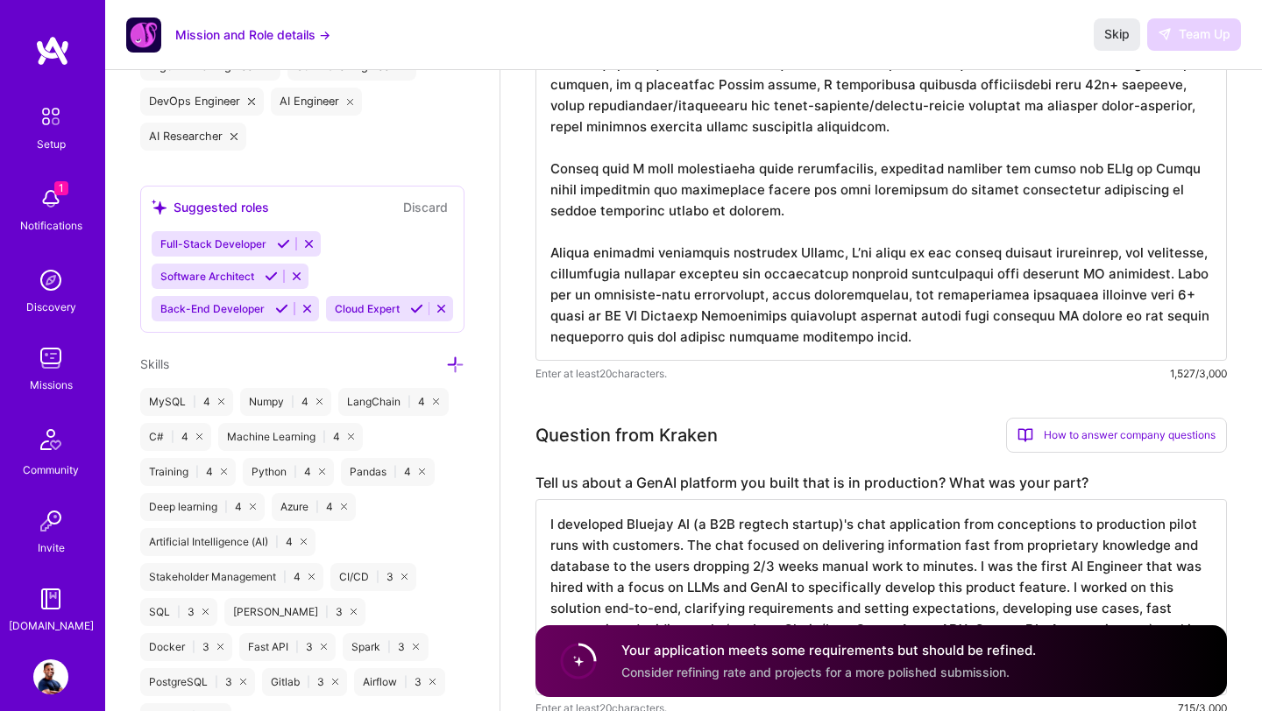
scroll to position [335, 0]
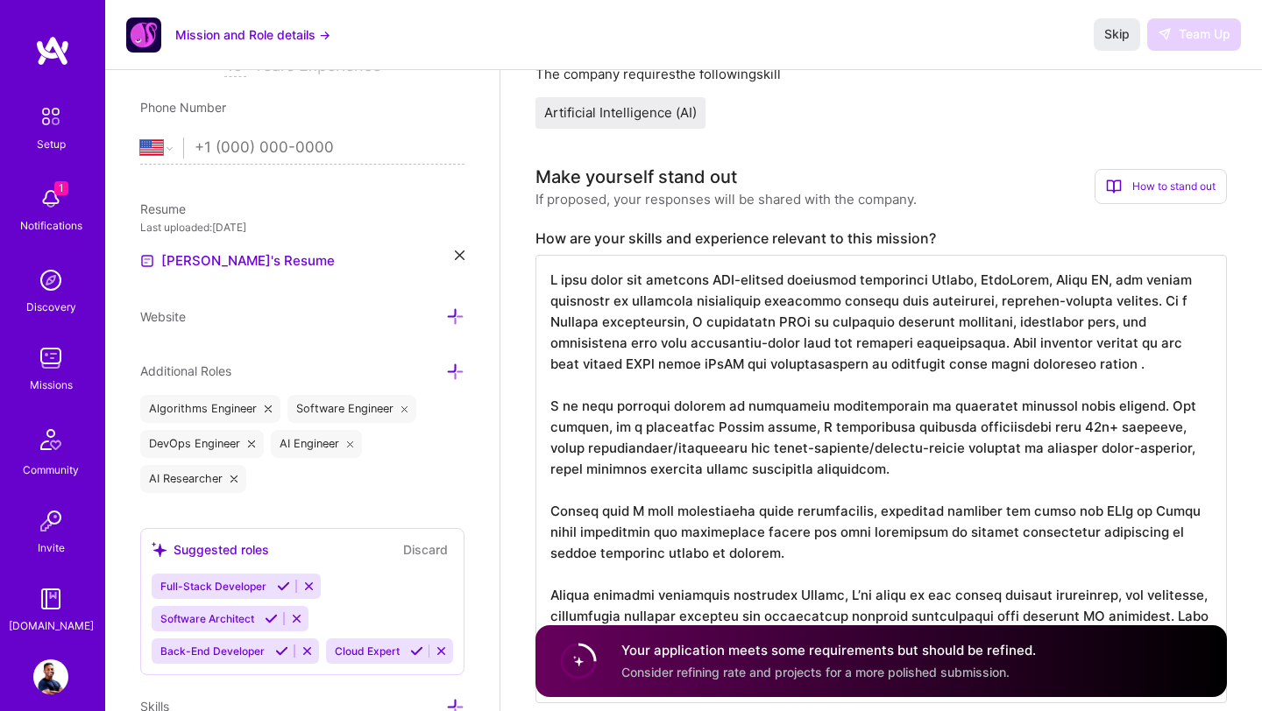
click at [674, 109] on span "Artificial Intelligence (AI)" at bounding box center [620, 112] width 152 height 17
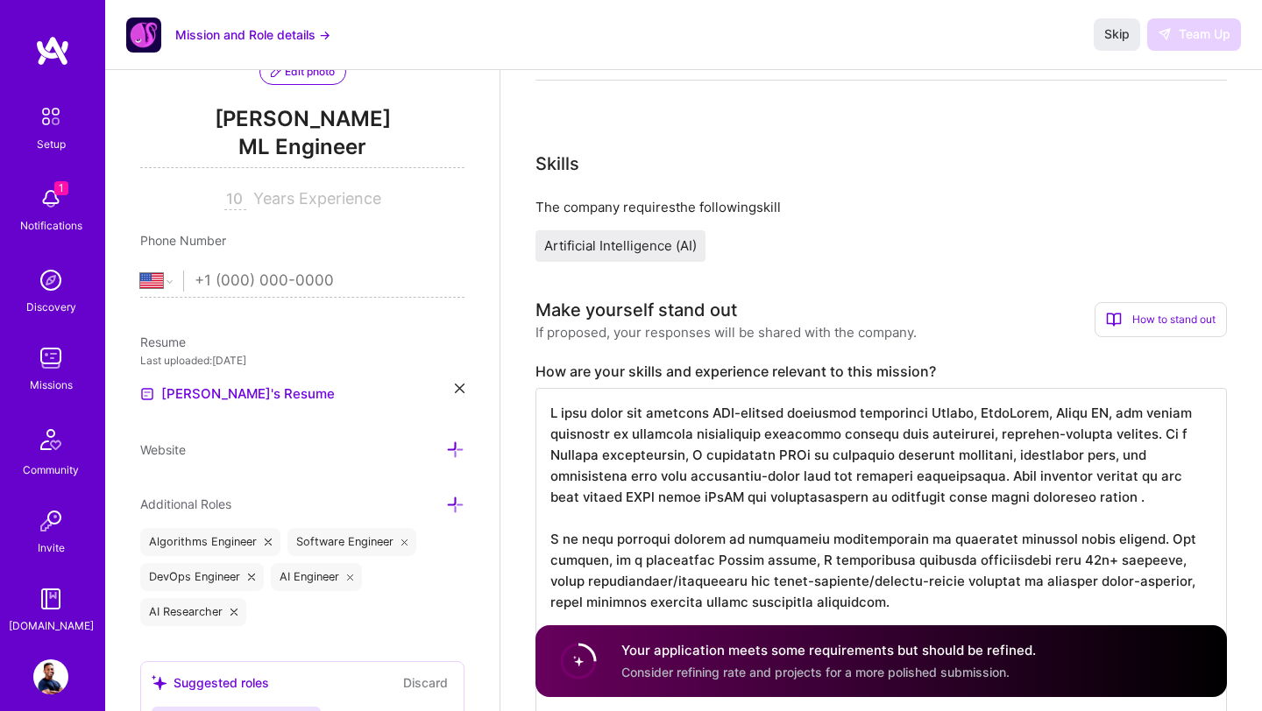
scroll to position [9, 0]
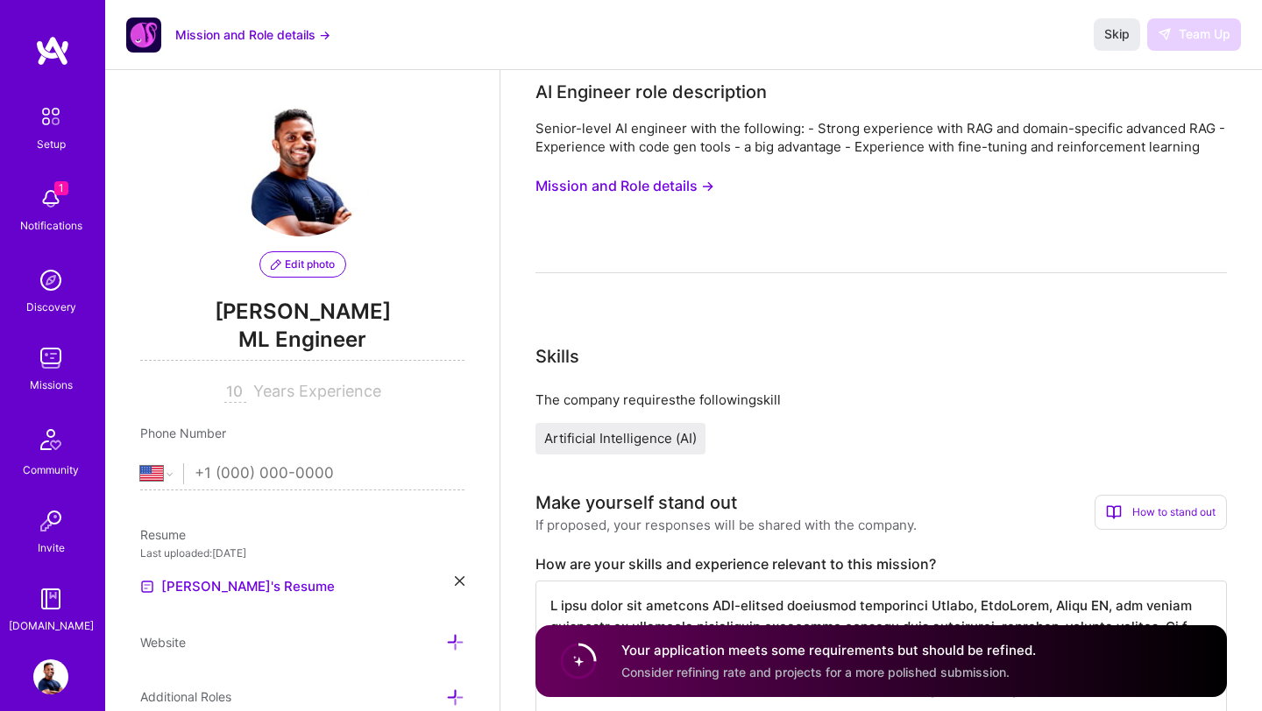
click at [636, 191] on button "Mission and Role details →" at bounding box center [624, 186] width 179 height 32
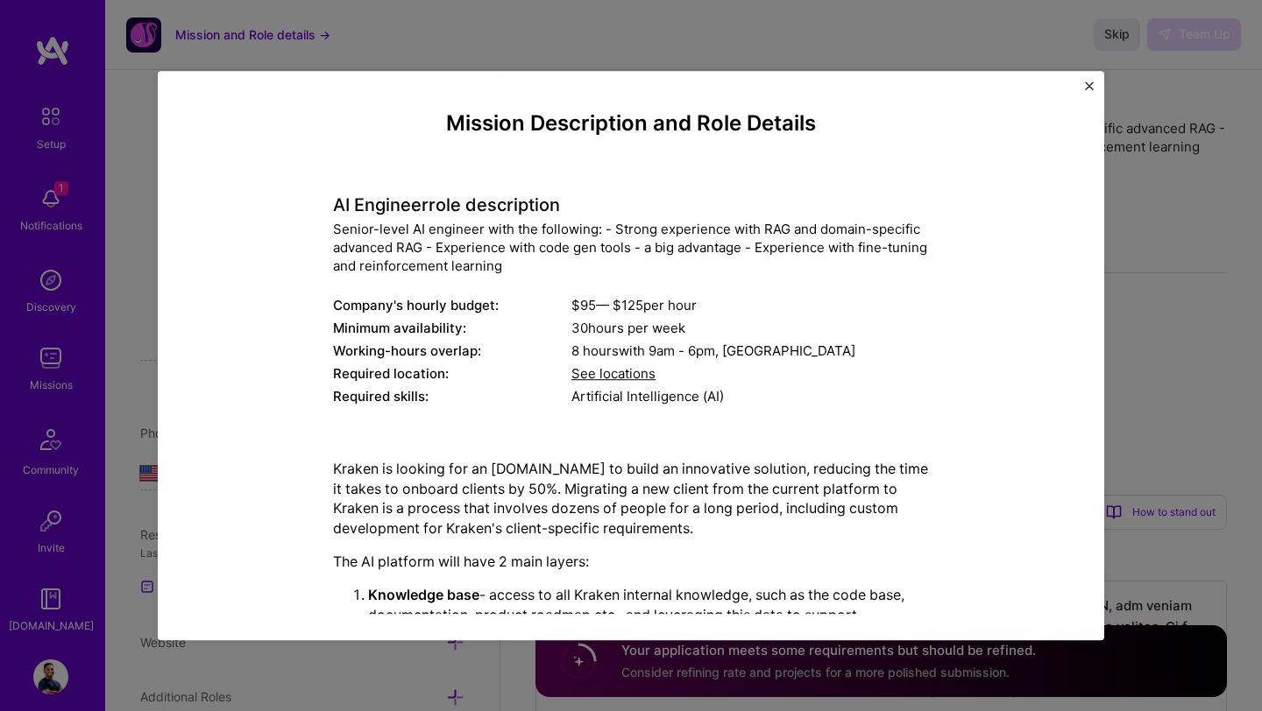
click at [610, 375] on span "See locations" at bounding box center [613, 374] width 84 height 17
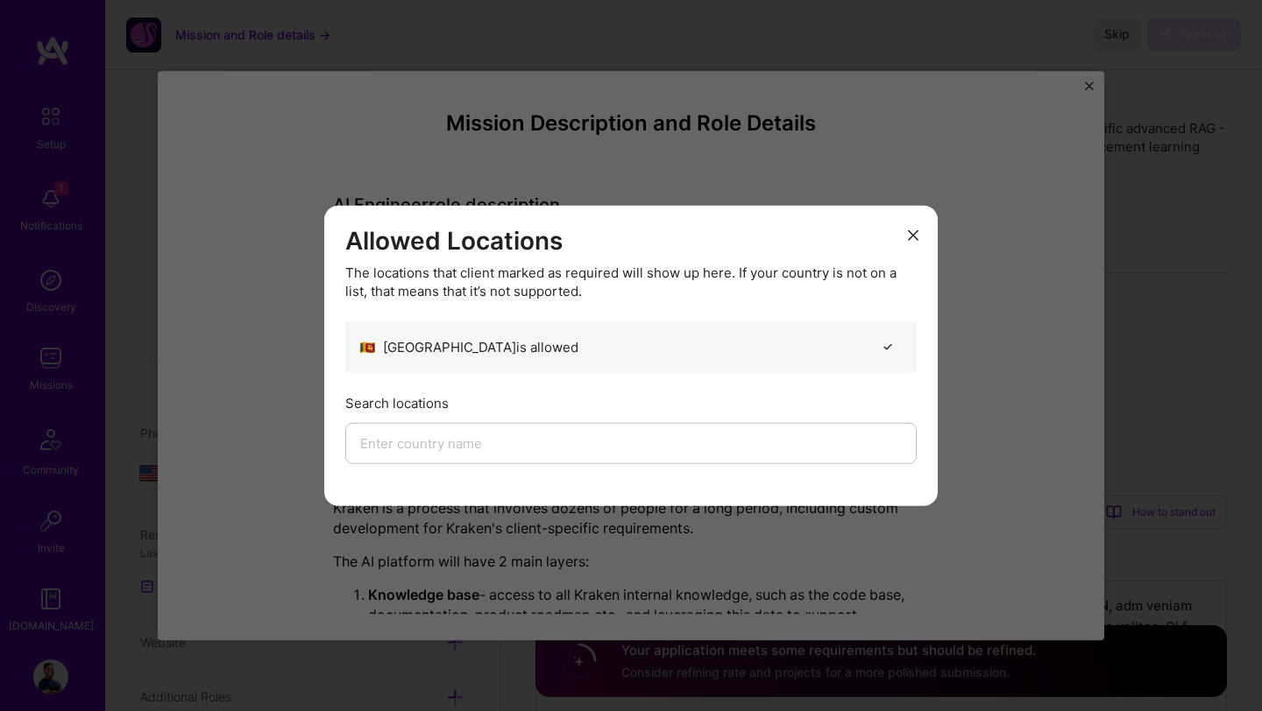
click at [909, 233] on icon "modal" at bounding box center [913, 235] width 11 height 11
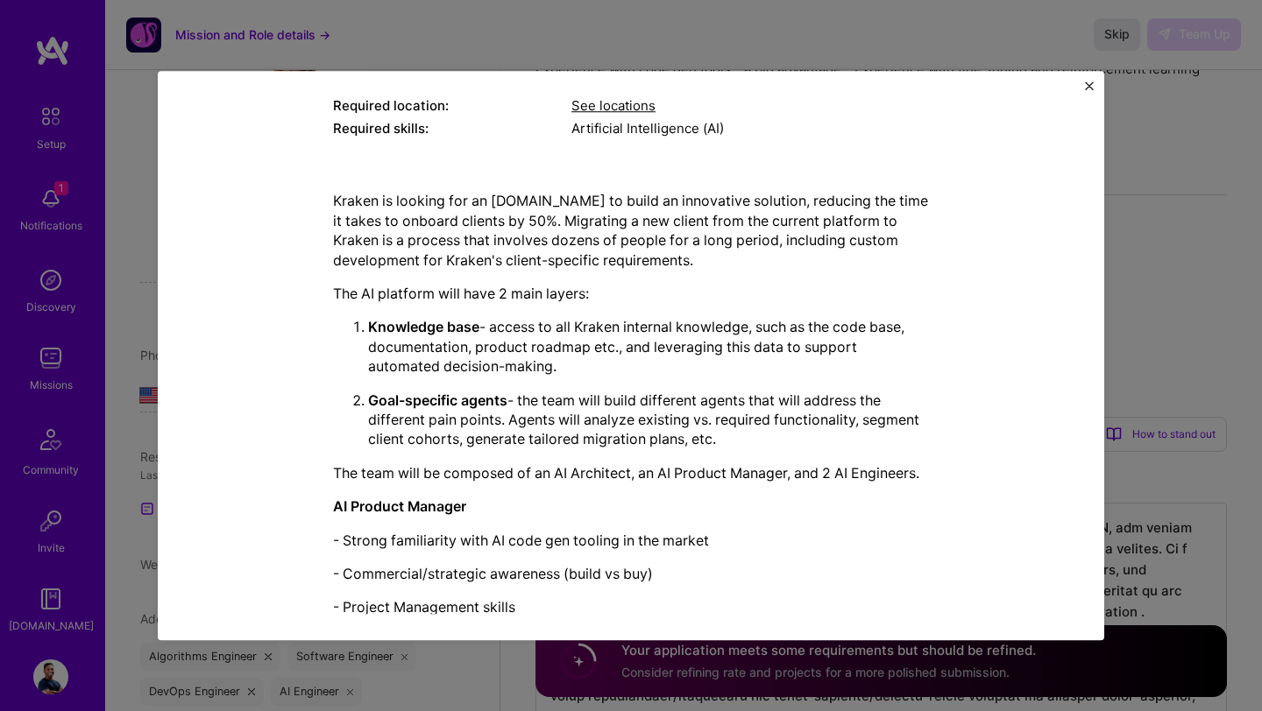
scroll to position [260, 0]
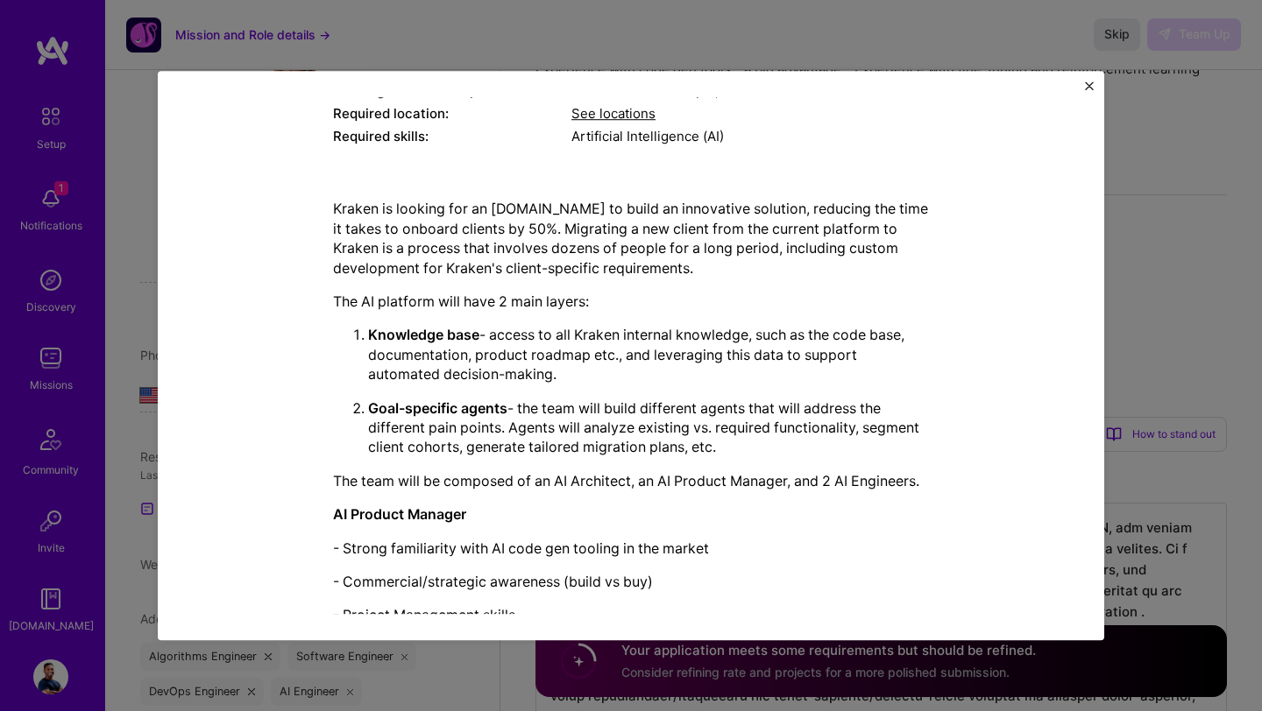
click at [1090, 92] on button "Close" at bounding box center [1089, 90] width 9 height 18
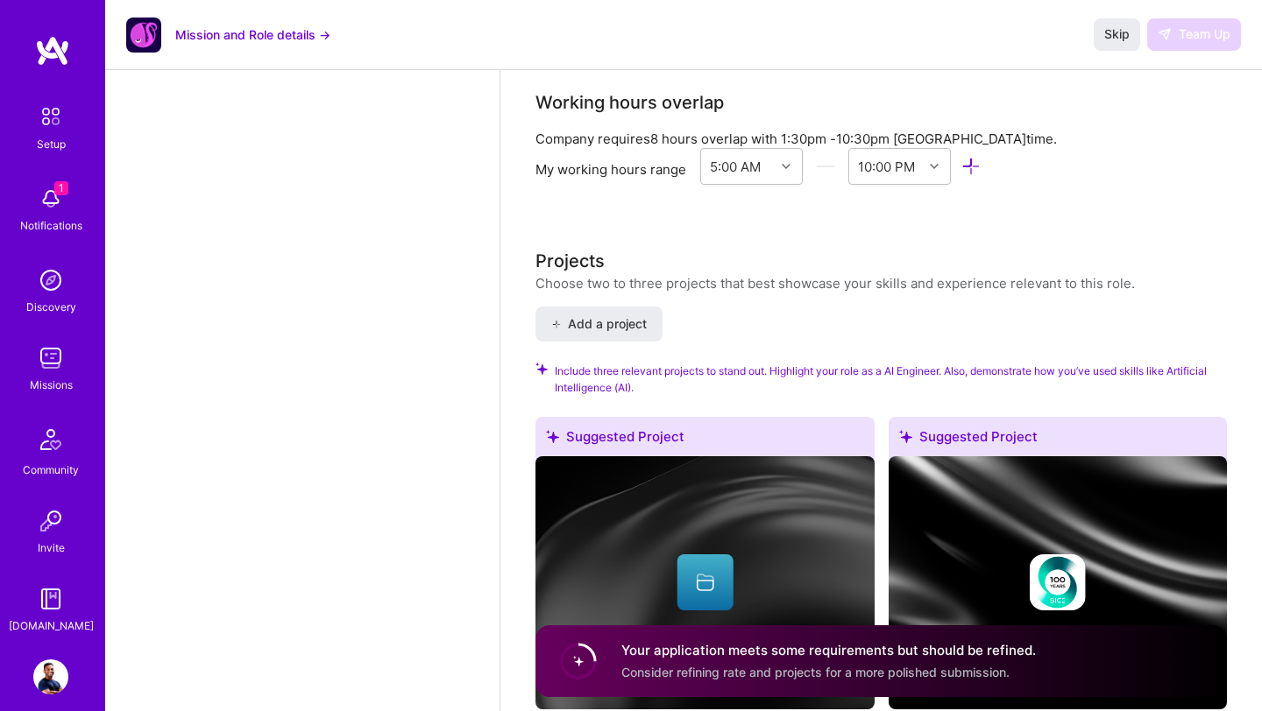
scroll to position [2153, 0]
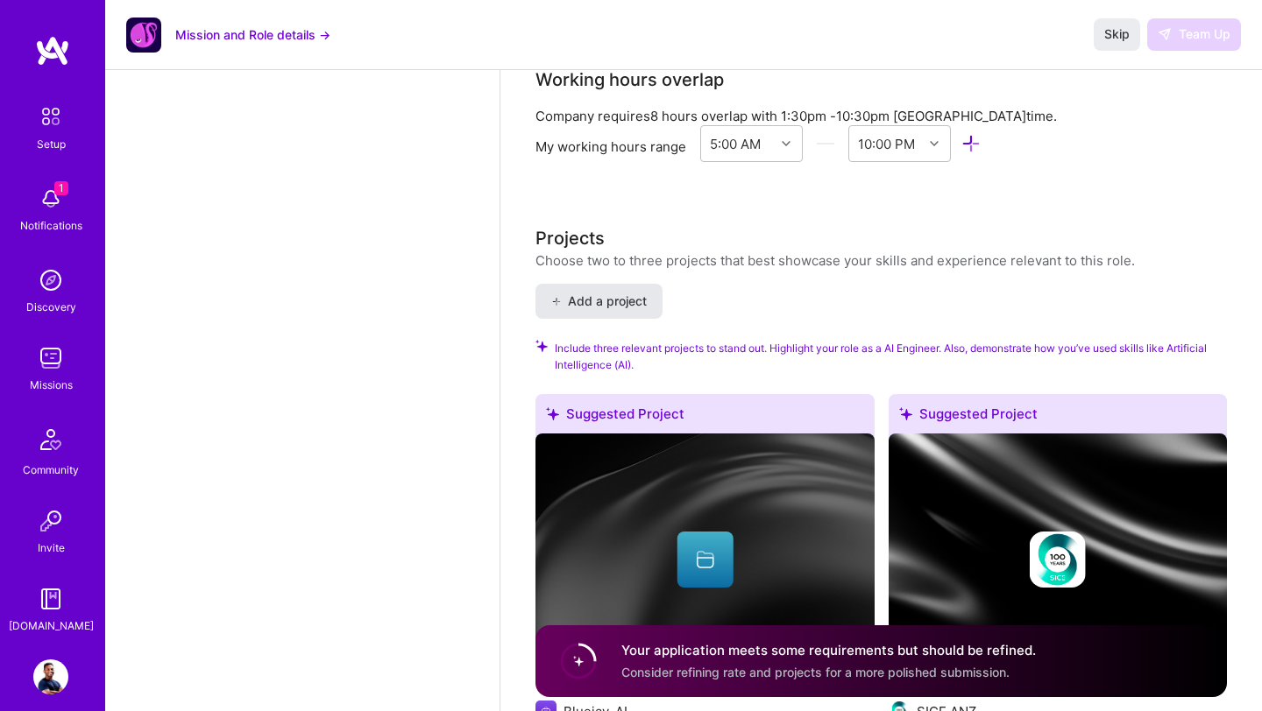
click at [607, 302] on span "Add a project" at bounding box center [598, 302] width 95 height 18
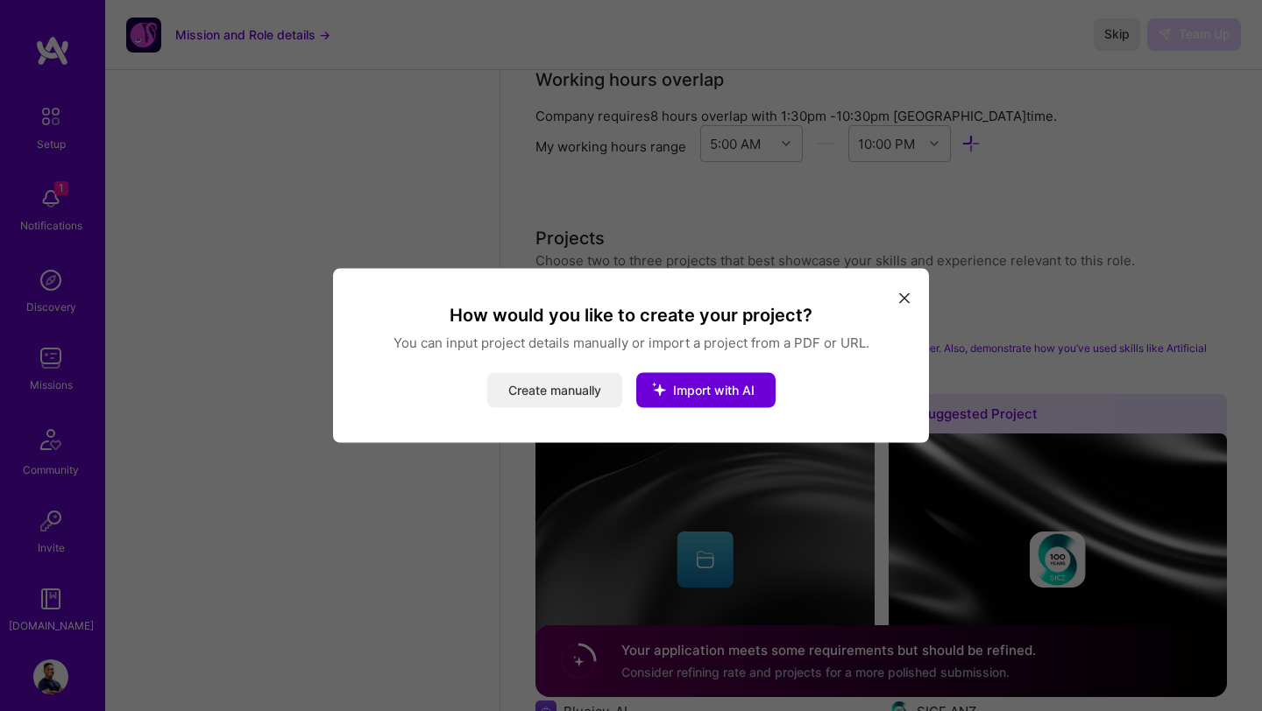
click at [578, 396] on button "Create manually" at bounding box center [554, 390] width 135 height 35
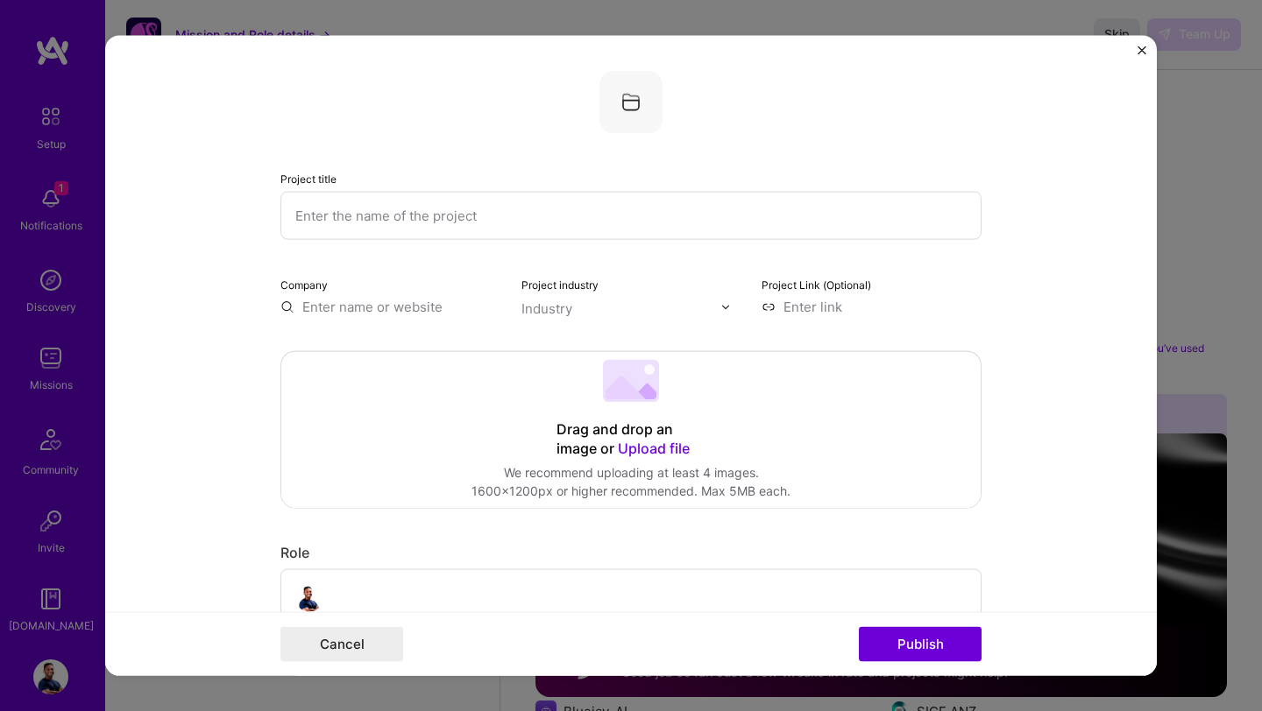
click at [524, 221] on input "text" at bounding box center [630, 216] width 701 height 48
type input "E"
click at [449, 209] on input "text" at bounding box center [630, 216] width 701 height 48
click at [534, 216] on input "Energy customer segmentation" at bounding box center [630, 216] width 701 height 48
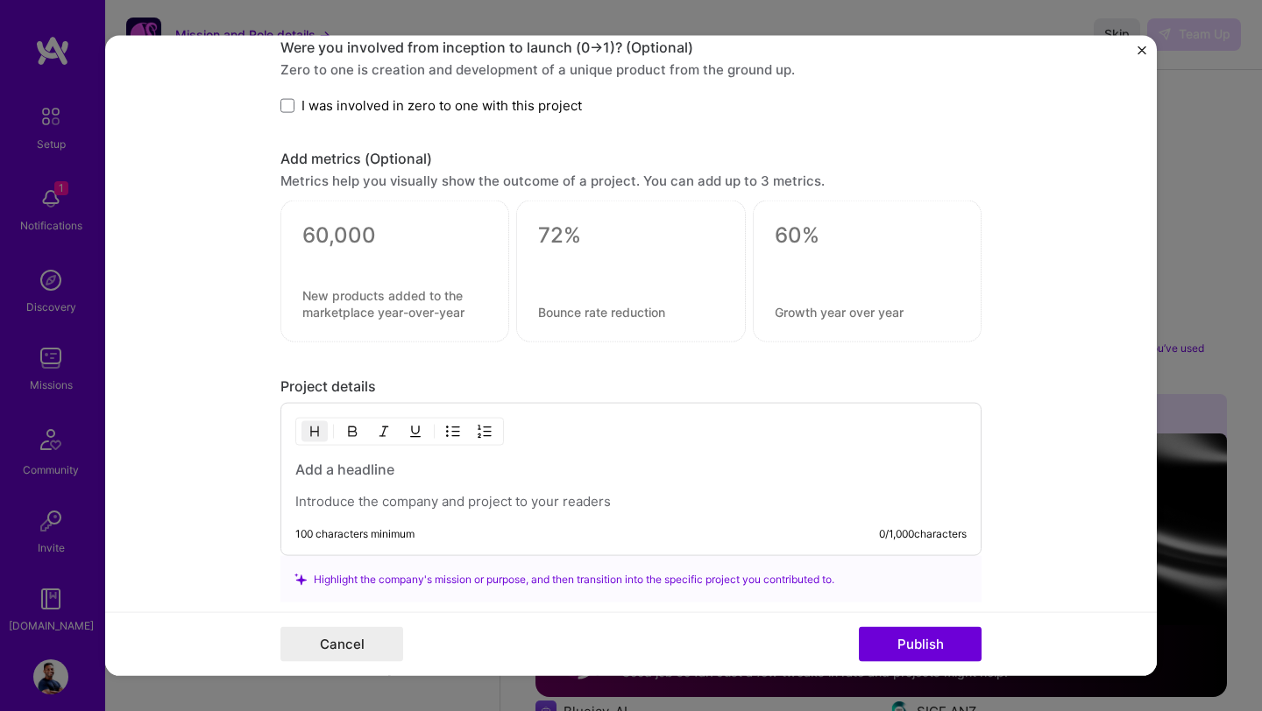
scroll to position [1106, 0]
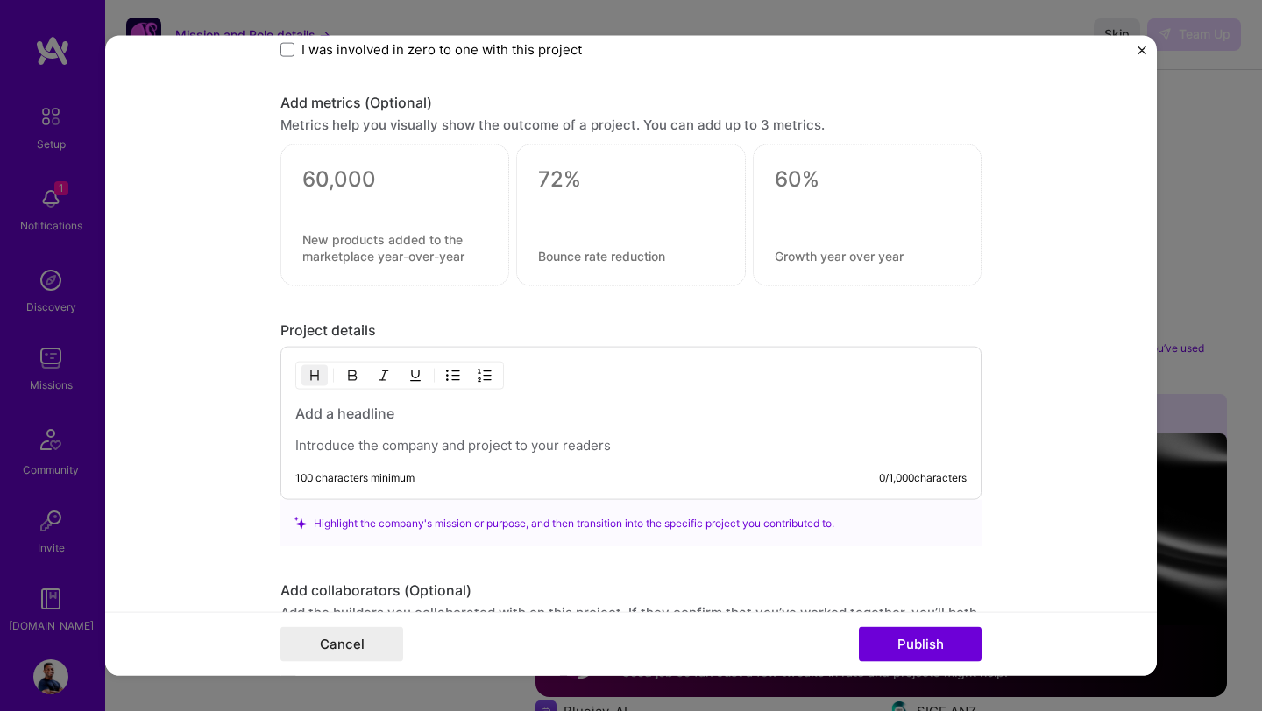
type input "Energy customer segmentation"
click at [473, 456] on div "100 characters minimum 0 / 1,000 characters" at bounding box center [630, 423] width 701 height 153
click at [482, 450] on p at bounding box center [630, 446] width 671 height 18
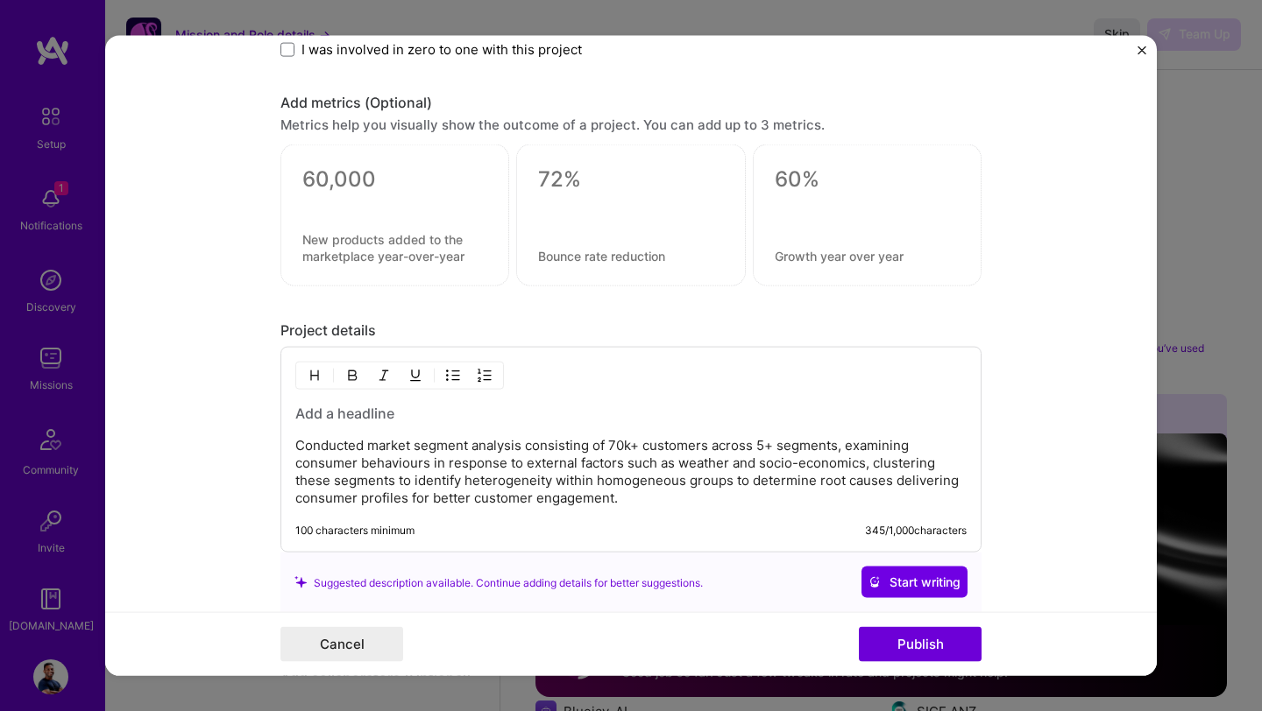
click at [337, 413] on h3 at bounding box center [630, 413] width 671 height 19
click at [299, 418] on h3 "Customer Segmentation and matchaing" at bounding box center [630, 413] width 671 height 19
click at [560, 411] on h3 "Energy Customer Segmentation and matchaing" at bounding box center [630, 413] width 671 height 19
drag, startPoint x: 514, startPoint y: 416, endPoint x: 637, endPoint y: 419, distance: 122.7
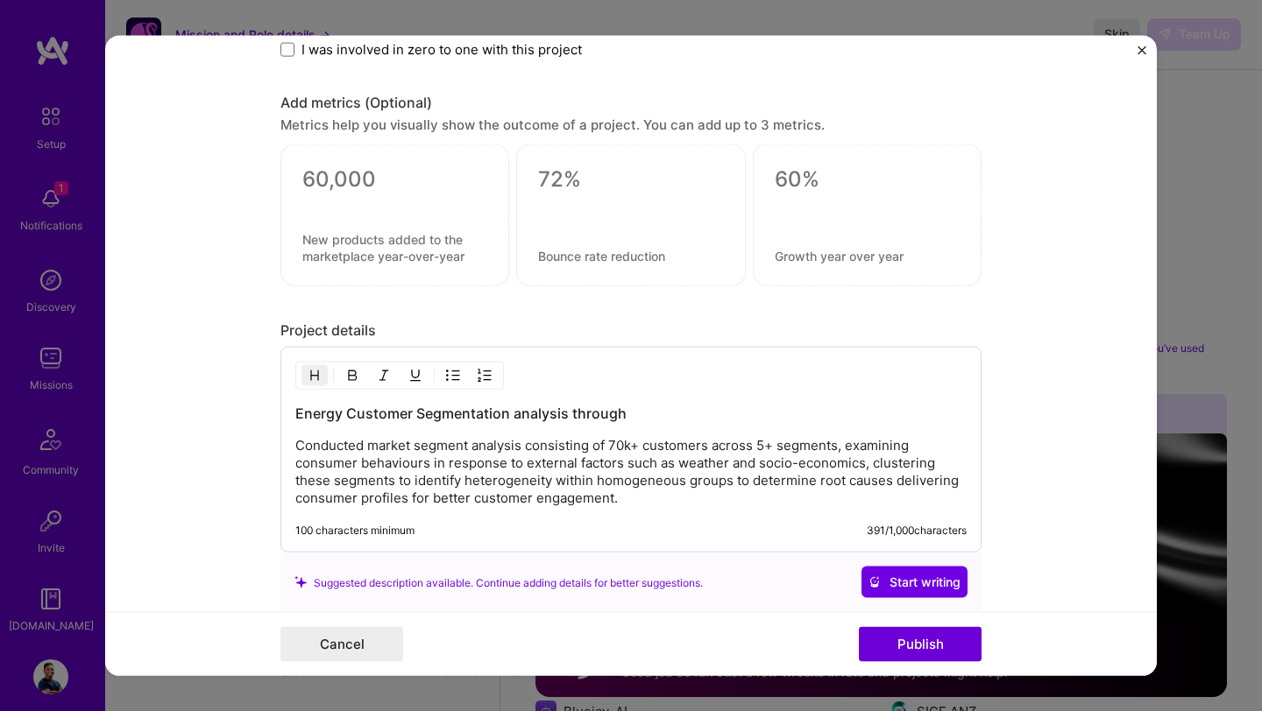
click at [638, 419] on h3 "Energy Customer Segmentation analysis through" at bounding box center [630, 413] width 671 height 19
click at [643, 511] on div "Energy Customer Segmentation Analysis Conducted market segment analysis consist…" at bounding box center [630, 450] width 701 height 206
click at [644, 499] on p "Conducted market segment analysis consisting of 70k+ customers across 5+ segmen…" at bounding box center [630, 472] width 671 height 70
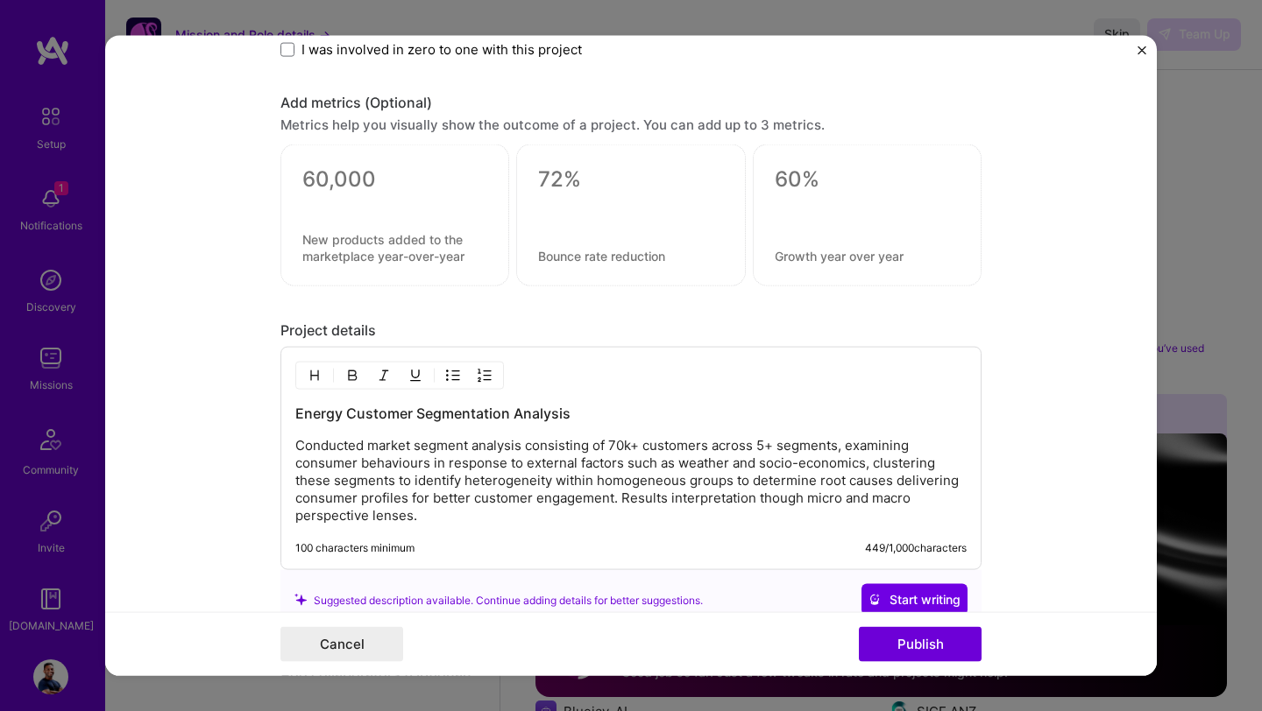
click at [446, 534] on div "Energy Customer Segmentation Analysis Conducted market segment analysis consist…" at bounding box center [630, 458] width 701 height 223
click at [466, 514] on p "Conducted market segment analysis consisting of 70k+ customers across 5+ segmen…" at bounding box center [630, 481] width 671 height 88
click at [425, 522] on p "Conducted market segment analysis consisting of 70k+ customers across 5+ segmen…" at bounding box center [630, 481] width 671 height 88
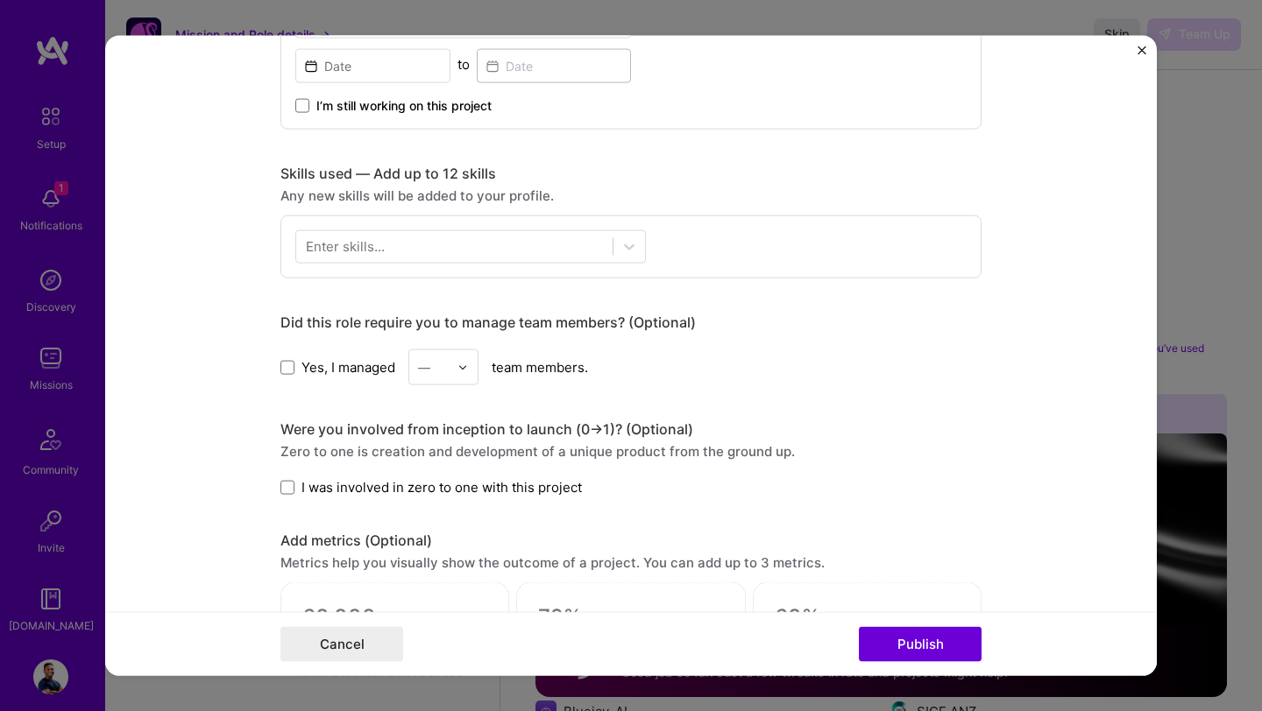
scroll to position [446, 0]
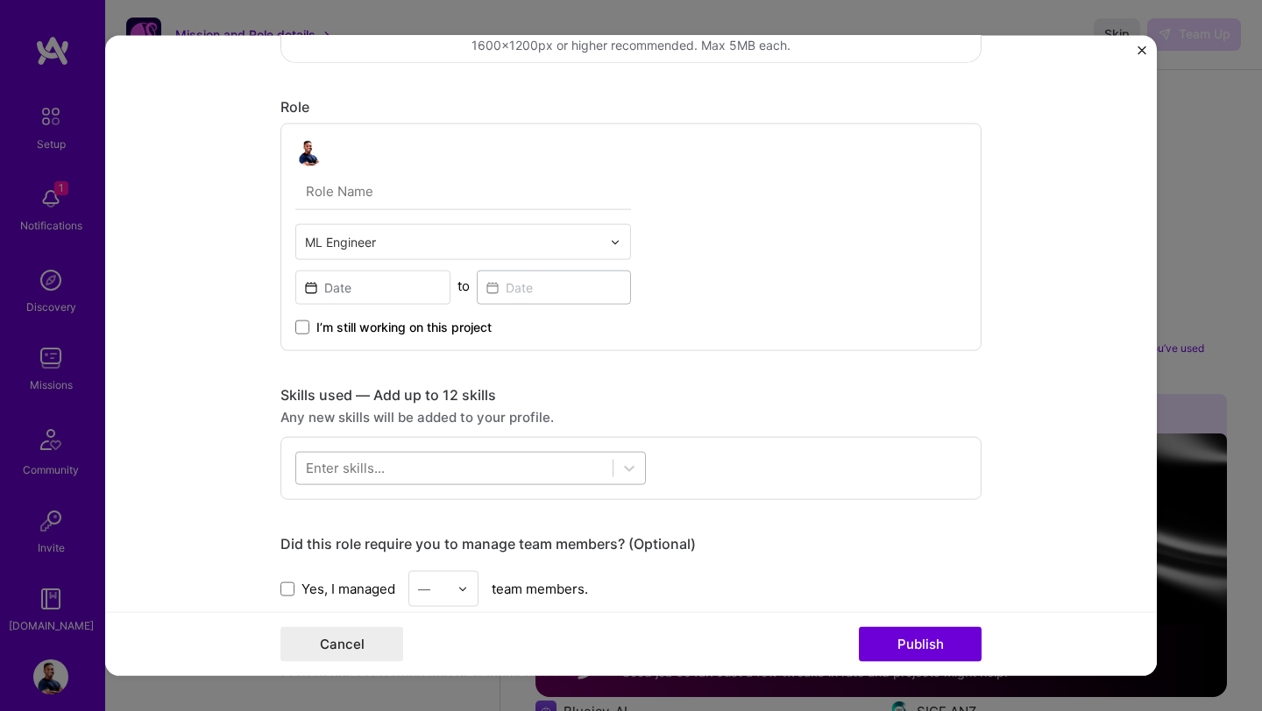
click at [441, 470] on div at bounding box center [454, 468] width 316 height 29
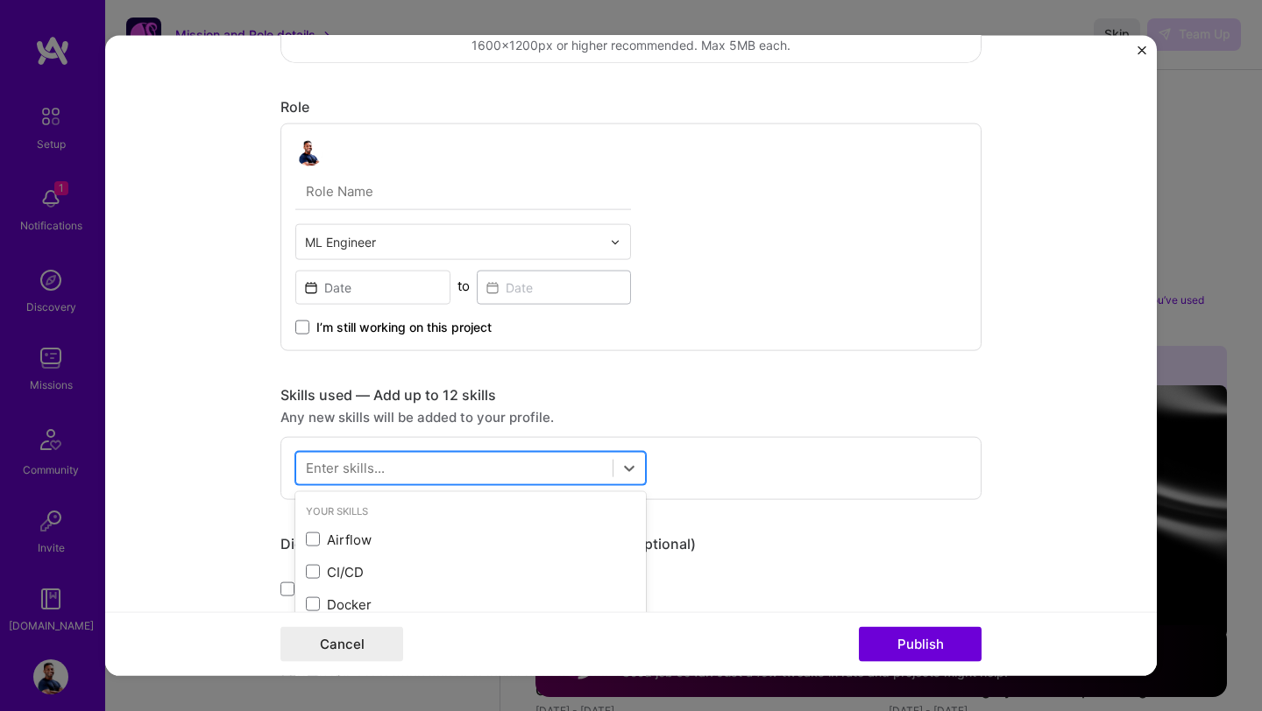
scroll to position [2203, 0]
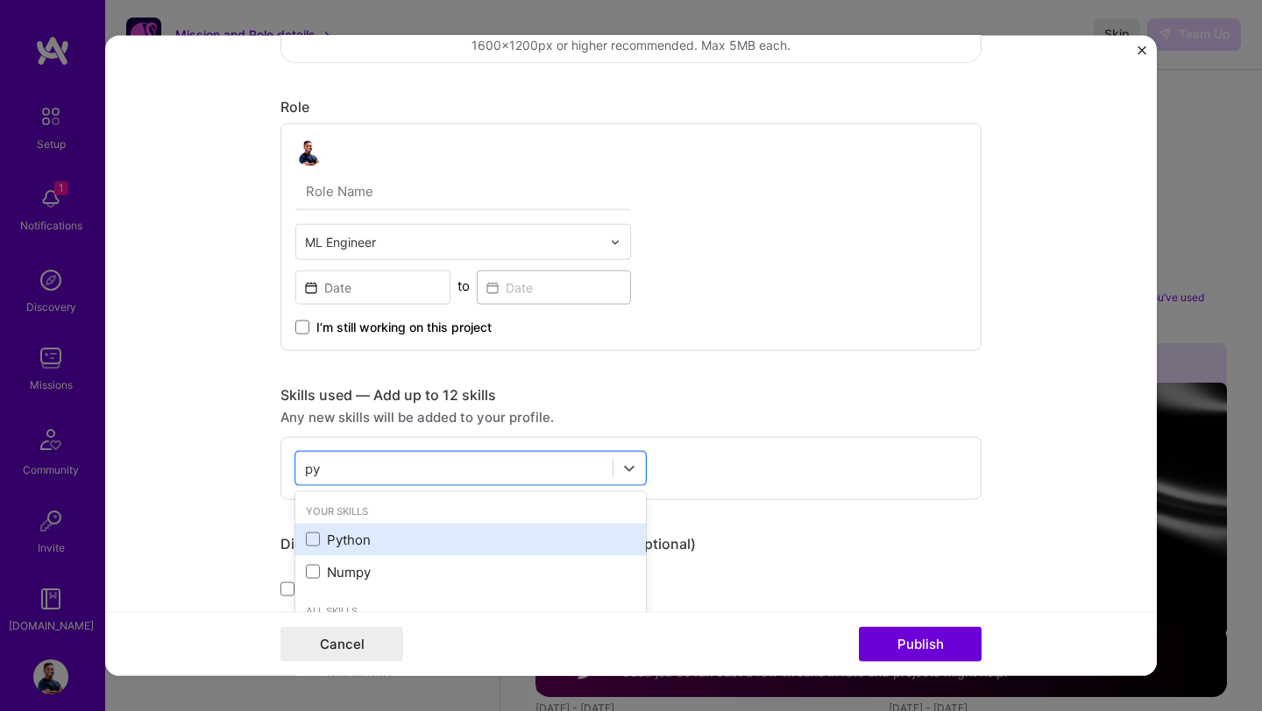
click at [321, 538] on div "Python" at bounding box center [470, 539] width 329 height 18
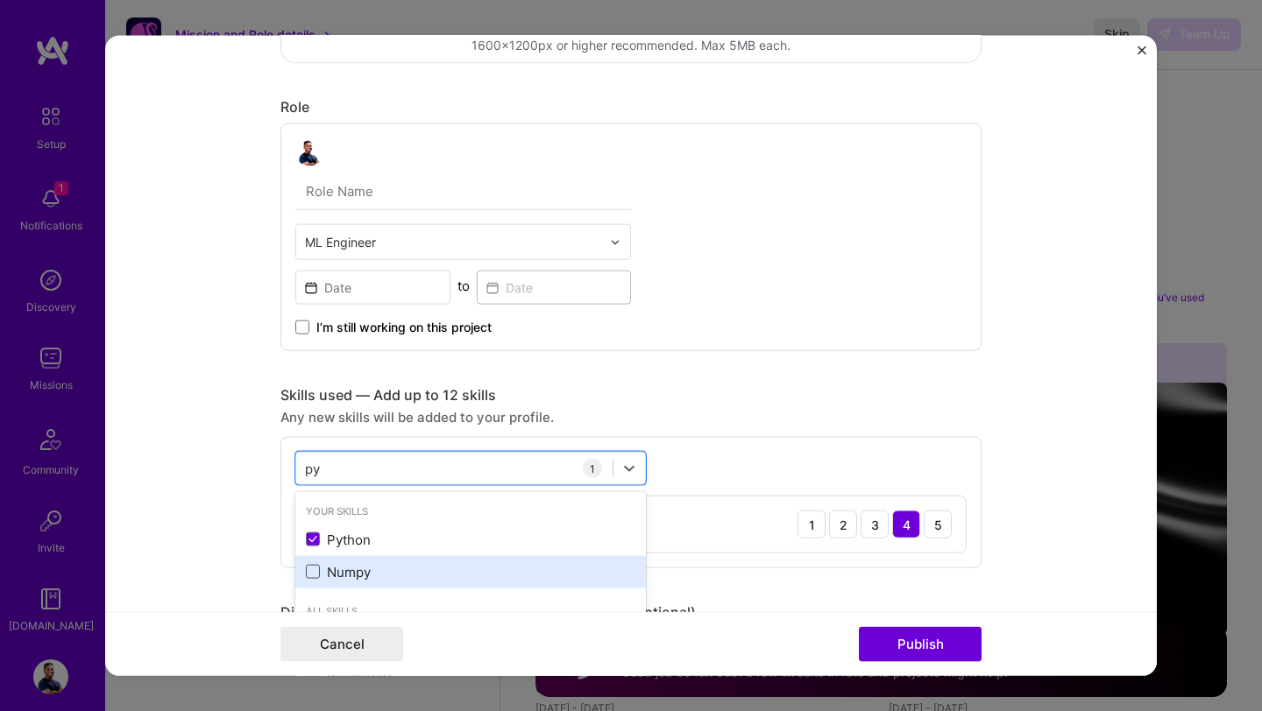
click at [310, 576] on span at bounding box center [313, 572] width 14 height 14
click at [0, 0] on input "checkbox" at bounding box center [0, 0] width 0 height 0
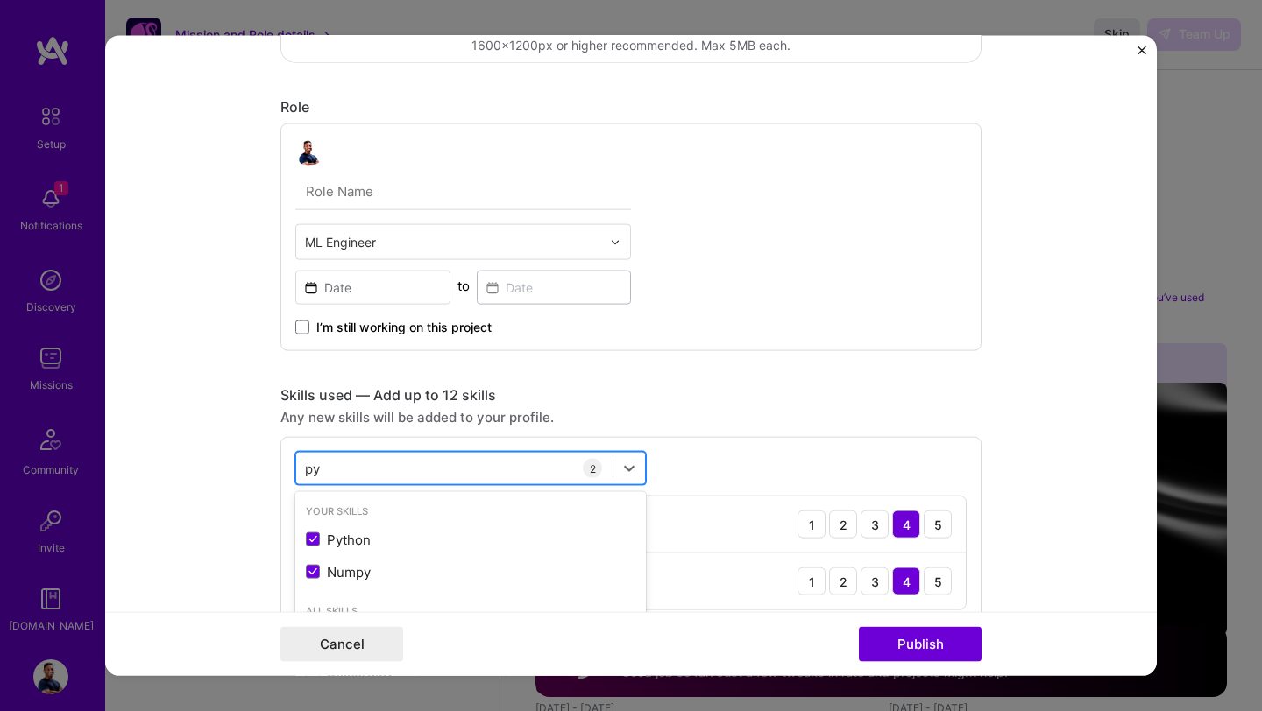
click at [368, 483] on div "py py" at bounding box center [454, 468] width 316 height 29
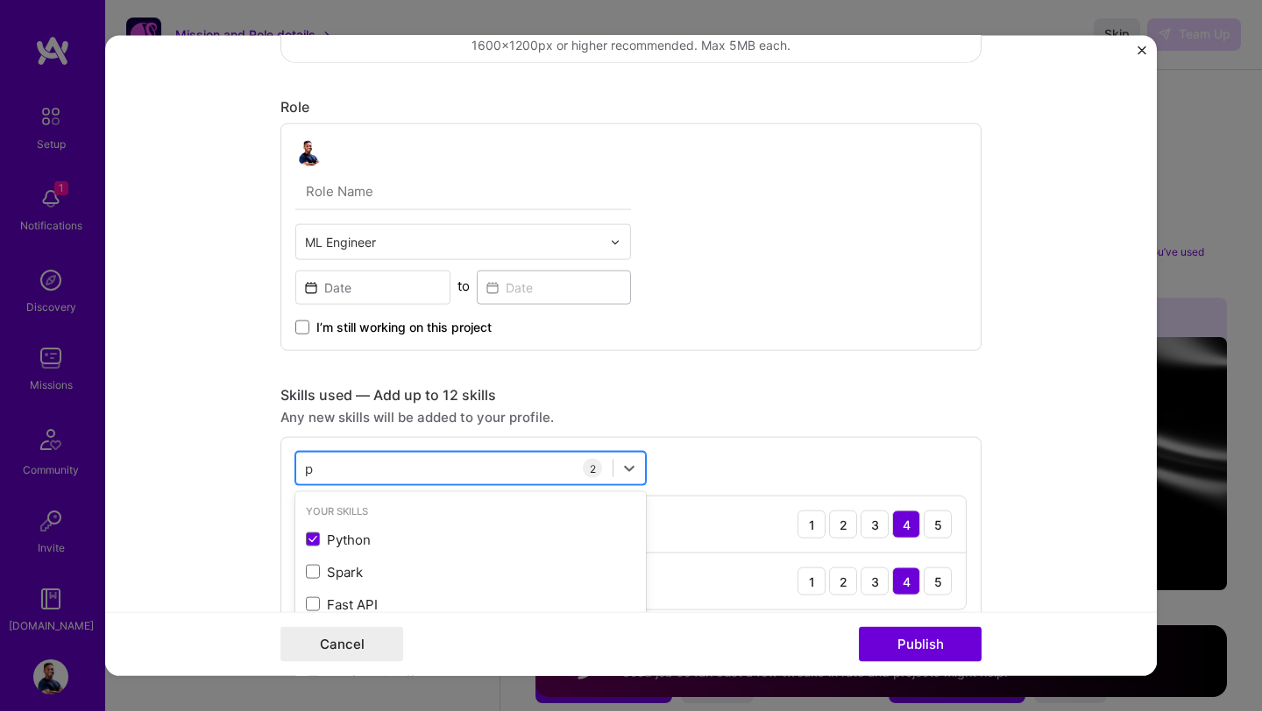
scroll to position [2255, 0]
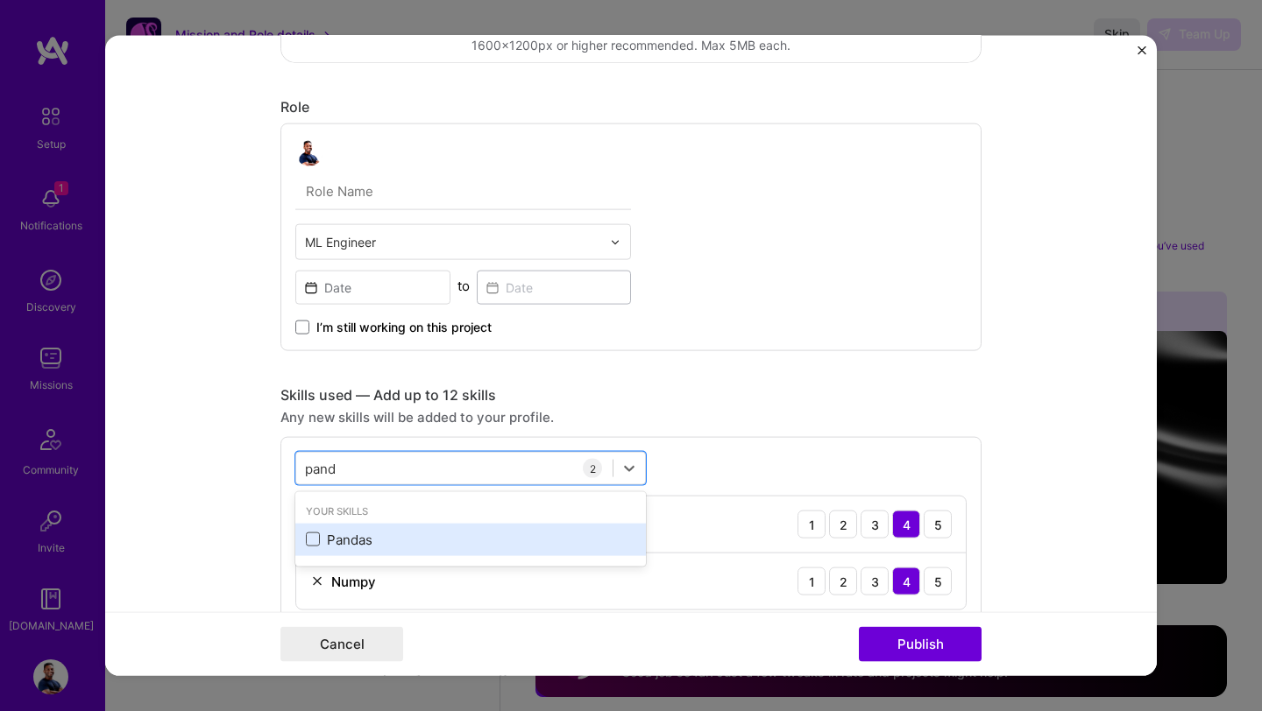
click at [315, 535] on span at bounding box center [313, 540] width 14 height 14
click at [0, 0] on input "checkbox" at bounding box center [0, 0] width 0 height 0
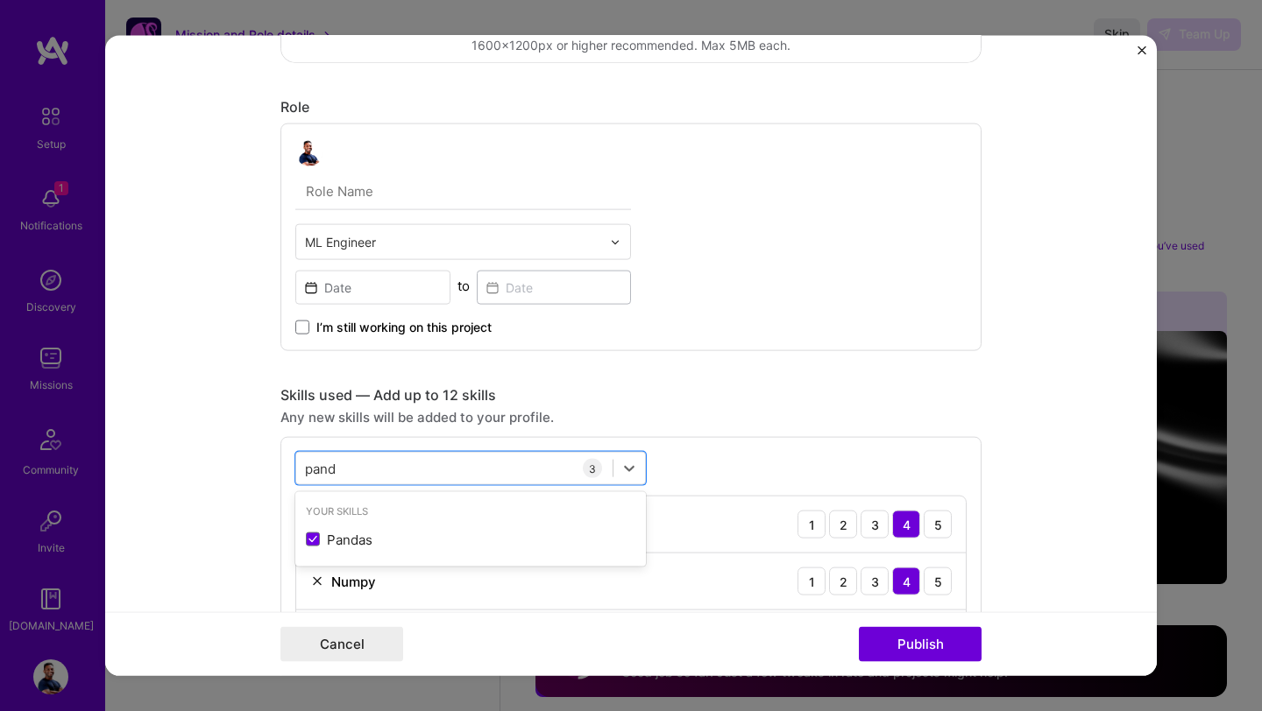
type input "pand"
click at [217, 452] on form "Project title Energy customer segmentation Company Project industry Industry Pr…" at bounding box center [630, 356] width 1051 height 640
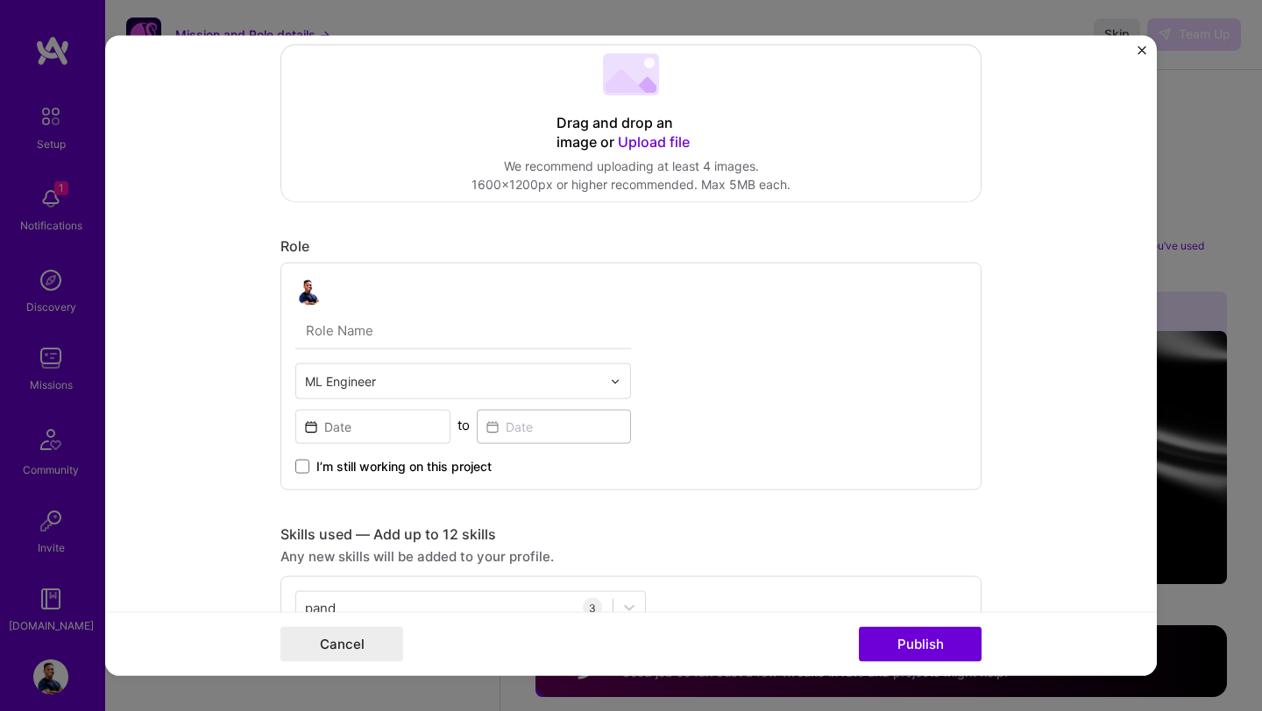
scroll to position [286, 0]
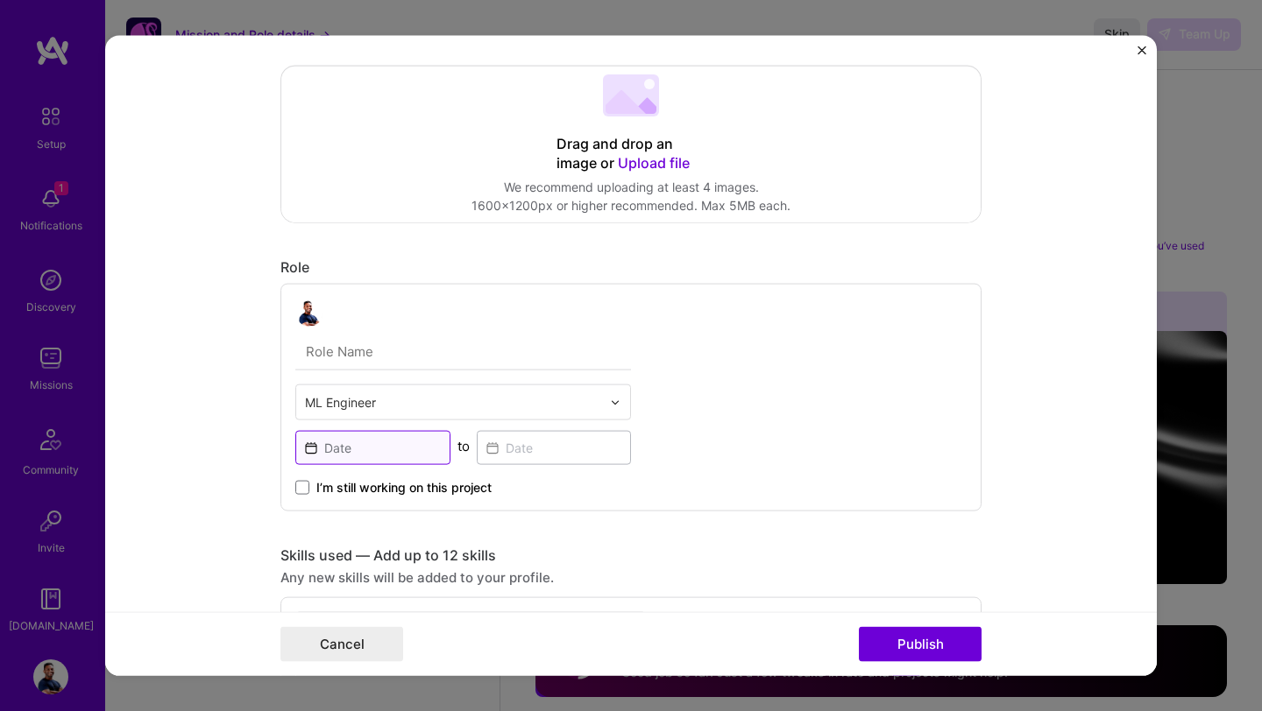
click at [343, 451] on input at bounding box center [372, 448] width 155 height 34
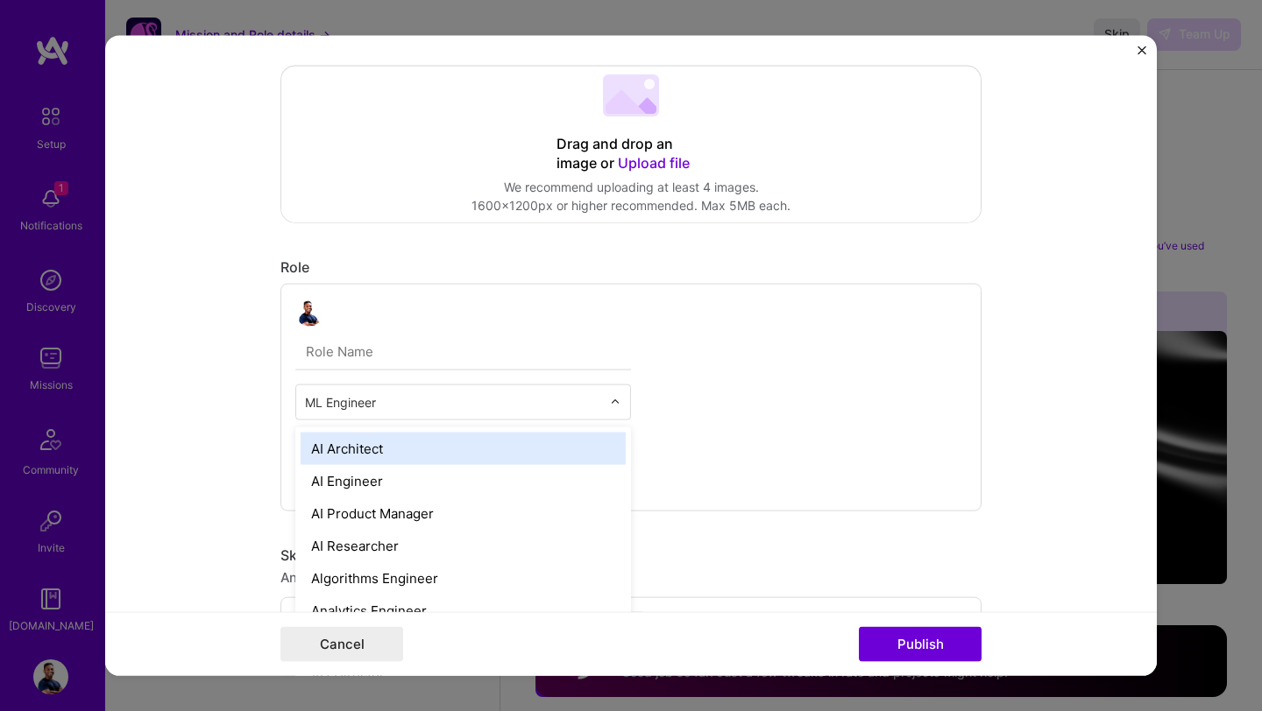
click at [371, 404] on input "text" at bounding box center [453, 402] width 296 height 18
type input "Data"
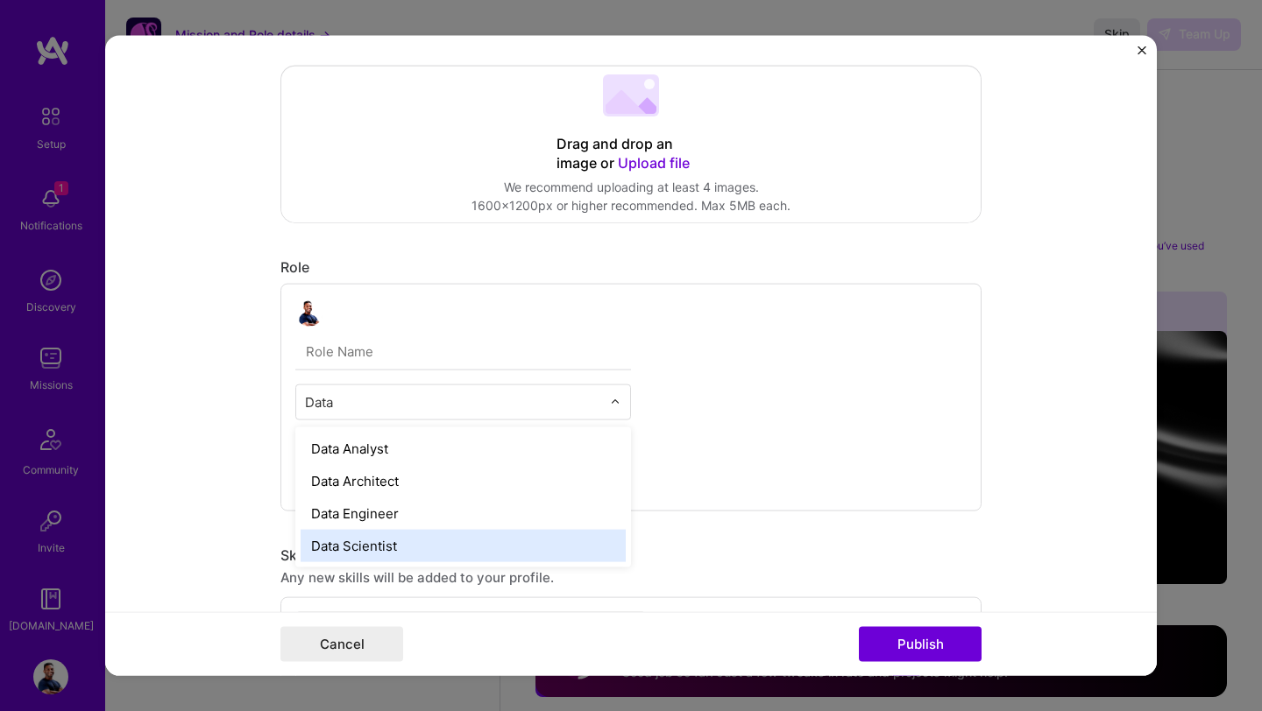
click at [397, 544] on div "Data Scientist" at bounding box center [463, 546] width 325 height 32
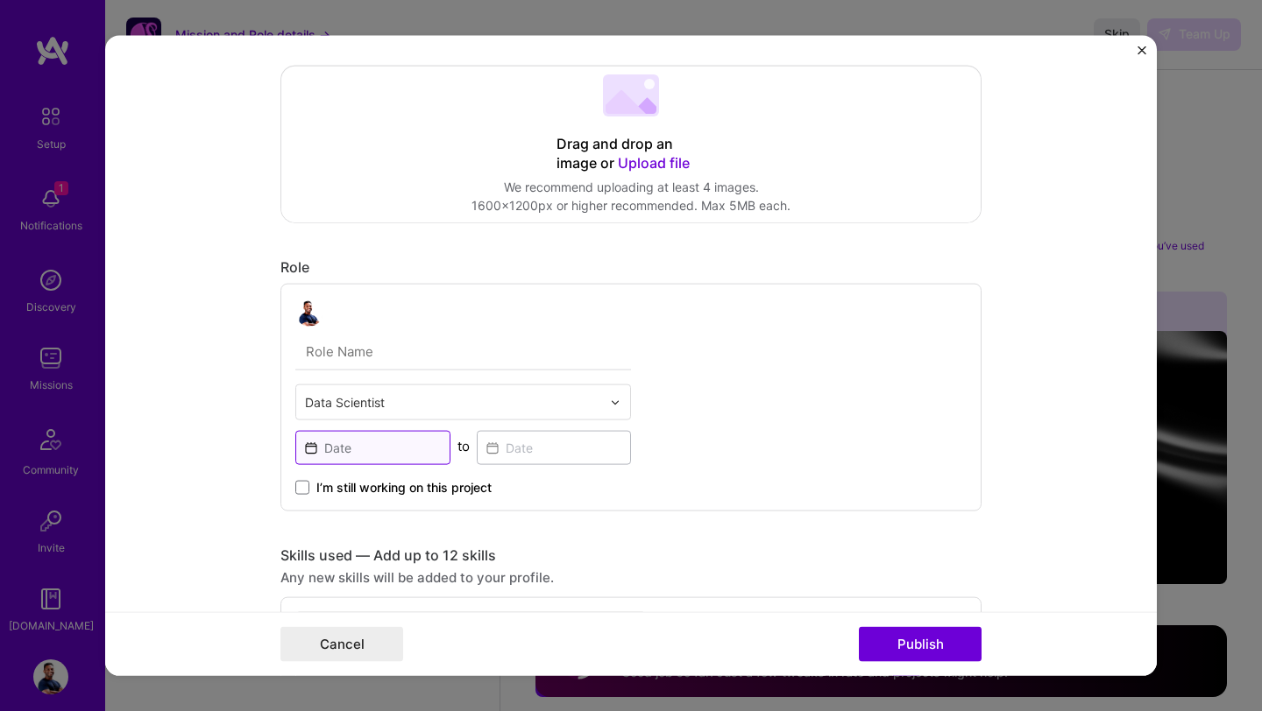
click at [338, 452] on input at bounding box center [372, 448] width 155 height 34
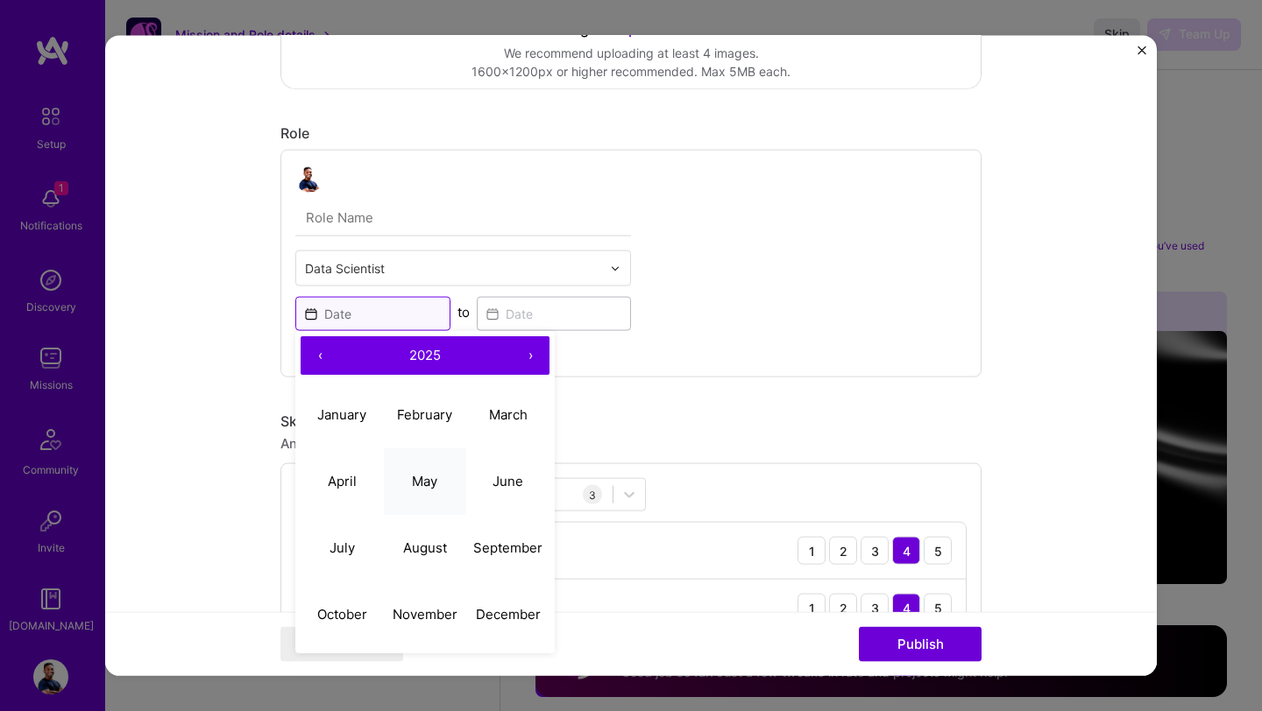
scroll to position [421, 0]
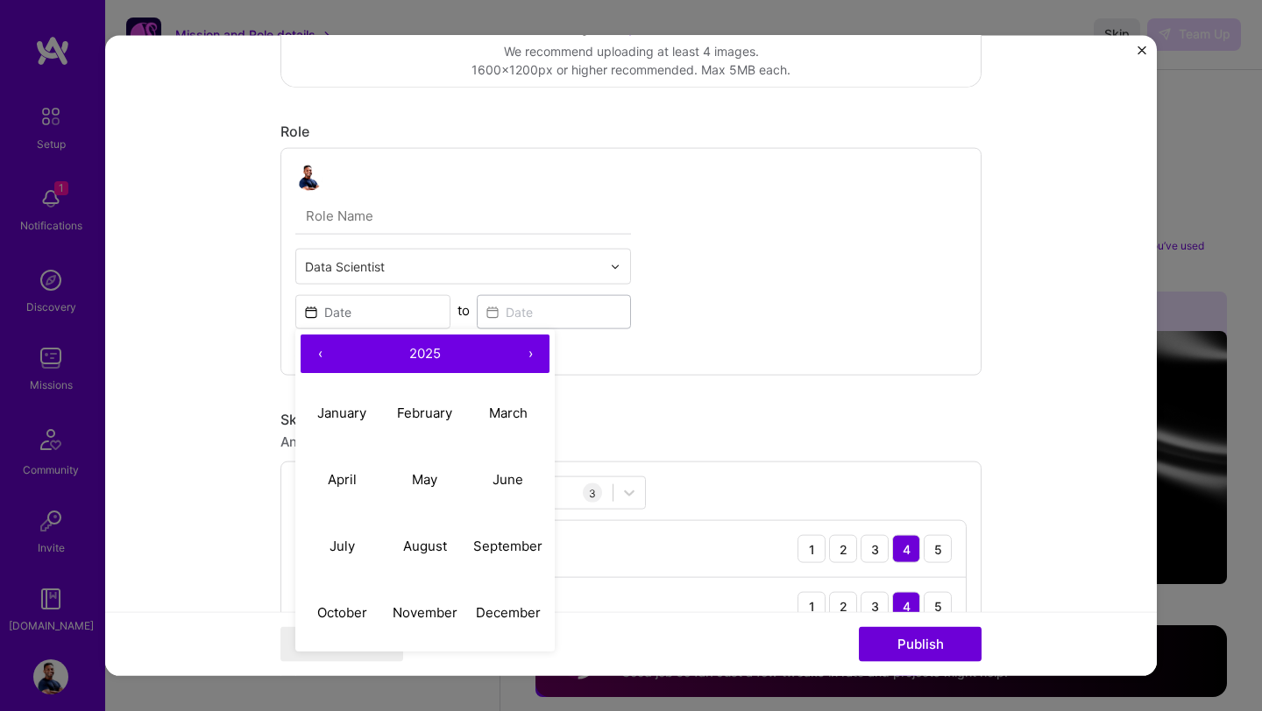
click at [328, 355] on button "‹" at bounding box center [320, 354] width 39 height 39
click at [498, 546] on abbr "September" at bounding box center [507, 545] width 69 height 17
type input "Sep, 2024"
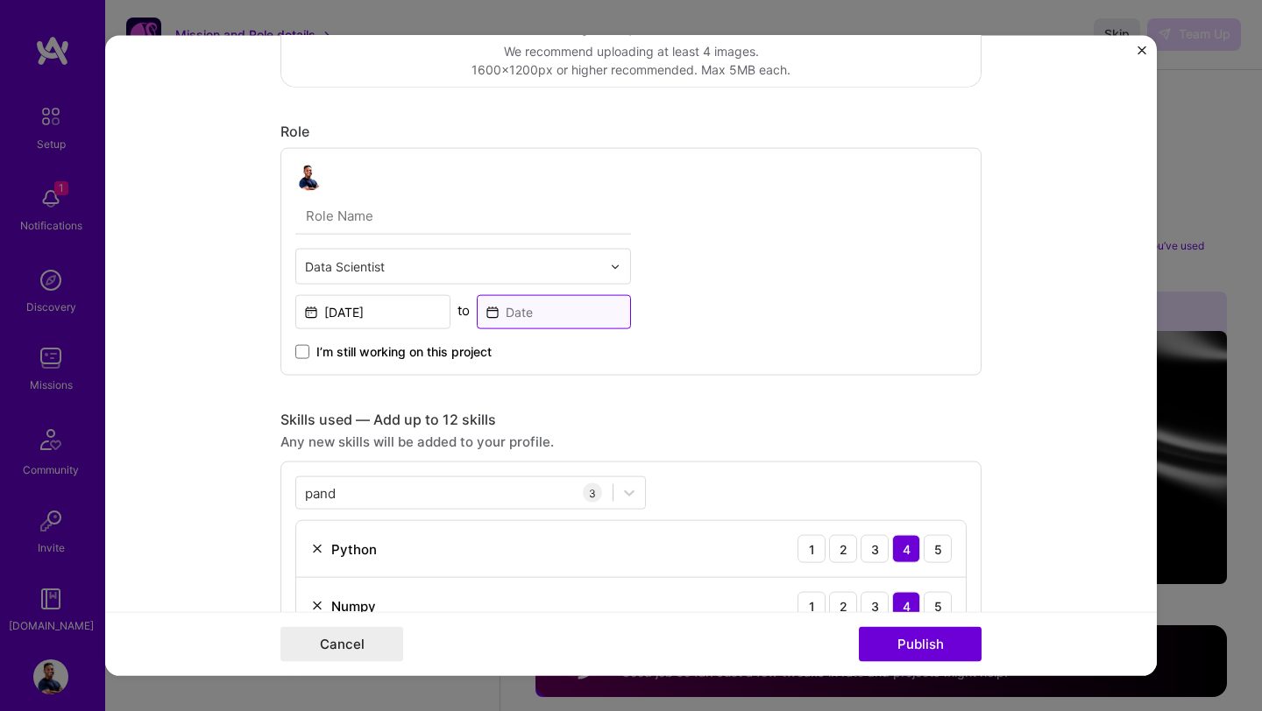
click at [555, 312] on input at bounding box center [554, 312] width 155 height 34
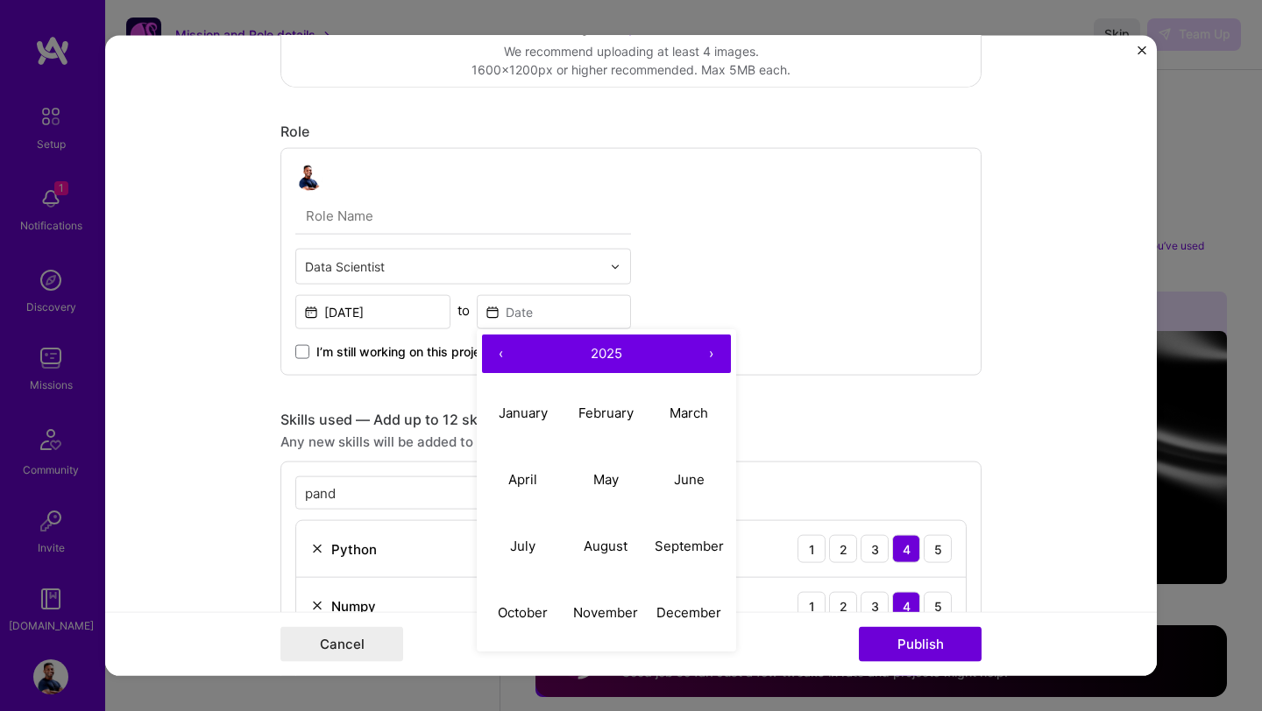
click at [497, 355] on button "‹" at bounding box center [501, 354] width 39 height 39
click at [681, 611] on abbr "December" at bounding box center [688, 612] width 65 height 17
type input "Dec, 2024"
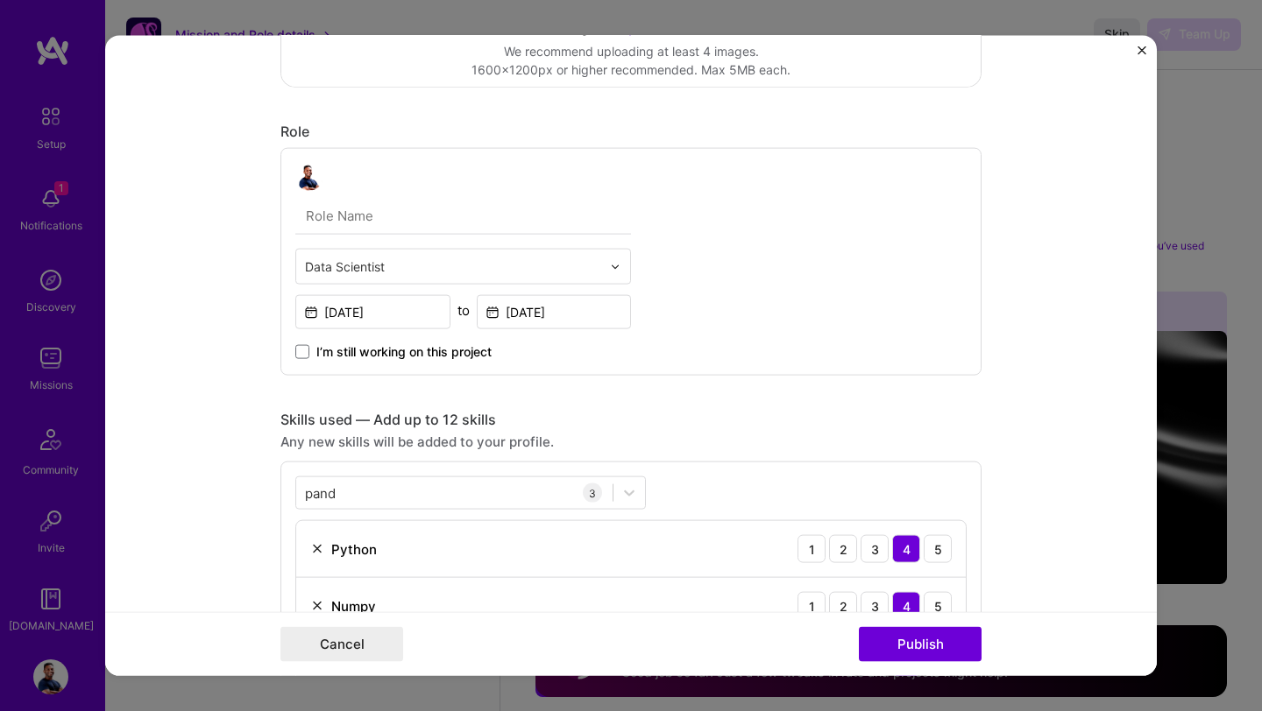
click at [239, 394] on form "Project title Energy customer segmentation Company Project industry Industry Pr…" at bounding box center [630, 356] width 1051 height 640
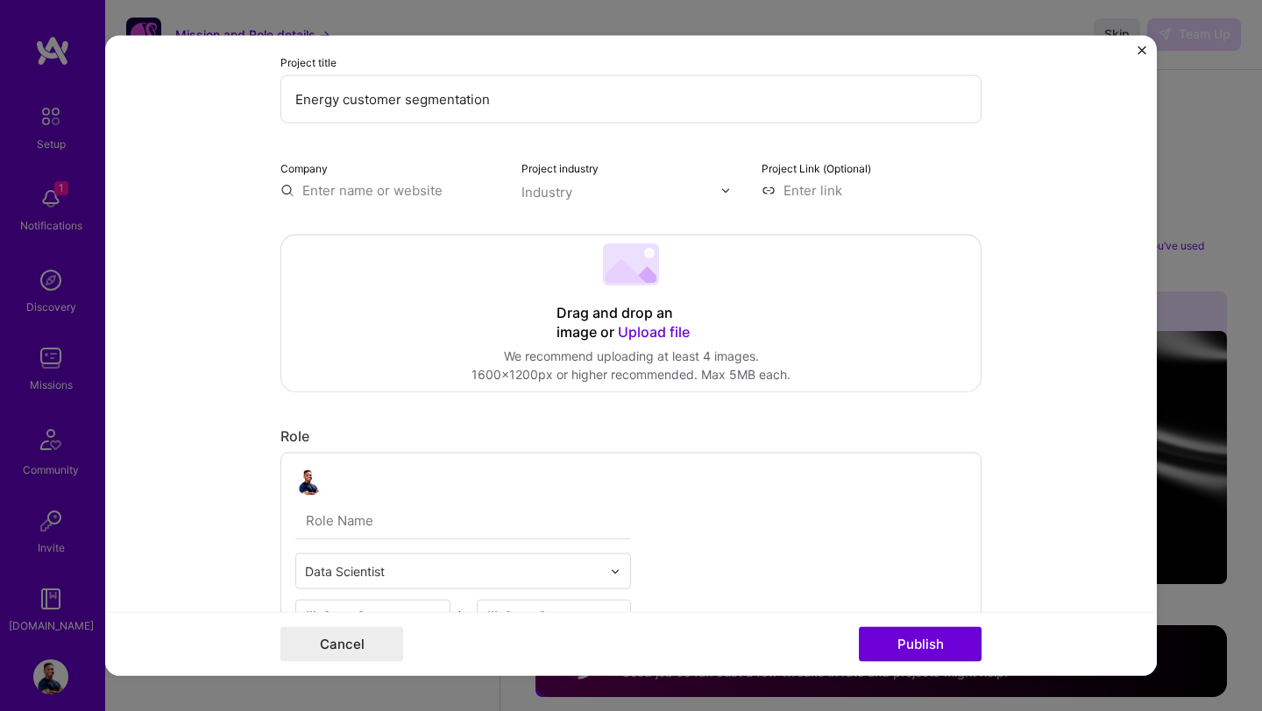
scroll to position [0, 0]
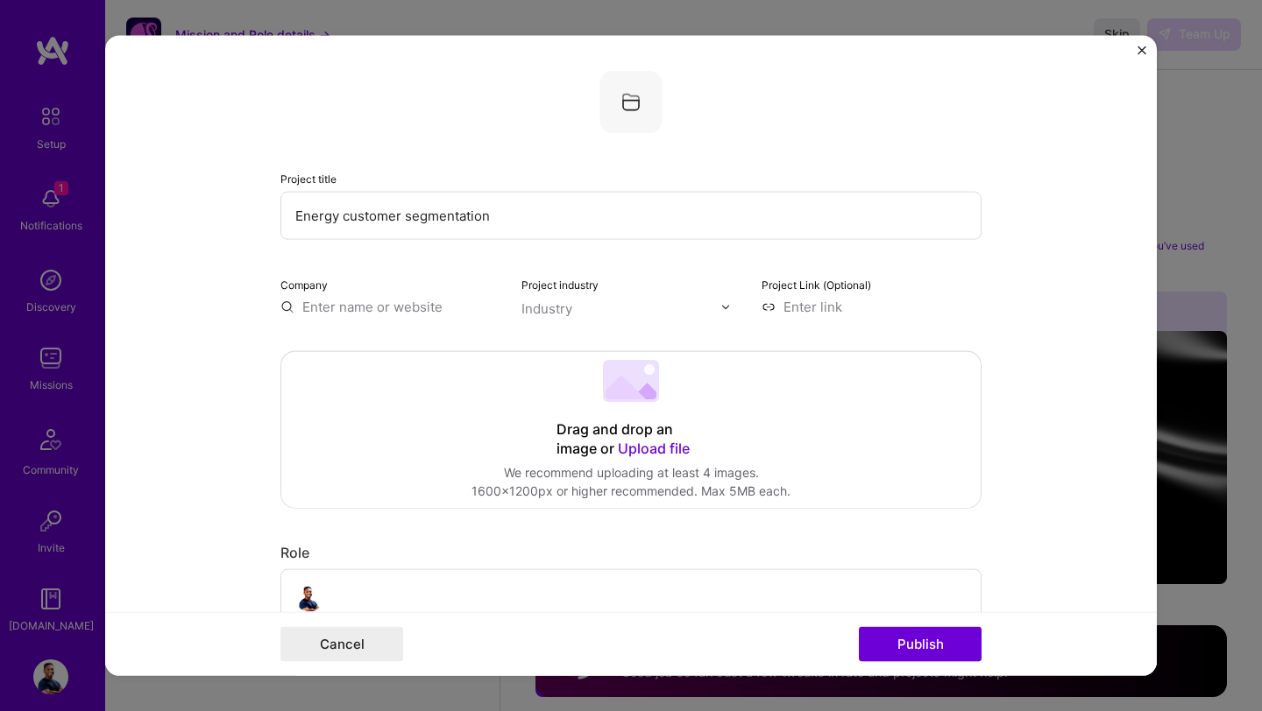
click at [444, 308] on input "text" at bounding box center [390, 307] width 220 height 18
type input "E"
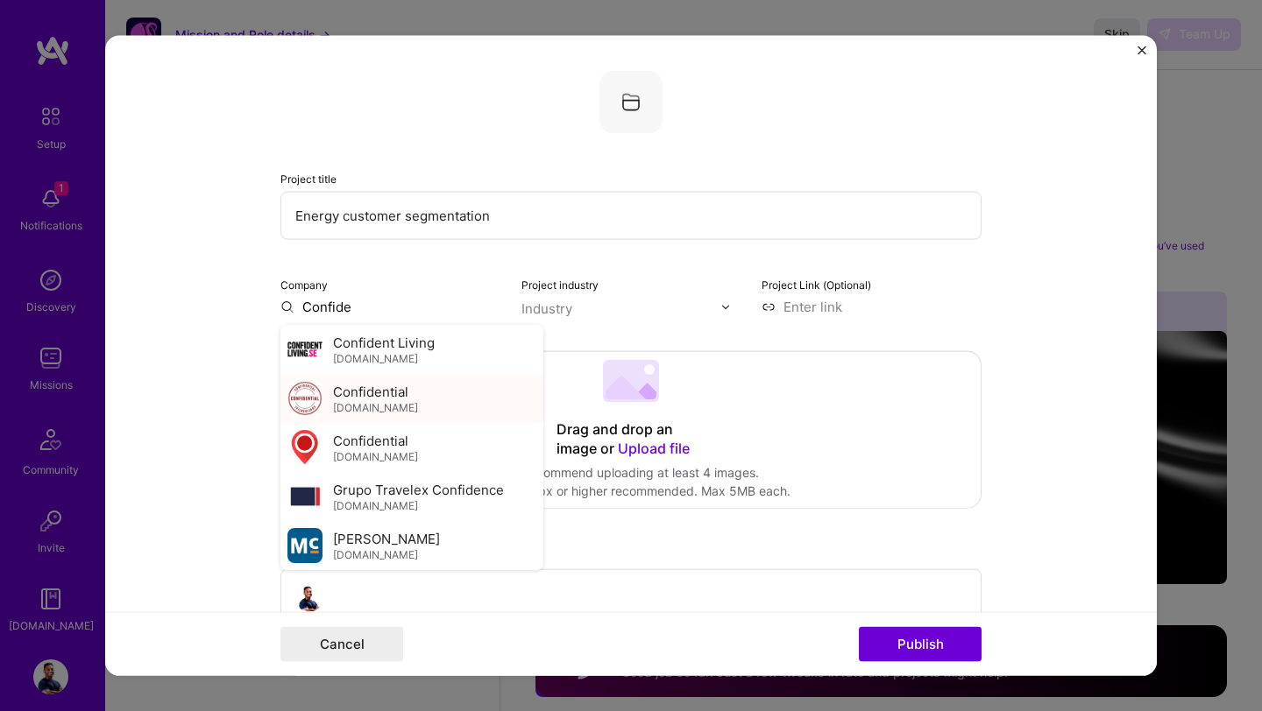
click at [389, 397] on span "Confidential" at bounding box center [370, 391] width 75 height 18
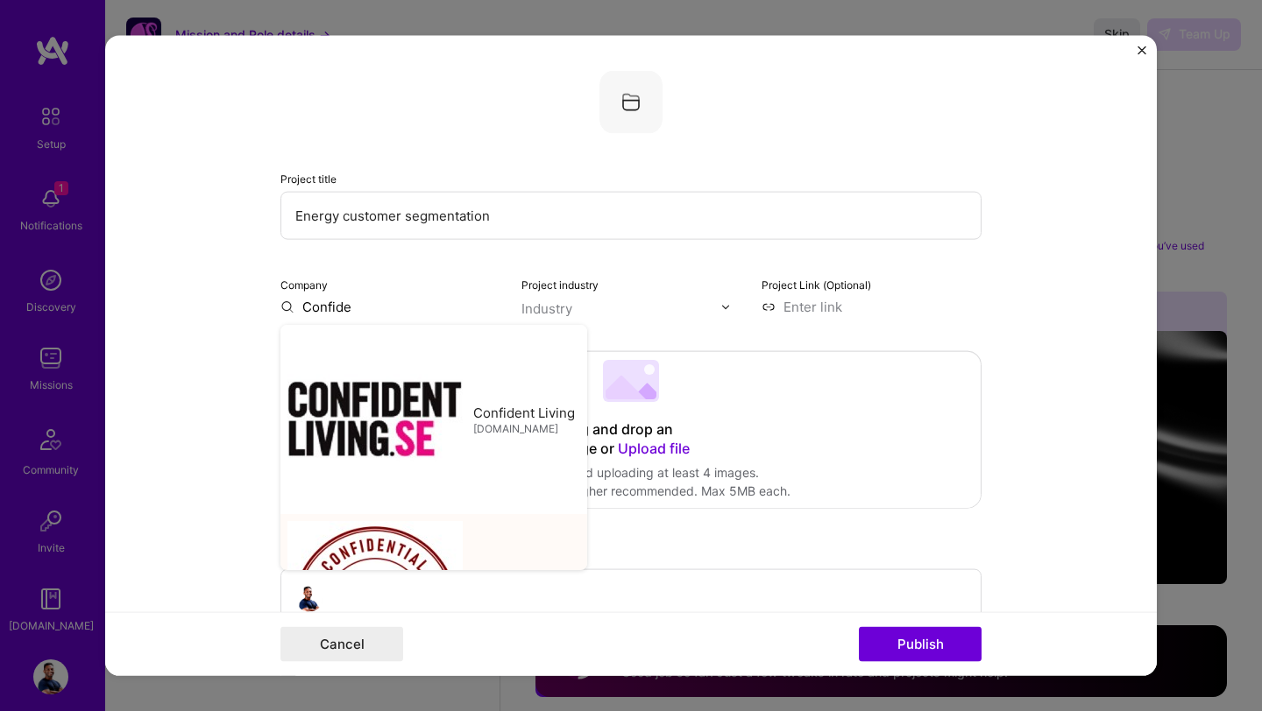
type input "Confidential"
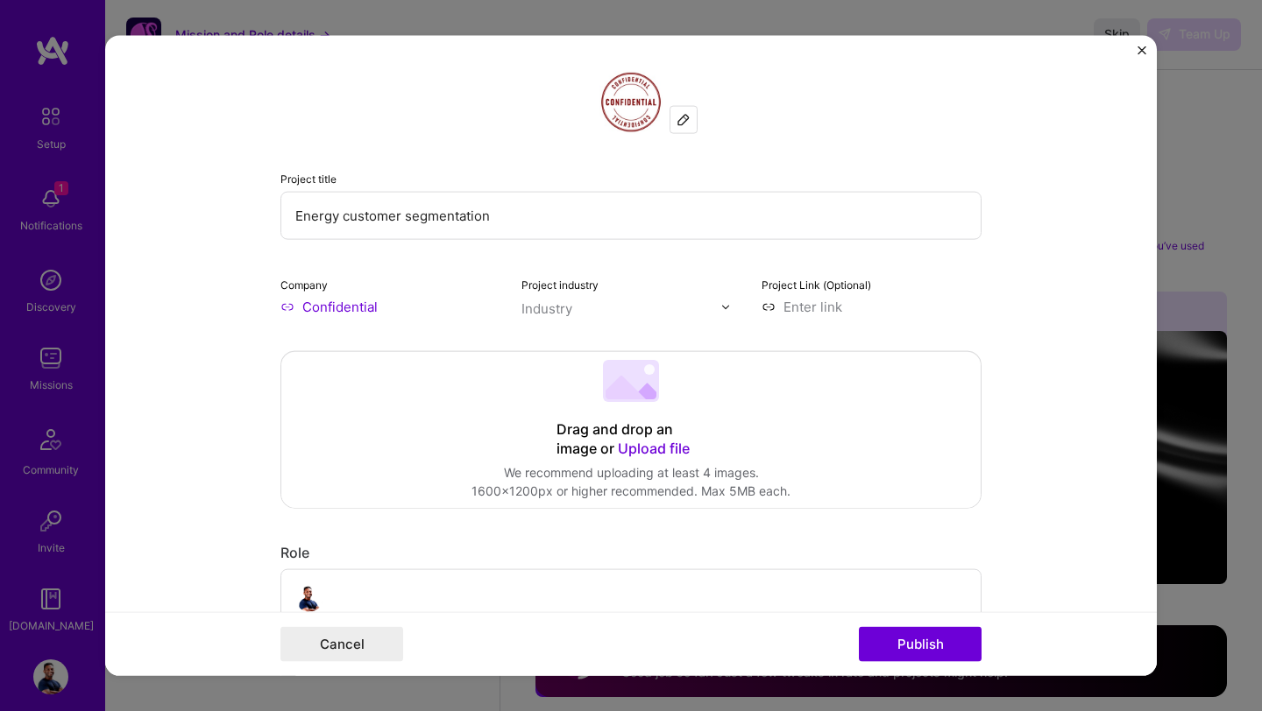
click at [544, 308] on div "Industry" at bounding box center [546, 309] width 51 height 18
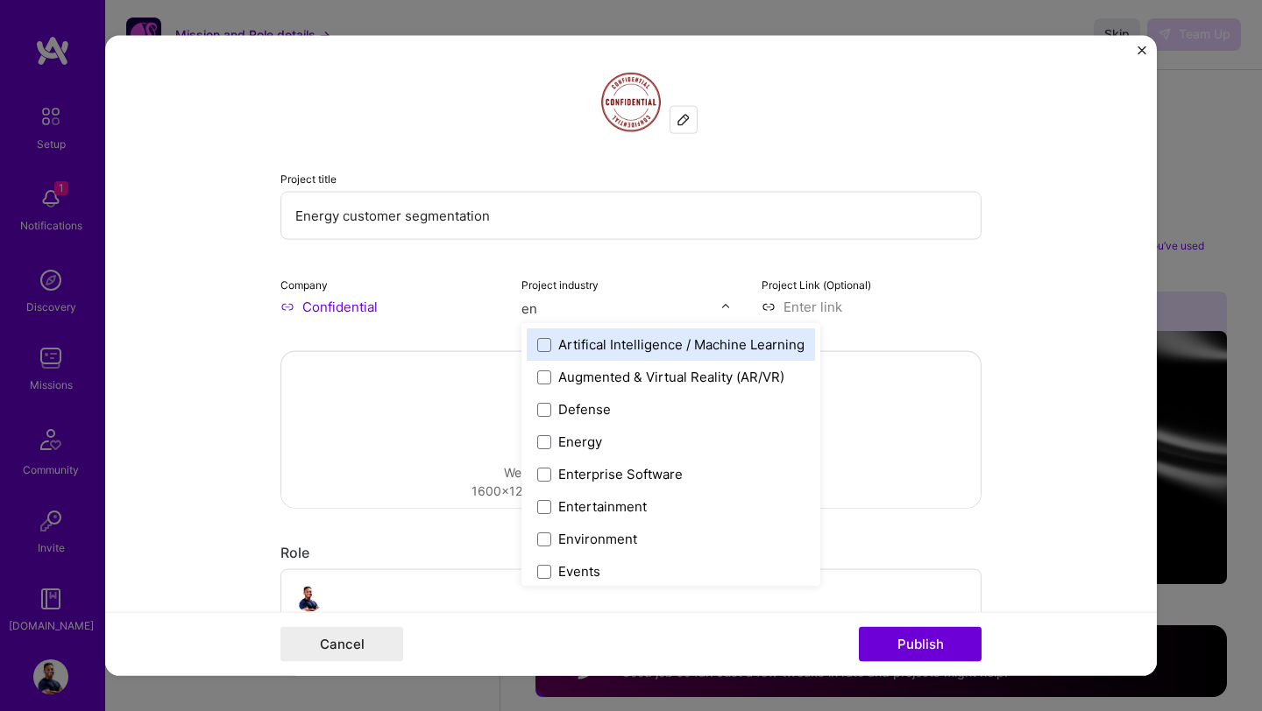
type input "ene"
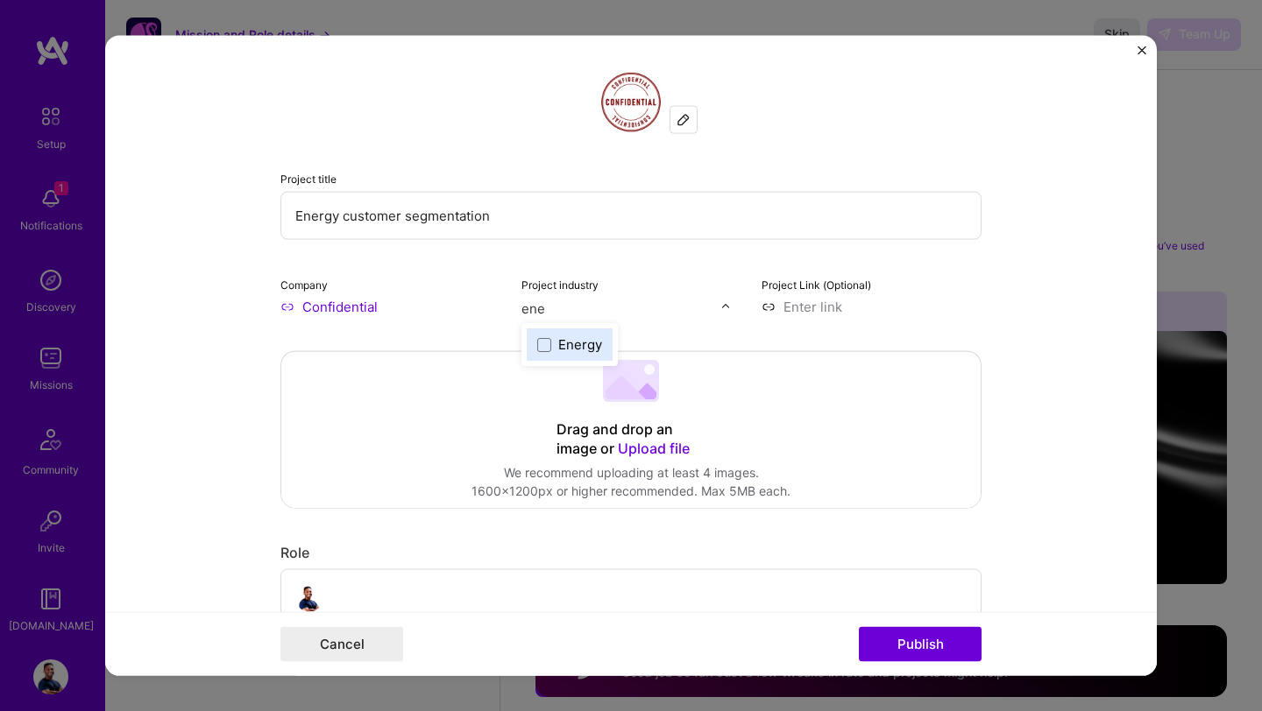
click at [551, 341] on label "Energy" at bounding box center [569, 345] width 65 height 18
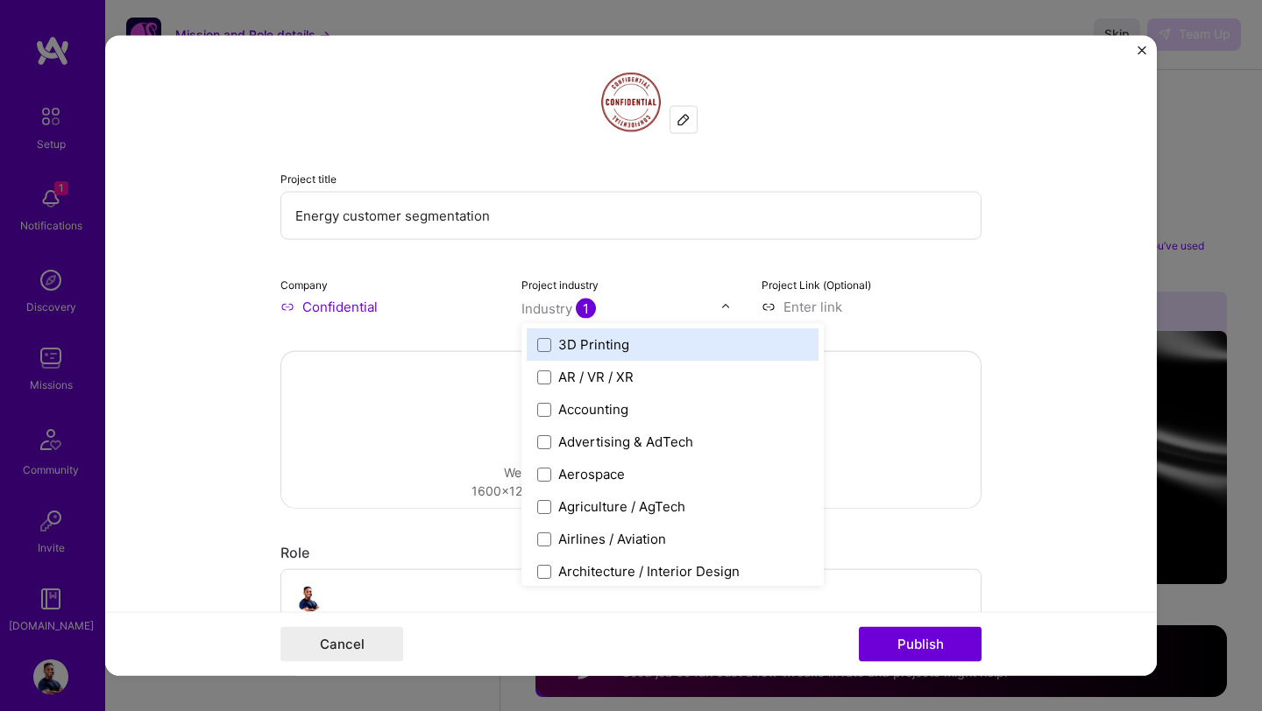
click at [232, 366] on form "Project title Energy customer segmentation Company Confidential Project industr…" at bounding box center [630, 356] width 1051 height 640
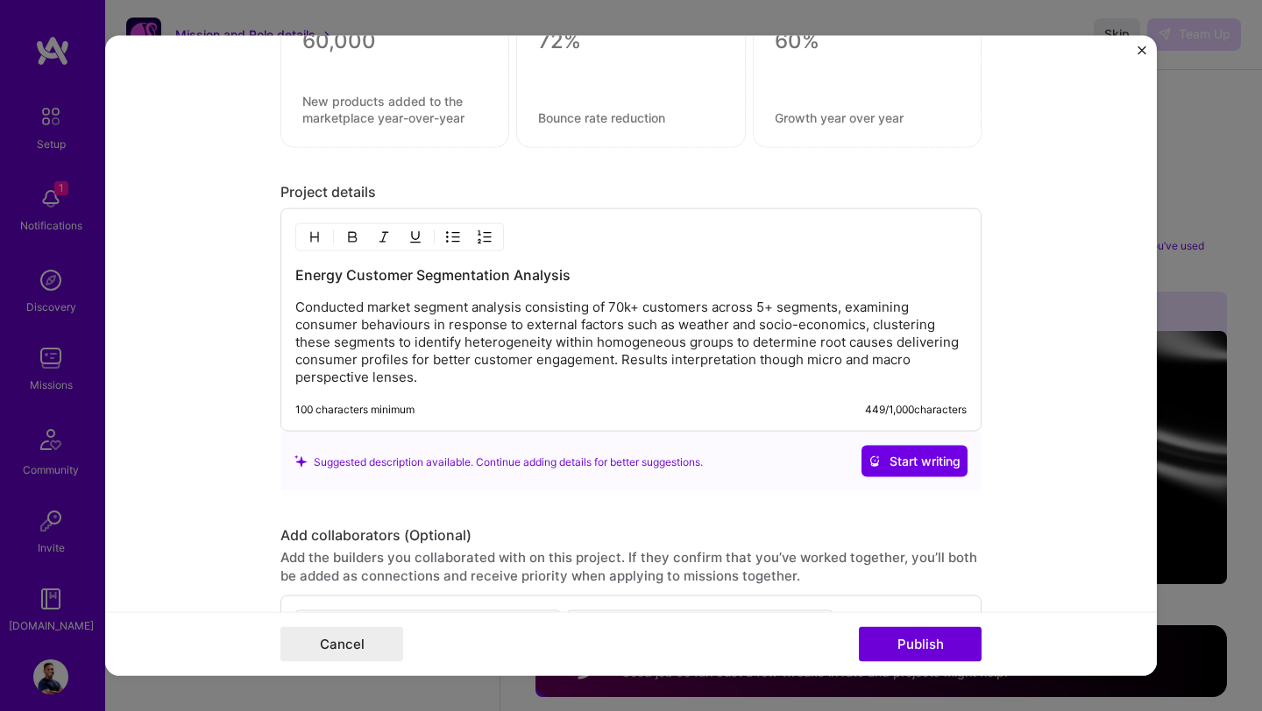
scroll to position [1634, 0]
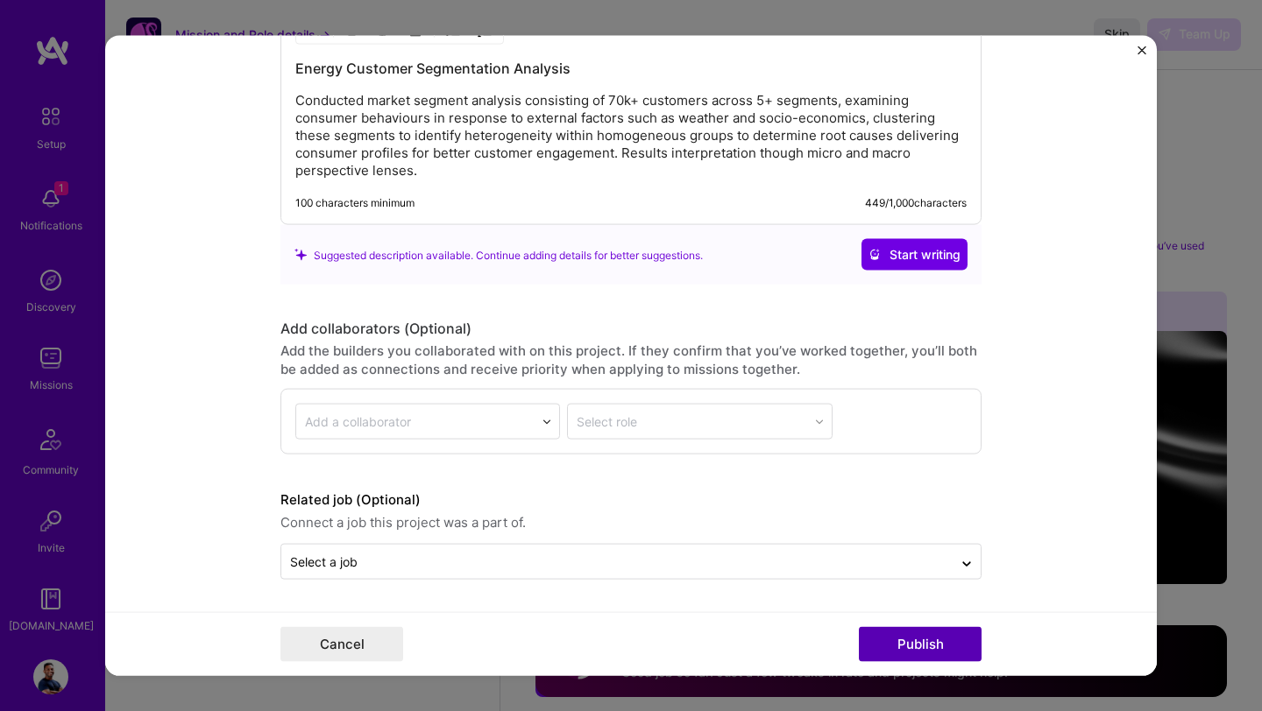
click at [909, 643] on button "Publish" at bounding box center [920, 643] width 123 height 35
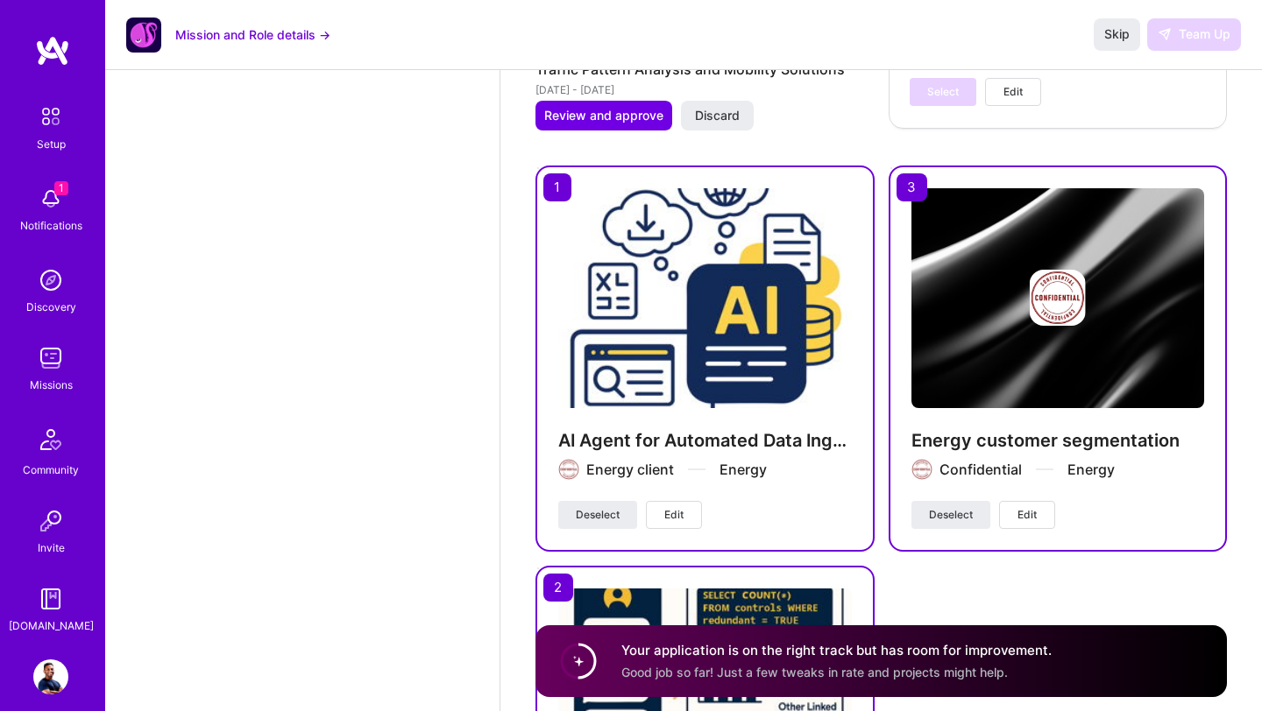
scroll to position [4148, 0]
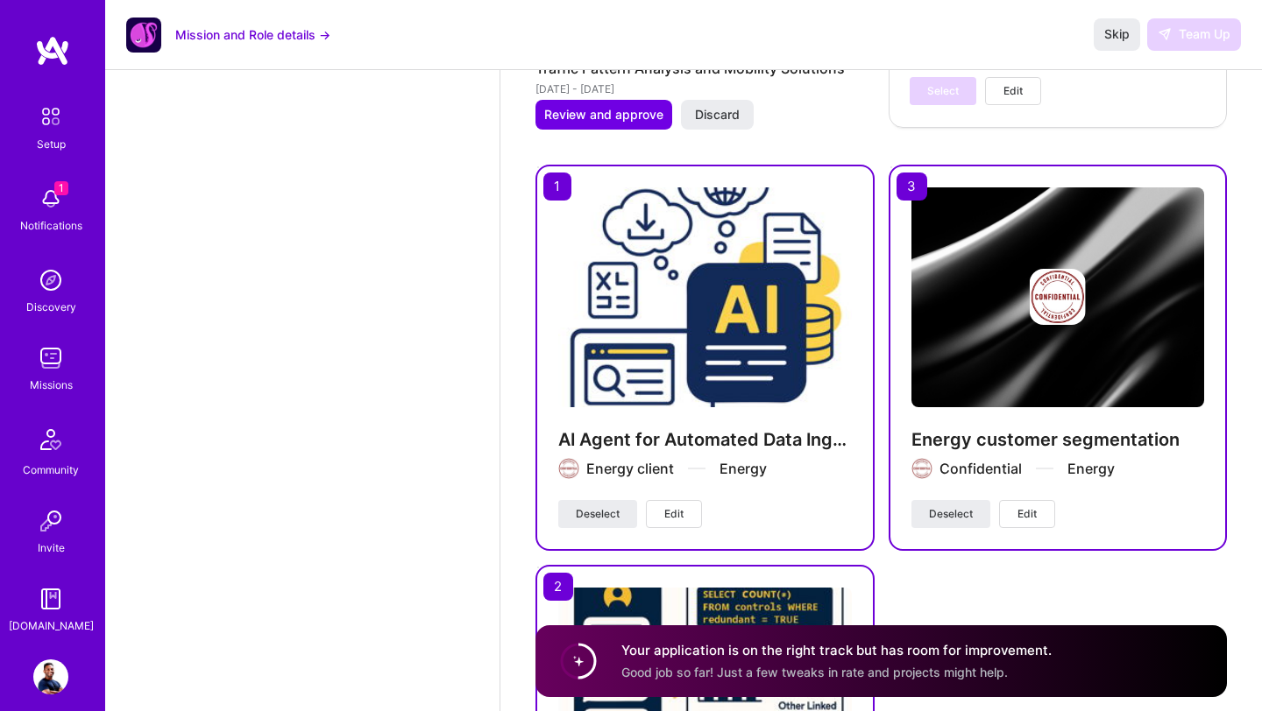
click at [1036, 523] on button "Edit" at bounding box center [1027, 514] width 56 height 28
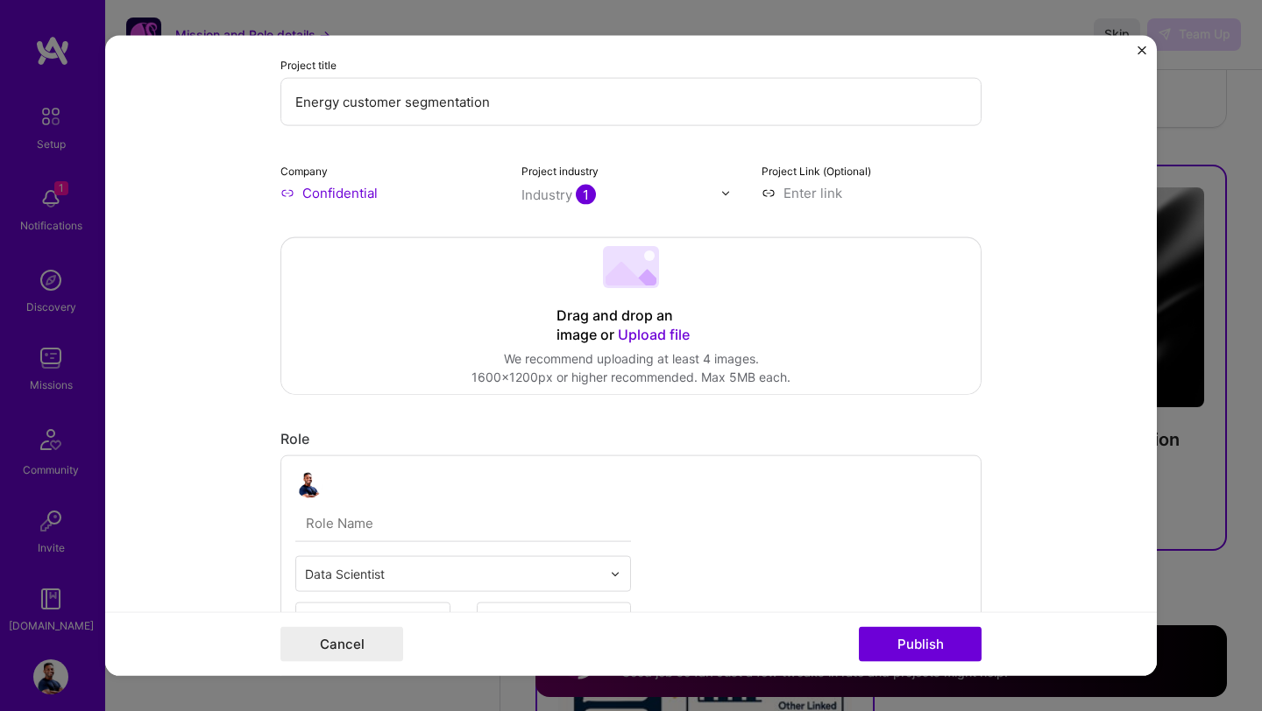
scroll to position [0, 0]
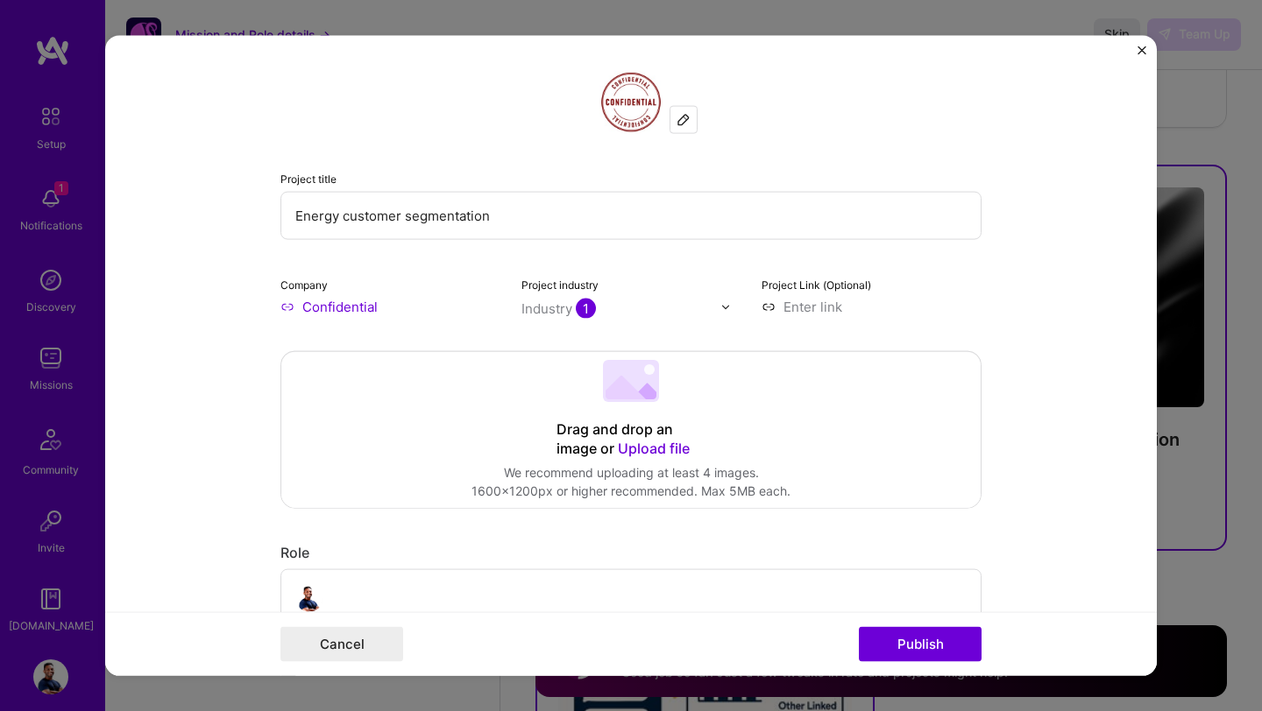
click at [345, 218] on input "Energy customer segmentation" at bounding box center [630, 216] width 701 height 48
type input "Energy Customer Segmentation"
click at [895, 652] on button "Publish" at bounding box center [920, 643] width 123 height 35
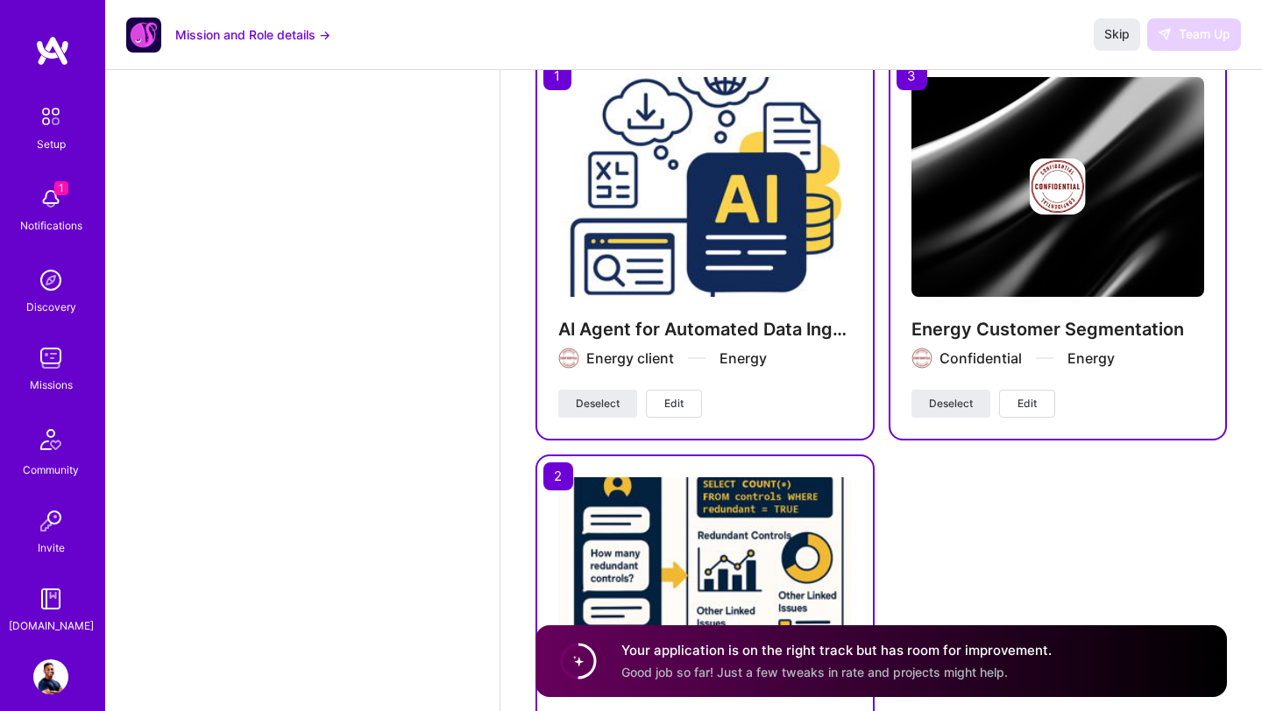
scroll to position [2924, 0]
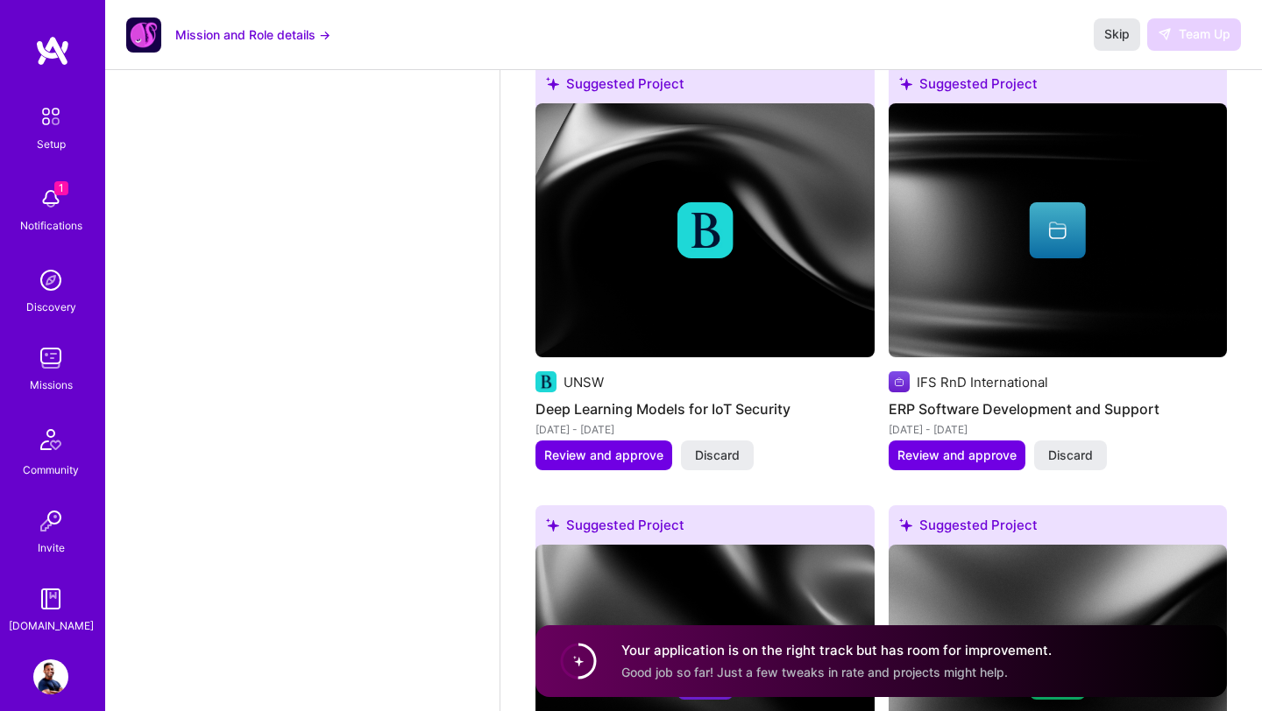
click at [1119, 40] on span "Skip" at bounding box center [1116, 34] width 25 height 18
click at [814, 676] on span "Good job so far! Just a few tweaks in rate and projects might help." at bounding box center [814, 672] width 386 height 15
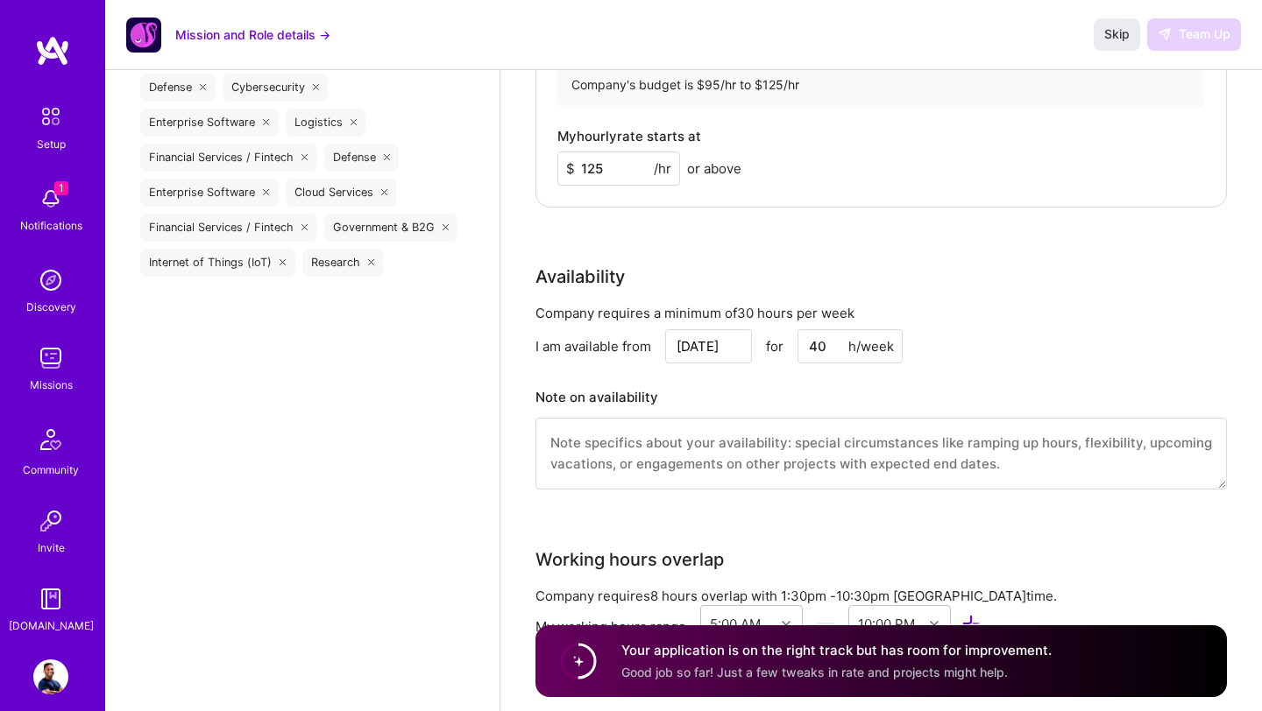
scroll to position [1515, 0]
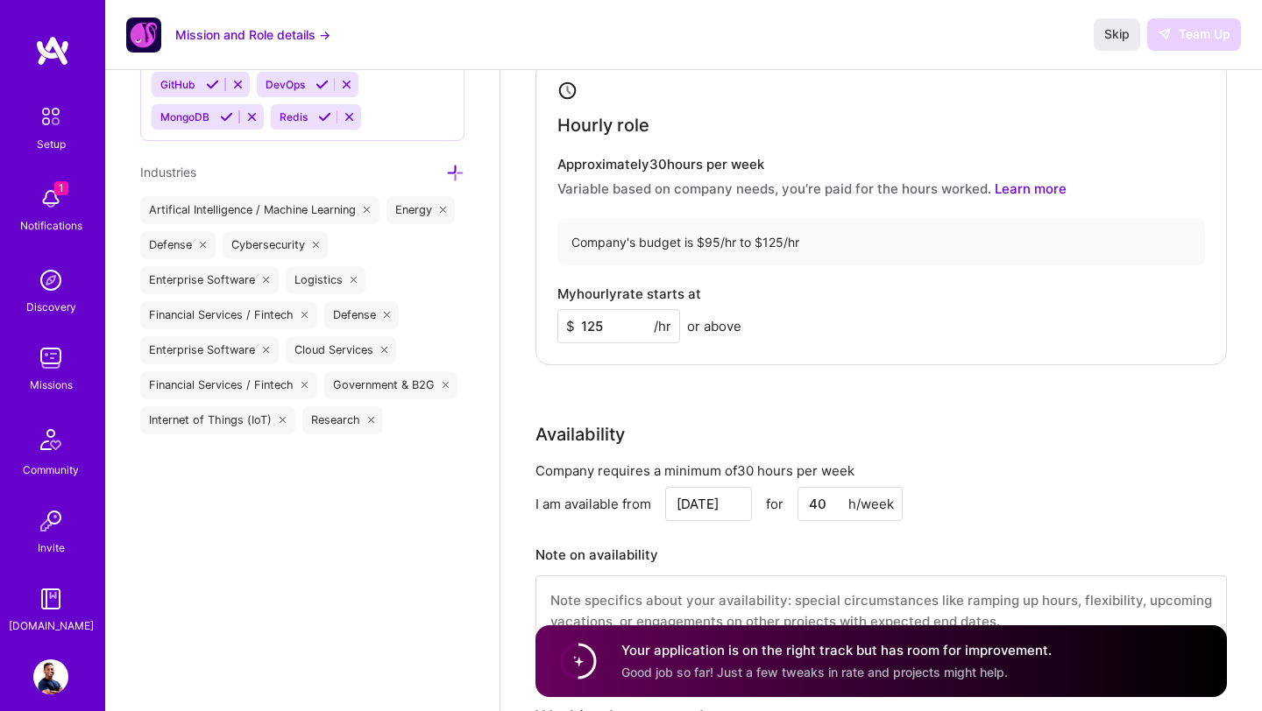
click at [613, 326] on input "125" at bounding box center [618, 326] width 123 height 34
type input "110"
click at [670, 421] on div "Availability" at bounding box center [880, 434] width 691 height 26
click at [619, 662] on div "Your application is on the right track but has room for improvement. Good job s…" at bounding box center [880, 662] width 691 height 72
click at [765, 245] on div "Company's budget is $95/hr to $125/hr" at bounding box center [880, 242] width 647 height 46
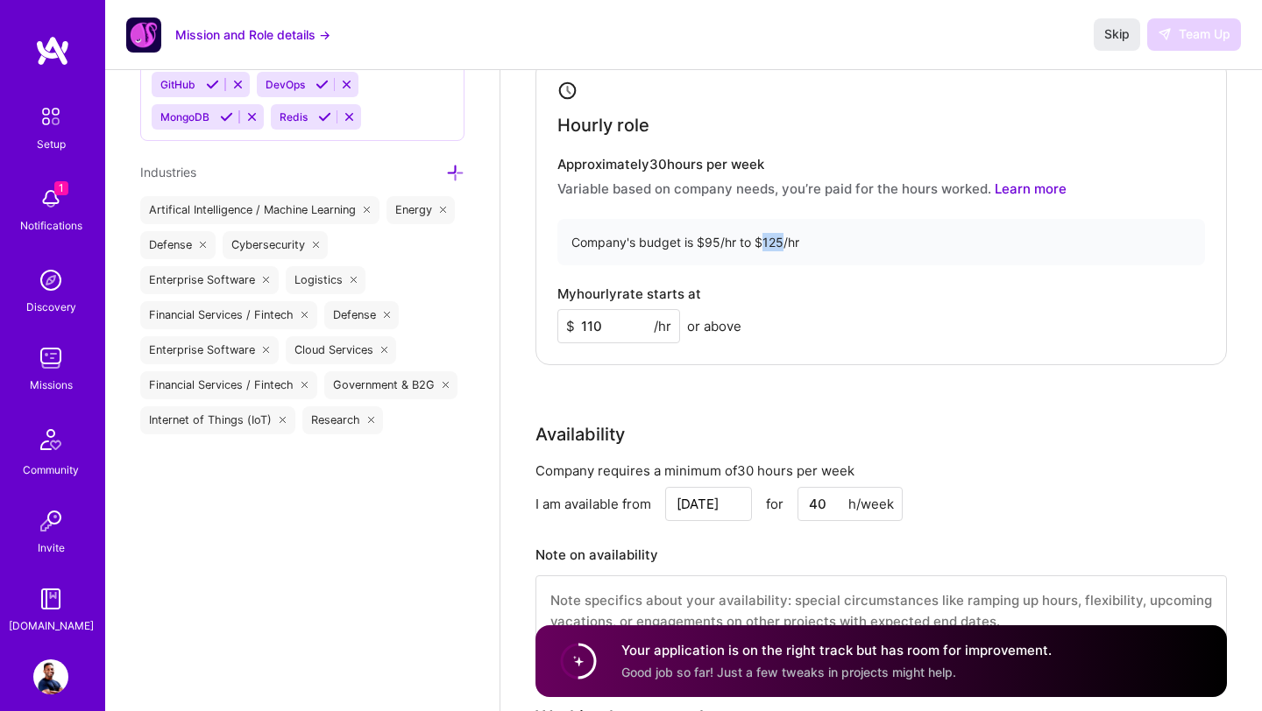
click at [765, 245] on div "Company's budget is $95/hr to $125/hr" at bounding box center [880, 242] width 647 height 46
click at [1020, 192] on link "Learn more" at bounding box center [1030, 188] width 72 height 17
